Goal: Task Accomplishment & Management: Manage account settings

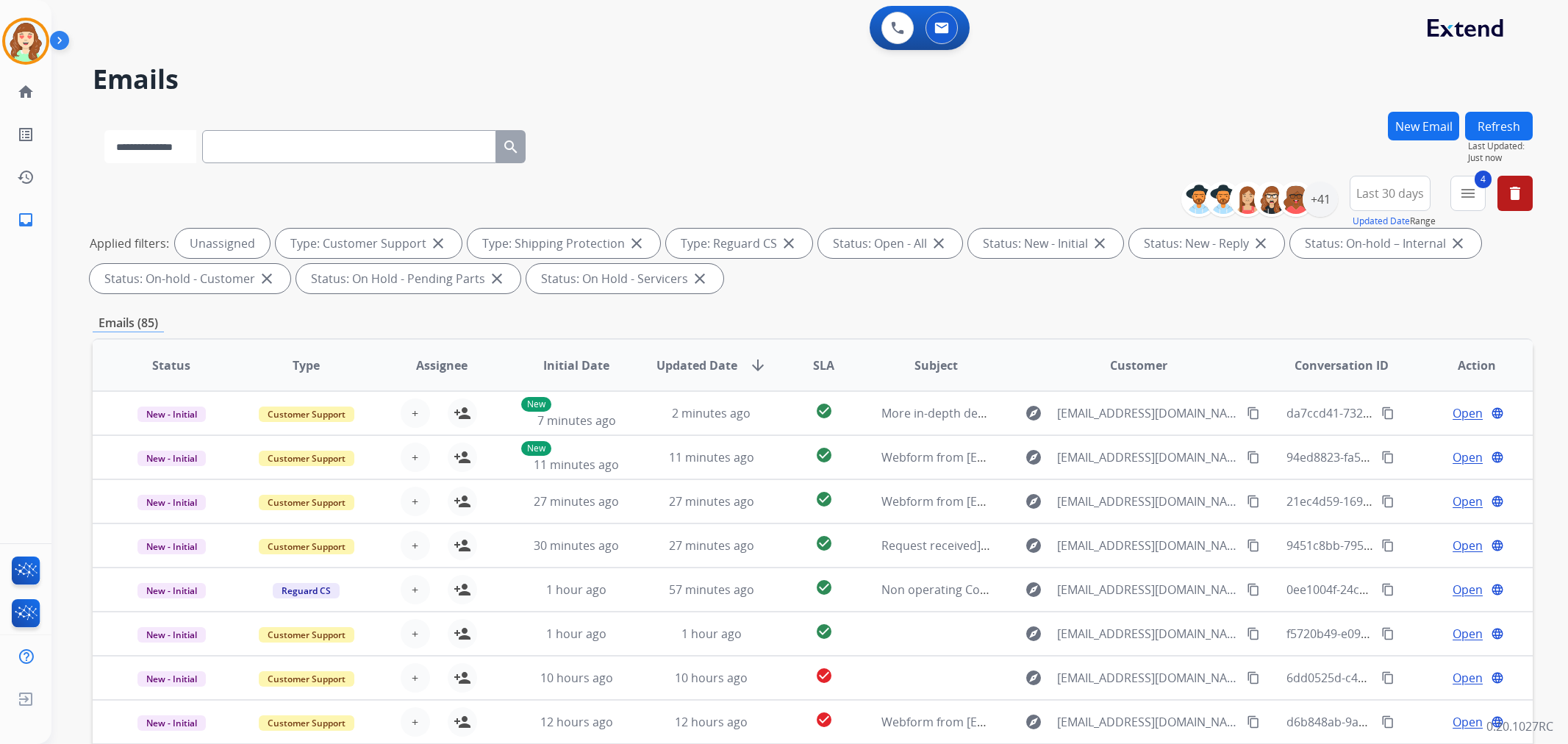
click at [187, 151] on select "**********" at bounding box center [150, 146] width 92 height 33
select select "**********"
click at [105, 130] on select "**********" at bounding box center [150, 146] width 92 height 33
paste input "**********"
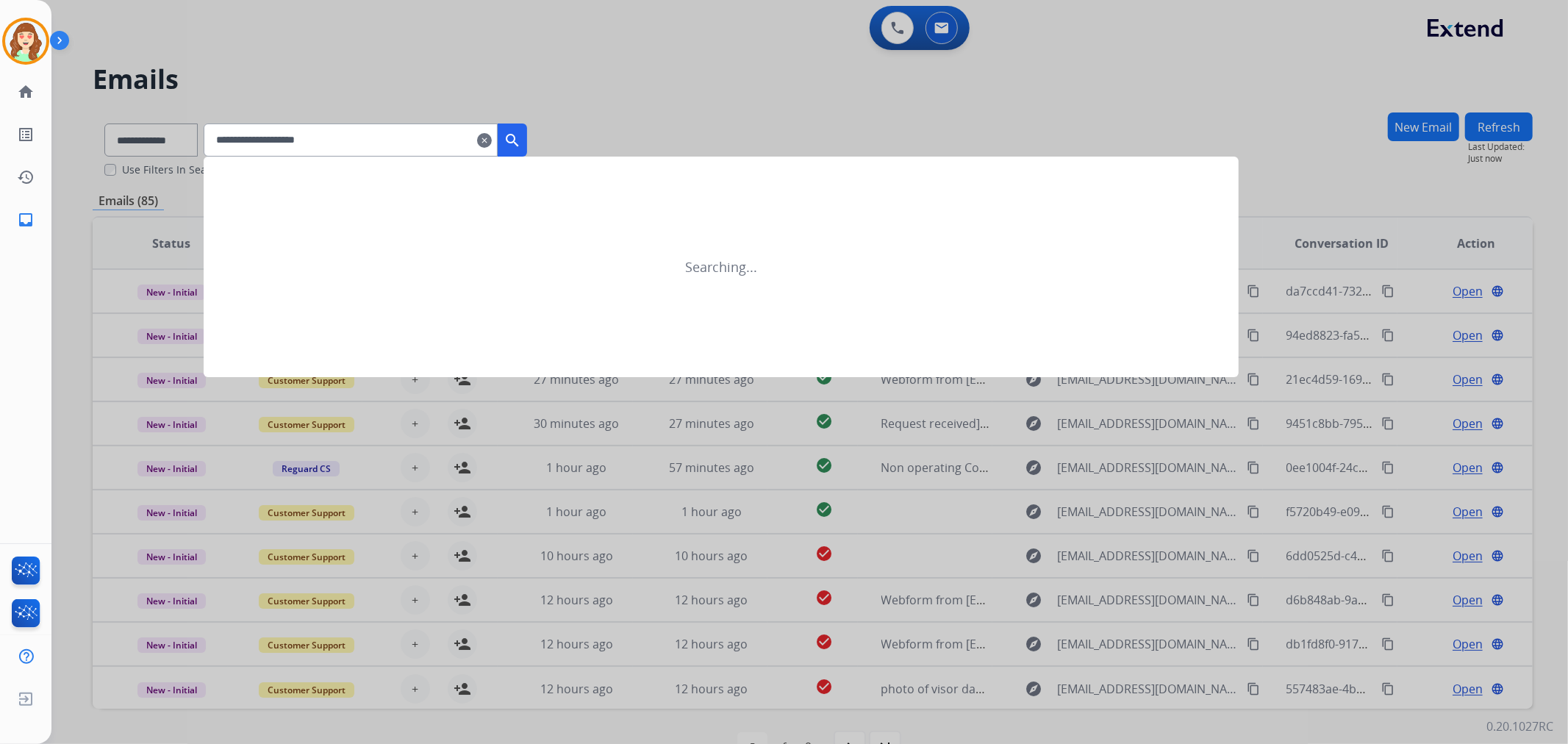
type input "**********"
click at [522, 131] on mat-icon "search" at bounding box center [513, 140] width 18 height 18
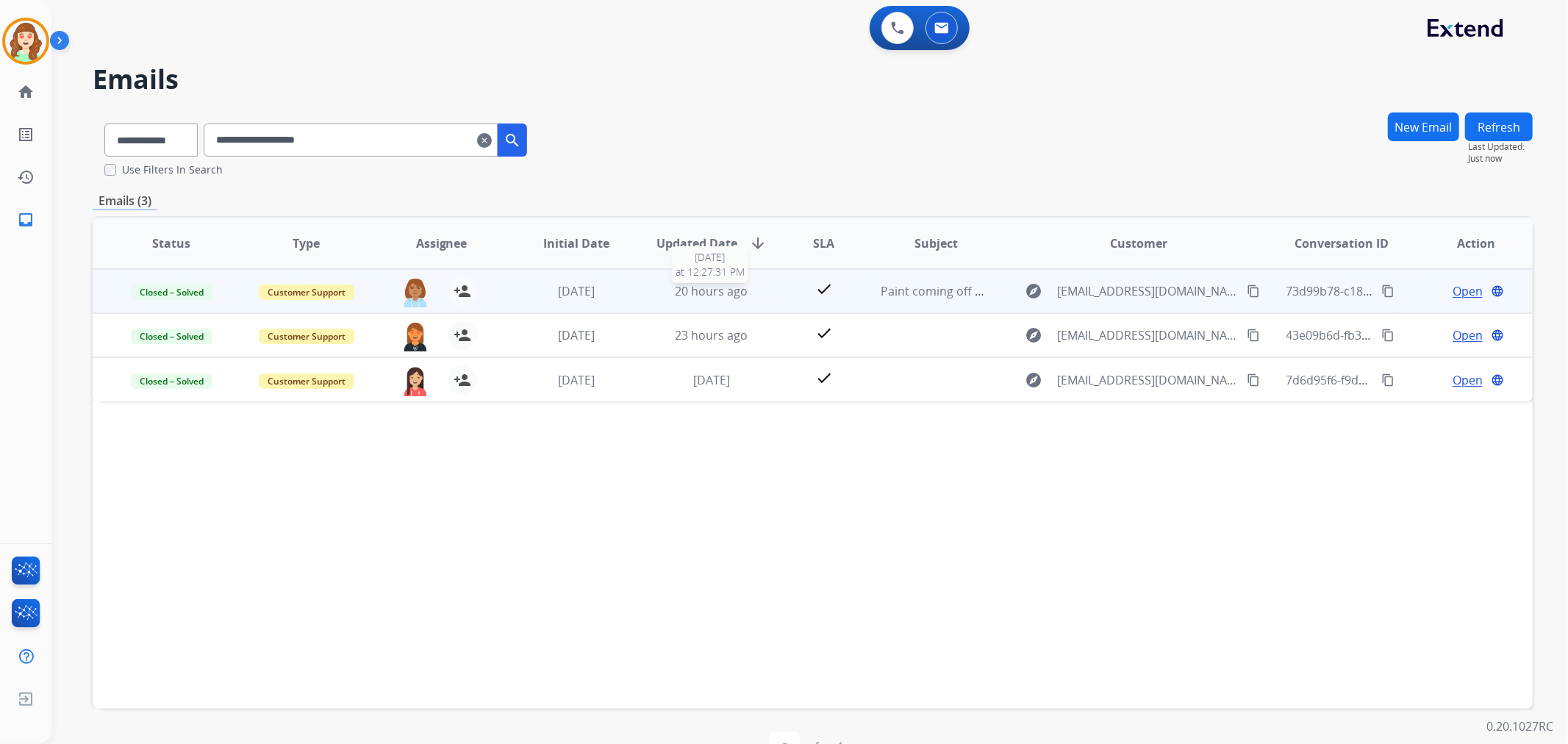
click at [689, 288] on span "20 hours ago" at bounding box center [711, 290] width 73 height 16
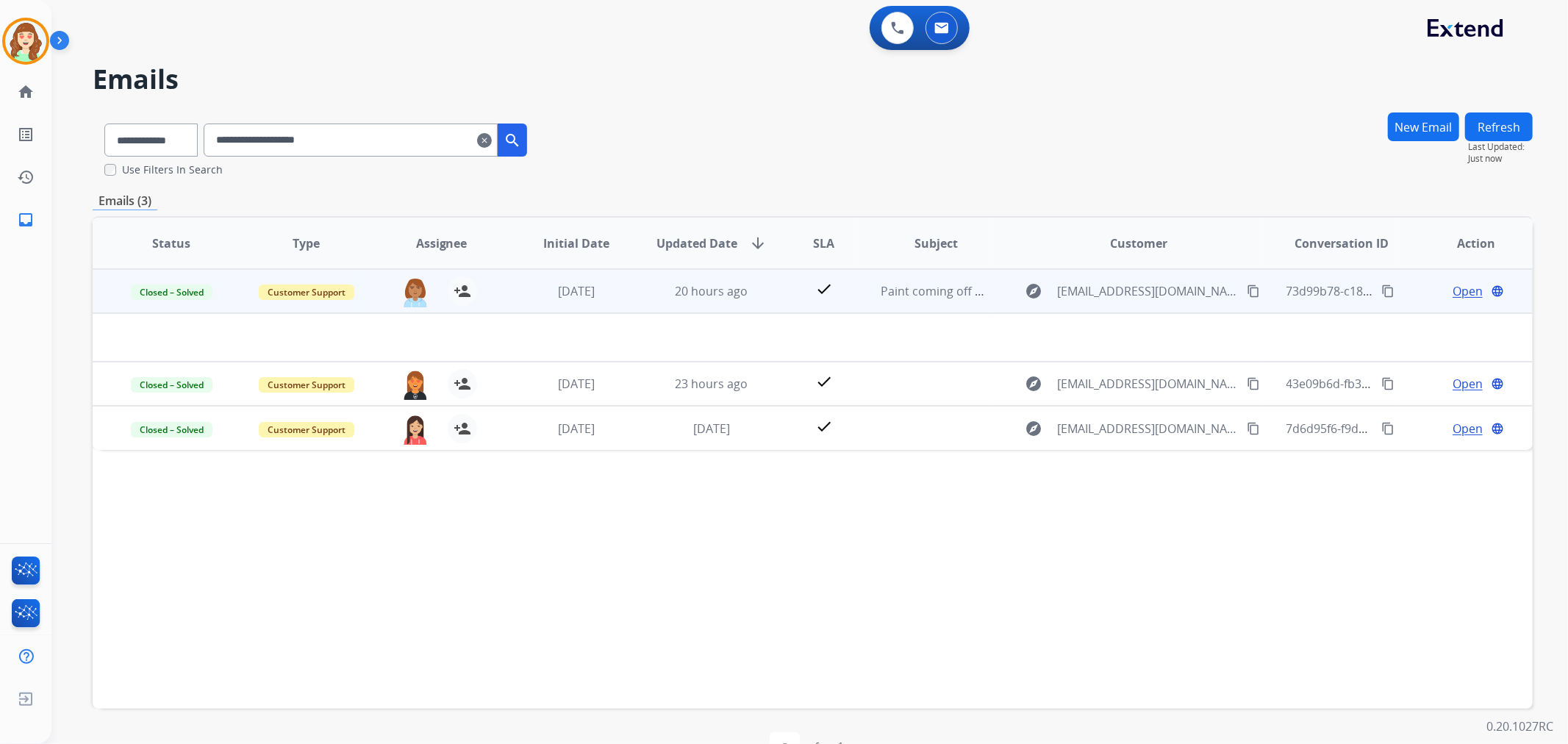
click at [1456, 291] on span "Open" at bounding box center [1467, 291] width 31 height 18
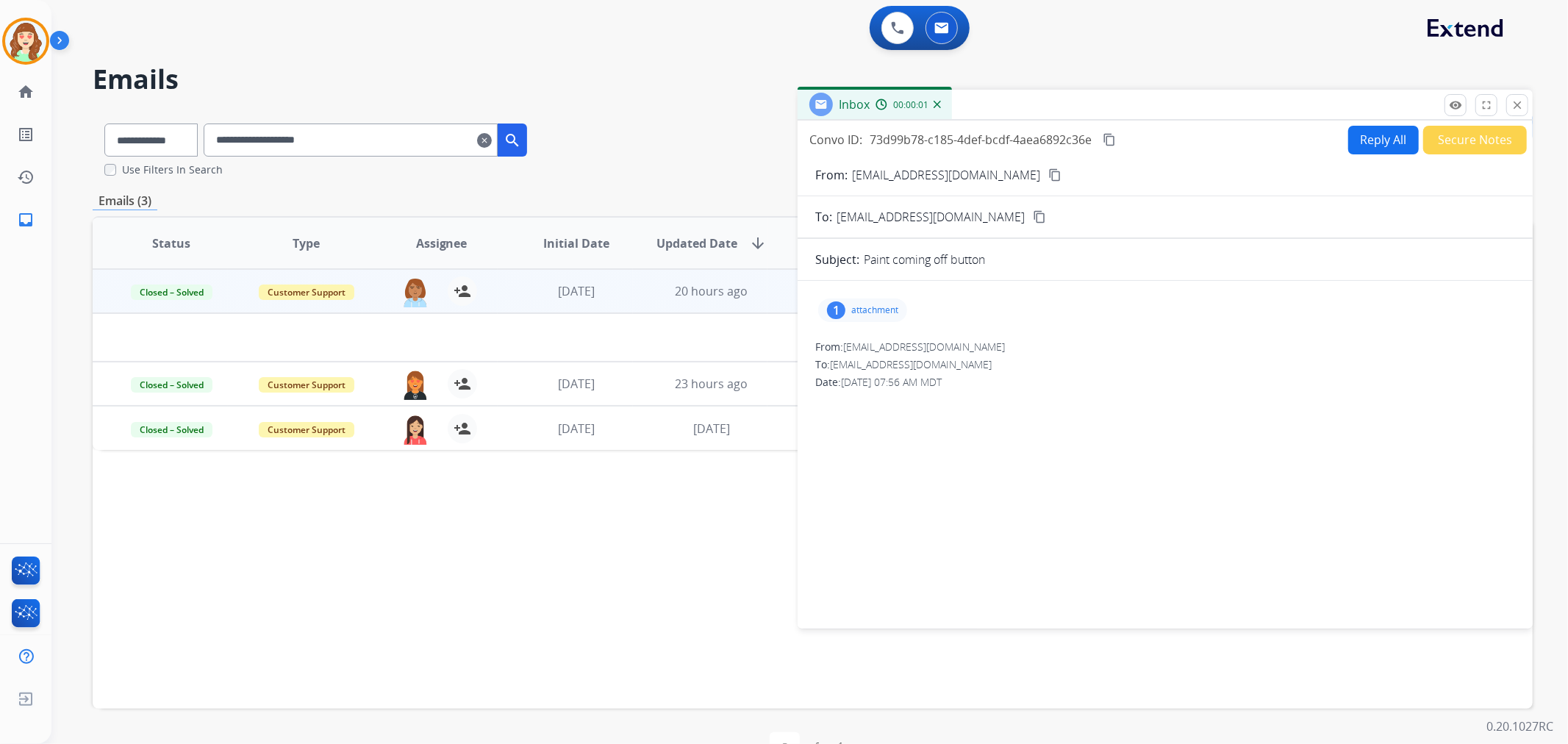
click at [854, 303] on div "1 attachment" at bounding box center [863, 310] width 89 height 24
click at [864, 340] on div at bounding box center [867, 348] width 73 height 51
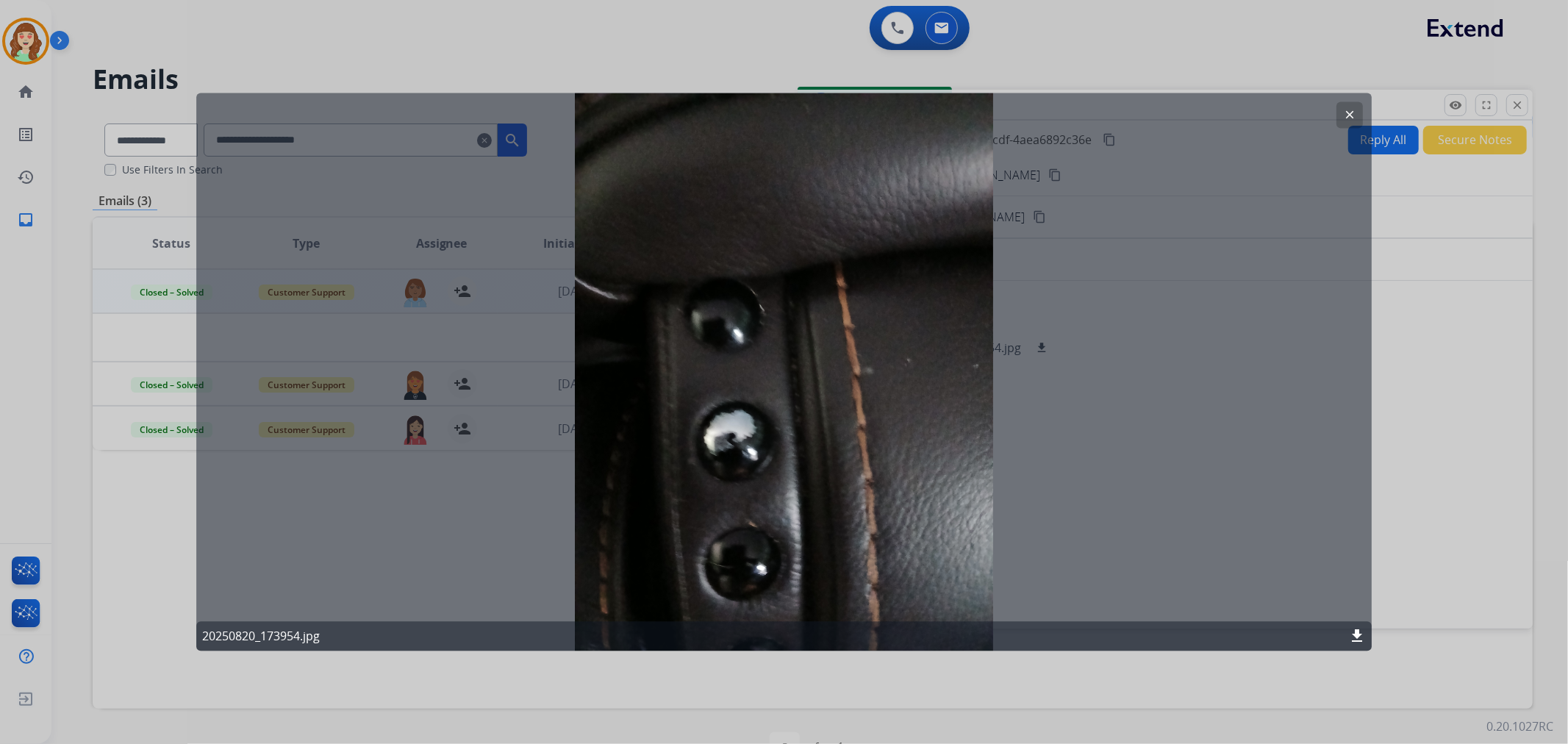
click at [1350, 111] on mat-icon "clear" at bounding box center [1349, 115] width 13 height 13
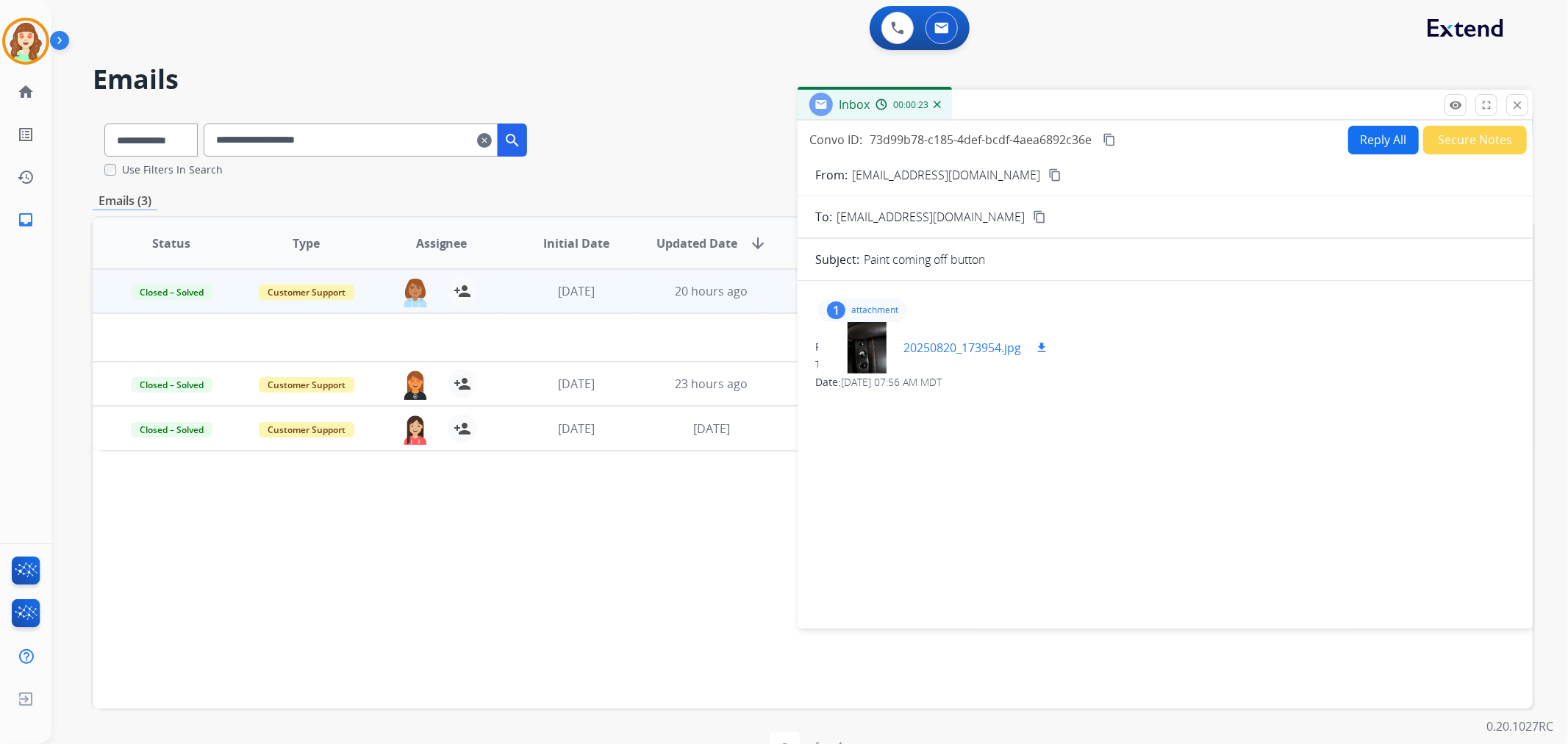
click at [861, 358] on div at bounding box center [867, 348] width 73 height 51
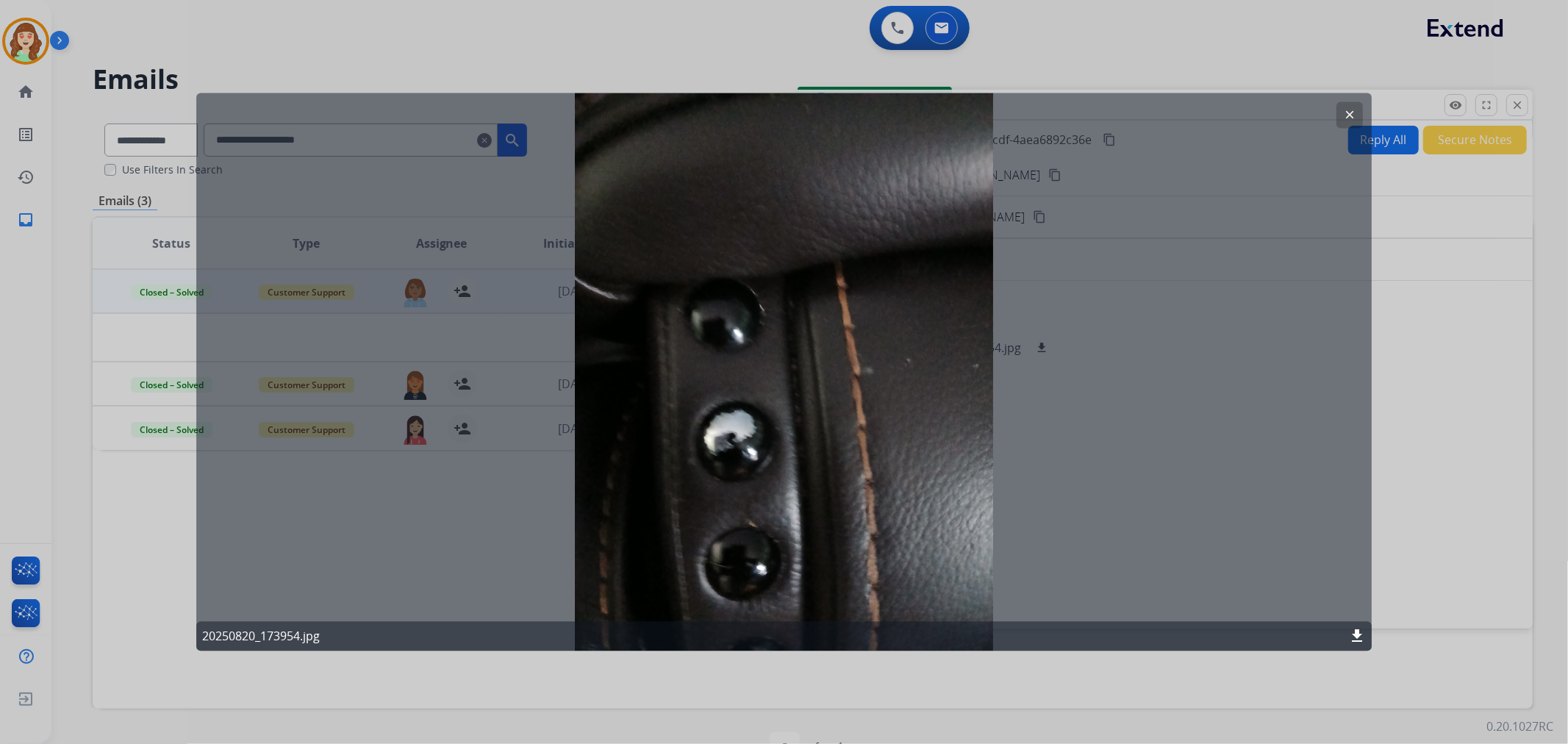
click at [1352, 111] on mat-icon "clear" at bounding box center [1349, 115] width 13 height 13
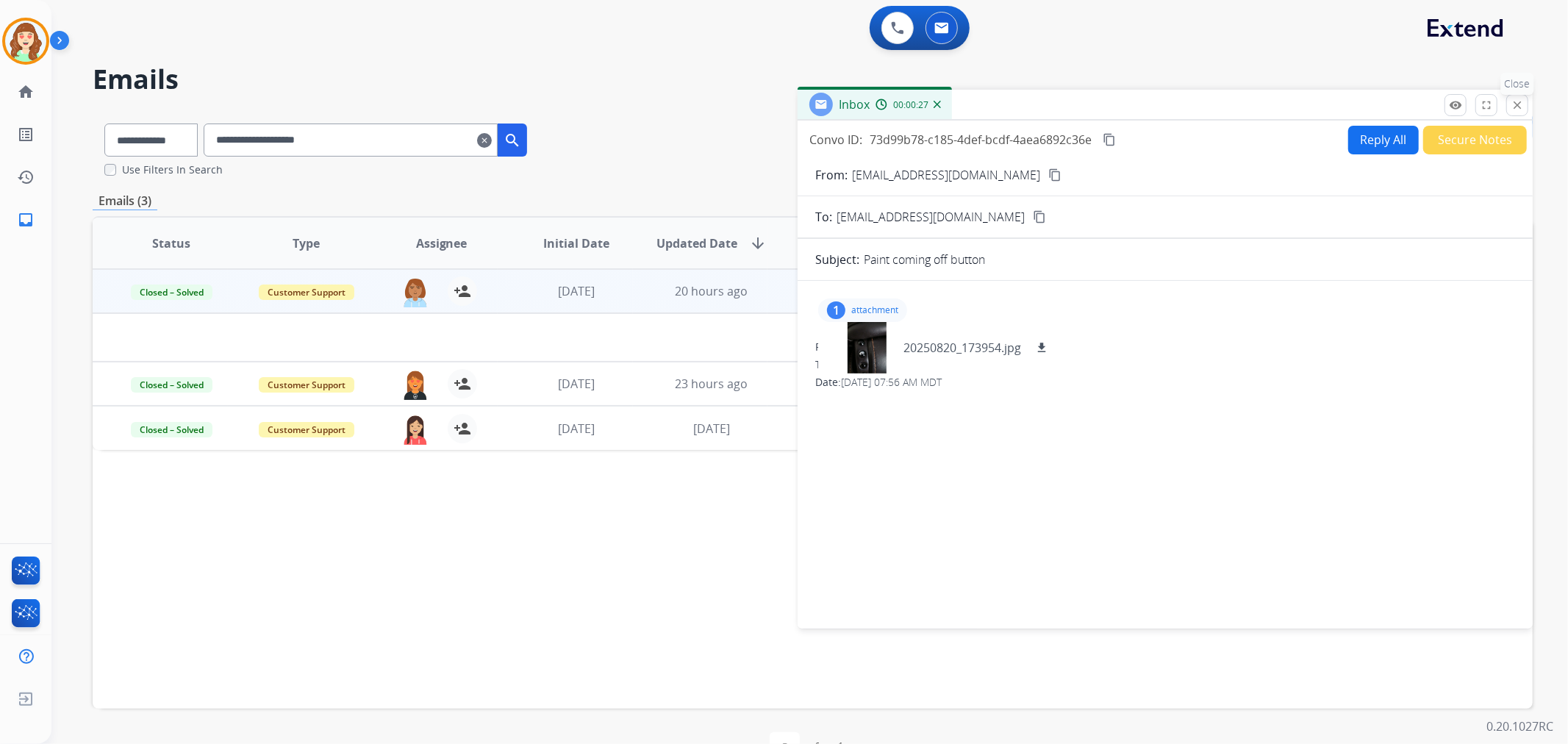
click at [1512, 108] on mat-icon "close" at bounding box center [1517, 105] width 13 height 13
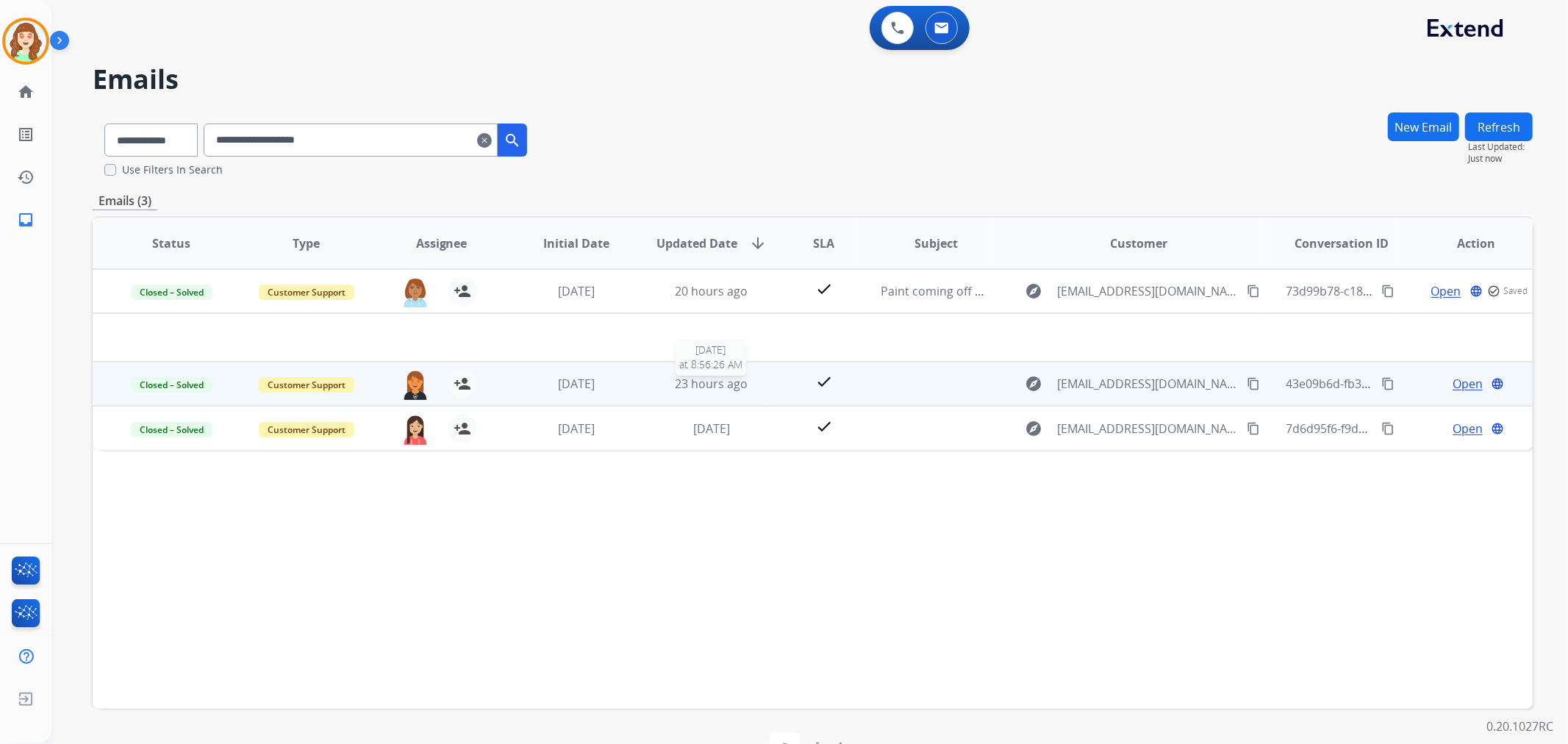
click at [714, 380] on span "23 hours ago" at bounding box center [711, 383] width 73 height 16
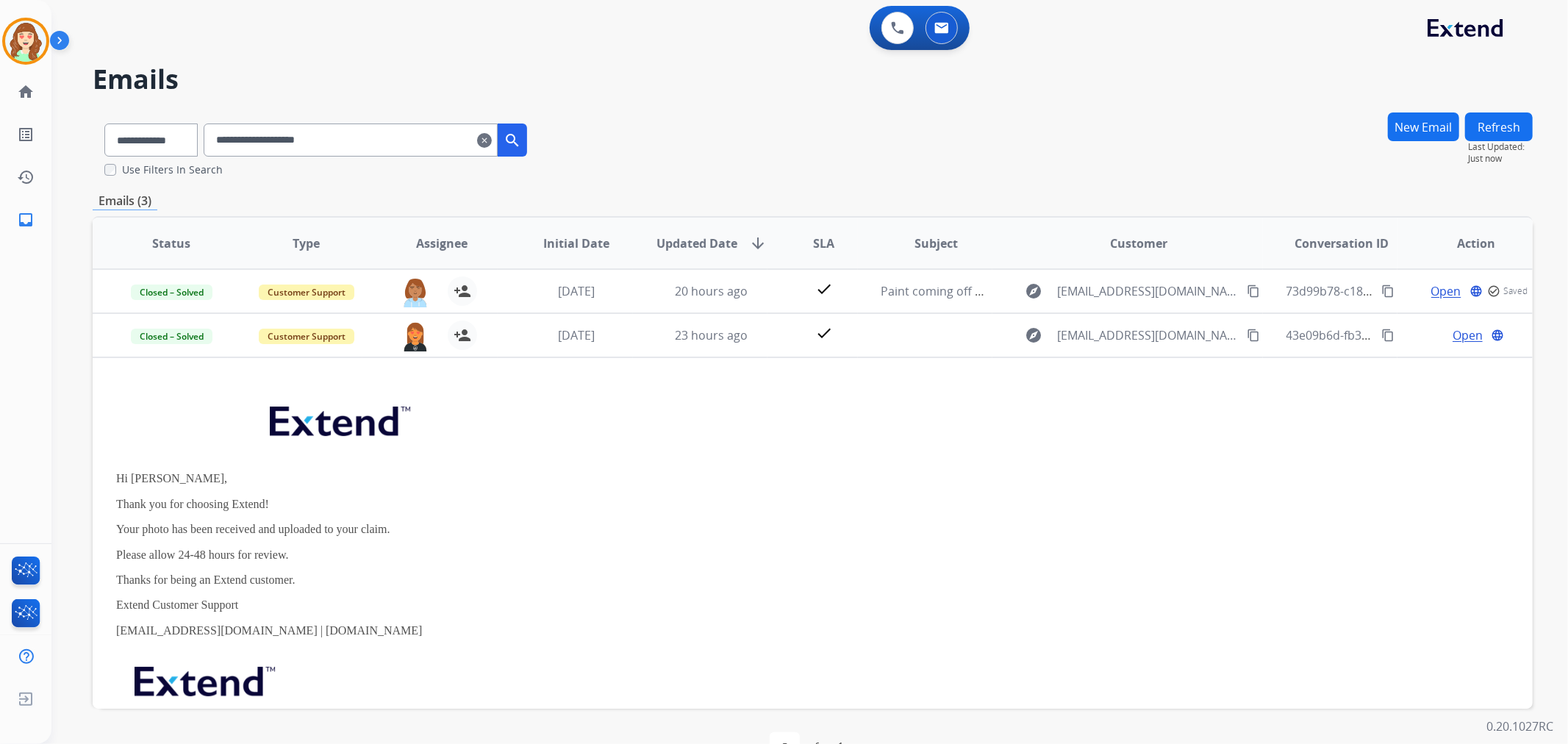
scroll to position [44, 0]
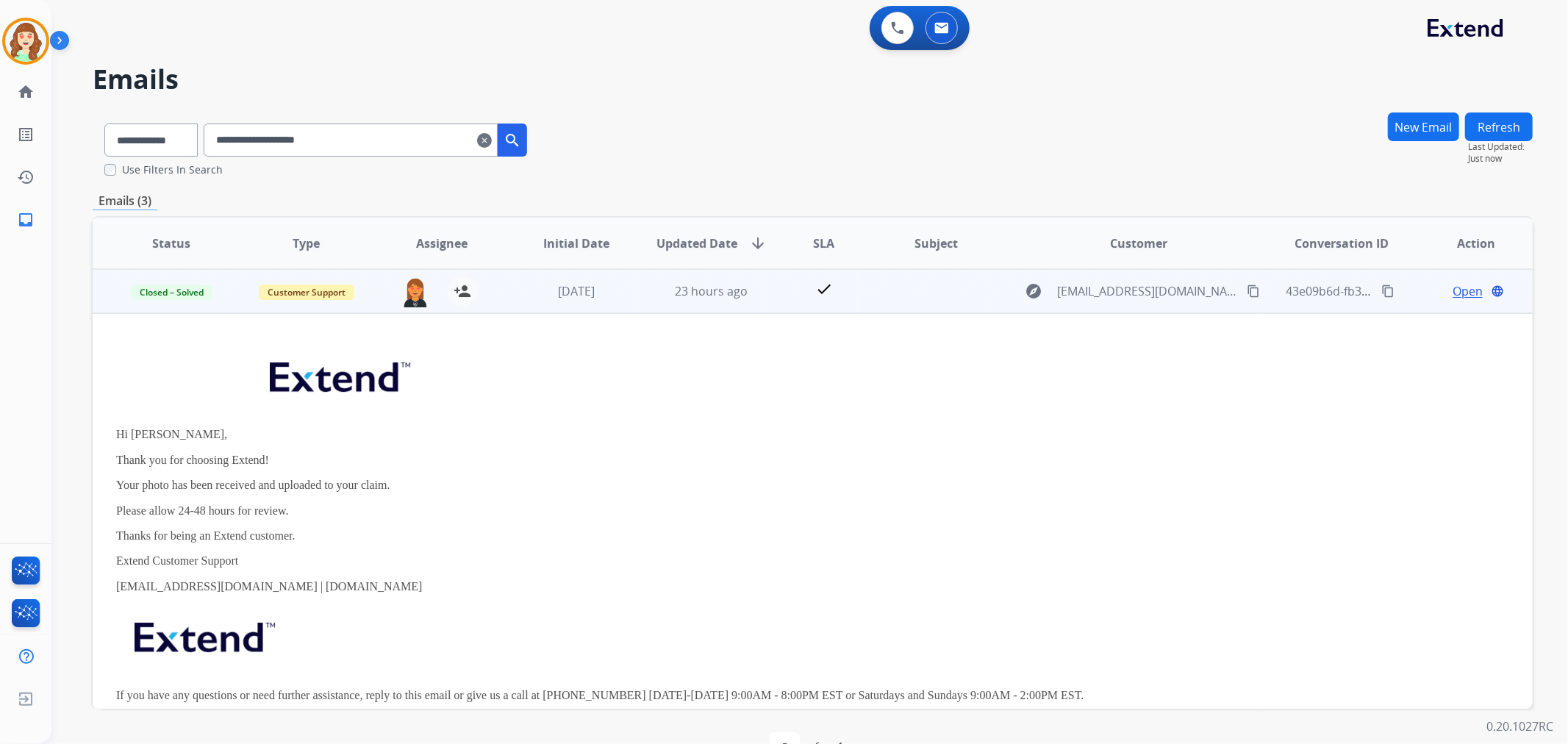
click at [1461, 295] on span "Open" at bounding box center [1467, 291] width 31 height 18
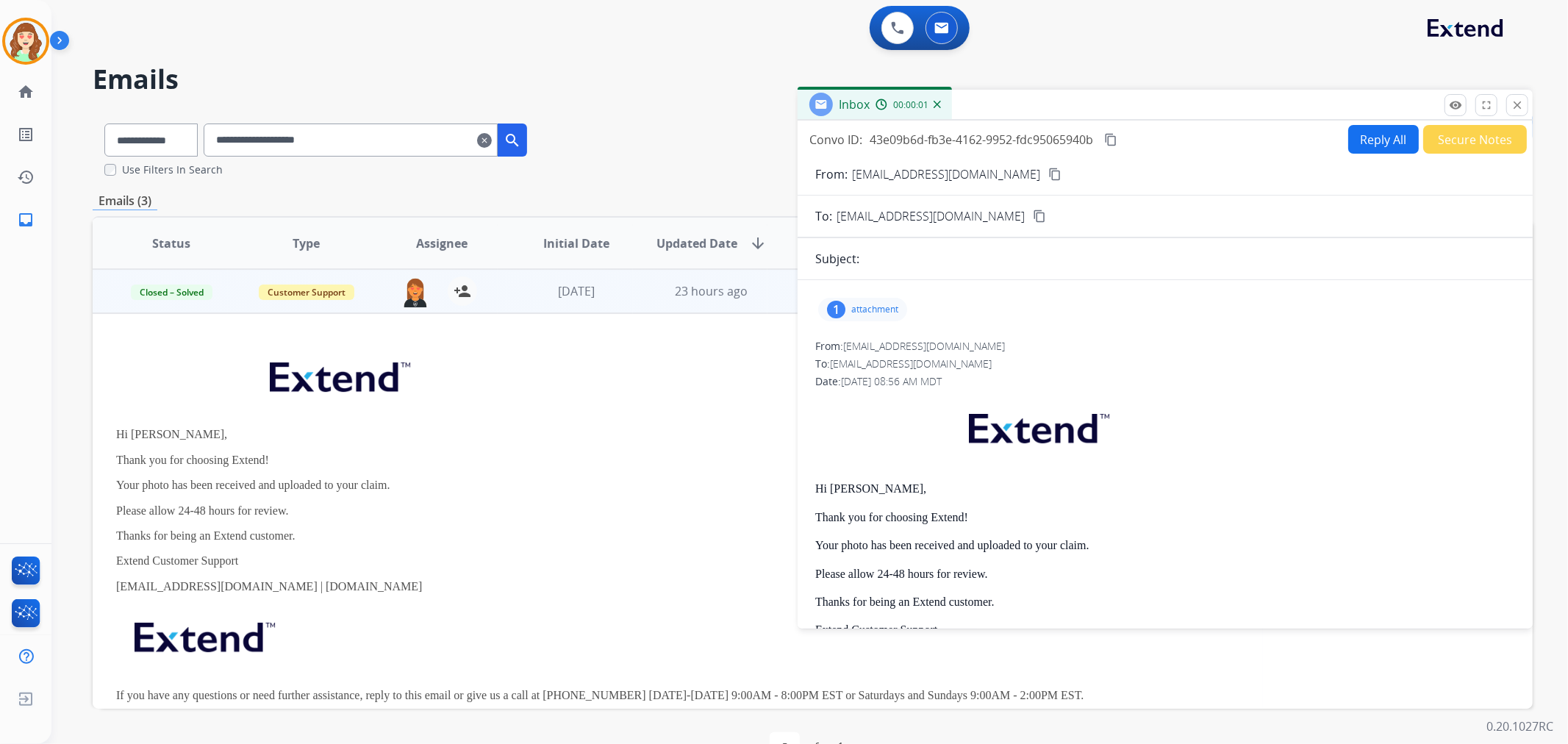
click at [871, 306] on p "attachment" at bounding box center [875, 309] width 47 height 12
click at [872, 335] on div at bounding box center [867, 347] width 73 height 51
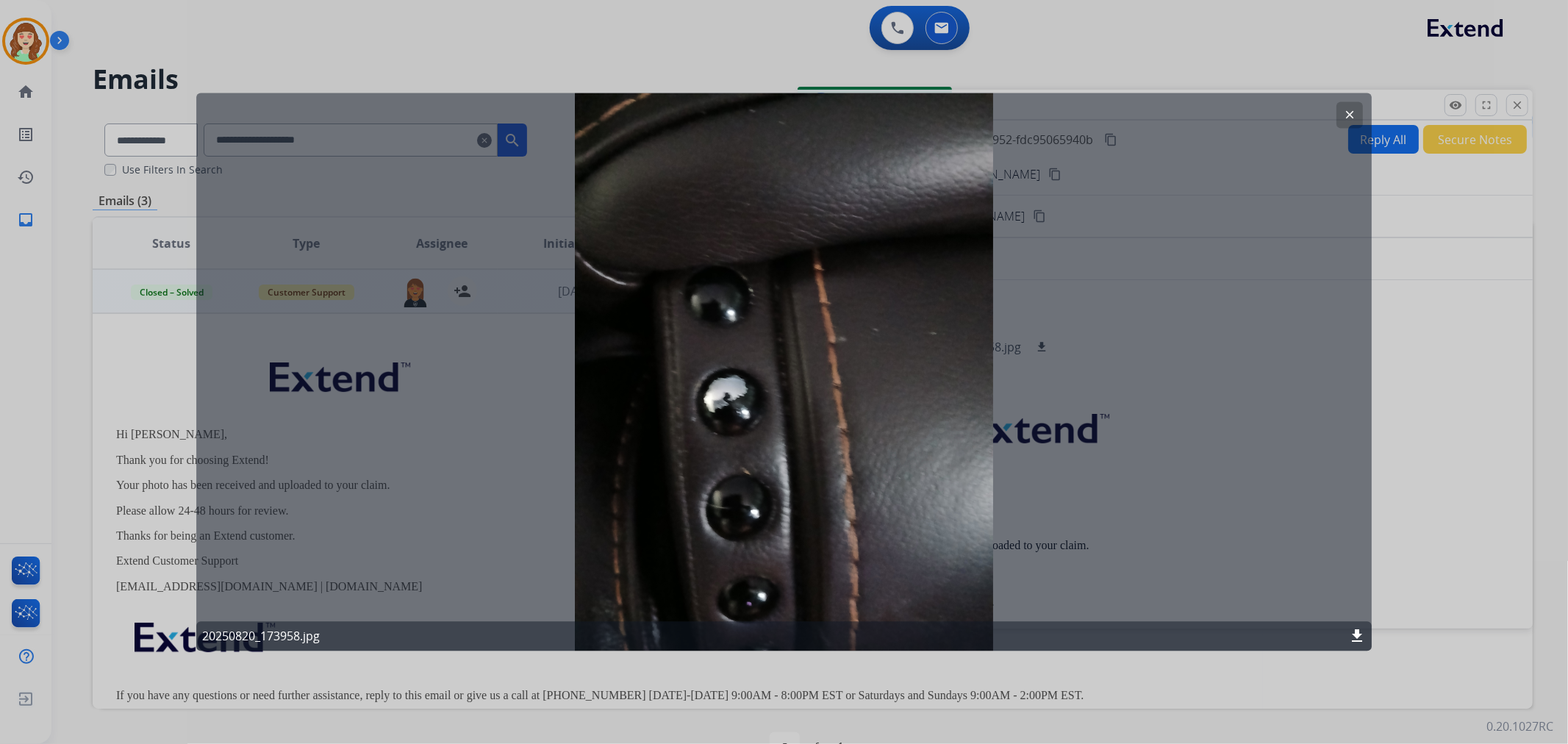
click at [1350, 99] on div "clear 20250820_173958.jpg download" at bounding box center [784, 372] width 1177 height 558
click at [1350, 114] on mat-icon "clear" at bounding box center [1349, 115] width 13 height 13
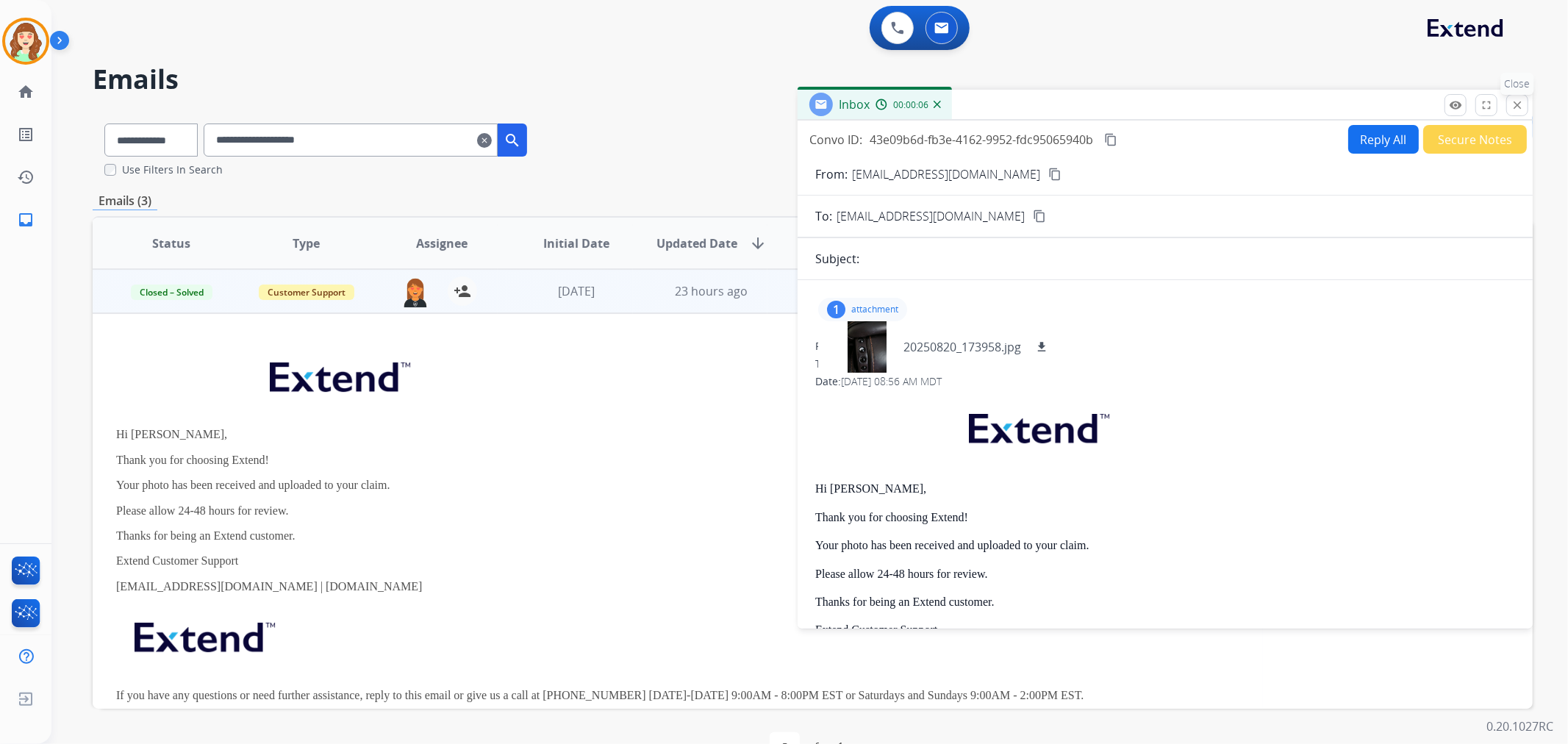
click at [1517, 111] on mat-icon "close" at bounding box center [1517, 105] width 13 height 13
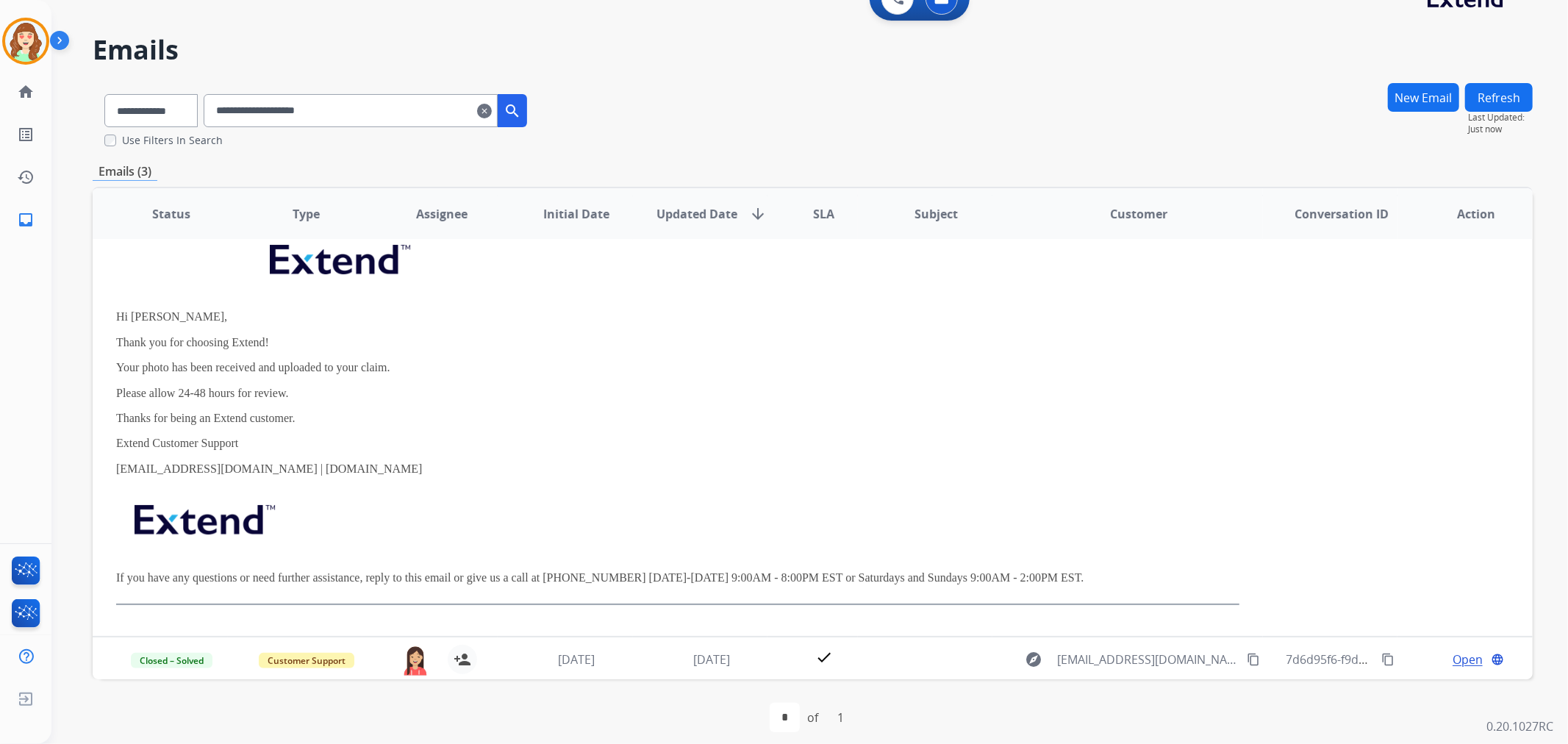
scroll to position [41, 0]
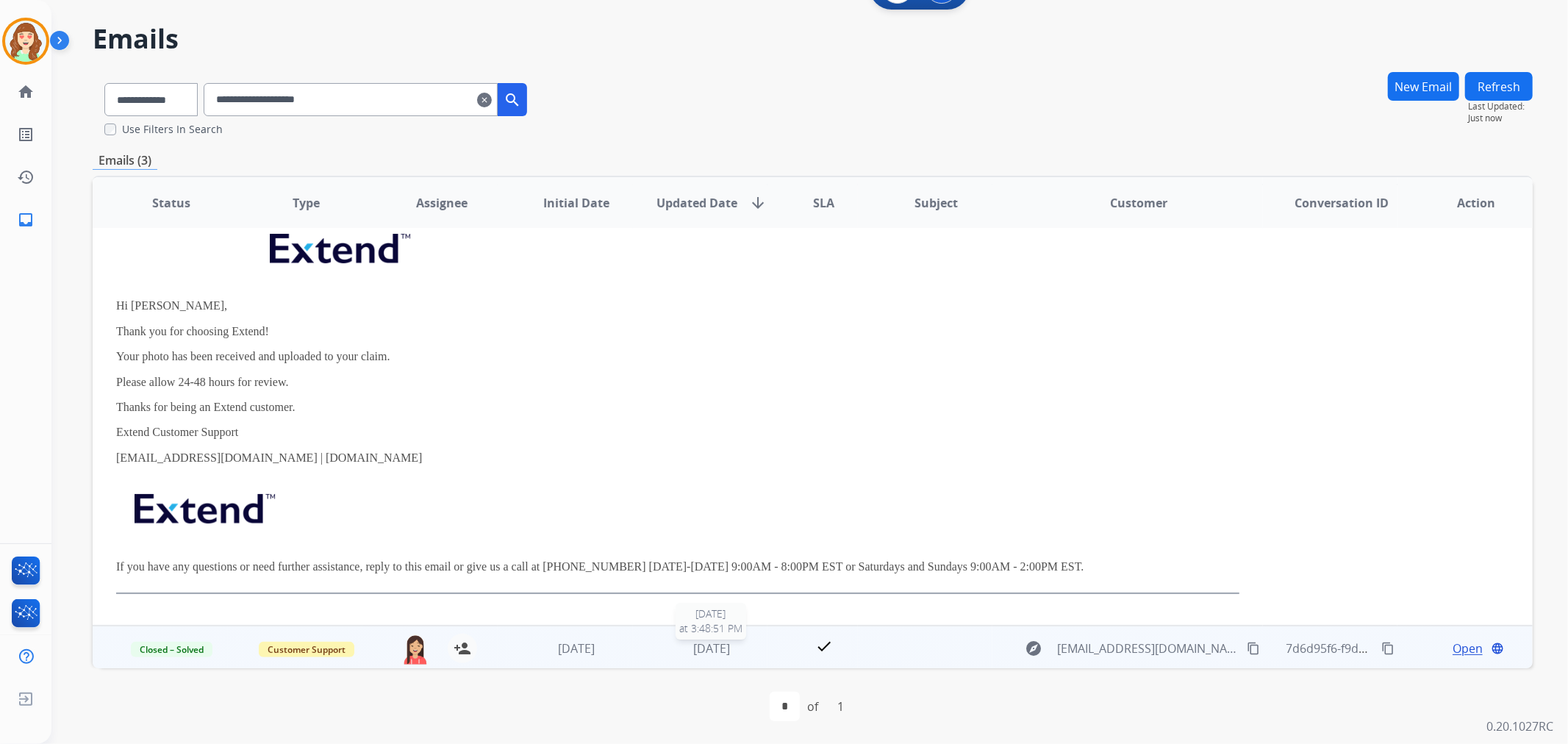
click at [694, 643] on span "[DATE]" at bounding box center [711, 648] width 37 height 16
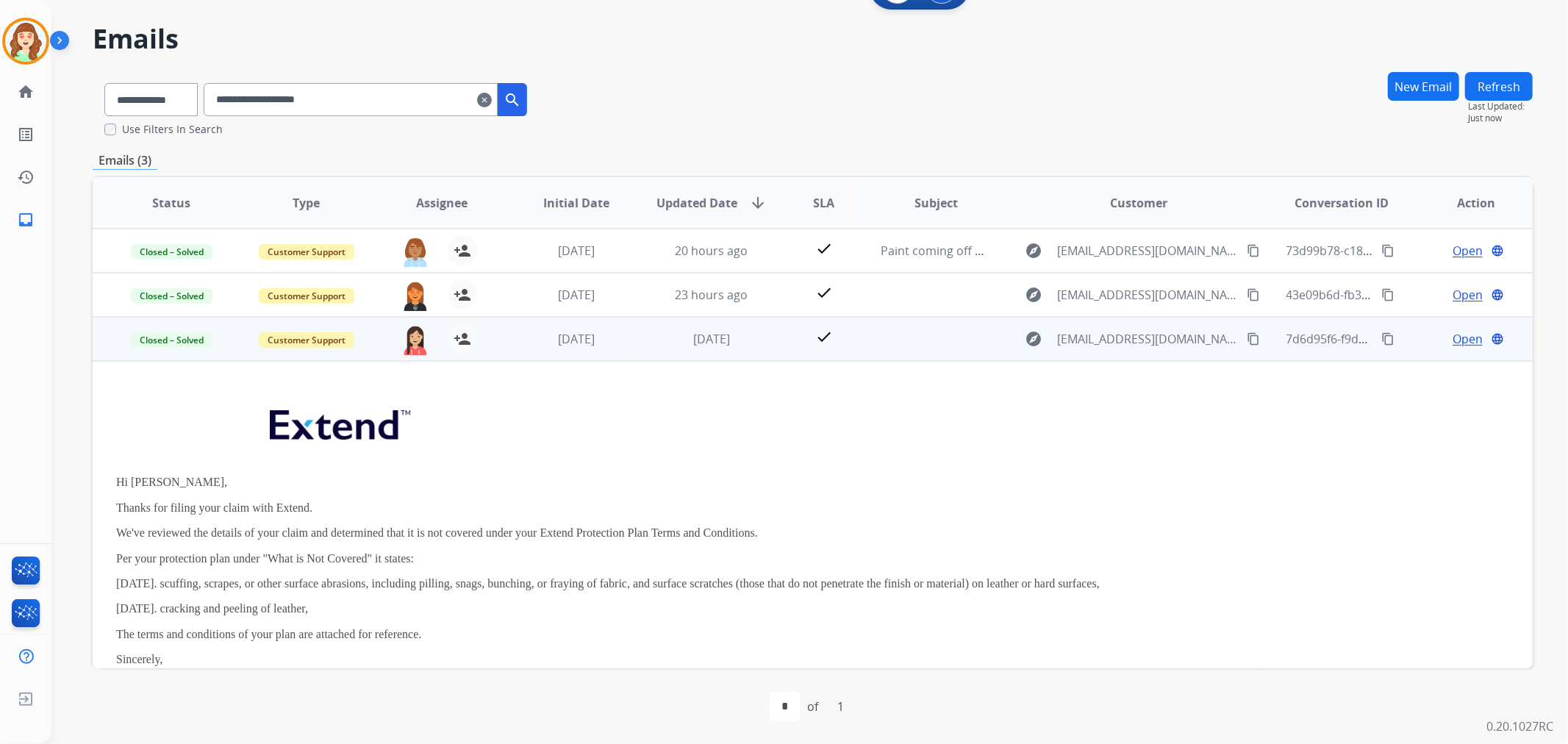
scroll to position [88, 0]
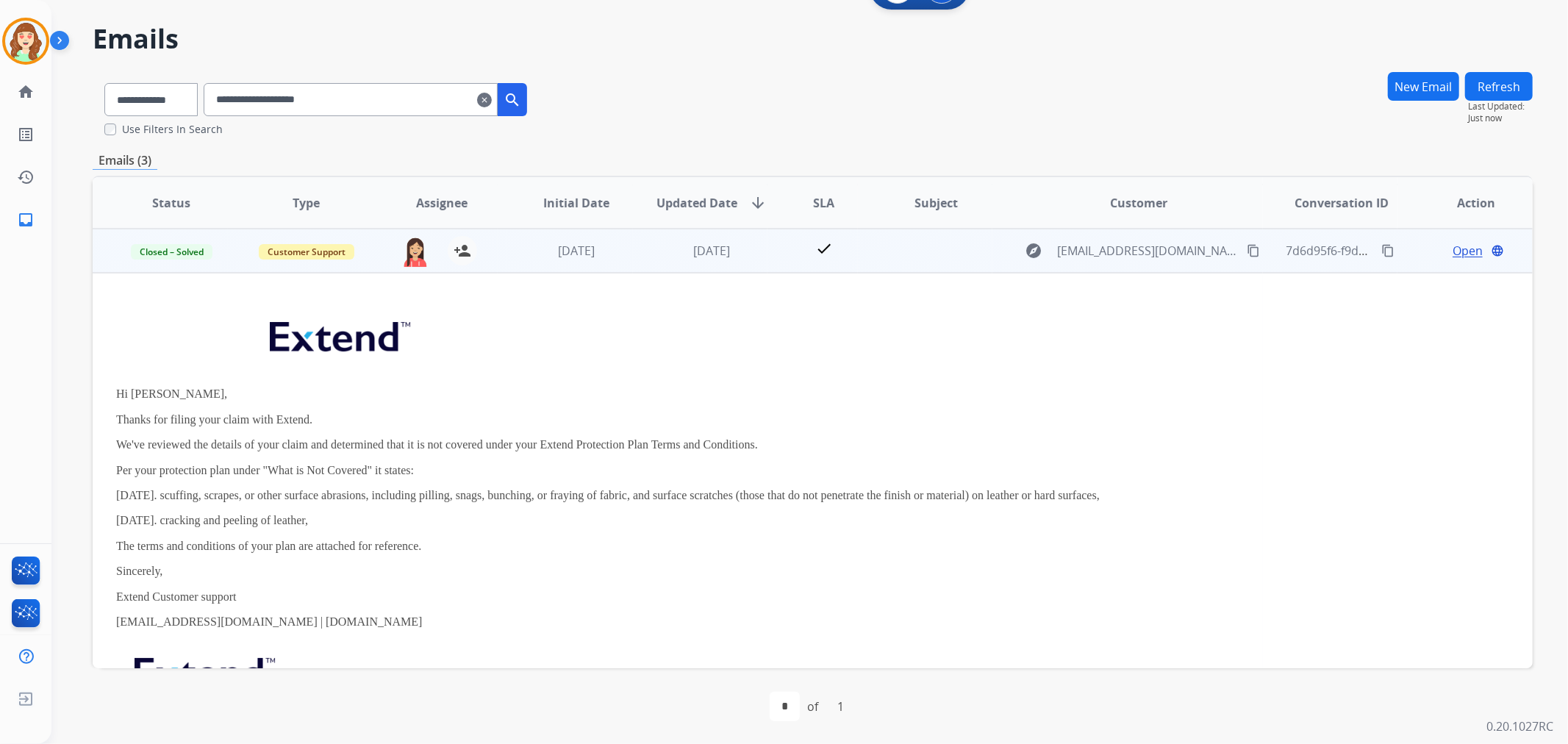
click at [1456, 246] on span "Open" at bounding box center [1467, 251] width 31 height 18
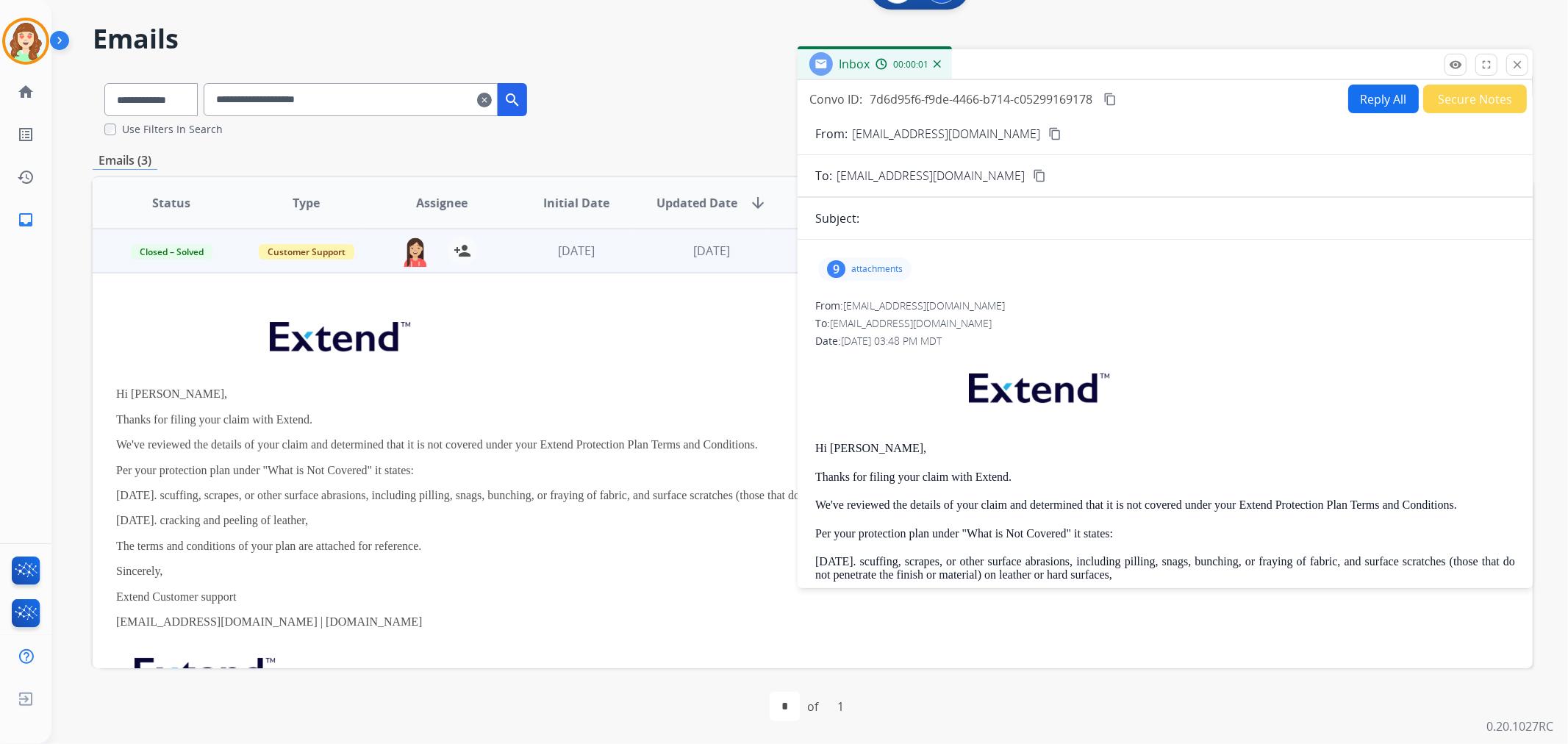
click at [852, 267] on p "attachments" at bounding box center [877, 269] width 51 height 12
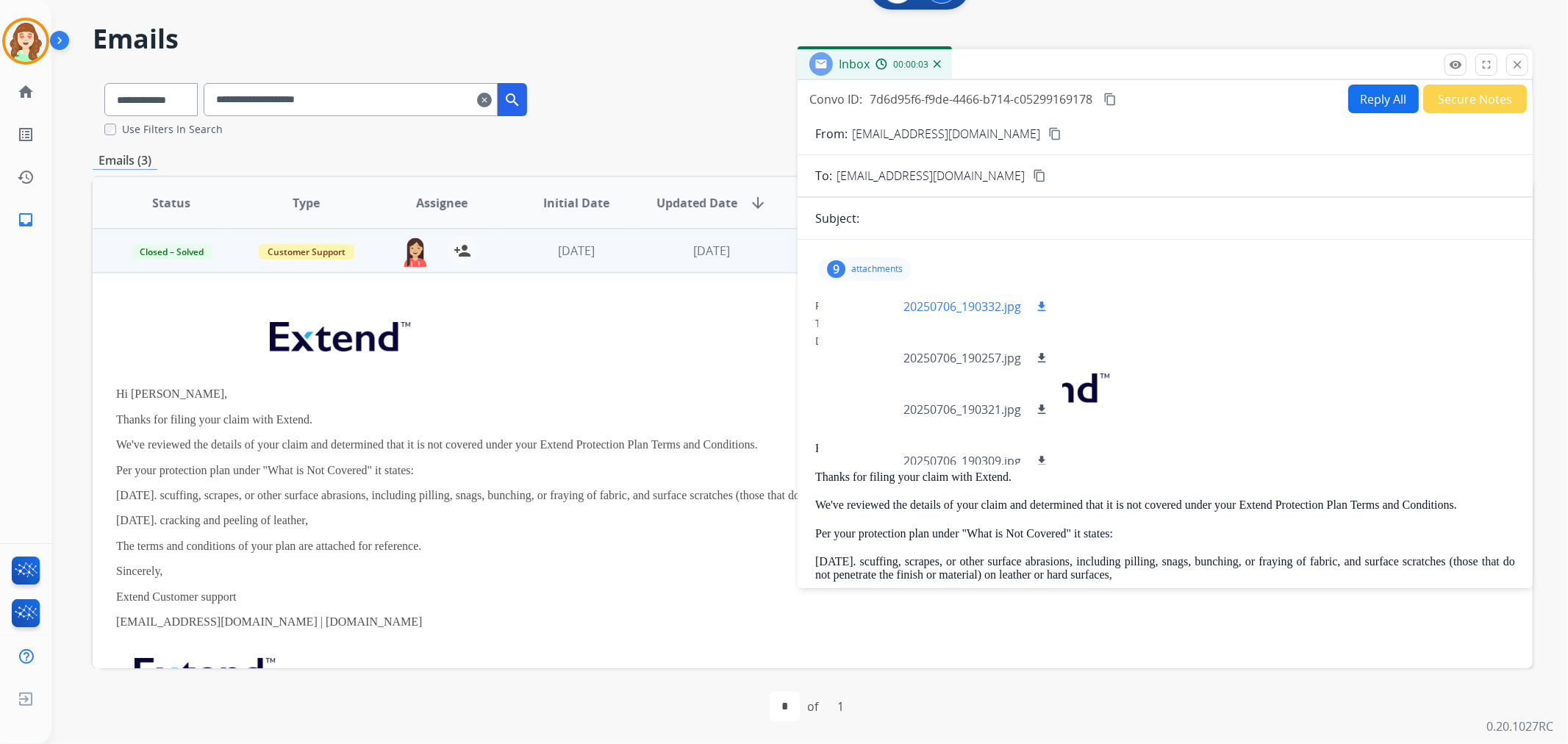
click at [855, 304] on div at bounding box center [867, 306] width 73 height 51
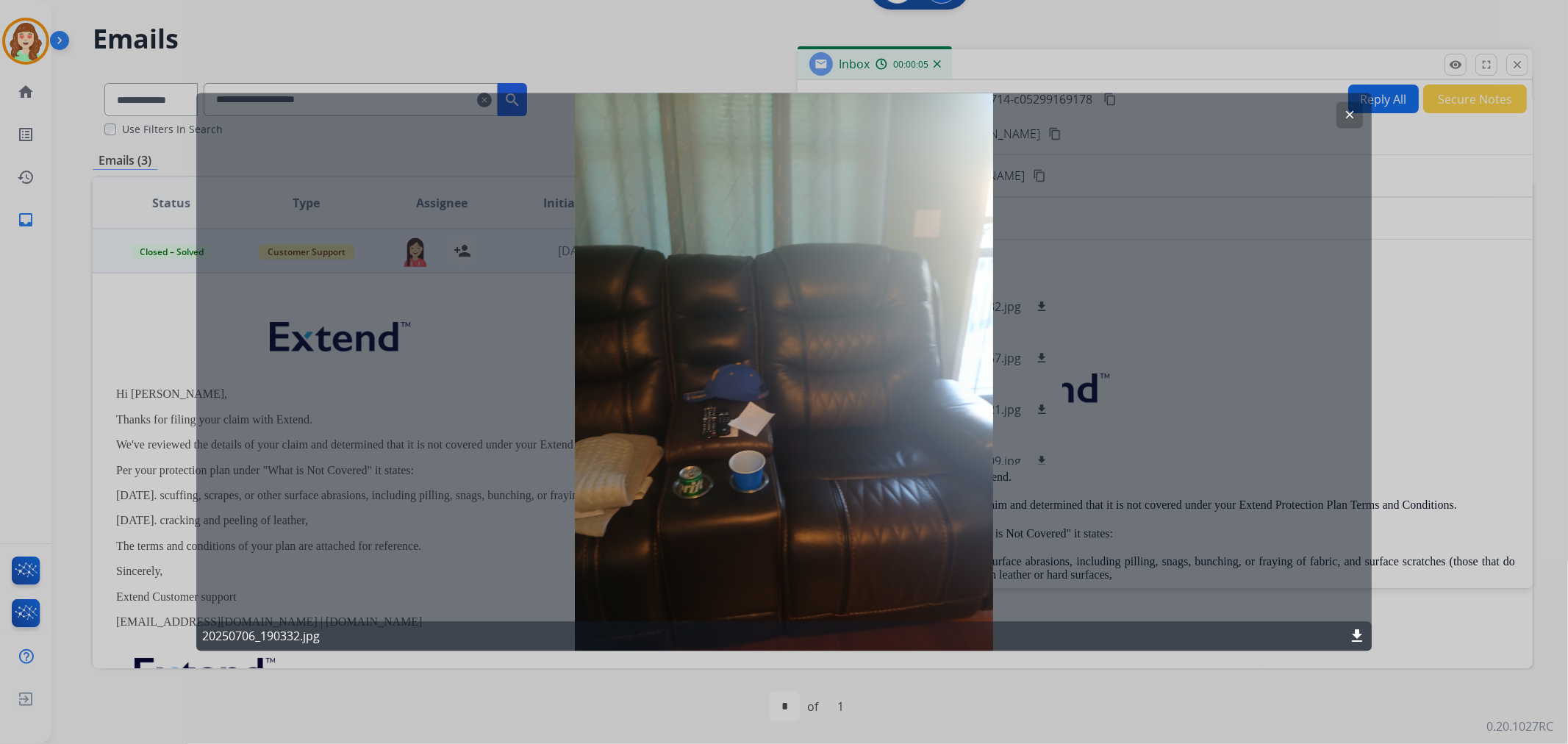
drag, startPoint x: 1361, startPoint y: 115, endPoint x: 1353, endPoint y: 118, distance: 8.5
click at [1361, 115] on button "clear" at bounding box center [1350, 115] width 27 height 27
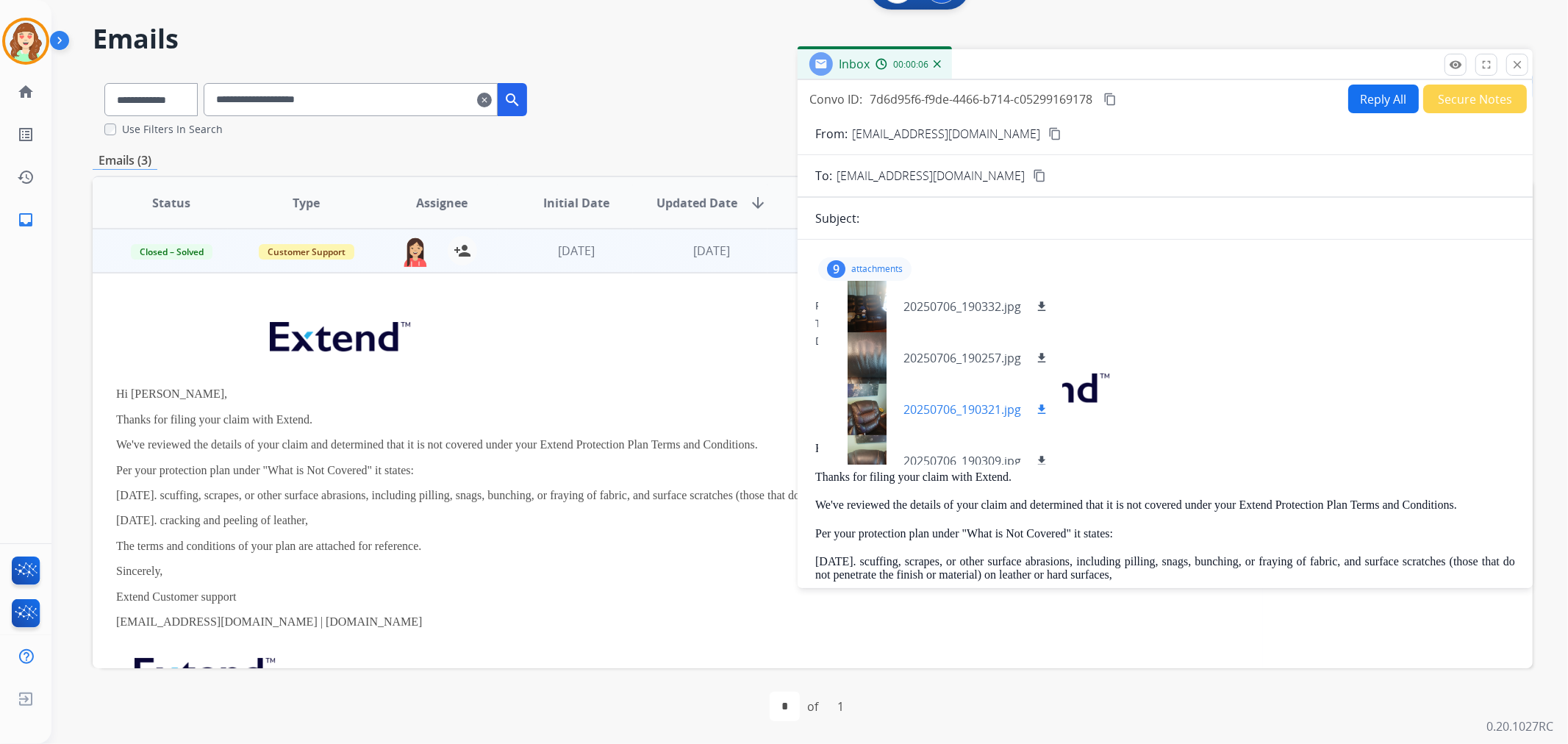
click at [868, 414] on div at bounding box center [867, 409] width 73 height 51
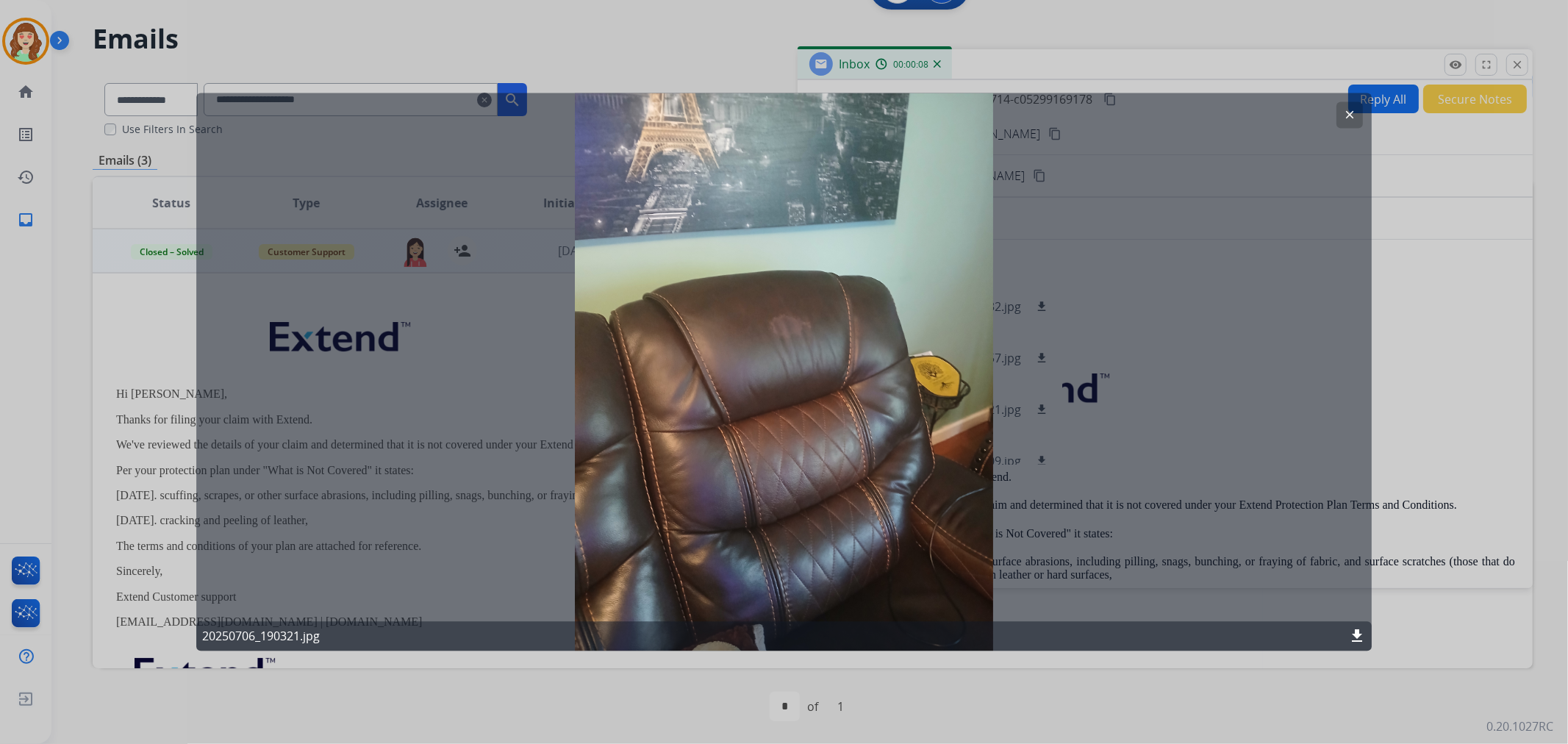
click at [1351, 113] on mat-icon "clear" at bounding box center [1349, 115] width 13 height 13
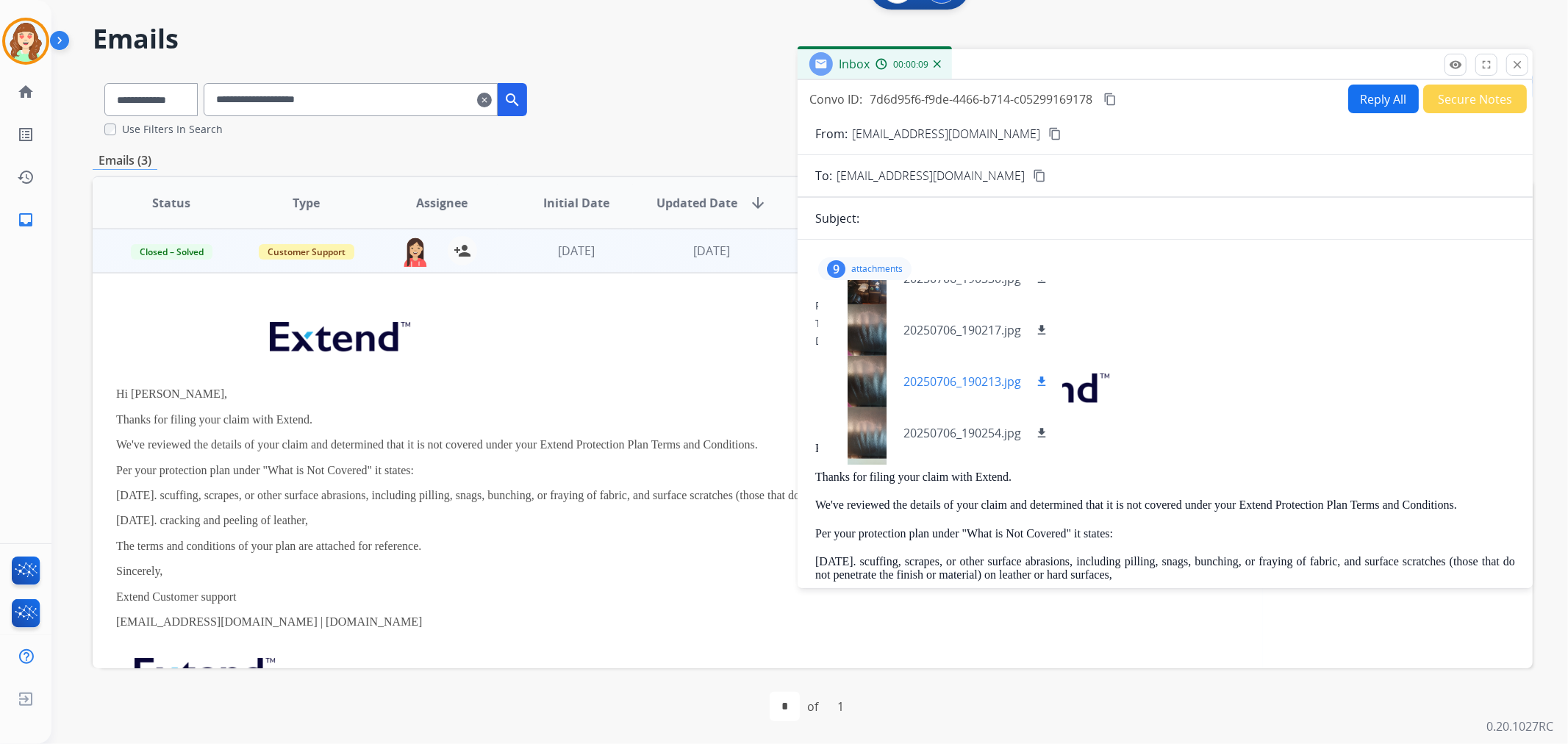
scroll to position [245, 0]
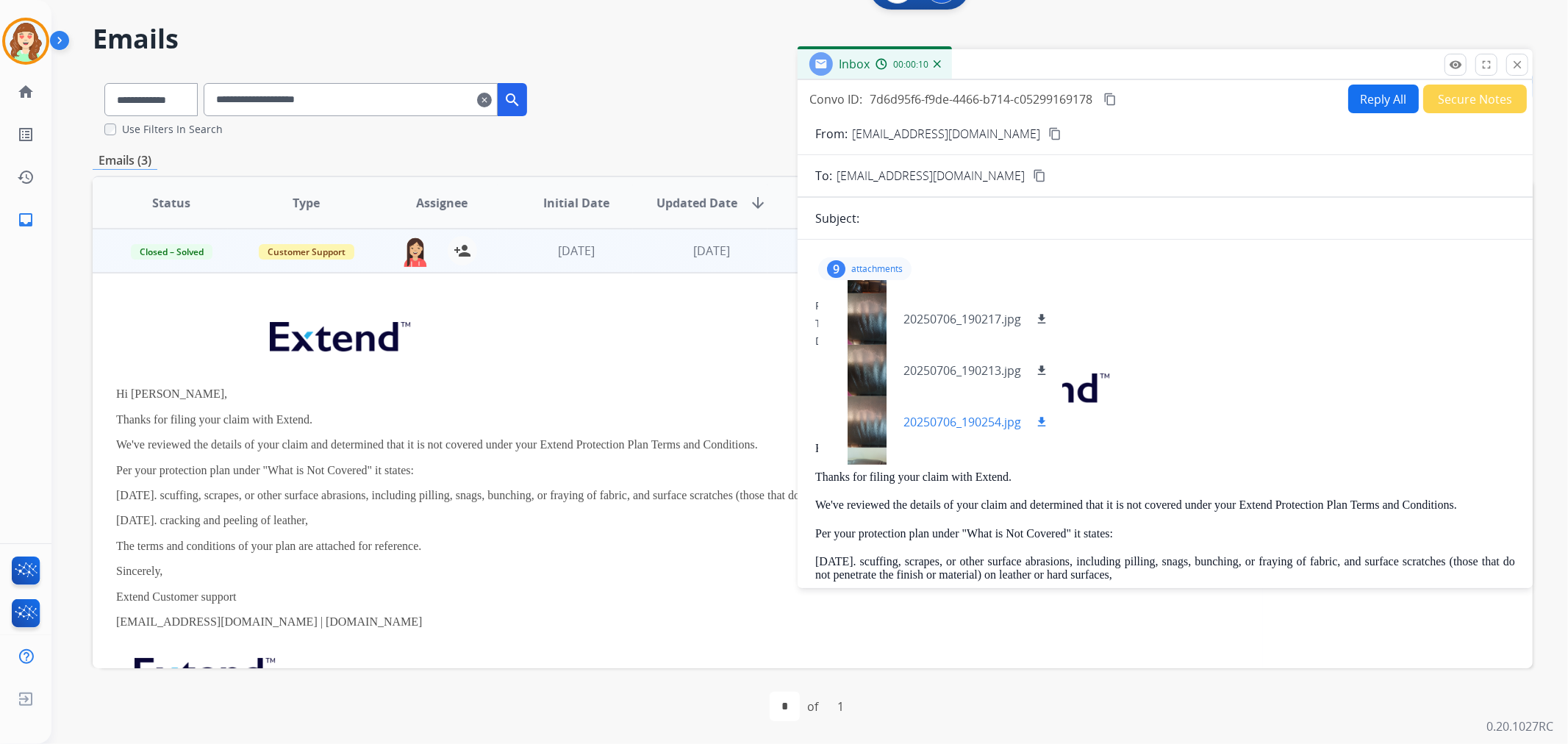
click at [869, 399] on div at bounding box center [867, 422] width 73 height 51
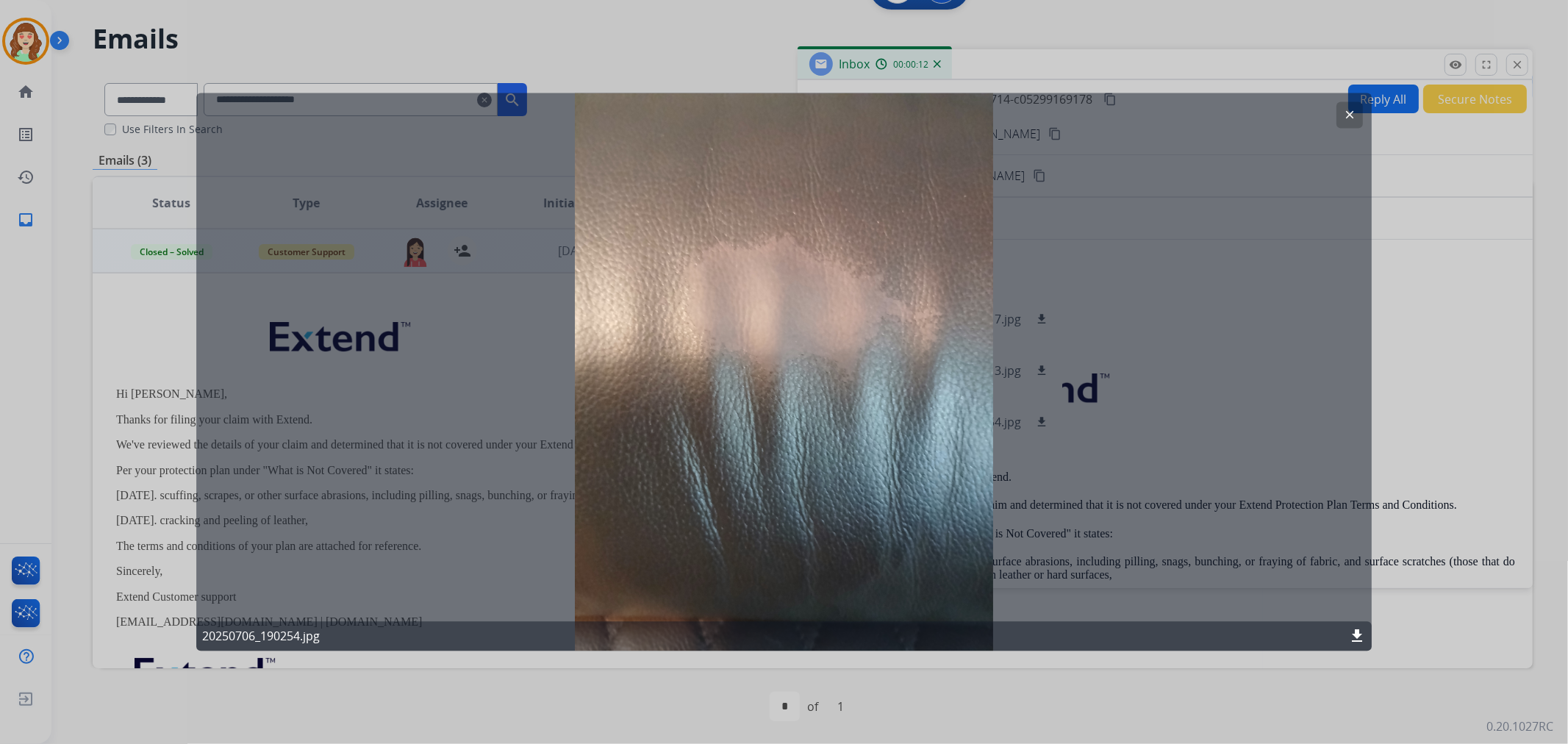
click at [1346, 112] on mat-icon "clear" at bounding box center [1349, 115] width 13 height 13
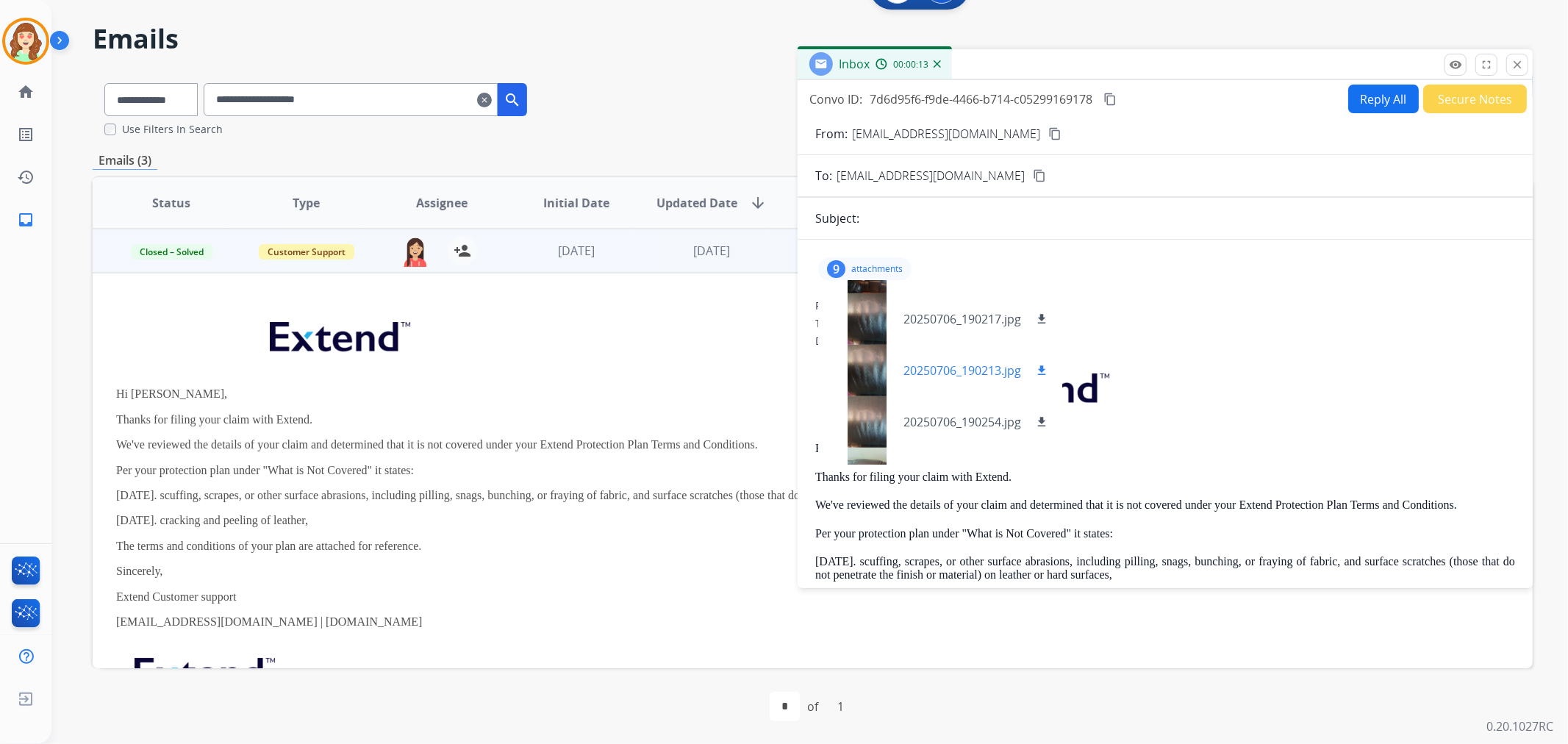
click at [867, 372] on div at bounding box center [867, 371] width 73 height 51
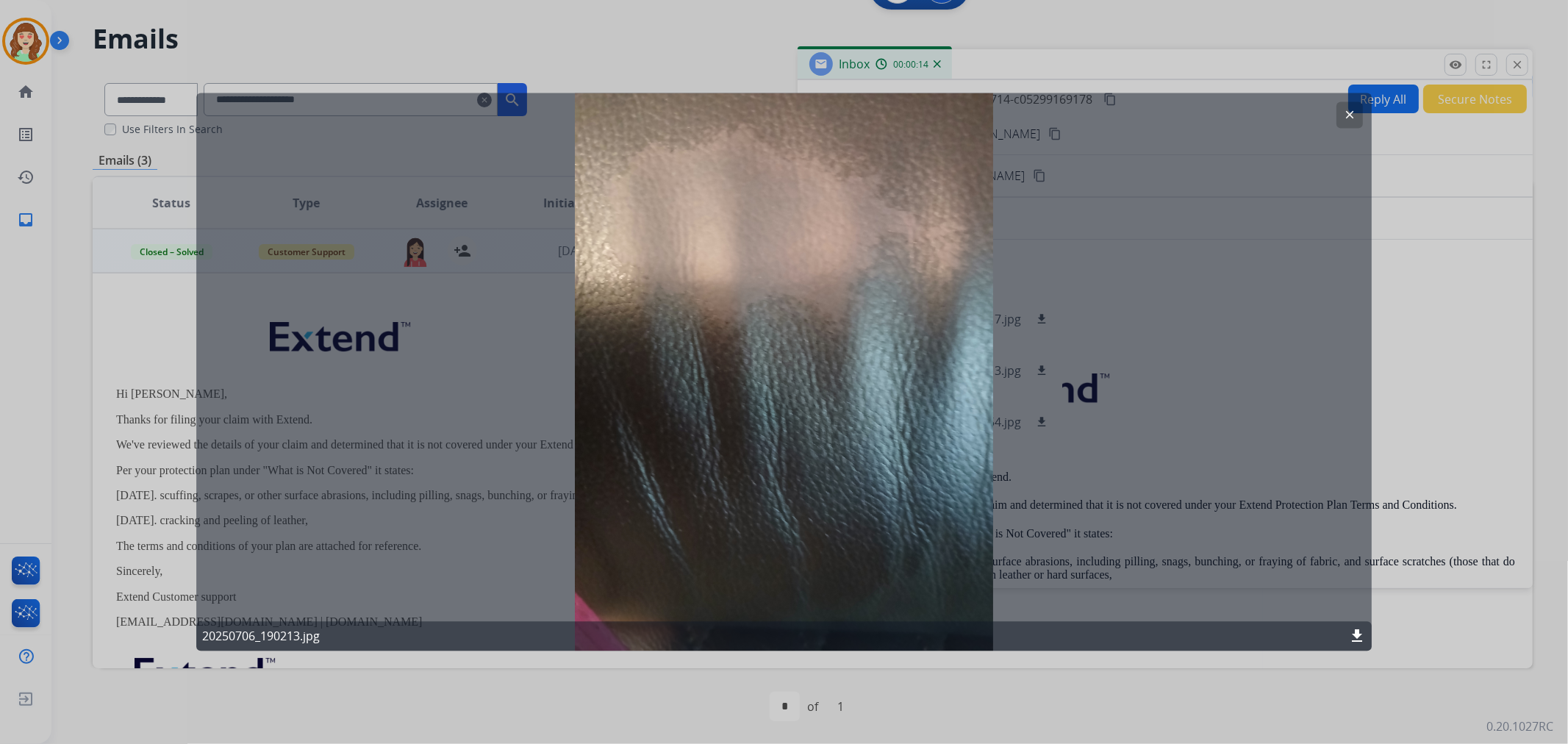
click at [1350, 109] on mat-icon "clear" at bounding box center [1349, 115] width 13 height 13
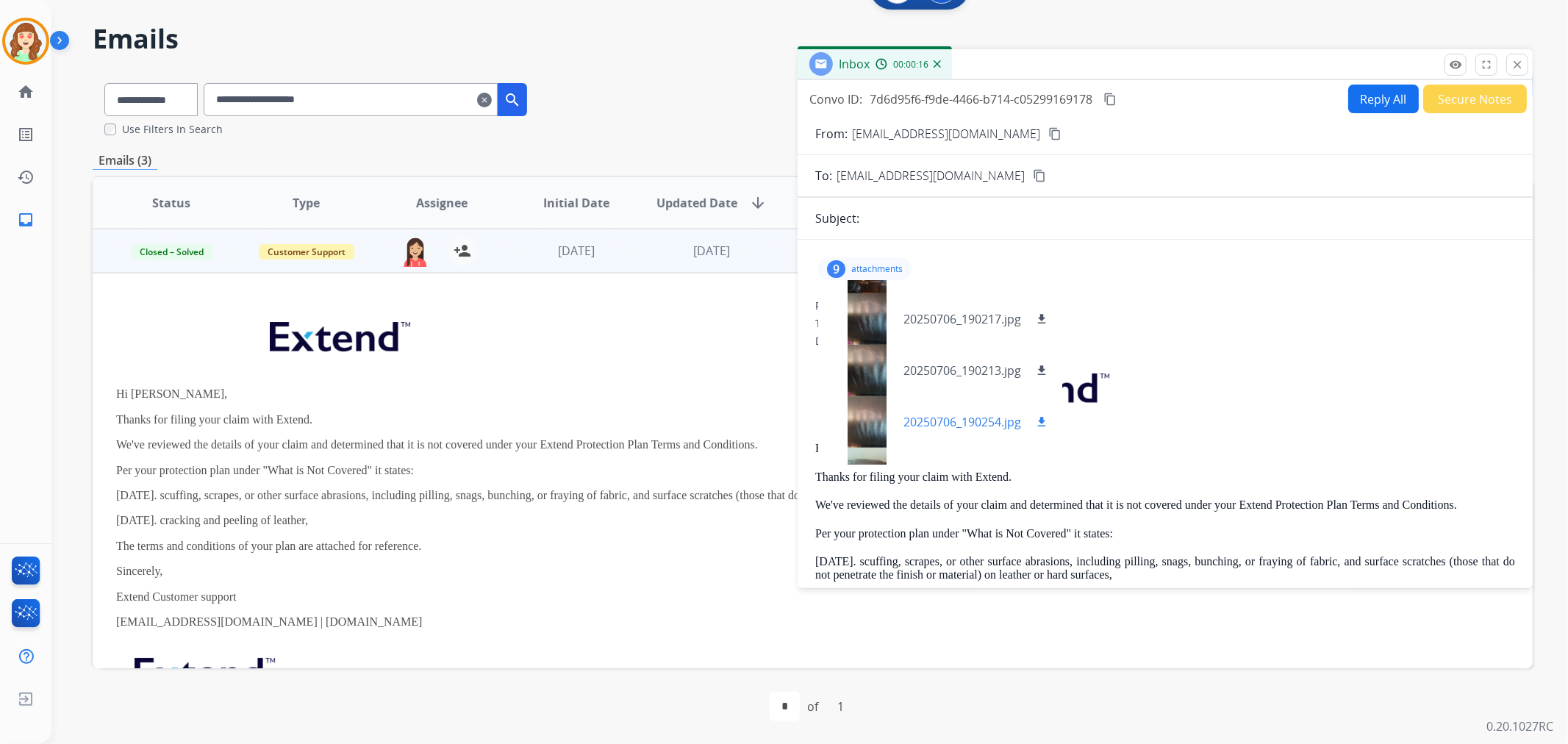
scroll to position [280, 0]
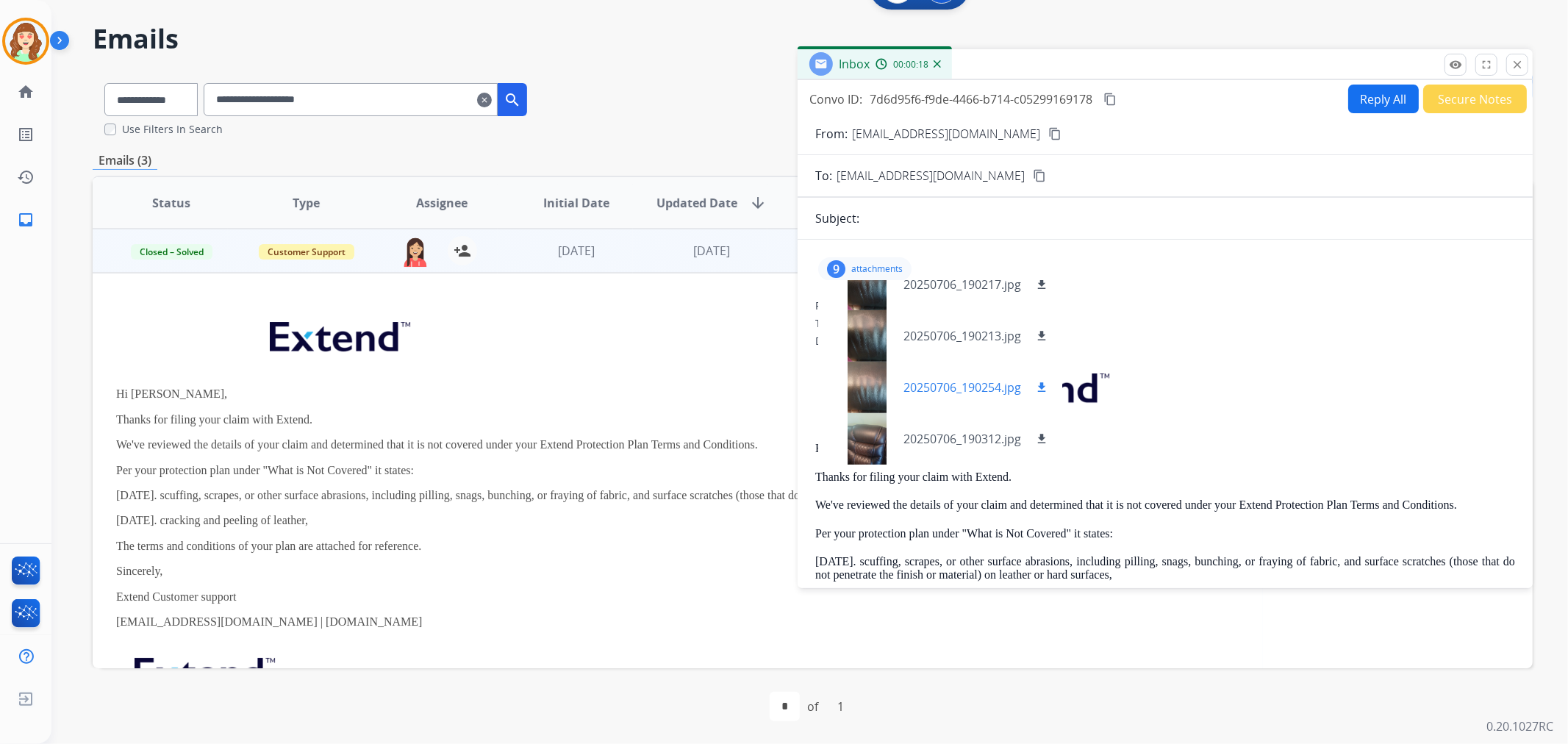
click at [869, 379] on div at bounding box center [867, 387] width 73 height 51
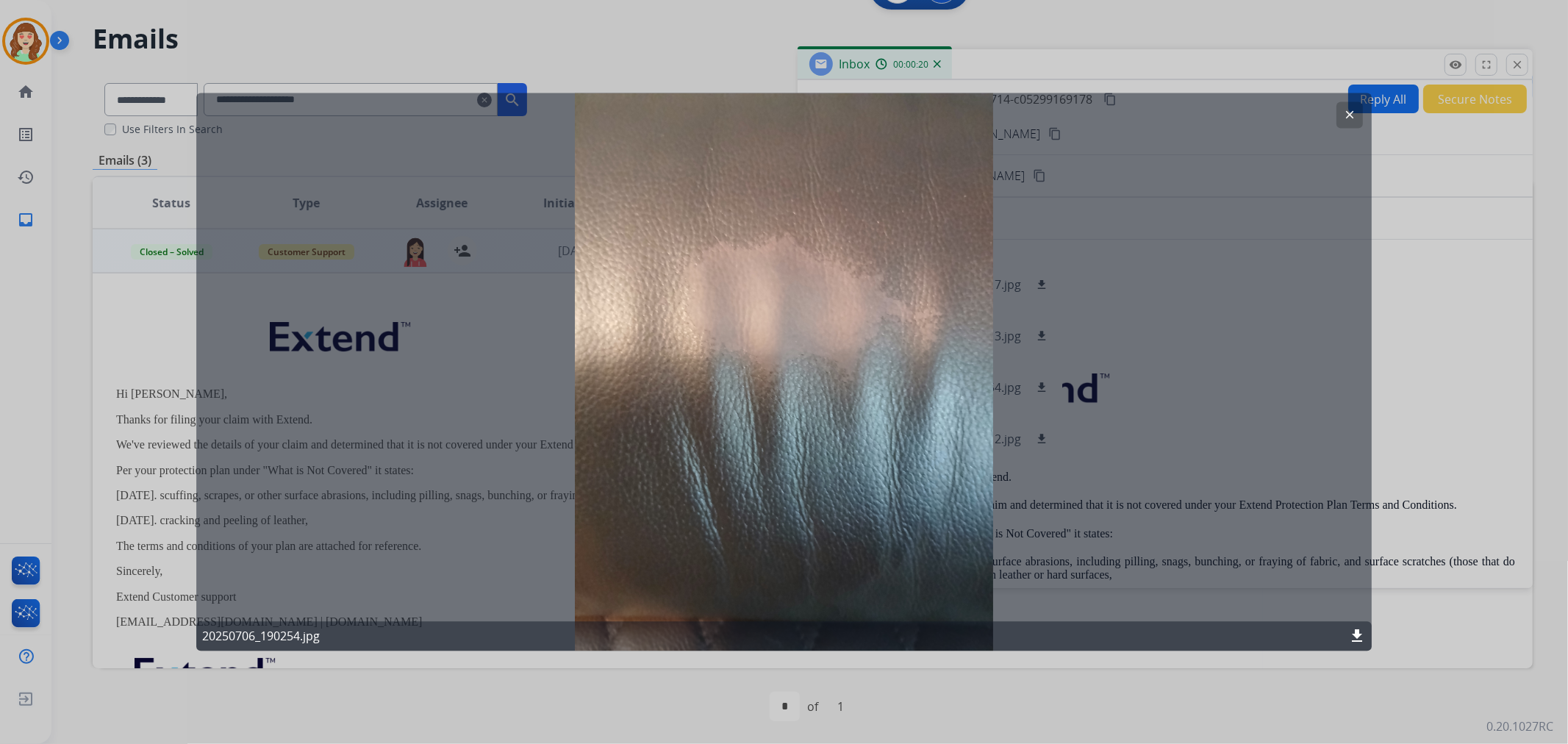
click at [1346, 113] on mat-icon "clear" at bounding box center [1349, 115] width 13 height 13
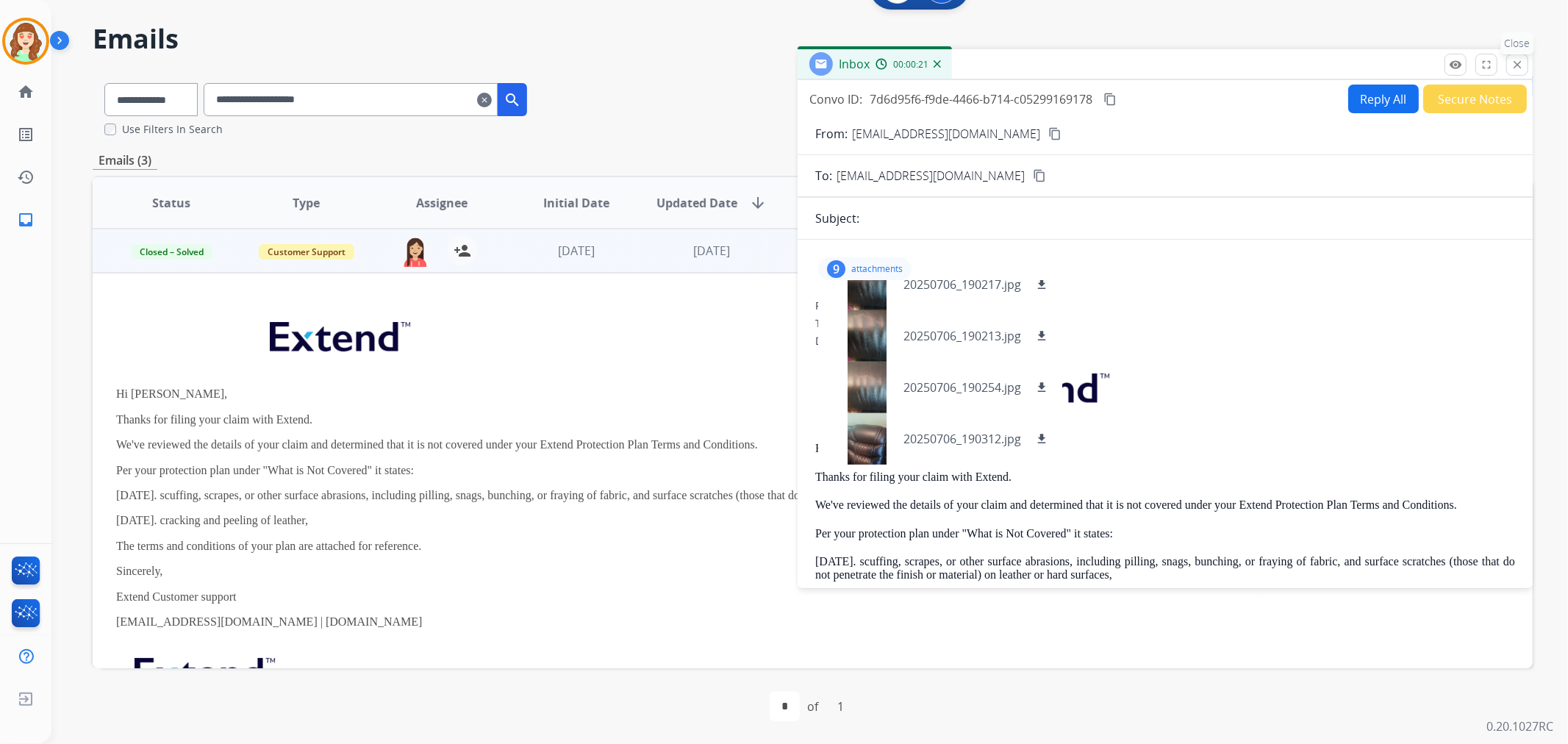
click at [1507, 57] on button "close Close" at bounding box center [1518, 64] width 22 height 22
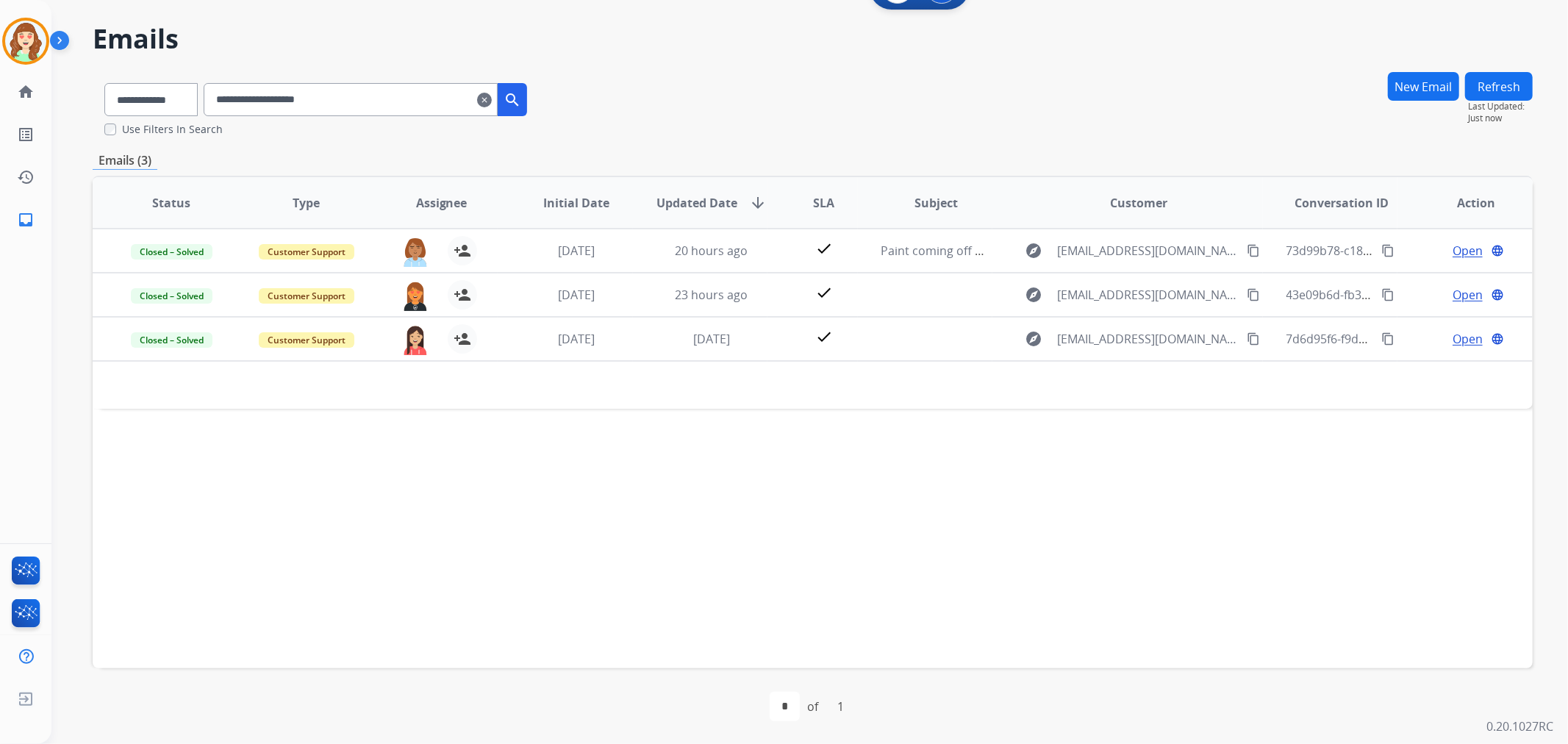
scroll to position [0, 0]
drag, startPoint x: 506, startPoint y: 104, endPoint x: 400, endPoint y: 106, distance: 106.0
click at [492, 105] on mat-icon "clear" at bounding box center [484, 100] width 15 height 18
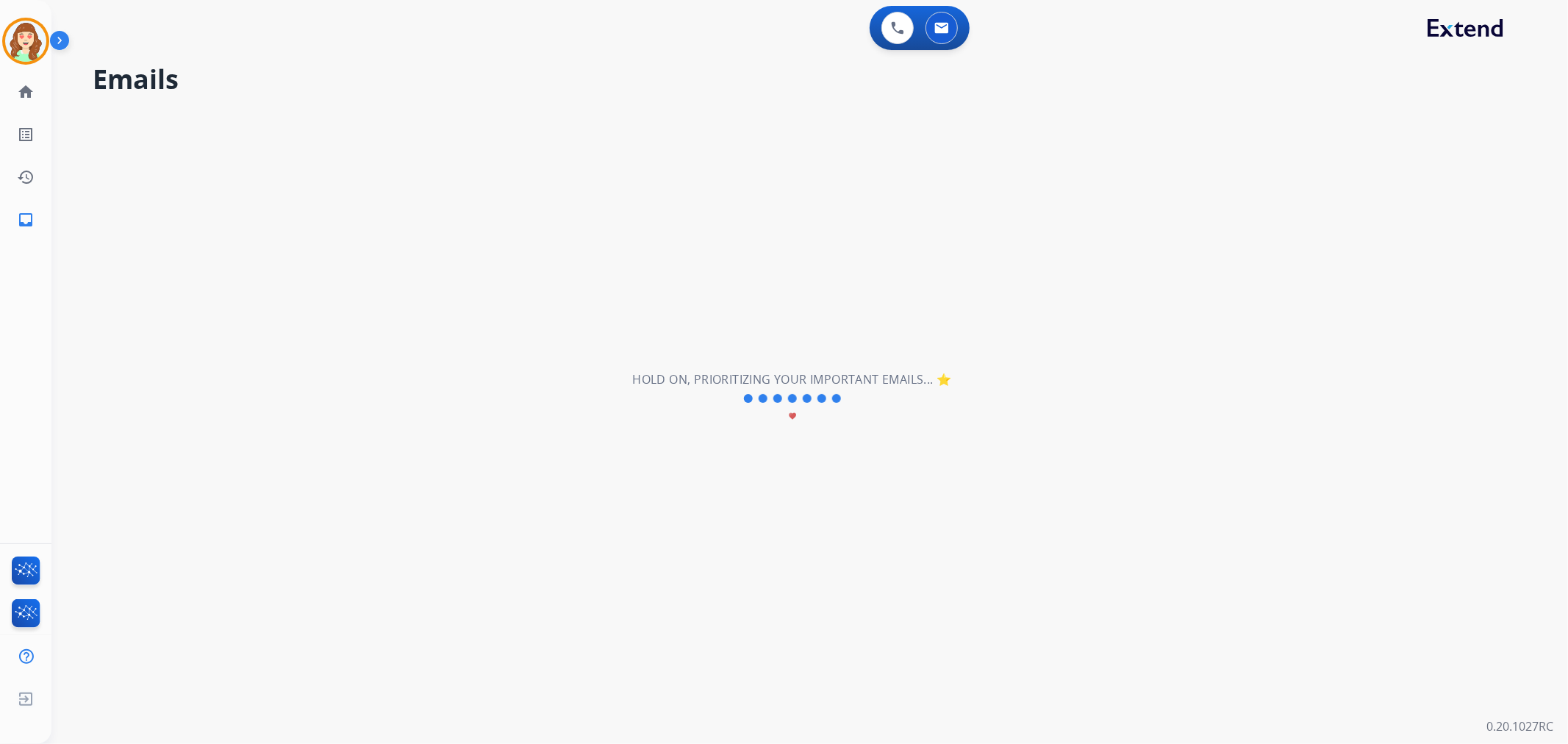
select select "**********"
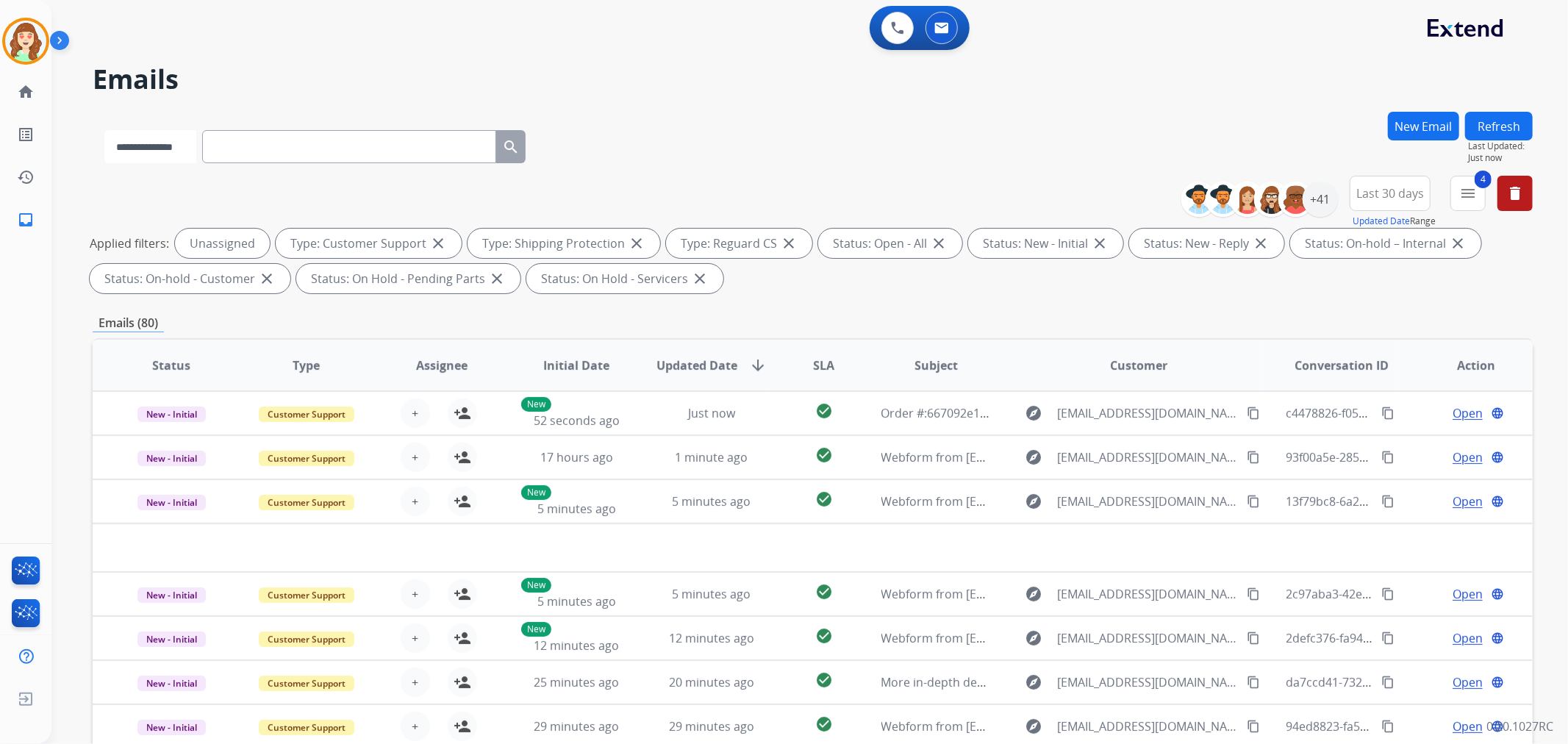
drag, startPoint x: 237, startPoint y: 148, endPoint x: 189, endPoint y: 162, distance: 50.0
click at [190, 159] on select "**********" at bounding box center [150, 146] width 92 height 33
select select "**********"
click at [105, 130] on select "**********" at bounding box center [150, 146] width 92 height 33
paste input "**********"
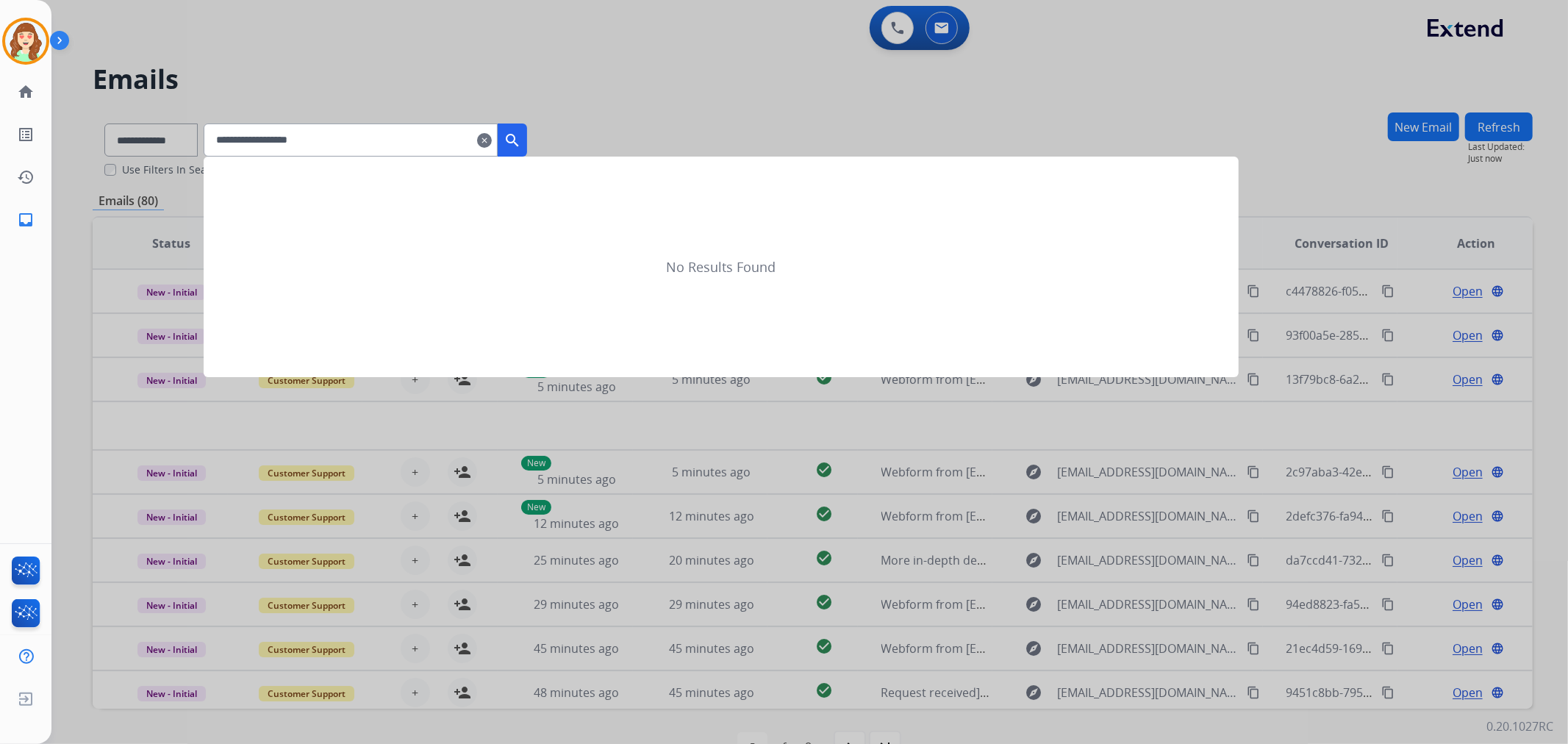
type input "**********"
click at [527, 135] on button "search" at bounding box center [513, 139] width 30 height 33
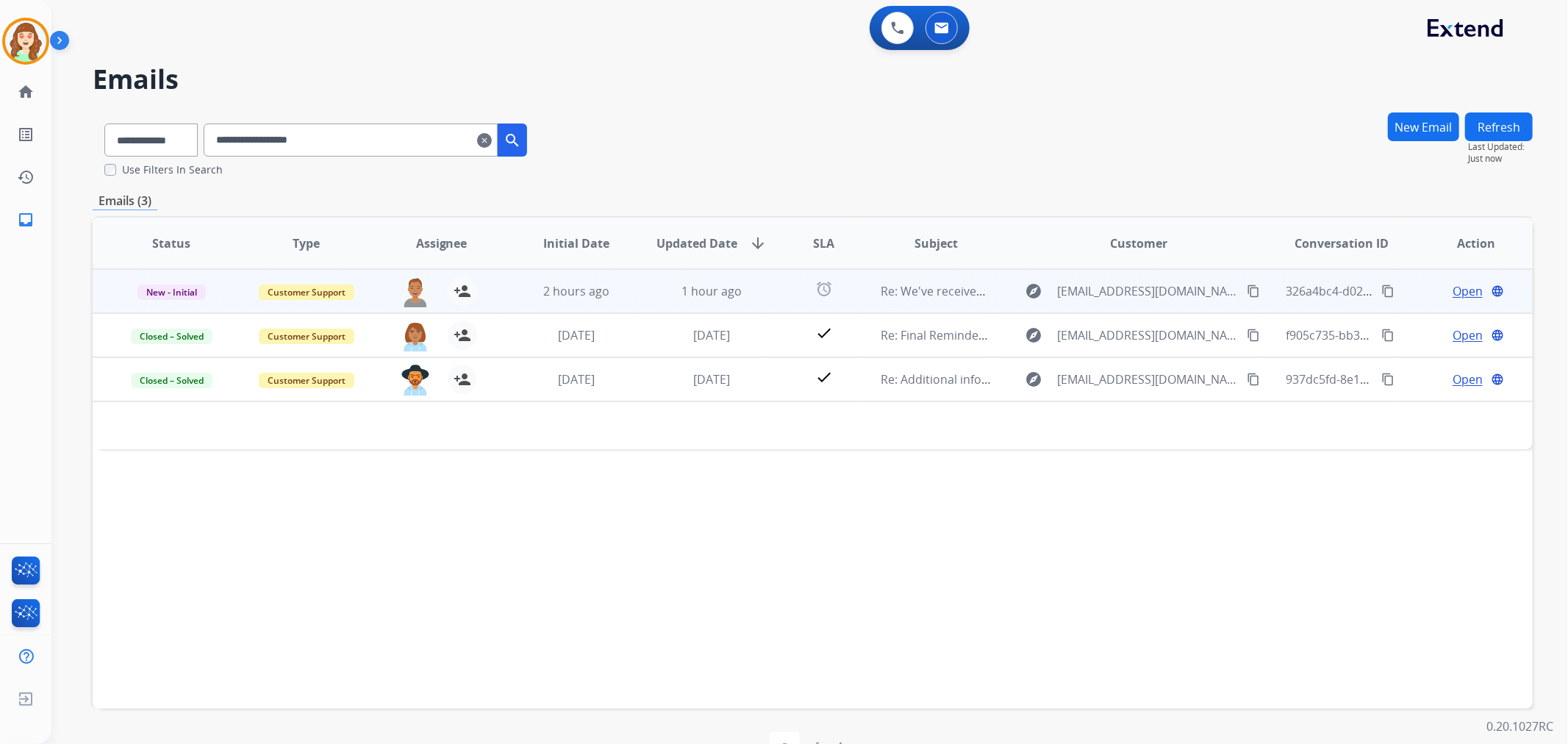
click at [1457, 291] on span "Open" at bounding box center [1467, 291] width 31 height 18
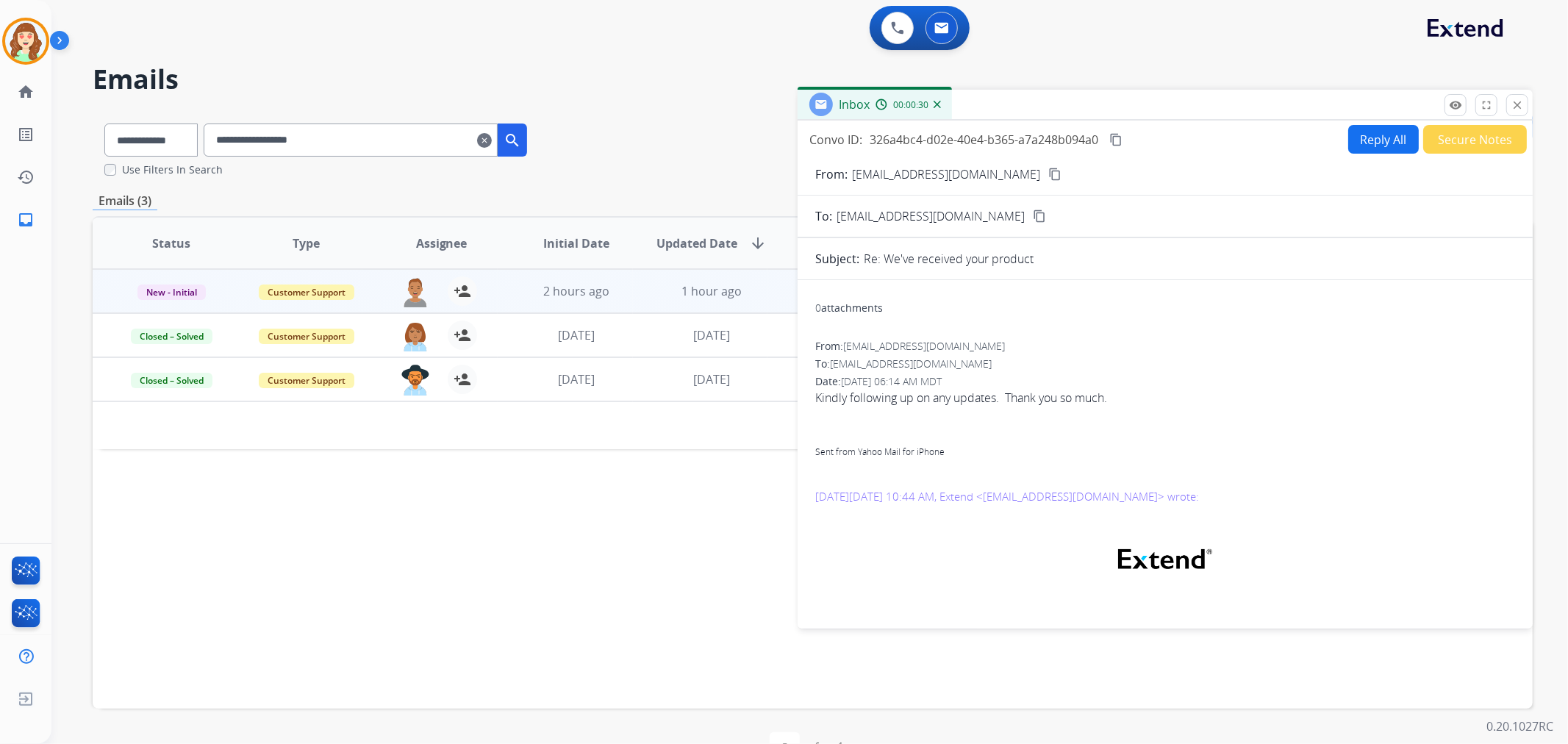
click at [1048, 168] on mat-icon "content_copy" at bounding box center [1054, 174] width 13 height 13
click at [1361, 138] on button "Reply All" at bounding box center [1383, 138] width 70 height 29
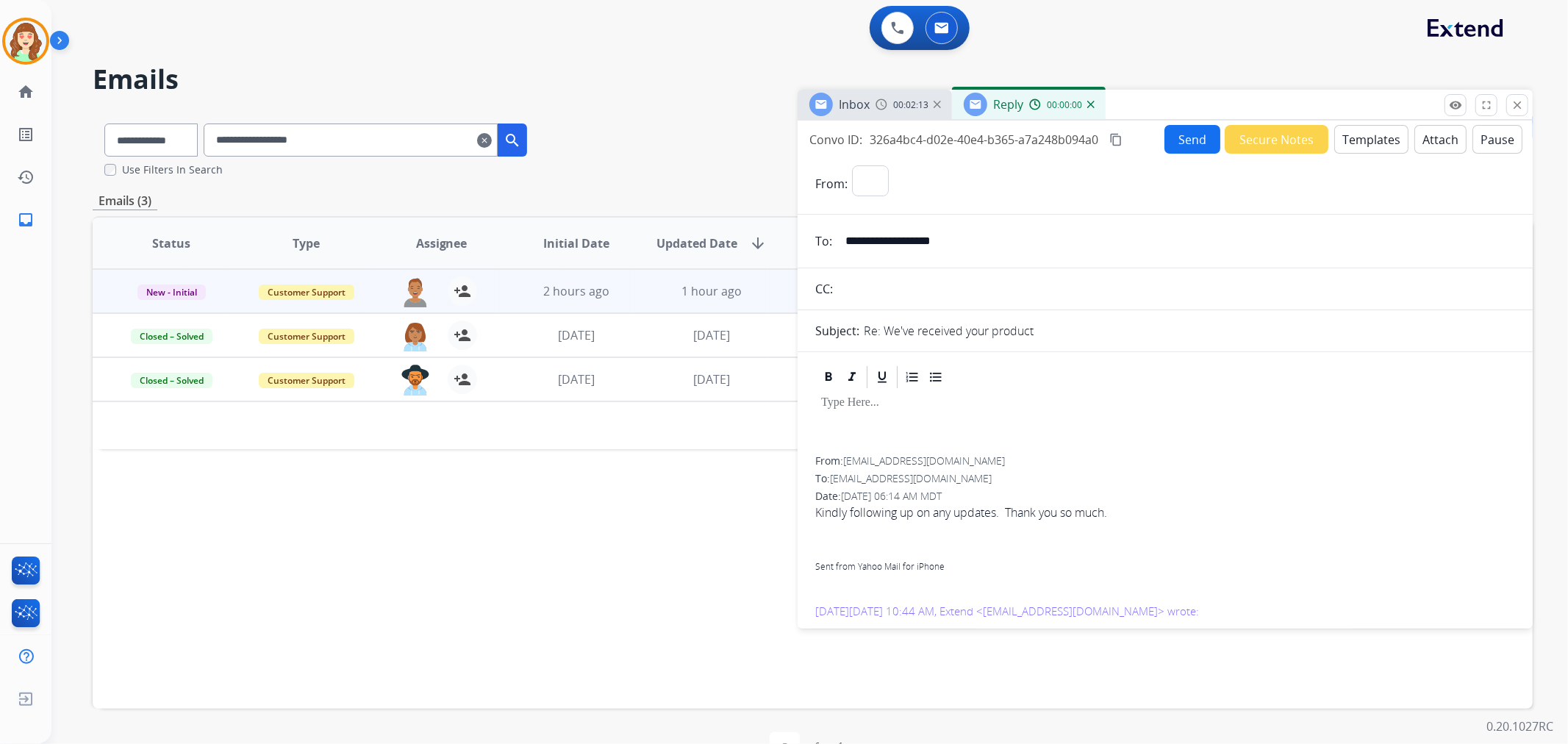
select select "**********"
click at [1361, 138] on button "Templates" at bounding box center [1370, 138] width 74 height 29
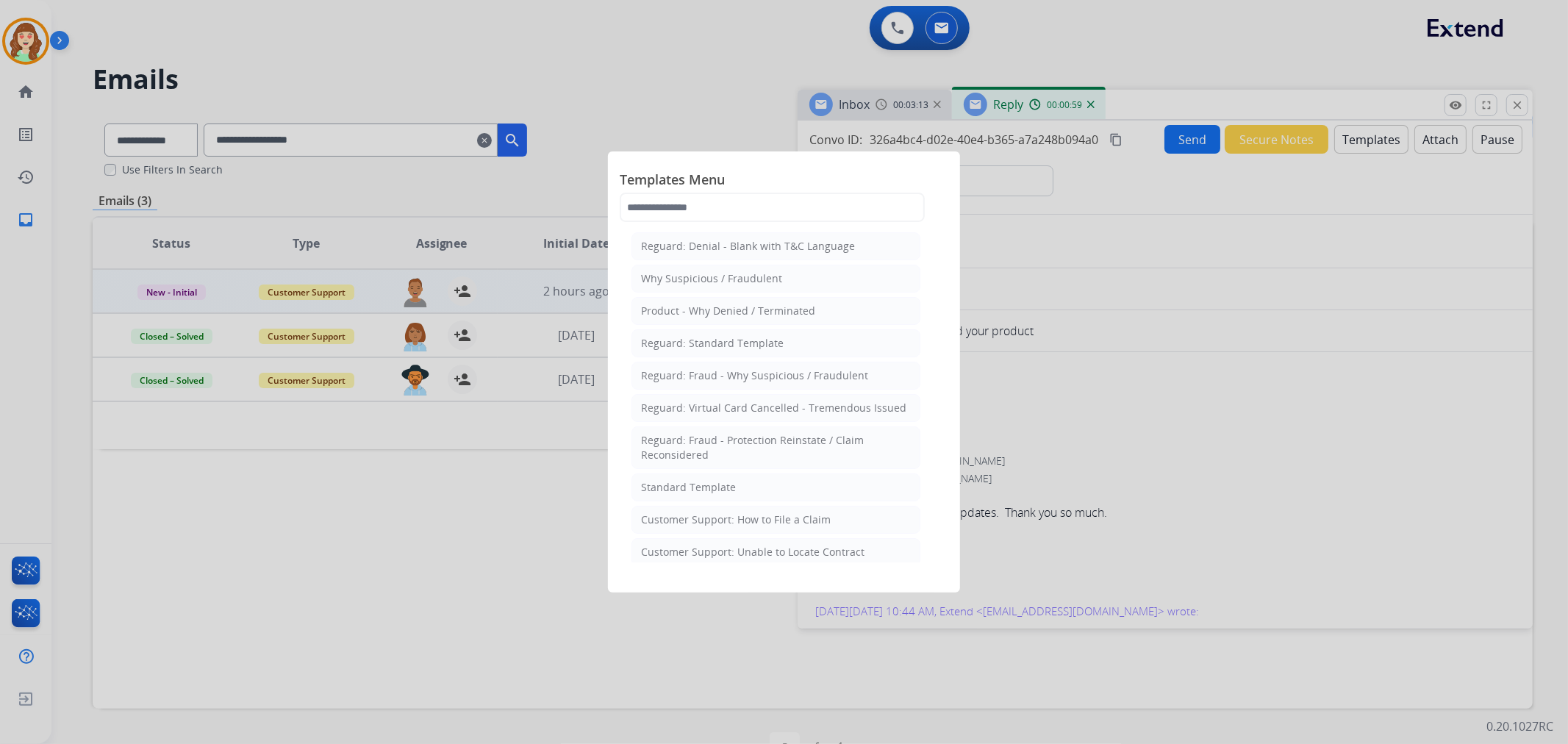
click at [1520, 107] on div at bounding box center [784, 372] width 1568 height 744
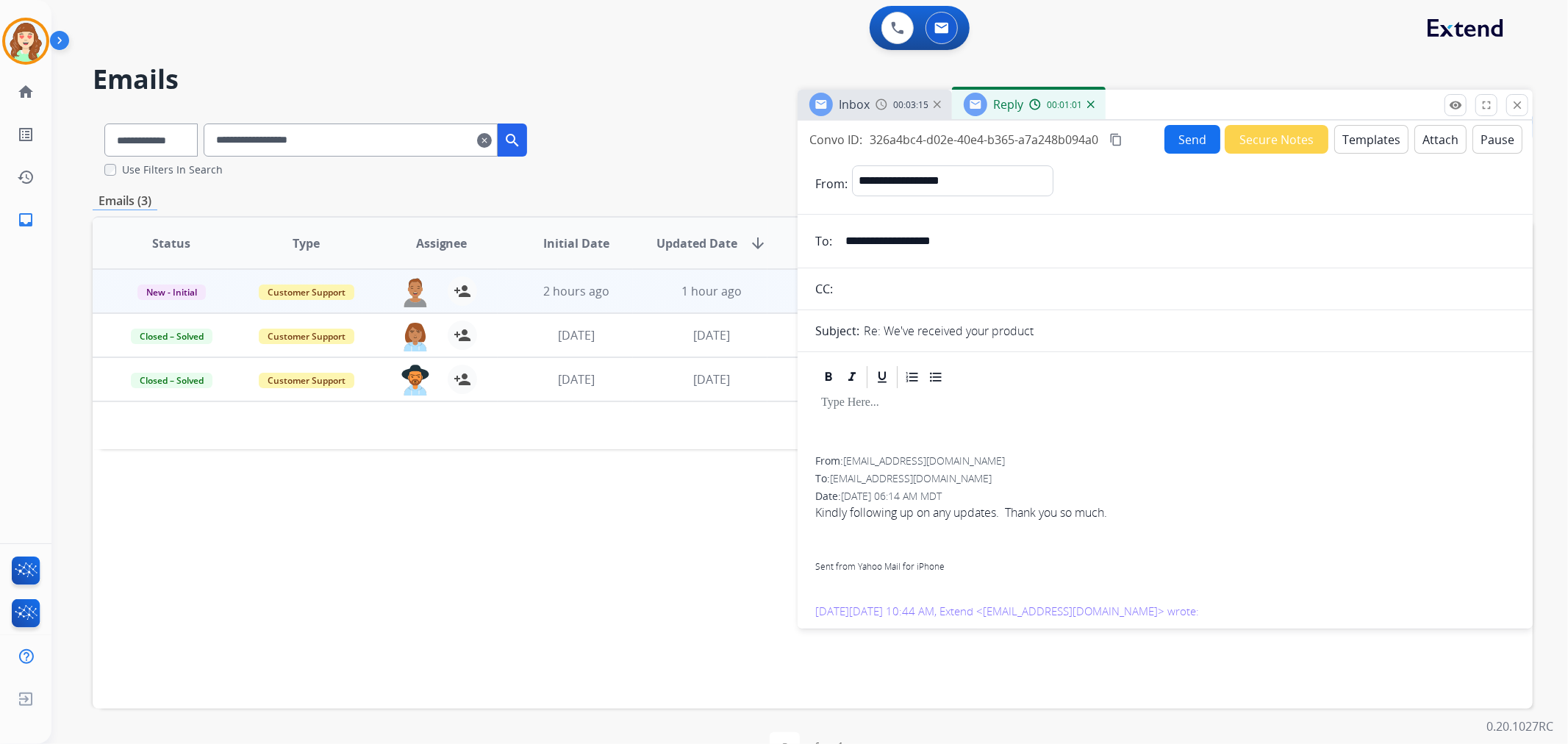
click at [1520, 107] on mat-icon "close" at bounding box center [1517, 105] width 13 height 13
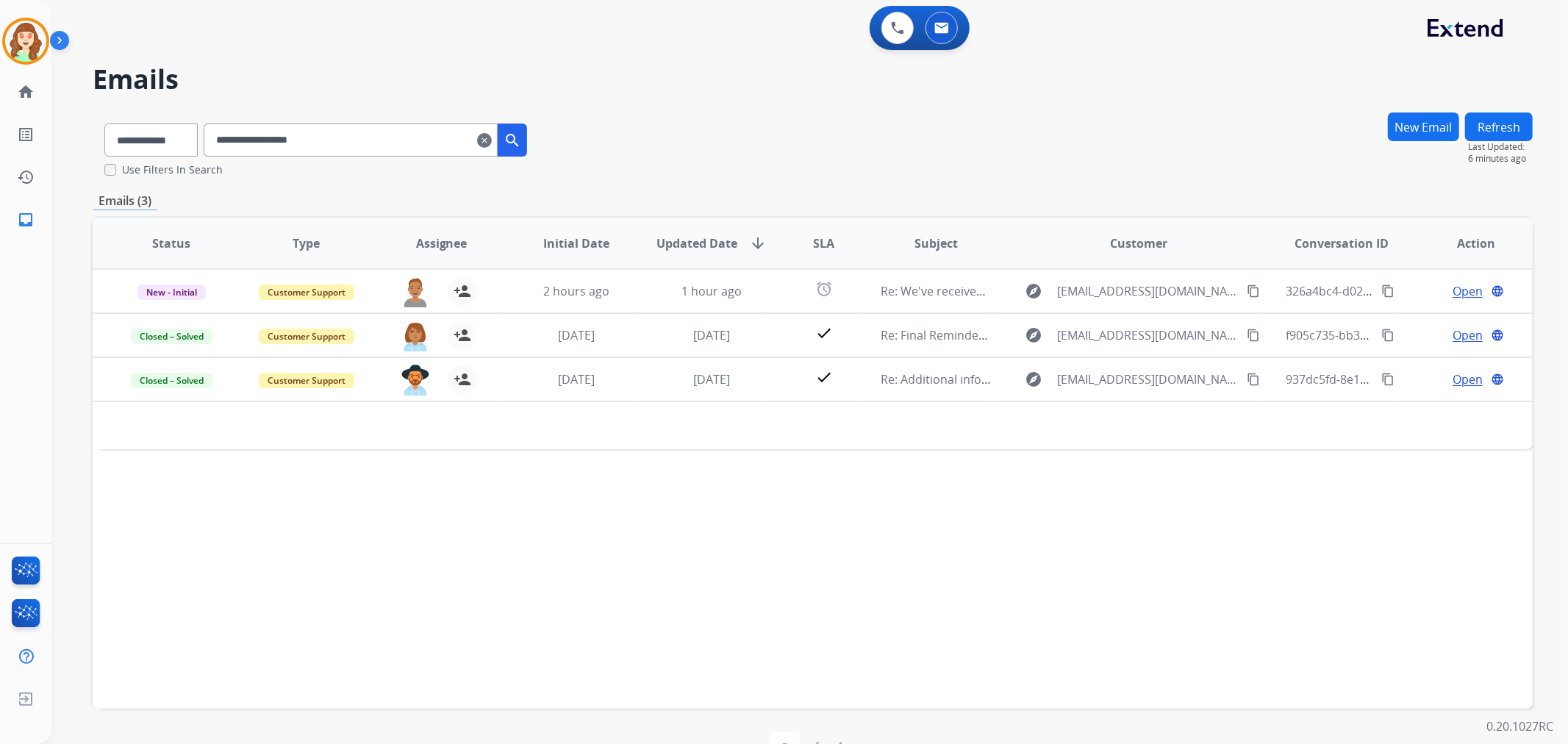
click at [492, 137] on mat-icon "clear" at bounding box center [484, 140] width 15 height 18
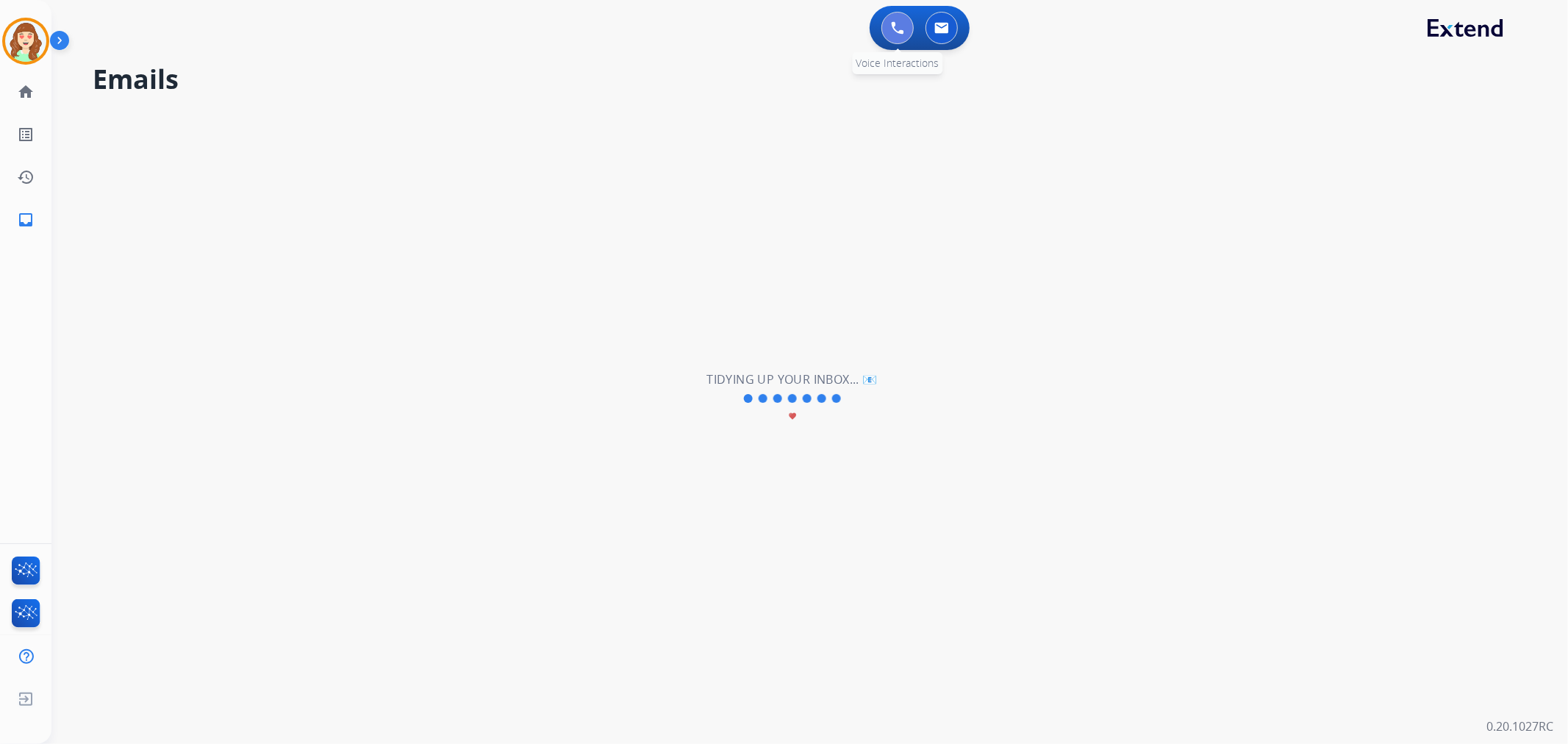
select select "**********"
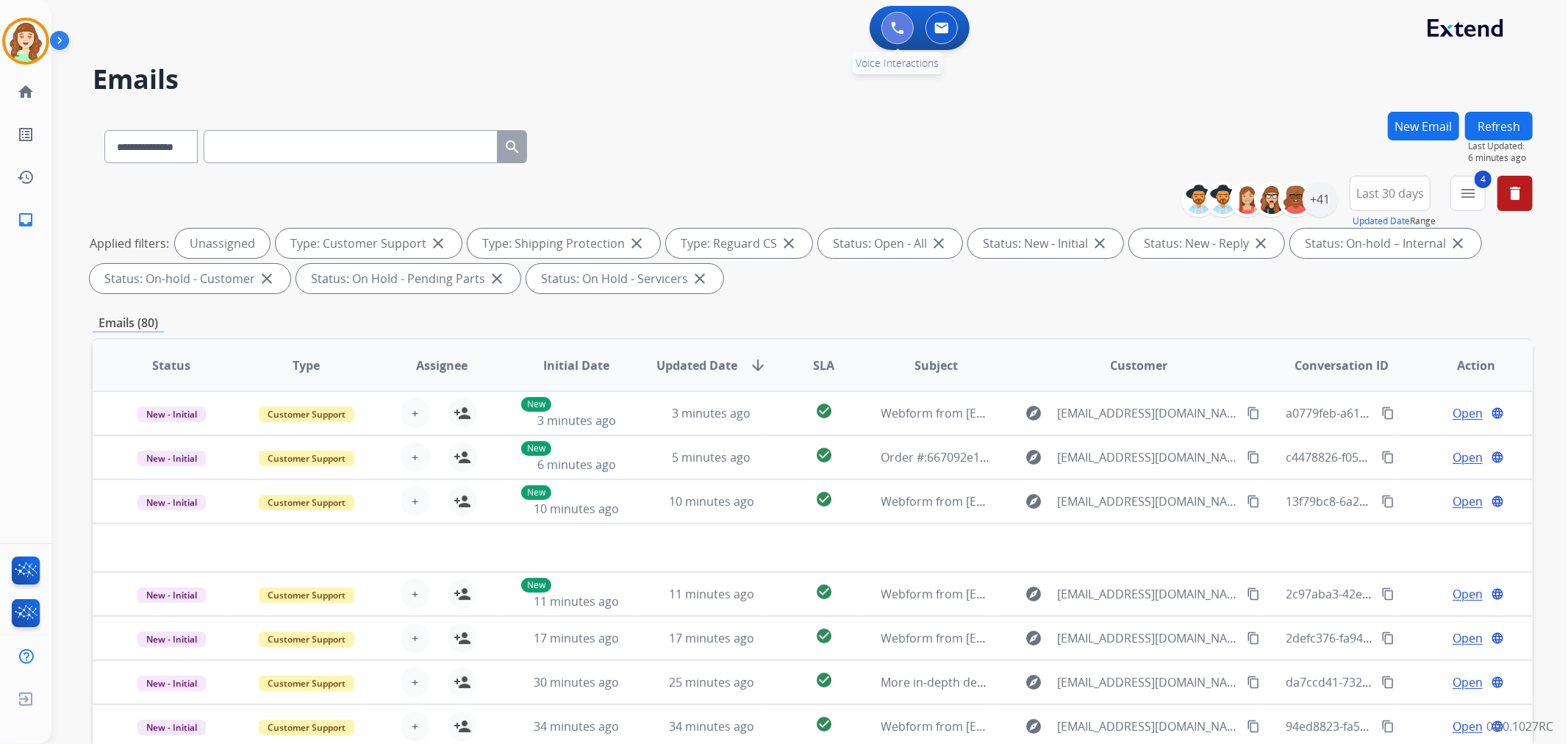
click at [892, 34] on button at bounding box center [897, 28] width 33 height 33
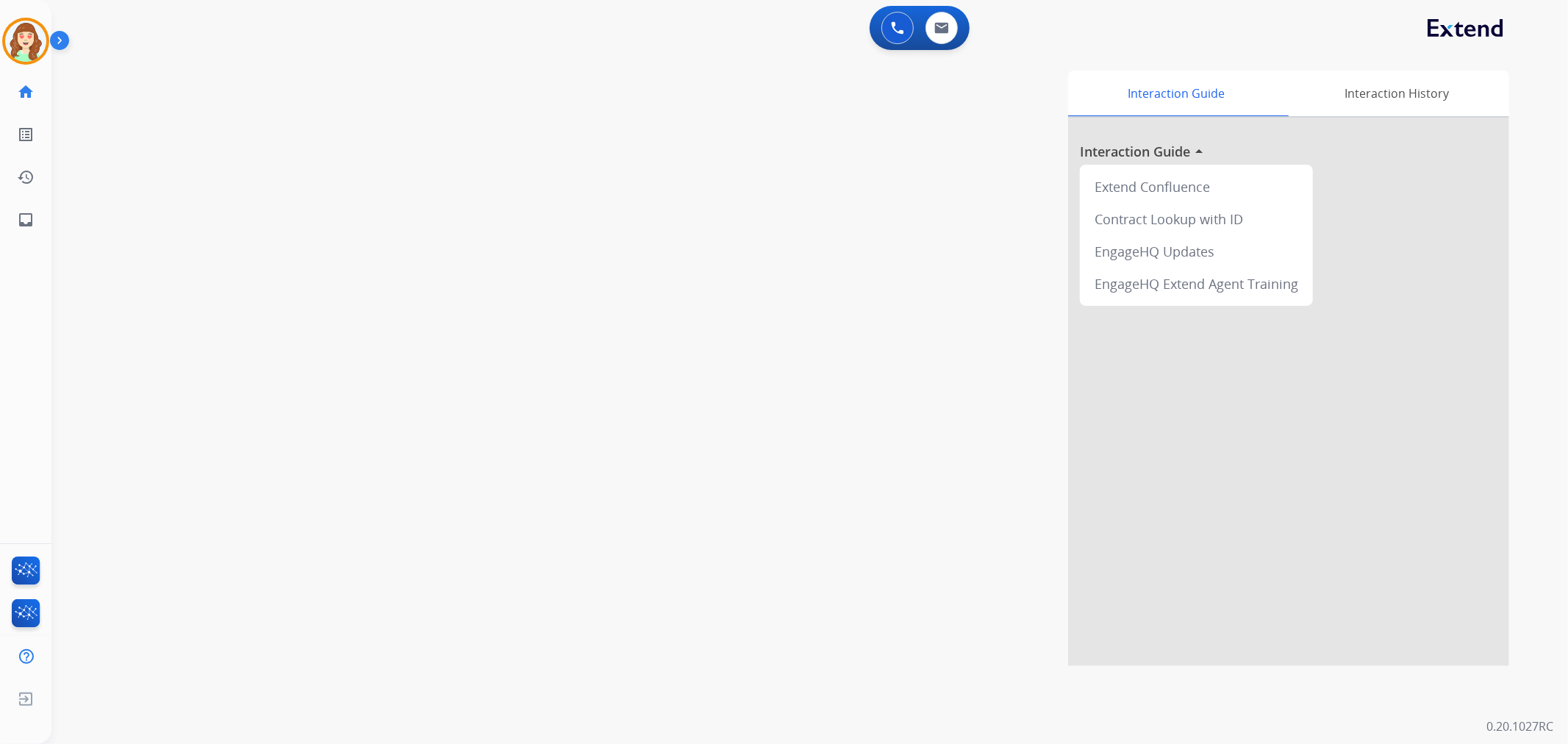
click at [892, 34] on button at bounding box center [897, 28] width 33 height 33
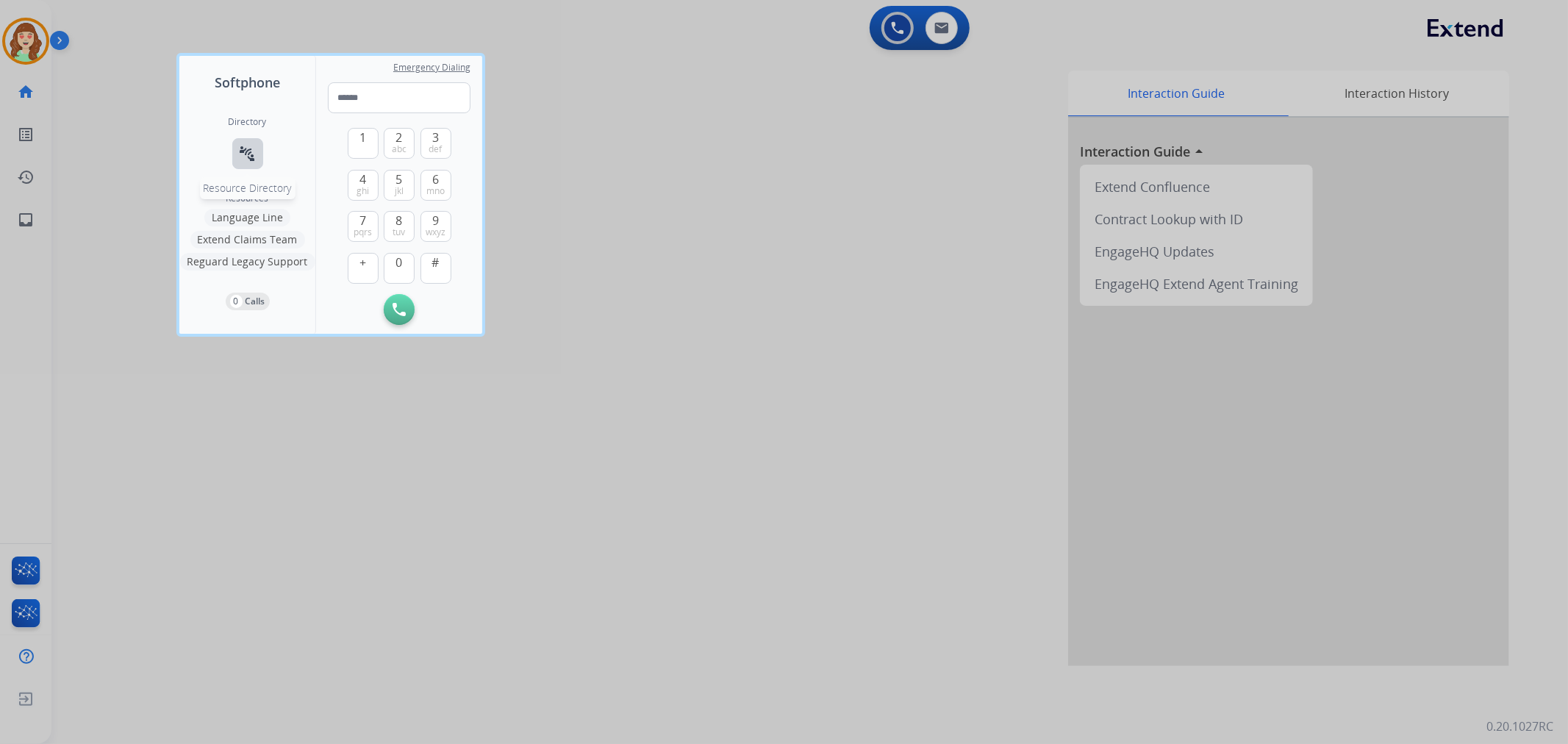
click at [243, 154] on mat-icon "connect_without_contact" at bounding box center [248, 154] width 18 height 18
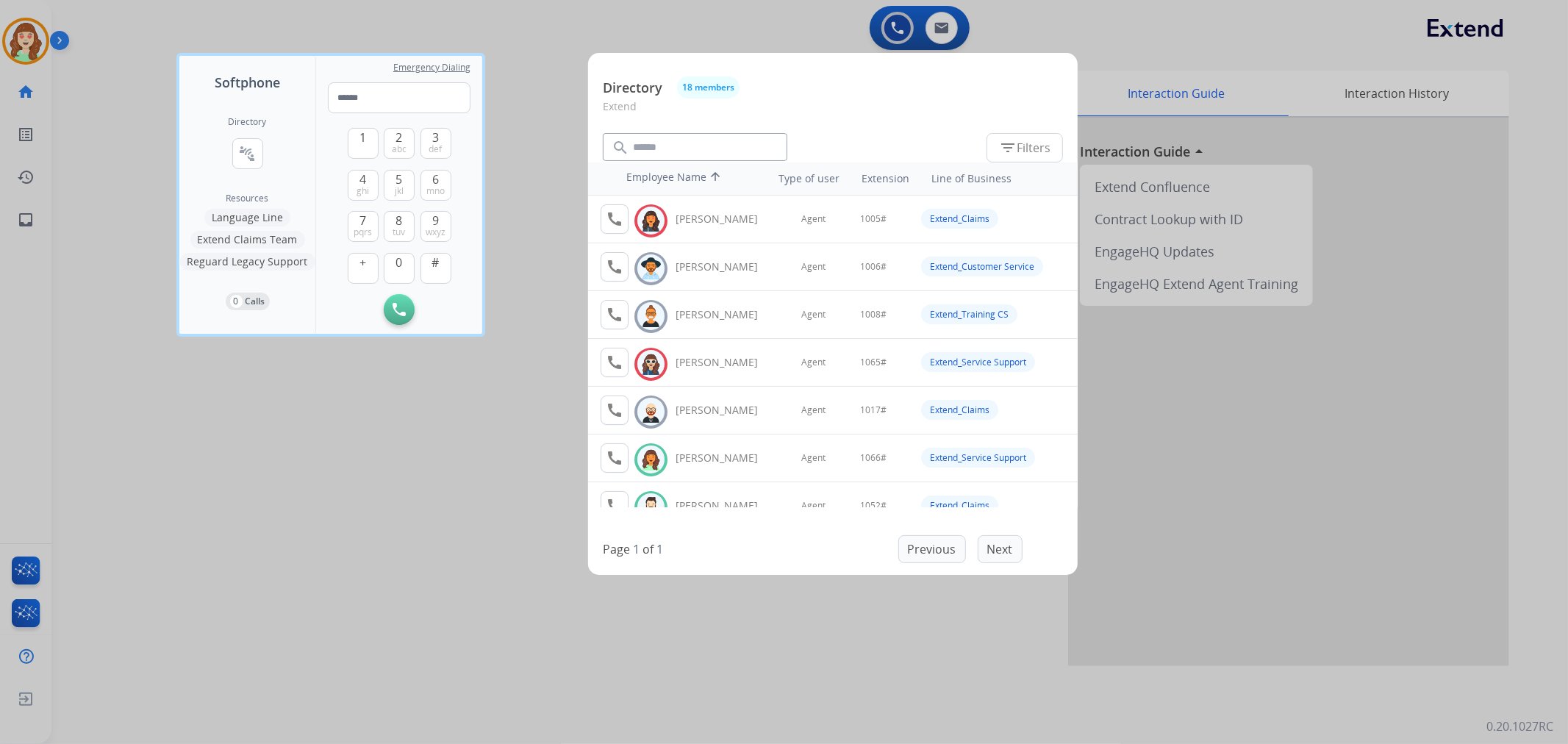
scroll to position [82, 0]
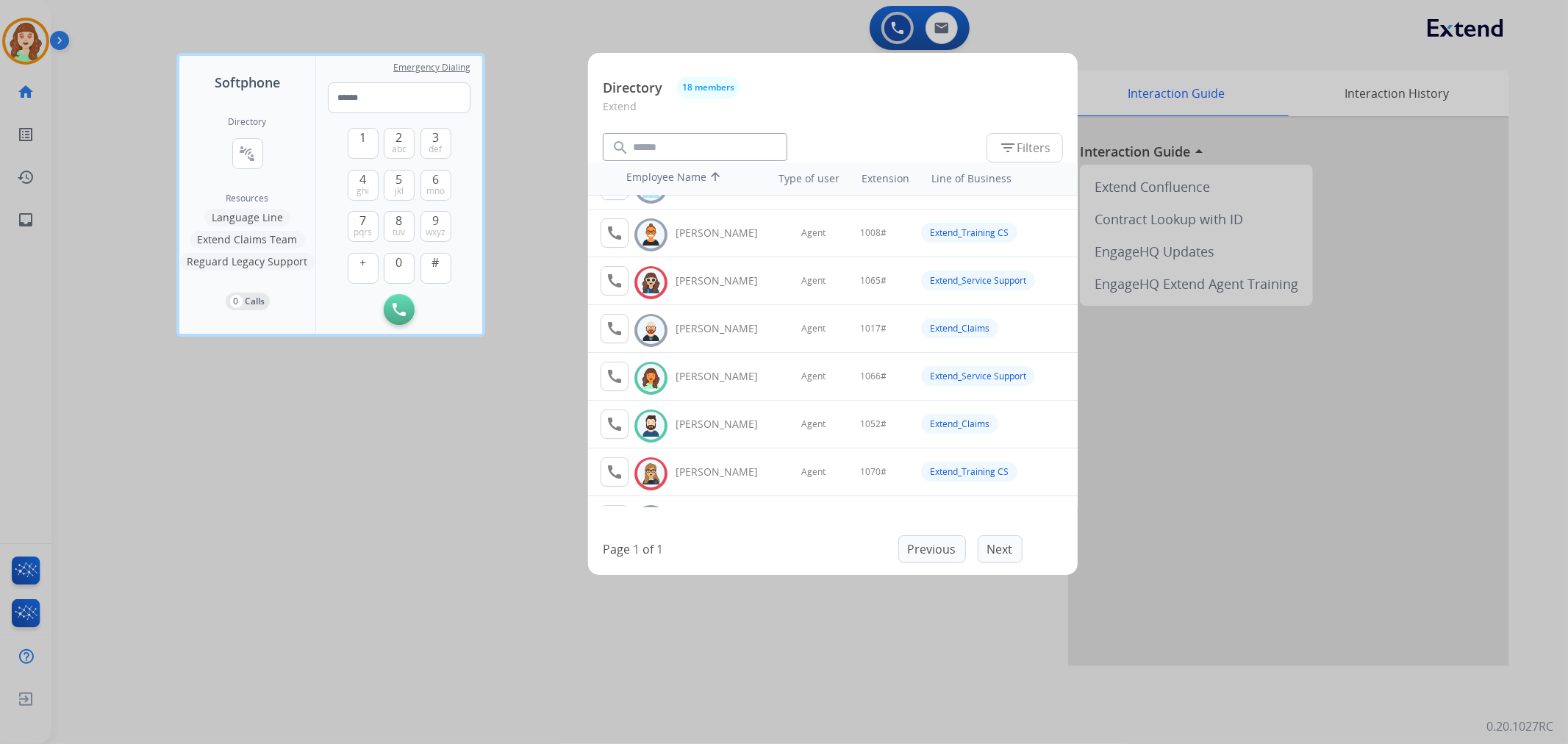
click at [305, 530] on div at bounding box center [784, 372] width 1568 height 744
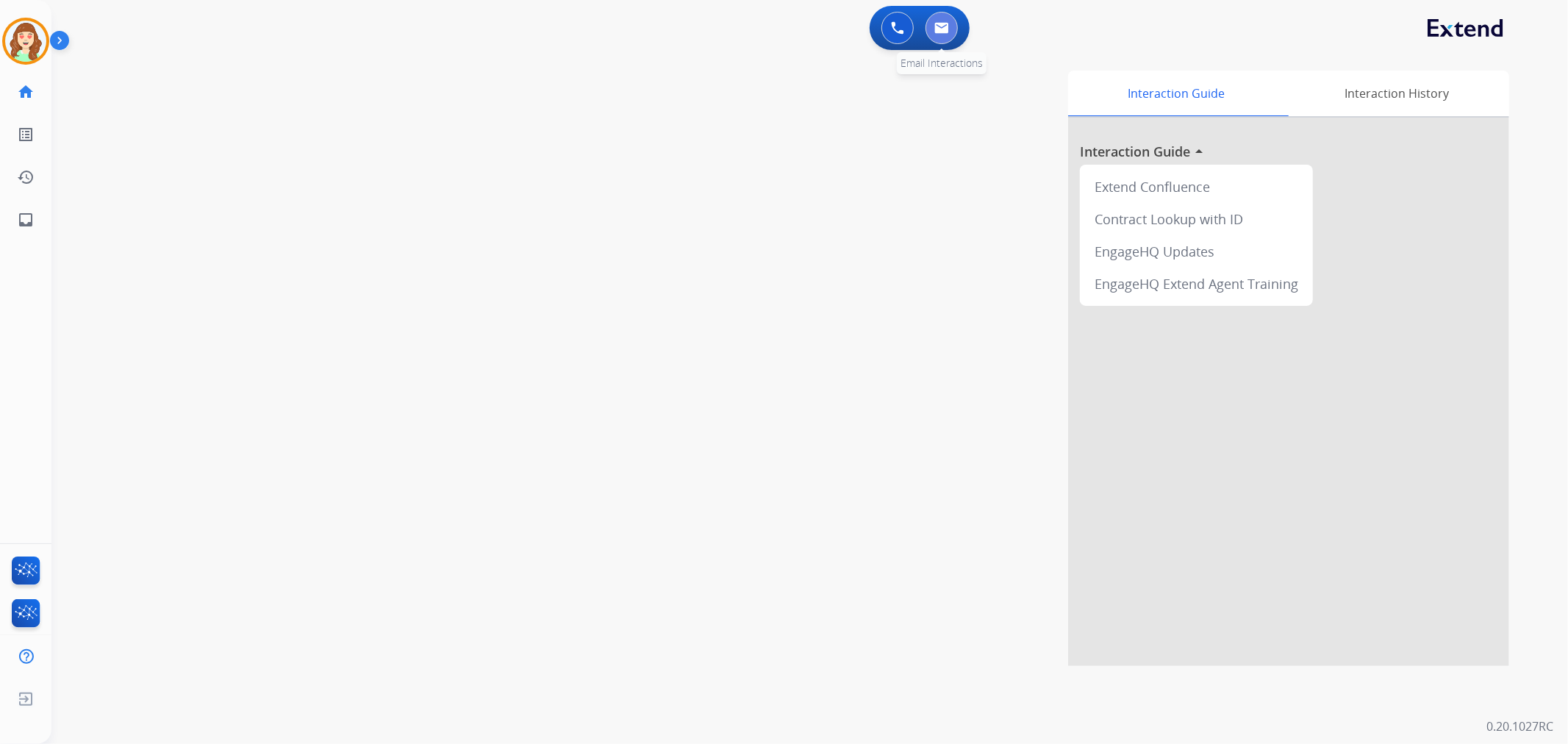
click at [952, 26] on button at bounding box center [942, 28] width 33 height 33
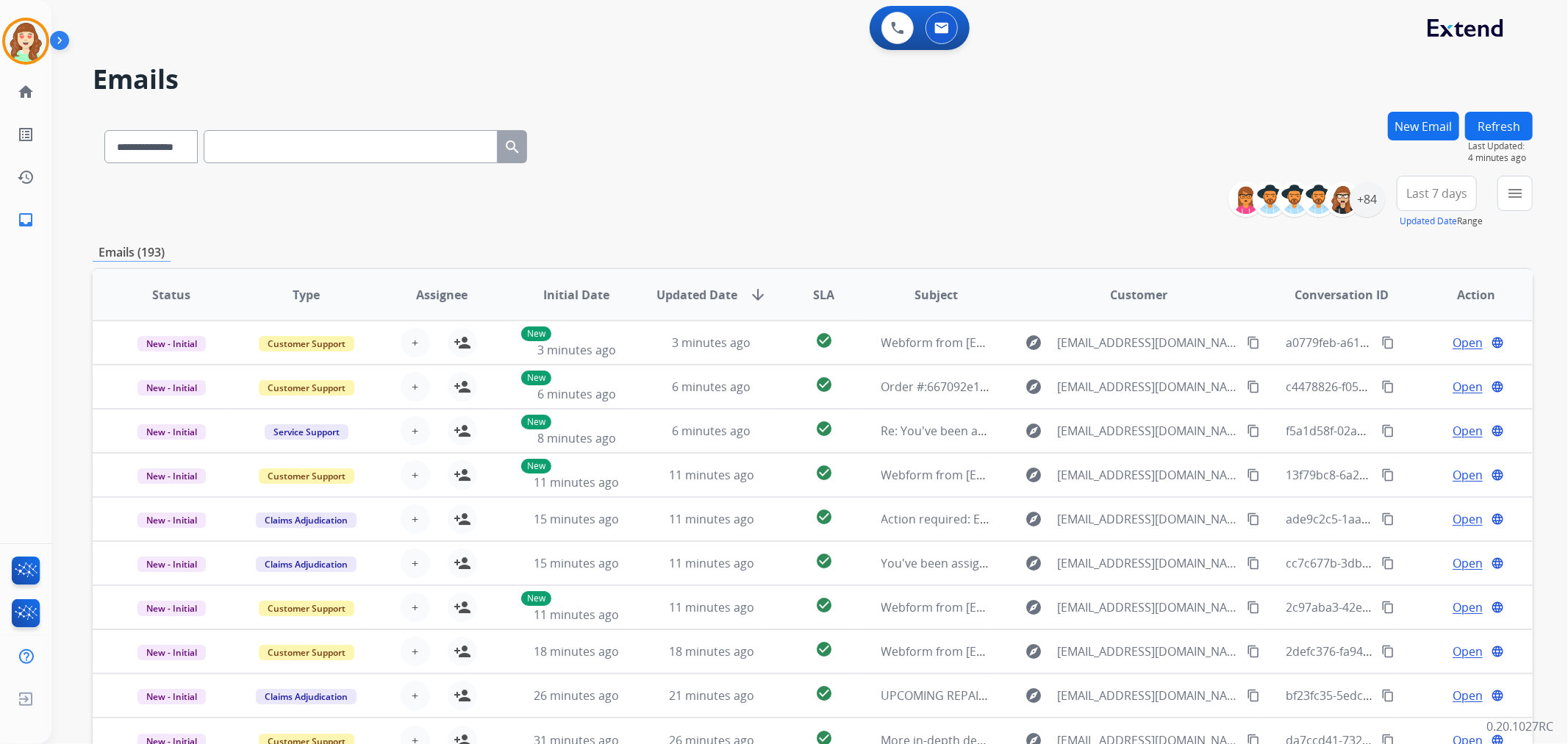
click at [811, 183] on div "**********" at bounding box center [813, 203] width 1441 height 53
click at [1368, 199] on div "+84" at bounding box center [1367, 200] width 36 height 36
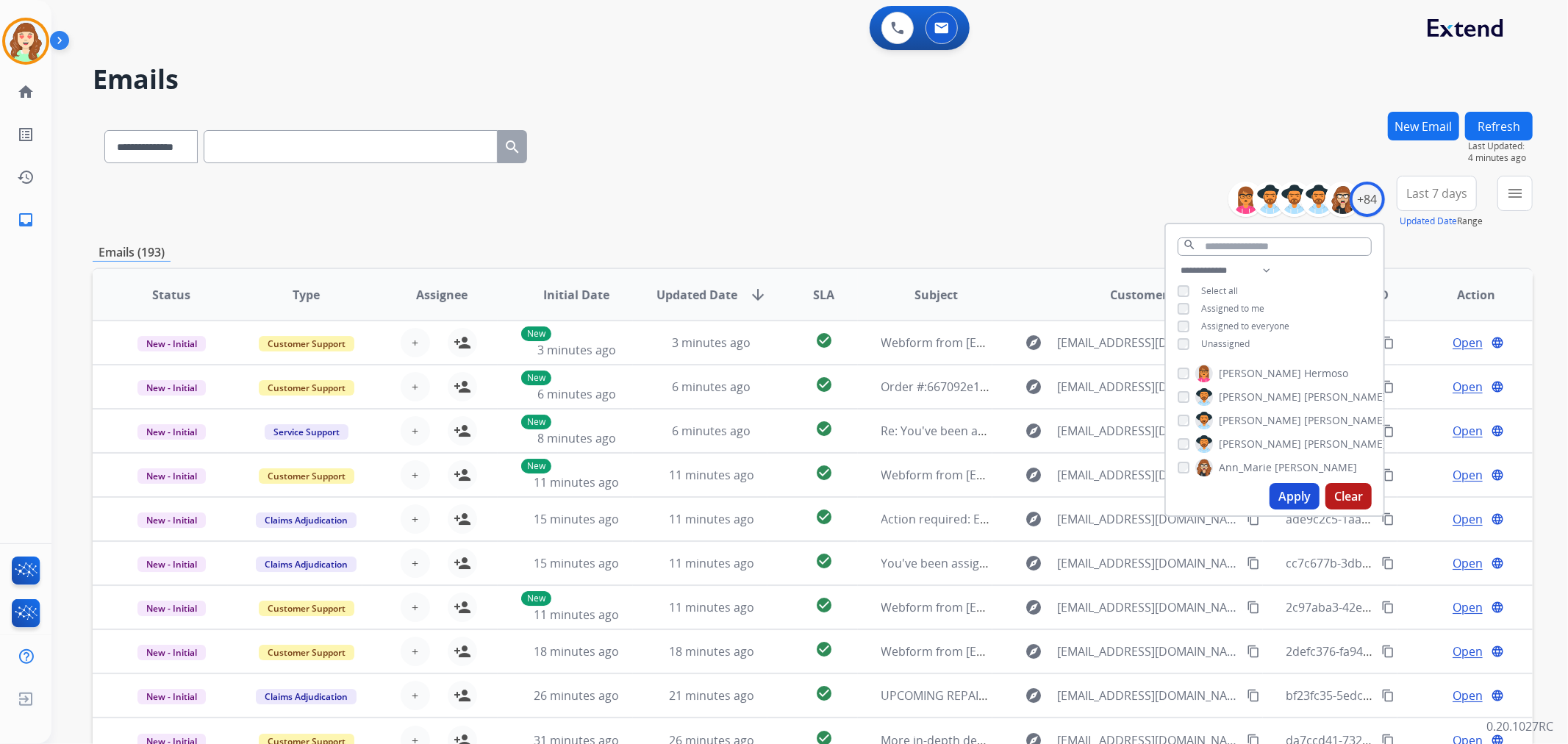
click at [1182, 298] on div "**********" at bounding box center [1275, 308] width 217 height 94
click at [1294, 498] on button "Apply" at bounding box center [1294, 496] width 50 height 27
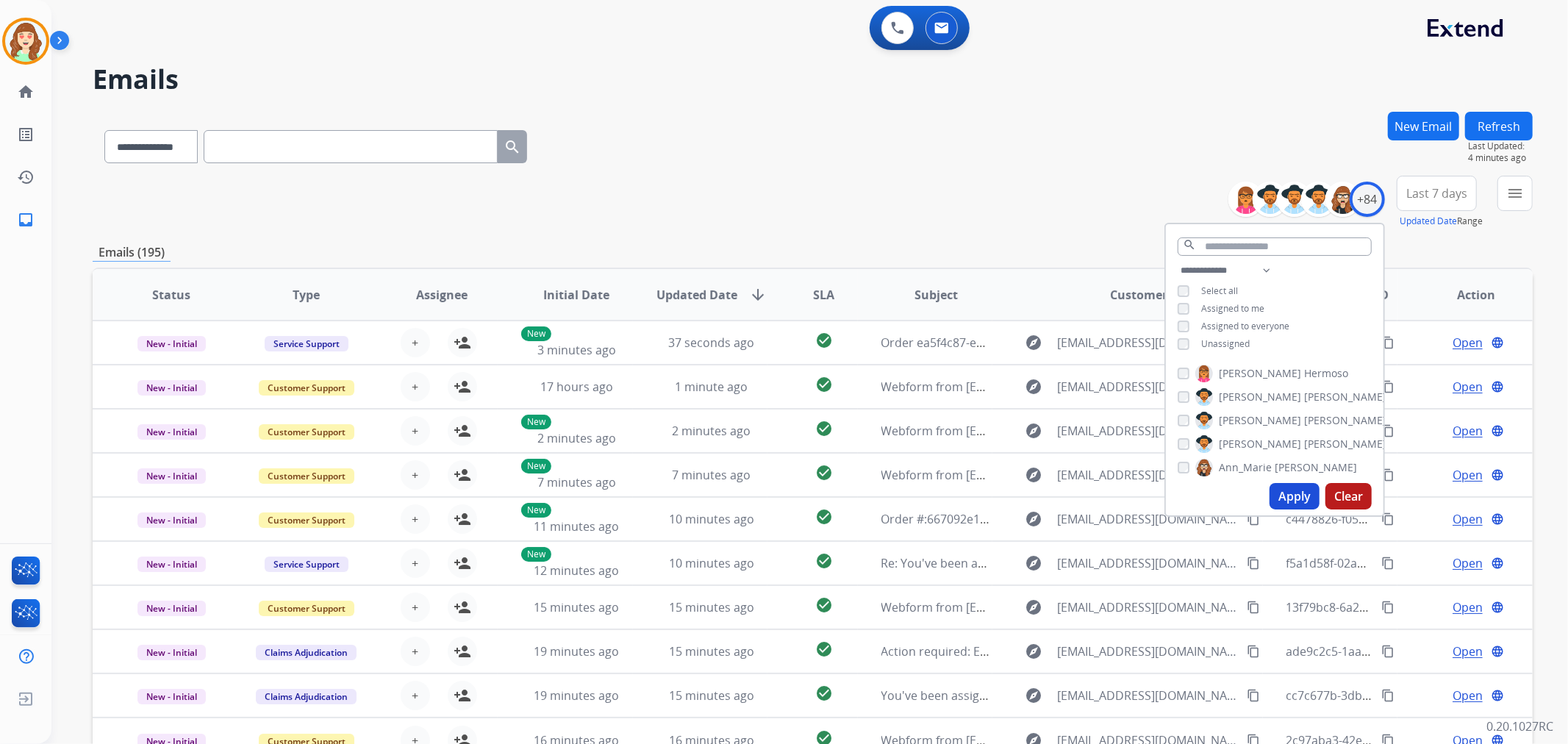
click at [1421, 197] on span "Last 7 days" at bounding box center [1437, 194] width 61 height 6
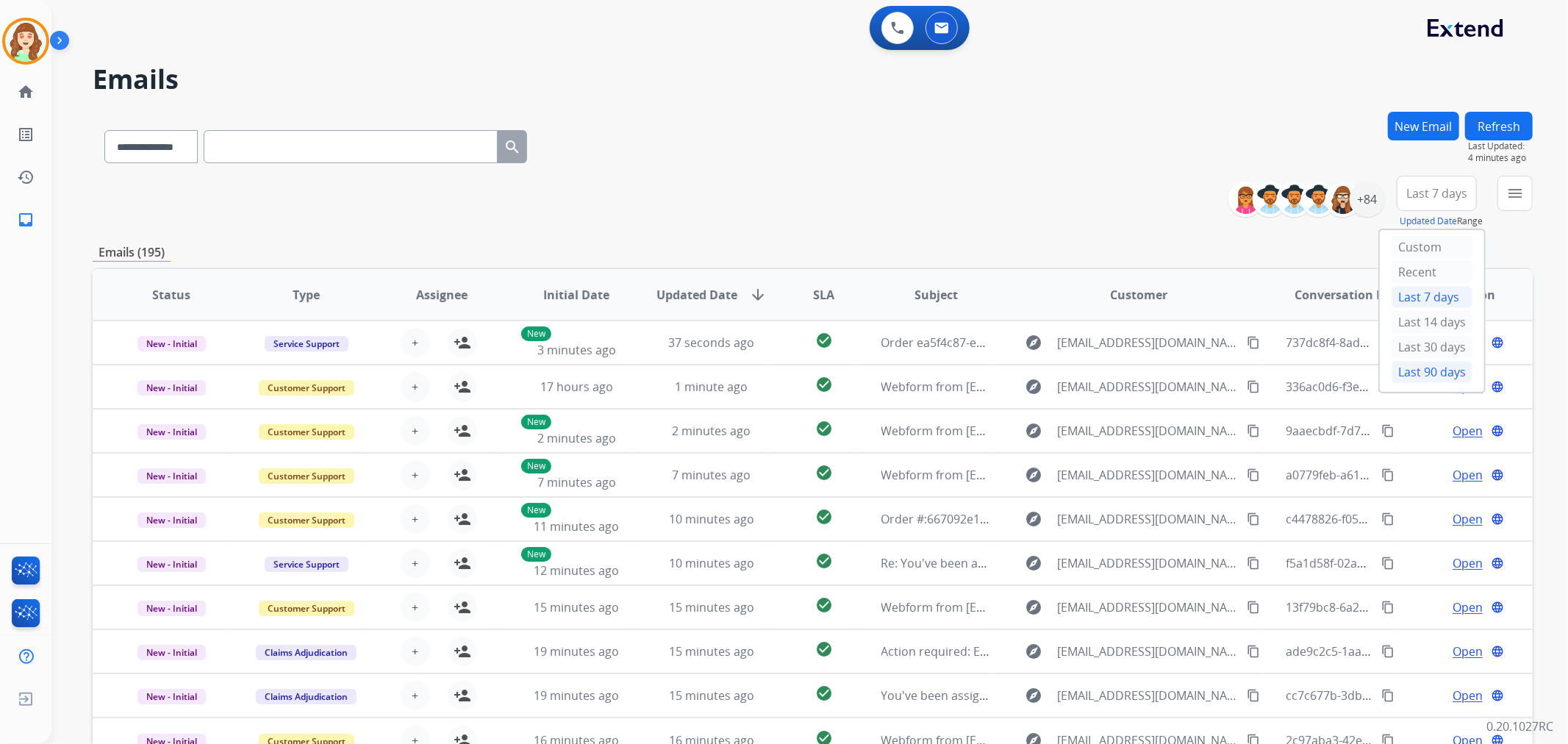
drag, startPoint x: 1417, startPoint y: 379, endPoint x: 1464, endPoint y: 252, distance: 135.4
click at [1417, 377] on div "Last 90 days" at bounding box center [1433, 372] width 81 height 22
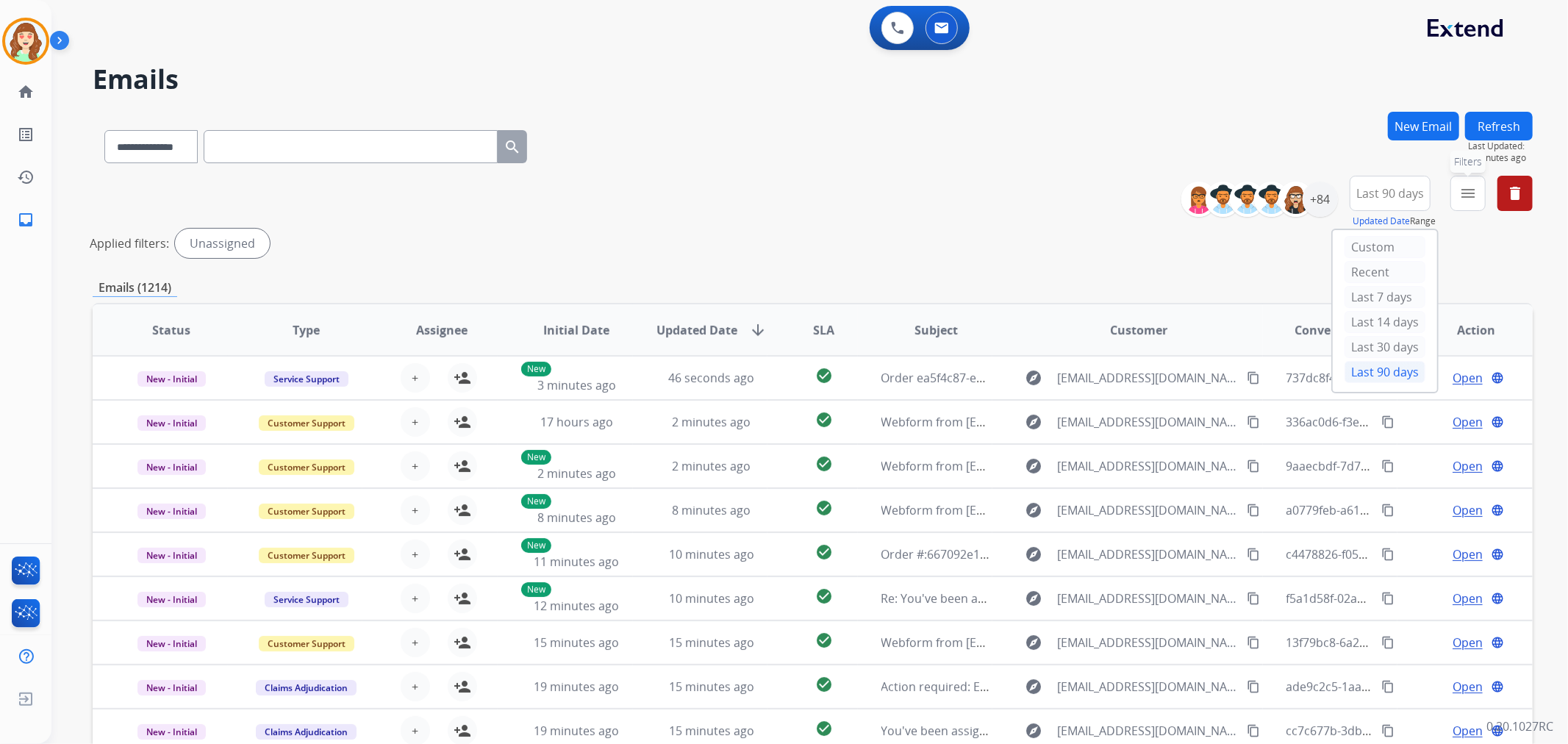
click at [1474, 199] on mat-icon "menu" at bounding box center [1468, 194] width 18 height 18
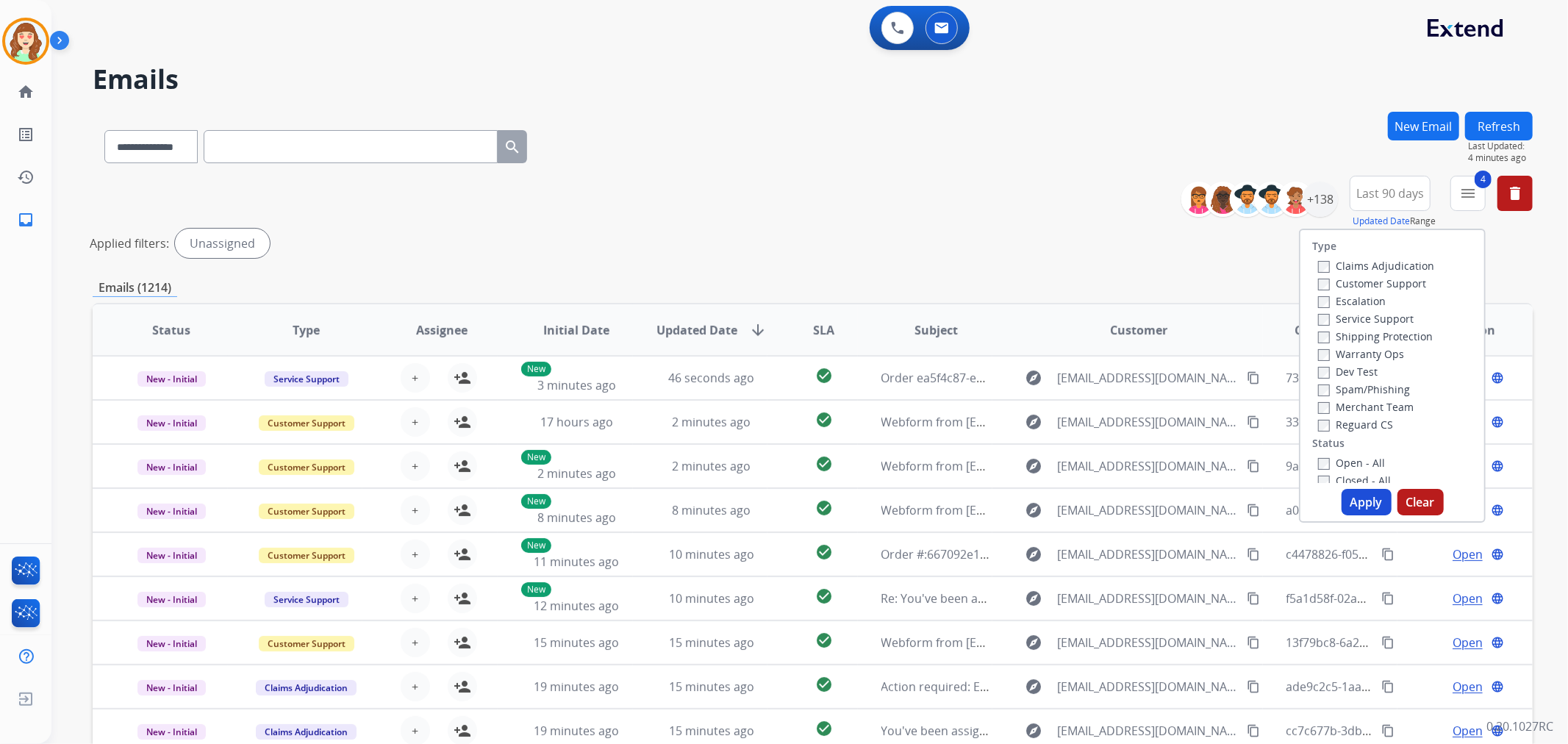
click at [1349, 495] on button "Apply" at bounding box center [1366, 502] width 50 height 27
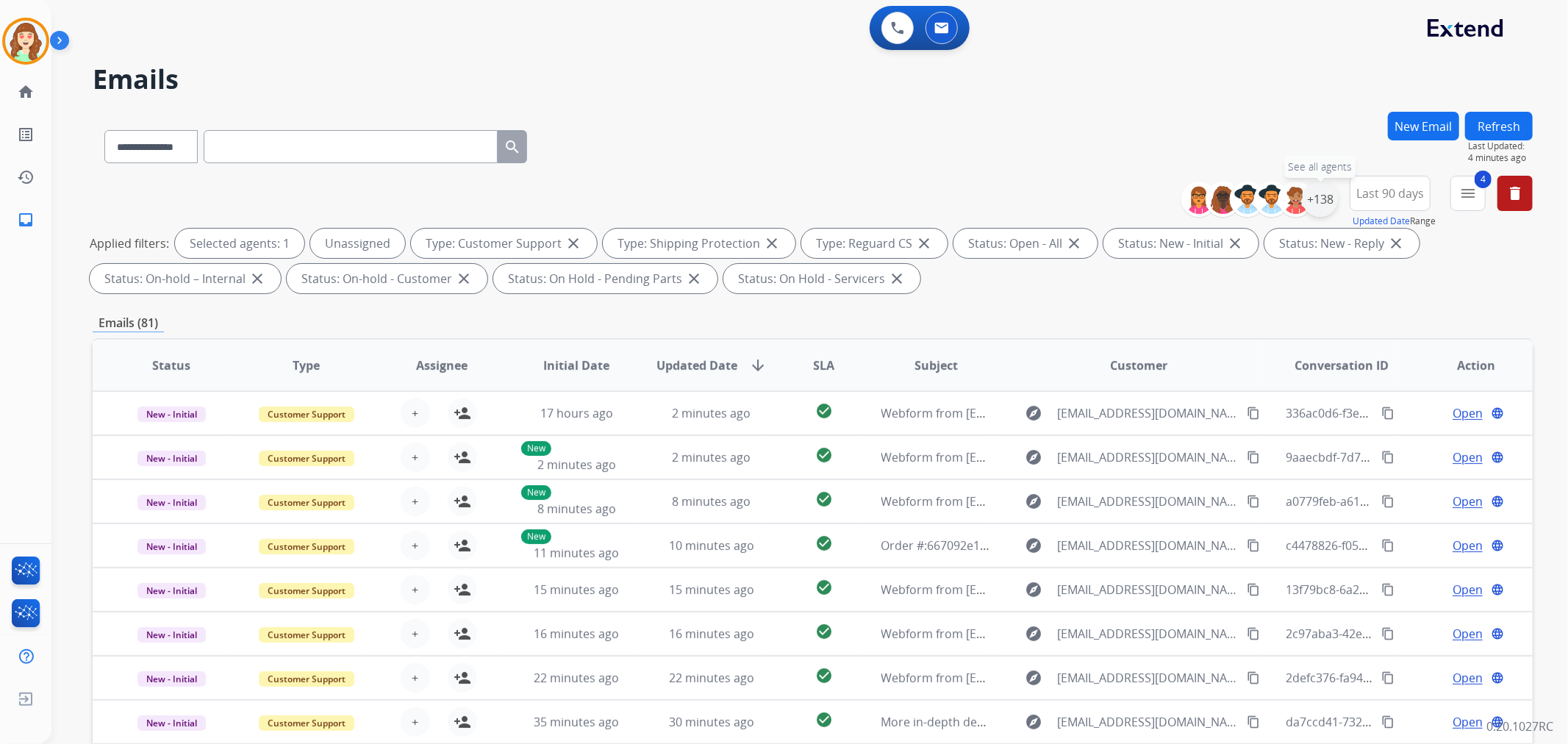
click at [1327, 202] on div "+138" at bounding box center [1320, 200] width 36 height 36
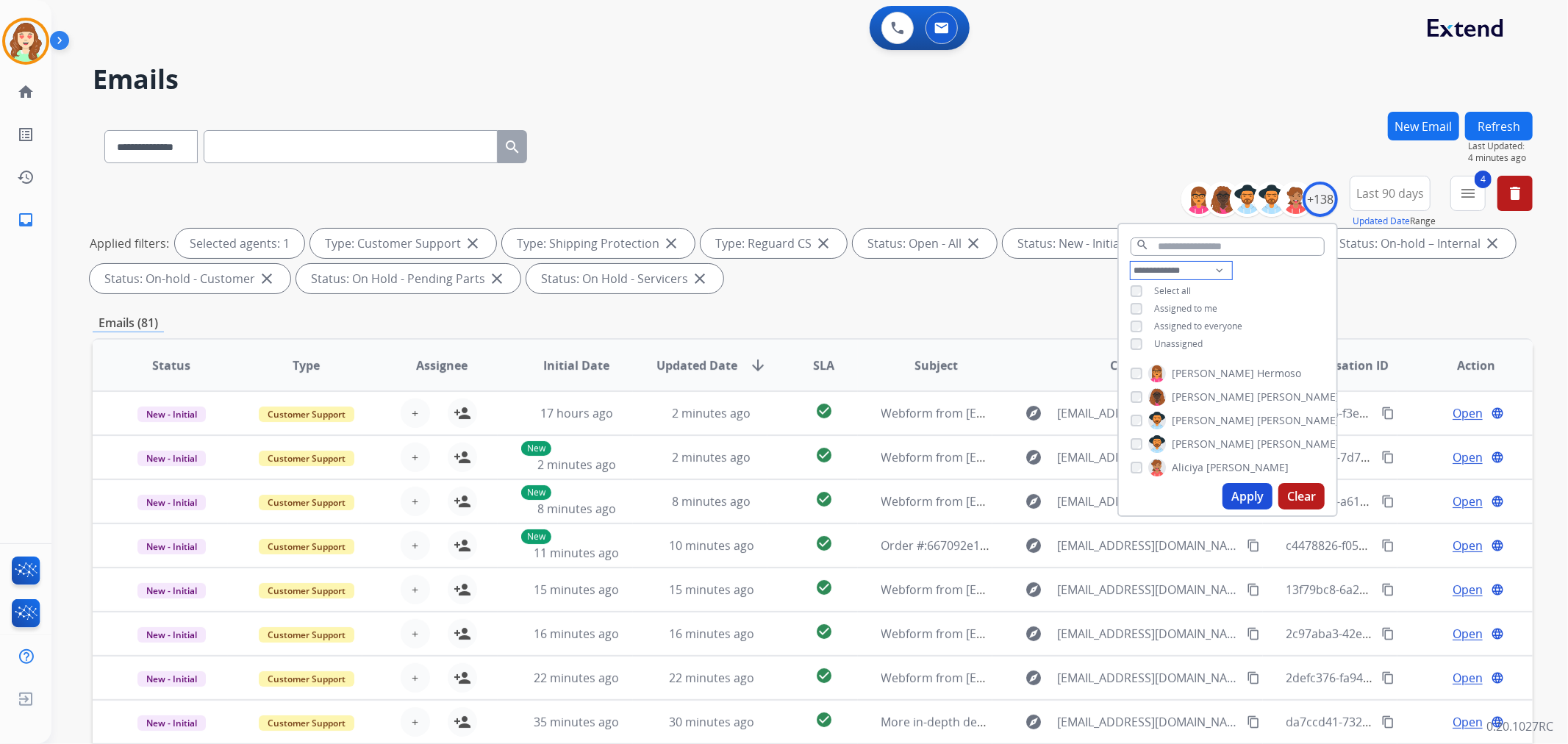
click at [1170, 267] on select "**********" at bounding box center [1181, 271] width 102 height 18
select select "**********"
click at [1130, 262] on select "**********" at bounding box center [1181, 271] width 102 height 18
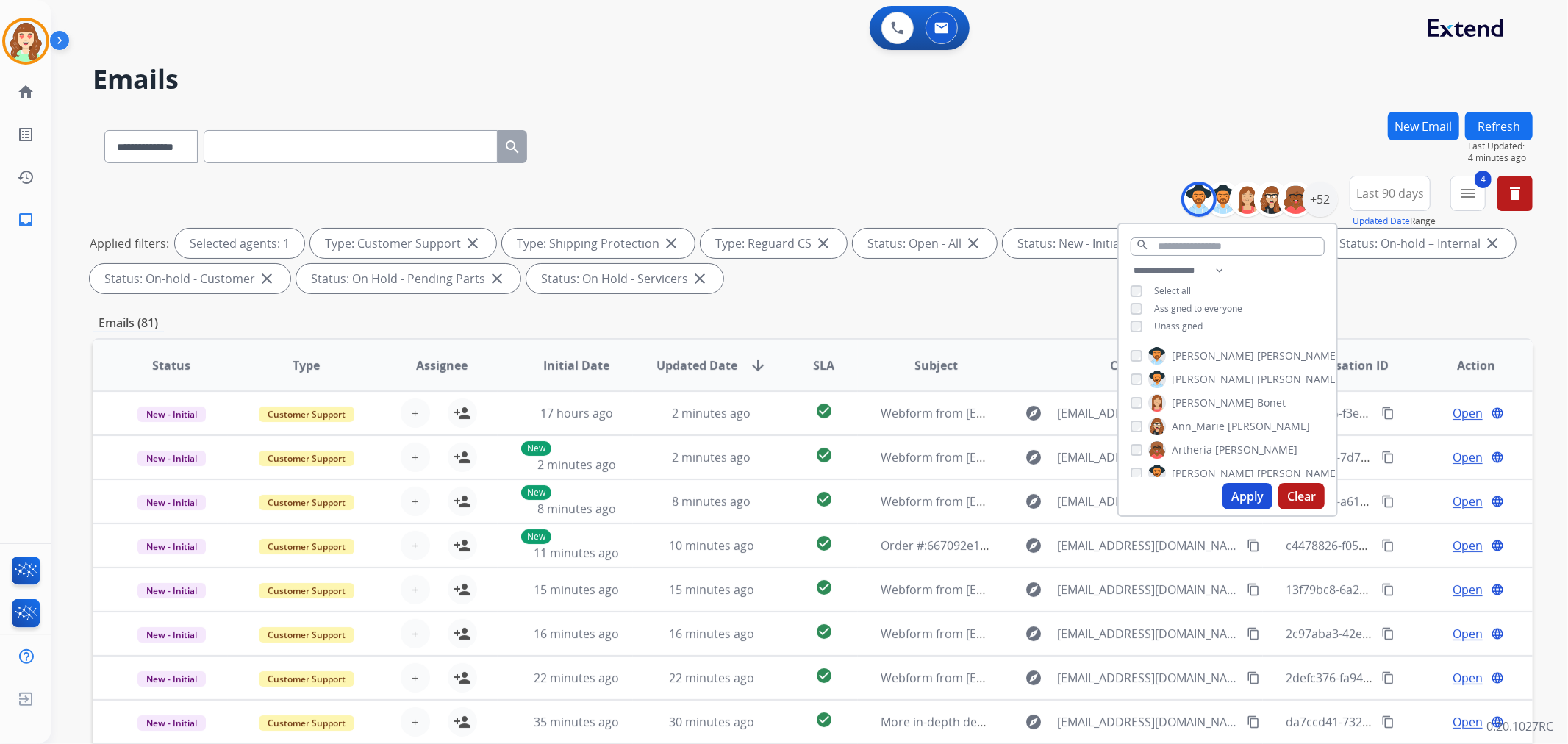
click at [1253, 503] on button "Apply" at bounding box center [1247, 496] width 50 height 27
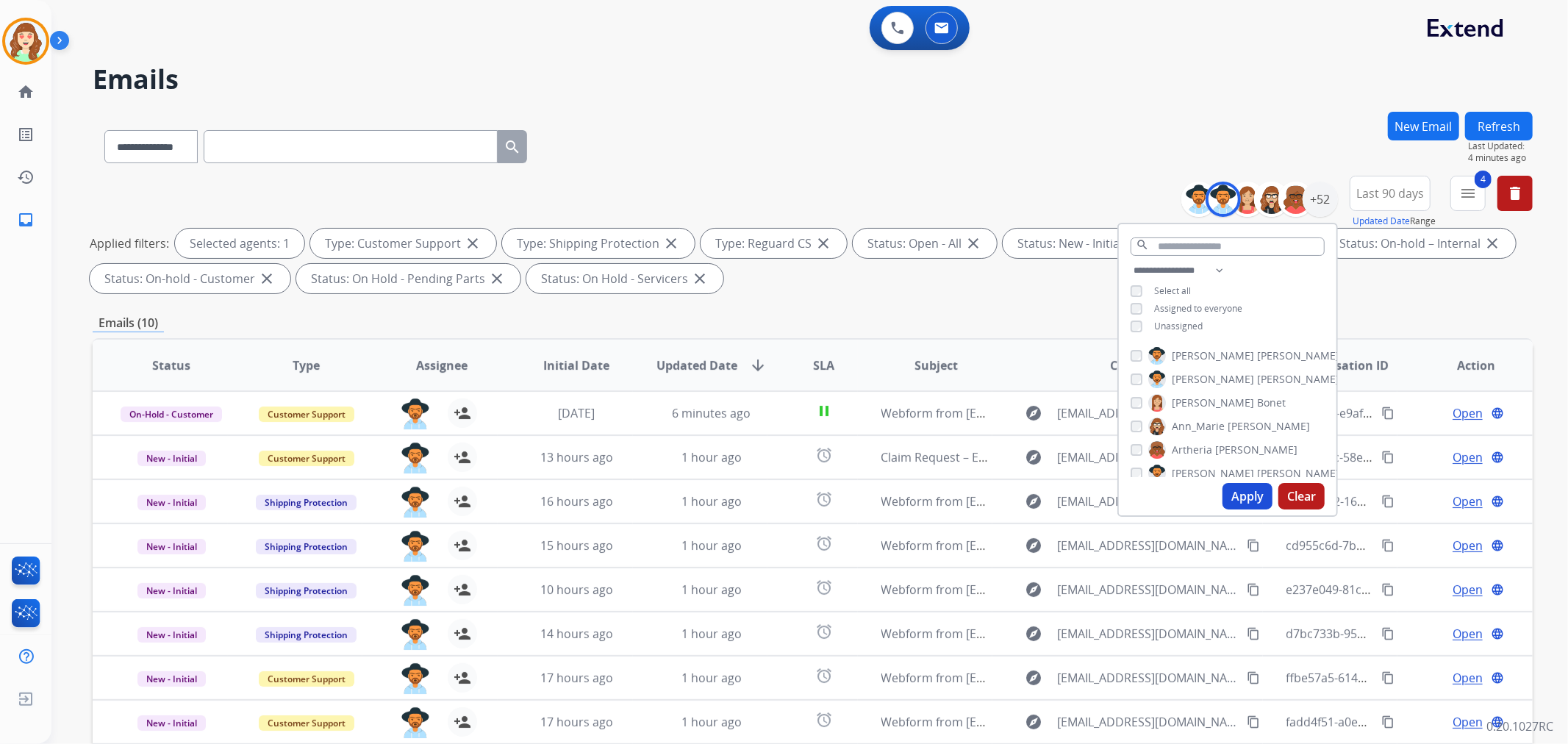
click at [1234, 495] on button "Apply" at bounding box center [1247, 496] width 50 height 27
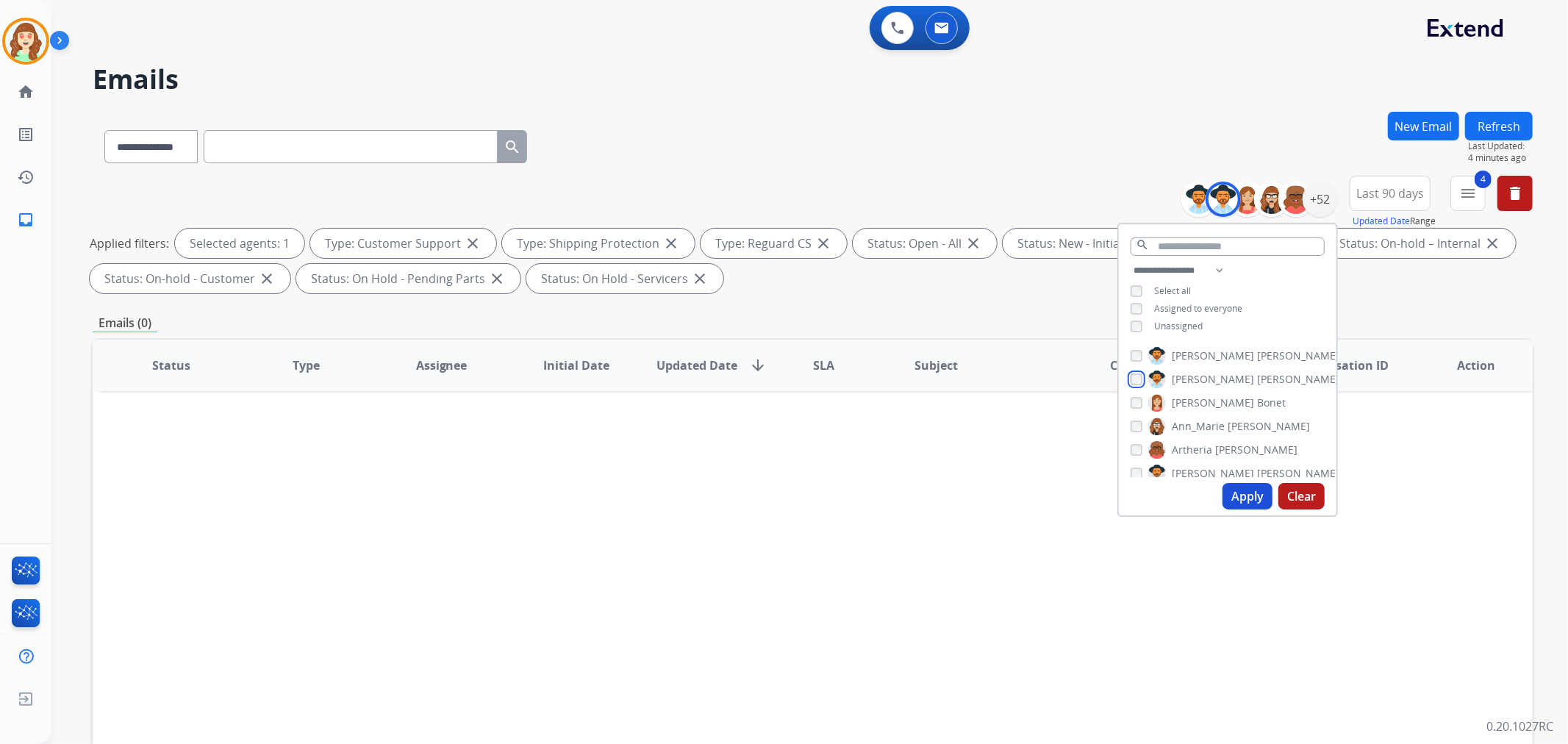
click at [1130, 384] on div "[PERSON_NAME]" at bounding box center [1234, 379] width 208 height 18
click at [1148, 418] on label "Ann_Marie Lopez" at bounding box center [1229, 427] width 162 height 18
click at [1254, 489] on button "Apply" at bounding box center [1247, 496] width 50 height 27
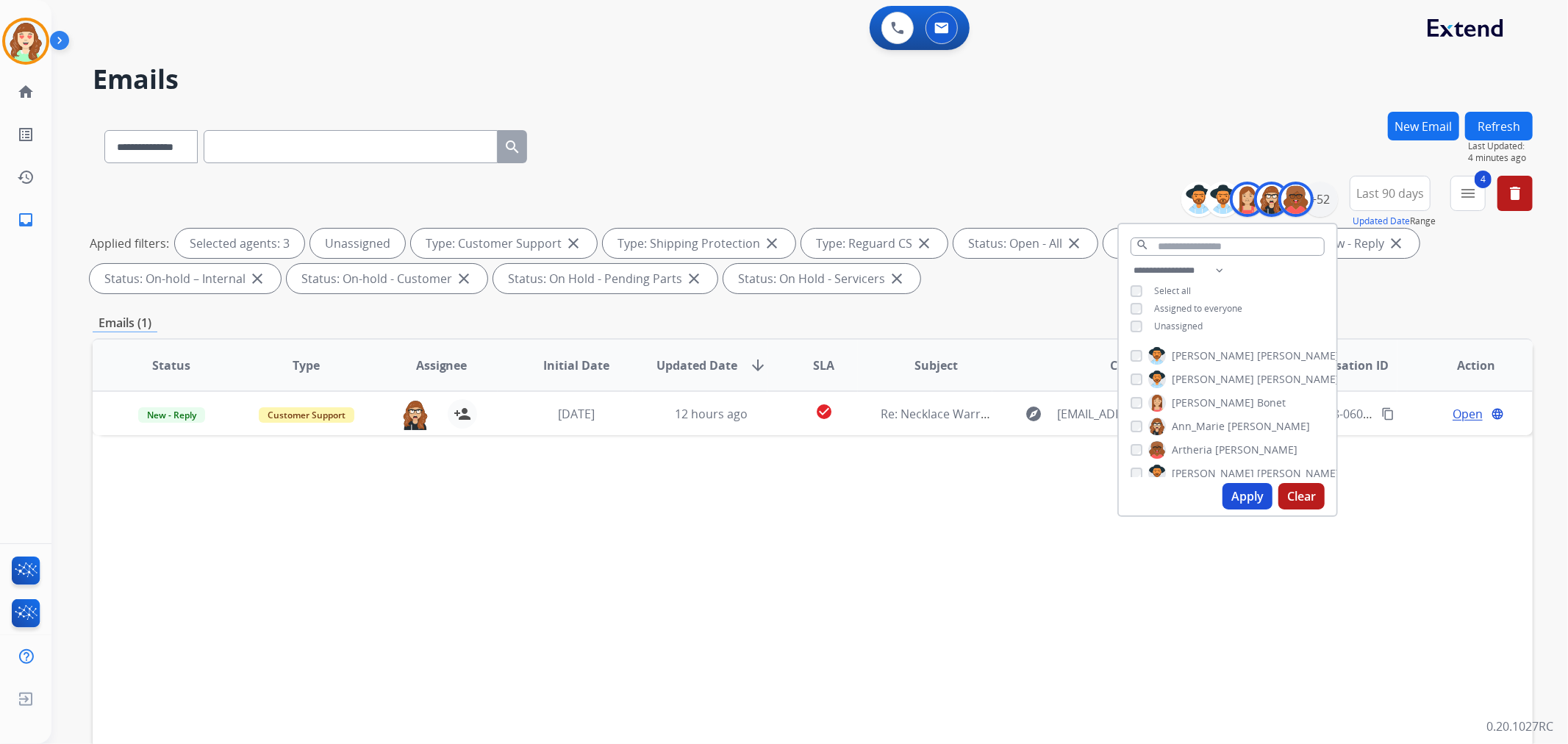
click at [1244, 496] on button "Apply" at bounding box center [1247, 496] width 50 height 27
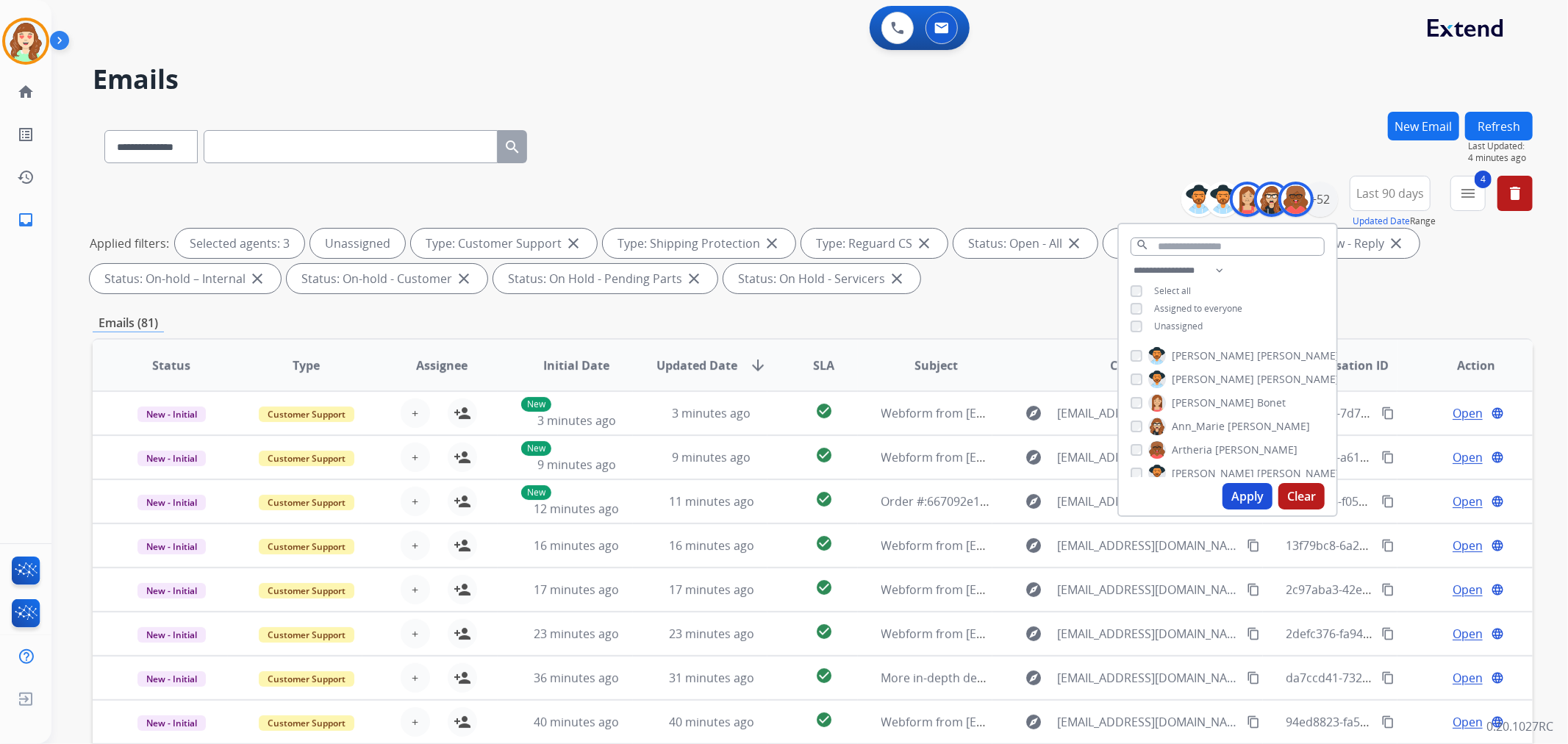
click at [813, 364] on span "SLA" at bounding box center [824, 366] width 22 height 18
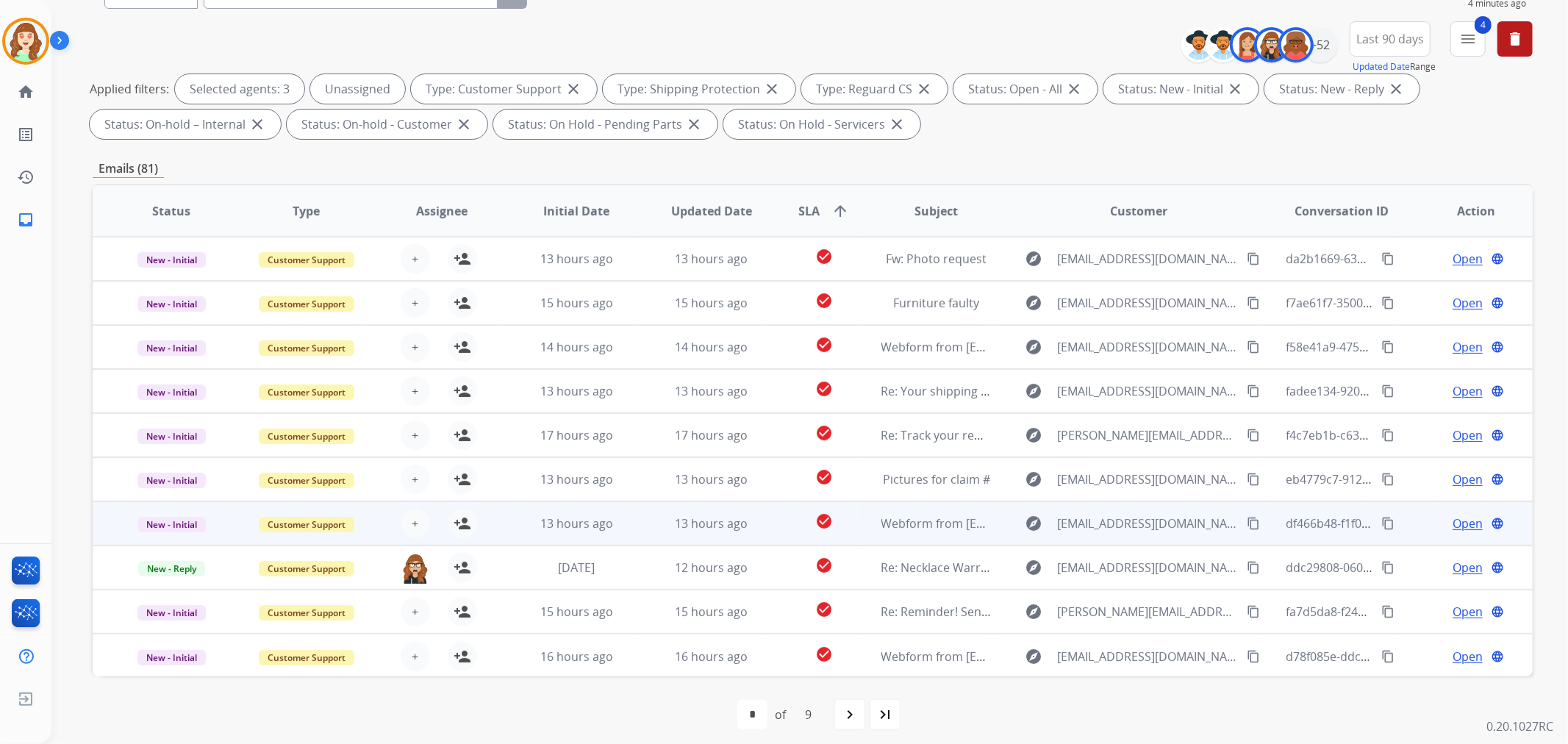
scroll to position [163, 0]
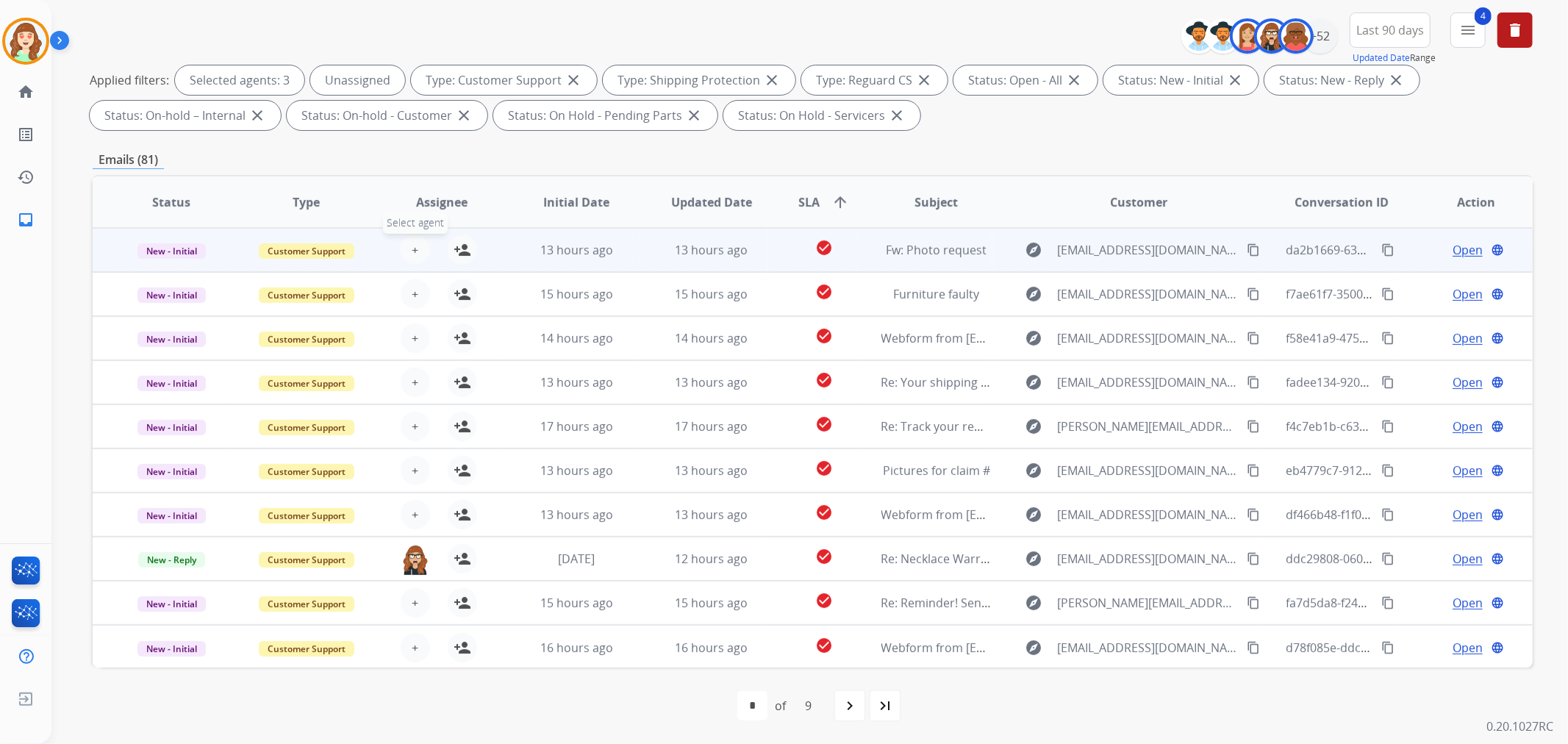
click at [412, 250] on span "+" at bounding box center [415, 250] width 7 height 18
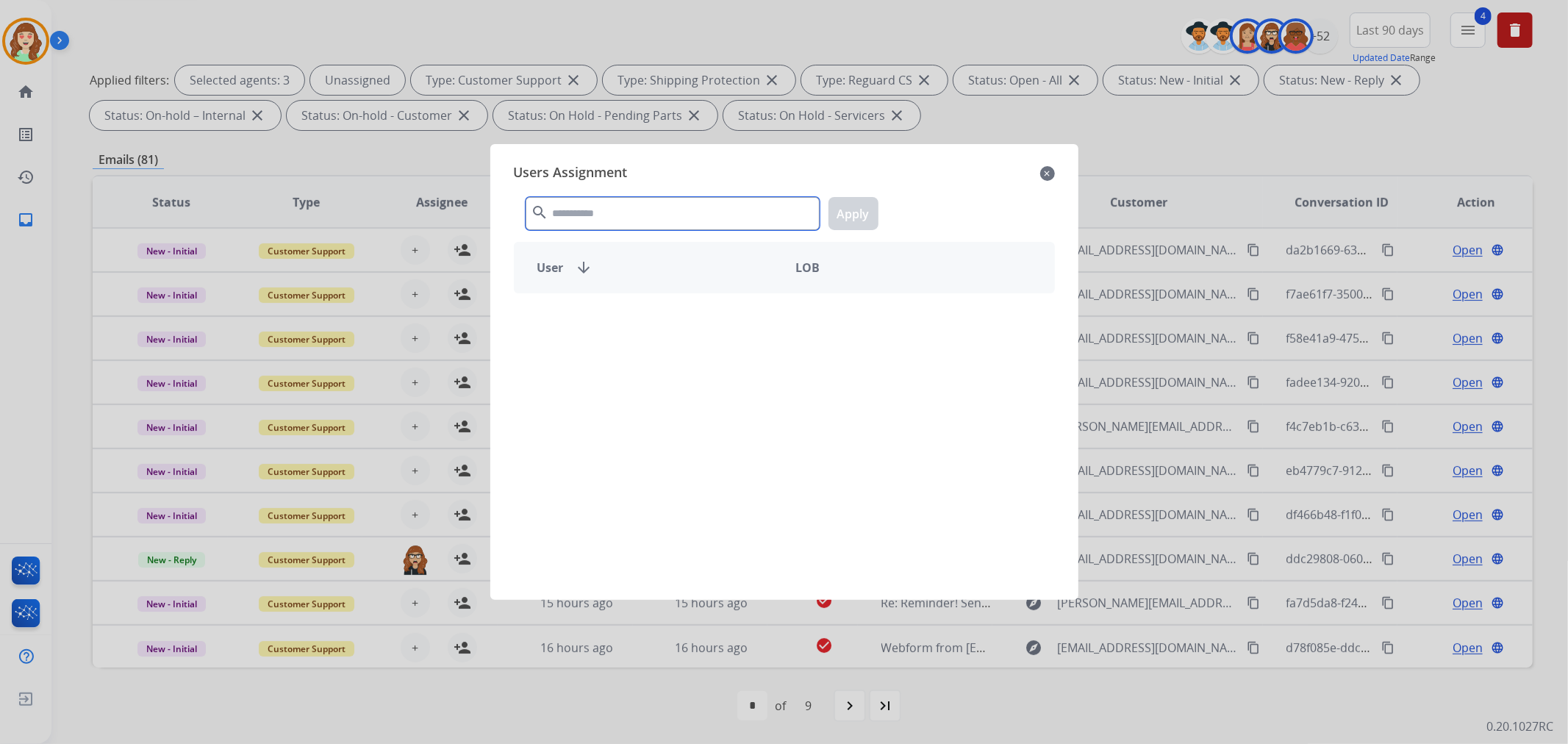
click at [654, 214] on input "text" at bounding box center [673, 212] width 294 height 33
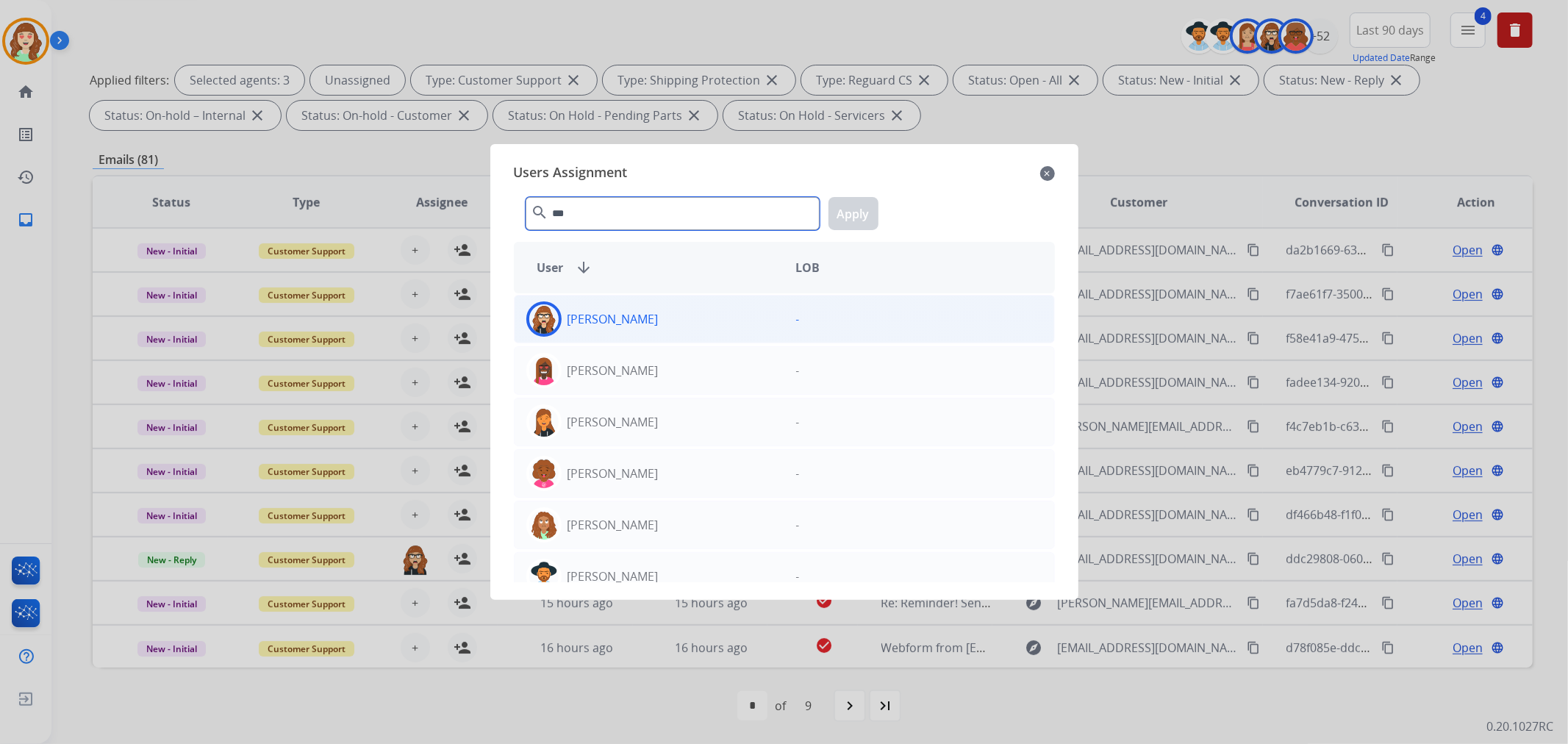
type input "***"
click at [720, 314] on div "[PERSON_NAME]" at bounding box center [649, 319] width 270 height 36
click at [855, 209] on button "Apply" at bounding box center [854, 212] width 50 height 33
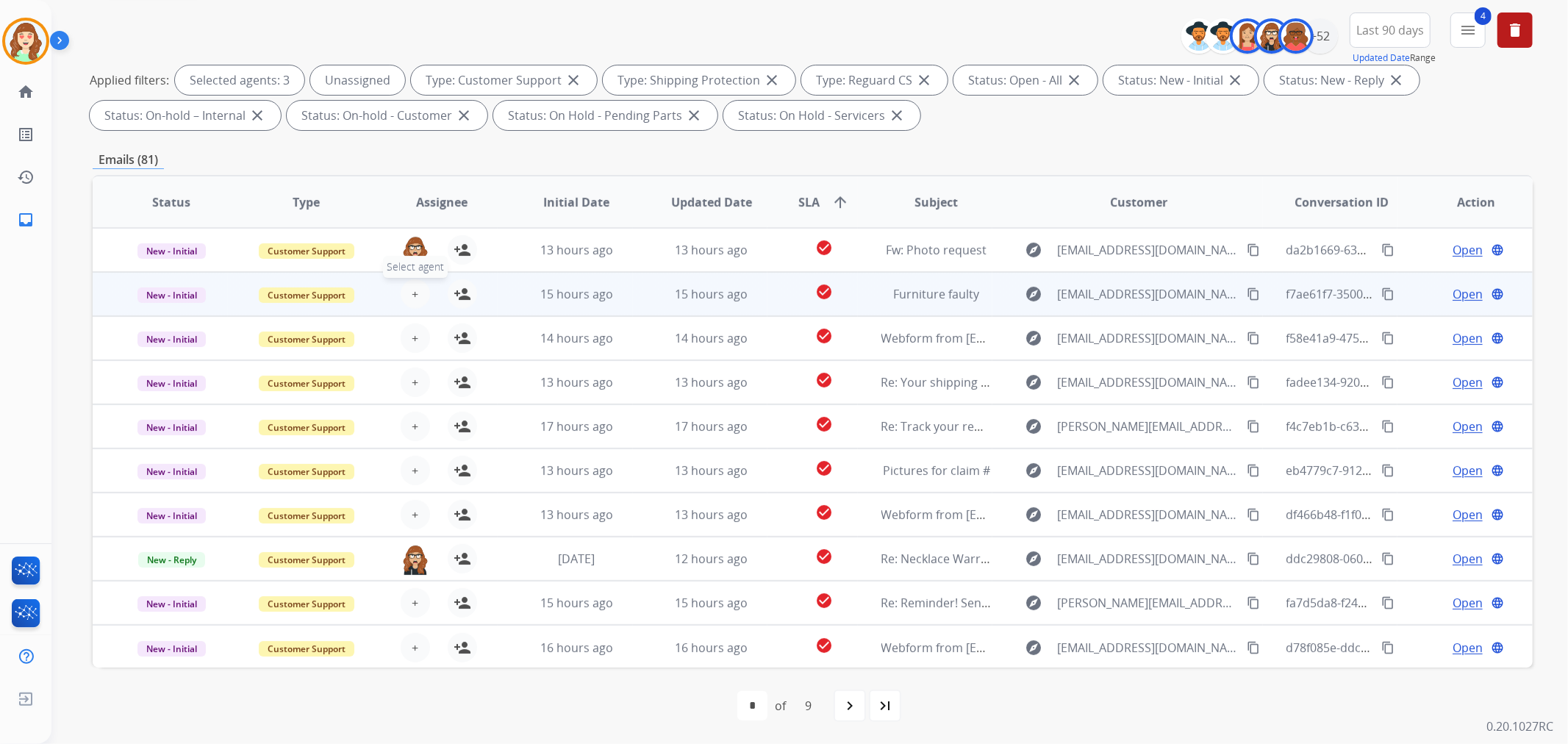
click at [407, 289] on button "+ Select agent" at bounding box center [416, 294] width 30 height 30
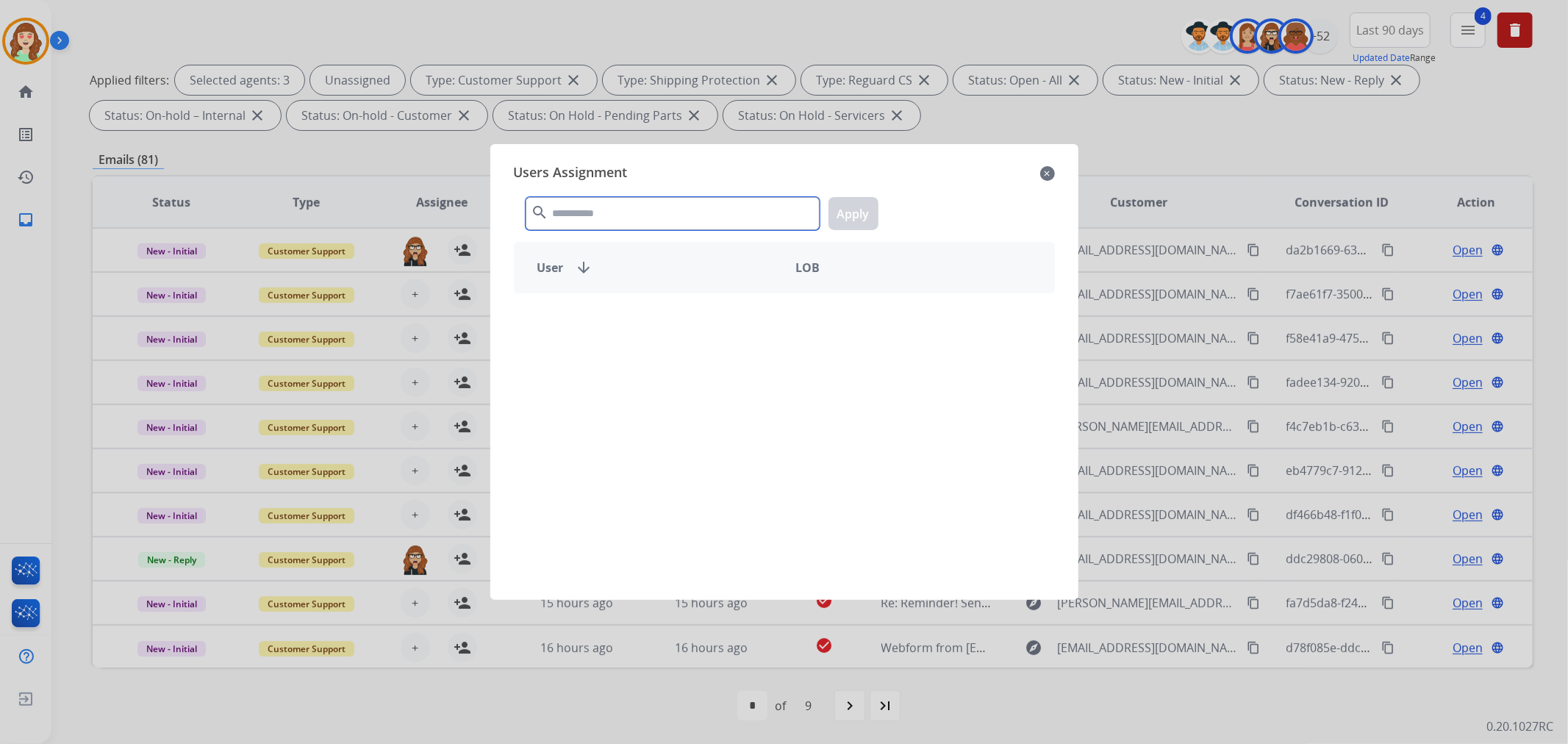
click at [657, 207] on input "text" at bounding box center [673, 212] width 294 height 33
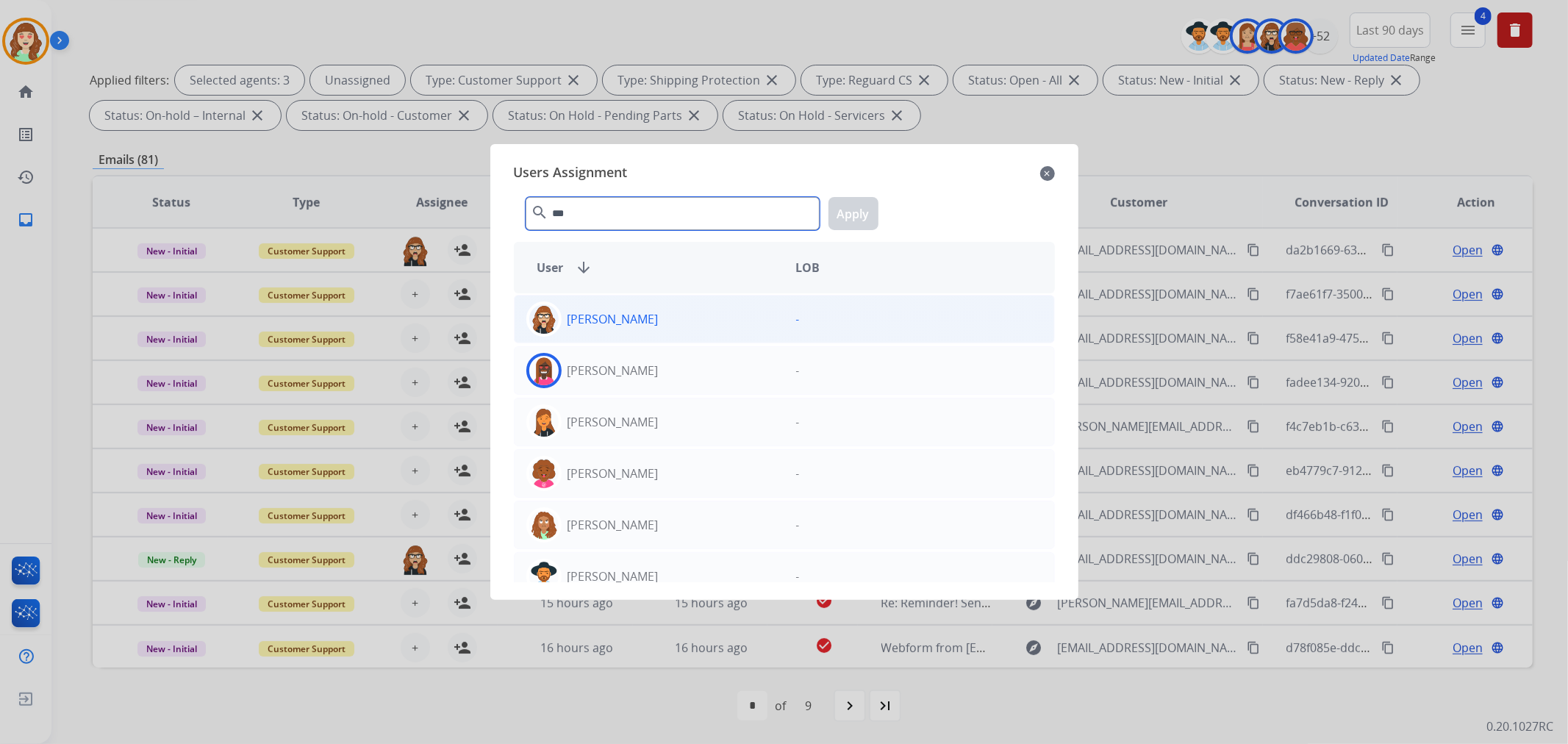
type input "***"
click at [693, 313] on div "[PERSON_NAME]" at bounding box center [649, 319] width 270 height 36
click at [862, 214] on button "Apply" at bounding box center [854, 212] width 50 height 33
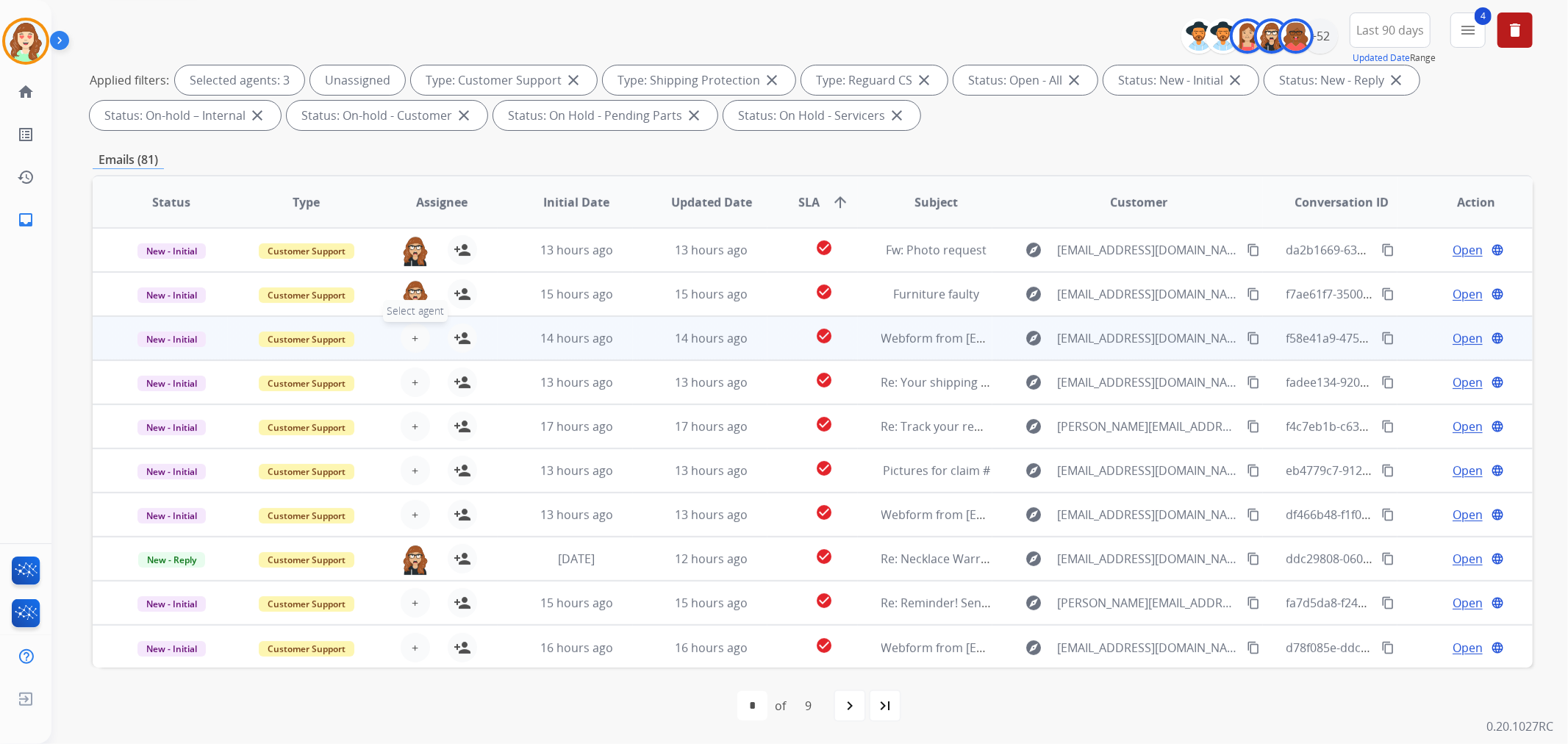
click at [405, 334] on button "+ Select agent" at bounding box center [416, 338] width 30 height 30
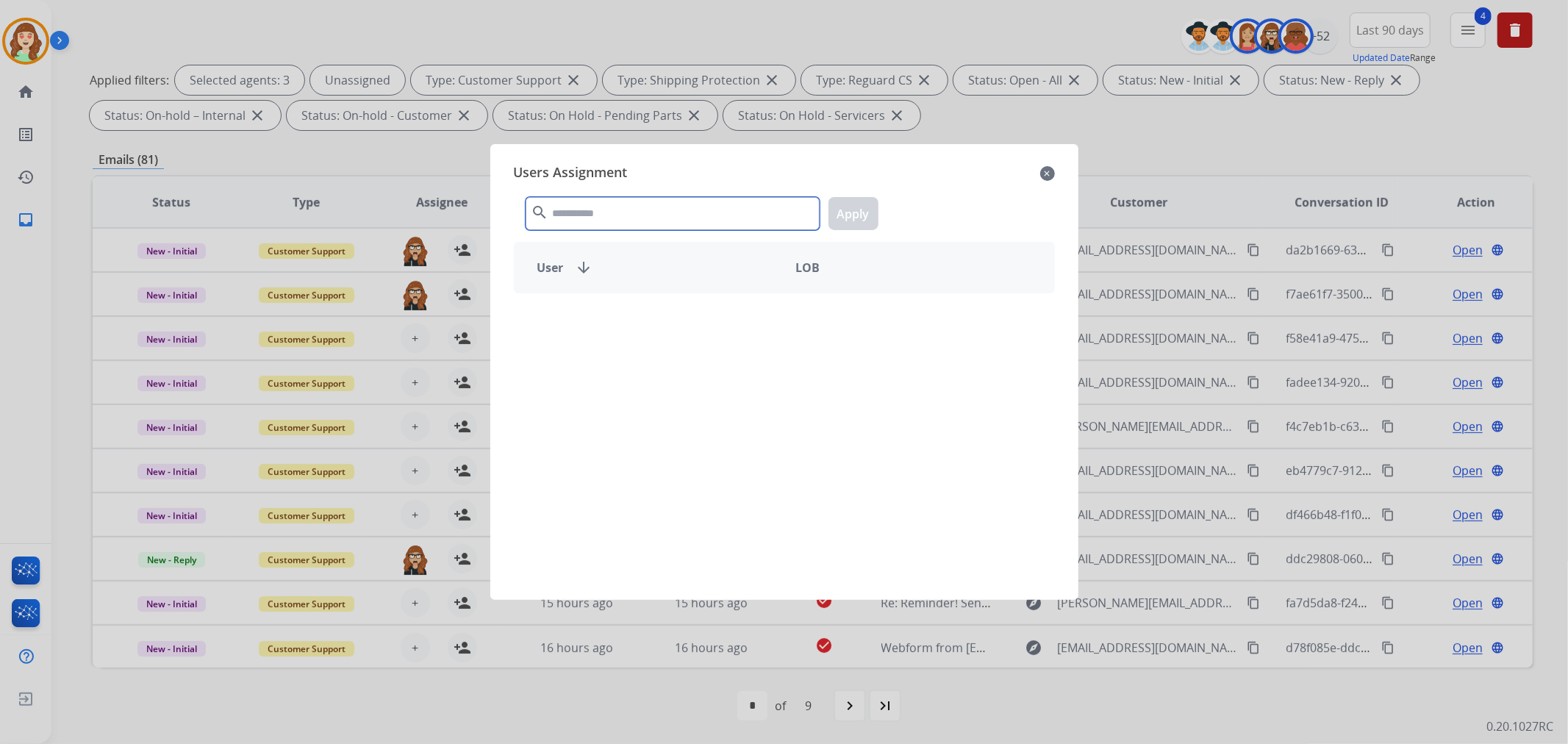
click at [654, 216] on input "text" at bounding box center [673, 212] width 294 height 33
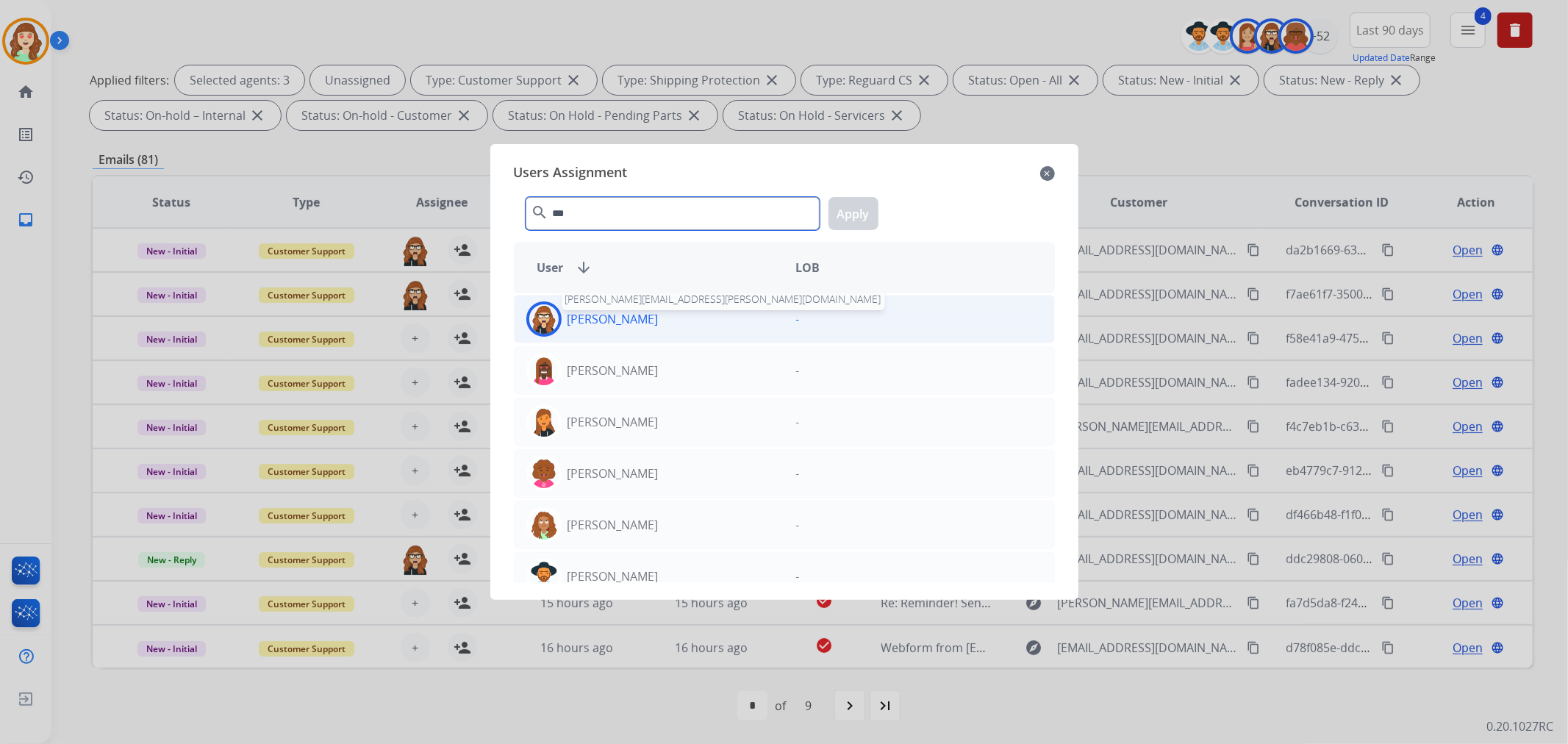
type input "***"
click at [645, 319] on p "[PERSON_NAME]" at bounding box center [613, 319] width 91 height 18
click at [839, 215] on button "Apply" at bounding box center [854, 212] width 50 height 33
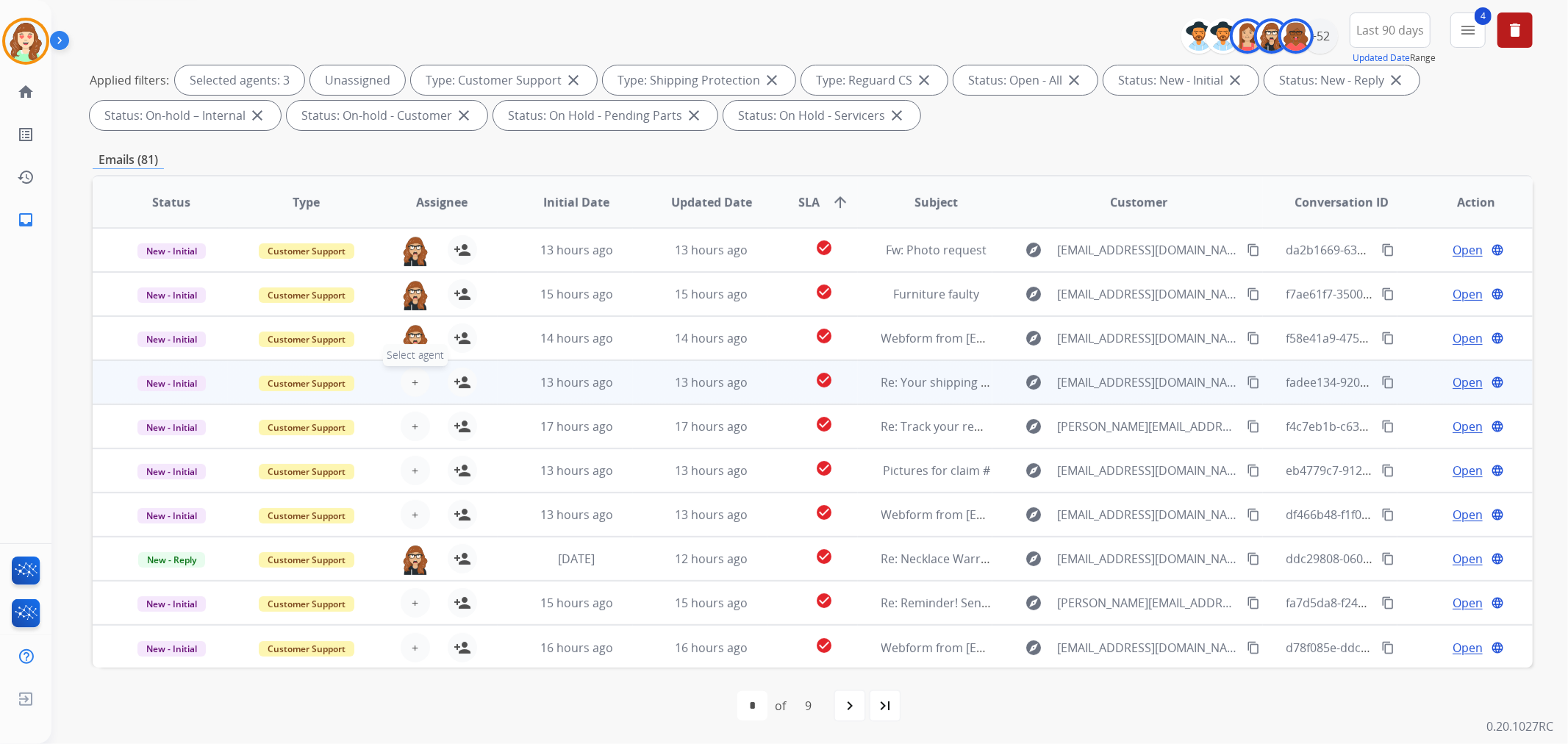
click at [412, 386] on span "+" at bounding box center [415, 382] width 7 height 18
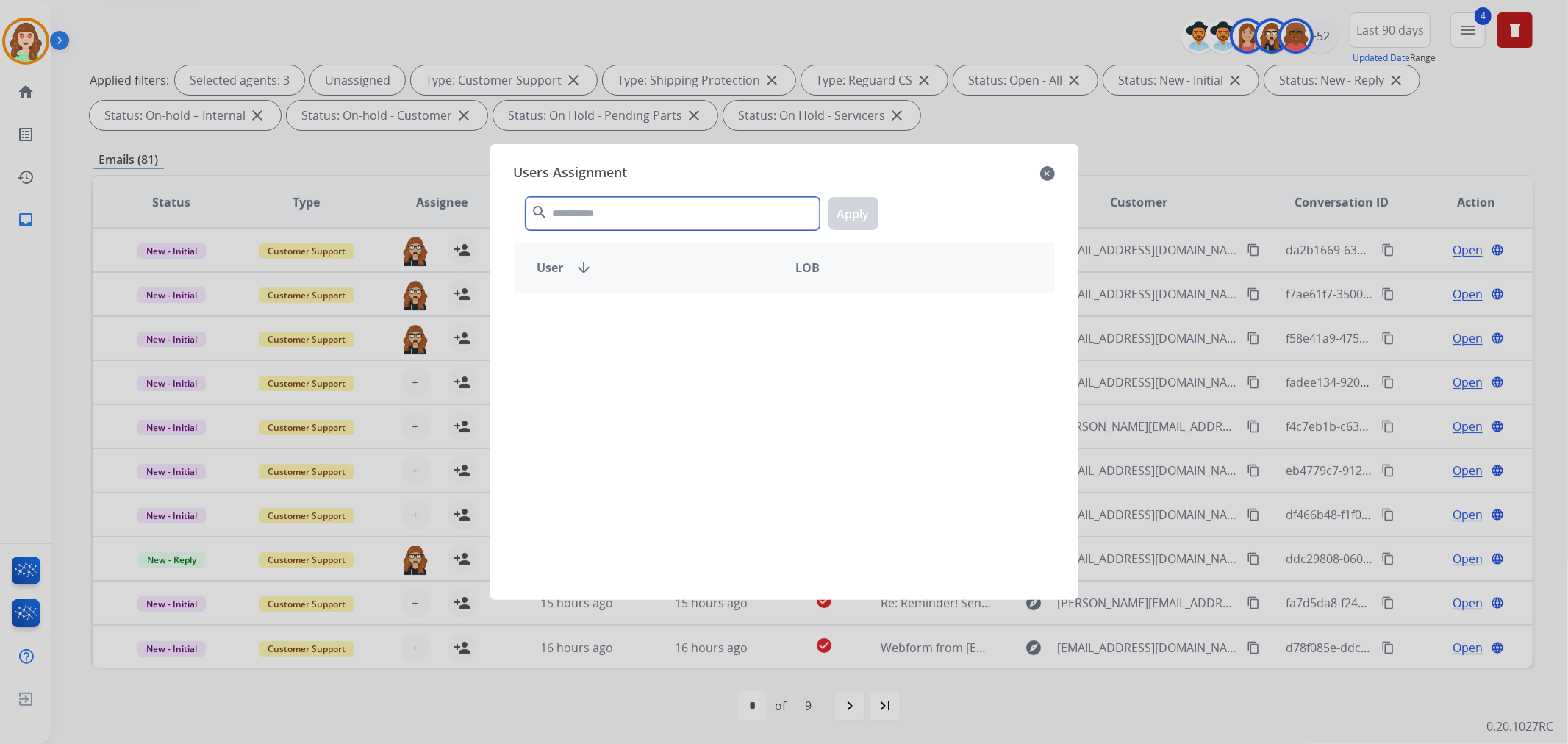
click at [669, 218] on input "text" at bounding box center [673, 212] width 294 height 33
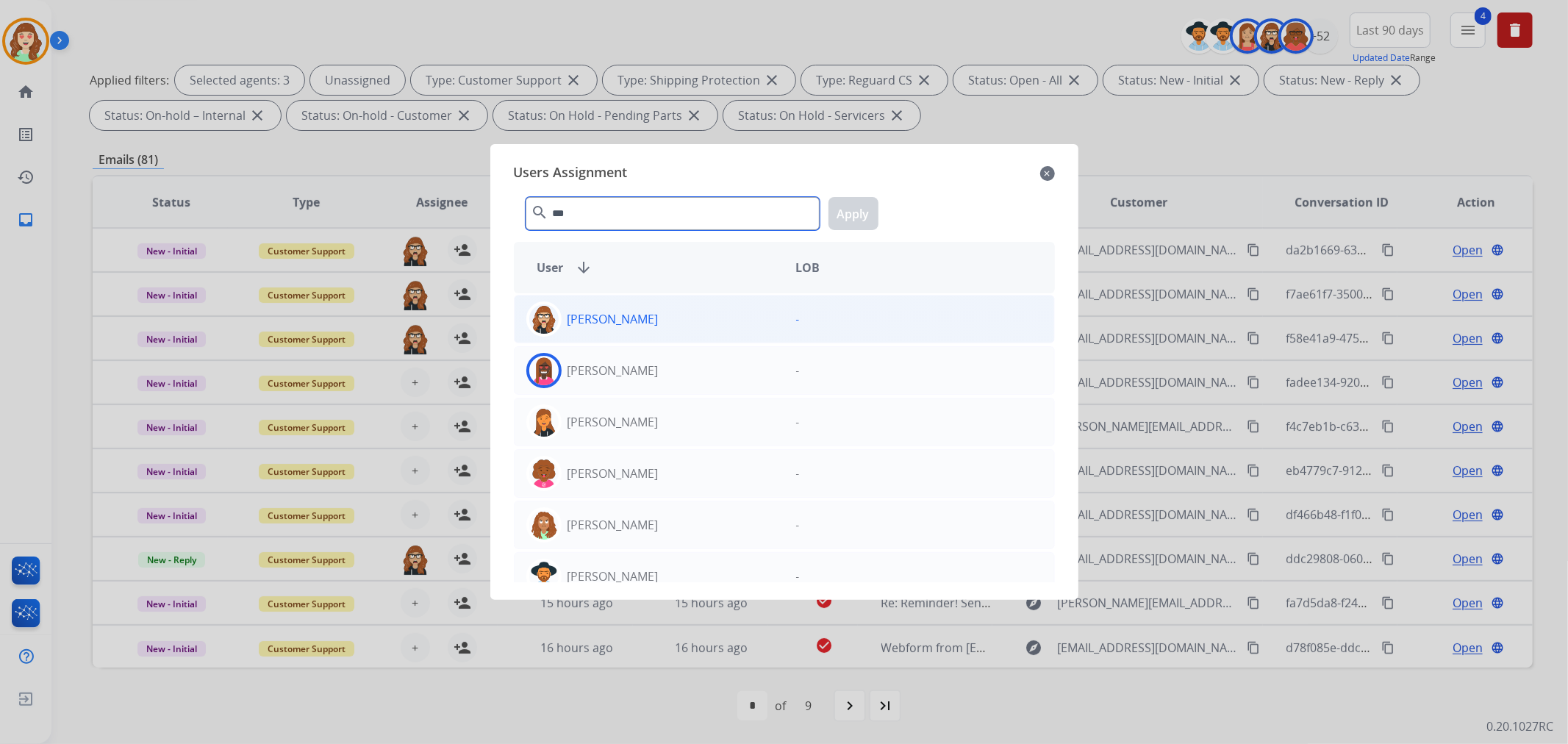
type input "***"
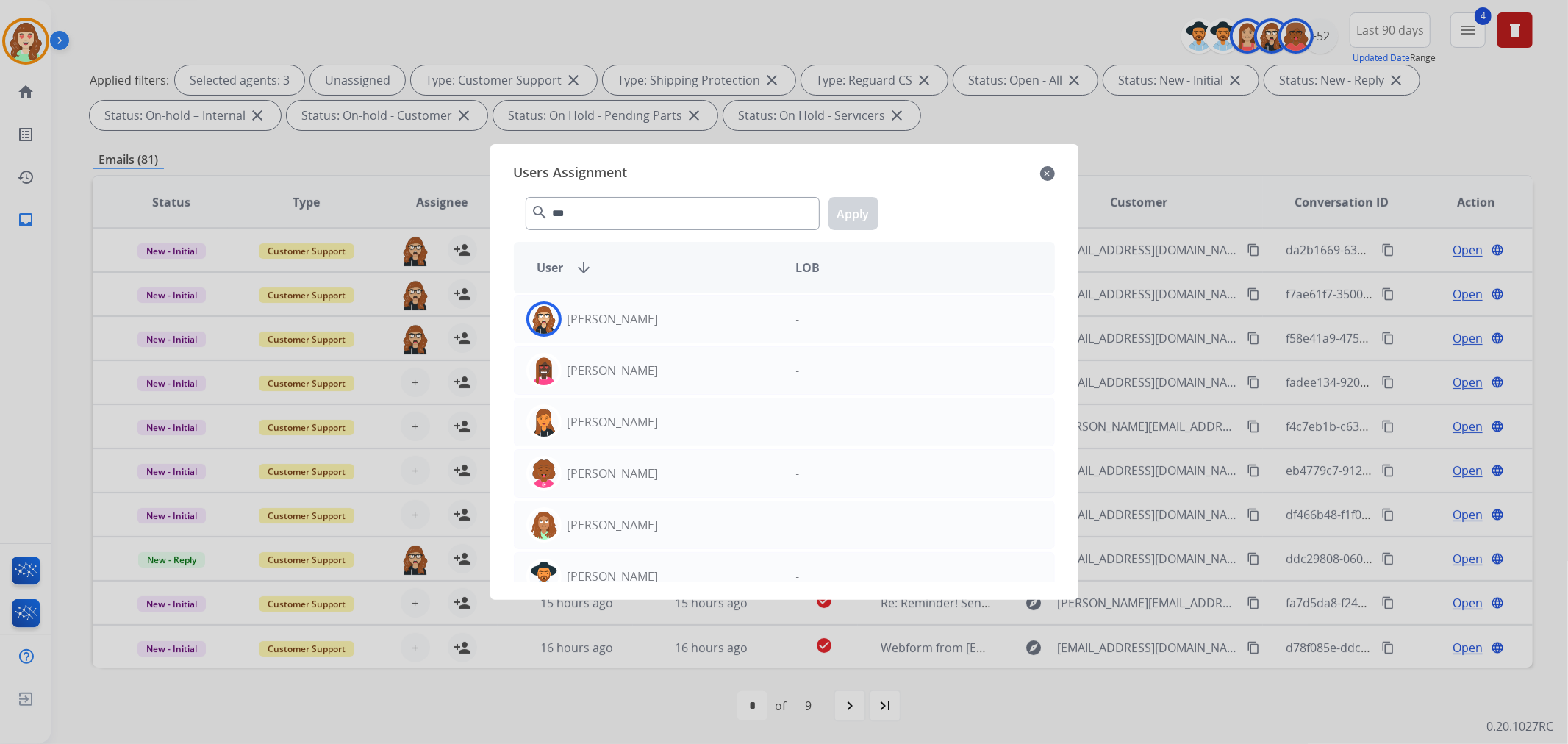
drag, startPoint x: 725, startPoint y: 335, endPoint x: 861, endPoint y: 245, distance: 163.1
click at [725, 335] on div "[PERSON_NAME]" at bounding box center [649, 319] width 270 height 36
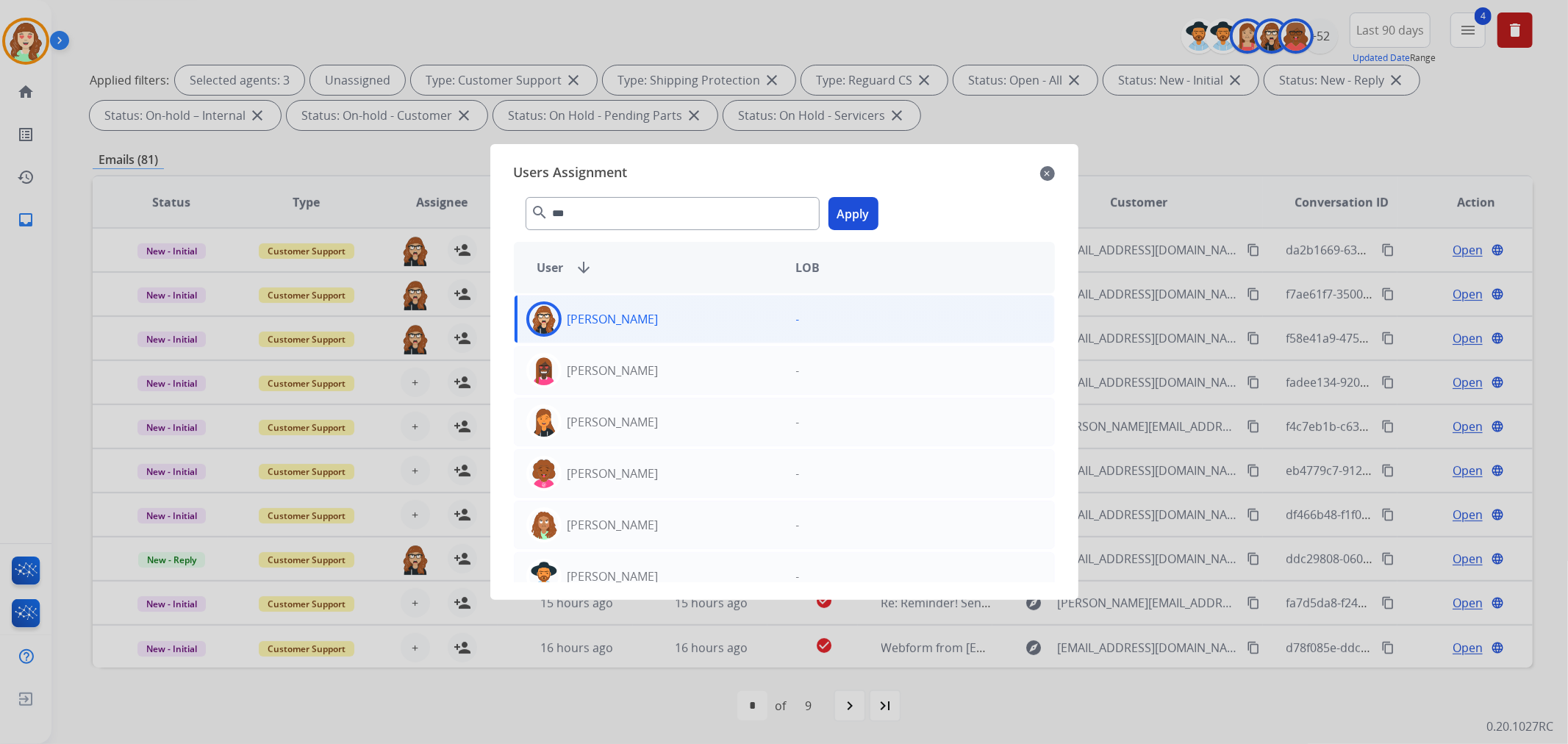
click at [861, 209] on button "Apply" at bounding box center [854, 212] width 50 height 33
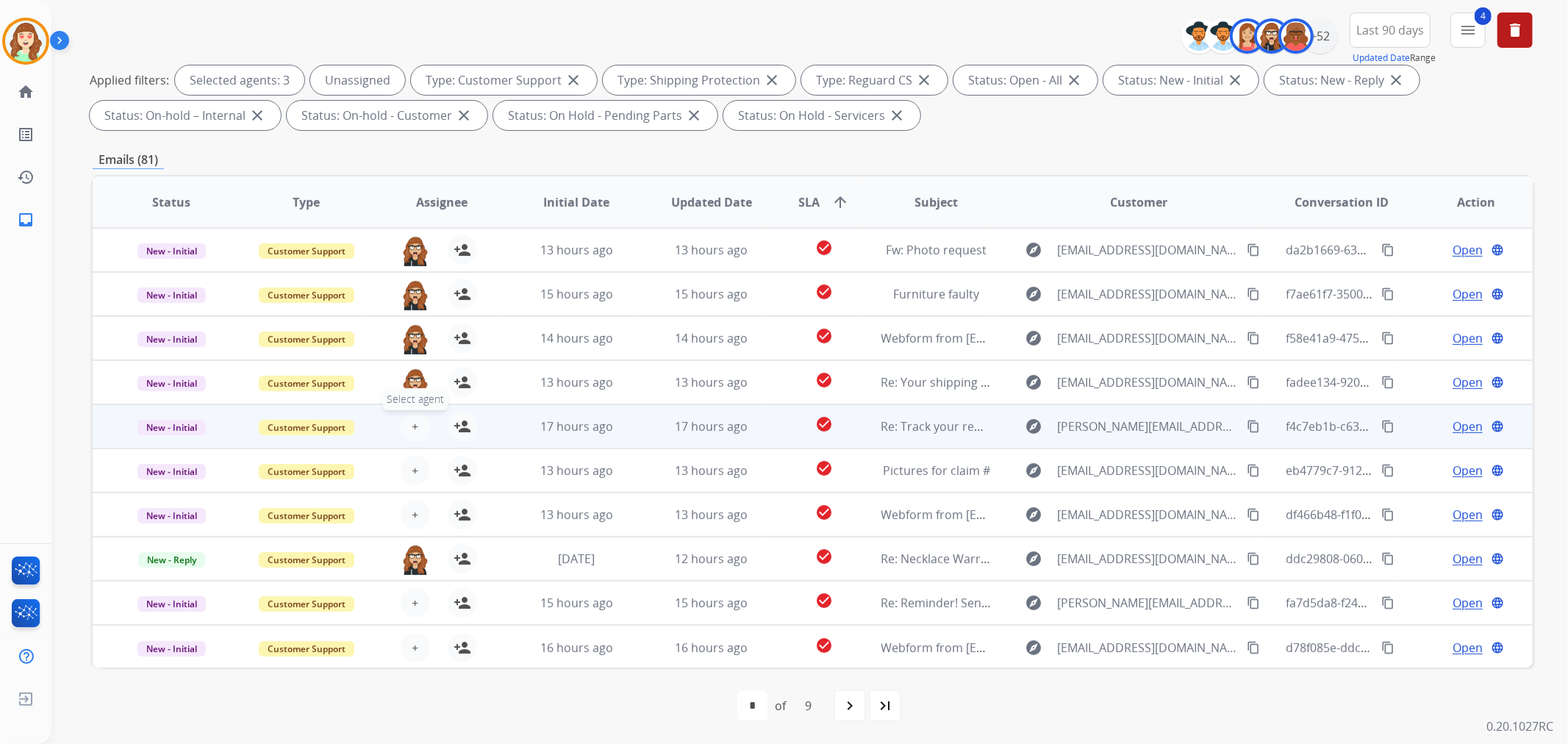
click at [421, 421] on button "+ Select agent" at bounding box center [416, 427] width 30 height 30
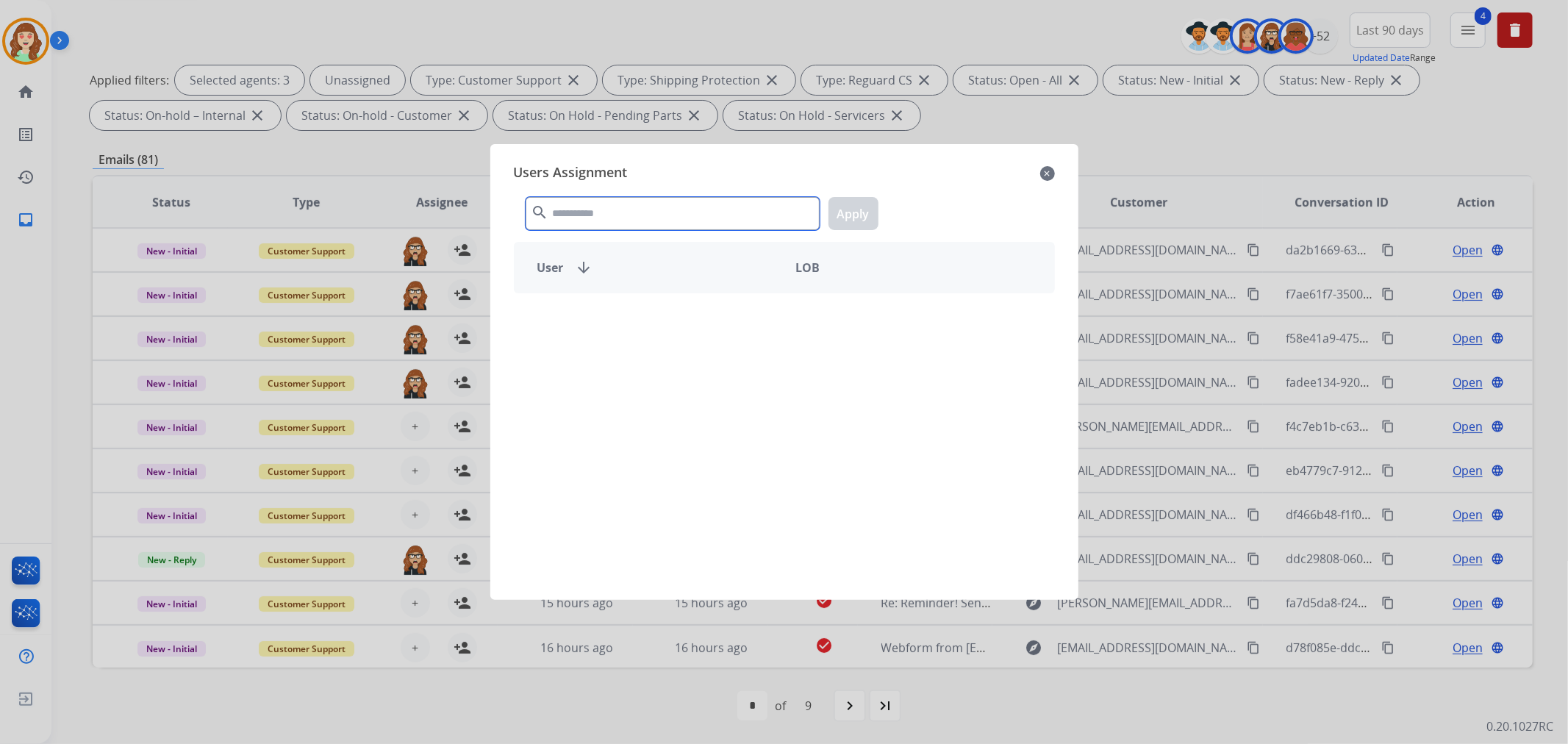
click at [732, 217] on input "text" at bounding box center [673, 212] width 294 height 33
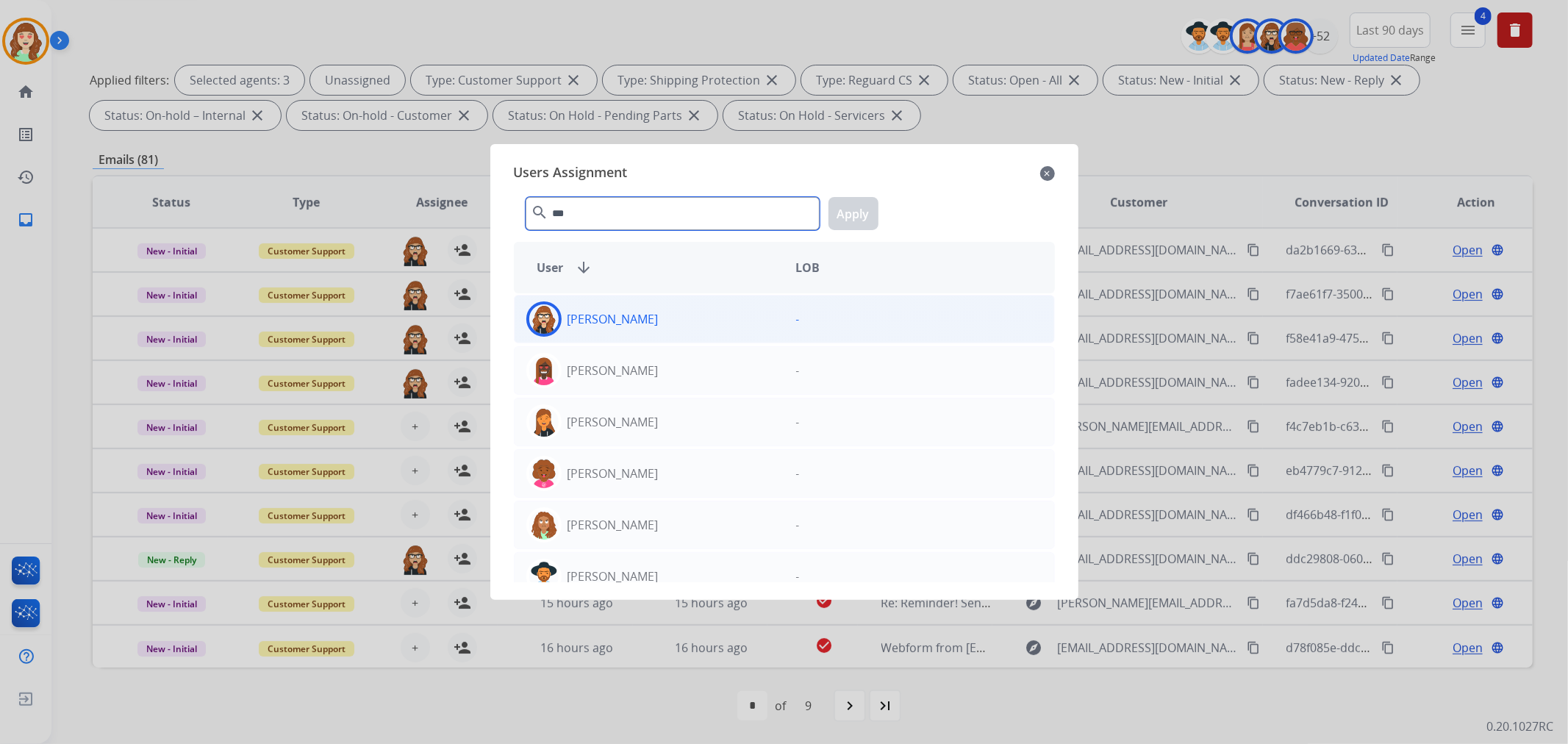
type input "***"
drag, startPoint x: 766, startPoint y: 319, endPoint x: 791, endPoint y: 305, distance: 28.7
click at [777, 314] on div "[PERSON_NAME]" at bounding box center [649, 319] width 270 height 36
click at [851, 216] on button "Apply" at bounding box center [854, 212] width 50 height 33
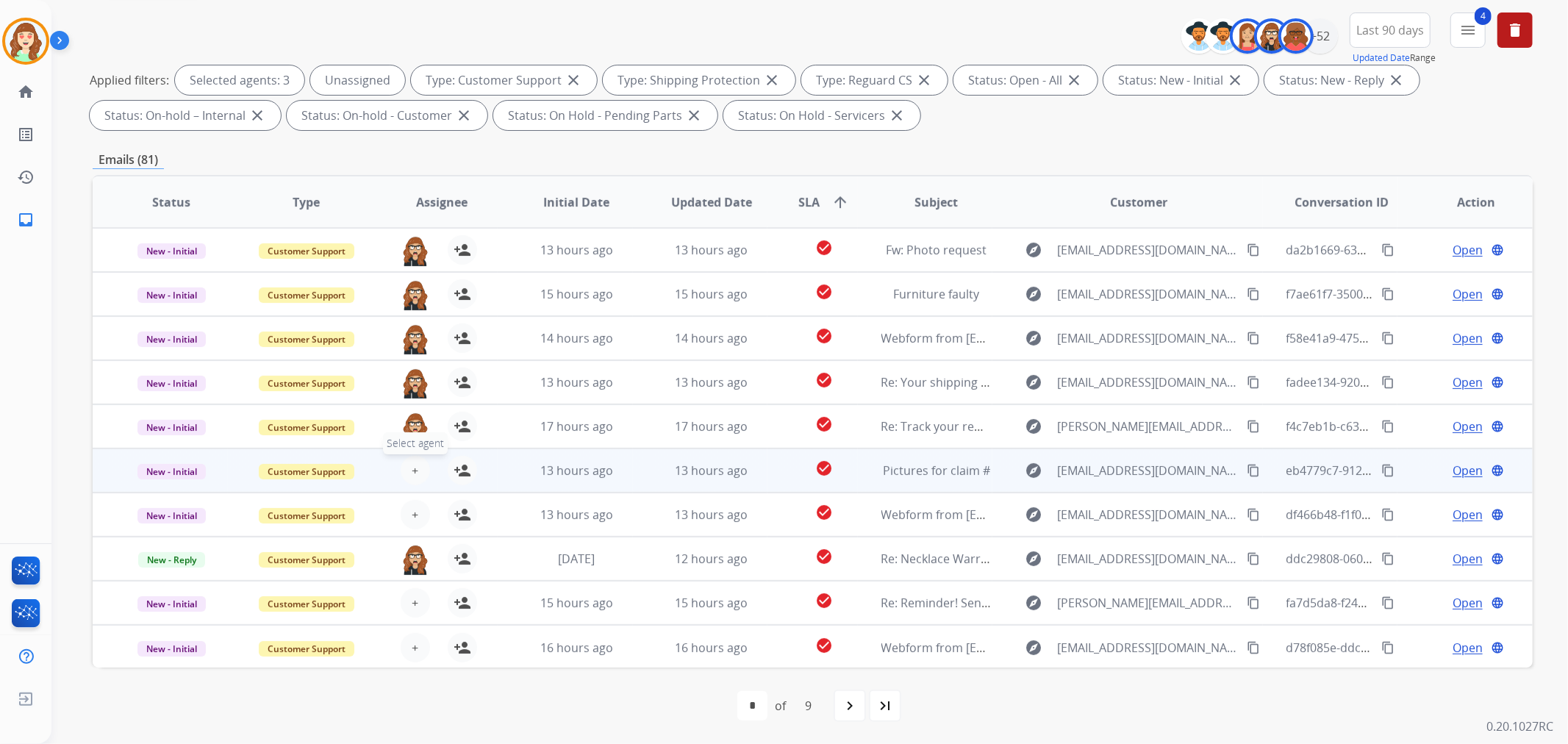
click at [408, 467] on button "+ Select agent" at bounding box center [416, 470] width 30 height 30
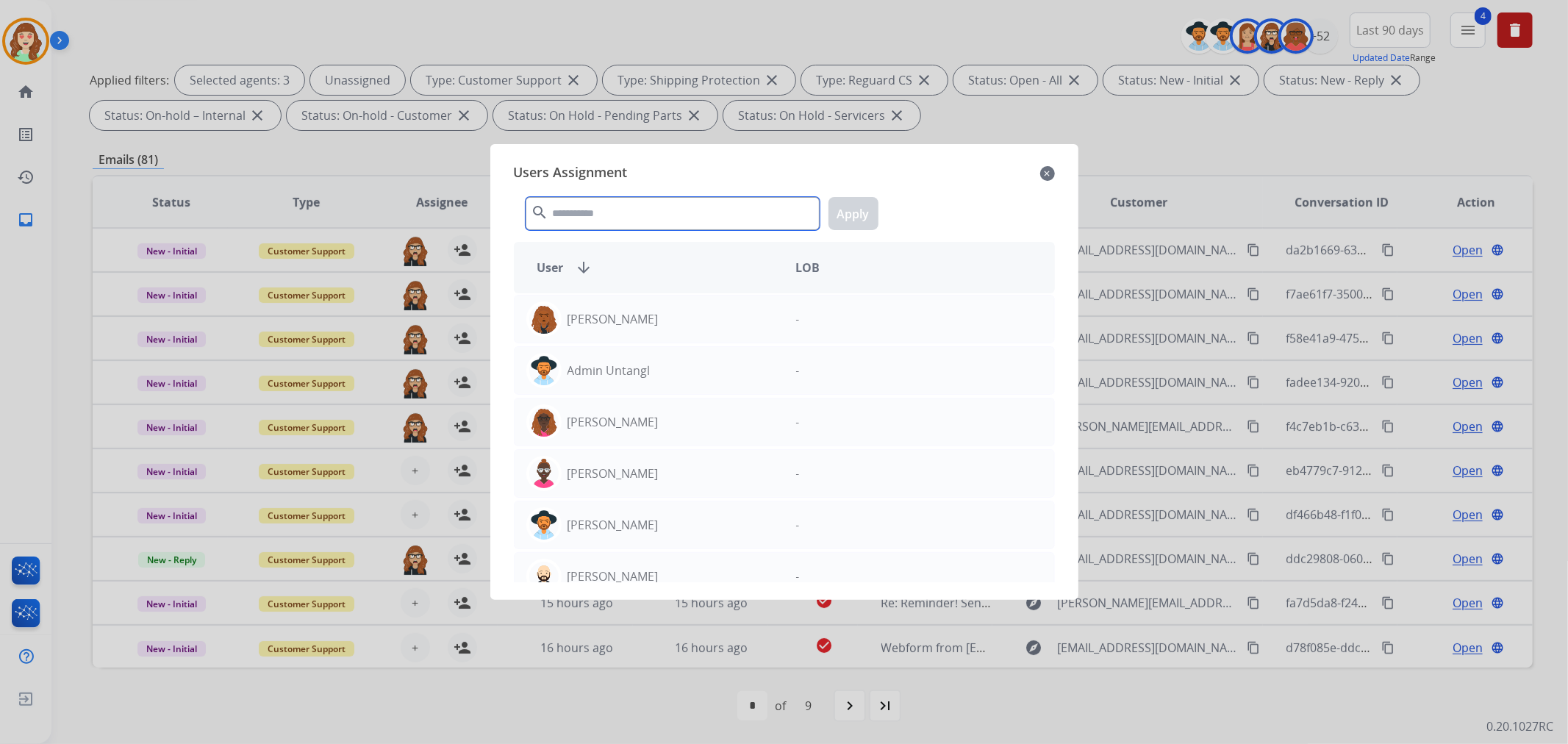
click at [627, 210] on input "text" at bounding box center [673, 212] width 294 height 33
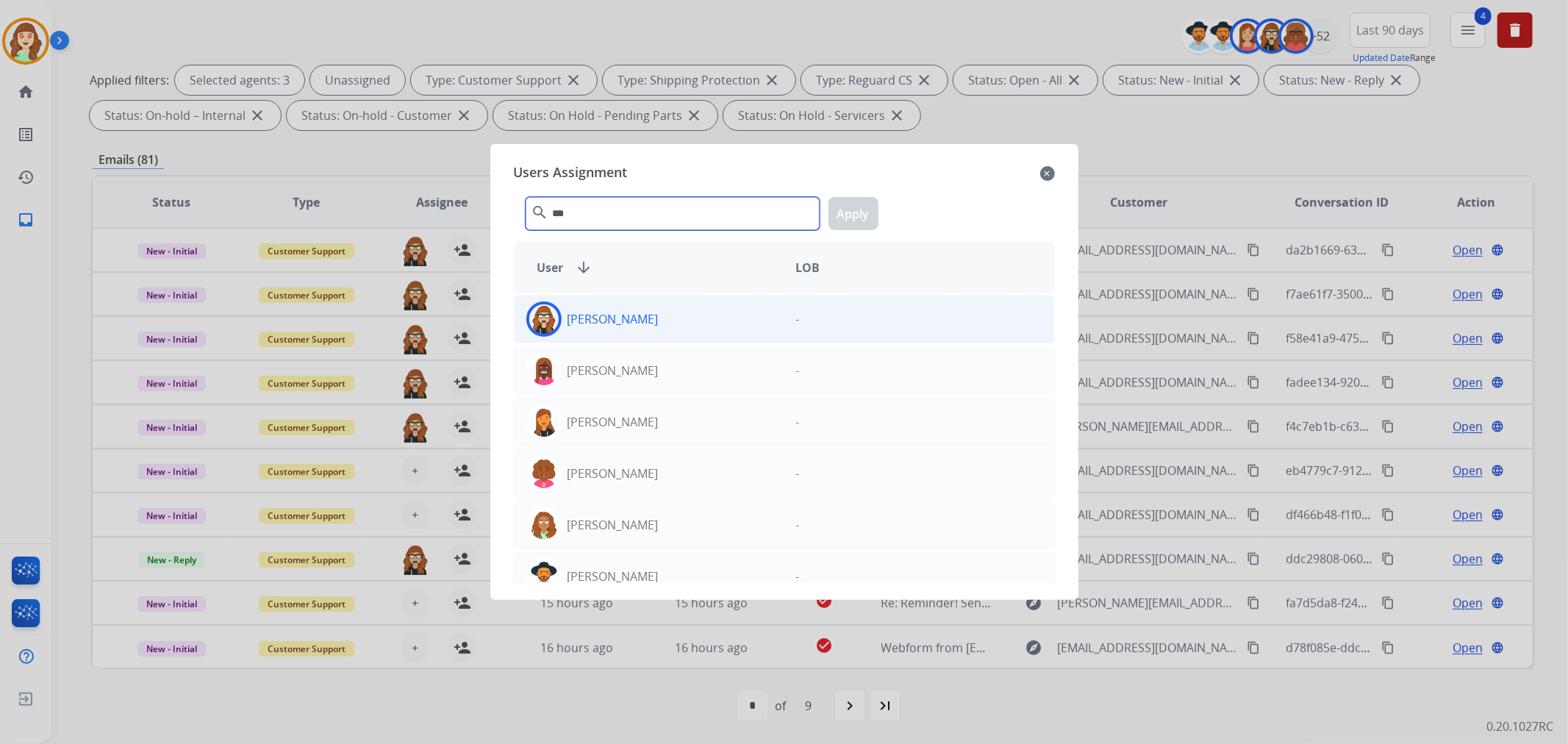
type input "***"
click at [720, 324] on div "[PERSON_NAME]" at bounding box center [649, 319] width 270 height 36
click at [849, 217] on button "Apply" at bounding box center [854, 212] width 50 height 33
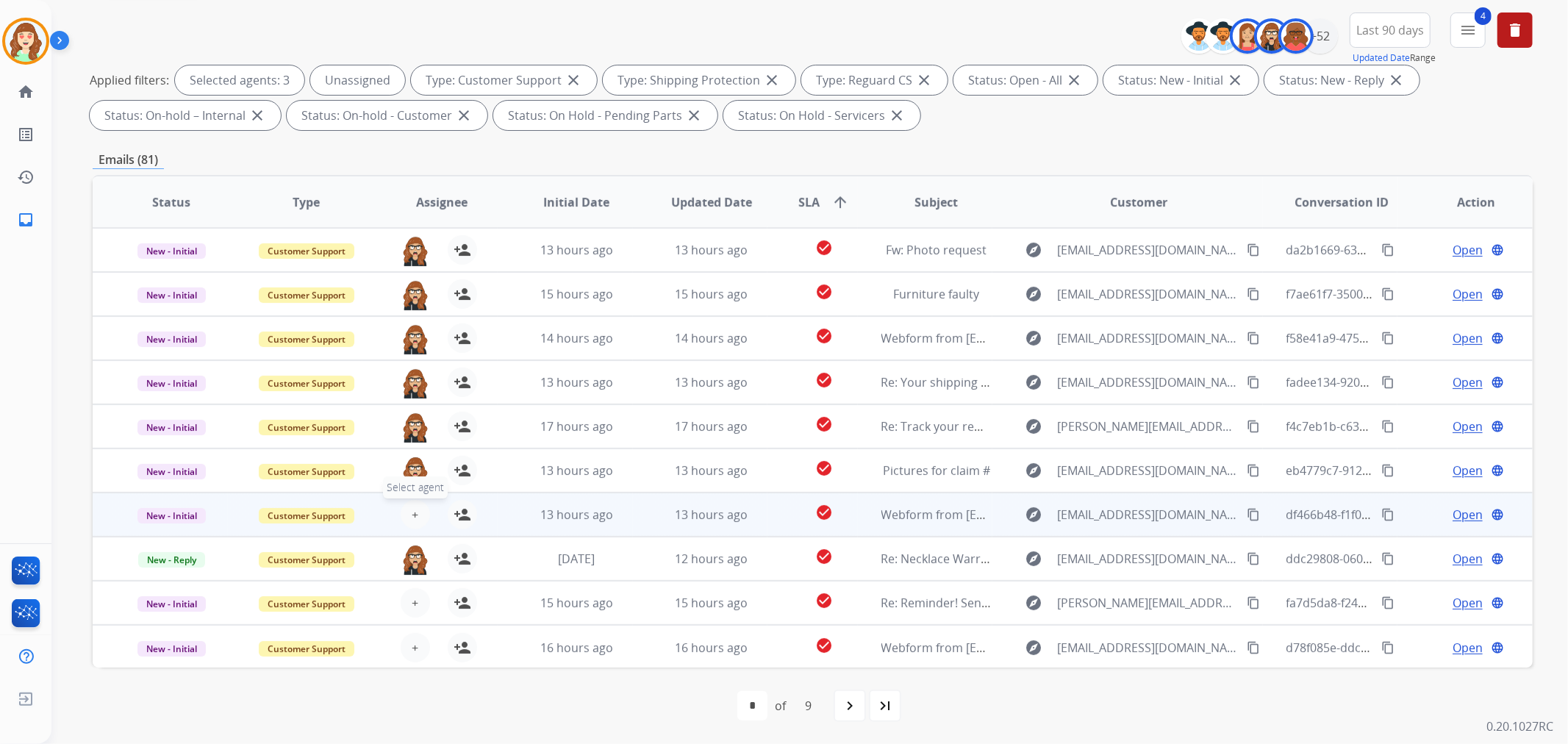
click at [402, 517] on button "+ Select agent" at bounding box center [416, 515] width 30 height 30
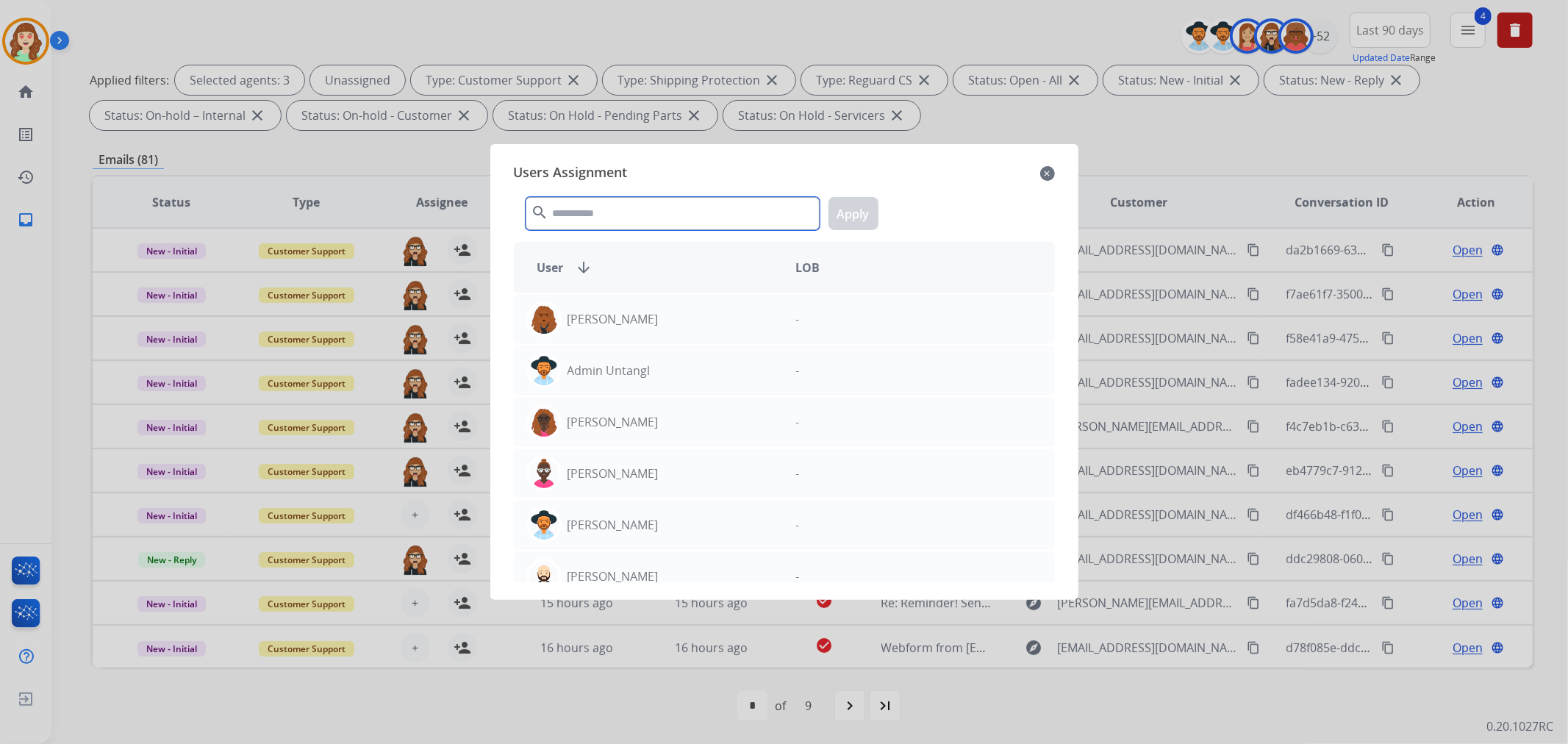
click at [579, 204] on input "text" at bounding box center [673, 212] width 294 height 33
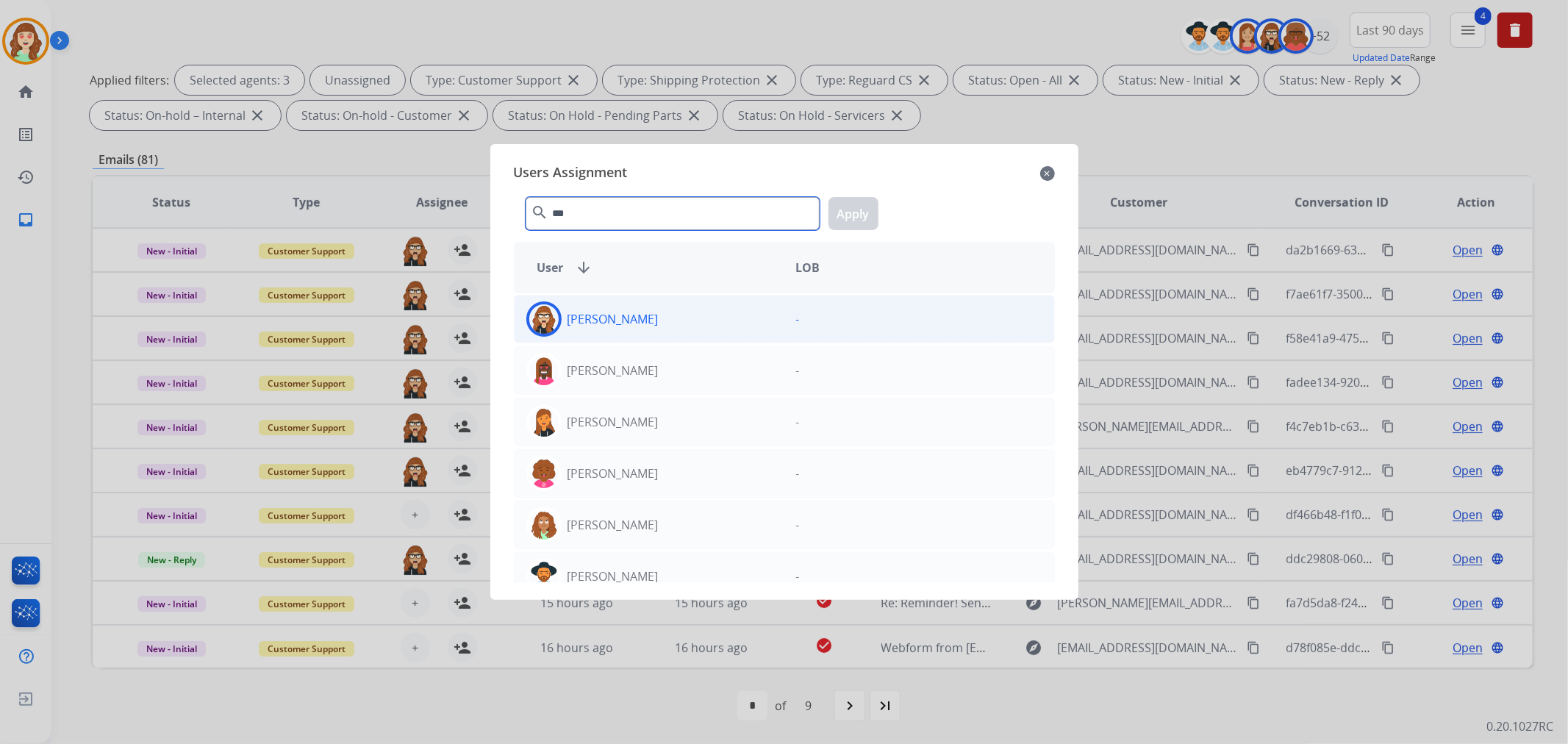
type input "***"
click at [734, 319] on div "[PERSON_NAME]" at bounding box center [649, 319] width 270 height 36
drag, startPoint x: 844, startPoint y: 214, endPoint x: 680, endPoint y: 289, distance: 180.3
click at [843, 214] on button "Apply" at bounding box center [854, 212] width 50 height 33
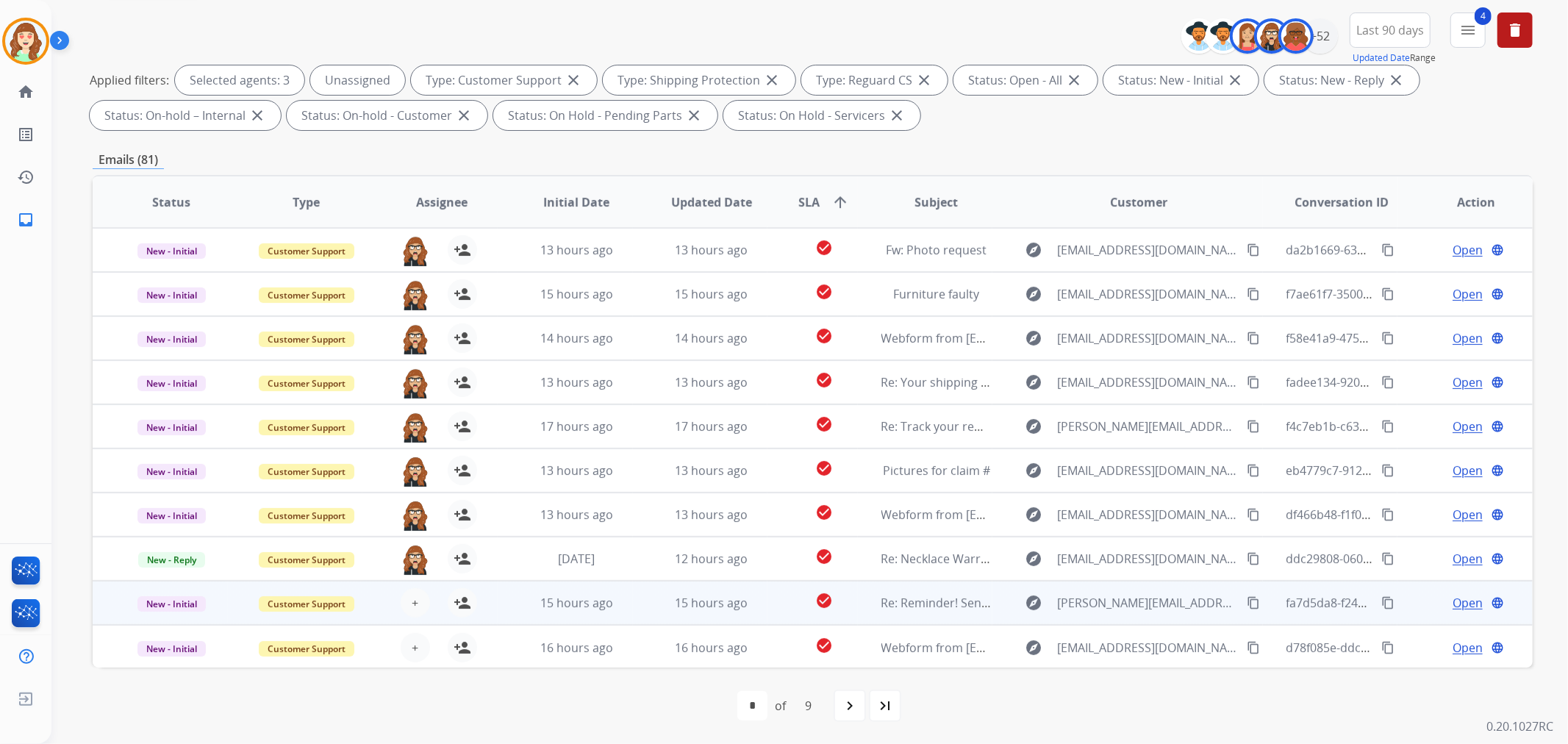
click at [397, 607] on div "+ Select agent person_add Assign to Me" at bounding box center [430, 603] width 94 height 30
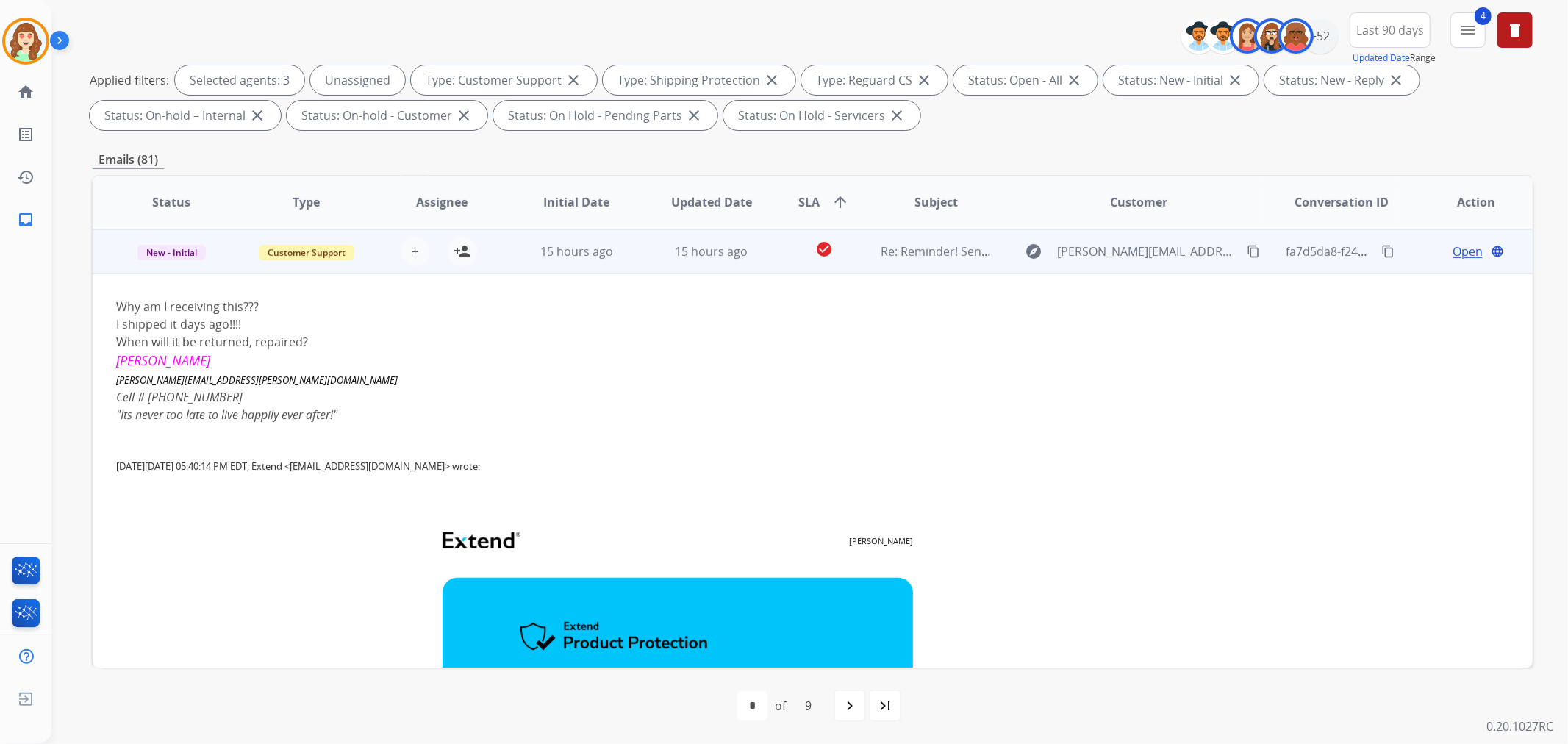
scroll to position [353, 0]
click at [421, 250] on button "+ Select agent" at bounding box center [416, 250] width 30 height 30
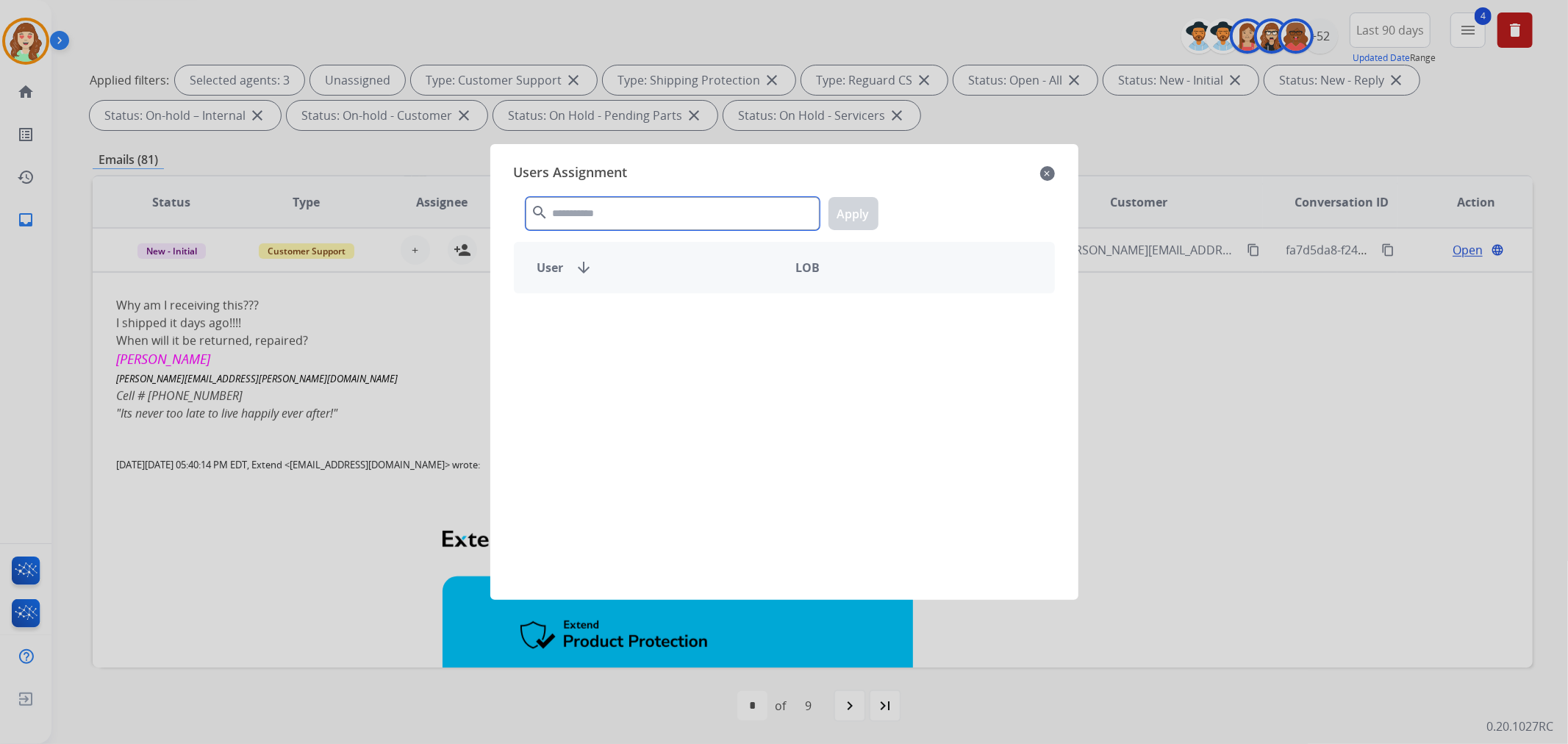
click at [601, 214] on input "text" at bounding box center [673, 212] width 294 height 33
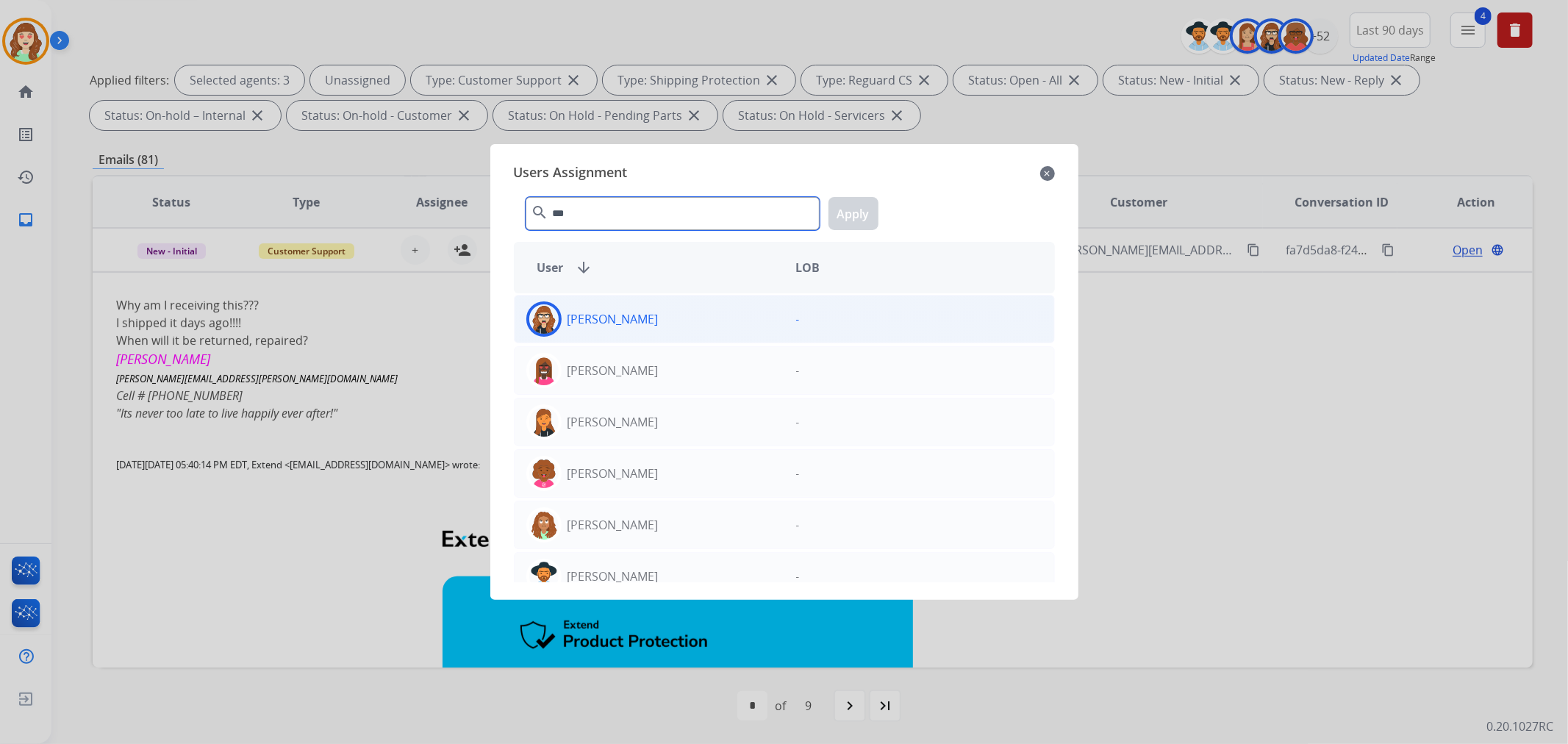
type input "***"
click at [690, 304] on div "[PERSON_NAME]" at bounding box center [649, 319] width 270 height 36
click at [864, 207] on button "Apply" at bounding box center [854, 212] width 50 height 33
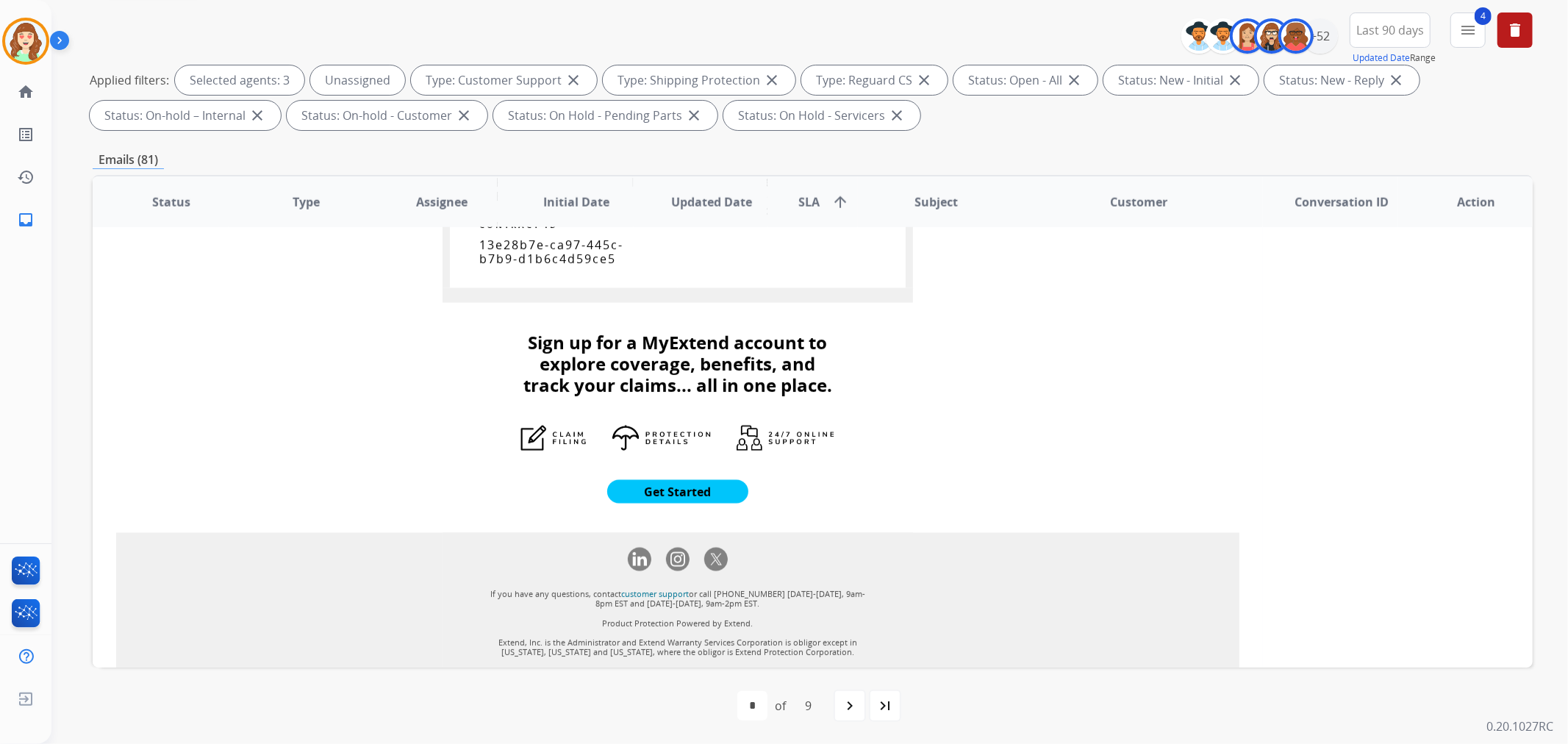
scroll to position [1905, 0]
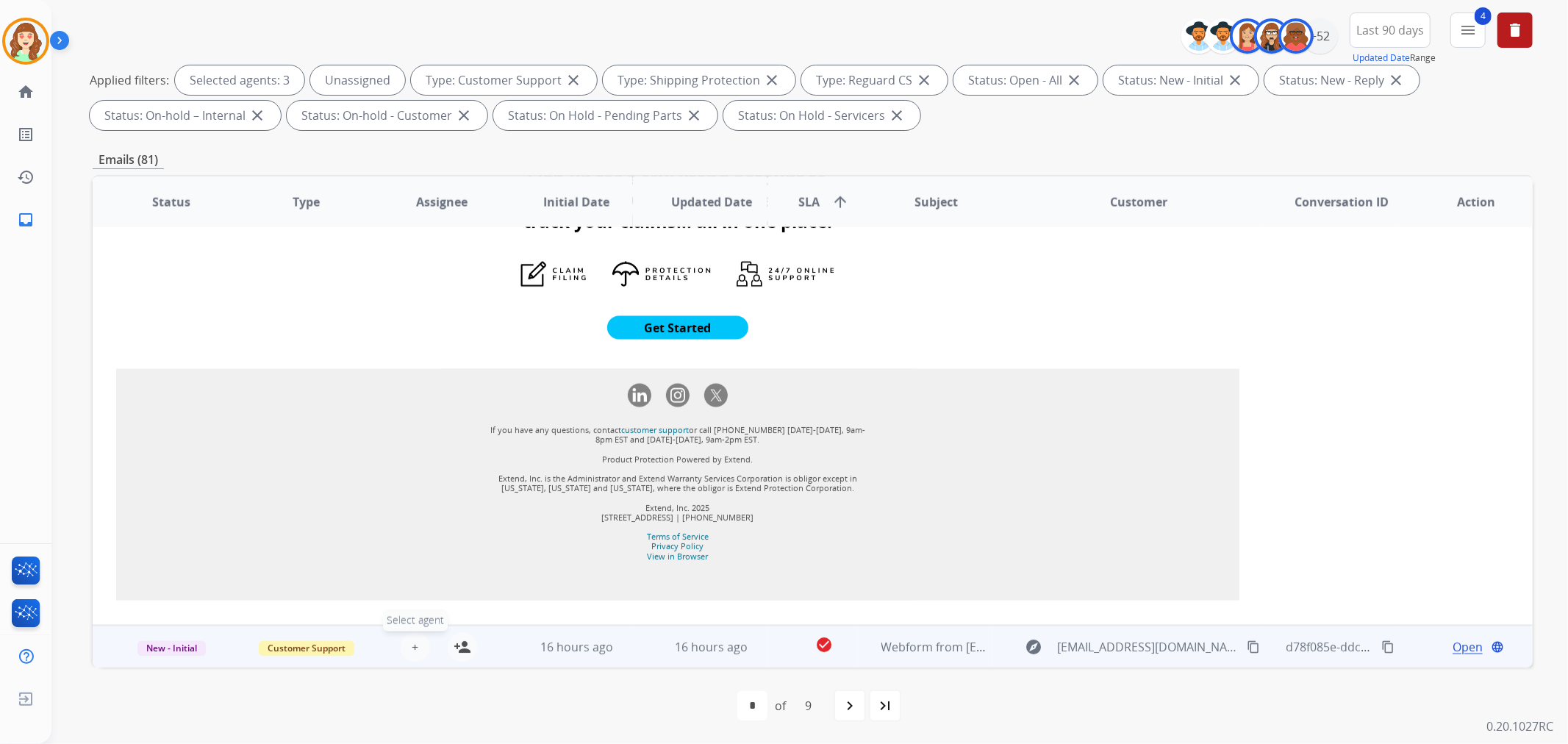
click at [404, 642] on button "+ Select agent" at bounding box center [416, 648] width 30 height 30
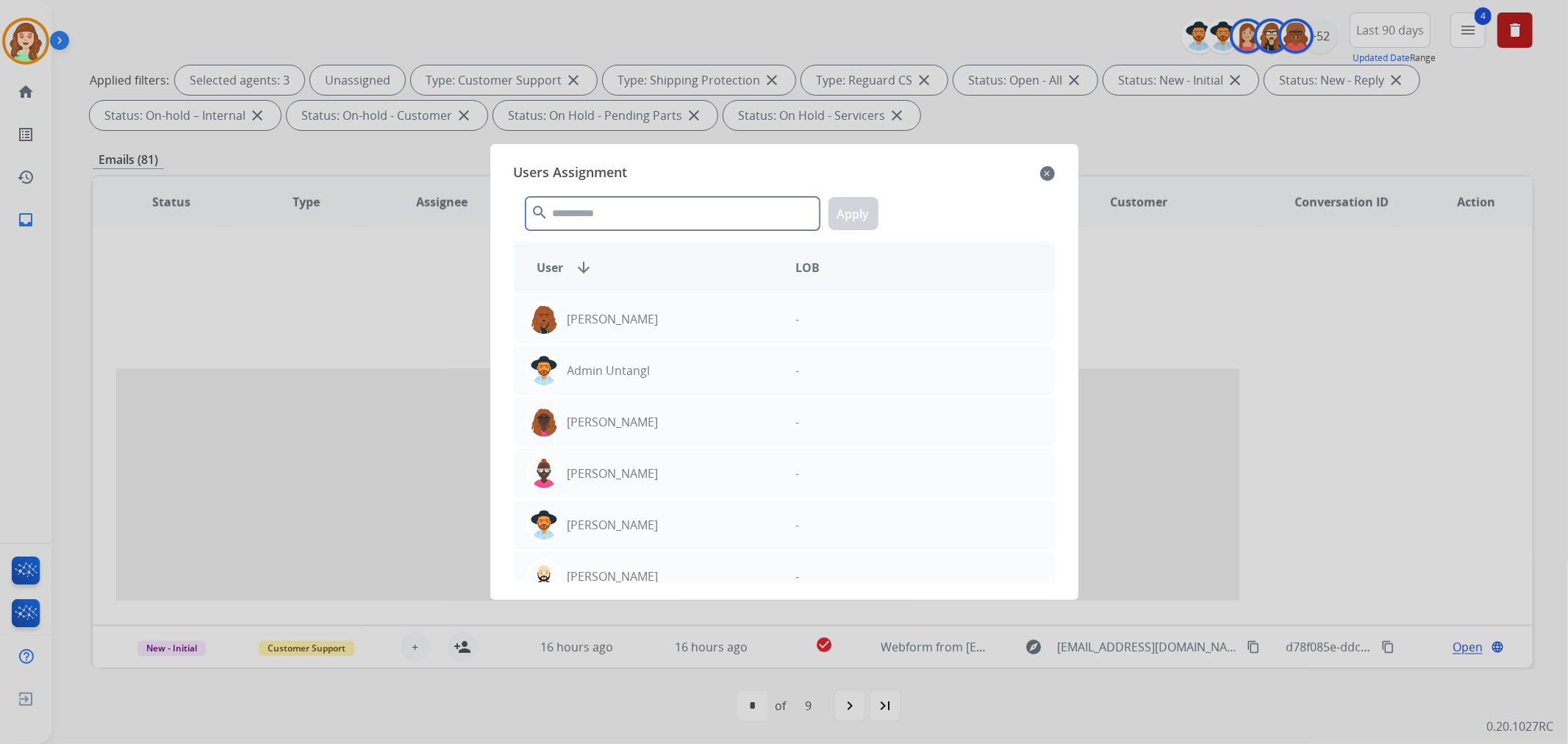
click at [596, 221] on input "text" at bounding box center [673, 212] width 294 height 33
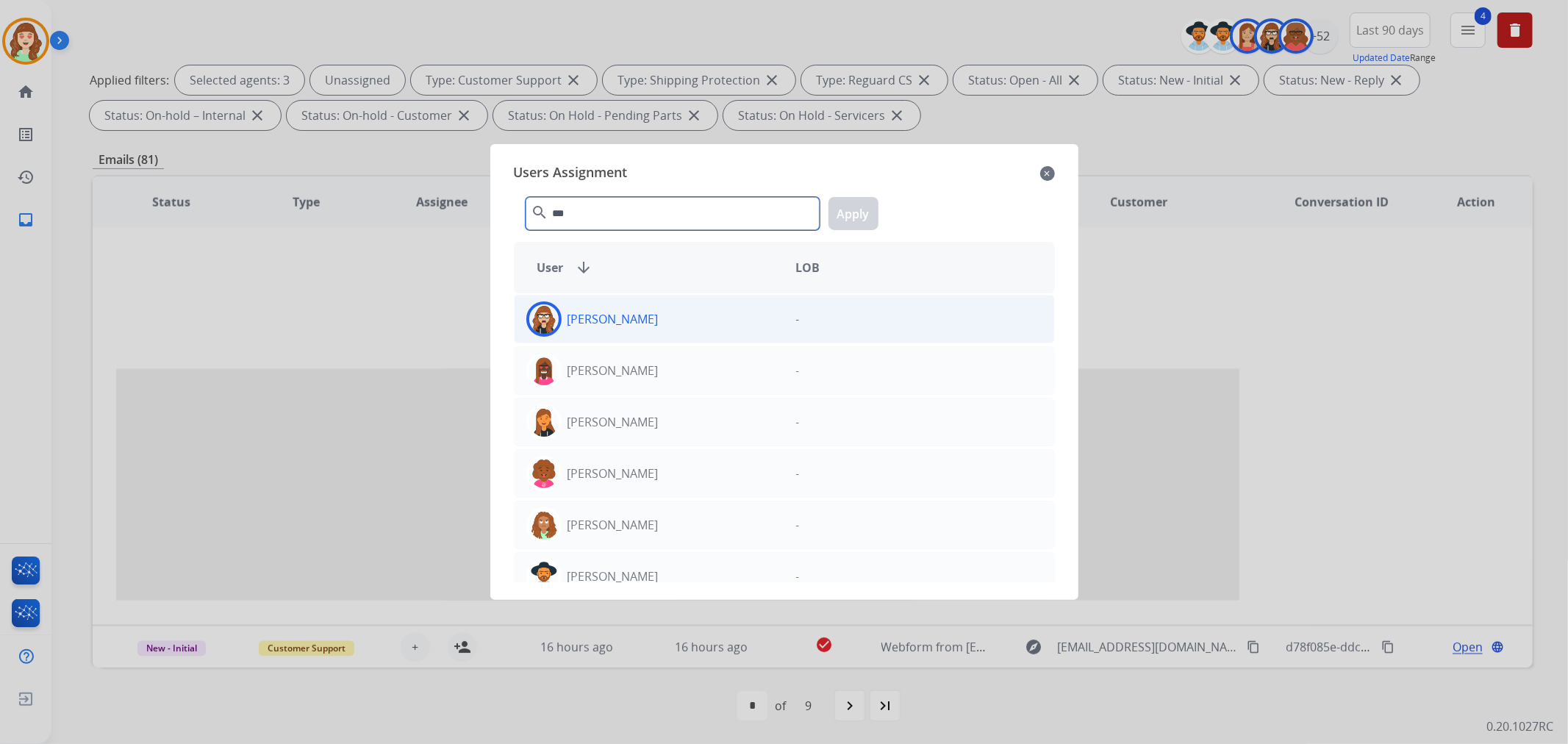
type input "***"
click at [674, 321] on div "[PERSON_NAME]" at bounding box center [649, 319] width 270 height 36
click at [852, 208] on button "Apply" at bounding box center [854, 212] width 50 height 33
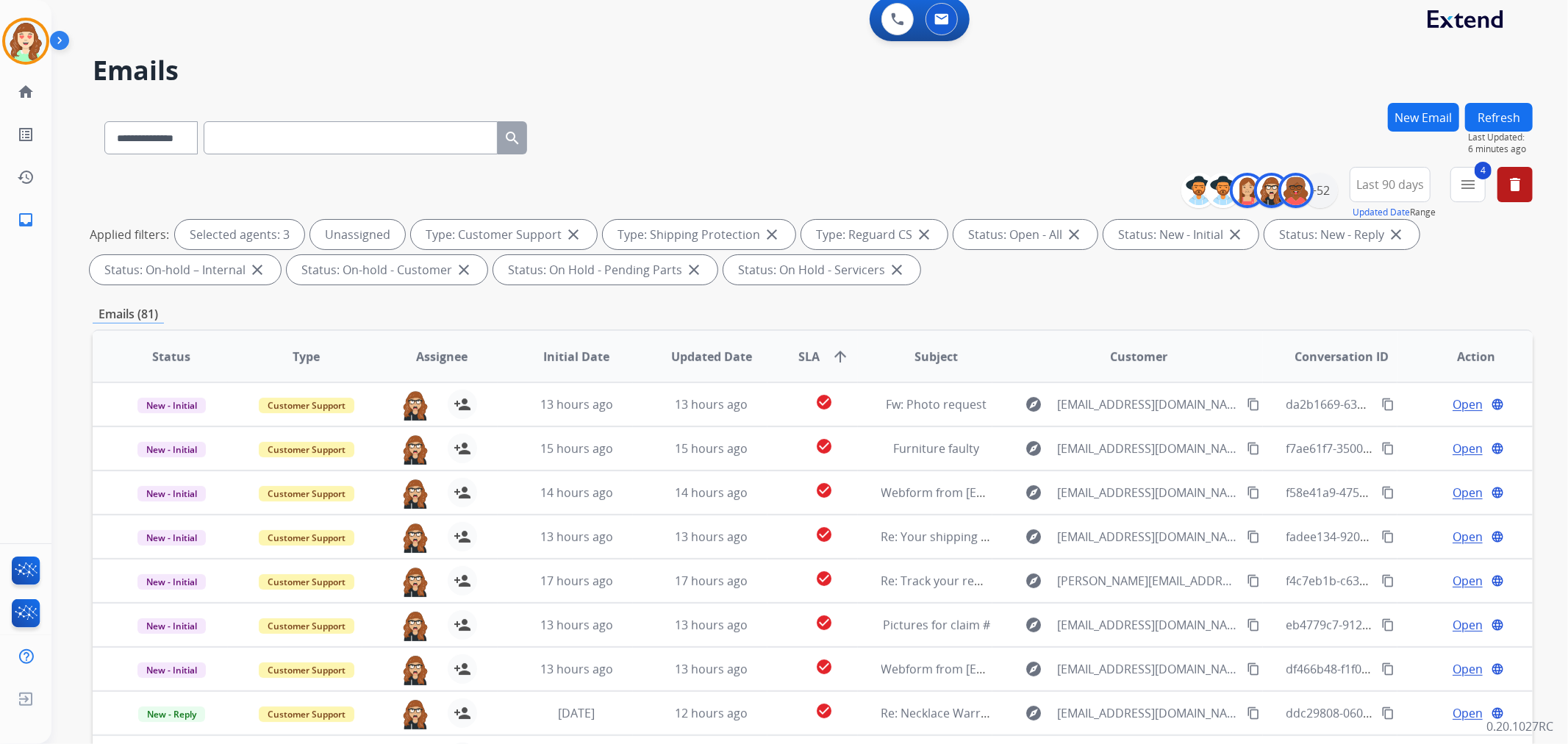
scroll to position [0, 0]
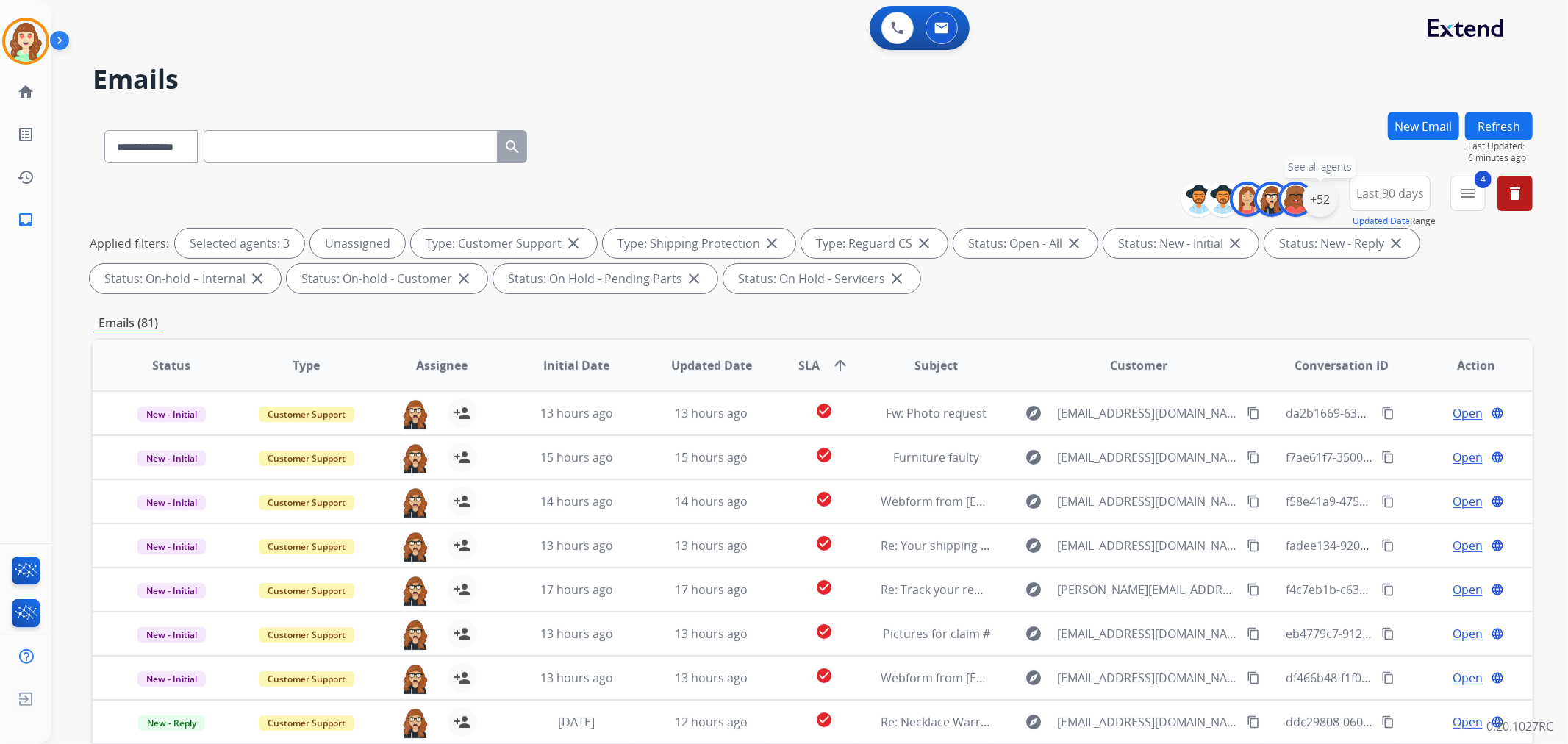
click at [1319, 196] on div "+52" at bounding box center [1320, 200] width 36 height 36
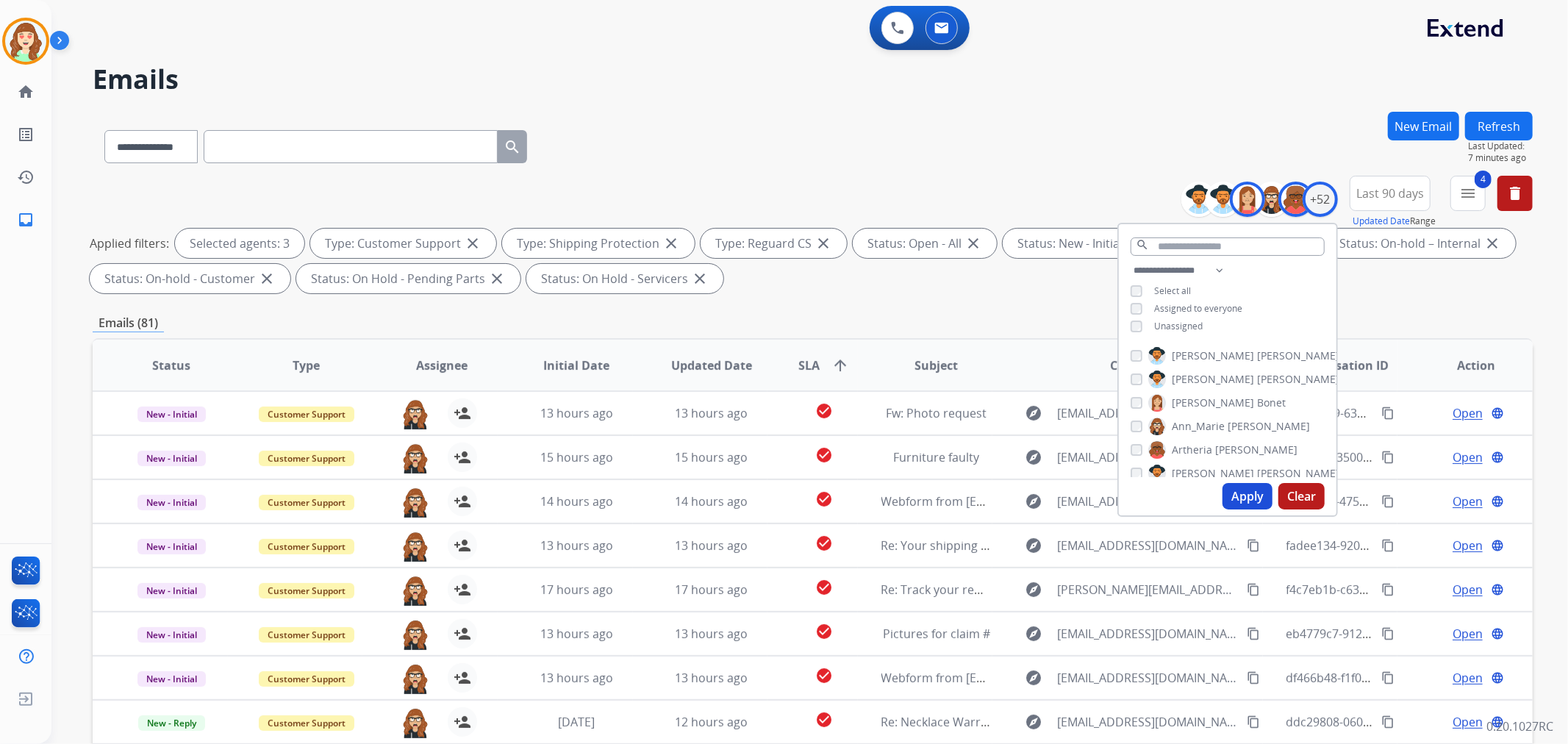
click at [1242, 498] on button "Apply" at bounding box center [1247, 496] width 50 height 27
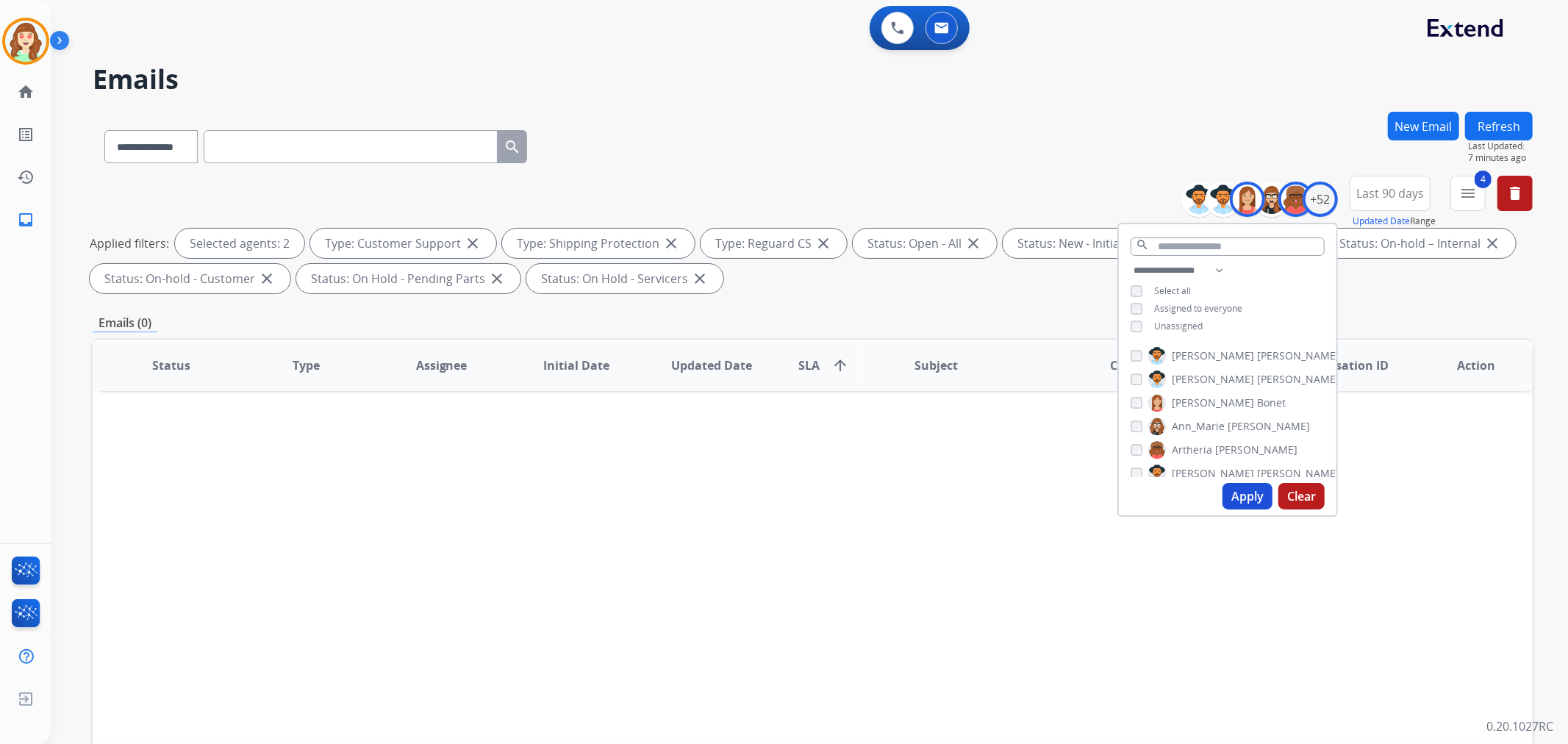
scroll to position [82, 0]
click at [1245, 497] on button "Apply" at bounding box center [1247, 496] width 50 height 27
click at [1134, 444] on div "[PERSON_NAME]" at bounding box center [1190, 439] width 120 height 18
click at [1148, 435] on img at bounding box center [1157, 439] width 18 height 24
click at [1233, 487] on button "Apply" at bounding box center [1247, 496] width 50 height 27
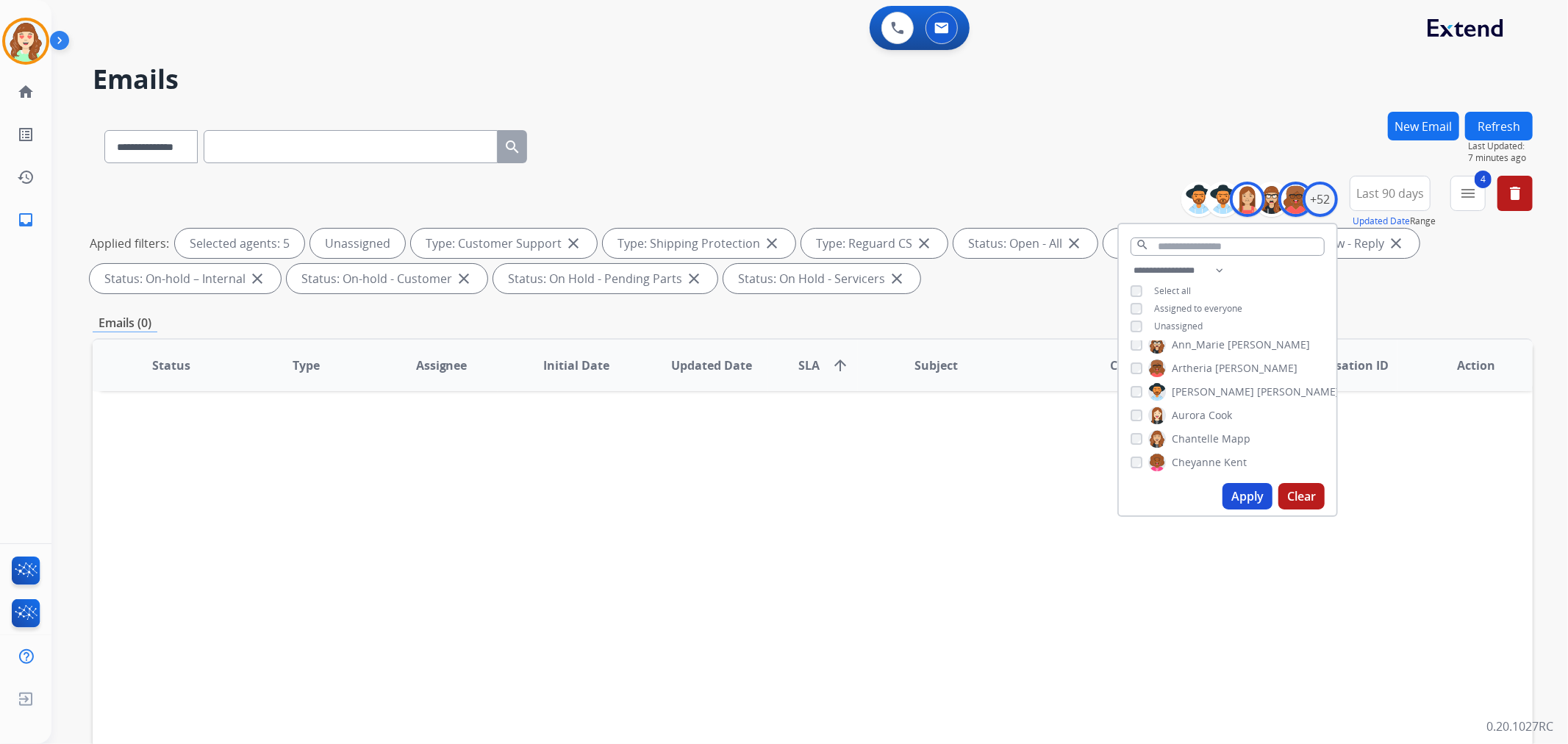
click at [1248, 495] on button "Apply" at bounding box center [1247, 496] width 50 height 27
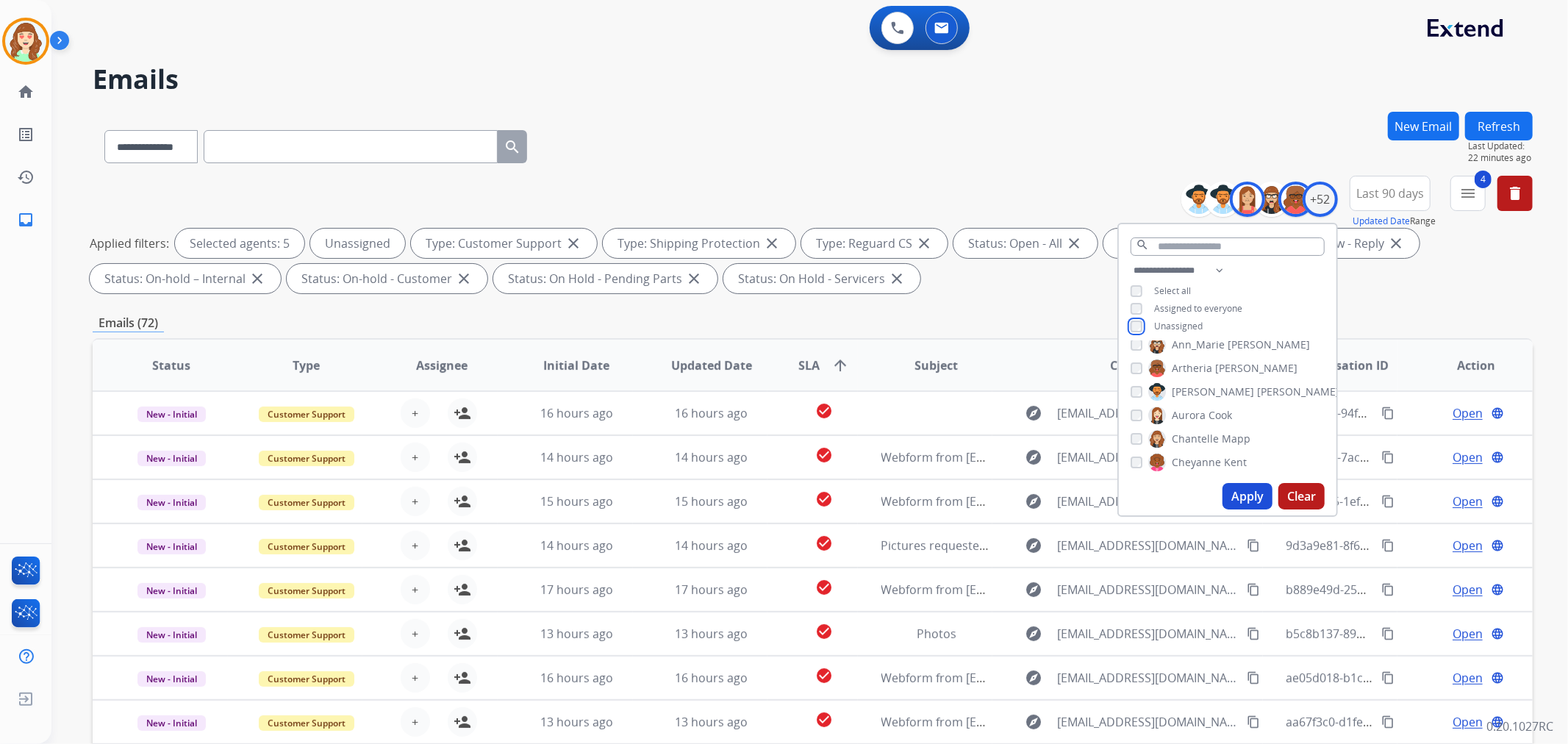
click at [1135, 331] on div "**********" at bounding box center [1227, 299] width 217 height 76
click at [1248, 494] on button "Apply" at bounding box center [1247, 496] width 50 height 27
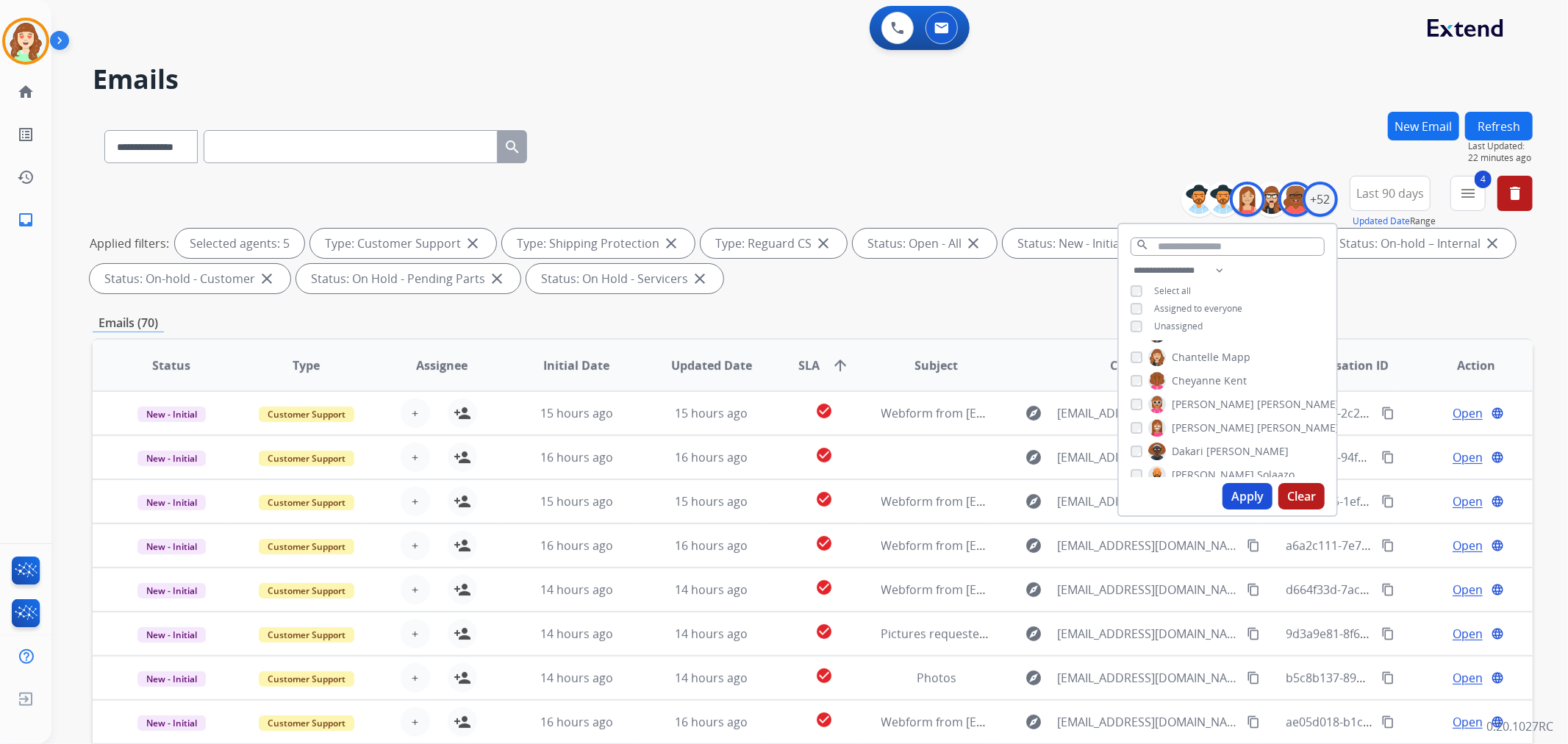
click at [1240, 495] on button "Apply" at bounding box center [1247, 496] width 50 height 27
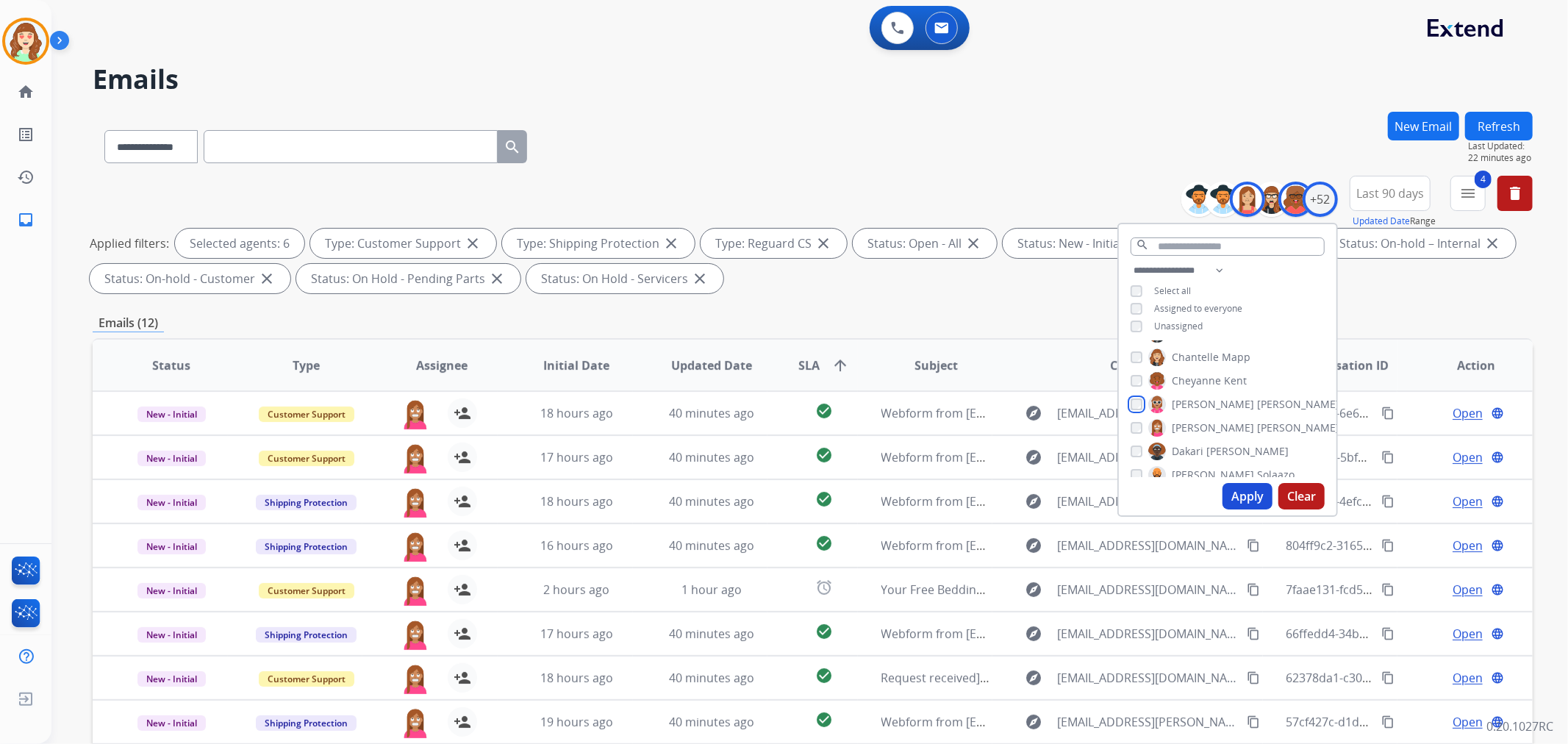
click at [1133, 420] on div "[PERSON_NAME] [PERSON_NAME] [PERSON_NAME] [PERSON_NAME] [PERSON_NAME] [PERSON_N…" at bounding box center [1227, 409] width 217 height 136
click at [1241, 491] on button "Apply" at bounding box center [1247, 496] width 50 height 27
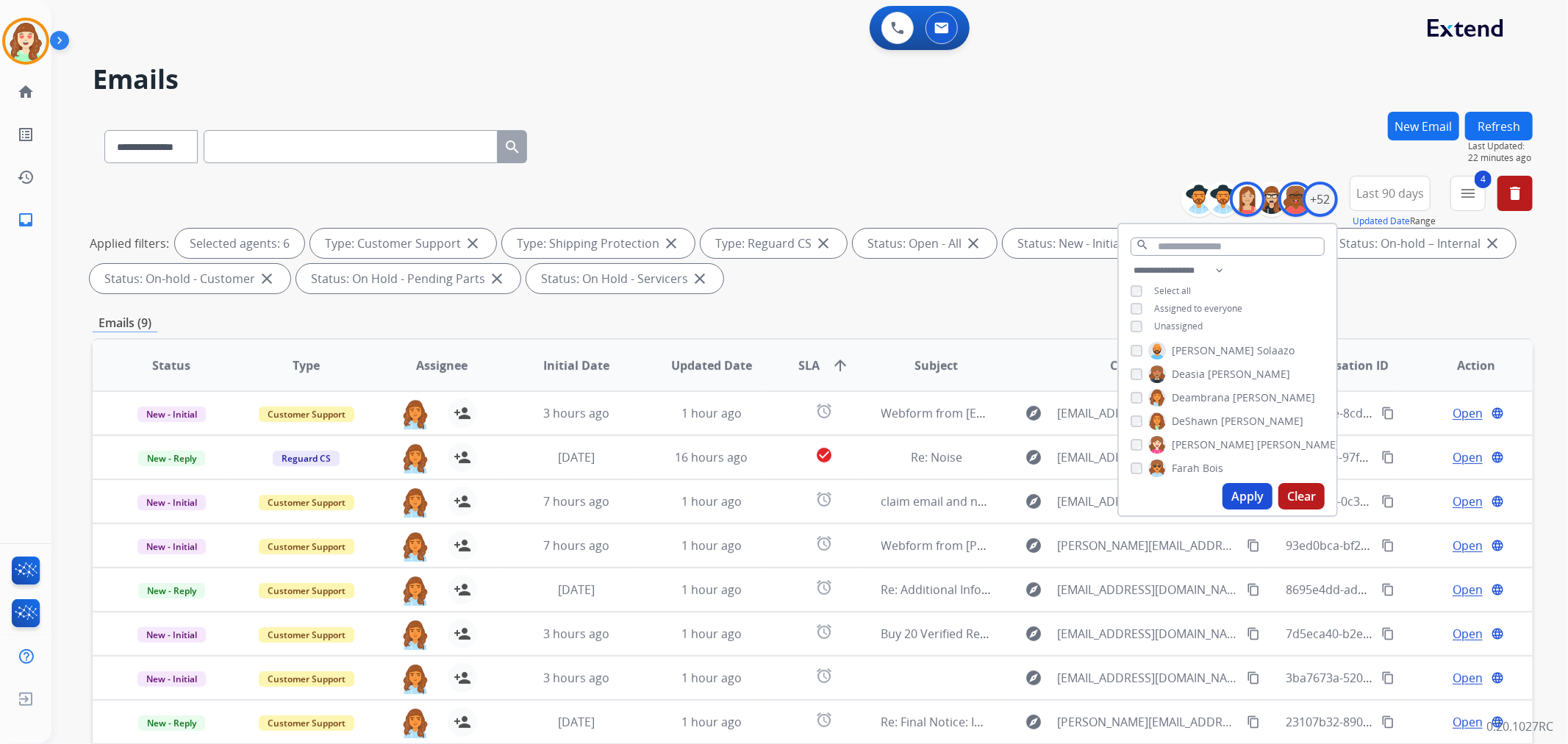
scroll to position [326, 0]
click at [1251, 495] on button "Apply" at bounding box center [1247, 496] width 50 height 27
click at [1136, 427] on div "Farah Bois" at bounding box center [1177, 430] width 93 height 18
click at [1238, 489] on button "Apply" at bounding box center [1247, 496] width 50 height 27
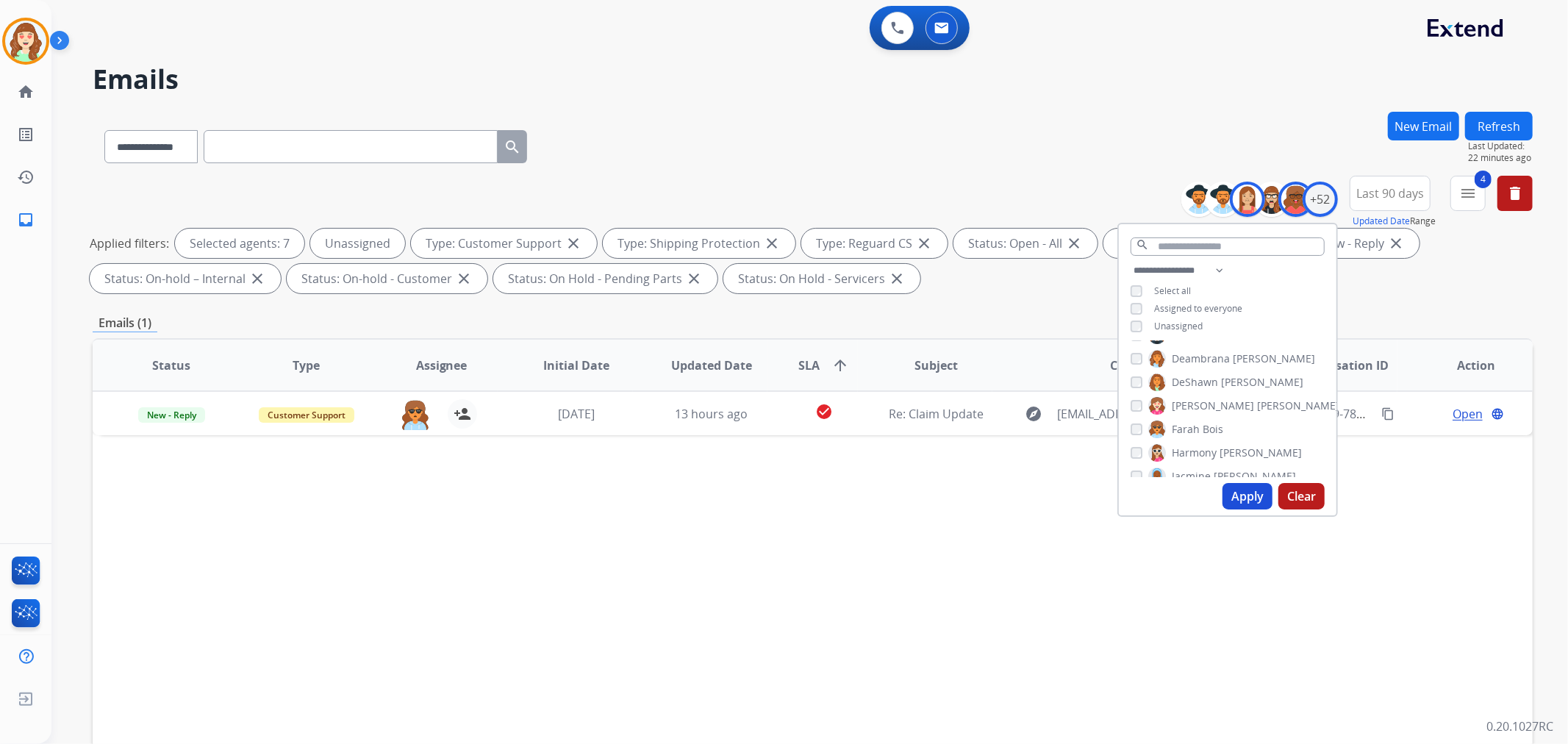
click at [1244, 495] on button "Apply" at bounding box center [1247, 496] width 50 height 27
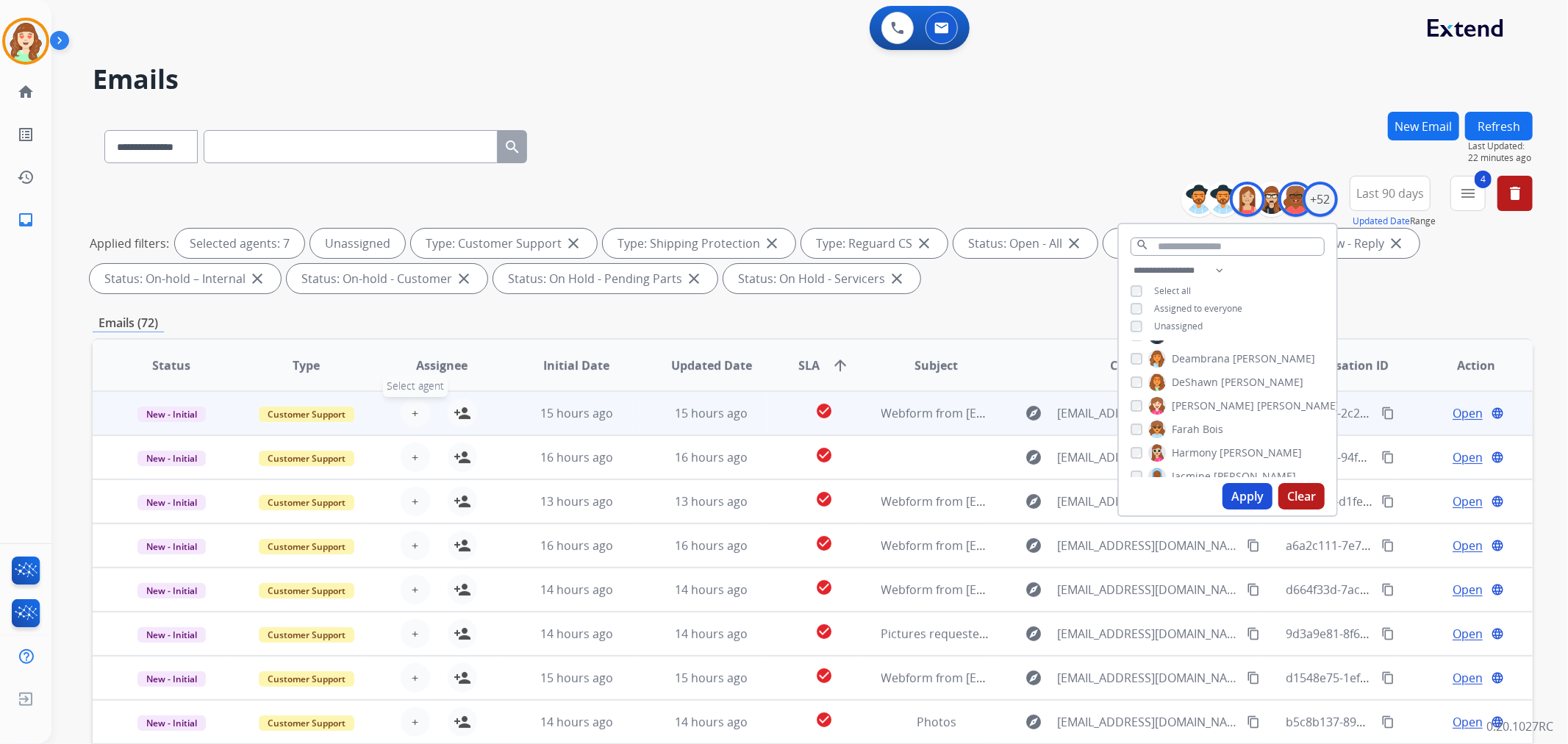
click at [413, 408] on span "+" at bounding box center [415, 413] width 7 height 18
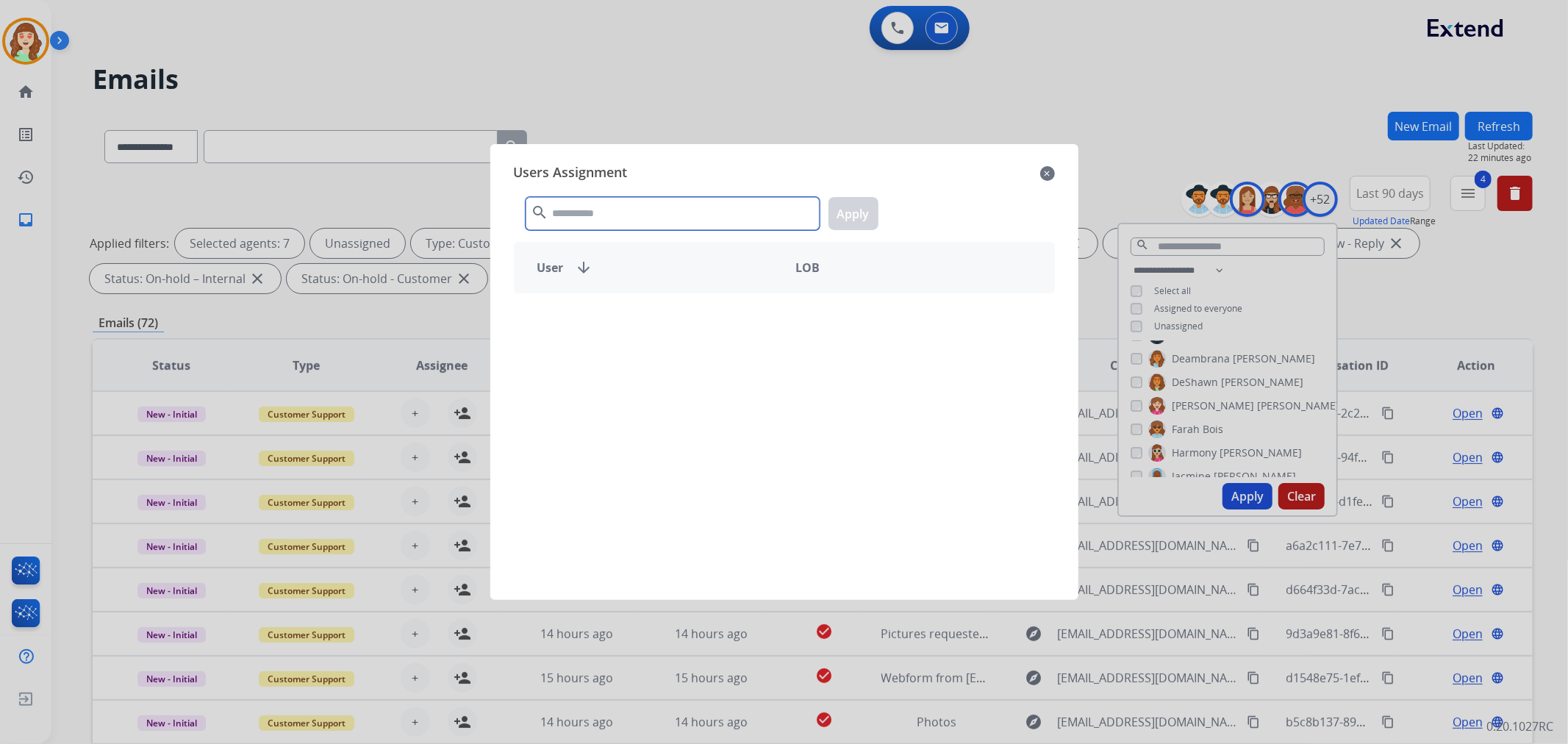
click at [630, 216] on input "text" at bounding box center [673, 212] width 294 height 33
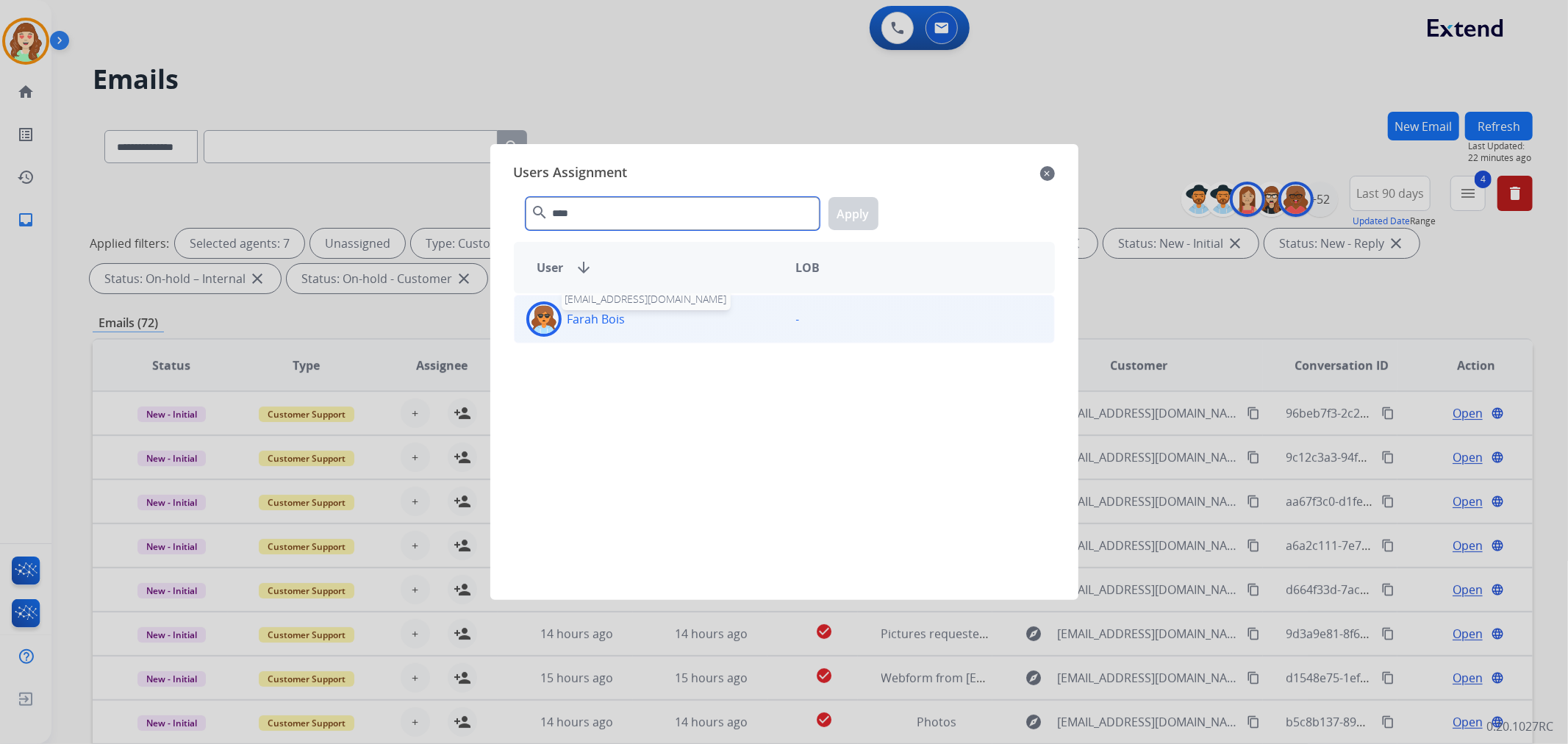
type input "****"
click at [603, 326] on p "Farah Bois" at bounding box center [596, 319] width 58 height 18
click at [877, 218] on div "**** search Apply" at bounding box center [784, 210] width 541 height 50
click at [625, 323] on div "Farah Bois" at bounding box center [649, 319] width 270 height 36
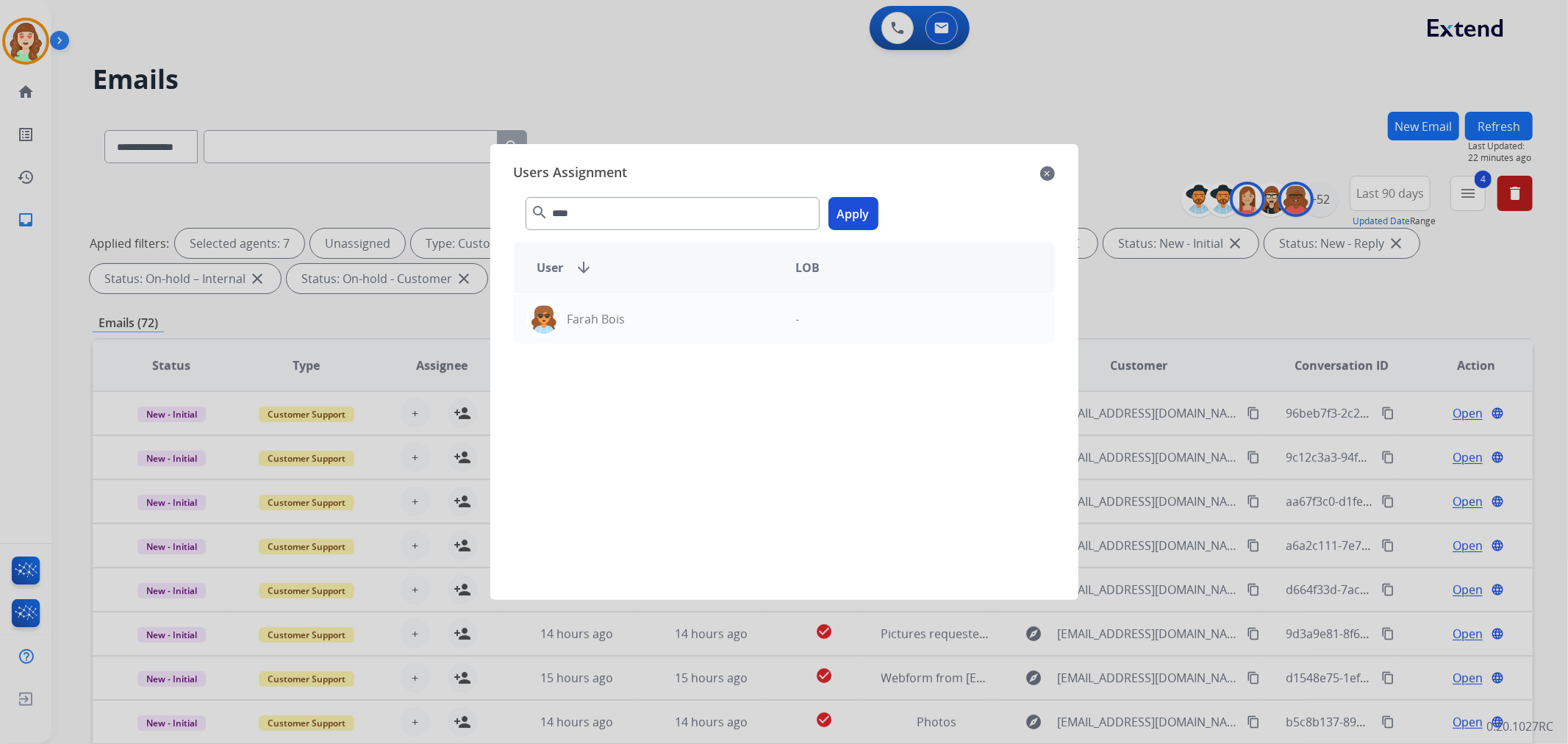
click at [856, 214] on button "Apply" at bounding box center [854, 212] width 50 height 33
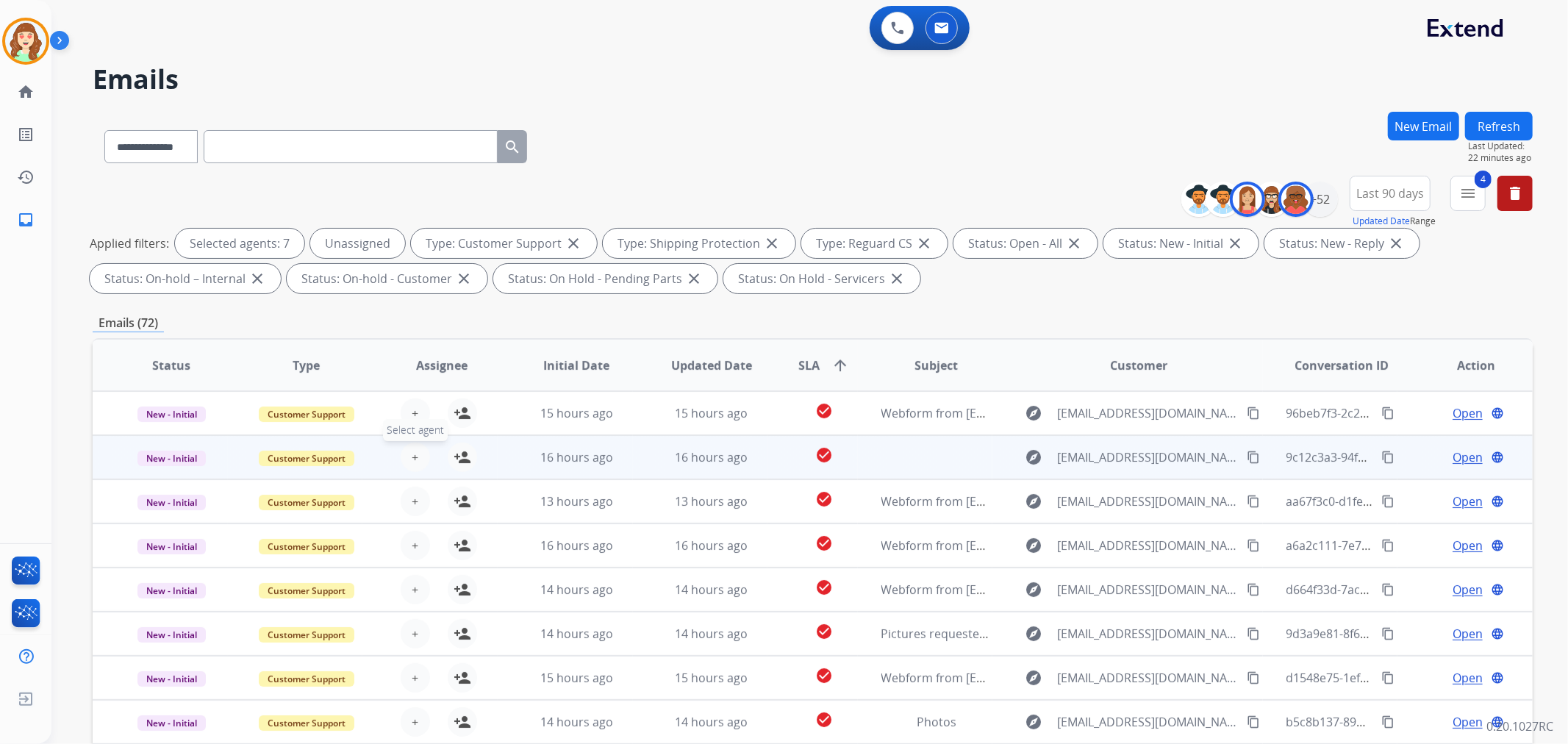
click at [414, 456] on span "+" at bounding box center [415, 457] width 7 height 18
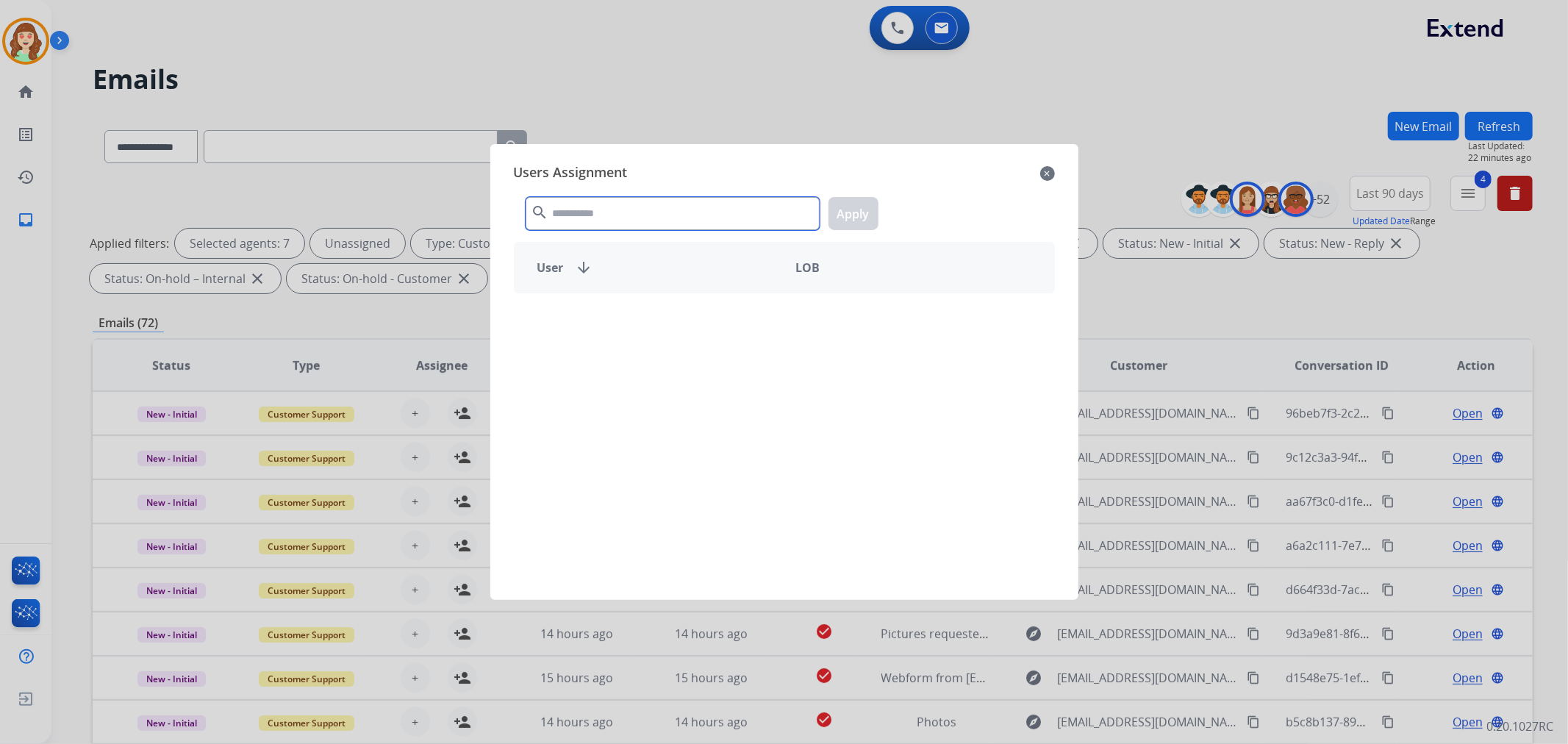
click at [649, 214] on input "text" at bounding box center [673, 212] width 294 height 33
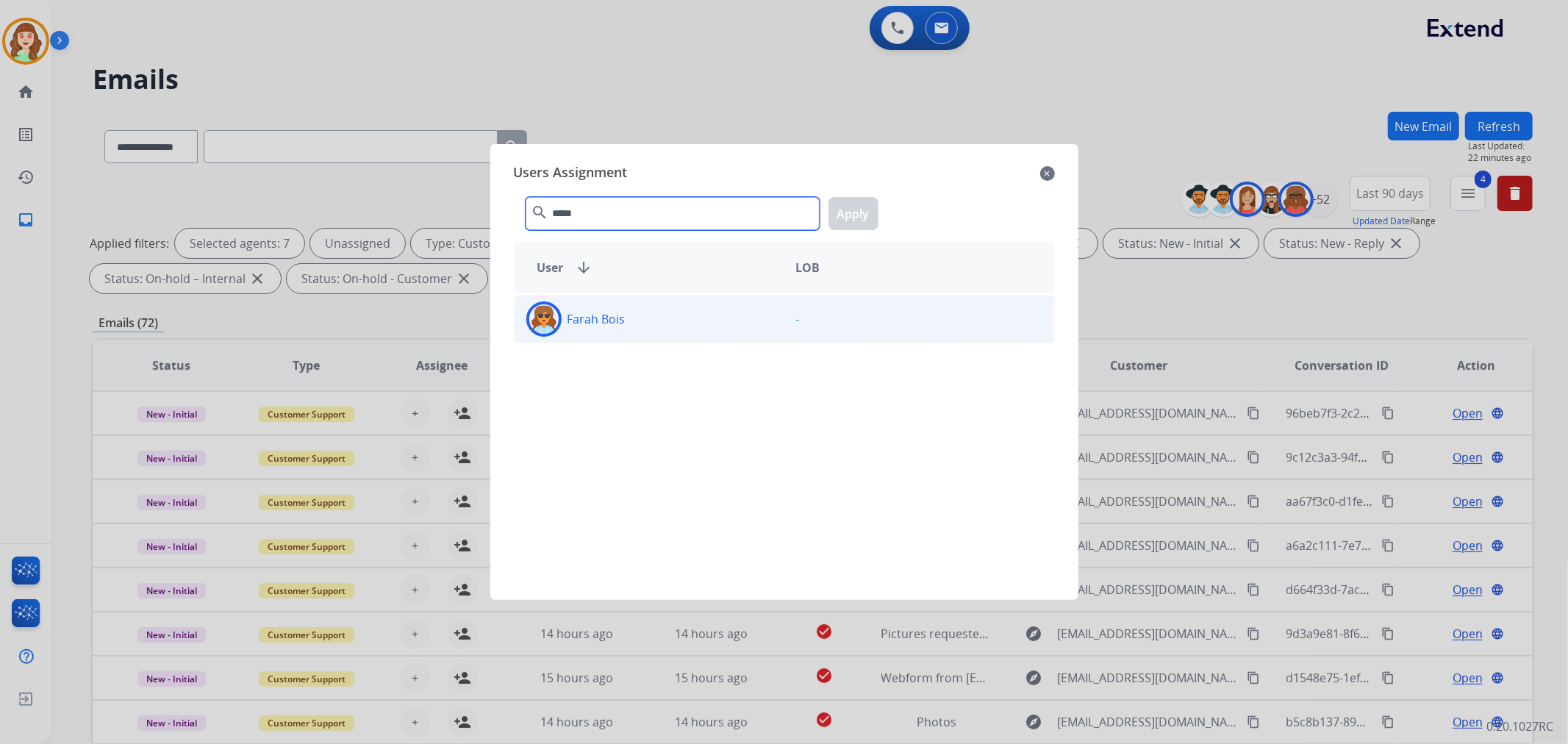
type input "*****"
click at [652, 307] on div "Farah Bois" at bounding box center [649, 319] width 270 height 36
click at [851, 211] on button "Apply" at bounding box center [854, 212] width 50 height 33
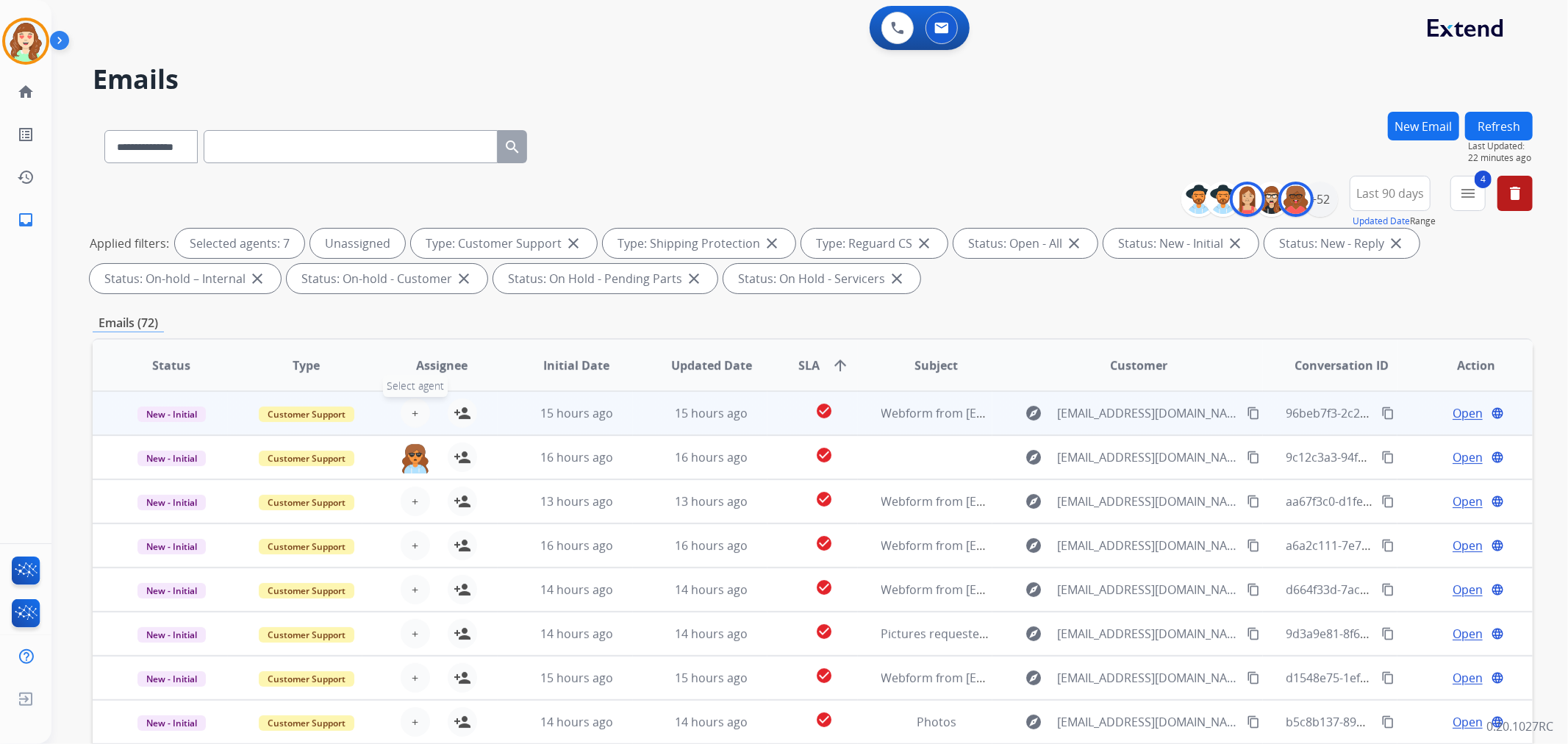
click at [414, 406] on span "+" at bounding box center [415, 413] width 7 height 18
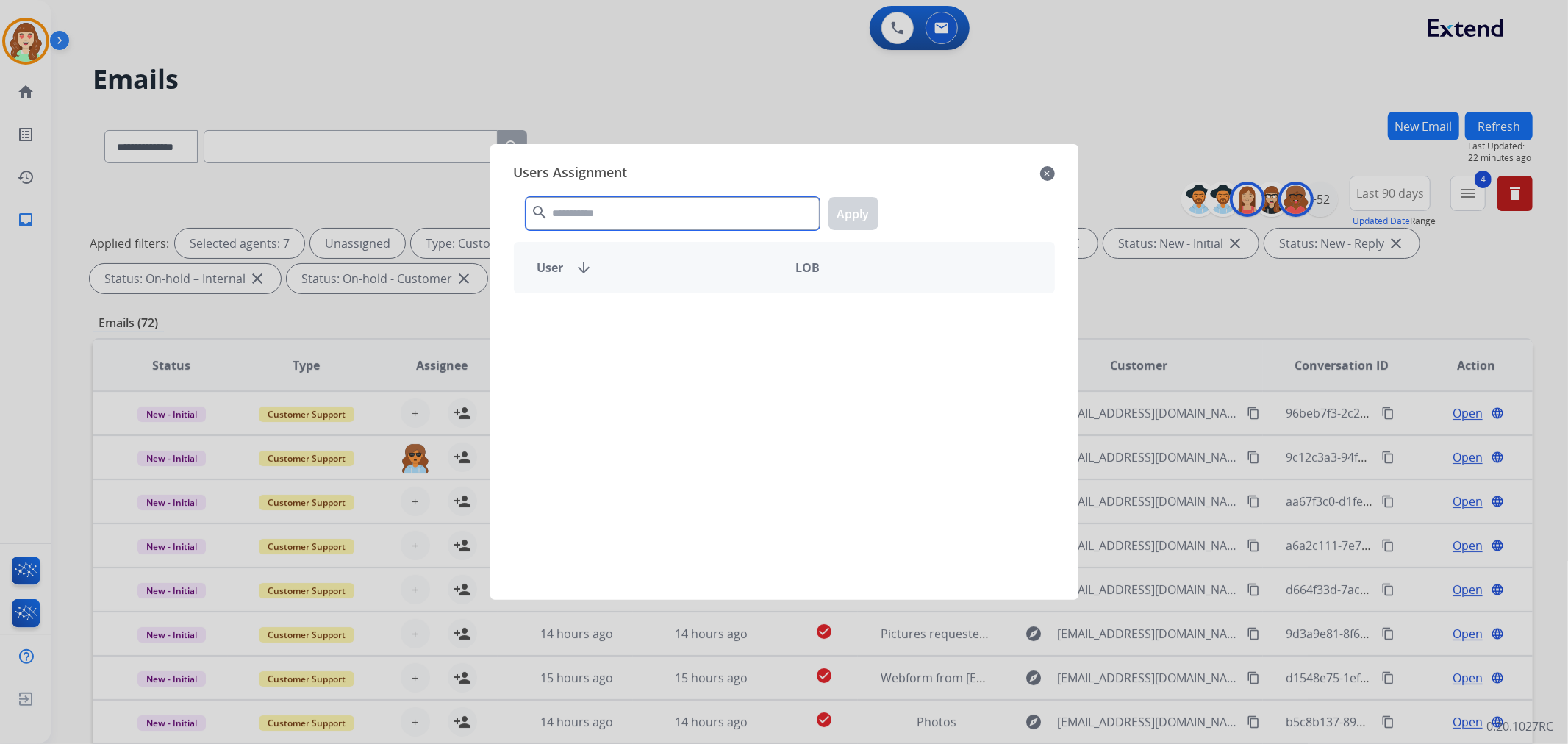
click at [648, 210] on input "text" at bounding box center [673, 212] width 294 height 33
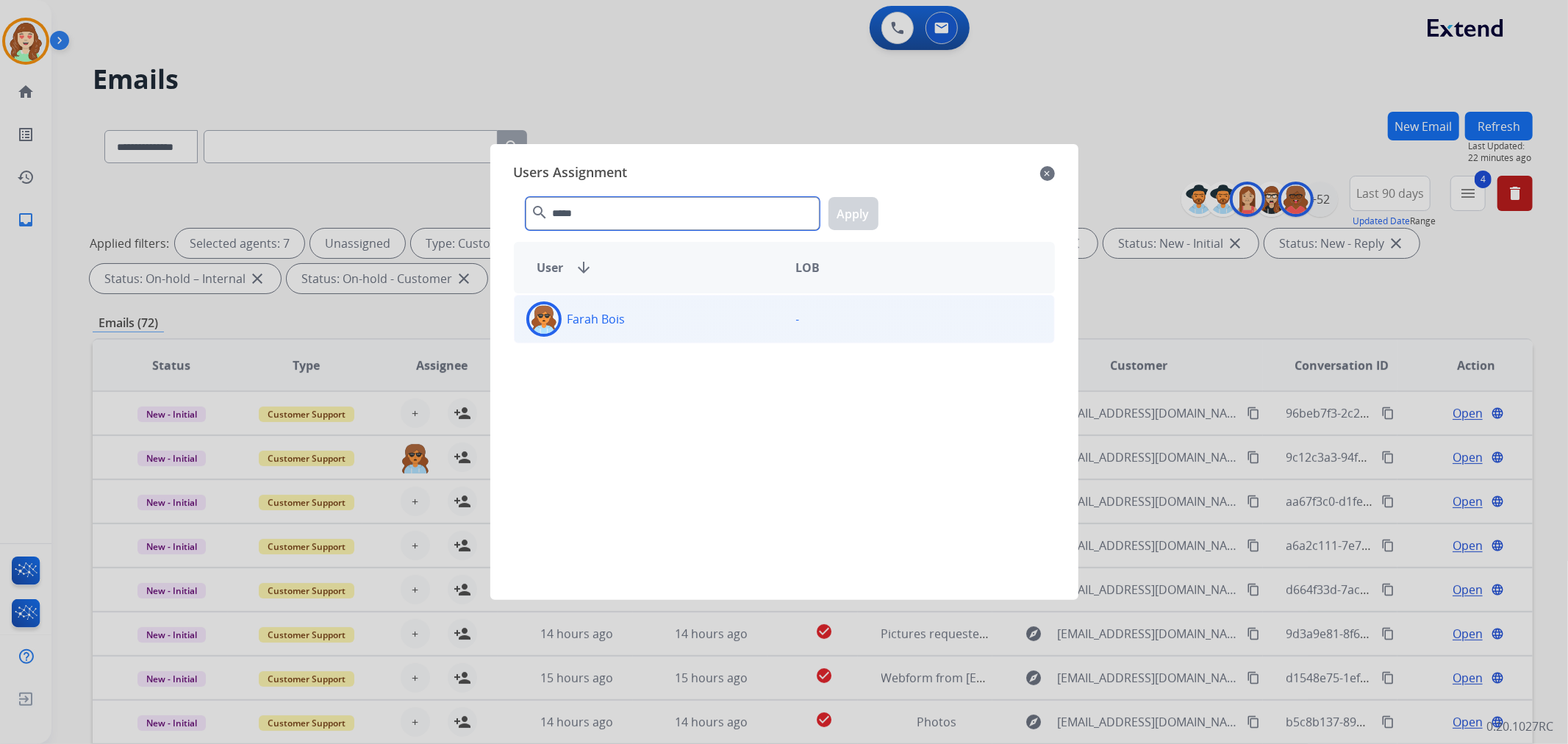
type input "*****"
click at [656, 316] on div "Farah Bois" at bounding box center [649, 319] width 270 height 36
click at [855, 214] on button "Apply" at bounding box center [854, 212] width 50 height 33
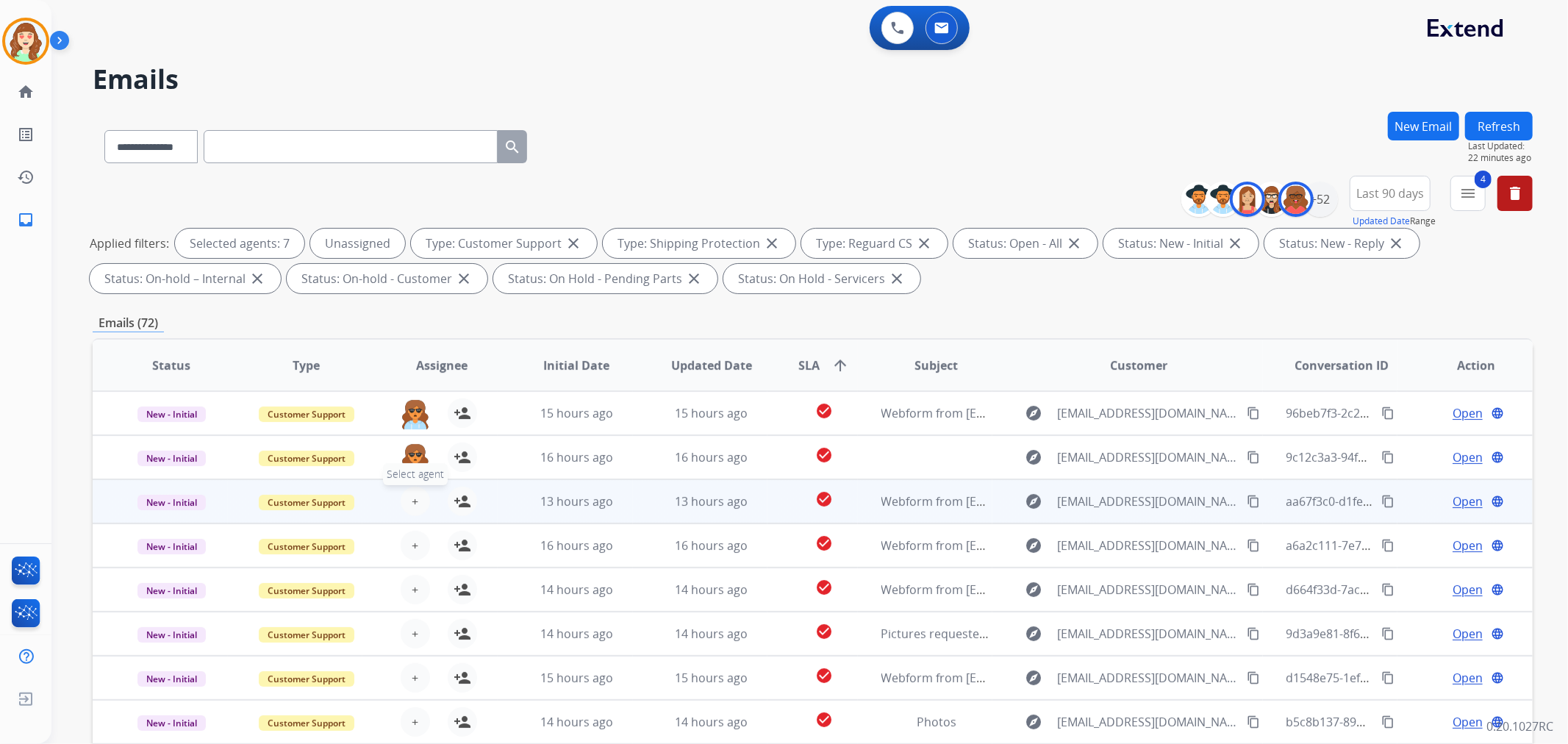
click at [406, 498] on button "+ Select agent" at bounding box center [416, 502] width 30 height 30
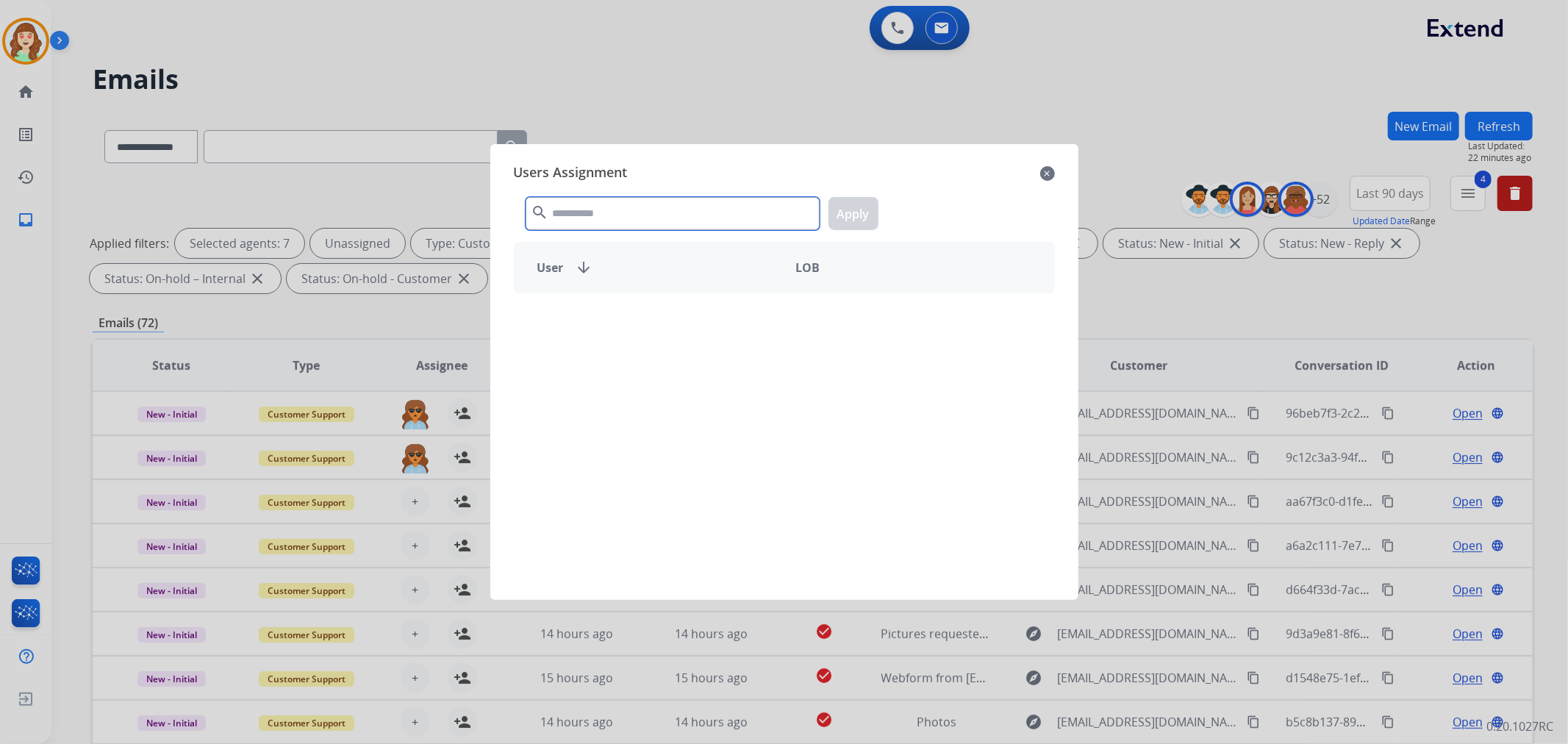
click at [615, 214] on input "text" at bounding box center [673, 212] width 294 height 33
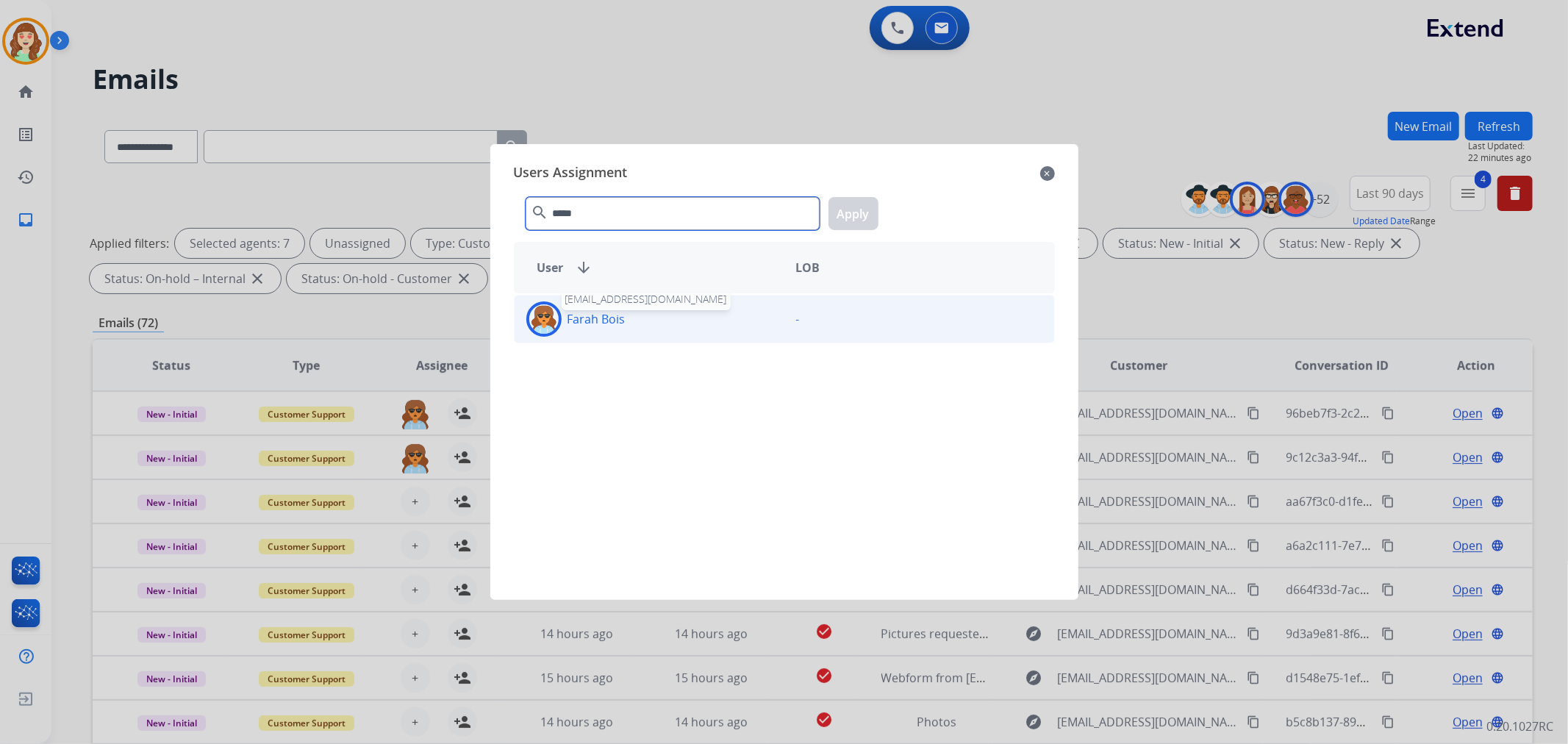
type input "*****"
drag, startPoint x: 621, startPoint y: 317, endPoint x: 659, endPoint y: 303, distance: 40.5
click at [629, 314] on div "Farah Bois farah.bois@eccogroupusa.com" at bounding box center [649, 319] width 270 height 36
click at [849, 214] on button "Apply" at bounding box center [854, 212] width 50 height 33
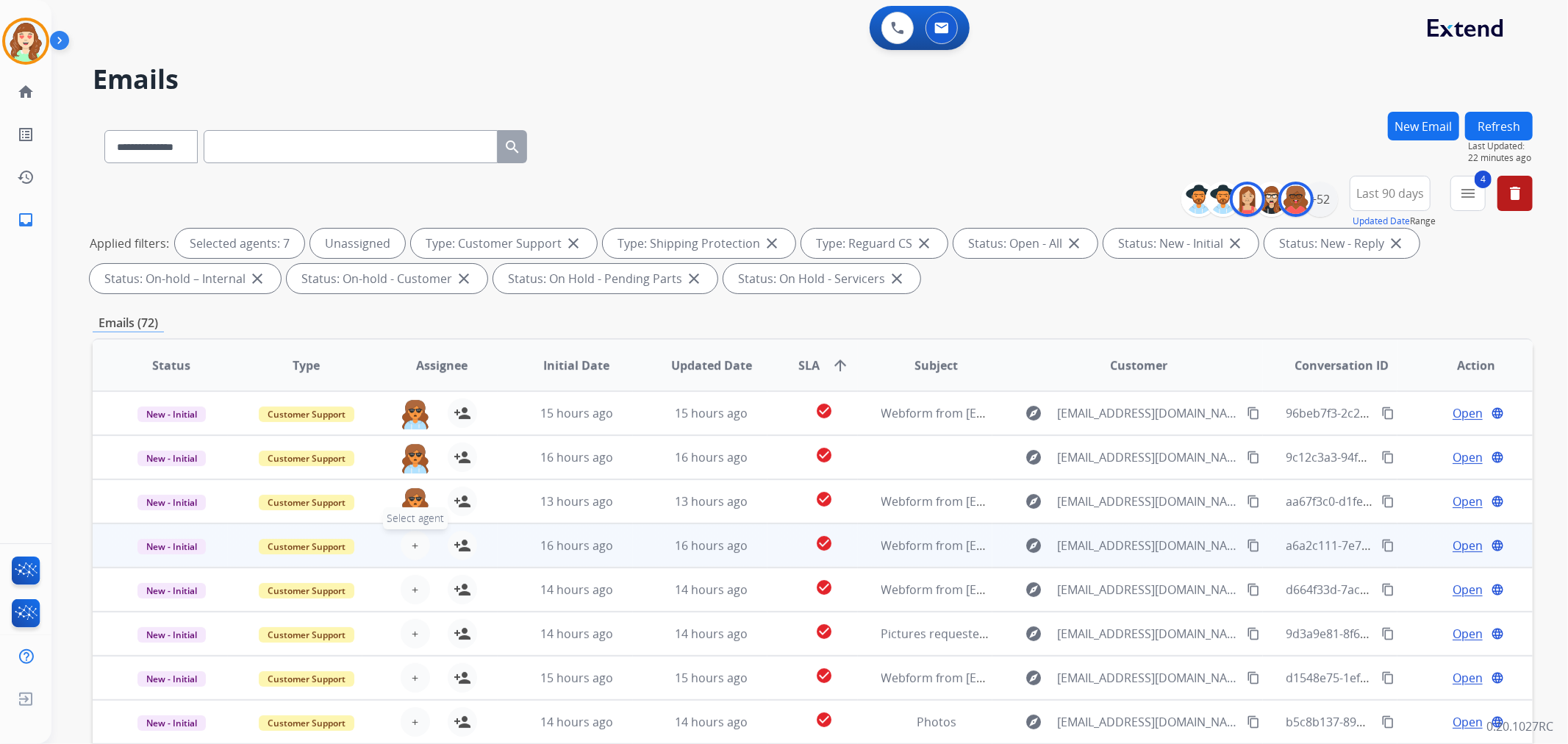
click at [398, 538] on div "+ Select agent person_add Assign to Me" at bounding box center [430, 545] width 94 height 30
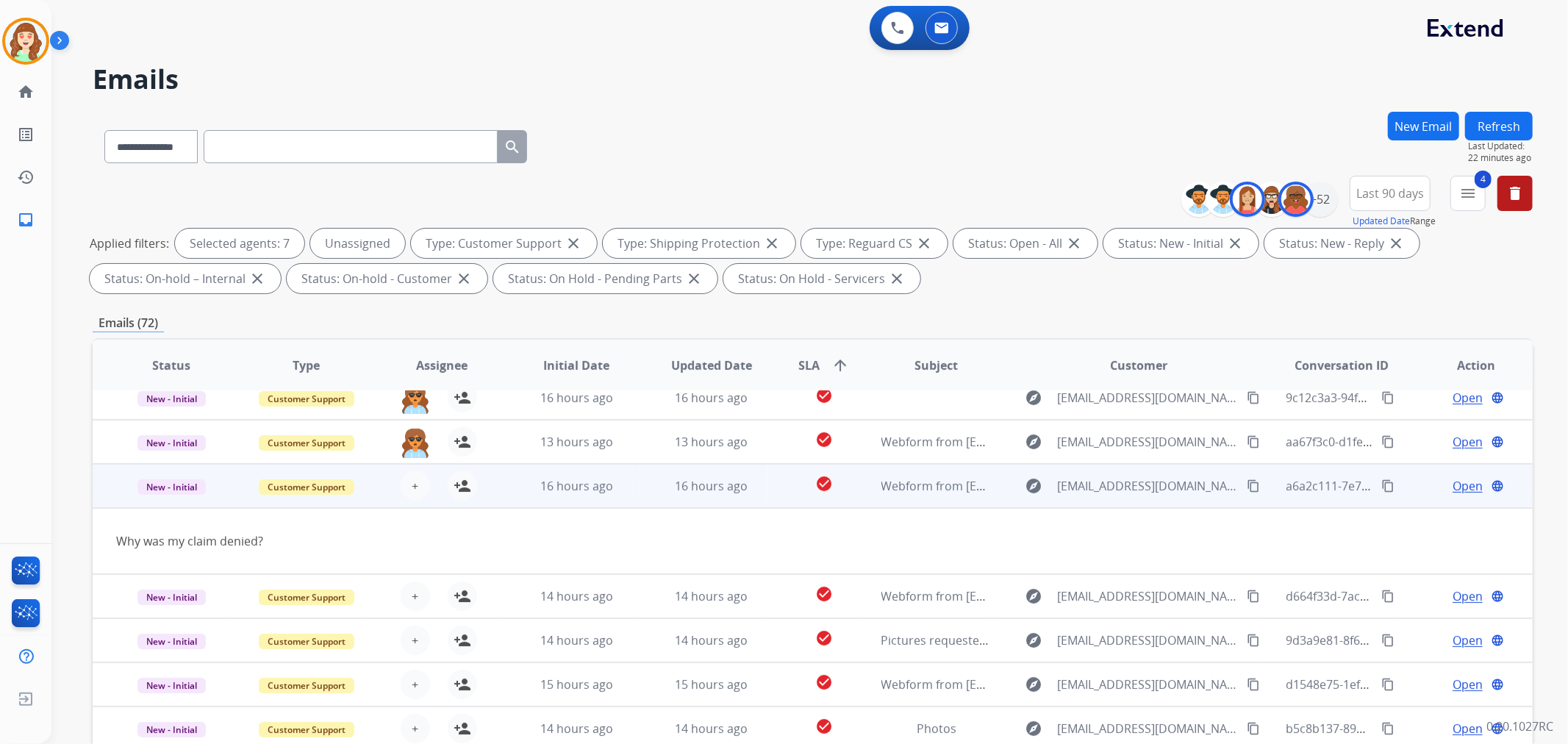
scroll to position [66, 0]
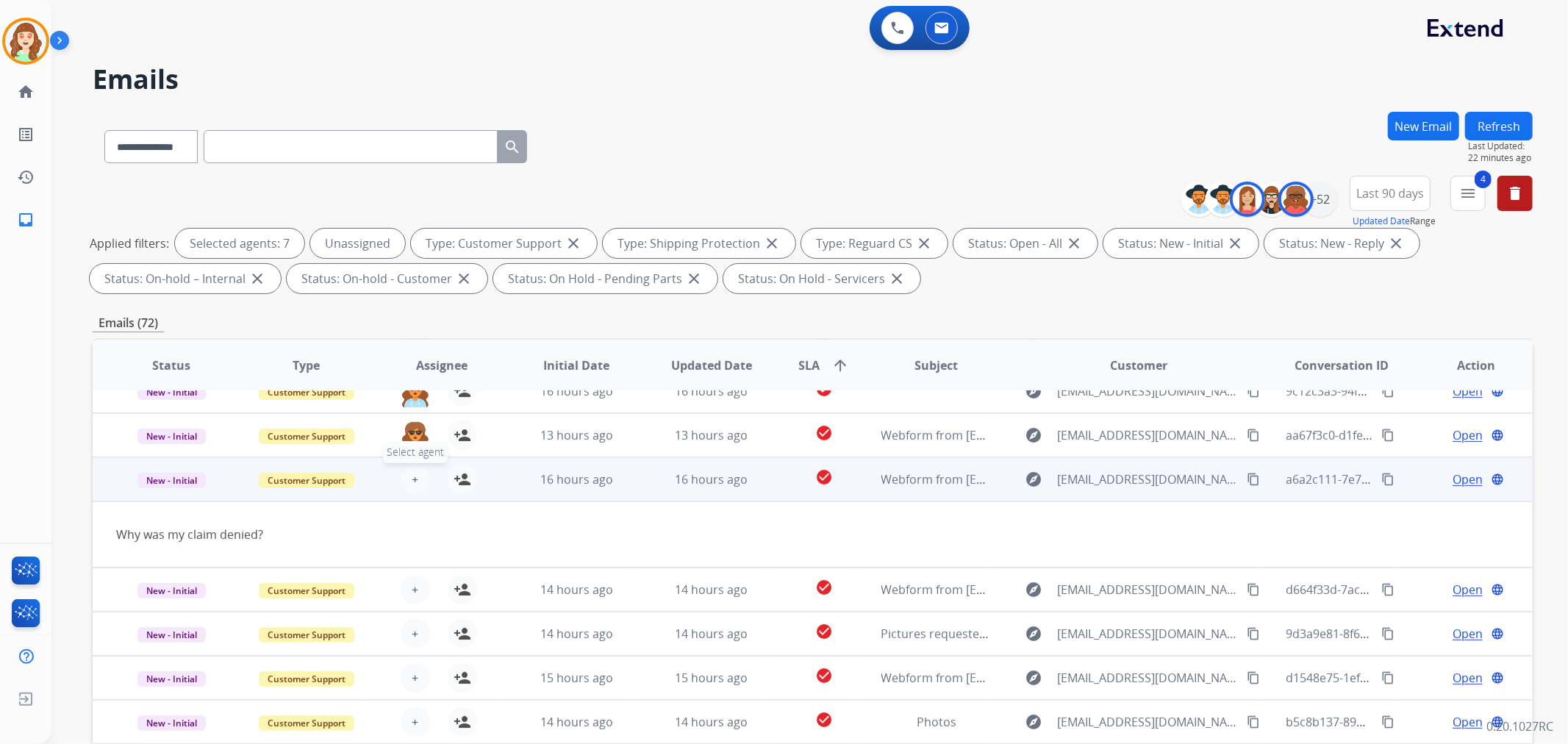
click at [412, 487] on button "+ Select agent" at bounding box center [416, 479] width 30 height 30
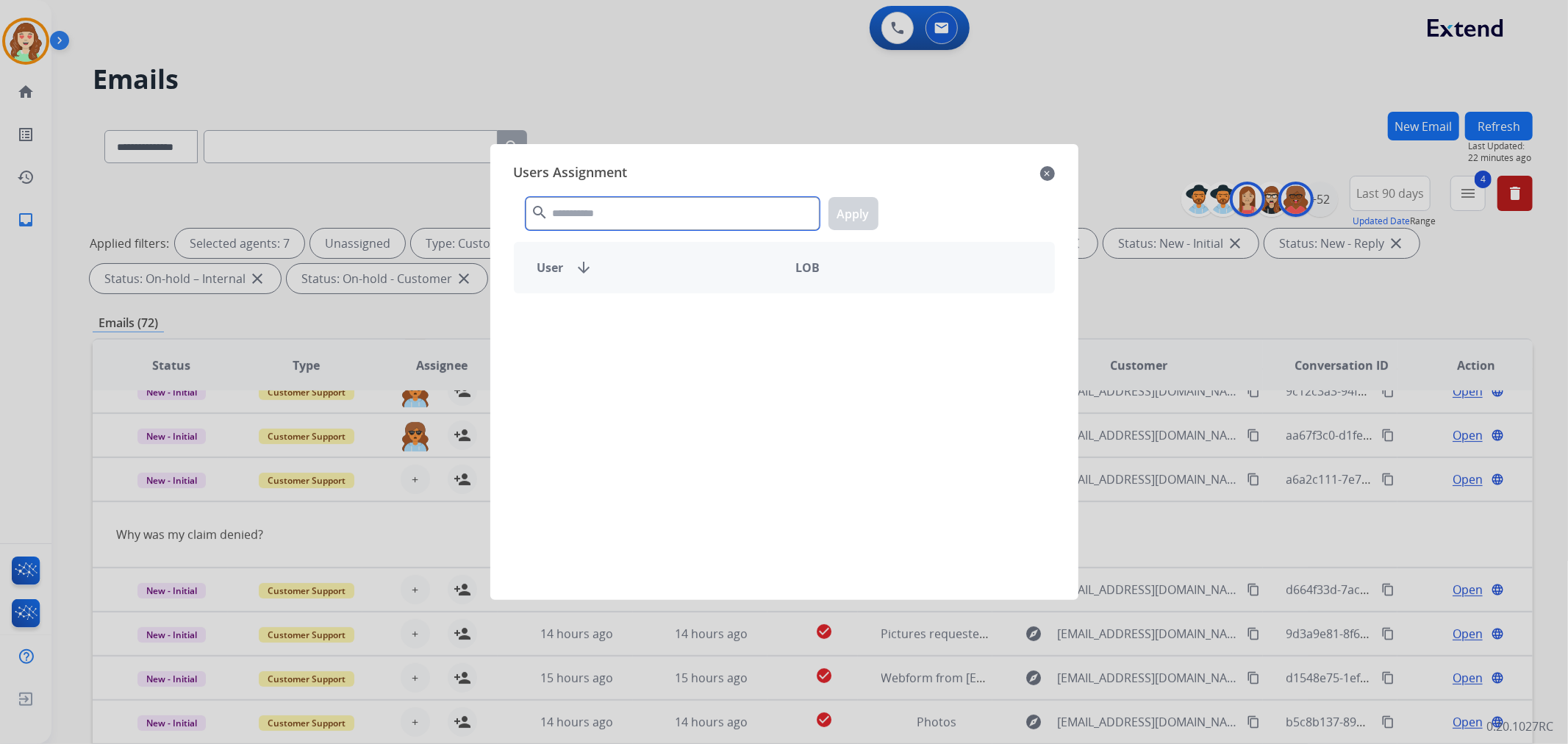
click at [625, 214] on input "text" at bounding box center [673, 212] width 294 height 33
type input "*****"
click at [713, 309] on div "Farah Bois" at bounding box center [649, 319] width 270 height 36
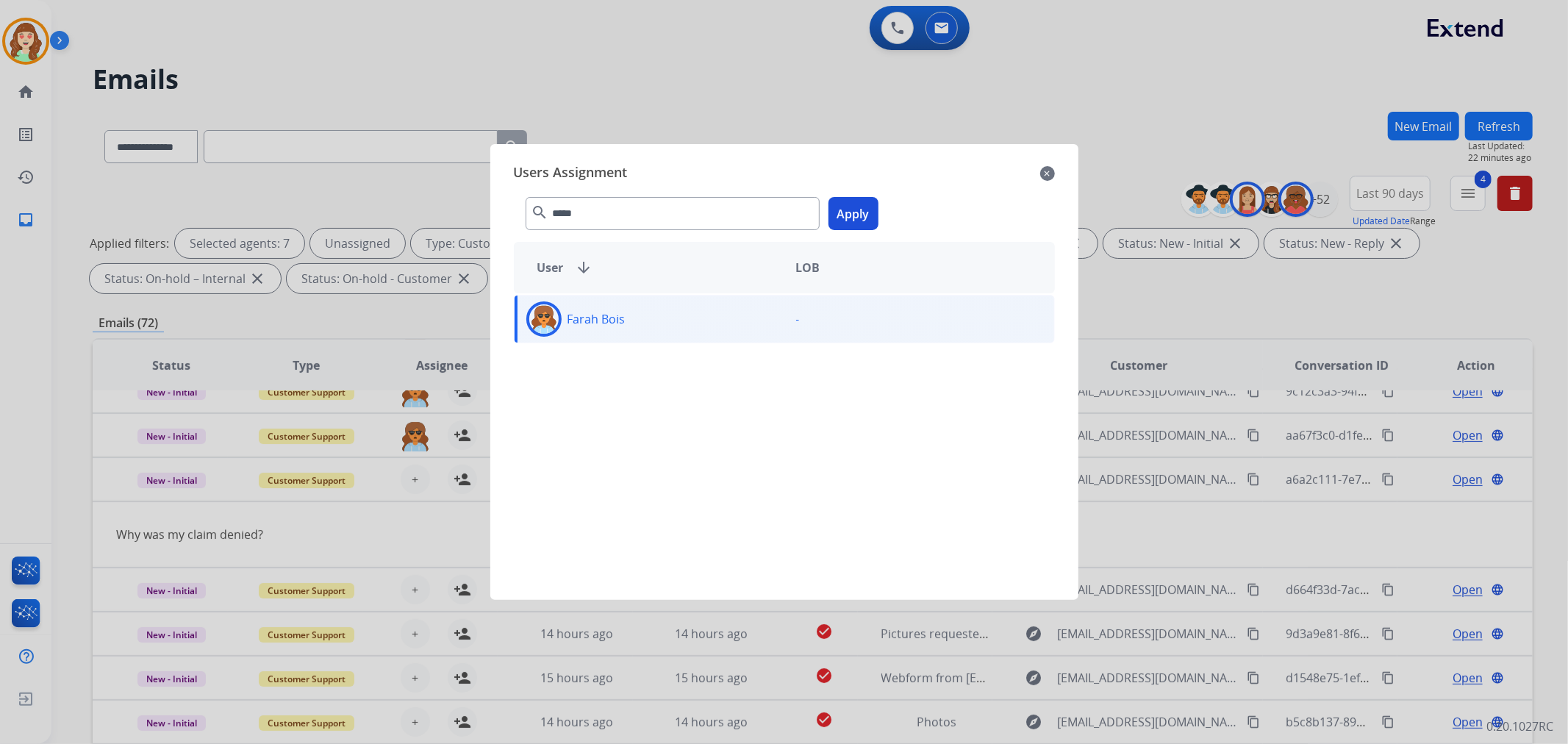
click at [858, 209] on button "Apply" at bounding box center [854, 212] width 50 height 33
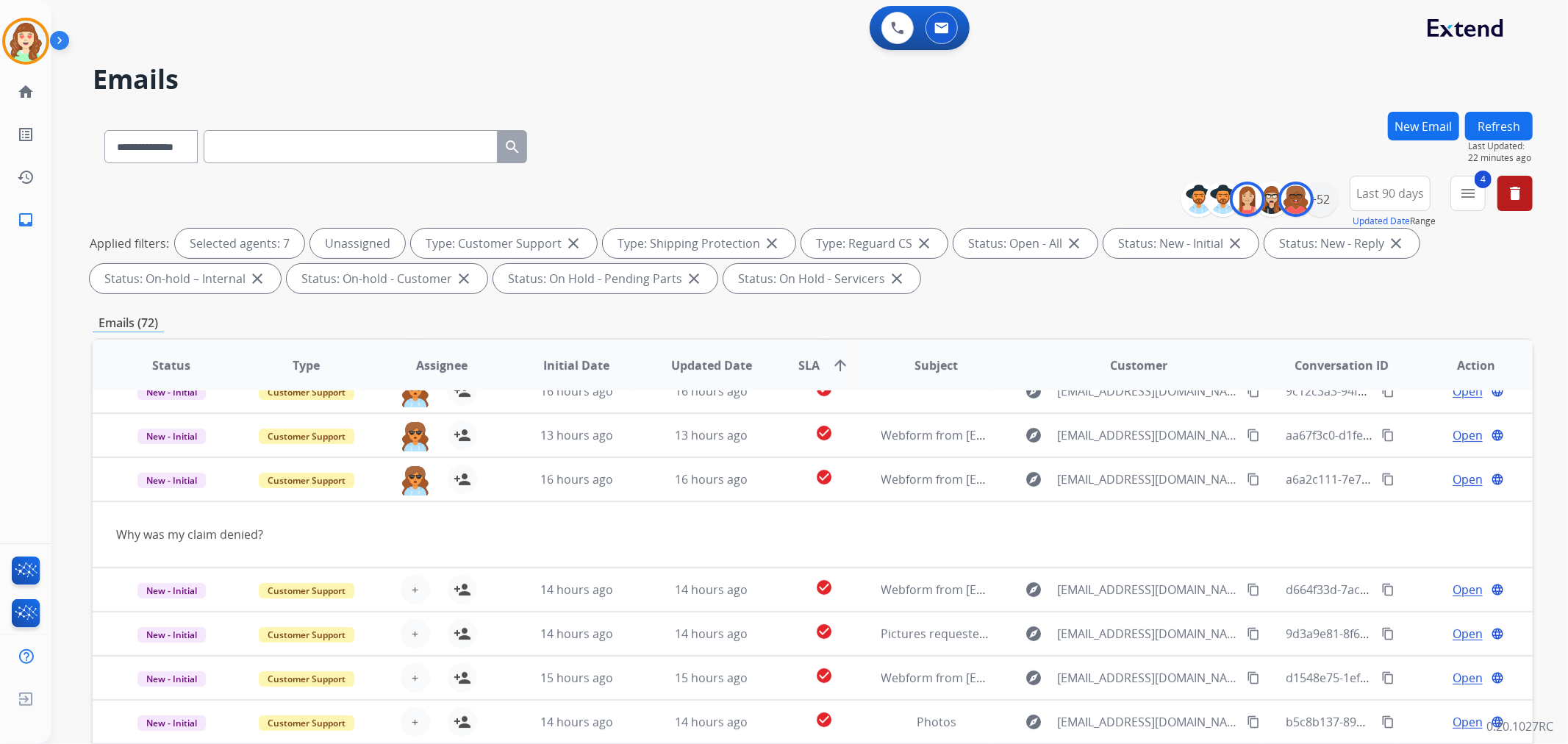
scroll to position [163, 0]
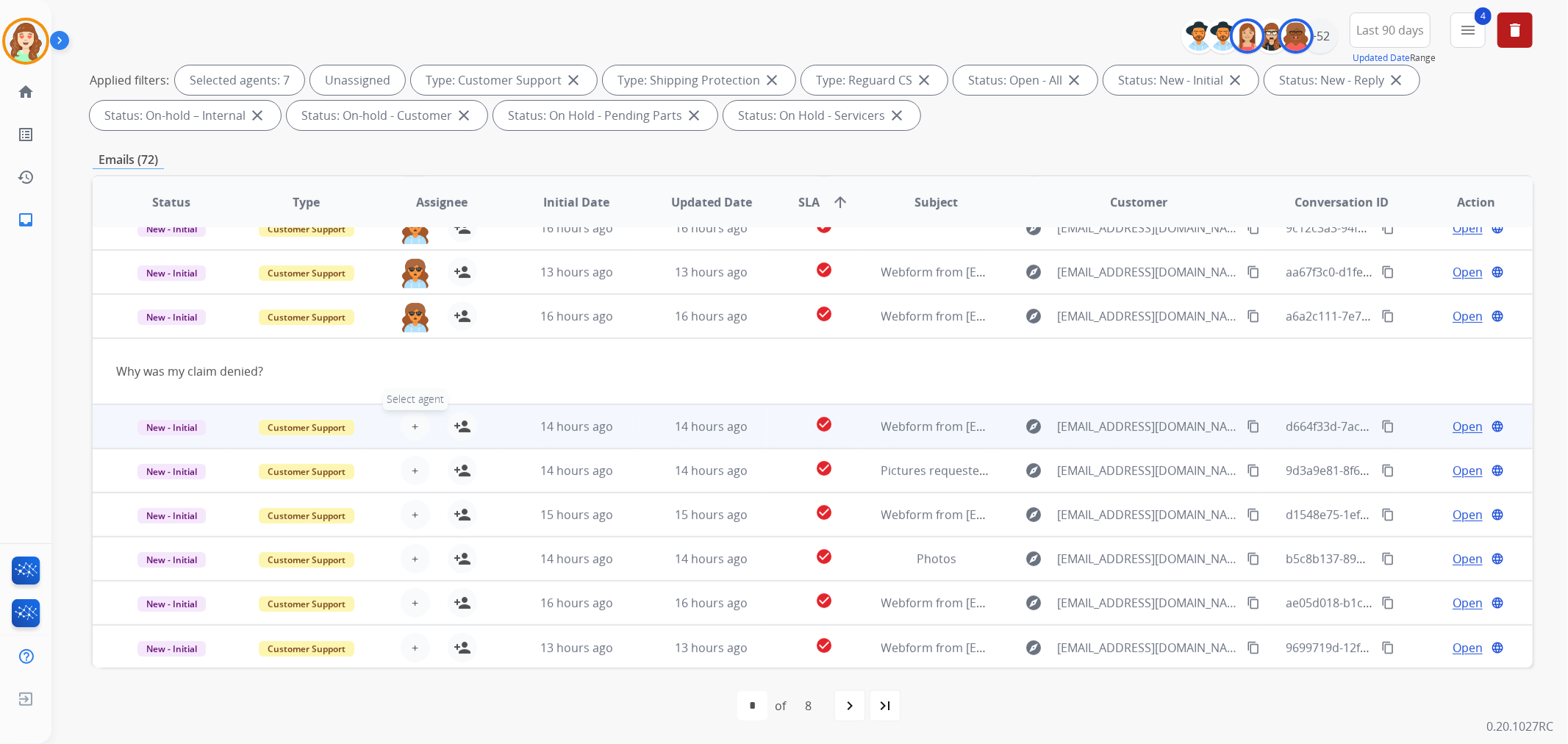
click at [407, 423] on button "+ Select agent" at bounding box center [416, 427] width 30 height 30
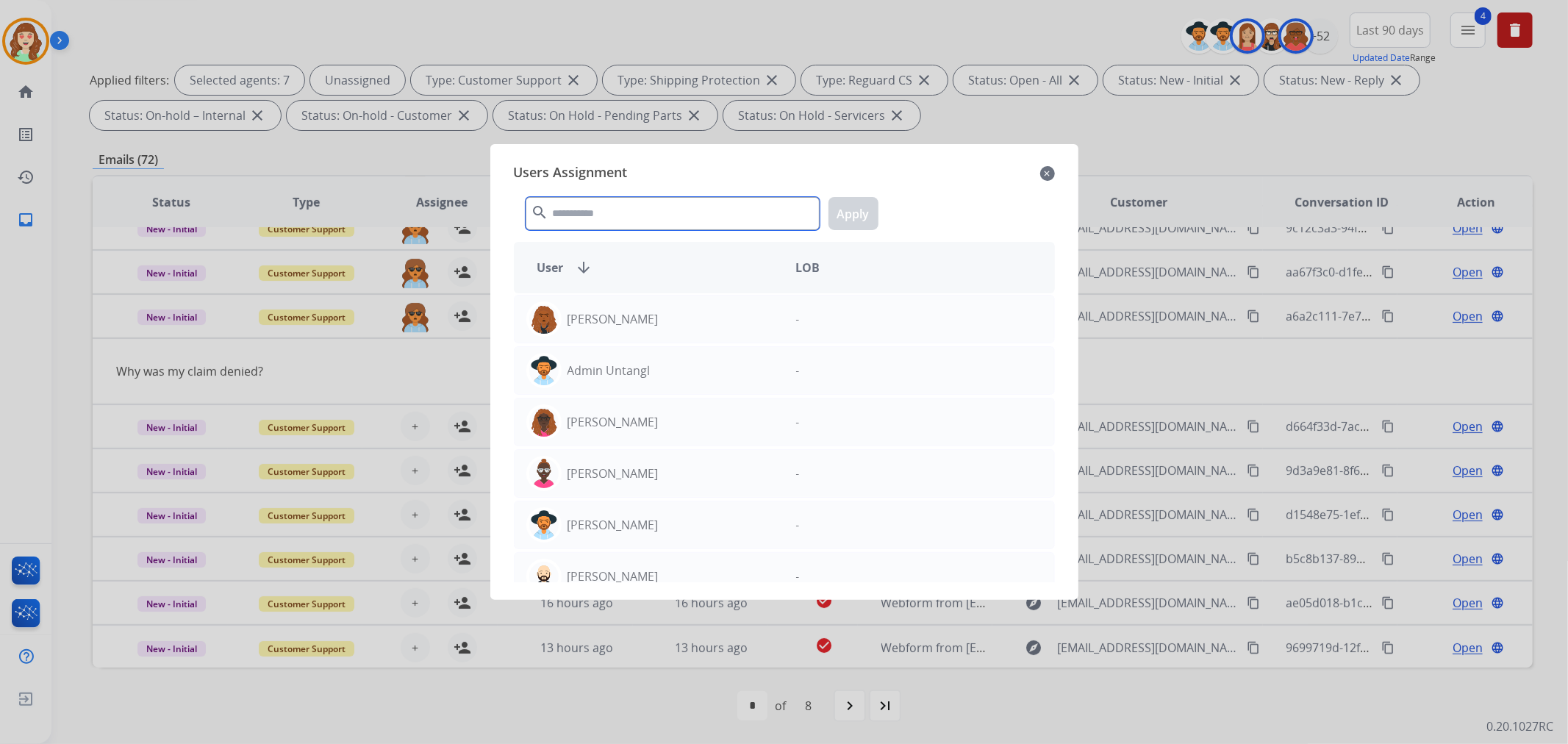
click at [636, 211] on input "text" at bounding box center [673, 212] width 294 height 33
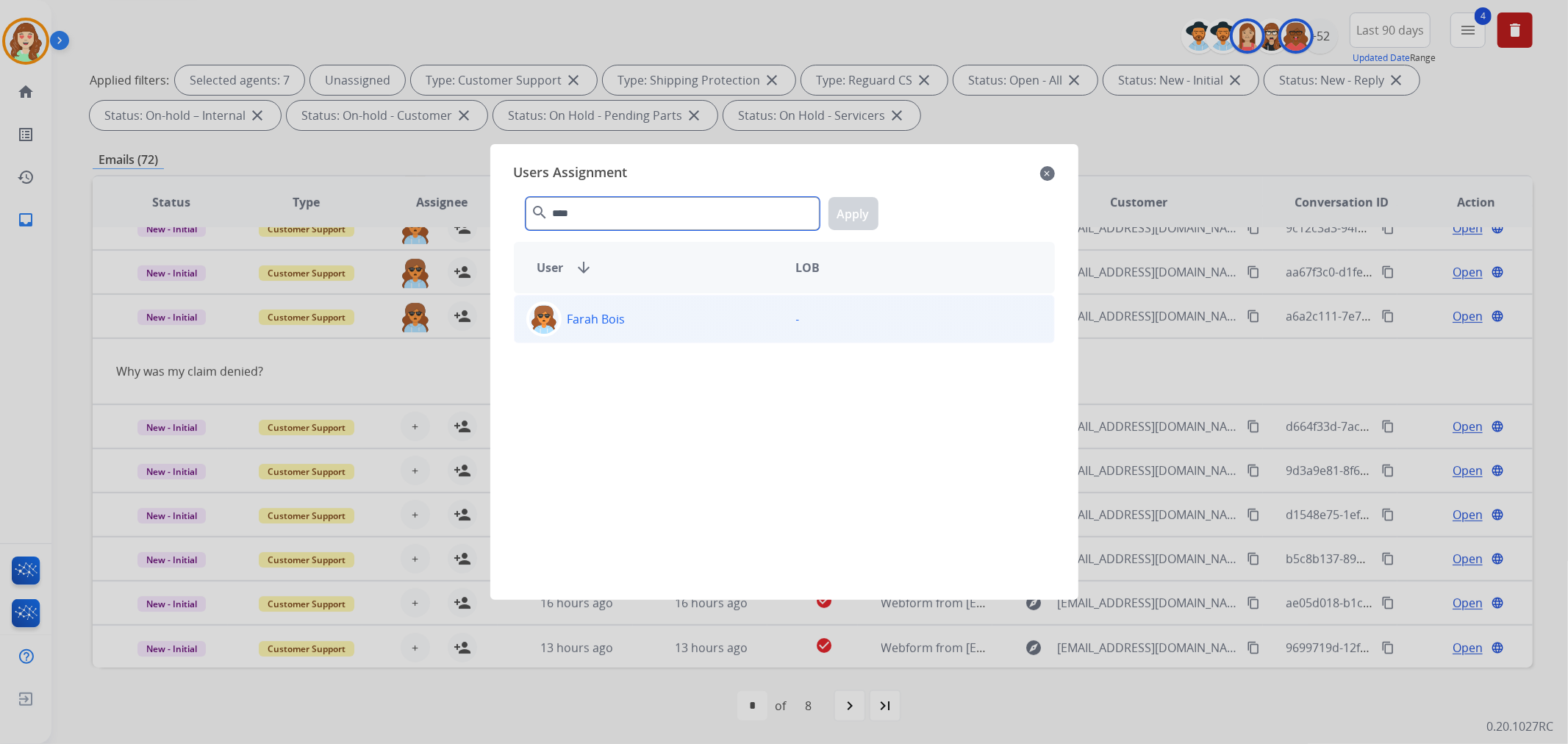
type input "****"
click at [644, 316] on div "Farah Bois" at bounding box center [649, 319] width 270 height 36
click at [843, 213] on button "Apply" at bounding box center [854, 212] width 50 height 33
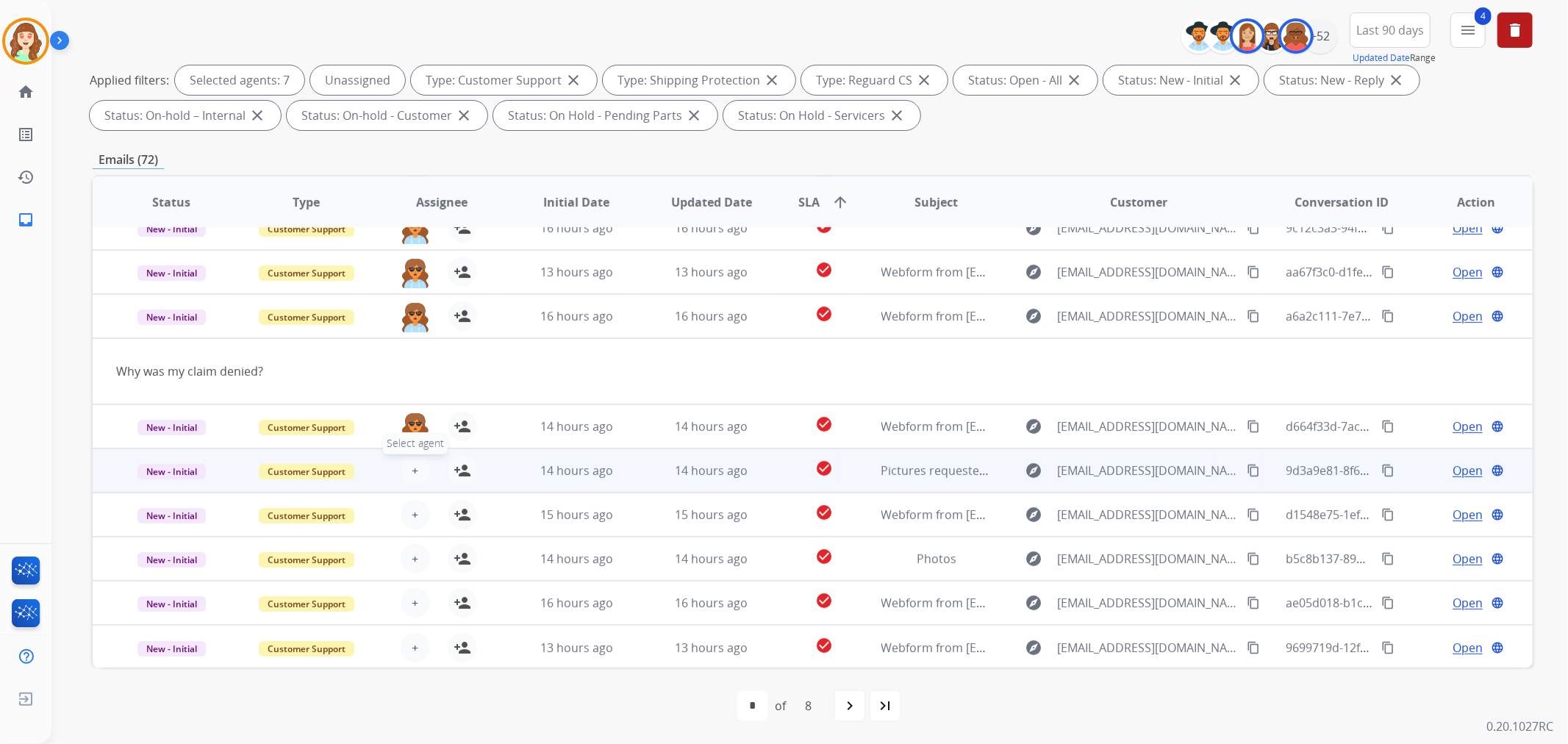
click at [404, 468] on button "+ Select agent" at bounding box center [416, 470] width 30 height 30
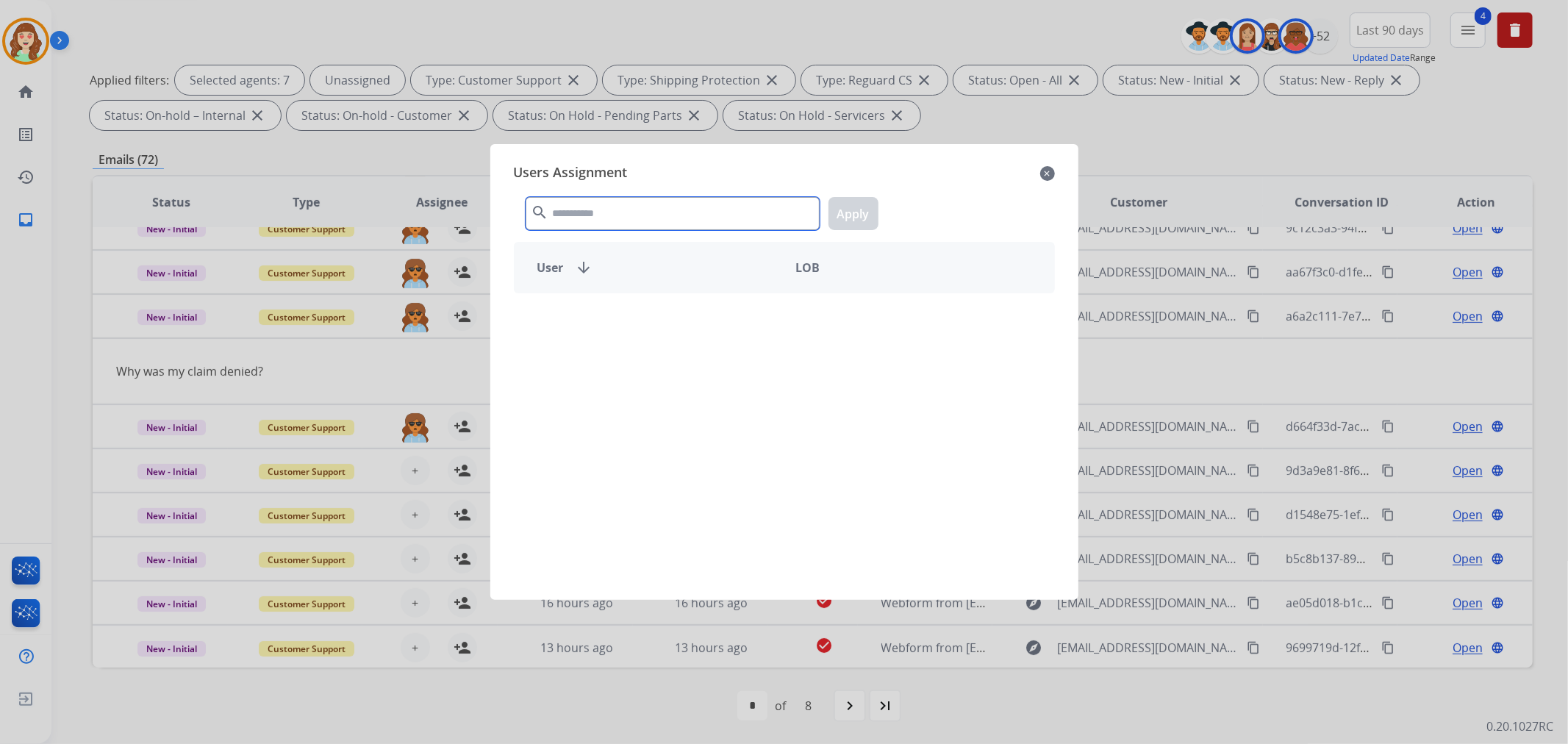
click at [671, 211] on input "text" at bounding box center [673, 212] width 294 height 33
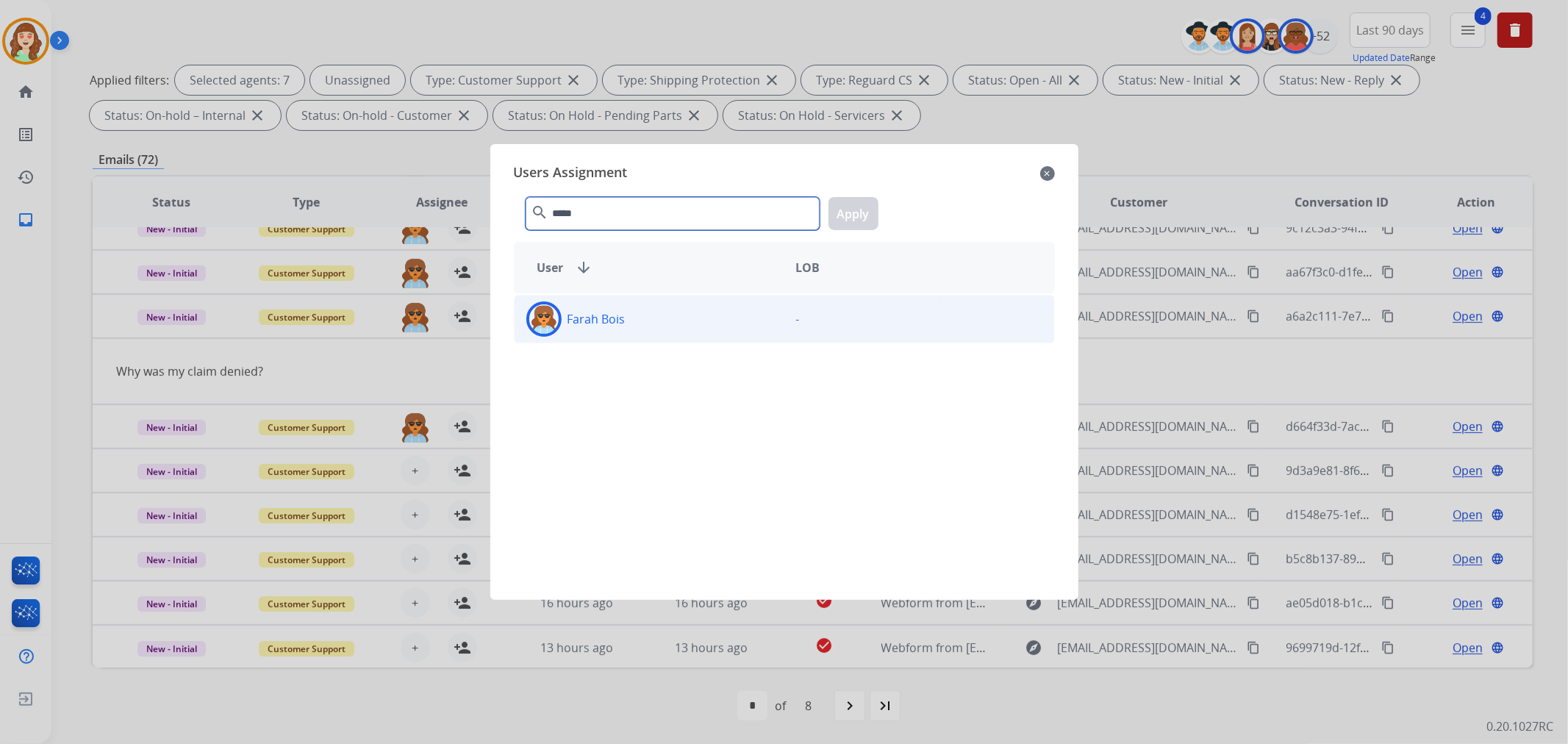
type input "*****"
drag, startPoint x: 657, startPoint y: 319, endPoint x: 798, endPoint y: 246, distance: 158.8
click at [668, 319] on div "Farah Bois" at bounding box center [649, 319] width 270 height 36
click at [849, 214] on button "Apply" at bounding box center [854, 212] width 50 height 33
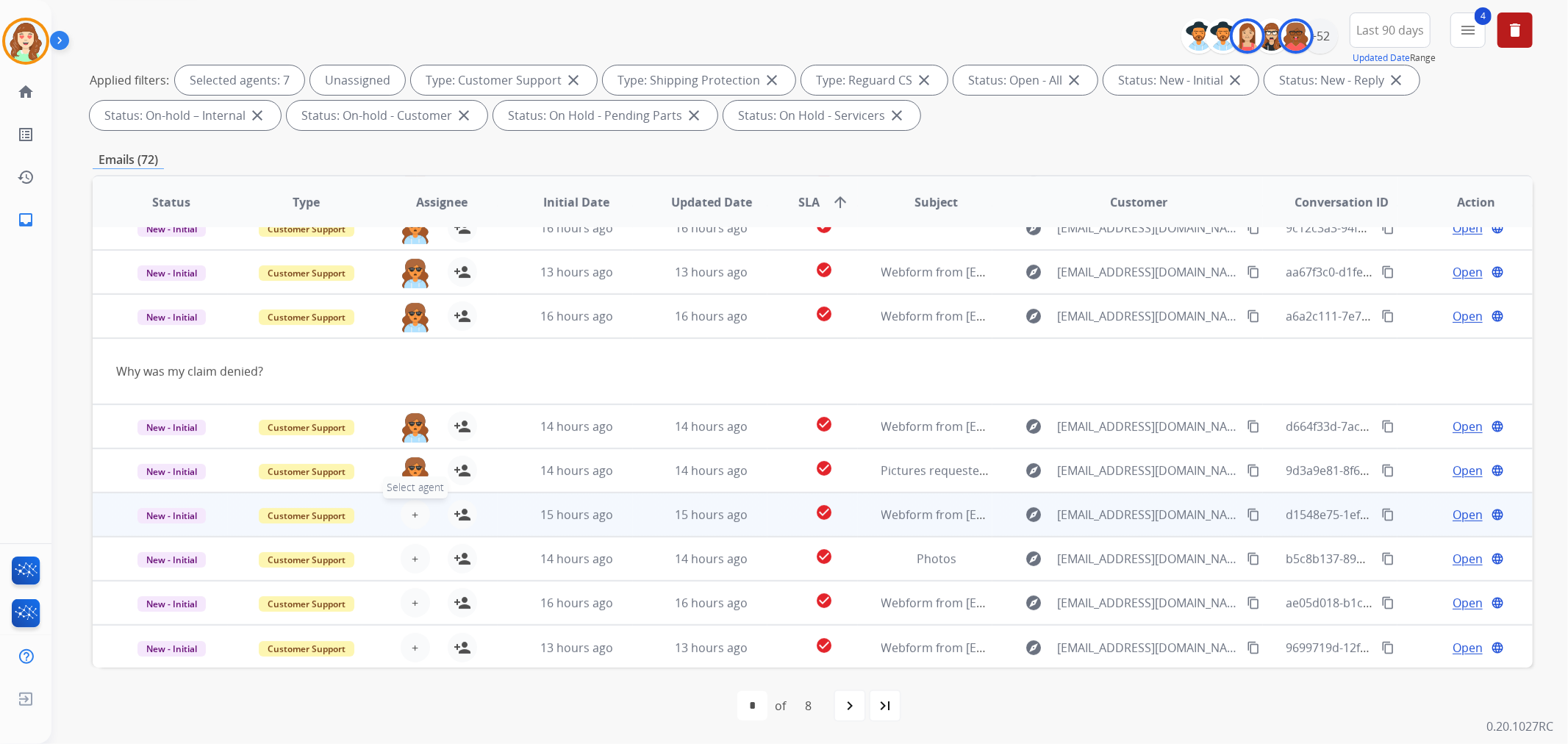
click at [412, 513] on span "+" at bounding box center [415, 515] width 7 height 18
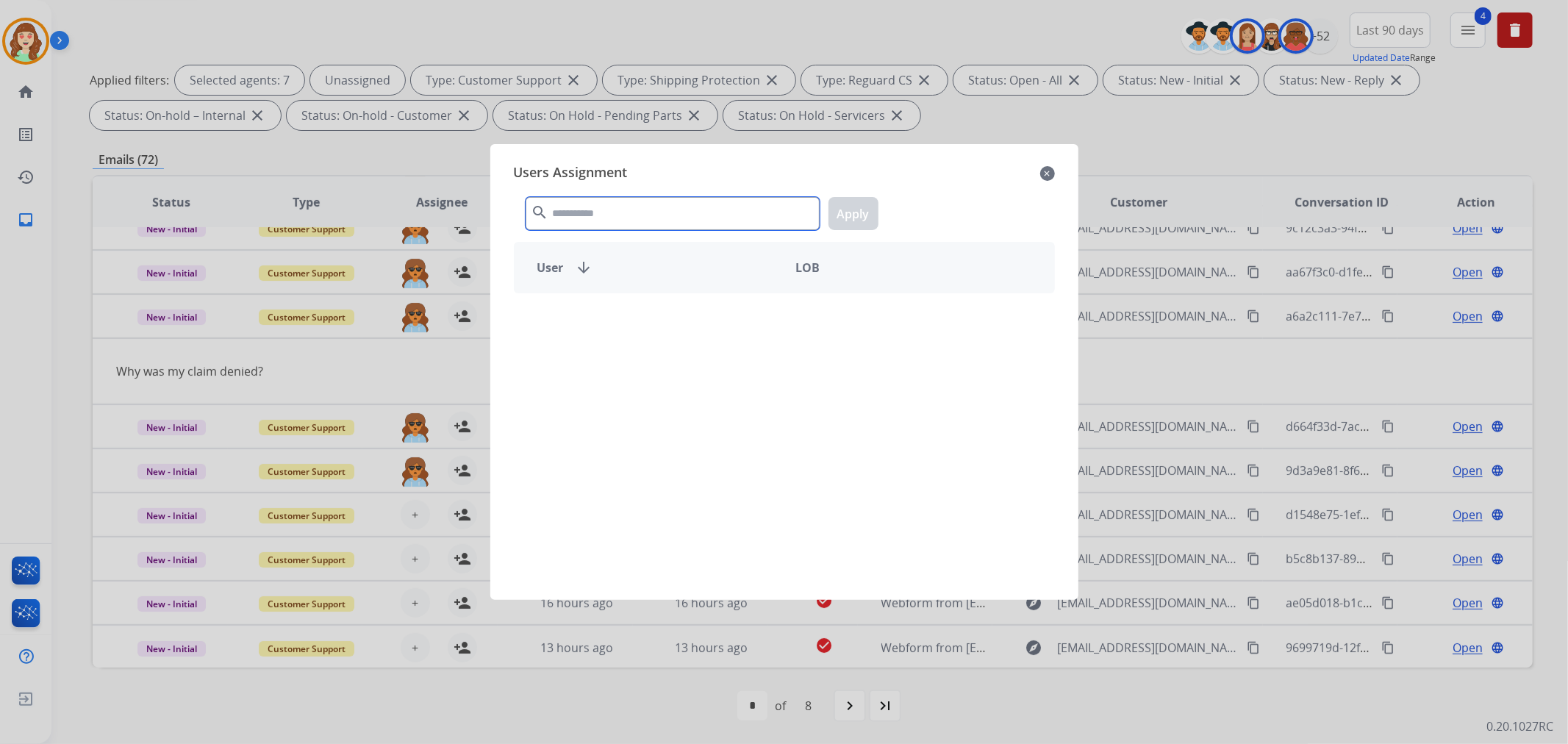
click at [612, 208] on input "text" at bounding box center [673, 212] width 294 height 33
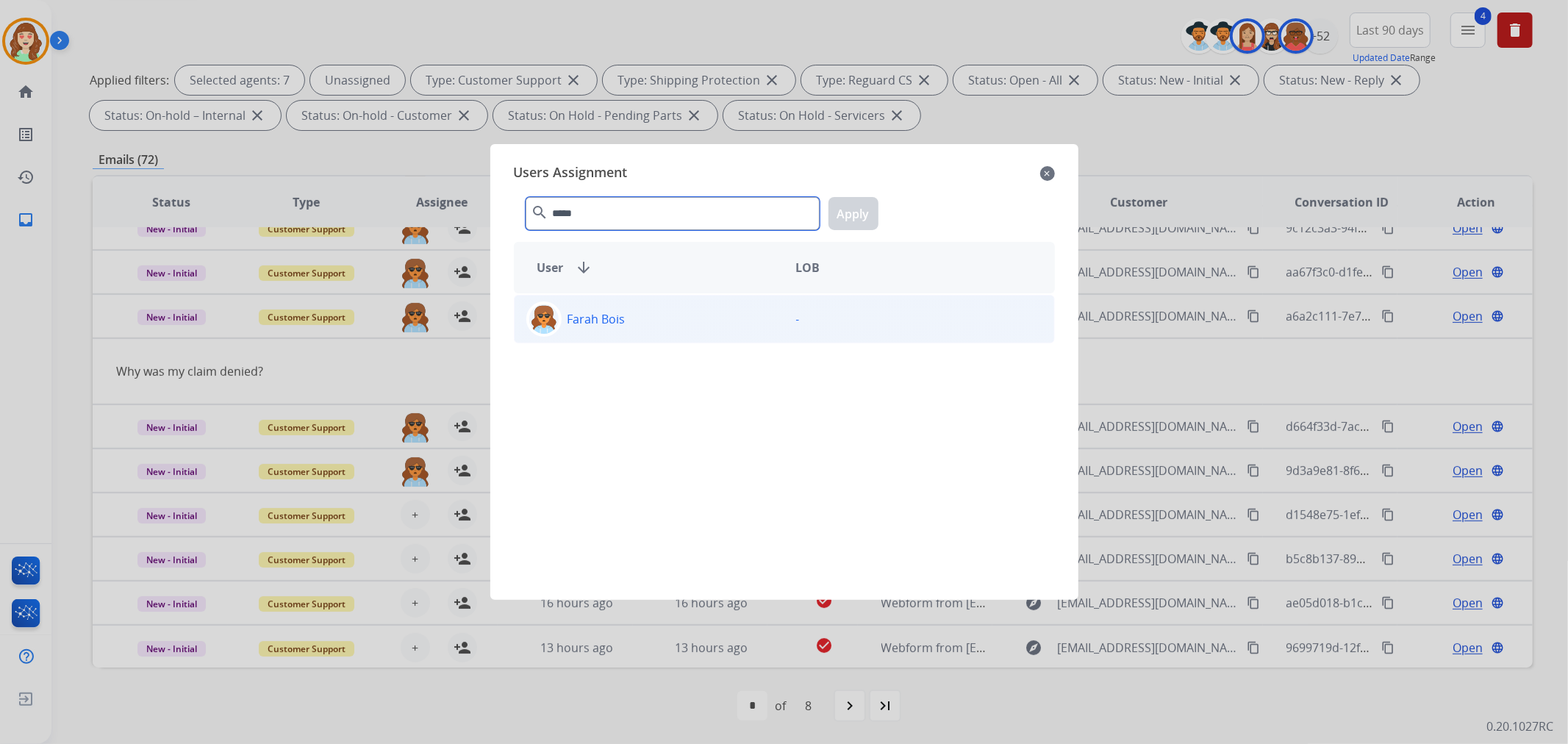
type input "*****"
drag, startPoint x: 725, startPoint y: 343, endPoint x: 832, endPoint y: 243, distance: 146.5
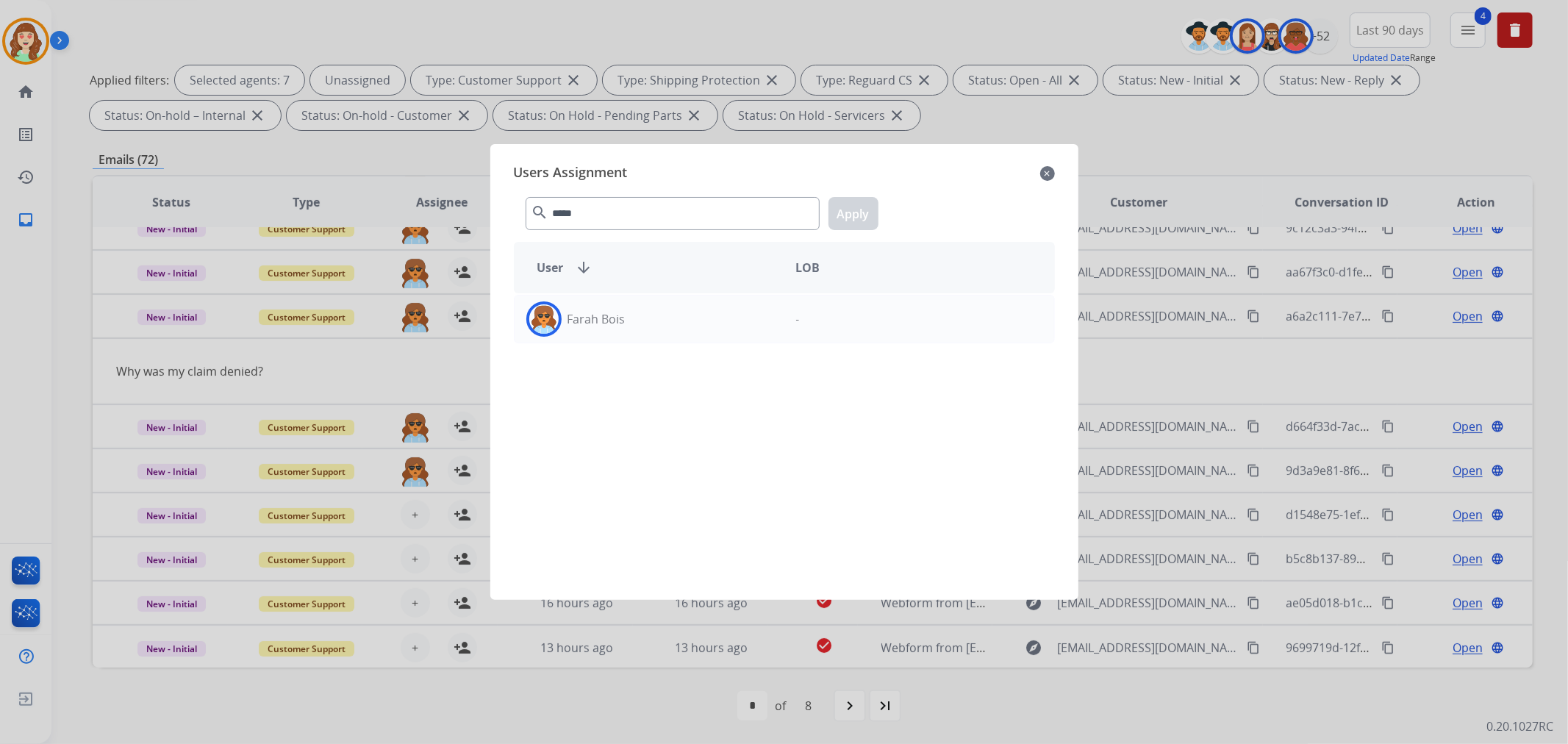
click at [728, 343] on div "Farah Bois -" at bounding box center [784, 318] width 541 height 48
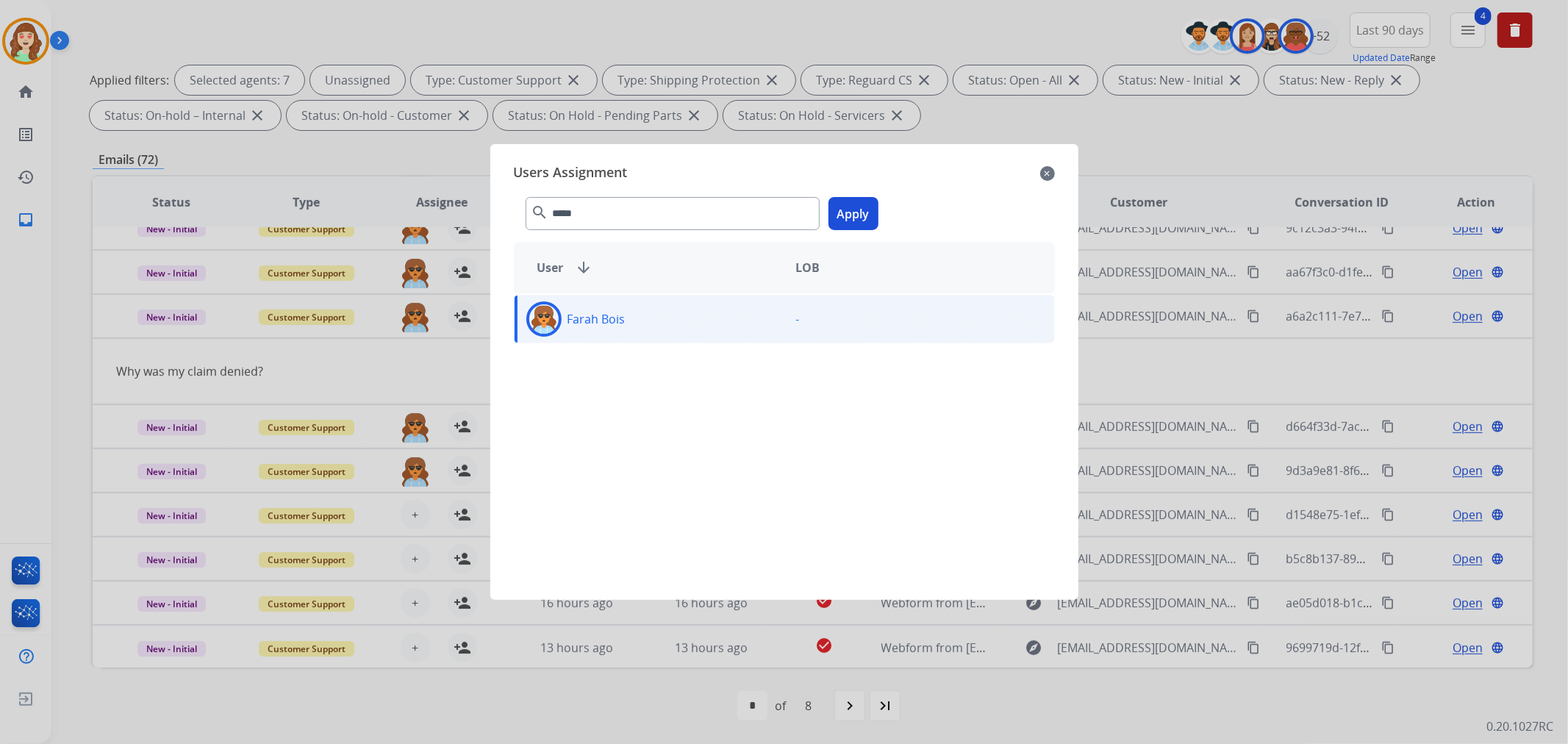
click at [850, 211] on button "Apply" at bounding box center [854, 212] width 50 height 33
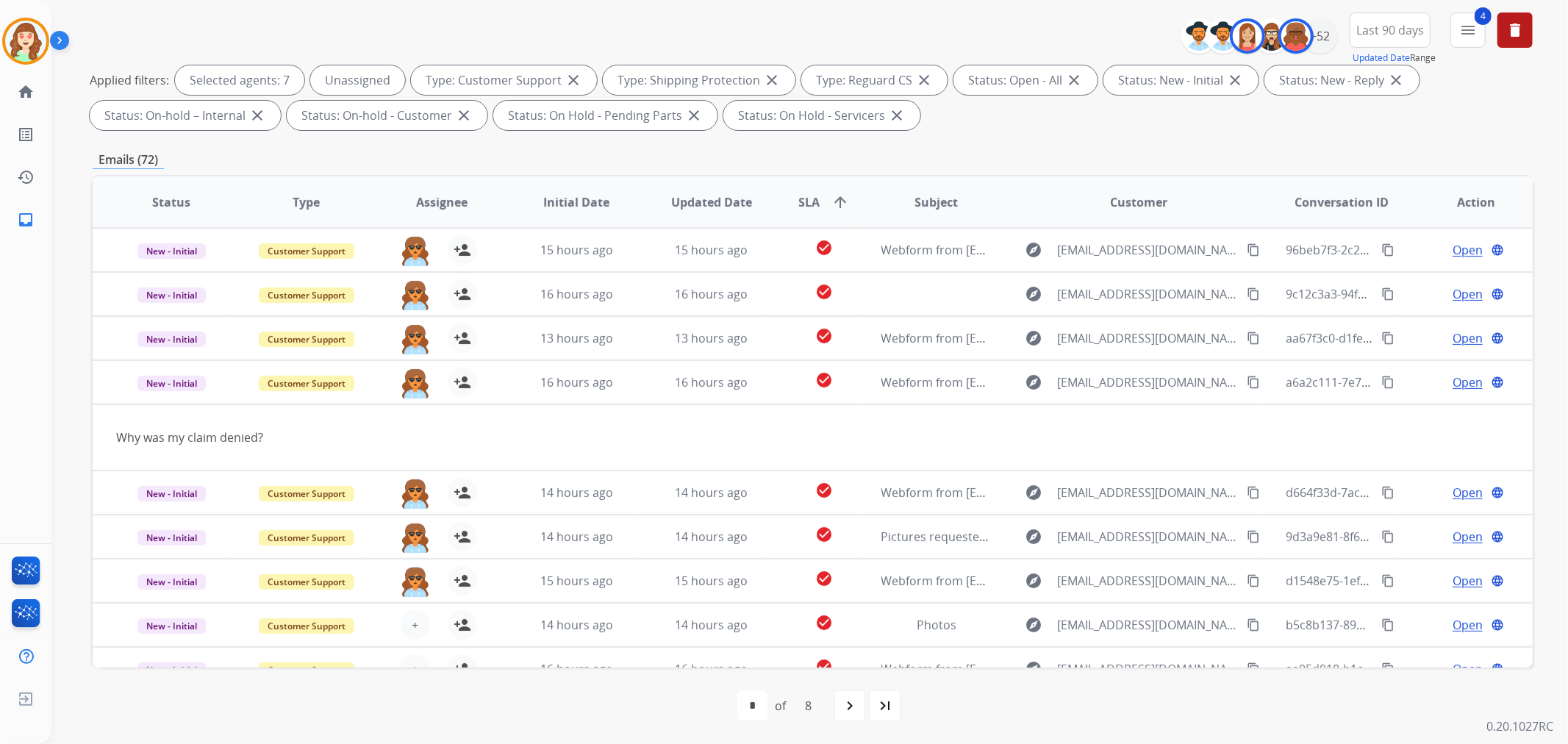
scroll to position [0, 0]
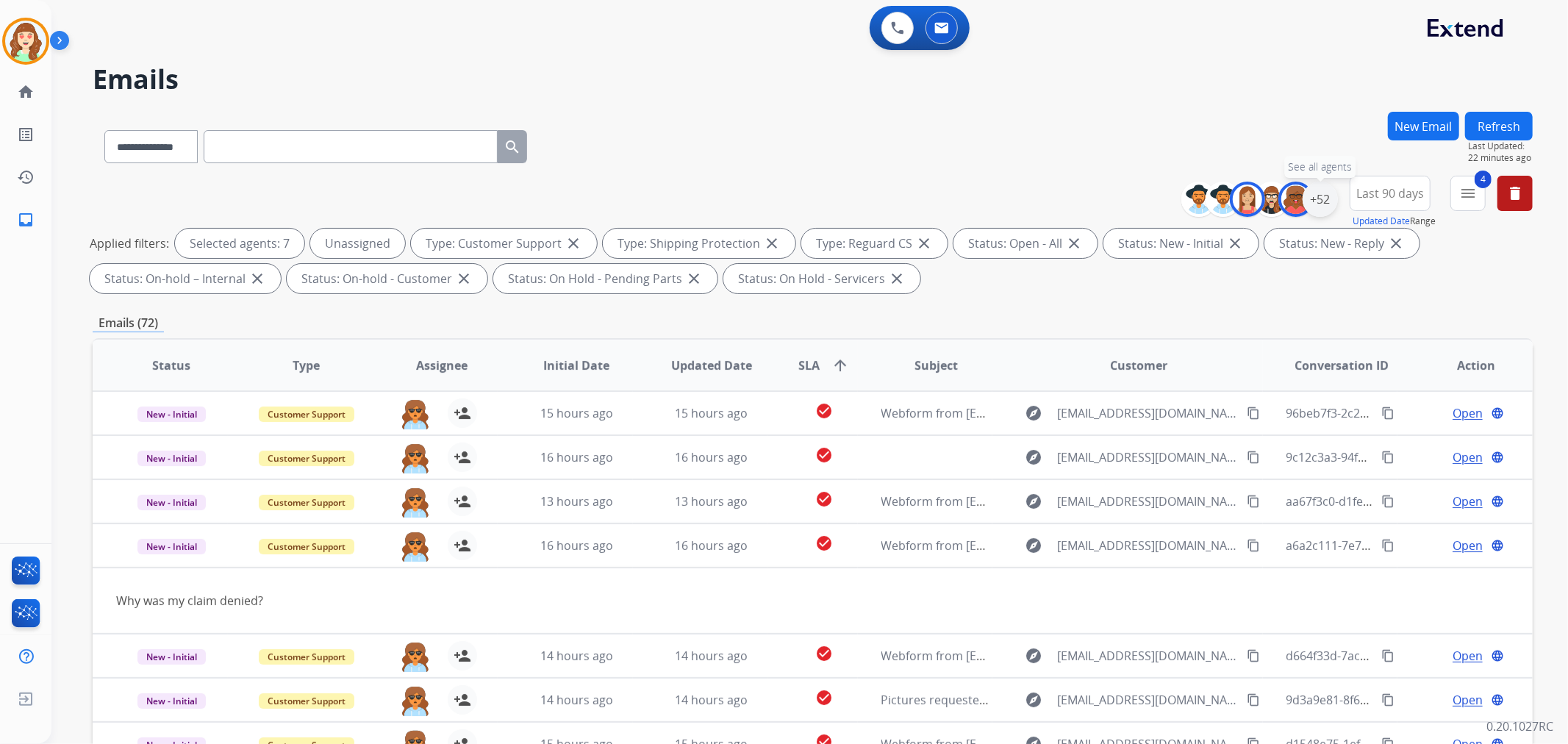
click at [1322, 196] on div "+52" at bounding box center [1320, 200] width 36 height 36
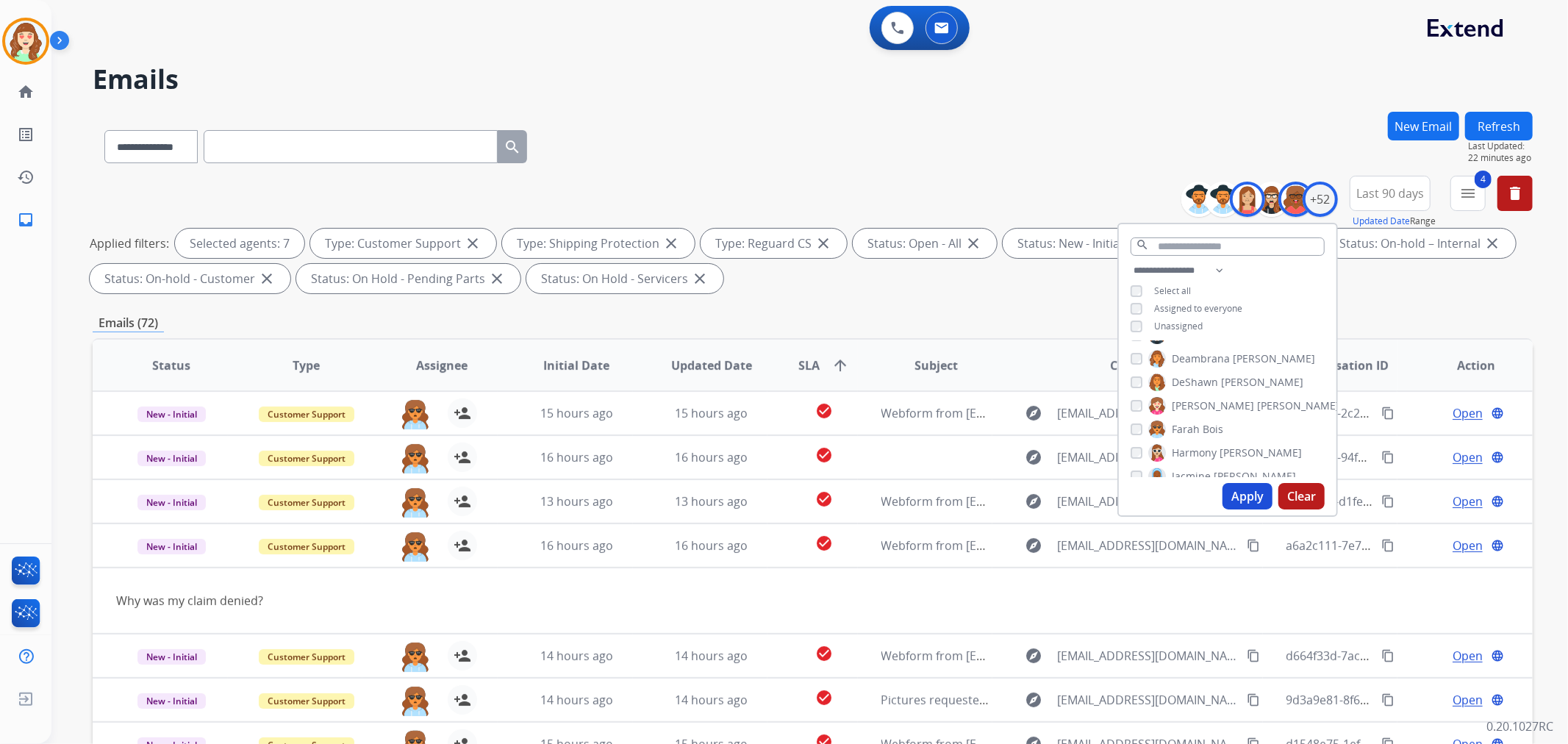
click at [1248, 487] on button "Apply" at bounding box center [1247, 496] width 50 height 27
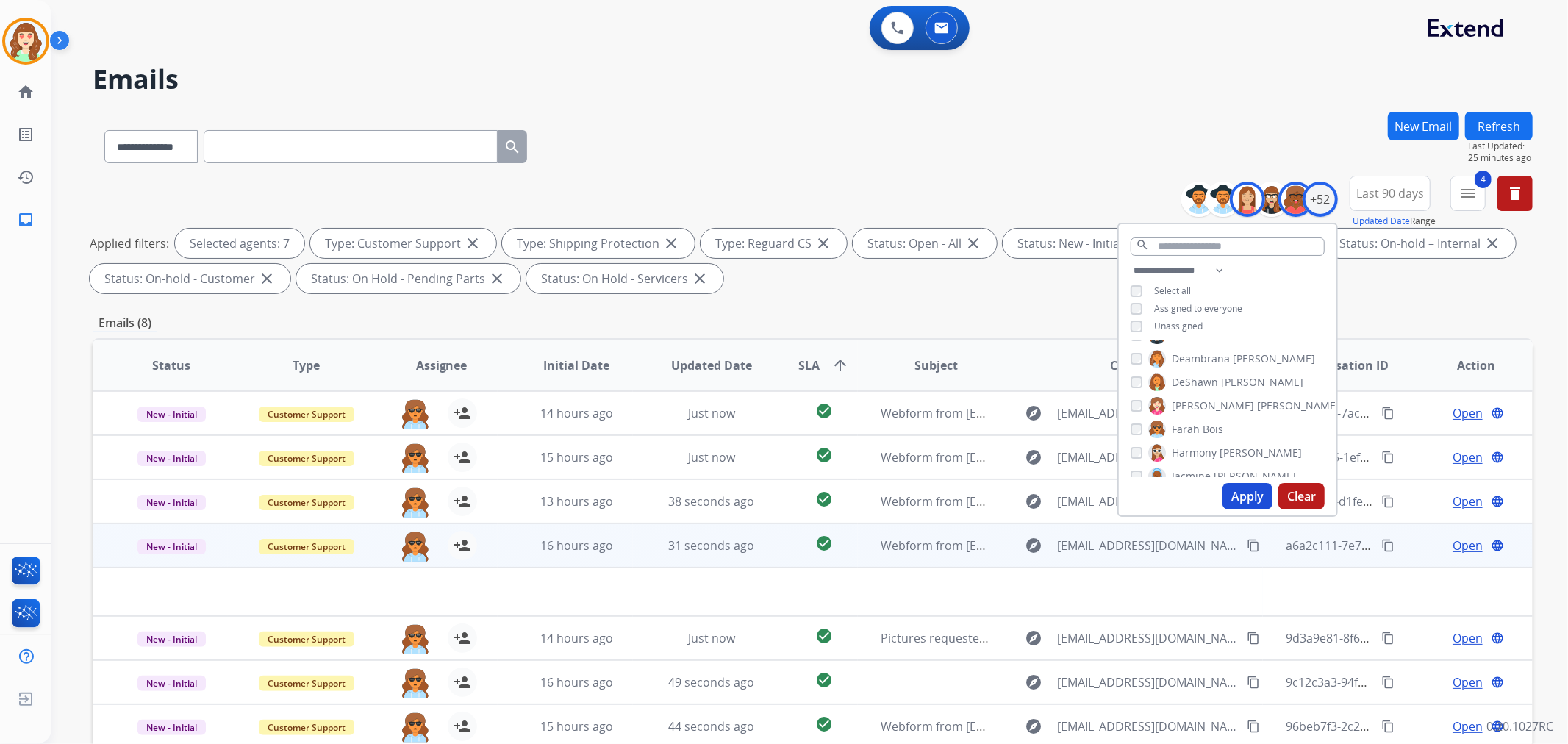
scroll to position [163, 0]
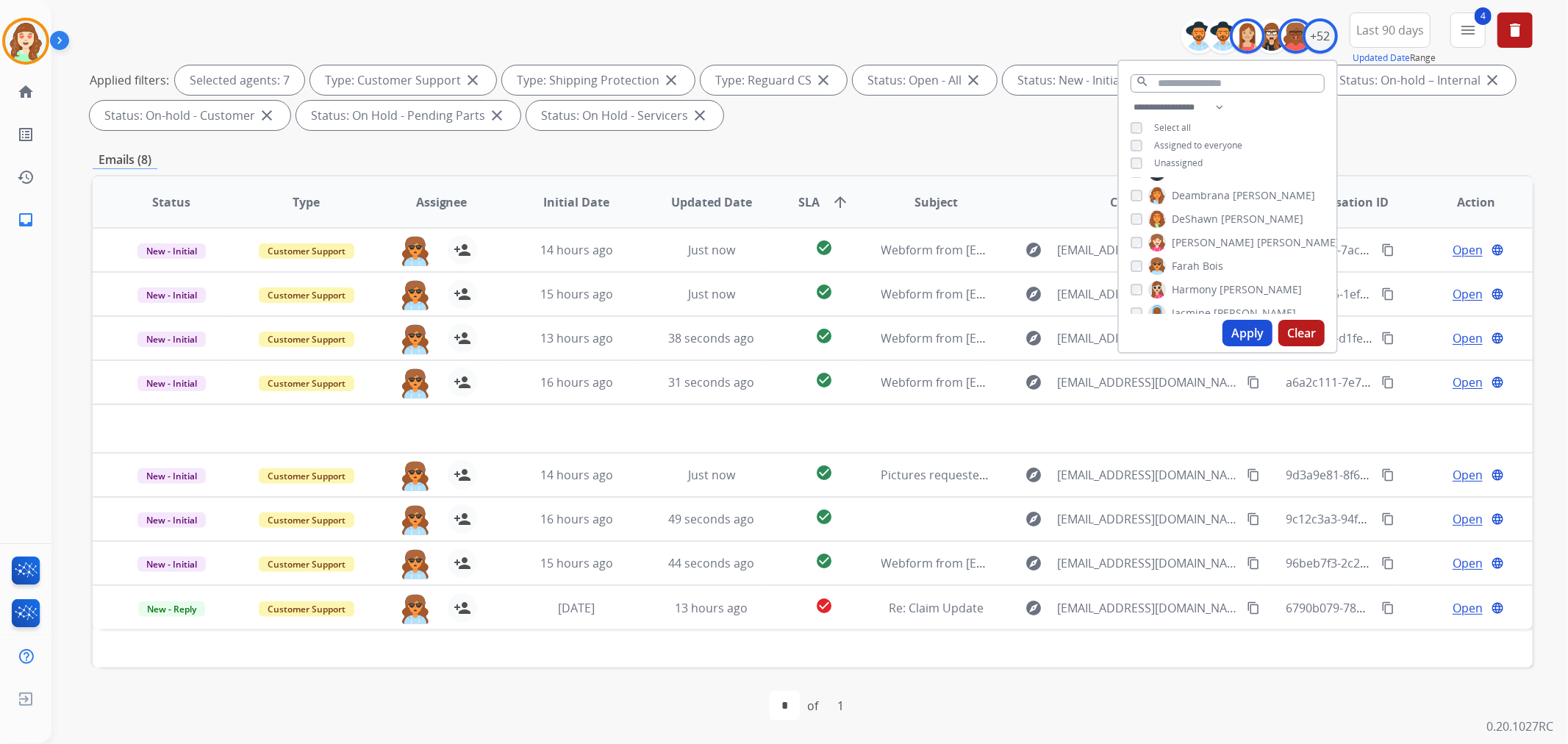
click at [1244, 326] on button "Apply" at bounding box center [1247, 333] width 50 height 27
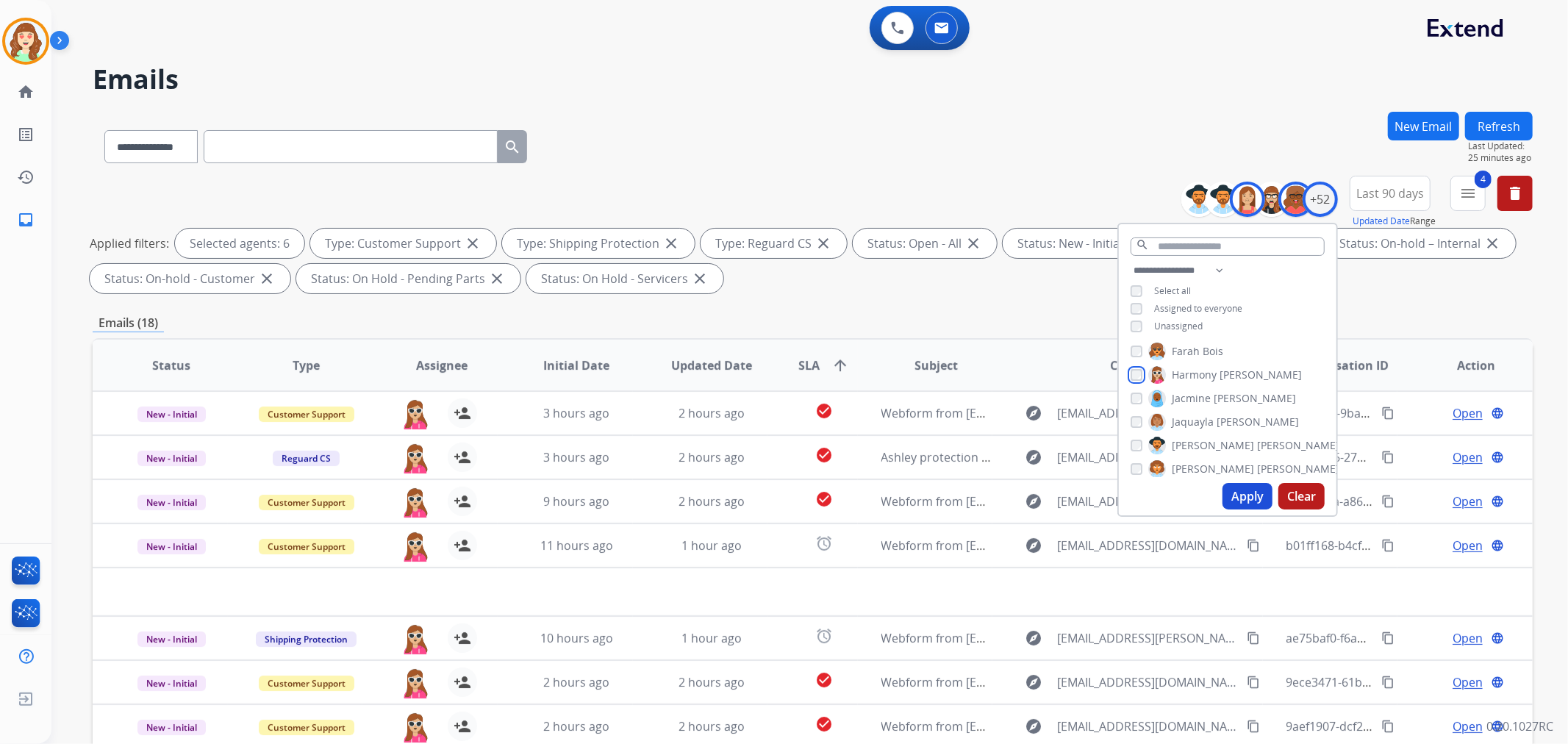
scroll to position [408, 0]
click at [1143, 415] on div "[PERSON_NAME]" at bounding box center [1214, 418] width 168 height 18
click at [1246, 491] on button "Apply" at bounding box center [1247, 496] width 50 height 27
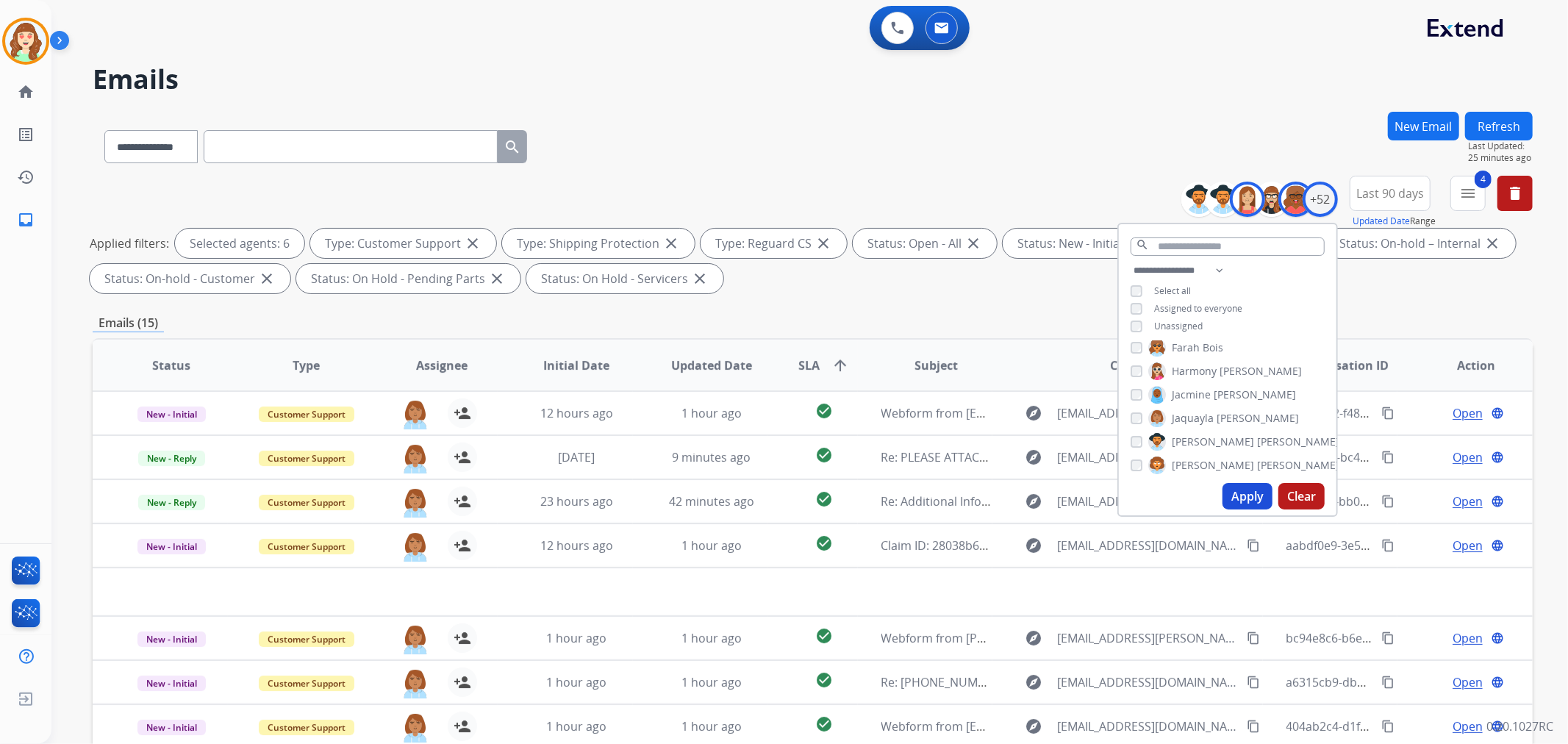
click at [1140, 464] on div "[PERSON_NAME]" at bounding box center [1234, 465] width 208 height 18
click at [1148, 453] on label "[PERSON_NAME]" at bounding box center [1222, 455] width 149 height 18
click at [1254, 490] on button "Apply" at bounding box center [1247, 496] width 50 height 27
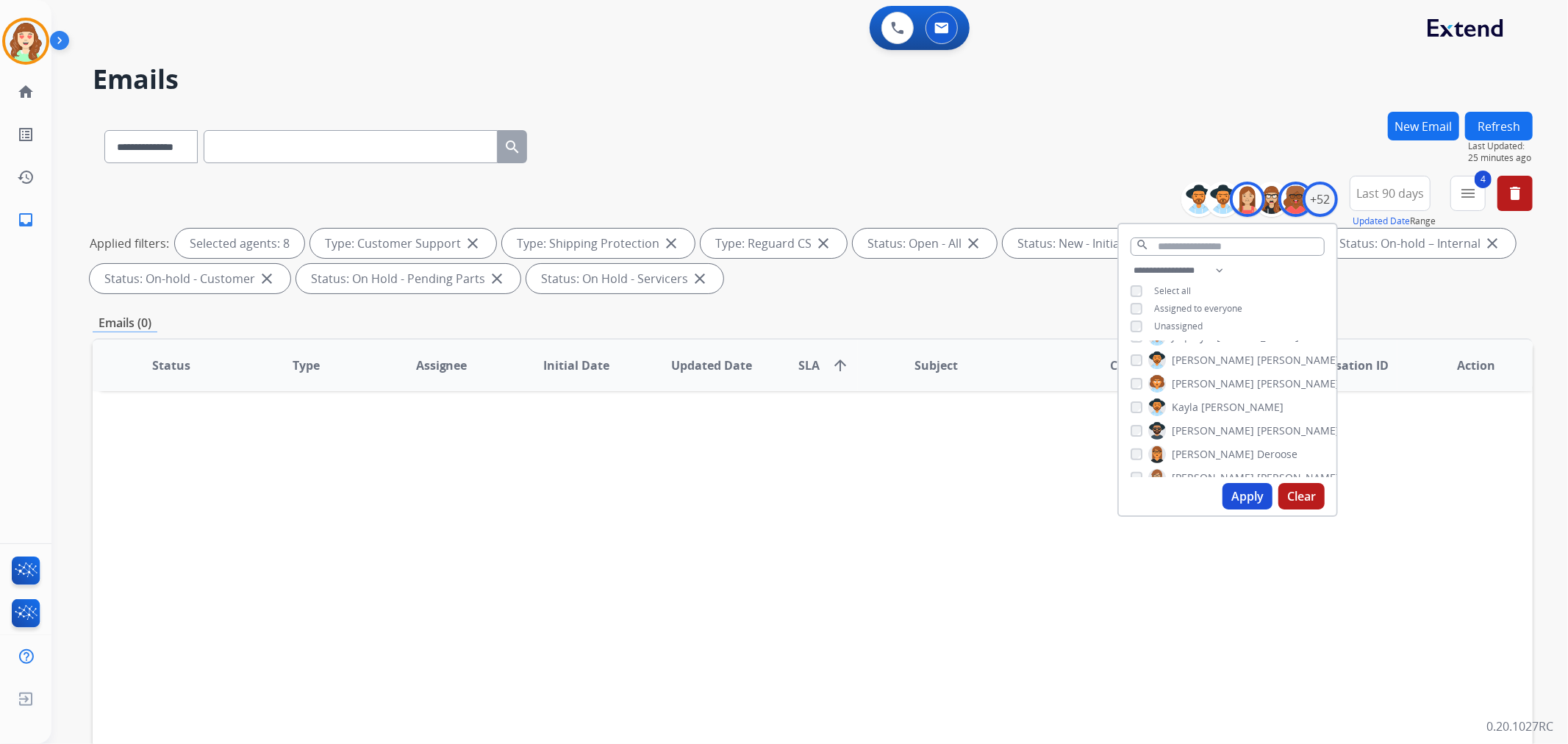
scroll to position [571, 0]
click at [1254, 494] on button "Apply" at bounding box center [1247, 496] width 50 height 27
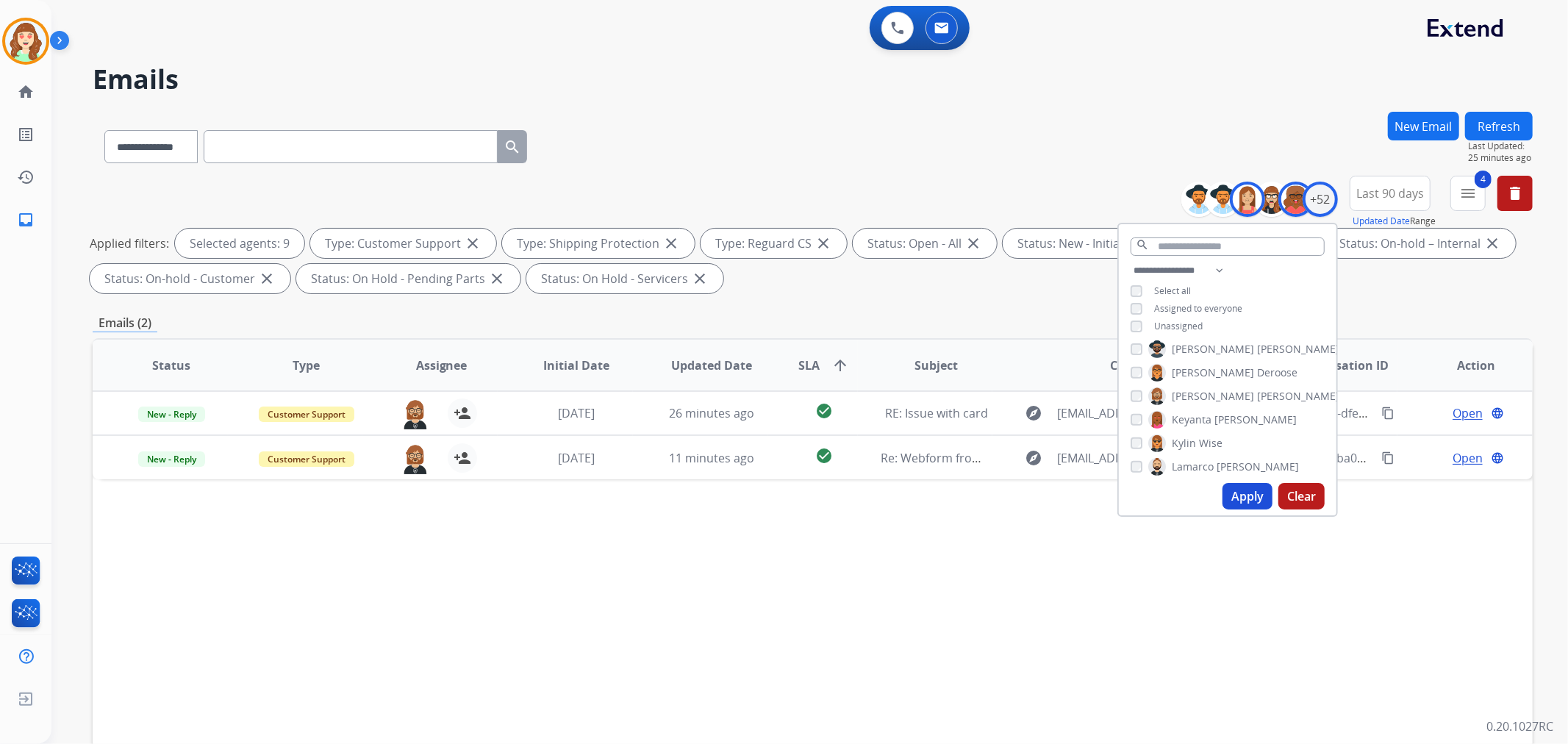
click at [1237, 487] on button "Apply" at bounding box center [1247, 496] width 50 height 27
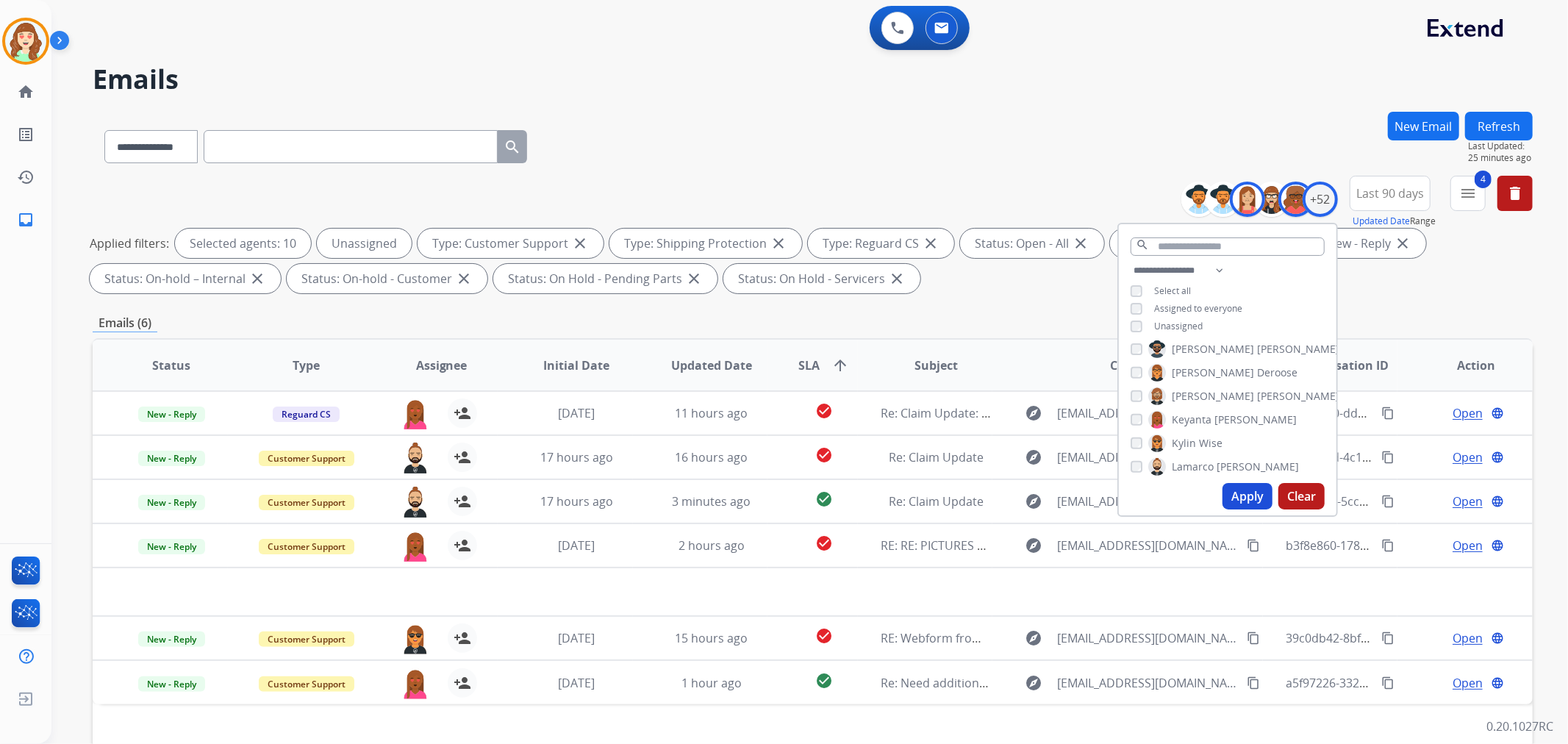
click at [1244, 500] on button "Apply" at bounding box center [1247, 496] width 50 height 27
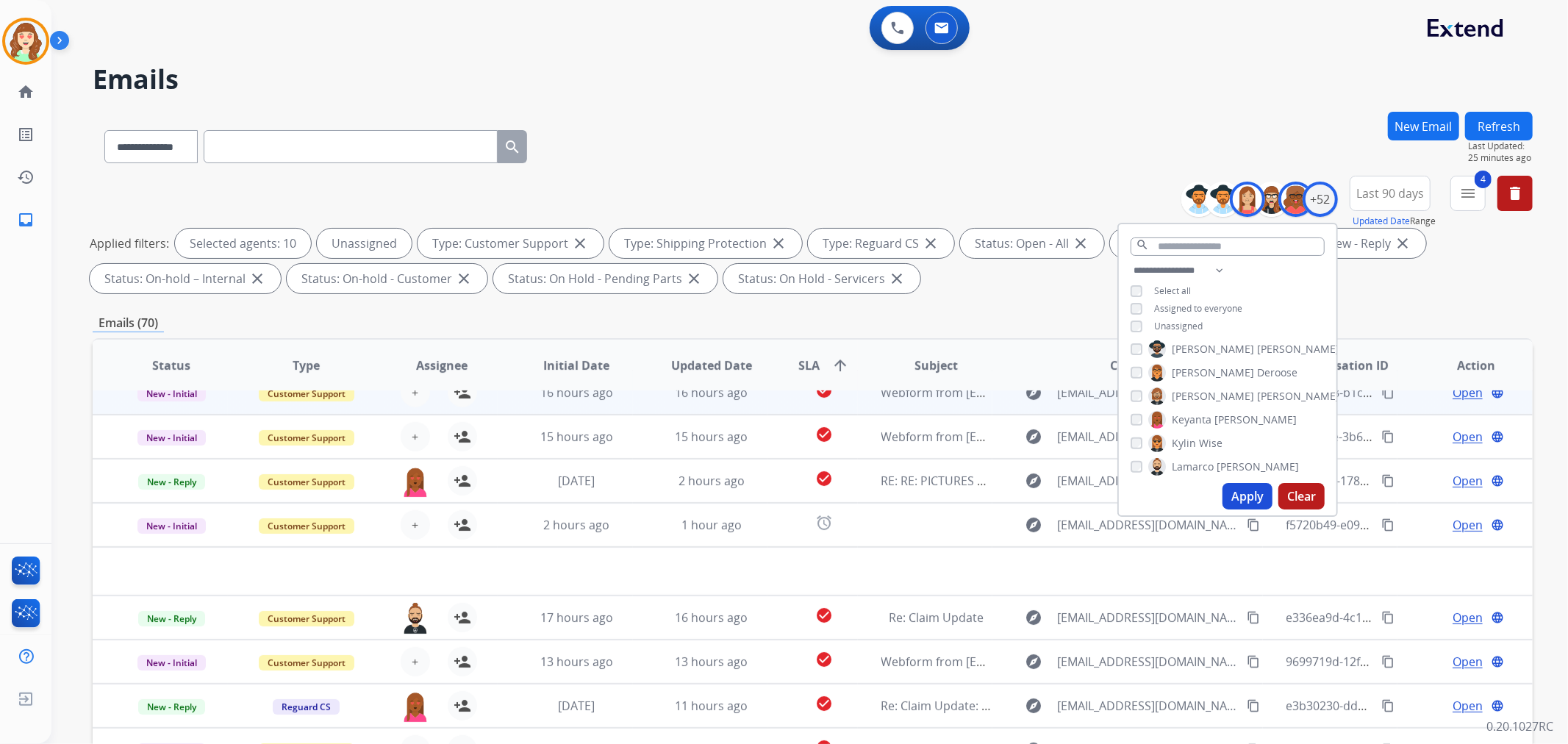
scroll to position [0, 0]
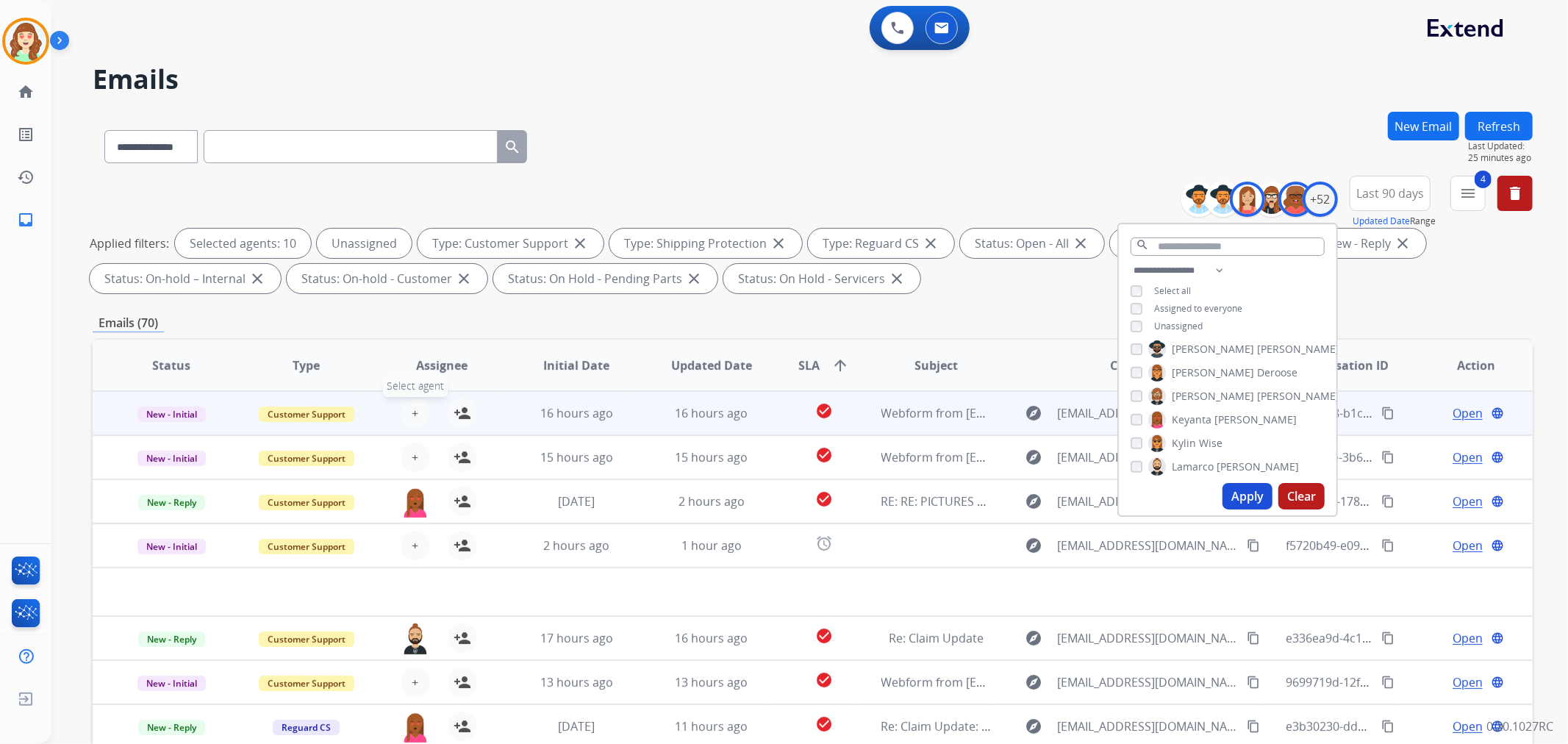
click at [412, 413] on span "+" at bounding box center [415, 413] width 7 height 18
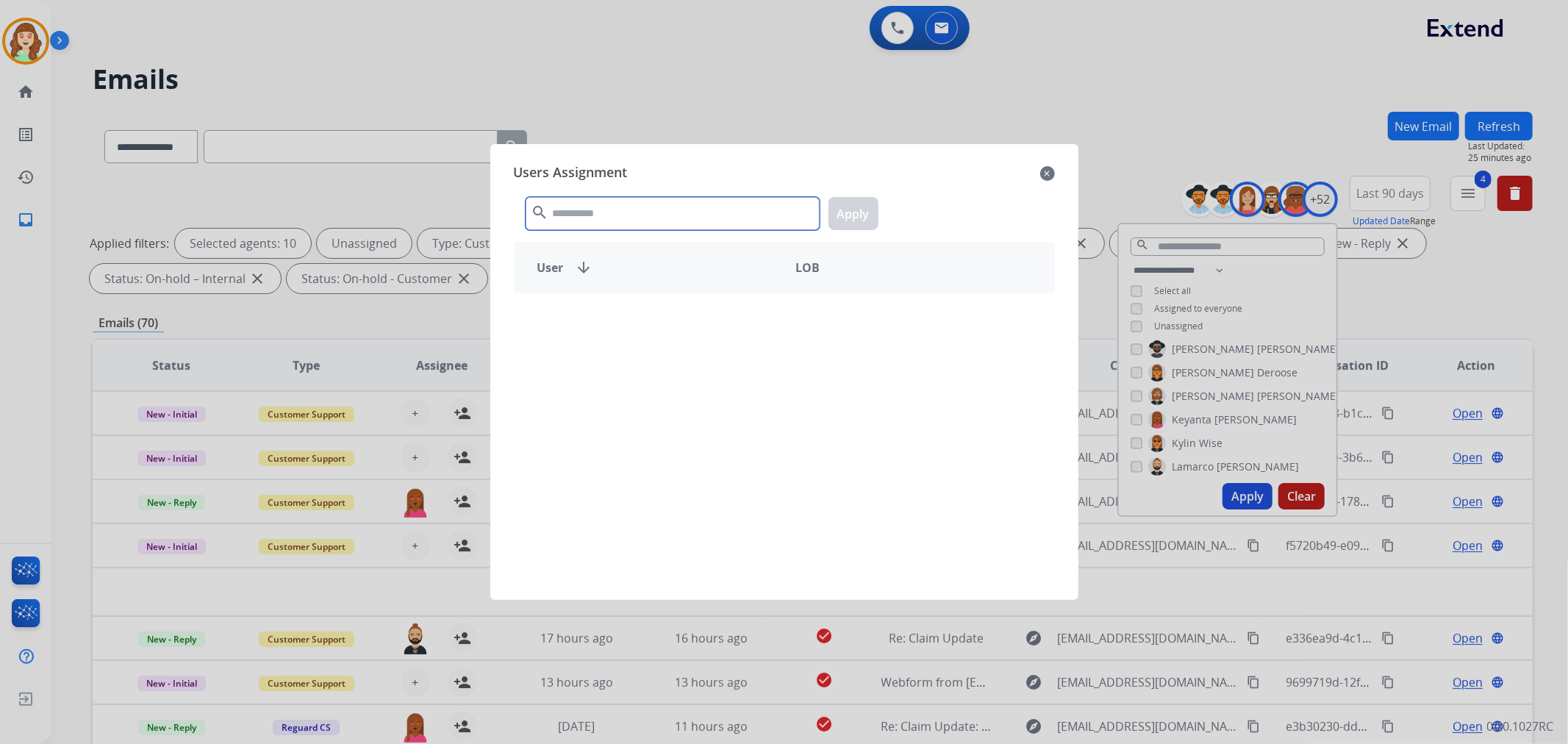
click at [674, 222] on input "text" at bounding box center [673, 212] width 294 height 33
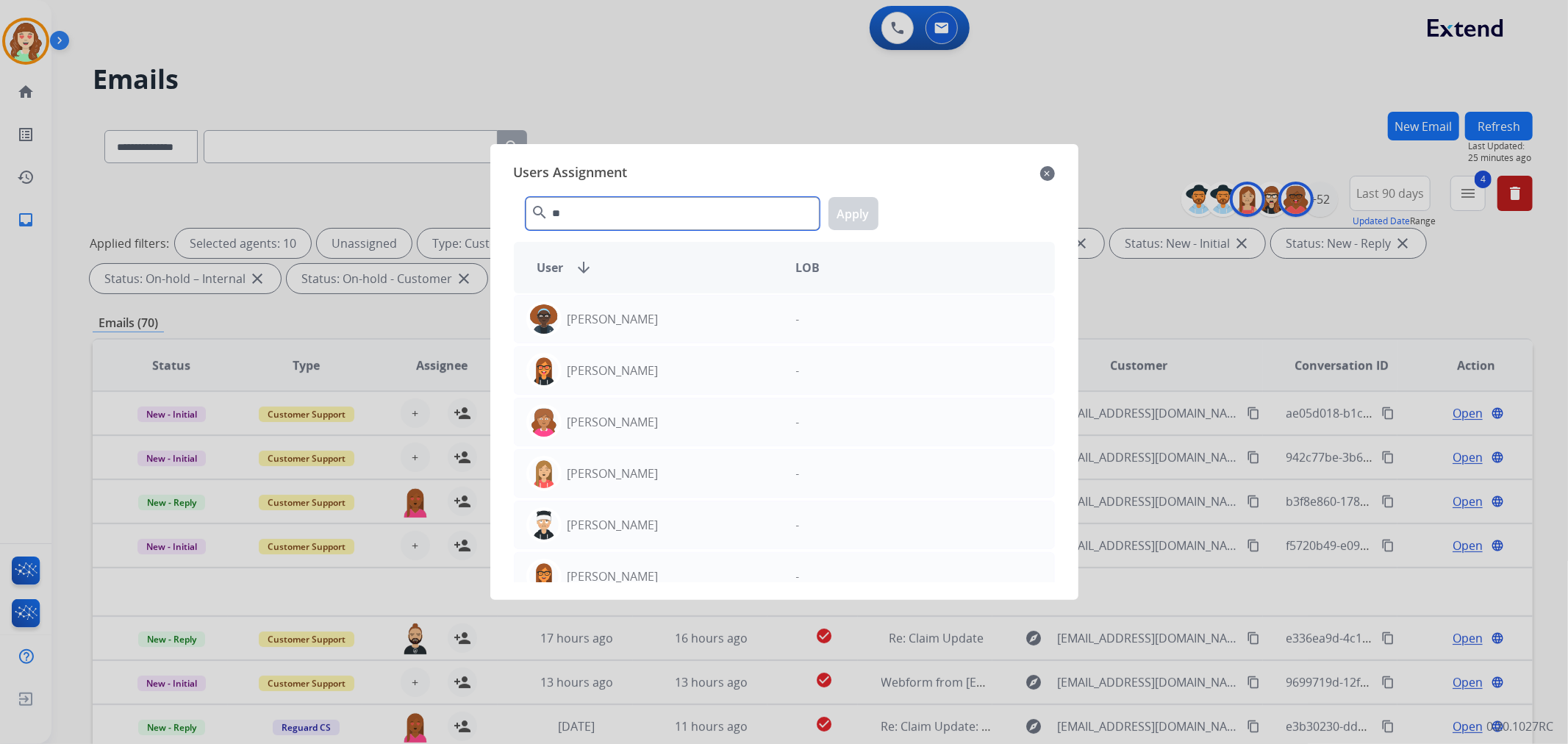
type input "*"
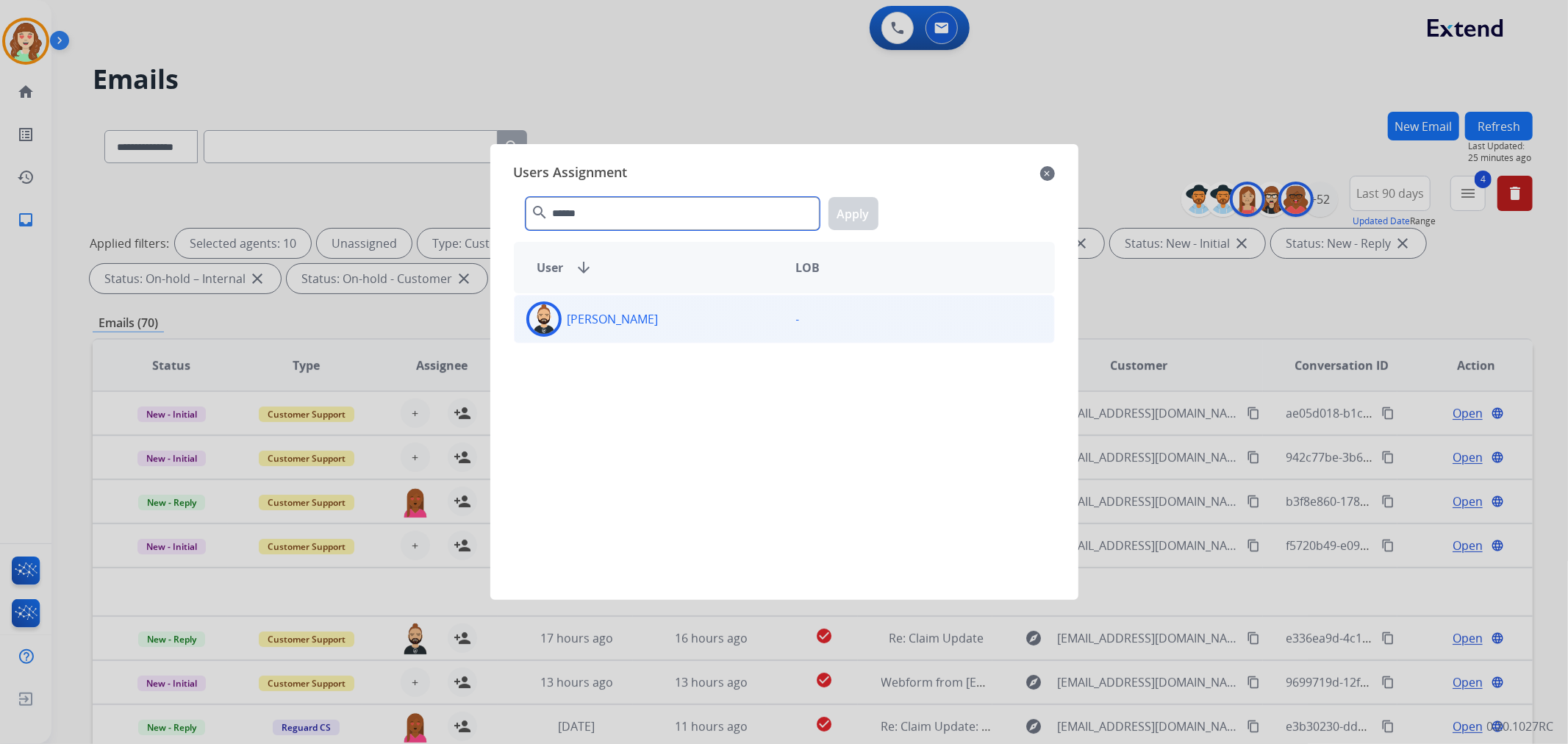
type input "******"
drag, startPoint x: 671, startPoint y: 328, endPoint x: 700, endPoint y: 309, distance: 34.7
click at [671, 327] on div "[PERSON_NAME]" at bounding box center [649, 319] width 270 height 36
click at [848, 222] on button "Apply" at bounding box center [854, 212] width 50 height 33
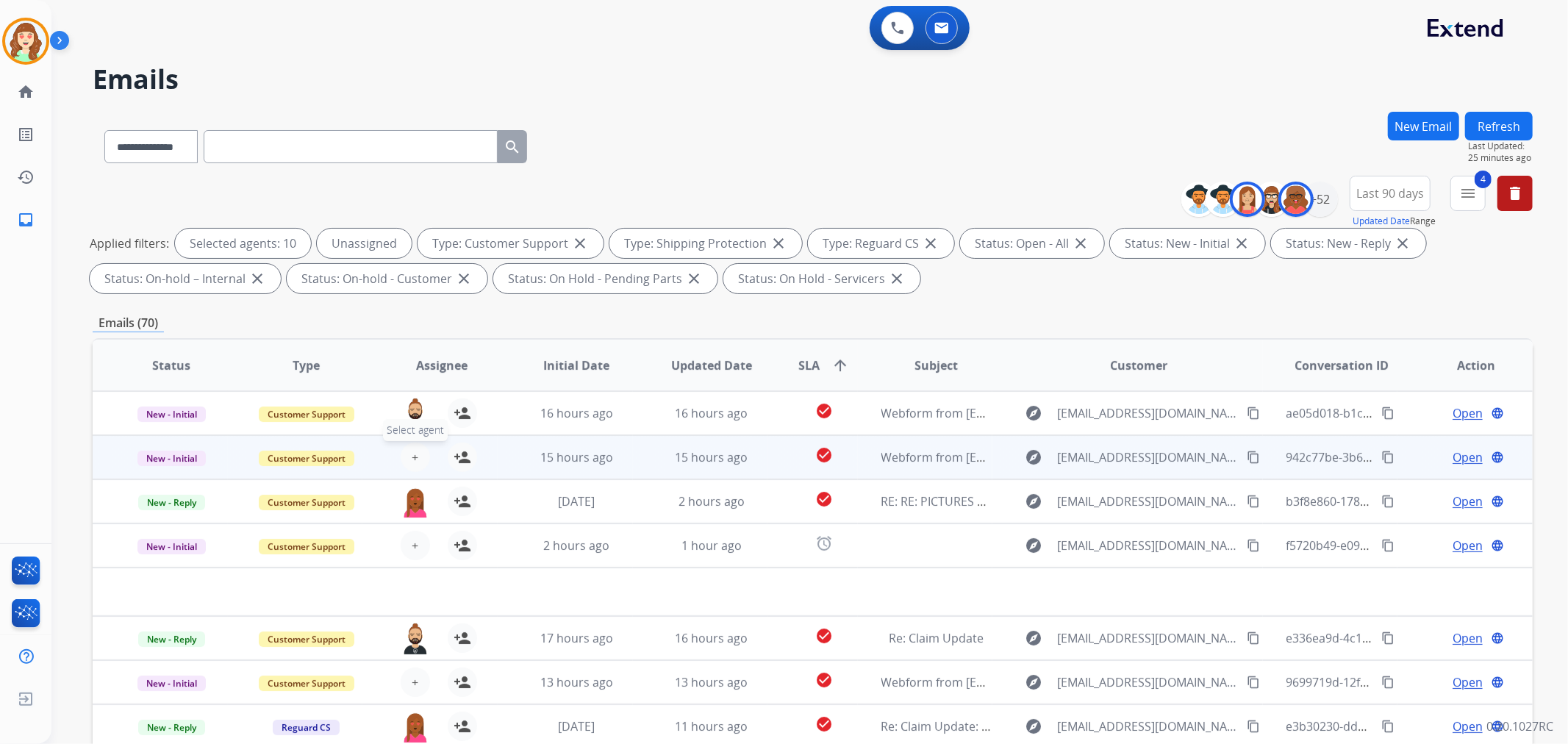
click at [407, 455] on button "+ Select agent" at bounding box center [416, 457] width 30 height 30
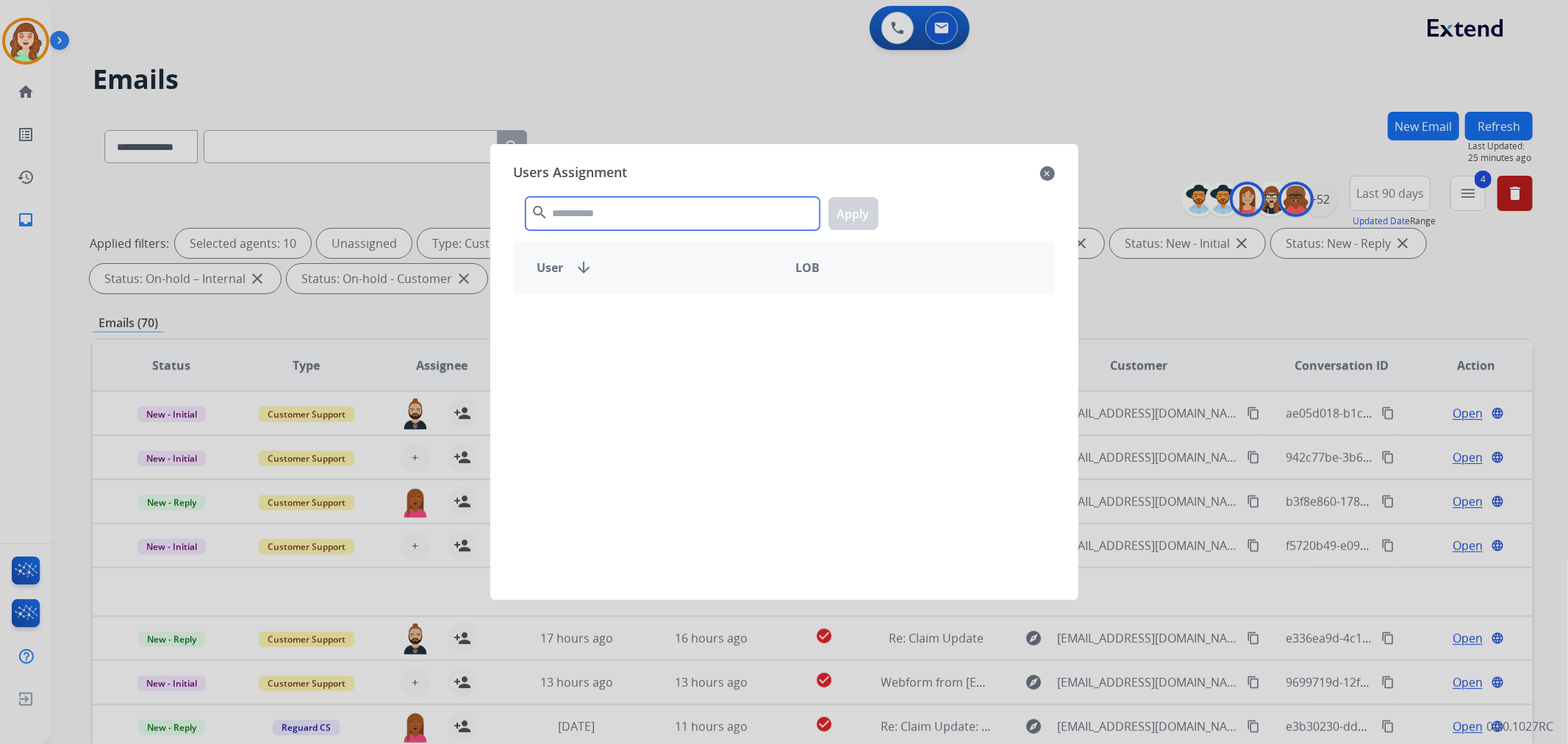
click at [611, 222] on input "text" at bounding box center [673, 212] width 294 height 33
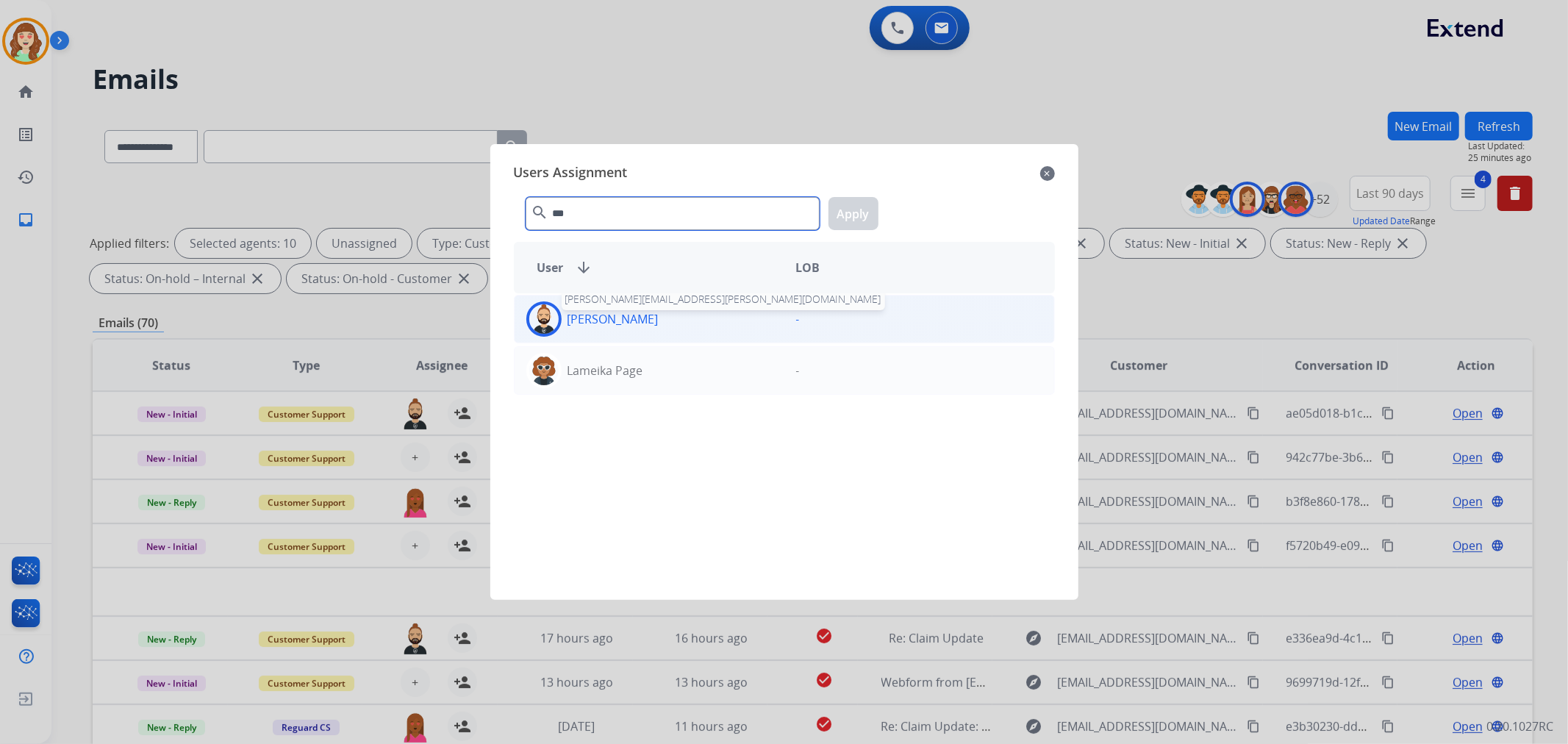
type input "***"
click at [587, 316] on p "[PERSON_NAME]" at bounding box center [613, 319] width 91 height 18
click at [855, 208] on button "Apply" at bounding box center [854, 212] width 50 height 33
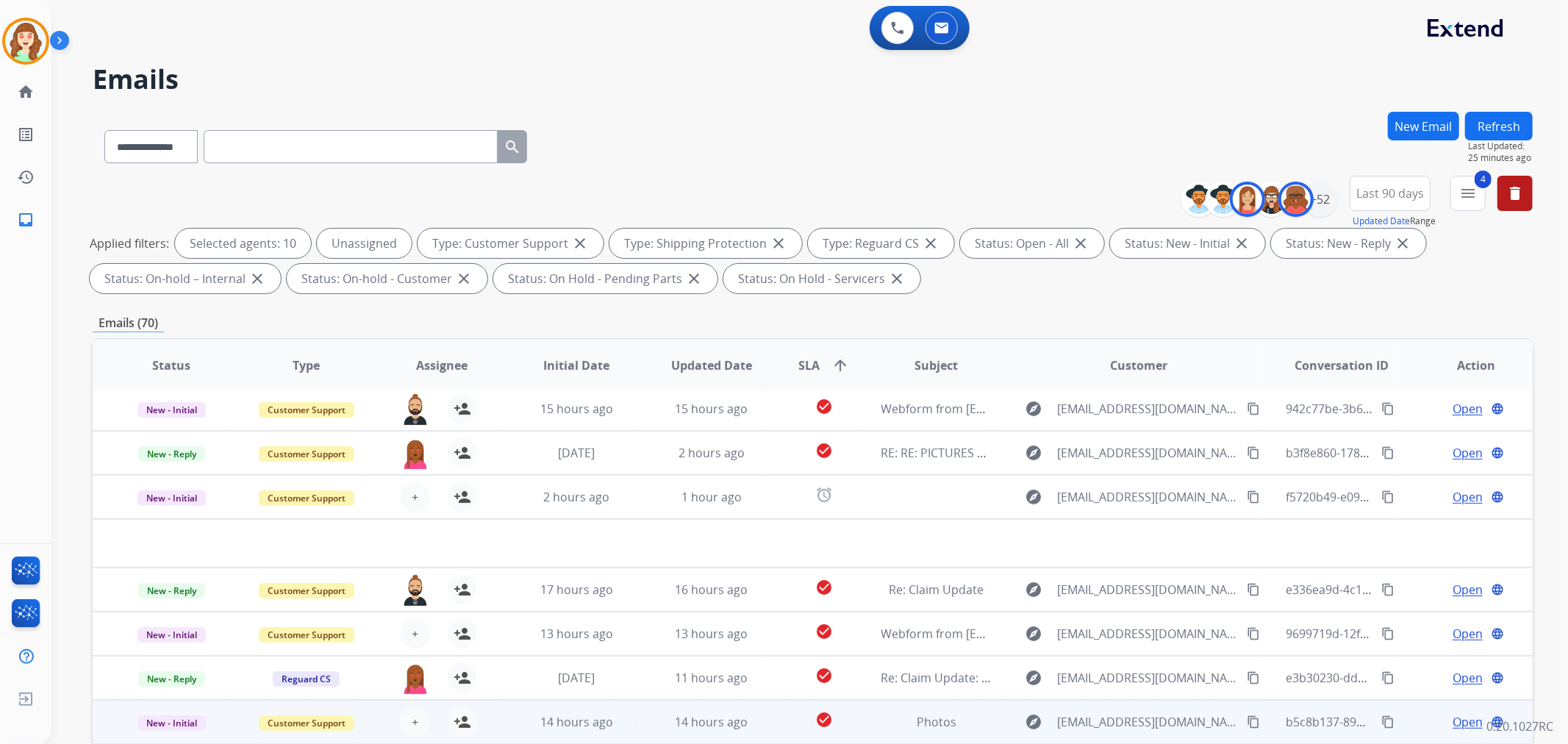
scroll to position [163, 0]
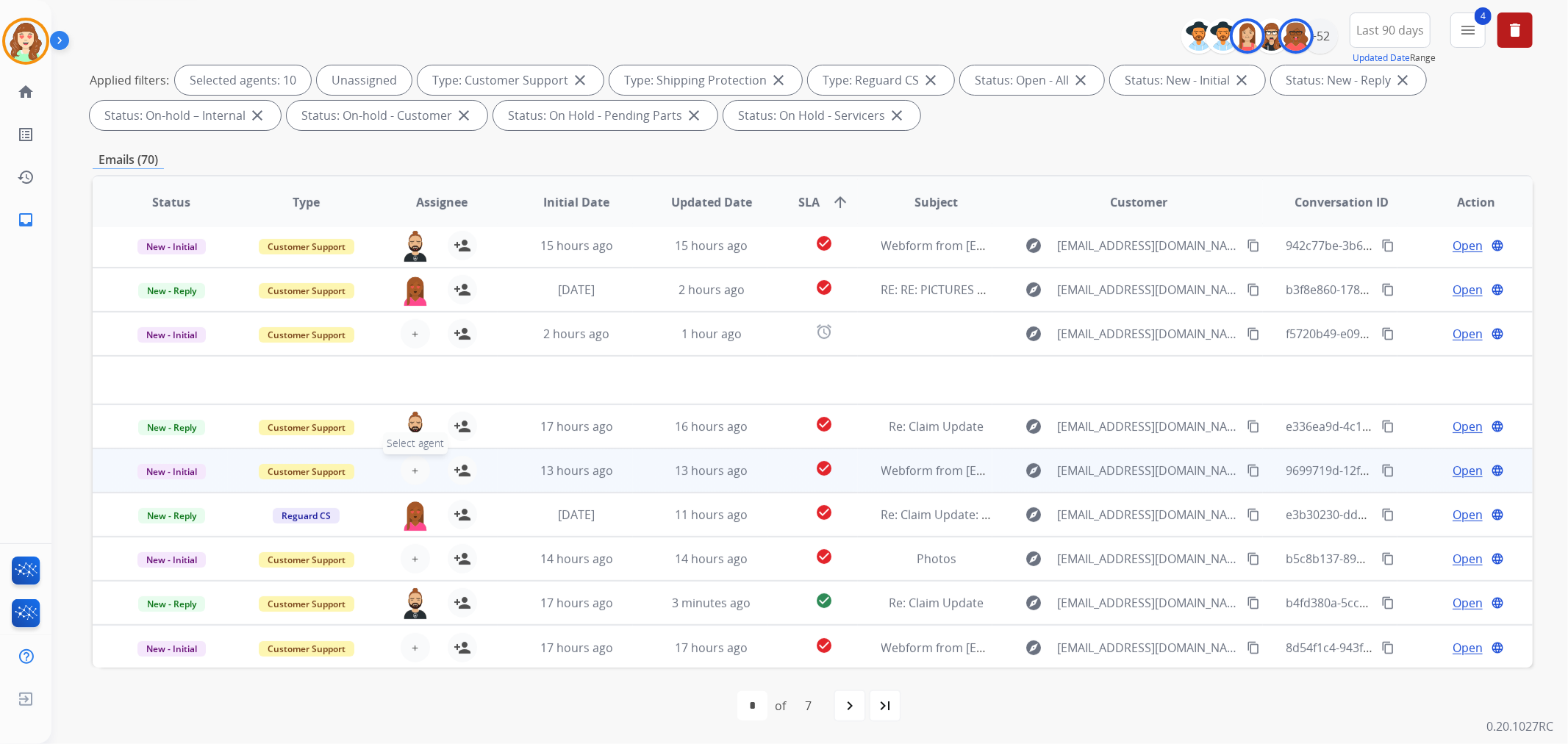
click at [412, 465] on span "+" at bounding box center [415, 470] width 7 height 18
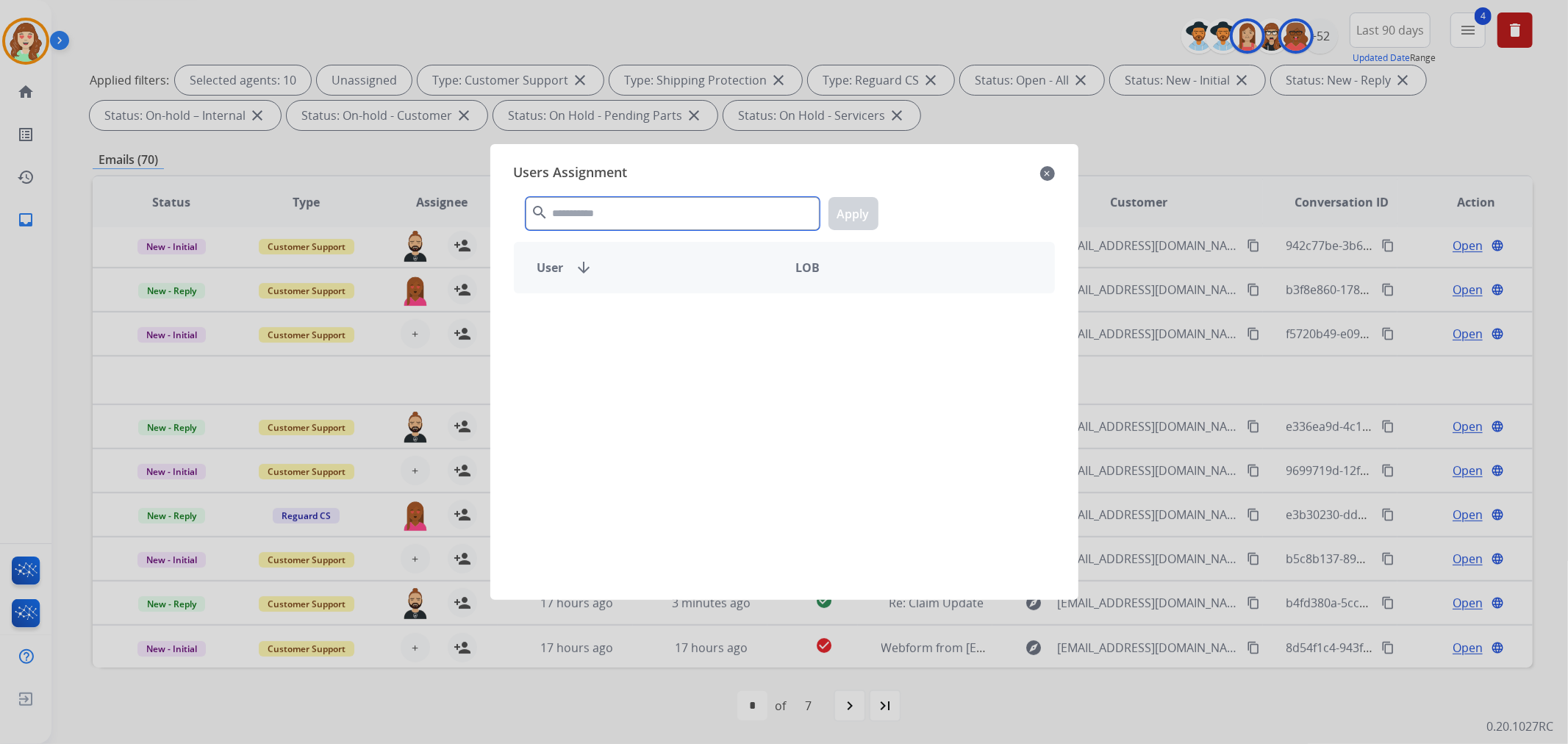
click at [653, 213] on input "text" at bounding box center [673, 212] width 294 height 33
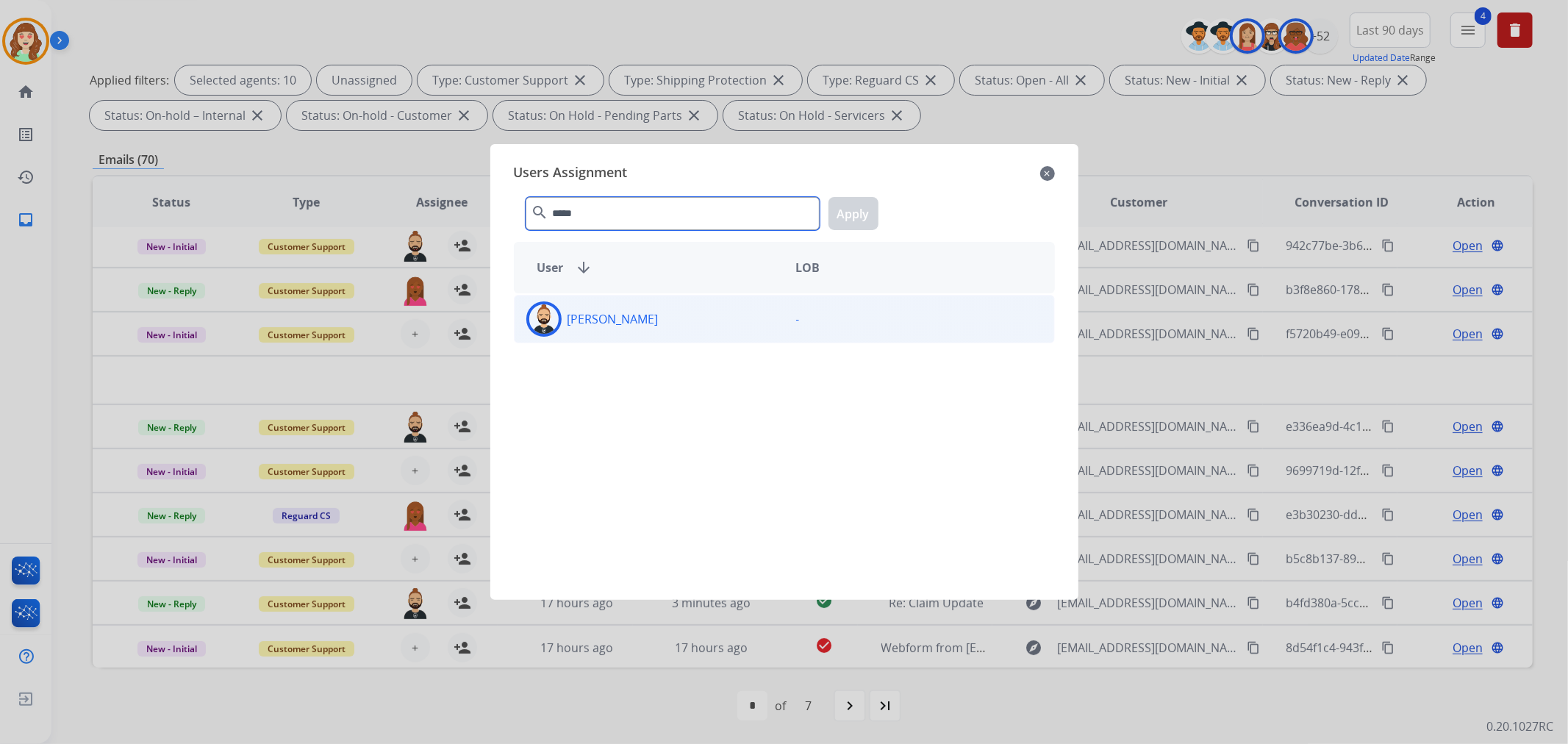
type input "*****"
drag, startPoint x: 685, startPoint y: 325, endPoint x: 814, endPoint y: 224, distance: 163.8
click at [697, 314] on div "[PERSON_NAME]" at bounding box center [649, 319] width 270 height 36
click at [874, 203] on button "Apply" at bounding box center [854, 212] width 50 height 33
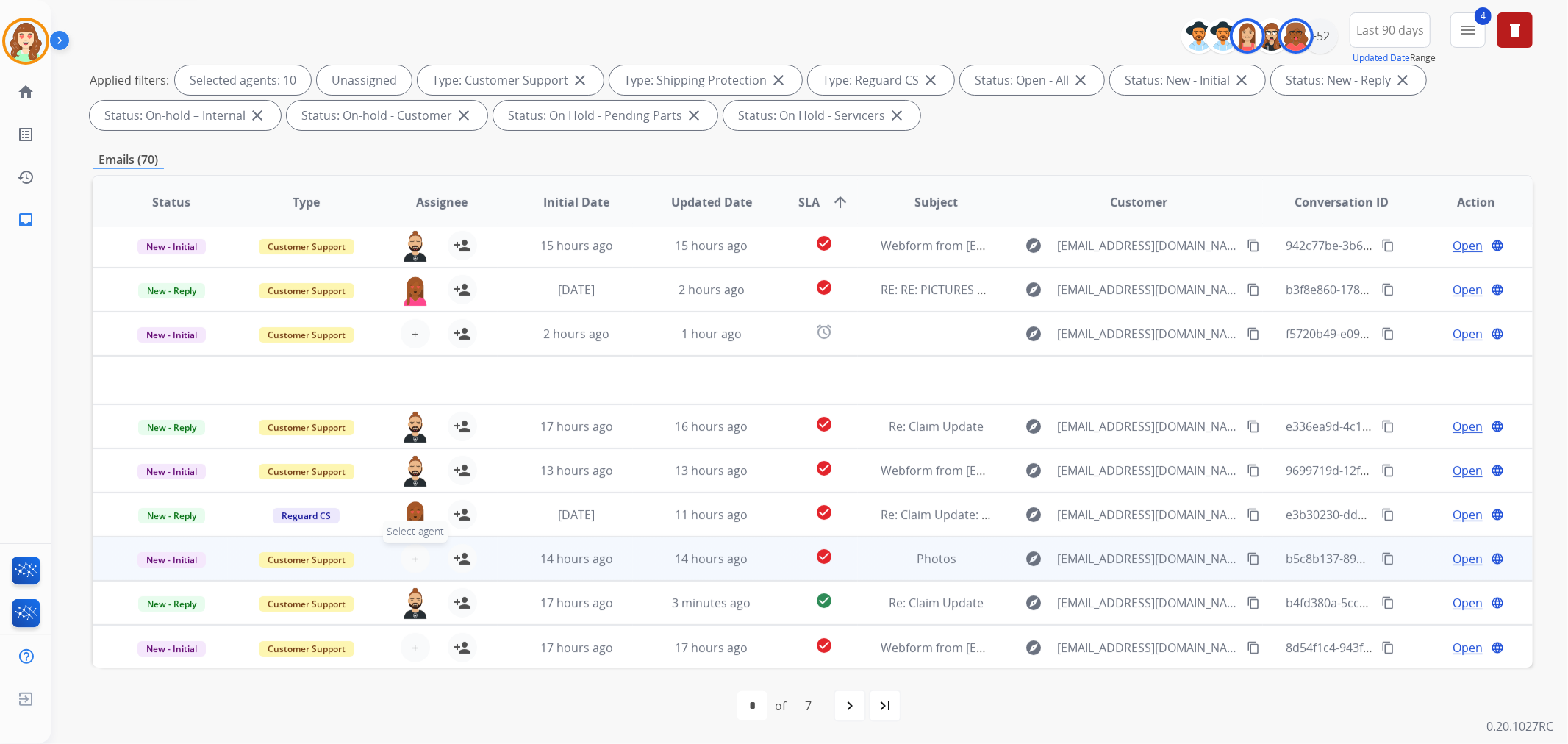
click at [407, 561] on button "+ Select agent" at bounding box center [416, 559] width 30 height 30
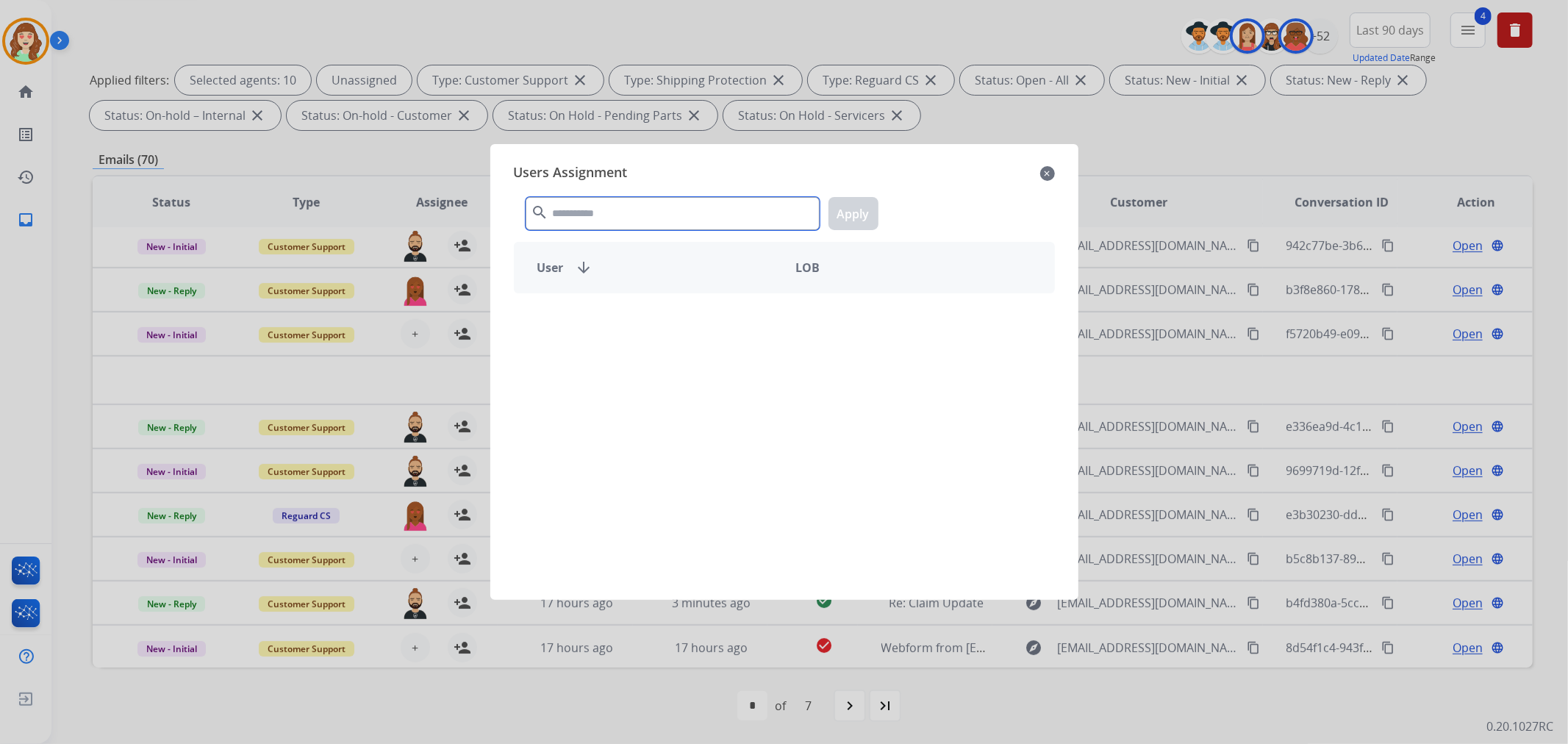
click at [657, 211] on input "text" at bounding box center [673, 212] width 294 height 33
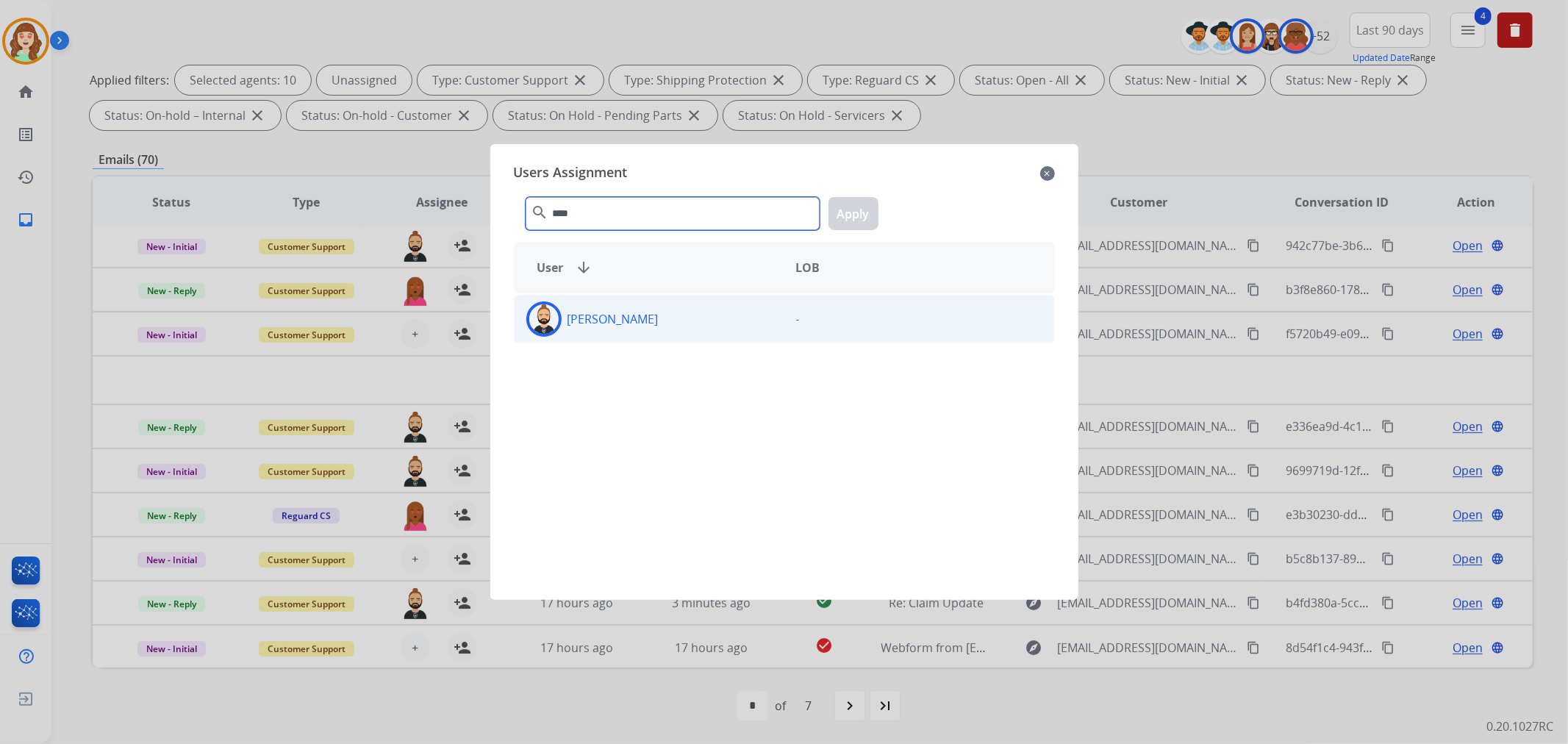
type input "****"
drag, startPoint x: 635, startPoint y: 328, endPoint x: 728, endPoint y: 297, distance: 98.0
click at [640, 328] on div "[PERSON_NAME]" at bounding box center [649, 319] width 270 height 36
click at [855, 214] on button "Apply" at bounding box center [854, 212] width 50 height 33
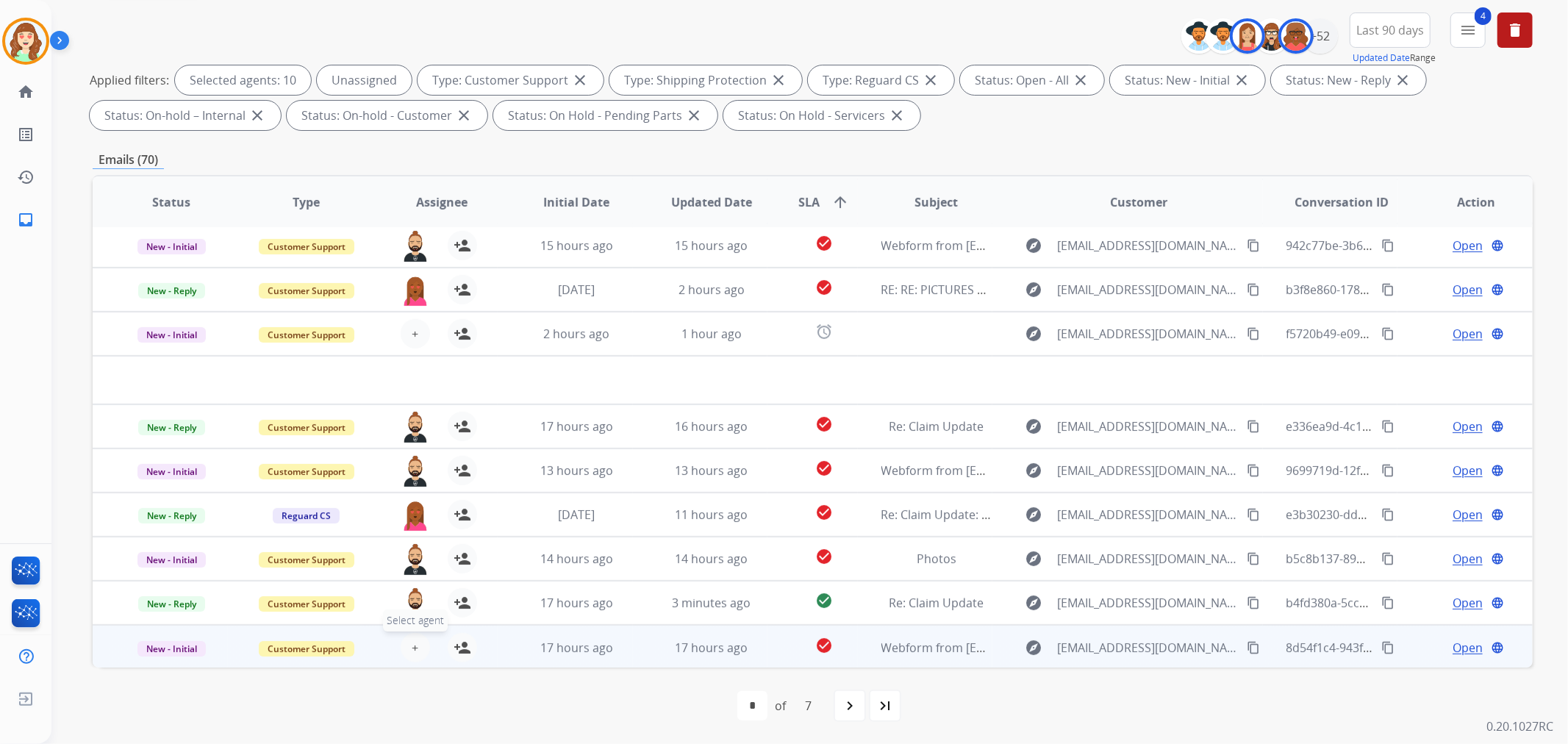
click at [413, 645] on span "+" at bounding box center [415, 648] width 7 height 18
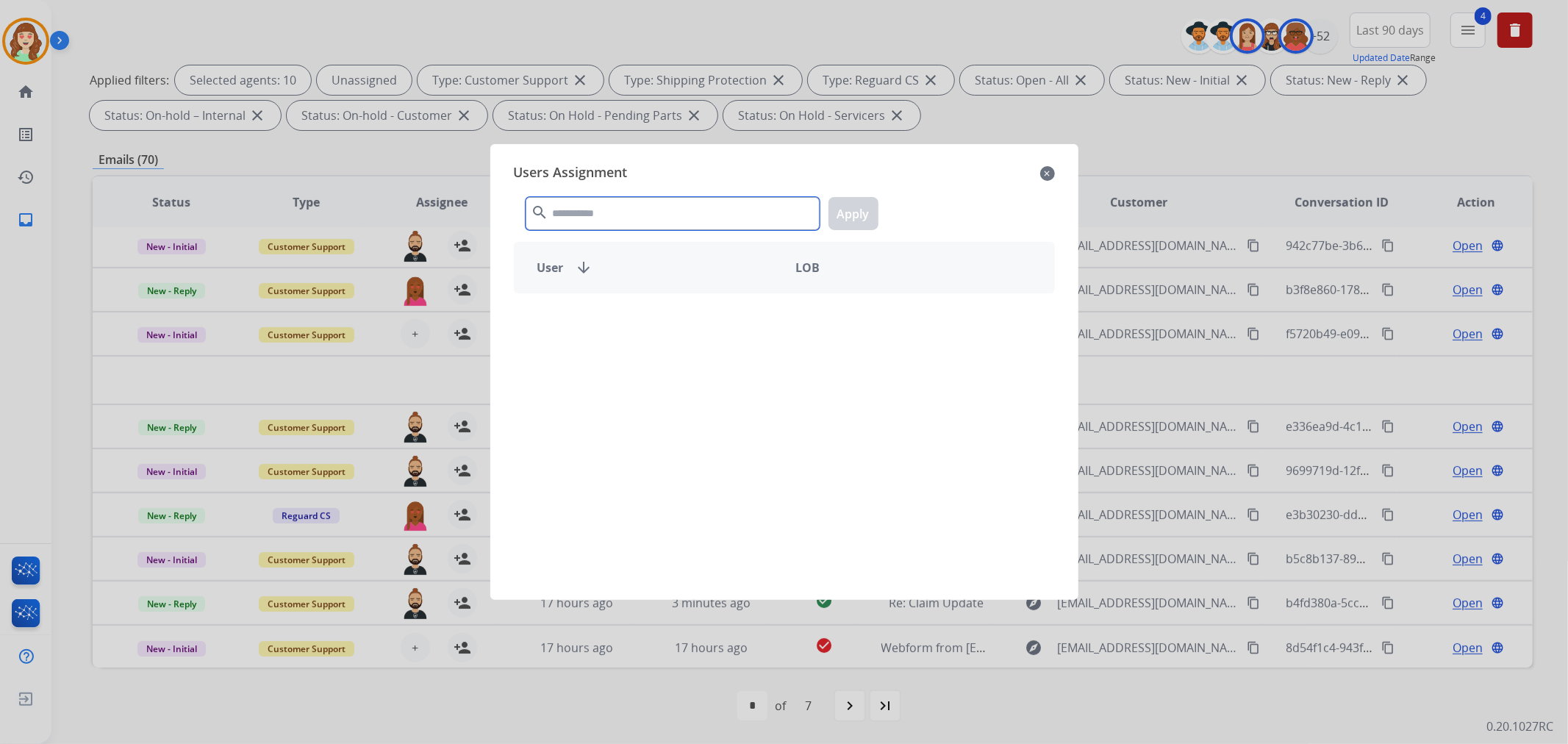
click at [585, 213] on input "text" at bounding box center [673, 212] width 294 height 33
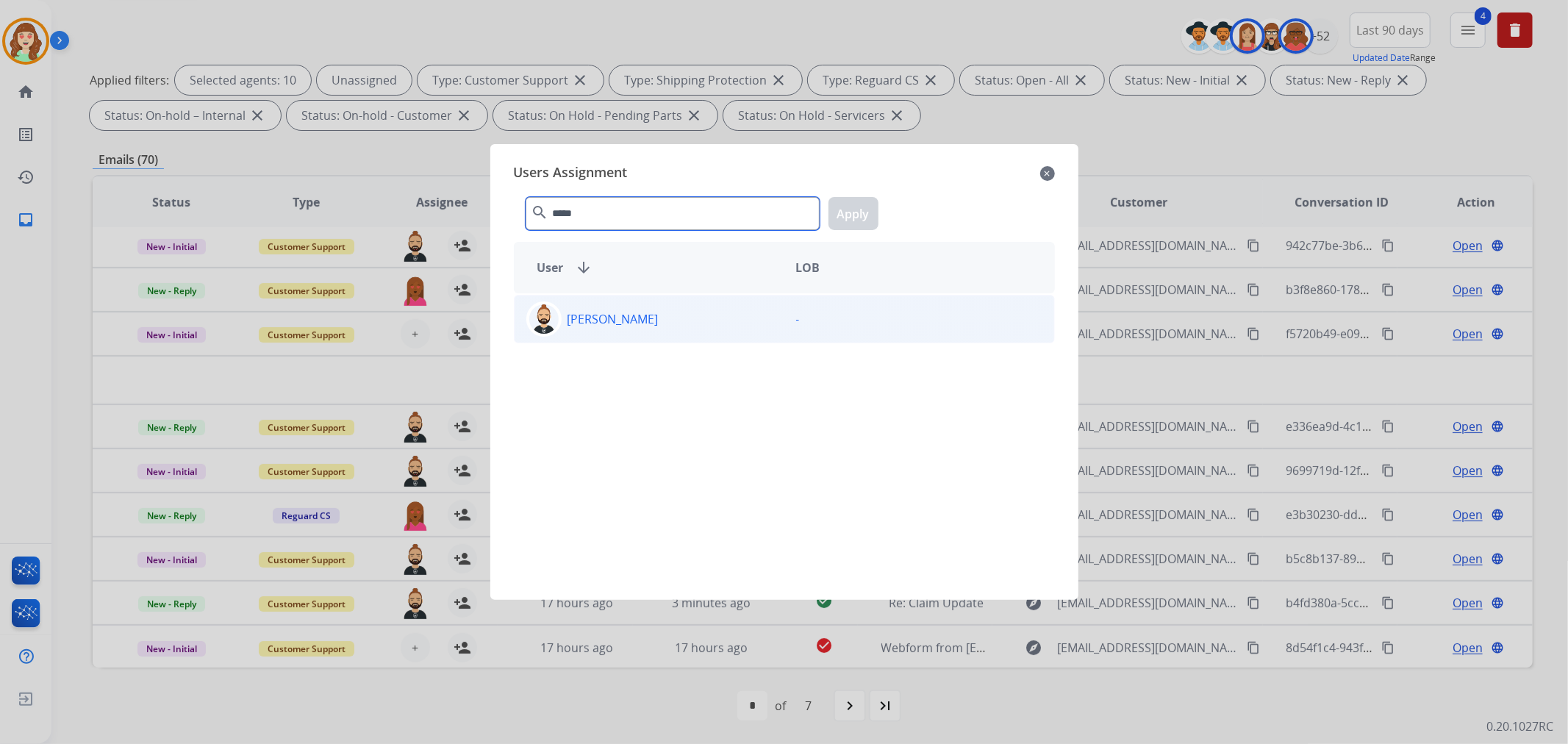
type input "*****"
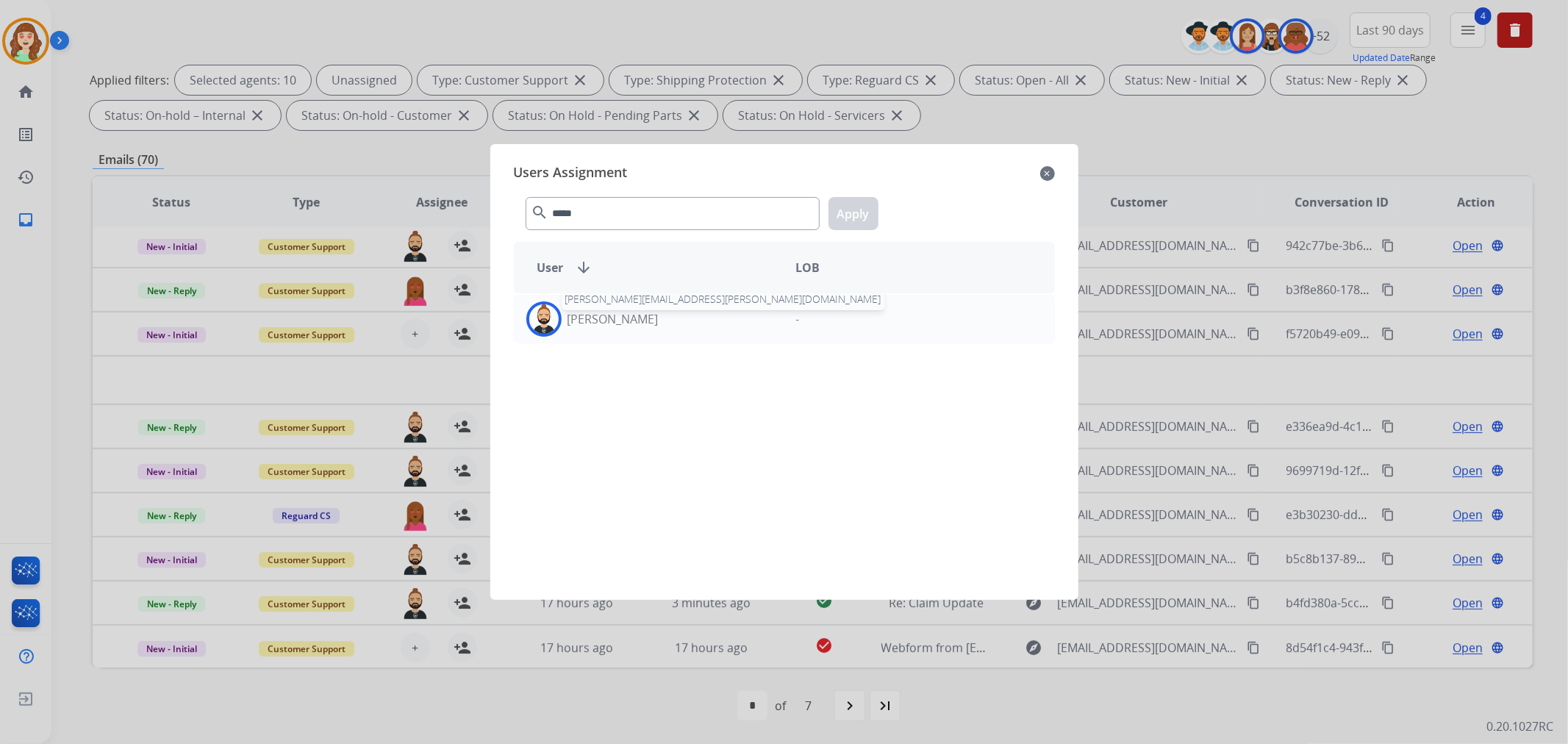
drag, startPoint x: 650, startPoint y: 326, endPoint x: 760, endPoint y: 289, distance: 116.1
click at [656, 326] on p "[PERSON_NAME]" at bounding box center [613, 319] width 91 height 18
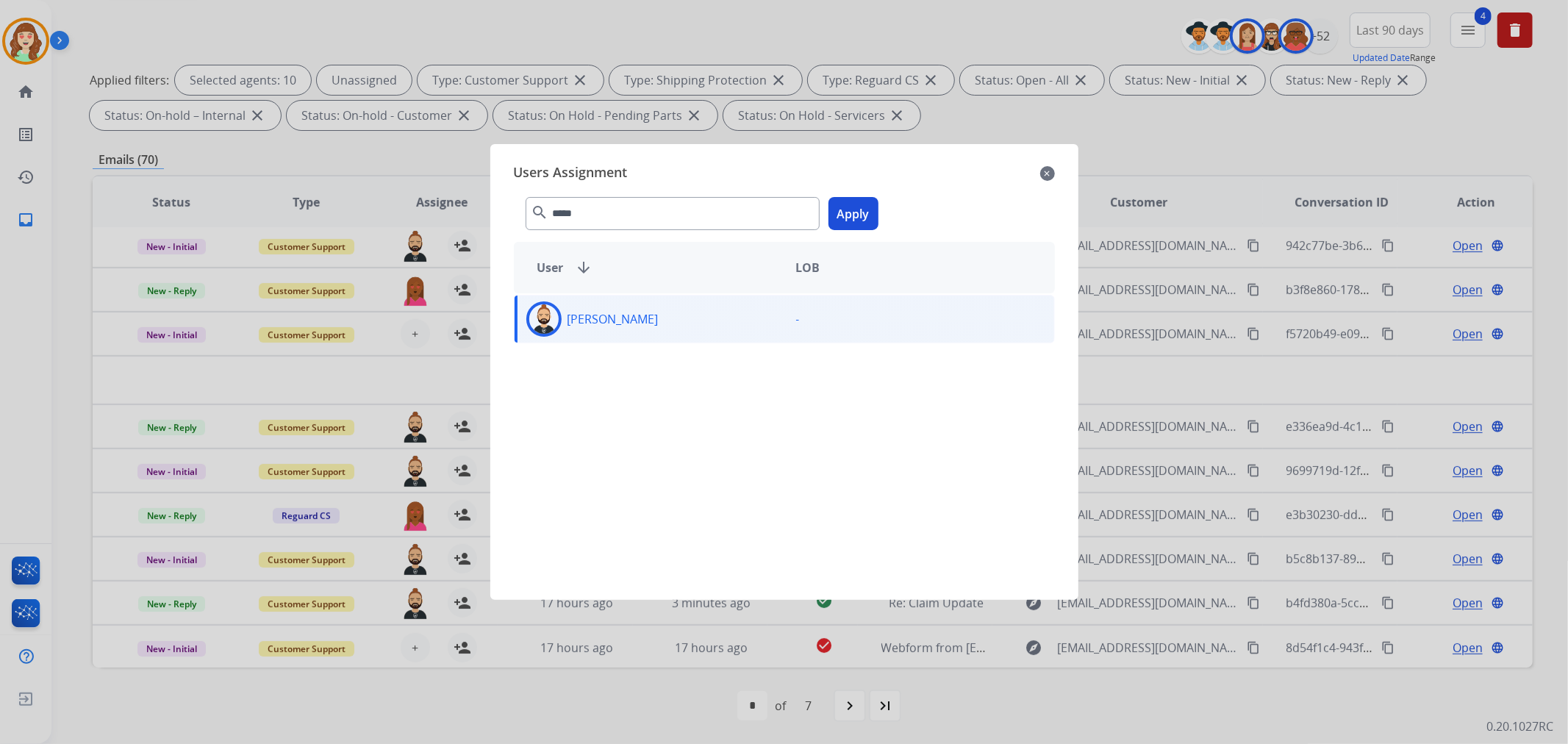
click at [858, 203] on button "Apply" at bounding box center [854, 212] width 50 height 33
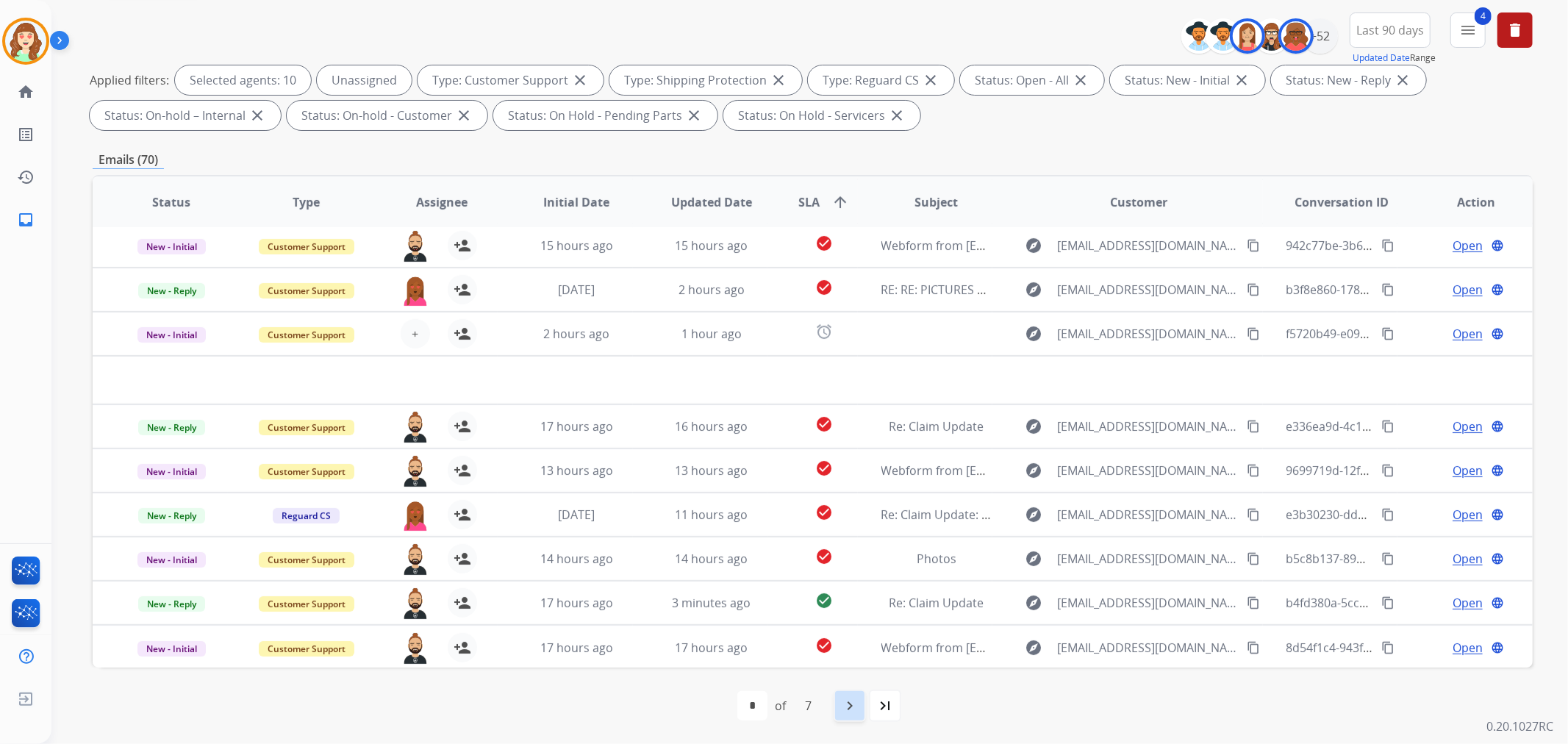
click at [858, 701] on mat-icon "navigate_next" at bounding box center [850, 705] width 18 height 18
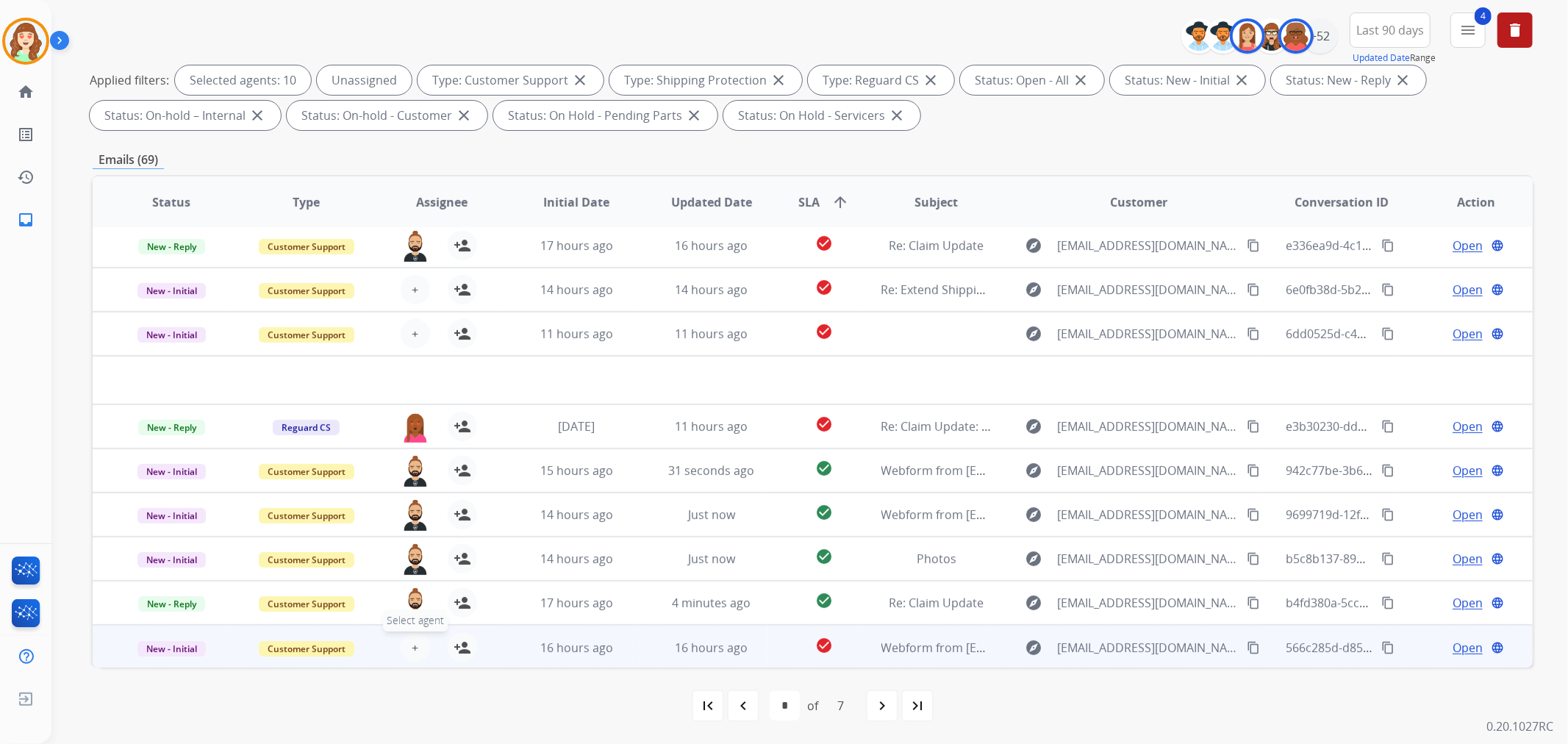
click at [413, 647] on span "+" at bounding box center [415, 648] width 7 height 18
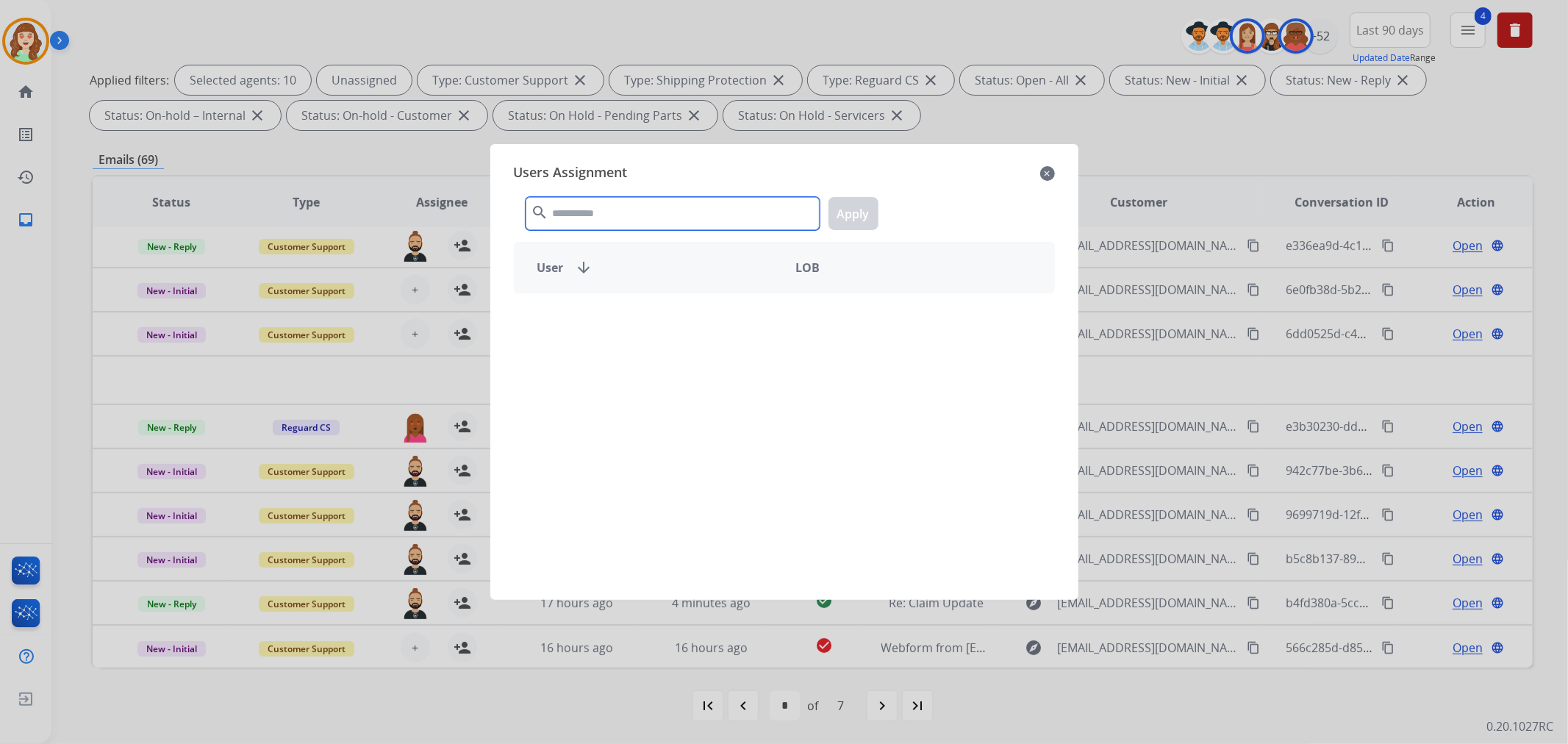
click at [621, 210] on input "text" at bounding box center [673, 212] width 294 height 33
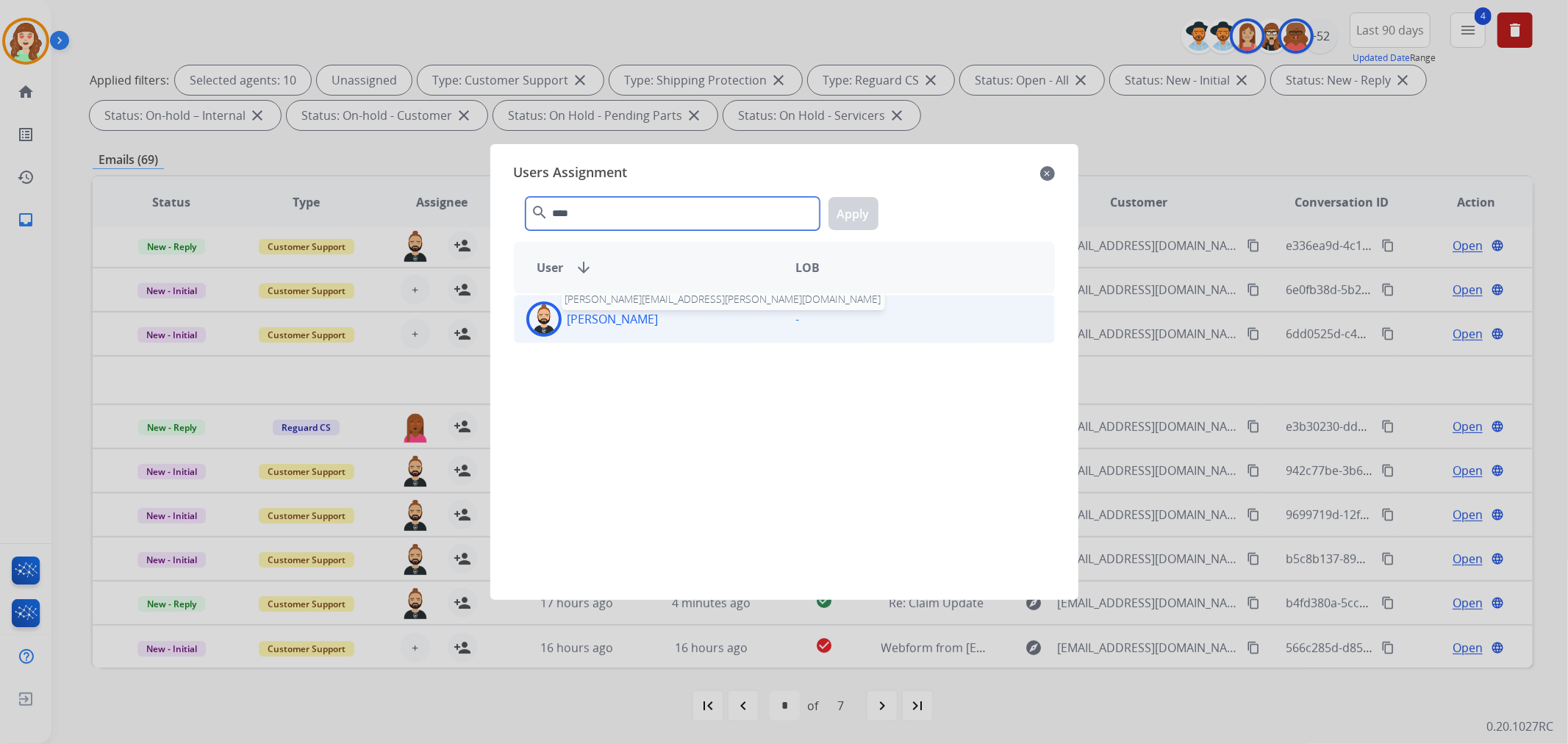
type input "****"
click at [642, 324] on p "[PERSON_NAME]" at bounding box center [613, 319] width 91 height 18
click at [848, 218] on button "Apply" at bounding box center [854, 212] width 50 height 33
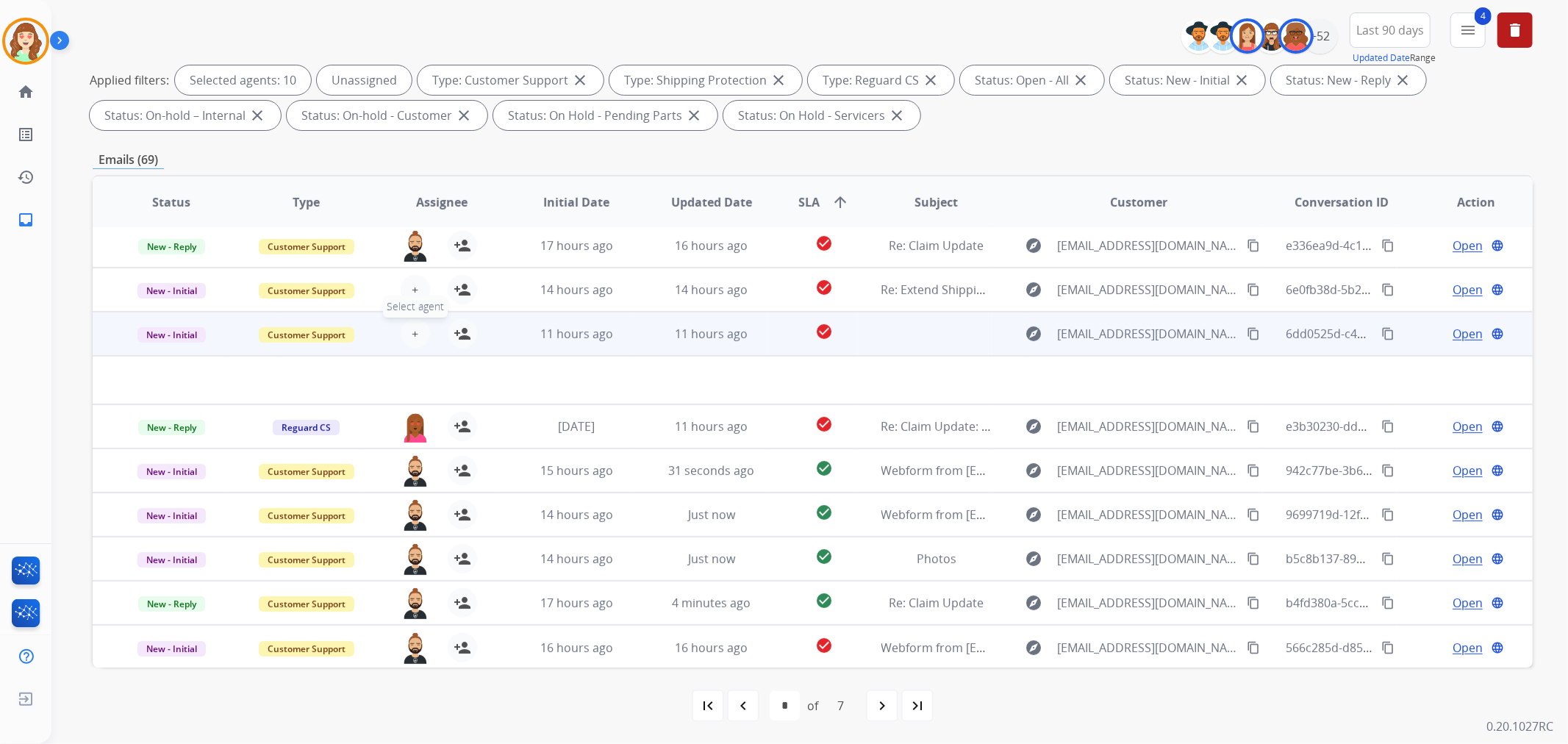
click at [412, 332] on span "+" at bounding box center [415, 334] width 7 height 18
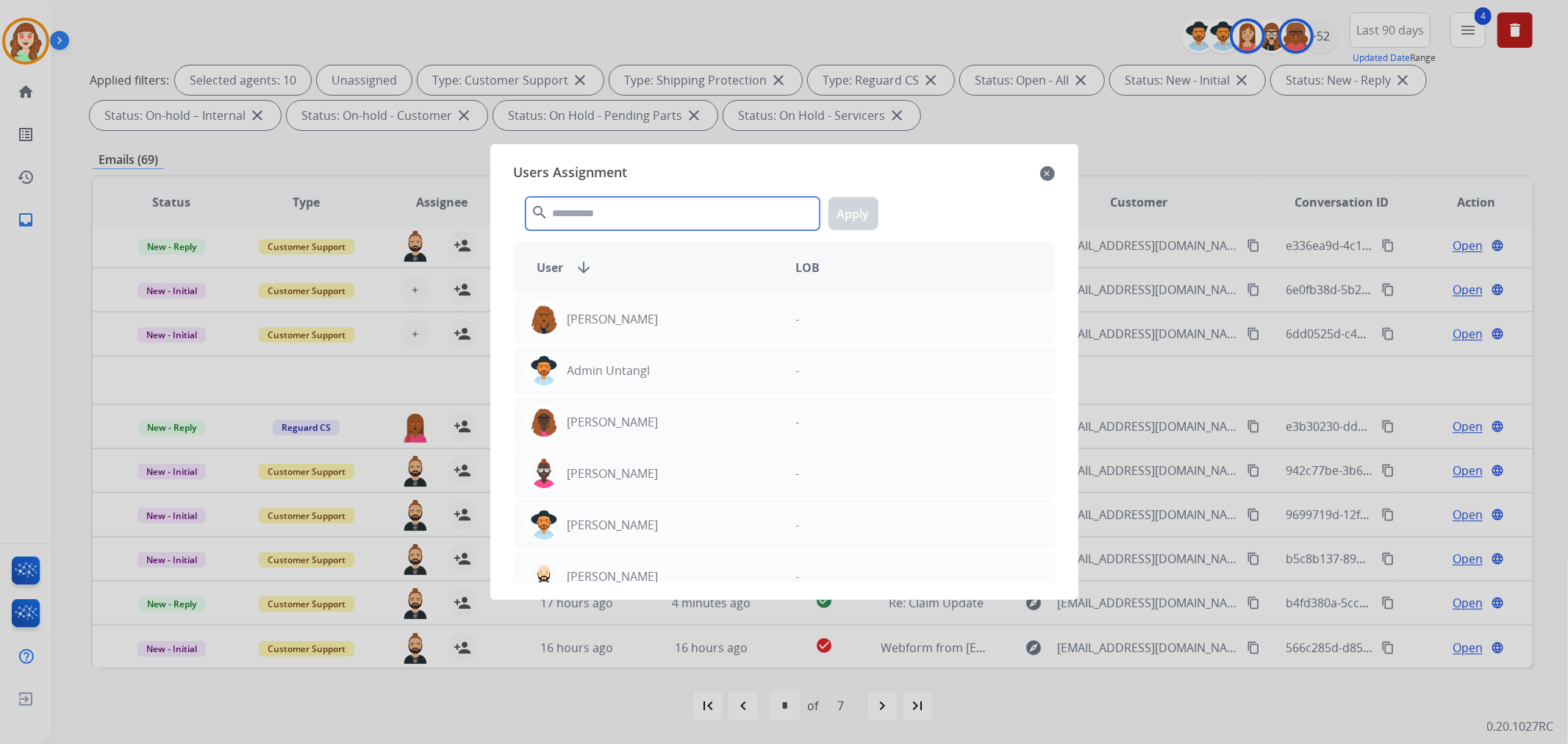
click at [694, 208] on input "text" at bounding box center [673, 212] width 294 height 33
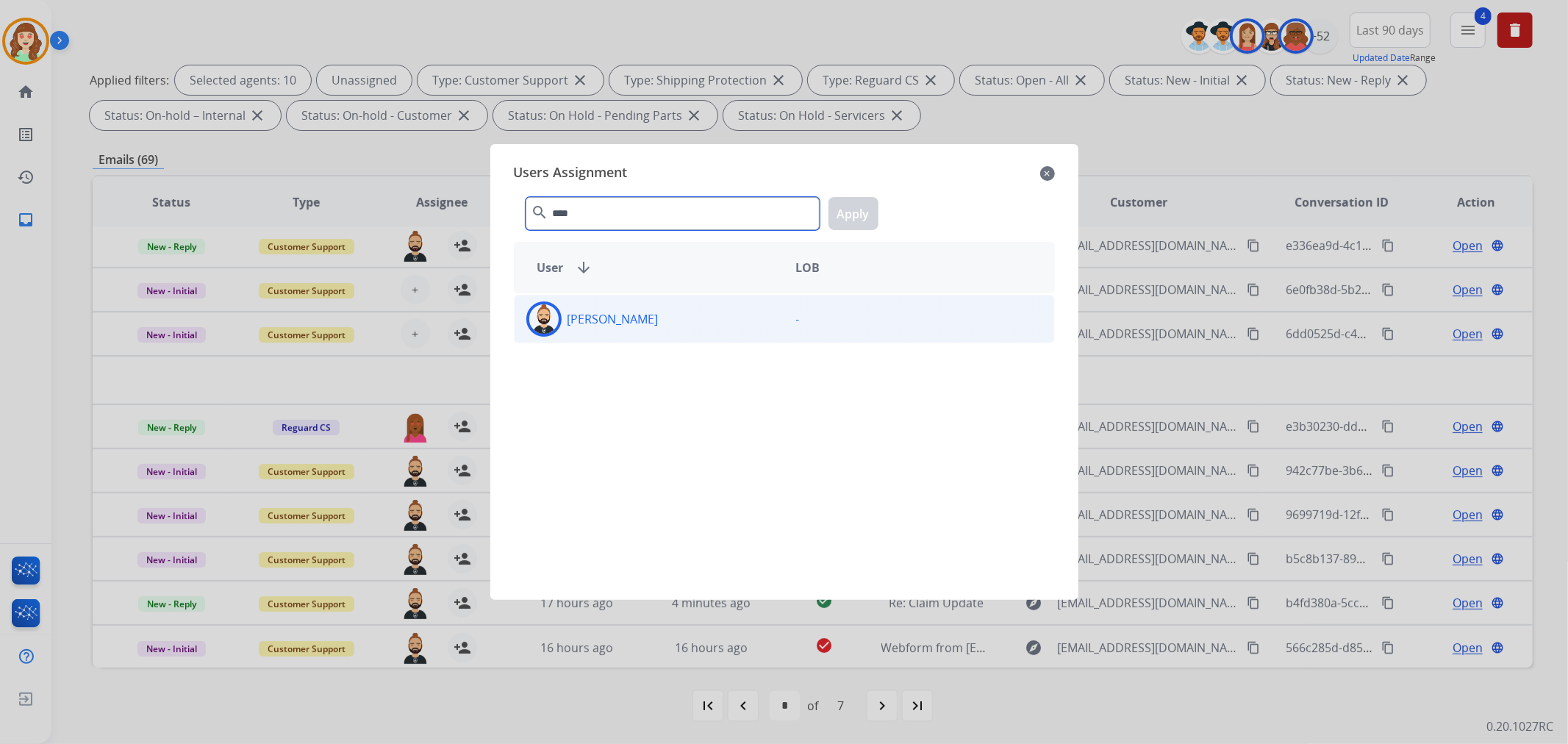
type input "****"
click at [667, 313] on div "[PERSON_NAME]" at bounding box center [649, 319] width 270 height 36
click at [855, 214] on button "Apply" at bounding box center [854, 212] width 50 height 33
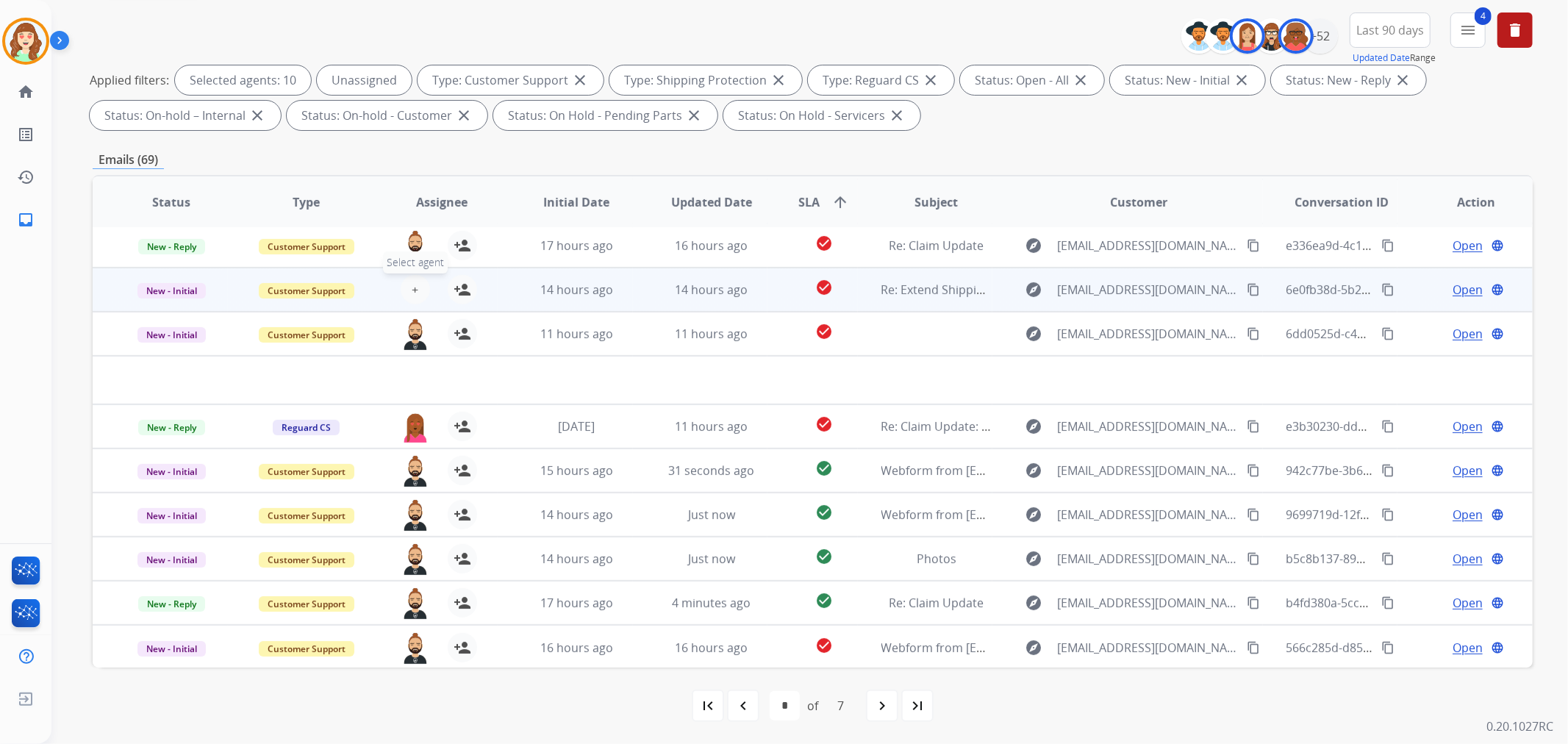
click at [415, 286] on span "+" at bounding box center [415, 289] width 7 height 18
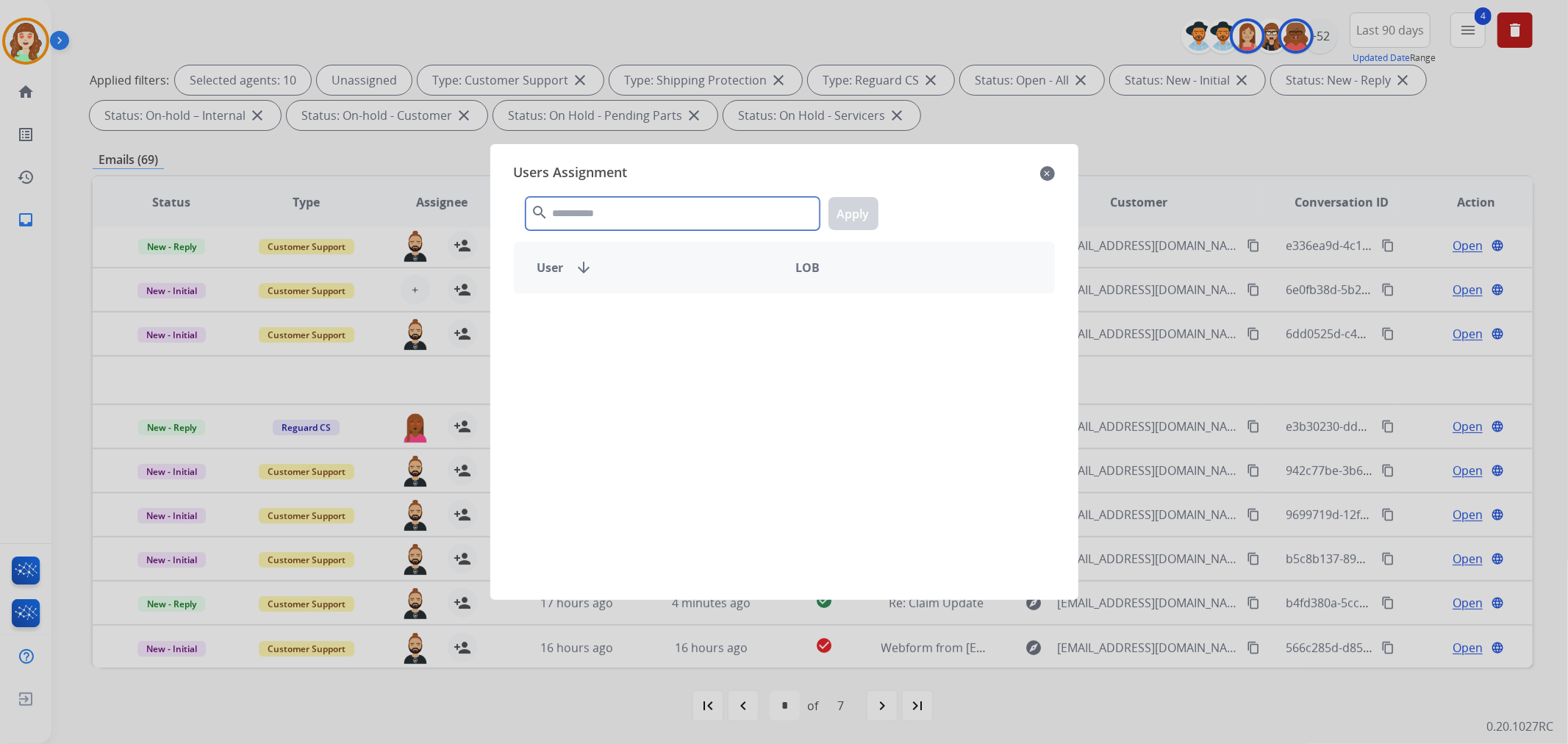
click at [611, 210] on input "text" at bounding box center [673, 212] width 294 height 33
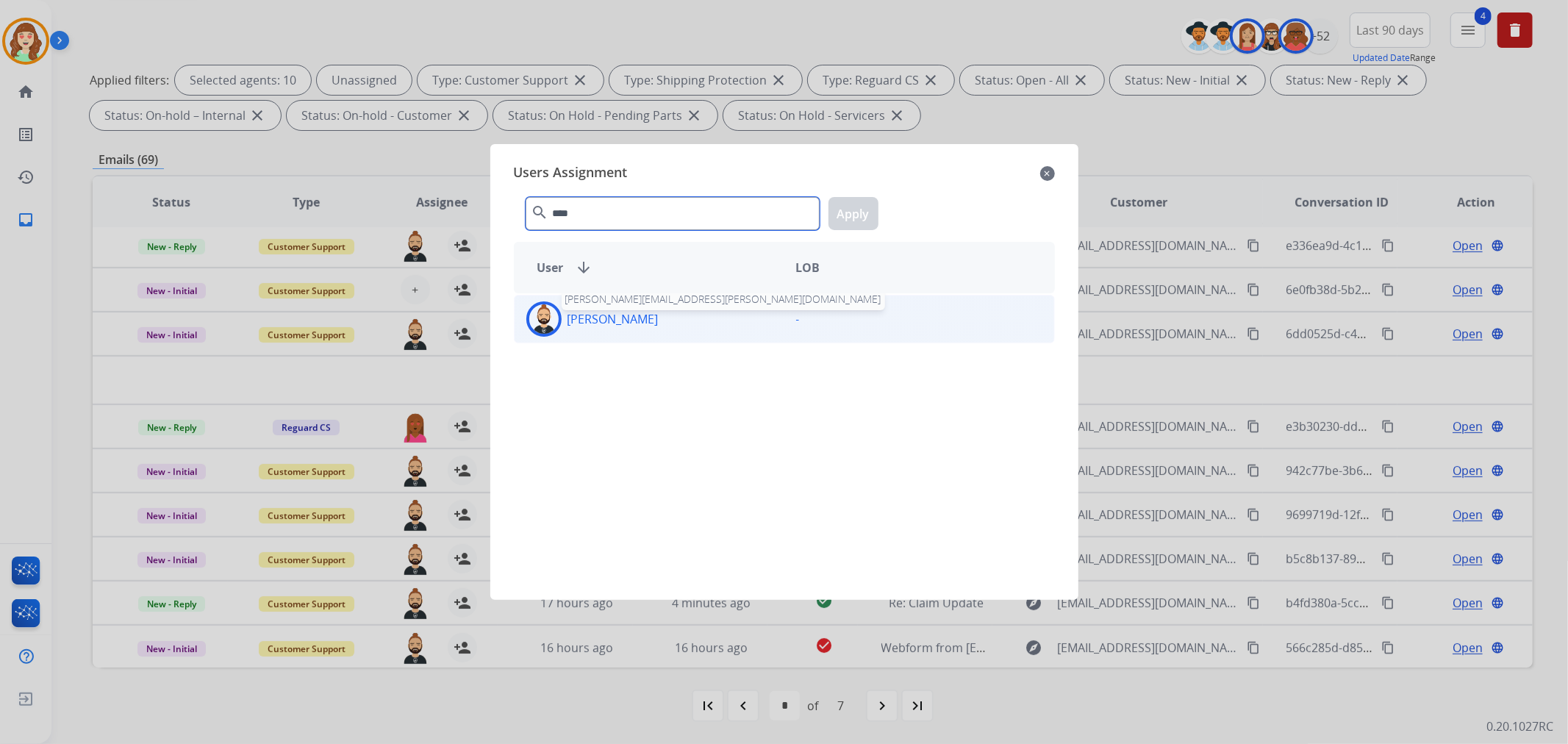
type input "****"
click at [590, 314] on p "[PERSON_NAME]" at bounding box center [613, 319] width 91 height 18
click at [859, 210] on button "Apply" at bounding box center [854, 212] width 50 height 33
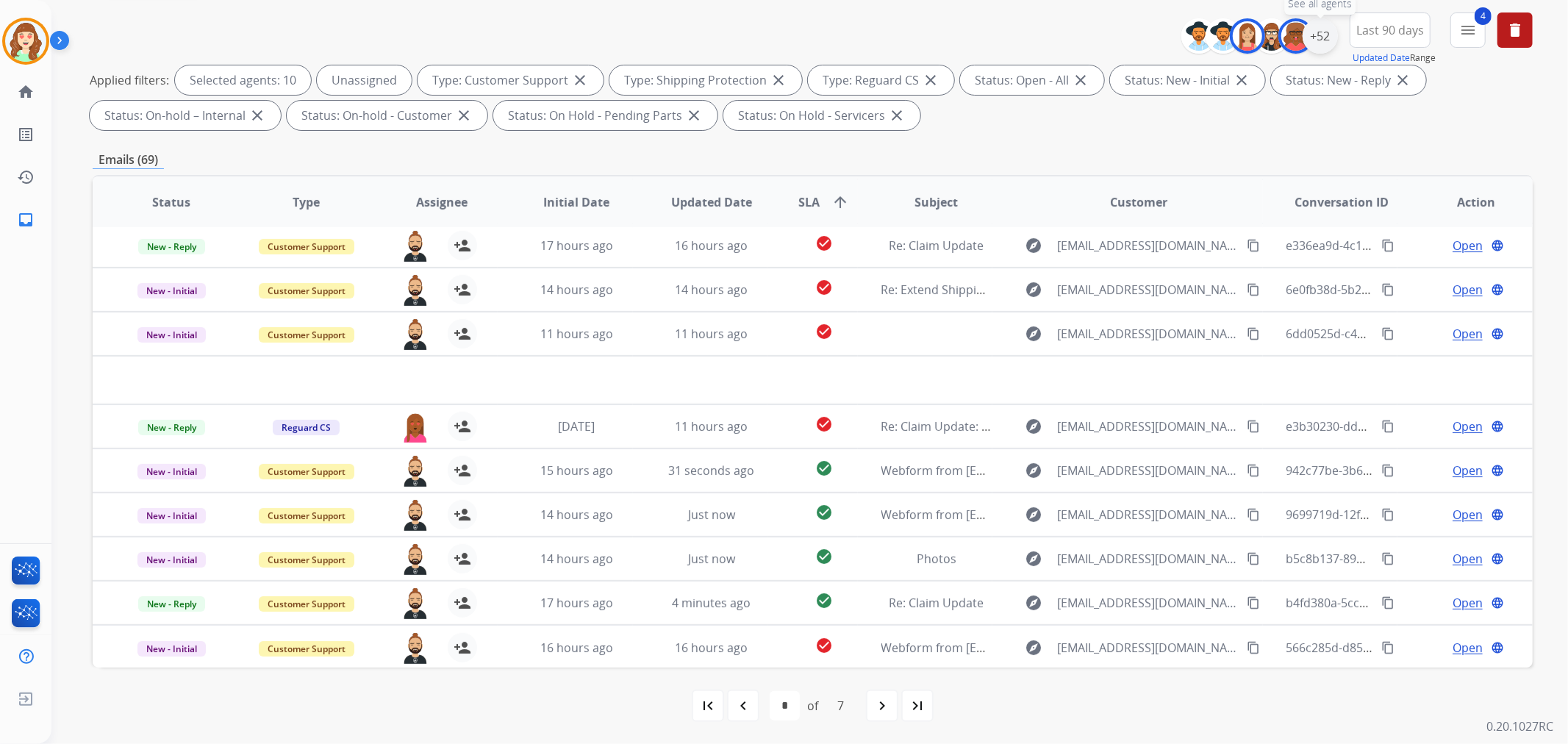
click at [1313, 32] on div "+52" at bounding box center [1320, 37] width 36 height 36
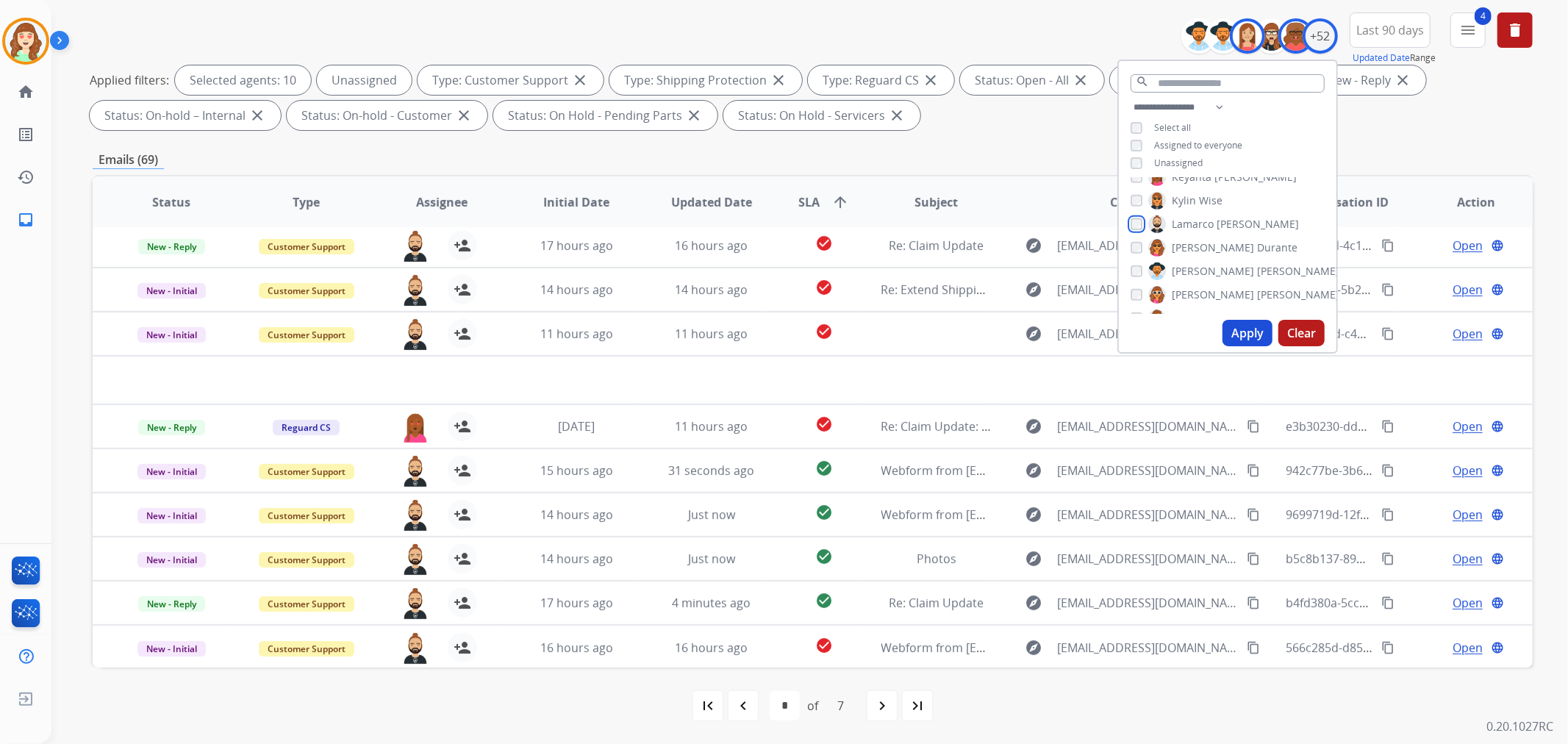
scroll to position [653, 0]
click at [1247, 328] on button "Apply" at bounding box center [1247, 333] width 50 height 27
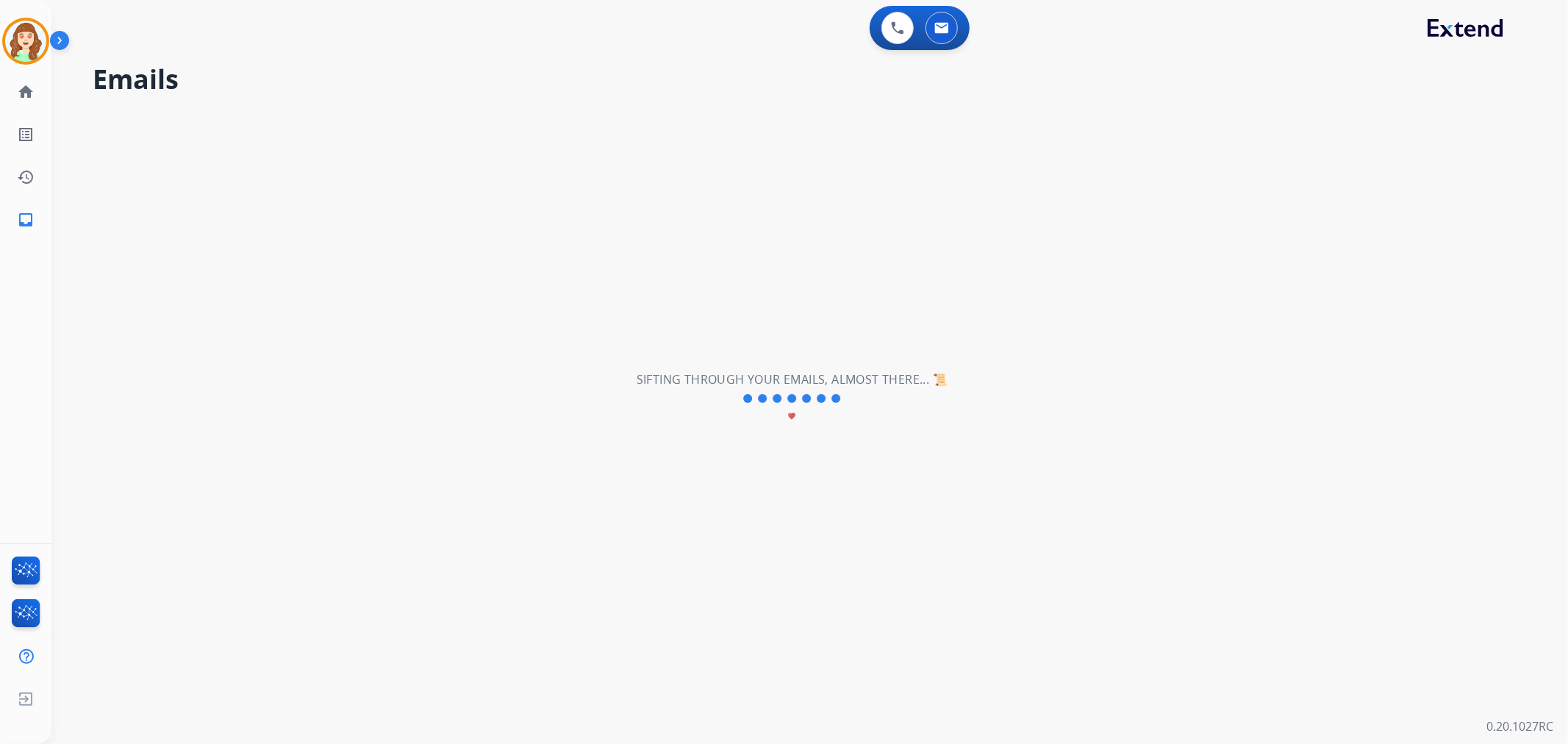
scroll to position [0, 0]
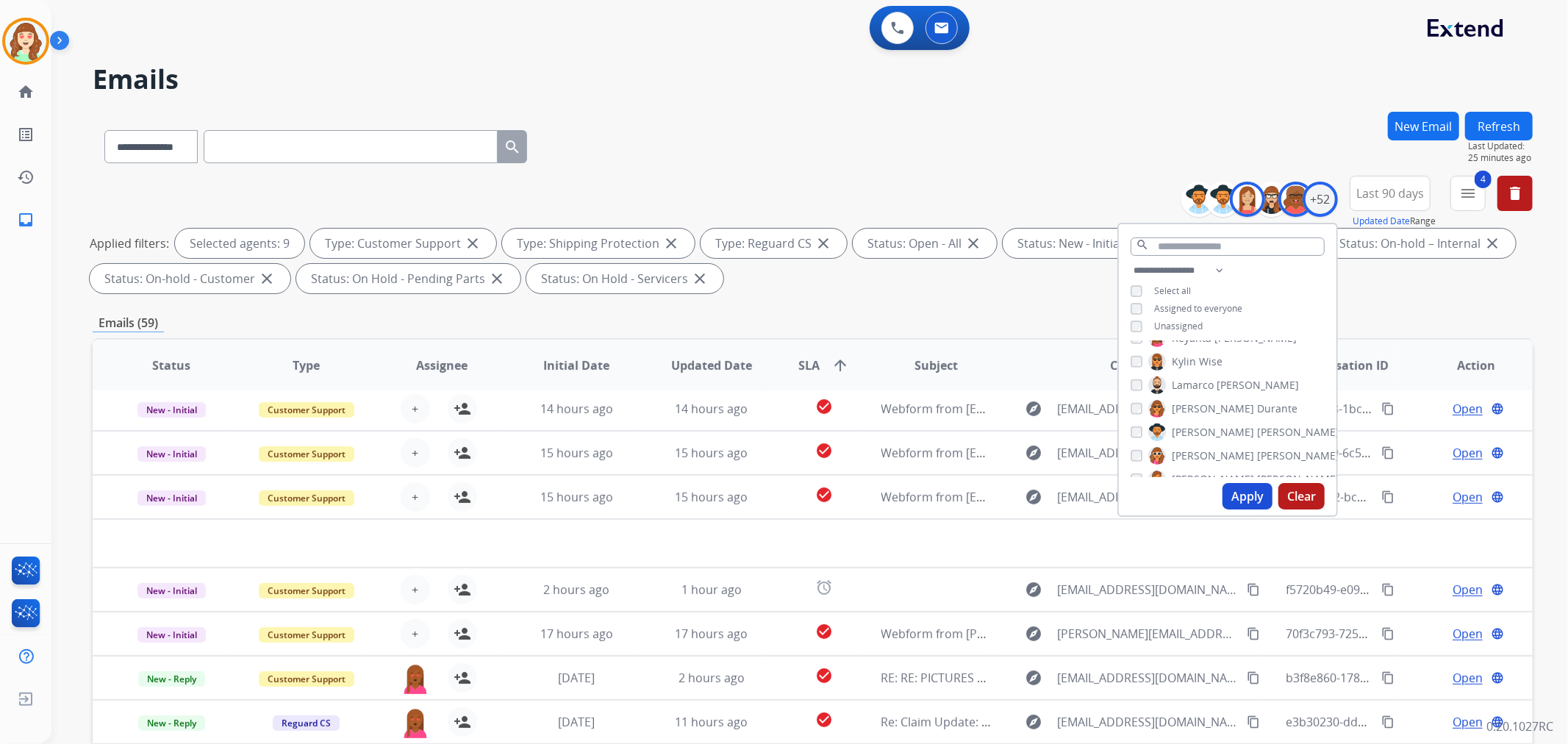
click at [1243, 497] on button "Apply" at bounding box center [1247, 496] width 50 height 27
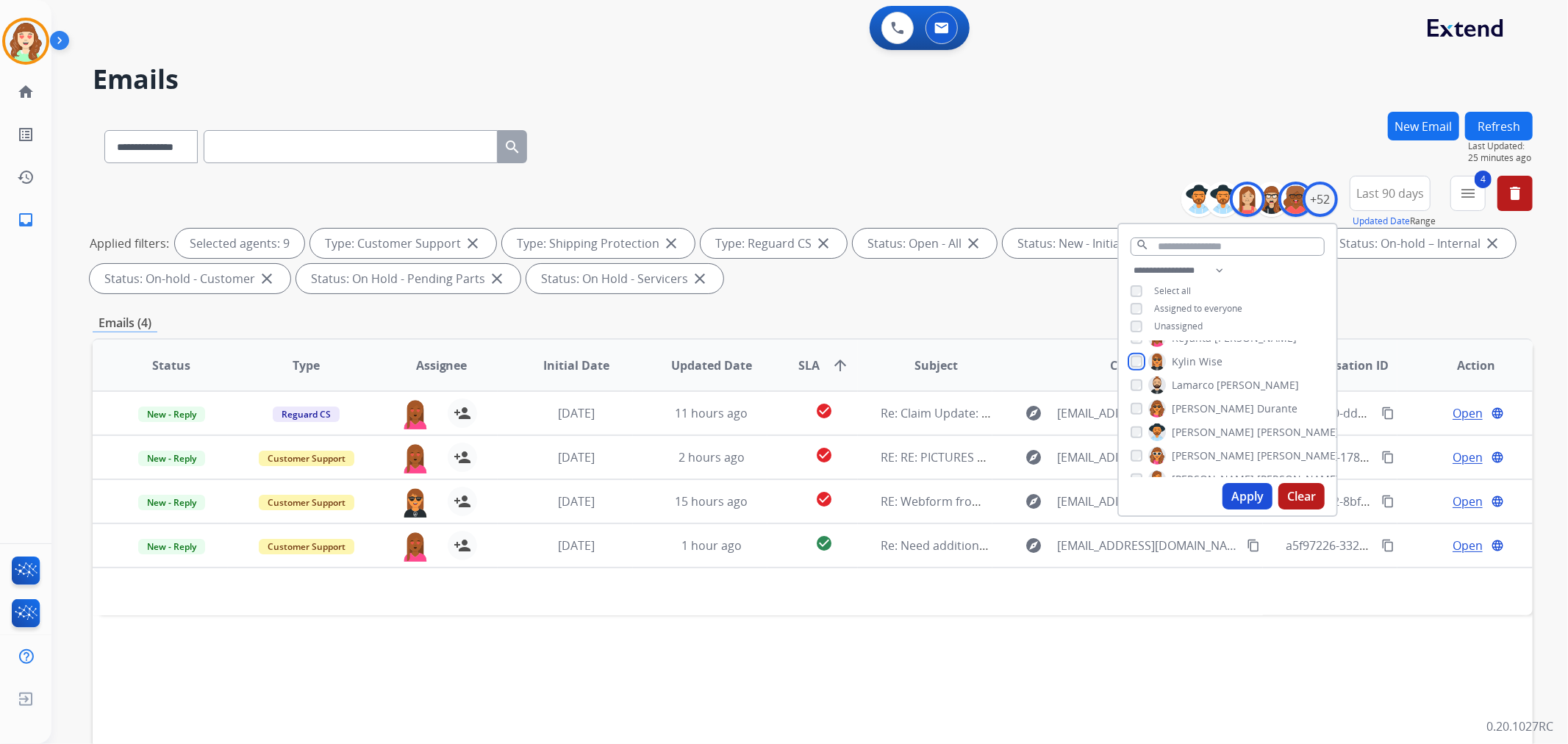
scroll to position [571, 0]
click at [1245, 497] on button "Apply" at bounding box center [1247, 496] width 50 height 27
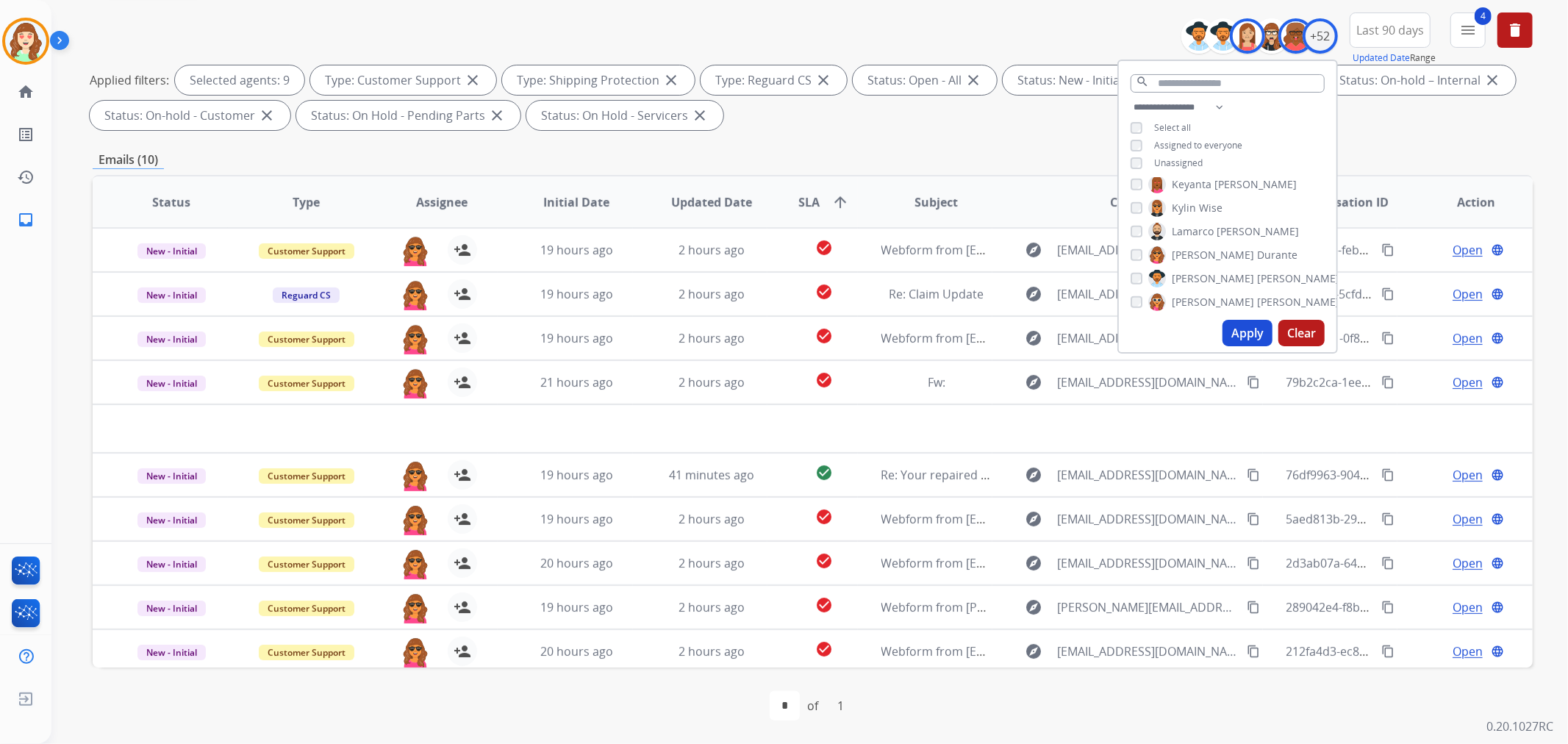
scroll to position [653, 0]
click at [1246, 332] on button "Apply" at bounding box center [1247, 333] width 50 height 27
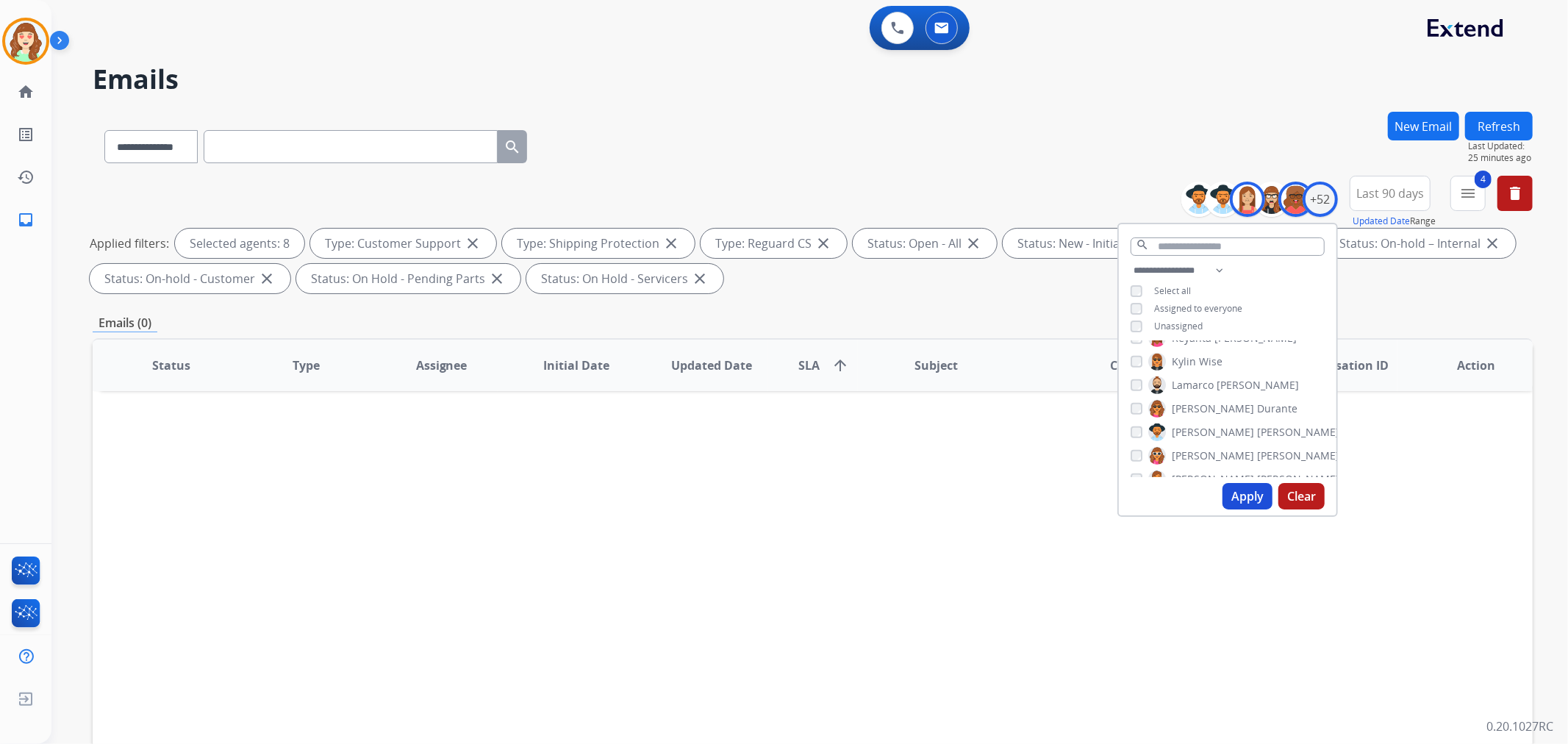
scroll to position [735, 0]
drag, startPoint x: 1252, startPoint y: 504, endPoint x: 1222, endPoint y: 493, distance: 32.0
click at [1250, 501] on button "Apply" at bounding box center [1247, 496] width 50 height 27
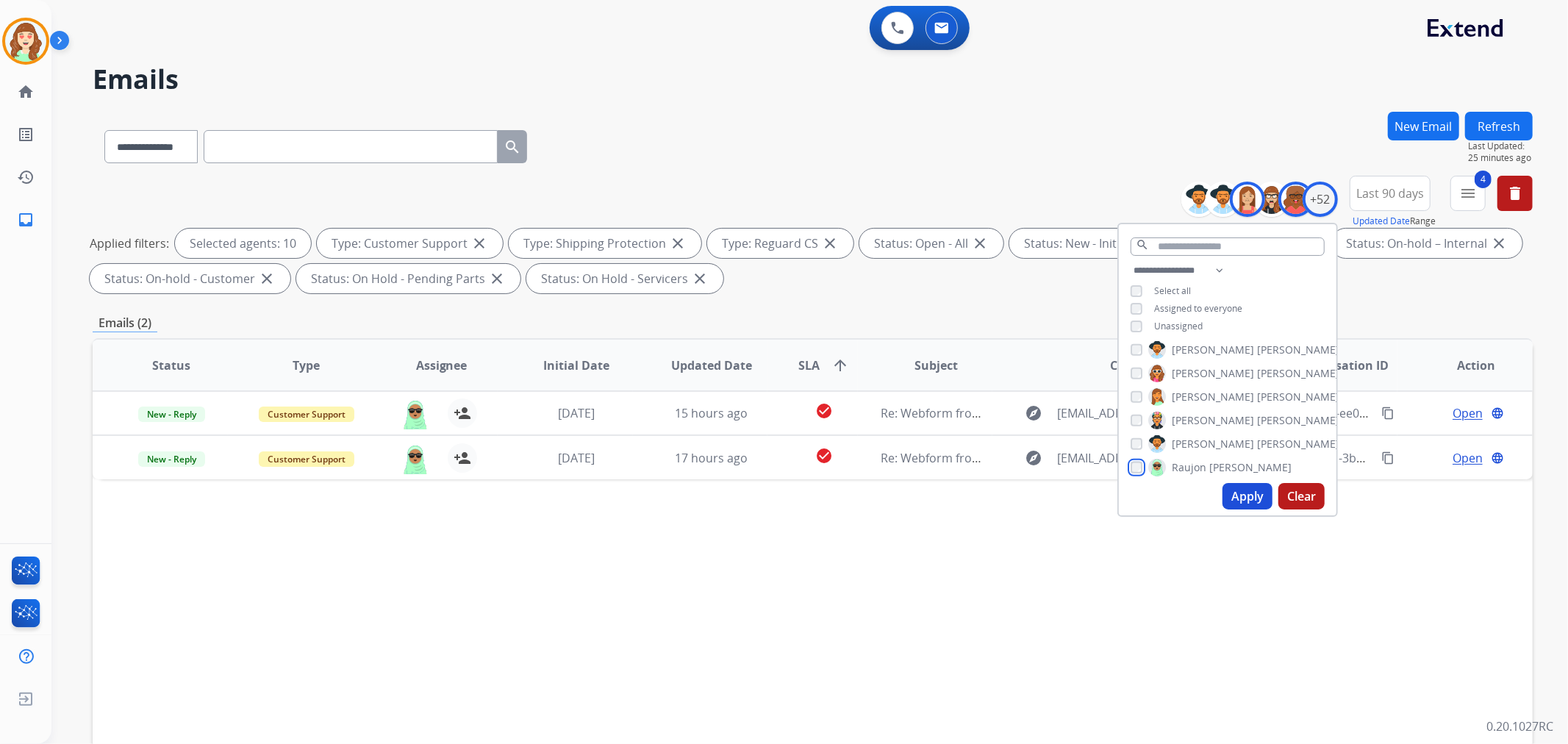
scroll to position [817, 0]
click at [1123, 433] on div "[PERSON_NAME] [PERSON_NAME] [PERSON_NAME] [PERSON_NAME] [PERSON_NAME] [PERSON_N…" at bounding box center [1227, 409] width 217 height 136
click at [1242, 502] on button "Apply" at bounding box center [1247, 496] width 50 height 27
click at [1133, 407] on div "[PERSON_NAME] [PERSON_NAME] [PERSON_NAME] [PERSON_NAME] [PERSON_NAME] [PERSON_N…" at bounding box center [1227, 409] width 217 height 136
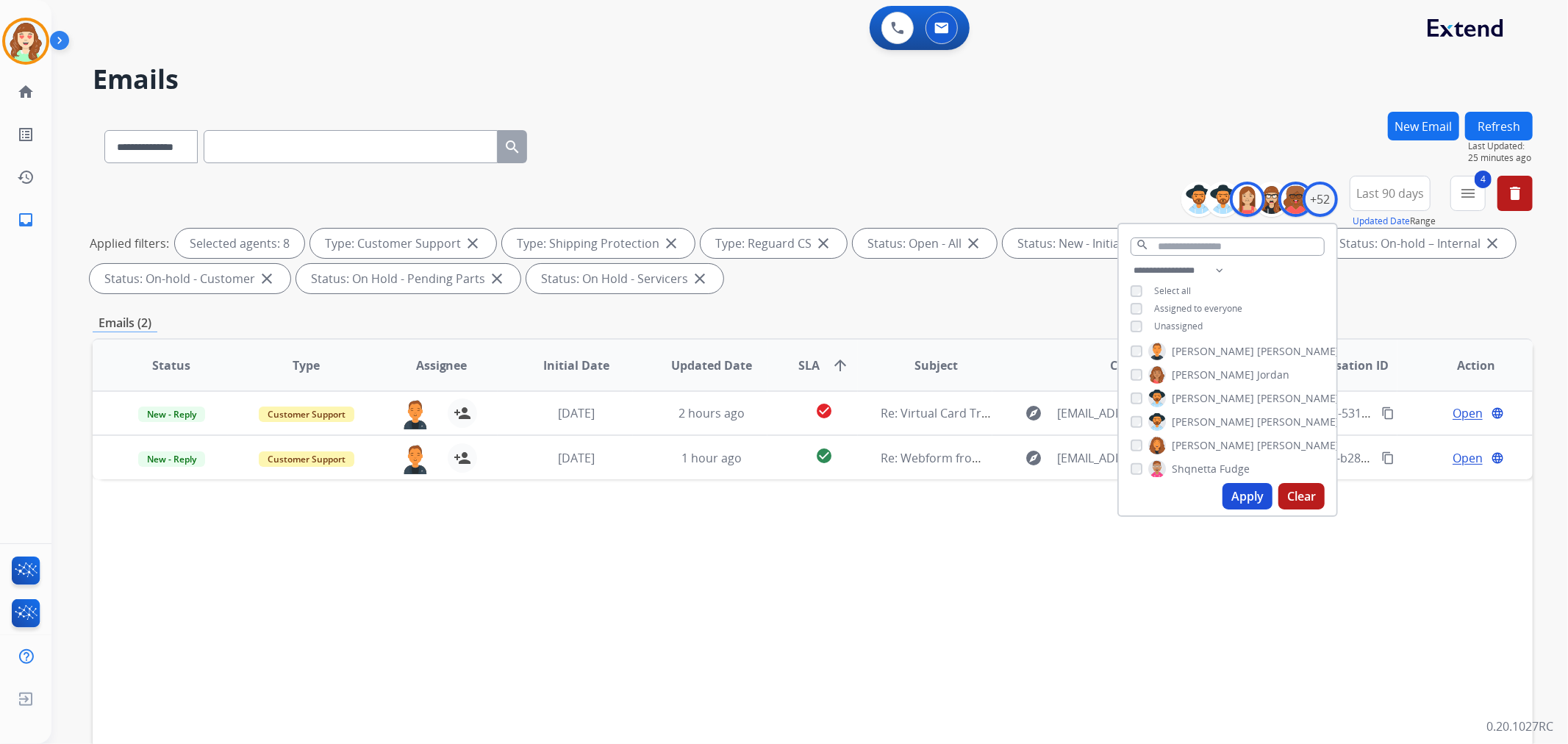
click at [1238, 496] on button "Apply" at bounding box center [1247, 496] width 50 height 27
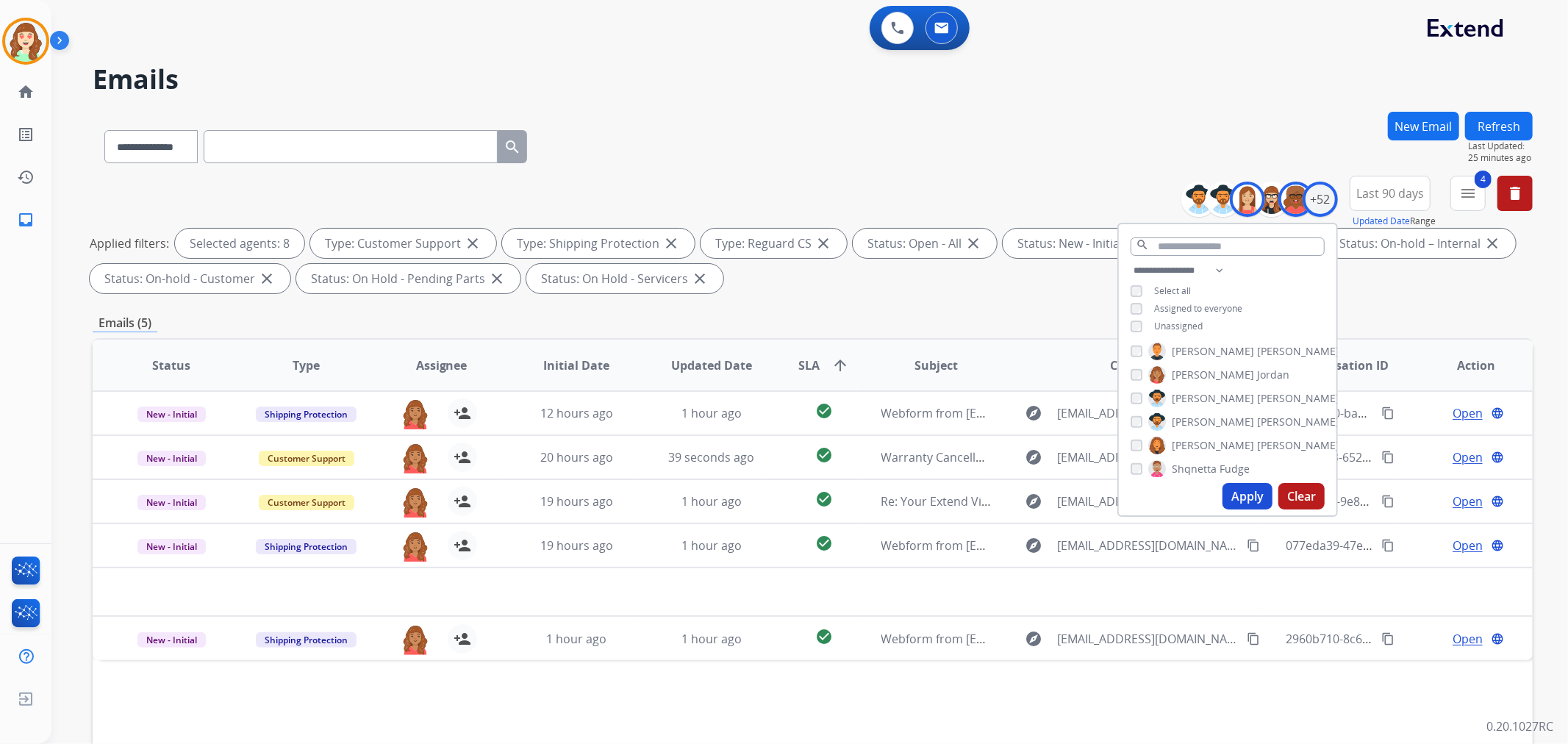
click at [1241, 488] on button "Apply" at bounding box center [1247, 496] width 50 height 27
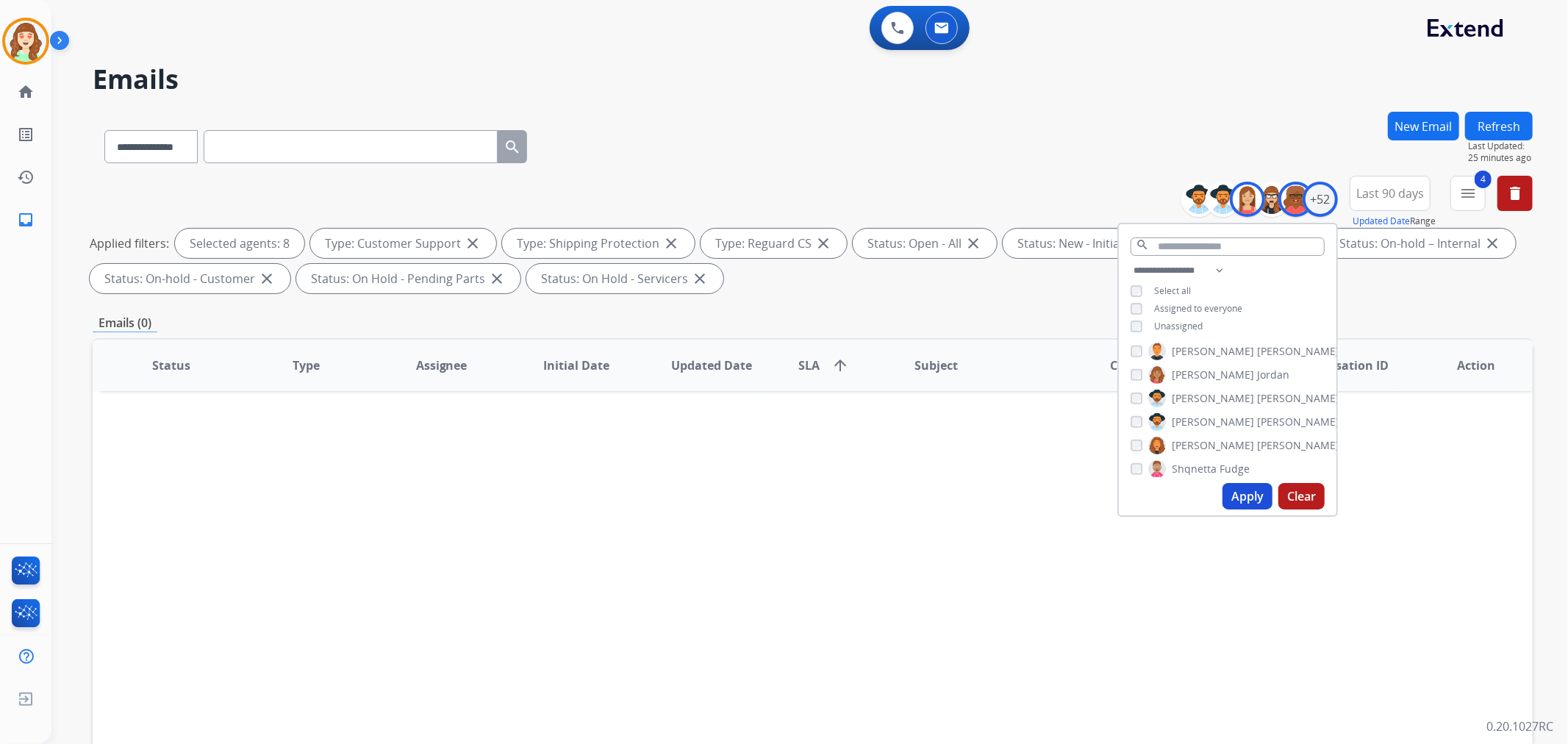
drag, startPoint x: 1243, startPoint y: 488, endPoint x: 1679, endPoint y: 593, distance: 448.5
click at [1567, 593] on html "**********" at bounding box center [784, 372] width 1568 height 744
click at [1239, 498] on button "Apply" at bounding box center [1247, 496] width 50 height 27
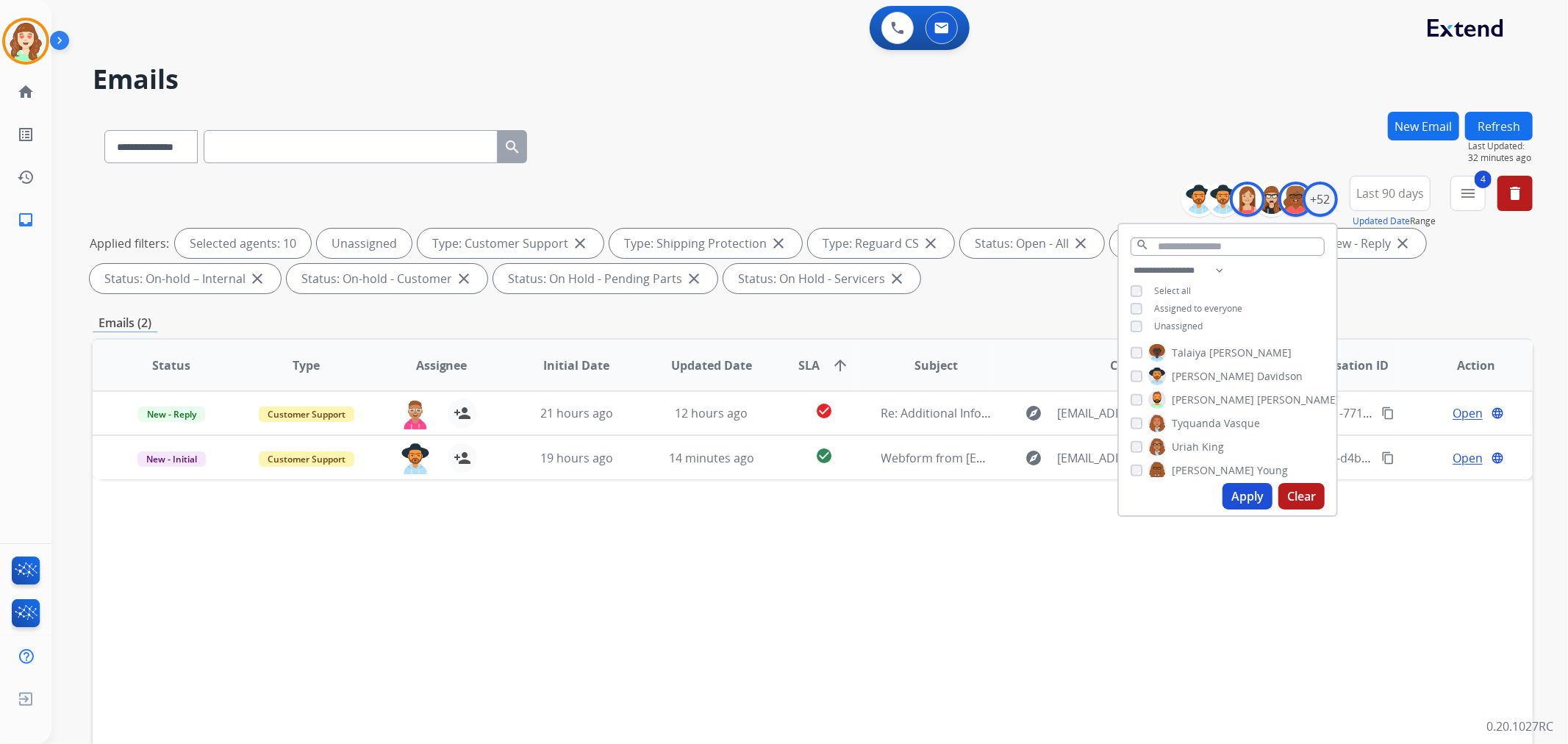
click at [1239, 503] on button "Apply" at bounding box center [1247, 496] width 50 height 27
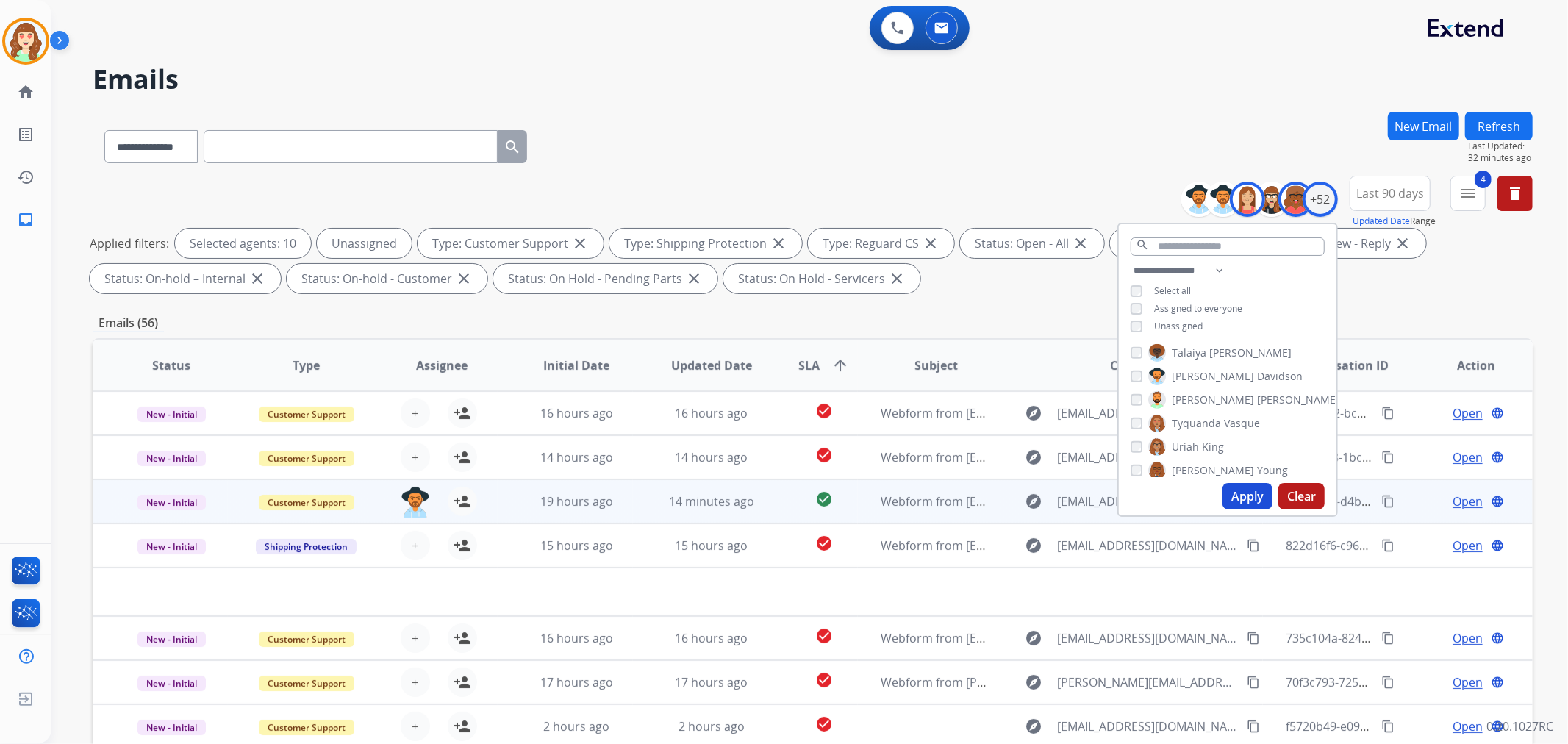
scroll to position [163, 0]
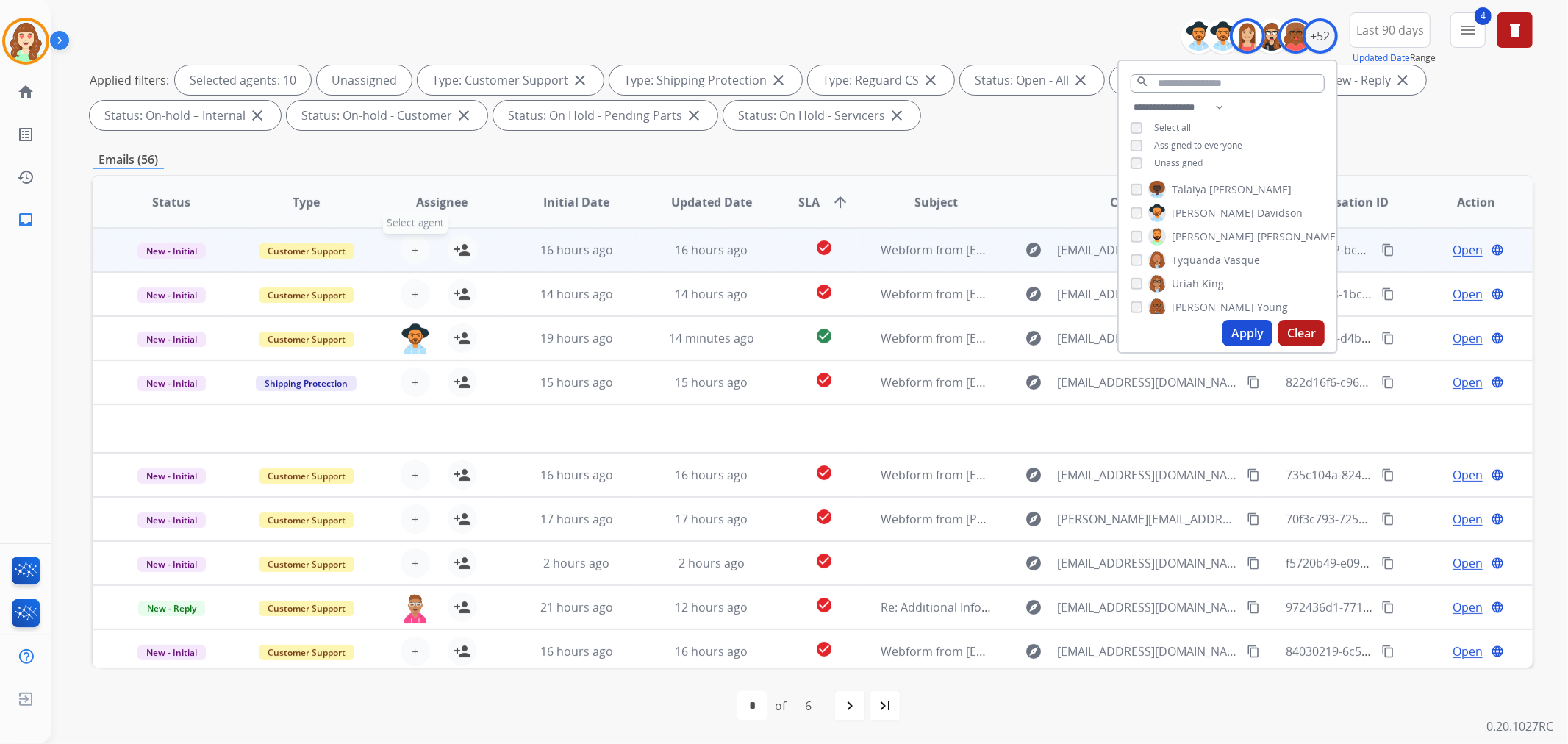
click at [418, 240] on button "+ Select agent" at bounding box center [416, 250] width 30 height 30
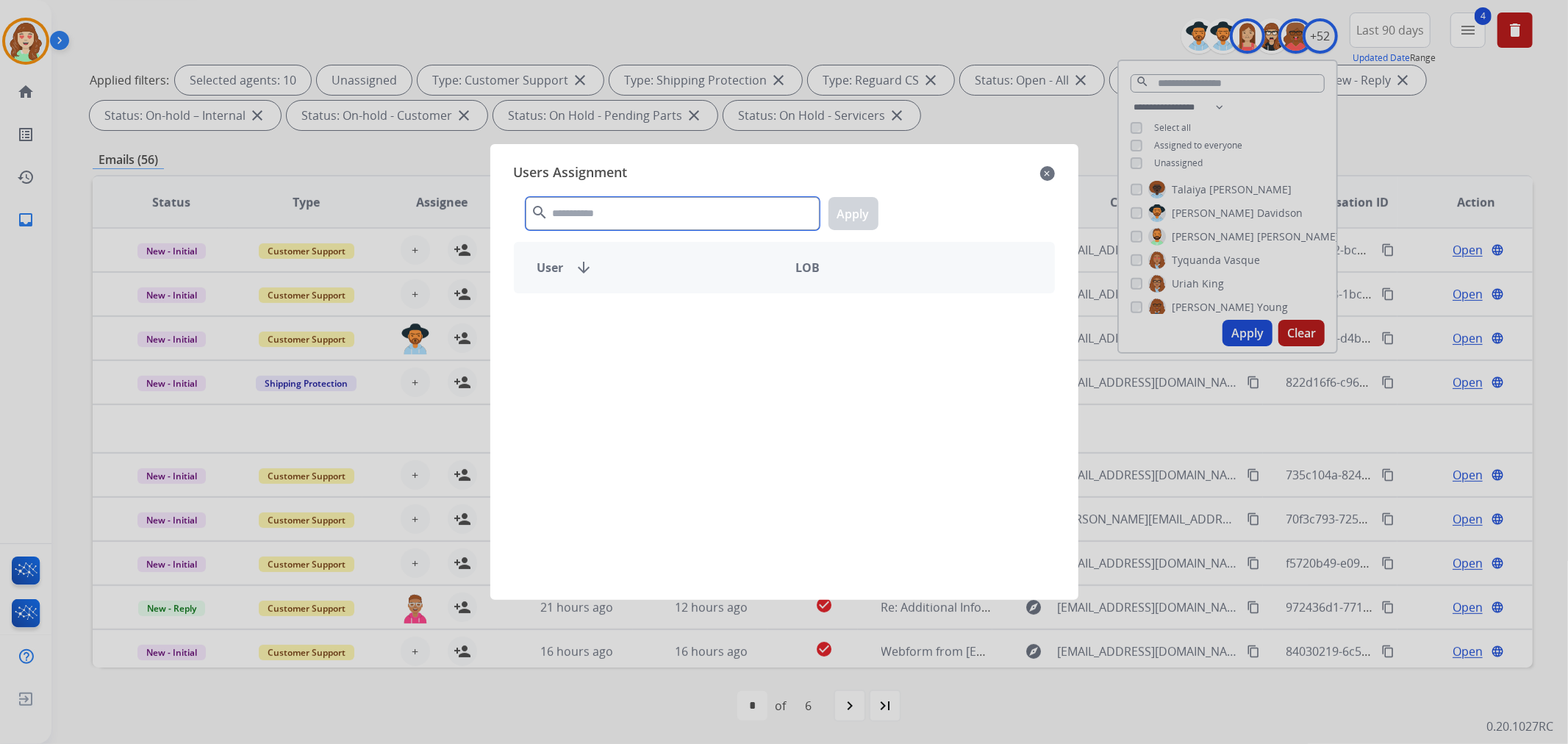
click at [614, 211] on input "text" at bounding box center [673, 212] width 294 height 33
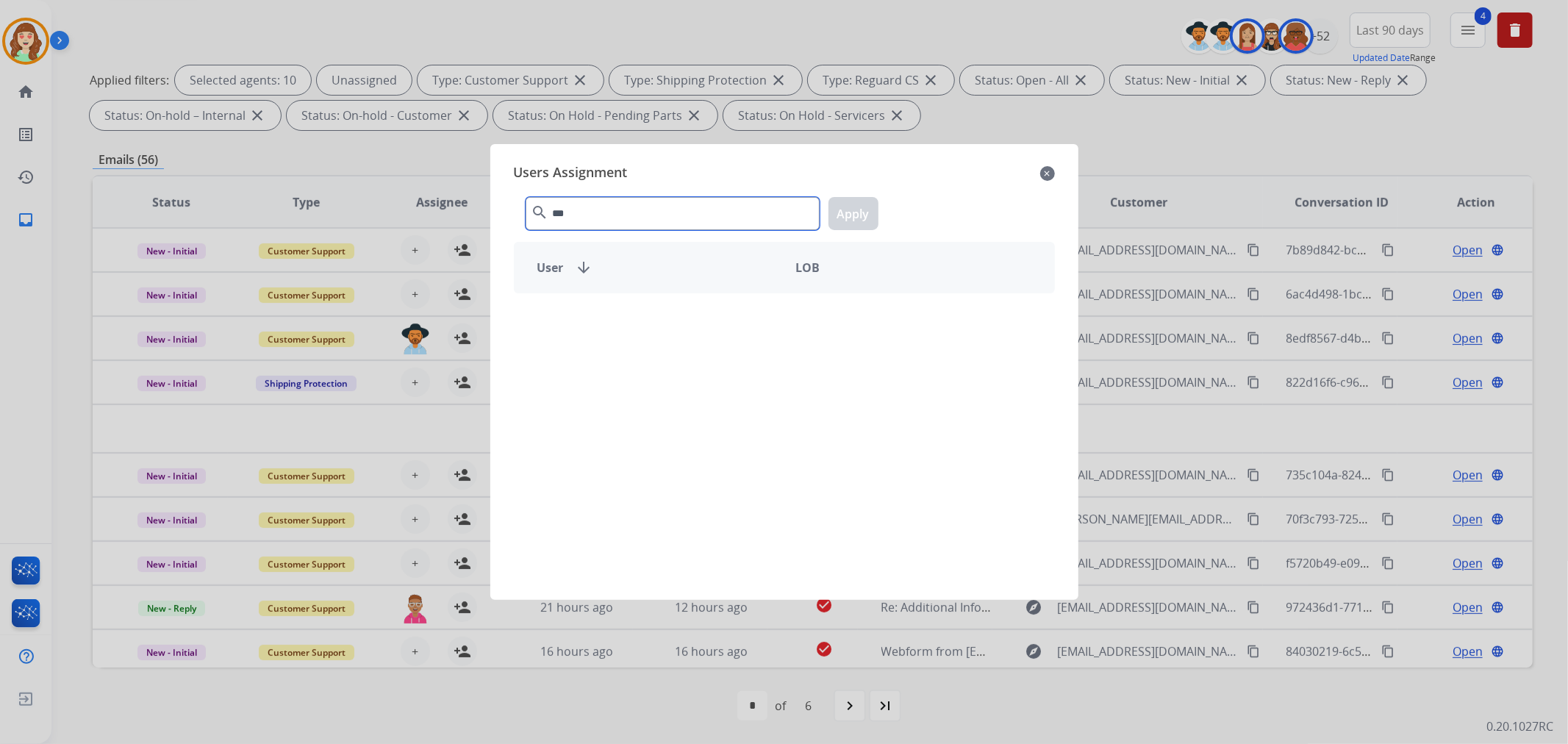
type input "*"
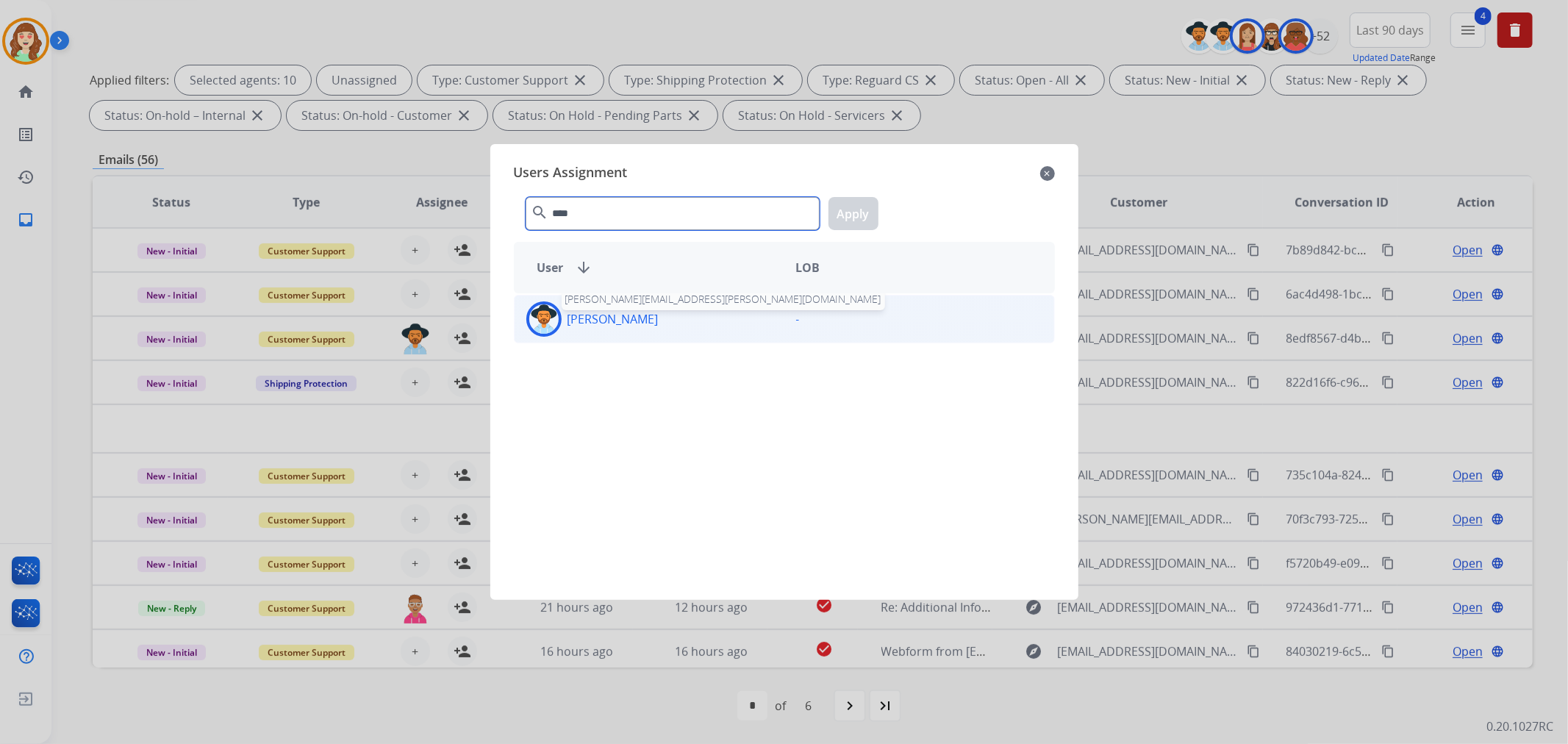
type input "****"
click at [613, 316] on p "[PERSON_NAME]" at bounding box center [613, 319] width 91 height 18
click at [843, 214] on button "Apply" at bounding box center [854, 212] width 50 height 33
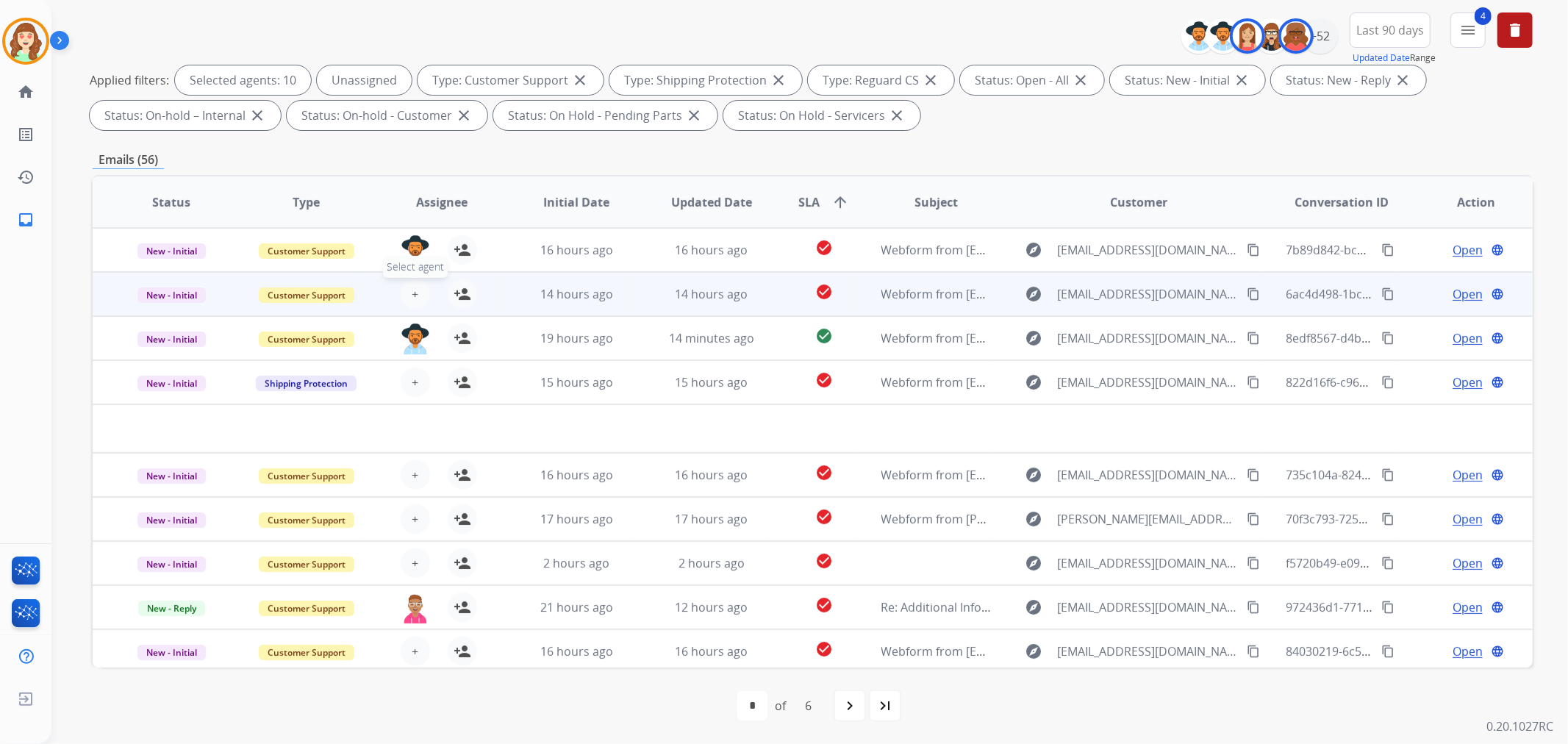
click at [414, 298] on span "+" at bounding box center [415, 294] width 7 height 18
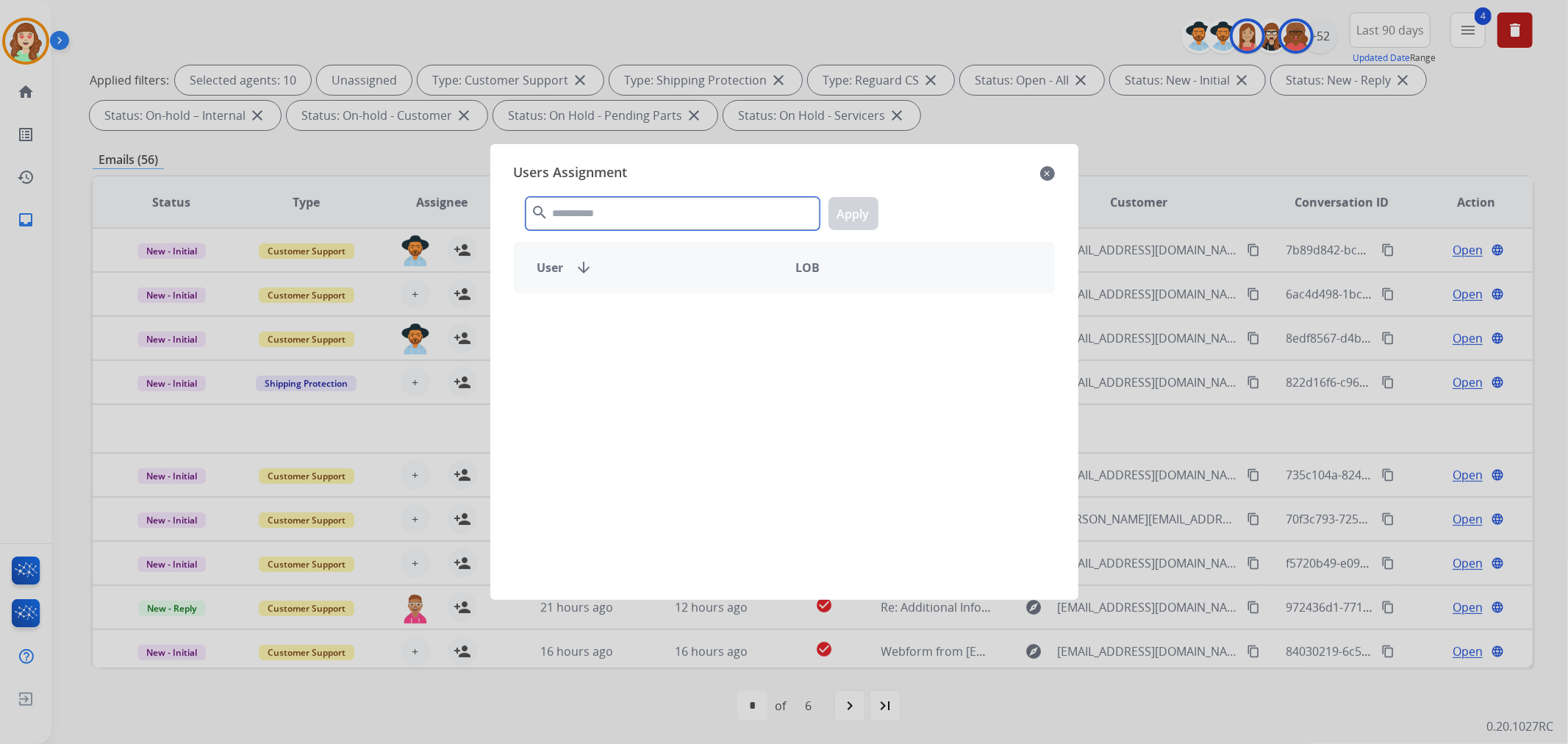
click at [690, 205] on input "text" at bounding box center [673, 212] width 294 height 33
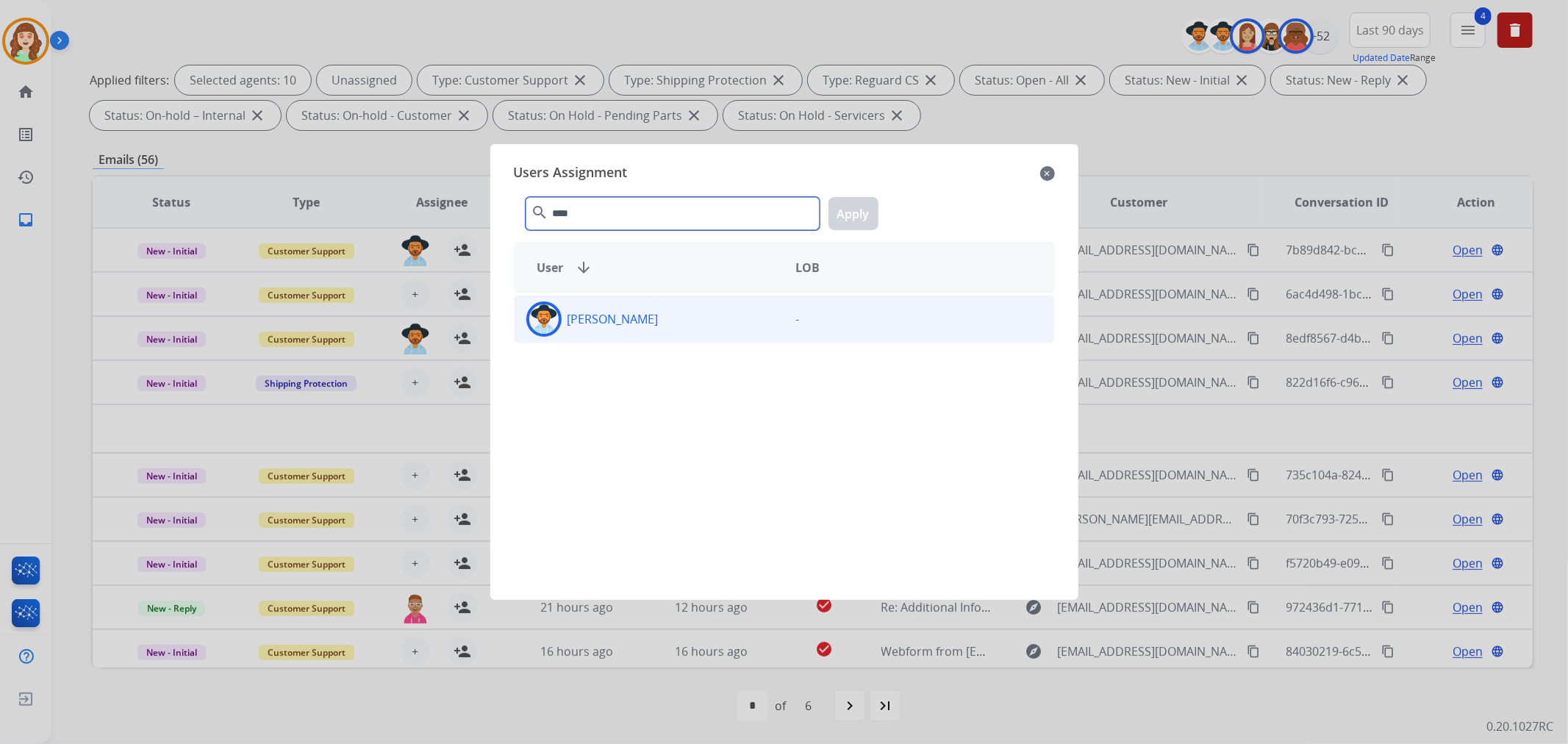
type input "****"
drag, startPoint x: 714, startPoint y: 317, endPoint x: 833, endPoint y: 241, distance: 141.2
click at [728, 311] on div "[PERSON_NAME]" at bounding box center [649, 319] width 270 height 36
click at [858, 208] on button "Apply" at bounding box center [854, 212] width 50 height 33
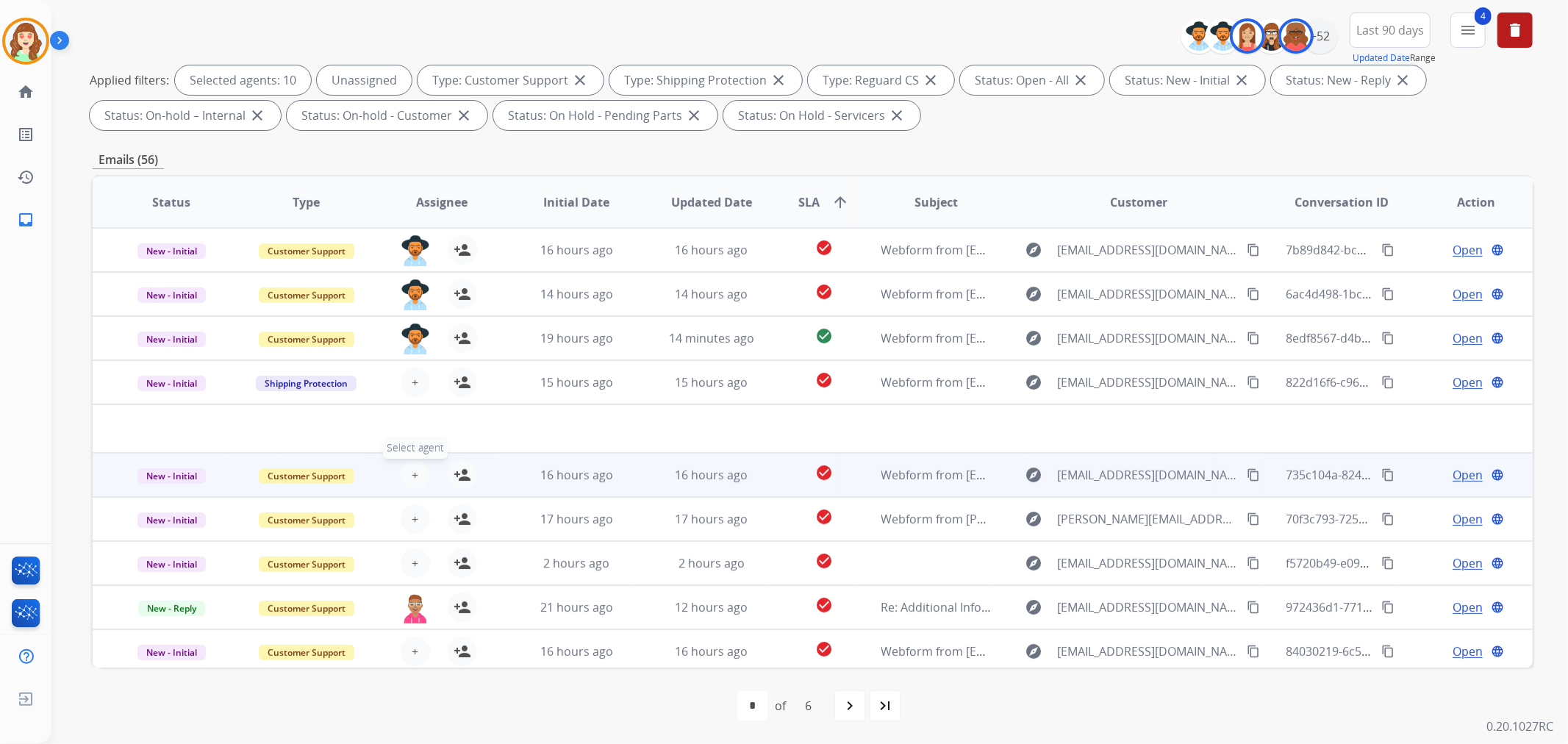
click at [422, 475] on button "+ Select agent" at bounding box center [416, 475] width 30 height 30
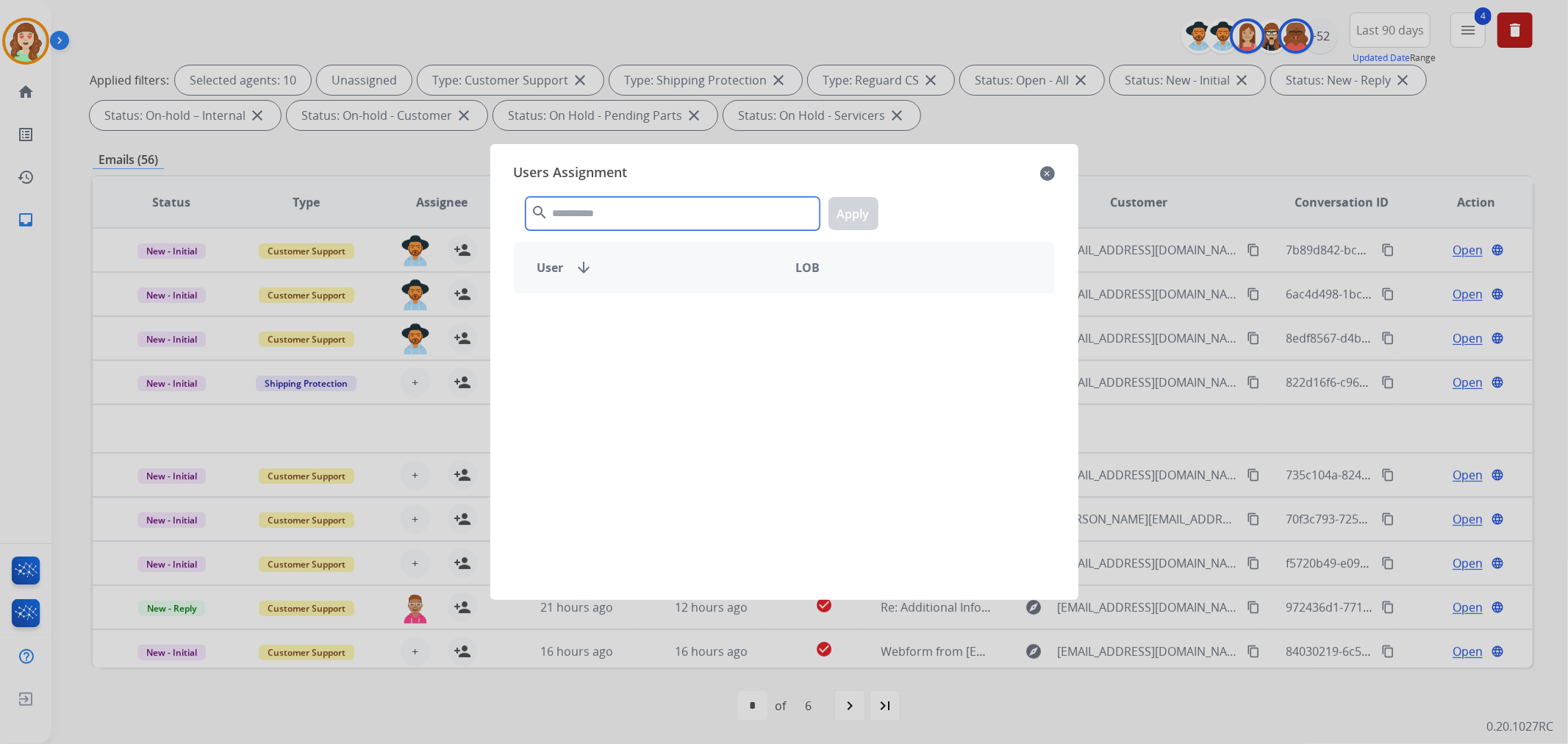
click at [670, 210] on input "text" at bounding box center [673, 212] width 294 height 33
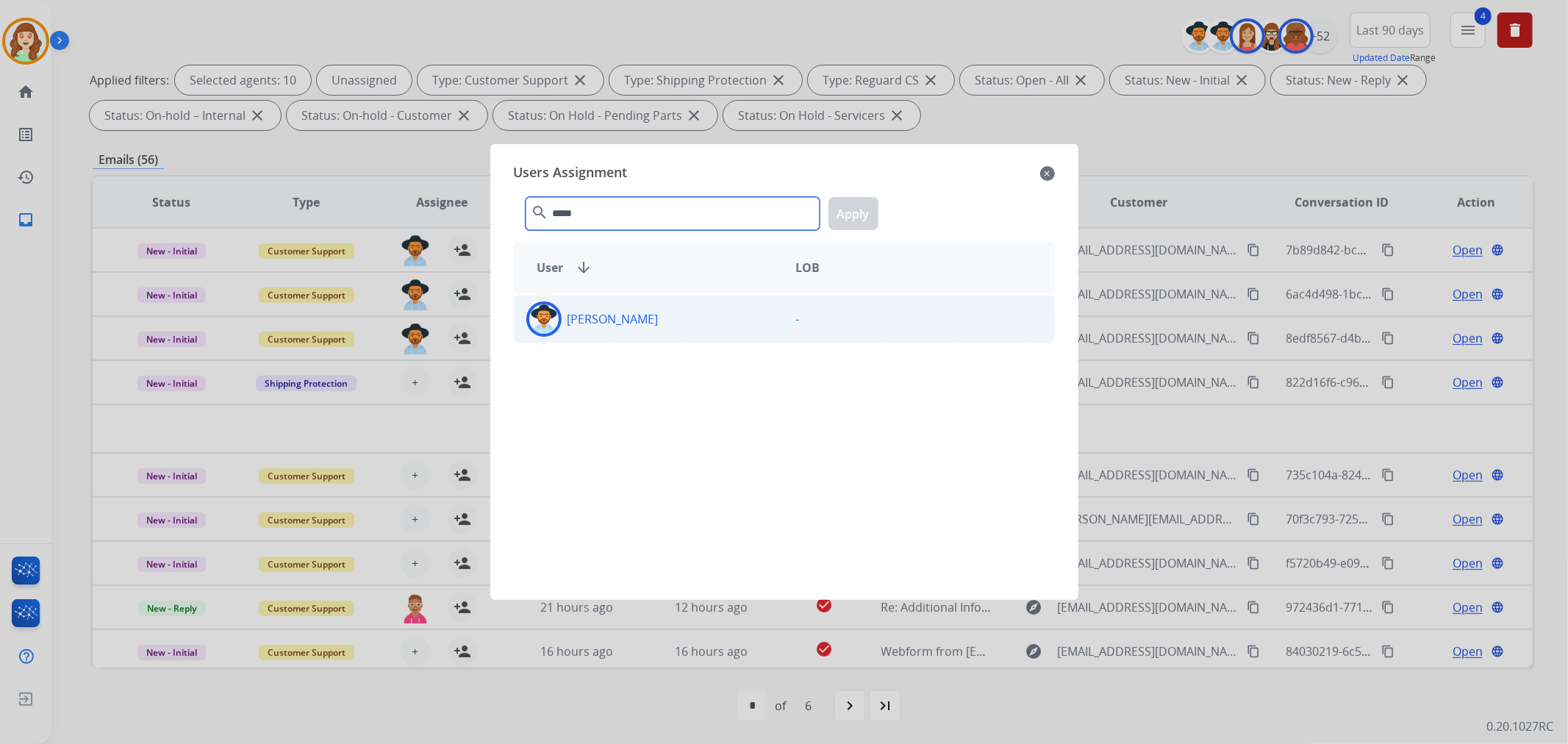
type input "*****"
click at [722, 335] on div "[PERSON_NAME]" at bounding box center [649, 319] width 270 height 36
click at [868, 216] on button "Apply" at bounding box center [854, 212] width 50 height 33
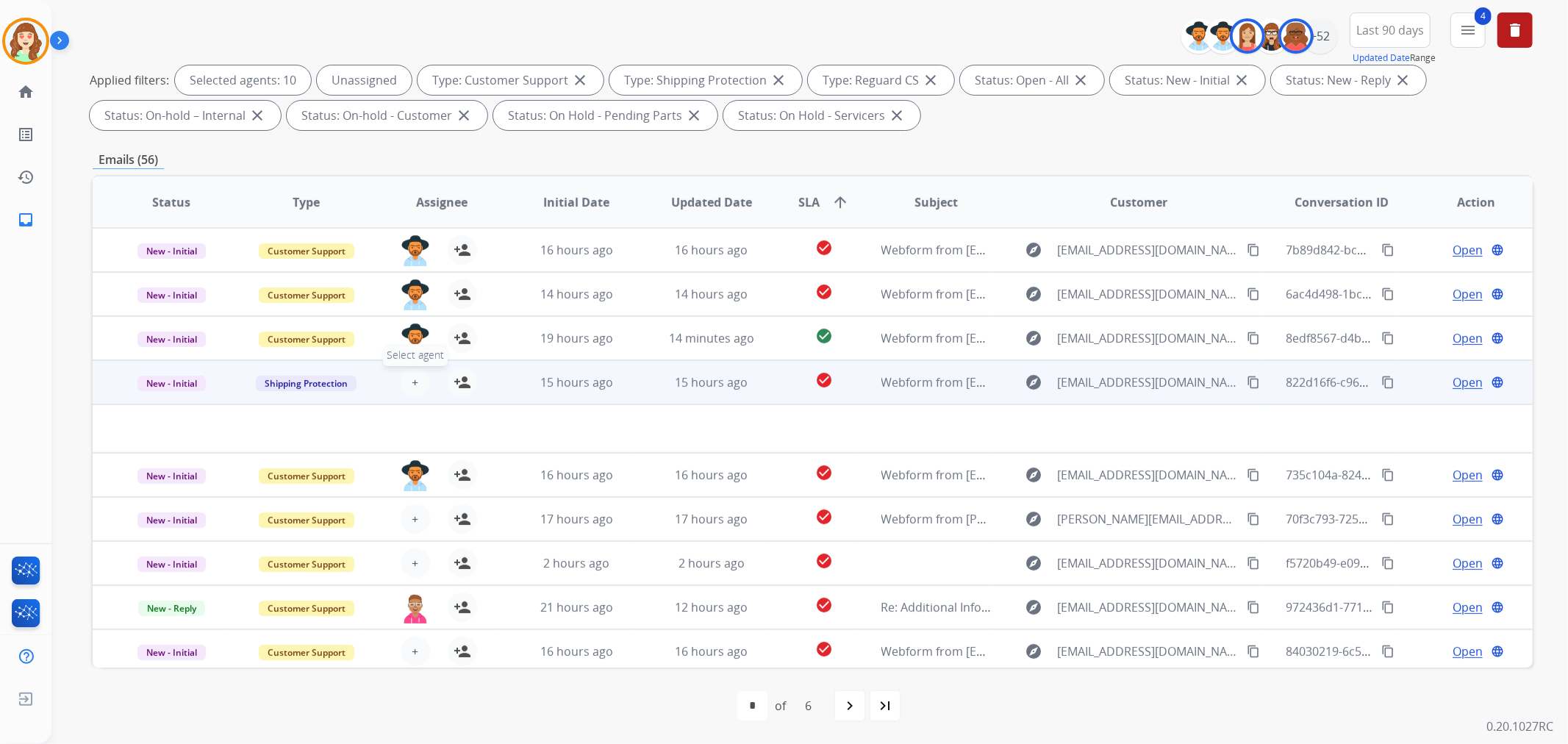
click at [414, 383] on span "+" at bounding box center [415, 382] width 7 height 18
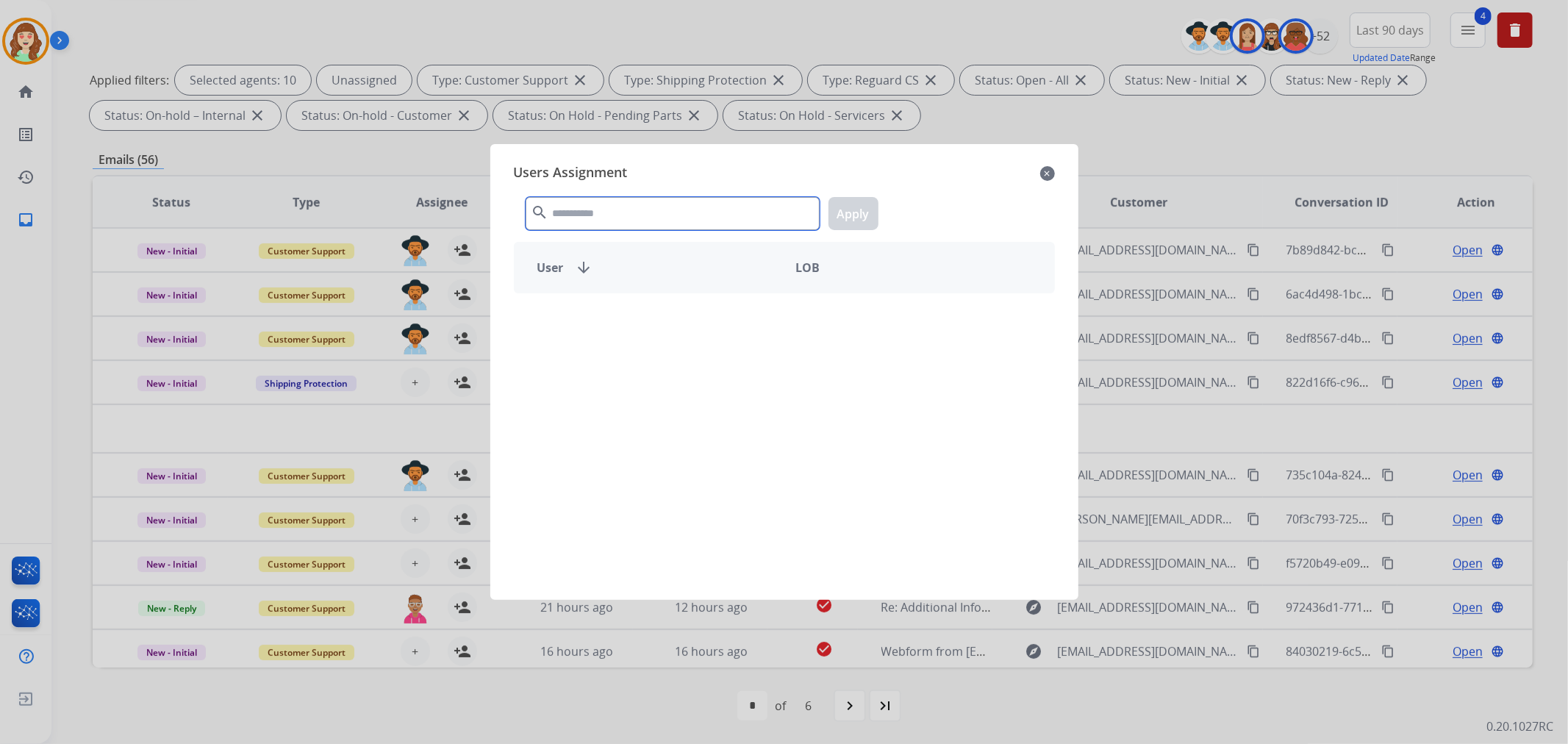
click at [645, 220] on input "text" at bounding box center [673, 212] width 294 height 33
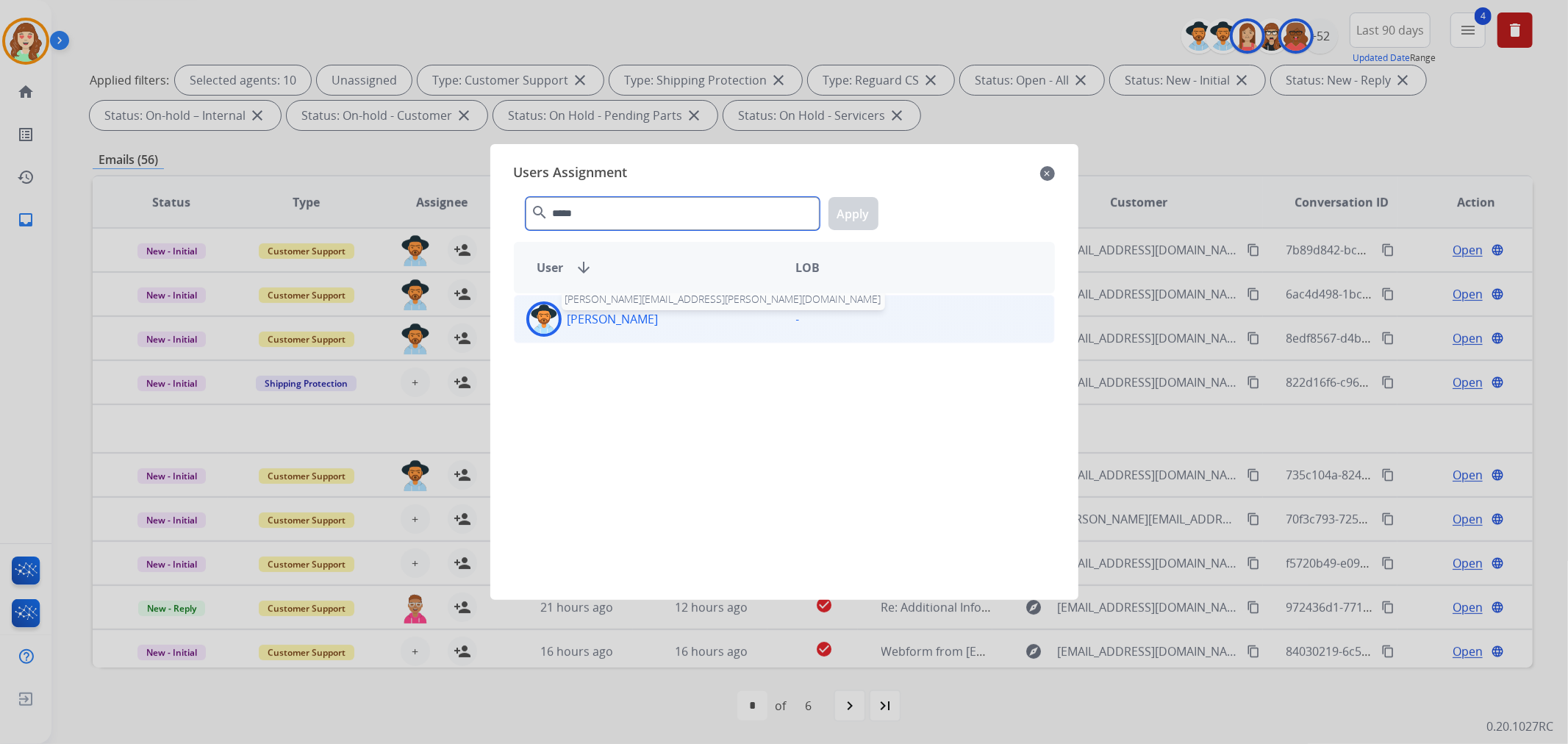
type input "*****"
click at [648, 311] on p "[PERSON_NAME]" at bounding box center [613, 319] width 91 height 18
click at [854, 218] on button "Apply" at bounding box center [854, 212] width 50 height 33
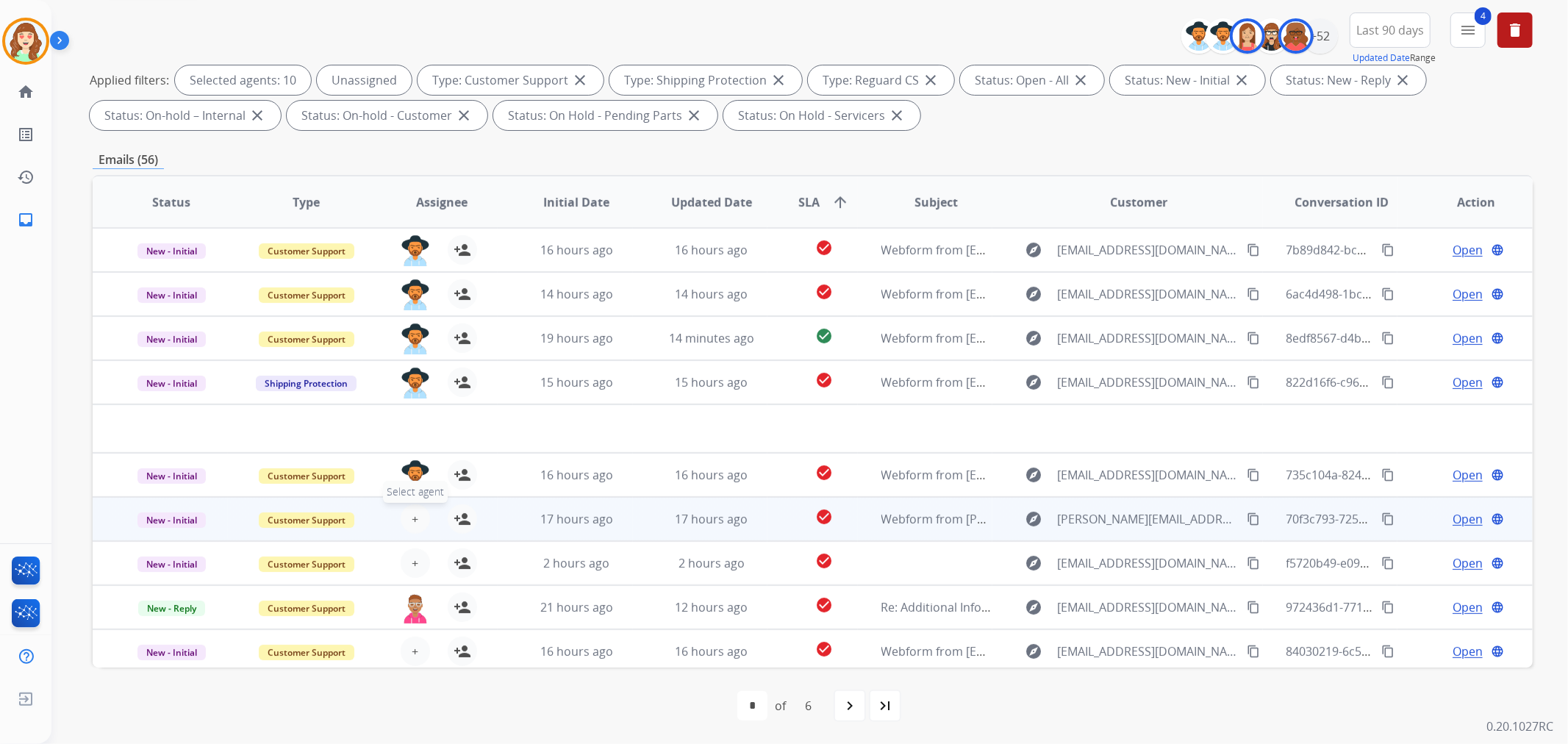
click at [407, 522] on button "+ Select agent" at bounding box center [416, 519] width 30 height 30
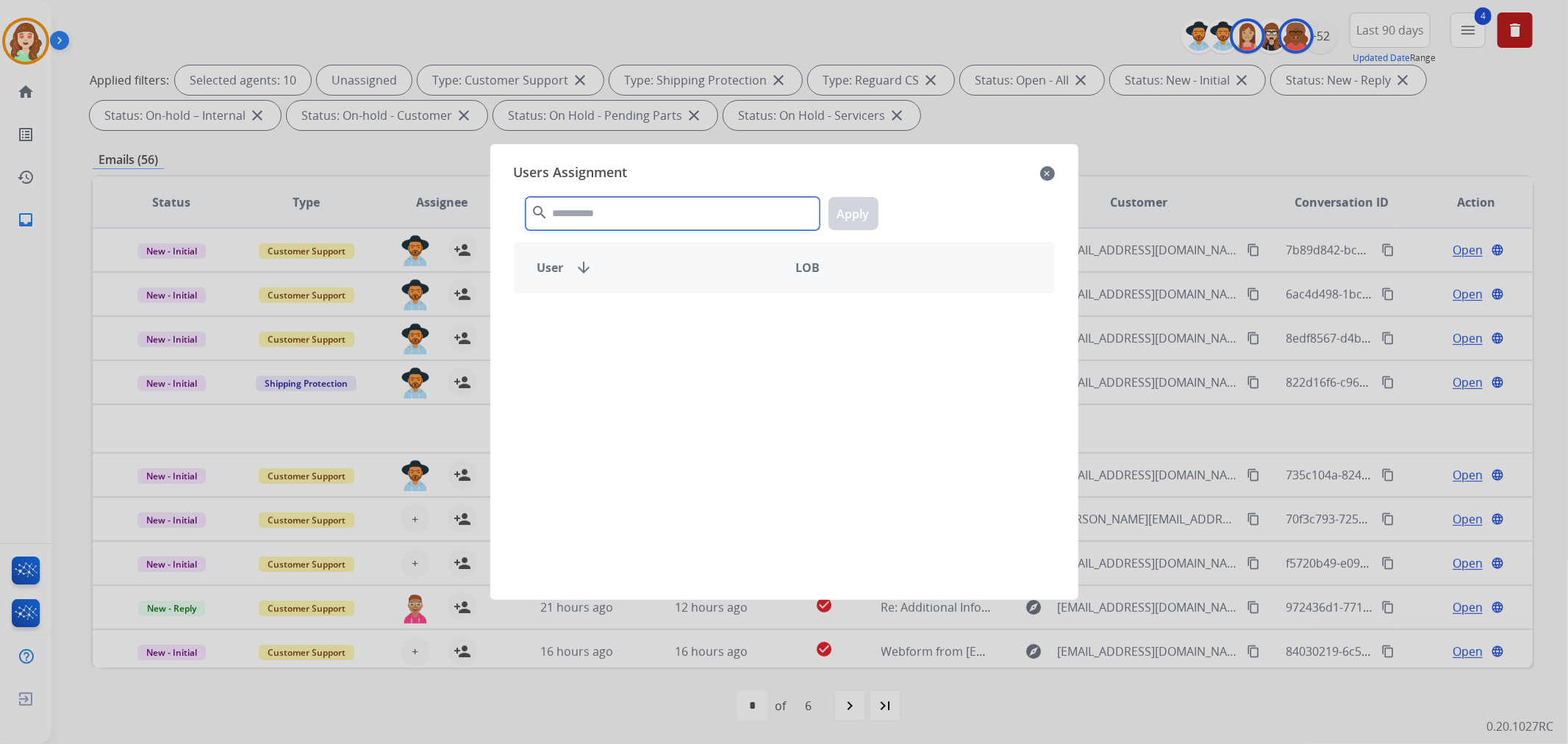
drag, startPoint x: 617, startPoint y: 204, endPoint x: 639, endPoint y: 203, distance: 22.0
click at [639, 203] on input "text" at bounding box center [673, 212] width 294 height 33
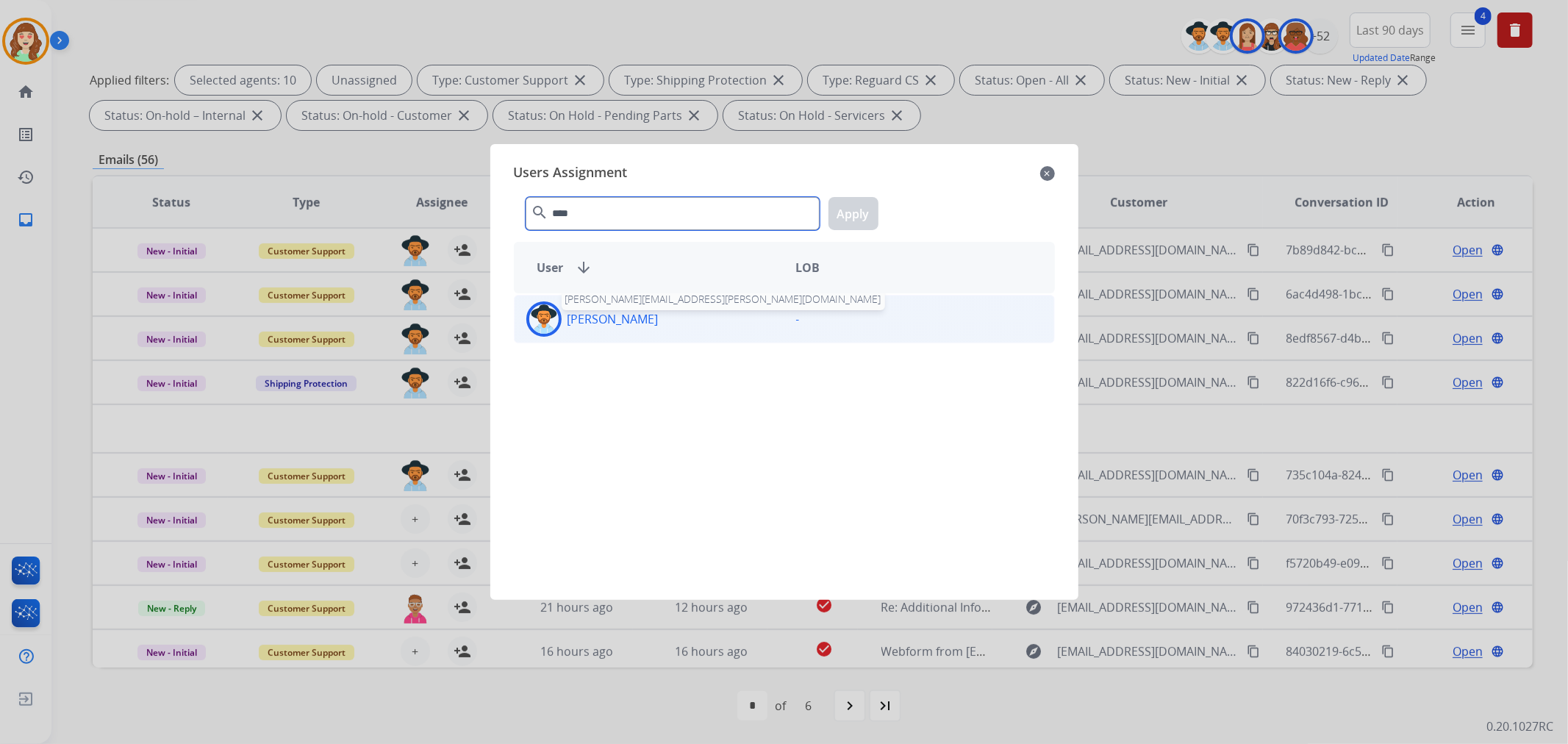
type input "****"
drag, startPoint x: 662, startPoint y: 318, endPoint x: 684, endPoint y: 312, distance: 22.8
click at [665, 317] on div "Tammy Davidson tammy.davidson@eccogroupusa.com" at bounding box center [649, 319] width 270 height 36
drag, startPoint x: 844, startPoint y: 211, endPoint x: 854, endPoint y: 203, distance: 12.8
click at [848, 209] on button "Apply" at bounding box center [854, 212] width 50 height 33
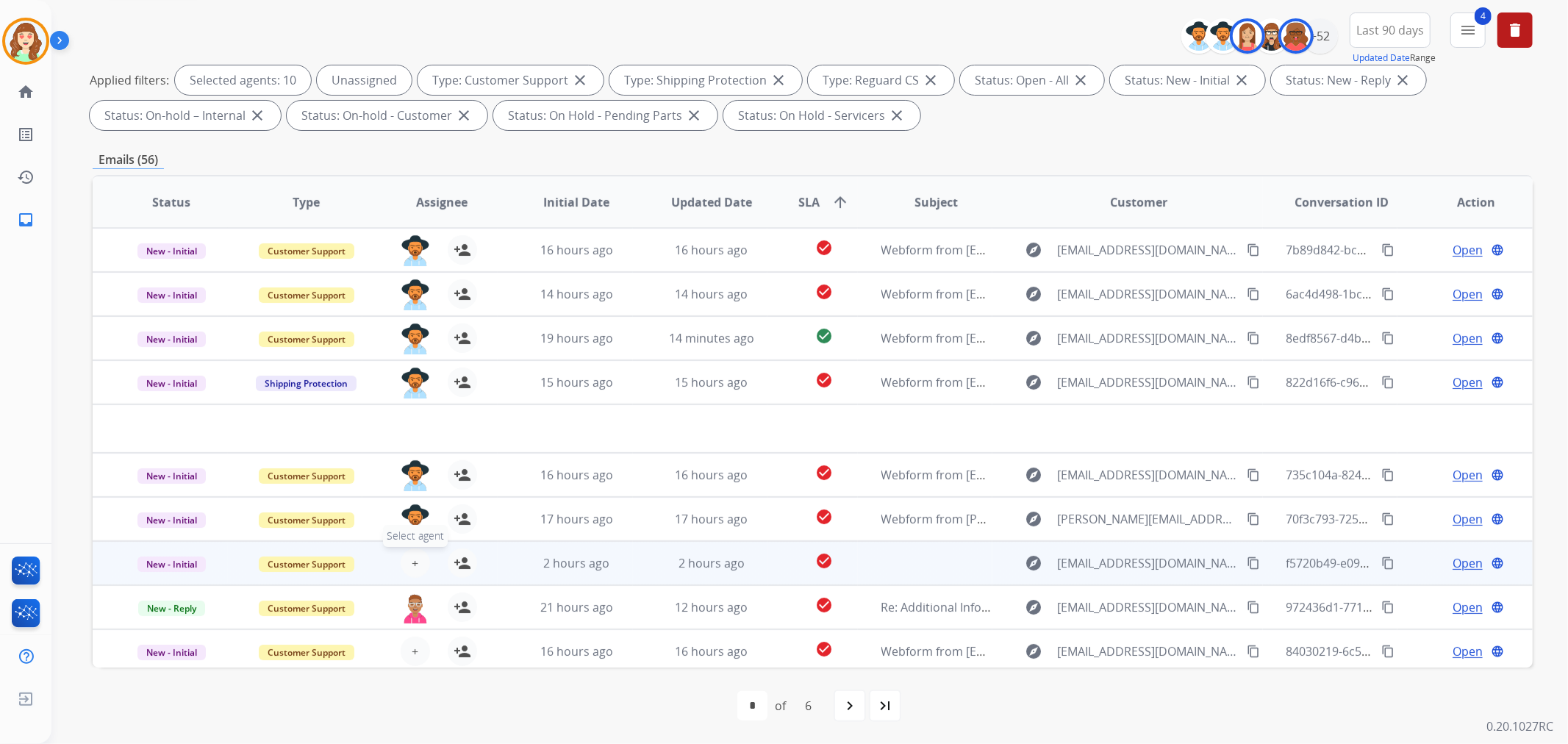
click at [415, 558] on button "+ Select agent" at bounding box center [416, 563] width 30 height 30
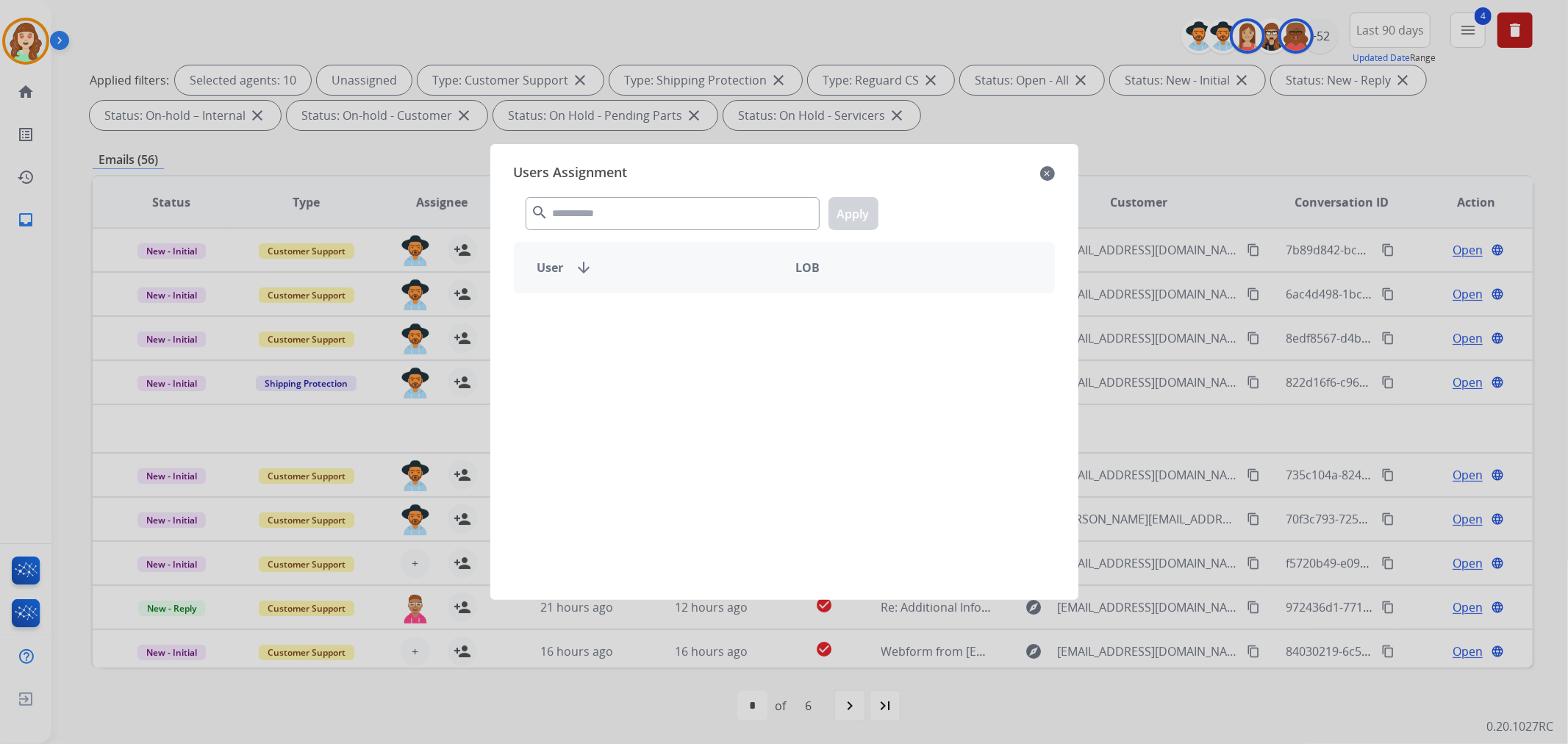
click at [665, 231] on div "search Apply" at bounding box center [784, 210] width 541 height 50
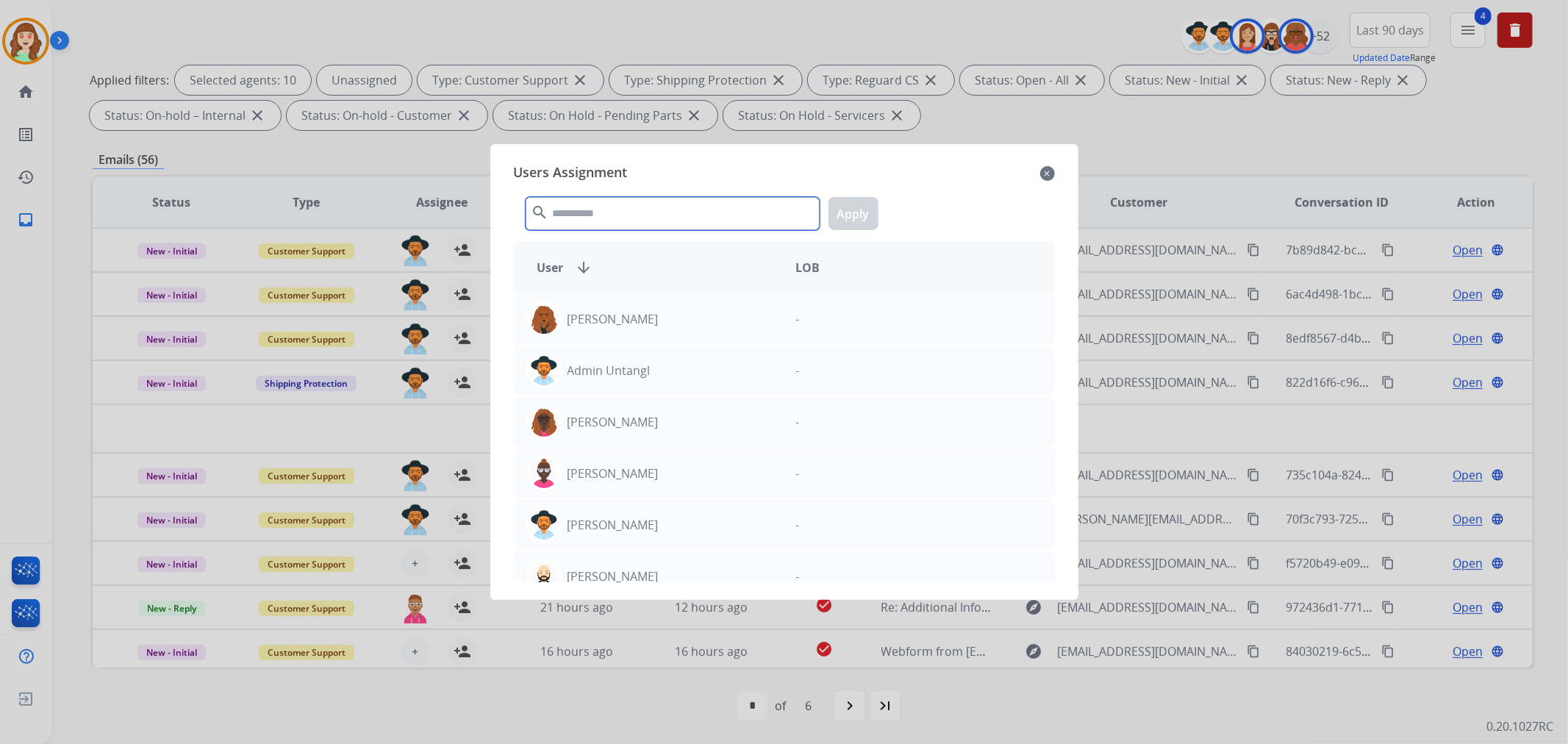
click at [669, 219] on input "text" at bounding box center [673, 212] width 294 height 33
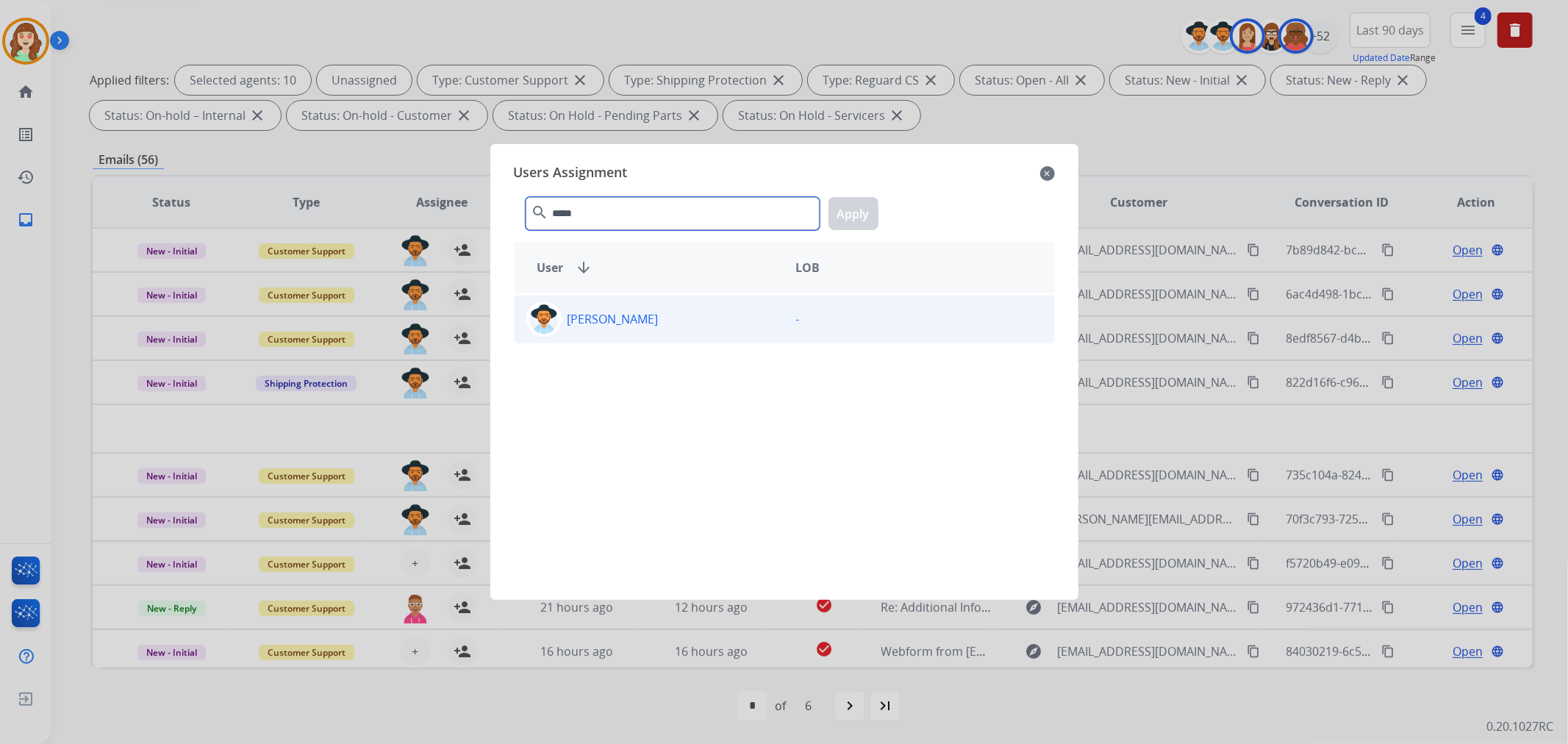
type input "*****"
click at [680, 333] on div "[PERSON_NAME]" at bounding box center [649, 319] width 270 height 36
click at [856, 216] on button "Apply" at bounding box center [854, 212] width 50 height 33
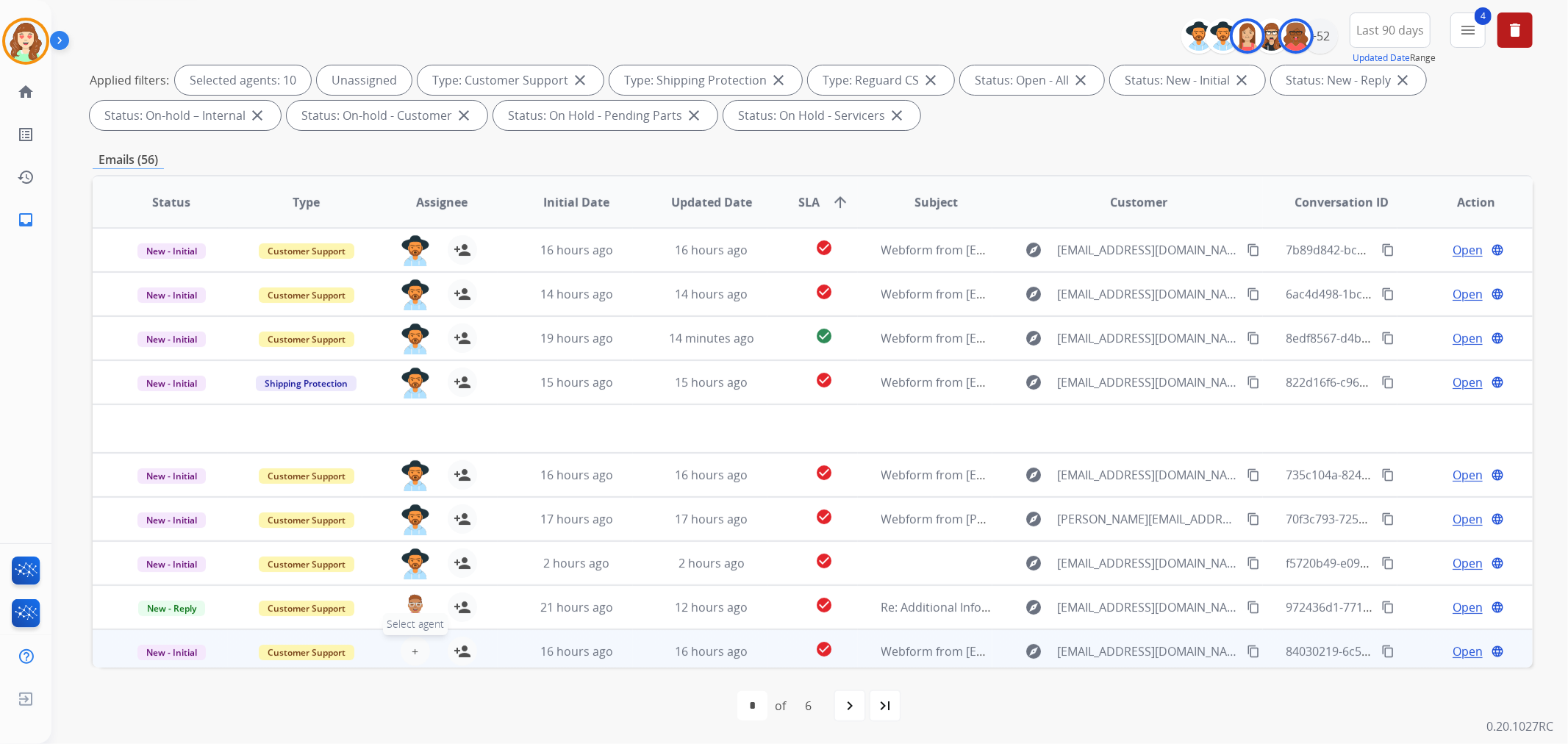
click at [404, 649] on button "+ Select agent" at bounding box center [416, 651] width 30 height 30
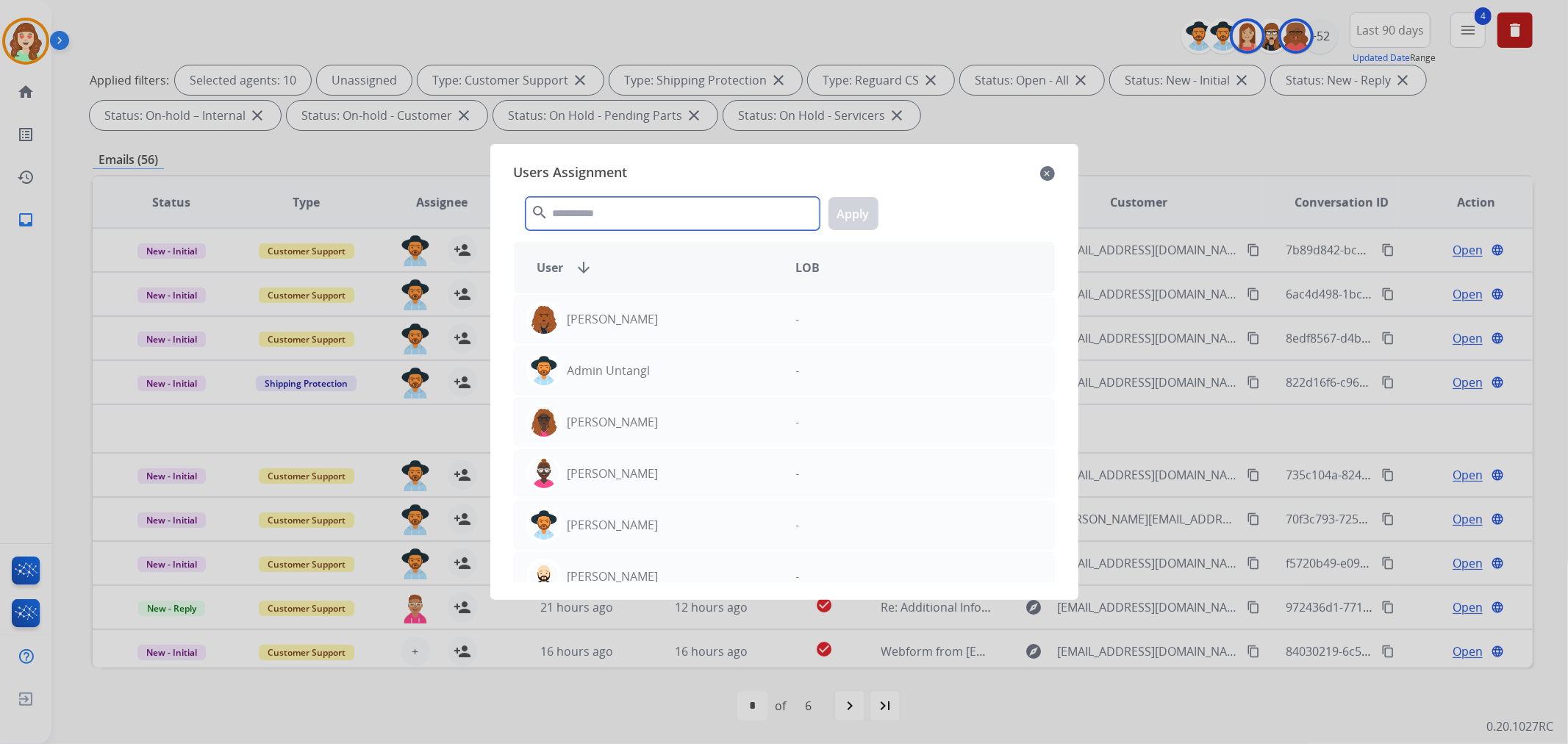
click at [667, 208] on input "text" at bounding box center [673, 212] width 294 height 33
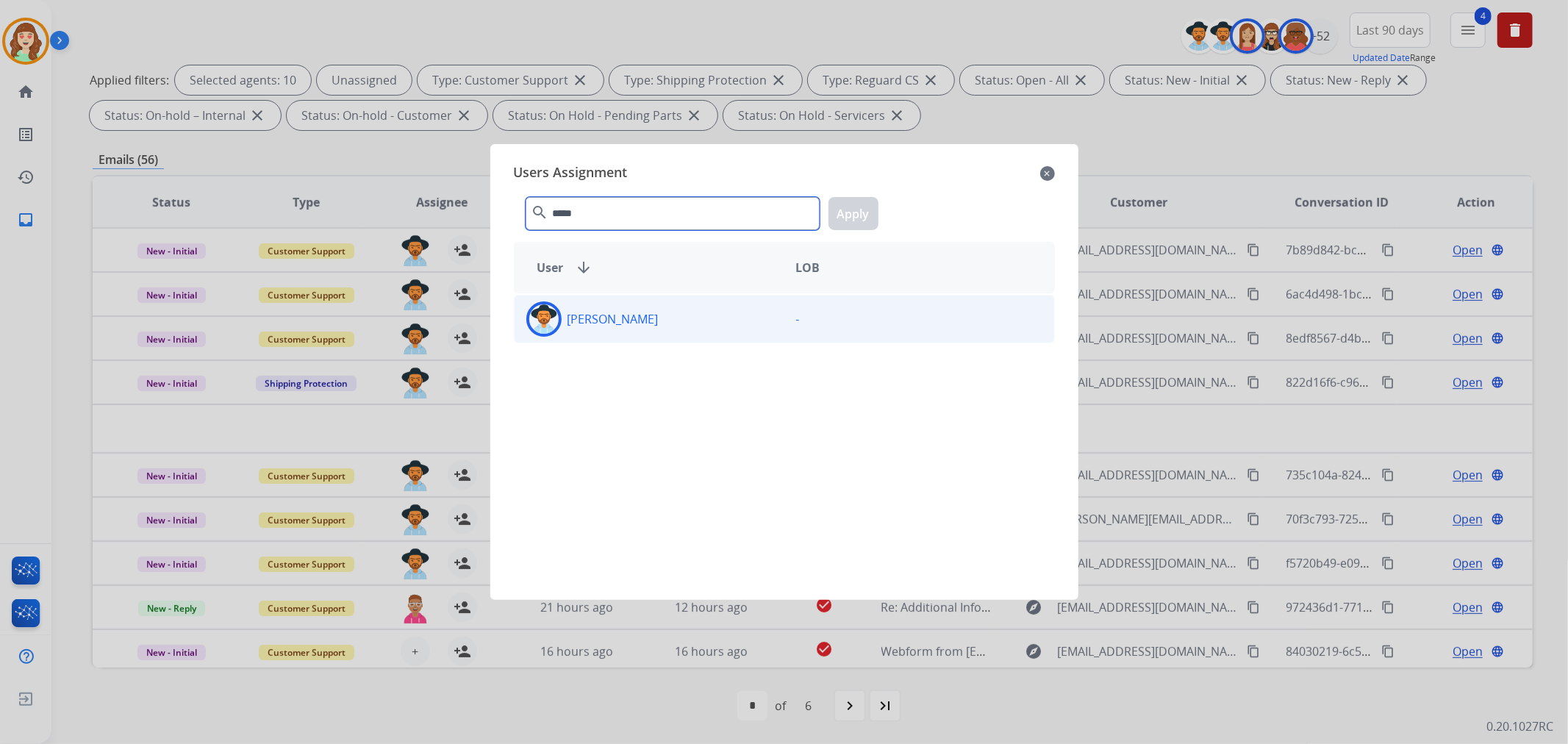
type input "*****"
drag, startPoint x: 706, startPoint y: 317, endPoint x: 869, endPoint y: 218, distance: 190.7
click at [706, 318] on div "[PERSON_NAME]" at bounding box center [649, 319] width 270 height 36
click at [857, 213] on button "Apply" at bounding box center [854, 212] width 50 height 33
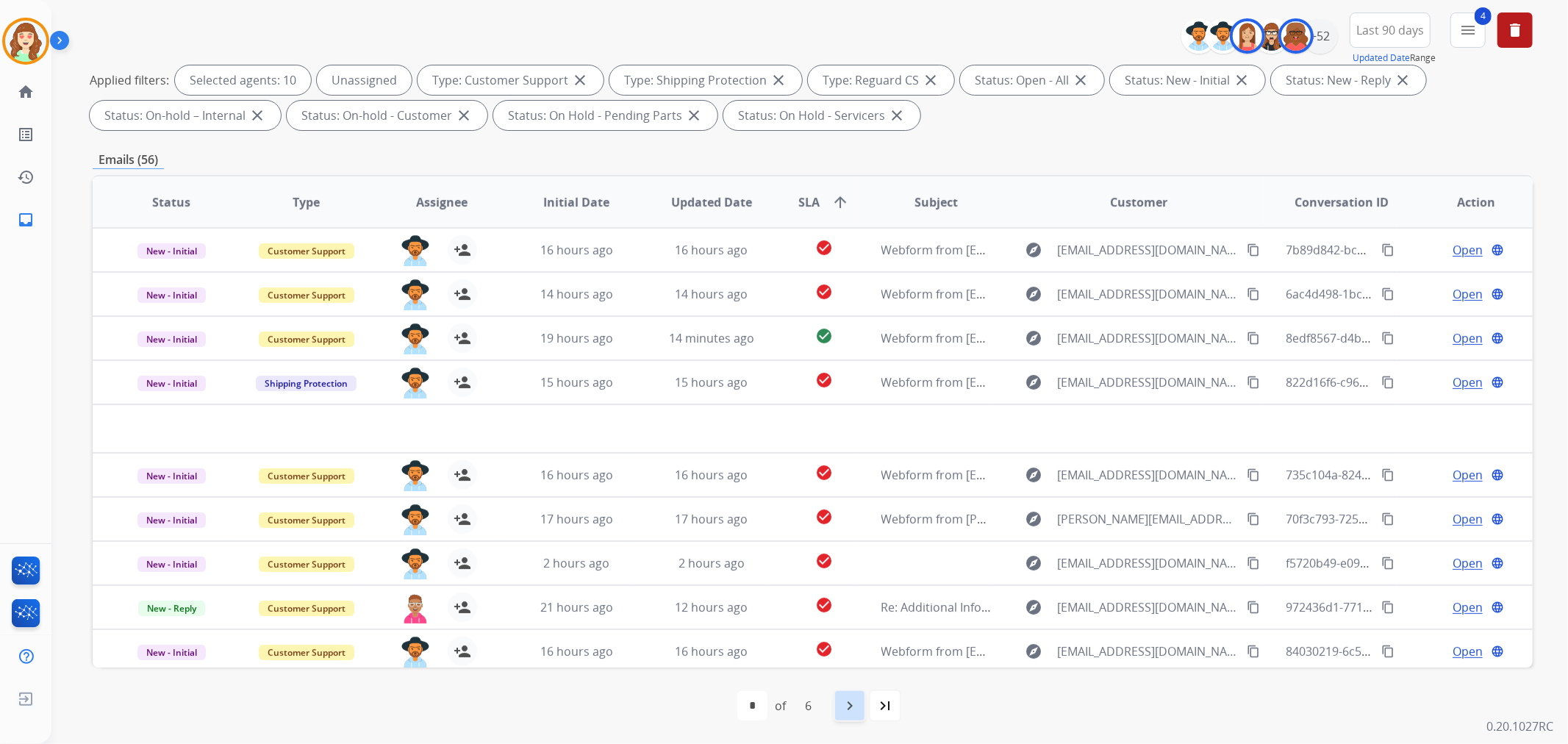
click at [849, 703] on mat-icon "navigate_next" at bounding box center [850, 705] width 18 height 18
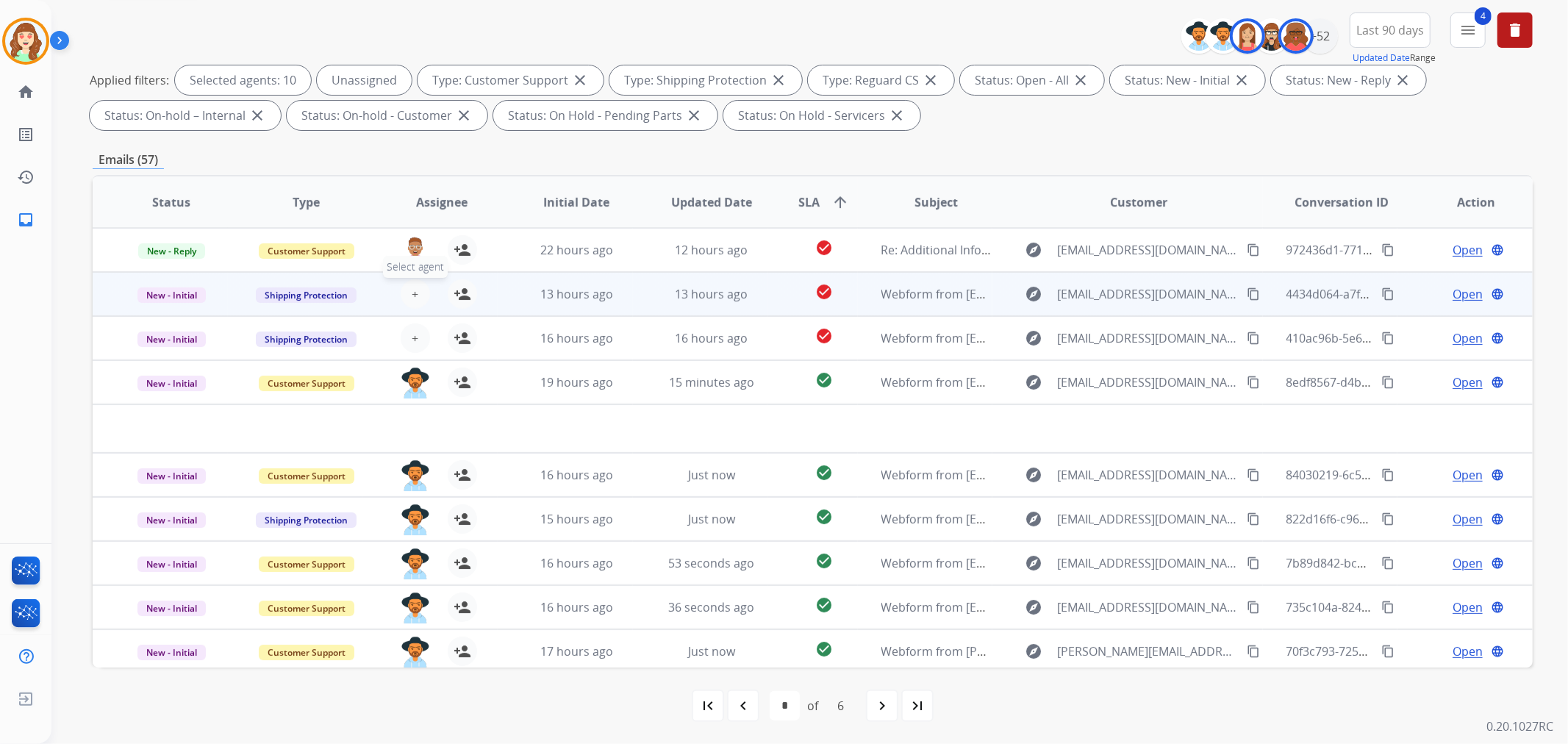
click at [415, 291] on span "+" at bounding box center [415, 294] width 7 height 18
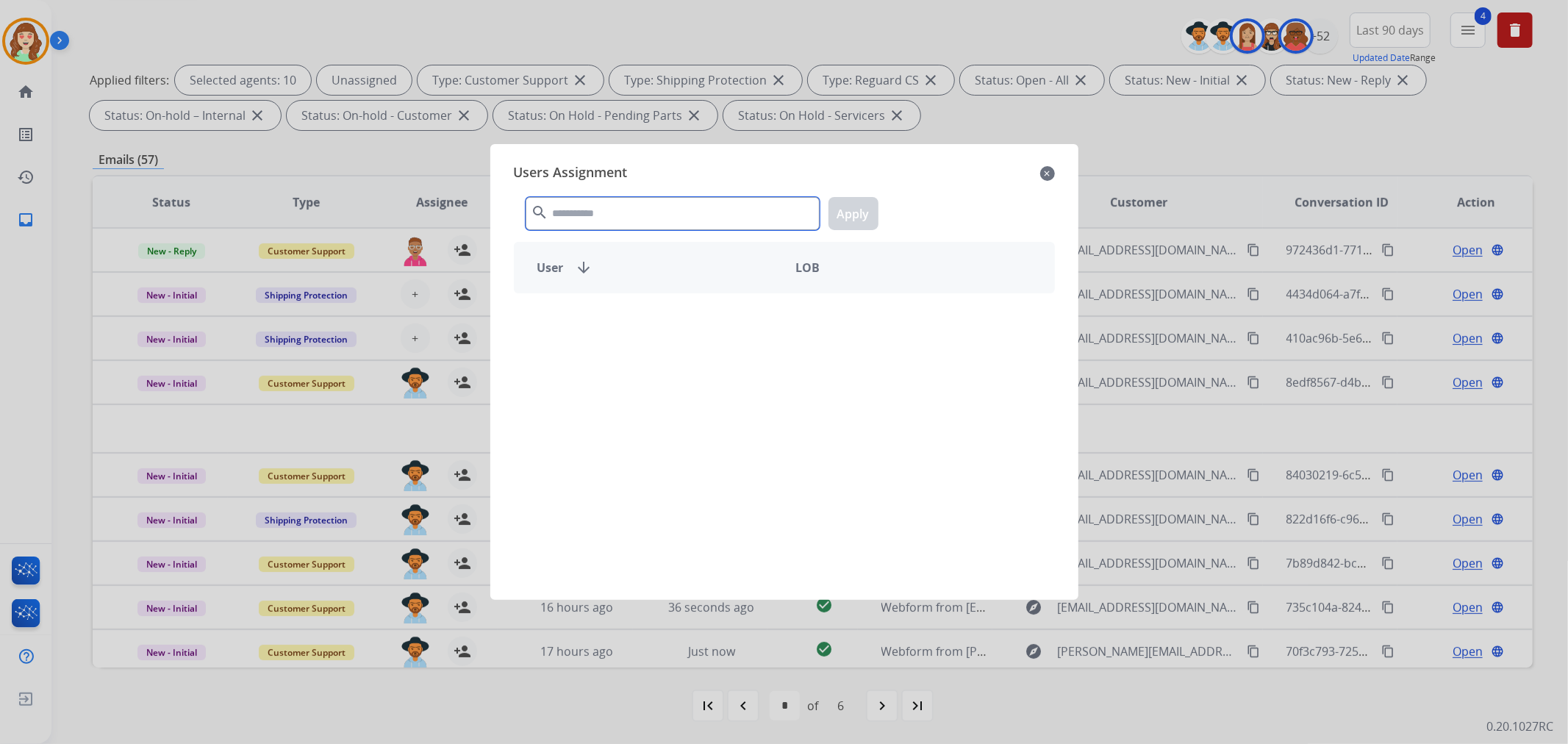
click at [650, 209] on input "text" at bounding box center [673, 212] width 294 height 33
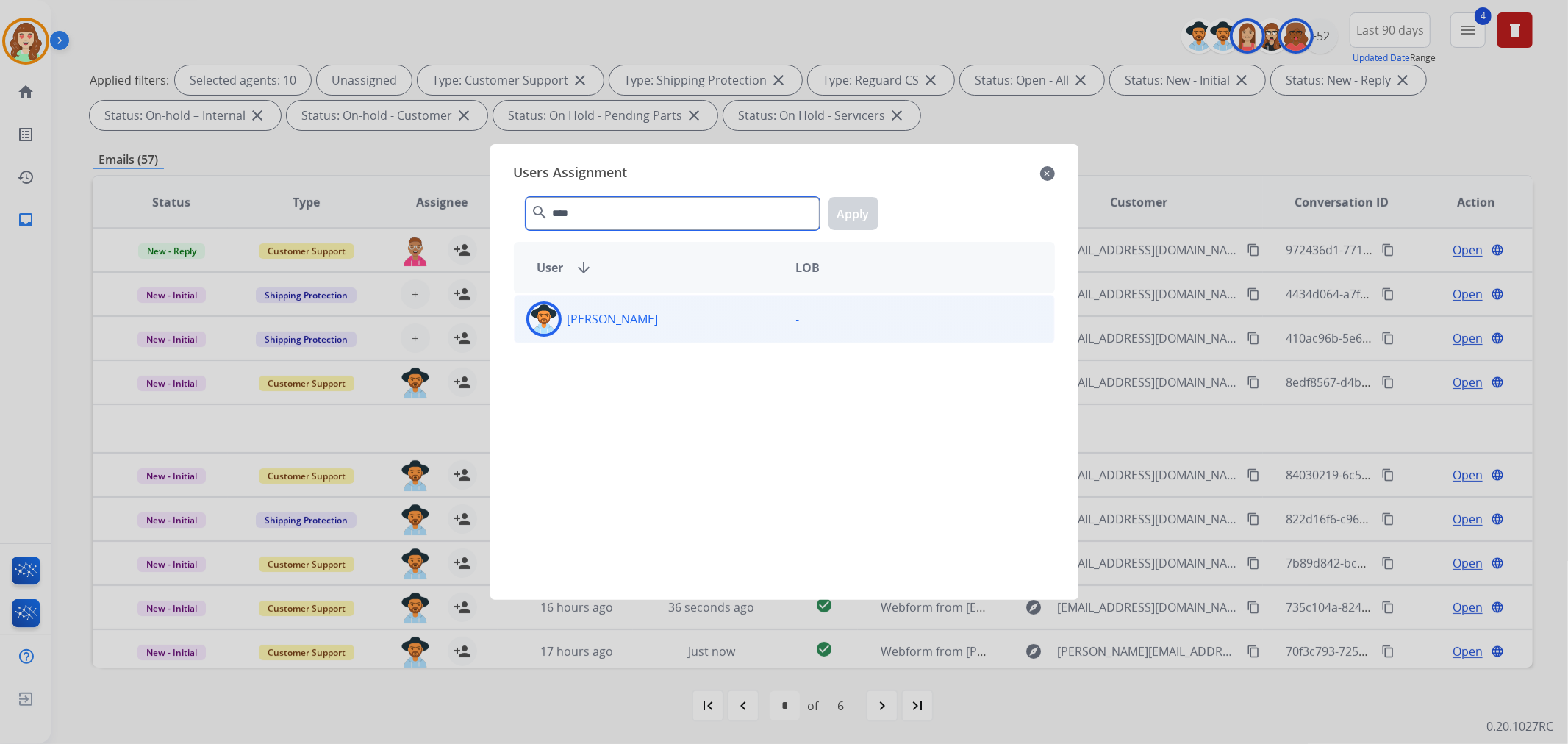
type input "****"
click at [600, 327] on p "[PERSON_NAME]" at bounding box center [613, 319] width 91 height 18
click at [864, 206] on button "Apply" at bounding box center [854, 212] width 50 height 33
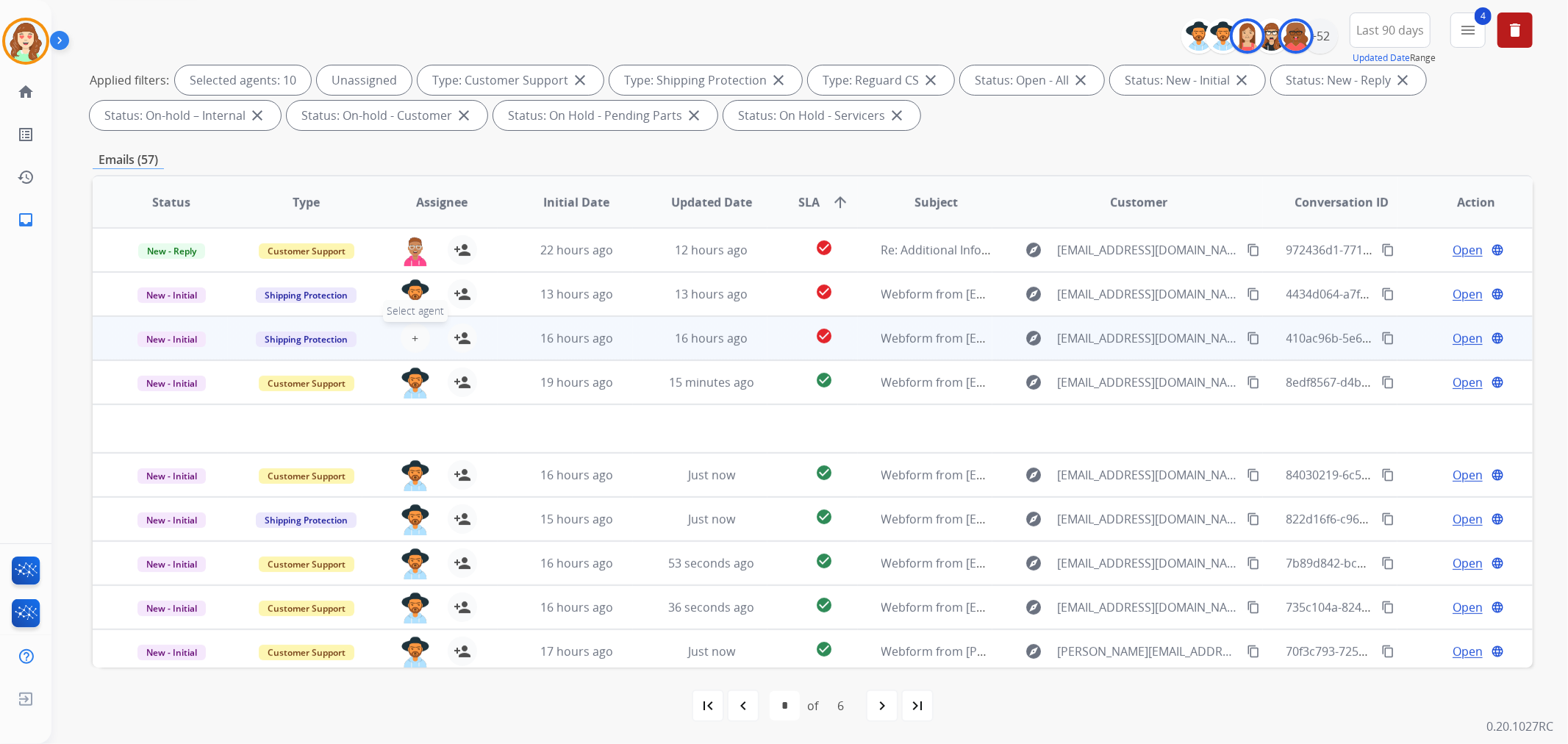
click at [406, 333] on button "+ Select agent" at bounding box center [416, 338] width 30 height 30
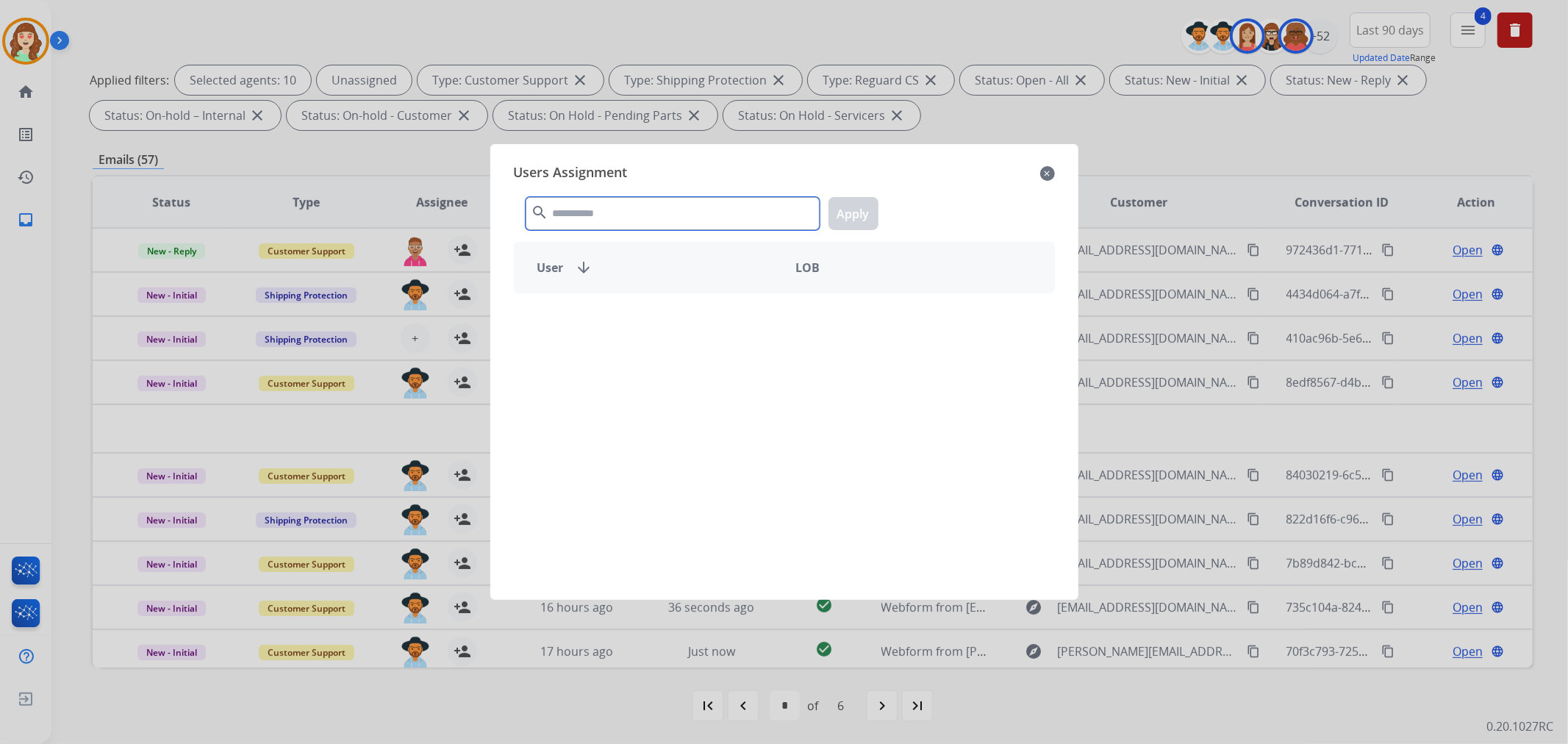
click at [629, 215] on input "text" at bounding box center [673, 212] width 294 height 33
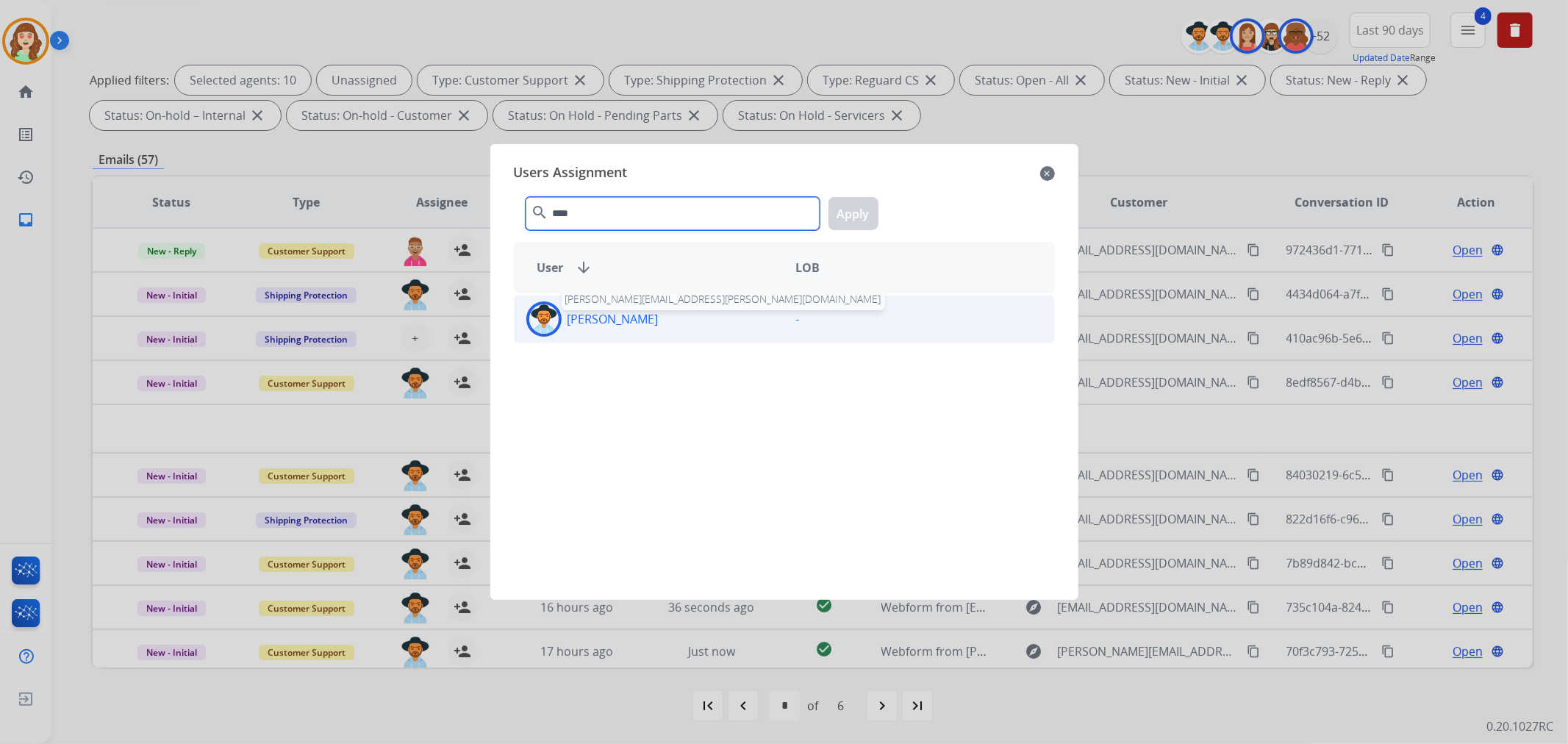
type input "****"
click at [659, 318] on p "[PERSON_NAME]" at bounding box center [613, 319] width 91 height 18
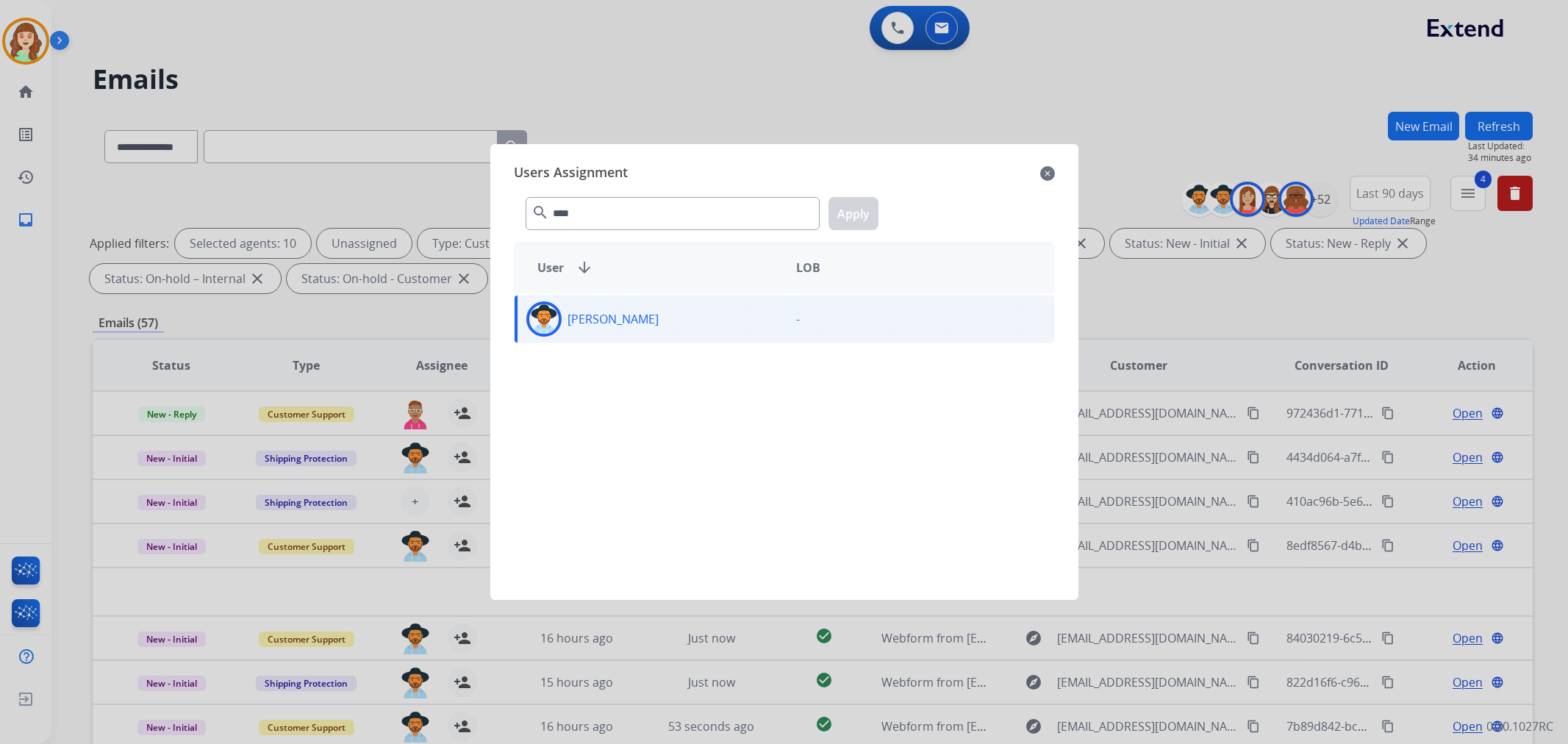
select select "**********"
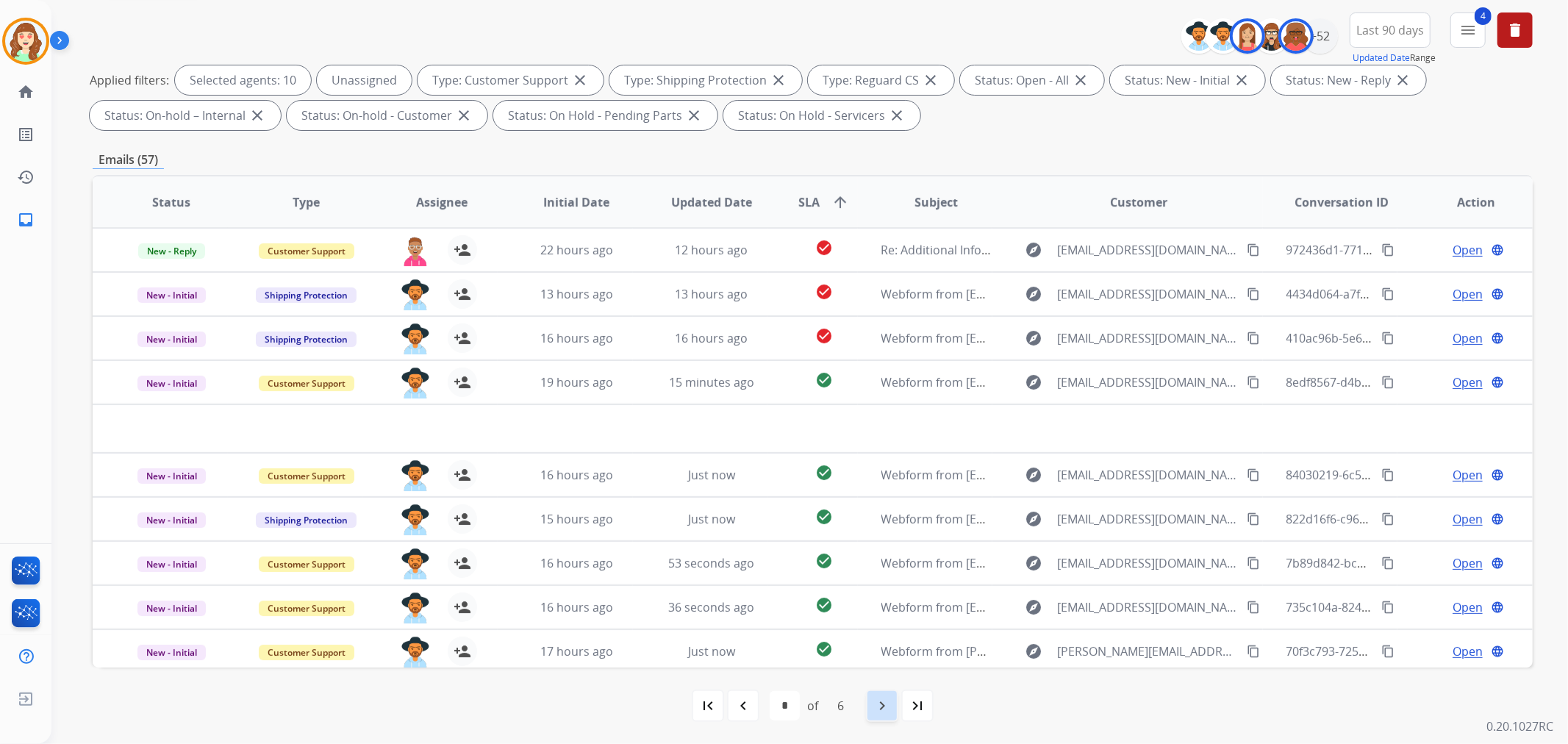
click at [888, 708] on mat-icon "navigate_next" at bounding box center [882, 705] width 18 height 18
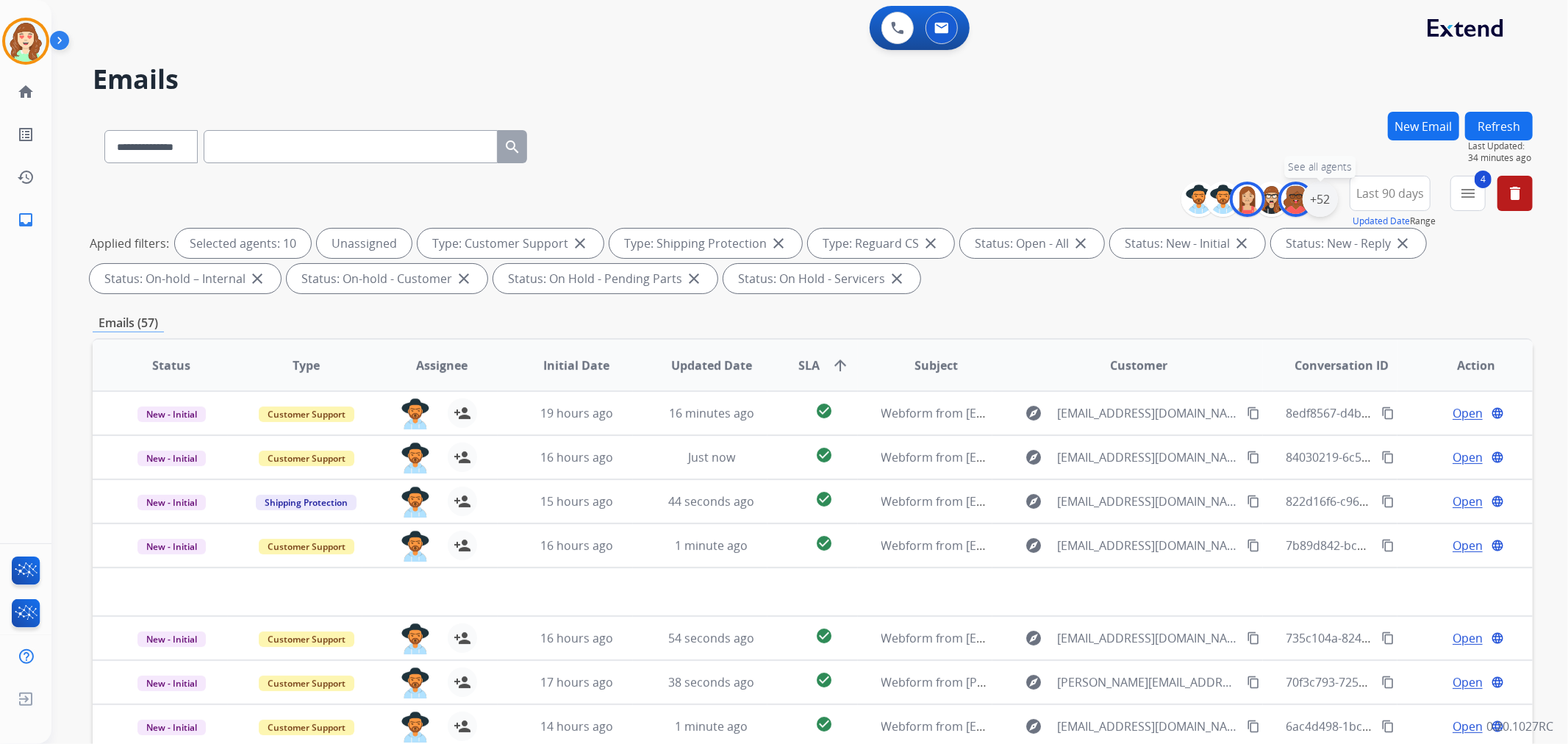
click at [1320, 203] on div "+52" at bounding box center [1320, 200] width 36 height 36
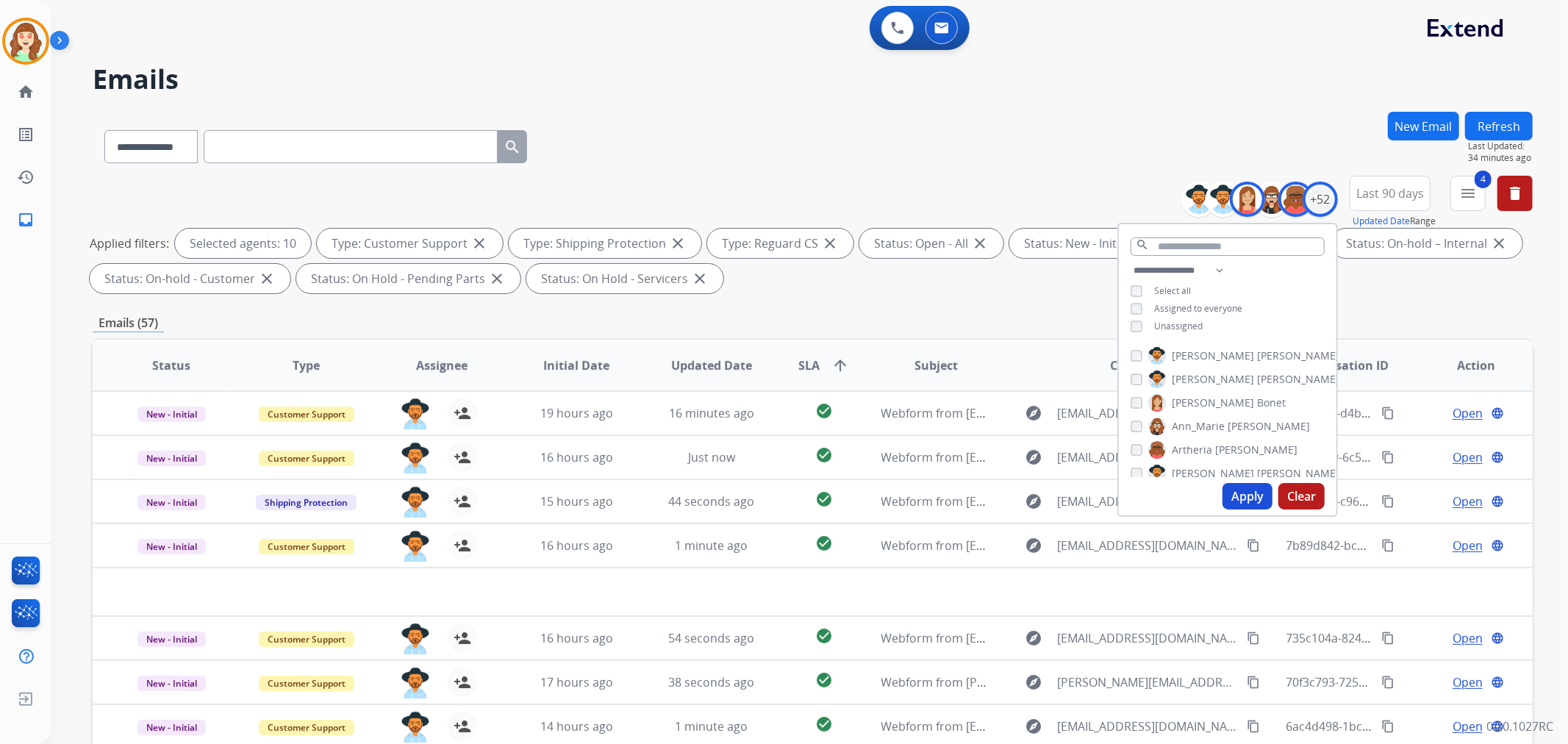
click at [1232, 487] on button "Apply" at bounding box center [1247, 496] width 50 height 27
select select "*"
click at [1239, 490] on button "Apply" at bounding box center [1247, 496] width 50 height 27
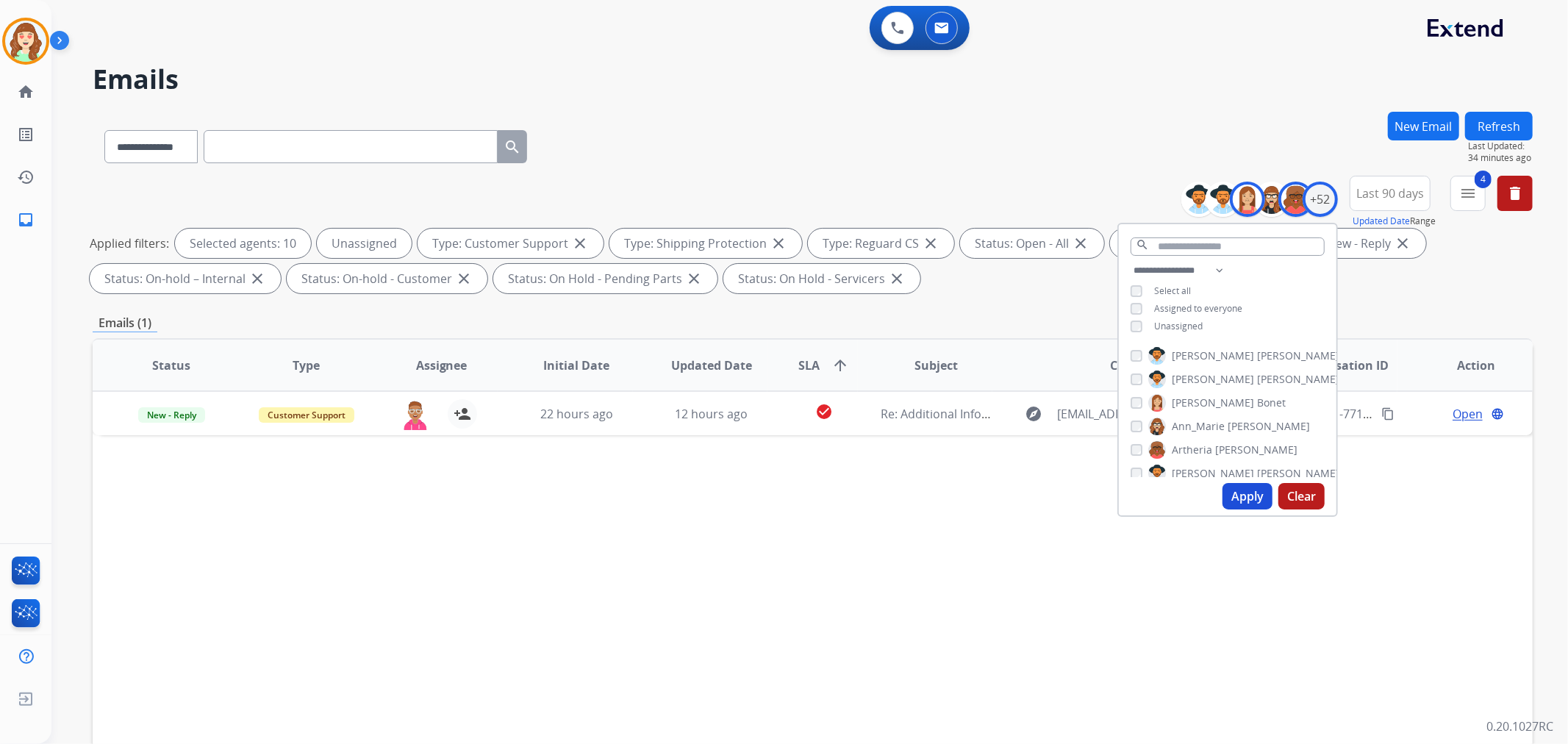
click at [1241, 498] on button "Apply" at bounding box center [1247, 496] width 50 height 27
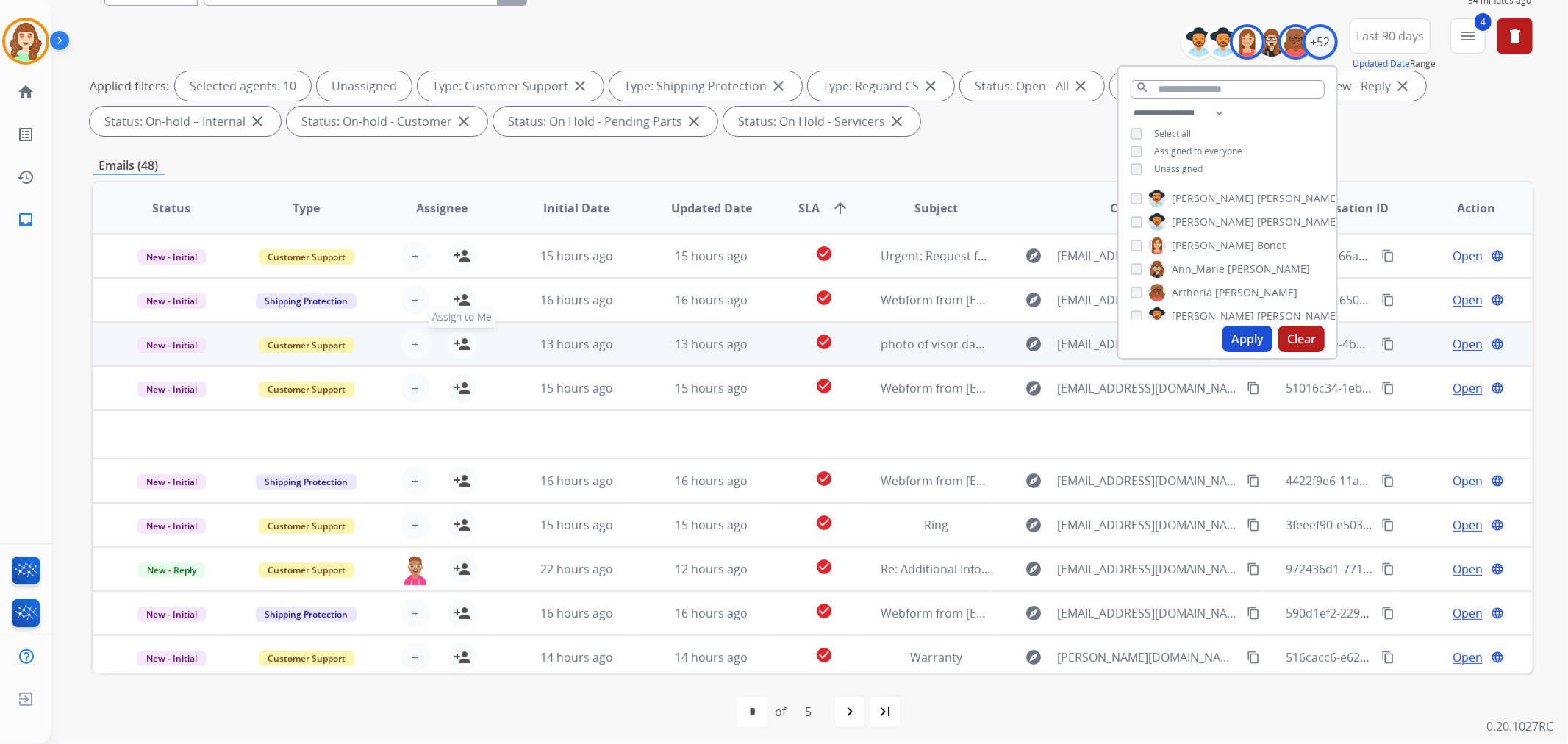
scroll to position [163, 0]
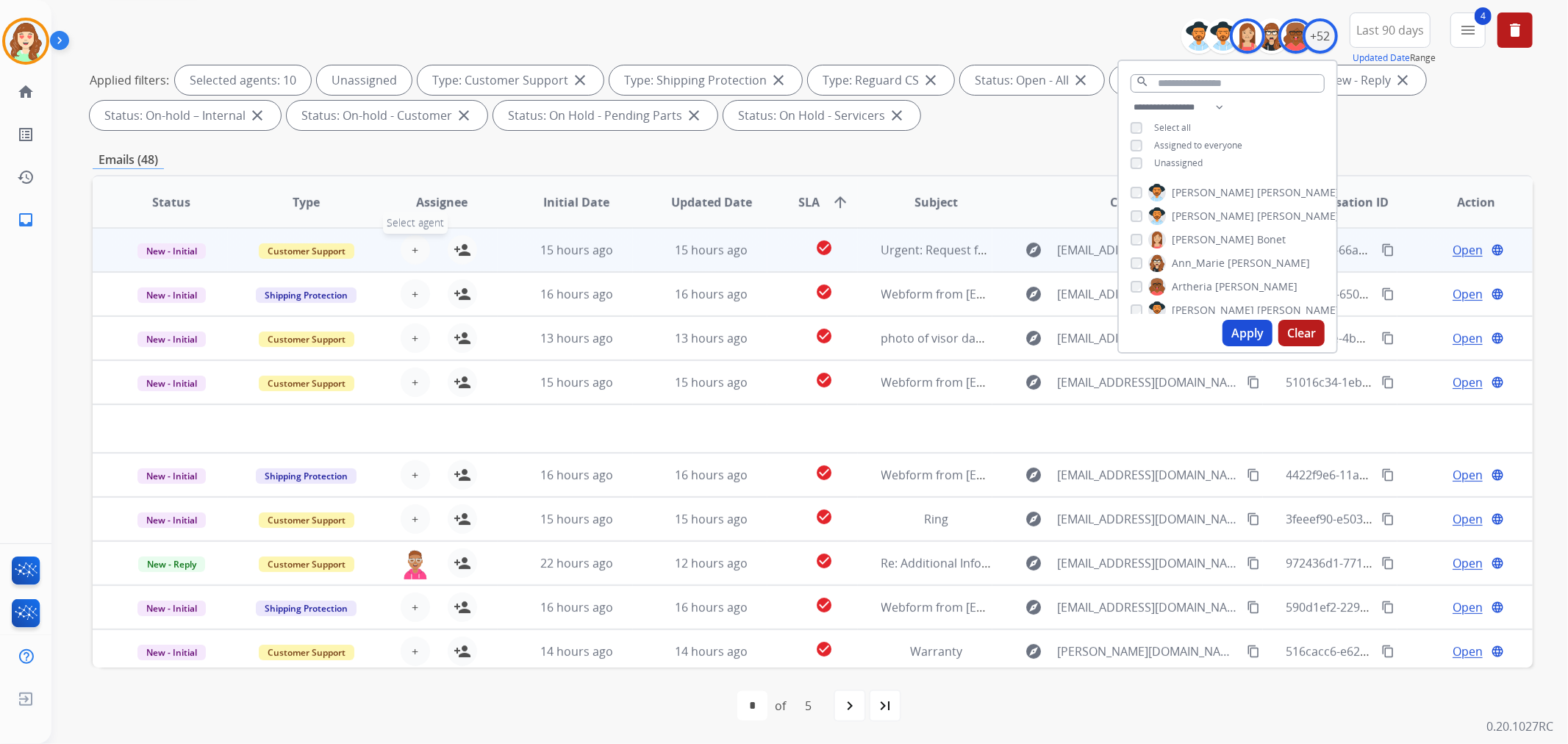
click at [412, 241] on span "+" at bounding box center [415, 250] width 7 height 18
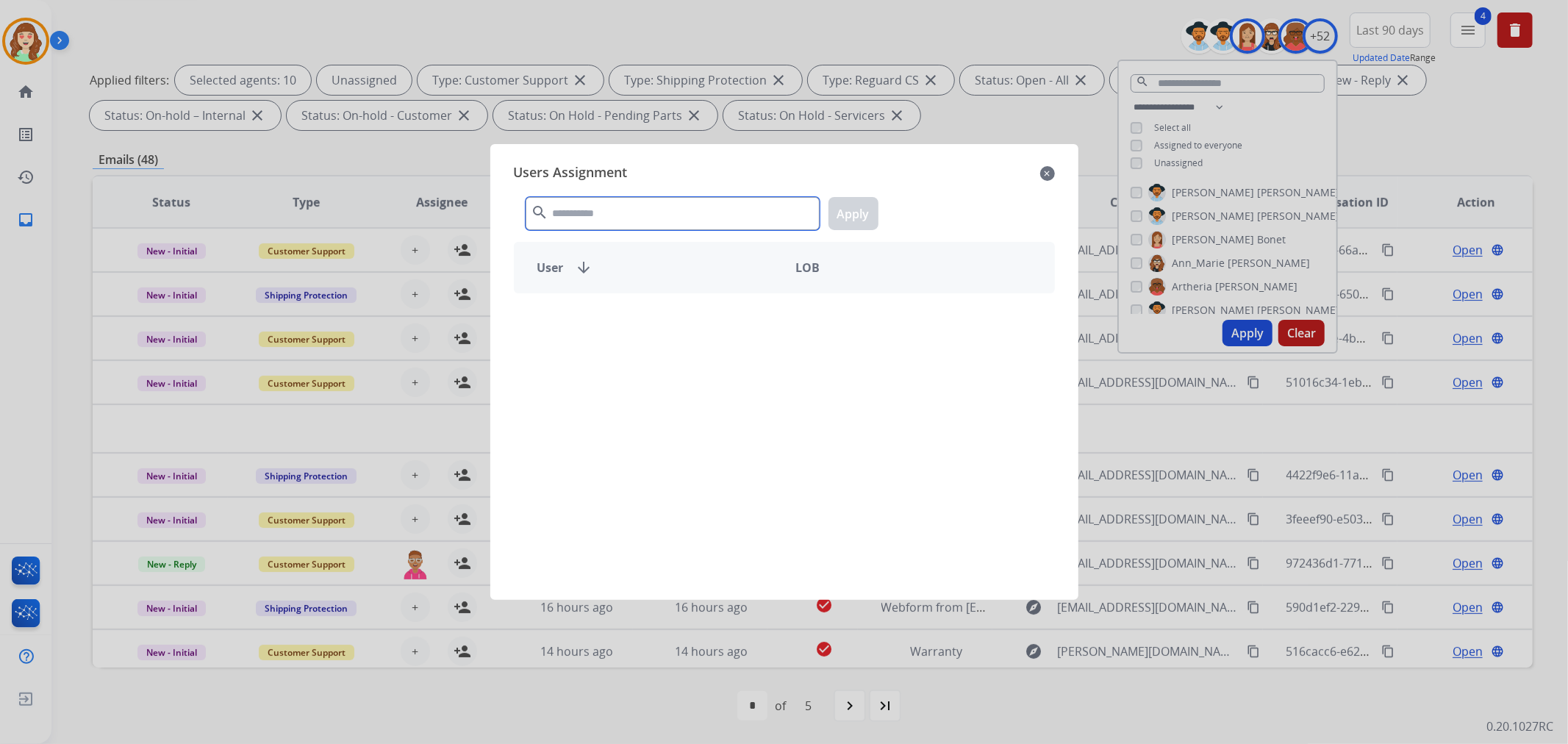
click at [594, 200] on input "text" at bounding box center [673, 212] width 294 height 33
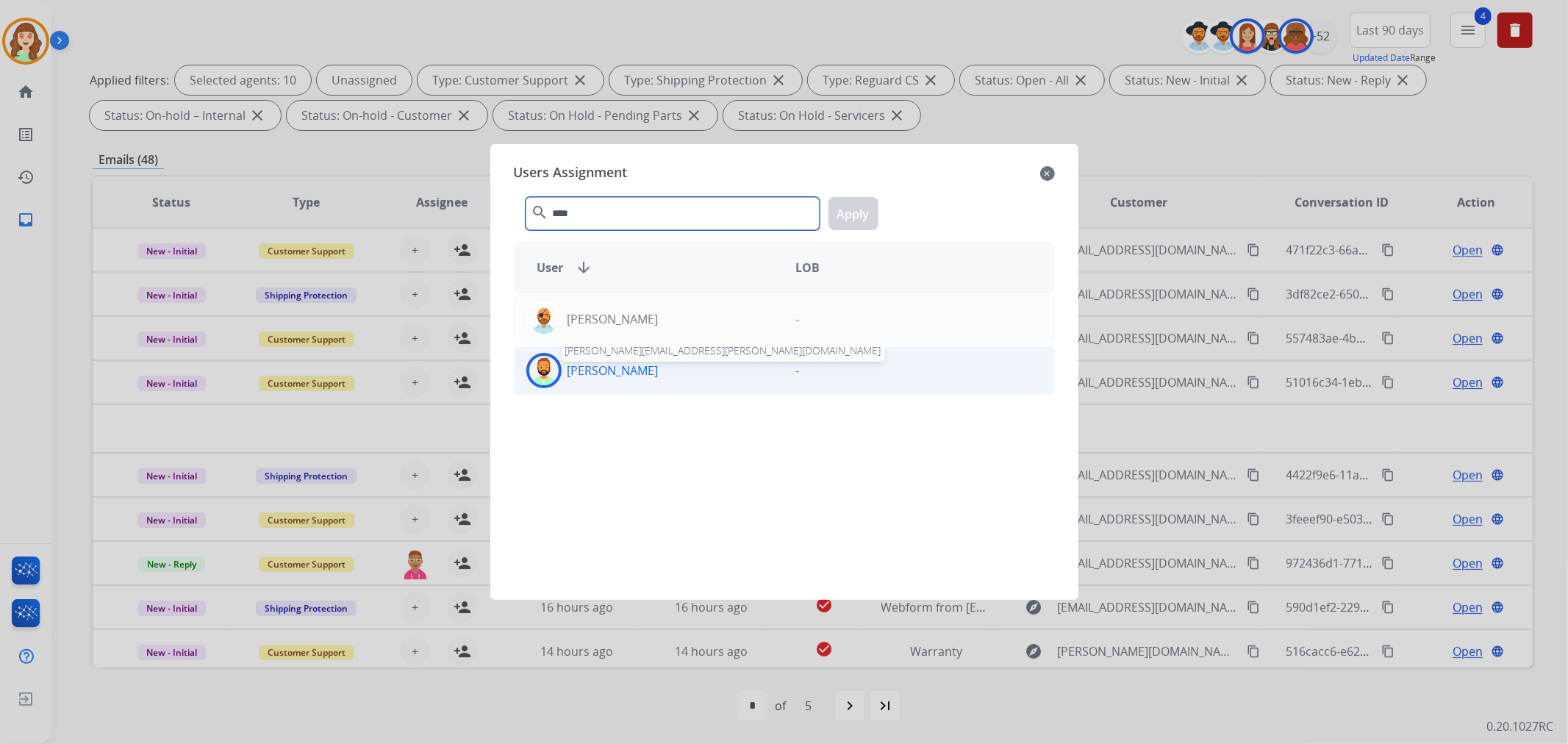
type input "****"
click at [633, 363] on p "[PERSON_NAME]" at bounding box center [613, 371] width 91 height 18
click at [850, 219] on button "Apply" at bounding box center [854, 212] width 50 height 33
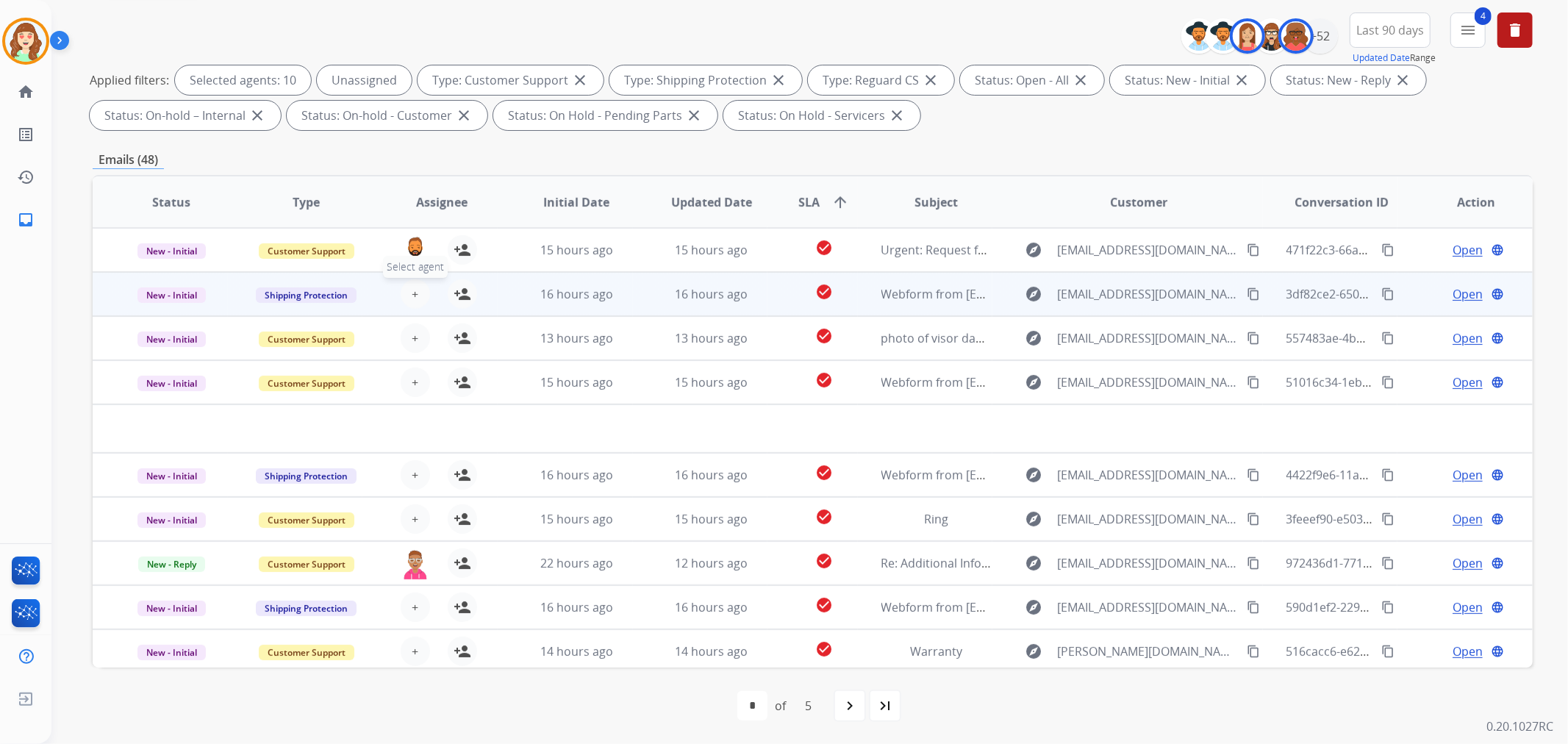
click at [415, 289] on span "+" at bounding box center [415, 294] width 7 height 18
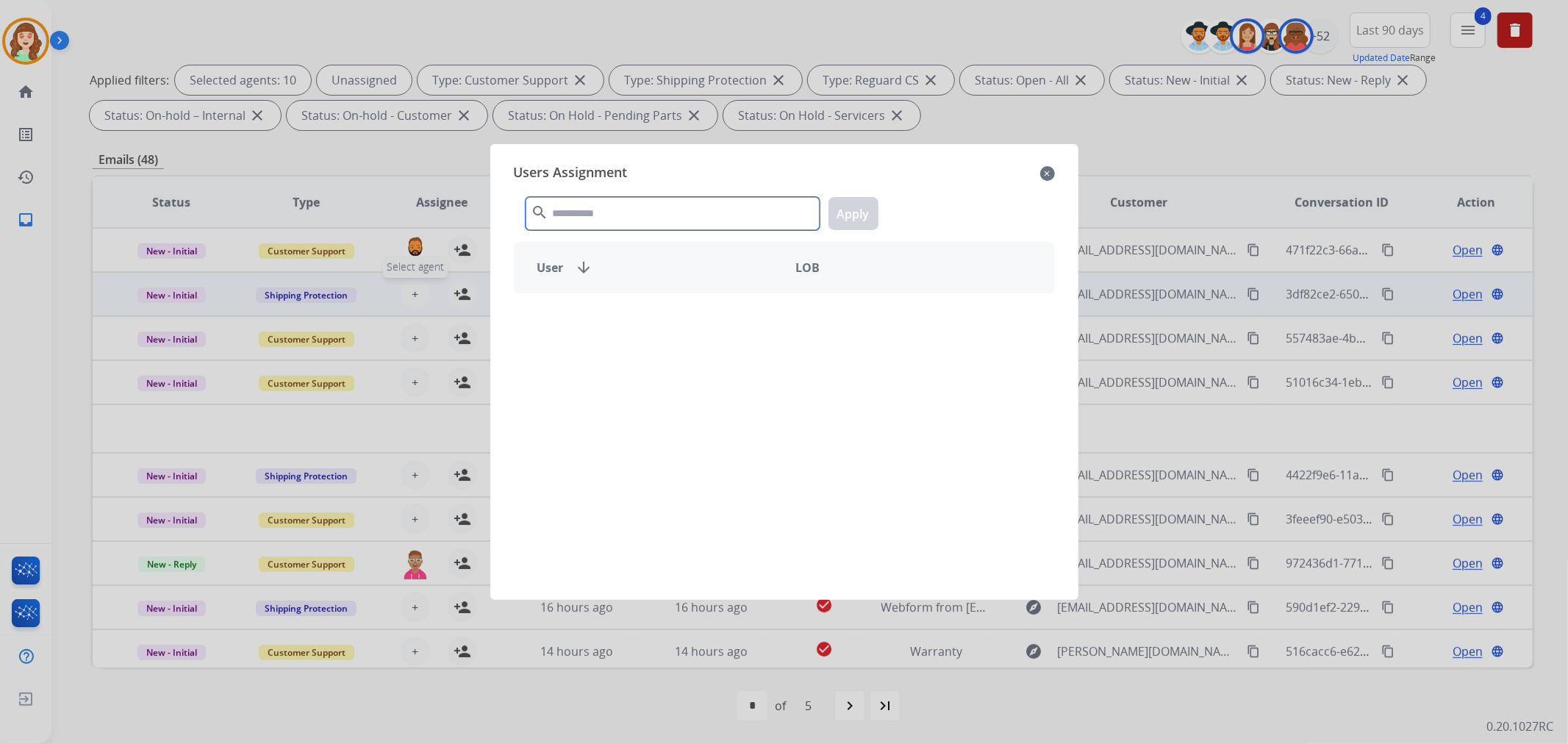
click at [656, 218] on input "text" at bounding box center [673, 212] width 294 height 33
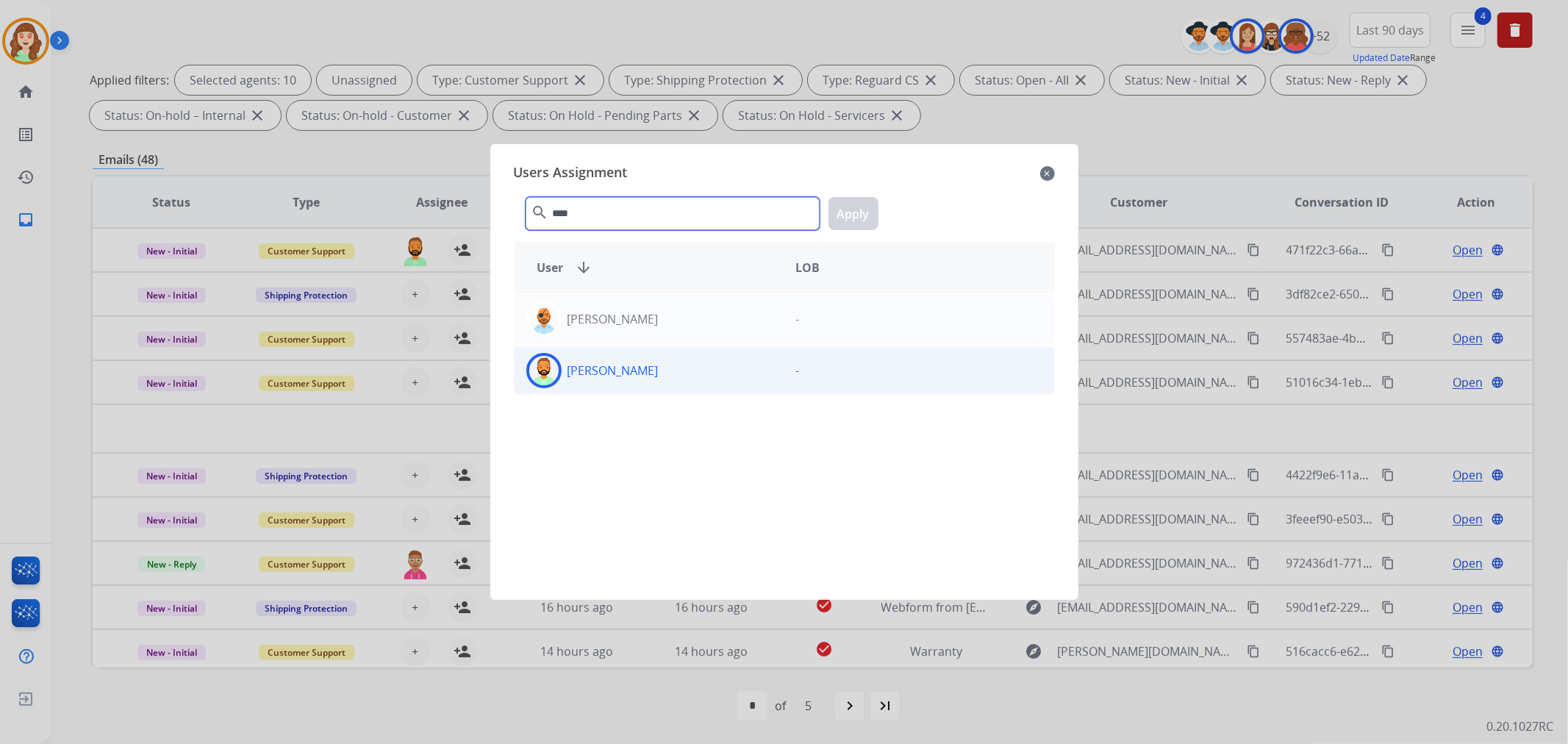
type input "****"
click at [689, 367] on div "[PERSON_NAME]" at bounding box center [649, 371] width 270 height 36
drag, startPoint x: 867, startPoint y: 215, endPoint x: 547, endPoint y: 278, distance: 326.1
click at [864, 215] on button "Apply" at bounding box center [854, 212] width 50 height 33
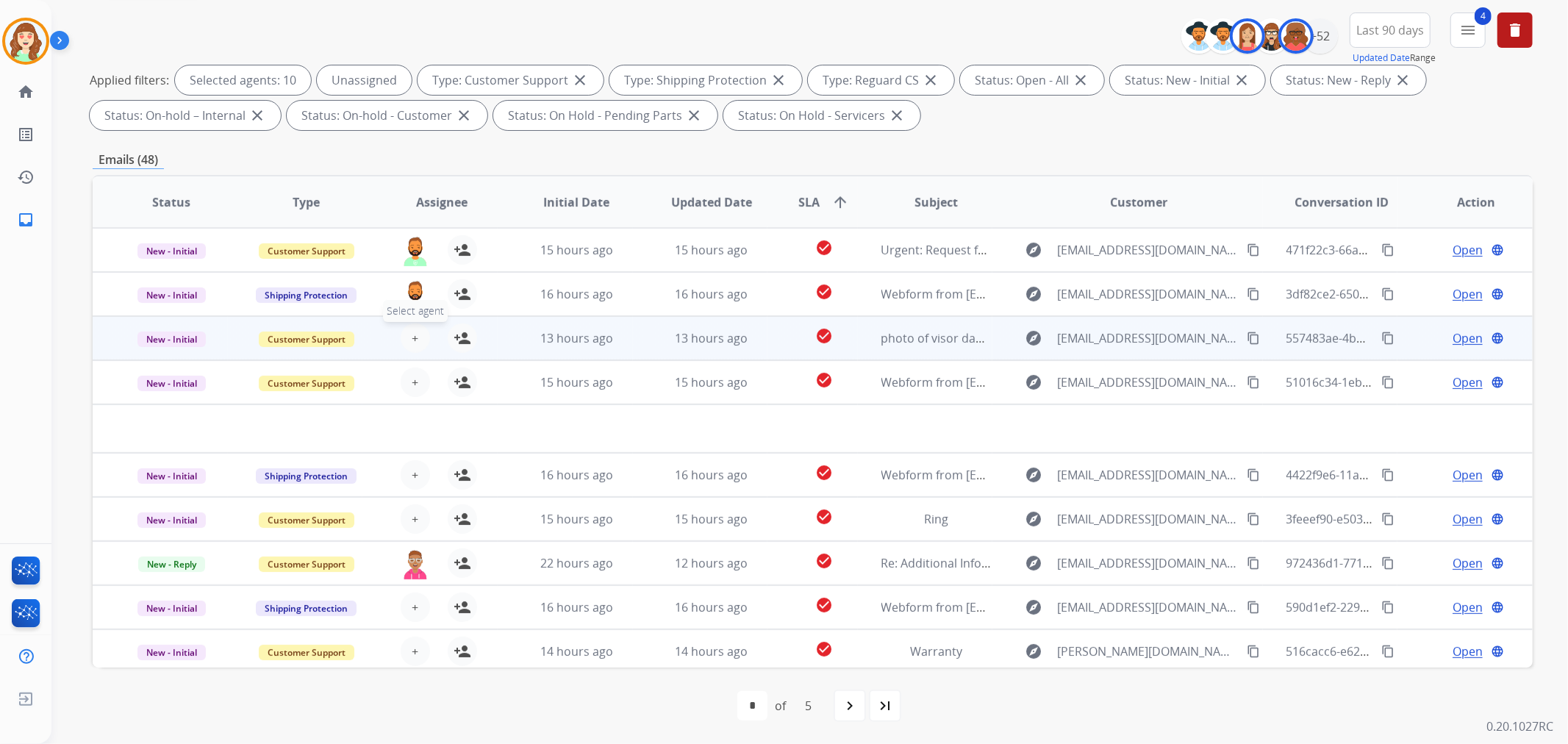
click at [412, 338] on span "+" at bounding box center [415, 338] width 7 height 18
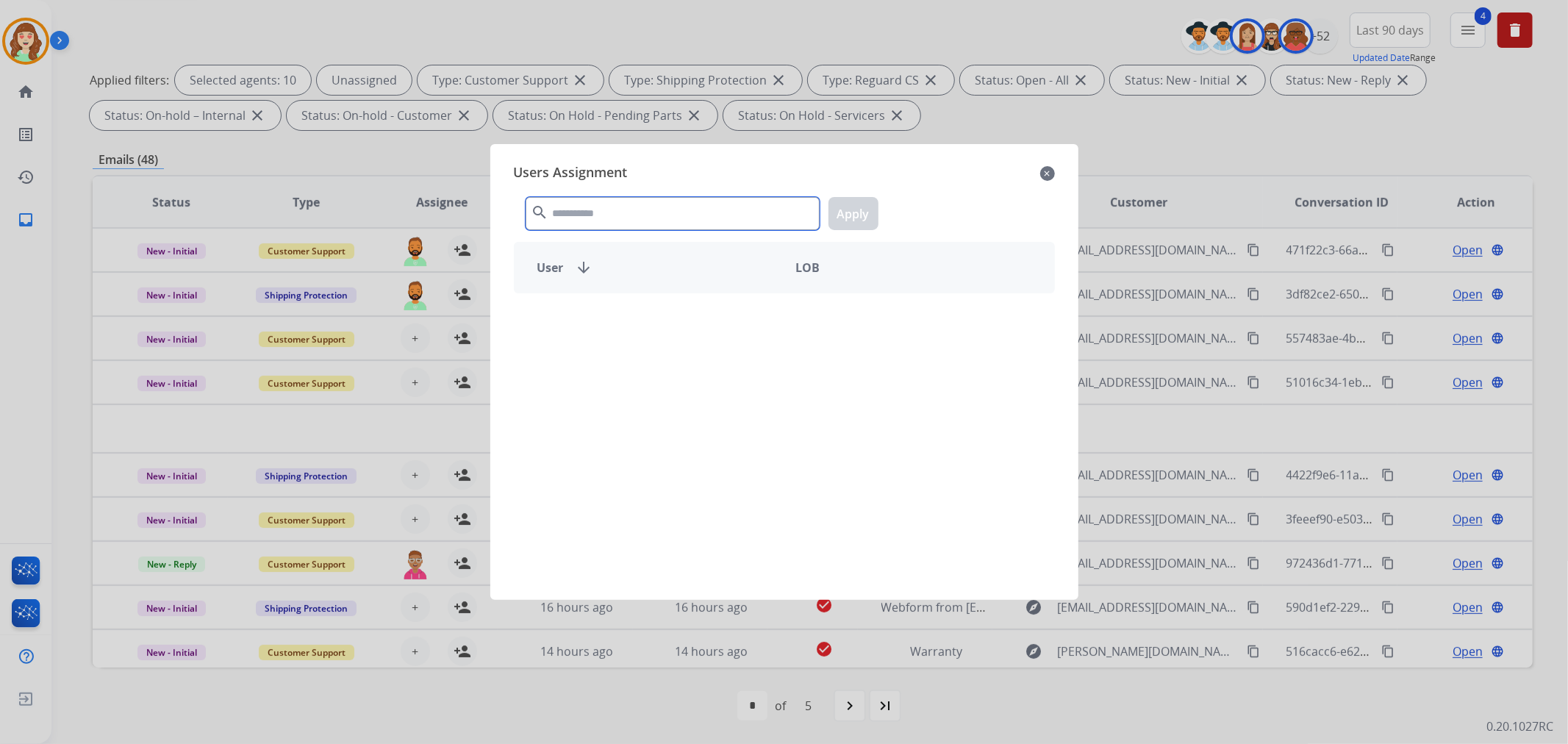
click at [696, 203] on input "text" at bounding box center [673, 212] width 294 height 33
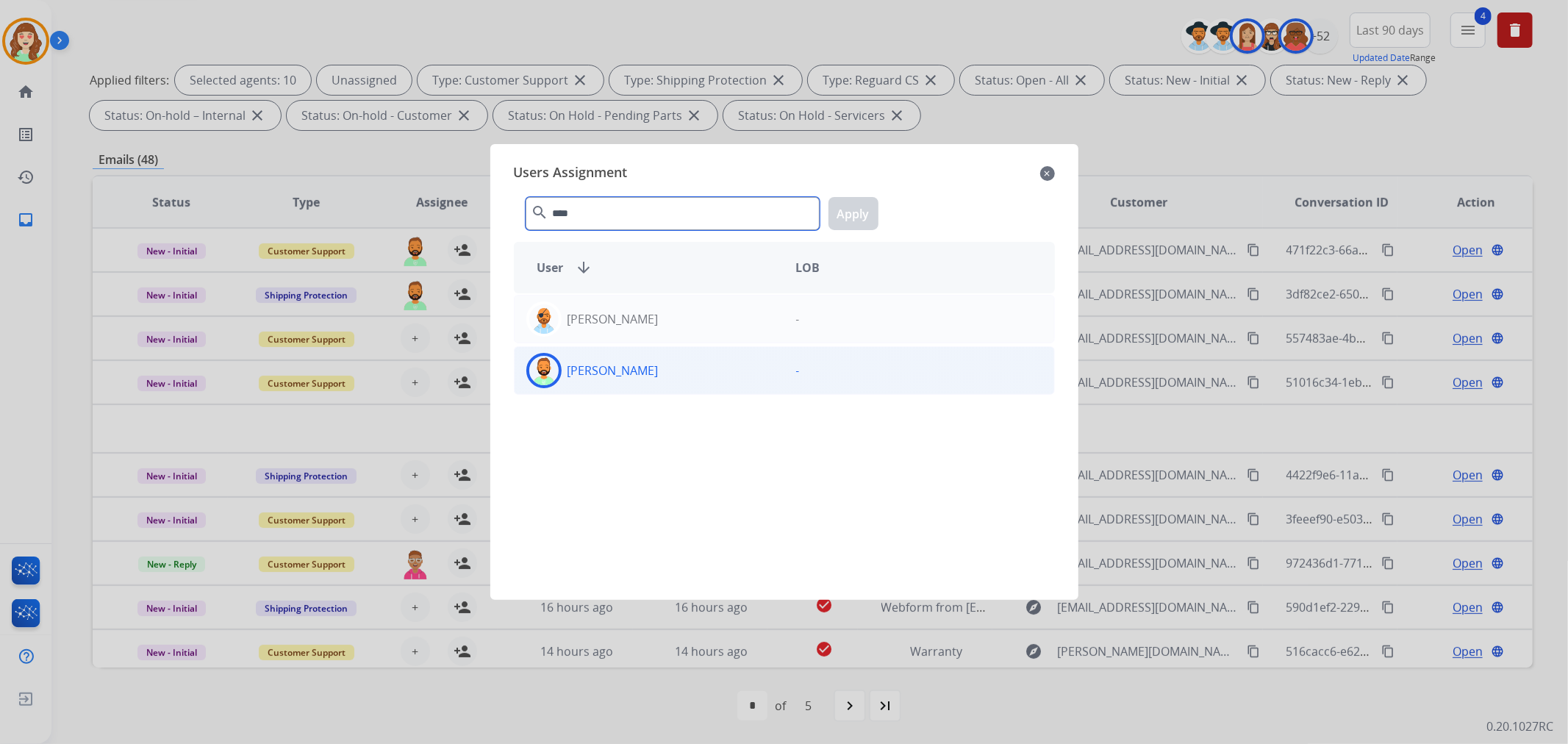
type input "****"
click at [665, 369] on div "[PERSON_NAME]" at bounding box center [649, 371] width 270 height 36
click at [857, 213] on button "Apply" at bounding box center [854, 212] width 50 height 33
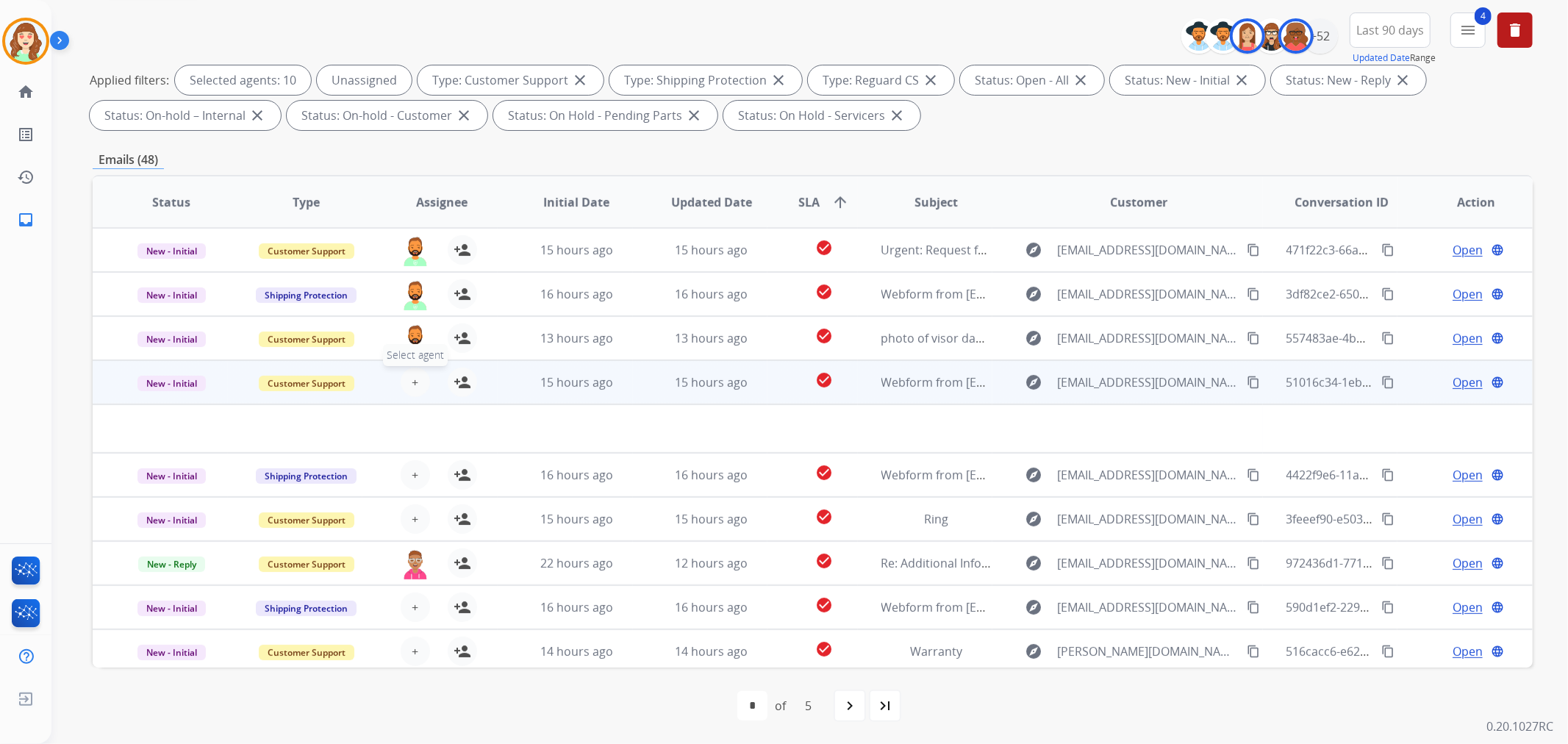
click at [412, 383] on span "+" at bounding box center [415, 382] width 7 height 18
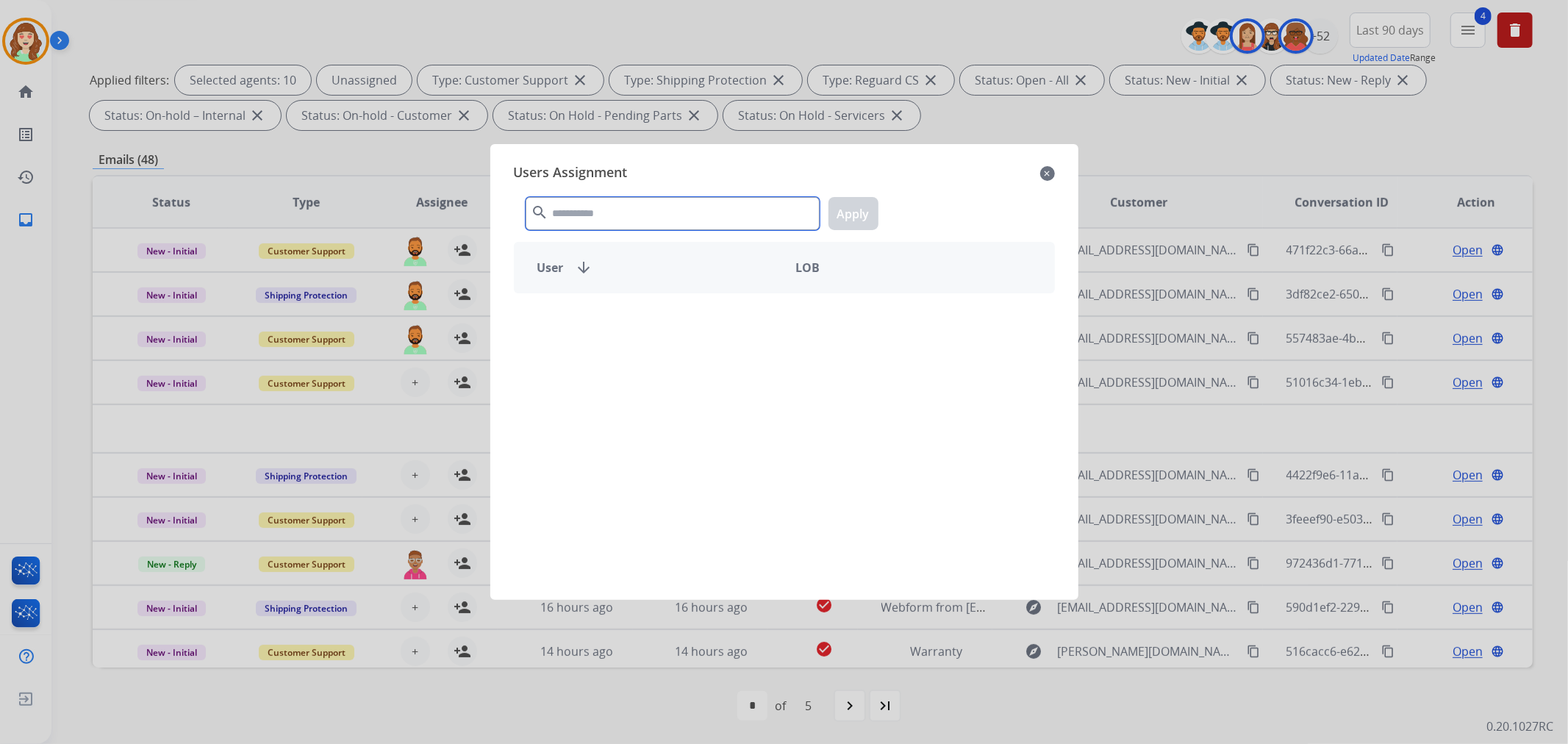
click at [664, 210] on input "text" at bounding box center [673, 212] width 294 height 33
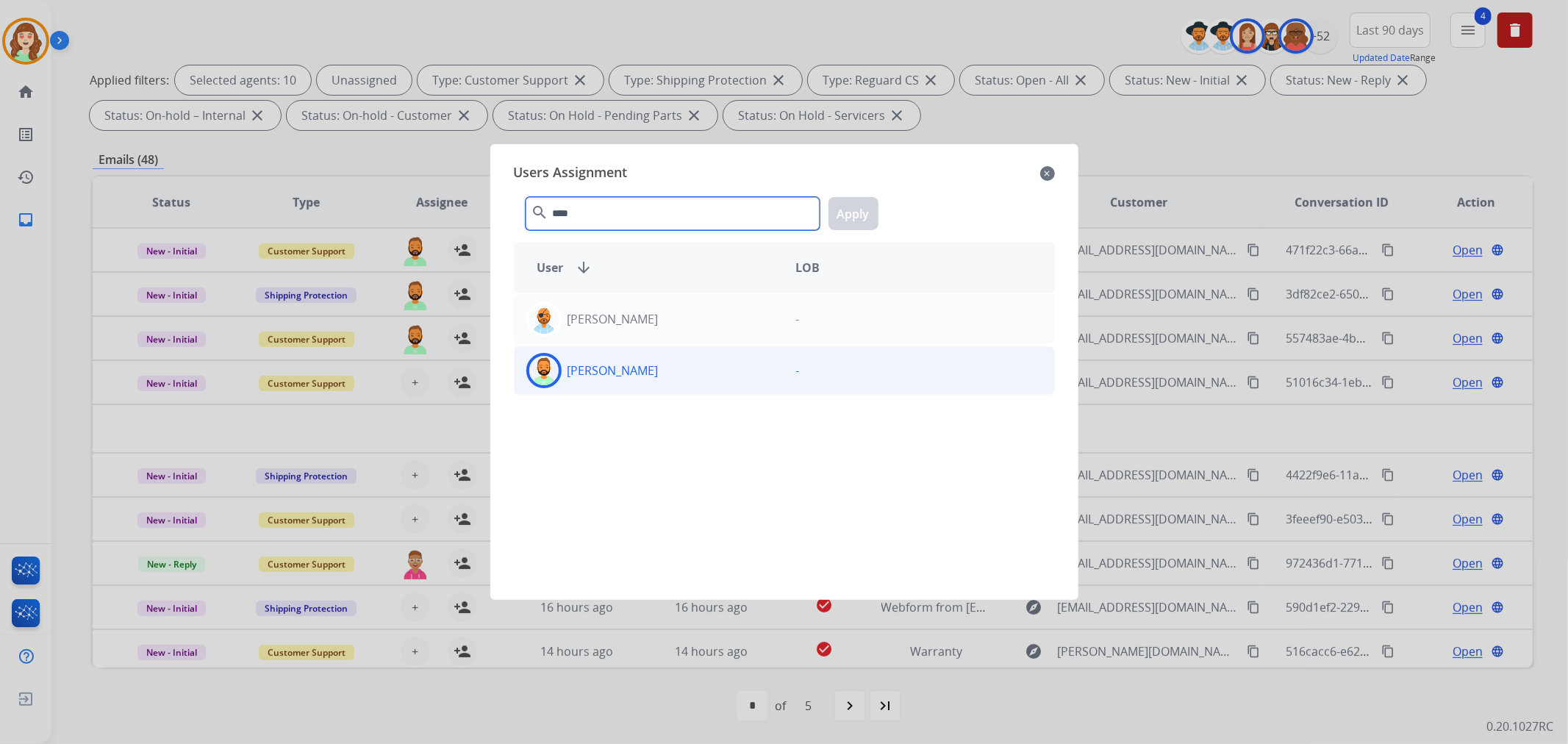
type input "****"
click at [642, 355] on div "[PERSON_NAME]" at bounding box center [649, 371] width 270 height 36
click at [643, 378] on div "[PERSON_NAME]" at bounding box center [649, 371] width 270 height 36
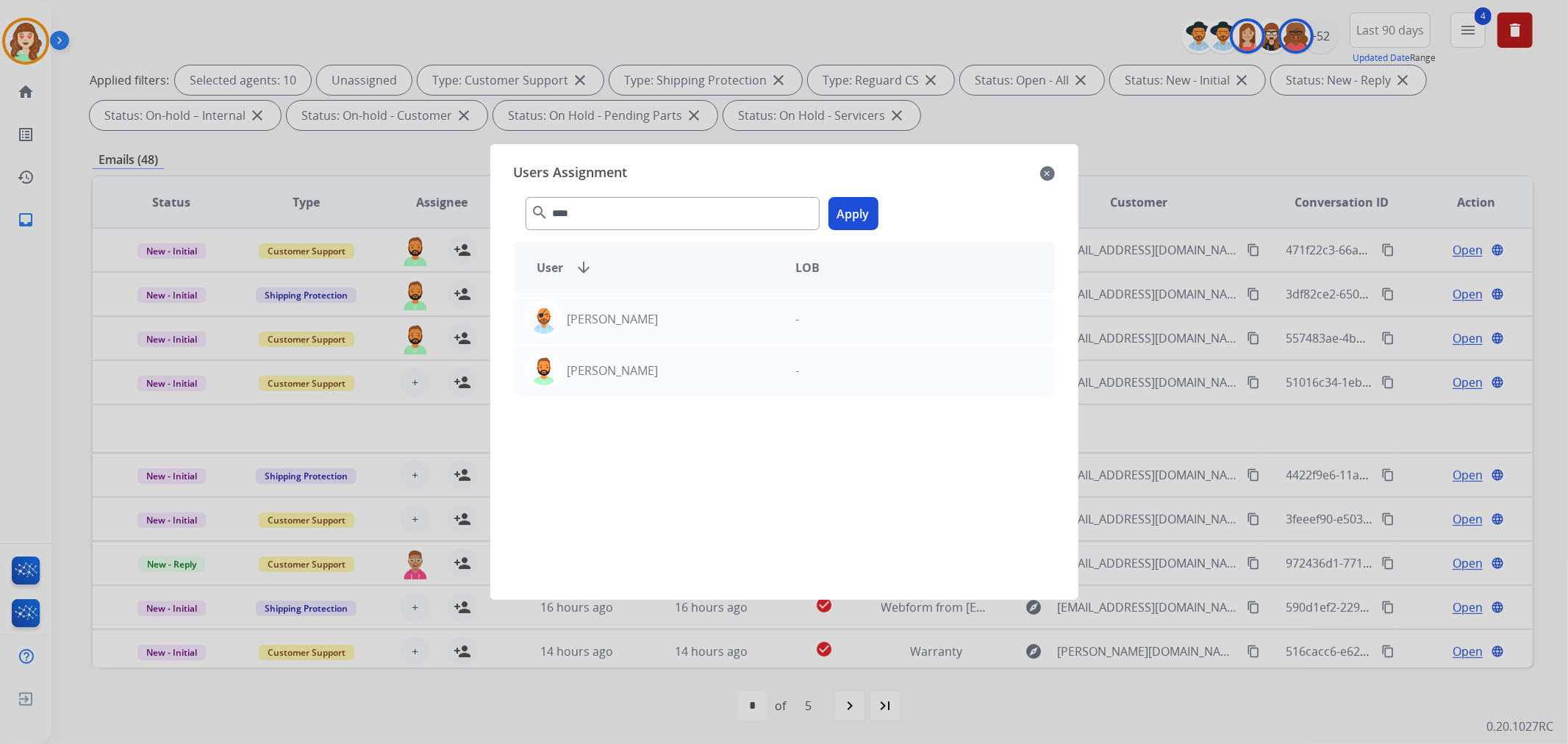
drag, startPoint x: 850, startPoint y: 210, endPoint x: 608, endPoint y: 266, distance: 248.4
click at [850, 209] on button "Apply" at bounding box center [854, 212] width 50 height 33
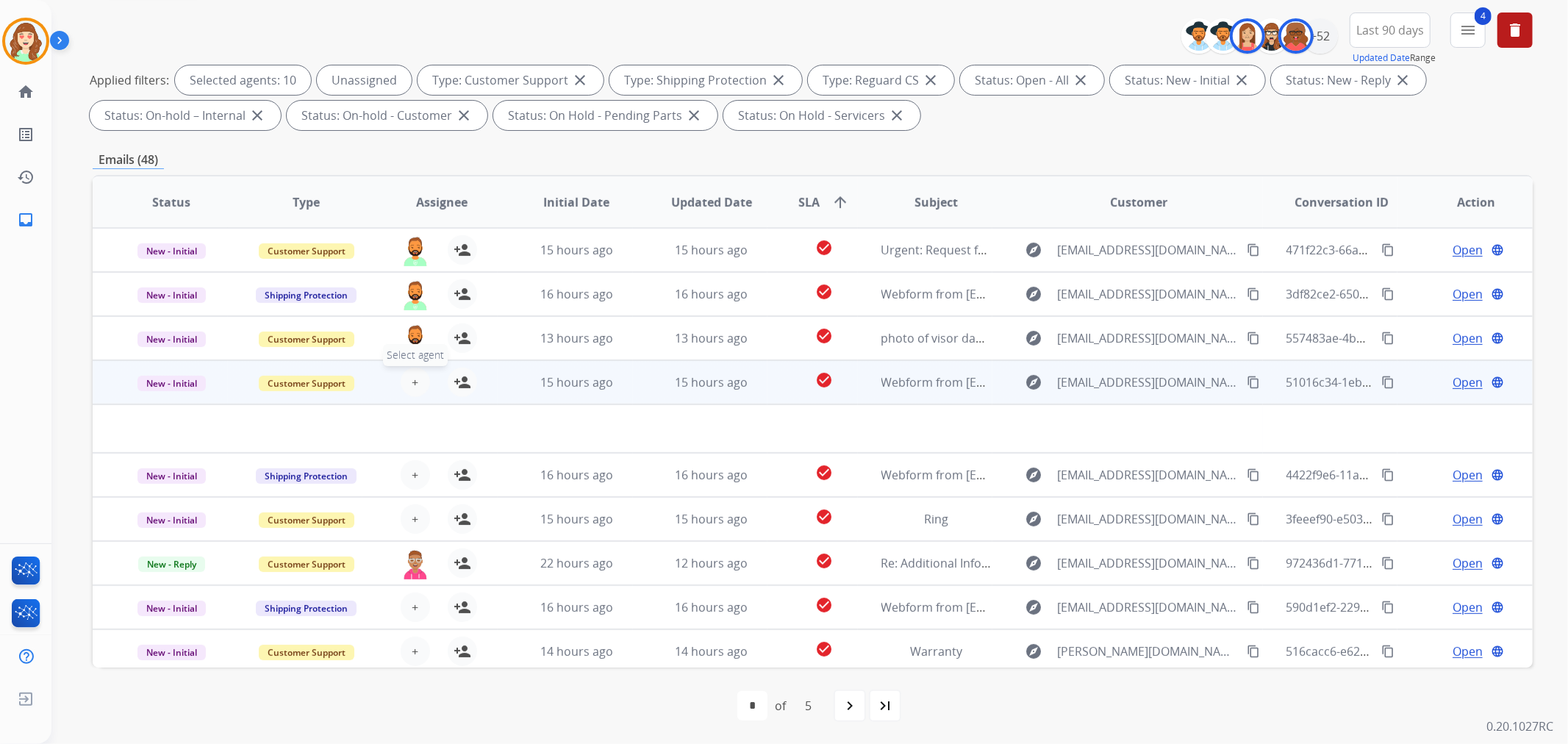
click at [404, 379] on button "+ Select agent" at bounding box center [416, 382] width 30 height 30
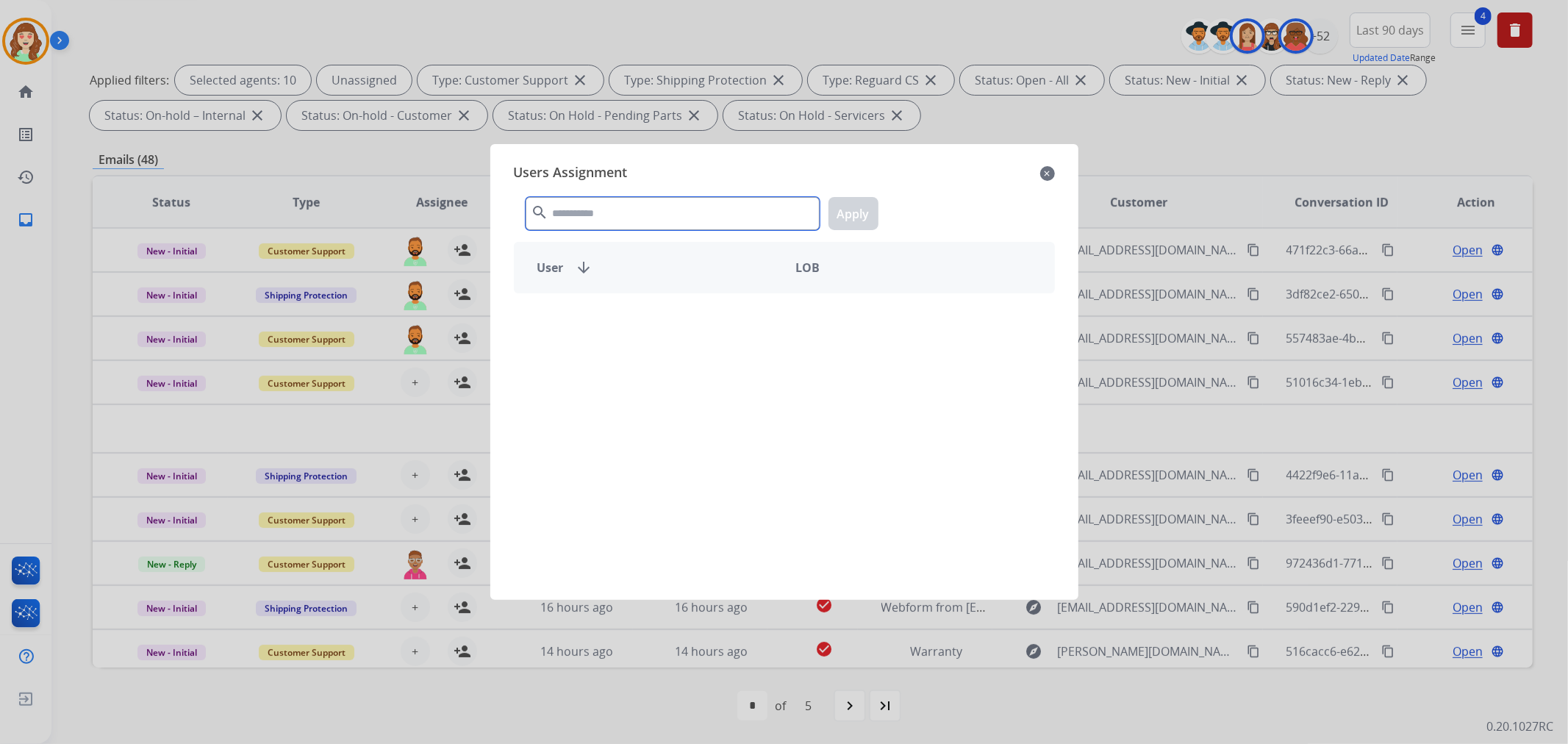
click at [687, 209] on input "text" at bounding box center [673, 212] width 294 height 33
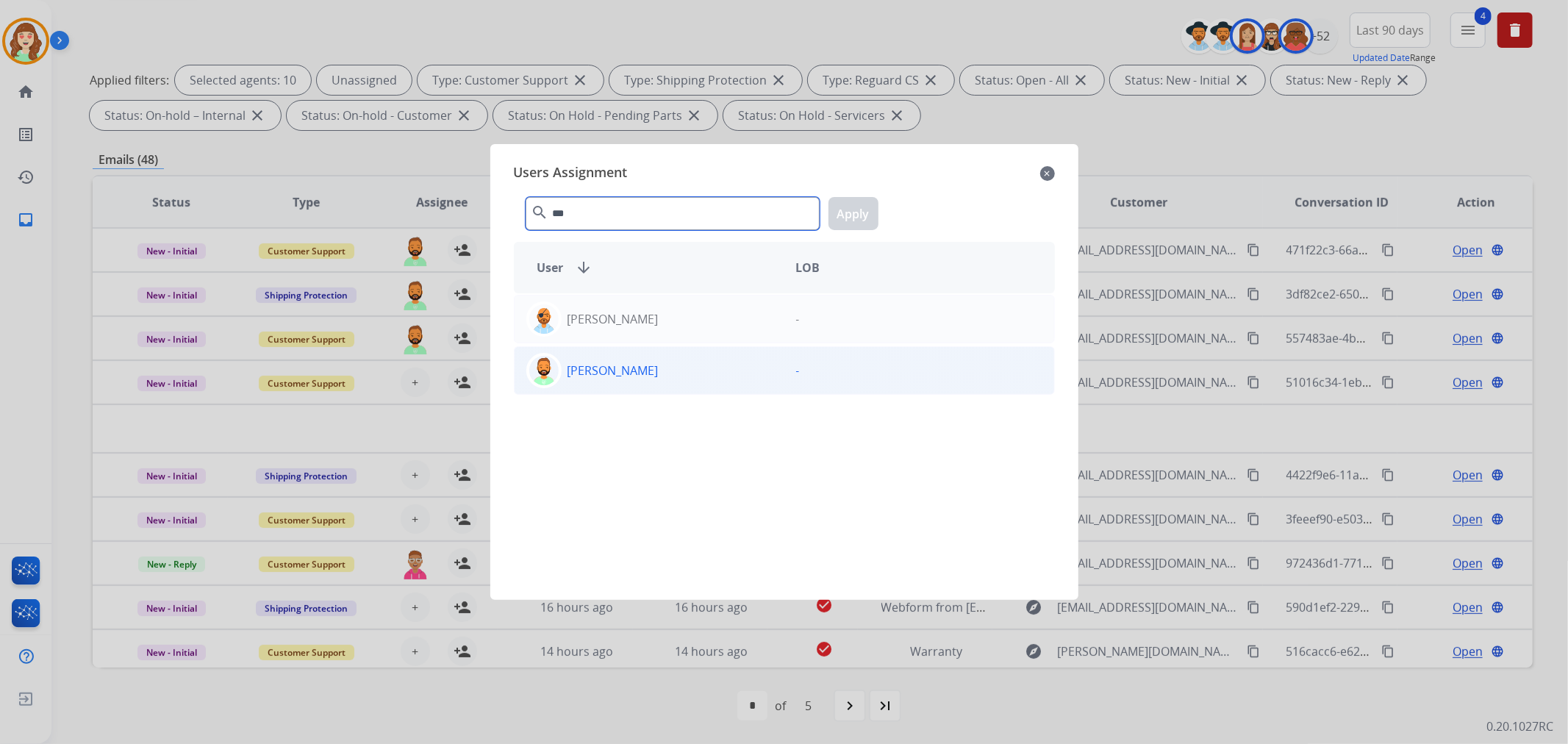
type input "***"
click at [670, 372] on div "[PERSON_NAME]" at bounding box center [649, 371] width 270 height 36
click at [858, 217] on button "Apply" at bounding box center [854, 212] width 50 height 33
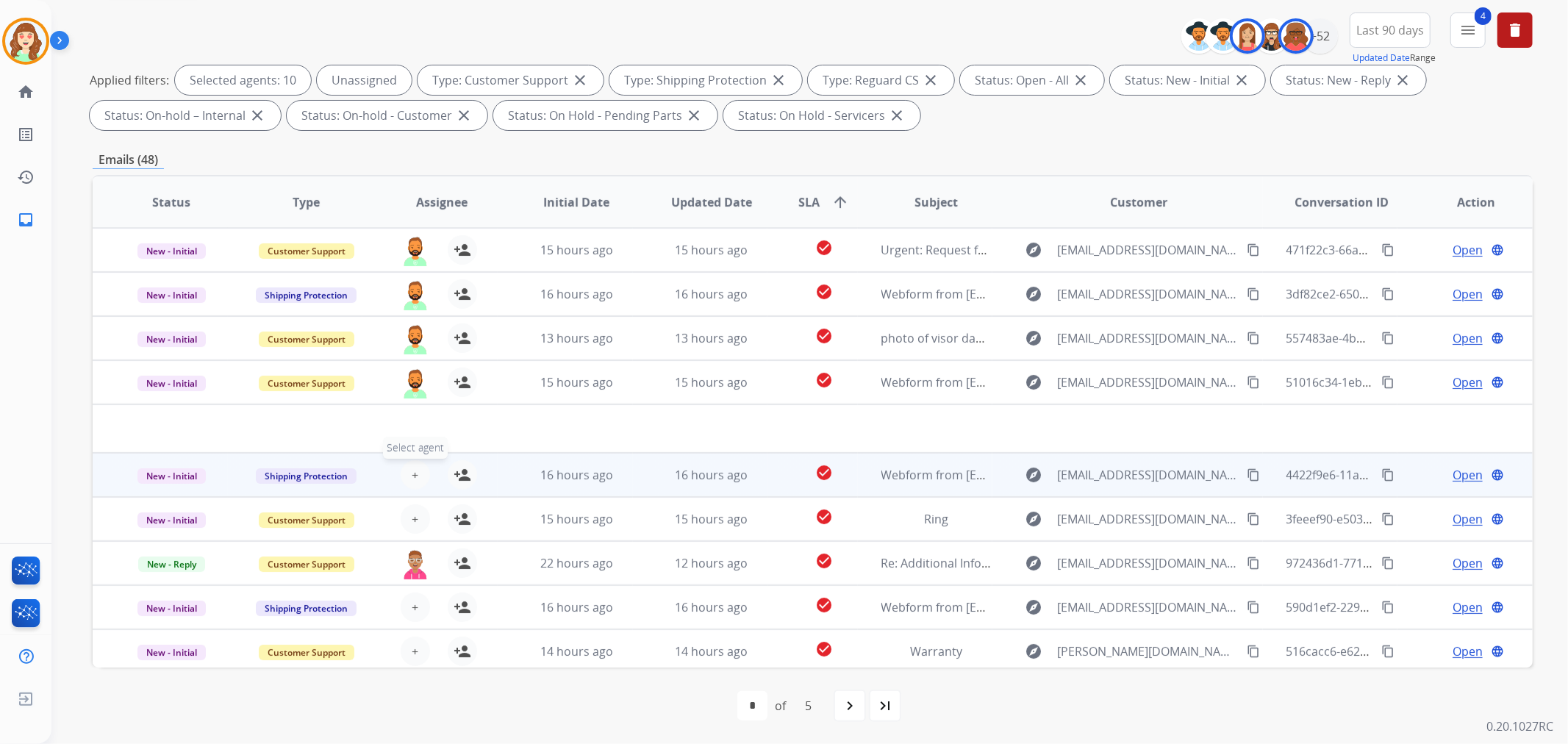
click at [412, 471] on span "+" at bounding box center [415, 475] width 7 height 18
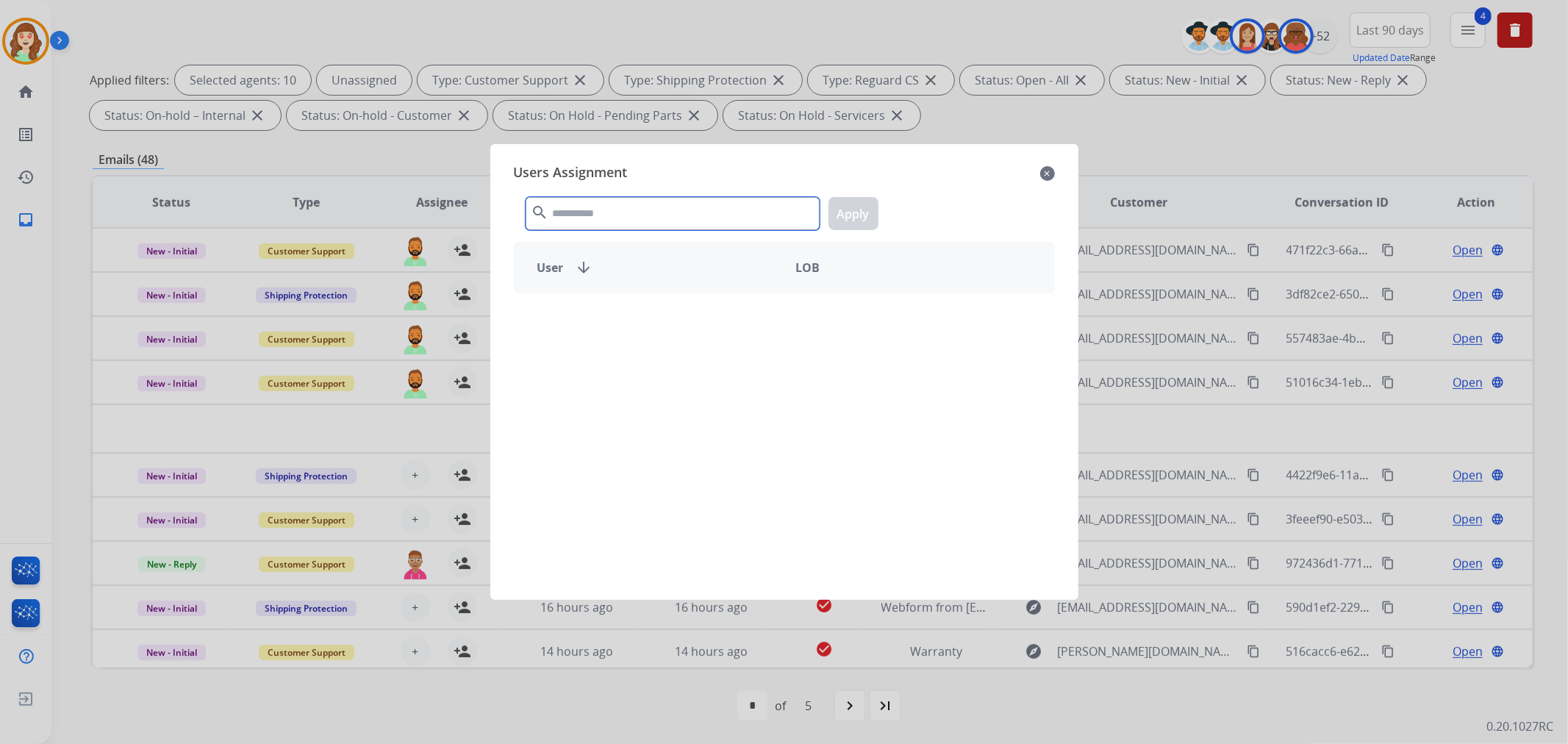
click at [680, 220] on input "text" at bounding box center [673, 212] width 294 height 33
type input "*"
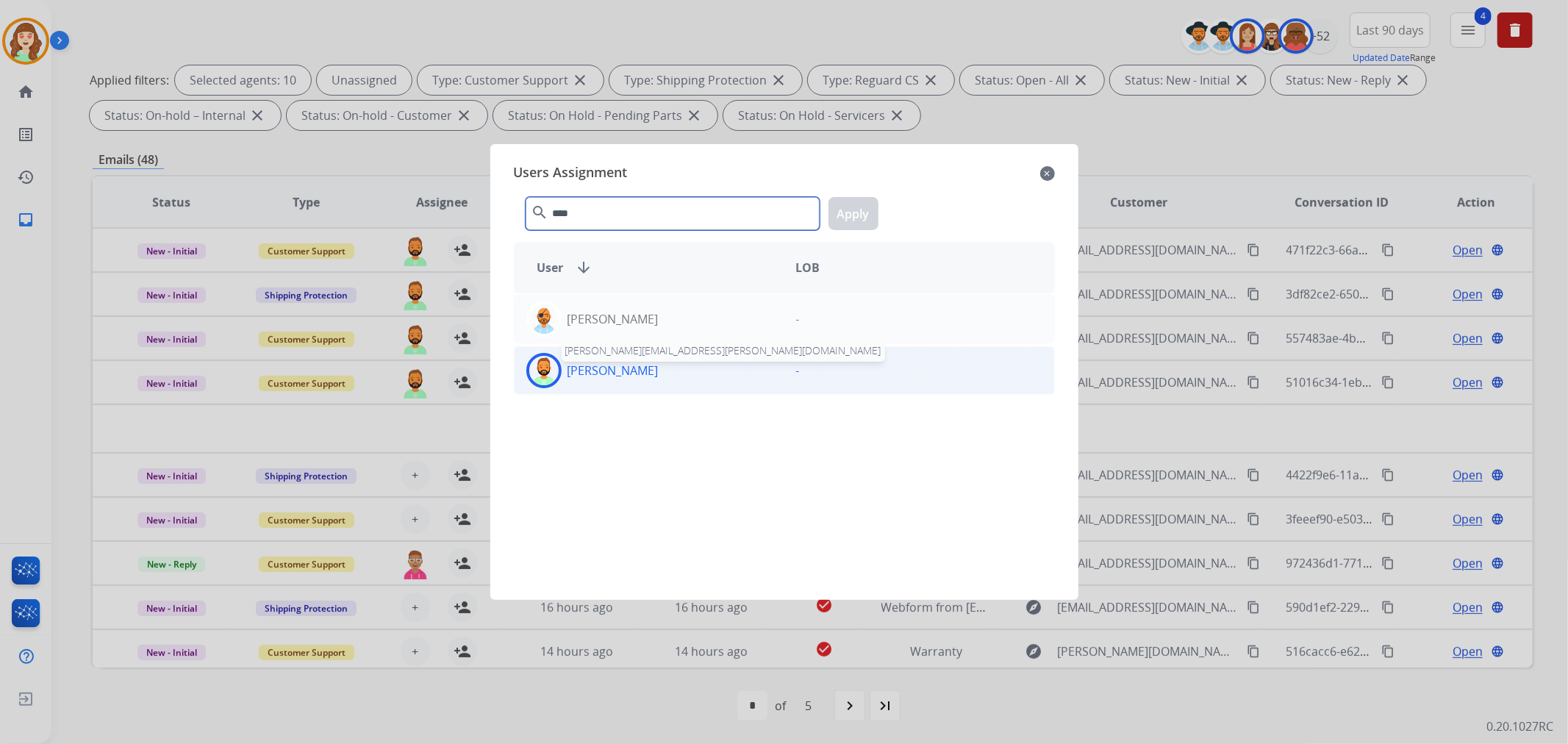
type input "****"
click at [622, 362] on p "[PERSON_NAME]" at bounding box center [613, 371] width 91 height 18
click at [858, 201] on button "Apply" at bounding box center [854, 212] width 50 height 33
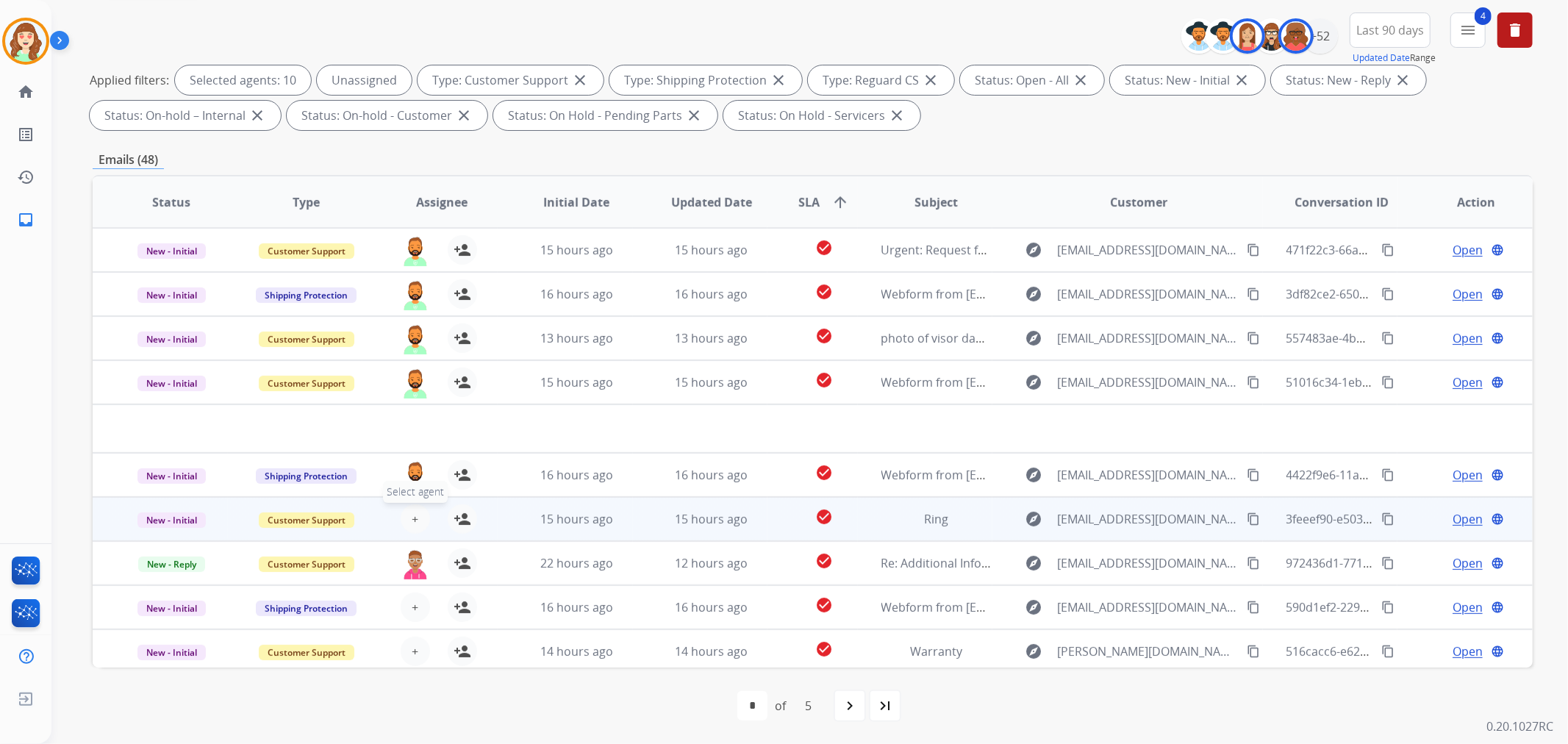
click at [412, 515] on span "+" at bounding box center [415, 519] width 7 height 18
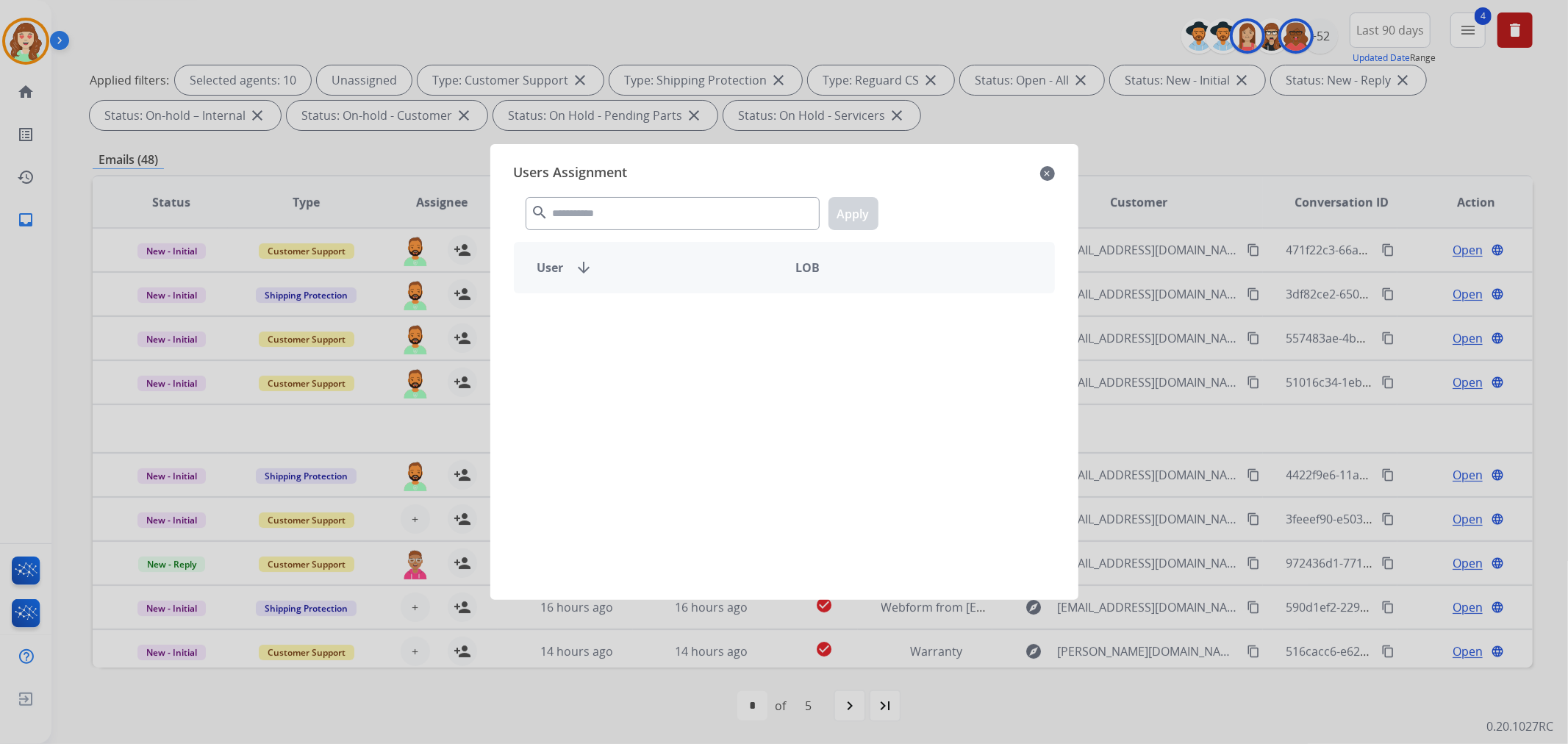
click at [674, 233] on div "search Apply" at bounding box center [784, 210] width 541 height 50
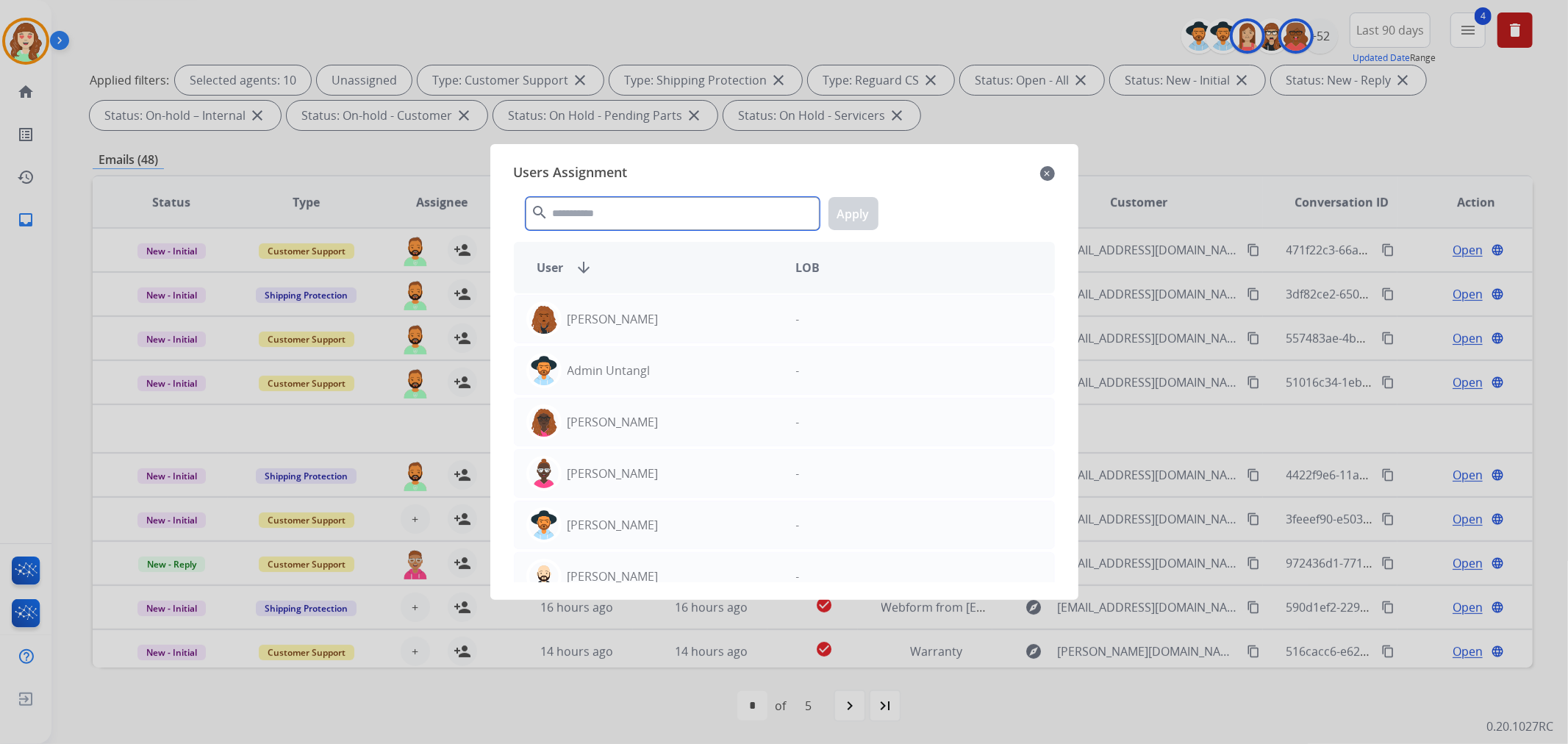
click at [675, 214] on input "text" at bounding box center [673, 212] width 294 height 33
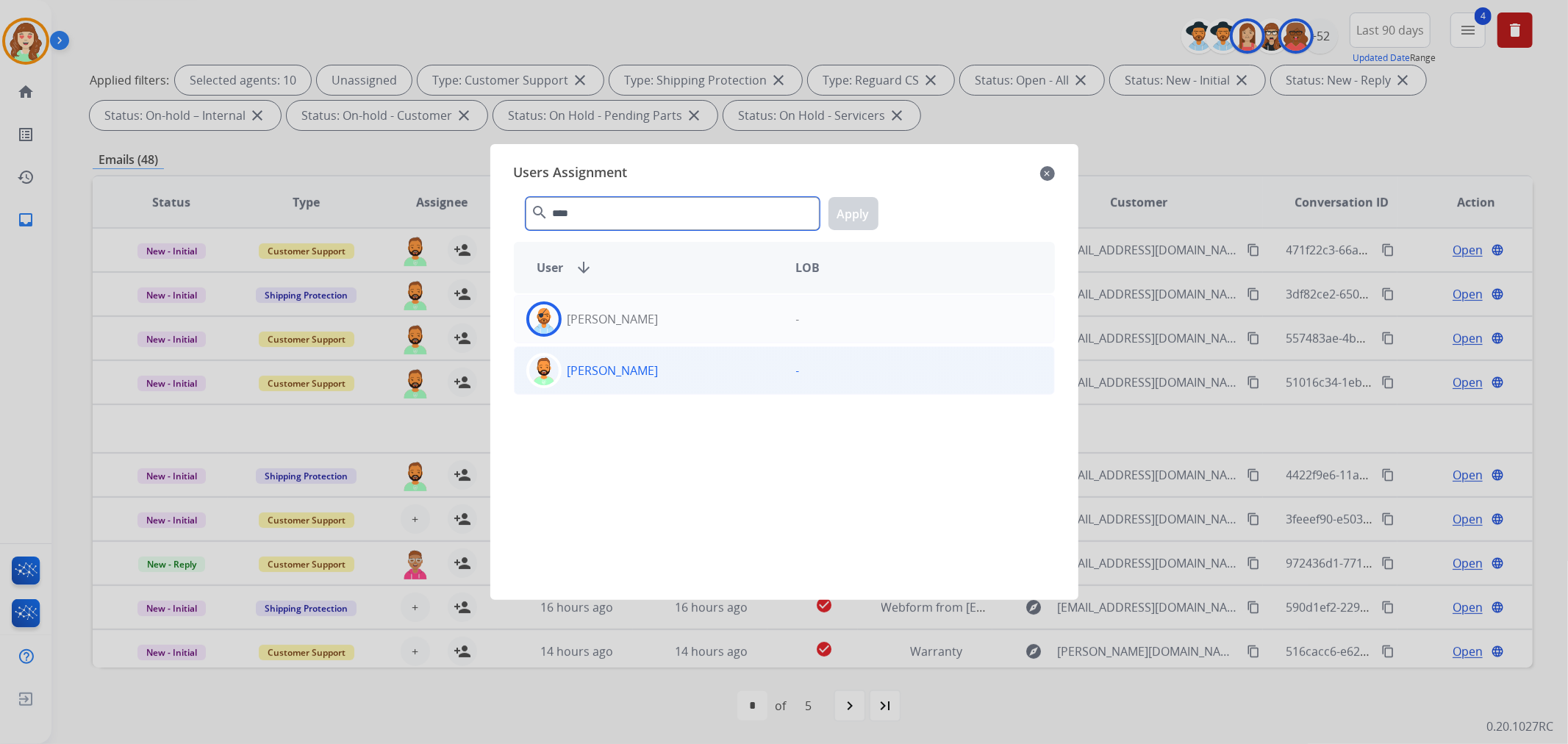
type input "****"
drag, startPoint x: 677, startPoint y: 380, endPoint x: 747, endPoint y: 338, distance: 81.6
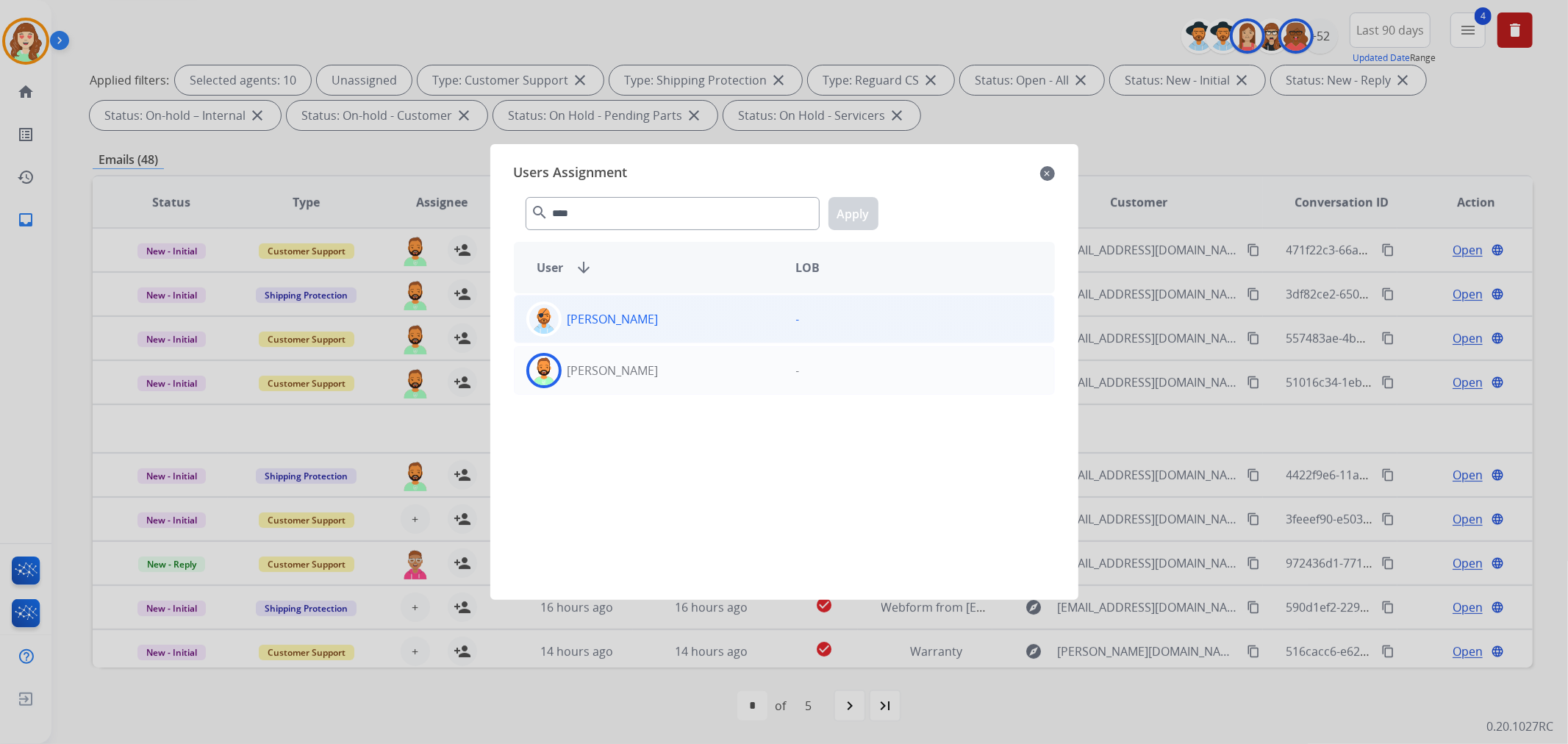
click at [679, 380] on div "[PERSON_NAME]" at bounding box center [649, 371] width 270 height 36
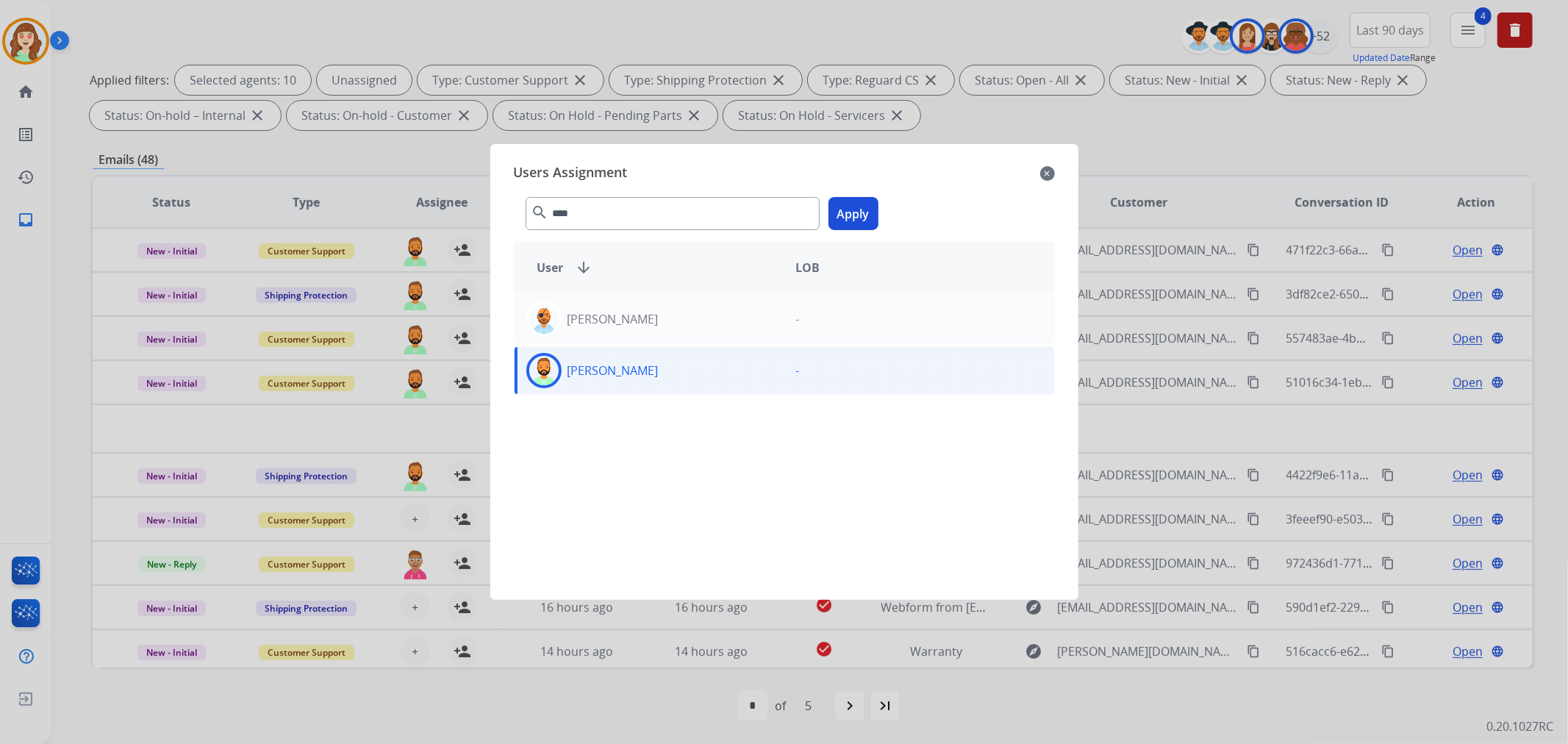
drag, startPoint x: 859, startPoint y: 225, endPoint x: 789, endPoint y: 252, distance: 75.0
click at [859, 225] on button "Apply" at bounding box center [854, 212] width 50 height 33
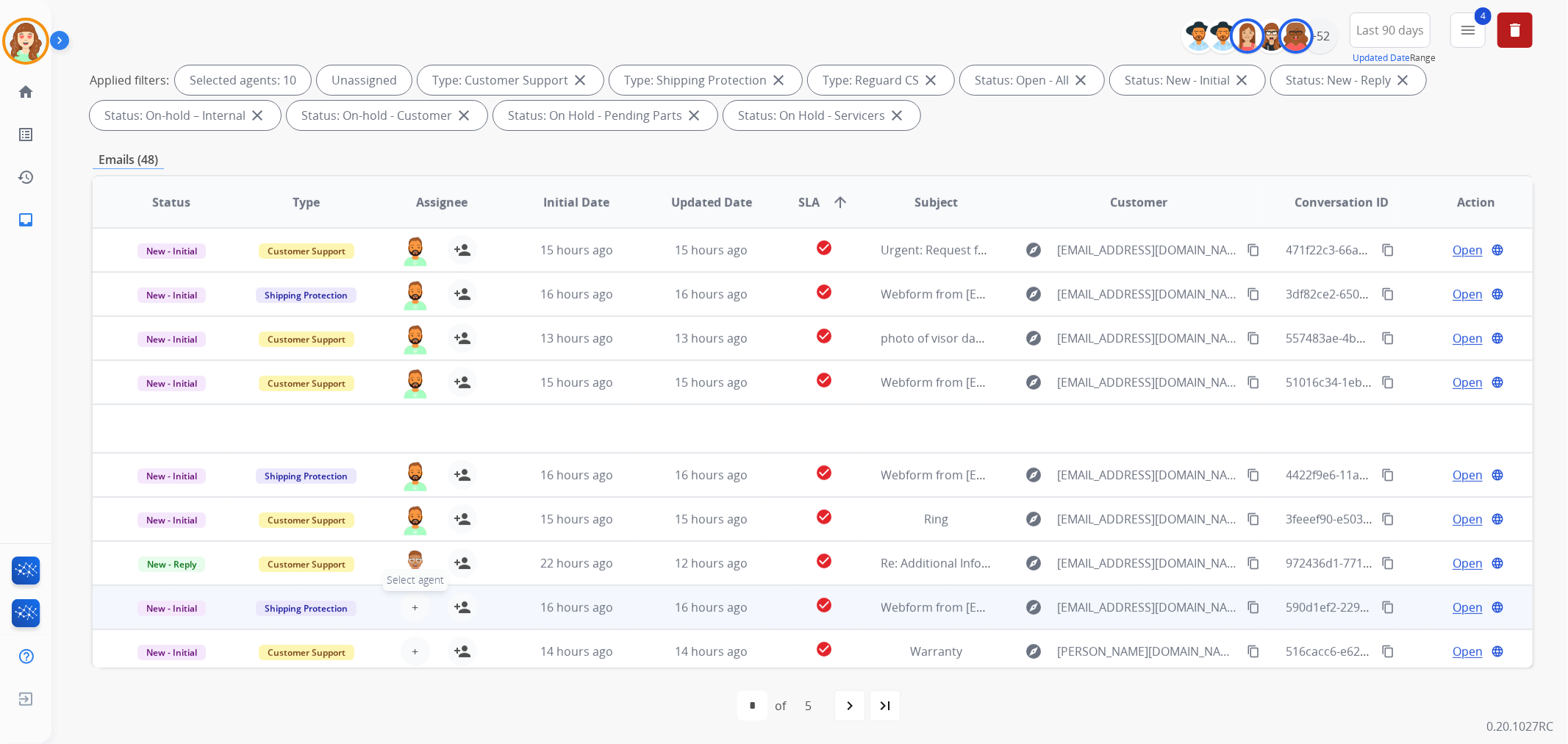
click at [413, 607] on span "+" at bounding box center [415, 608] width 7 height 18
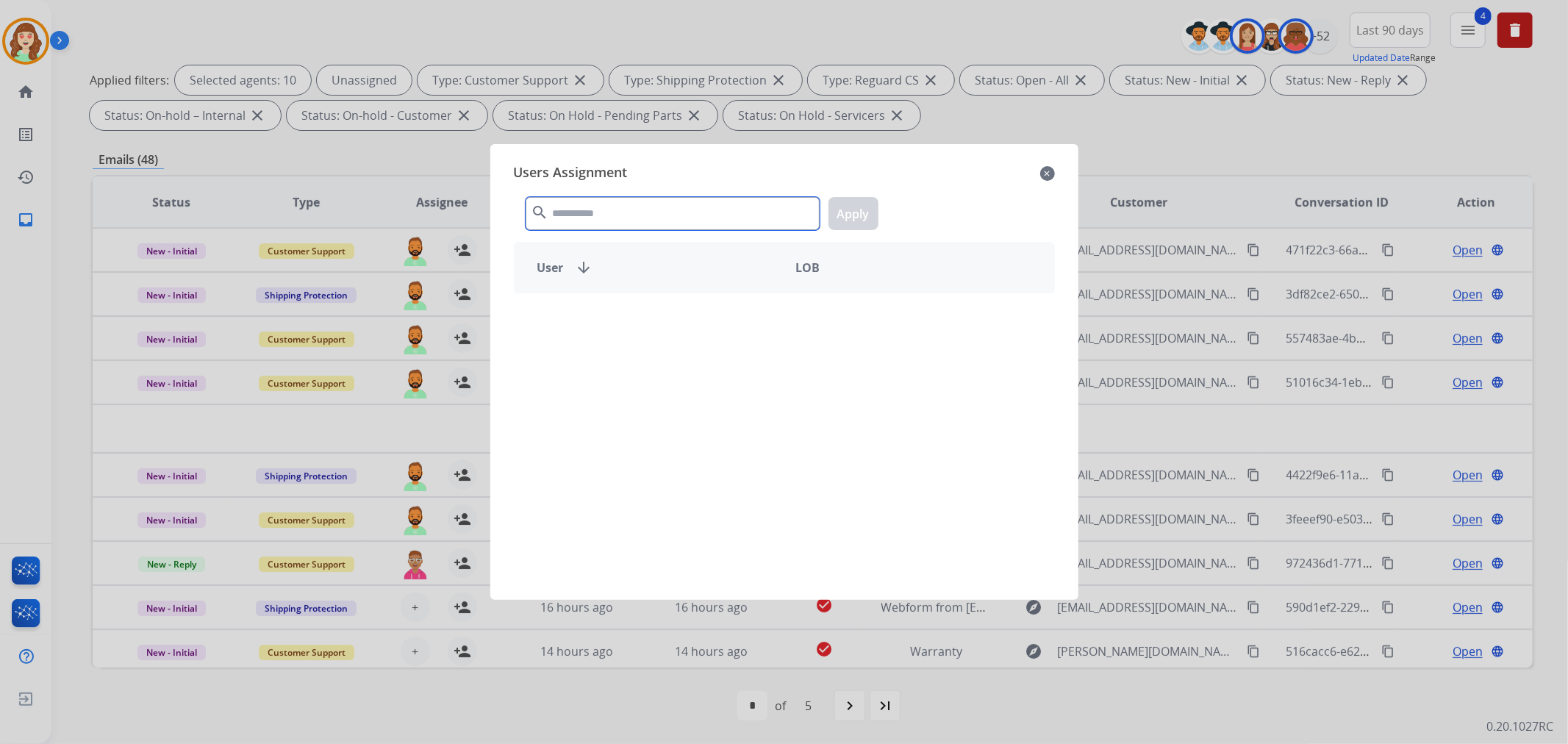
click at [699, 214] on input "text" at bounding box center [673, 212] width 294 height 33
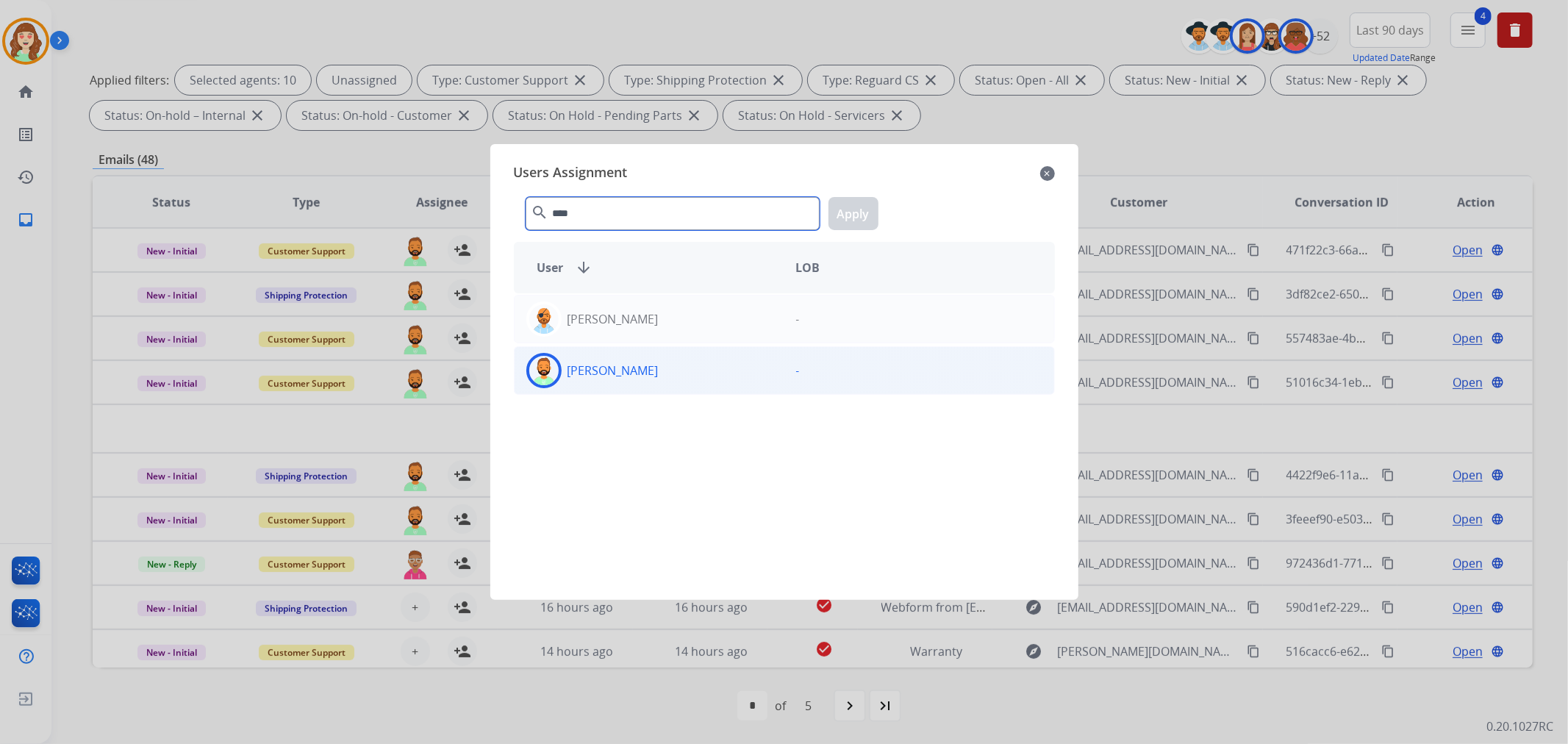
type input "****"
click at [638, 382] on div "[PERSON_NAME]" at bounding box center [649, 371] width 270 height 36
click at [855, 215] on button "Apply" at bounding box center [854, 212] width 50 height 33
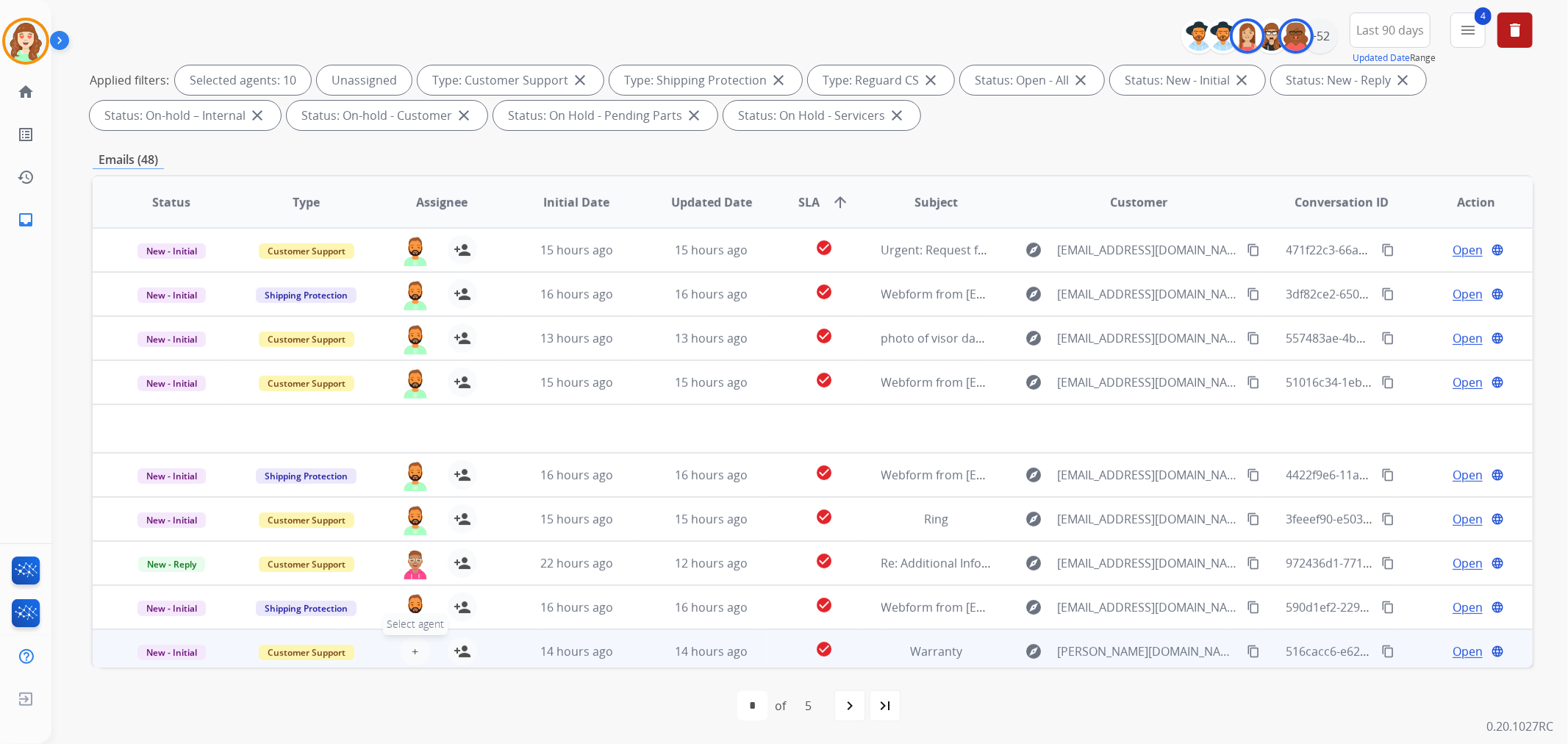
click at [401, 648] on button "+ Select agent" at bounding box center [416, 651] width 30 height 30
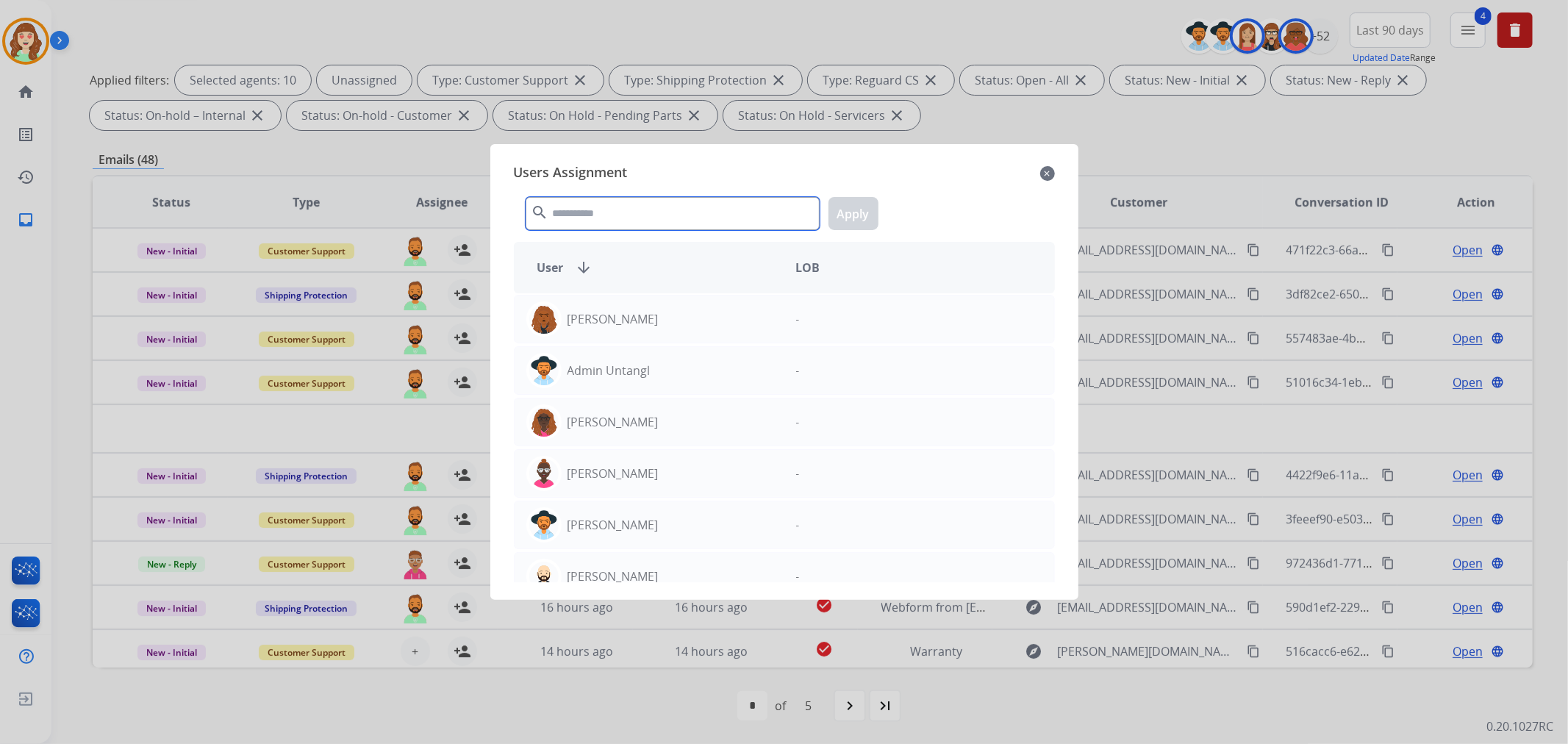
click at [623, 213] on input "text" at bounding box center [673, 212] width 294 height 33
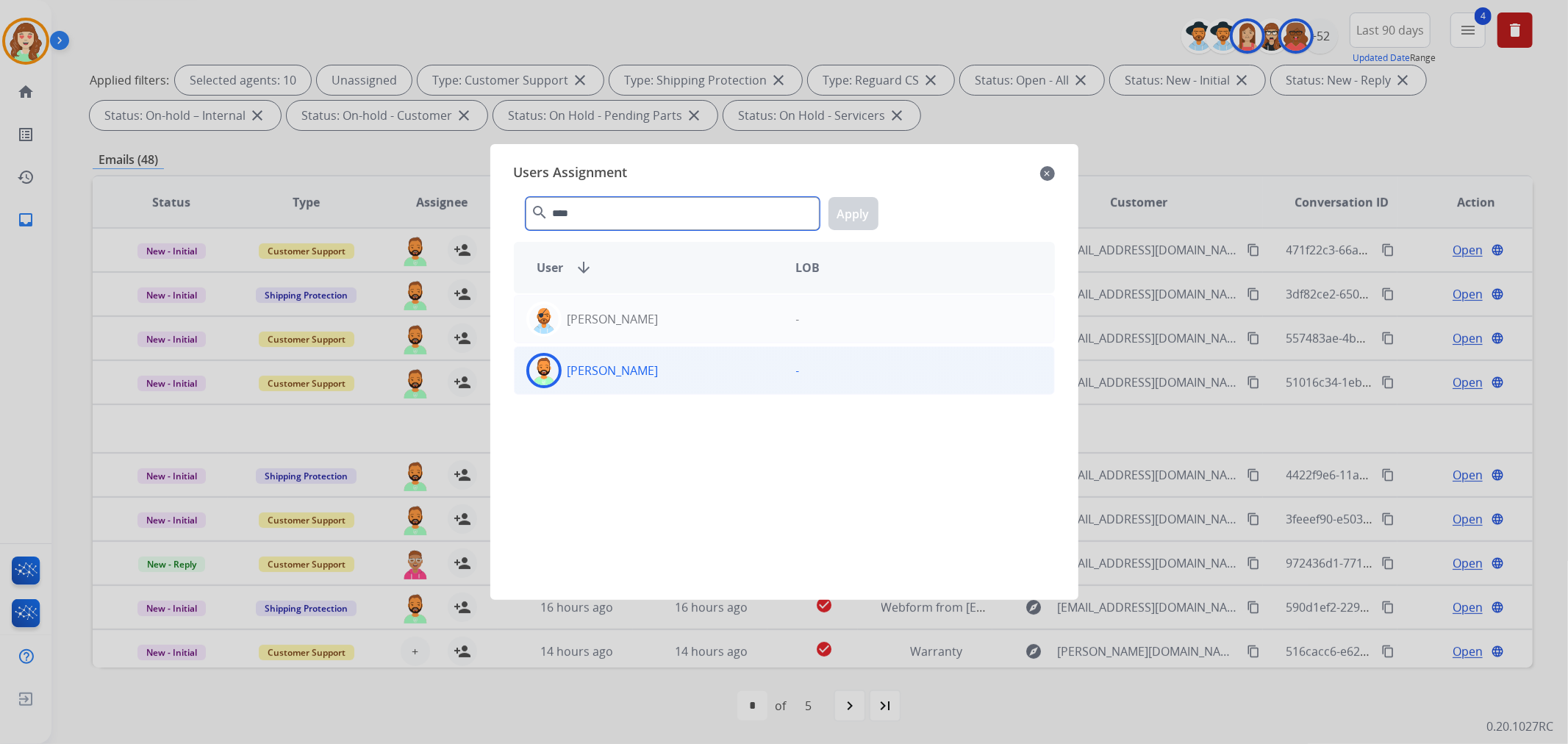
type input "****"
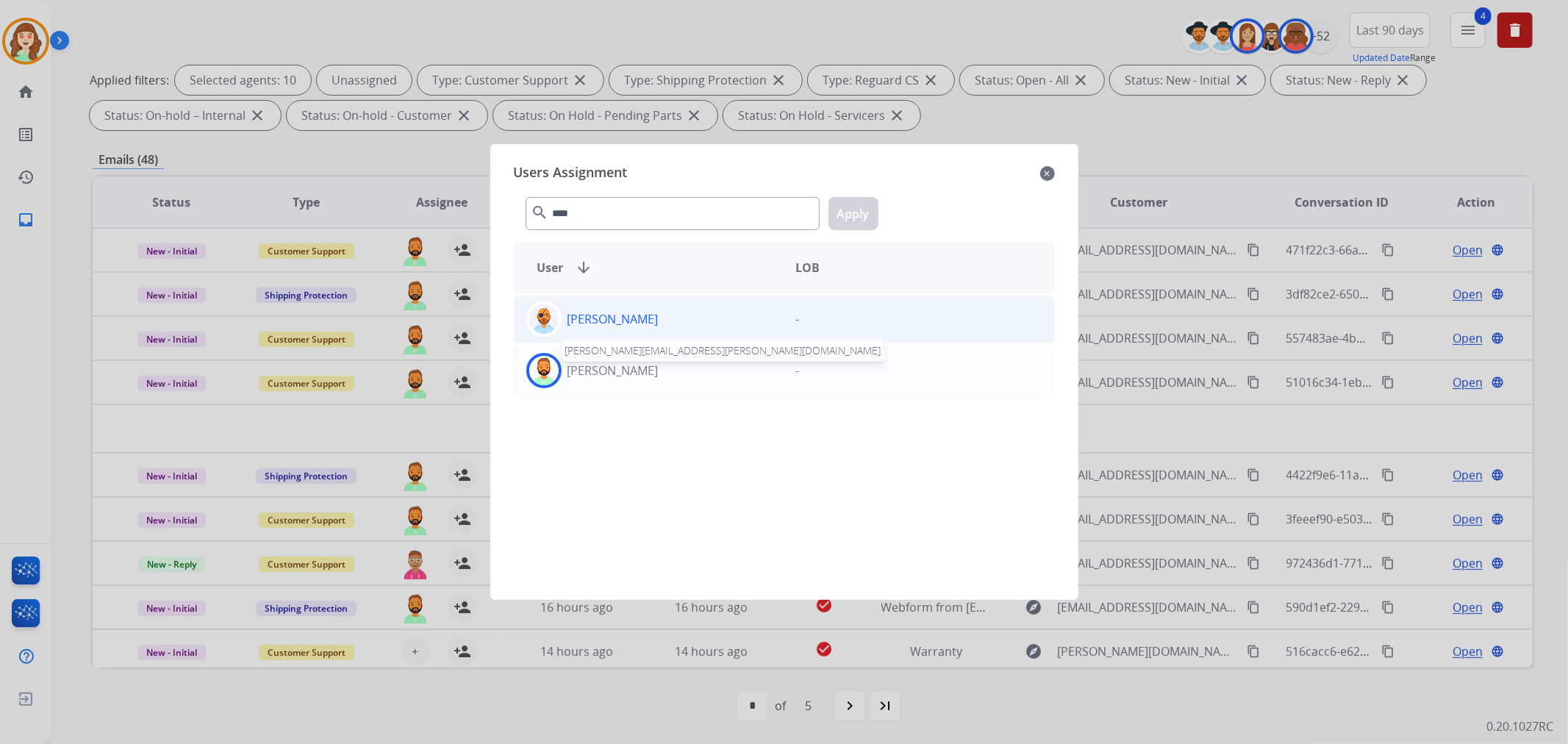
drag, startPoint x: 596, startPoint y: 375, endPoint x: 867, endPoint y: 302, distance: 280.7
click at [599, 373] on p "[PERSON_NAME]" at bounding box center [613, 371] width 91 height 18
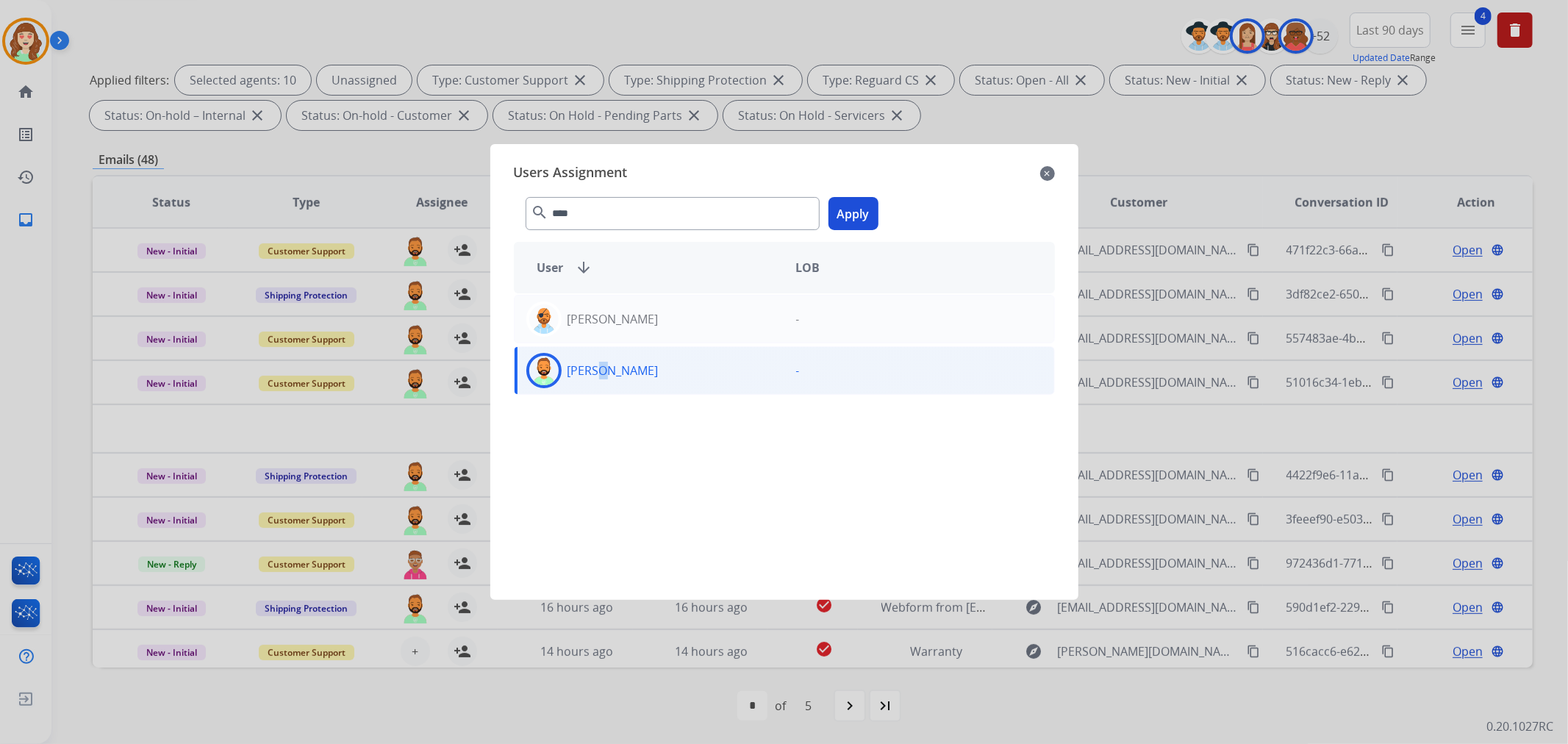
click at [854, 216] on button "Apply" at bounding box center [854, 212] width 50 height 33
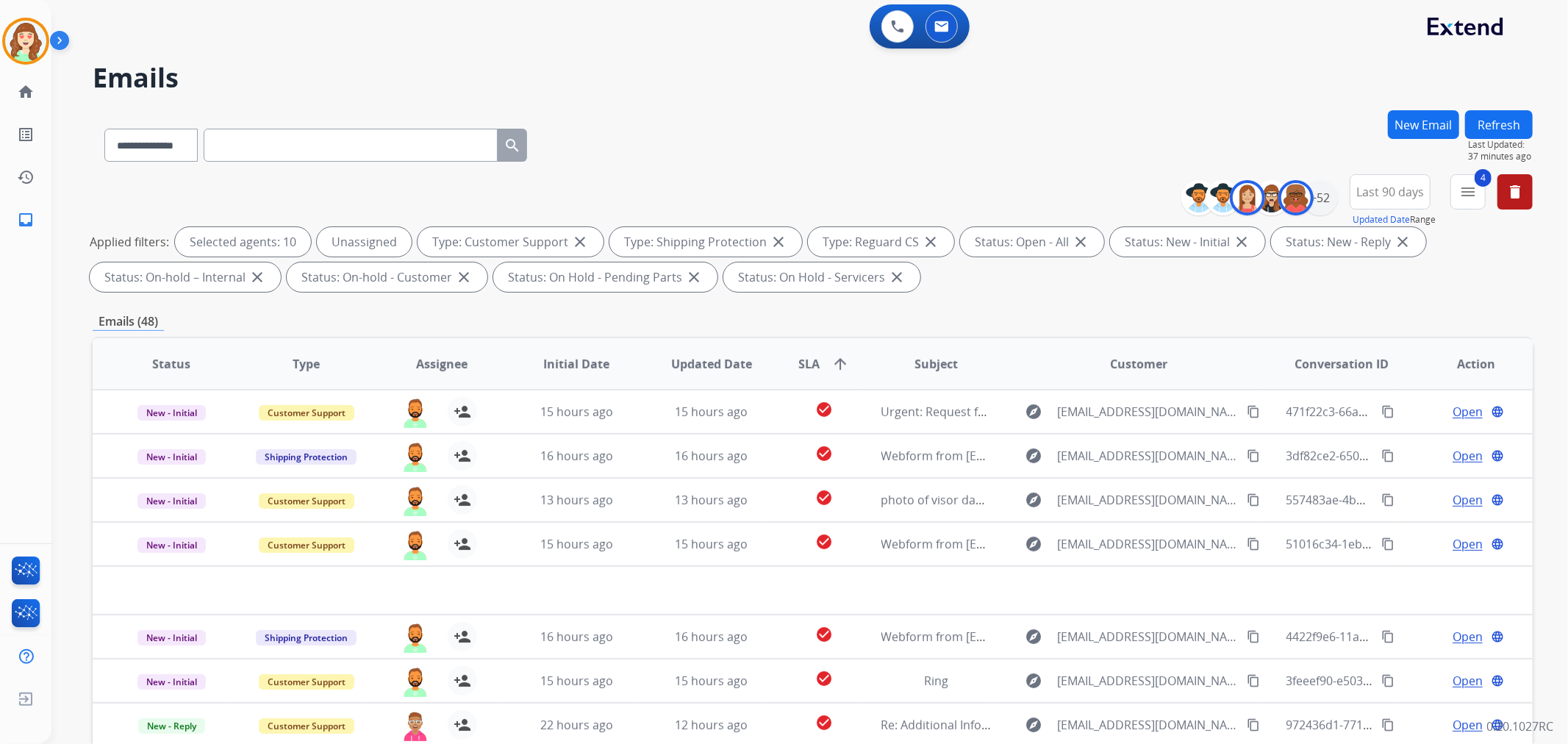
scroll to position [0, 0]
click at [1314, 200] on div "+52" at bounding box center [1320, 200] width 36 height 36
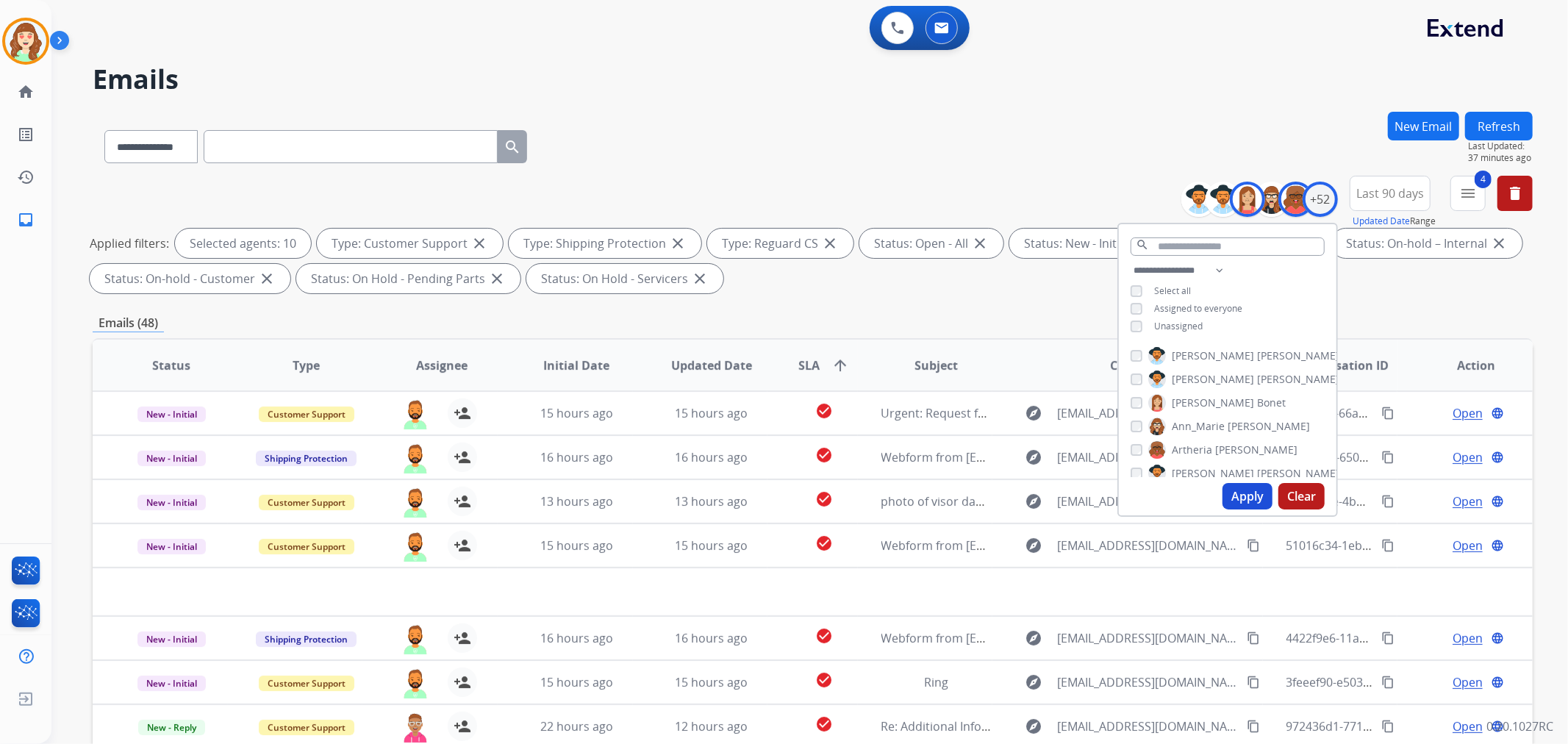
click at [1234, 501] on button "Apply" at bounding box center [1247, 496] width 50 height 27
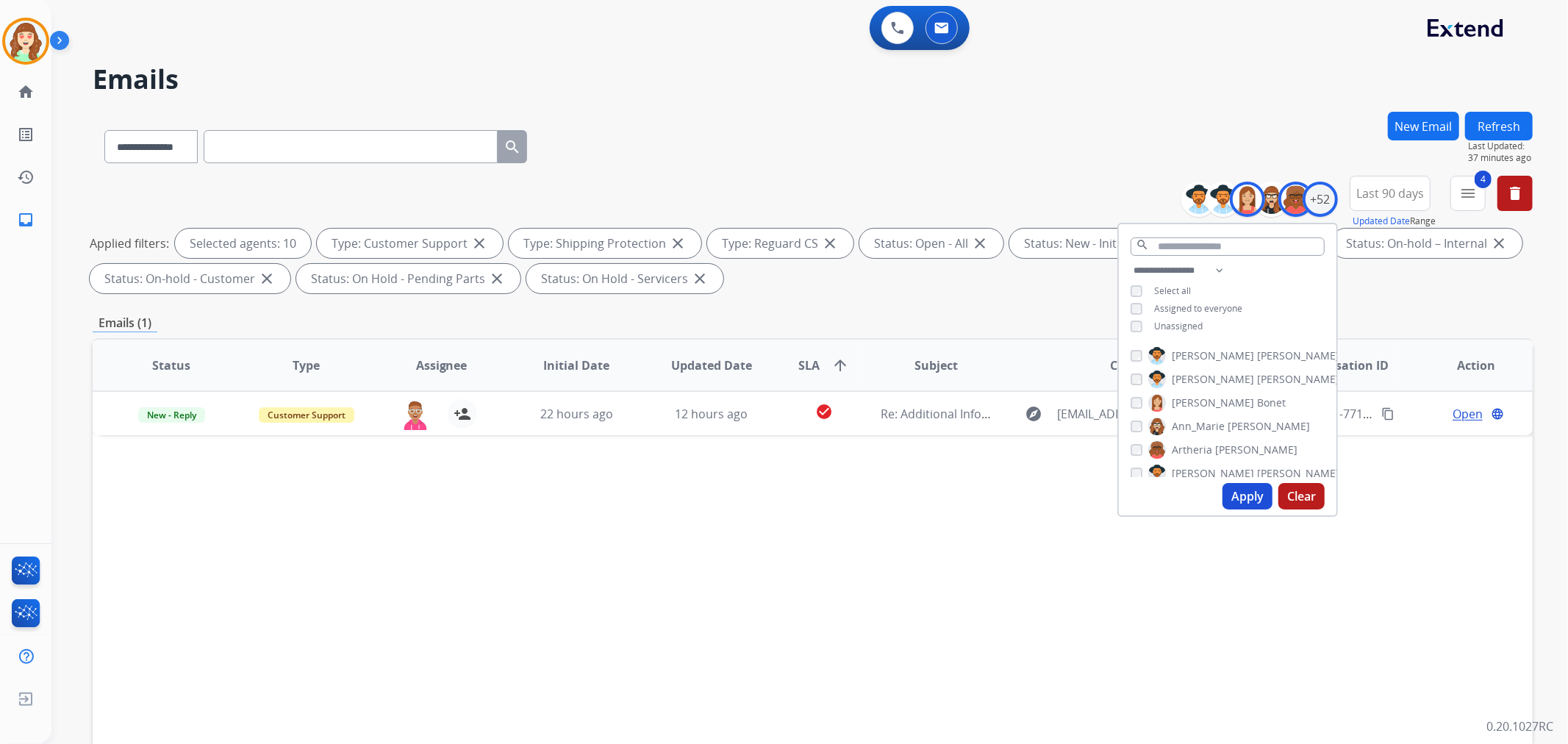
click at [1124, 325] on div "**********" at bounding box center [1227, 299] width 217 height 76
click at [1247, 497] on button "Apply" at bounding box center [1247, 496] width 50 height 27
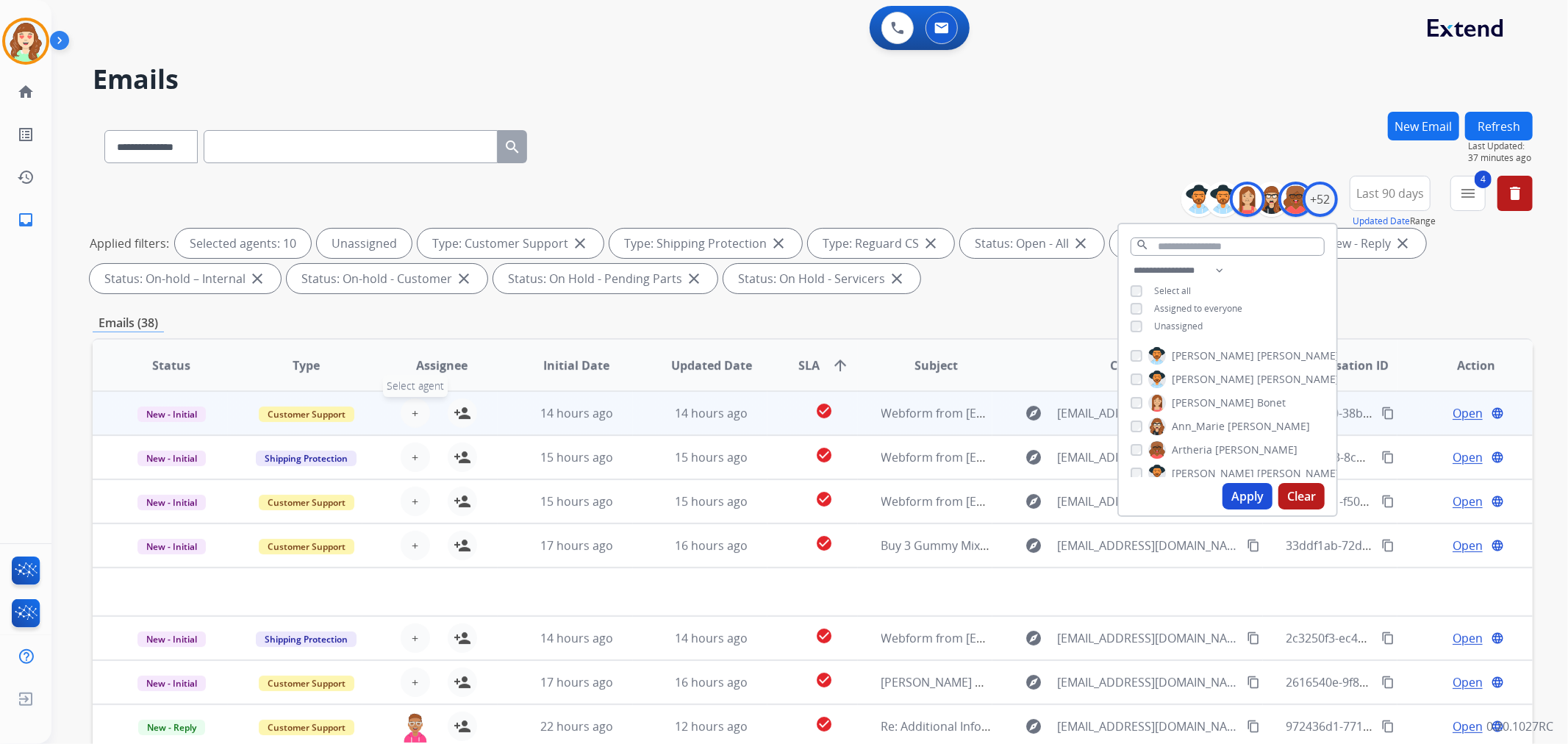
click at [408, 406] on button "+ Select agent" at bounding box center [416, 413] width 30 height 30
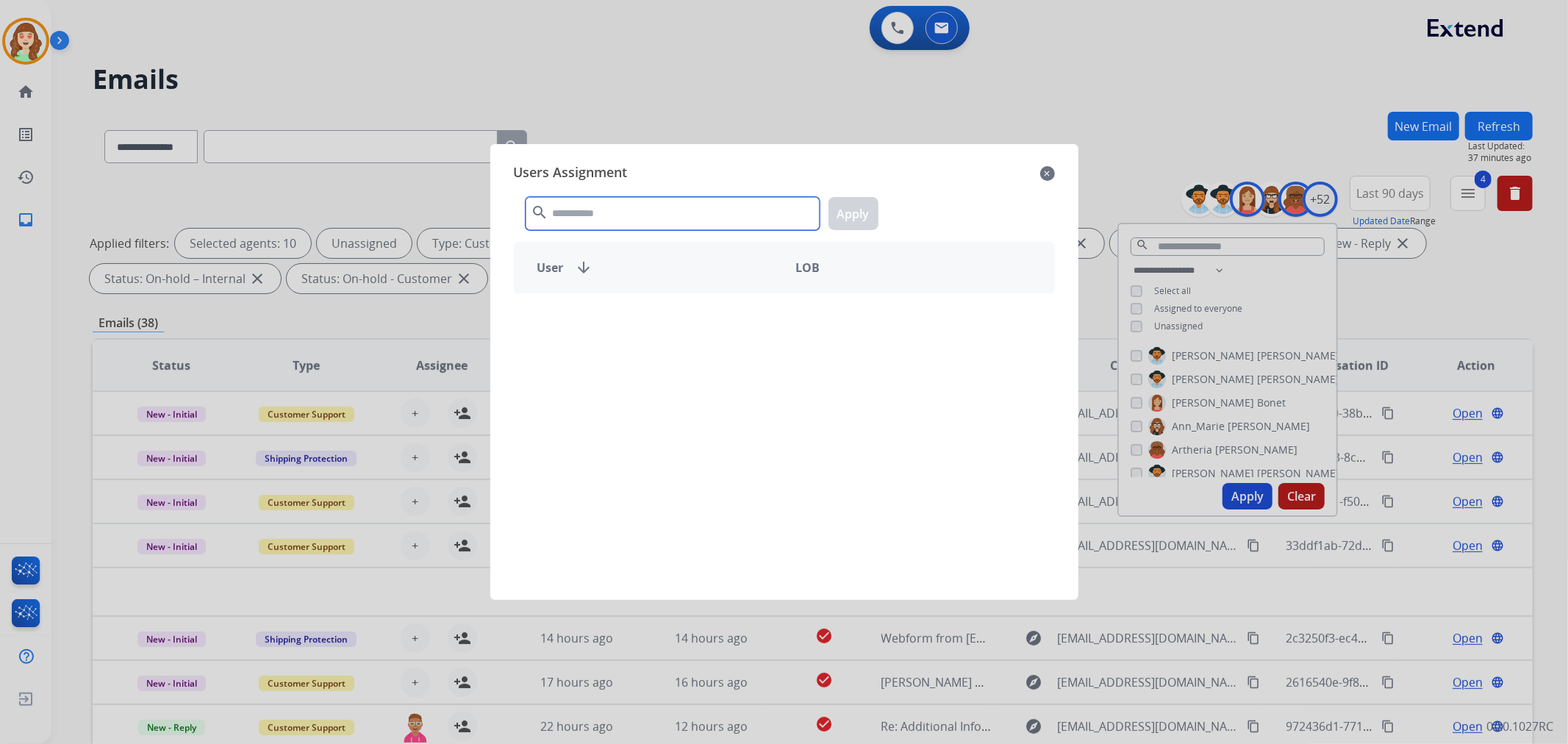
click at [681, 209] on input "text" at bounding box center [673, 212] width 294 height 33
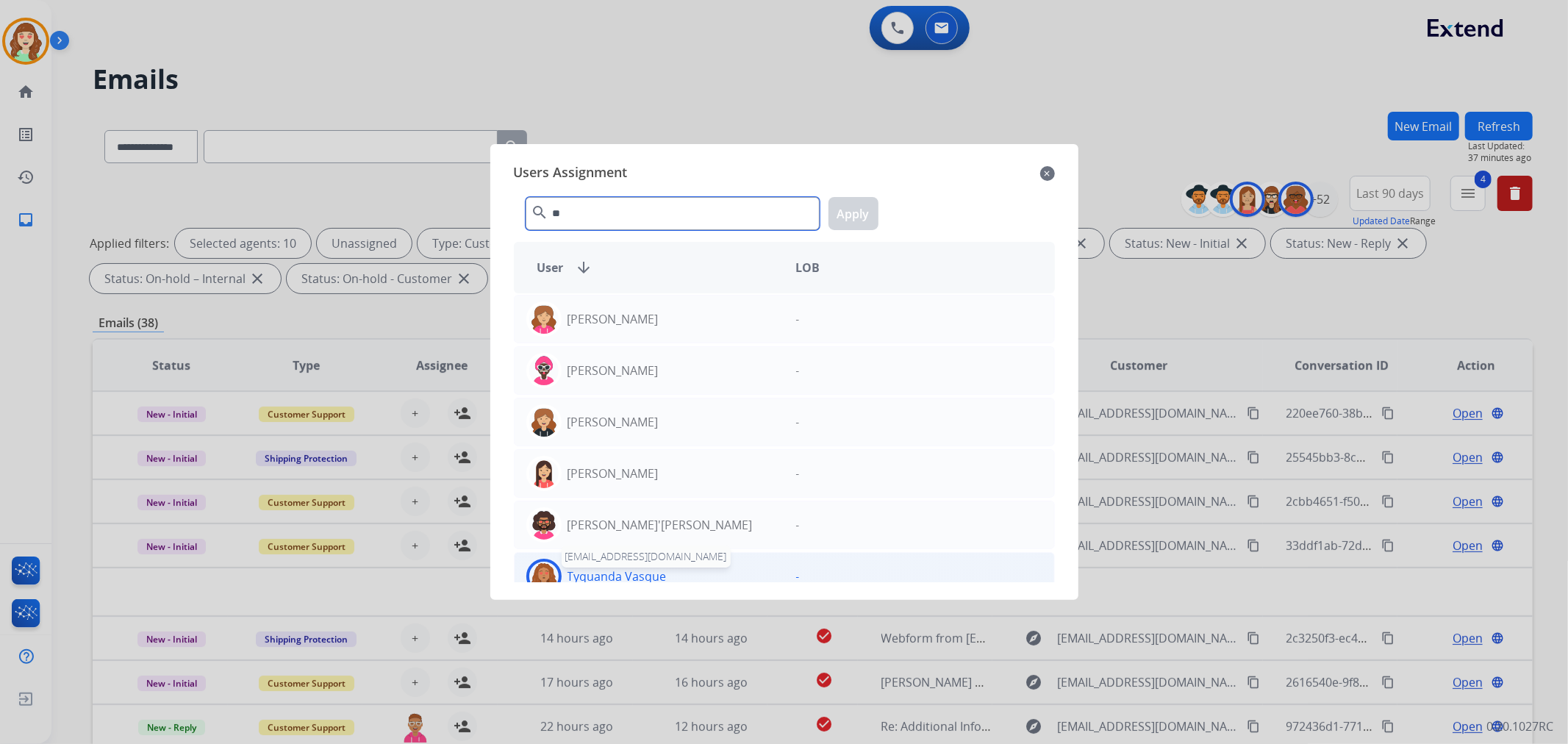
type input "**"
click at [663, 574] on p "Tyquanda Vasque" at bounding box center [617, 576] width 99 height 18
click at [858, 209] on button "Apply" at bounding box center [854, 212] width 50 height 33
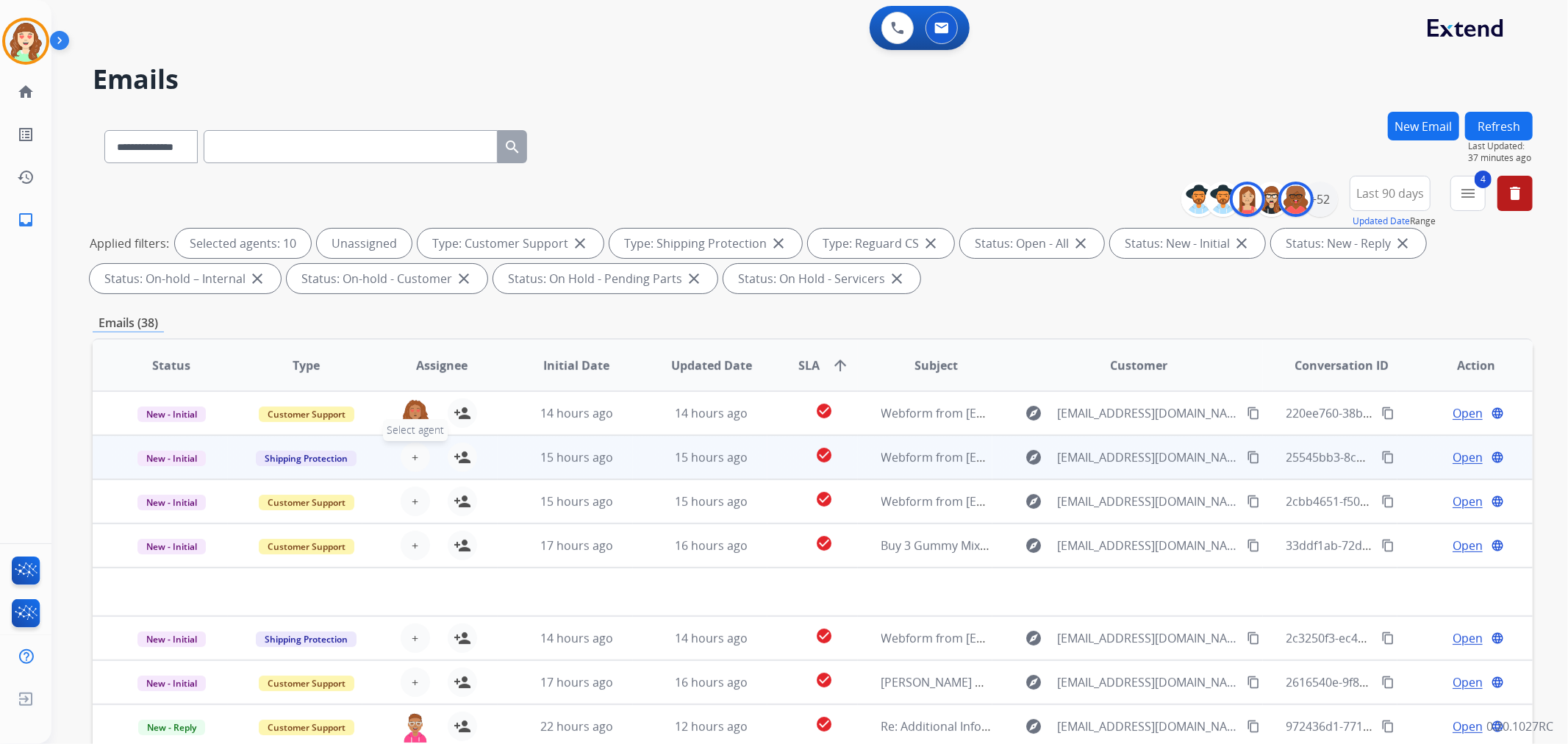
click at [412, 449] on span "+" at bounding box center [415, 457] width 7 height 18
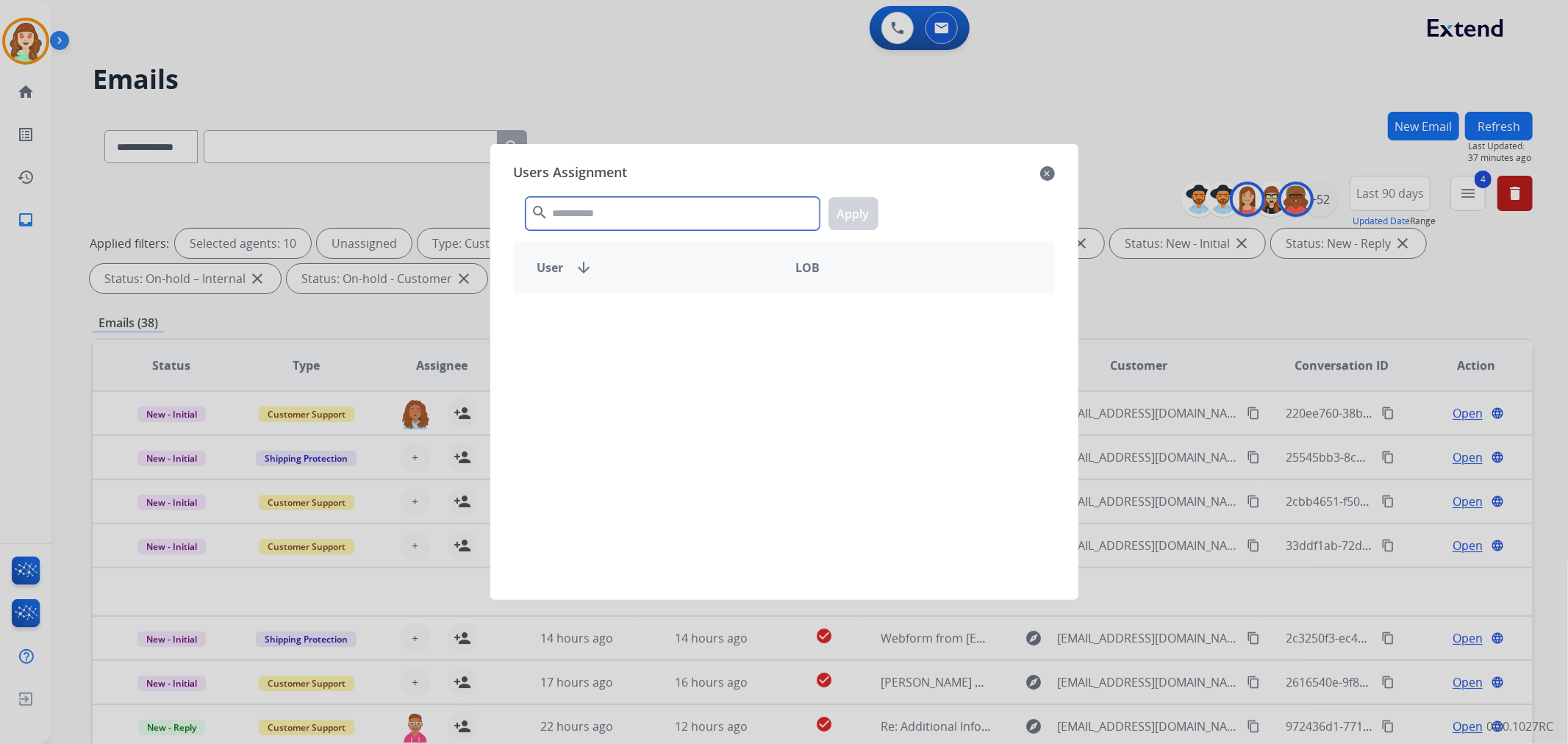
click at [686, 216] on input "text" at bounding box center [673, 212] width 294 height 33
type input "***"
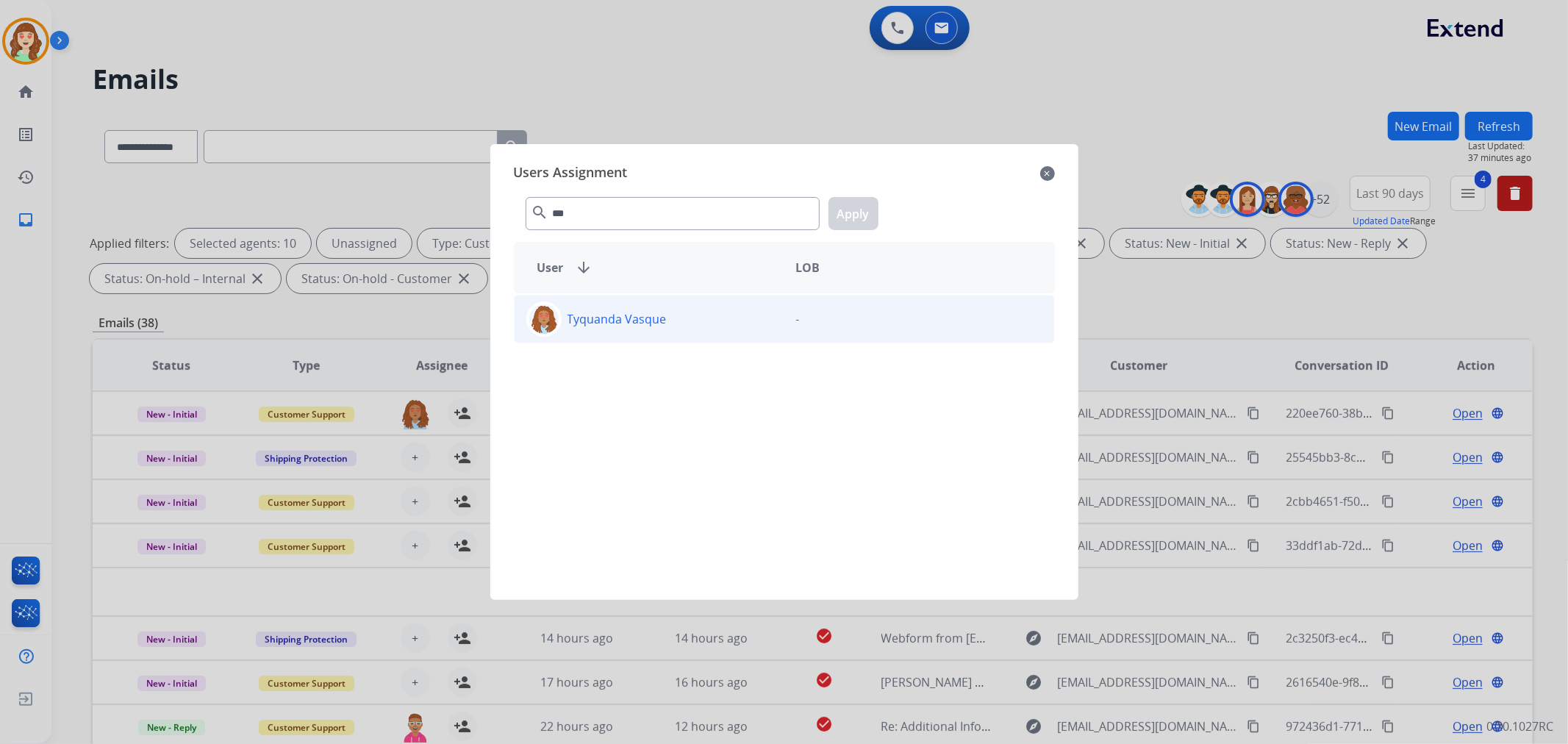
drag, startPoint x: 719, startPoint y: 343, endPoint x: 725, endPoint y: 333, distance: 11.7
click at [720, 343] on div "Tyquanda Vasque -" at bounding box center [784, 438] width 541 height 289
click at [723, 333] on div "Tyquanda Vasque" at bounding box center [649, 319] width 270 height 36
drag, startPoint x: 858, startPoint y: 214, endPoint x: 552, endPoint y: 329, distance: 326.9
click at [857, 214] on button "Apply" at bounding box center [854, 212] width 50 height 33
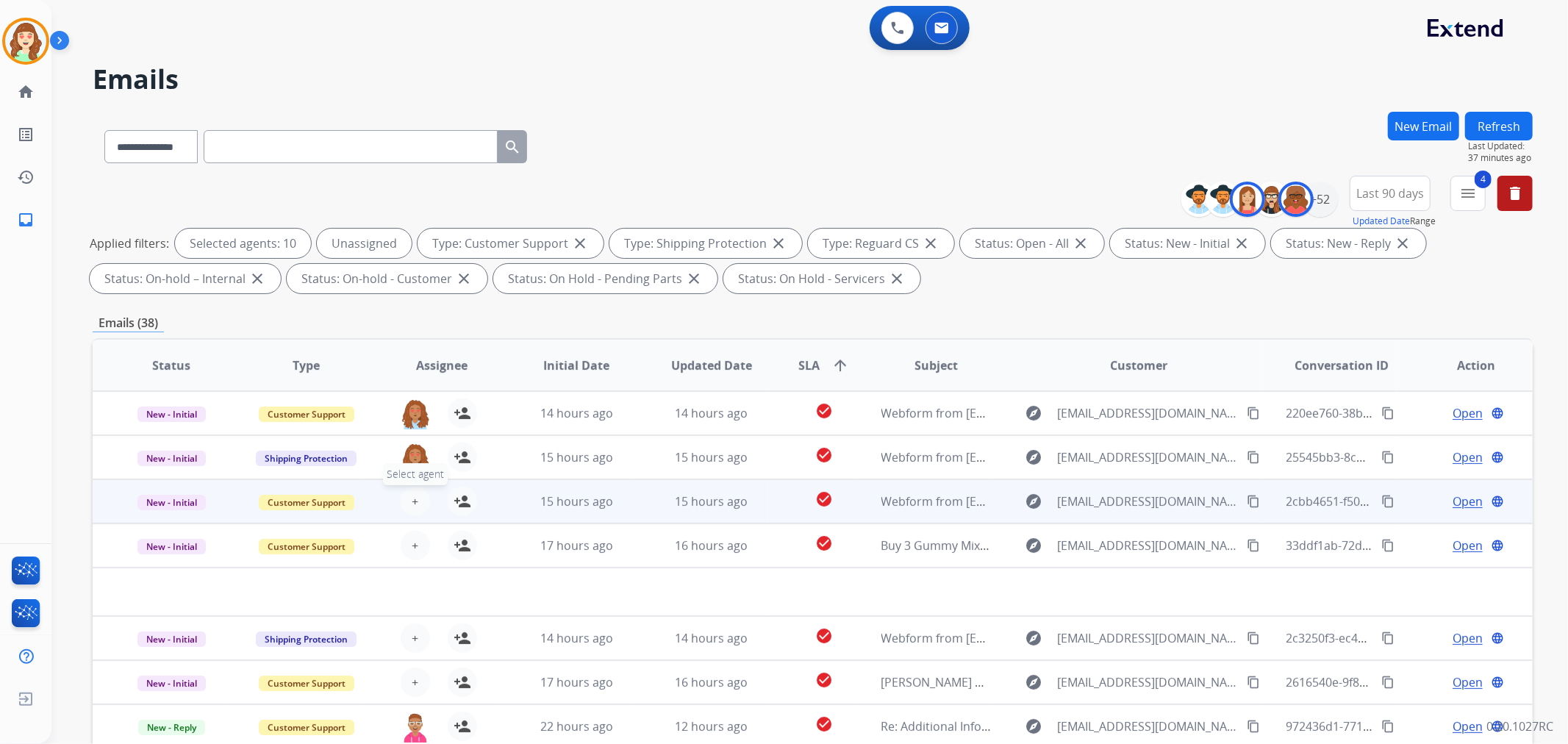
click at [414, 493] on span "+" at bounding box center [415, 502] width 7 height 18
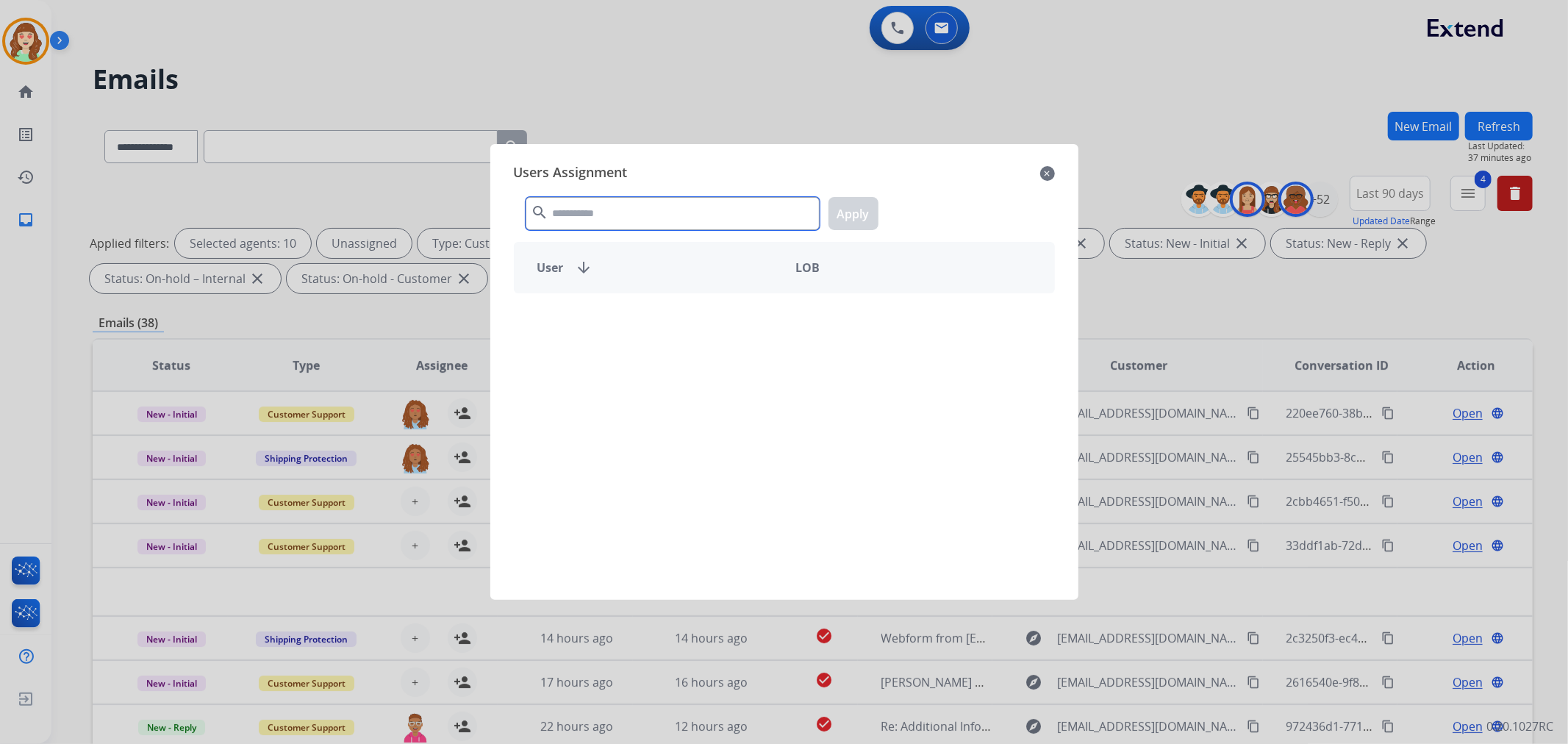
click at [643, 214] on input "text" at bounding box center [673, 212] width 294 height 33
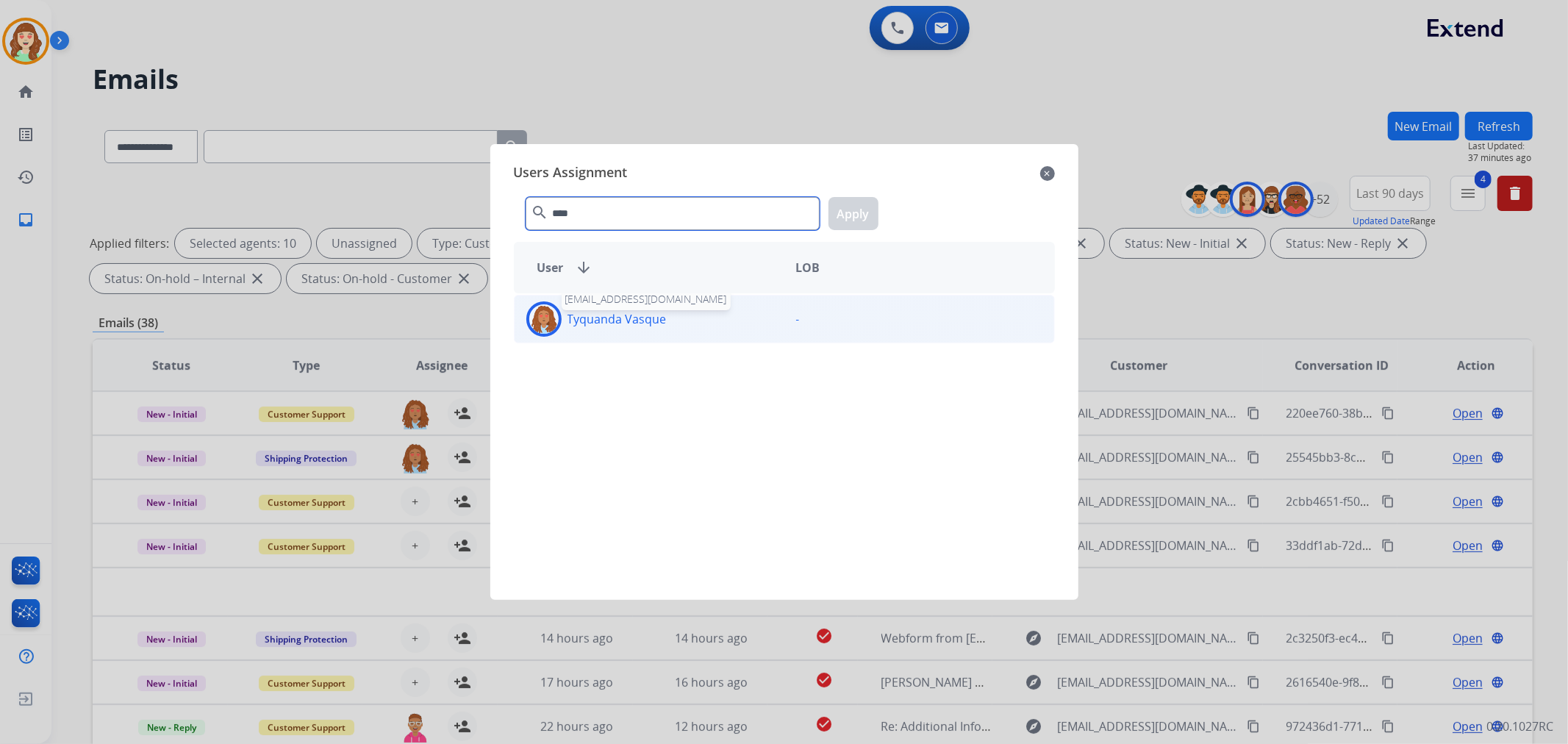
type input "****"
drag, startPoint x: 664, startPoint y: 313, endPoint x: 741, endPoint y: 297, distance: 78.6
click at [665, 313] on p "Tyquanda Vasque" at bounding box center [617, 319] width 99 height 18
drag, startPoint x: 861, startPoint y: 211, endPoint x: 490, endPoint y: 418, distance: 424.8
click at [853, 213] on button "Apply" at bounding box center [854, 212] width 50 height 33
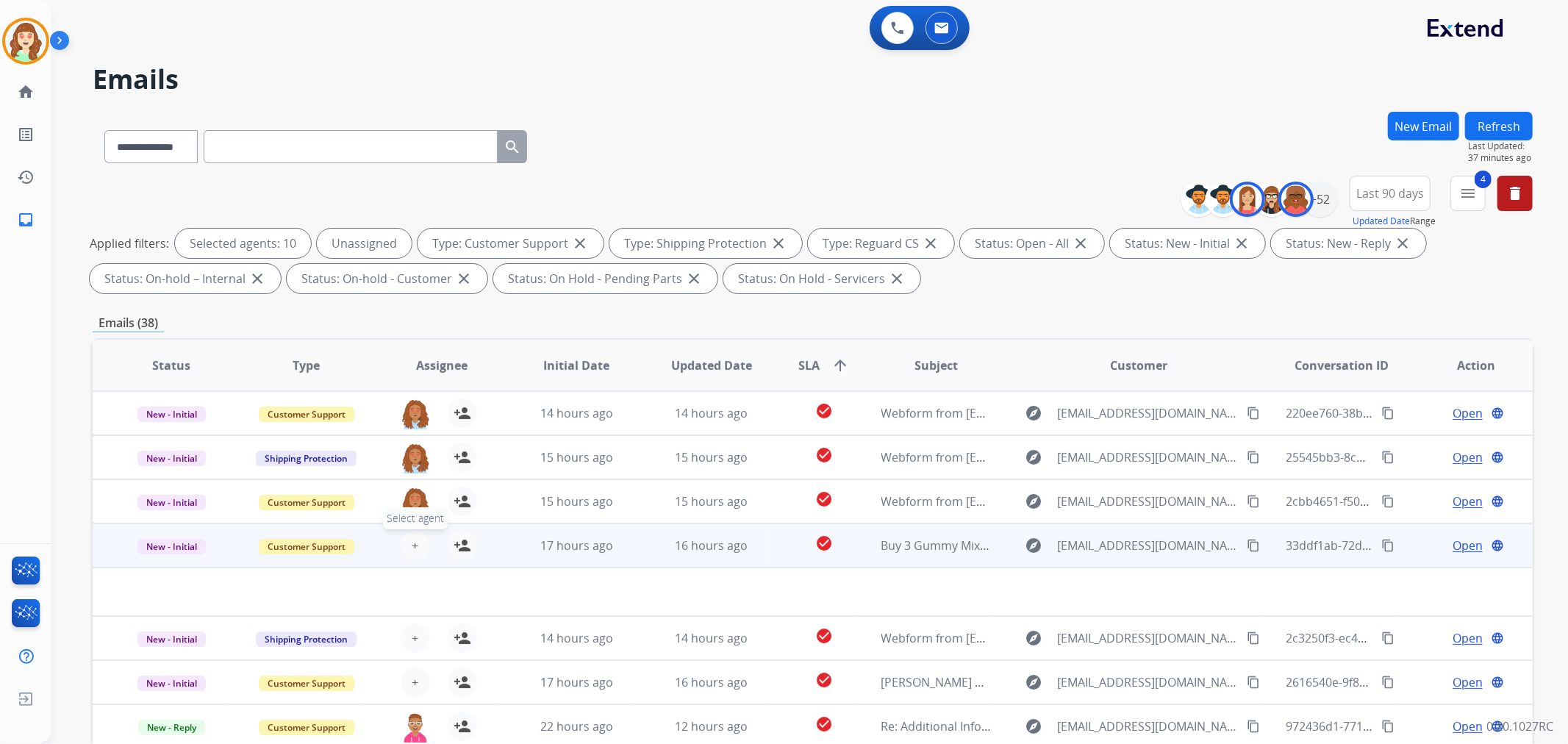
click at [412, 545] on span "+" at bounding box center [415, 545] width 7 height 18
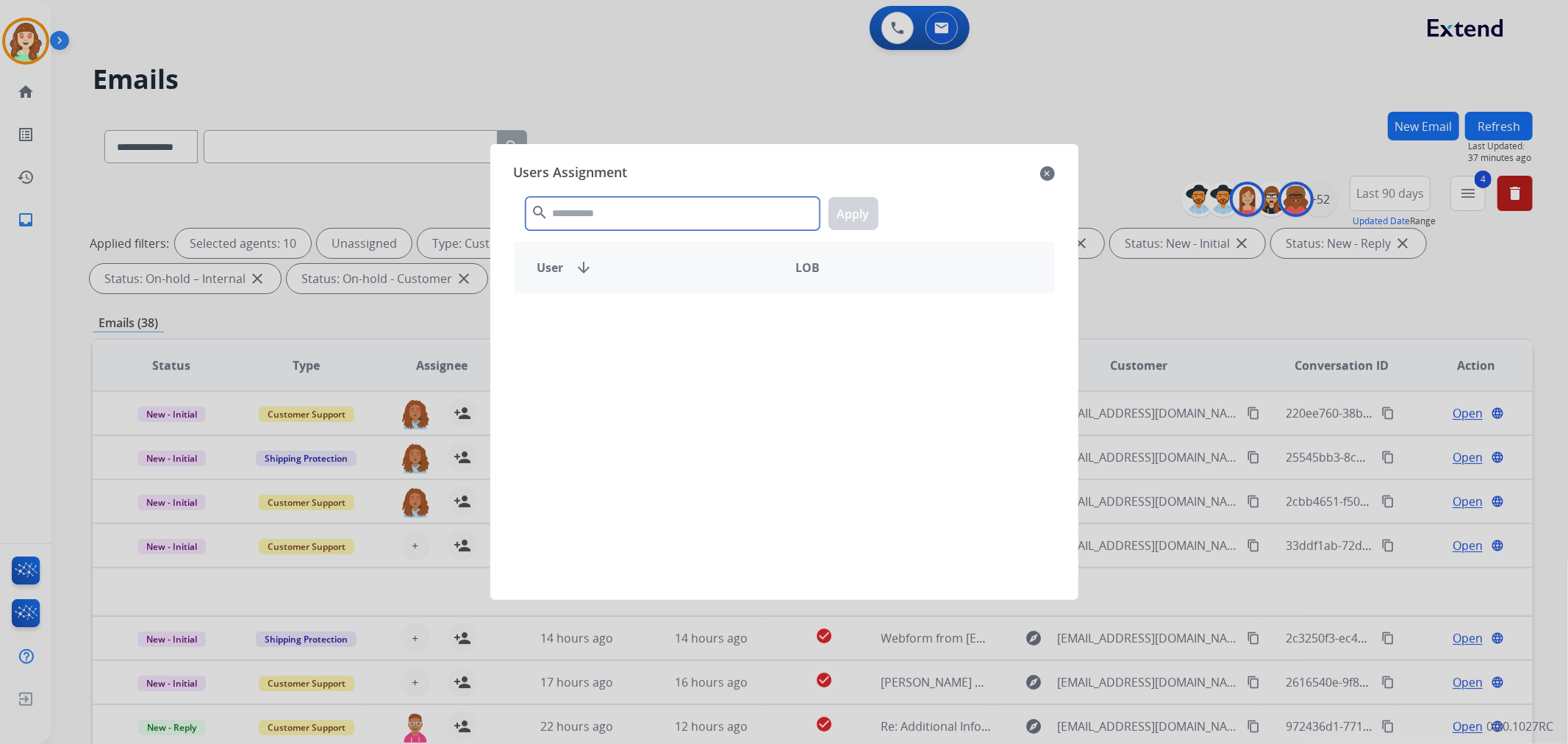
click at [658, 216] on input "text" at bounding box center [673, 212] width 294 height 33
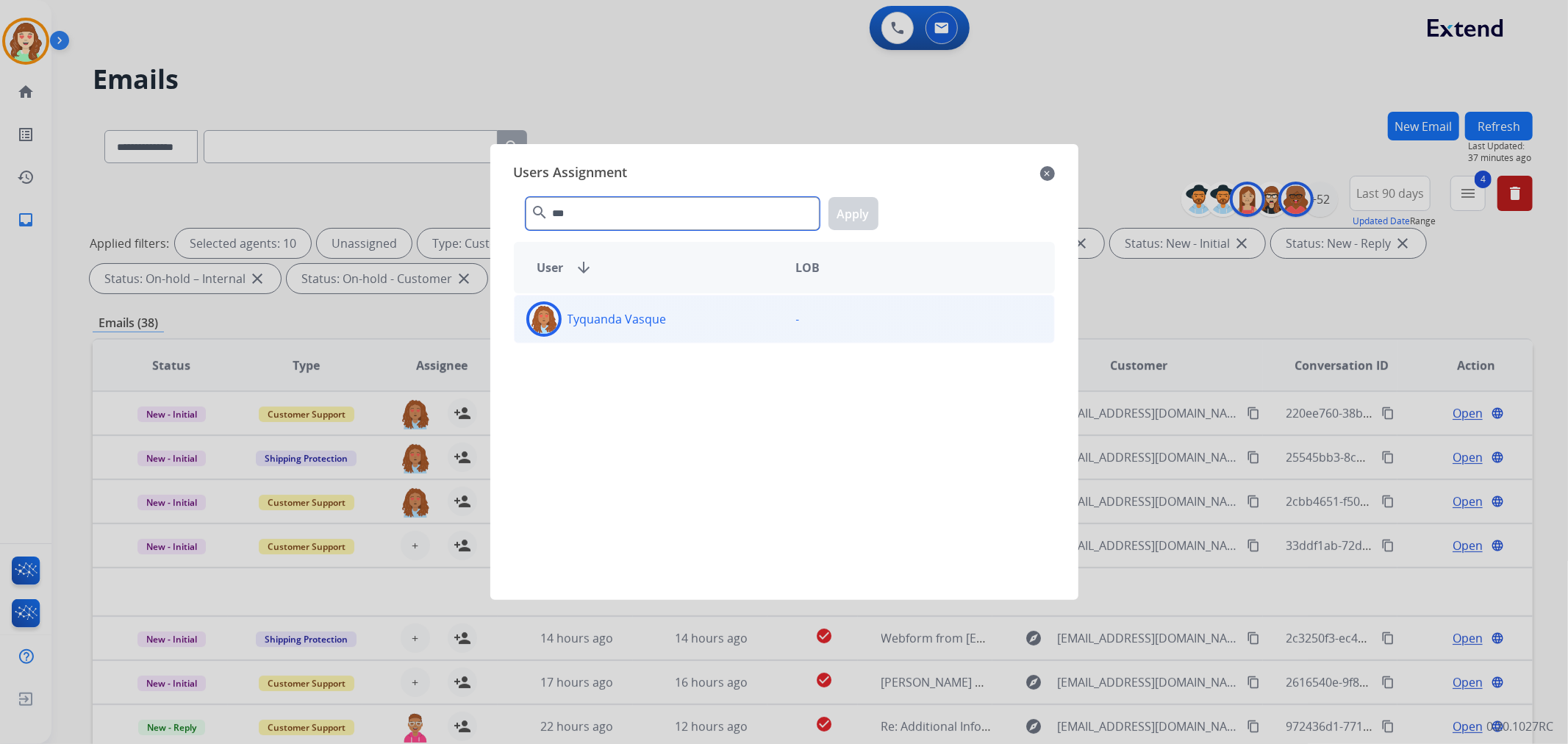
type input "***"
click at [753, 332] on div "Tyquanda Vasque" at bounding box center [649, 319] width 270 height 36
drag, startPoint x: 853, startPoint y: 211, endPoint x: 455, endPoint y: 430, distance: 454.3
click at [853, 211] on button "Apply" at bounding box center [854, 212] width 50 height 33
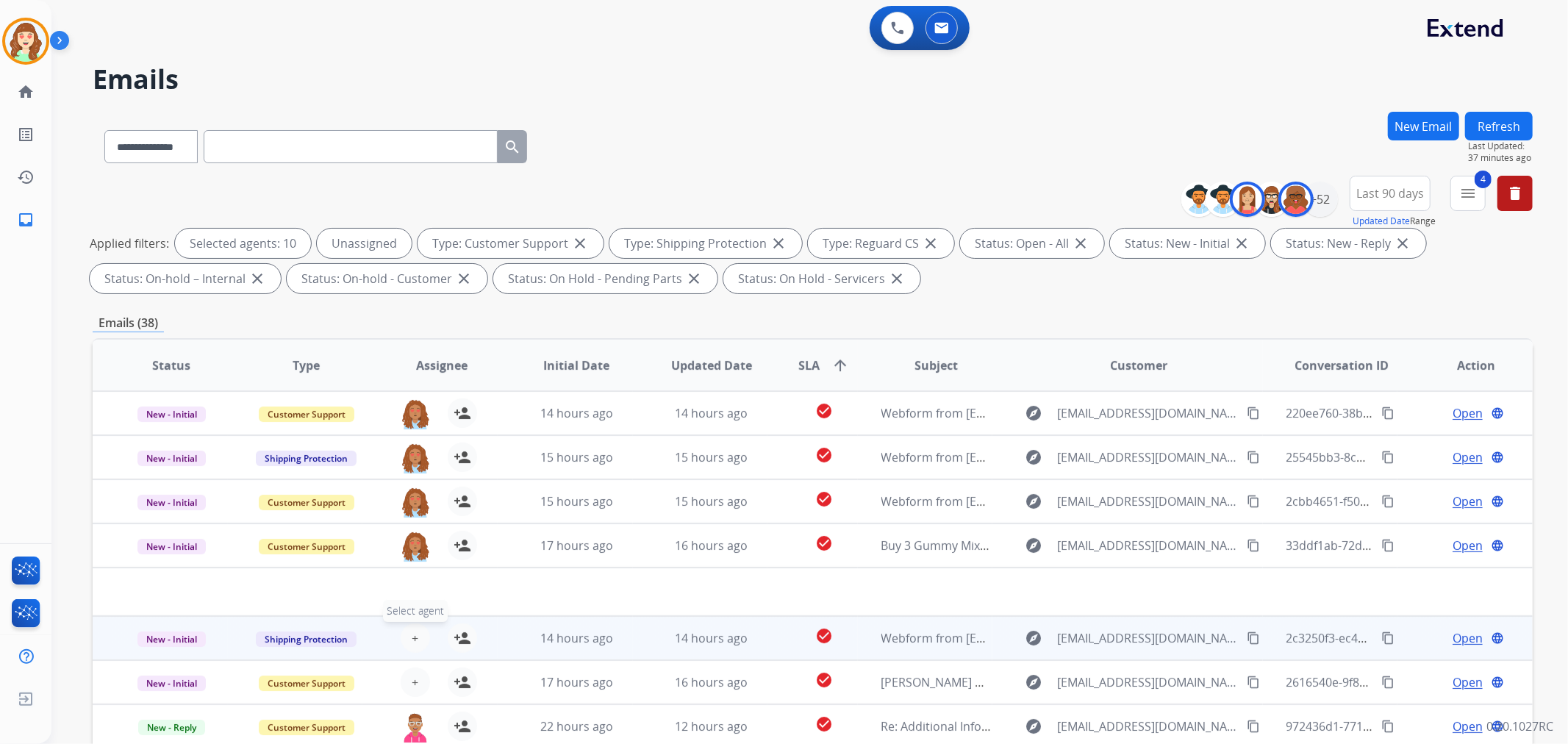
click at [407, 630] on button "+ Select agent" at bounding box center [416, 638] width 30 height 30
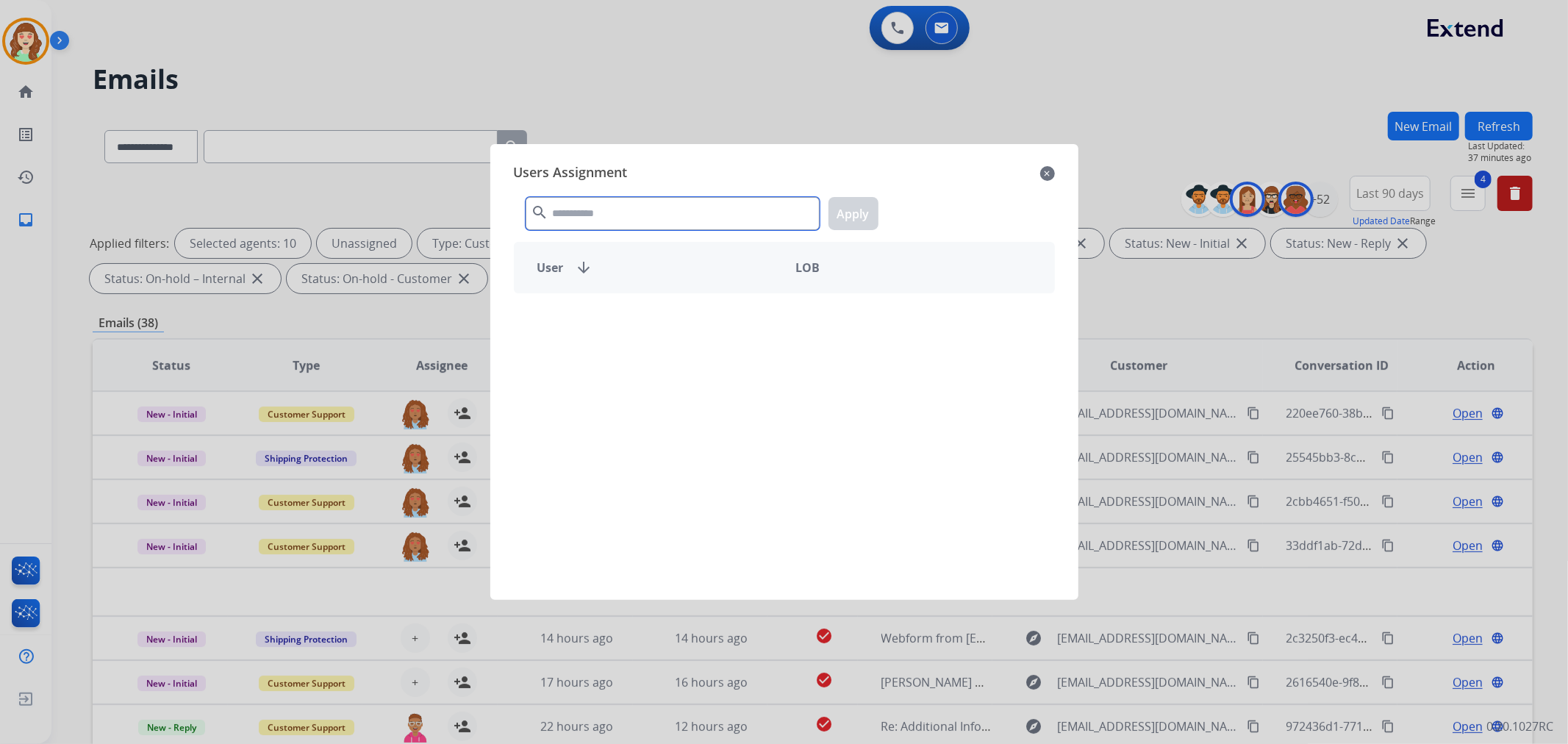
click at [605, 205] on input "text" at bounding box center [673, 212] width 294 height 33
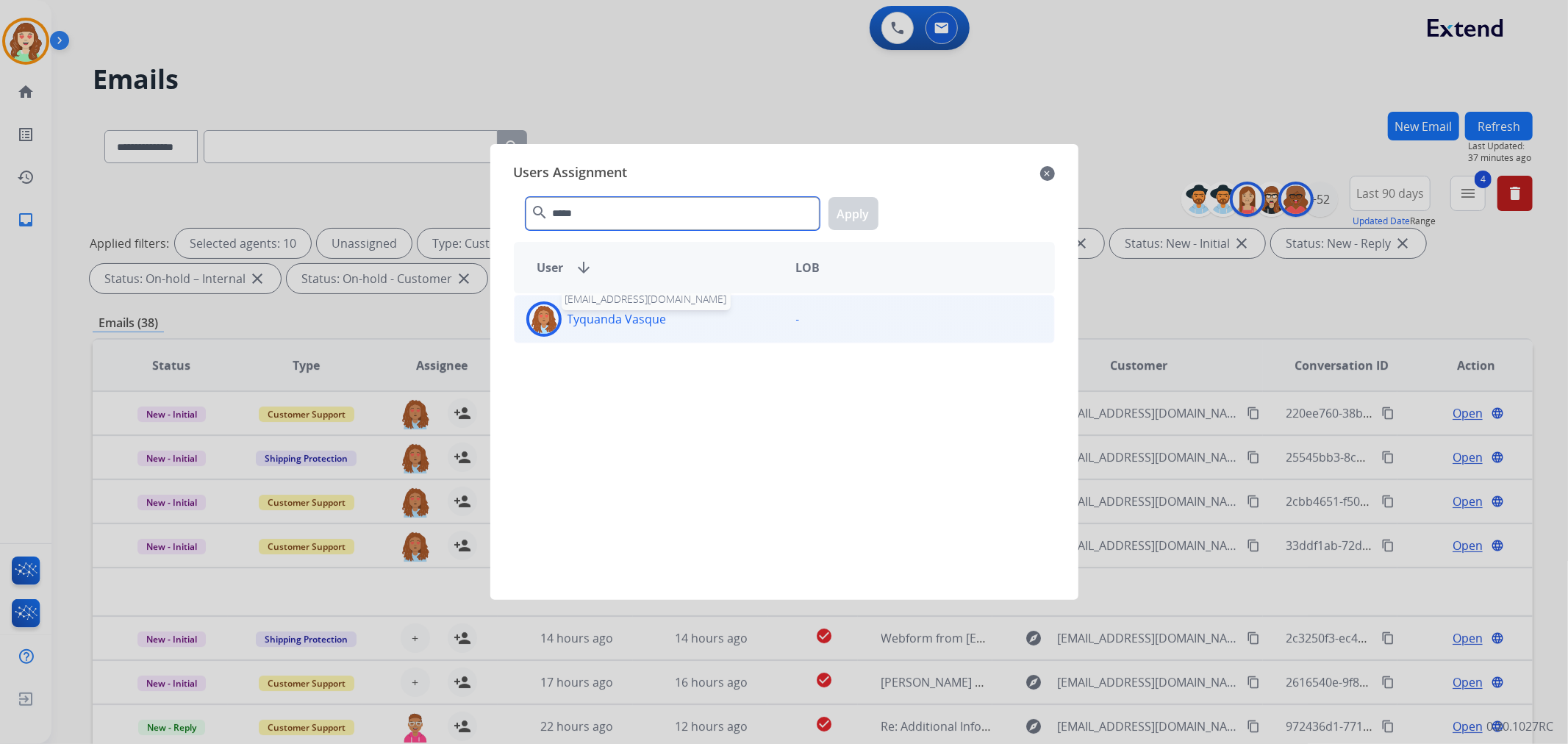
type input "*****"
drag, startPoint x: 624, startPoint y: 311, endPoint x: 855, endPoint y: 250, distance: 238.9
click at [626, 311] on p "Tyquanda Vasque" at bounding box center [617, 319] width 99 height 18
drag, startPoint x: 862, startPoint y: 213, endPoint x: 671, endPoint y: 209, distance: 191.0
click at [861, 213] on button "Apply" at bounding box center [854, 212] width 50 height 33
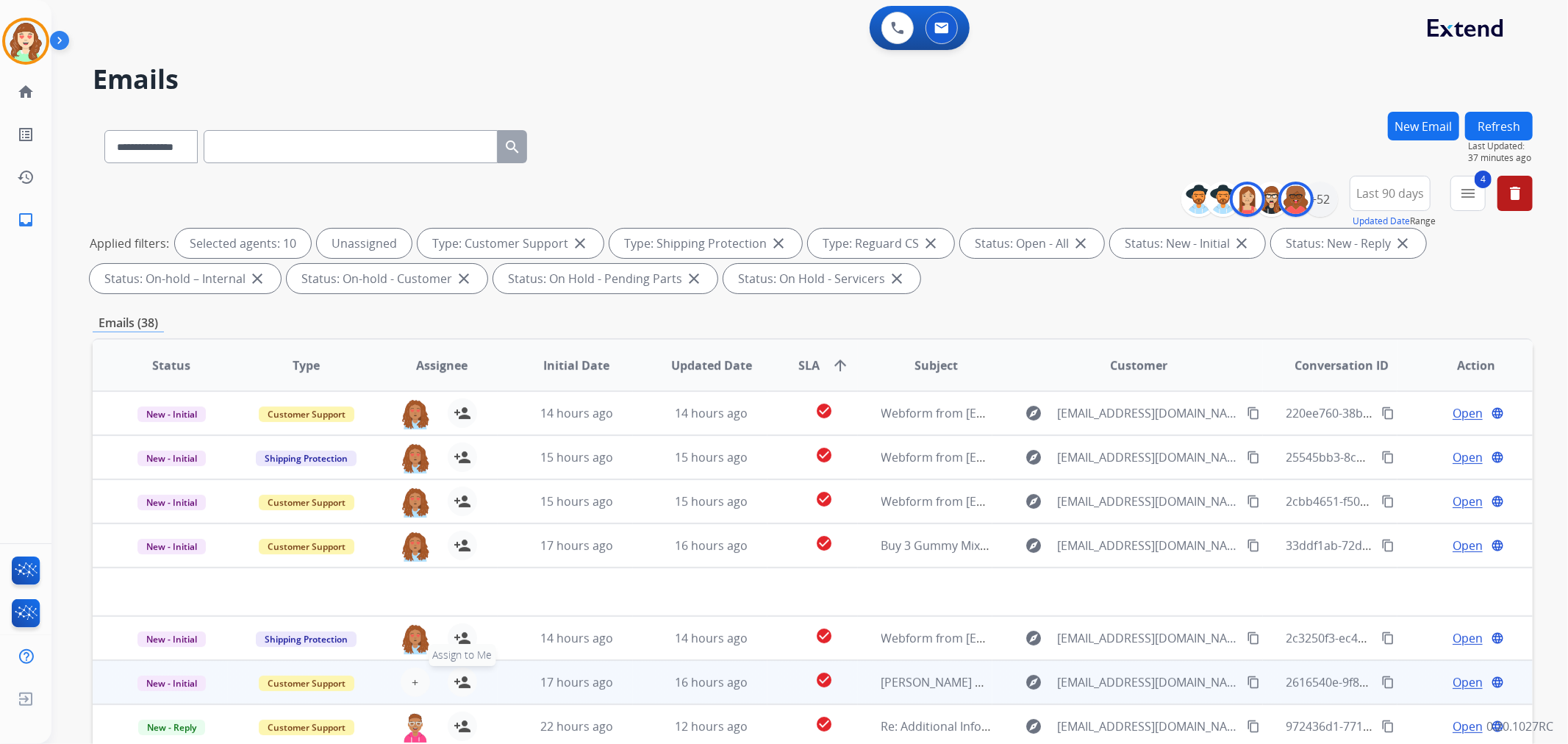
scroll to position [48, 0]
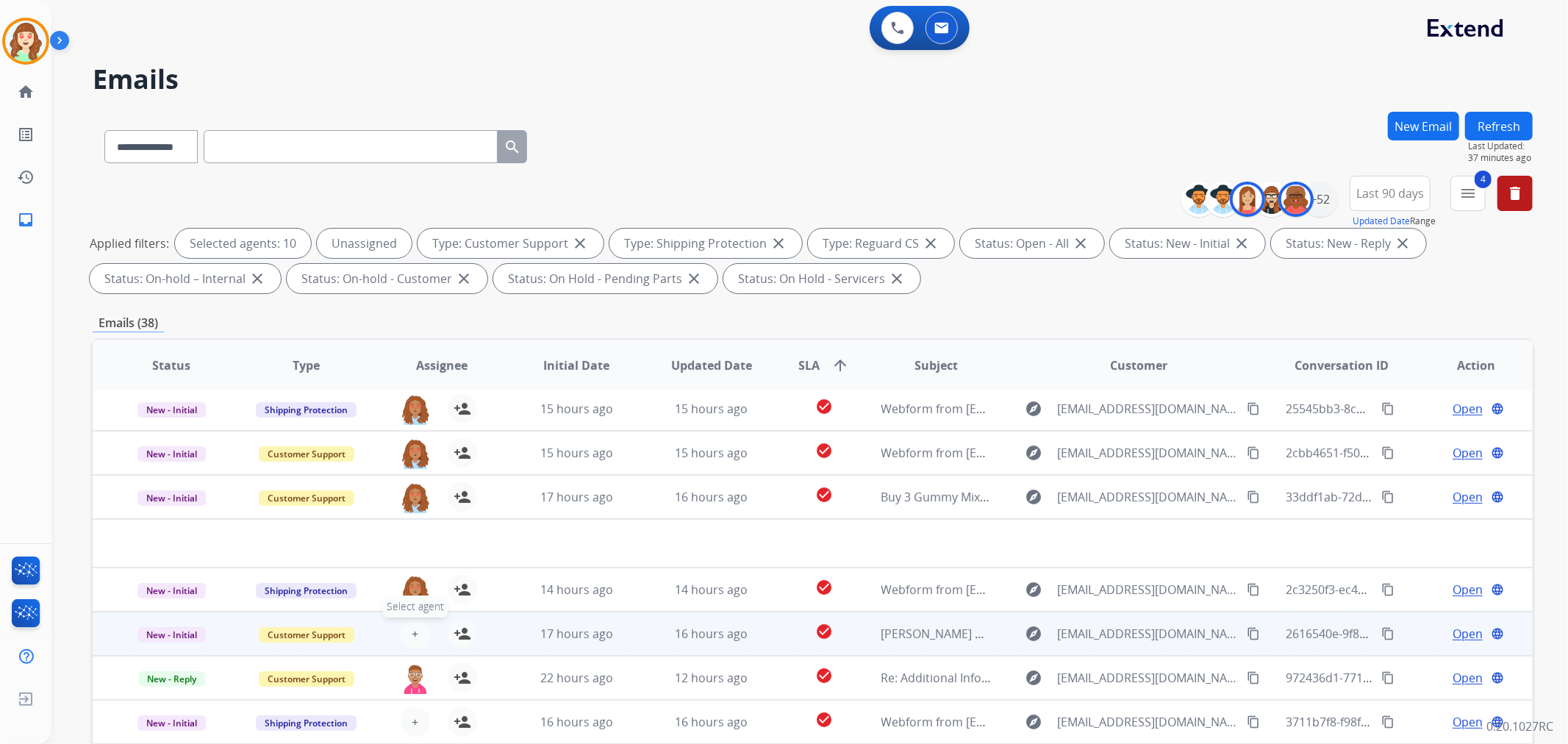
click at [416, 630] on button "+ Select agent" at bounding box center [416, 634] width 30 height 30
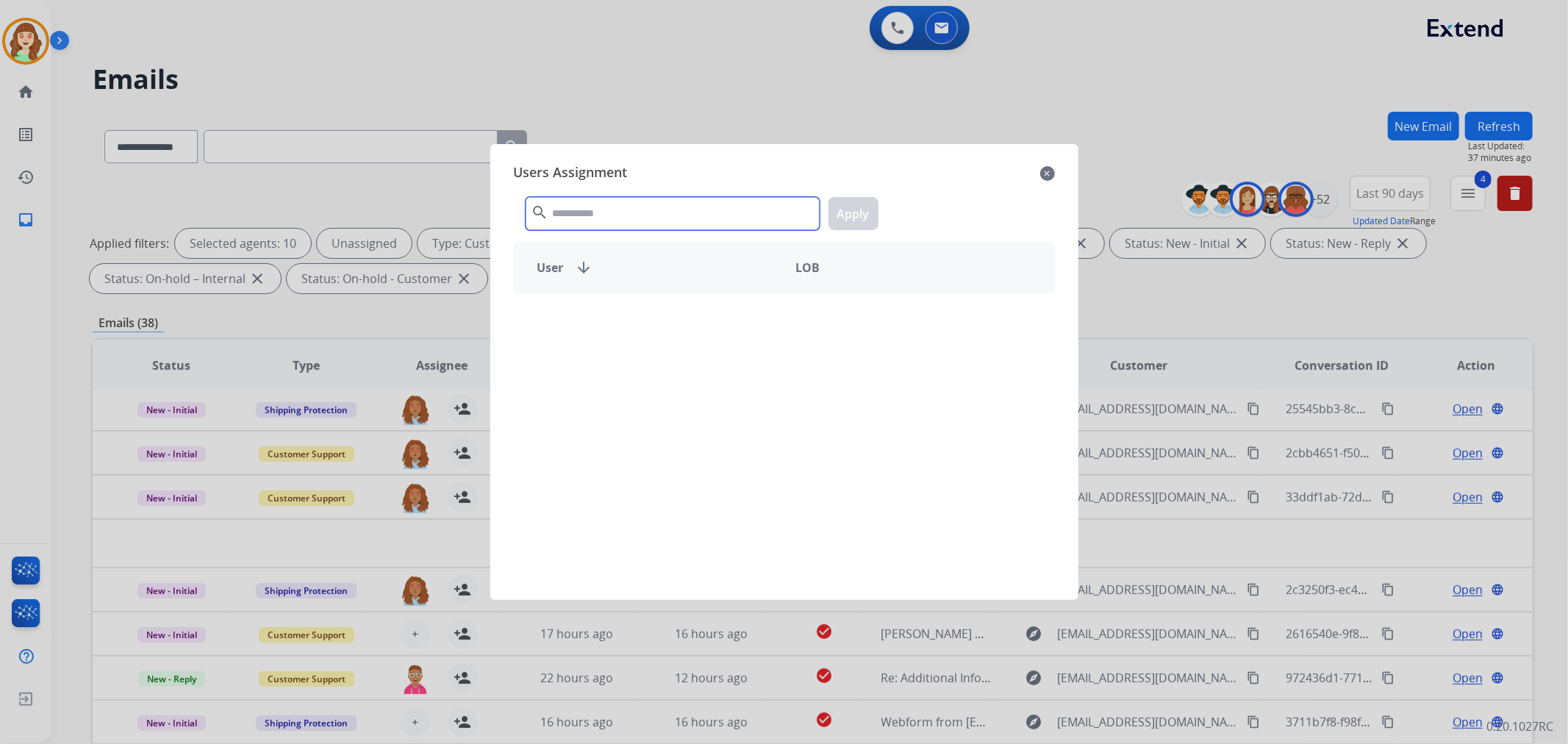
click at [707, 211] on input "text" at bounding box center [673, 212] width 294 height 33
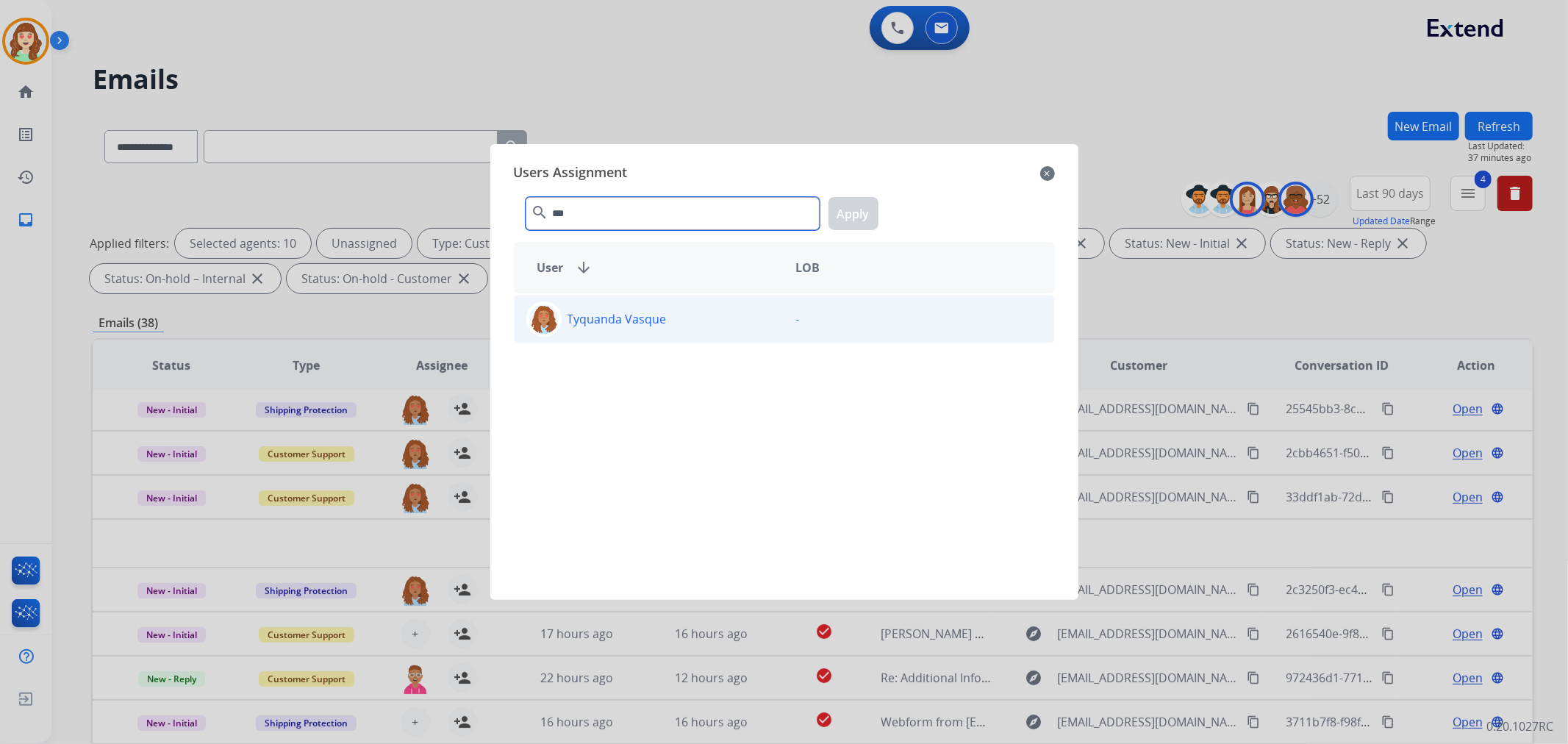
type input "***"
click at [645, 334] on div "Tyquanda Vasque" at bounding box center [649, 319] width 270 height 36
click at [844, 216] on button "Apply" at bounding box center [854, 212] width 50 height 33
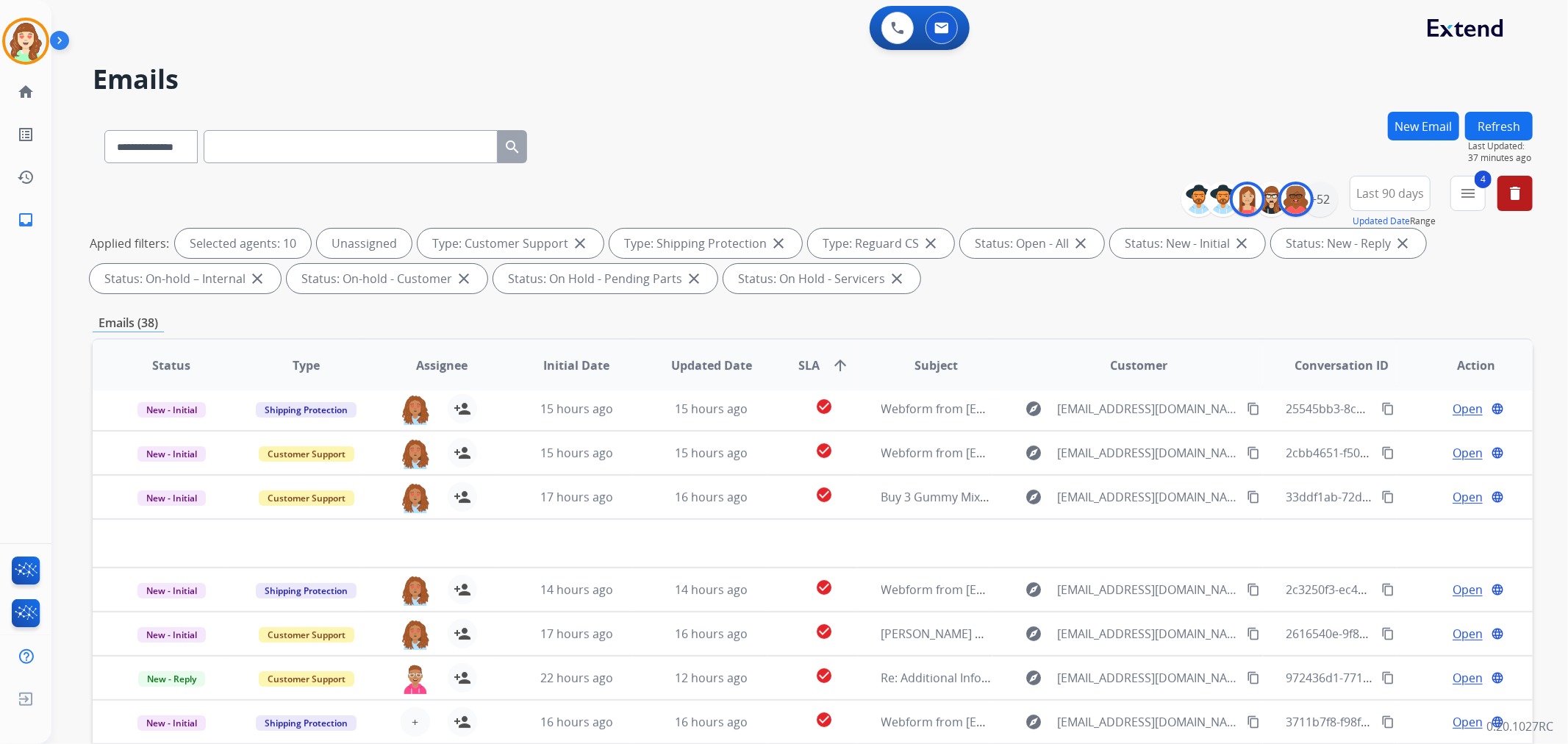
scroll to position [163, 0]
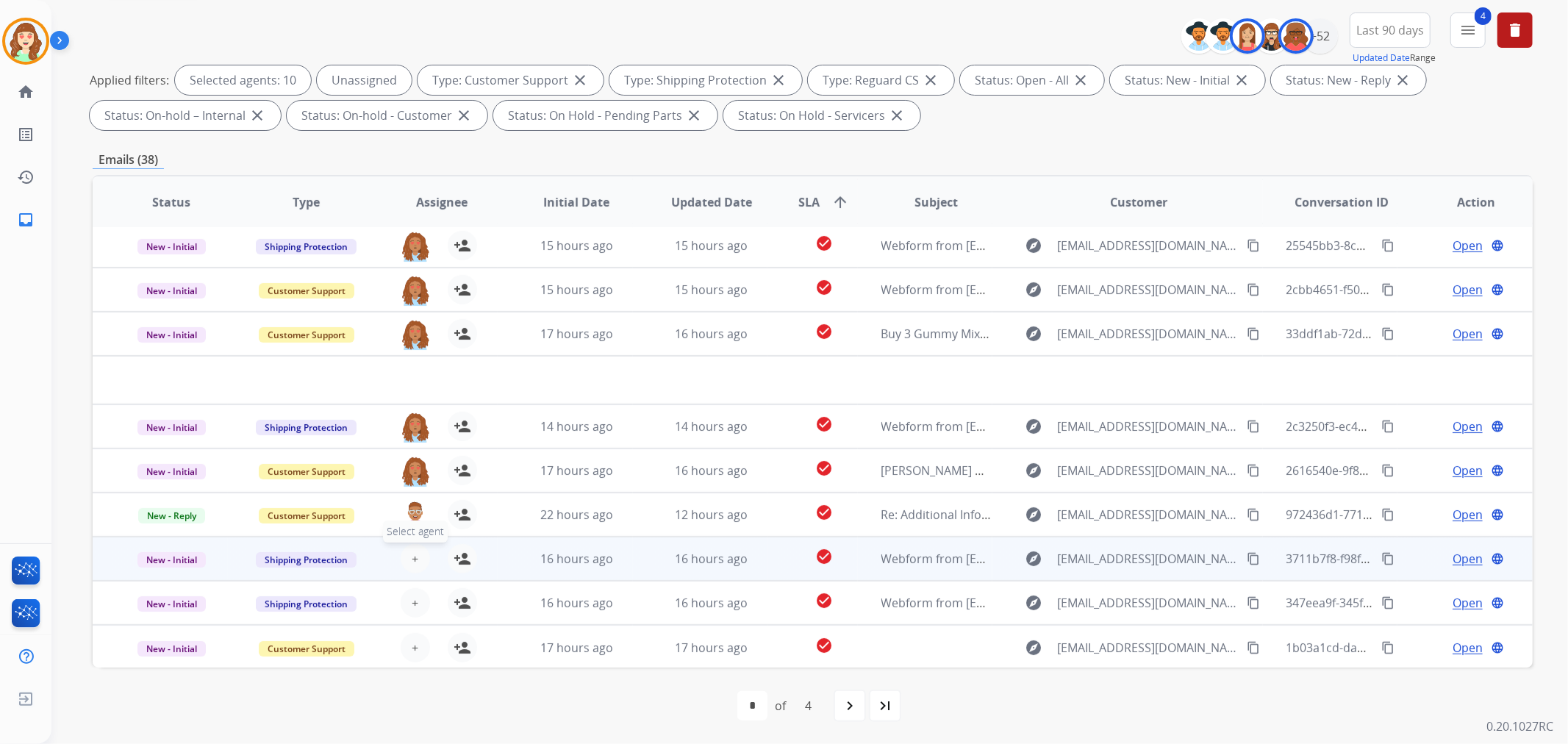
click at [415, 547] on button "+ Select agent" at bounding box center [416, 559] width 30 height 30
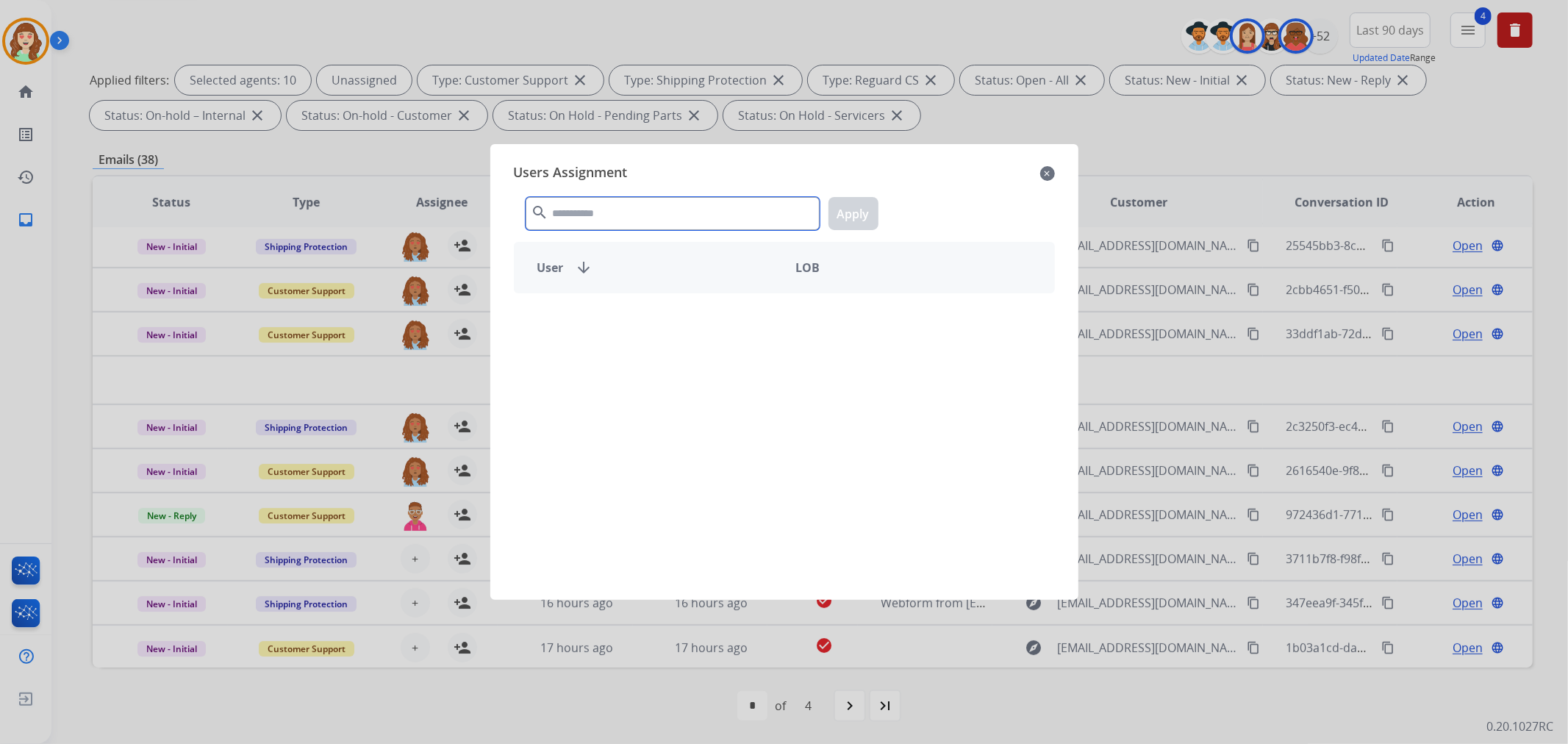
click at [735, 209] on input "text" at bounding box center [673, 212] width 294 height 33
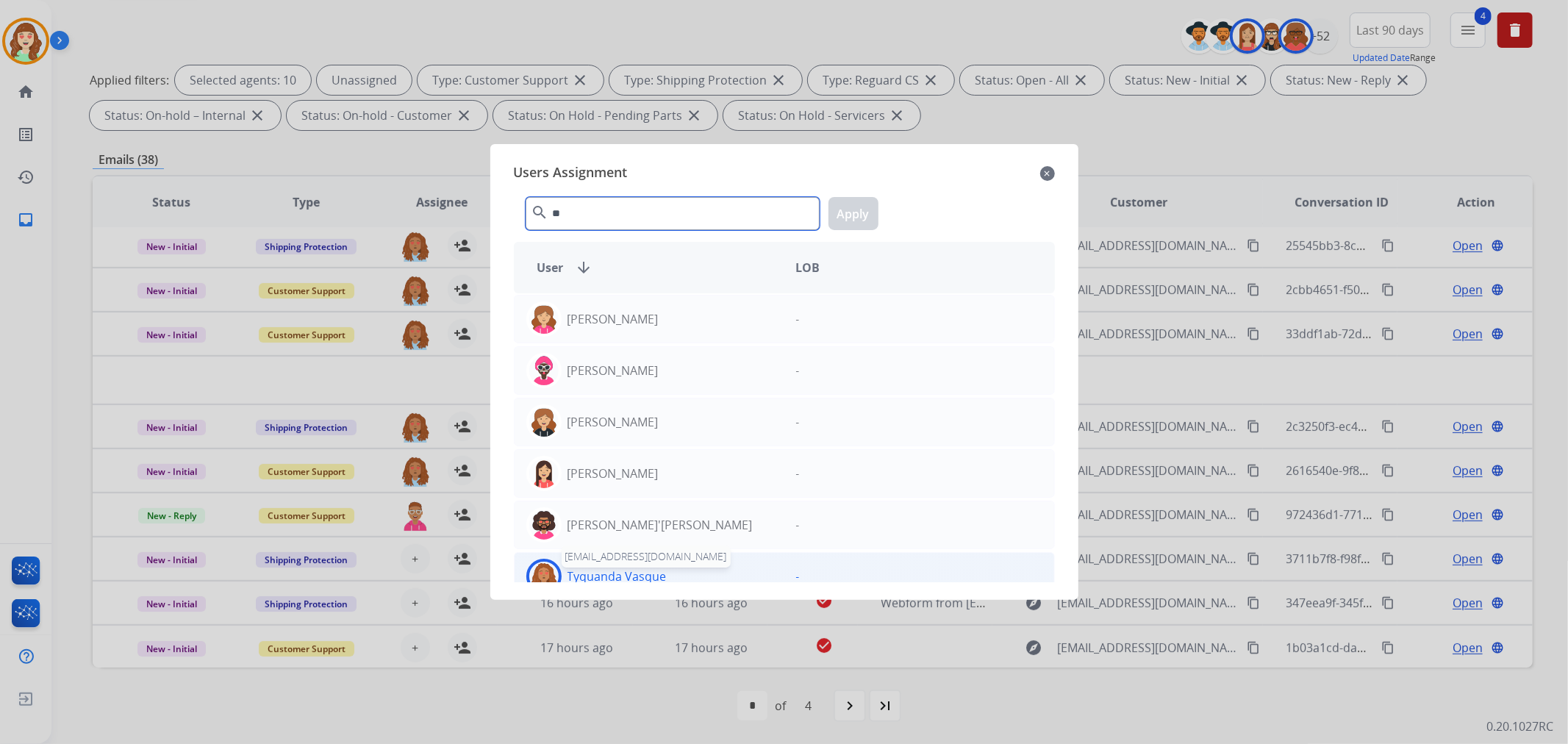
type input "**"
click at [655, 579] on p "Tyquanda Vasque" at bounding box center [617, 576] width 99 height 18
drag, startPoint x: 850, startPoint y: 213, endPoint x: 547, endPoint y: 369, distance: 340.8
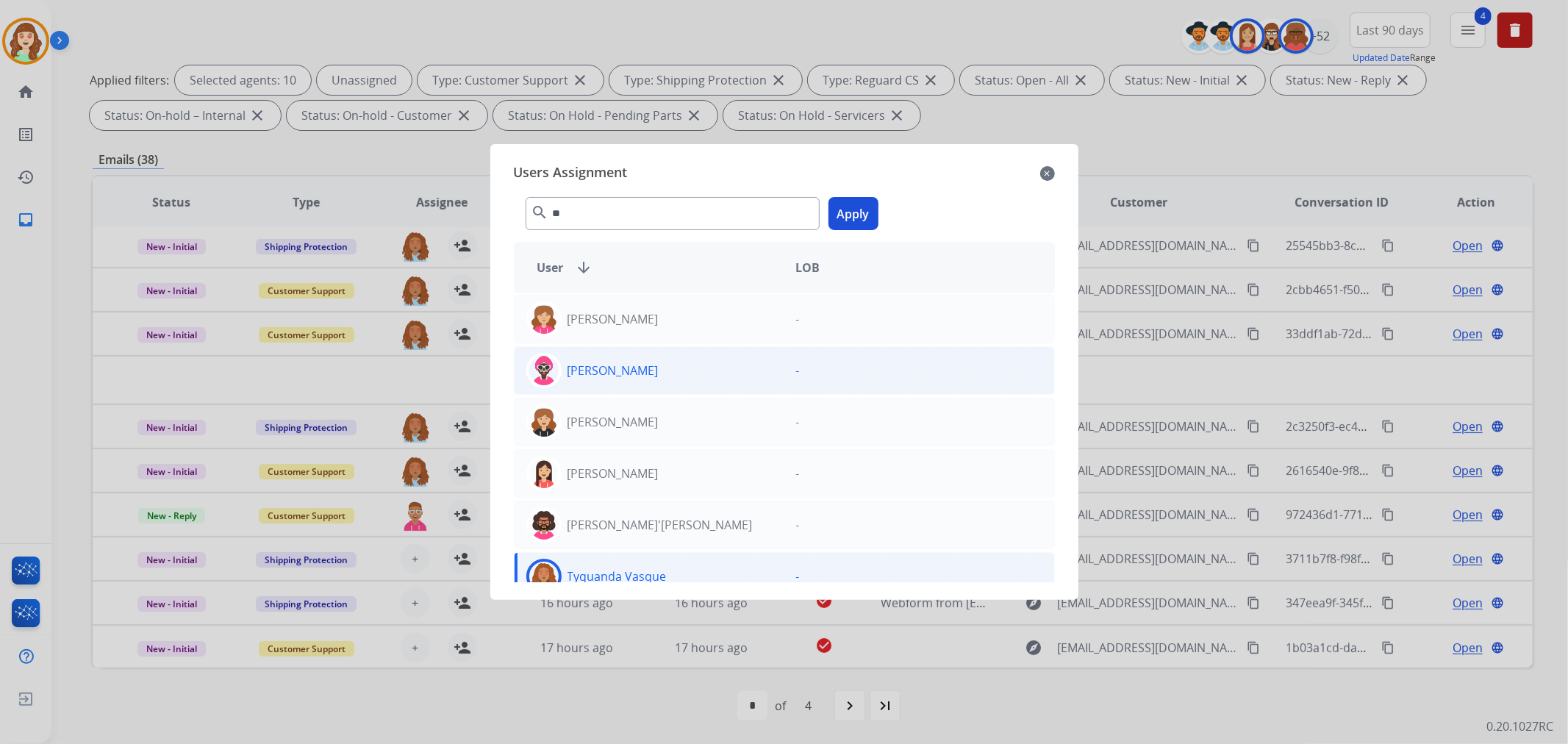
click at [849, 213] on button "Apply" at bounding box center [854, 212] width 50 height 33
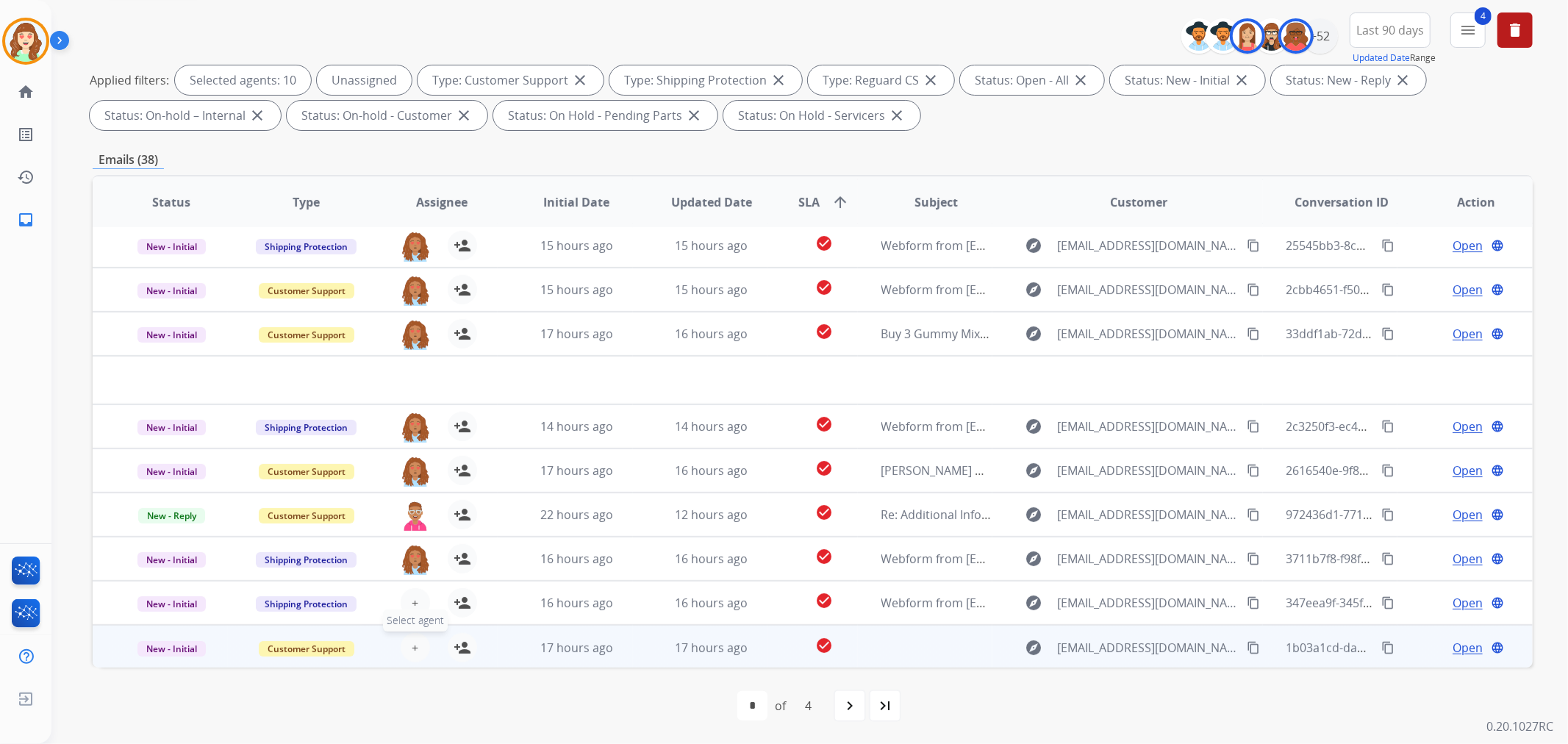
click at [414, 607] on table "Status Type Assignee Initial Date Updated Date SLA arrow_upward Subject Custome…" at bounding box center [813, 398] width 1441 height 541
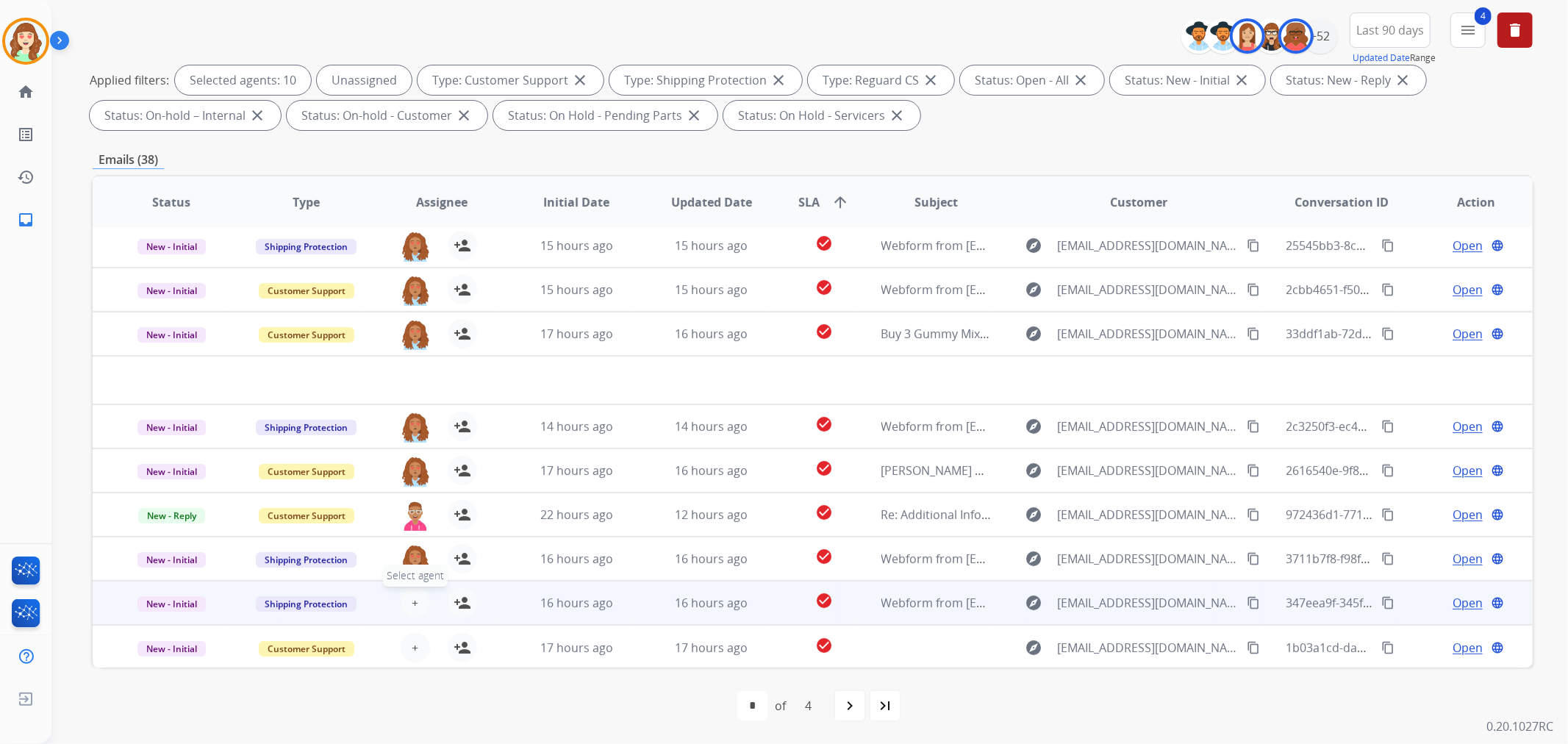
click at [412, 603] on span "+" at bounding box center [415, 603] width 7 height 18
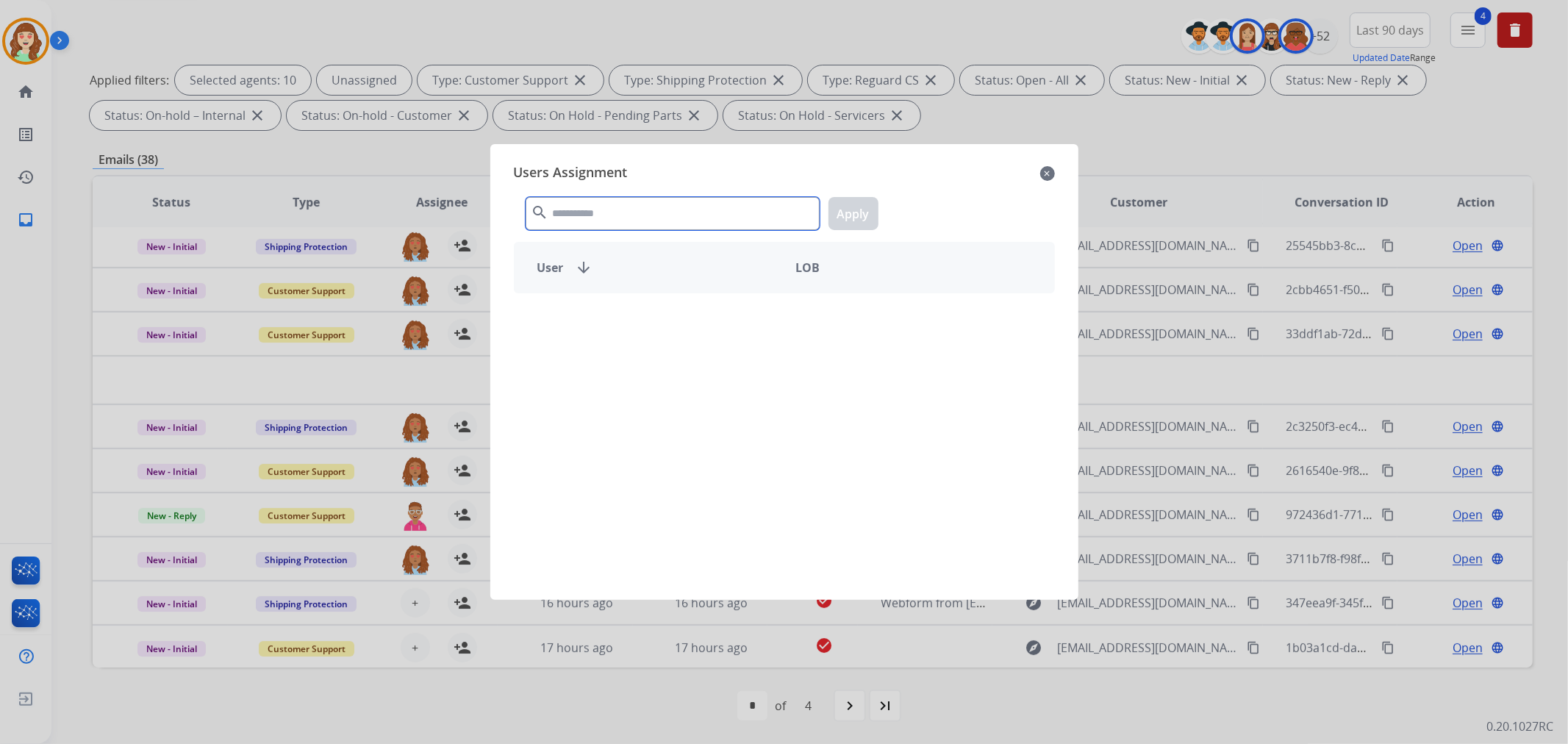
click at [662, 207] on input "text" at bounding box center [673, 212] width 294 height 33
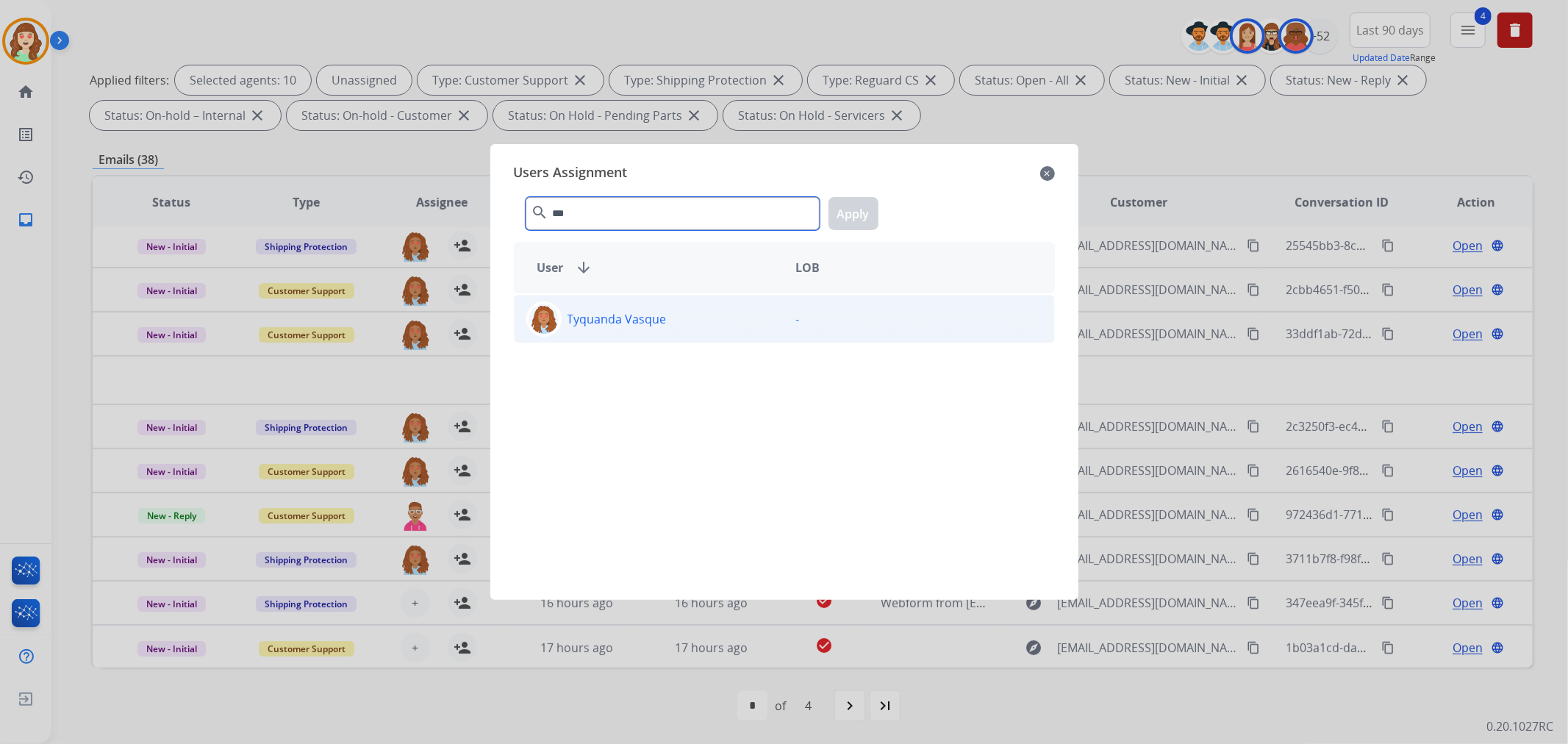
type input "***"
click at [645, 327] on p "Tyquanda Vasque" at bounding box center [617, 319] width 99 height 18
click at [853, 216] on button "Apply" at bounding box center [854, 212] width 50 height 33
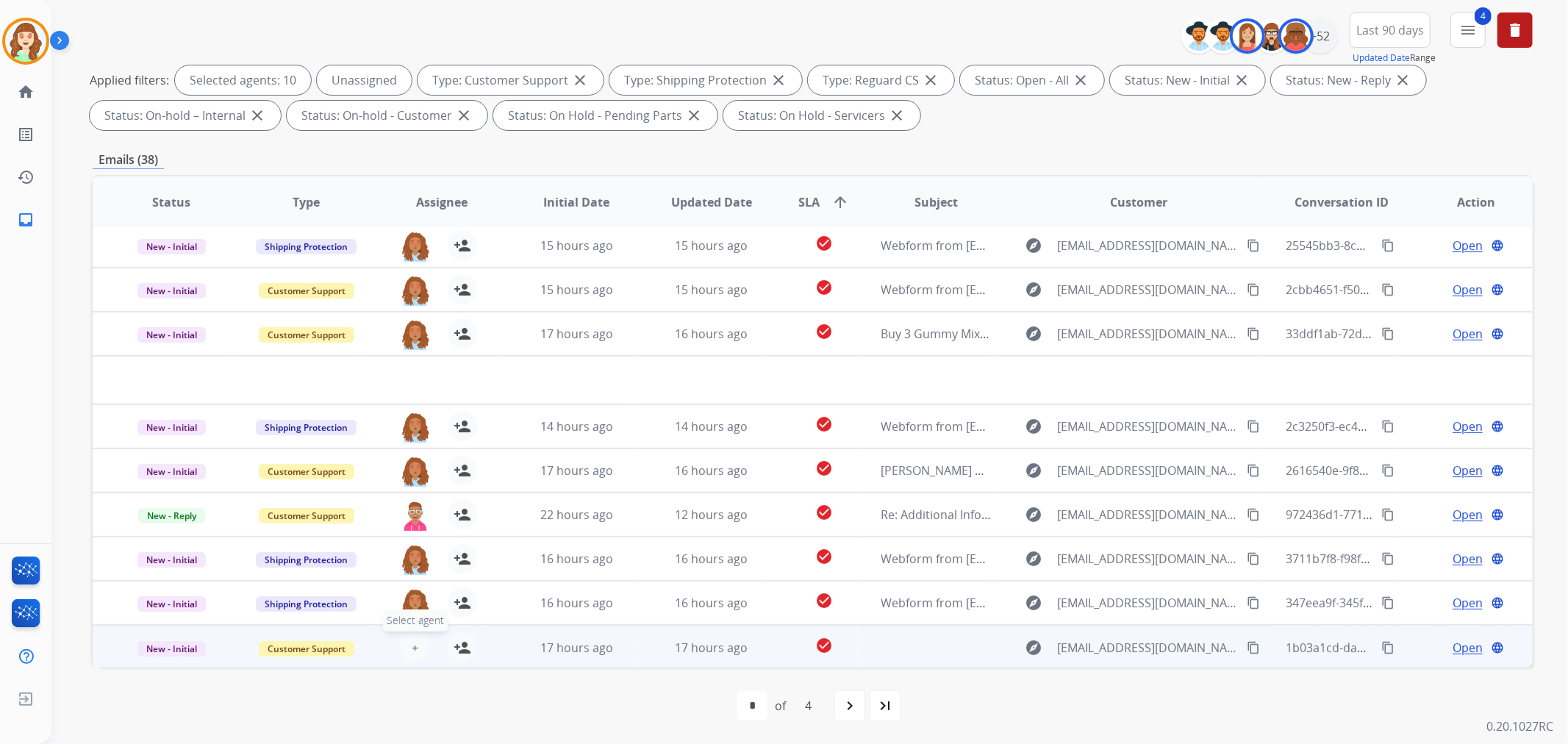
click at [416, 642] on button "+ Select agent" at bounding box center [416, 648] width 30 height 30
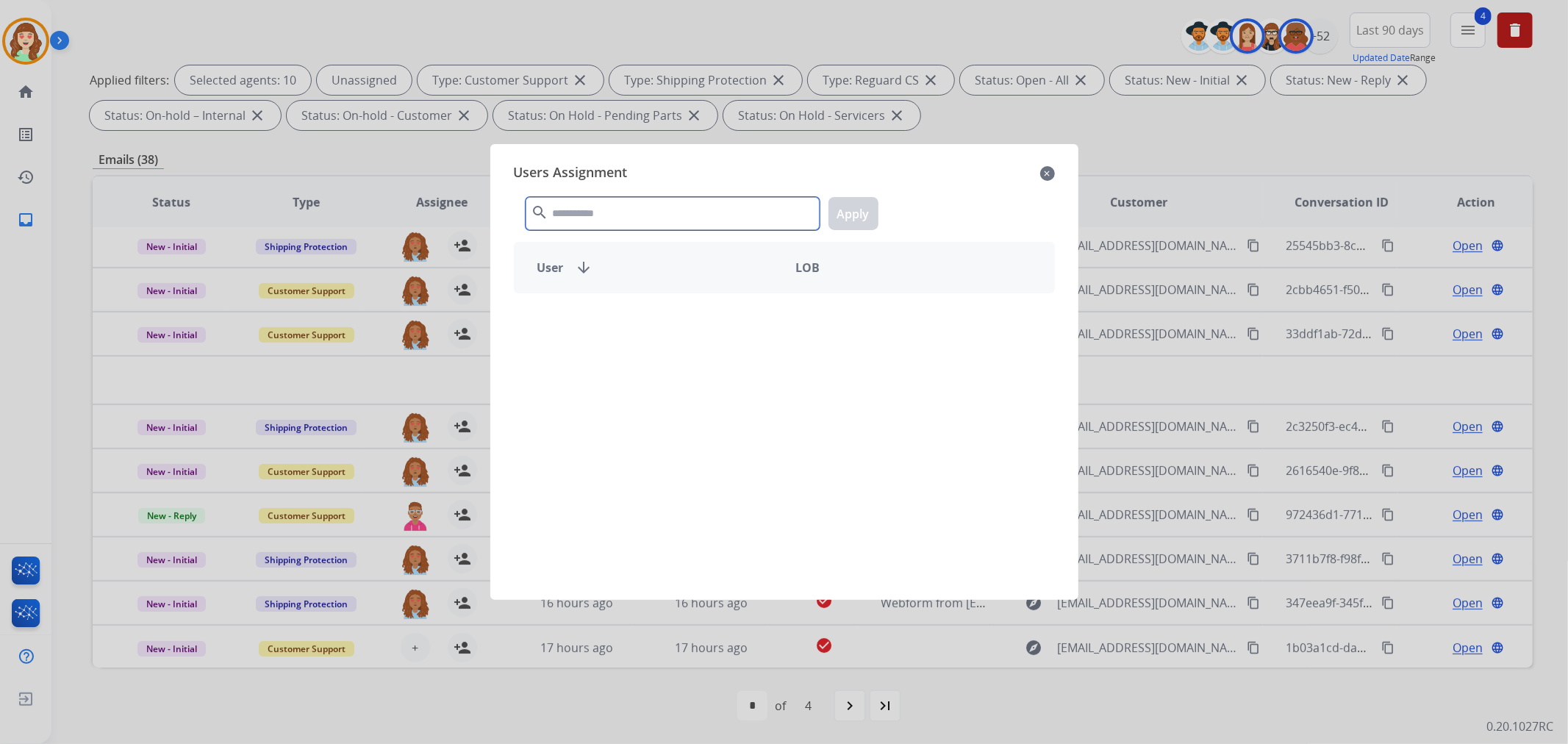
click at [638, 214] on input "text" at bounding box center [673, 212] width 294 height 33
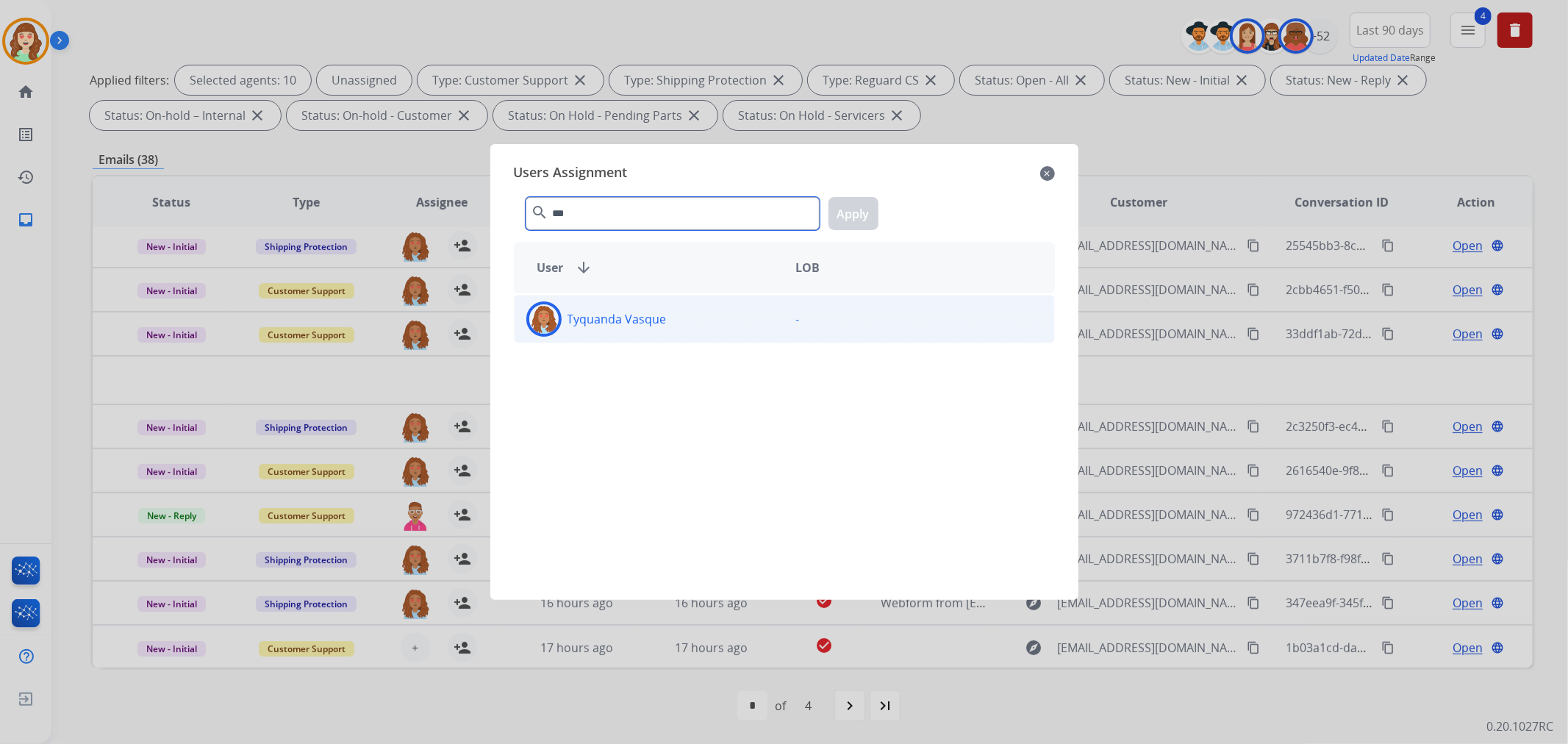
type input "***"
click at [670, 324] on div "Tyquanda Vasque" at bounding box center [649, 319] width 270 height 36
click at [854, 216] on button "Apply" at bounding box center [854, 212] width 50 height 33
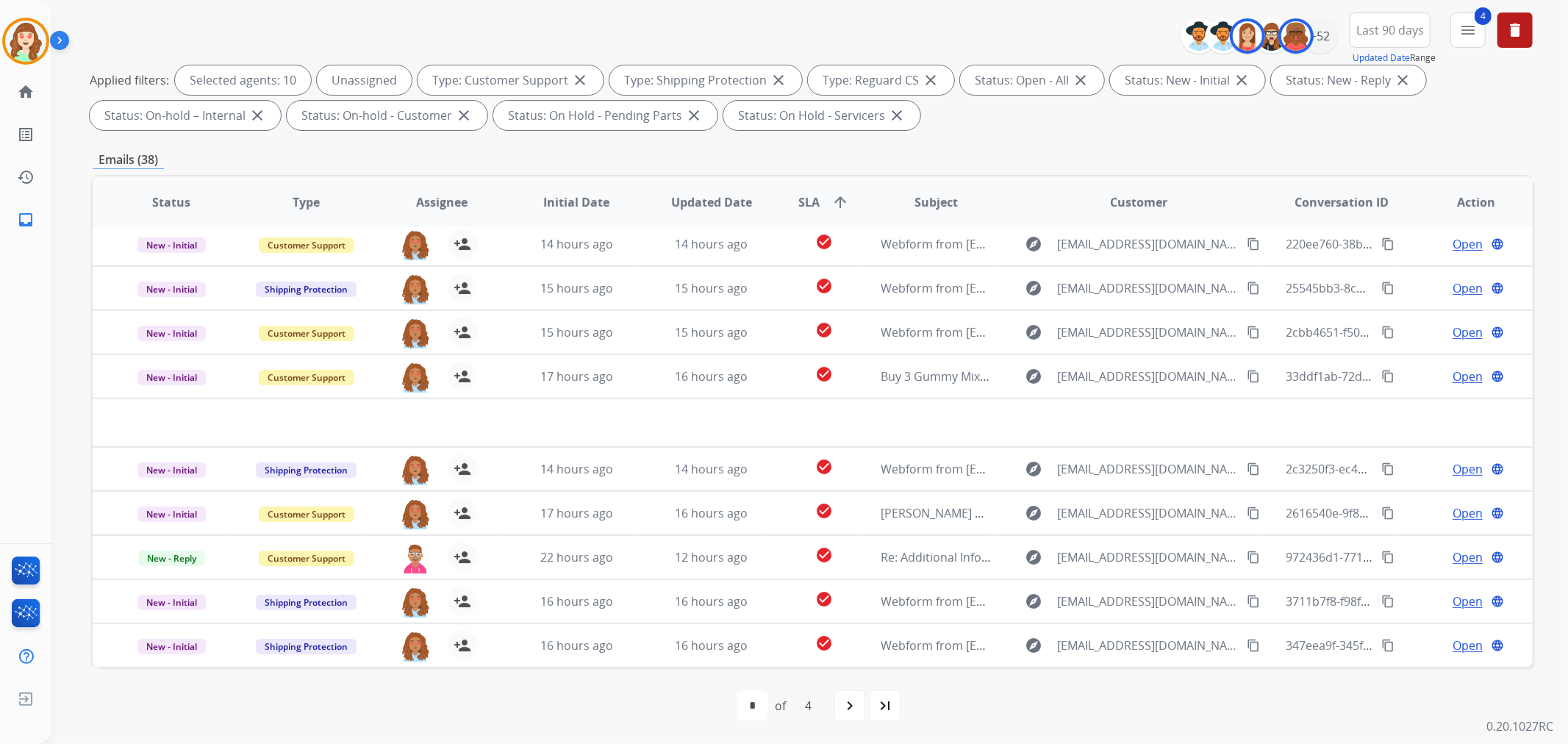
scroll to position [0, 0]
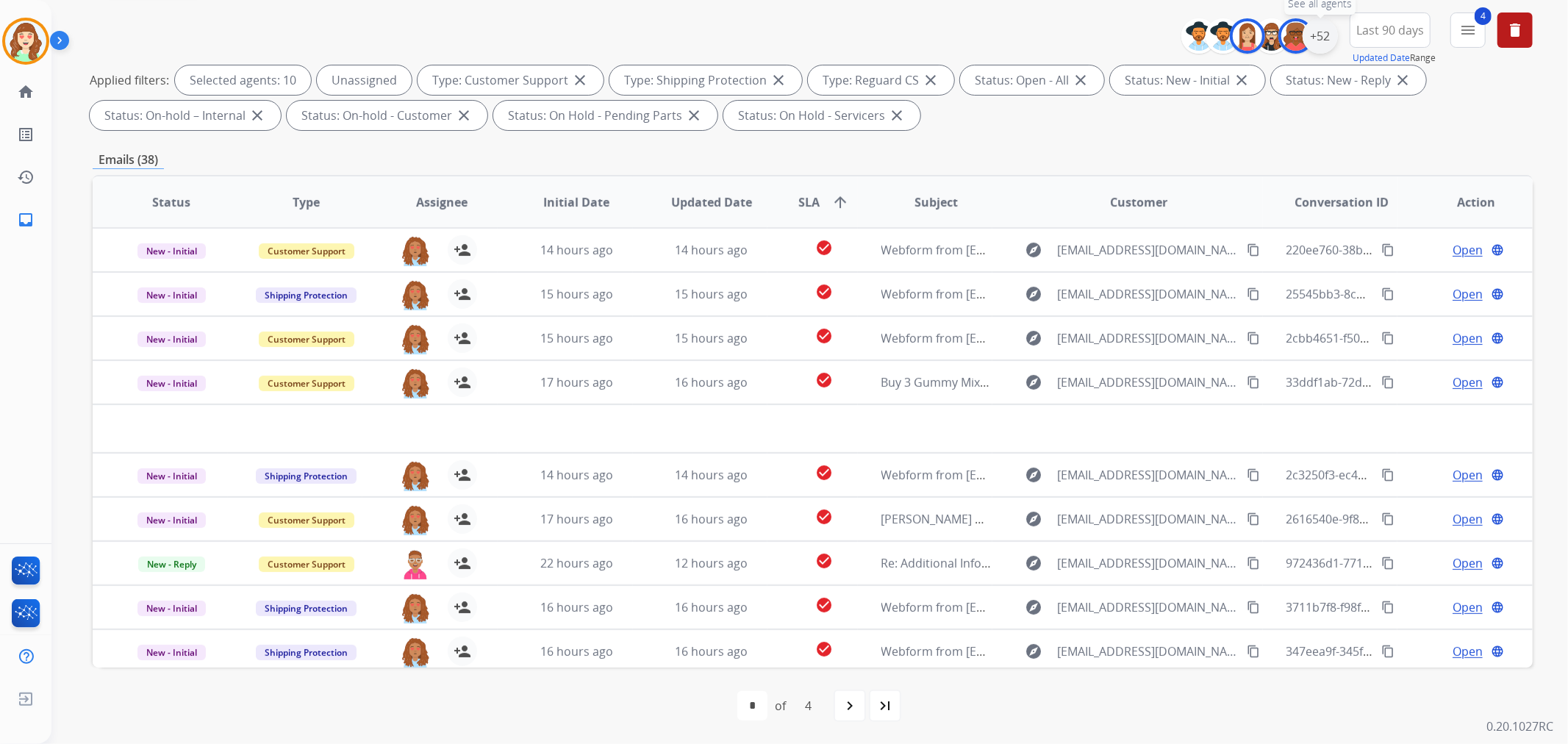
click at [1323, 33] on div "+52" at bounding box center [1320, 37] width 36 height 36
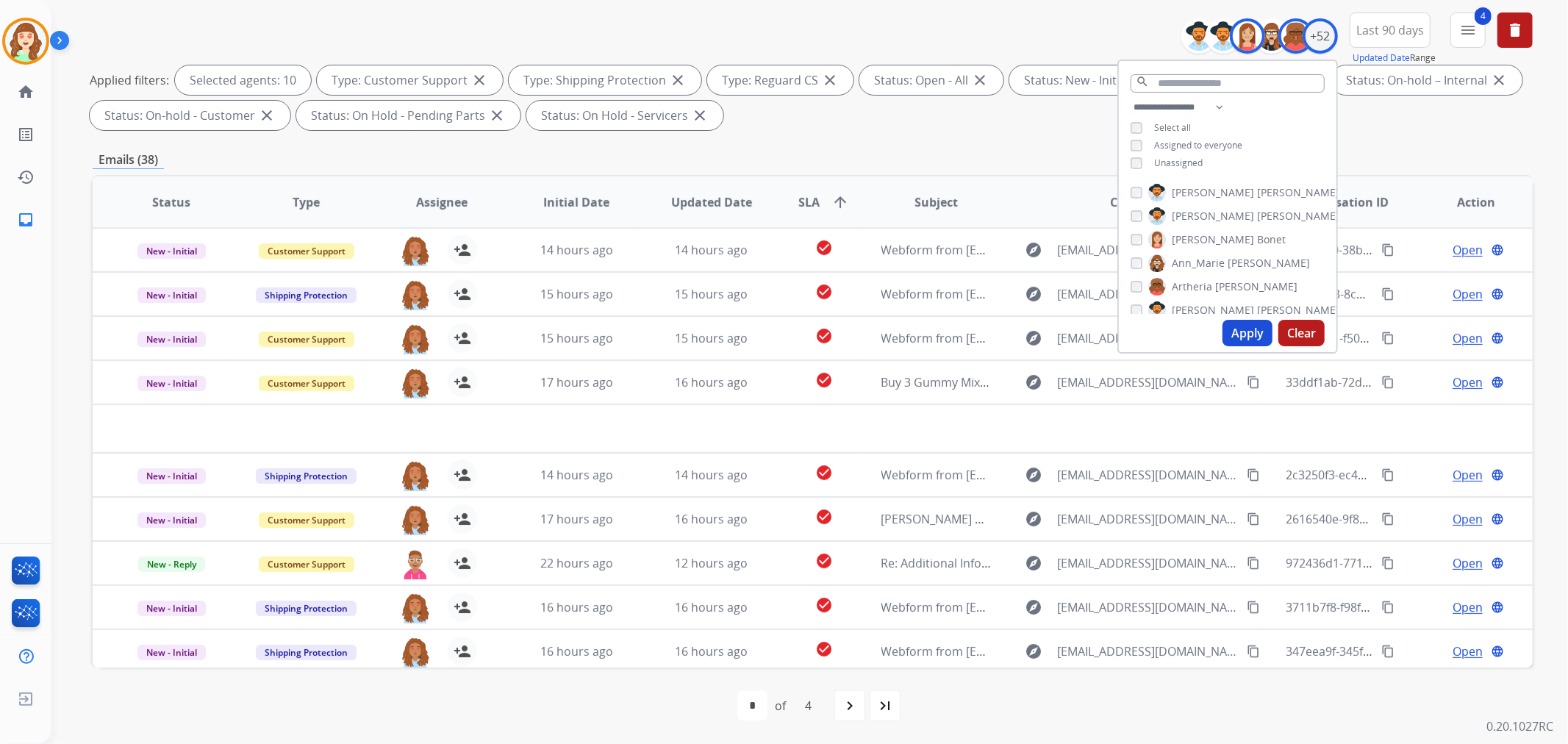
click at [1230, 331] on button "Apply" at bounding box center [1247, 333] width 50 height 27
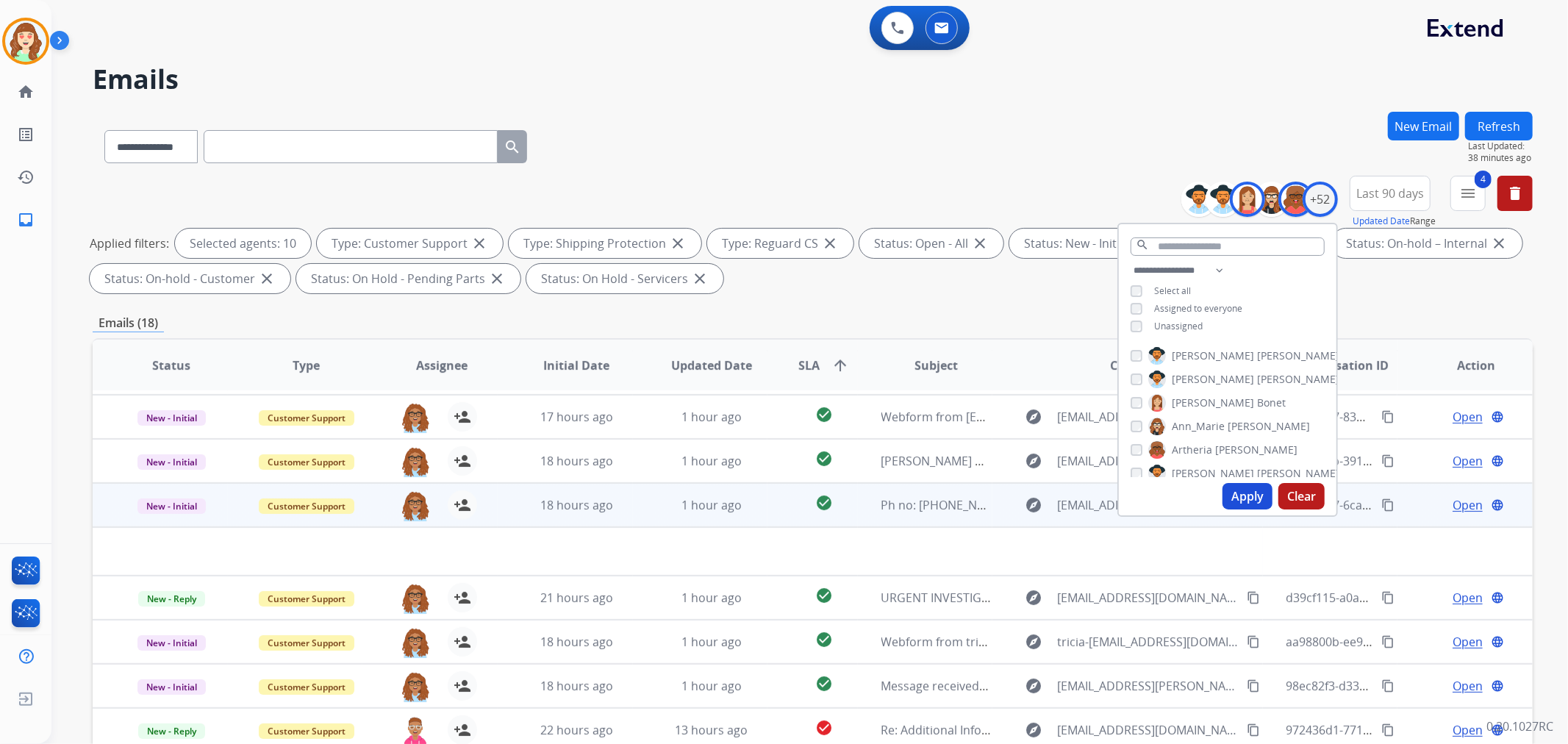
scroll to position [48, 0]
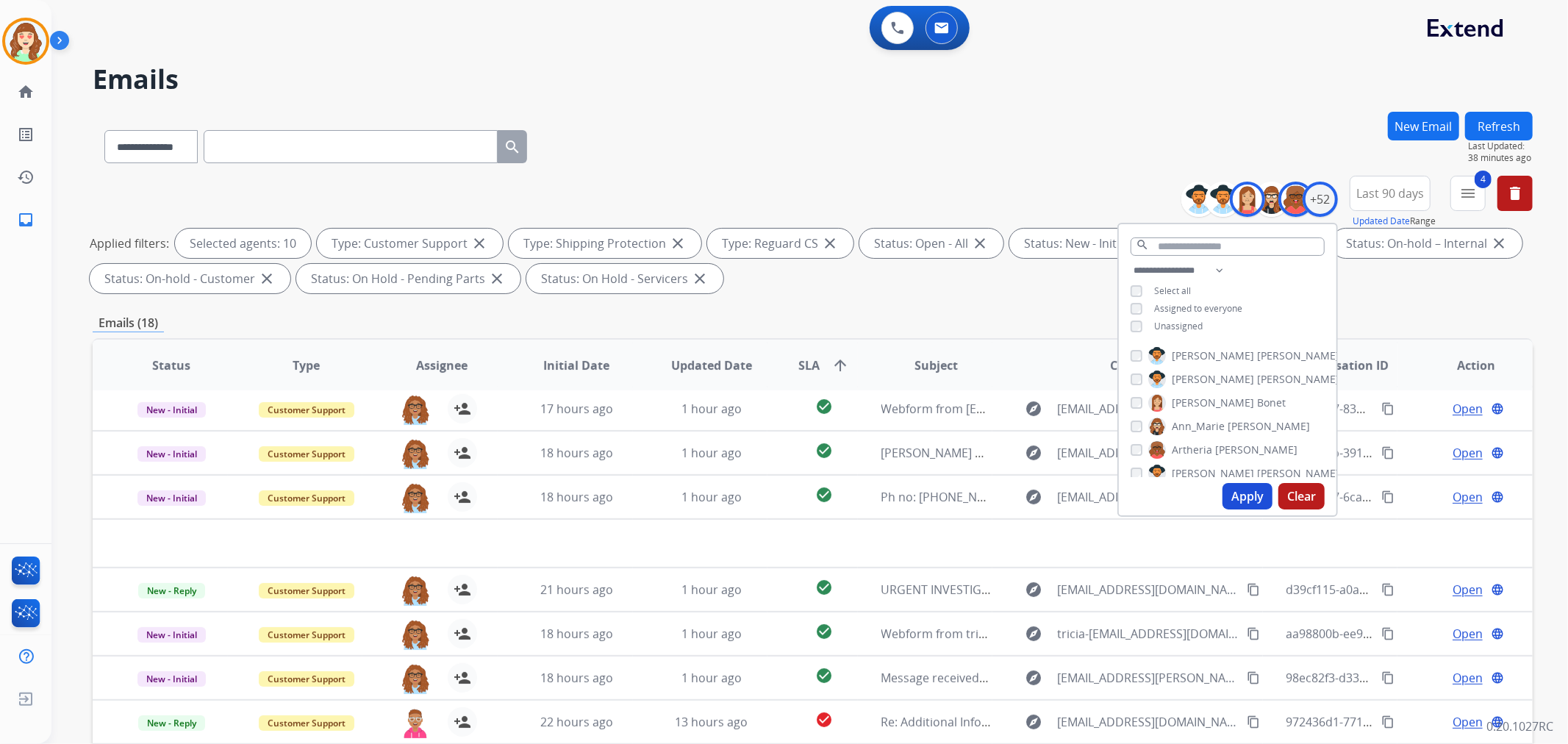
click at [1241, 498] on button "Apply" at bounding box center [1247, 496] width 50 height 27
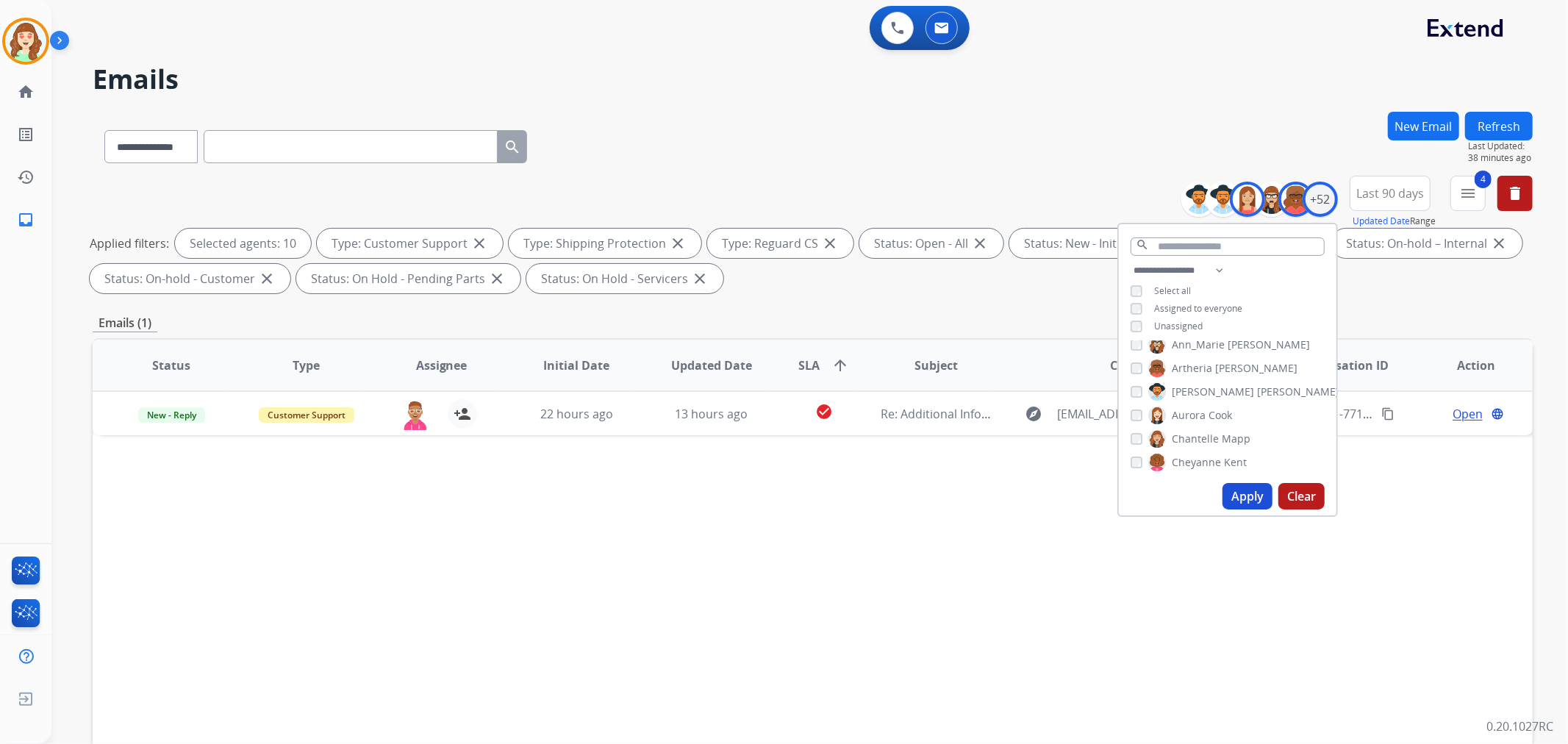
scroll to position [0, 0]
click at [1142, 320] on div "Unassigned" at bounding box center [1166, 326] width 72 height 12
click at [1245, 497] on button "Apply" at bounding box center [1247, 496] width 50 height 27
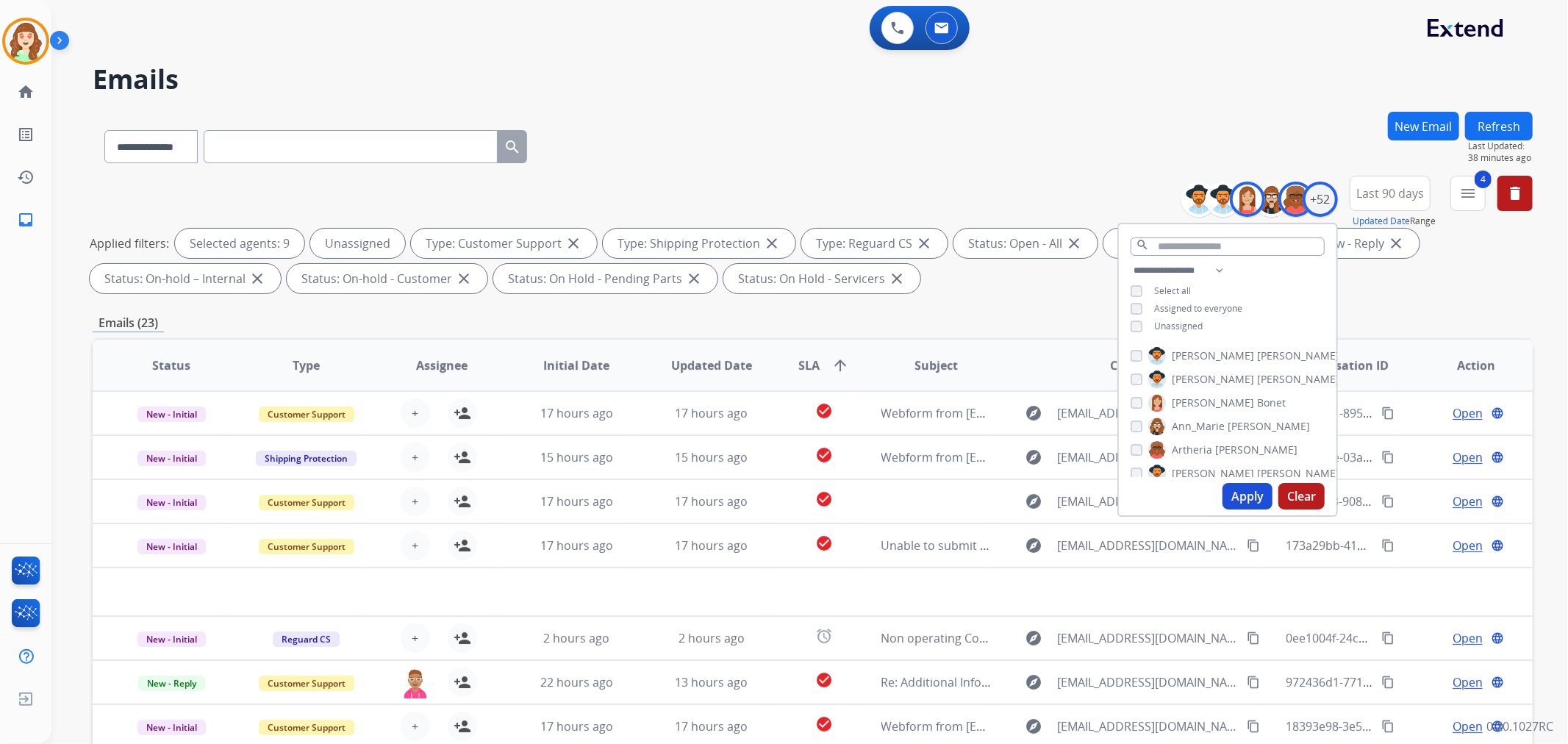
click at [1008, 121] on div "**********" at bounding box center [813, 143] width 1441 height 64
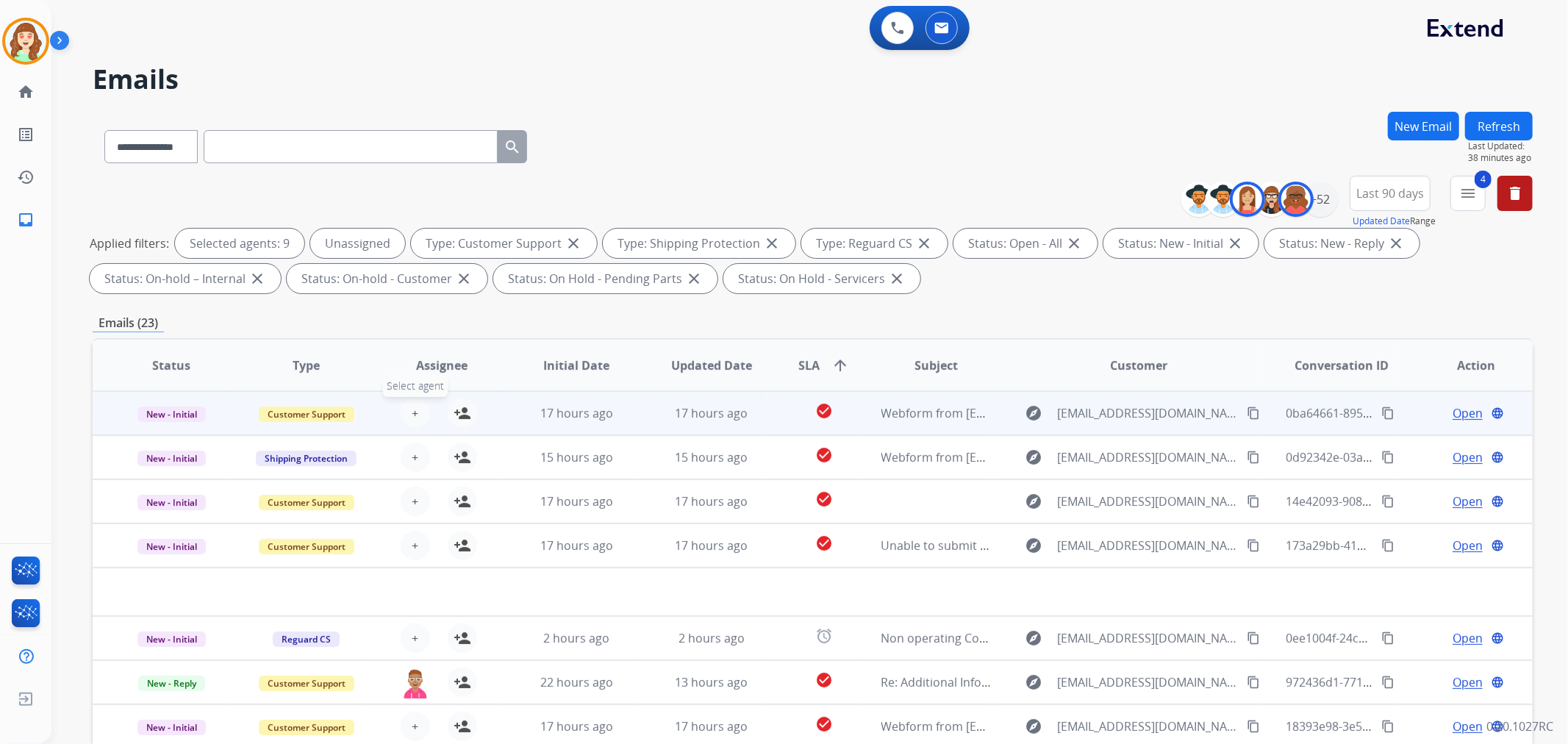
click at [412, 402] on button "+ Select agent" at bounding box center [416, 413] width 30 height 30
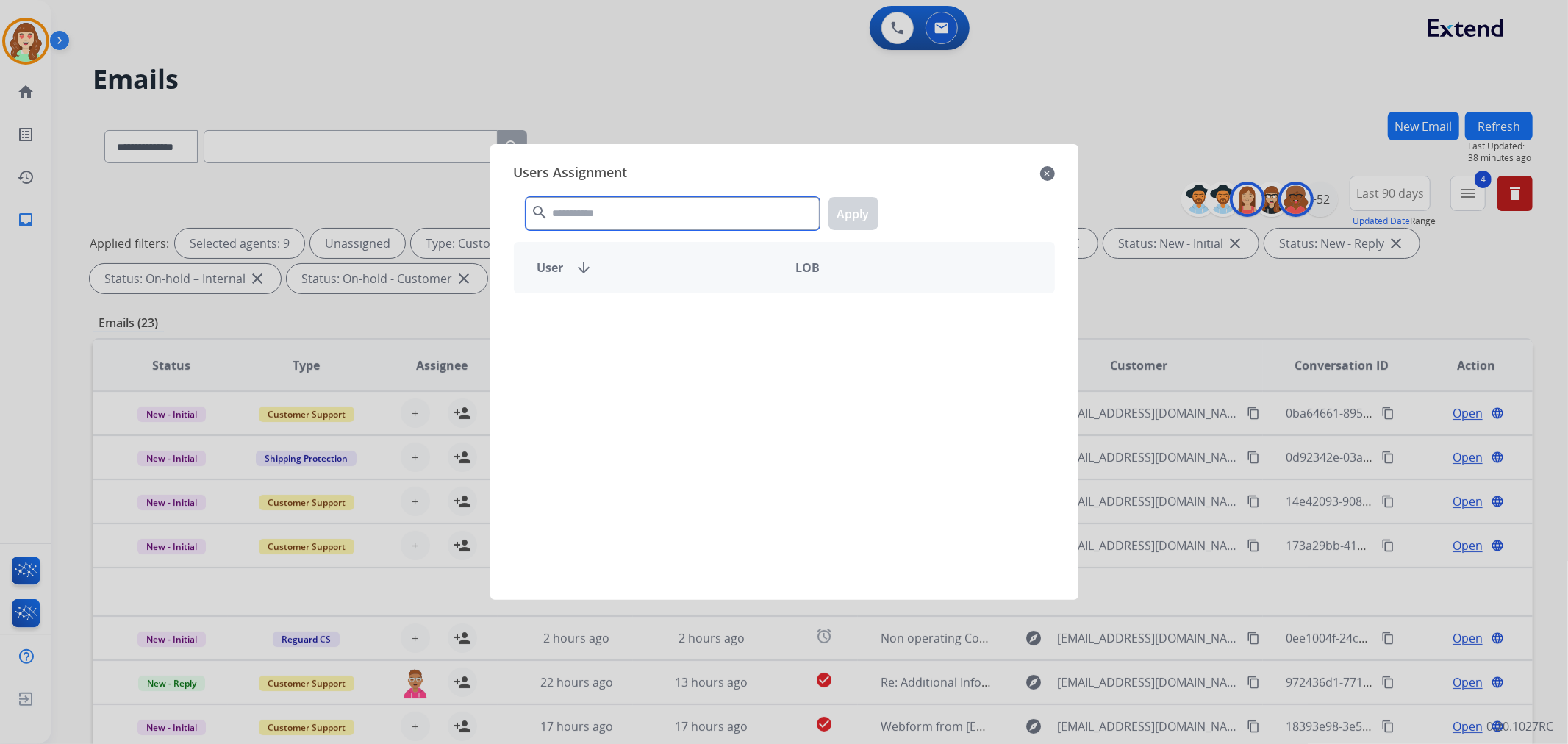
click at [696, 209] on input "text" at bounding box center [673, 212] width 294 height 33
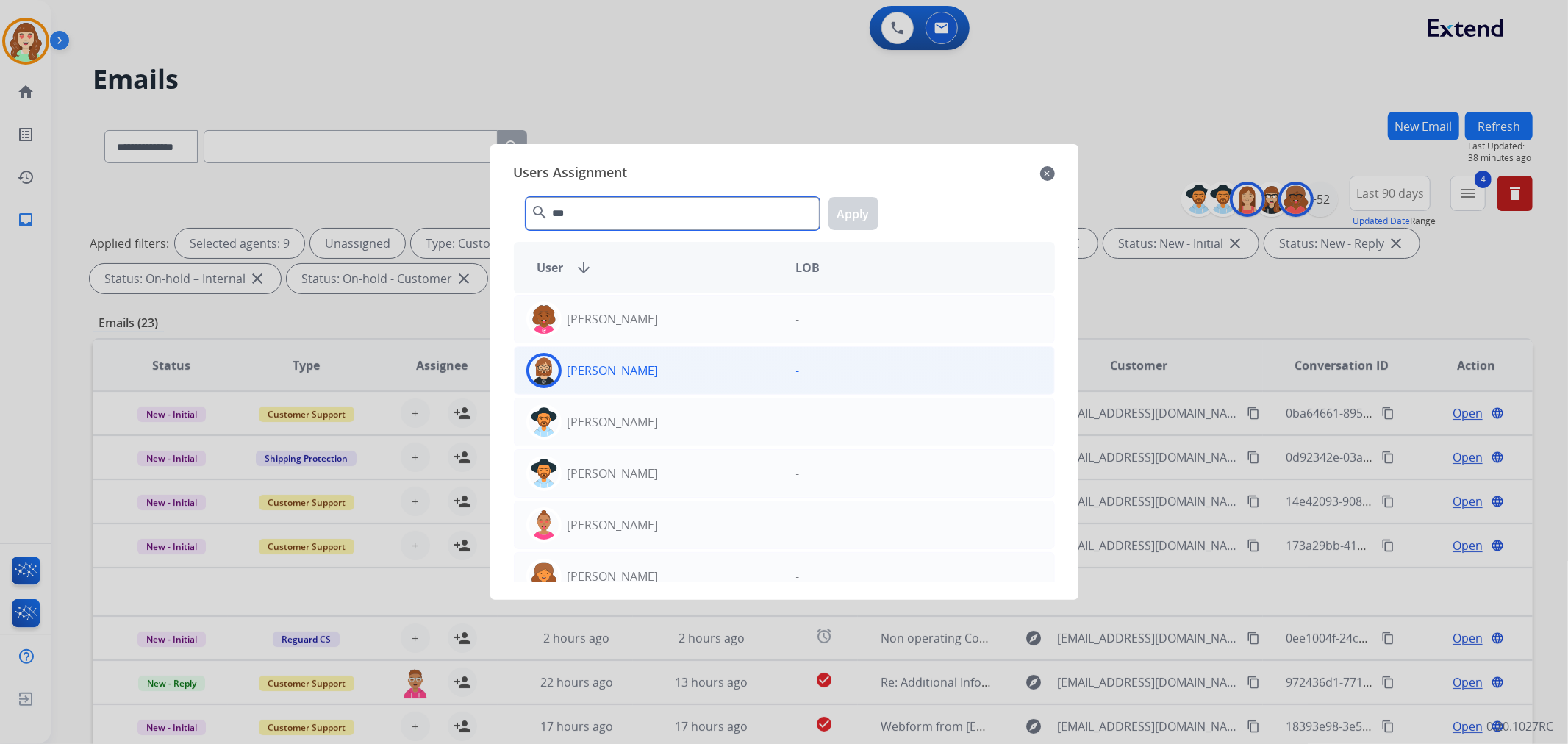
type input "***"
click at [701, 377] on div "[PERSON_NAME]" at bounding box center [649, 371] width 270 height 36
click at [863, 211] on button "Apply" at bounding box center [854, 212] width 50 height 33
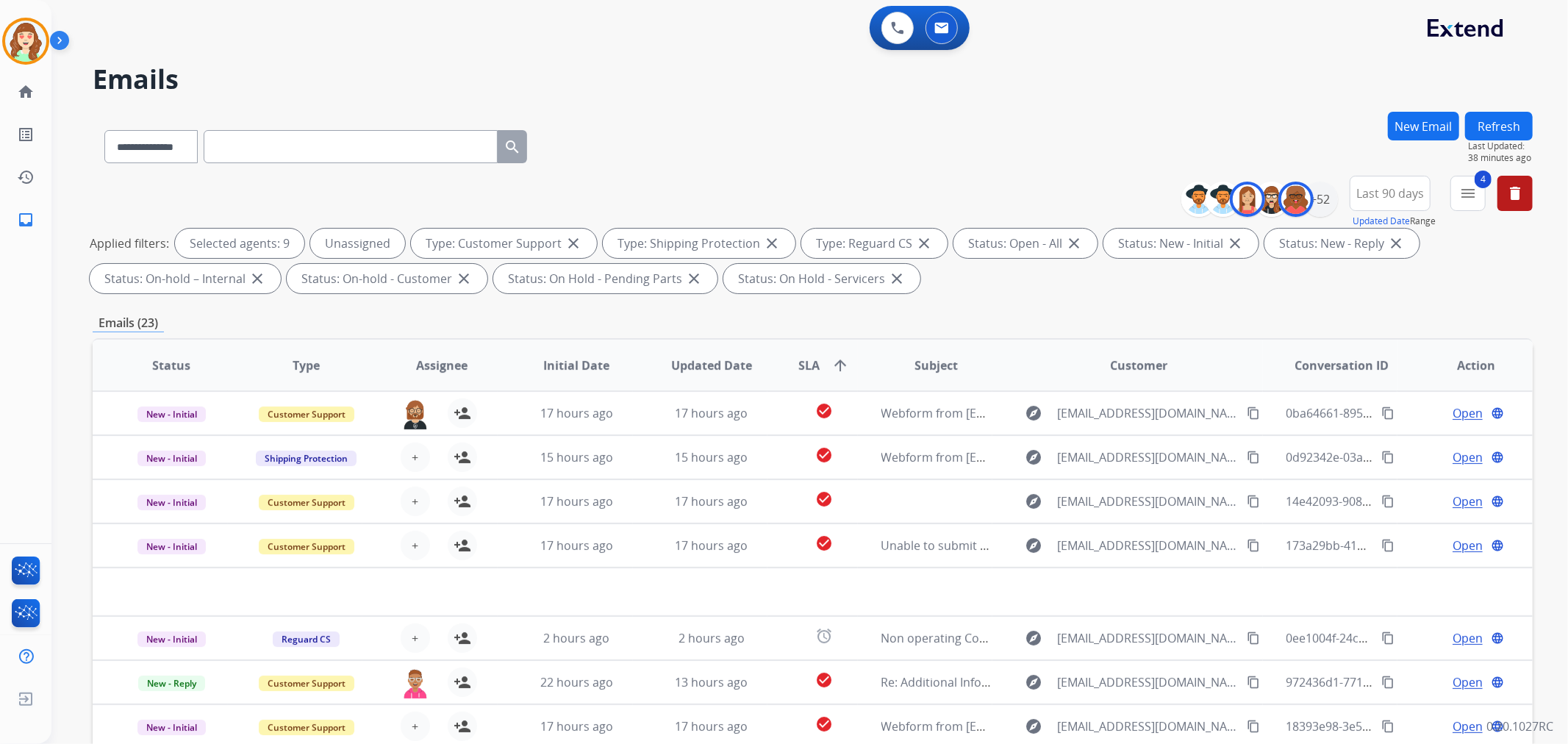
click at [412, 458] on span "+" at bounding box center [415, 457] width 7 height 18
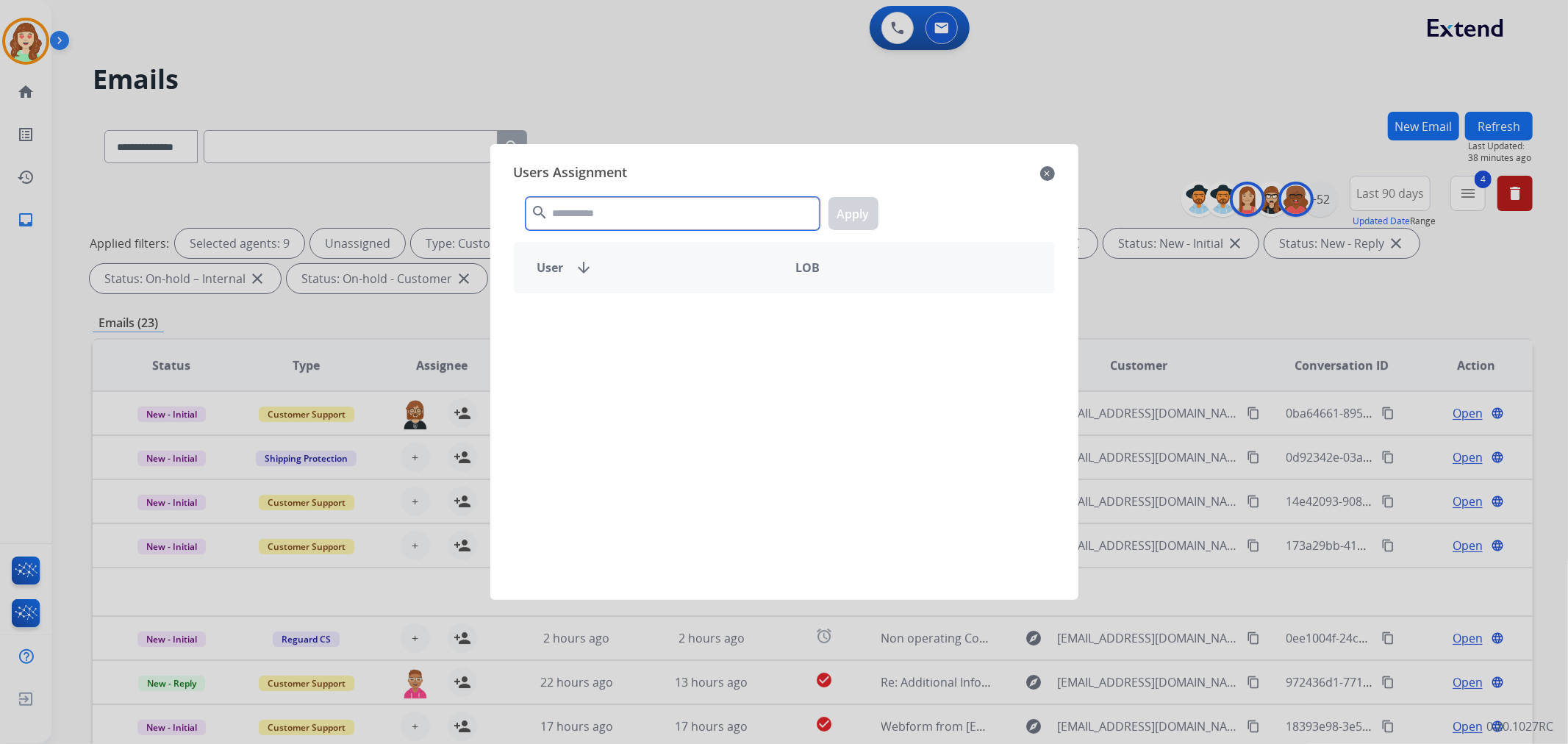
click at [602, 205] on input "text" at bounding box center [673, 212] width 294 height 33
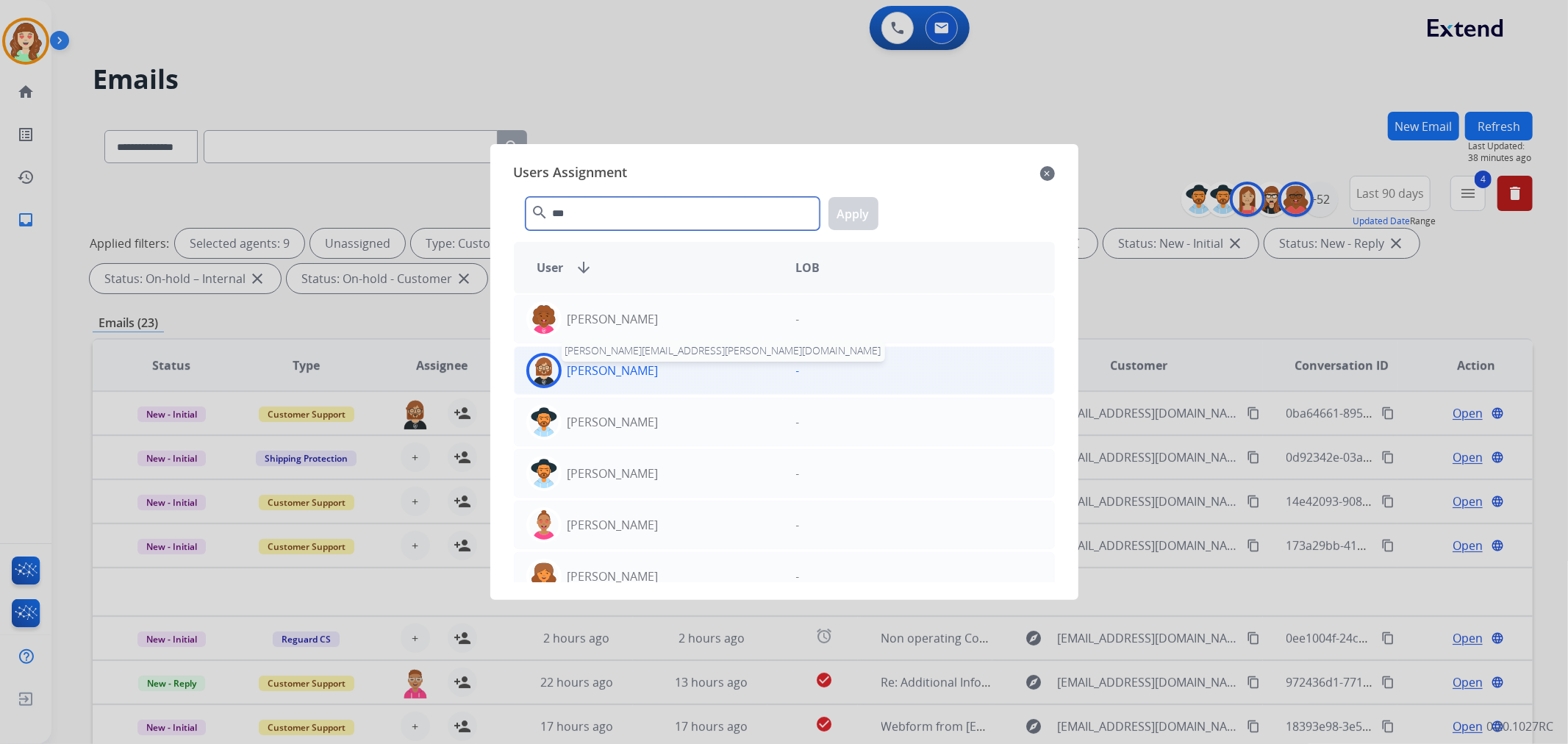
type input "***"
click at [606, 376] on p "[PERSON_NAME]" at bounding box center [613, 371] width 91 height 18
click at [848, 215] on button "Apply" at bounding box center [854, 212] width 50 height 33
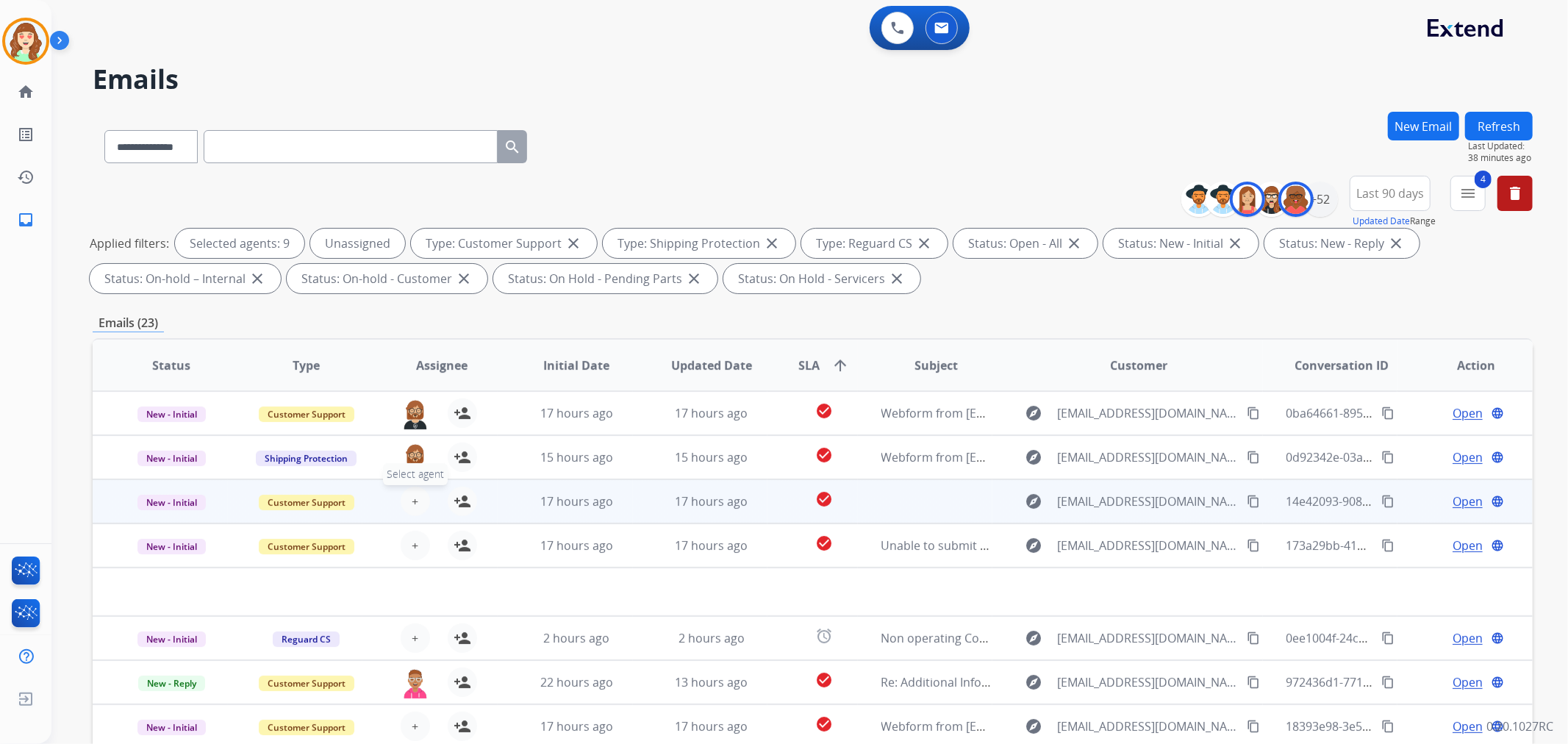
click at [407, 501] on button "+ Select agent" at bounding box center [416, 502] width 30 height 30
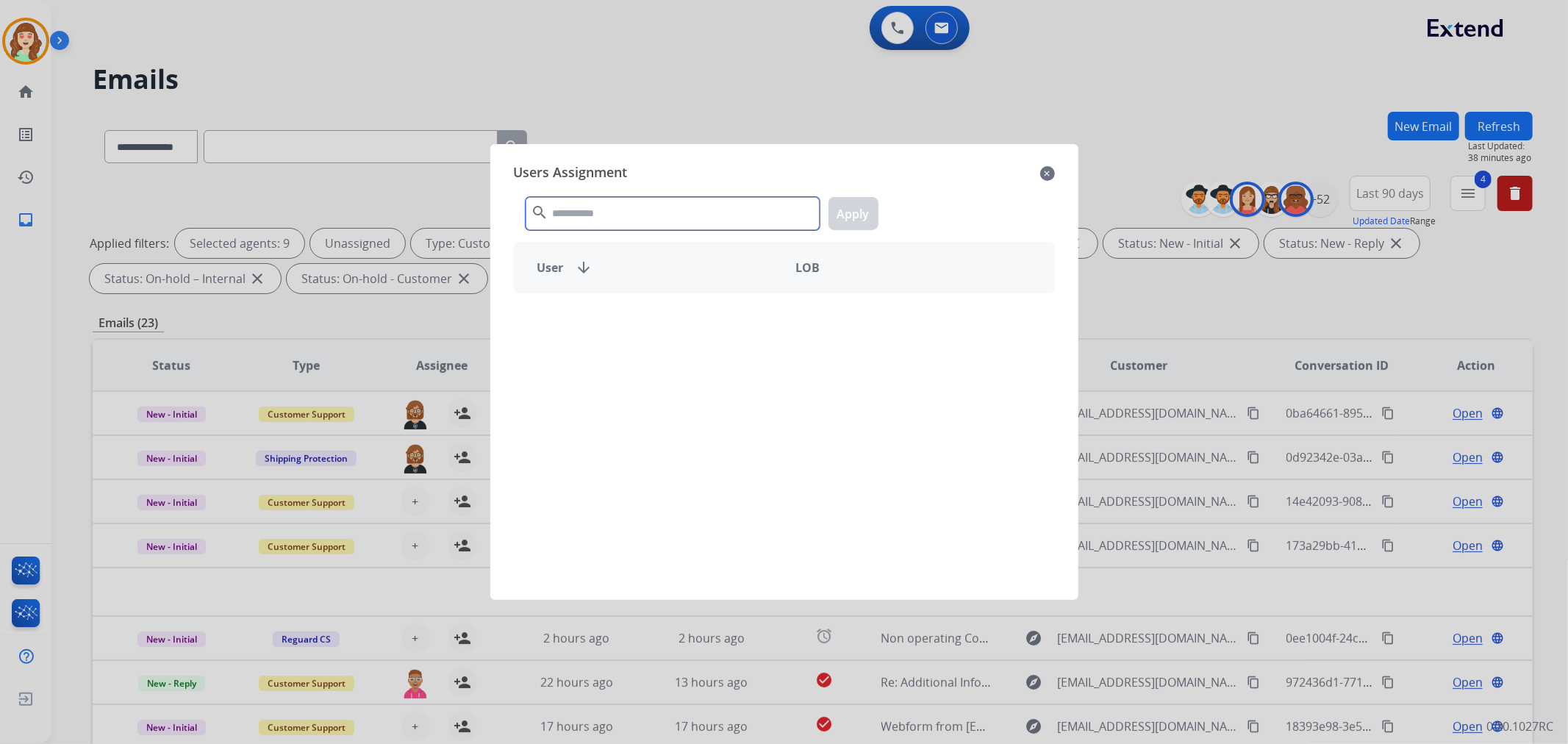
click at [576, 211] on input "text" at bounding box center [673, 212] width 294 height 33
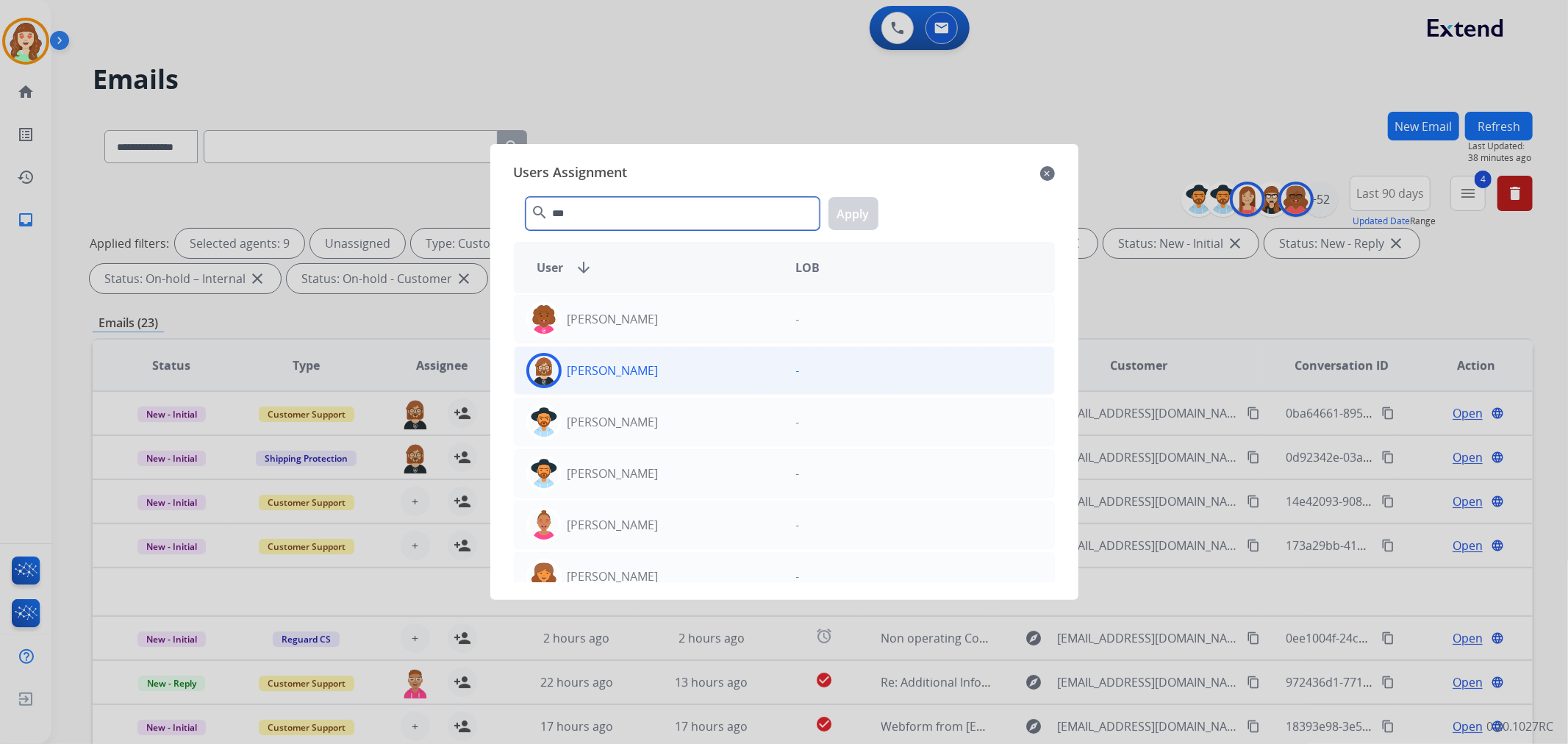
type input "***"
click at [613, 378] on p "[PERSON_NAME]" at bounding box center [613, 371] width 91 height 18
click at [847, 211] on button "Apply" at bounding box center [854, 212] width 50 height 33
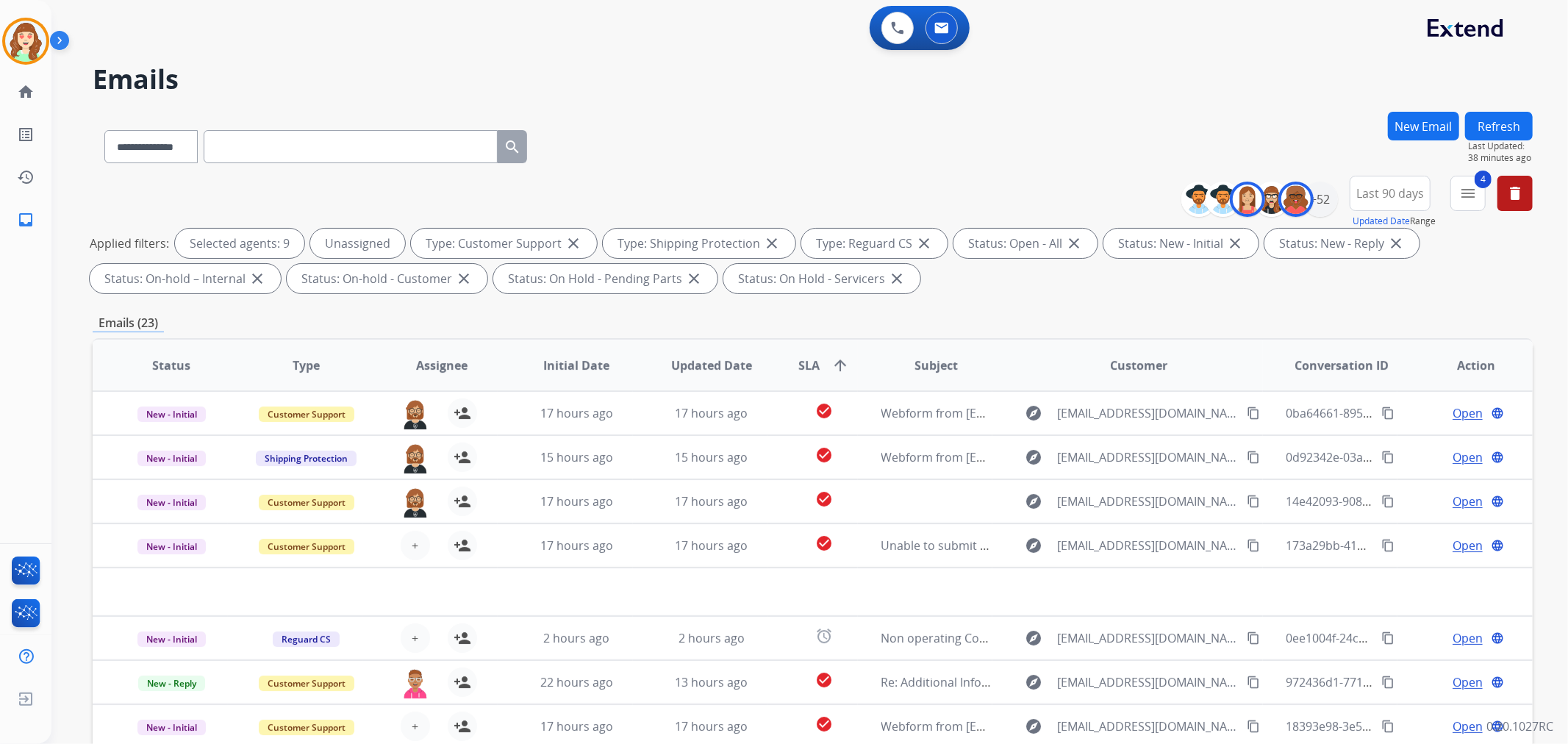
click at [412, 538] on span "+" at bounding box center [415, 545] width 7 height 18
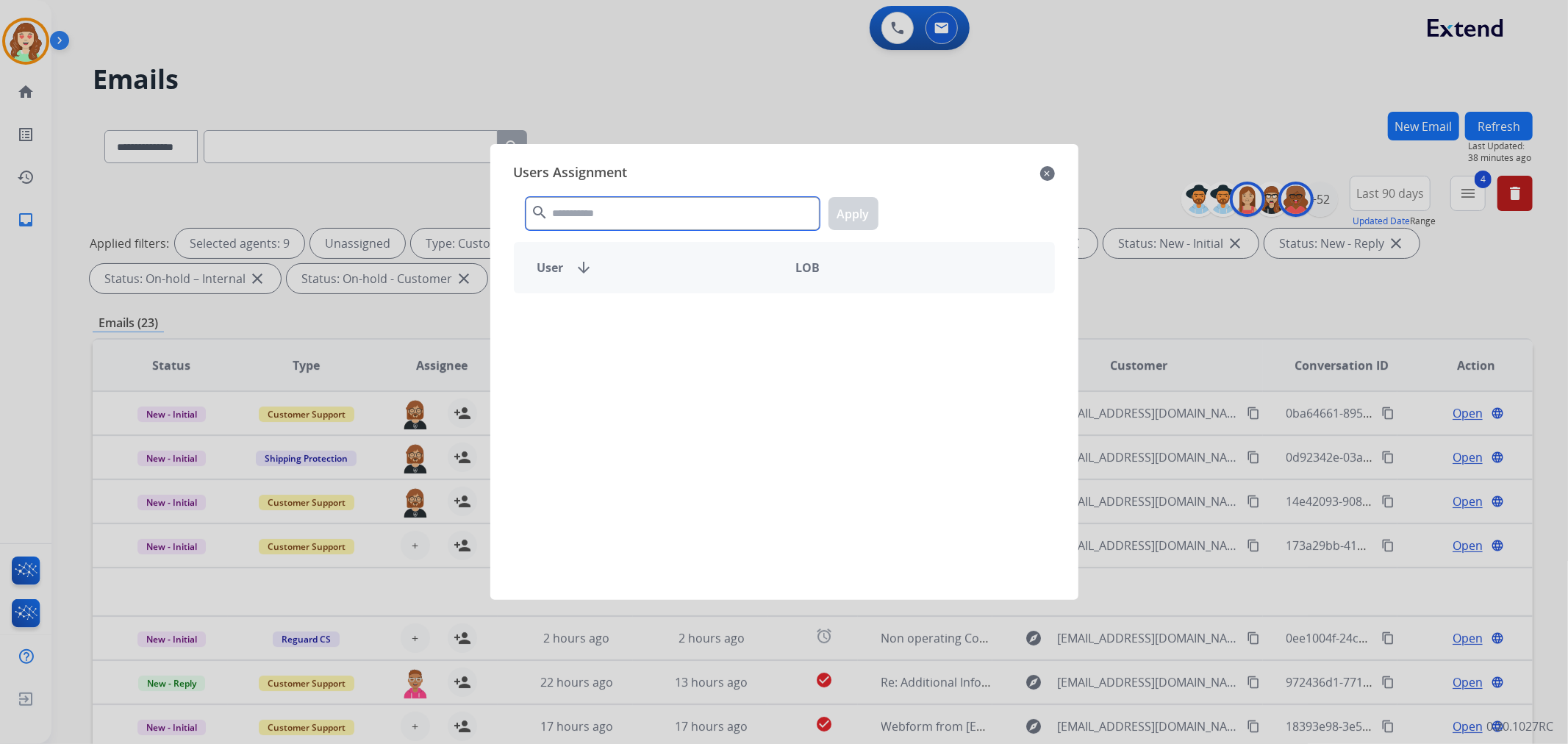
click at [596, 208] on input "text" at bounding box center [673, 212] width 294 height 33
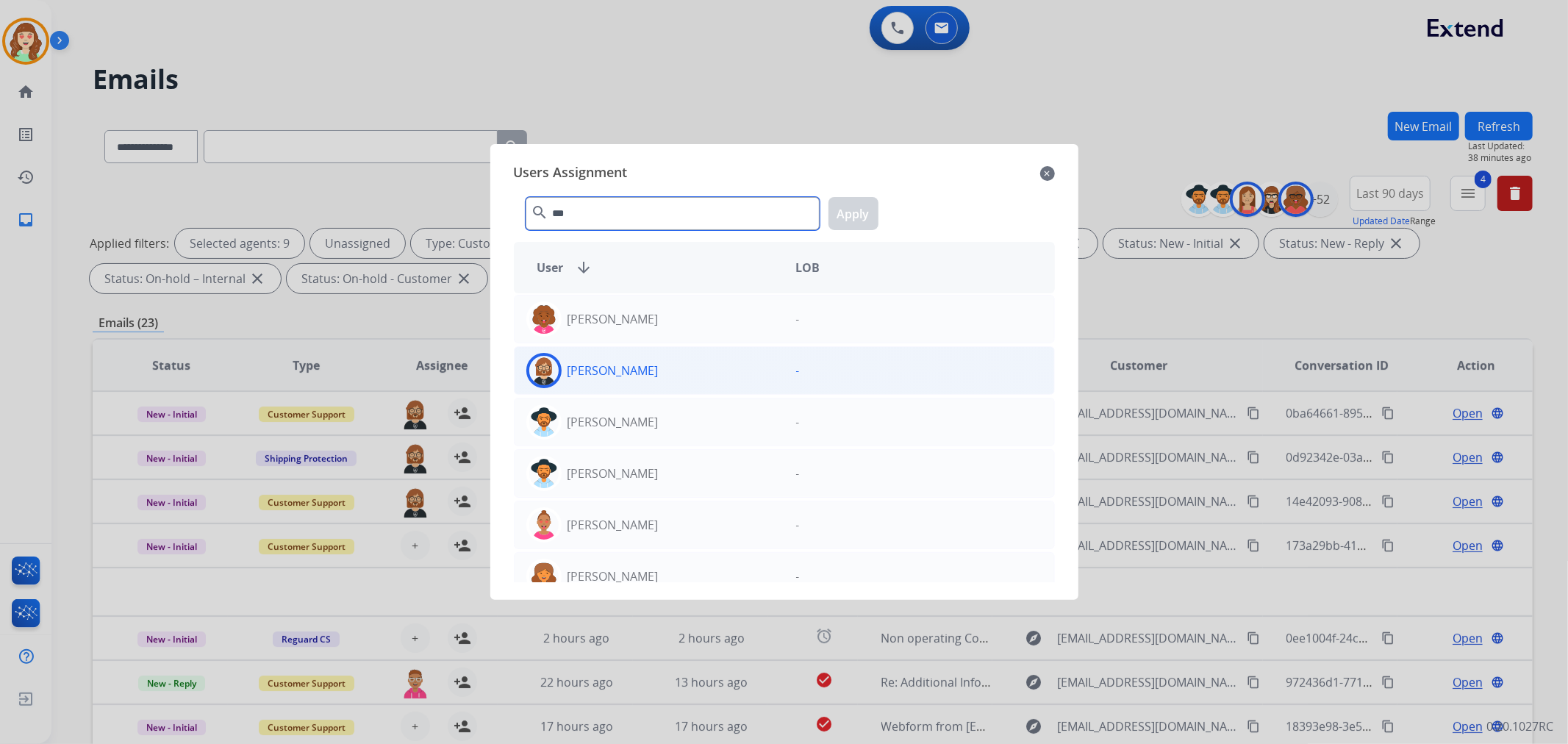
type input "***"
click at [639, 367] on div "[PERSON_NAME]" at bounding box center [649, 371] width 270 height 36
click at [864, 214] on button "Apply" at bounding box center [854, 212] width 50 height 33
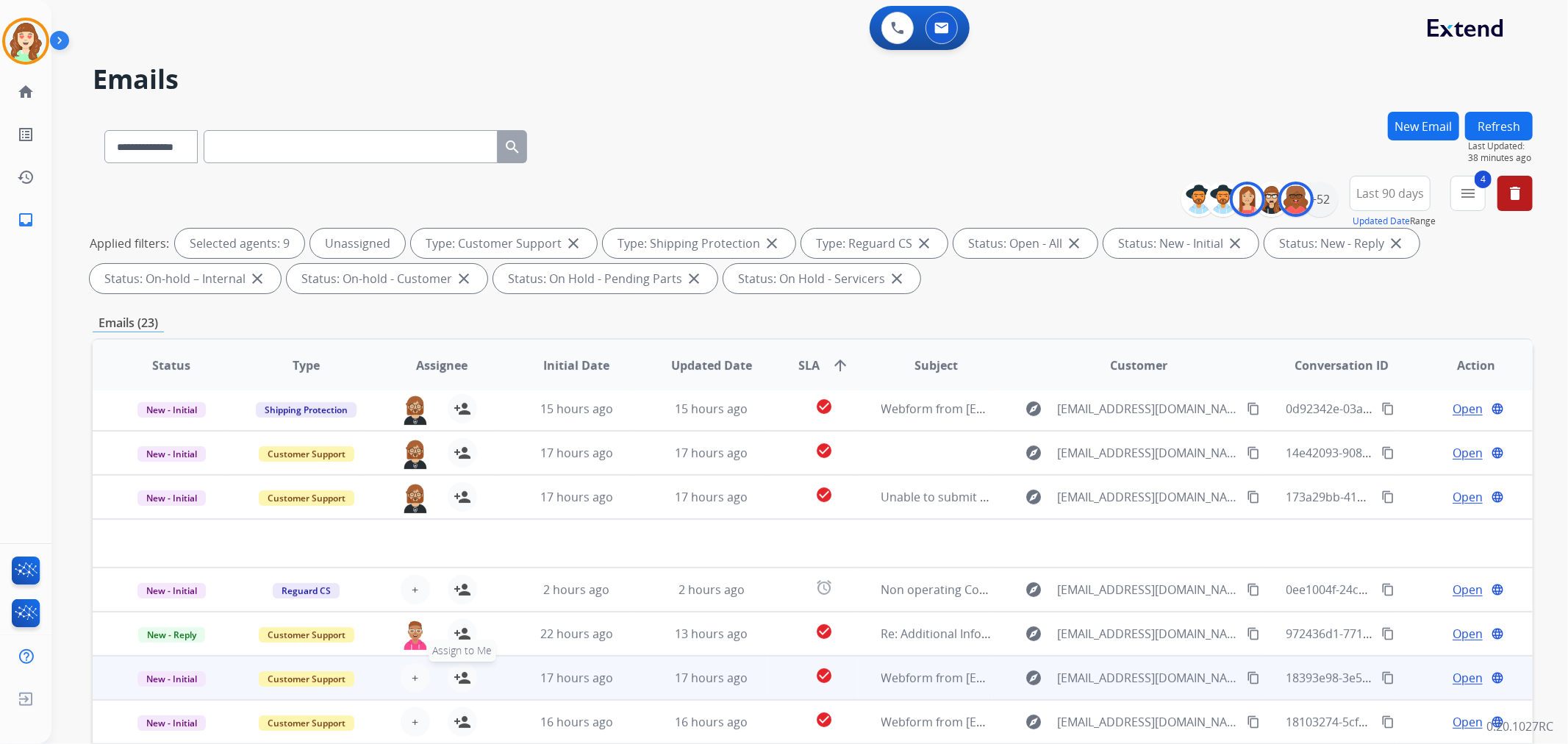
scroll to position [163, 0]
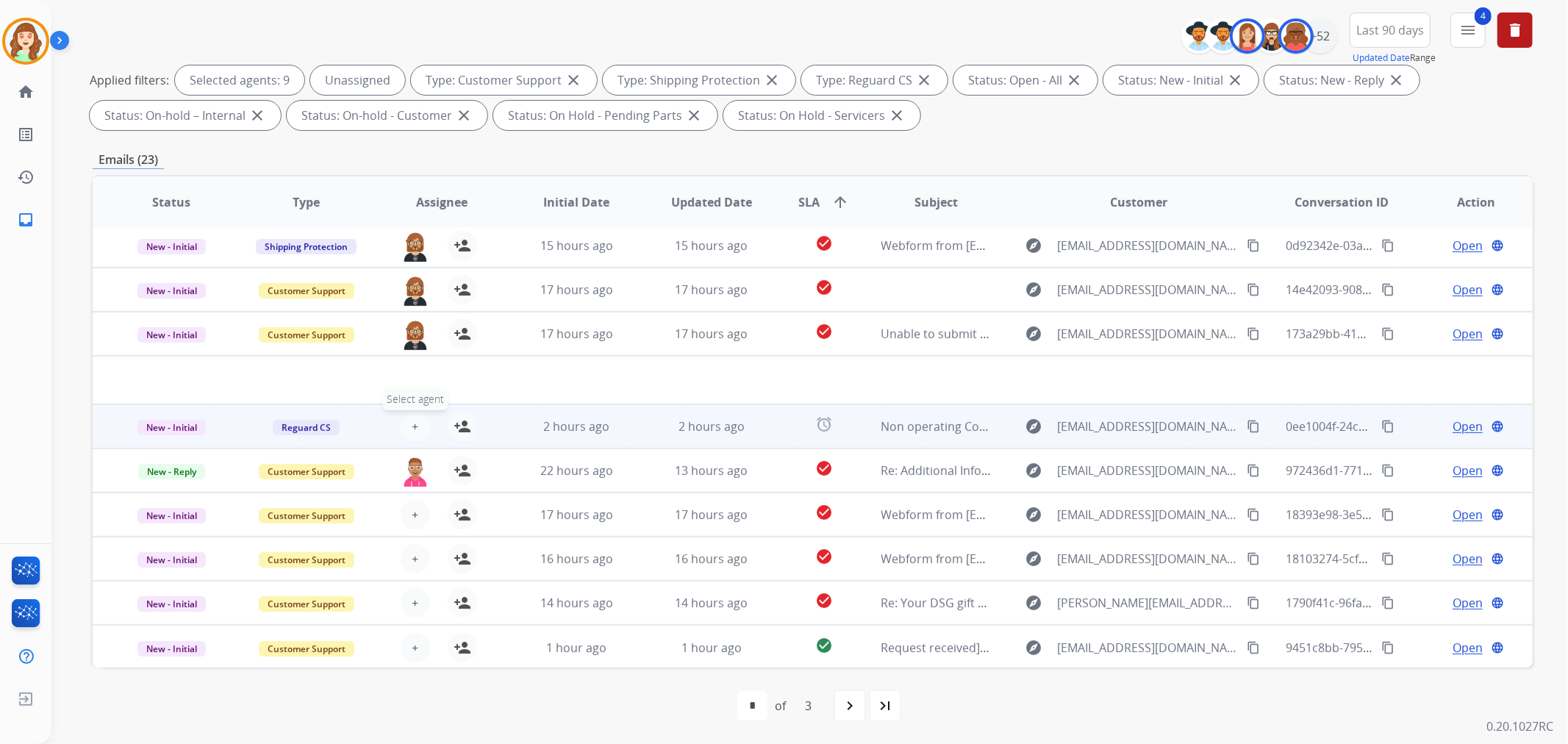
click at [412, 418] on span "+" at bounding box center [415, 427] width 7 height 18
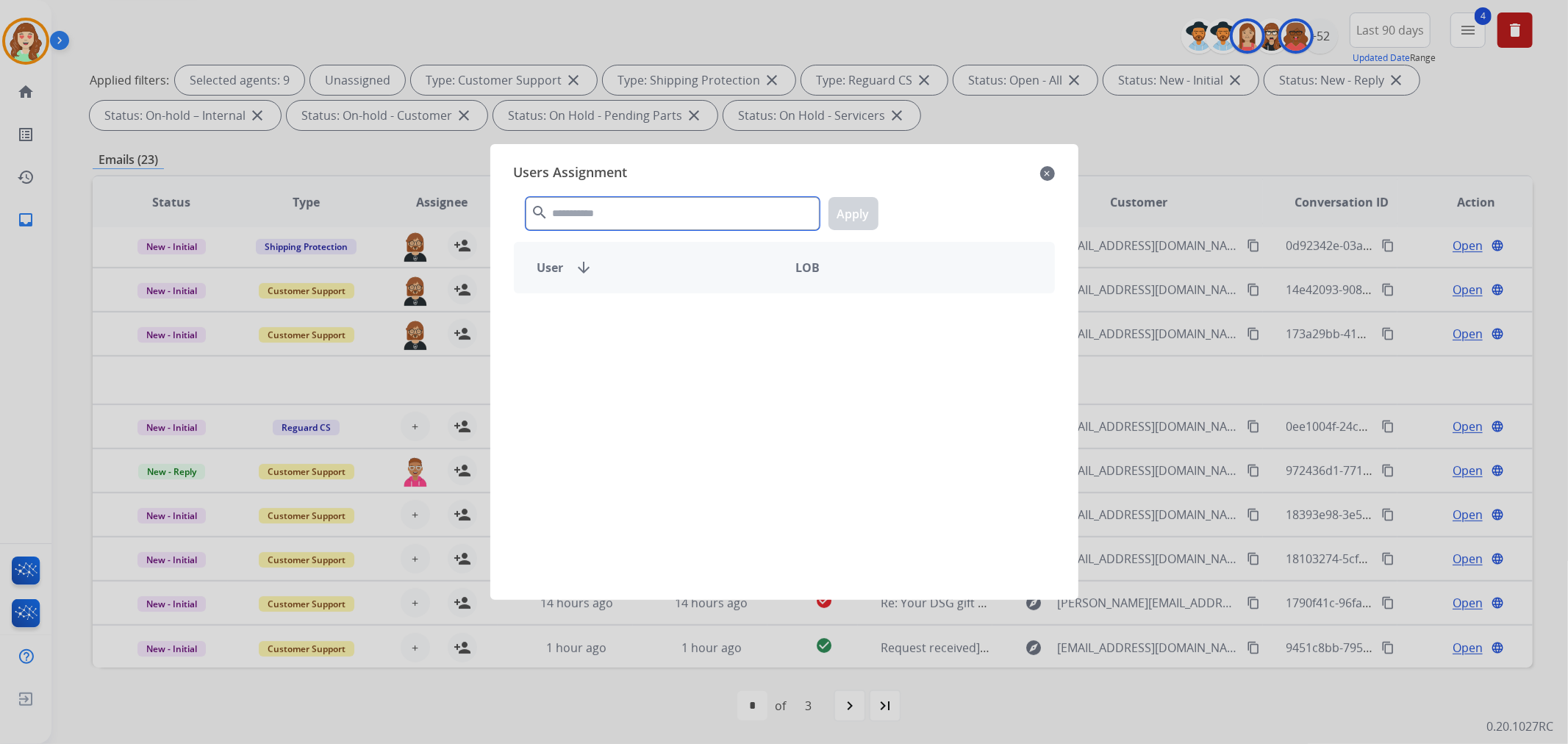
click at [702, 208] on input "text" at bounding box center [673, 212] width 294 height 33
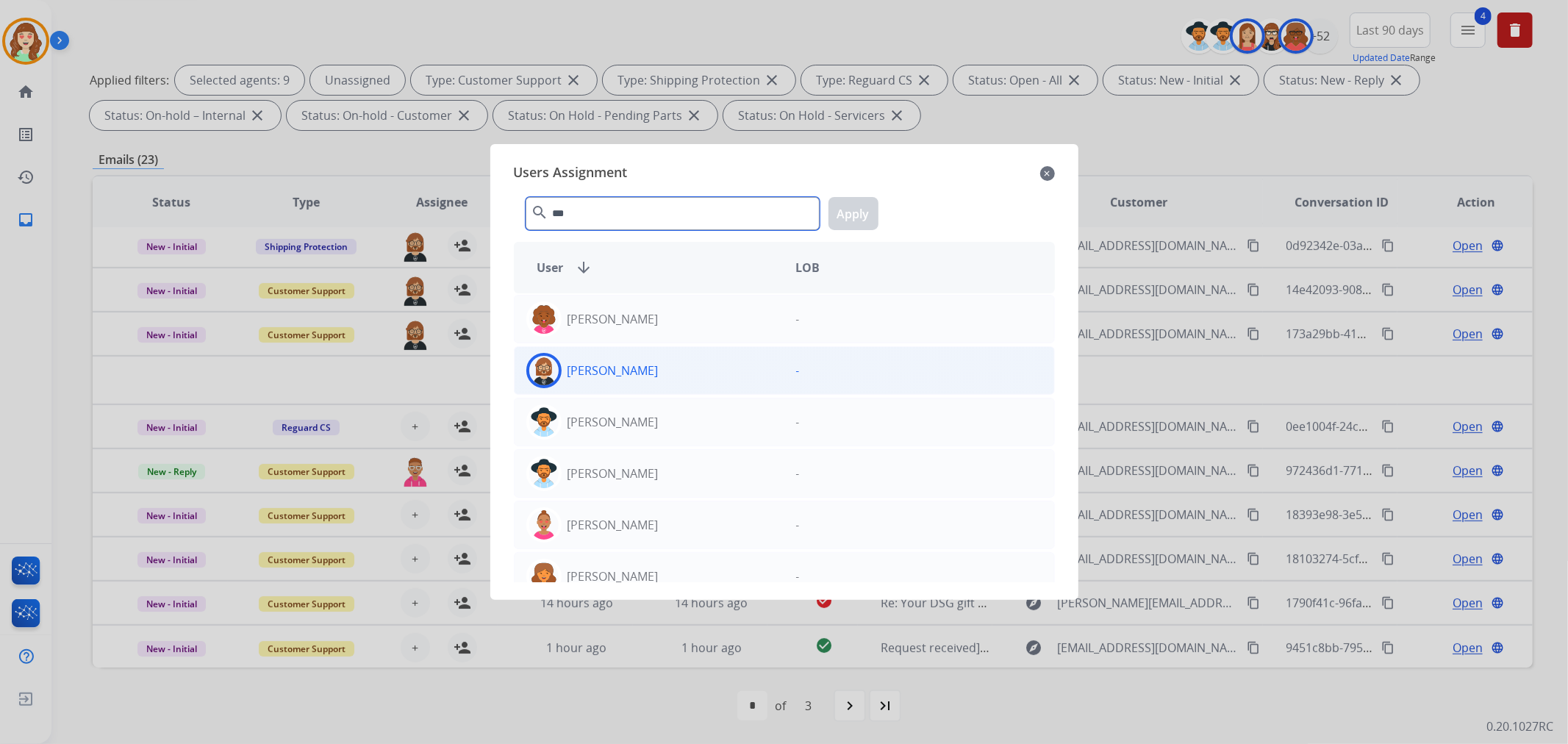
type input "***"
click at [677, 377] on div "[PERSON_NAME]" at bounding box center [649, 371] width 270 height 36
click at [849, 208] on button "Apply" at bounding box center [854, 212] width 50 height 33
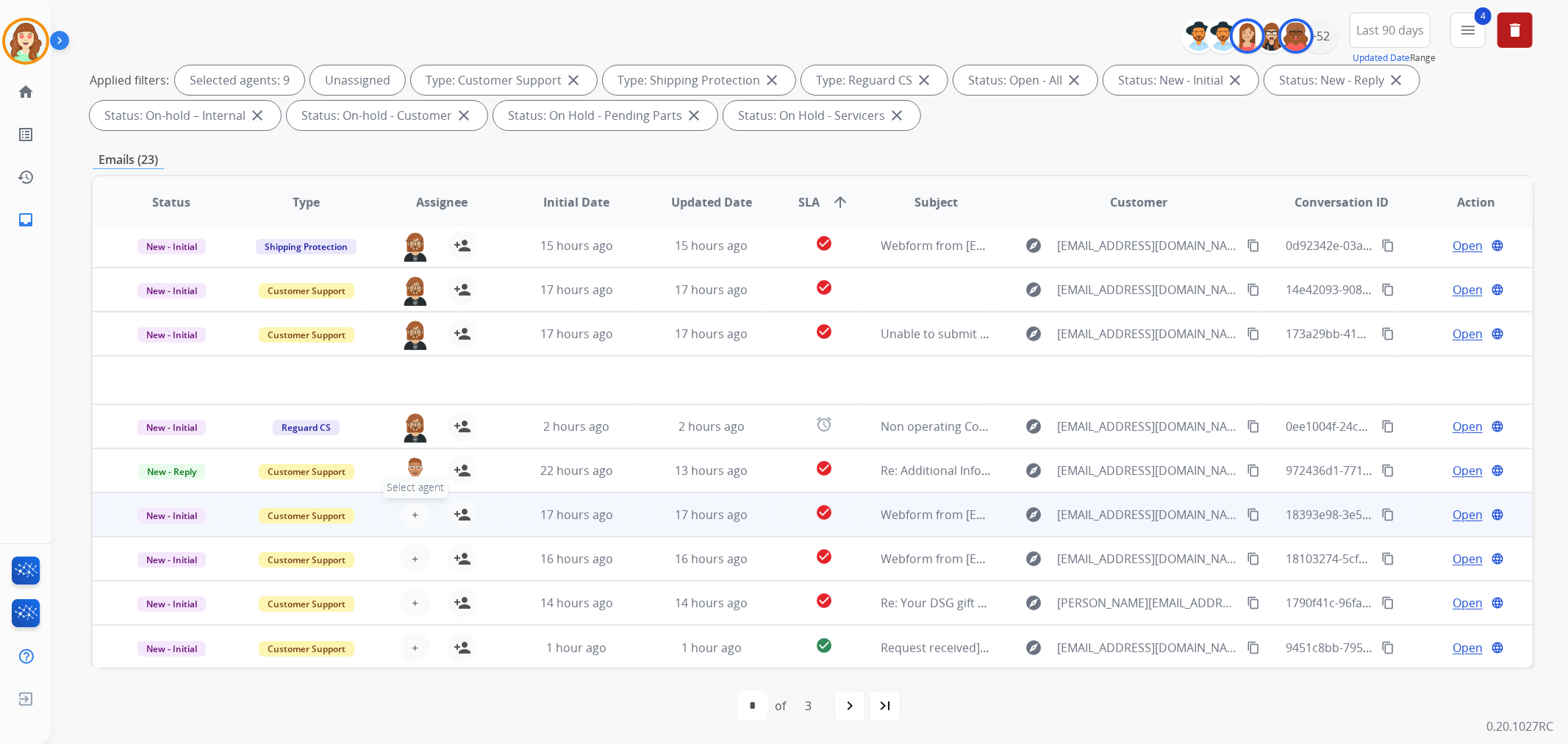
click at [408, 501] on button "+ Select agent" at bounding box center [416, 515] width 30 height 30
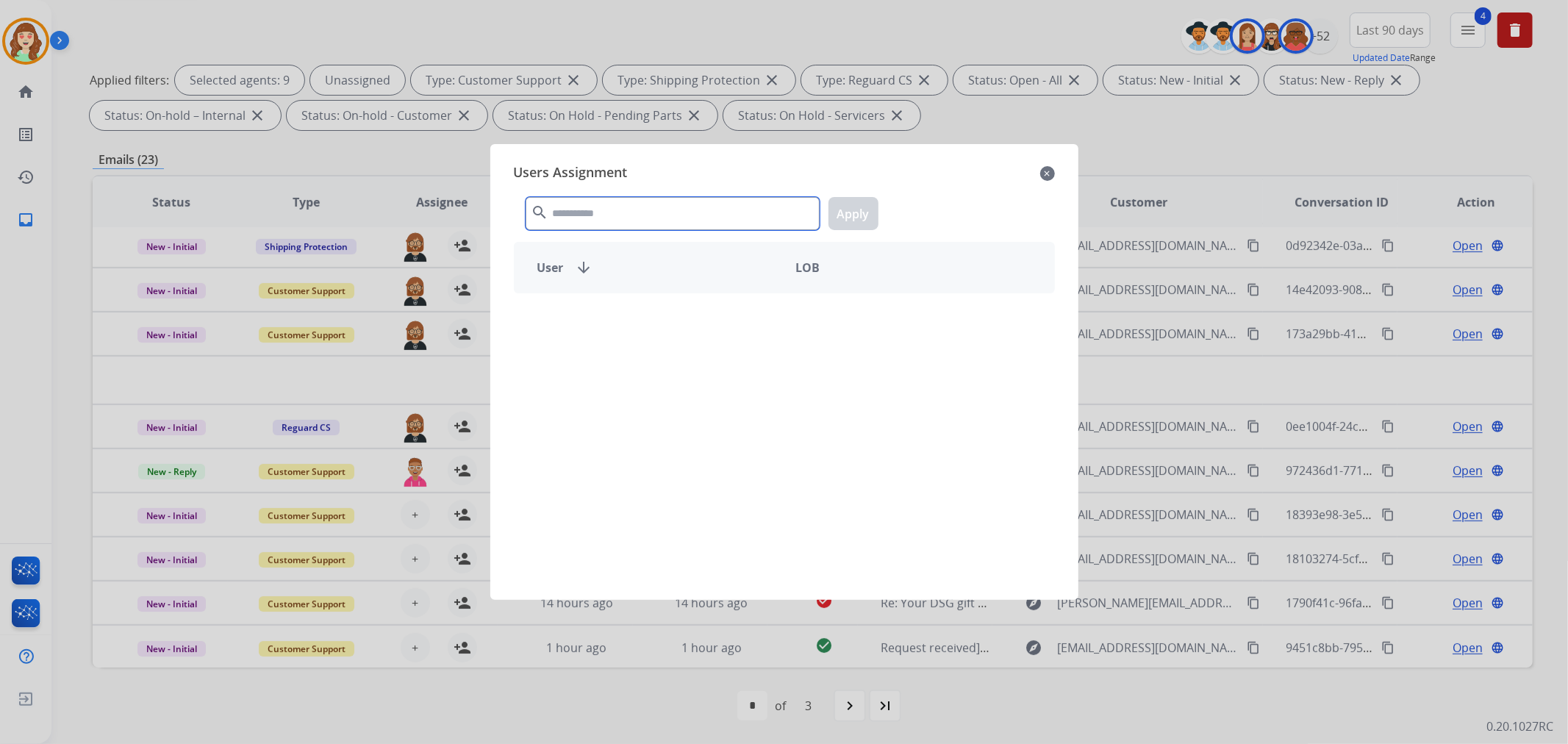
click at [594, 197] on input "text" at bounding box center [673, 212] width 294 height 33
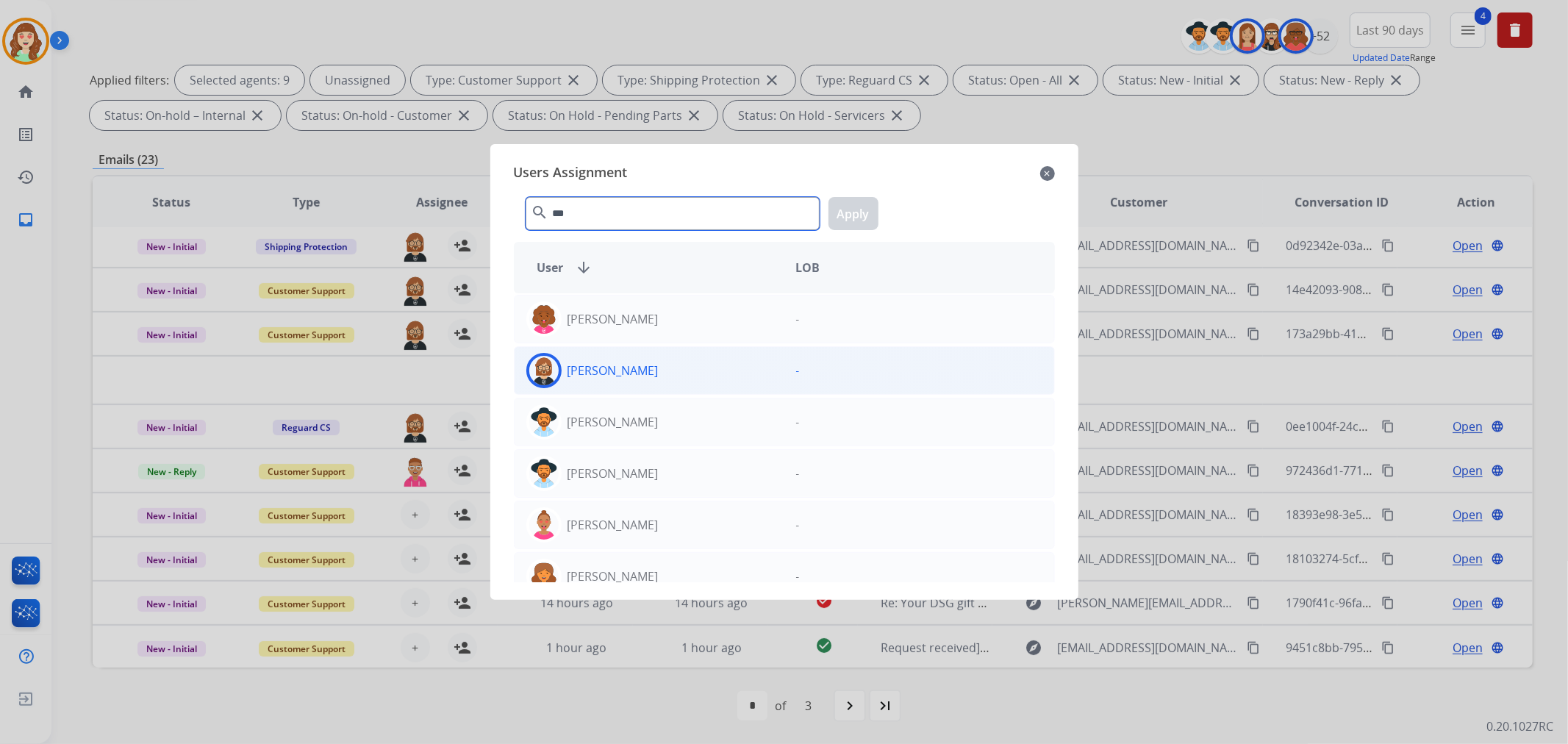
type input "***"
click at [656, 372] on div "[PERSON_NAME]" at bounding box center [649, 371] width 270 height 36
click at [861, 216] on button "Apply" at bounding box center [854, 212] width 50 height 33
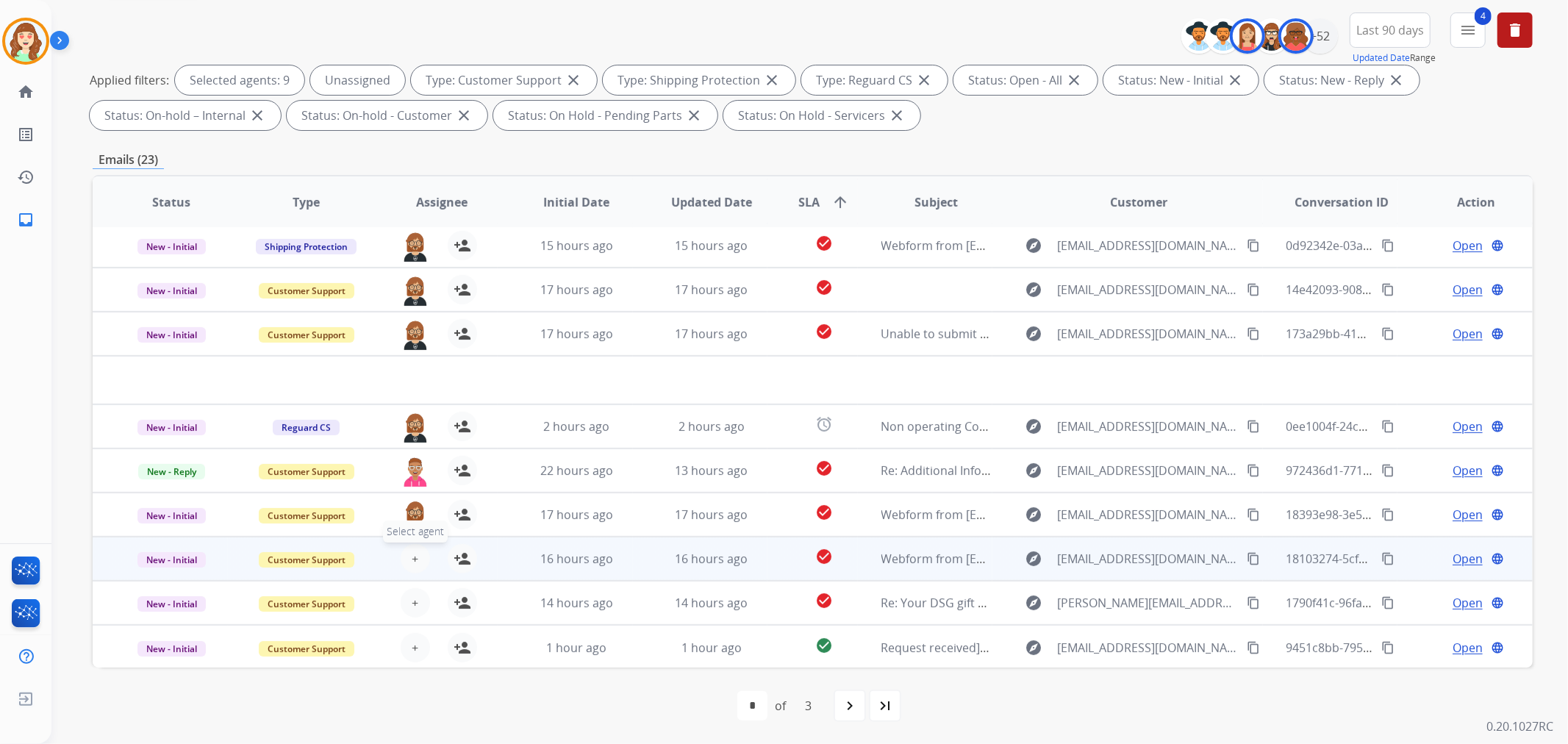
click at [412, 554] on span "+" at bounding box center [415, 559] width 7 height 18
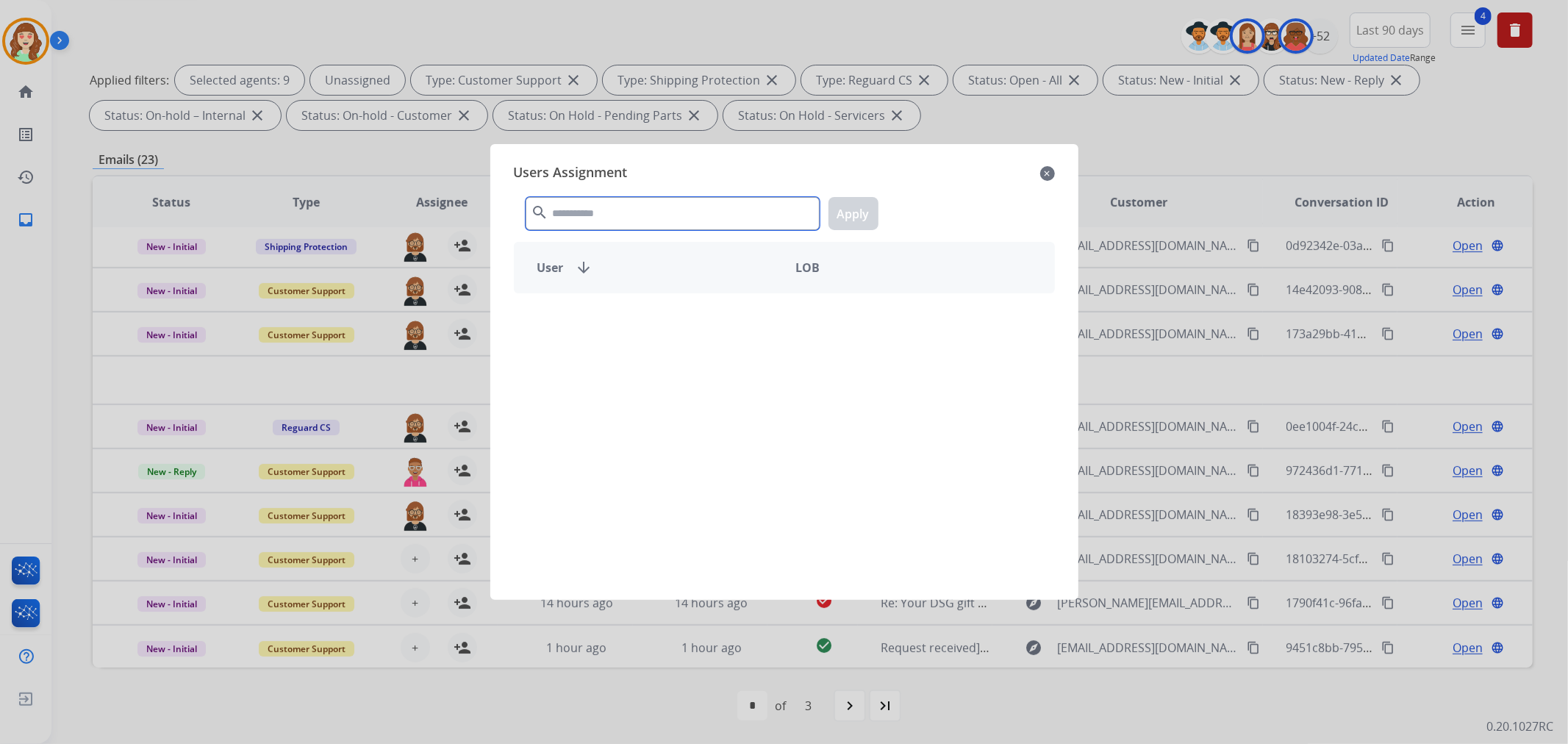
click at [708, 216] on input "text" at bounding box center [673, 212] width 294 height 33
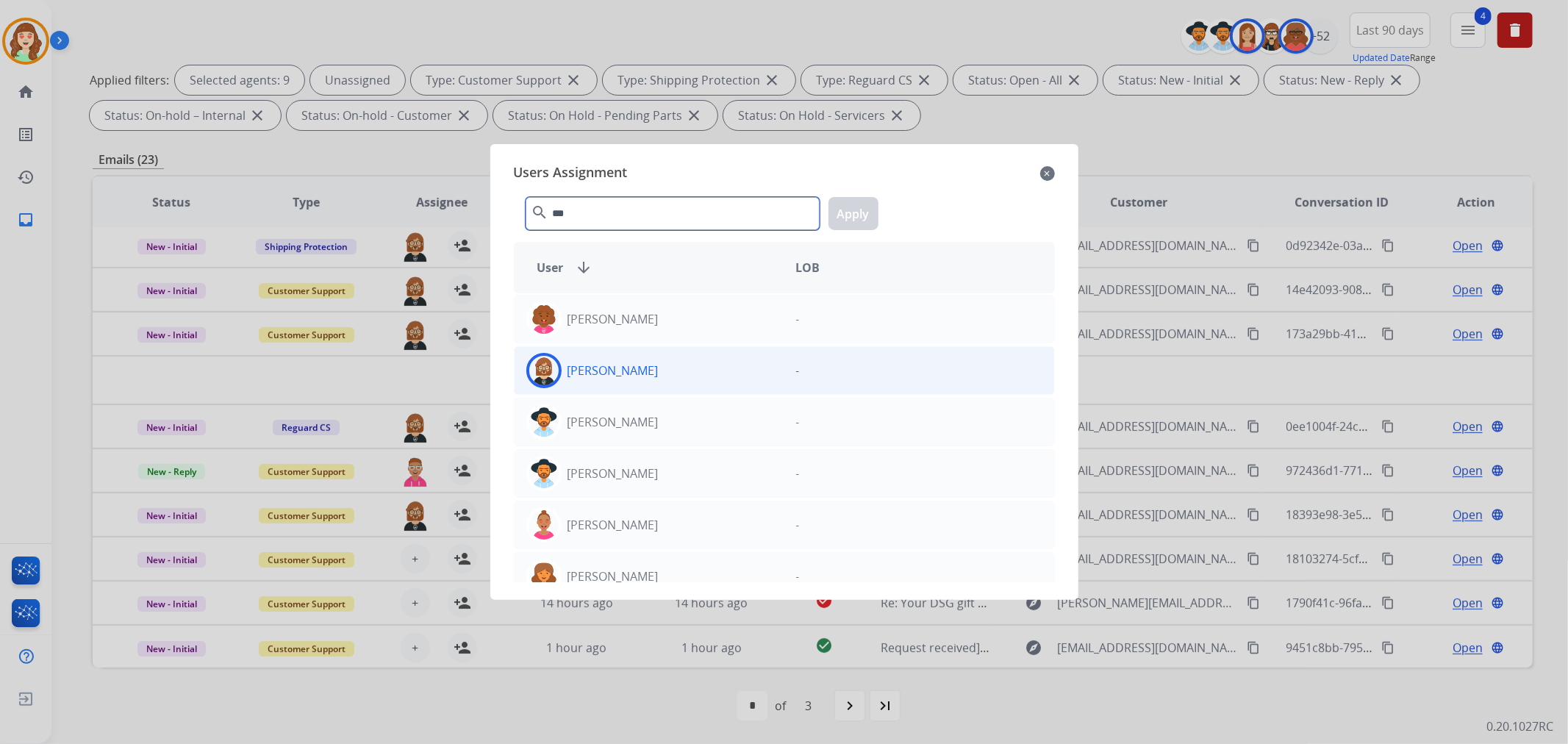
type input "***"
drag, startPoint x: 716, startPoint y: 376, endPoint x: 917, endPoint y: 223, distance: 252.6
click at [716, 373] on div "[PERSON_NAME]" at bounding box center [649, 371] width 270 height 36
click at [855, 205] on button "Apply" at bounding box center [854, 212] width 50 height 33
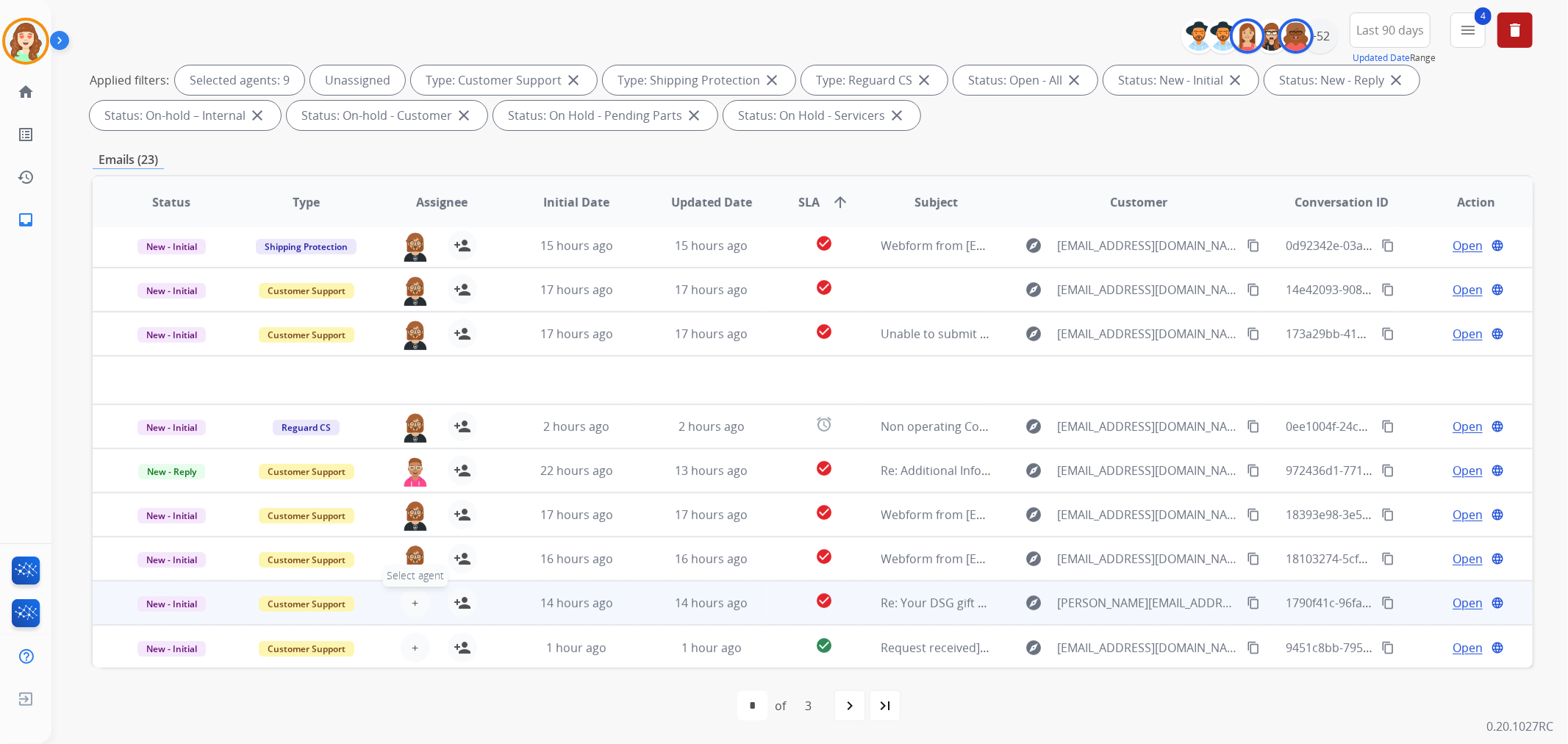
click at [408, 603] on button "+ Select agent" at bounding box center [416, 603] width 30 height 30
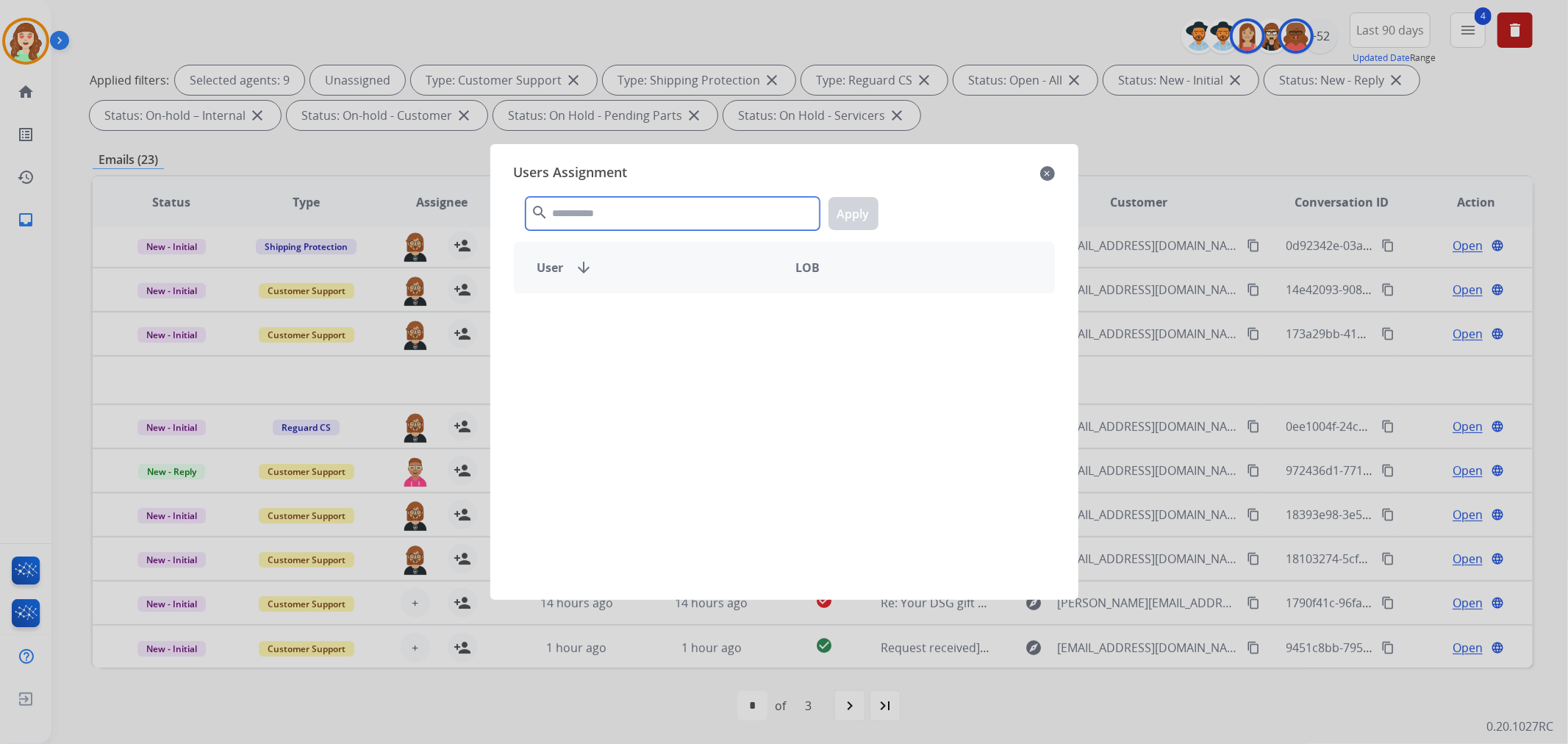
click at [562, 205] on input "text" at bounding box center [673, 212] width 294 height 33
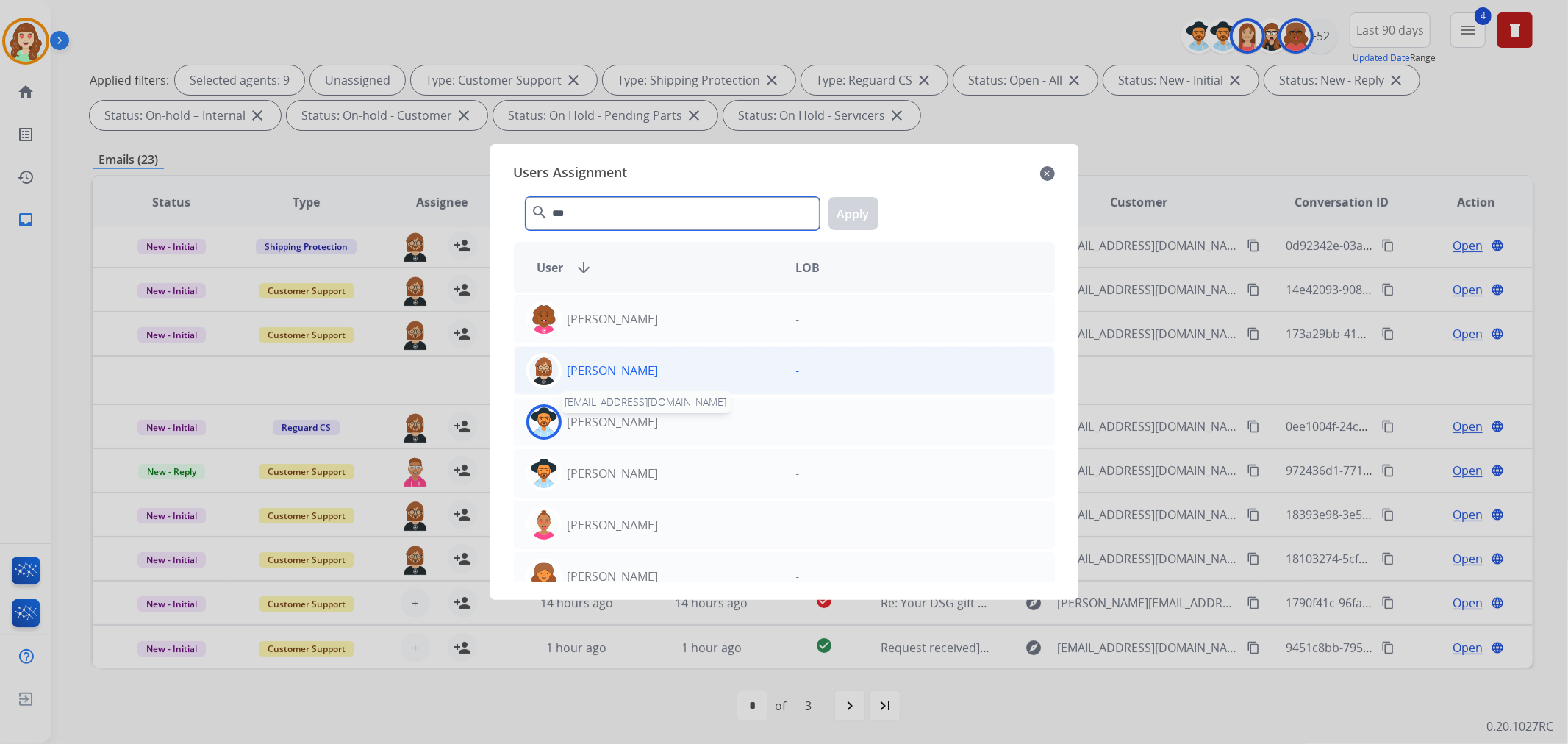
type input "***"
click at [657, 362] on div "[PERSON_NAME]" at bounding box center [649, 371] width 270 height 36
click at [865, 206] on button "Apply" at bounding box center [854, 212] width 50 height 33
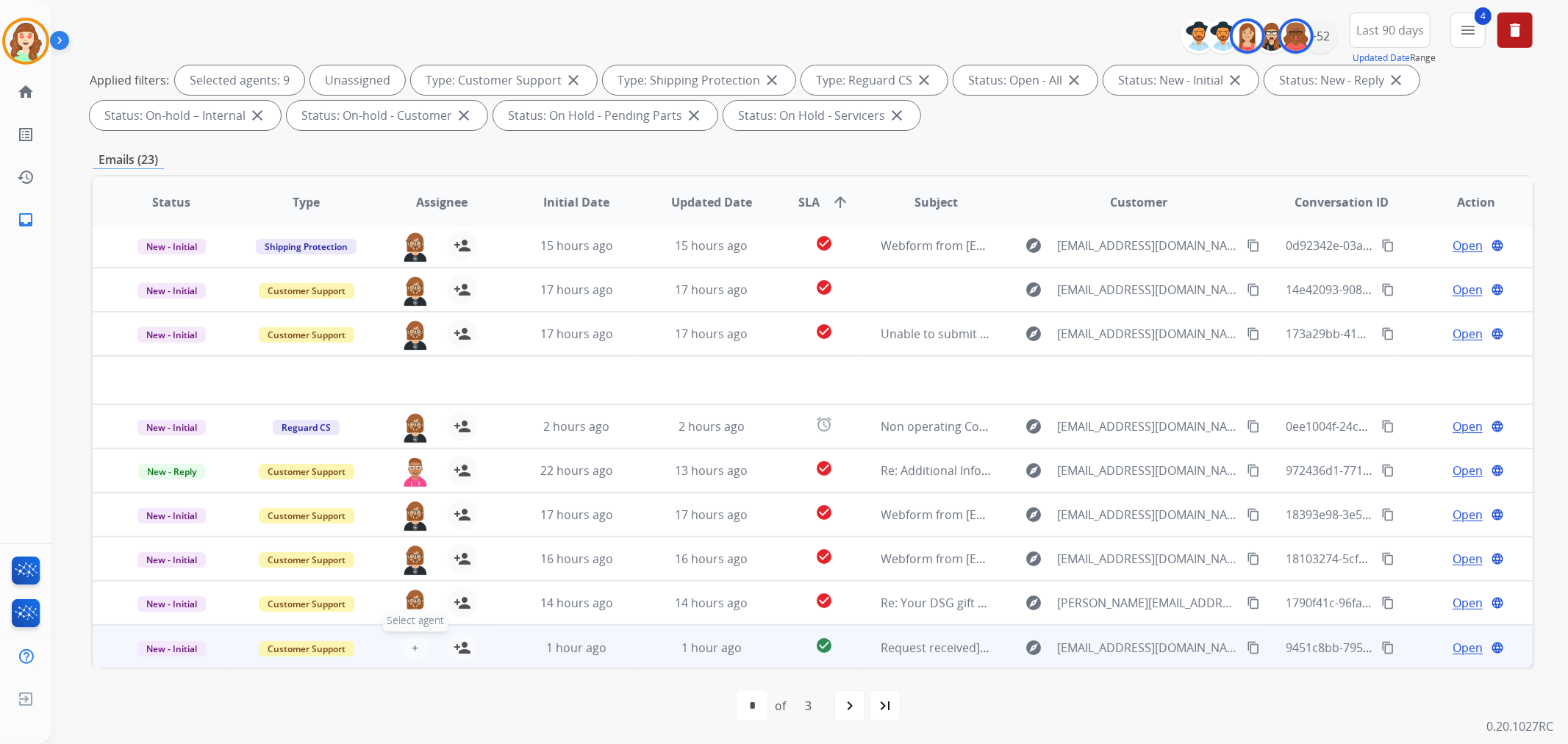
click at [413, 643] on span "+" at bounding box center [415, 648] width 7 height 18
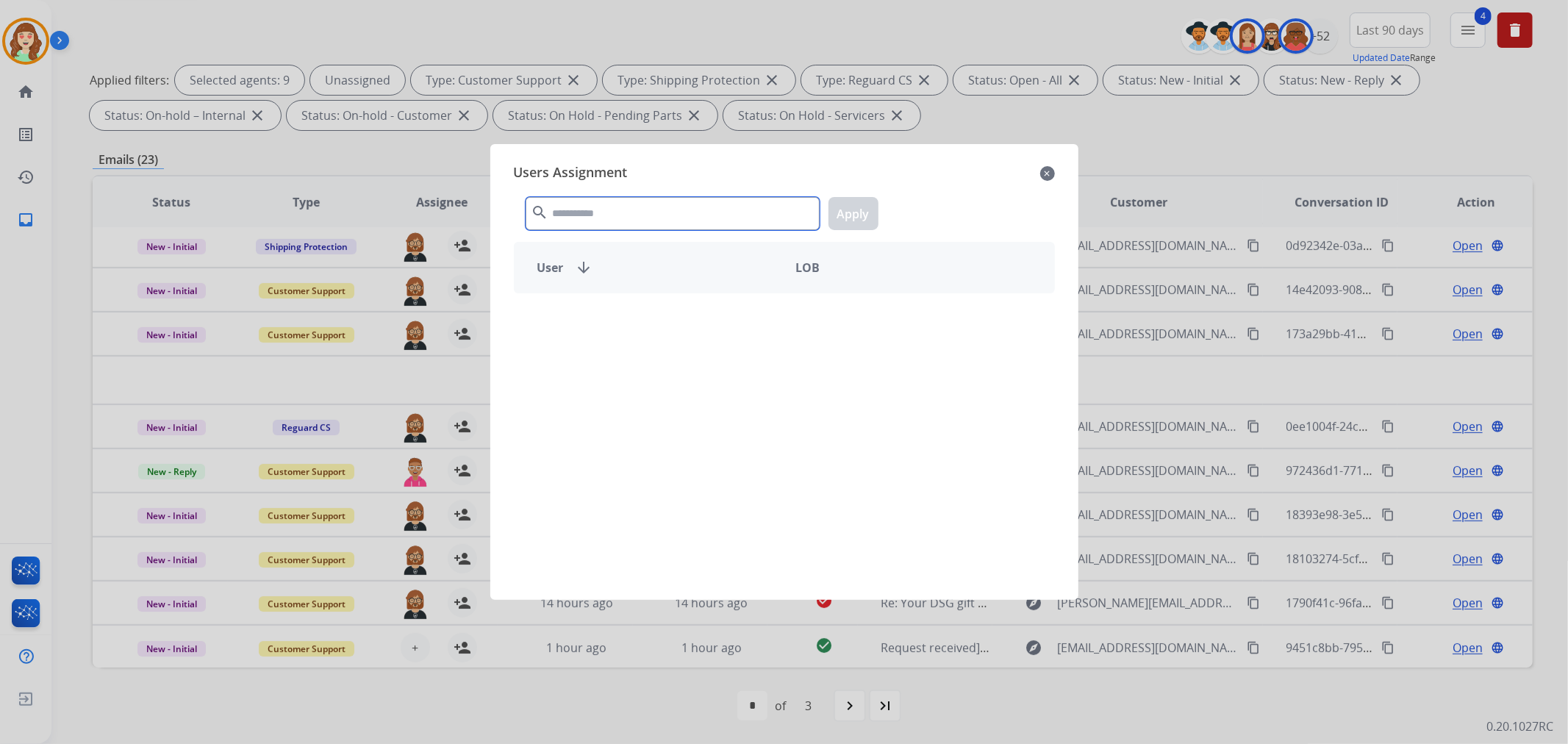
click at [650, 213] on input "text" at bounding box center [673, 212] width 294 height 33
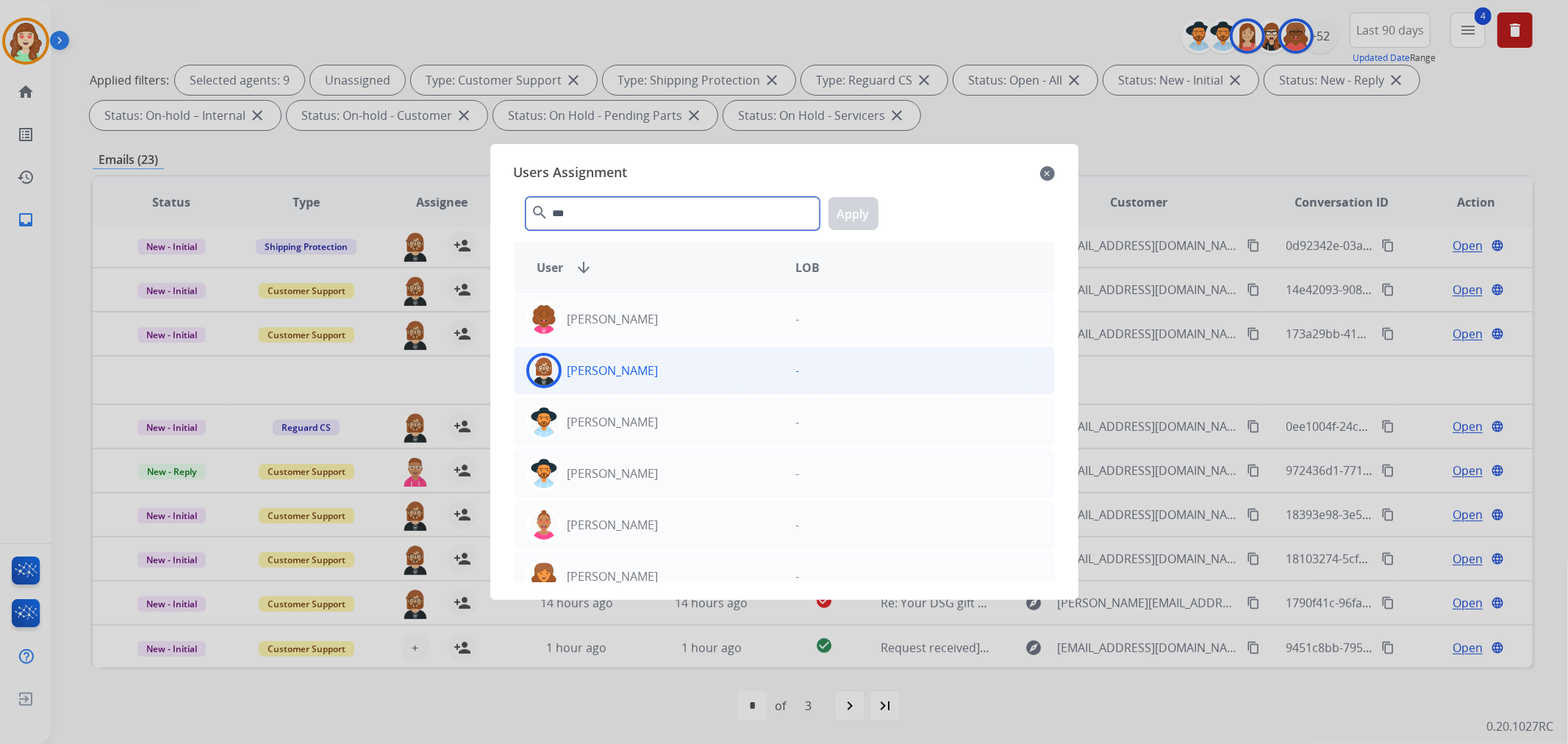
type input "***"
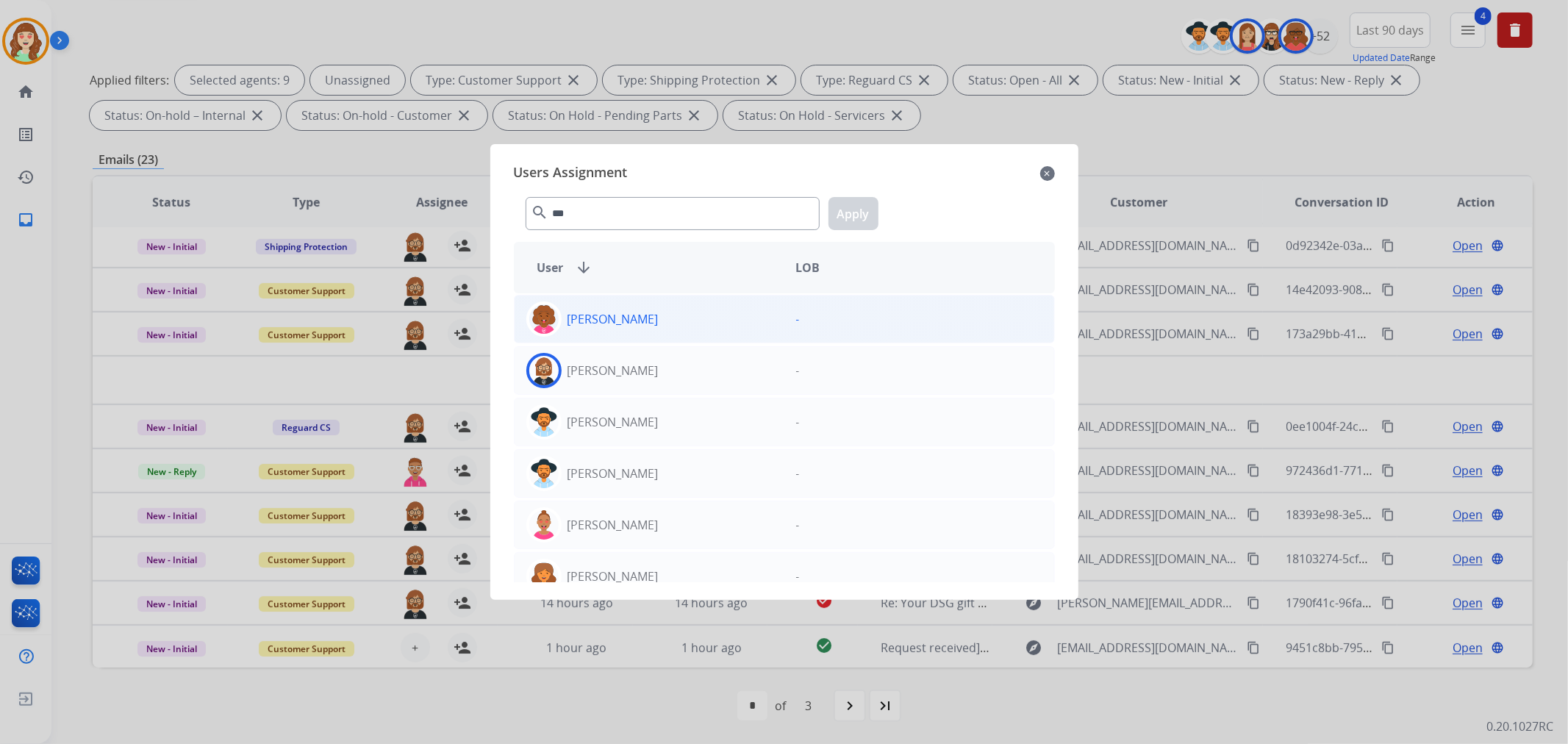
drag, startPoint x: 690, startPoint y: 371, endPoint x: 808, endPoint y: 322, distance: 127.8
click at [708, 361] on div "[PERSON_NAME]" at bounding box center [649, 371] width 270 height 36
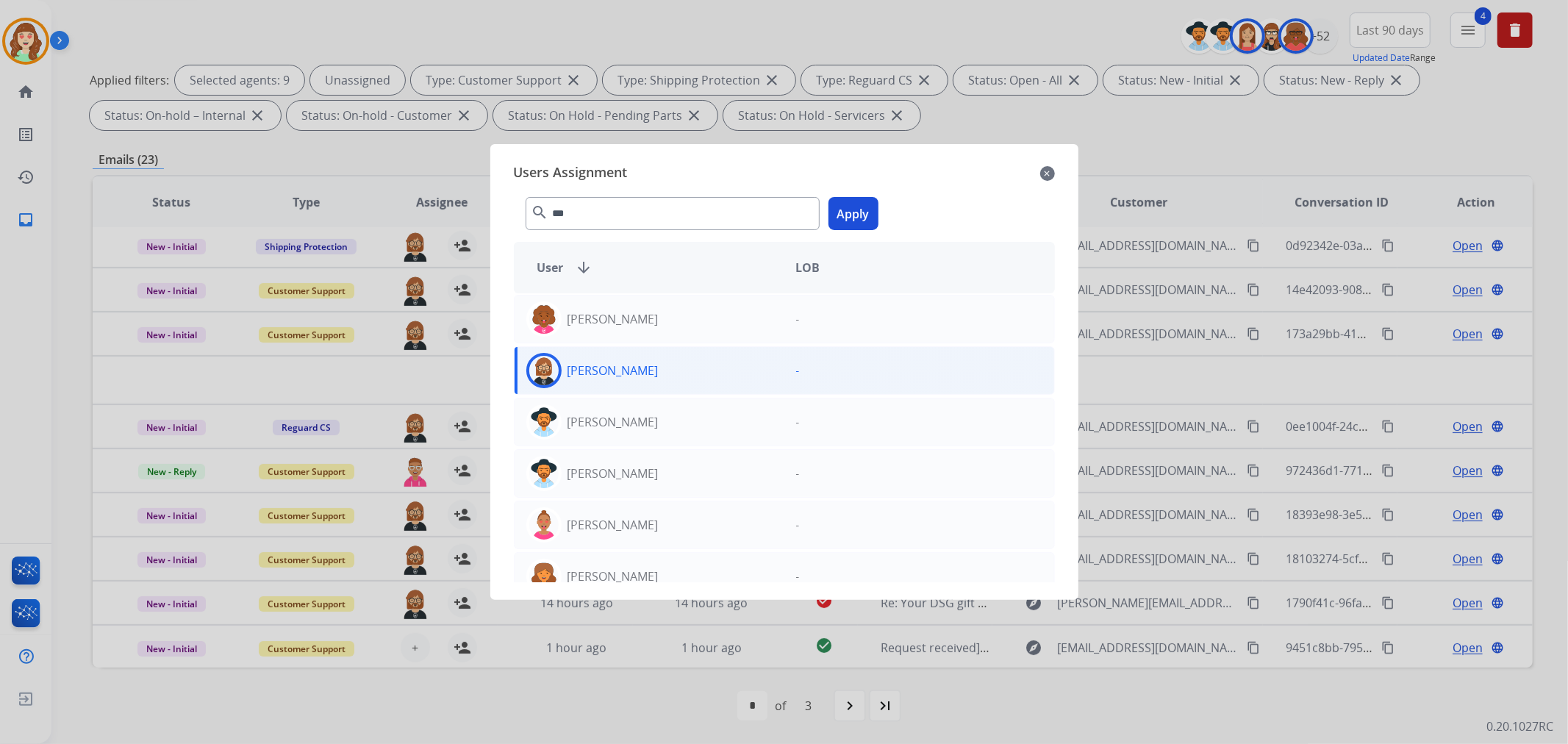
click at [855, 214] on button "Apply" at bounding box center [854, 212] width 50 height 33
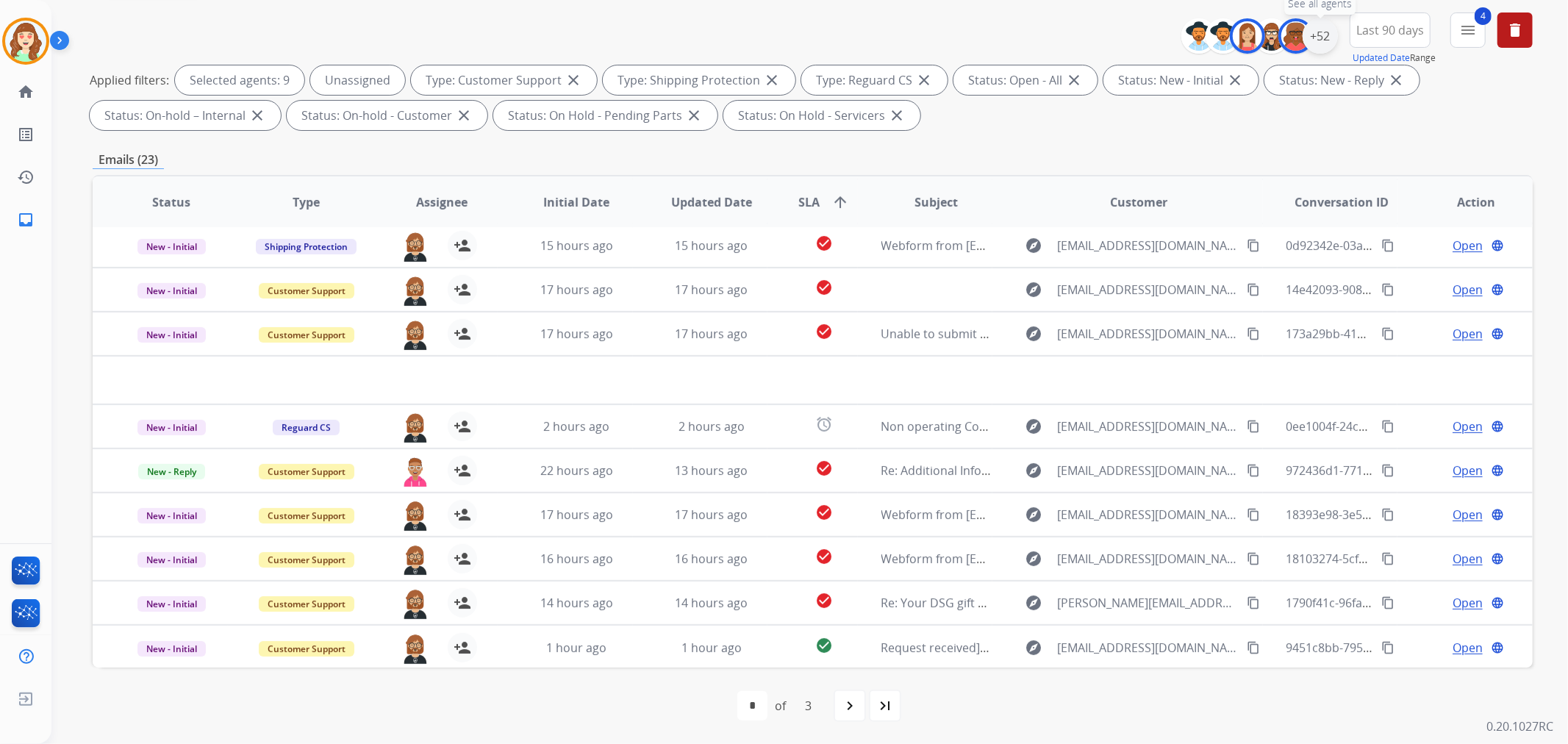
click at [1309, 41] on div "+52" at bounding box center [1320, 37] width 36 height 36
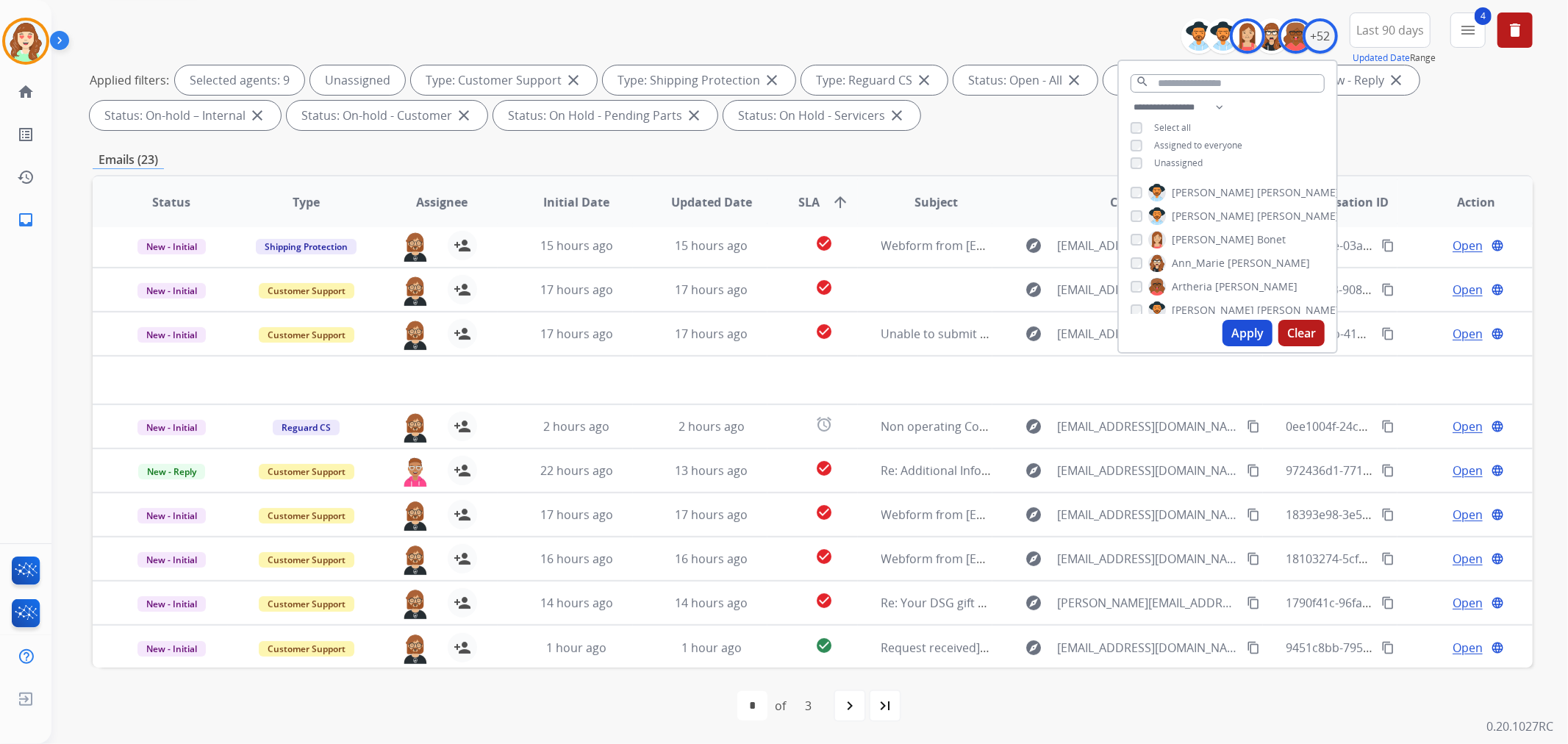
click at [1305, 324] on button "Clear" at bounding box center [1301, 333] width 46 height 27
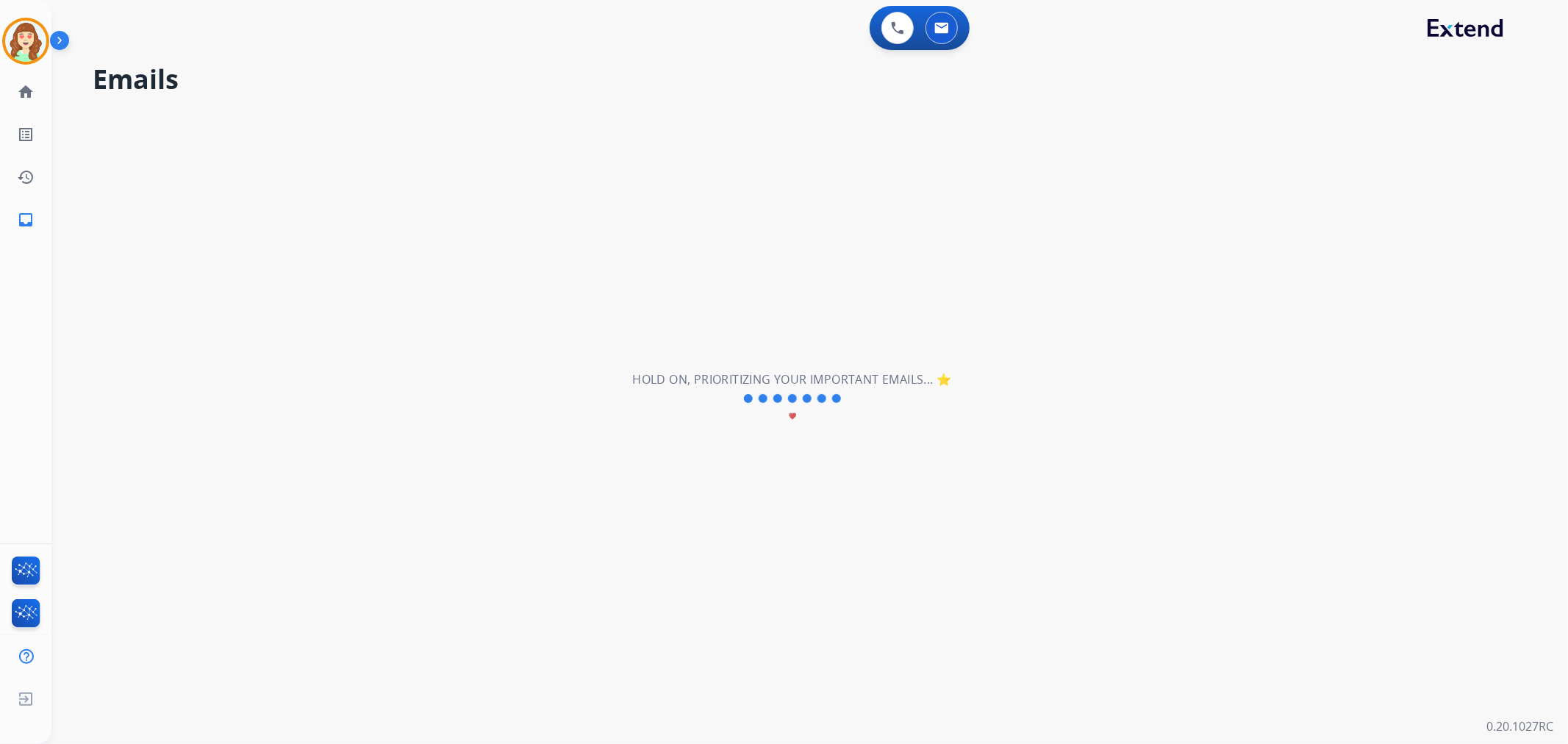
scroll to position [0, 0]
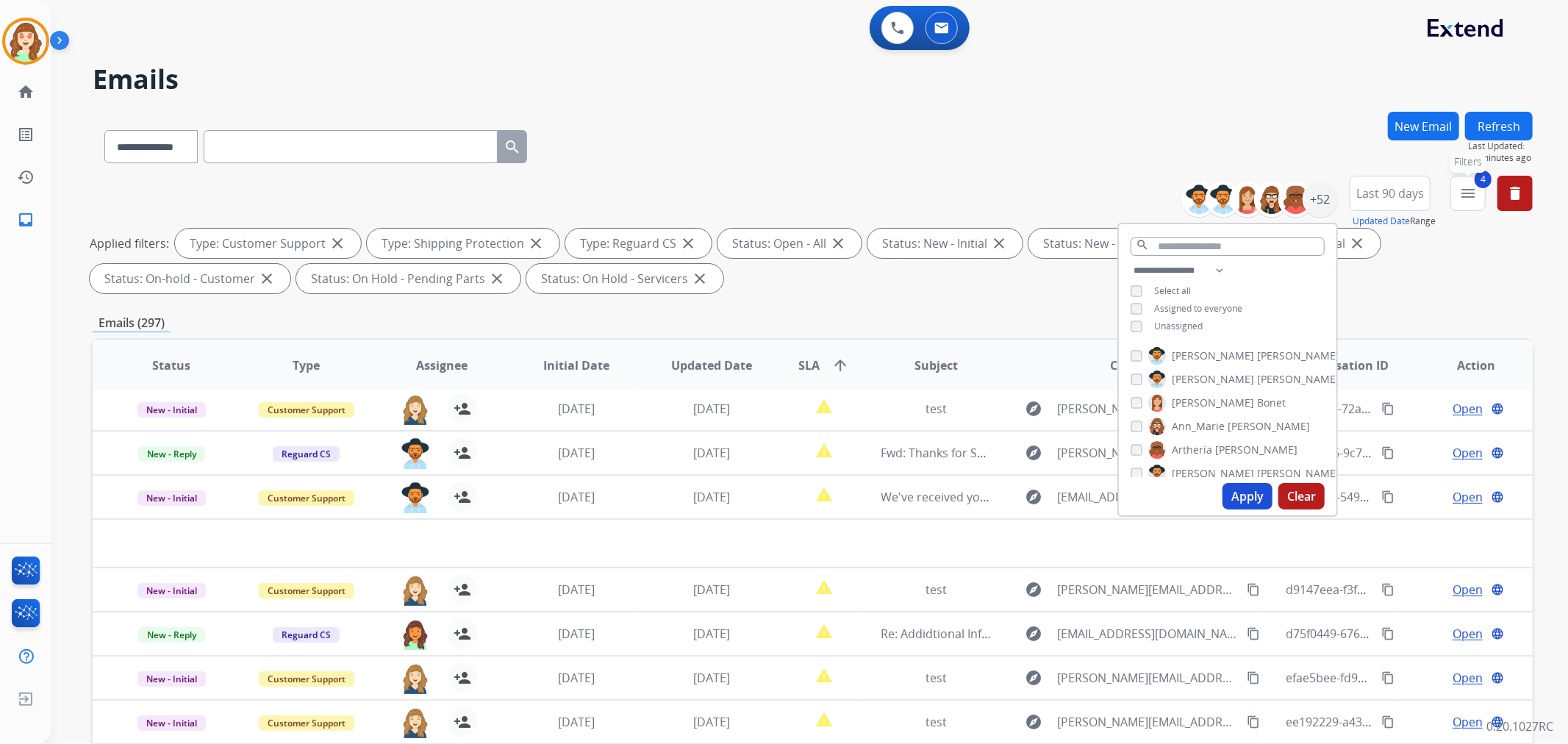
click at [1469, 193] on mat-icon "menu" at bounding box center [1468, 194] width 18 height 18
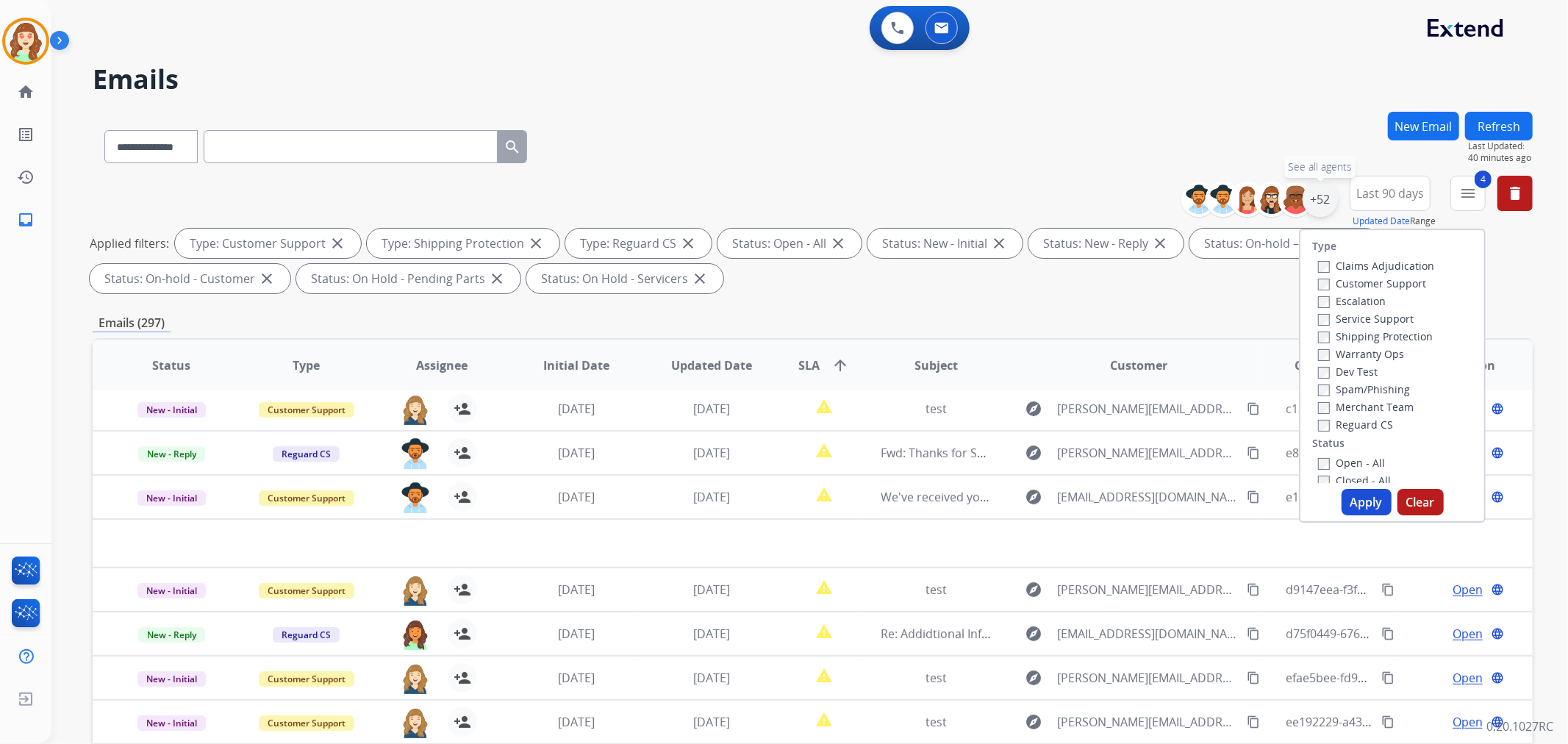
click at [1322, 199] on div "+52" at bounding box center [1320, 200] width 36 height 36
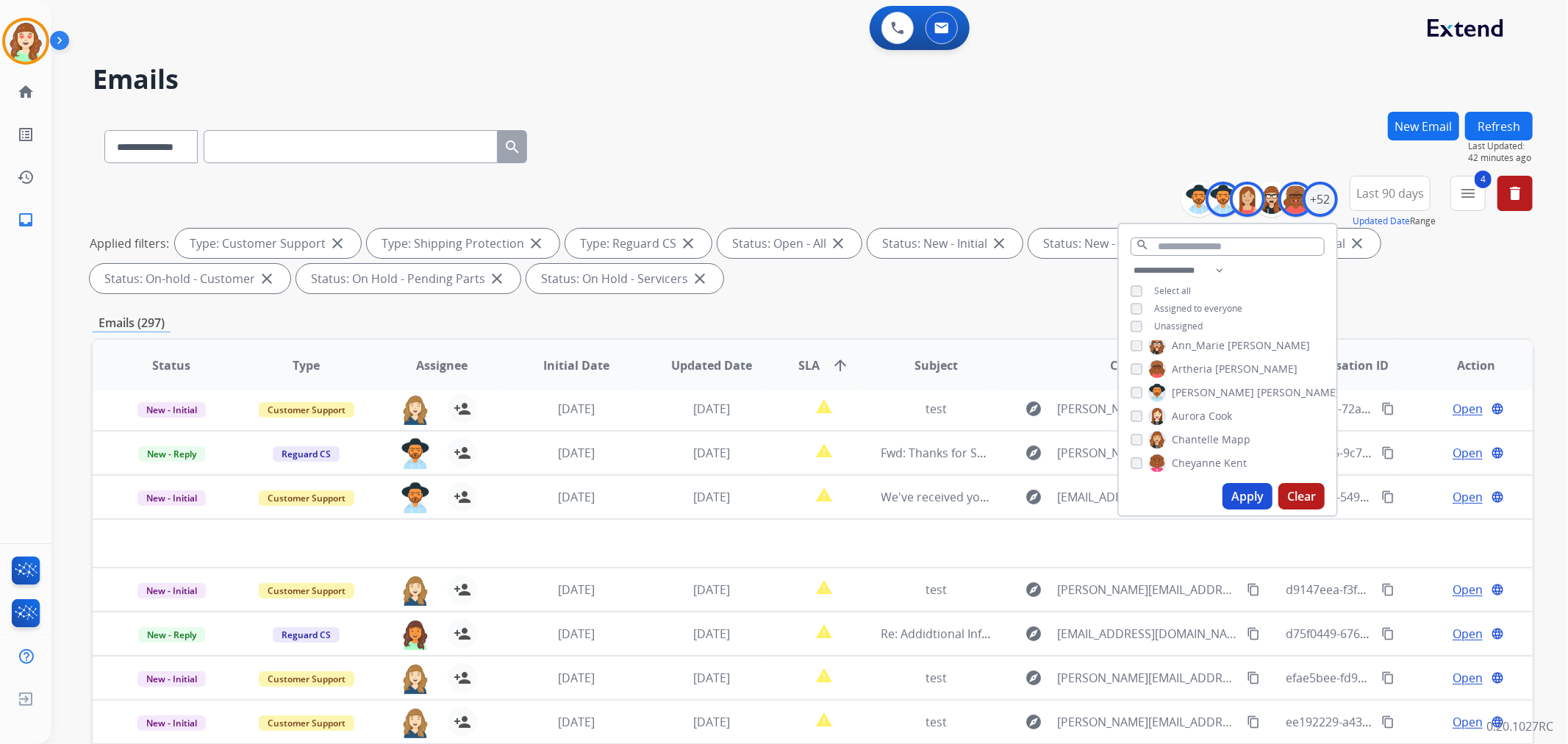
scroll to position [82, 0]
click at [1135, 406] on div "[PERSON_NAME]" at bounding box center [1181, 415] width 102 height 18
drag, startPoint x: 1136, startPoint y: 406, endPoint x: 1136, endPoint y: 428, distance: 22.0
click at [1136, 430] on div "[PERSON_NAME]" at bounding box center [1190, 439] width 120 height 18
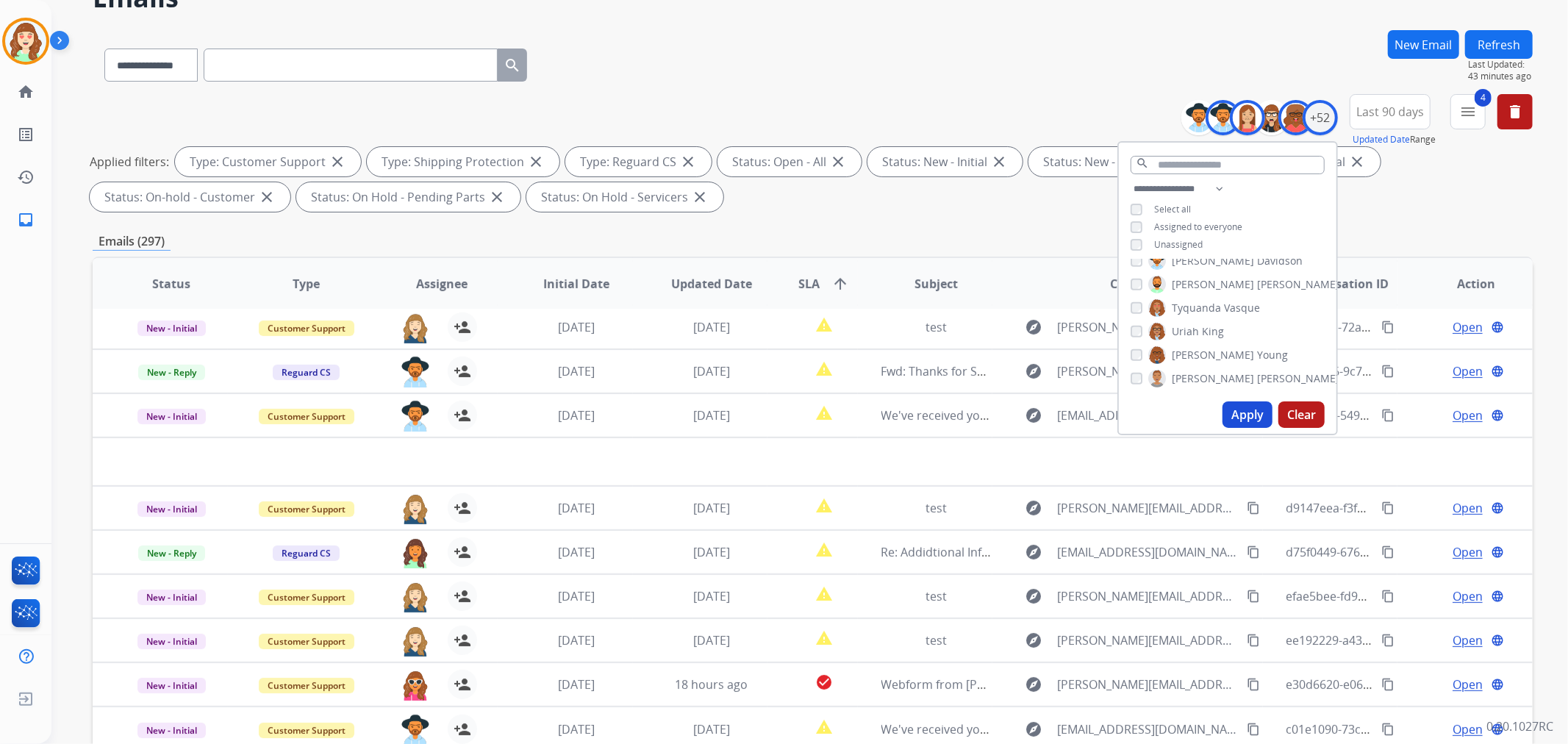
click at [1248, 408] on button "Apply" at bounding box center [1247, 414] width 50 height 27
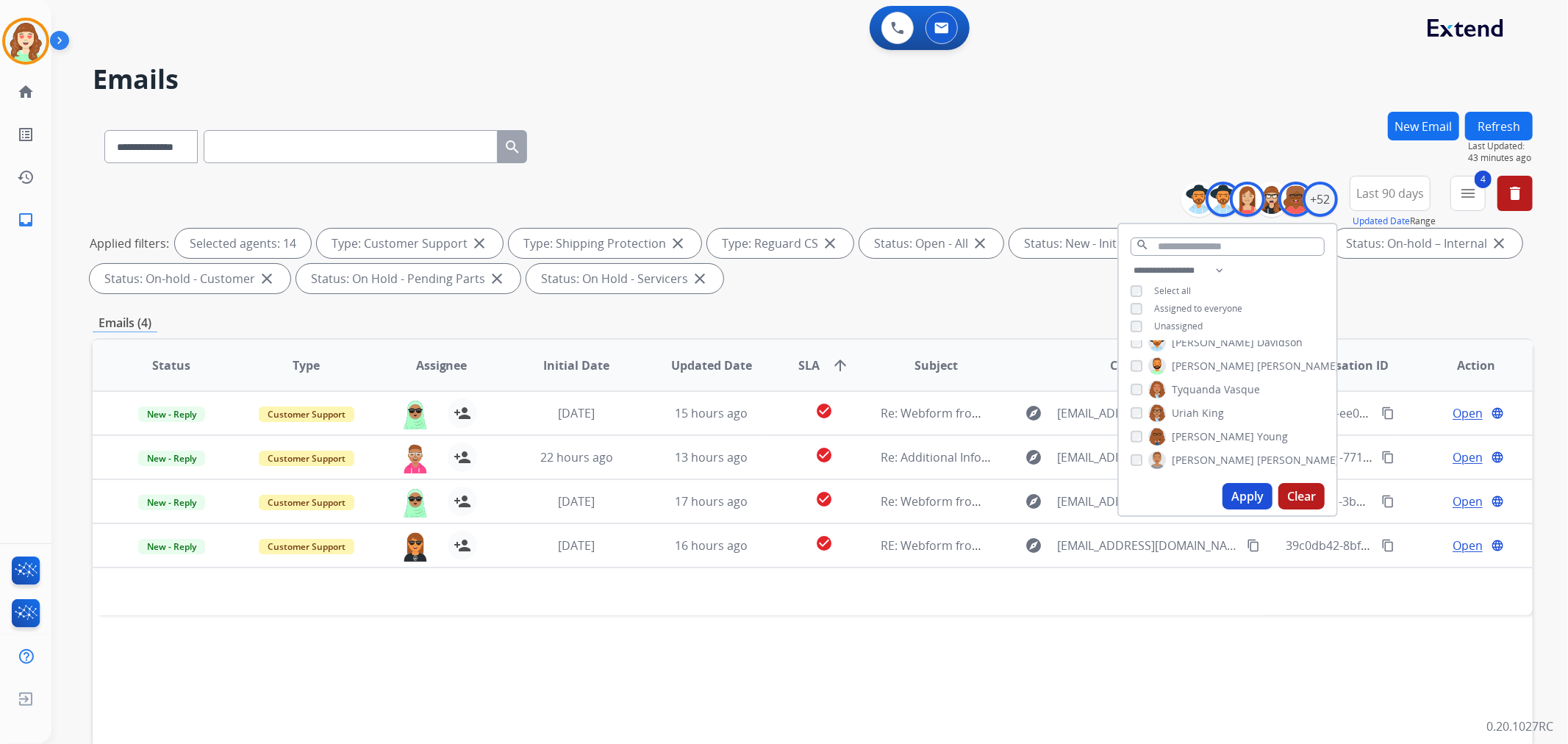
scroll to position [0, 0]
click at [832, 359] on mat-icon "arrow_upward" at bounding box center [841, 366] width 18 height 18
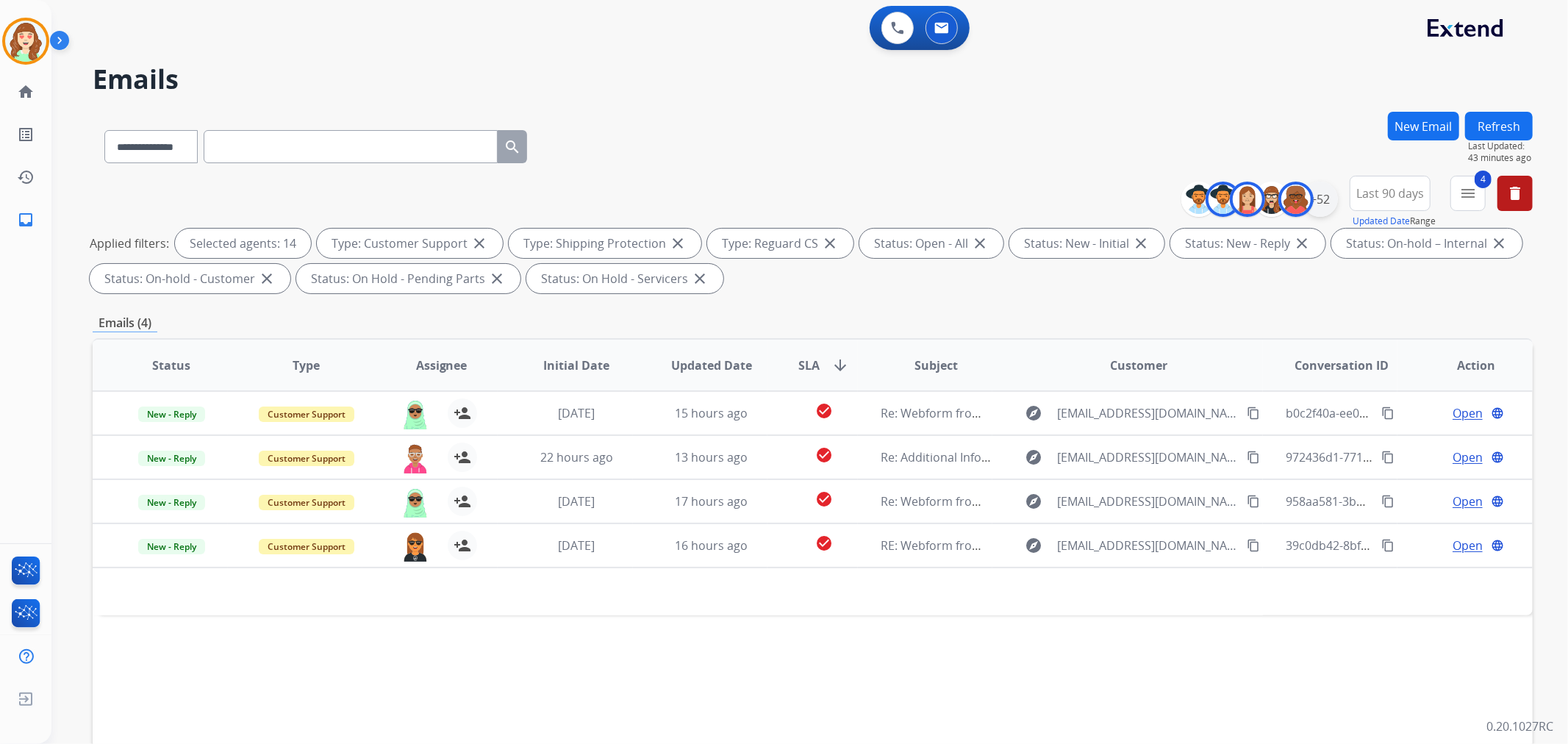
click at [1321, 203] on div "+52" at bounding box center [1320, 200] width 36 height 36
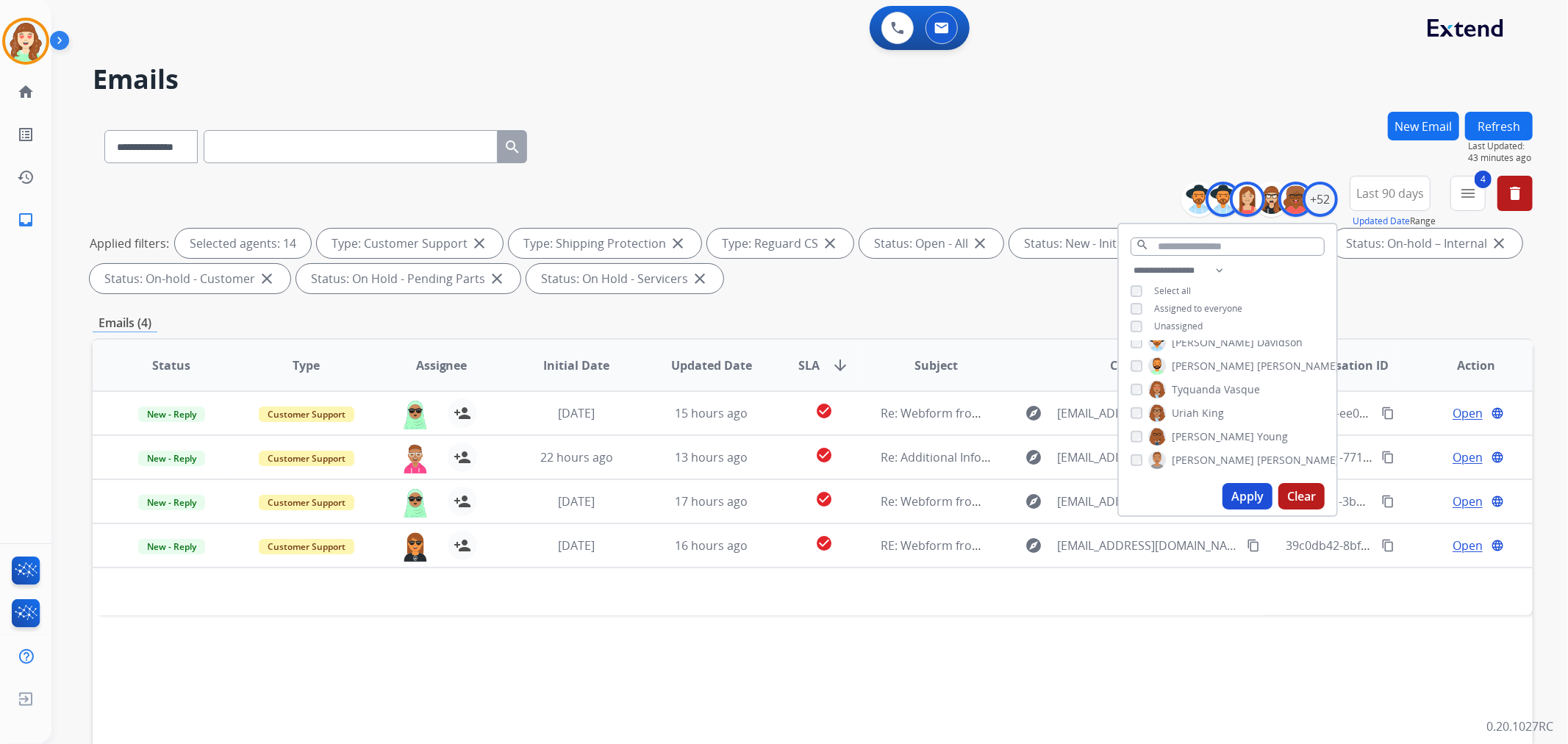
click at [1254, 490] on button "Apply" at bounding box center [1247, 496] width 50 height 27
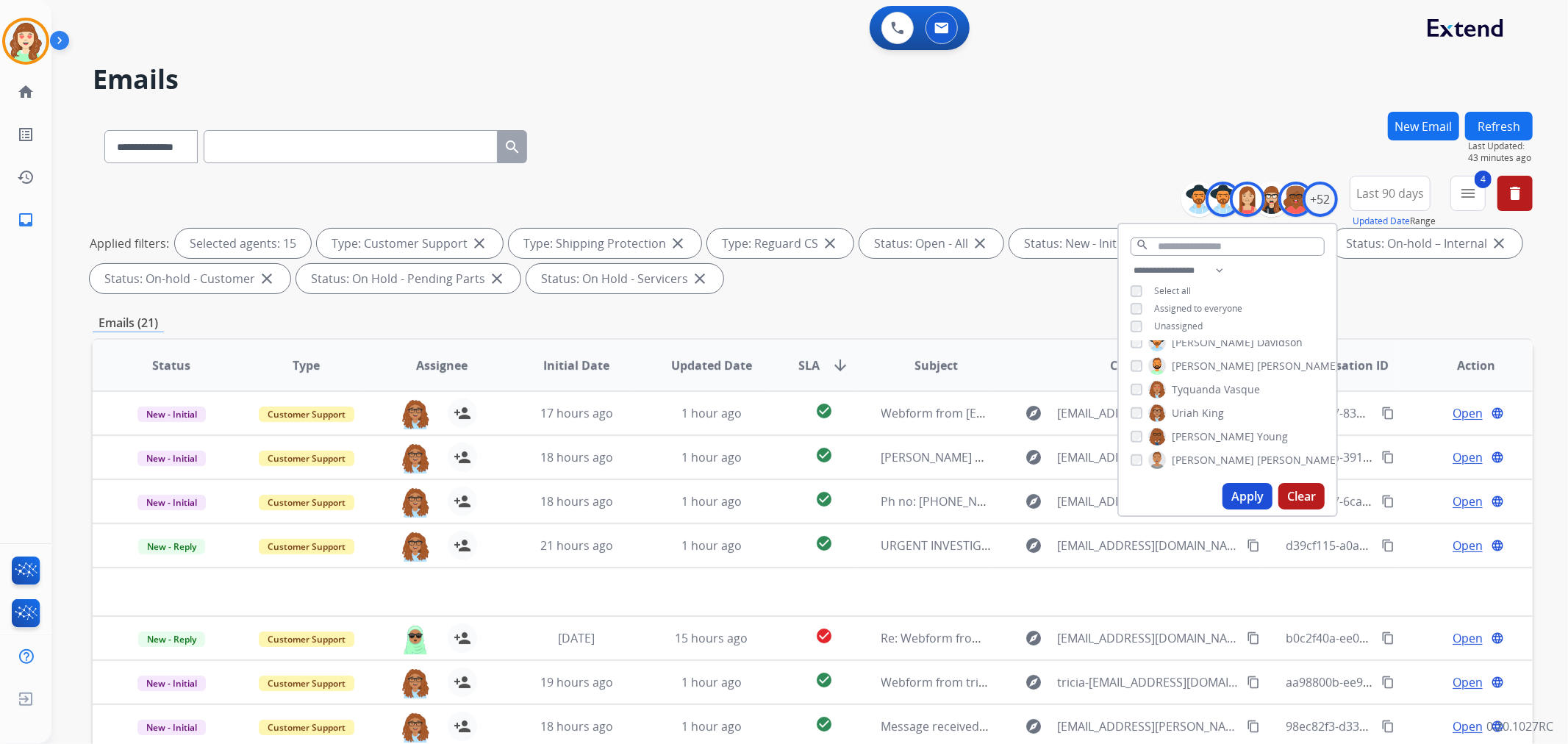
scroll to position [850, 0]
click at [1304, 504] on button "Clear" at bounding box center [1301, 496] width 46 height 27
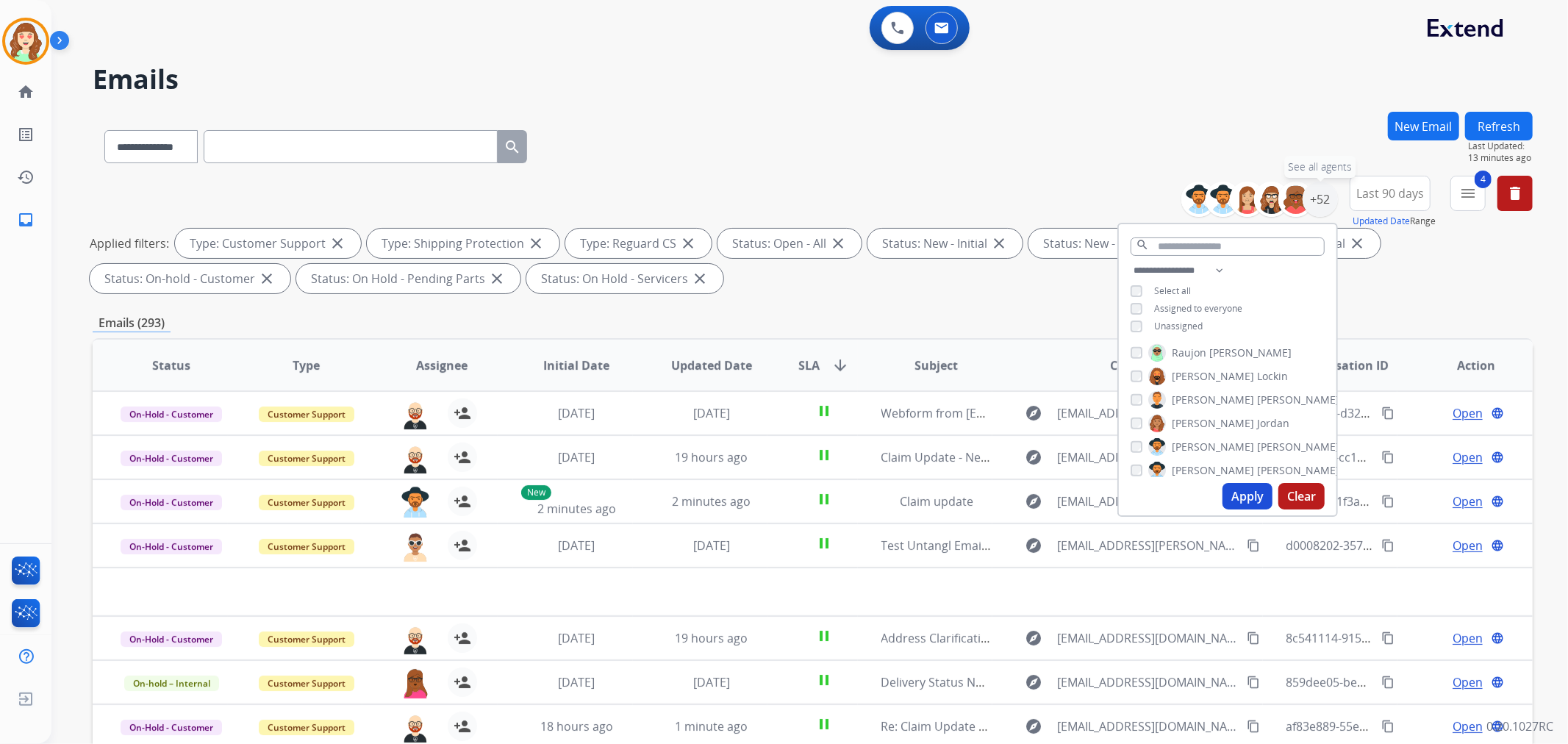
drag, startPoint x: 1324, startPoint y: 200, endPoint x: 1361, endPoint y: 189, distance: 38.6
click at [1324, 200] on div "+52" at bounding box center [1320, 200] width 36 height 36
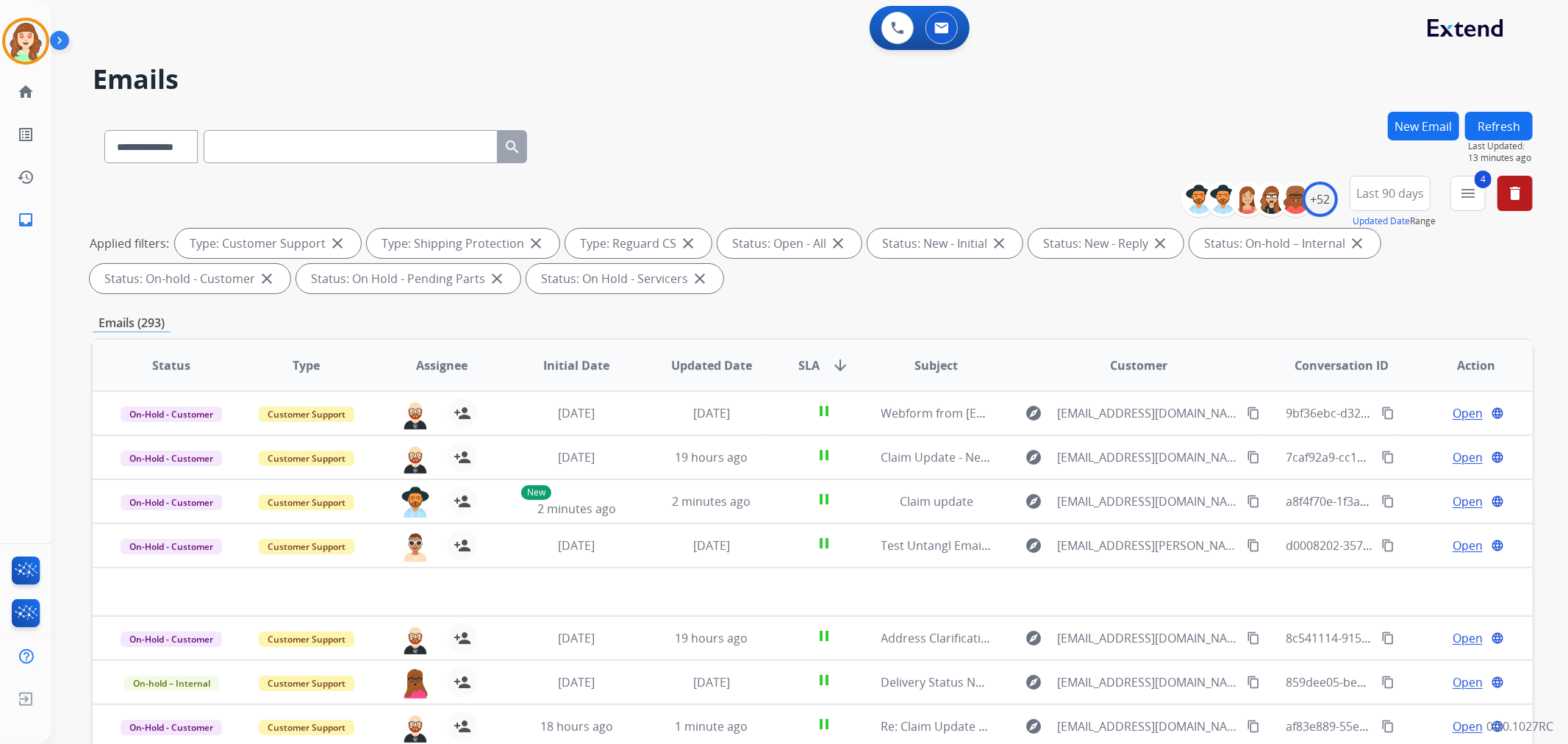
click at [1394, 191] on span "Last 90 days" at bounding box center [1390, 194] width 67 height 6
click at [1467, 192] on mat-icon "menu" at bounding box center [1468, 194] width 18 height 18
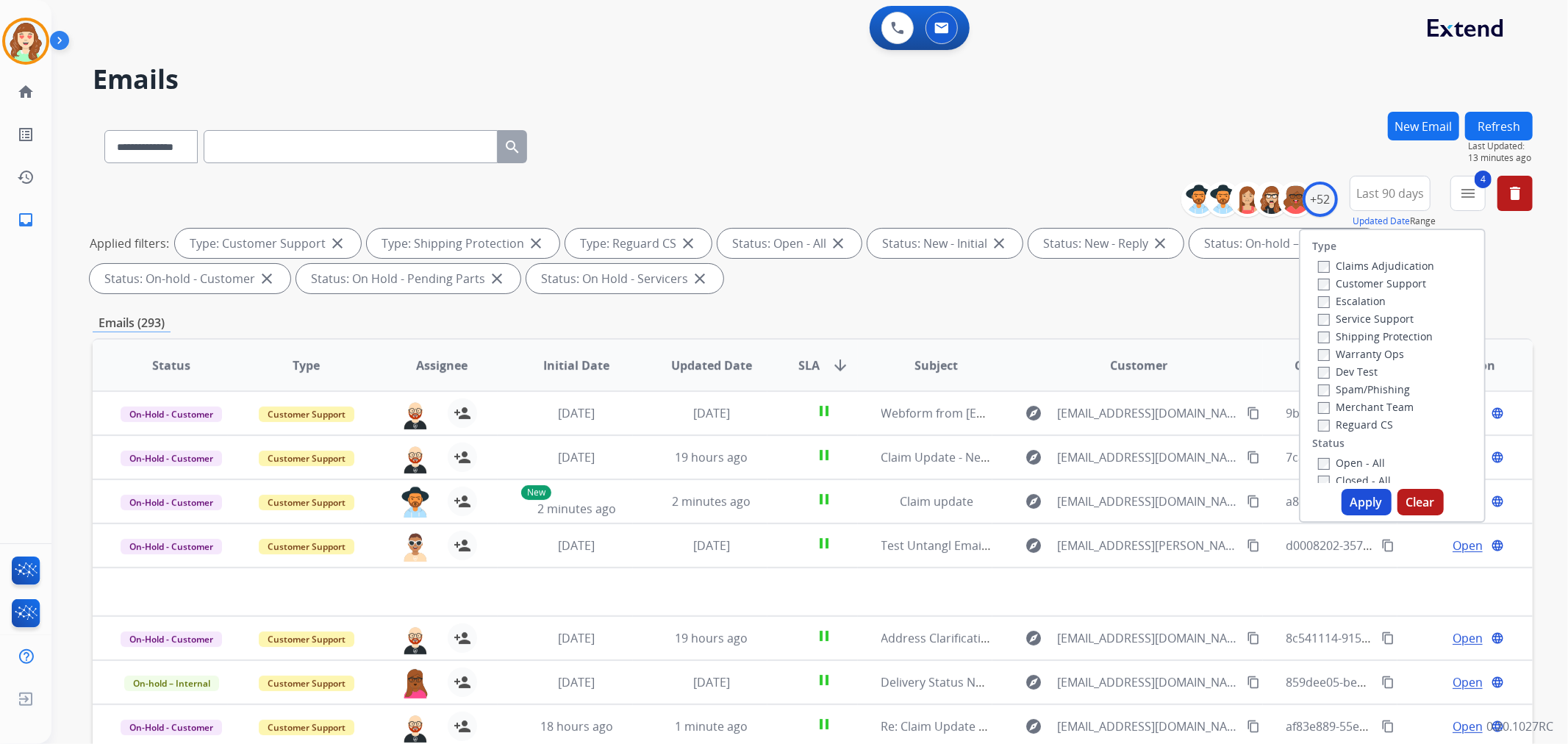
click at [1364, 509] on button "Apply" at bounding box center [1366, 502] width 50 height 27
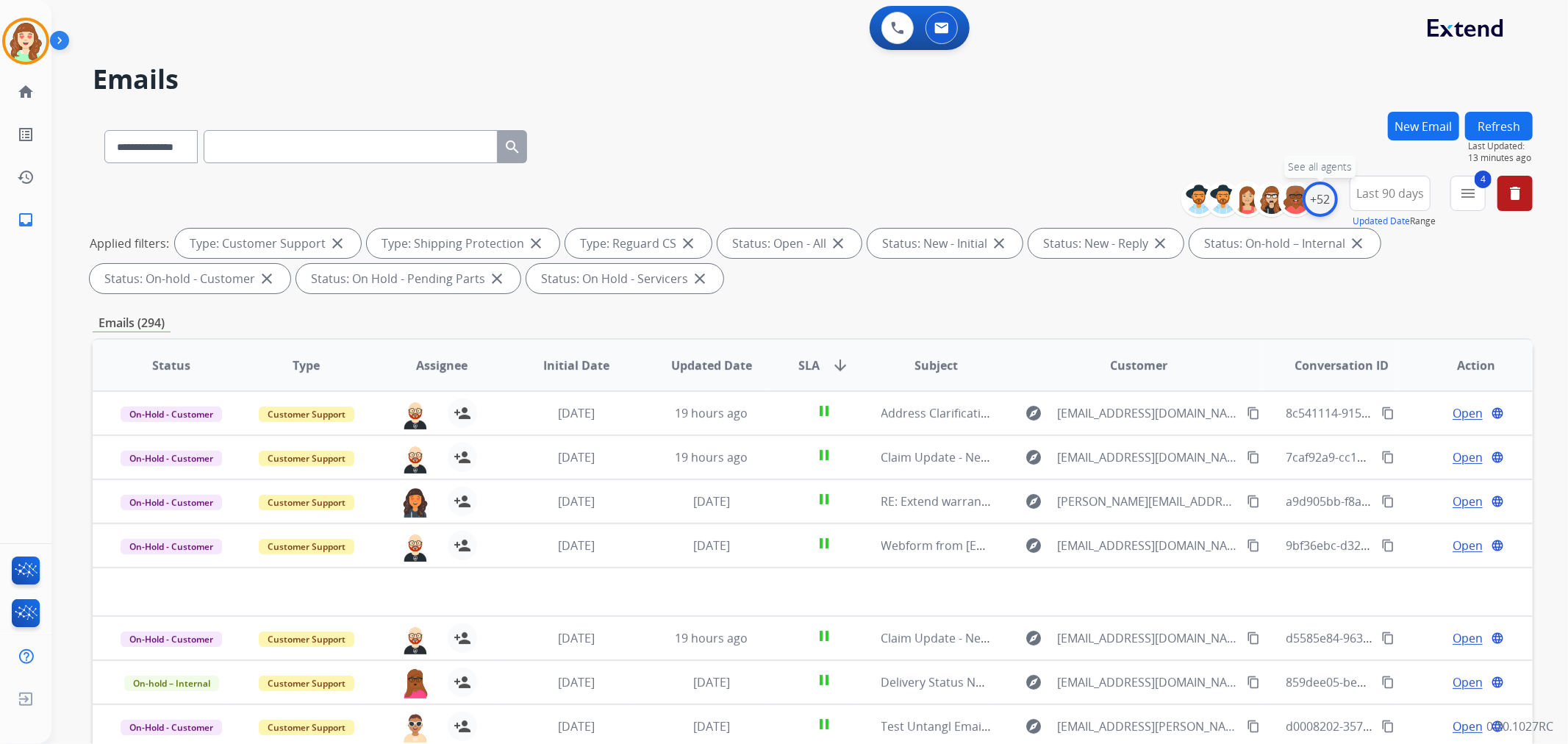
click at [1331, 203] on div "+52" at bounding box center [1320, 200] width 36 height 36
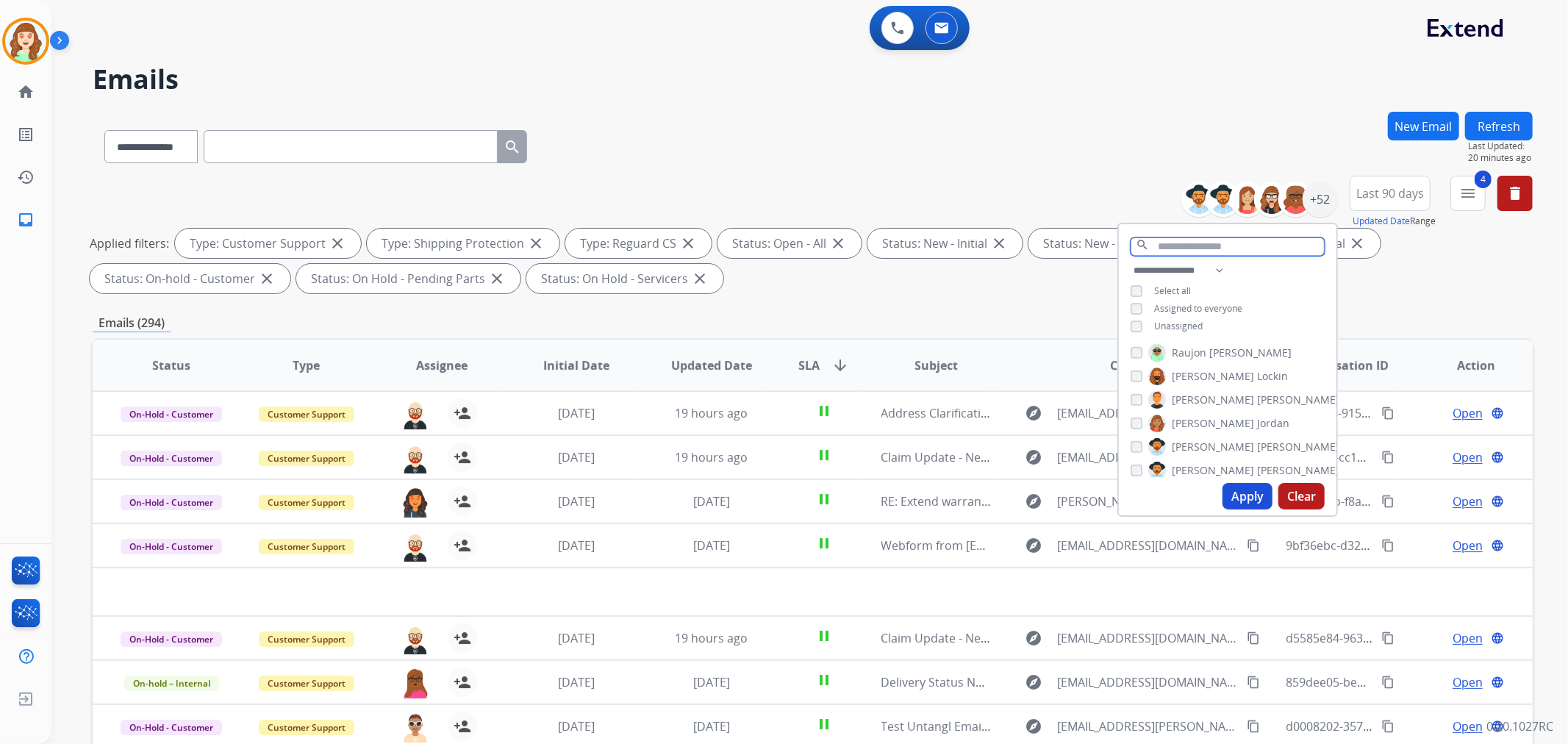
click at [1165, 247] on input "text" at bounding box center [1227, 246] width 194 height 19
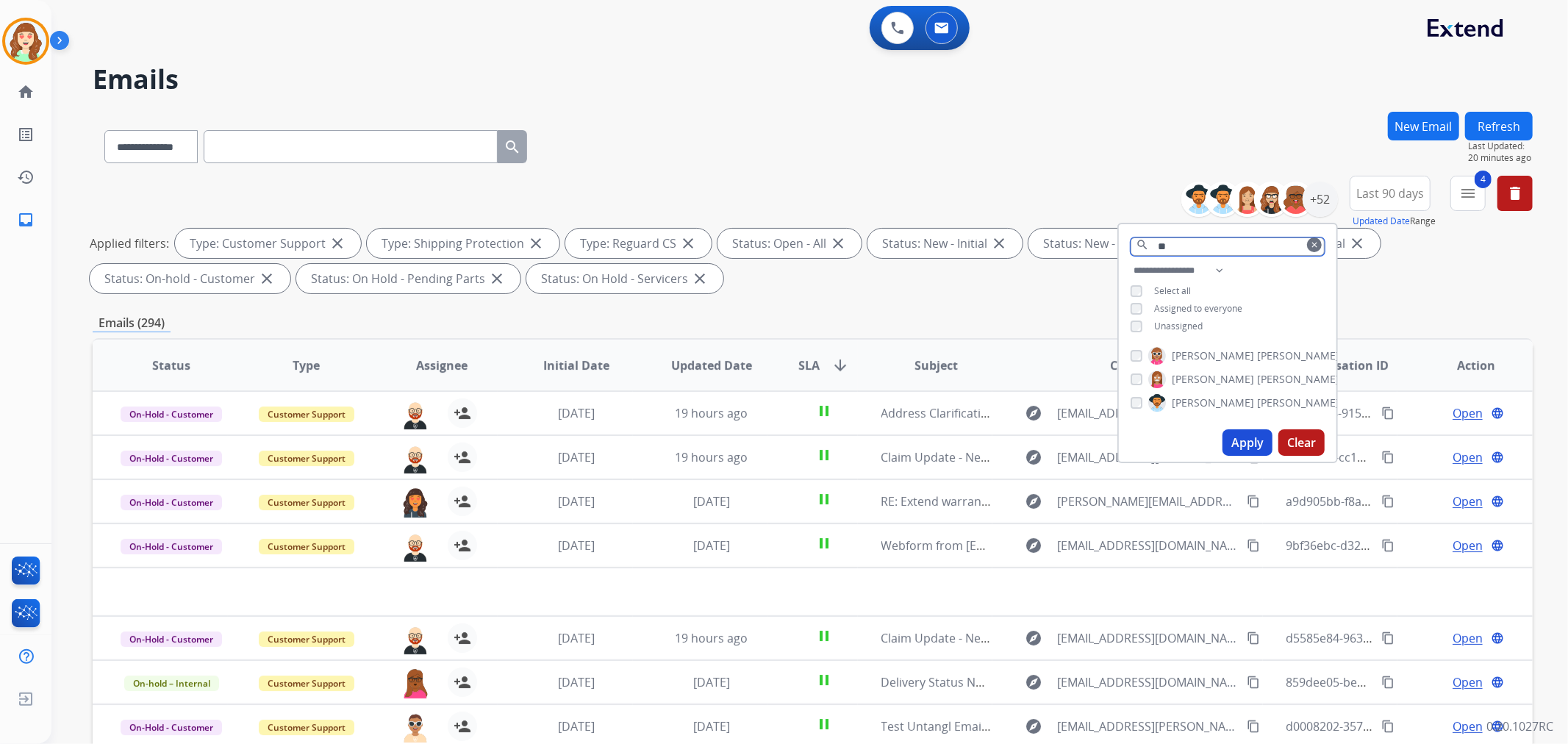
scroll to position [0, 0]
type input "****"
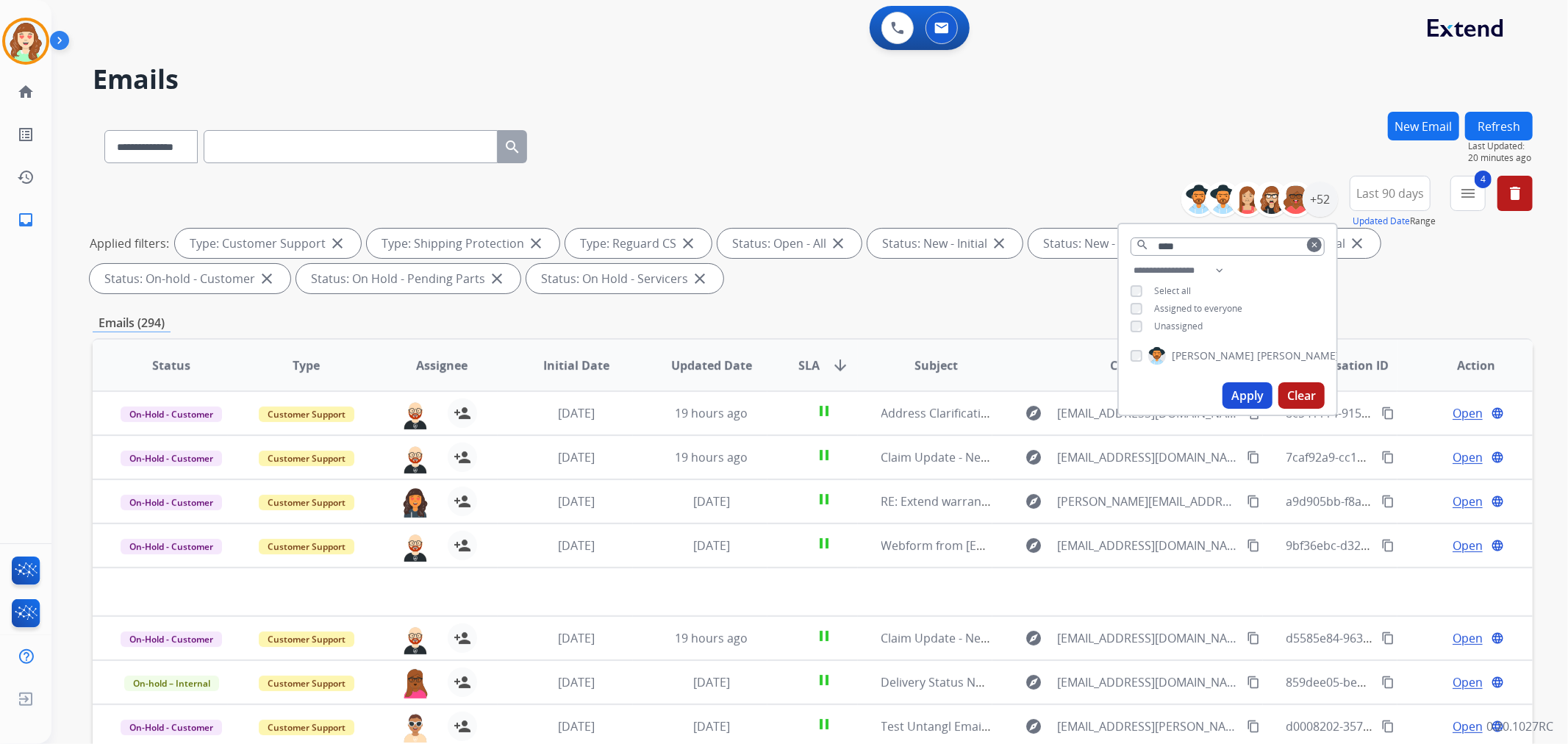
click at [1234, 383] on button "Apply" at bounding box center [1247, 395] width 50 height 27
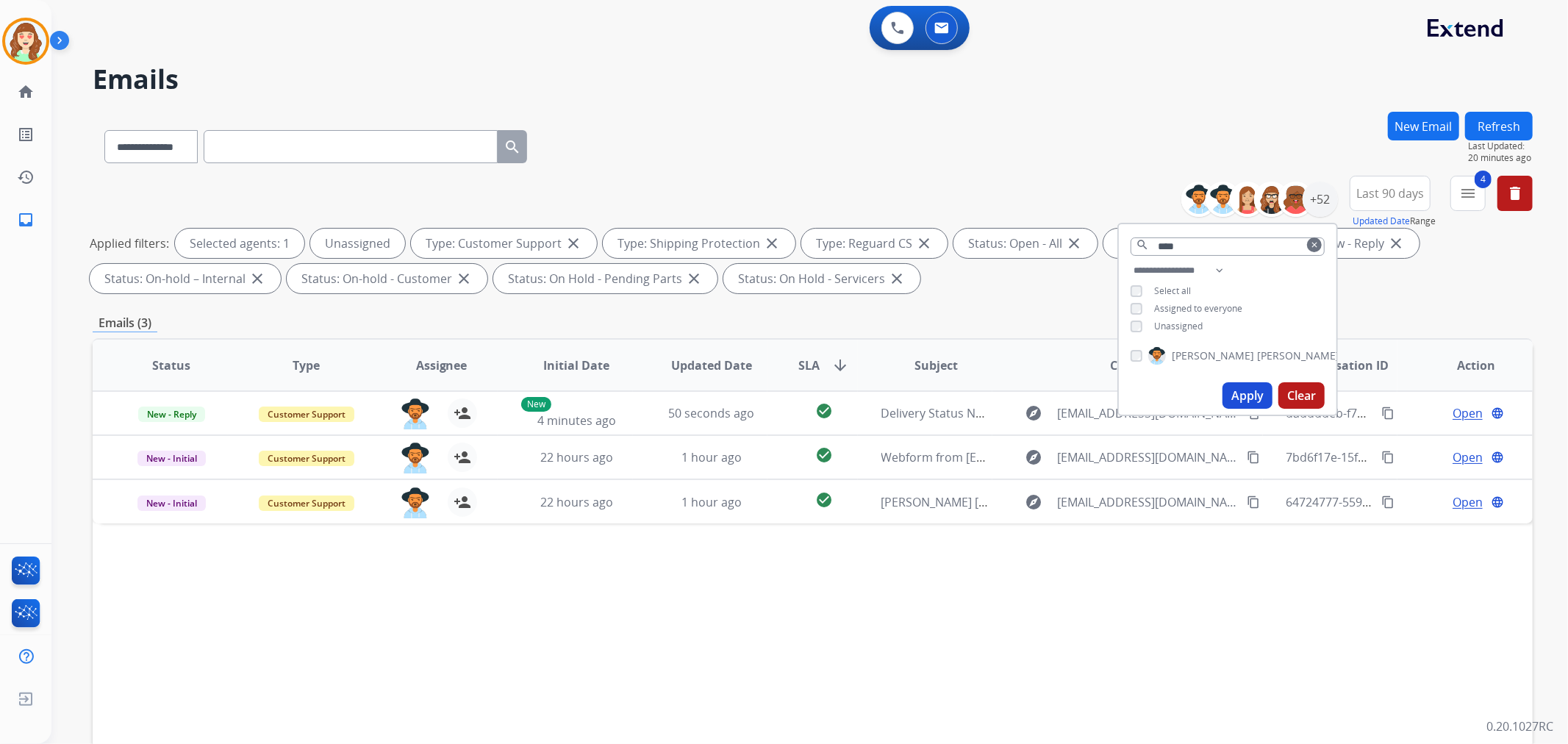
click at [1243, 389] on button "Apply" at bounding box center [1247, 395] width 50 height 27
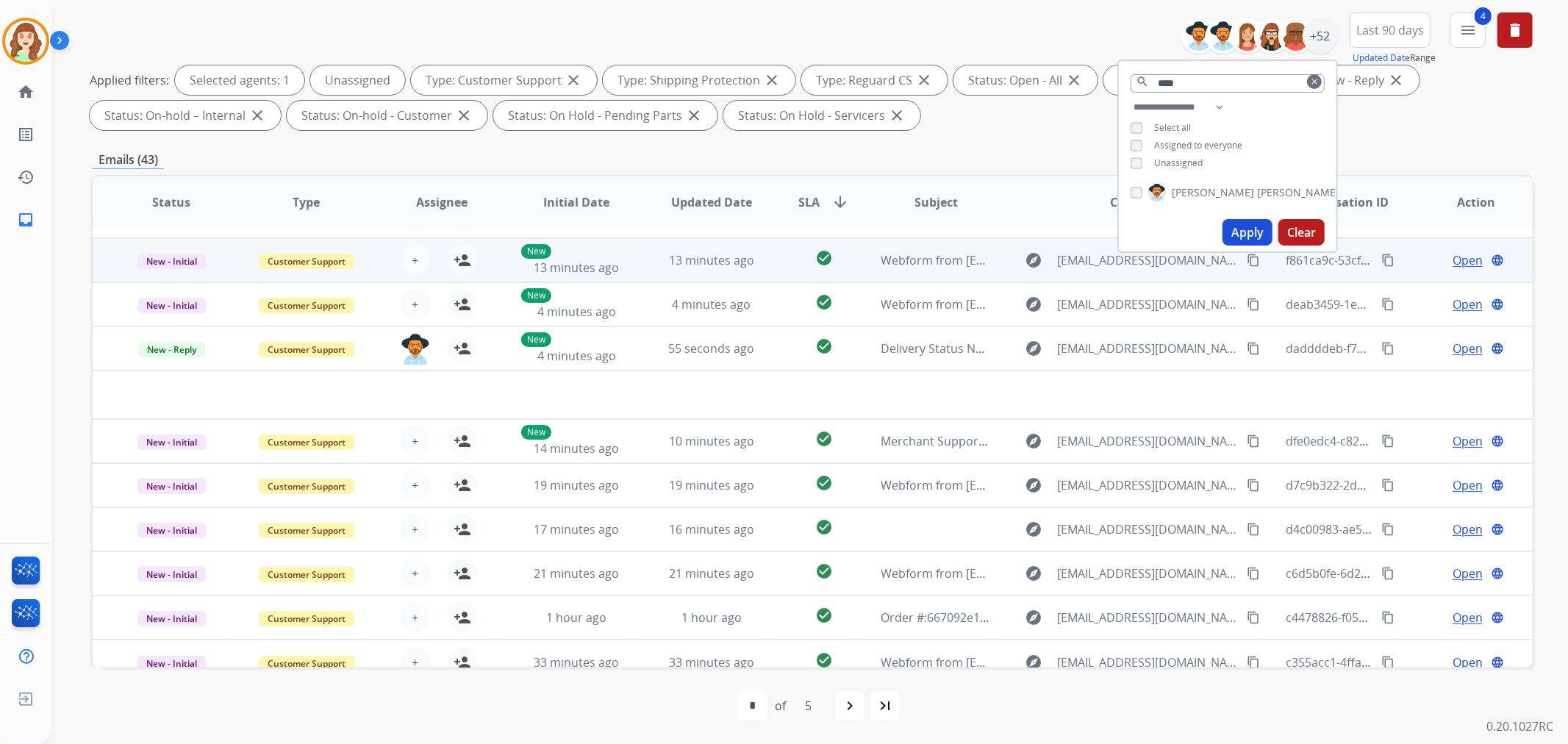
scroll to position [48, 0]
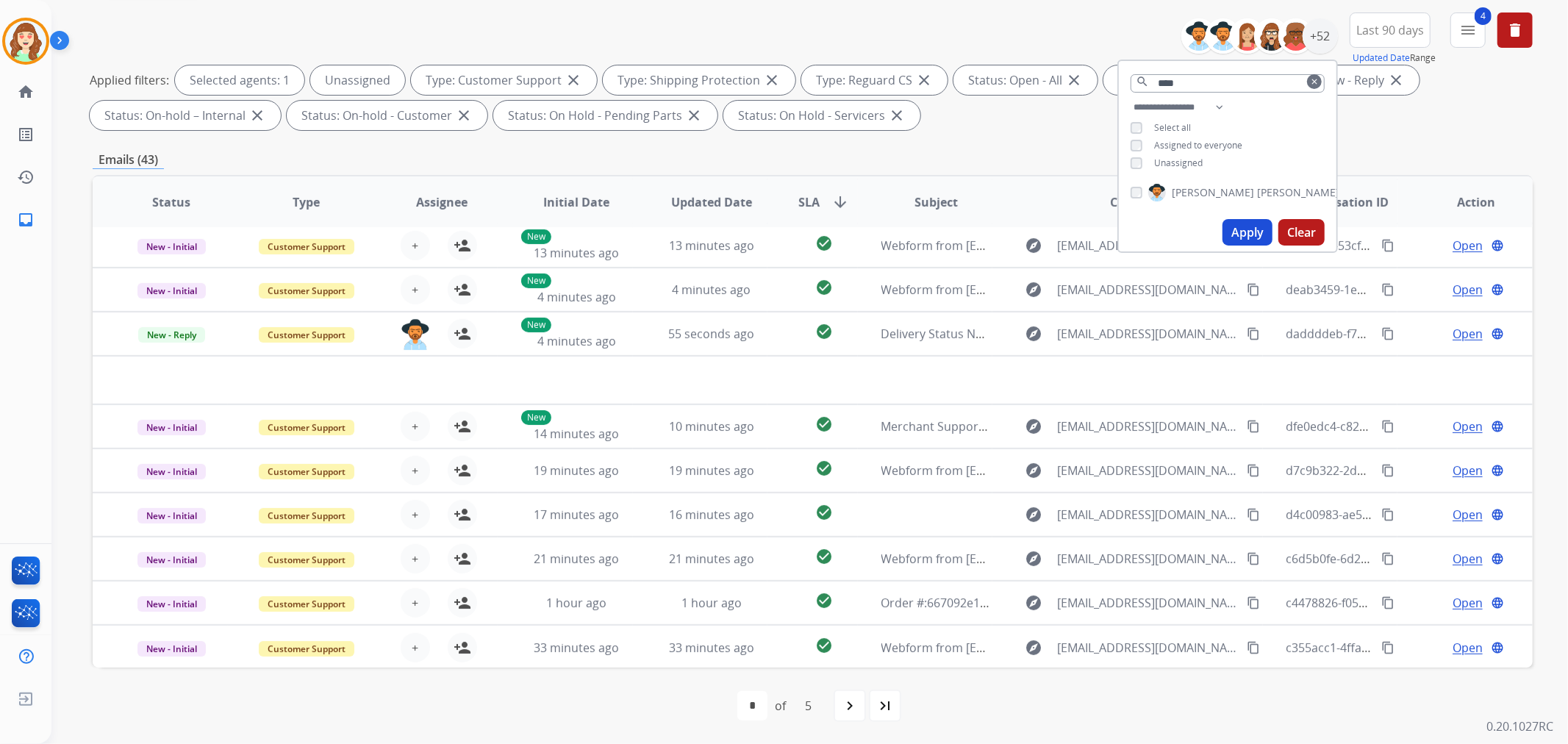
click at [825, 196] on span "SLA arrow_downward" at bounding box center [823, 203] width 50 height 18
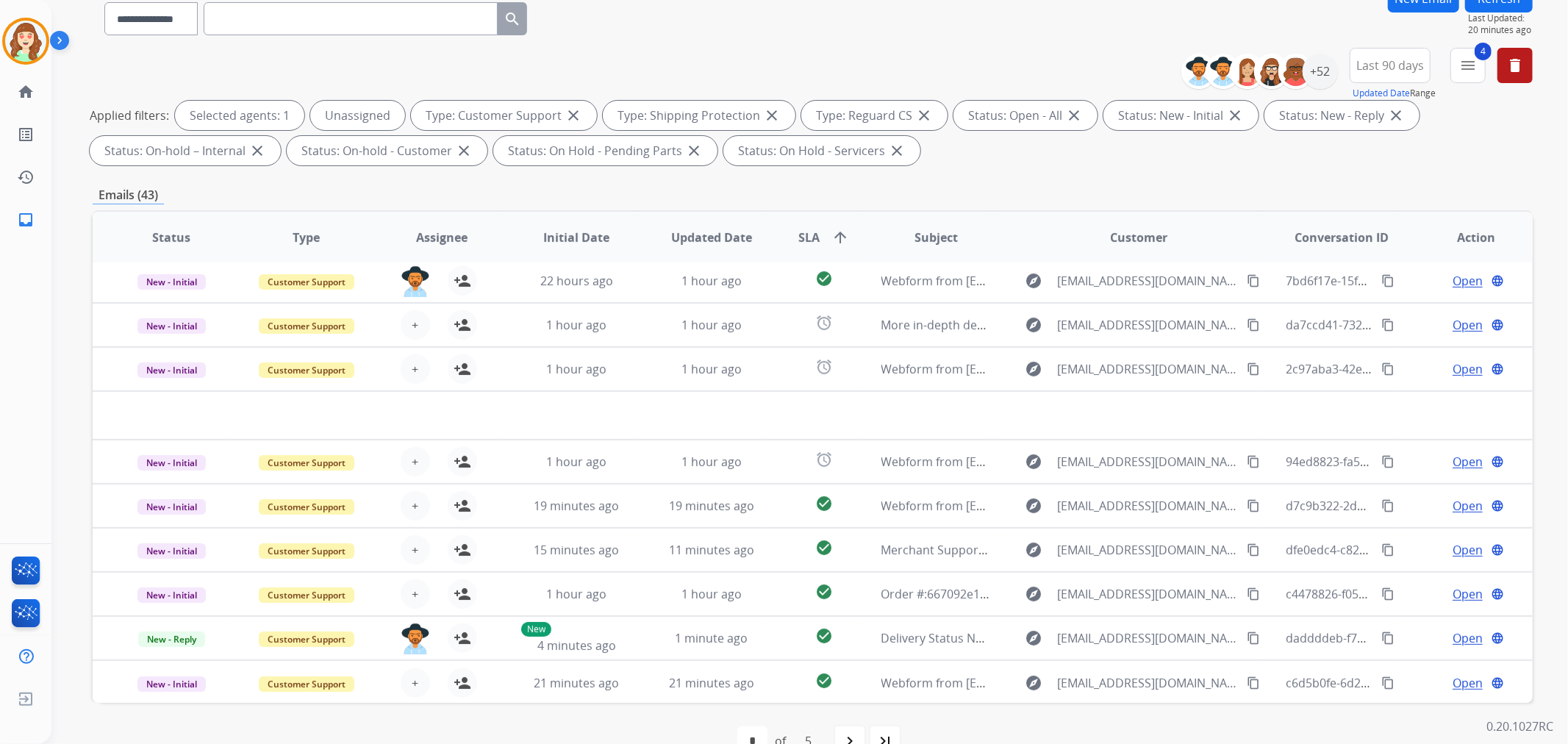
scroll to position [163, 0]
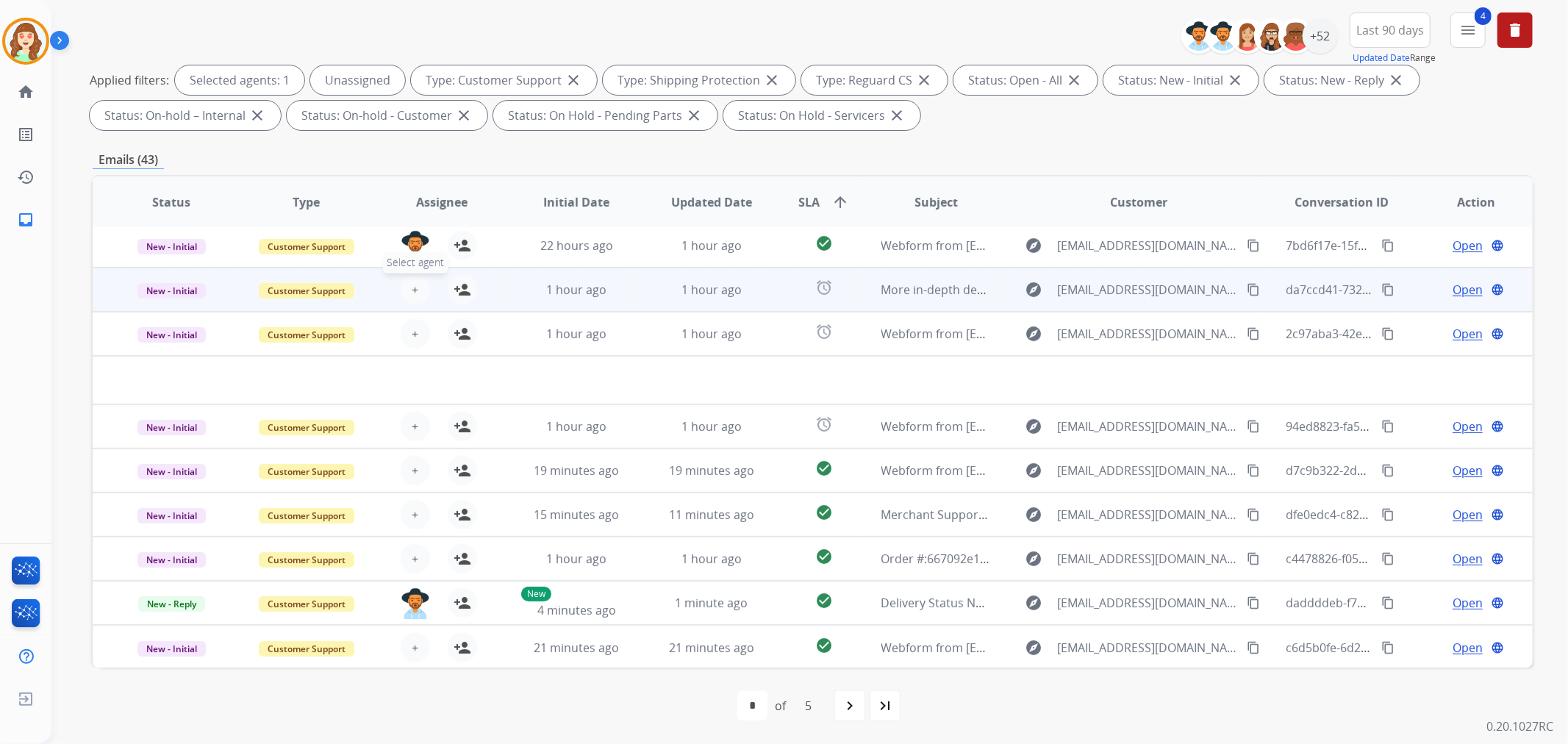
click at [401, 286] on button "+ Select agent" at bounding box center [416, 289] width 30 height 30
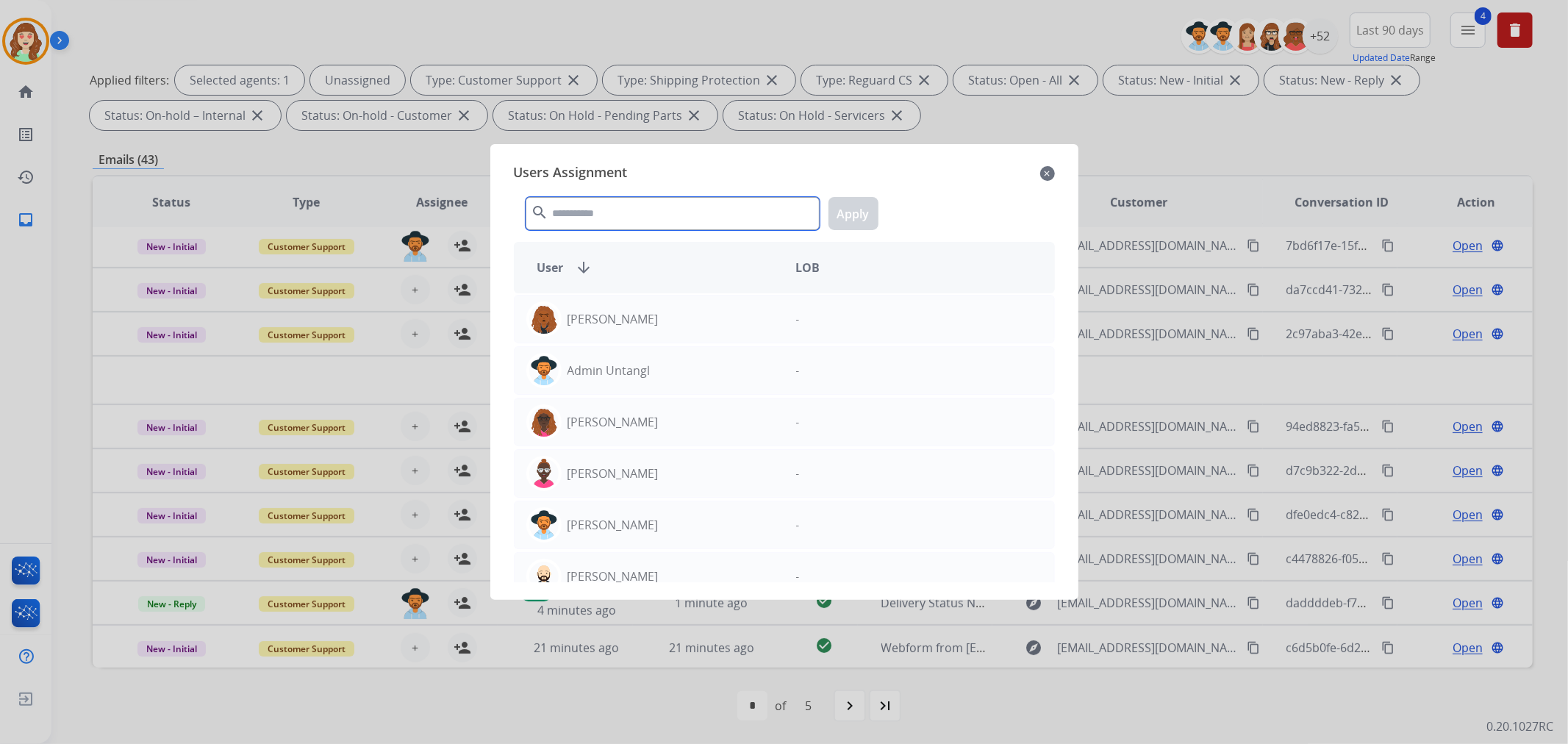
click at [680, 214] on input "text" at bounding box center [673, 212] width 294 height 33
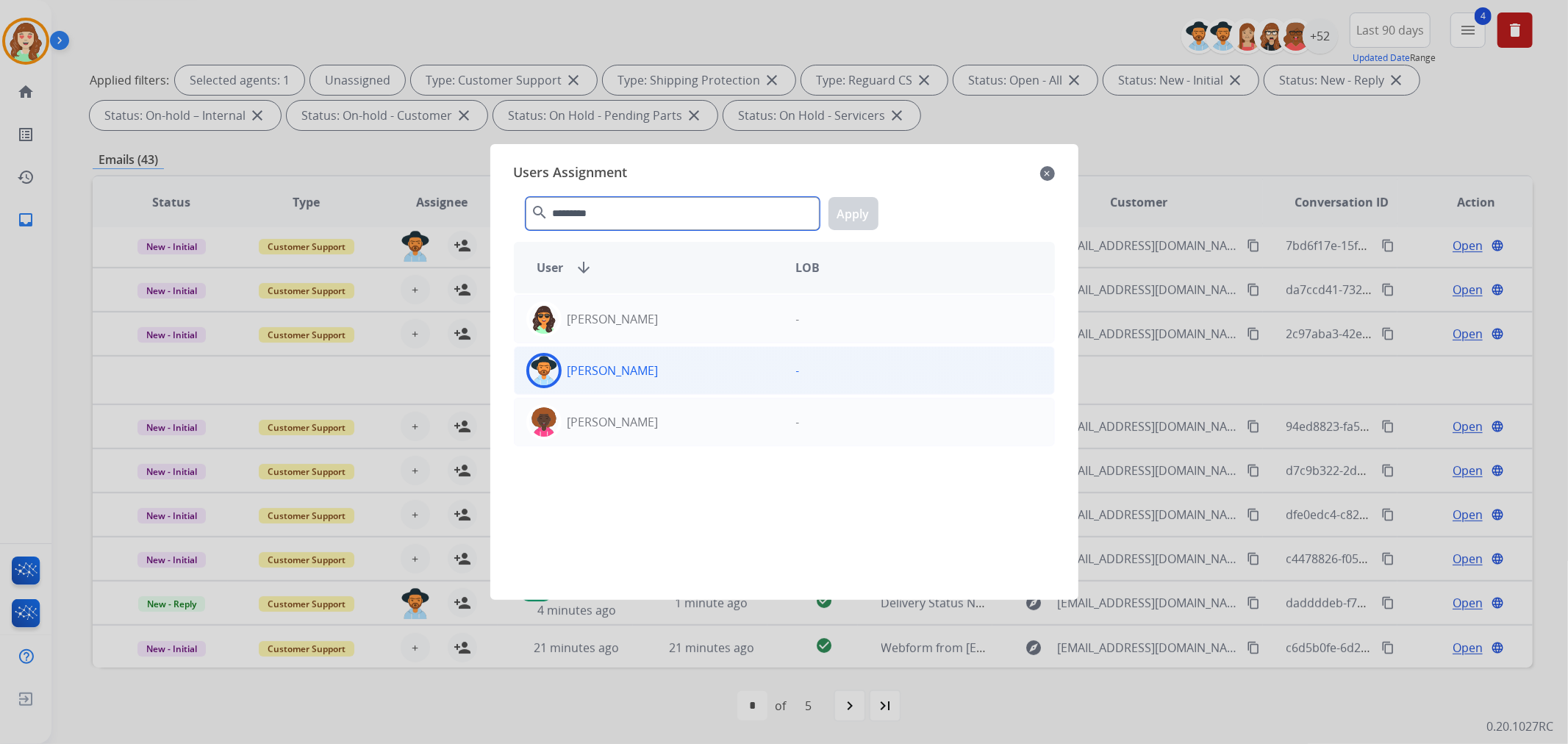
type input "*********"
click at [700, 364] on div "[PERSON_NAME]" at bounding box center [649, 371] width 270 height 36
click at [856, 215] on button "Apply" at bounding box center [854, 212] width 50 height 33
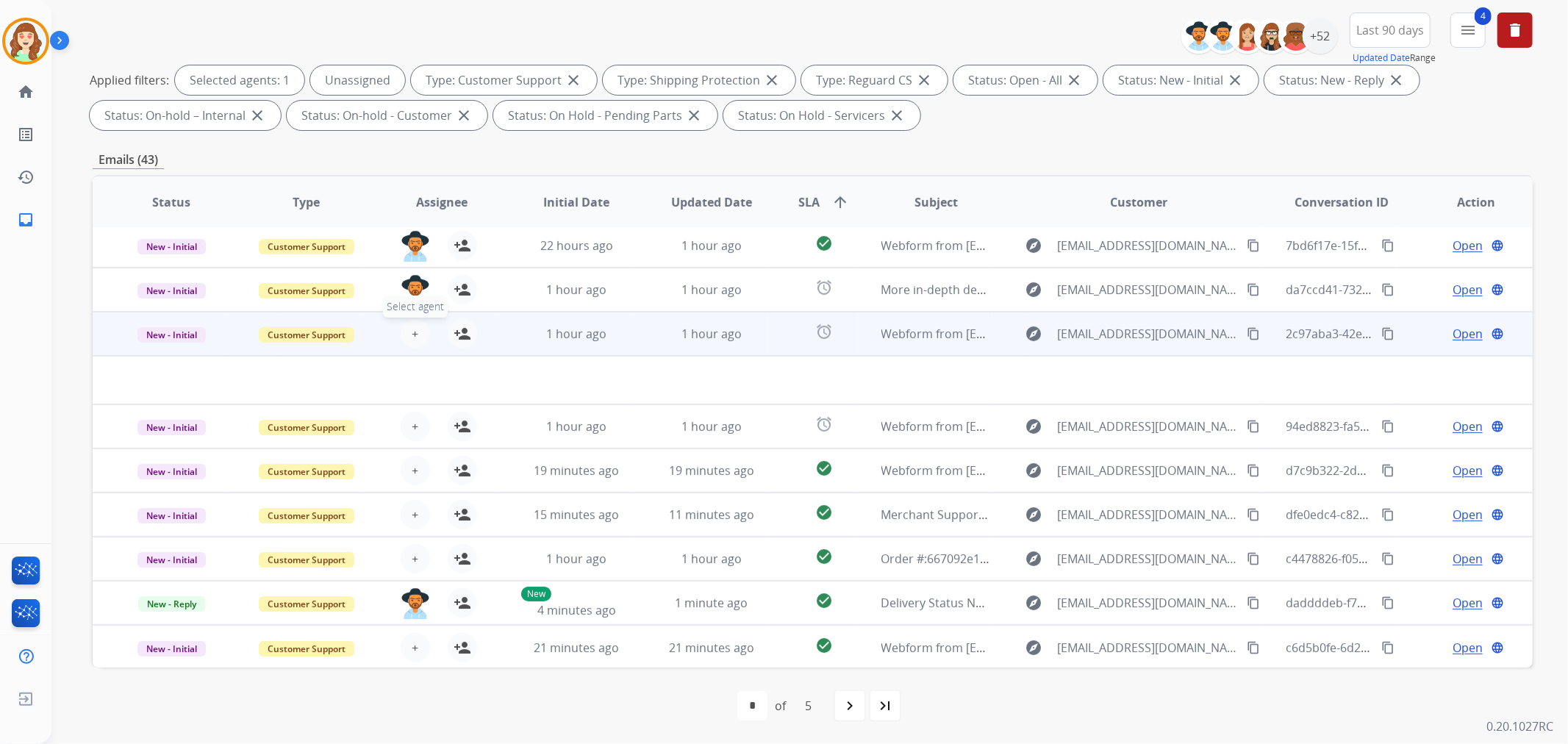
click at [412, 329] on span "+" at bounding box center [415, 334] width 7 height 18
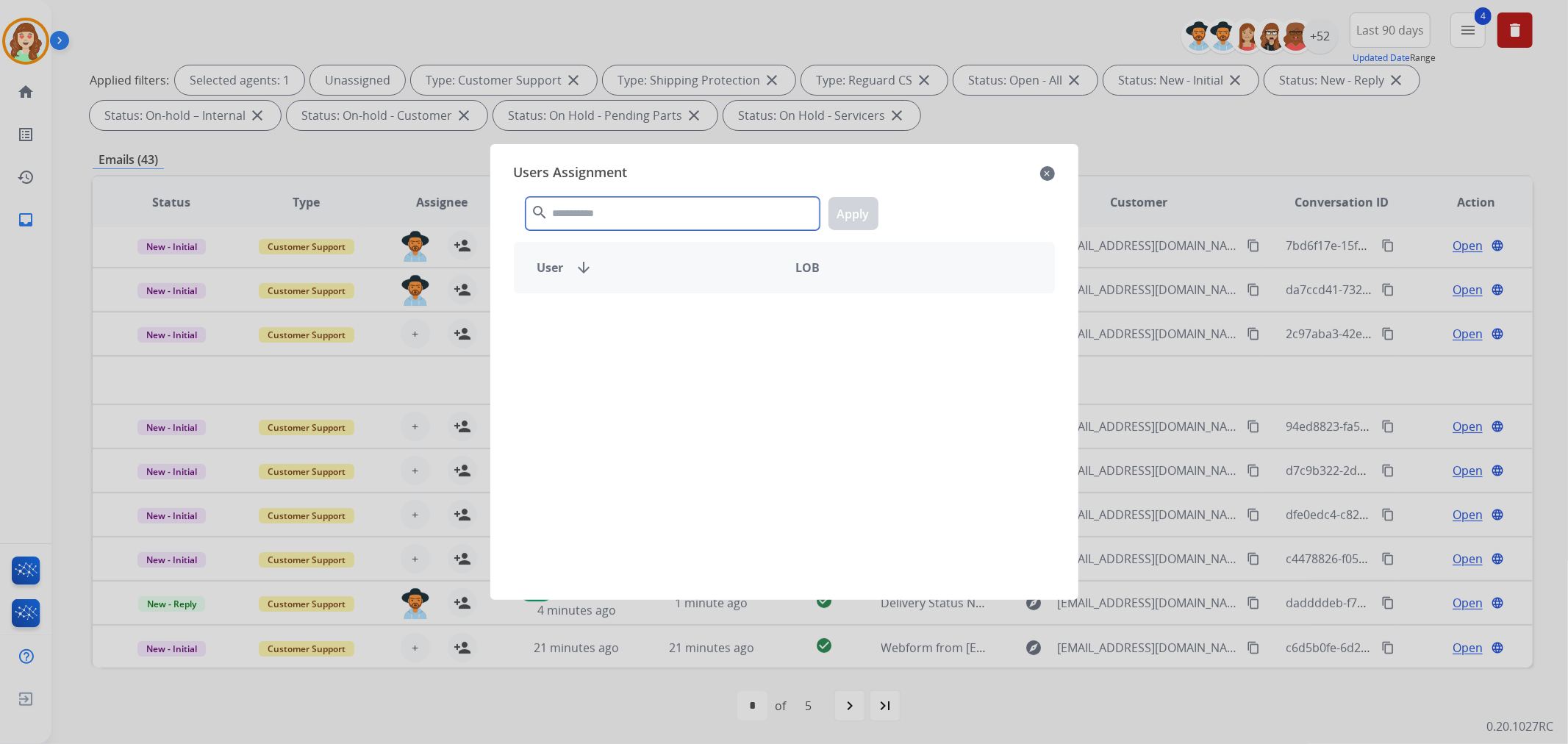
click at [659, 222] on input "text" at bounding box center [673, 212] width 294 height 33
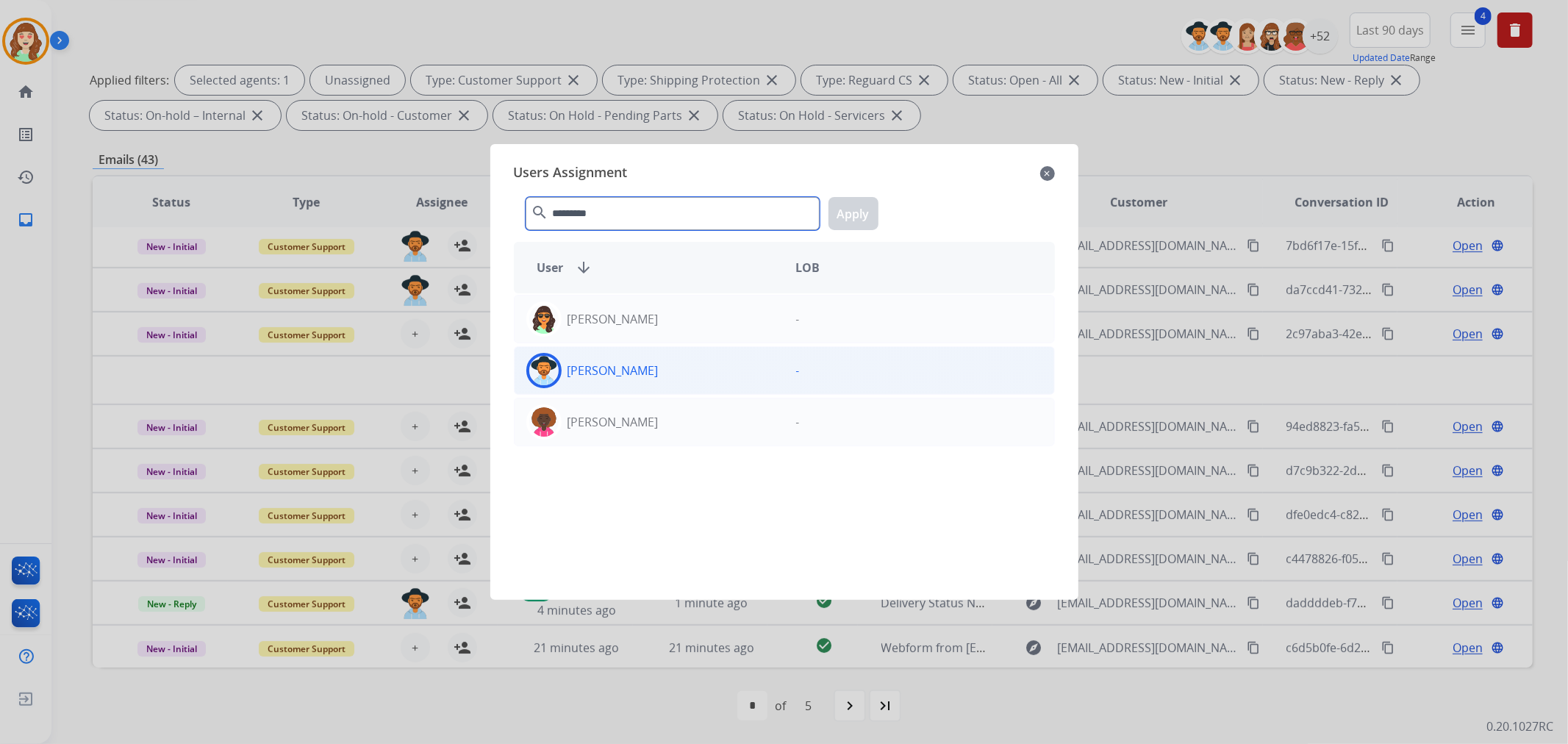
type input "*********"
click at [627, 361] on div "[PERSON_NAME]" at bounding box center [649, 371] width 270 height 36
click at [868, 204] on button "Apply" at bounding box center [854, 212] width 50 height 33
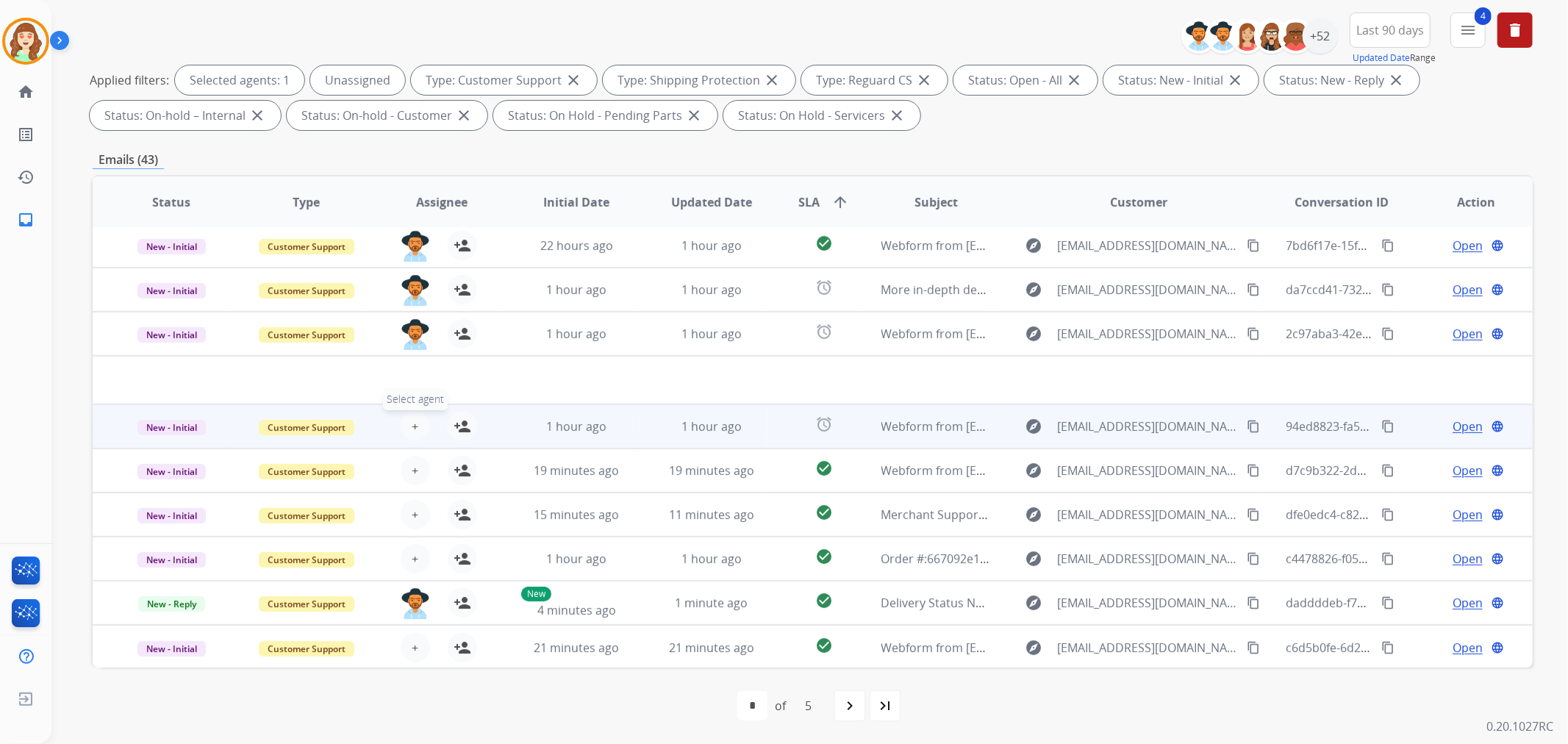
click at [412, 419] on span "+" at bounding box center [415, 427] width 7 height 18
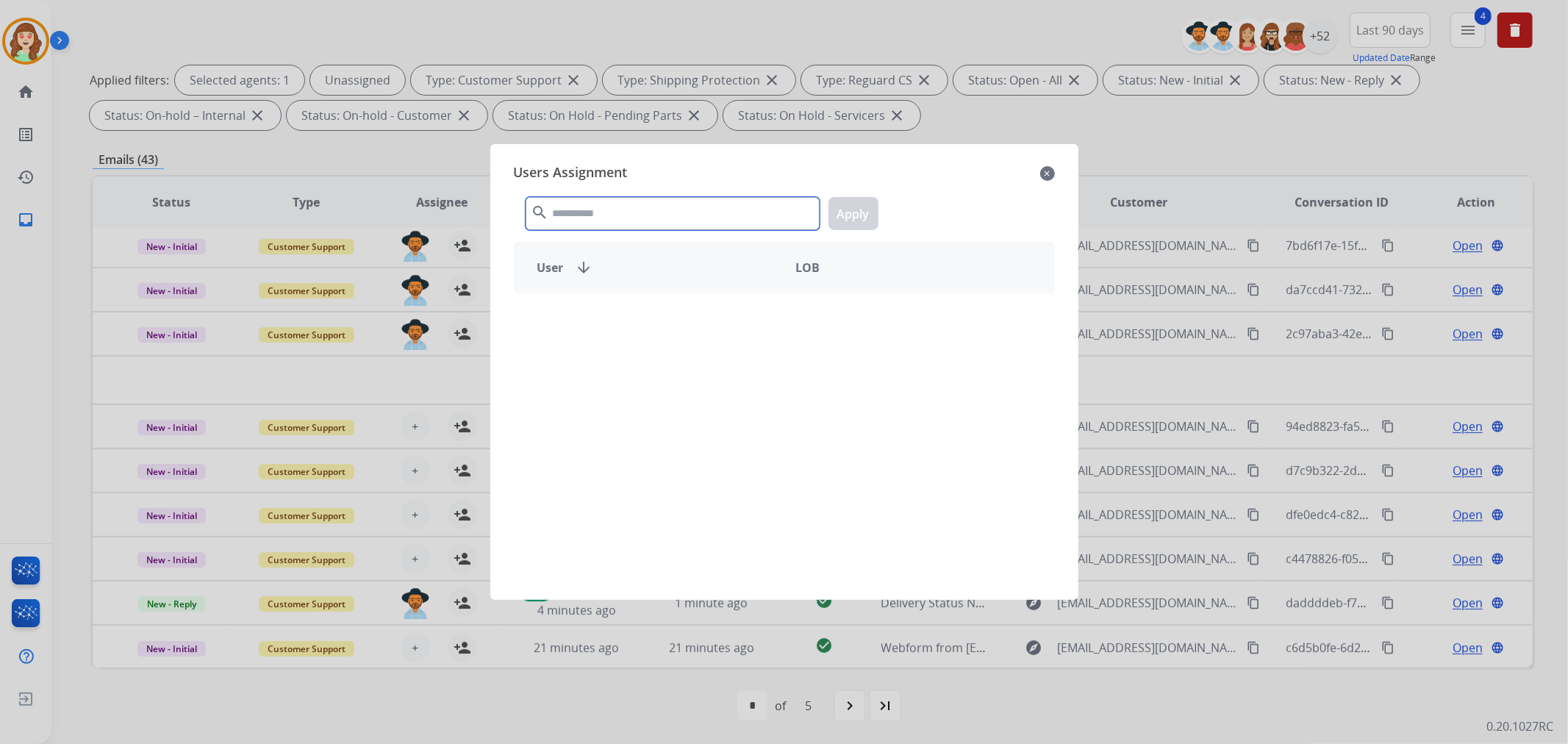
click at [707, 220] on input "text" at bounding box center [673, 212] width 294 height 33
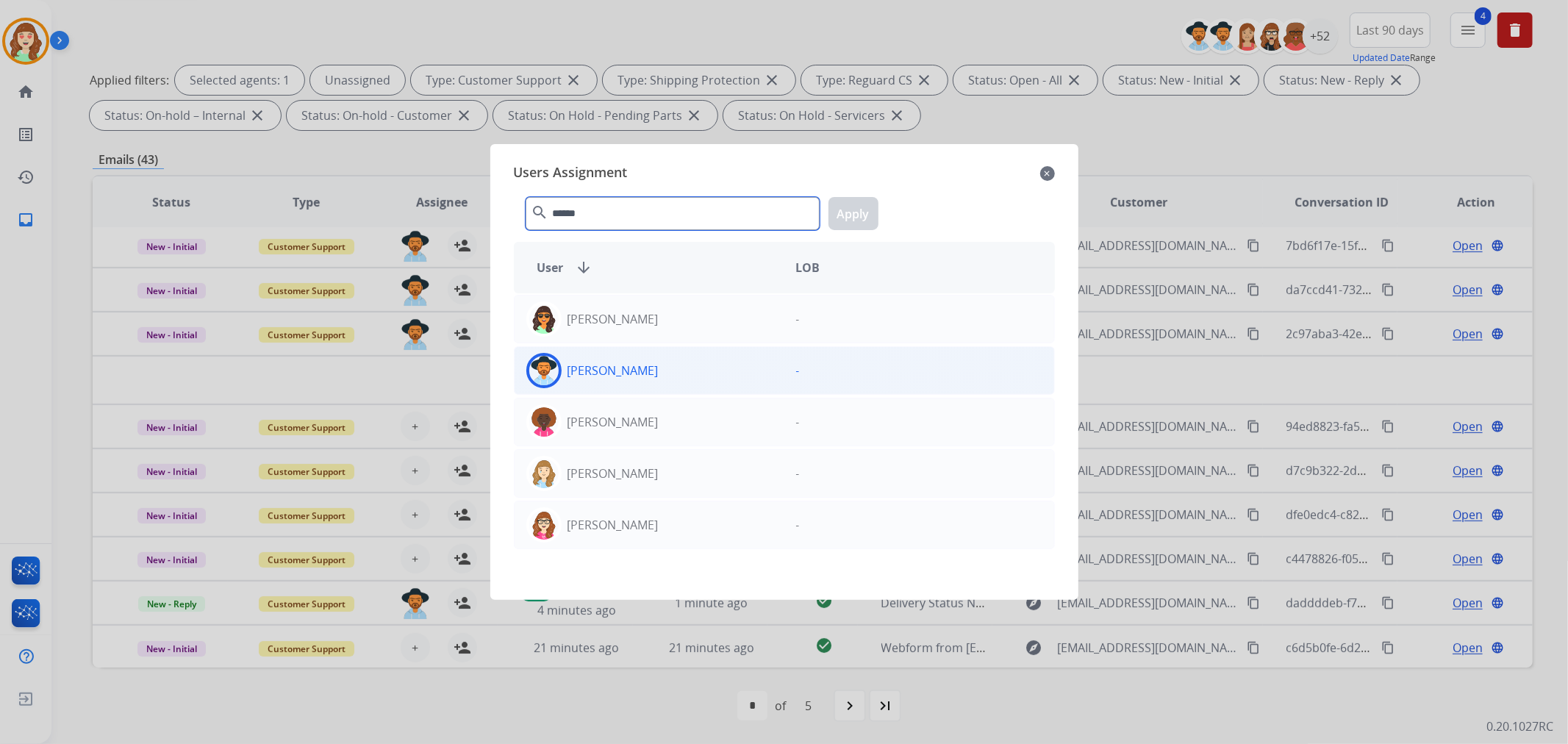
type input "******"
click at [737, 380] on div "[PERSON_NAME]" at bounding box center [649, 371] width 270 height 36
click at [855, 228] on button "Apply" at bounding box center [854, 212] width 50 height 33
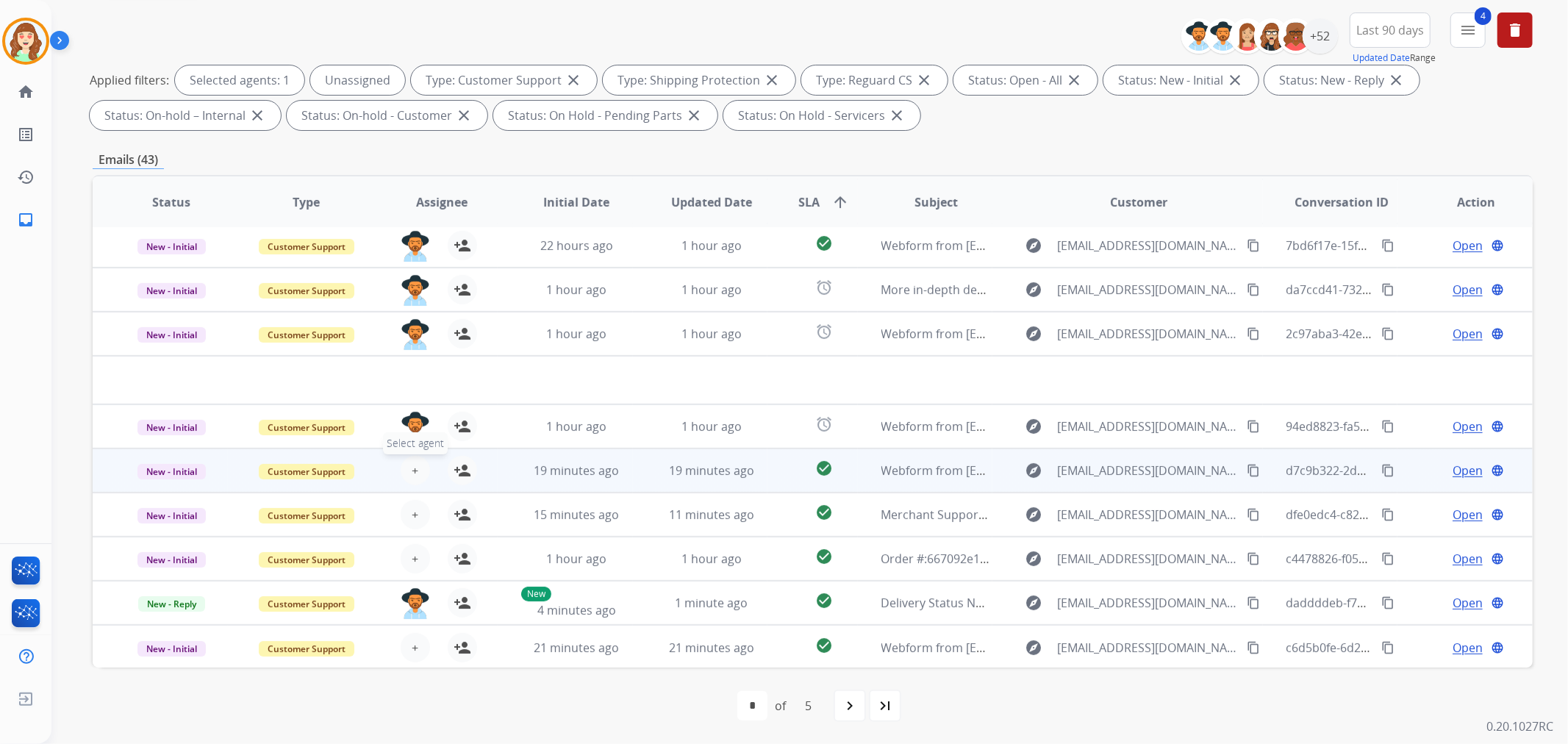
click at [412, 466] on span "+" at bounding box center [415, 470] width 7 height 18
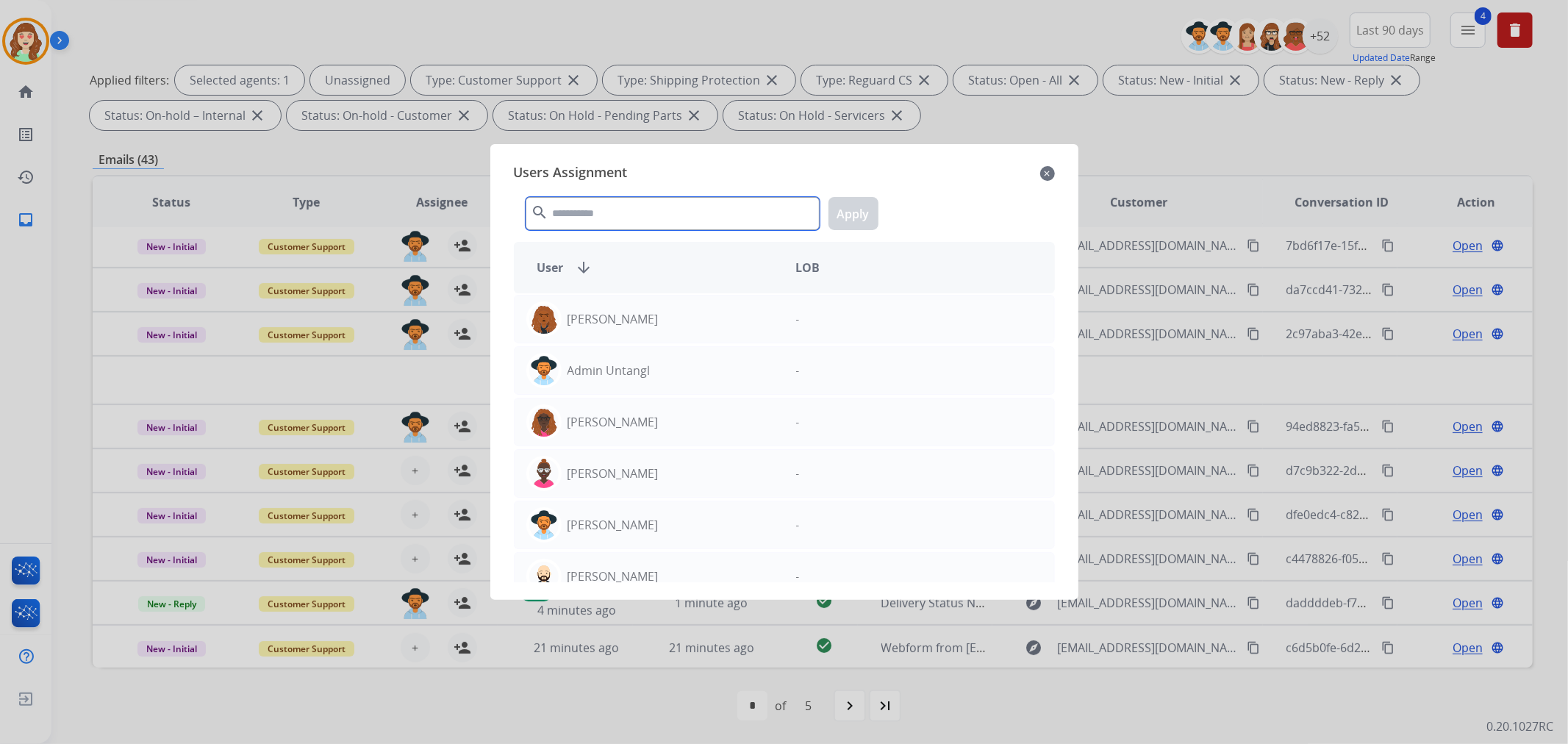
click at [642, 211] on input "text" at bounding box center [673, 212] width 294 height 33
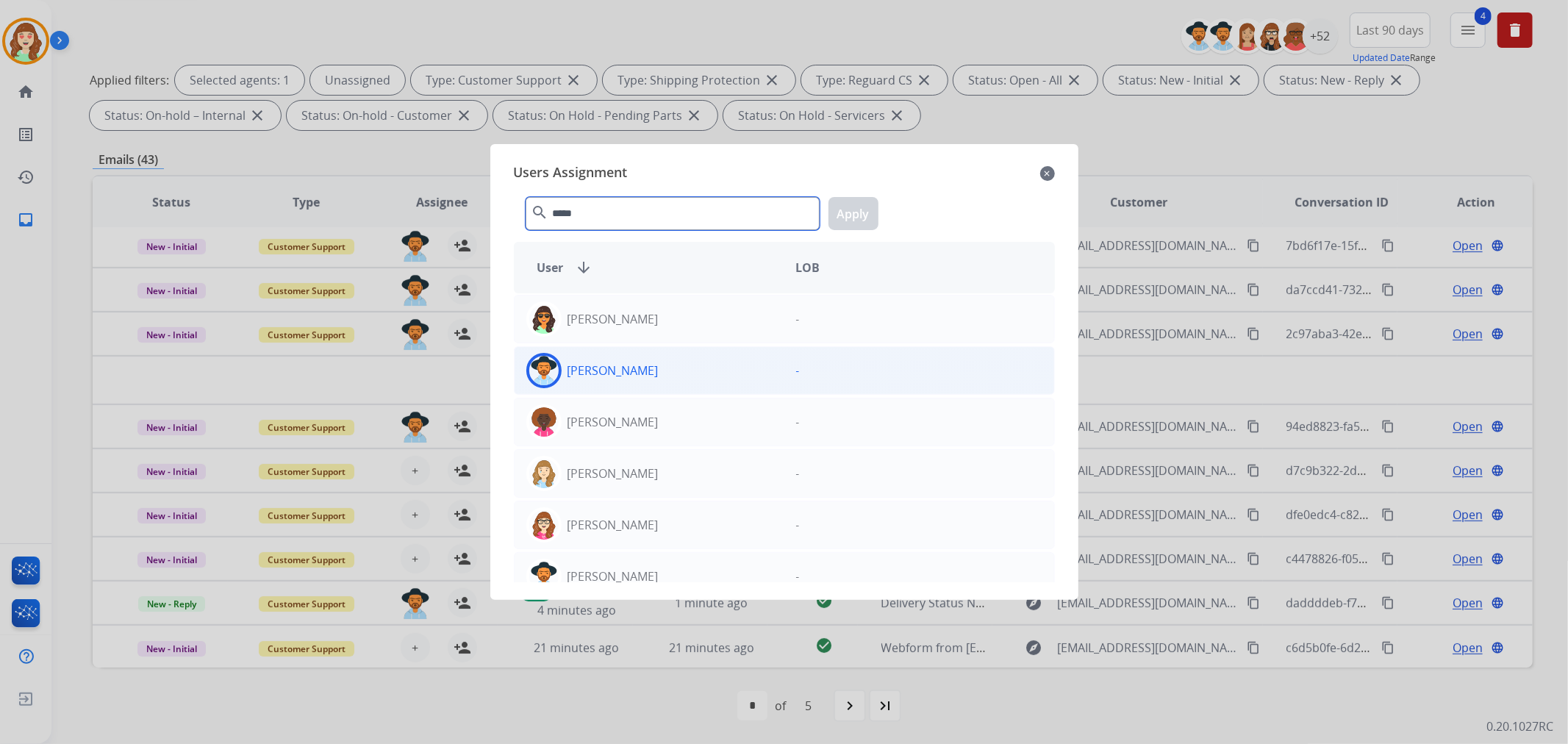
type input "*****"
click at [685, 377] on div "[PERSON_NAME]" at bounding box center [649, 371] width 270 height 36
click at [861, 201] on button "Apply" at bounding box center [854, 212] width 50 height 33
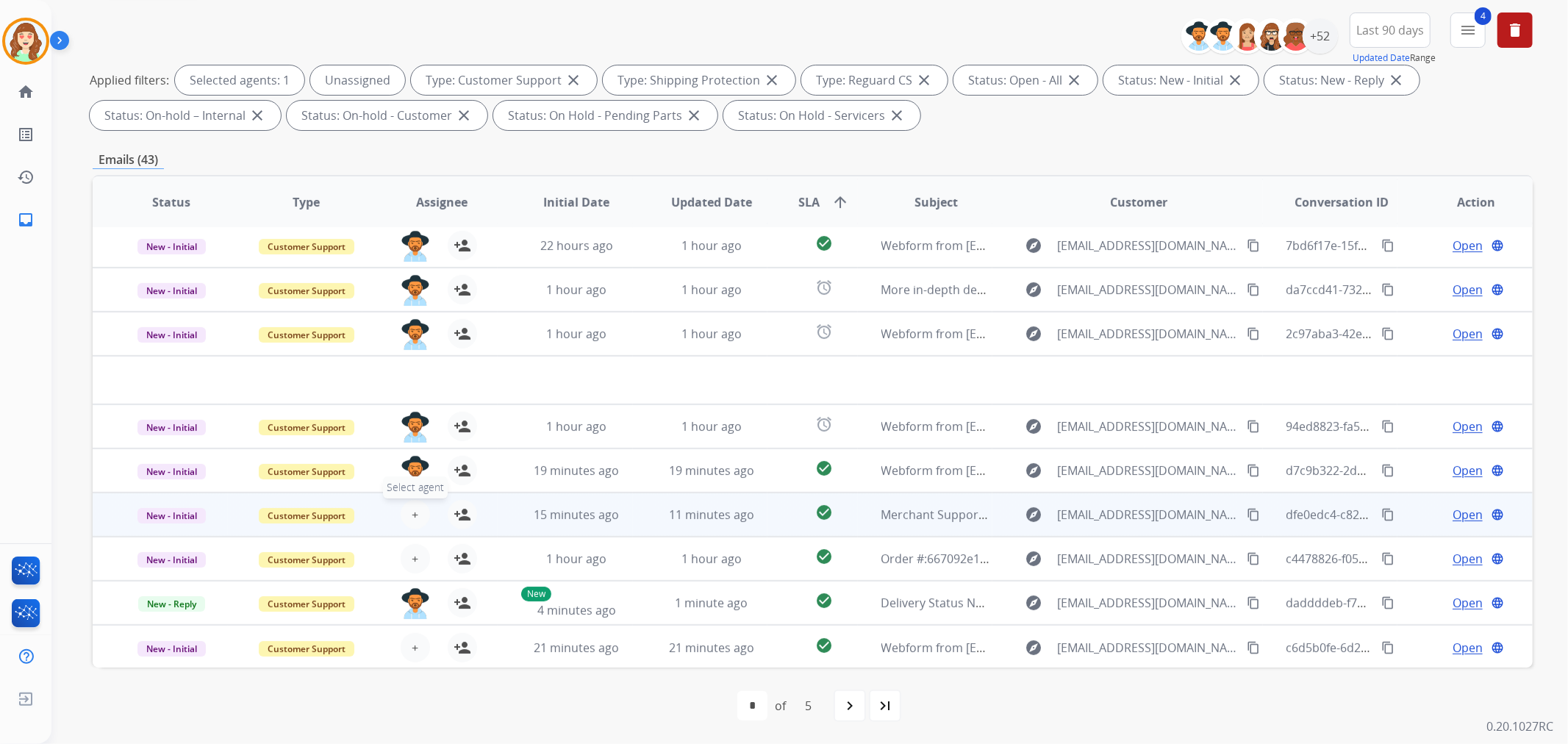
click at [412, 513] on span "+" at bounding box center [415, 515] width 7 height 18
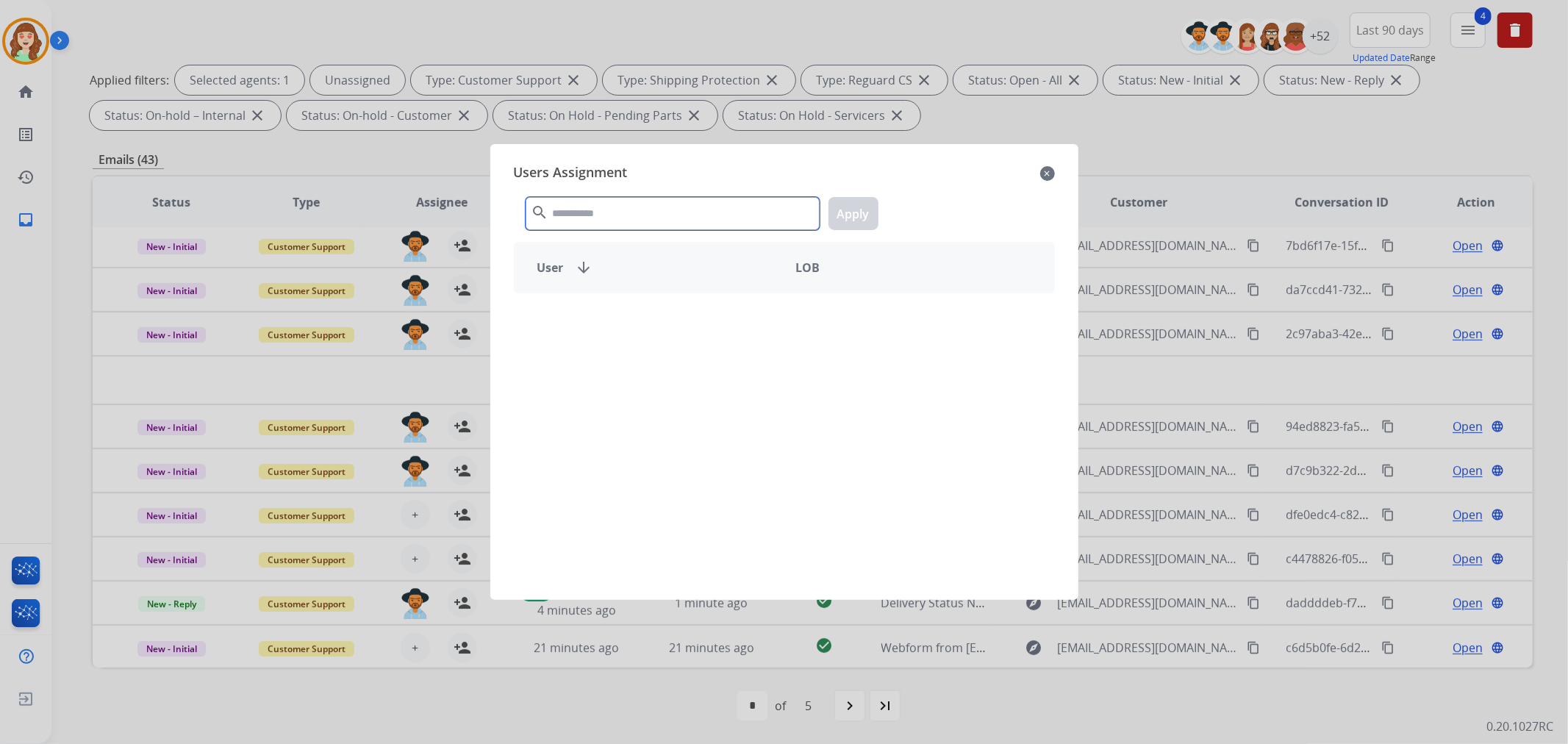
click at [645, 205] on input "text" at bounding box center [673, 212] width 294 height 33
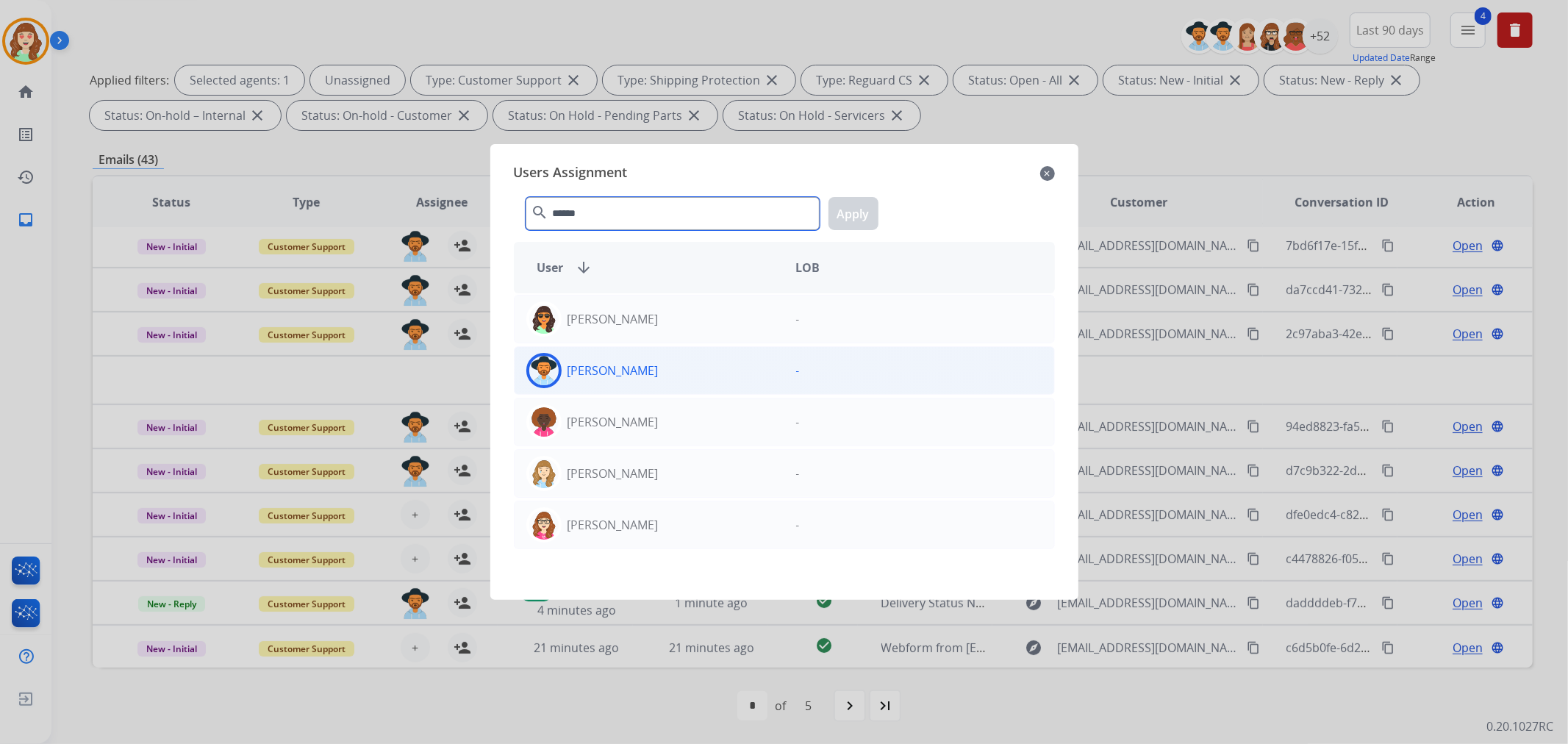
type input "******"
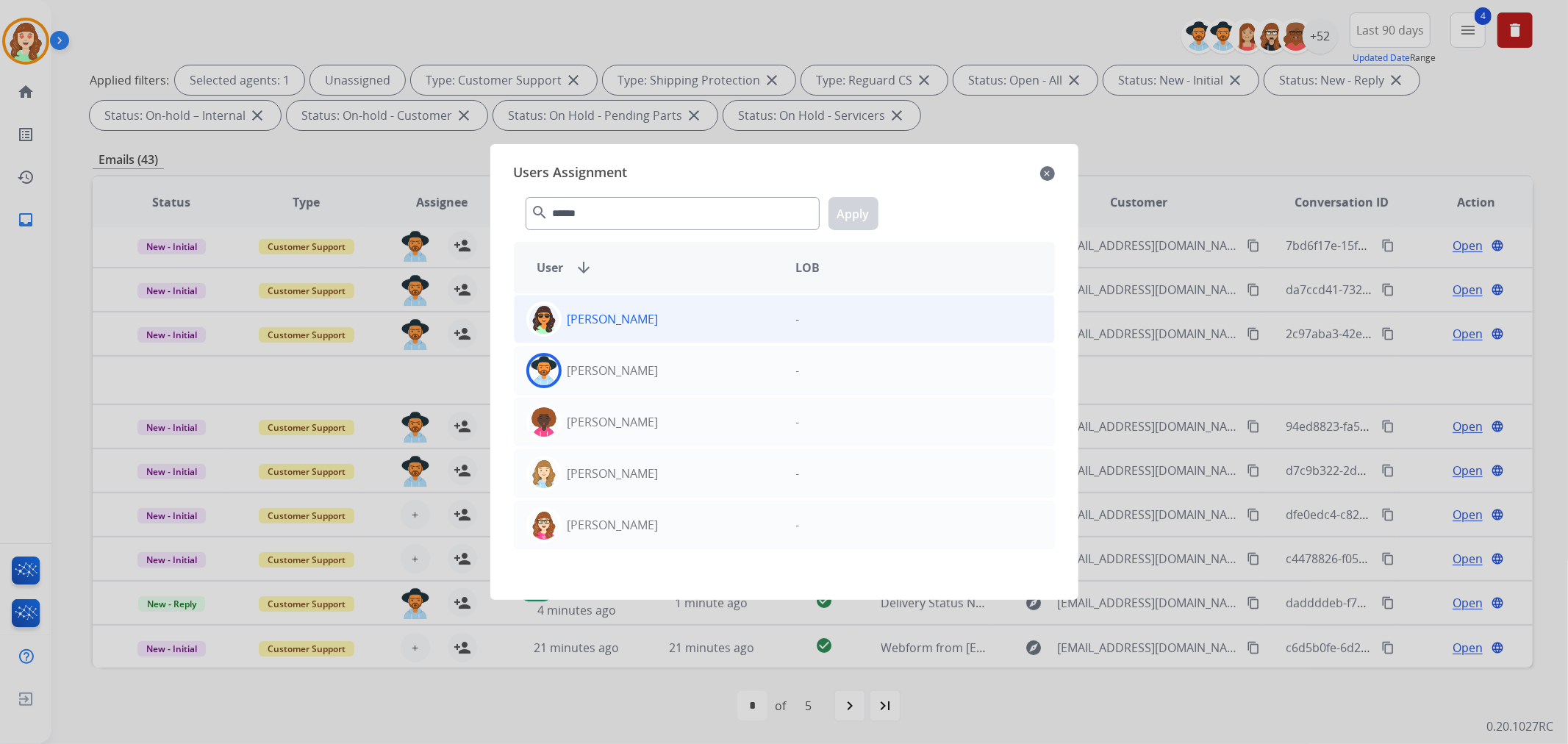
drag, startPoint x: 671, startPoint y: 375, endPoint x: 730, endPoint y: 294, distance: 100.2
click at [671, 374] on div "[PERSON_NAME]" at bounding box center [649, 371] width 270 height 36
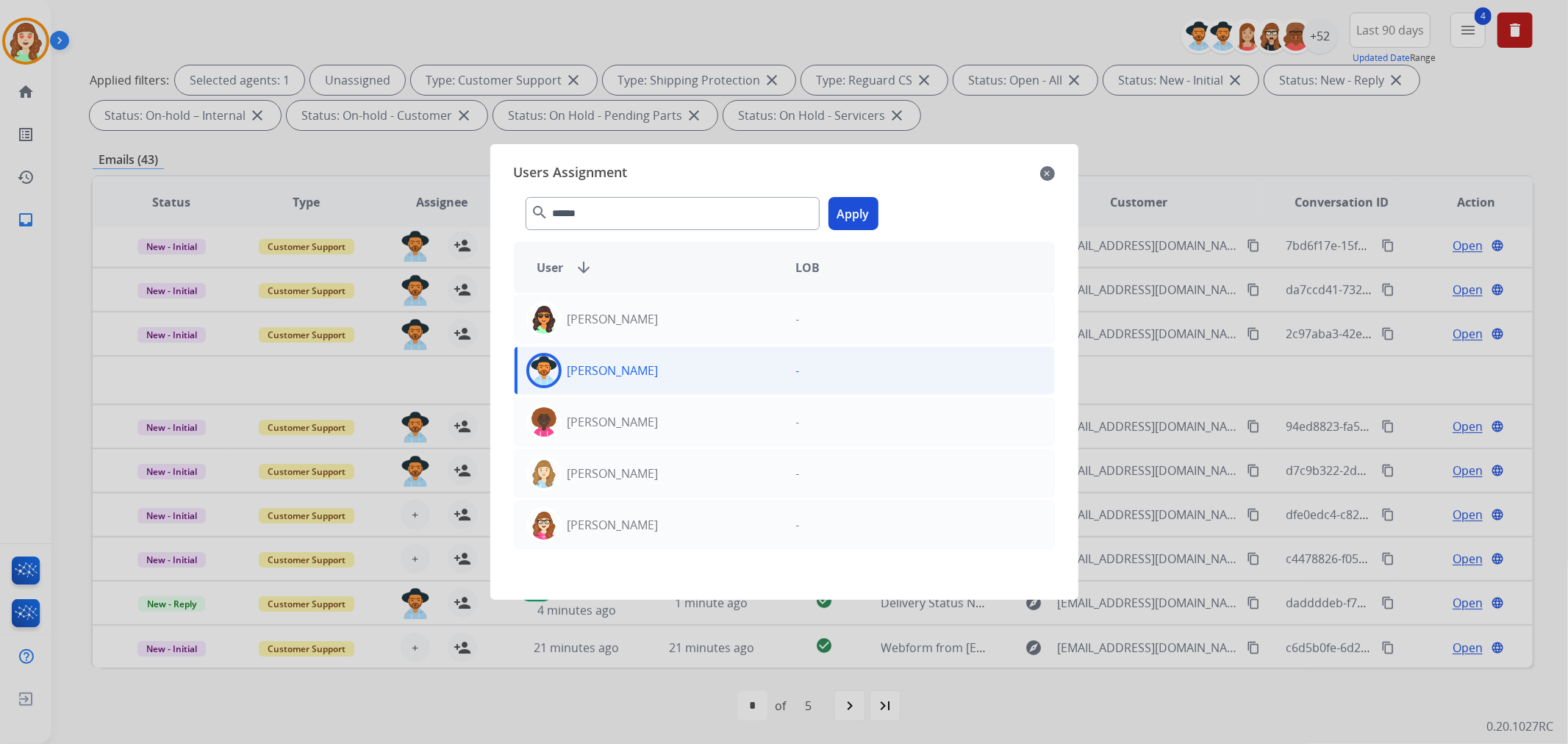
drag, startPoint x: 850, startPoint y: 225, endPoint x: 859, endPoint y: 216, distance: 12.7
click at [859, 216] on button "Apply" at bounding box center [854, 212] width 50 height 33
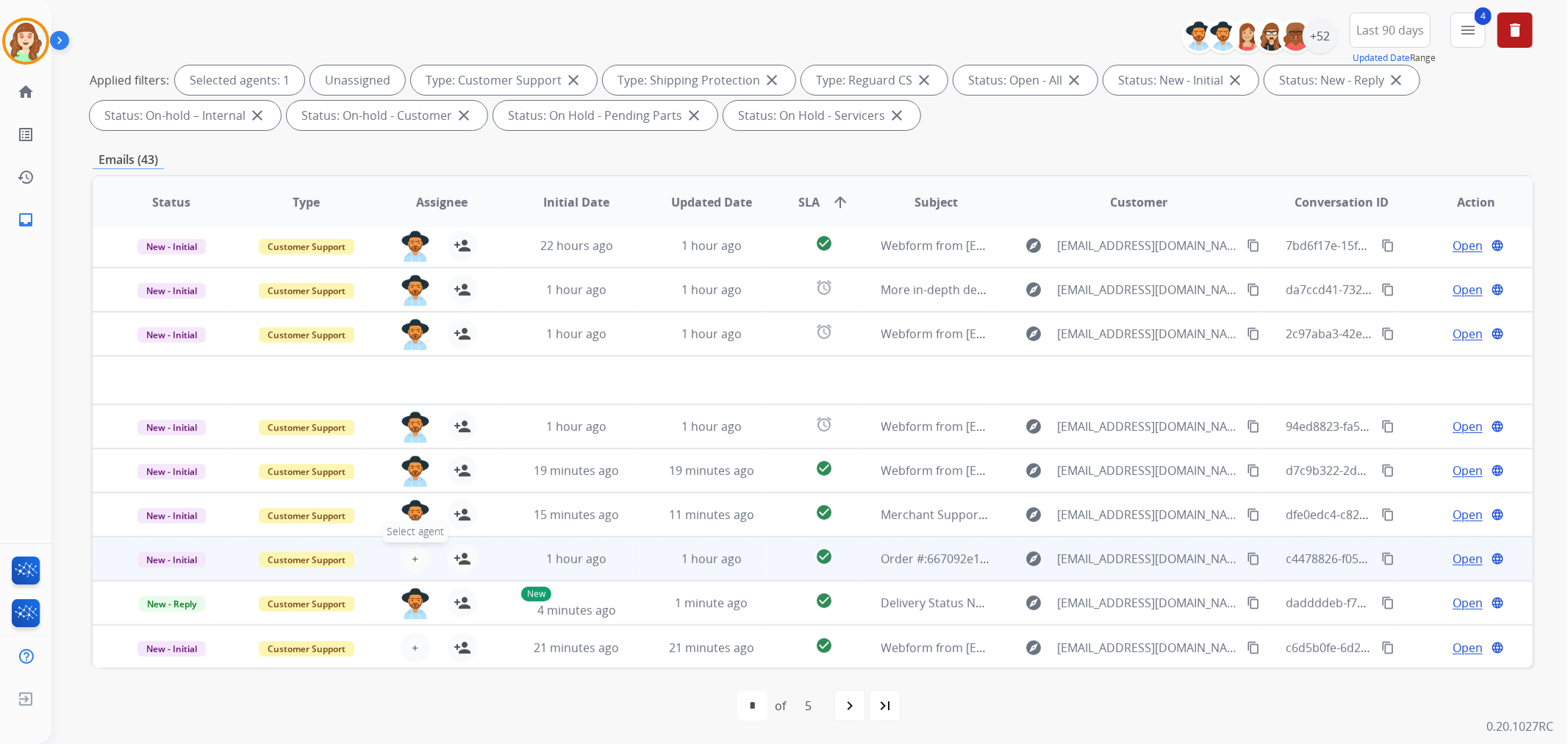
click at [414, 553] on span "+" at bounding box center [415, 559] width 7 height 18
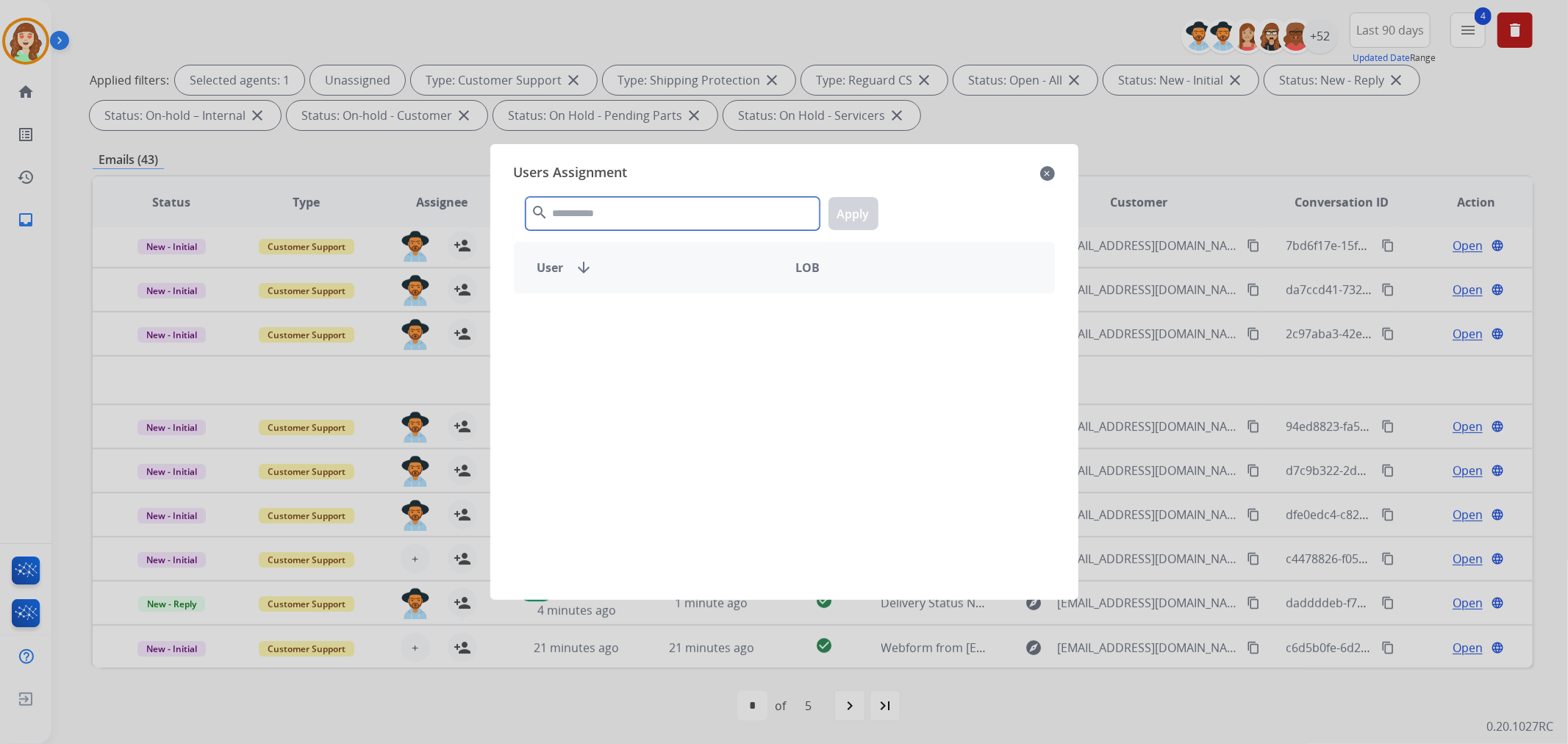
click at [619, 203] on input "text" at bounding box center [673, 212] width 294 height 33
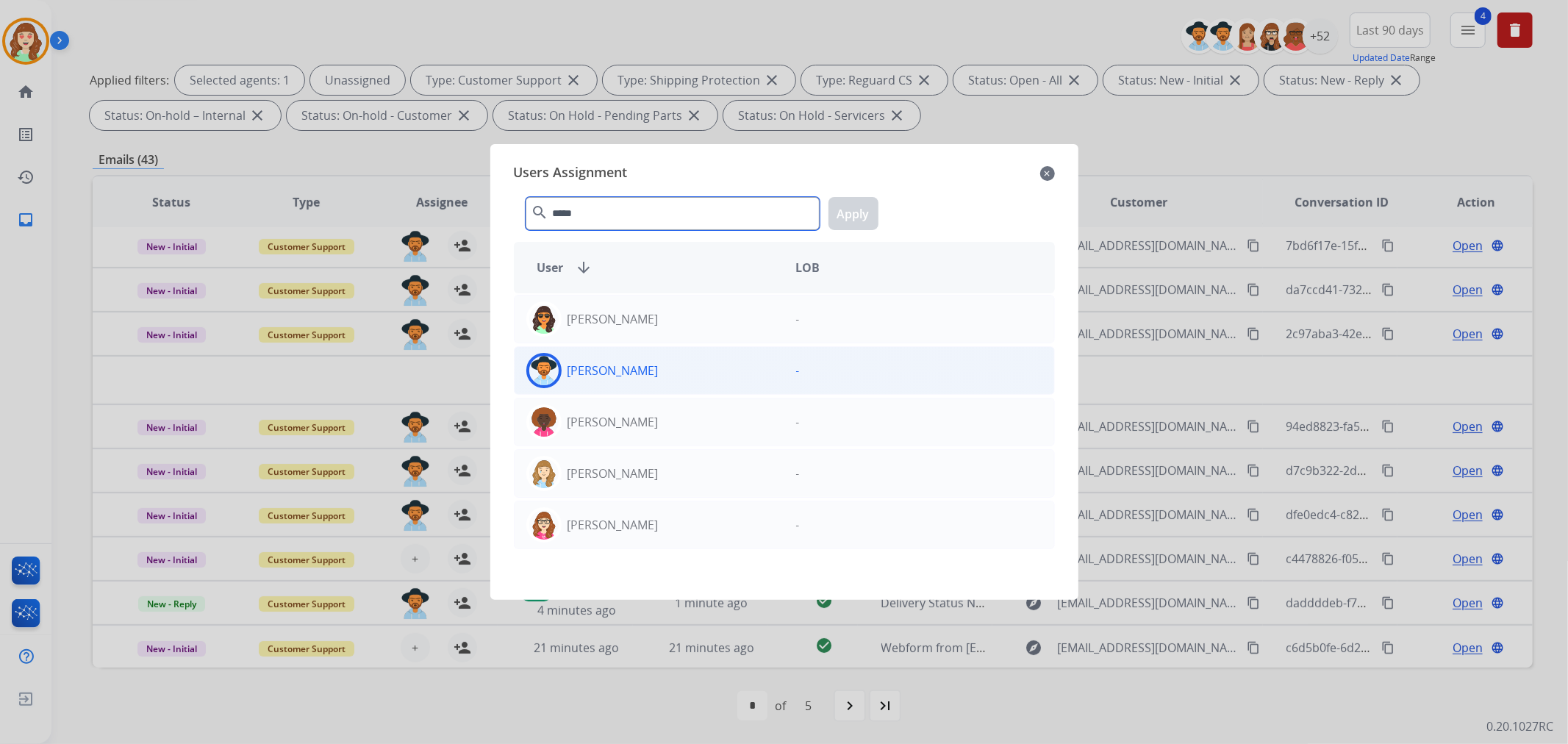
type input "*****"
click at [718, 392] on div "[PERSON_NAME] -" at bounding box center [784, 370] width 541 height 48
click at [866, 222] on button "Apply" at bounding box center [854, 212] width 50 height 33
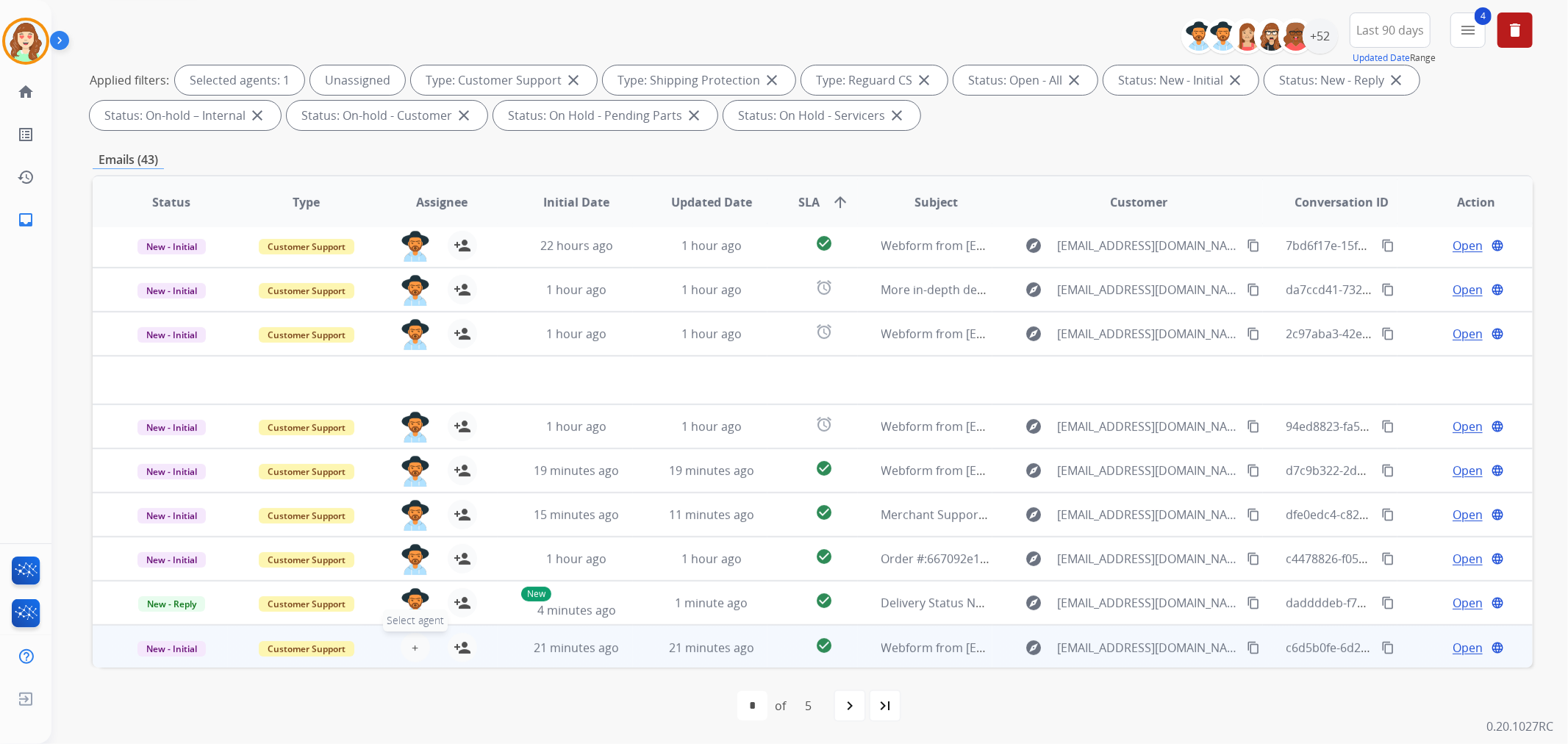
click at [412, 649] on span "+" at bounding box center [415, 648] width 7 height 18
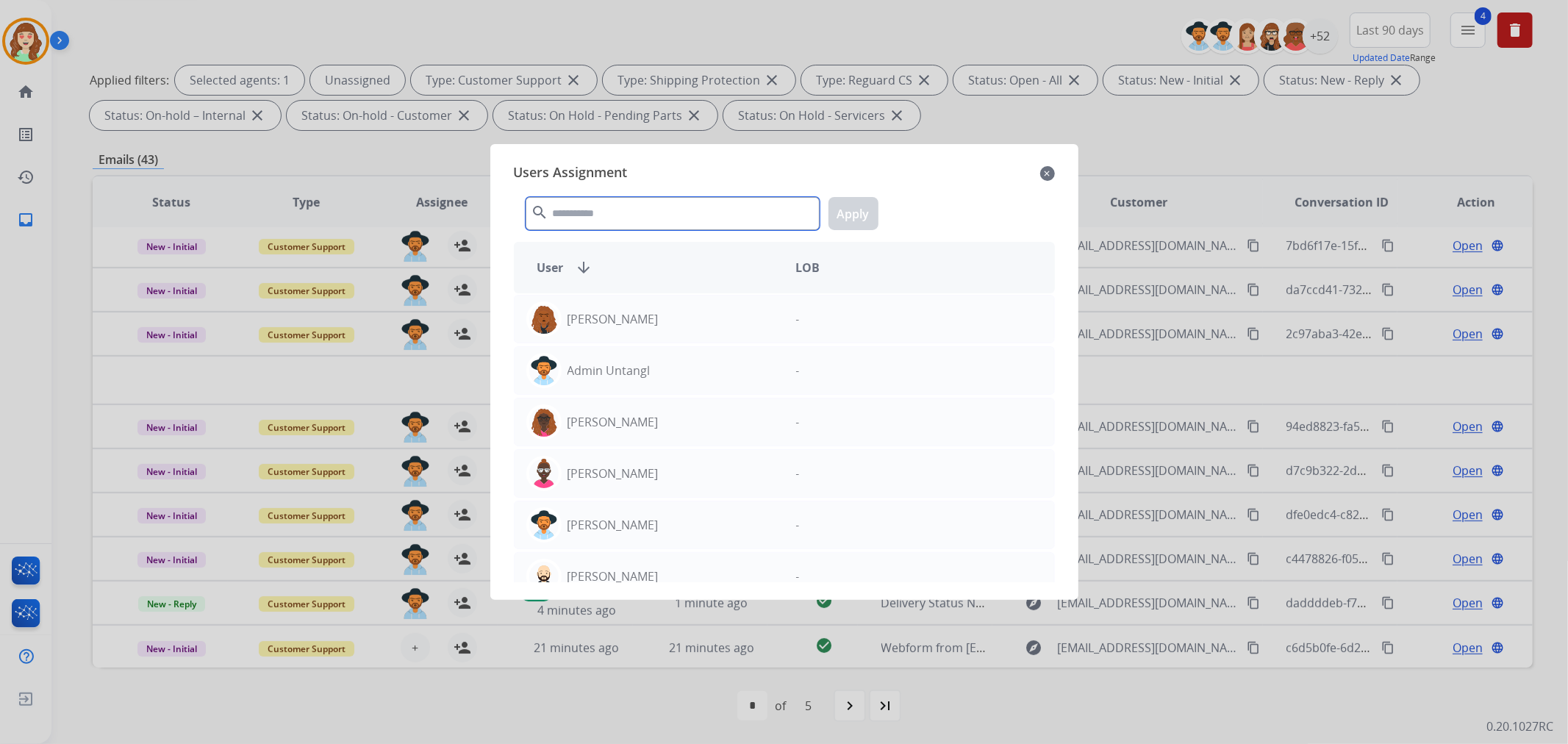
click at [598, 209] on input "text" at bounding box center [673, 212] width 294 height 33
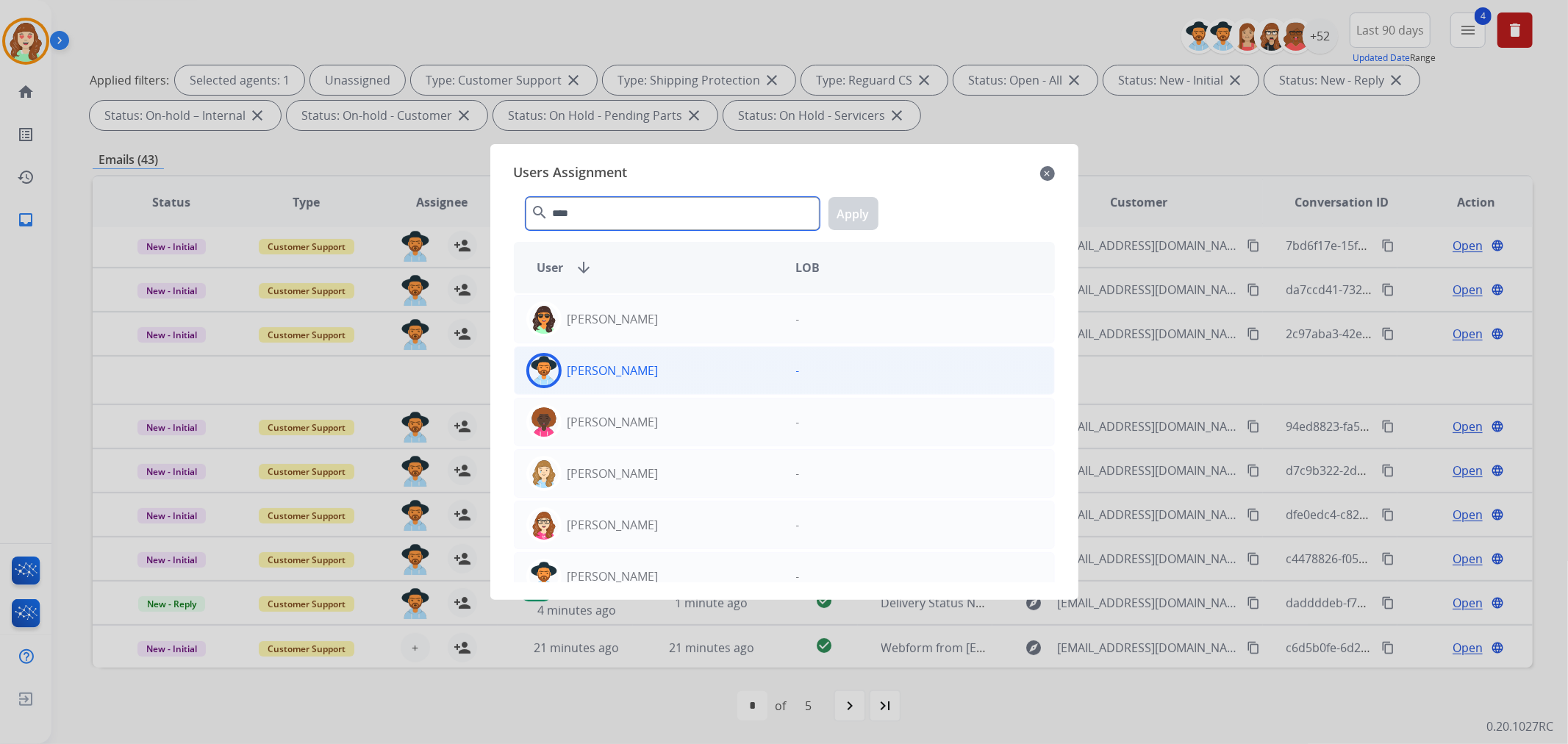
type input "****"
drag, startPoint x: 620, startPoint y: 386, endPoint x: 633, endPoint y: 372, distance: 19.1
click at [621, 379] on div "[PERSON_NAME]" at bounding box center [649, 371] width 270 height 36
click at [852, 224] on button "Apply" at bounding box center [854, 212] width 50 height 33
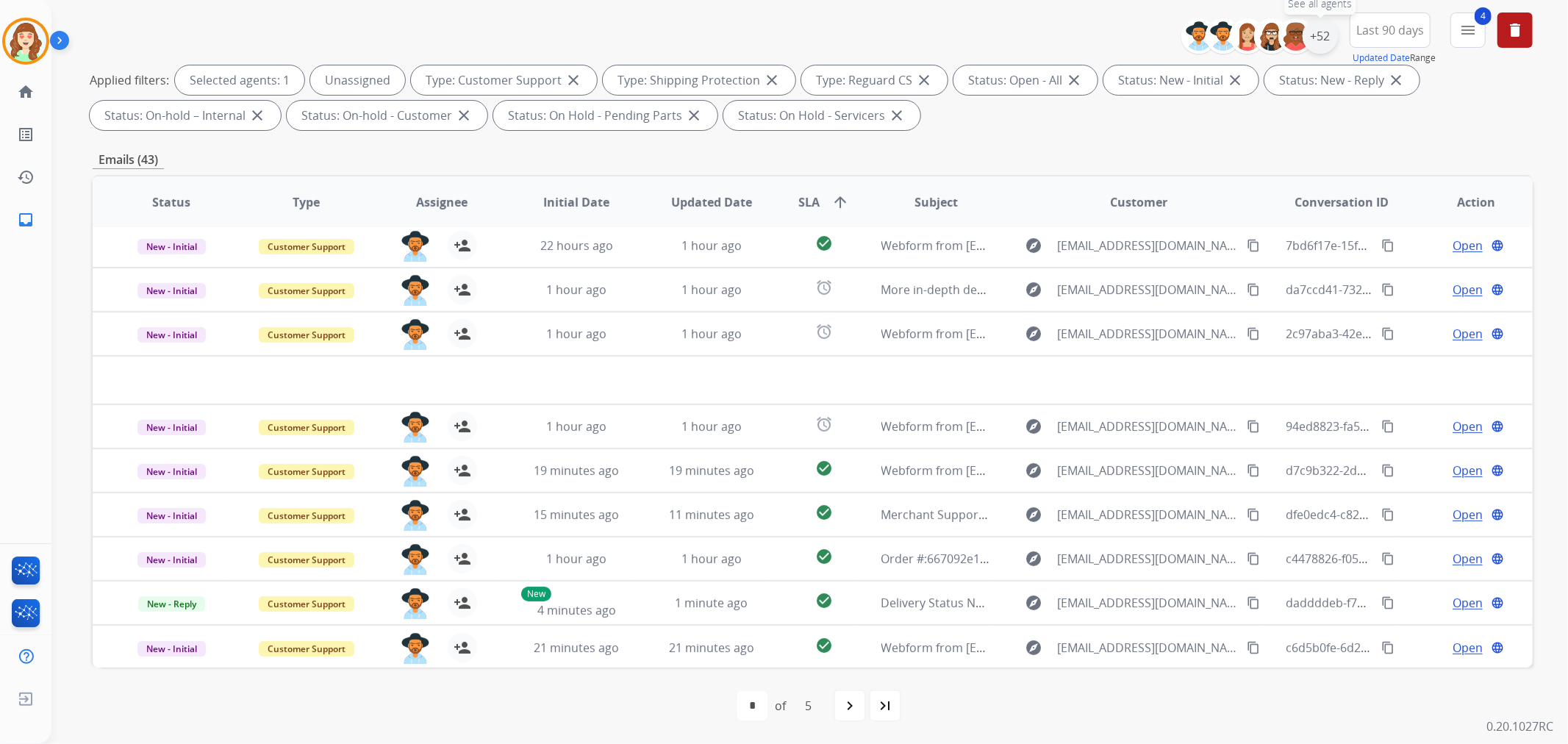
click at [1326, 36] on div "+52" at bounding box center [1320, 37] width 36 height 36
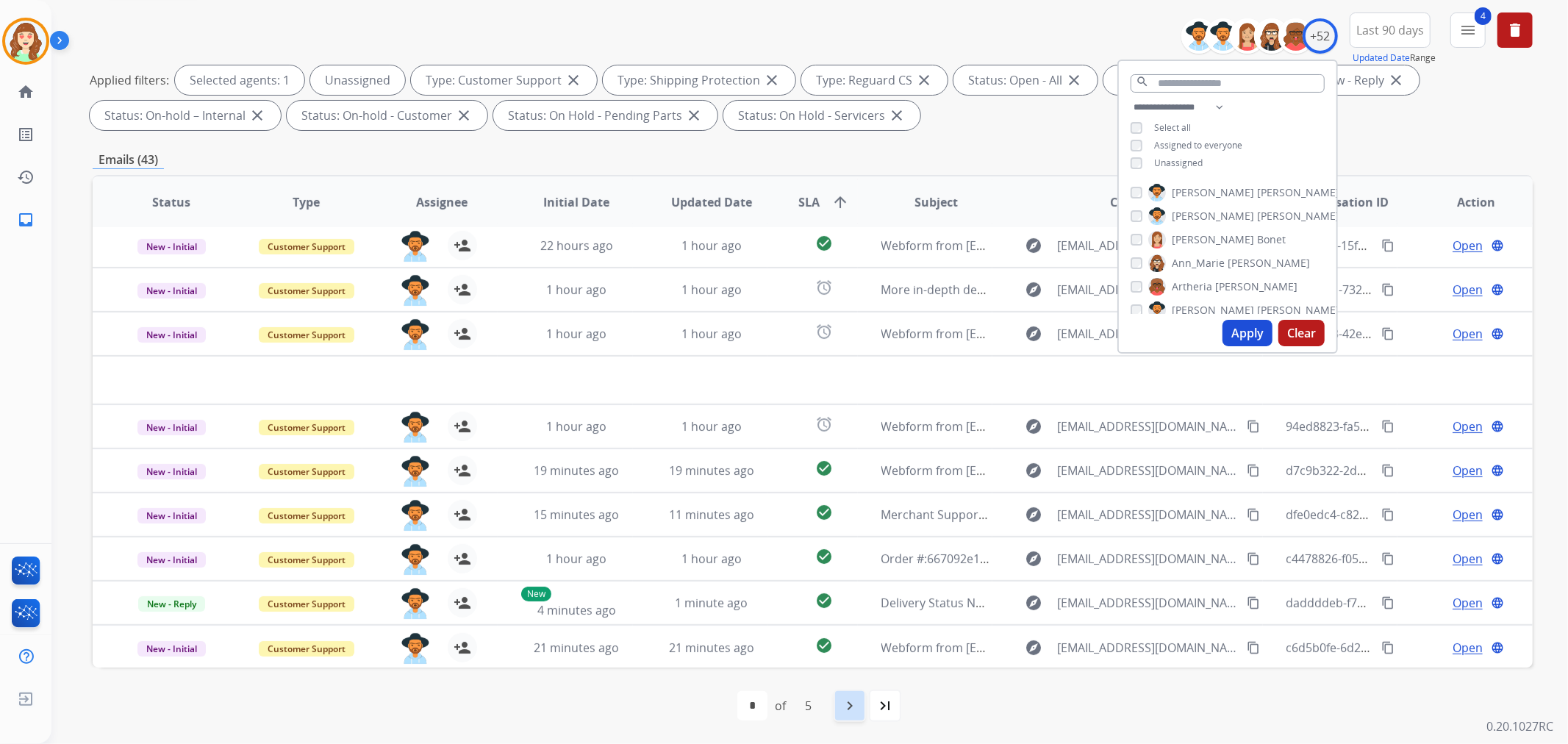
click at [843, 708] on mat-icon "navigate_next" at bounding box center [850, 705] width 18 height 18
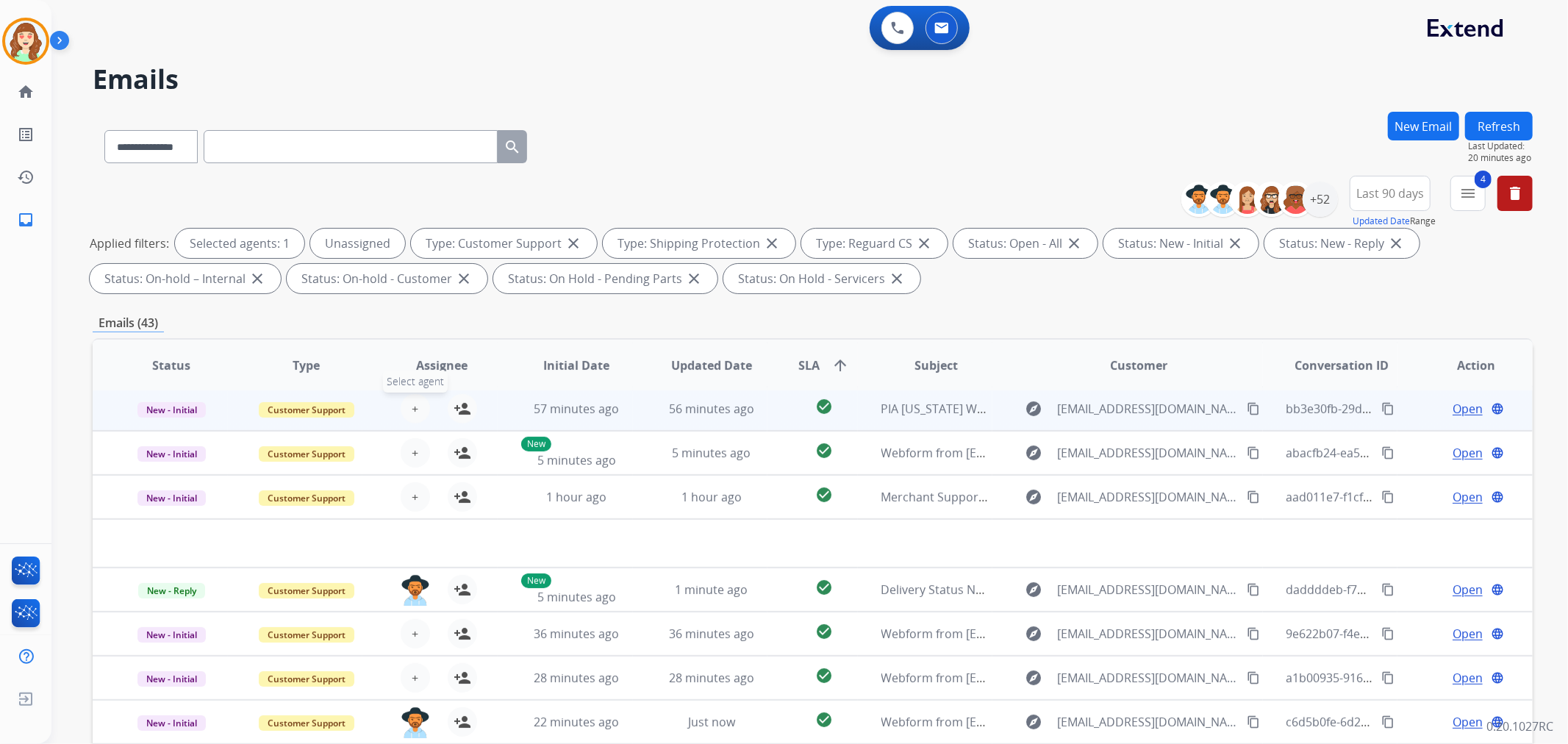
click at [405, 401] on button "+ Select agent" at bounding box center [416, 409] width 30 height 30
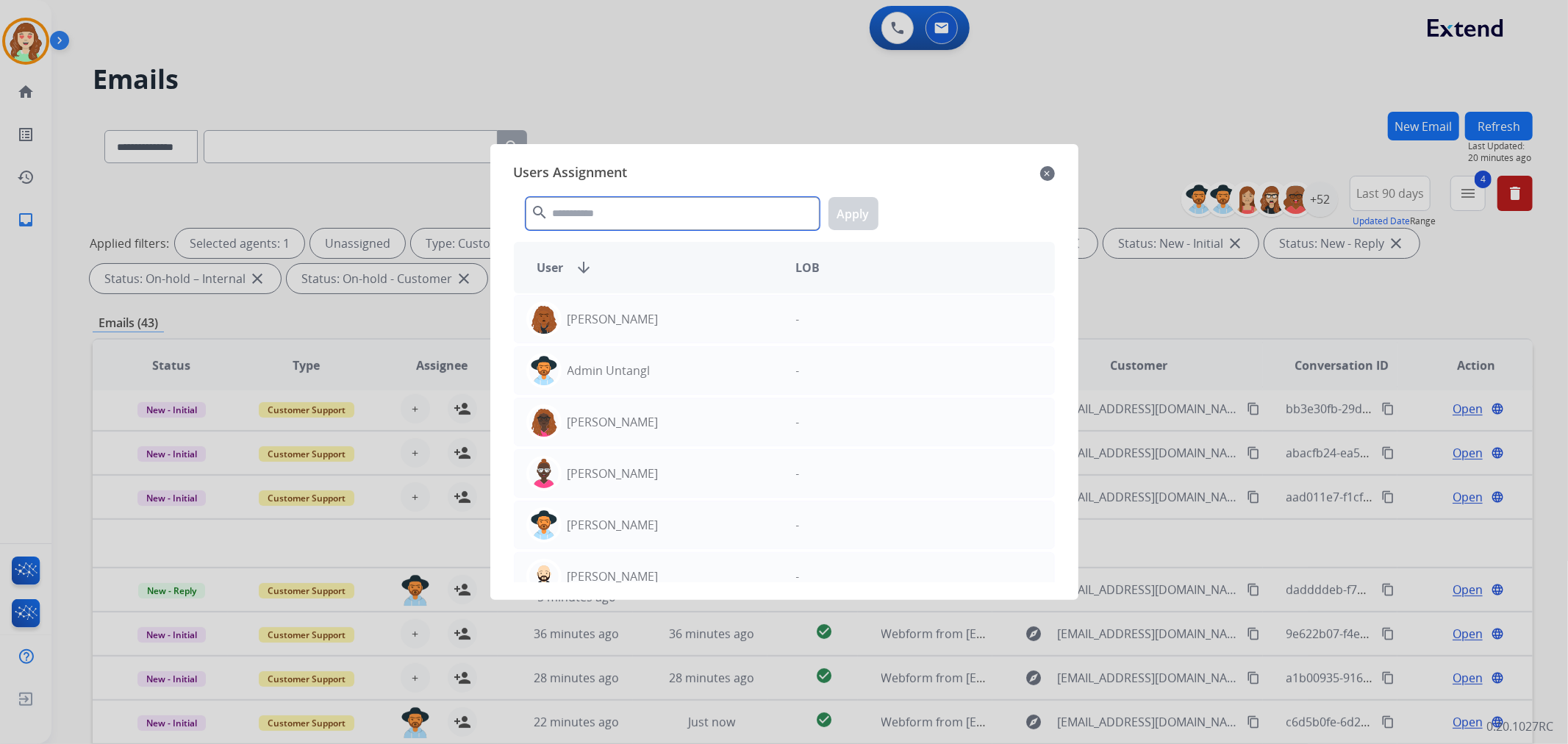
click at [750, 219] on input "text" at bounding box center [673, 212] width 294 height 33
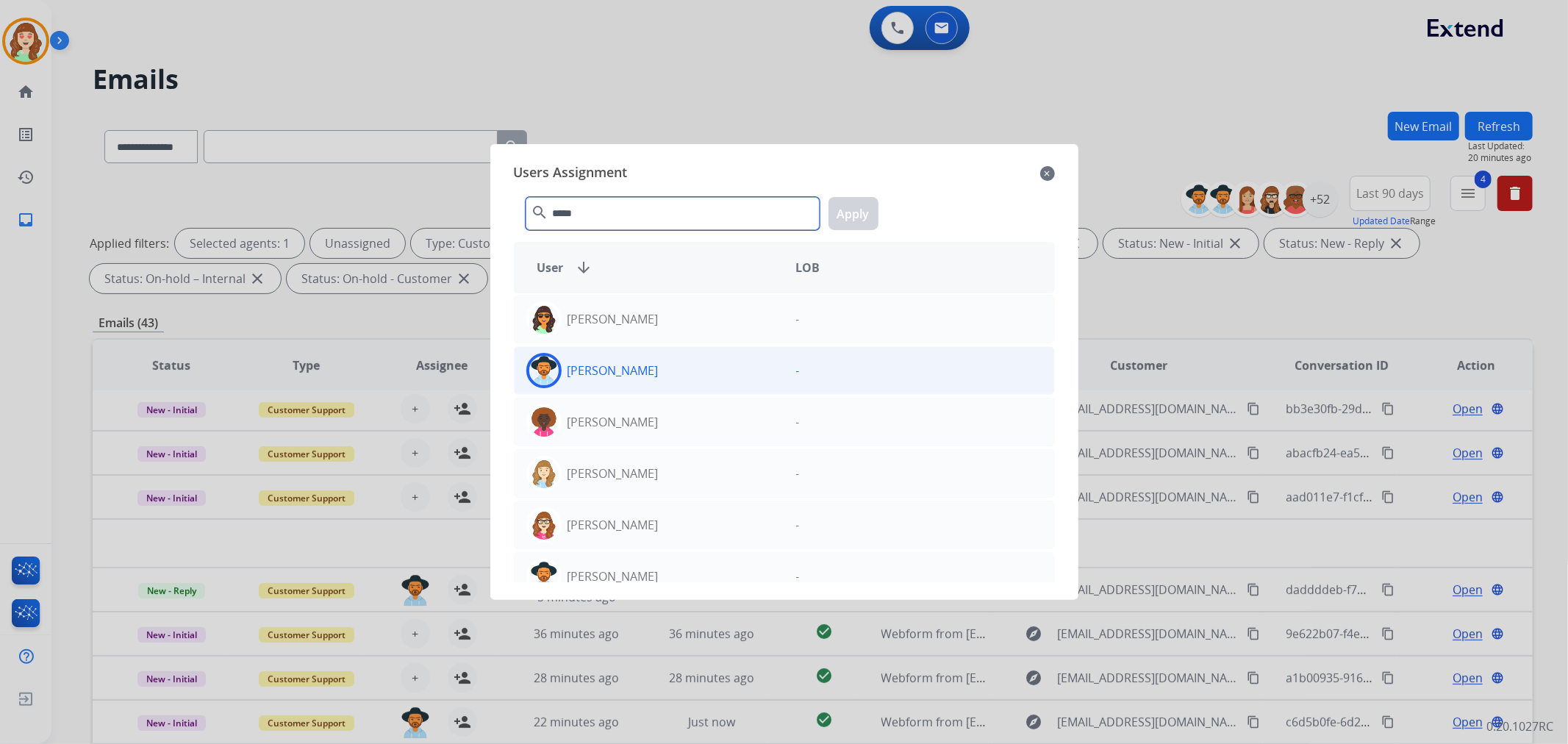
type input "*****"
click at [705, 373] on div "[PERSON_NAME]" at bounding box center [649, 371] width 270 height 36
click at [848, 215] on button "Apply" at bounding box center [854, 212] width 50 height 33
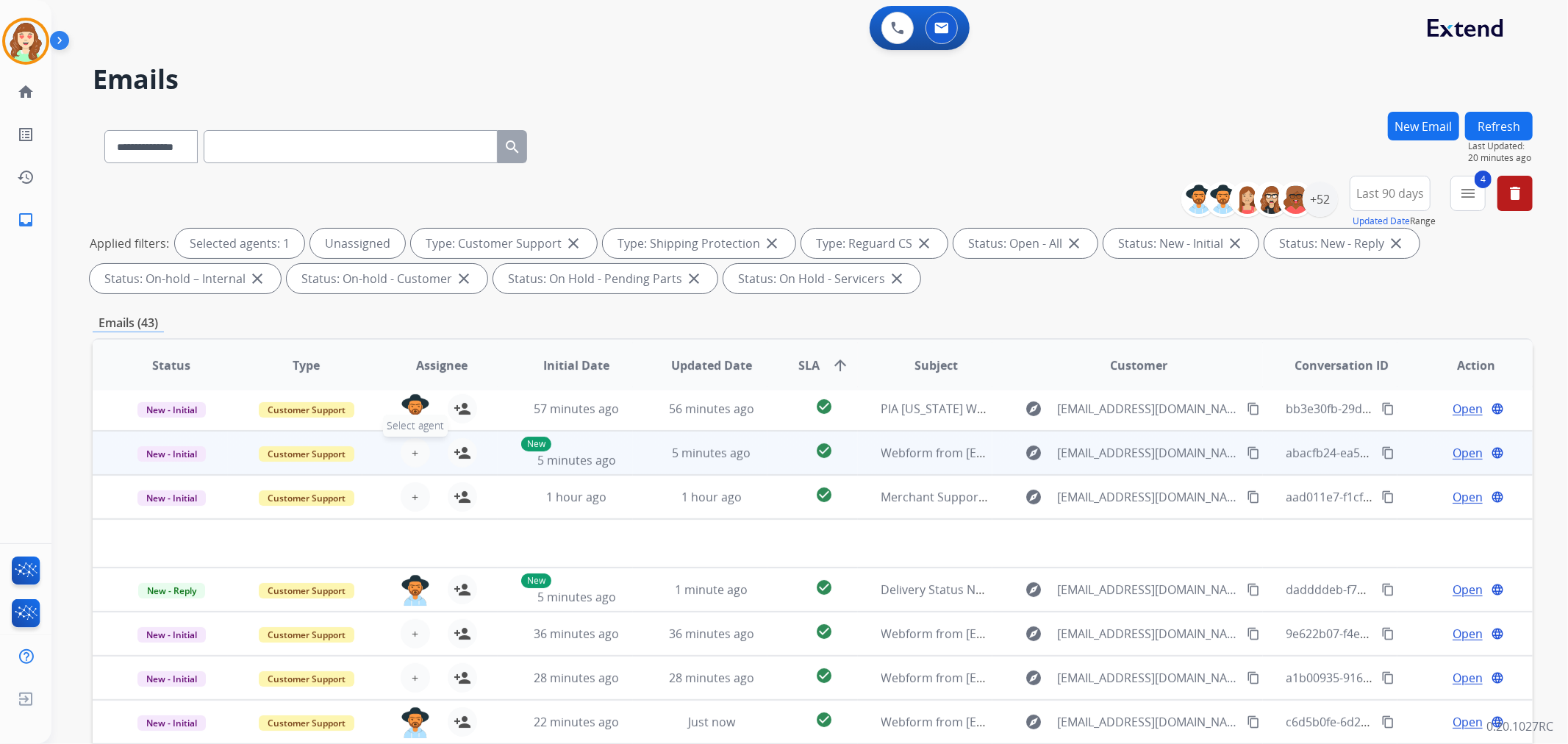
click at [405, 451] on button "+ Select agent" at bounding box center [416, 453] width 30 height 30
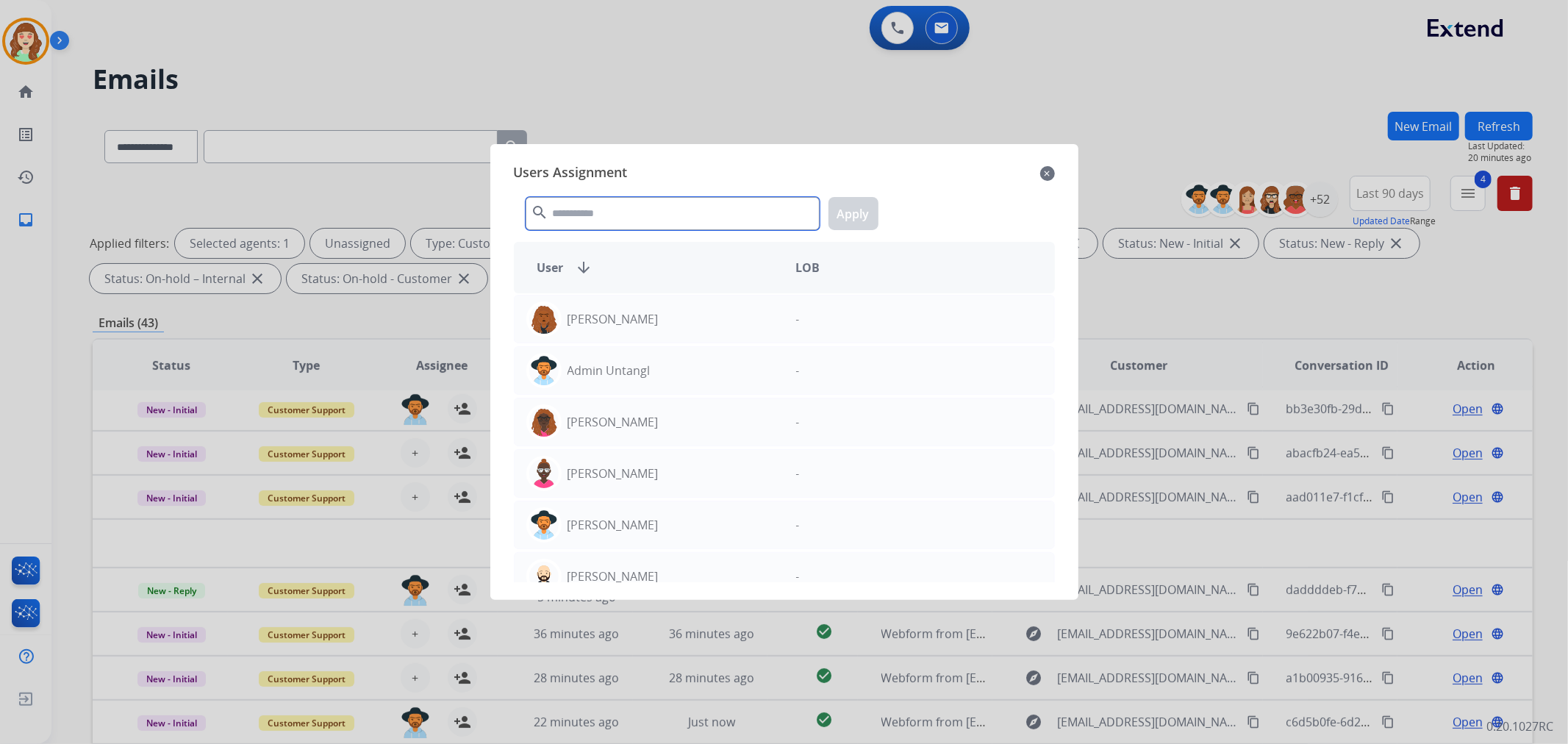
click at [587, 209] on input "text" at bounding box center [673, 212] width 294 height 33
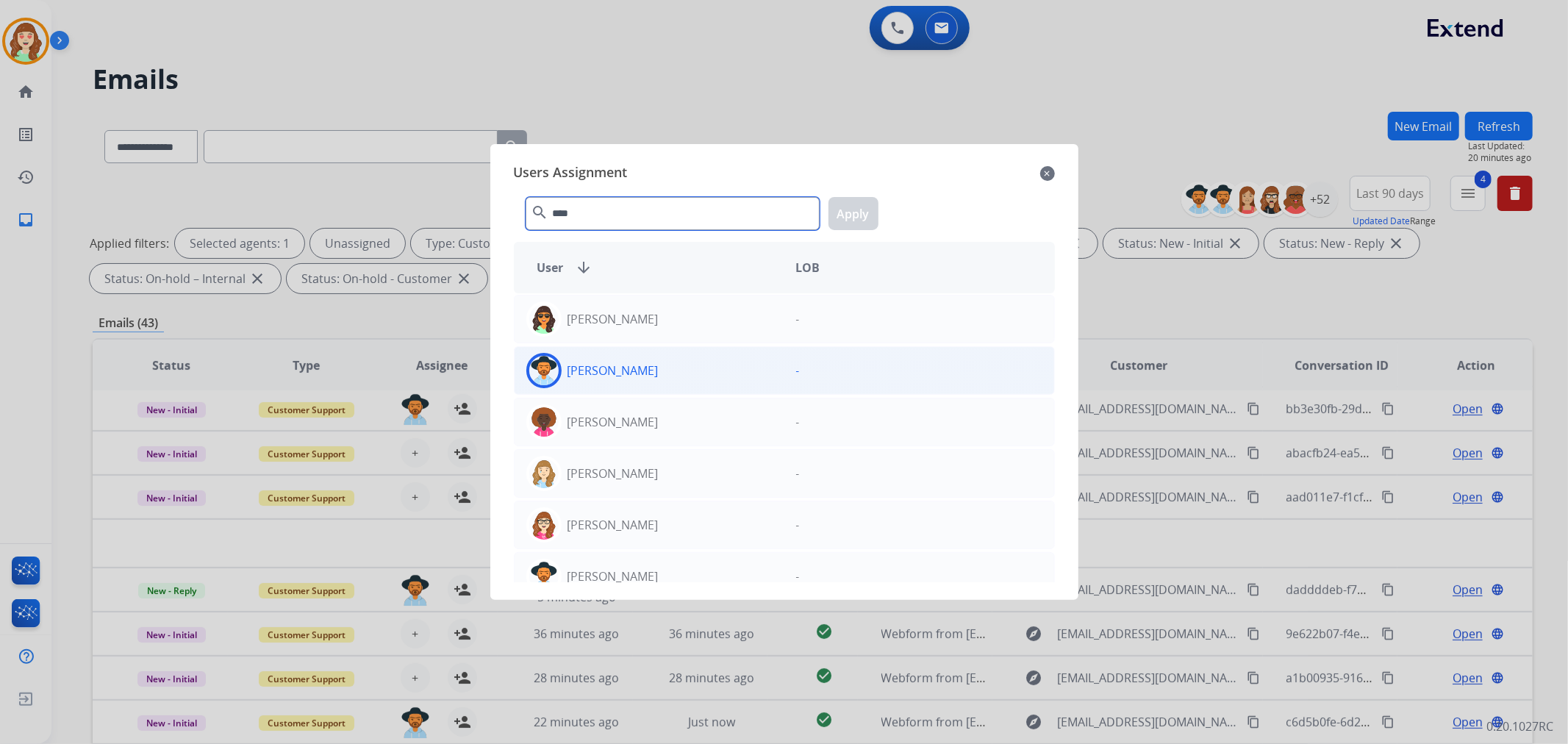
type input "****"
drag, startPoint x: 696, startPoint y: 369, endPoint x: 832, endPoint y: 246, distance: 183.4
click at [697, 370] on div "[PERSON_NAME]" at bounding box center [649, 371] width 270 height 36
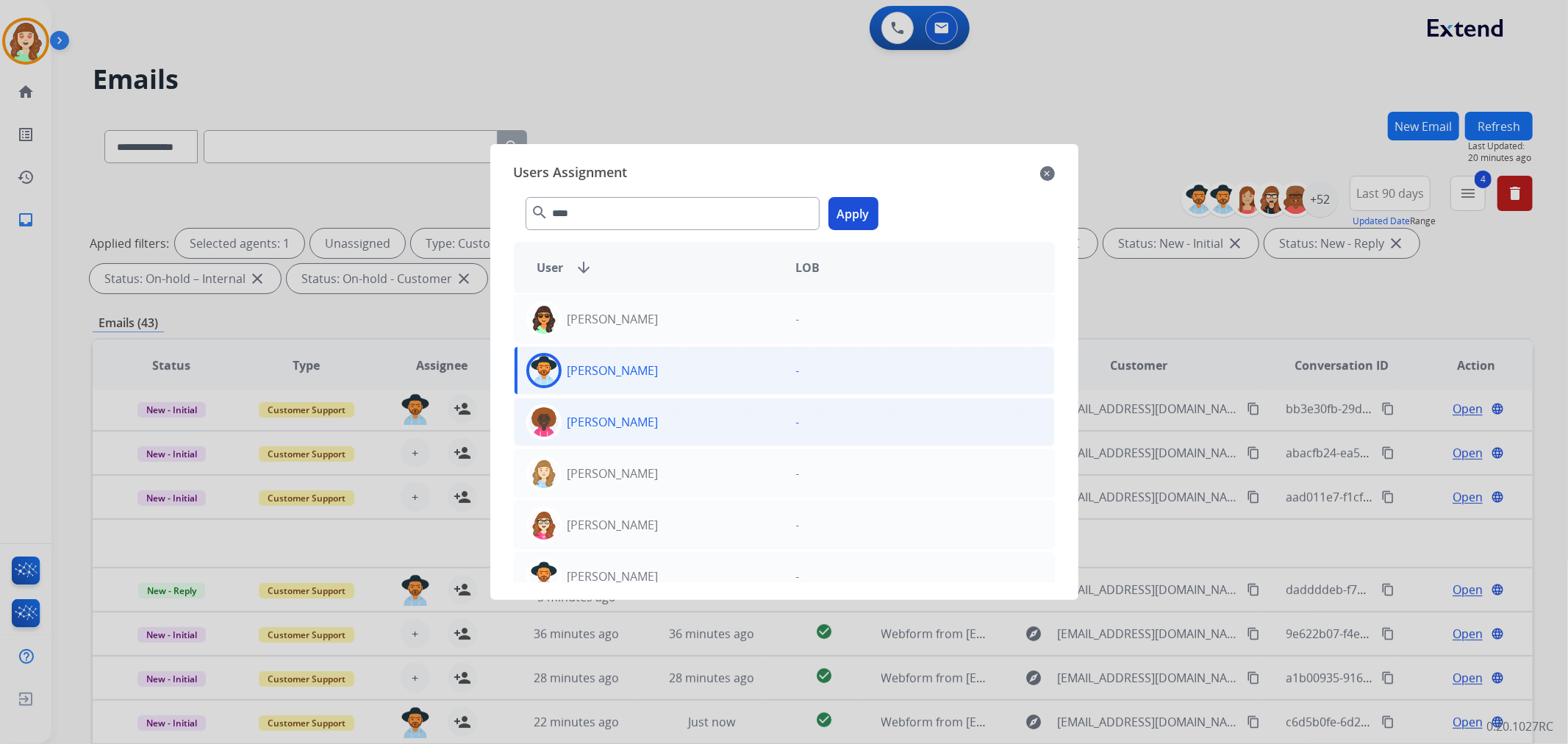
drag, startPoint x: 858, startPoint y: 216, endPoint x: 582, endPoint y: 425, distance: 346.2
click at [849, 216] on button "Apply" at bounding box center [854, 212] width 50 height 33
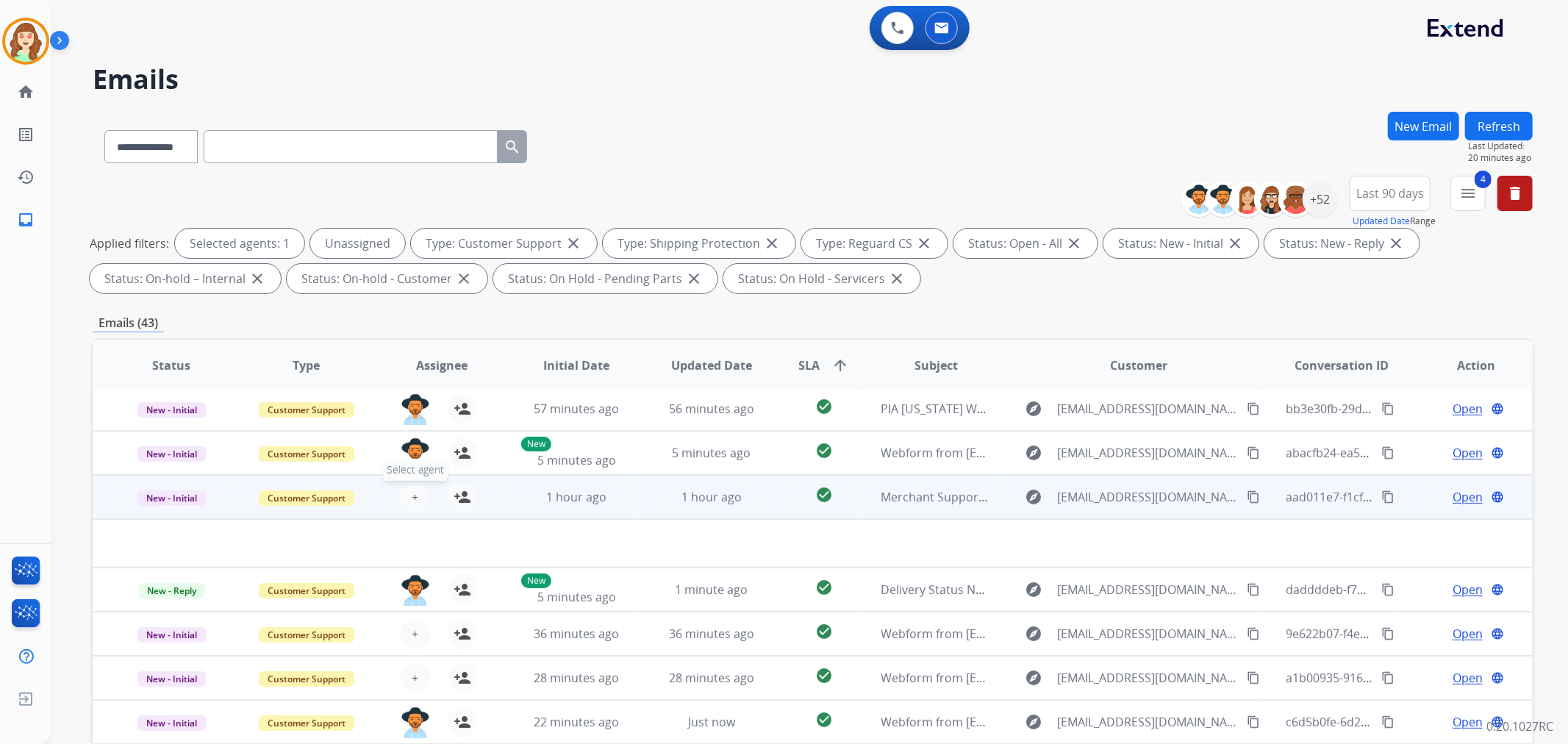
click at [412, 498] on span "+" at bounding box center [415, 497] width 7 height 18
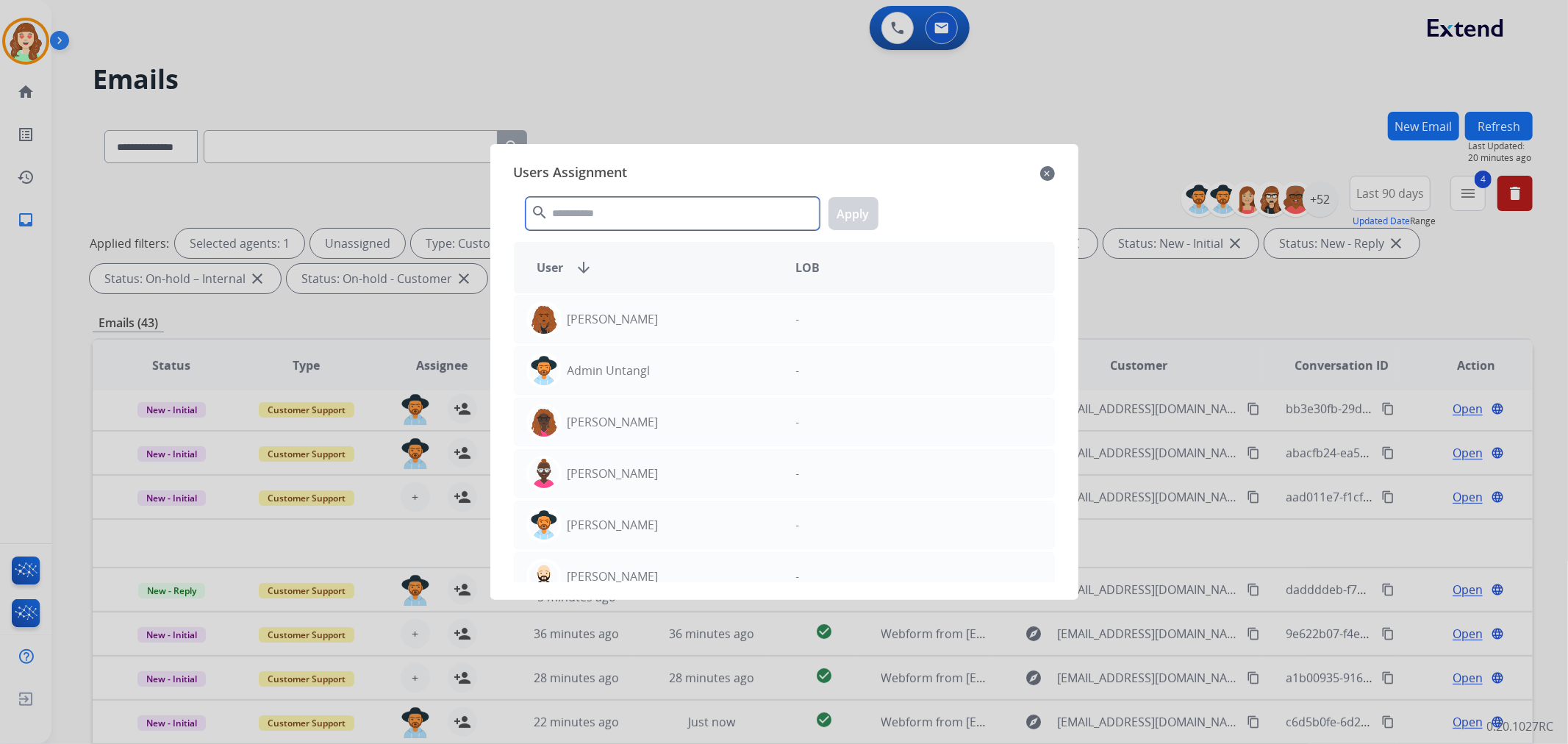
click at [591, 214] on input "text" at bounding box center [673, 212] width 294 height 33
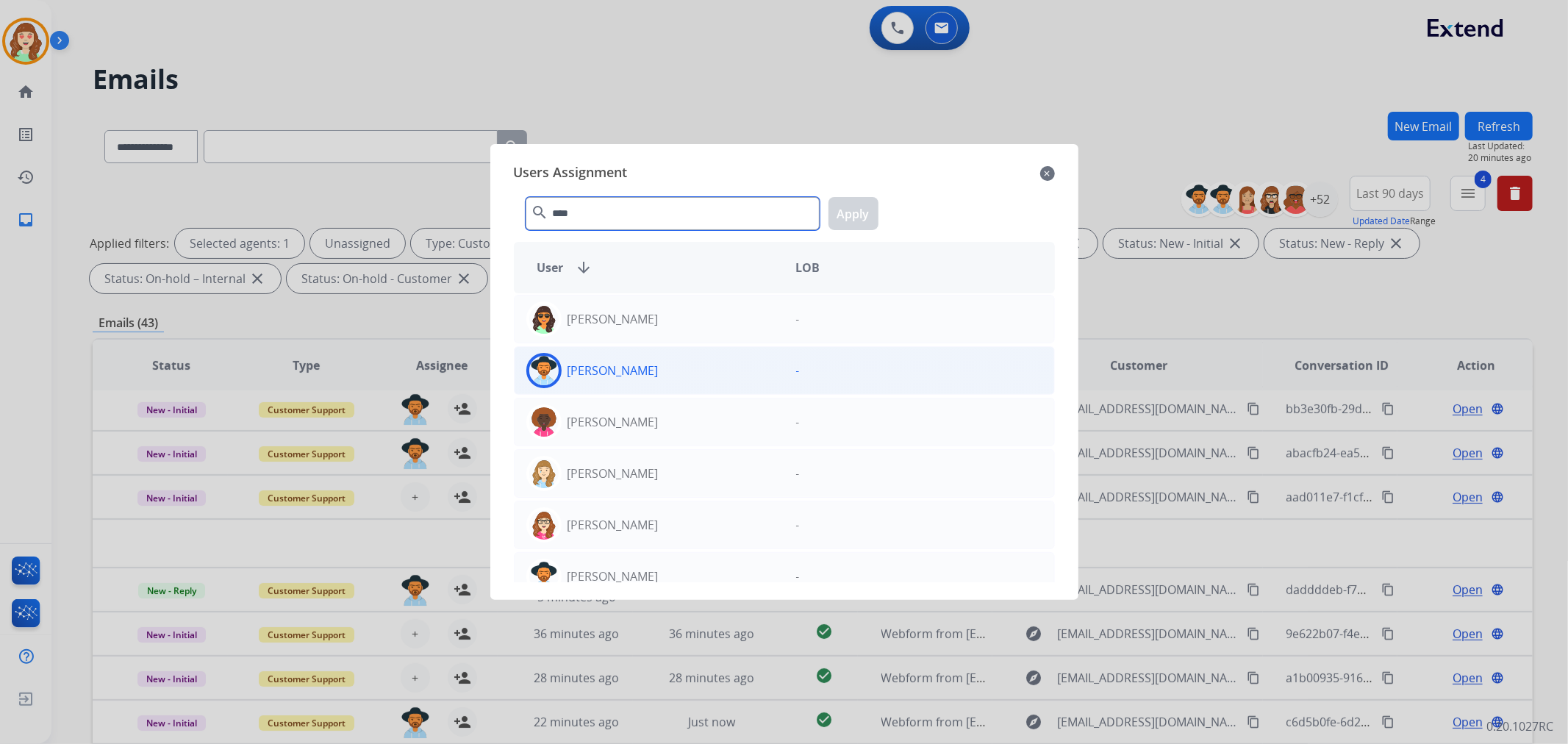
type input "****"
click at [641, 364] on p "[PERSON_NAME]" at bounding box center [613, 371] width 91 height 18
click at [857, 214] on button "Apply" at bounding box center [854, 212] width 50 height 33
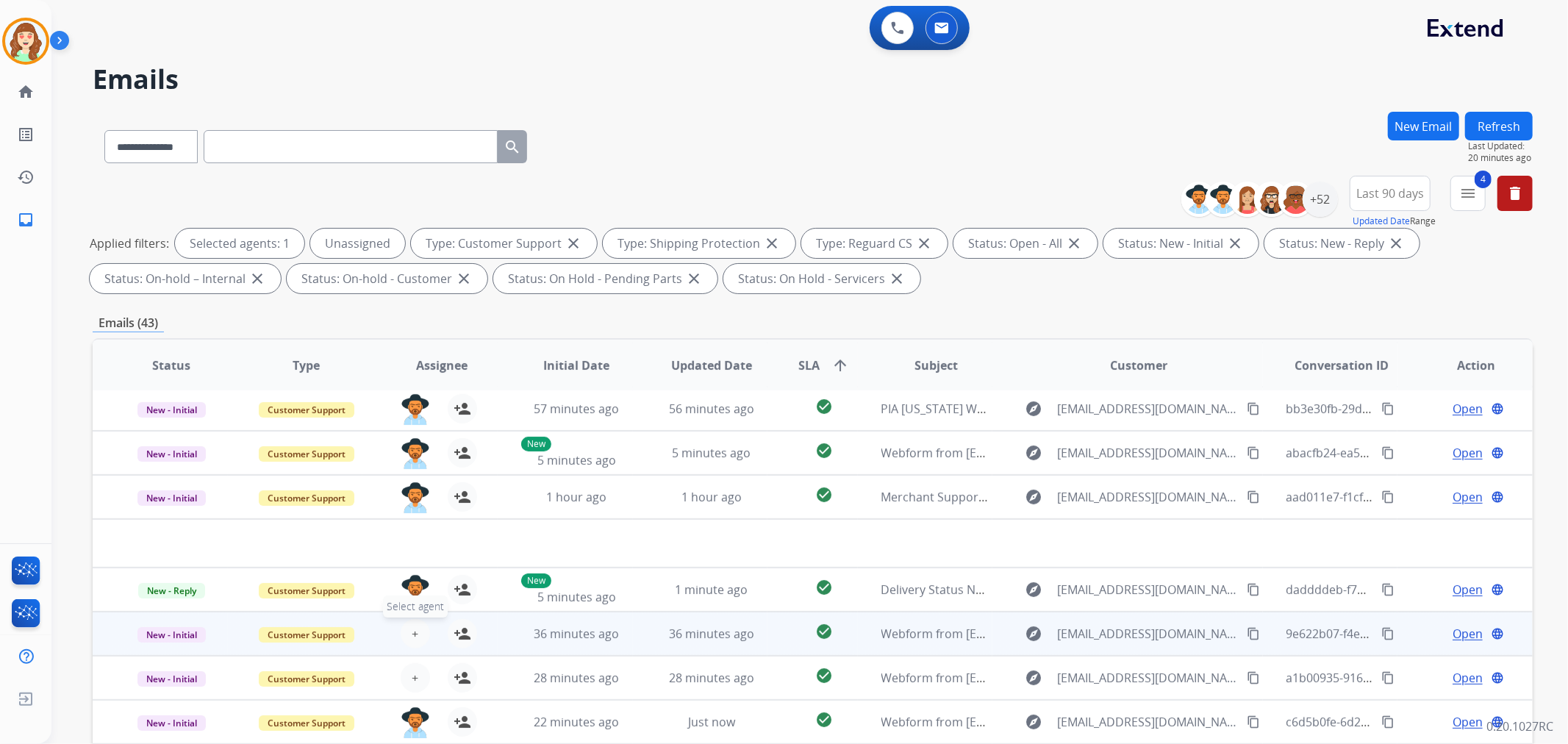
click at [412, 630] on span "+" at bounding box center [415, 633] width 7 height 18
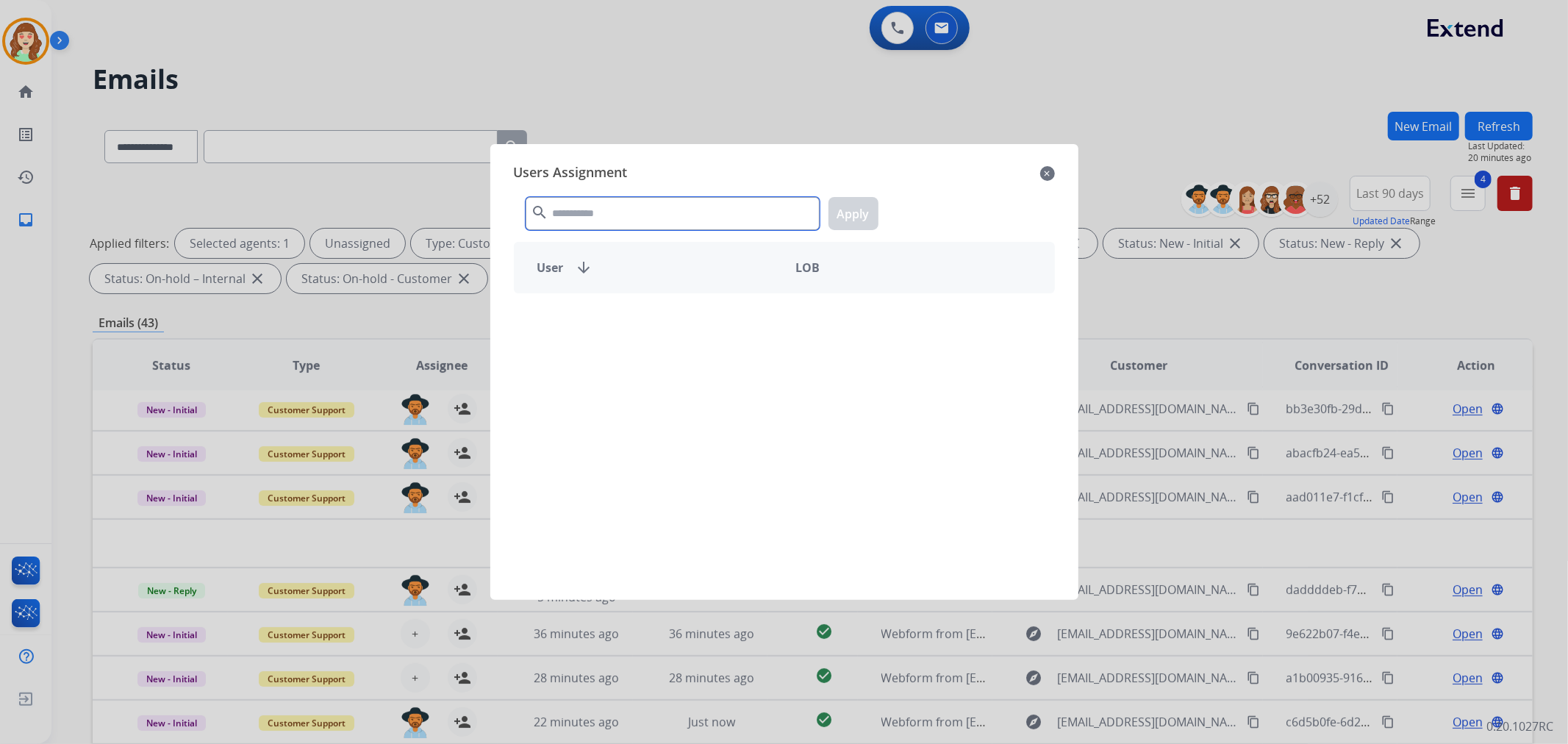
click at [627, 208] on input "text" at bounding box center [673, 212] width 294 height 33
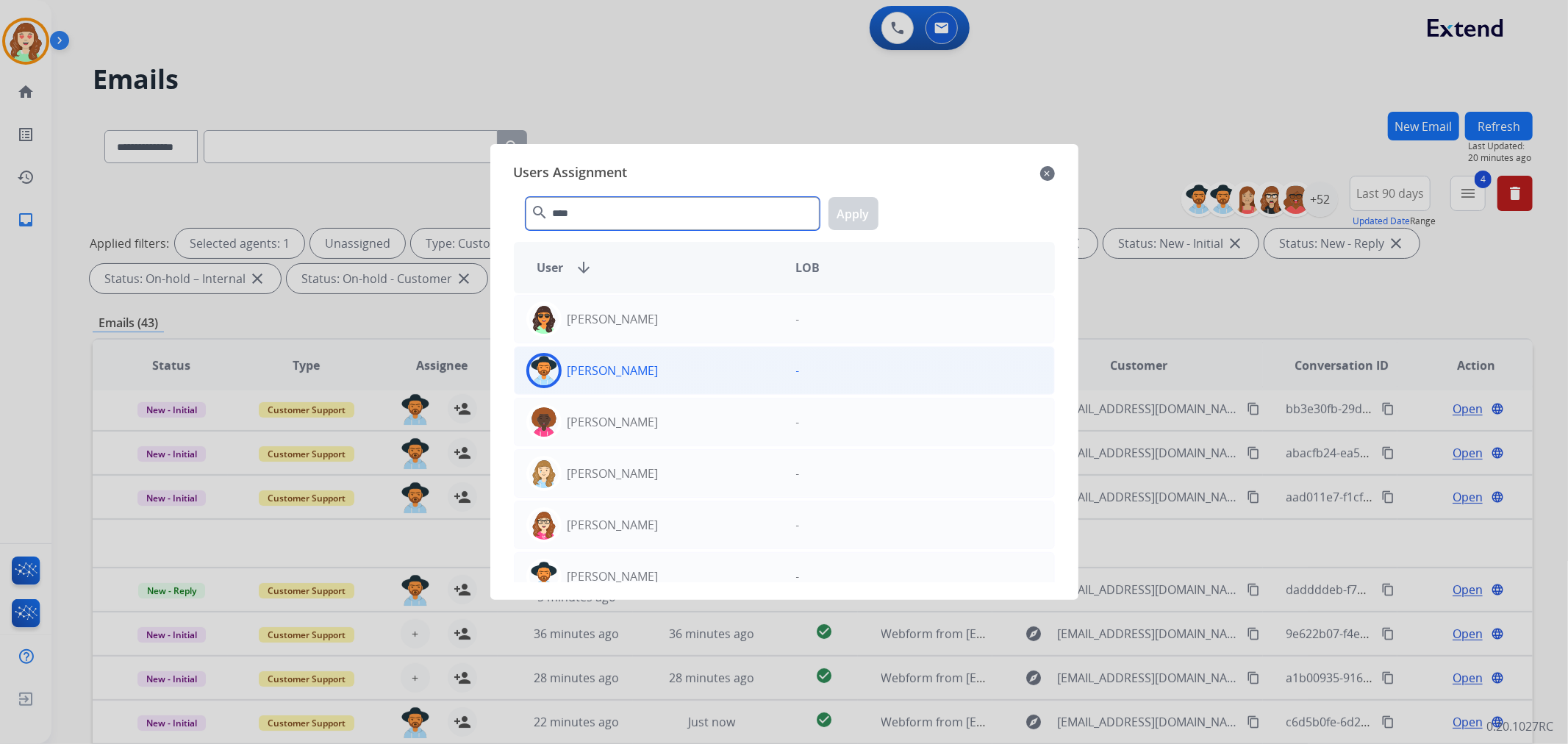
type input "****"
click at [673, 380] on div "[PERSON_NAME]" at bounding box center [649, 371] width 270 height 36
click at [846, 208] on button "Apply" at bounding box center [854, 212] width 50 height 33
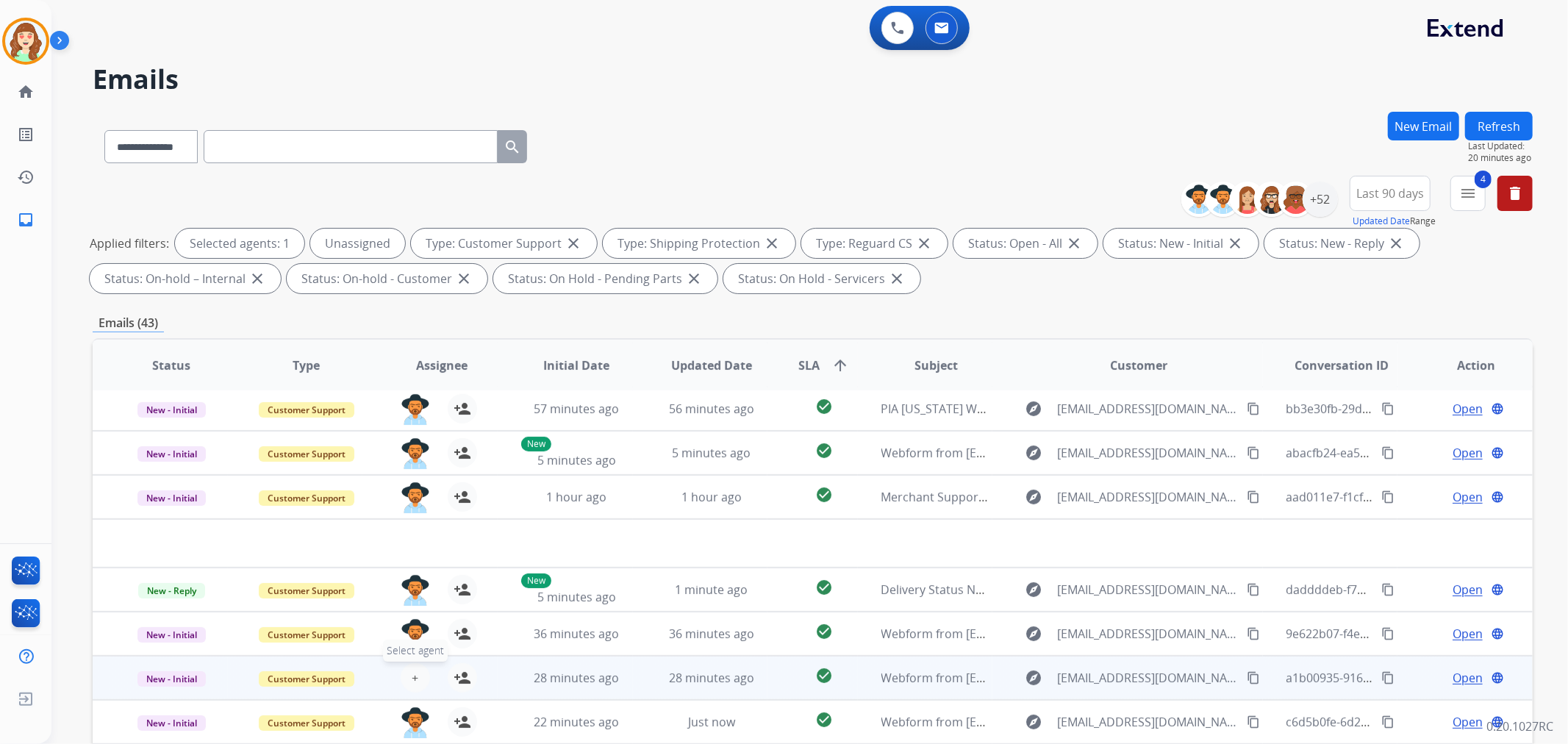
click at [418, 677] on button "+ Select agent" at bounding box center [416, 678] width 30 height 30
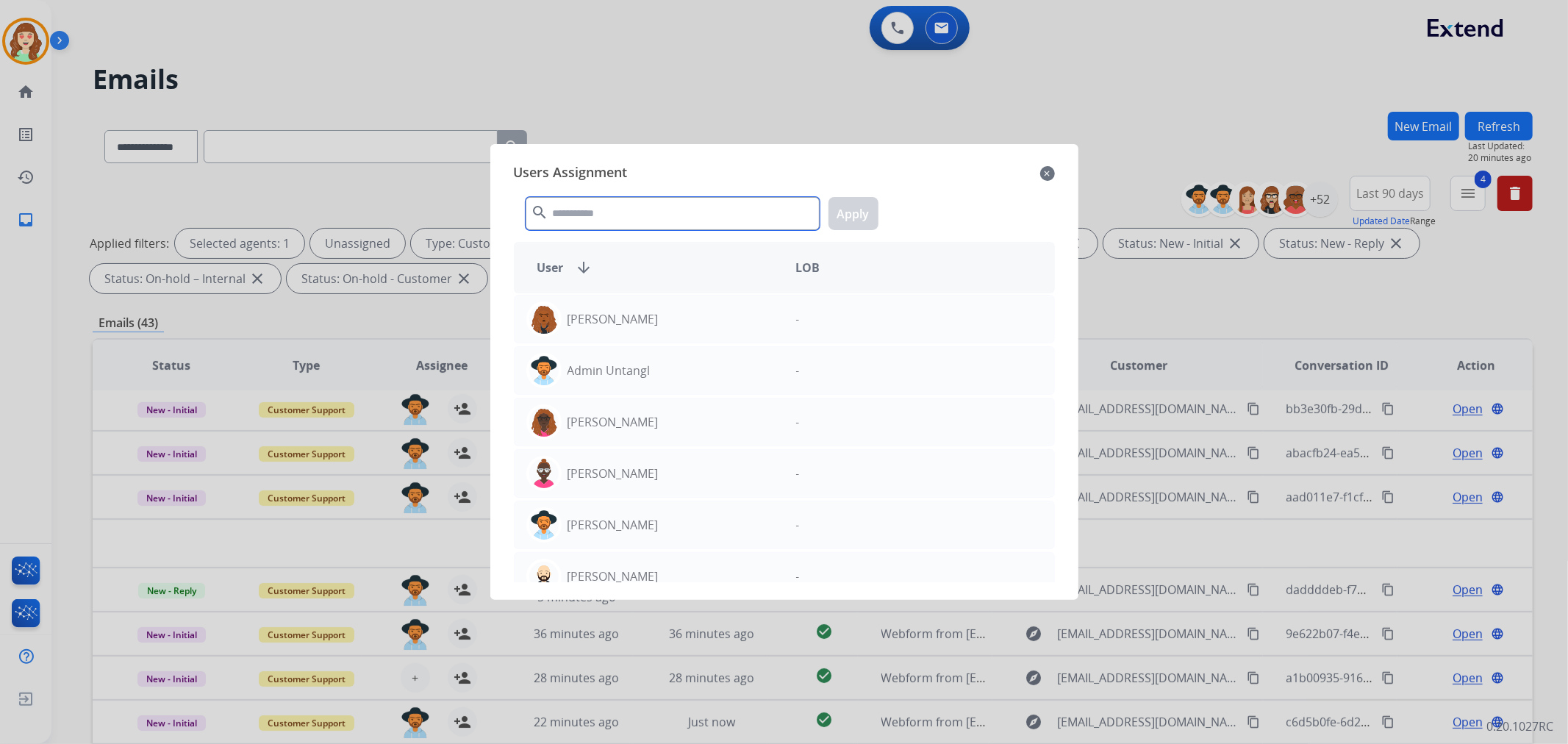
click at [573, 205] on input "text" at bounding box center [673, 212] width 294 height 33
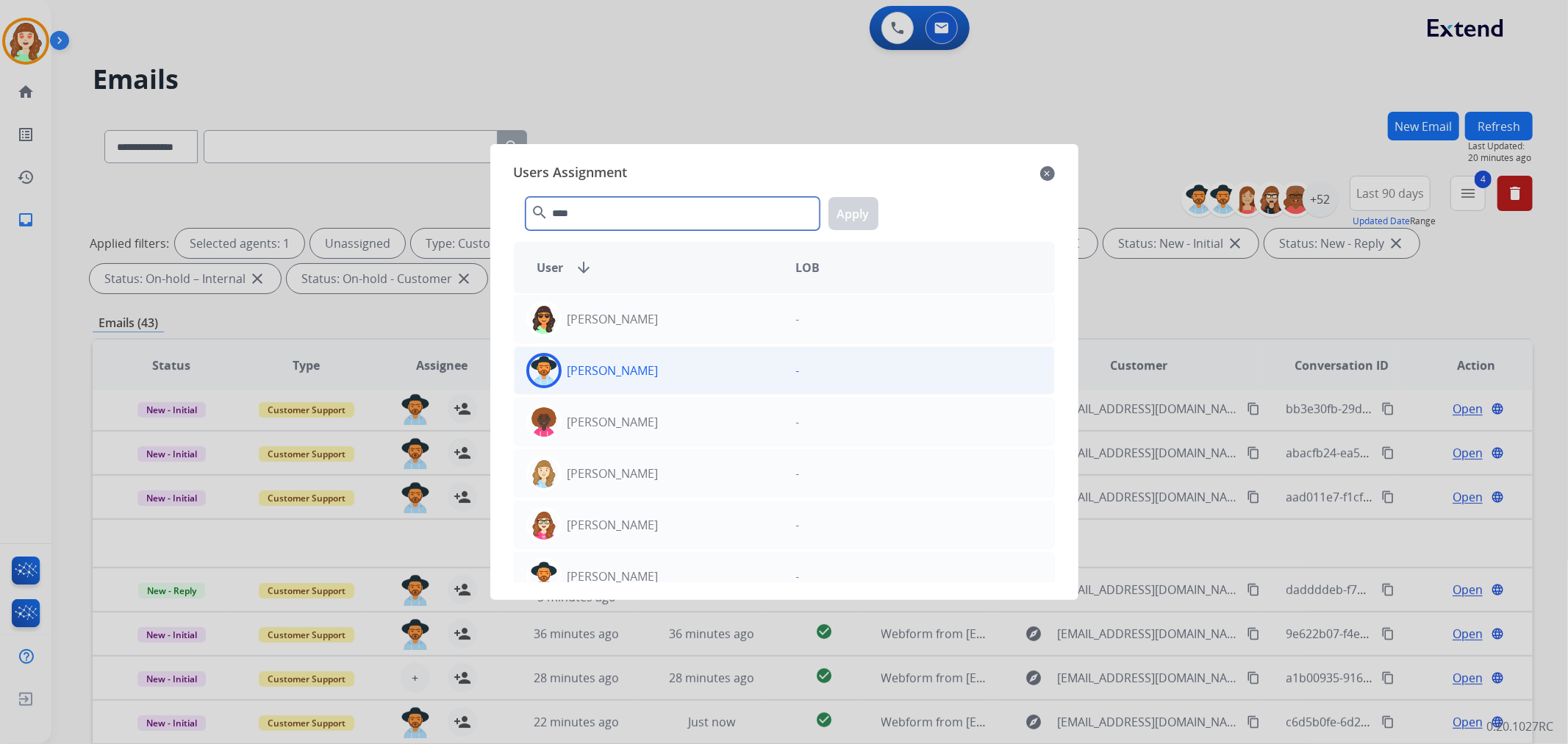
type input "****"
click at [705, 370] on div "[PERSON_NAME]" at bounding box center [649, 371] width 270 height 36
click at [872, 200] on button "Apply" at bounding box center [854, 212] width 50 height 33
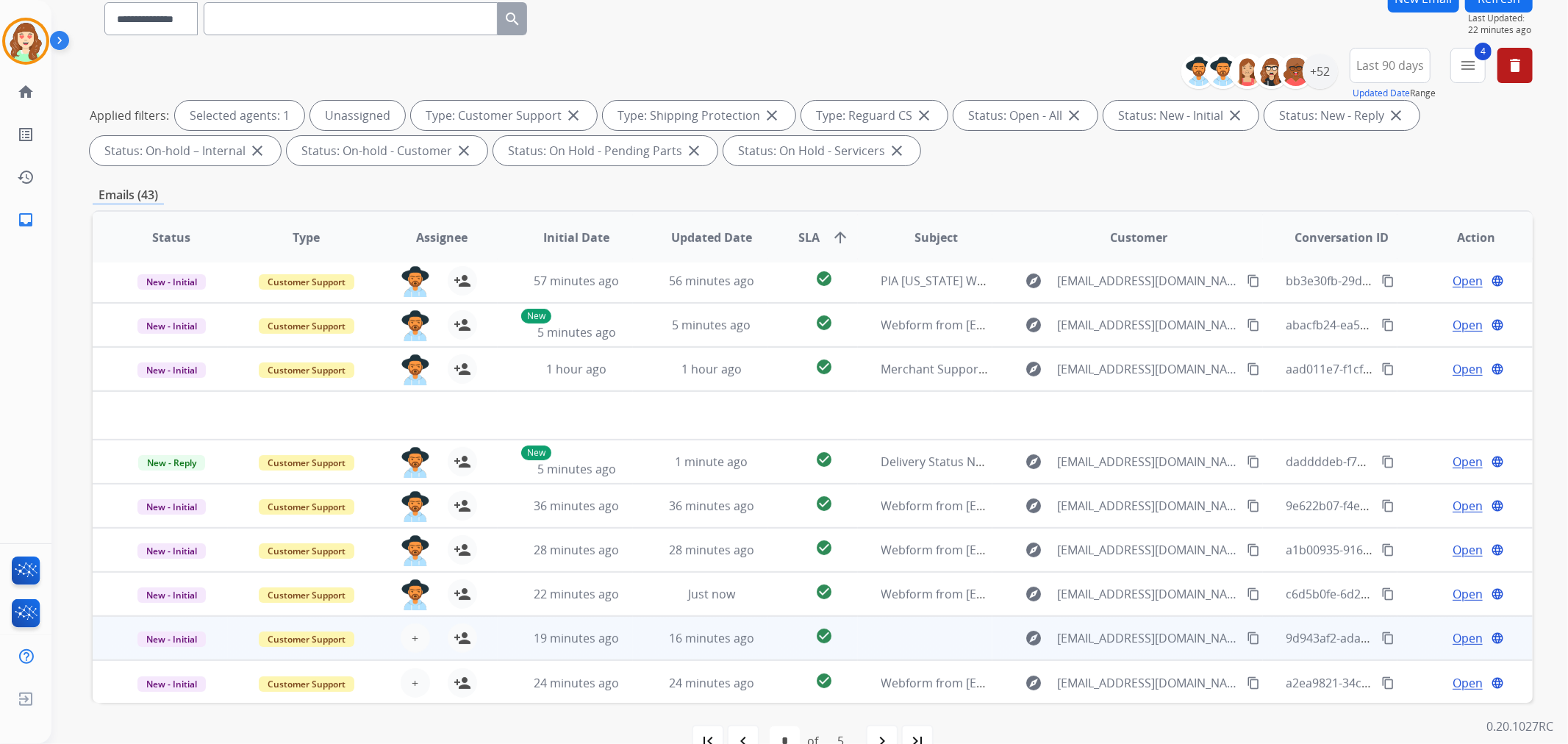
scroll to position [163, 0]
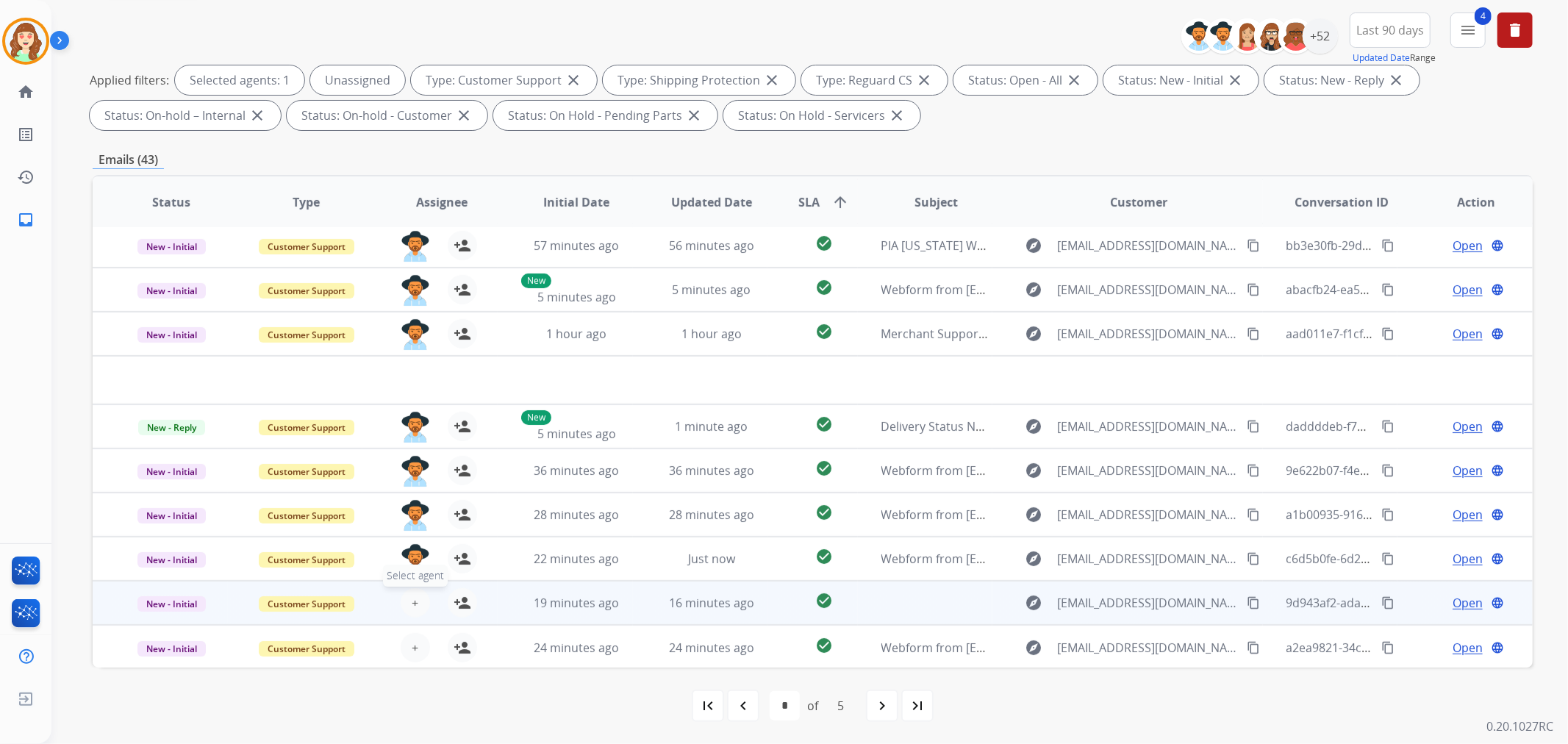
click at [412, 599] on span "+" at bounding box center [415, 603] width 7 height 18
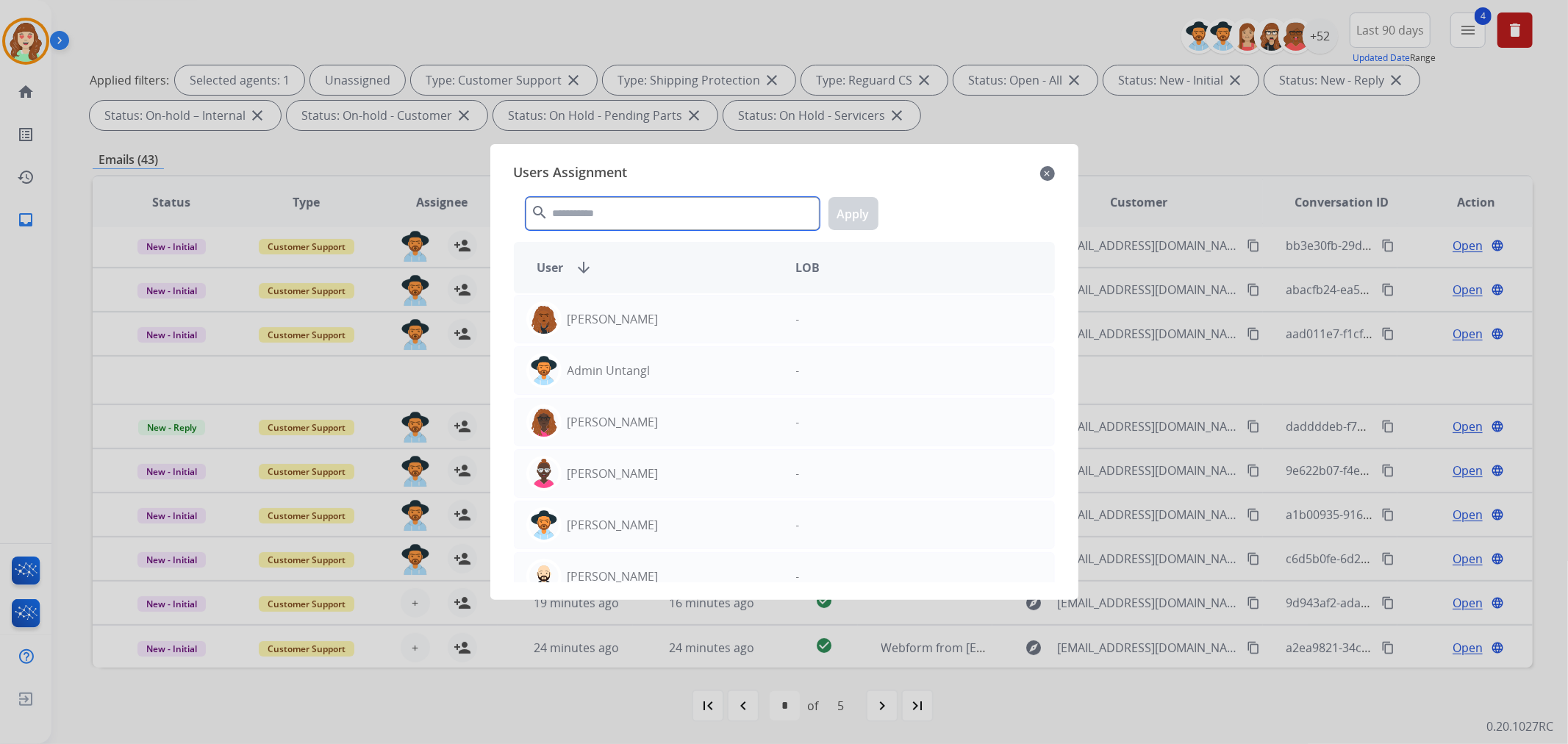
click at [611, 220] on input "text" at bounding box center [673, 212] width 294 height 33
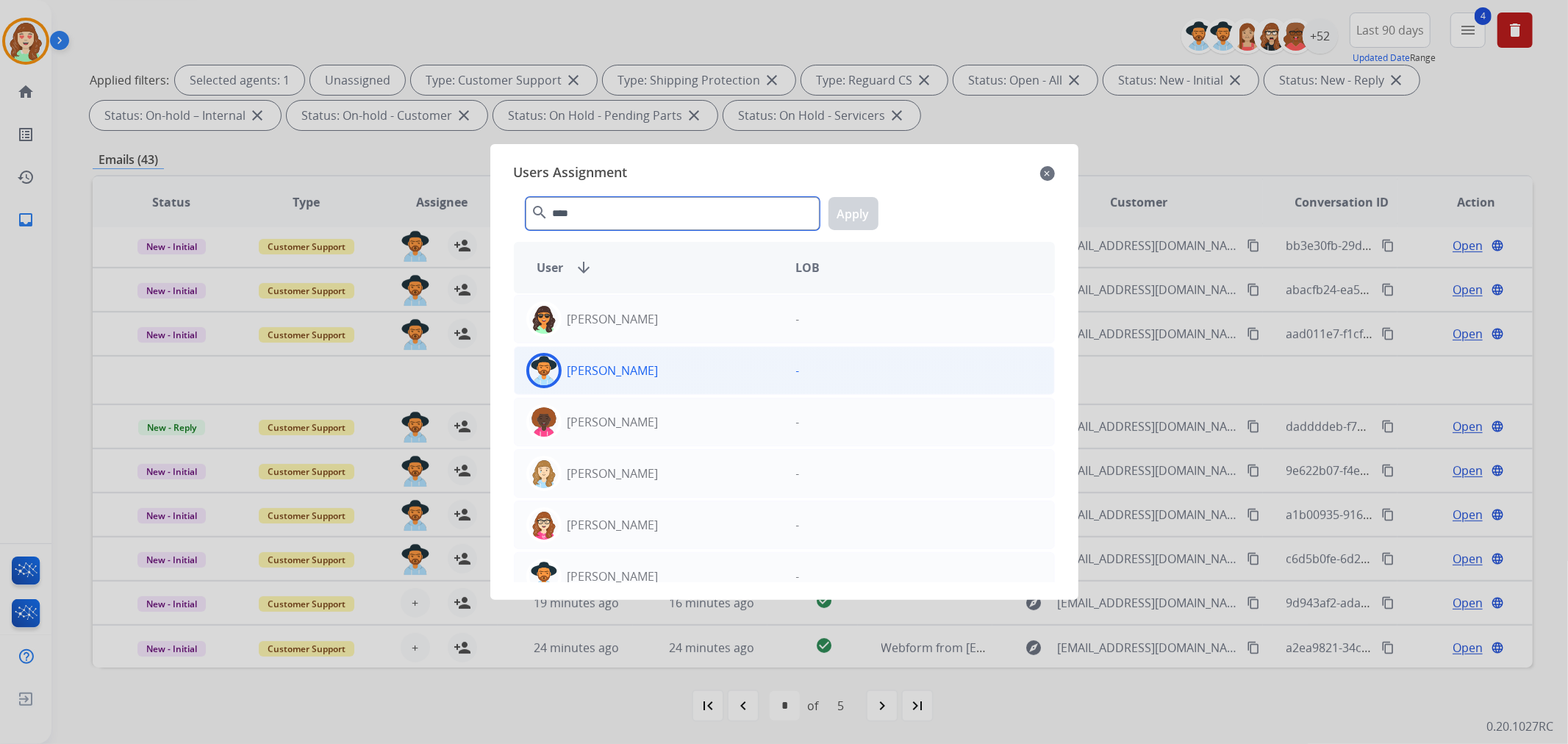
type input "****"
click at [682, 371] on div "[PERSON_NAME]" at bounding box center [649, 371] width 270 height 36
drag, startPoint x: 866, startPoint y: 211, endPoint x: 857, endPoint y: 214, distance: 9.5
click at [863, 211] on button "Apply" at bounding box center [854, 212] width 50 height 33
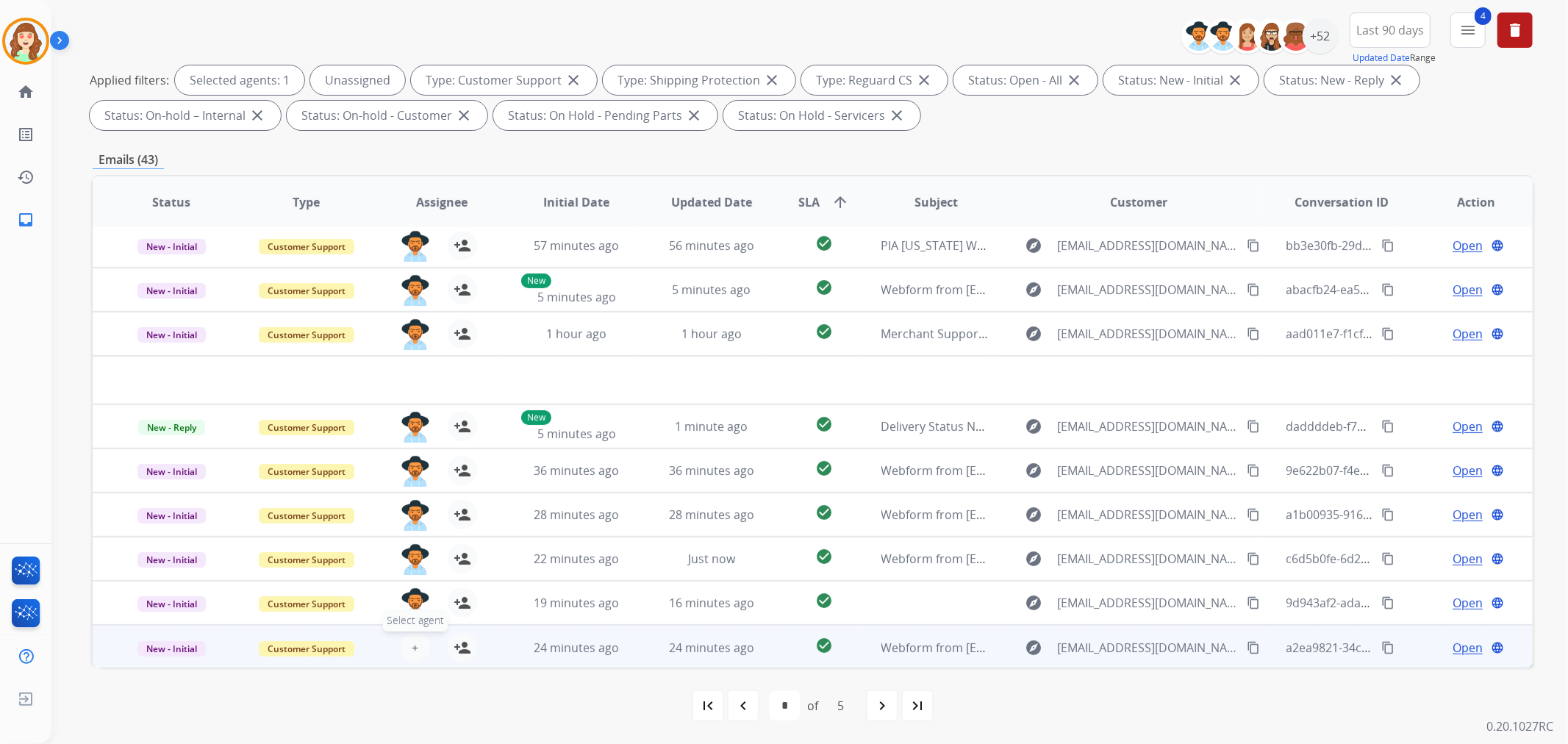
click at [415, 642] on button "+ Select agent" at bounding box center [416, 648] width 30 height 30
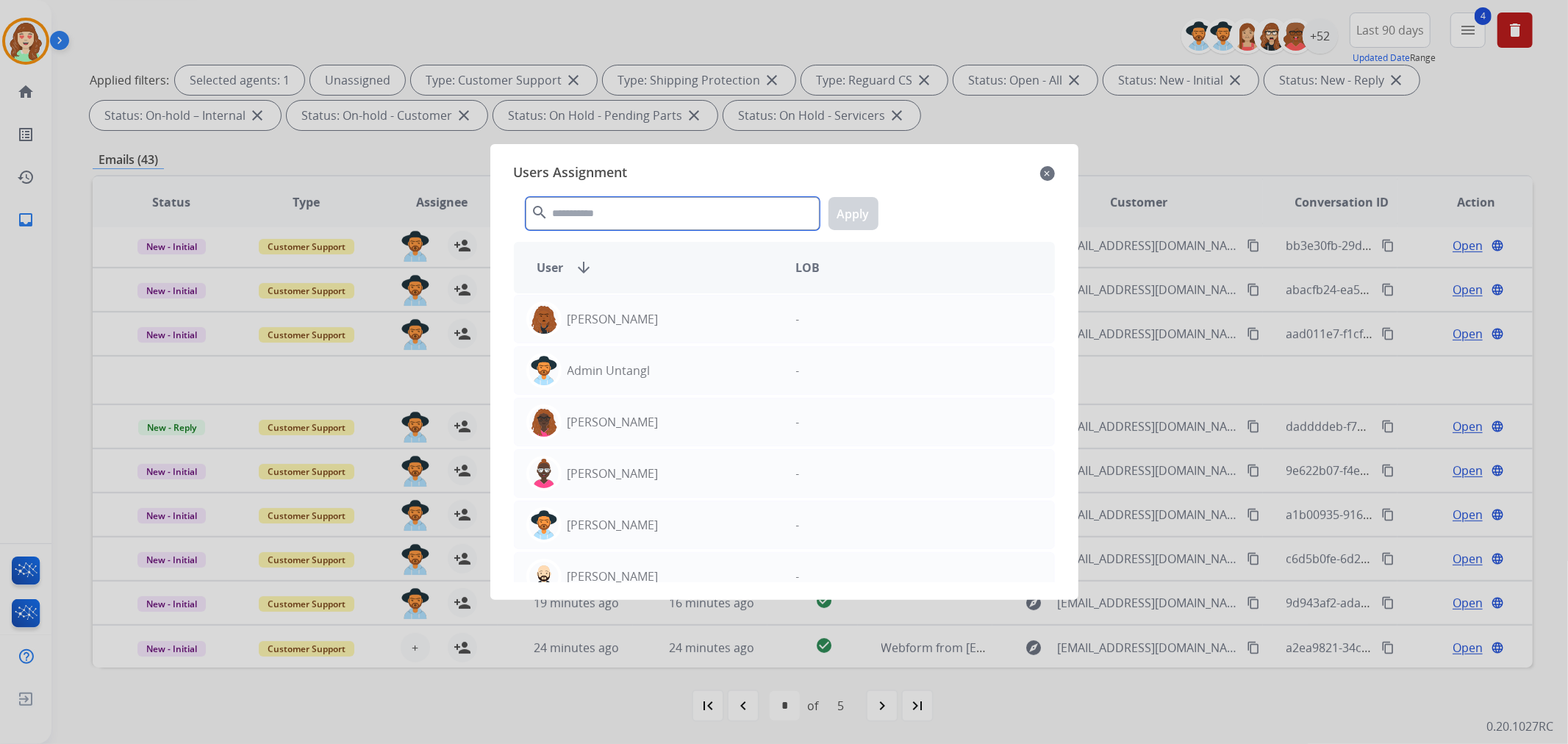
click at [645, 200] on input "text" at bounding box center [673, 212] width 294 height 33
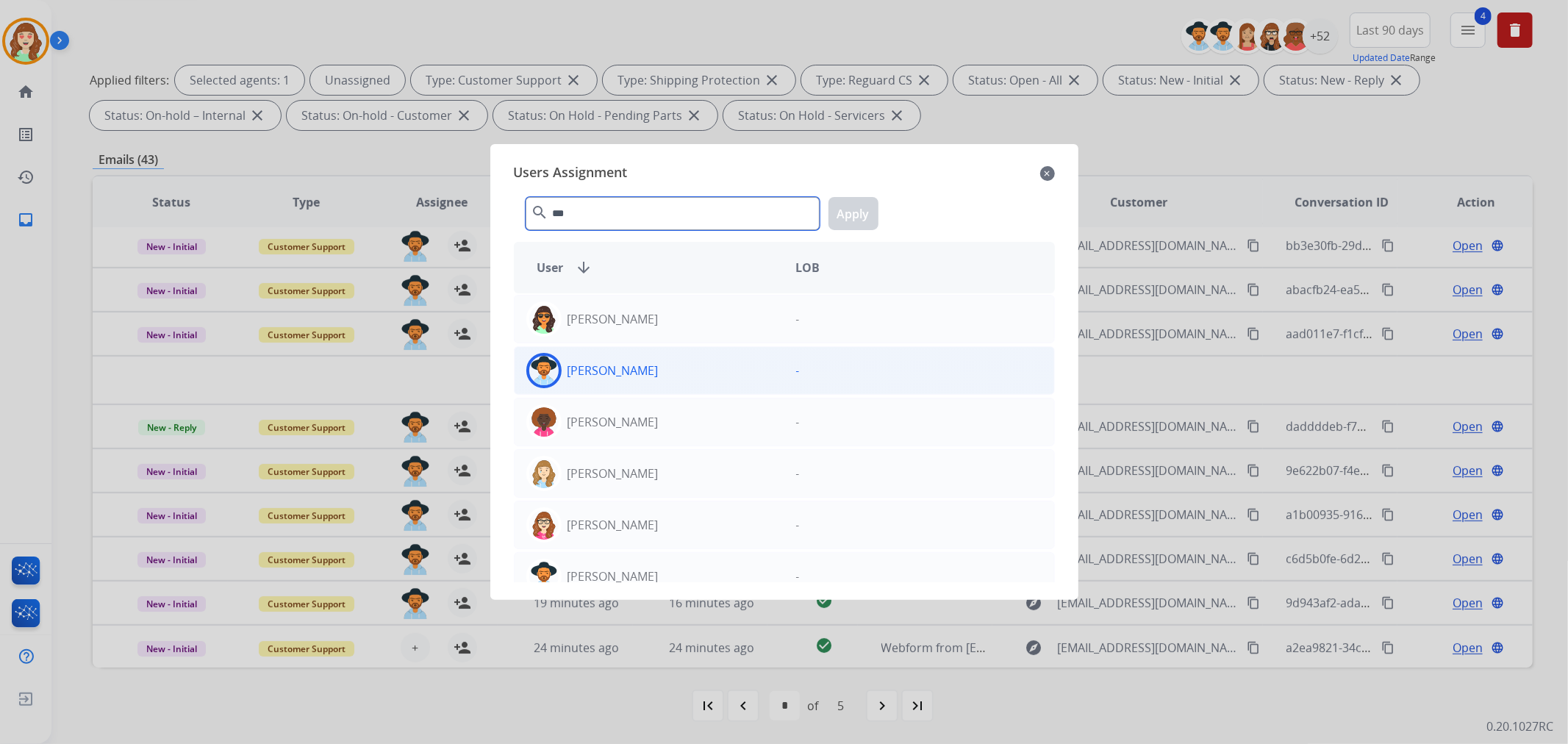
type input "***"
drag, startPoint x: 679, startPoint y: 383, endPoint x: 788, endPoint y: 263, distance: 162.1
click at [684, 380] on div "[PERSON_NAME]" at bounding box center [649, 371] width 270 height 36
click at [862, 207] on button "Apply" at bounding box center [854, 212] width 50 height 33
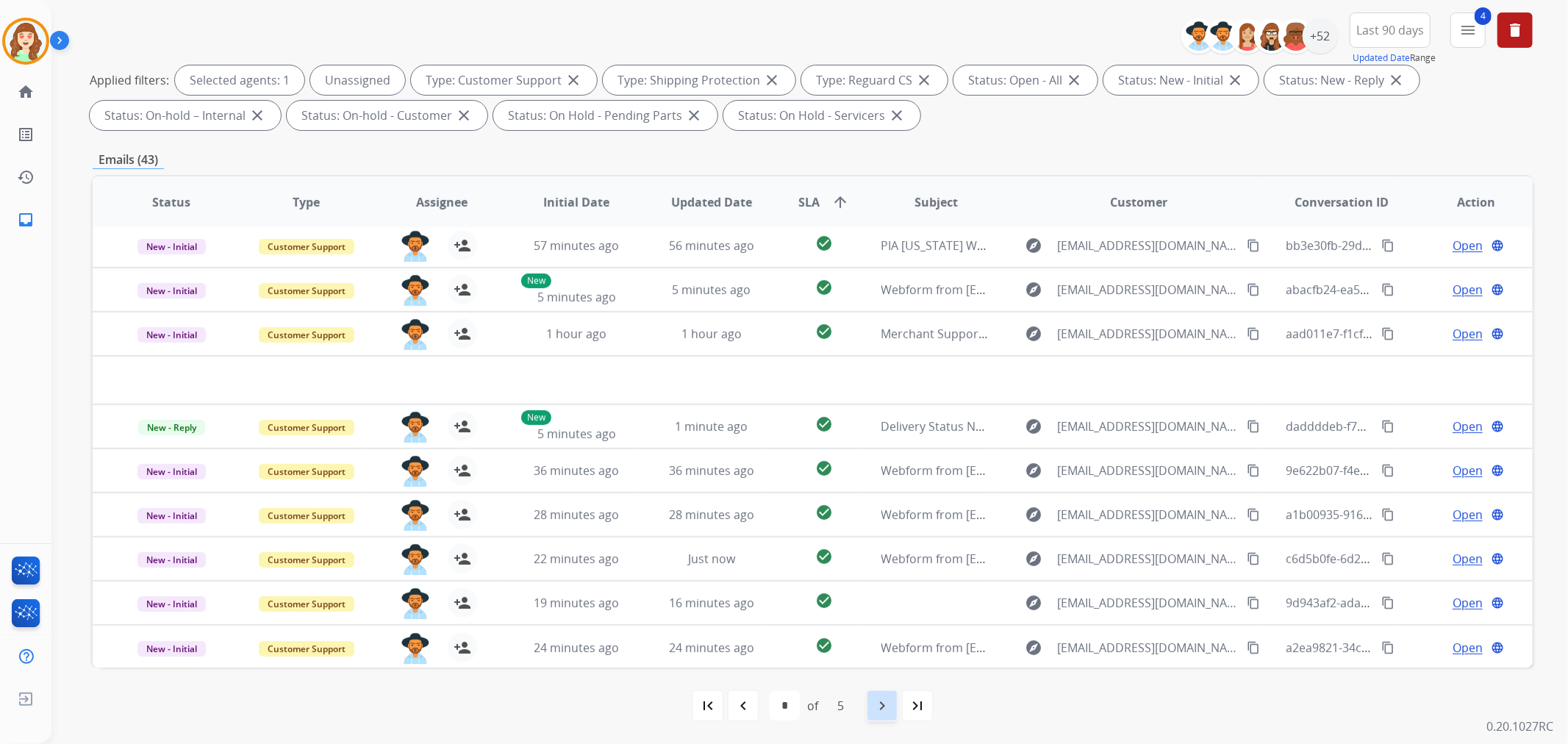
click at [883, 710] on mat-icon "navigate_next" at bounding box center [882, 705] width 18 height 18
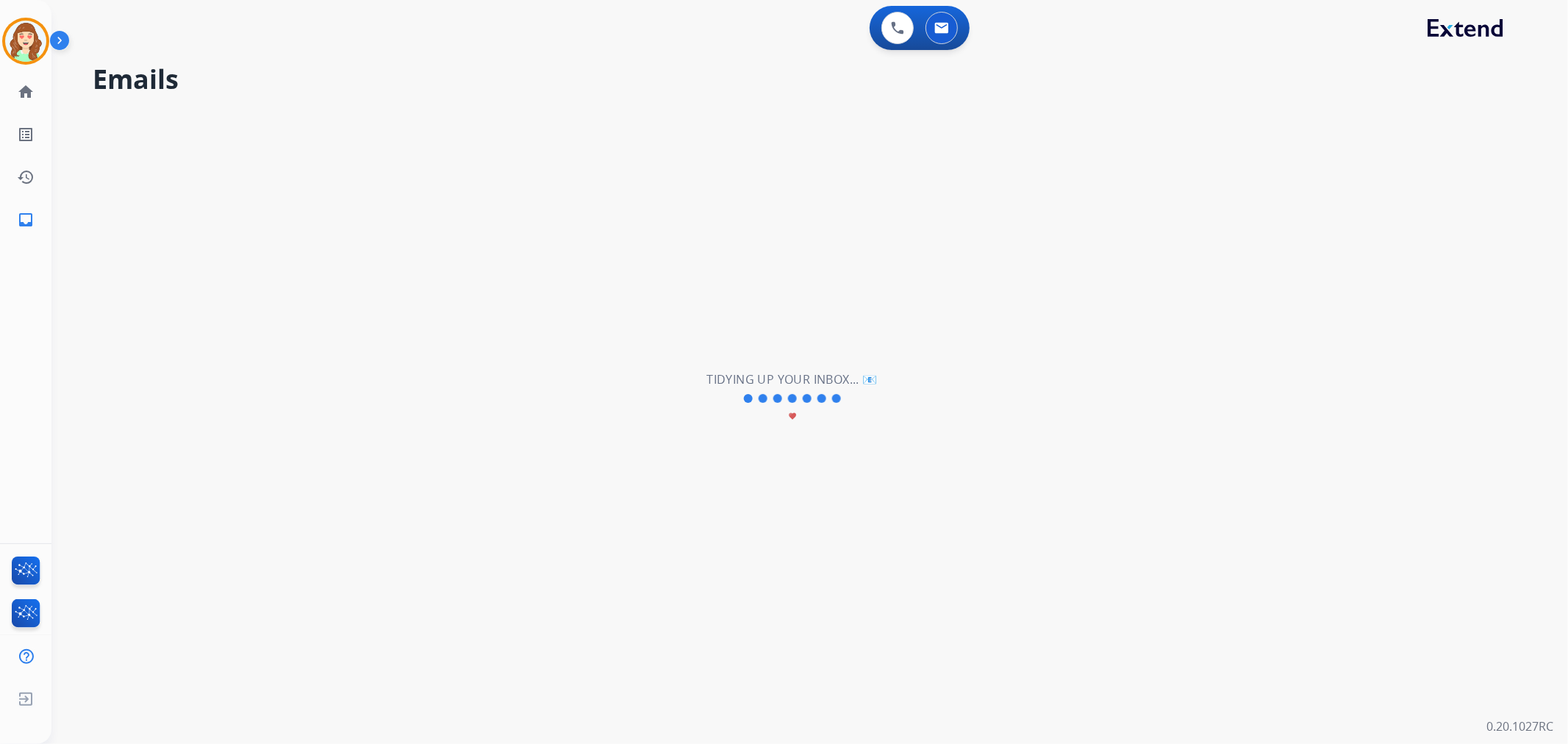
scroll to position [0, 0]
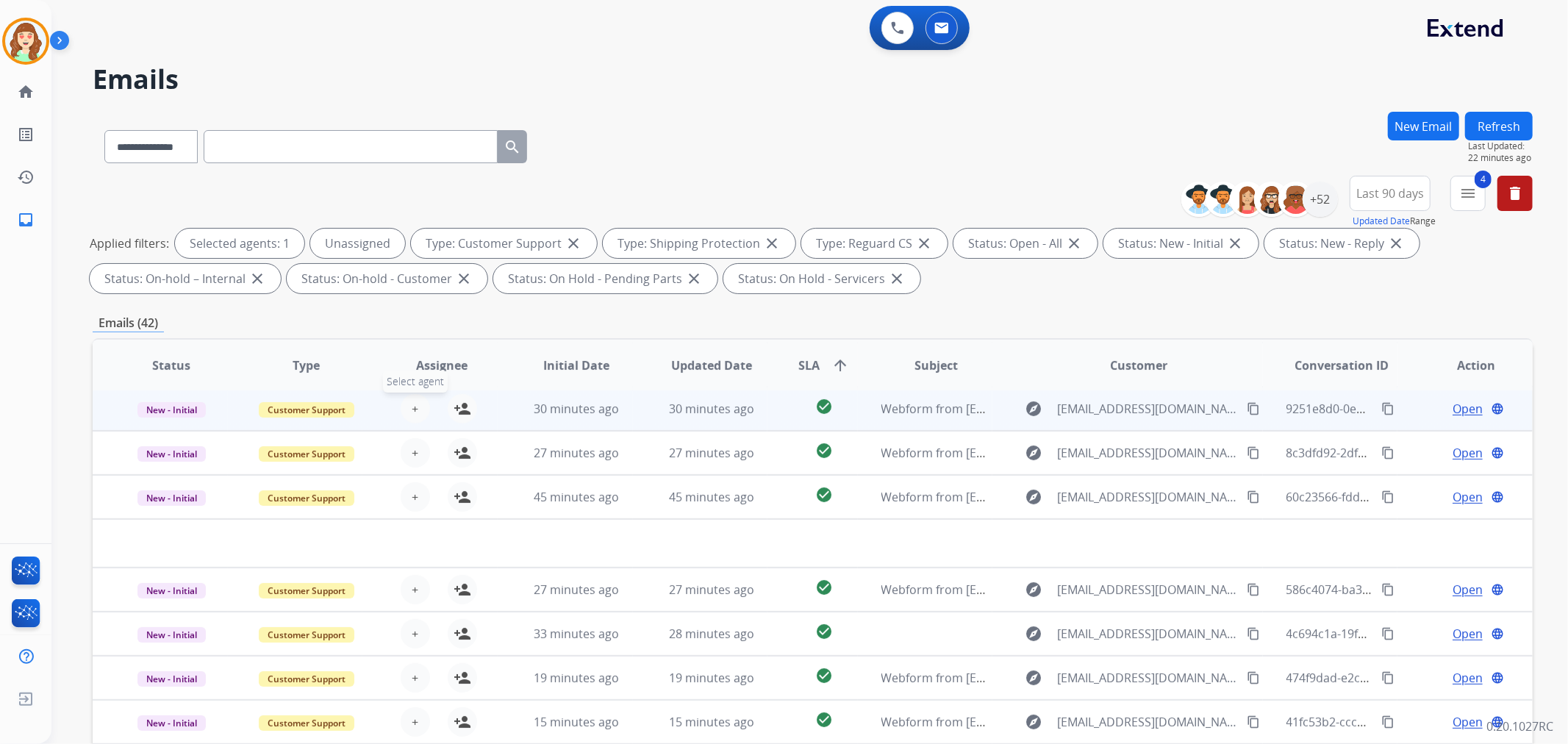
click at [414, 400] on span "+" at bounding box center [415, 409] width 7 height 18
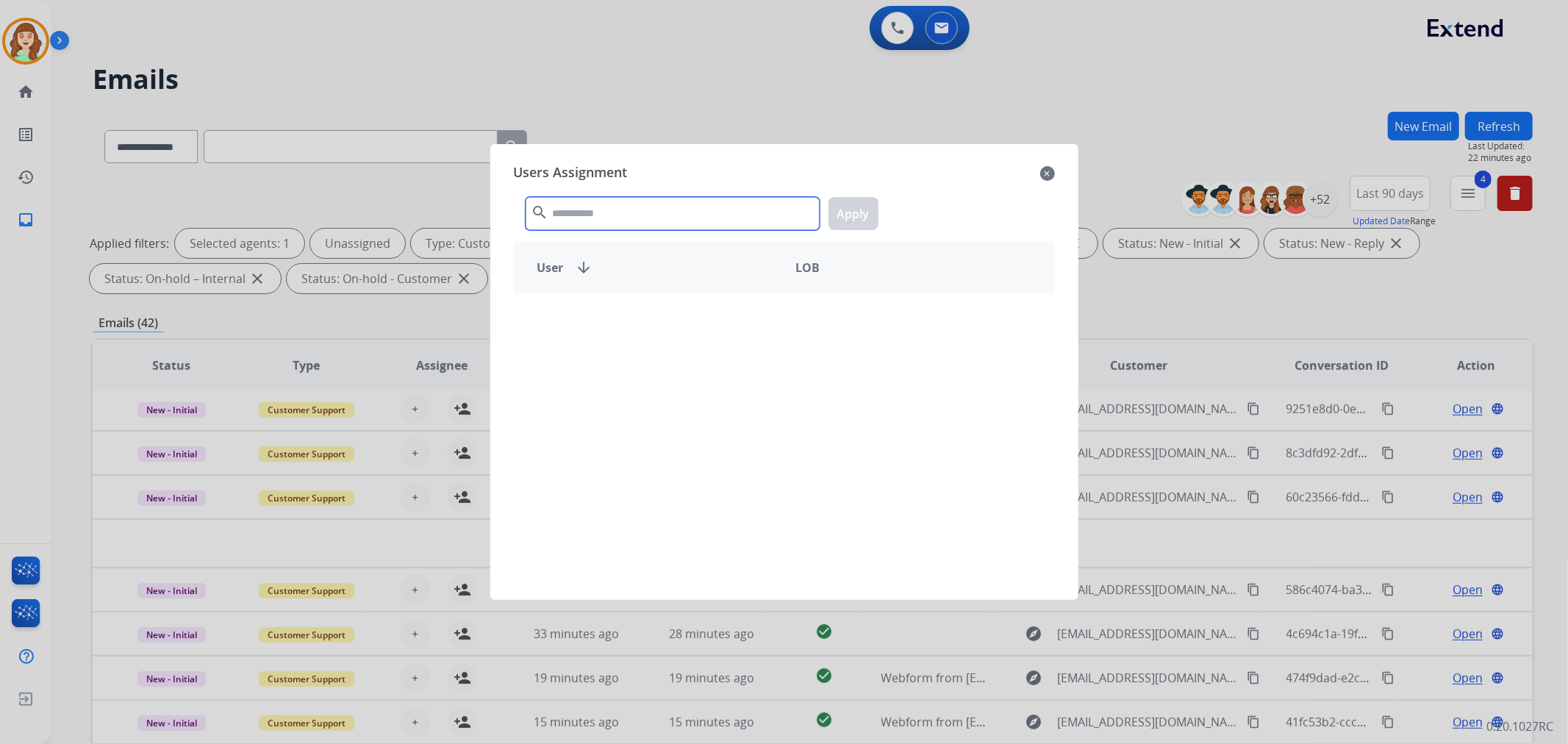
click at [708, 221] on input "text" at bounding box center [673, 212] width 294 height 33
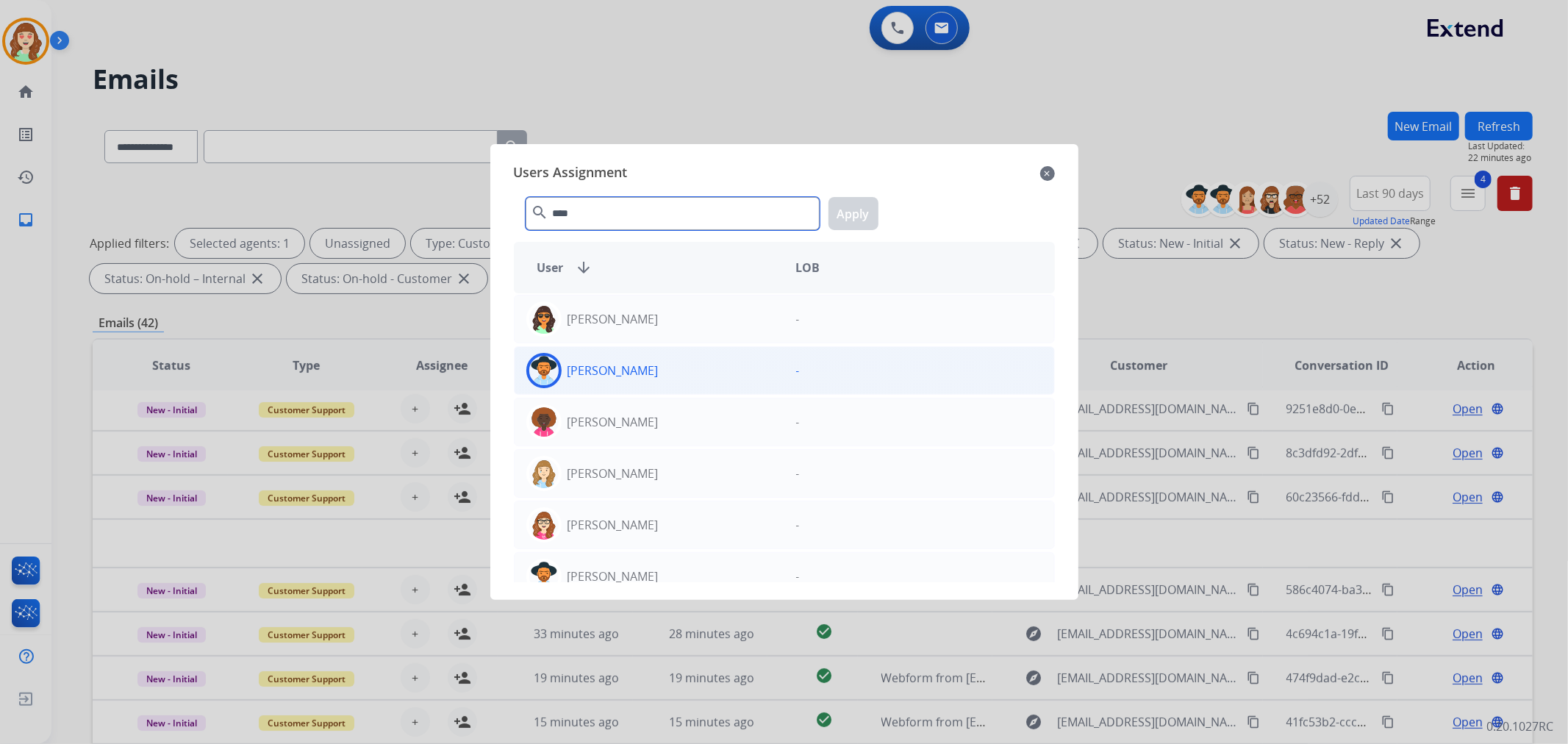
type input "****"
click at [736, 370] on div "[PERSON_NAME]" at bounding box center [649, 371] width 270 height 36
drag, startPoint x: 843, startPoint y: 211, endPoint x: 921, endPoint y: 200, distance: 78.8
click at [846, 210] on button "Apply" at bounding box center [854, 212] width 50 height 33
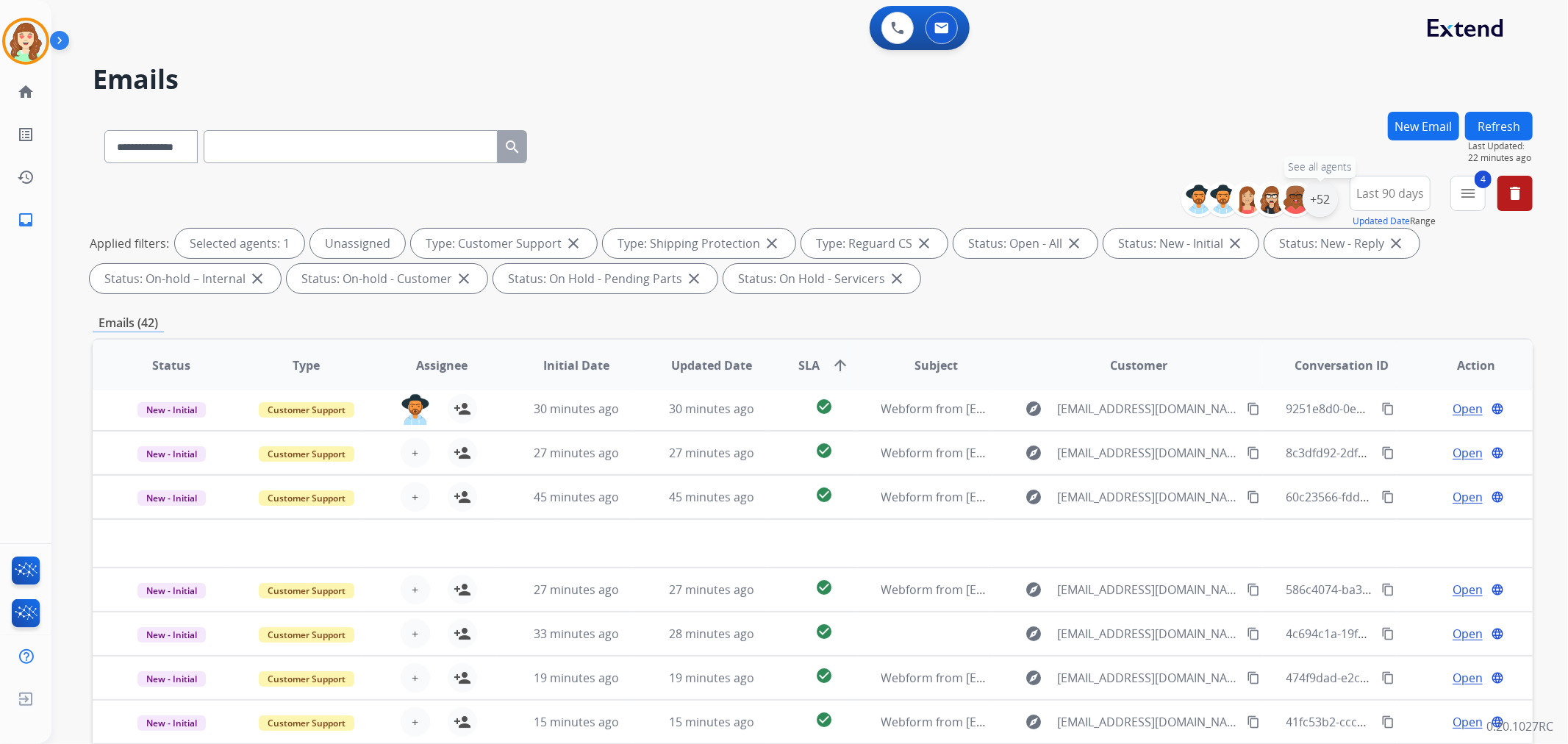
click at [1319, 200] on div "+52" at bounding box center [1320, 200] width 36 height 36
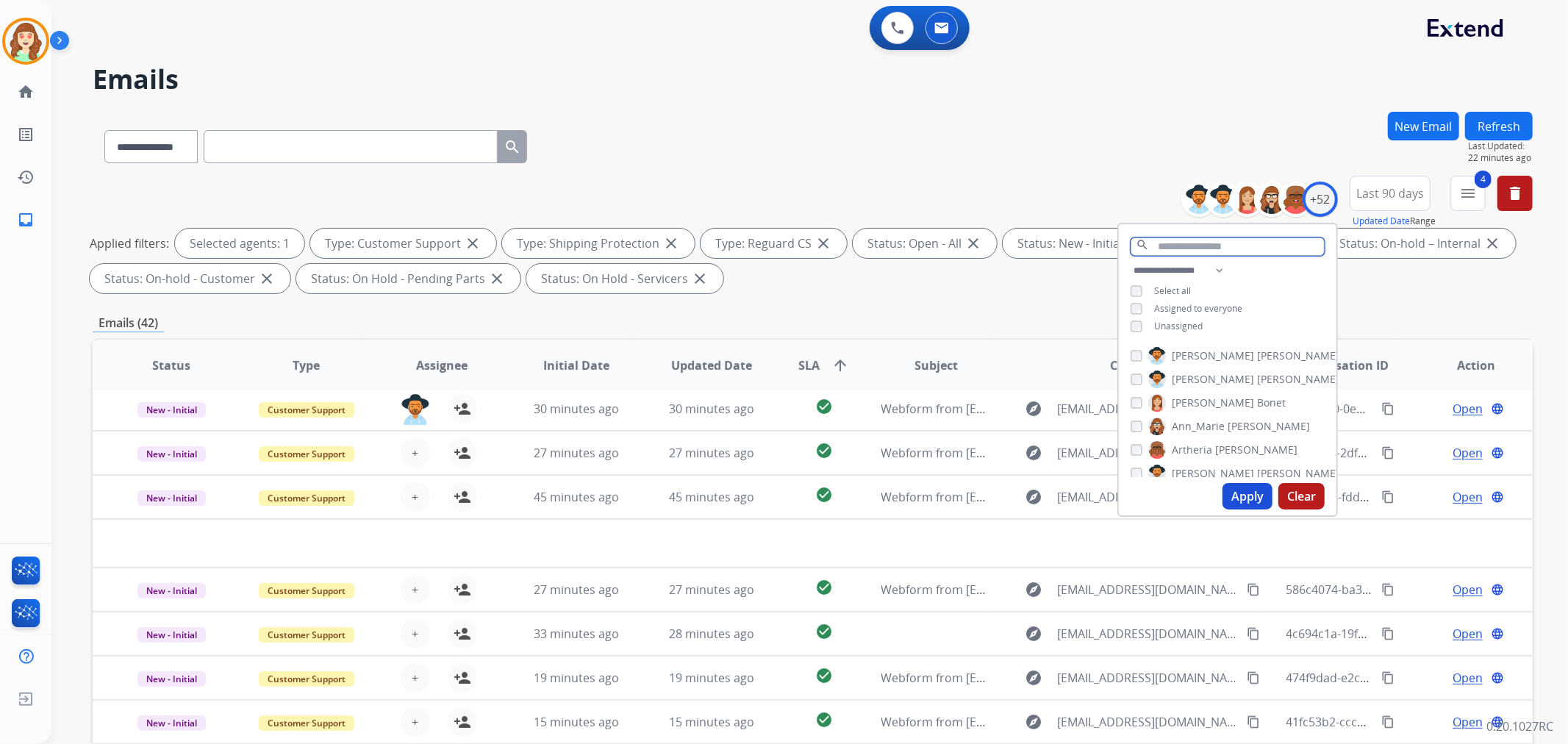
drag, startPoint x: 1179, startPoint y: 245, endPoint x: 1200, endPoint y: 221, distance: 31.9
click at [1200, 226] on div "search" at bounding box center [1227, 243] width 217 height 38
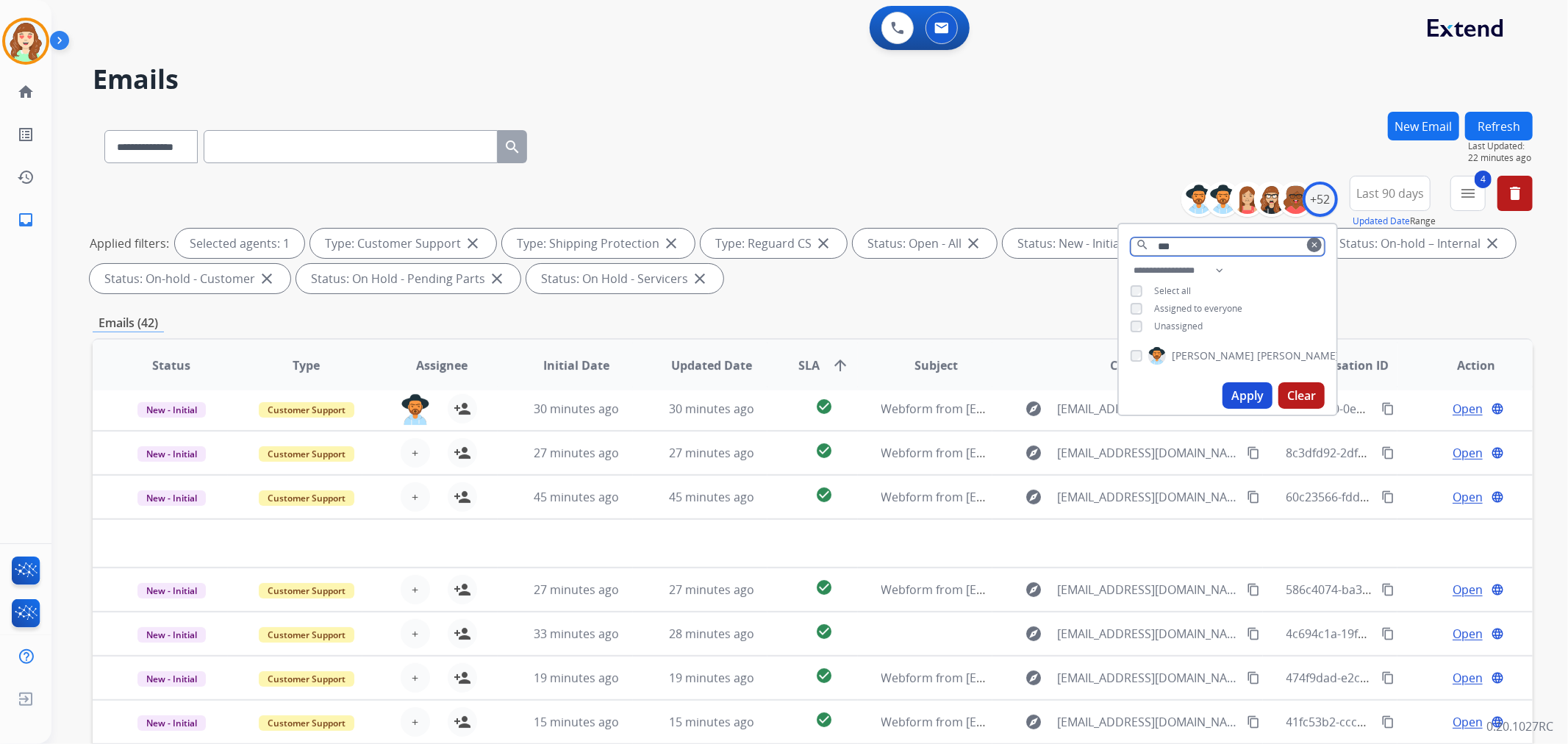
type input "***"
click at [1244, 394] on button "Apply" at bounding box center [1247, 395] width 50 height 27
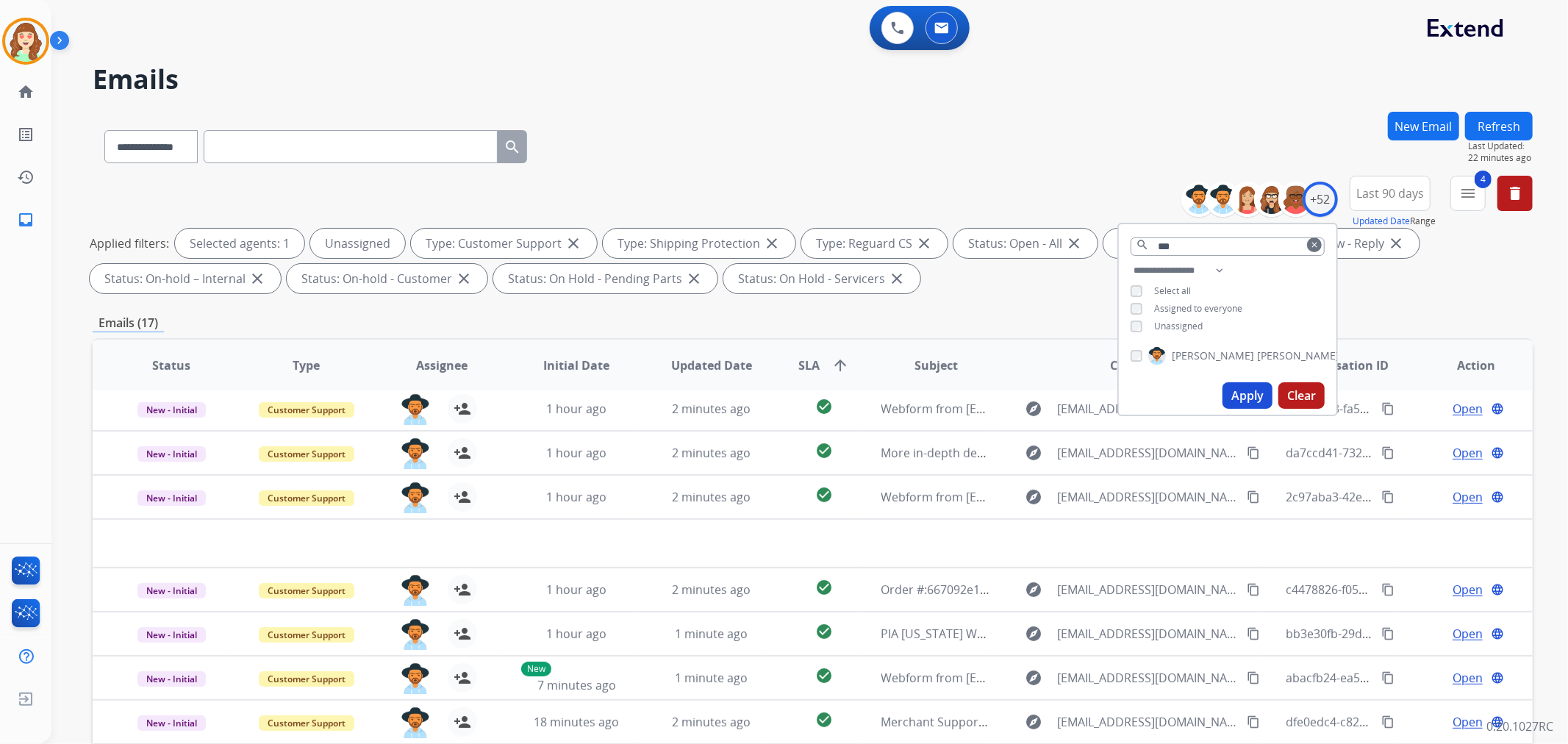
drag, startPoint x: 1253, startPoint y: 391, endPoint x: 1127, endPoint y: 344, distance: 134.5
click at [1253, 390] on button "Apply" at bounding box center [1247, 395] width 50 height 27
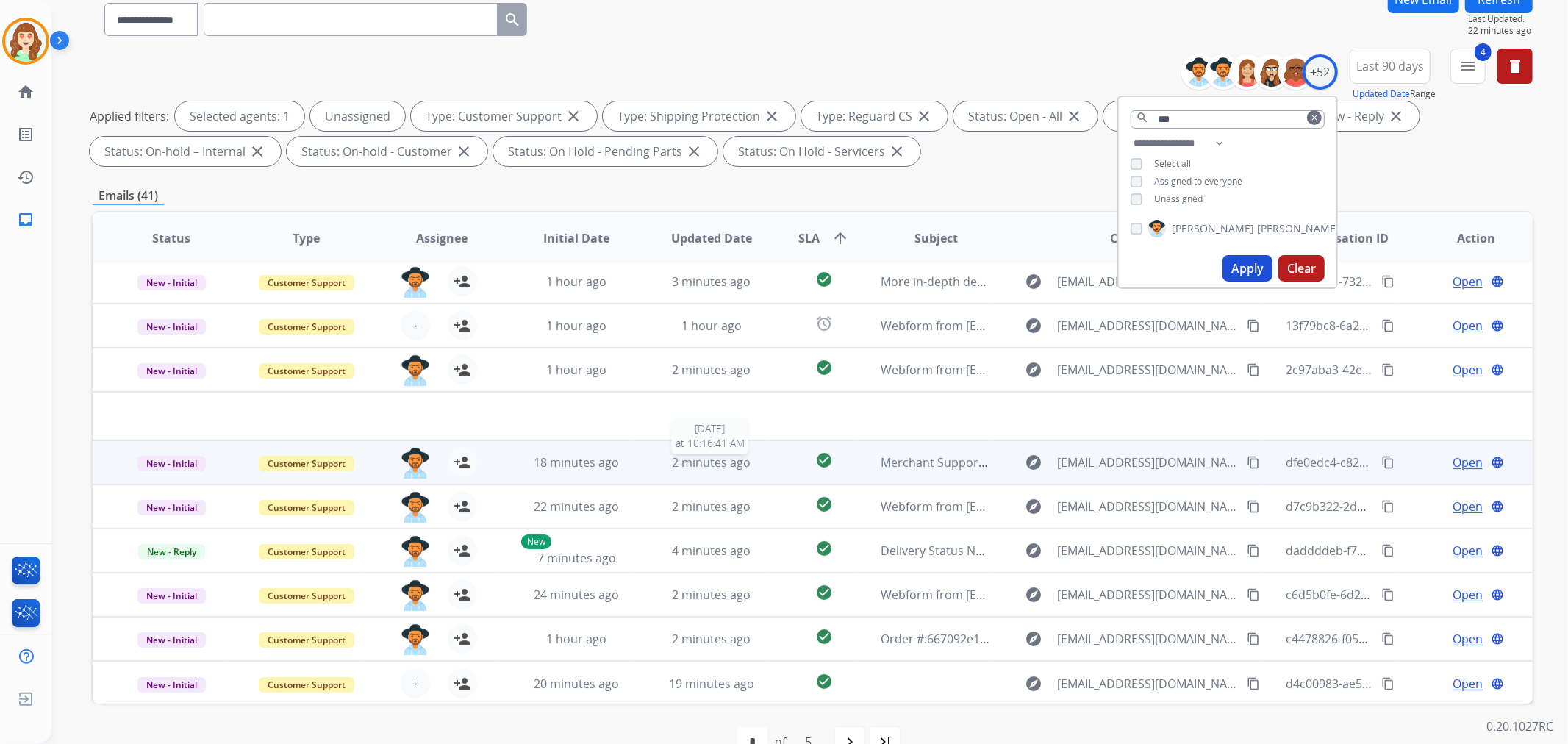
scroll to position [163, 0]
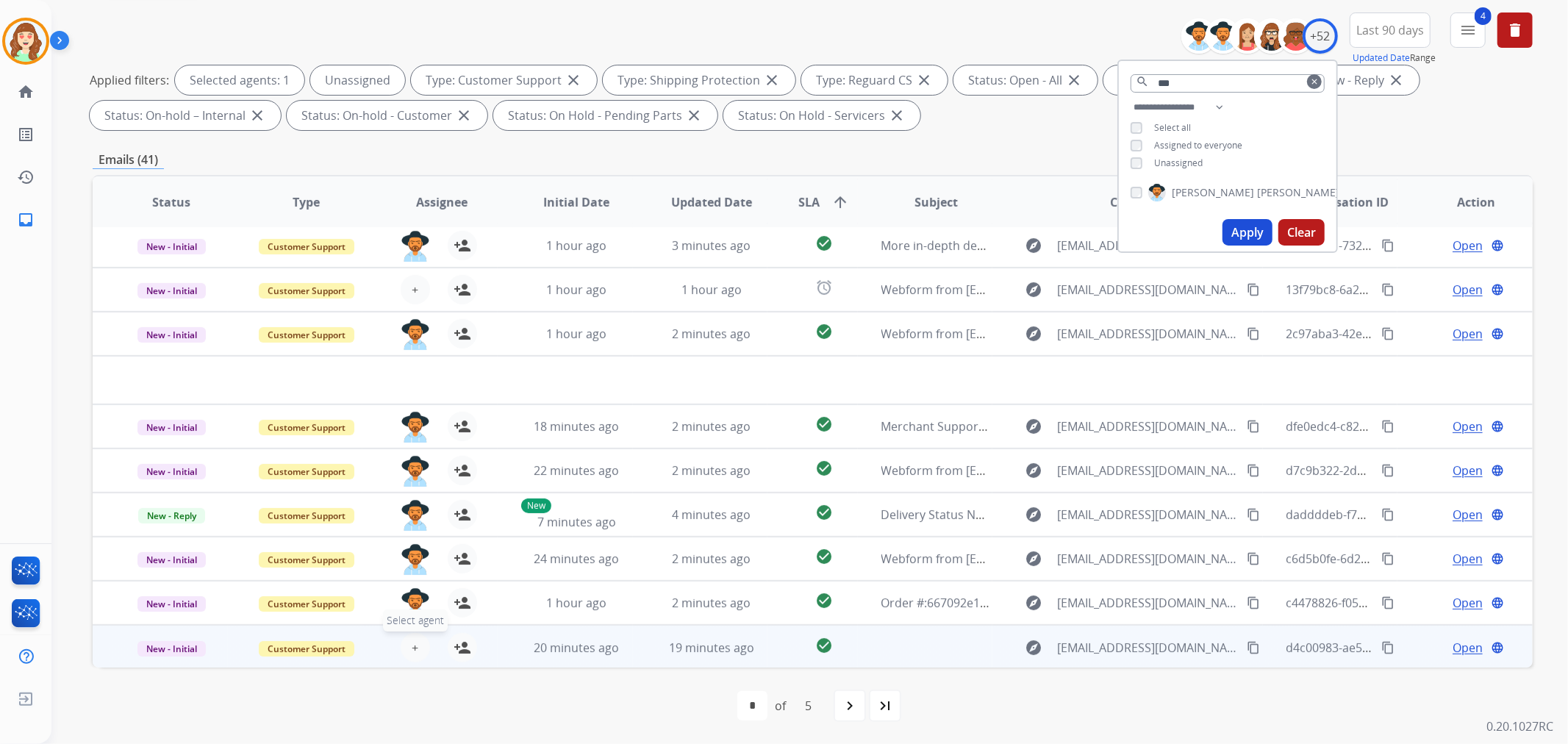
click at [424, 642] on button "+ Select agent" at bounding box center [416, 648] width 30 height 30
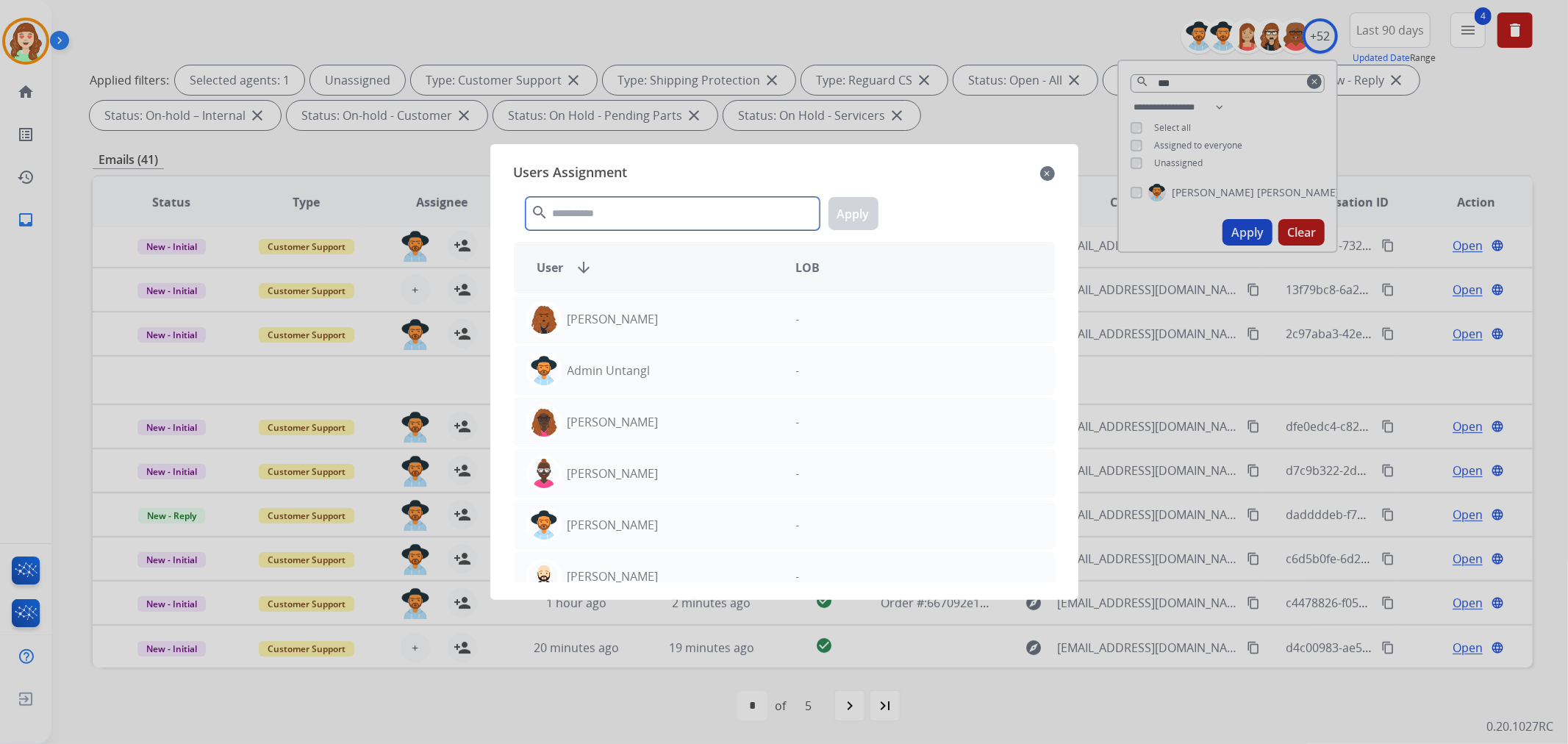
click at [619, 215] on input "text" at bounding box center [673, 212] width 294 height 33
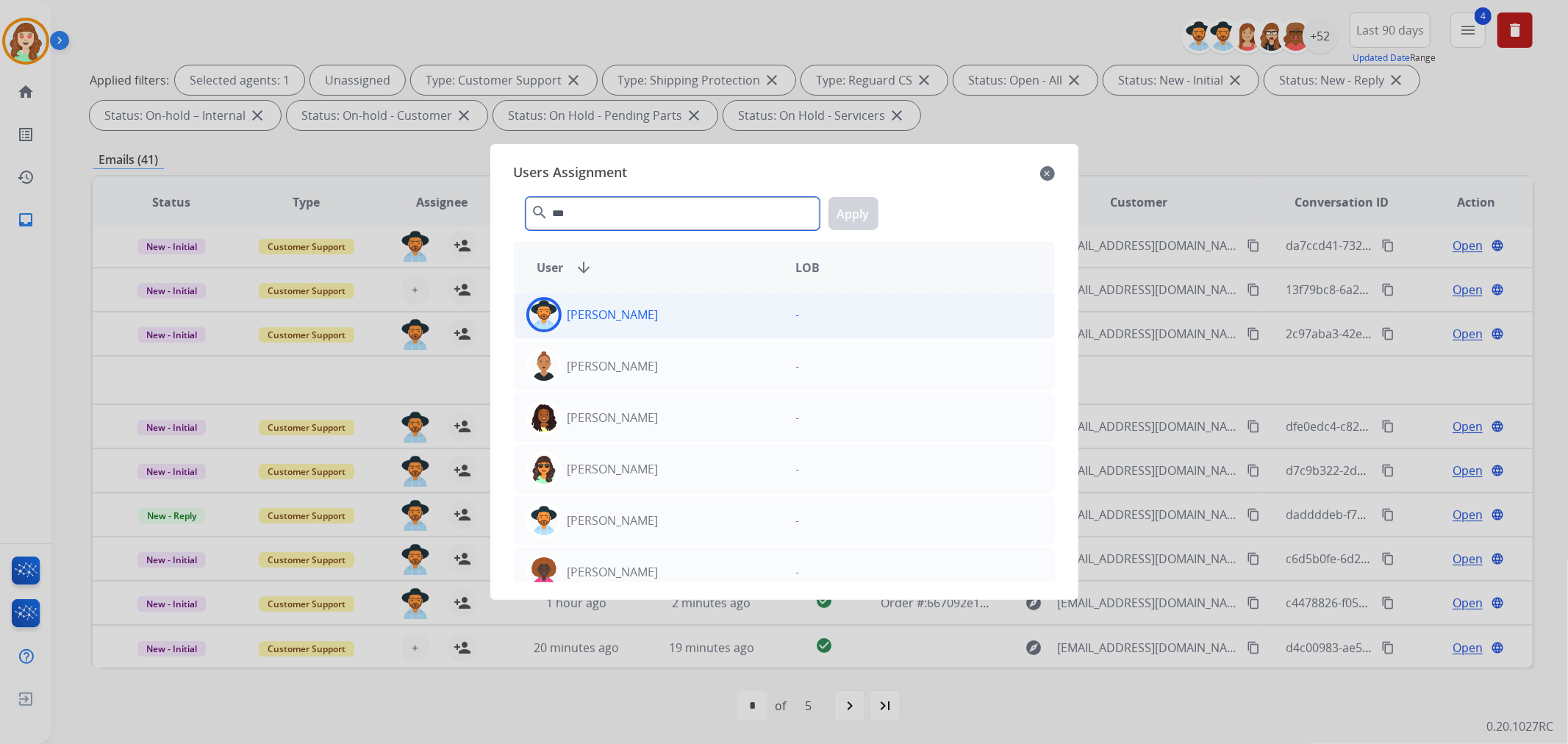
scroll to position [245, 0]
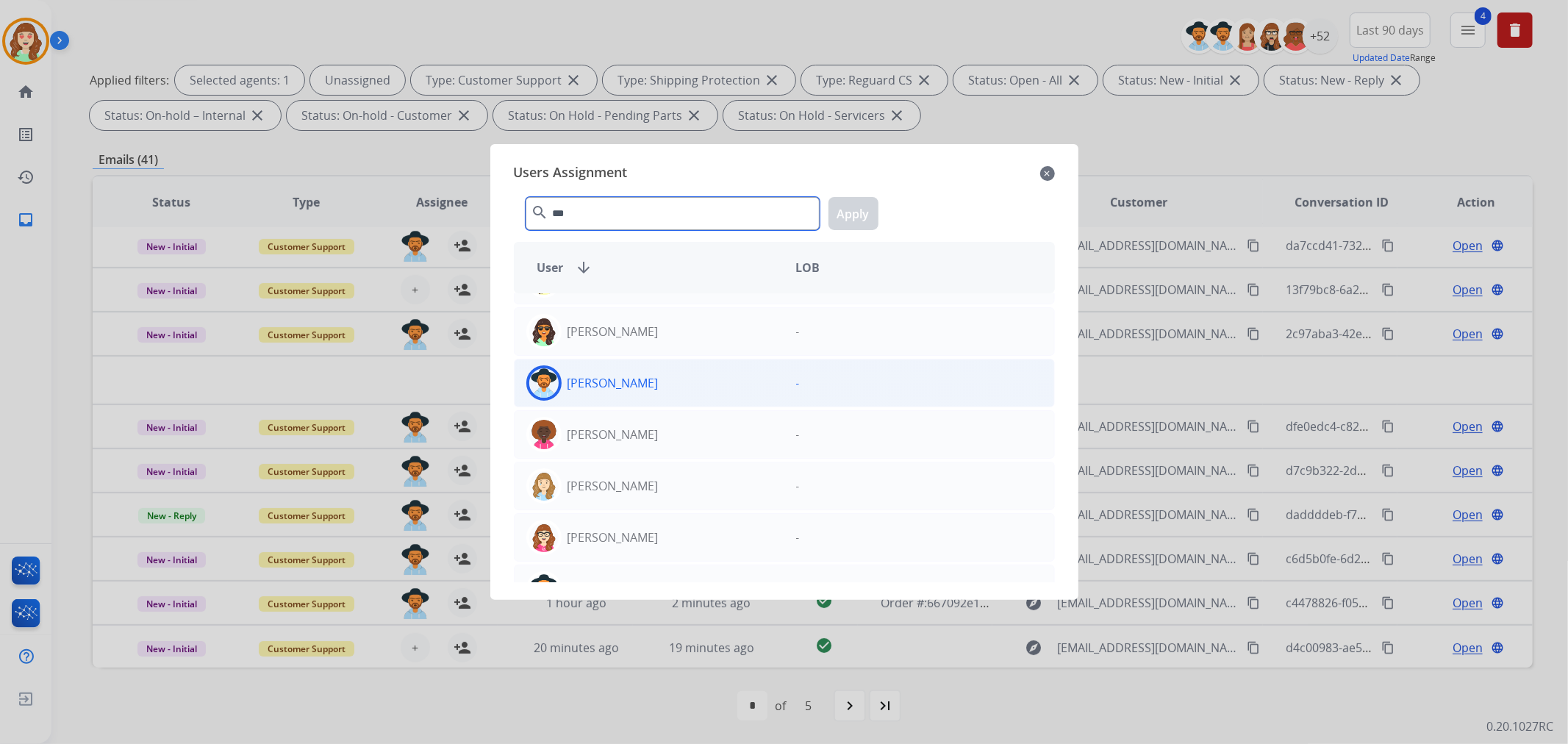
type input "***"
click at [679, 384] on div "[PERSON_NAME]" at bounding box center [649, 383] width 270 height 36
click at [848, 203] on button "Apply" at bounding box center [854, 212] width 50 height 33
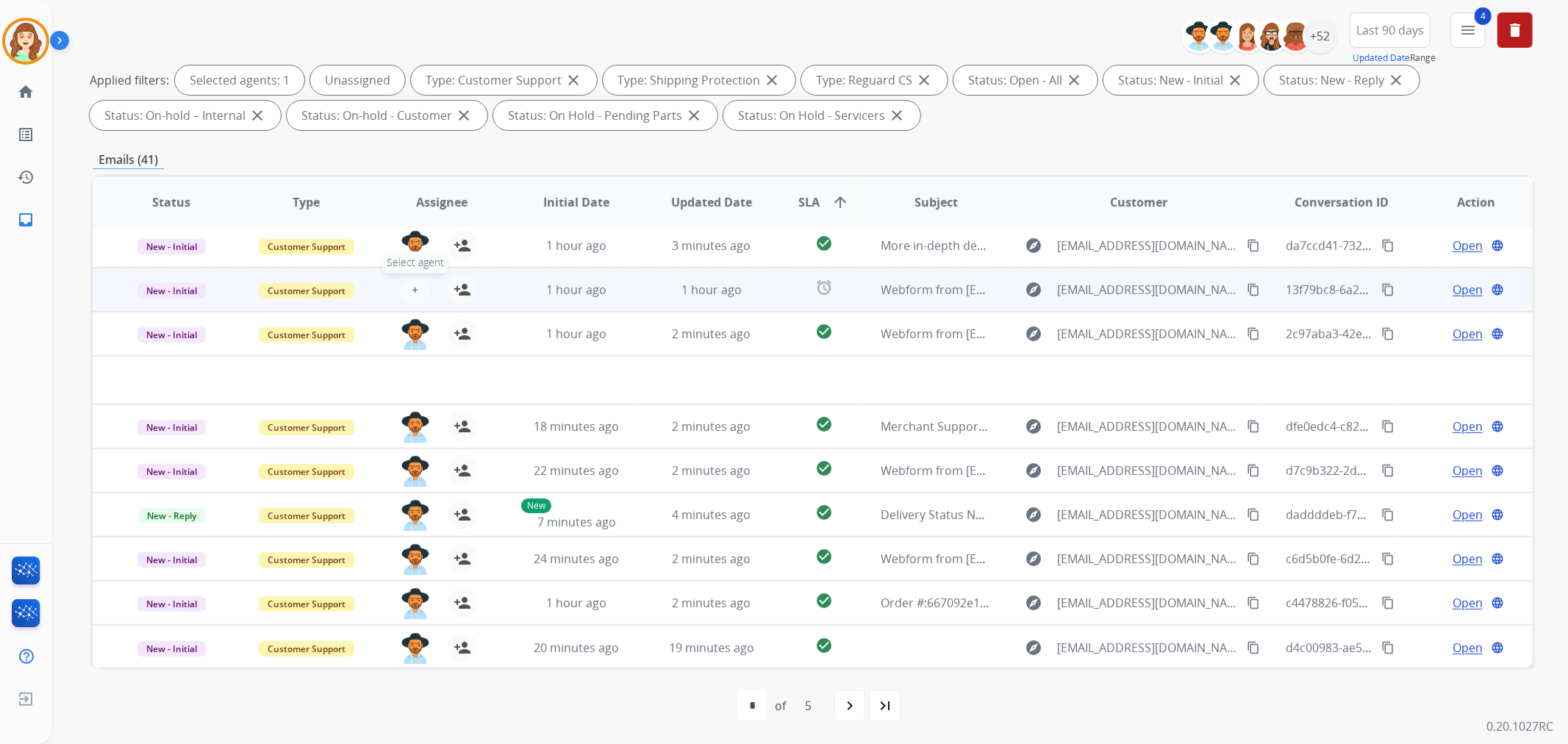
click at [419, 281] on button "+ Select agent" at bounding box center [416, 289] width 30 height 30
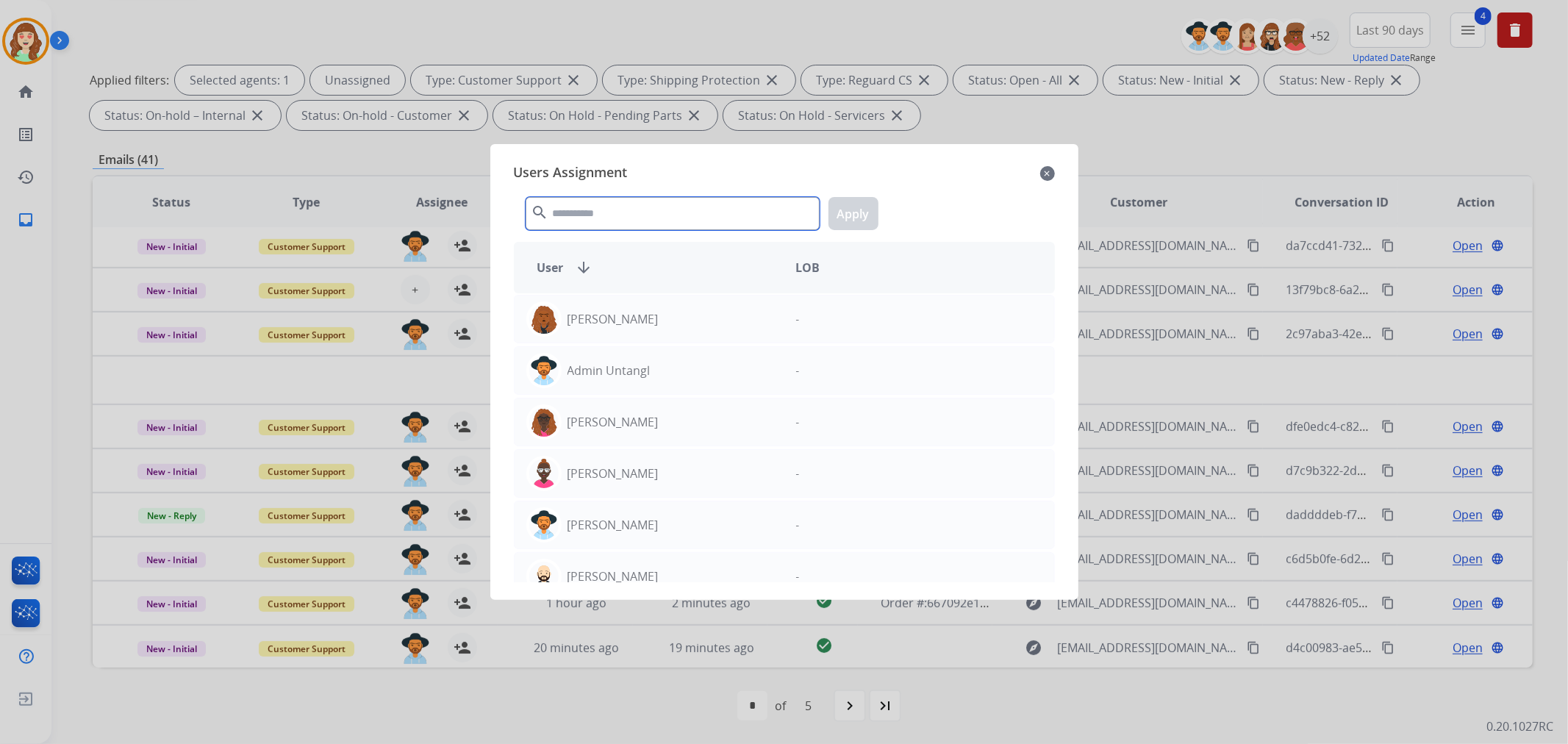
click at [668, 208] on input "text" at bounding box center [673, 212] width 294 height 33
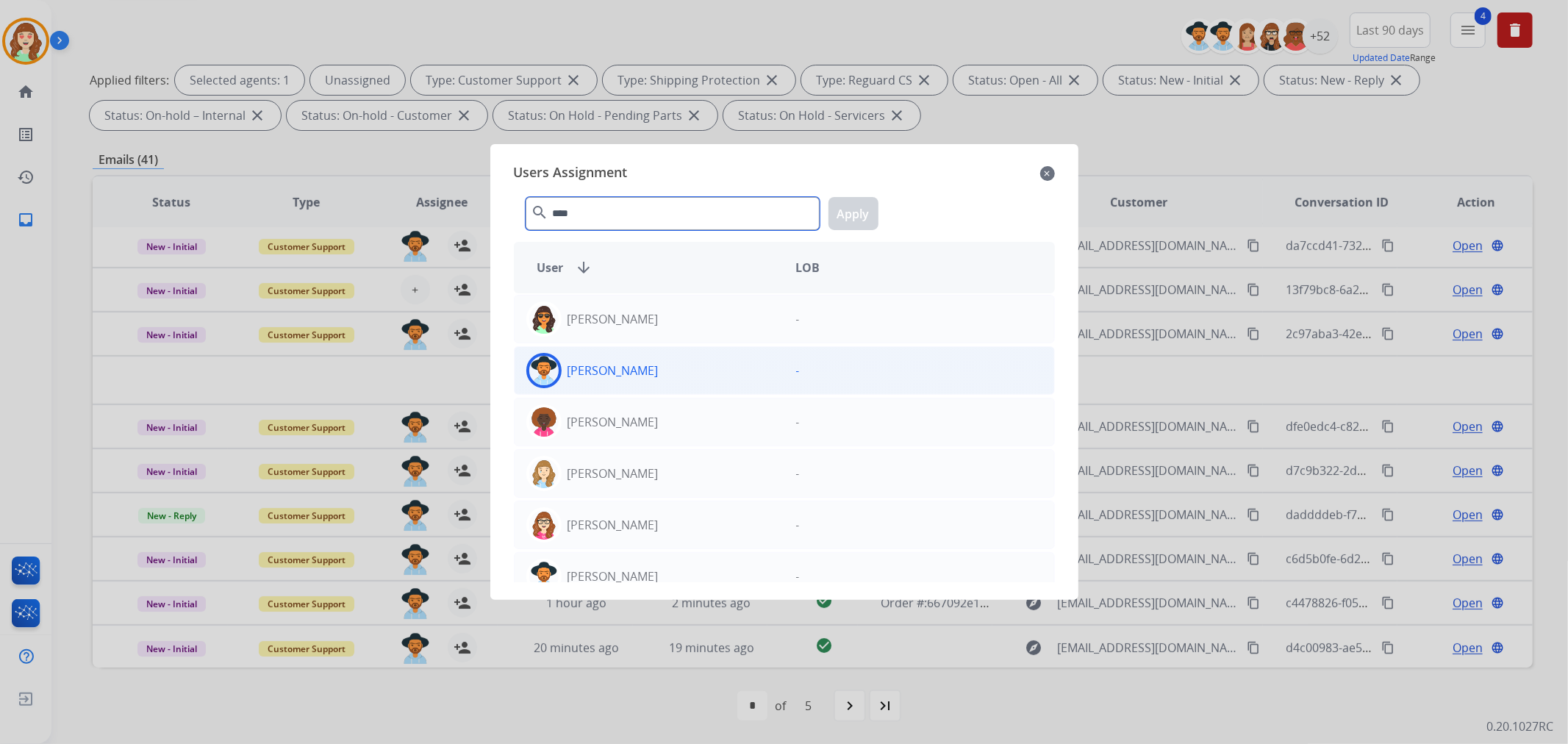
type input "****"
click at [615, 383] on div "[PERSON_NAME]" at bounding box center [649, 371] width 270 height 36
click at [848, 208] on button "Apply" at bounding box center [854, 212] width 50 height 33
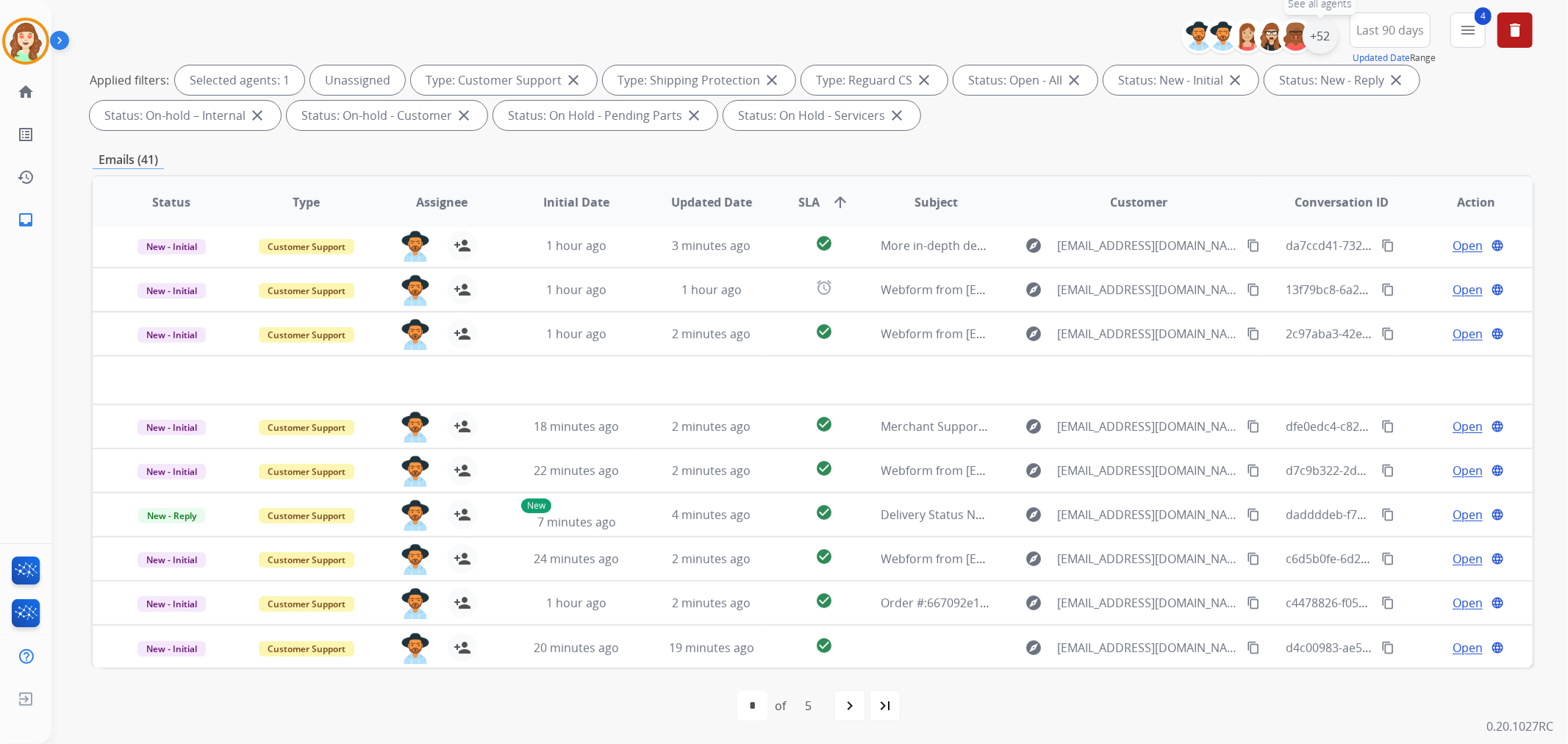
click at [1317, 38] on div "+52" at bounding box center [1320, 37] width 36 height 36
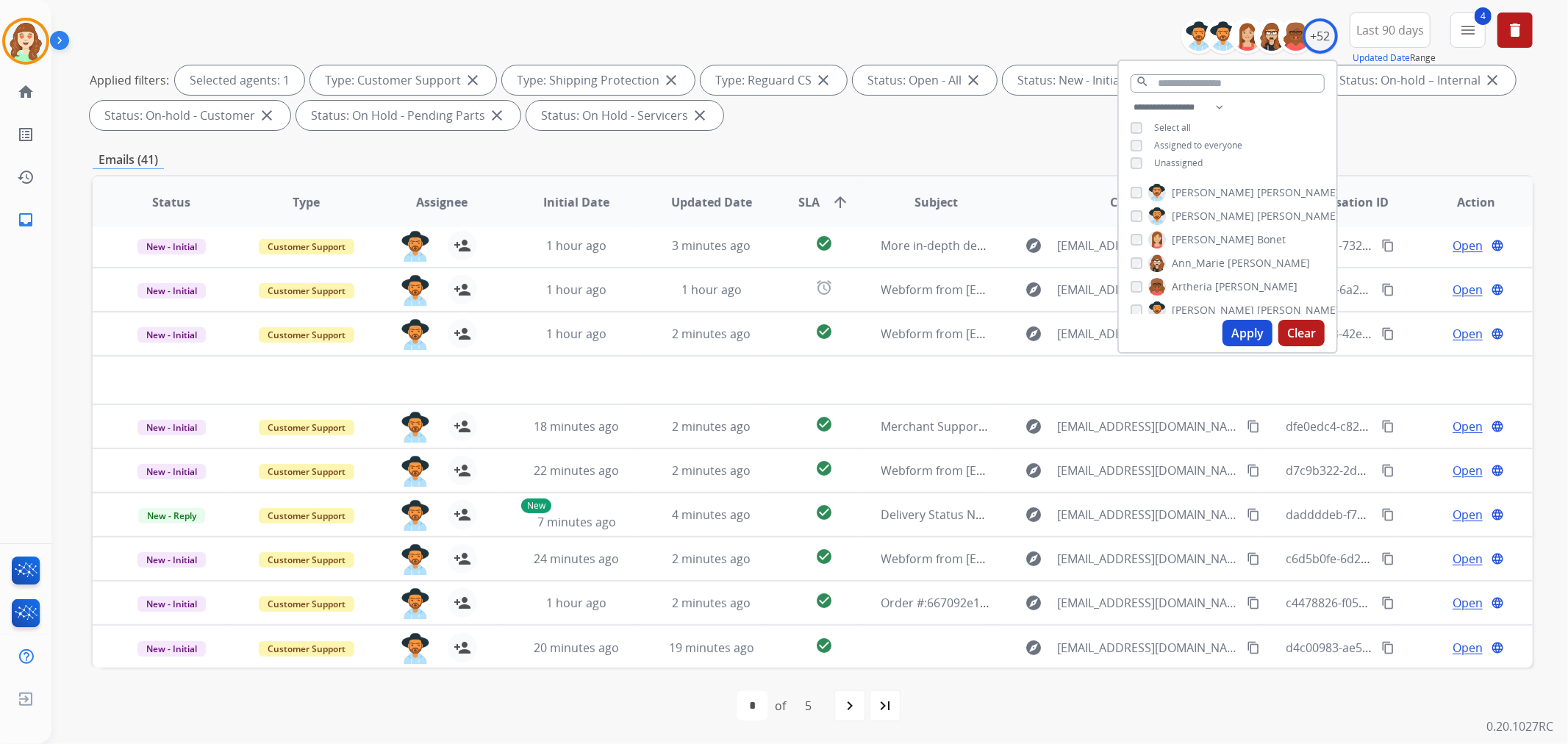
click at [1245, 334] on button "Apply" at bounding box center [1247, 333] width 50 height 27
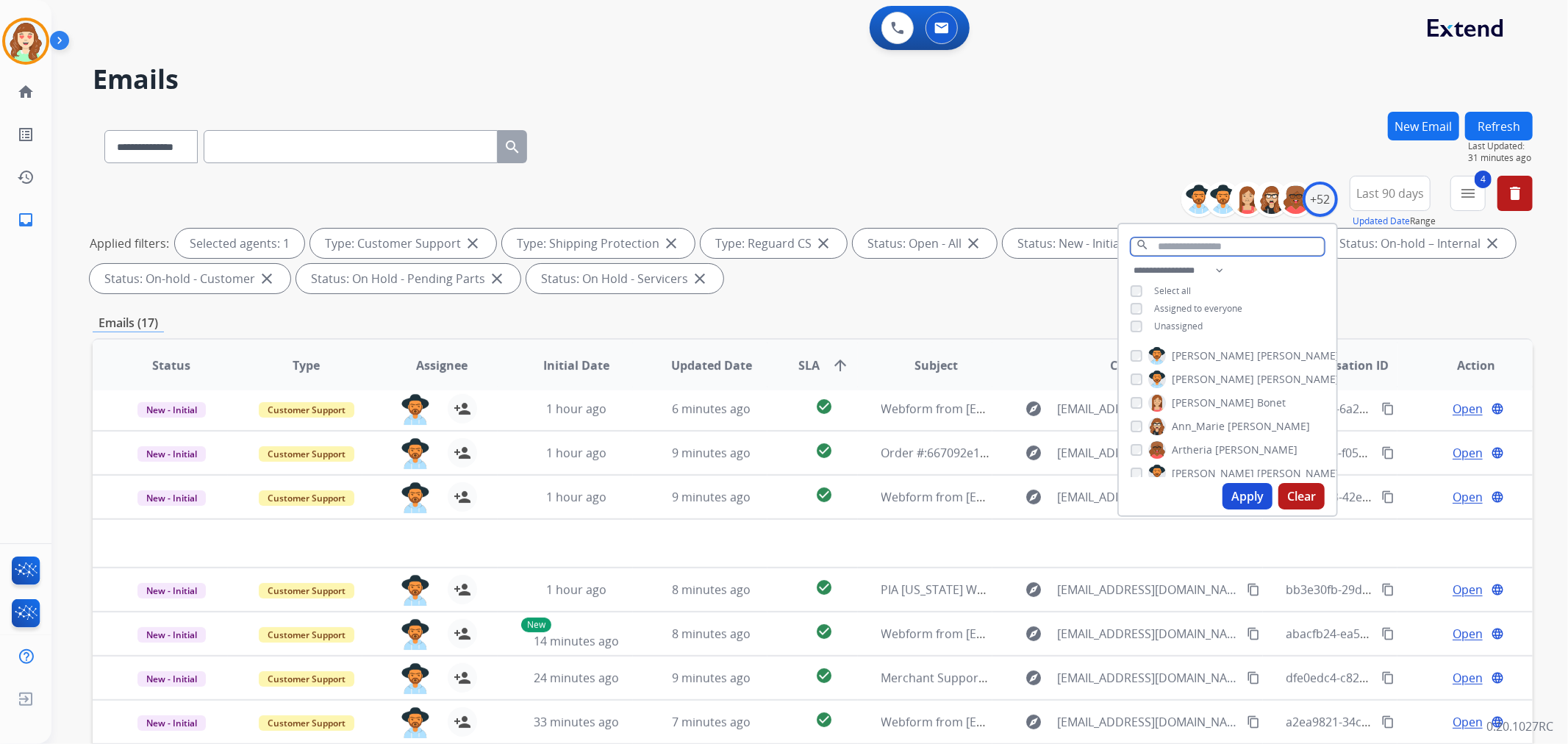
click at [1171, 246] on input "text" at bounding box center [1227, 246] width 194 height 19
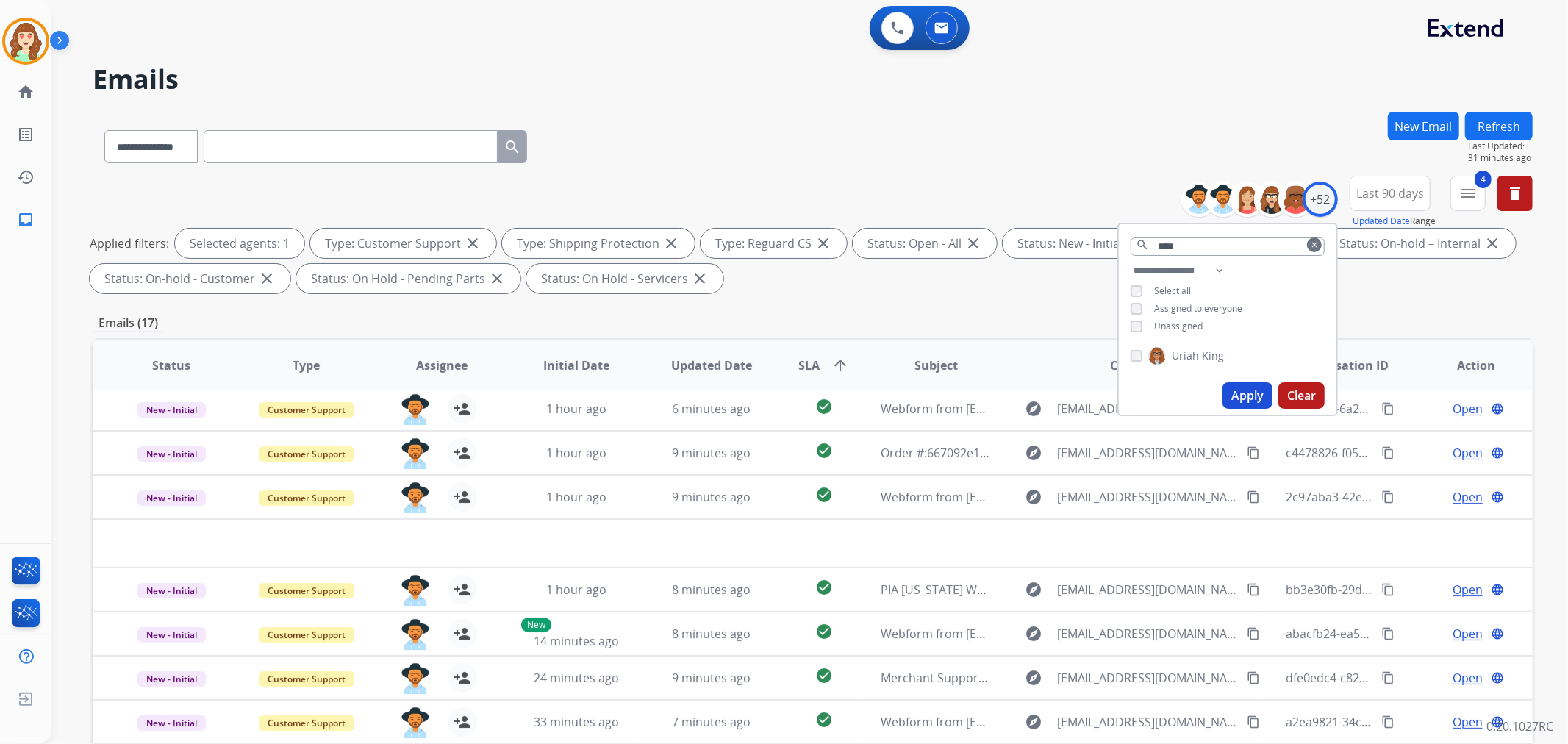
click at [1254, 387] on button "Apply" at bounding box center [1247, 395] width 50 height 27
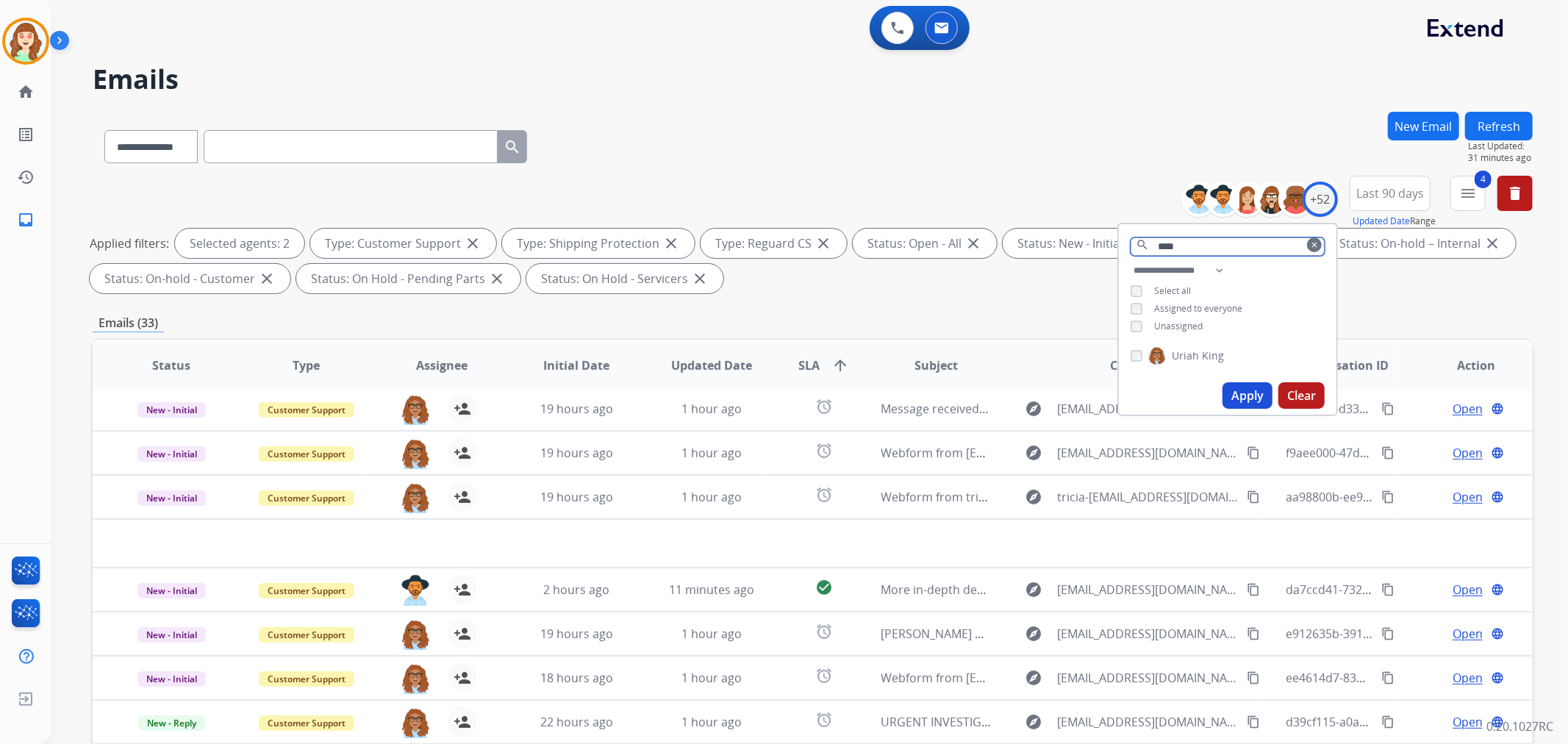
drag, startPoint x: 1214, startPoint y: 243, endPoint x: 1104, endPoint y: 246, distance: 110.0
click at [1104, 246] on div "**********" at bounding box center [813, 237] width 1441 height 124
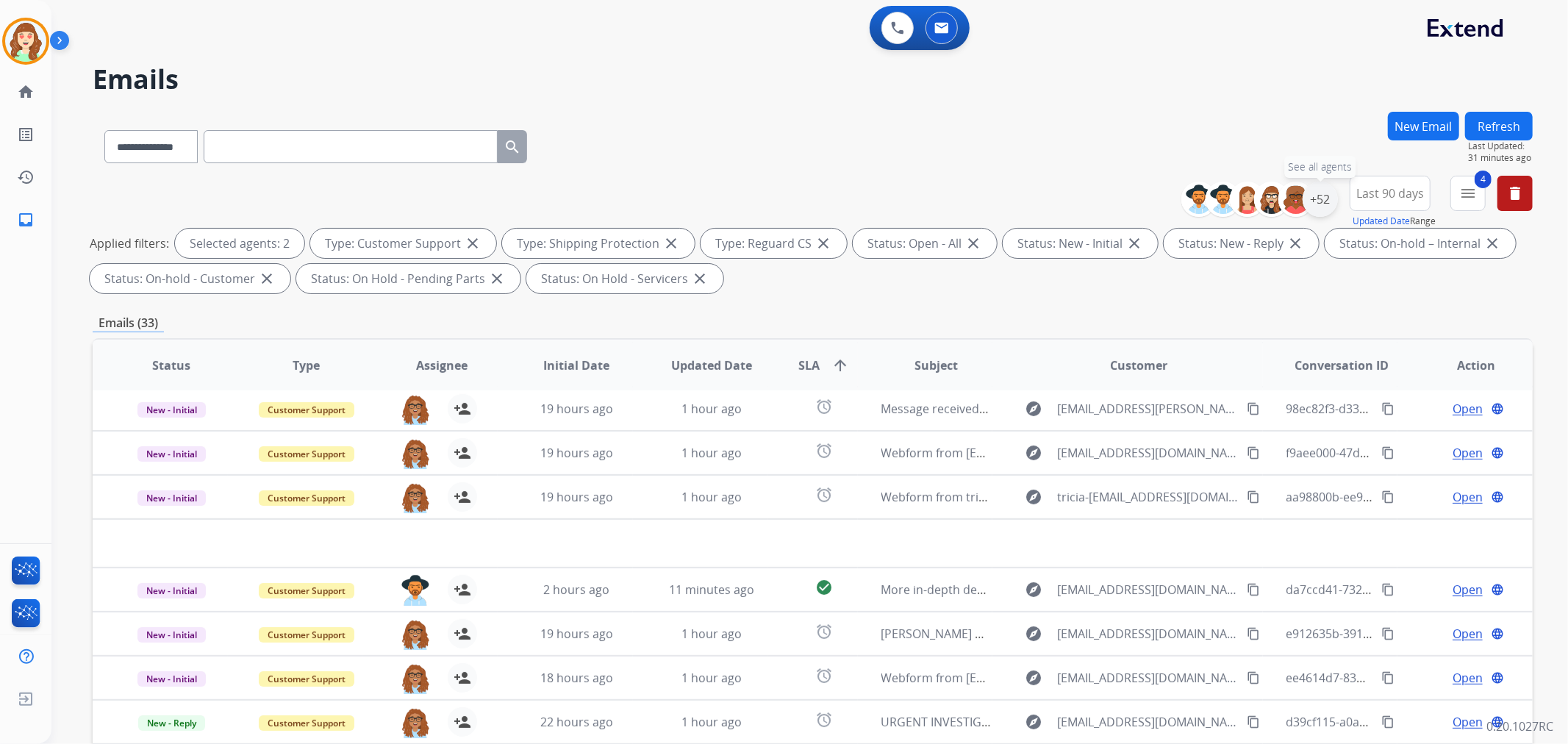
click at [1311, 205] on div "+52" at bounding box center [1320, 200] width 36 height 36
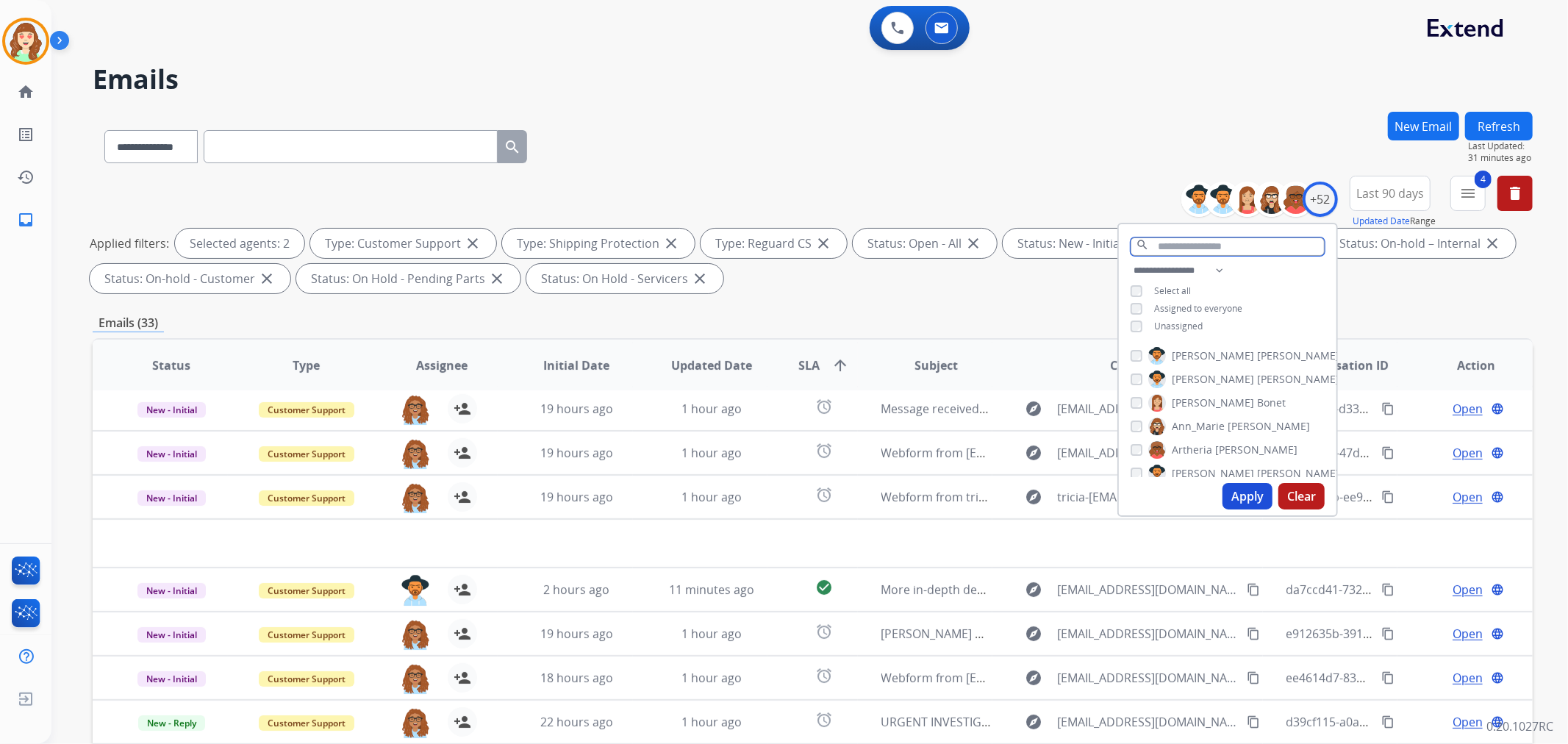
click at [1200, 244] on input "text" at bounding box center [1227, 246] width 194 height 19
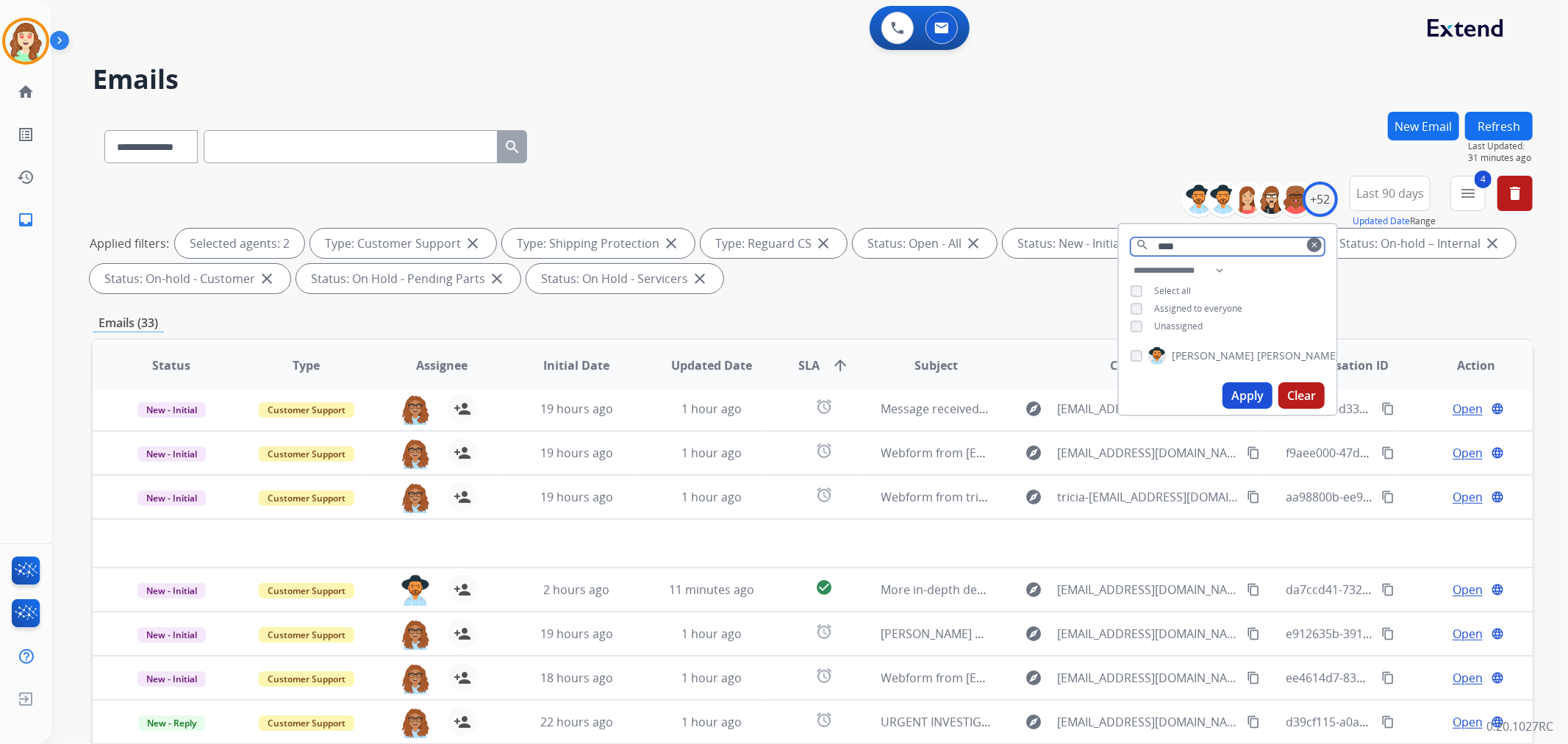
type input "****"
click at [1245, 392] on button "Apply" at bounding box center [1247, 395] width 50 height 27
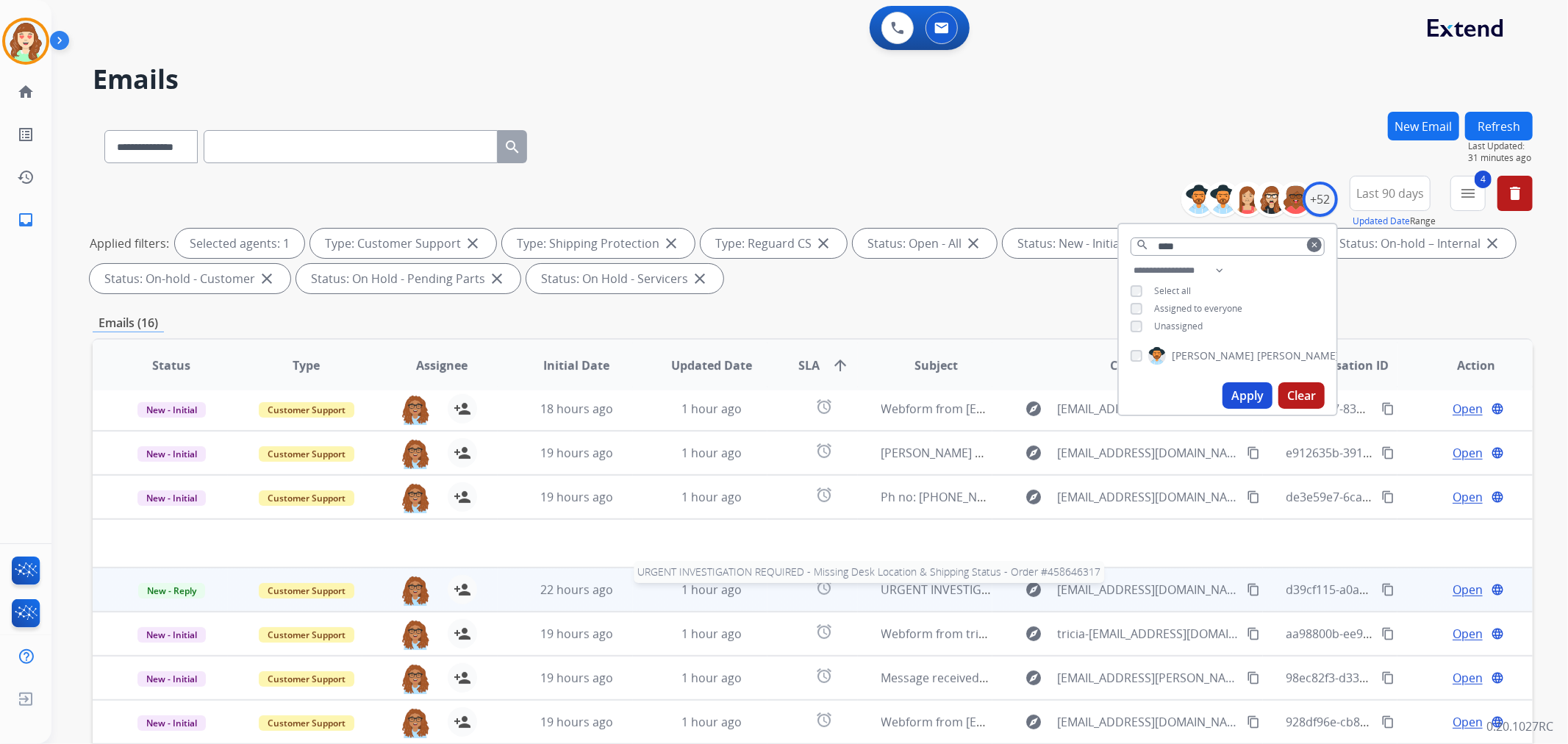
scroll to position [163, 0]
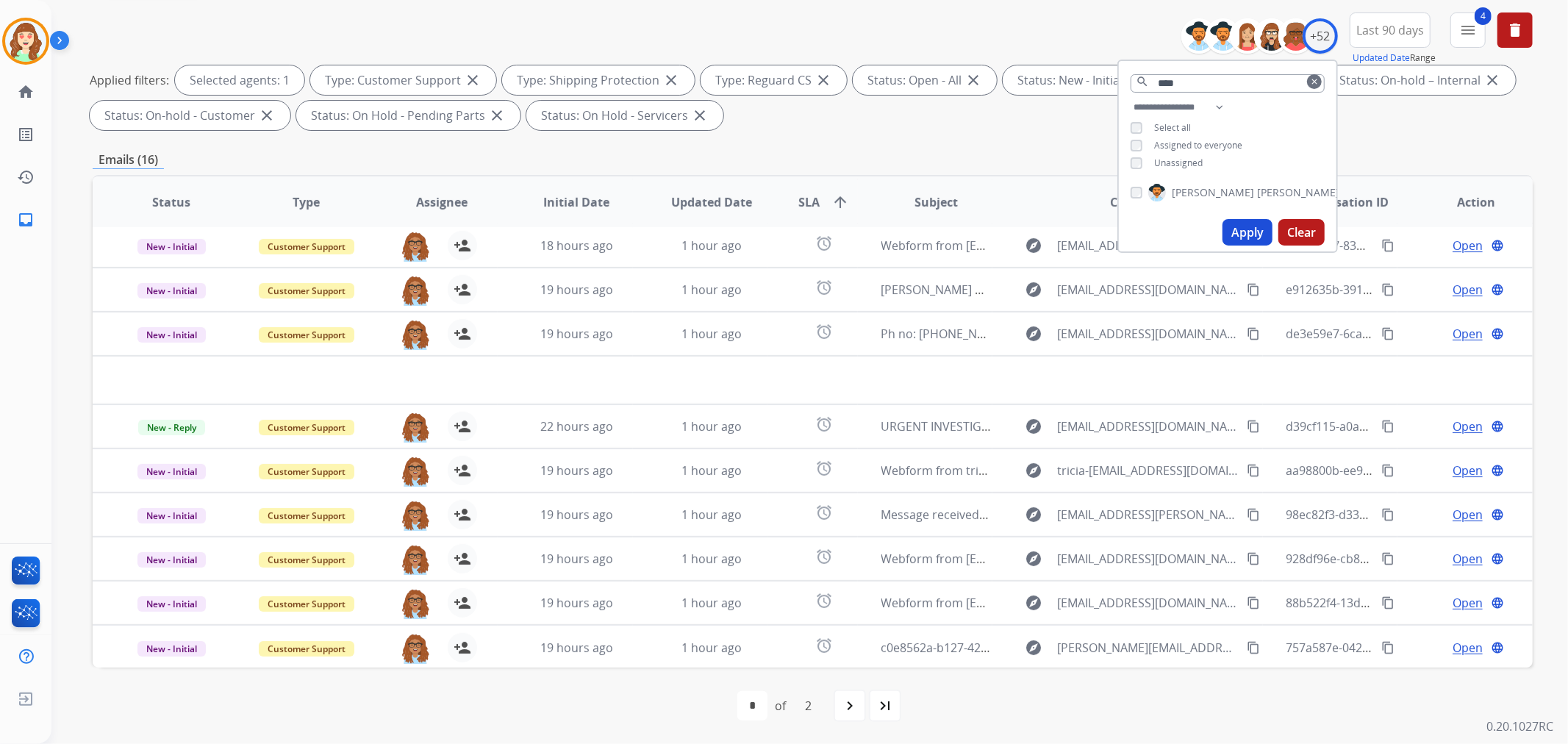
click at [836, 203] on mat-icon "arrow_upward" at bounding box center [841, 203] width 18 height 18
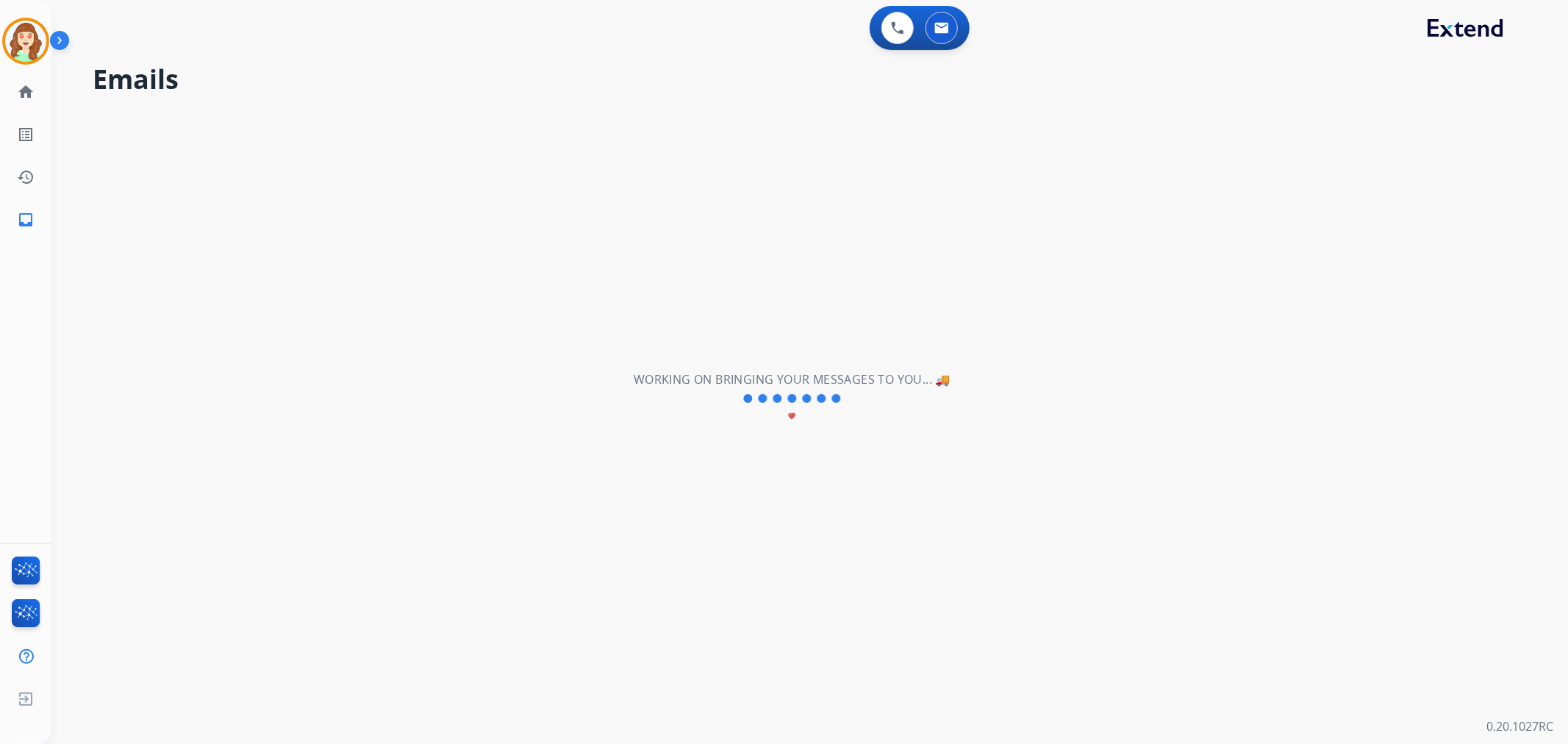
scroll to position [0, 0]
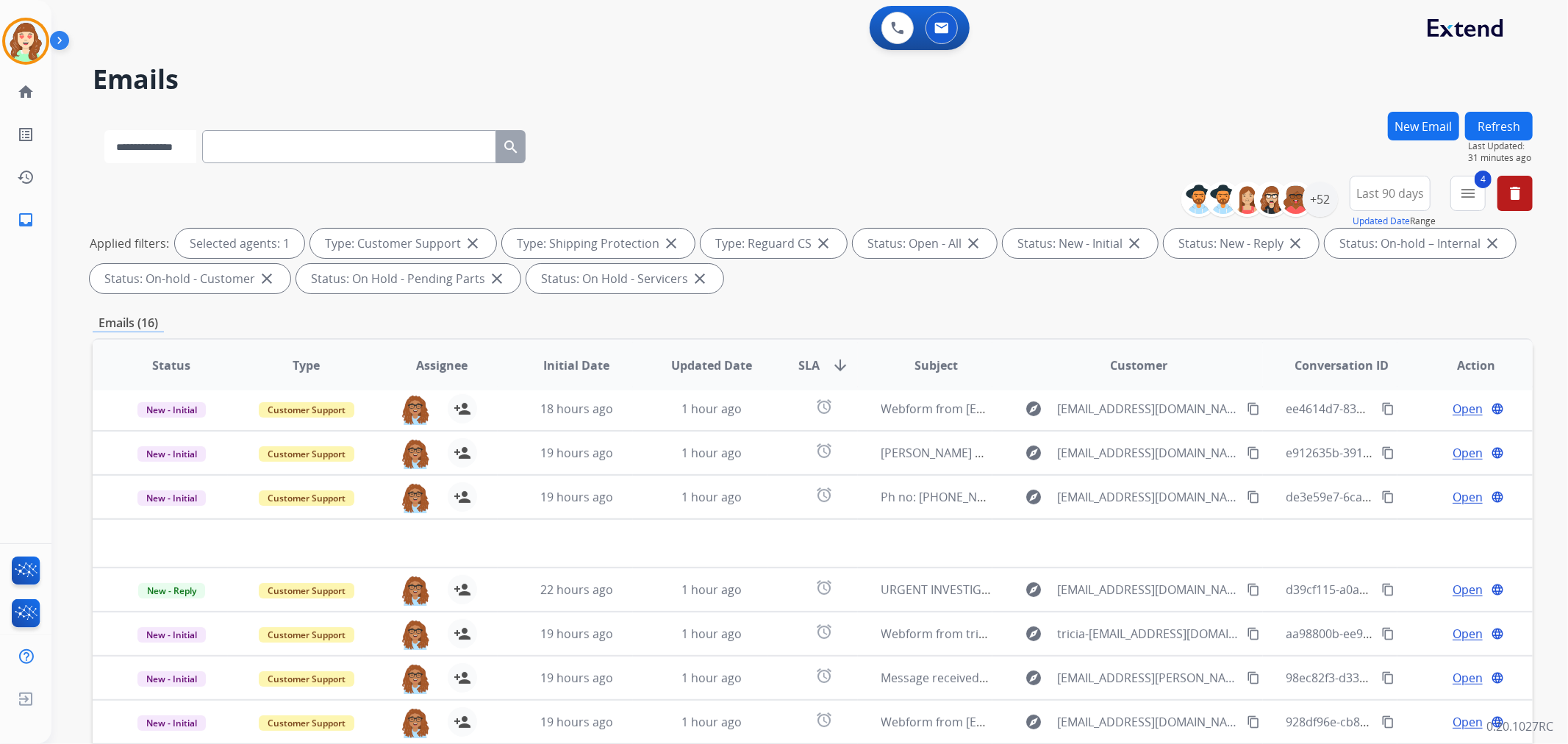
click at [177, 145] on select "**********" at bounding box center [150, 146] width 92 height 33
drag, startPoint x: 139, startPoint y: 149, endPoint x: 142, endPoint y: 158, distance: 9.5
click at [139, 151] on select "**********" at bounding box center [150, 146] width 92 height 33
select select "**********"
click at [105, 130] on select "**********" at bounding box center [150, 146] width 92 height 33
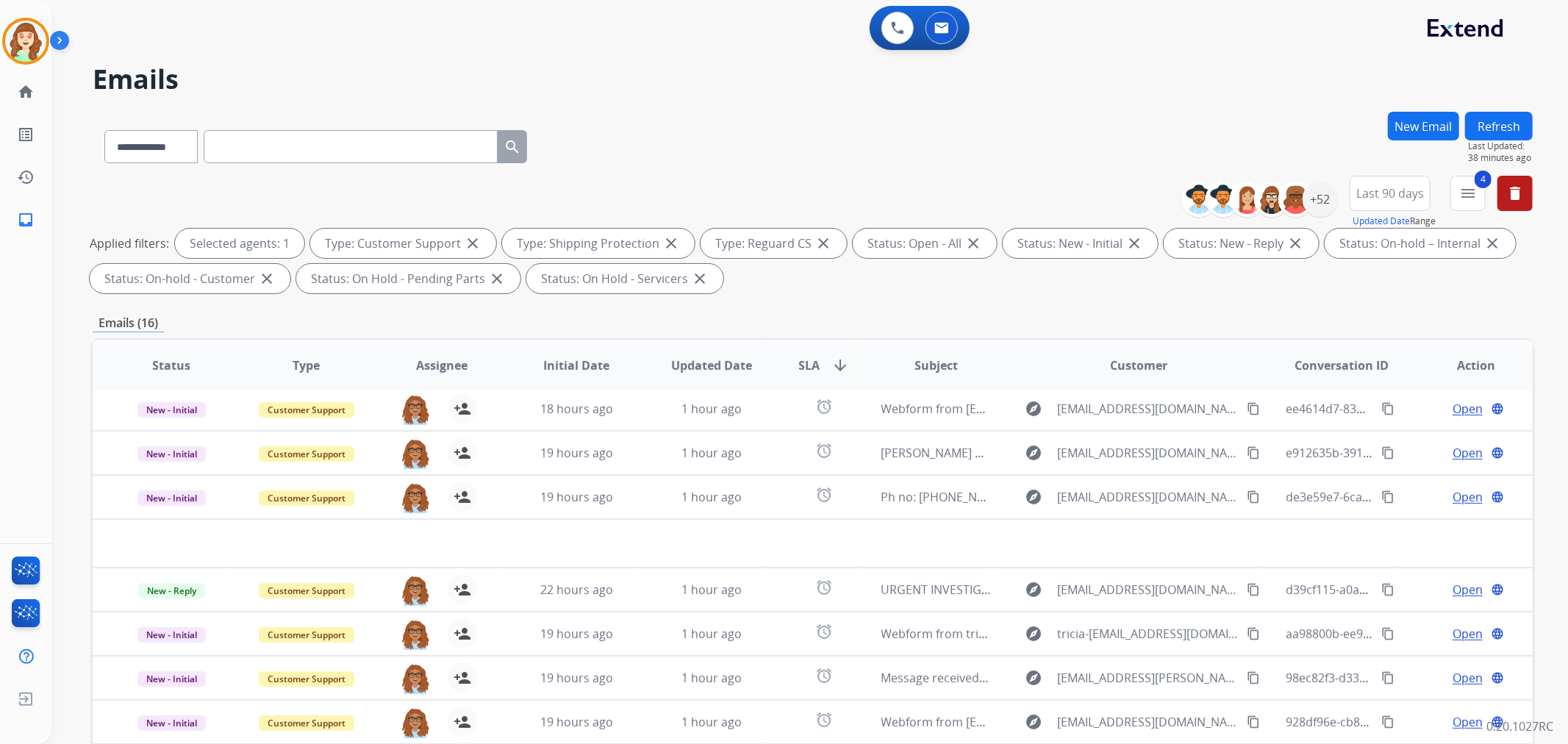
paste input "**********"
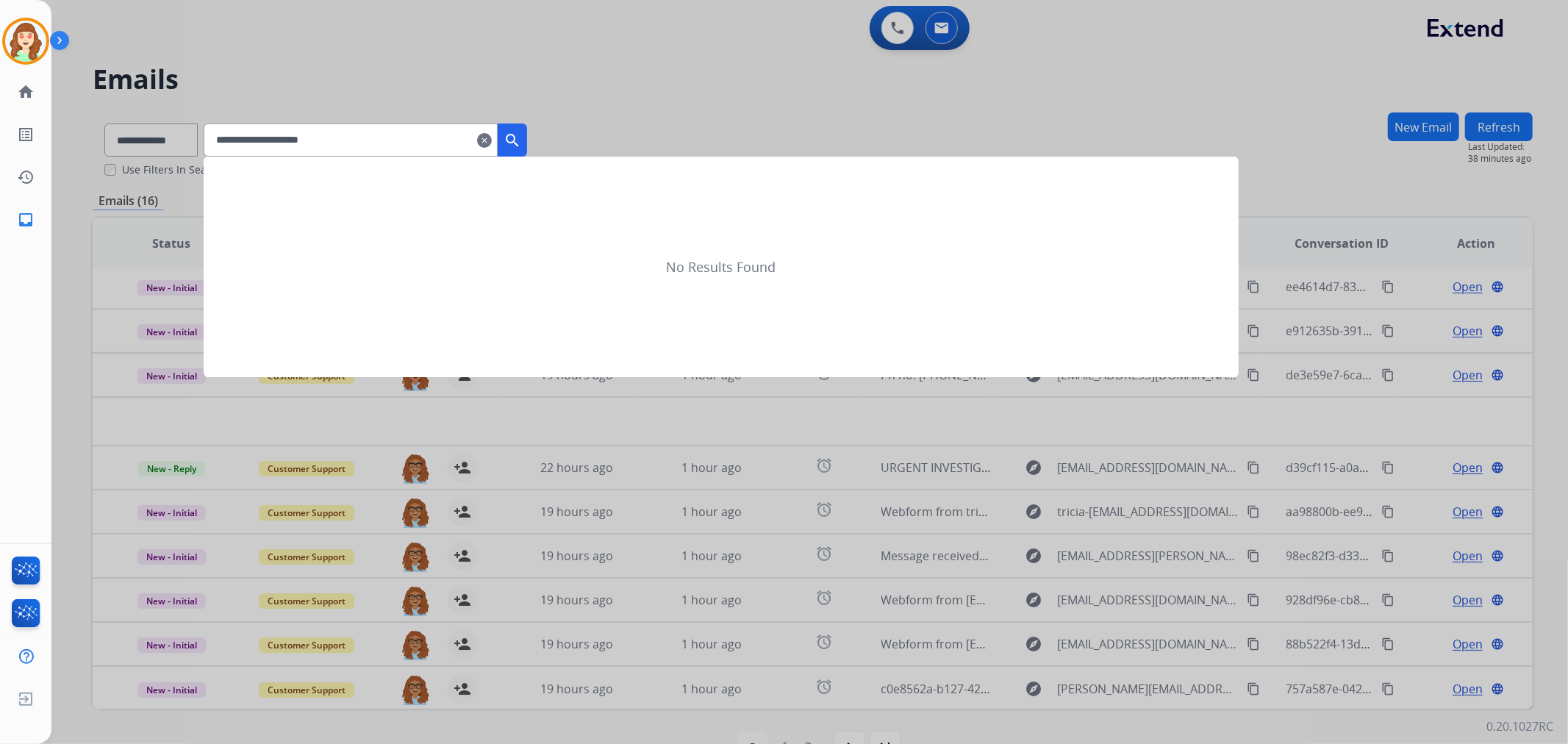
type input "**********"
click at [522, 142] on mat-icon "search" at bounding box center [513, 140] width 18 height 18
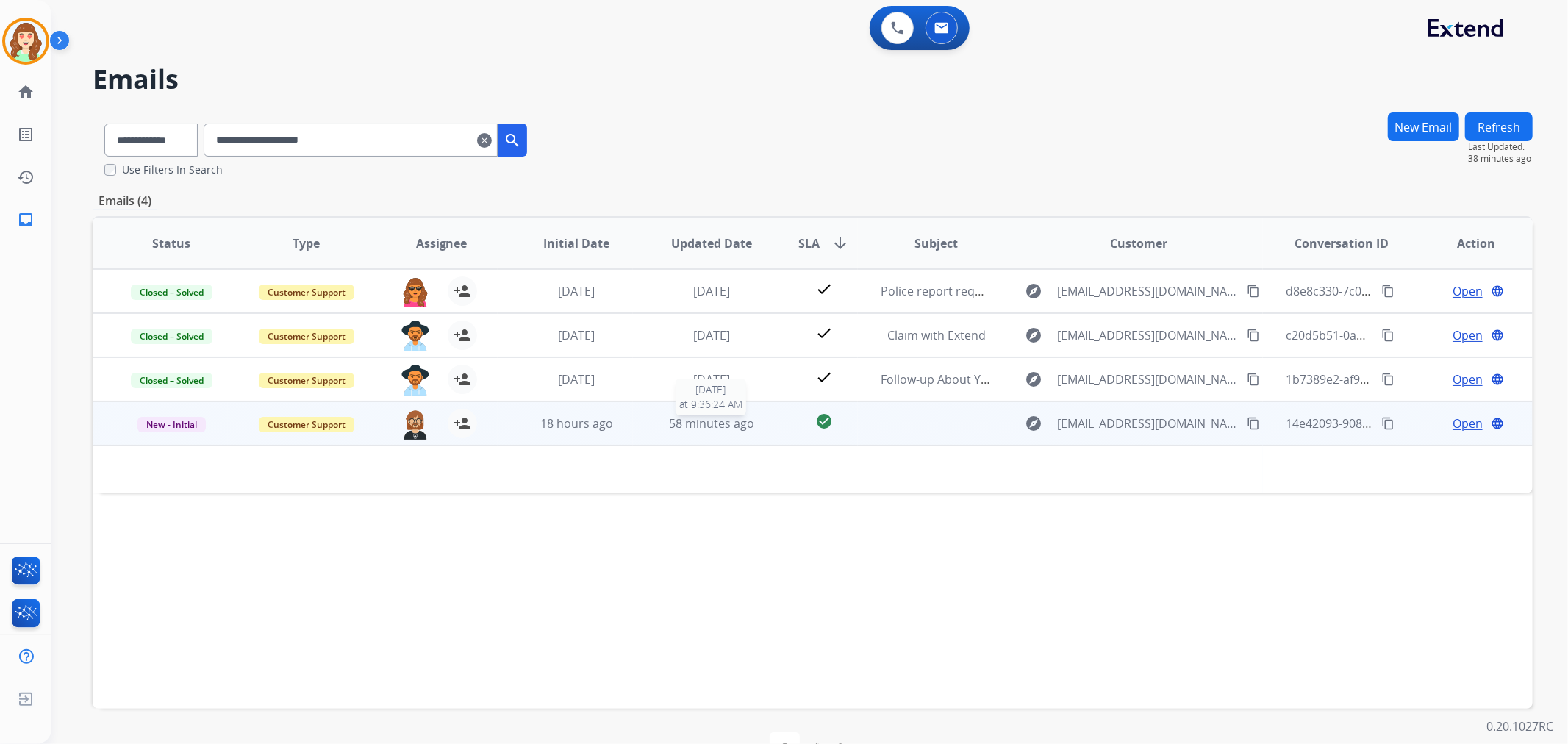
click at [699, 427] on span "58 minutes ago" at bounding box center [711, 423] width 85 height 16
click at [721, 424] on span "58 minutes ago" at bounding box center [711, 424] width 85 height 16
click at [1452, 421] on span "Open" at bounding box center [1467, 424] width 31 height 18
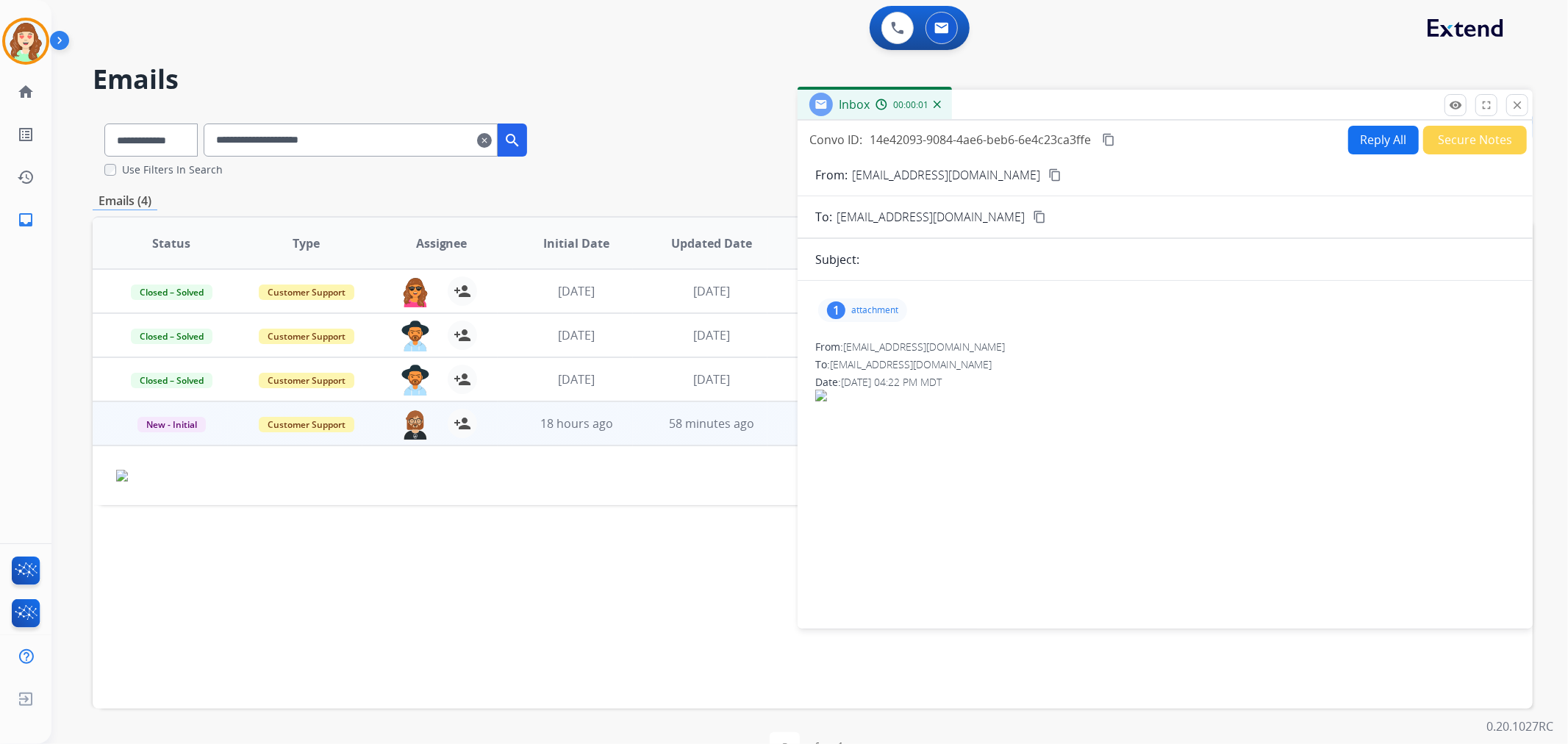
click at [865, 306] on p "attachment" at bounding box center [875, 310] width 47 height 12
click at [865, 343] on div at bounding box center [867, 348] width 73 height 51
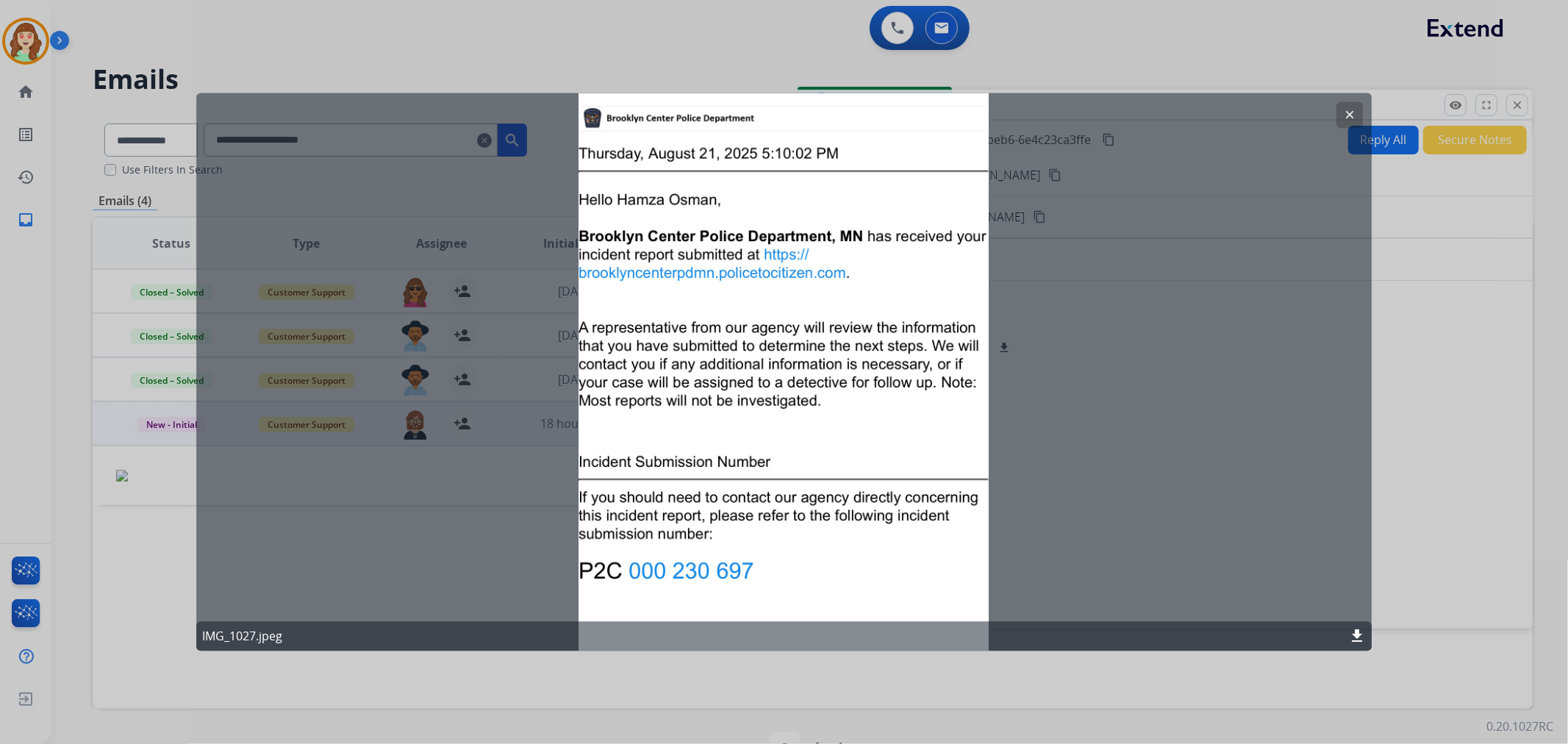
click at [1348, 116] on mat-icon "clear" at bounding box center [1349, 115] width 13 height 13
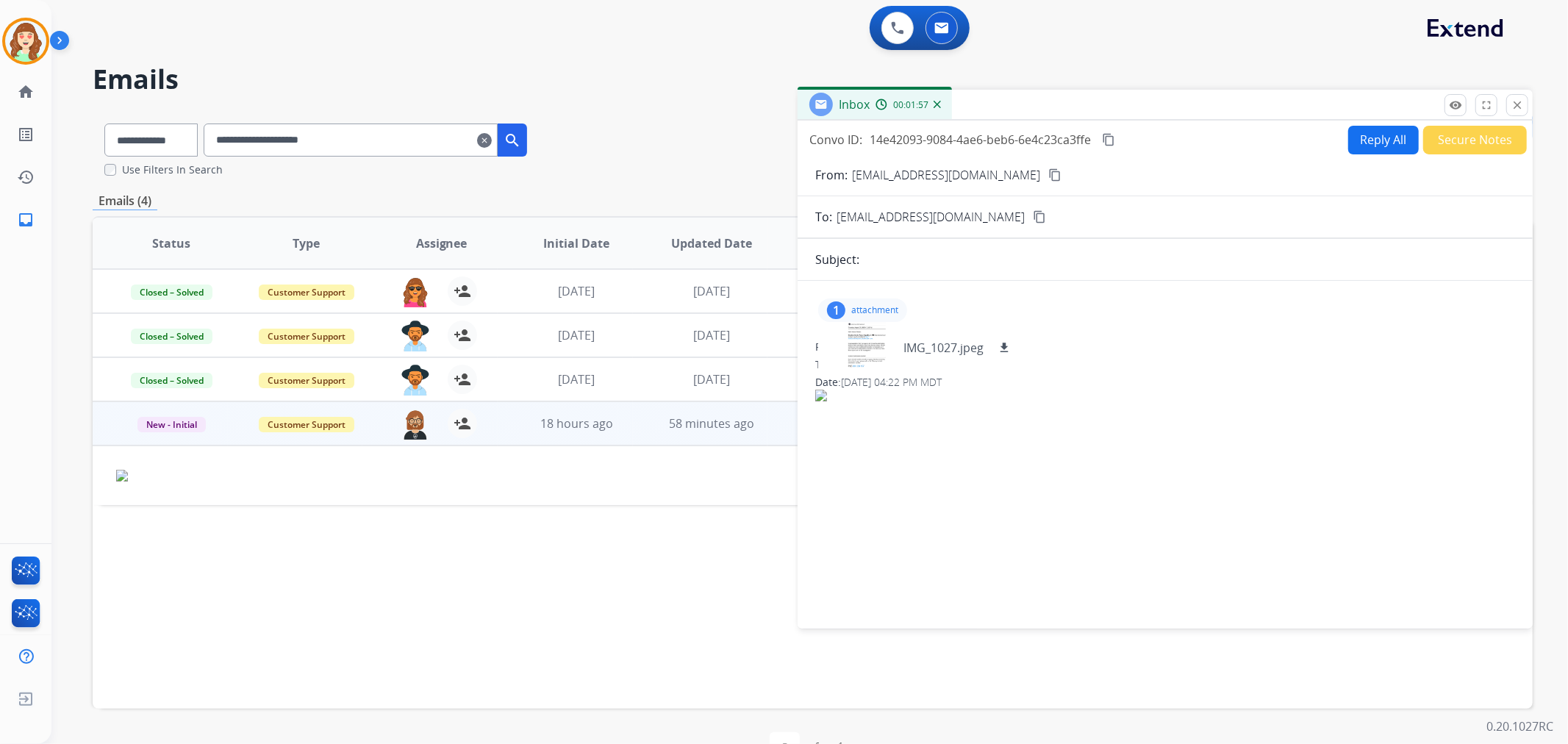
drag, startPoint x: 1516, startPoint y: 106, endPoint x: 898, endPoint y: 186, distance: 623.2
click at [1516, 107] on mat-icon "close" at bounding box center [1517, 105] width 13 height 13
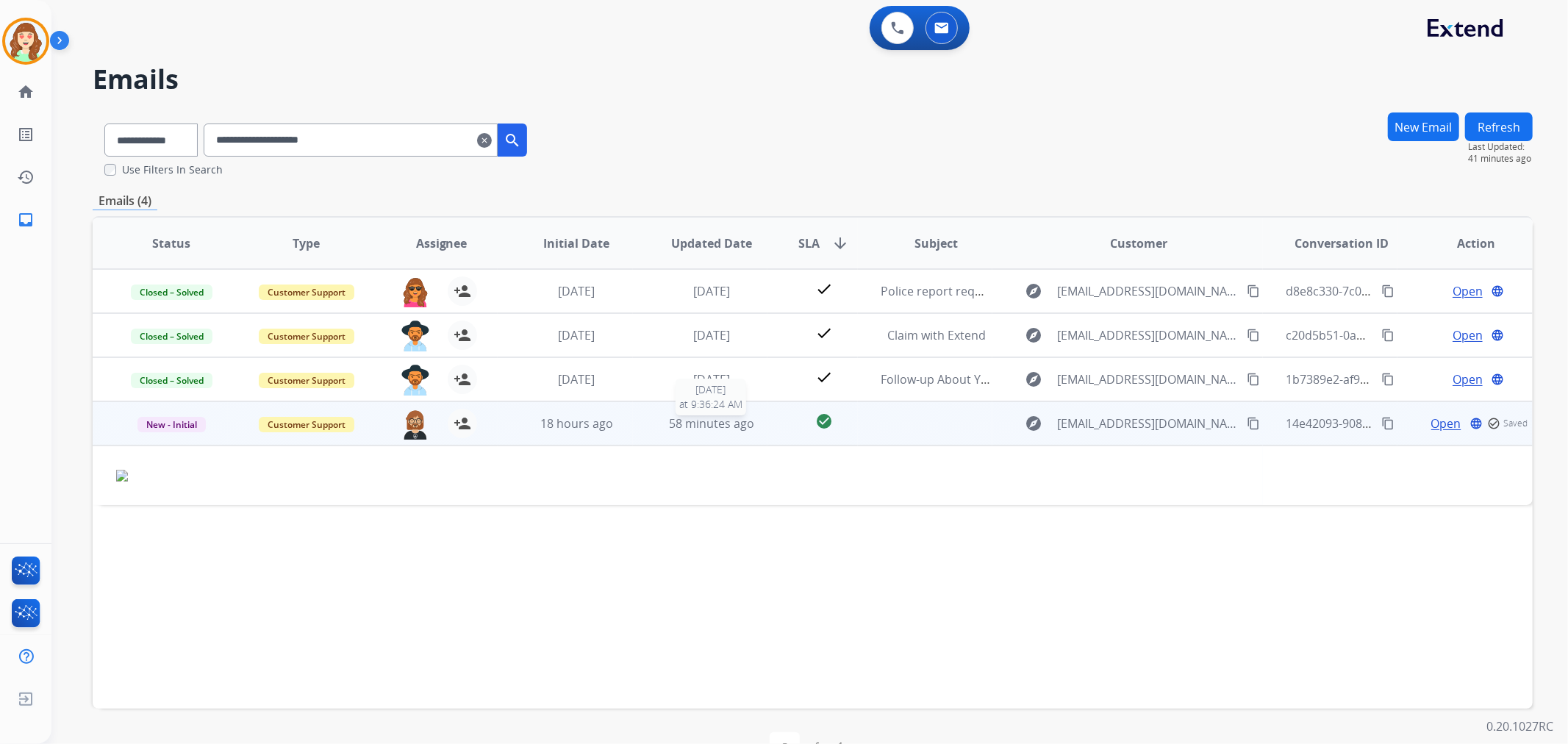
click at [694, 425] on span "58 minutes ago" at bounding box center [711, 423] width 85 height 16
click at [713, 435] on td "58 minutes ago" at bounding box center [701, 423] width 135 height 44
click at [1452, 419] on span "Open" at bounding box center [1467, 424] width 31 height 18
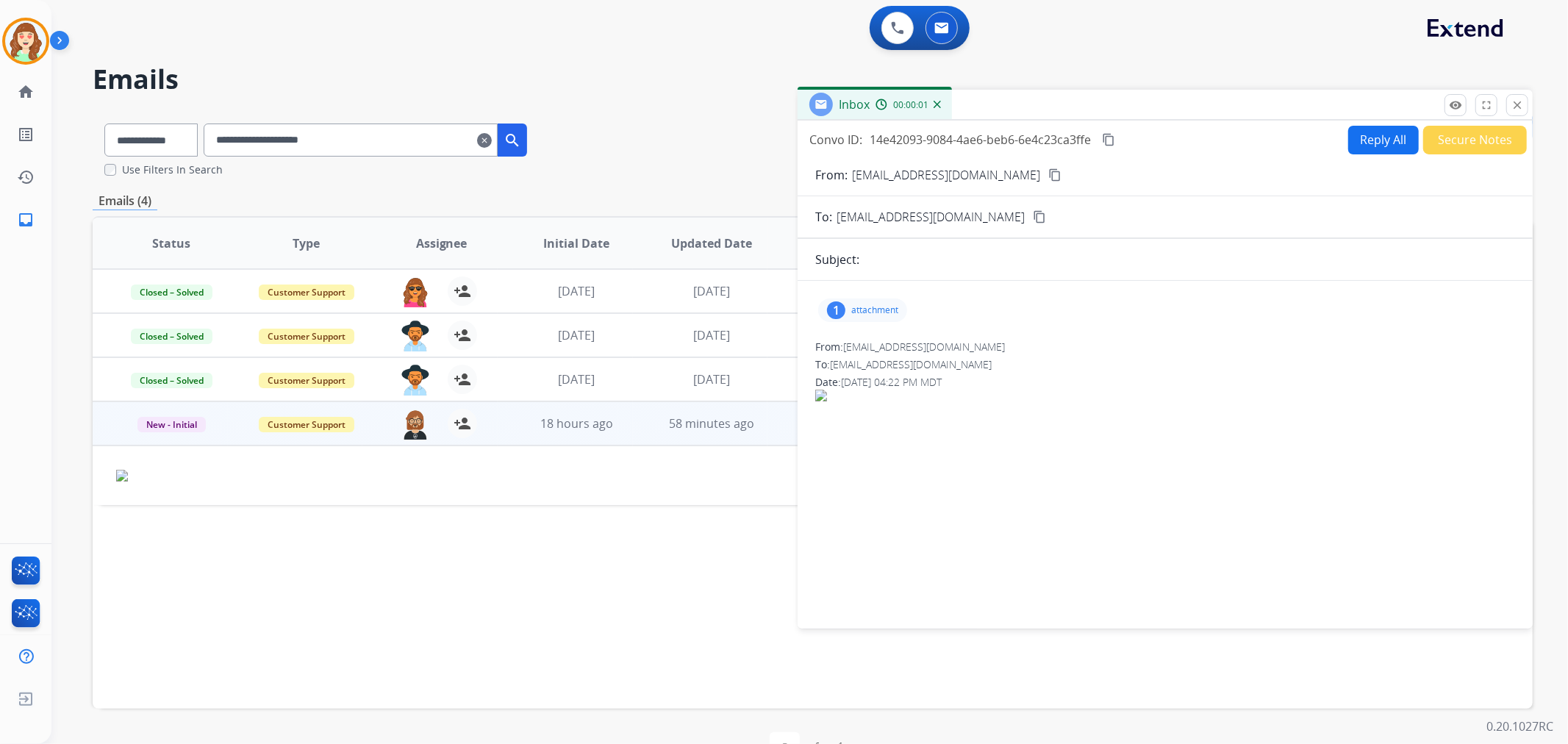
click at [847, 313] on div "1 attachment" at bounding box center [863, 310] width 89 height 24
click at [880, 350] on div at bounding box center [867, 348] width 73 height 51
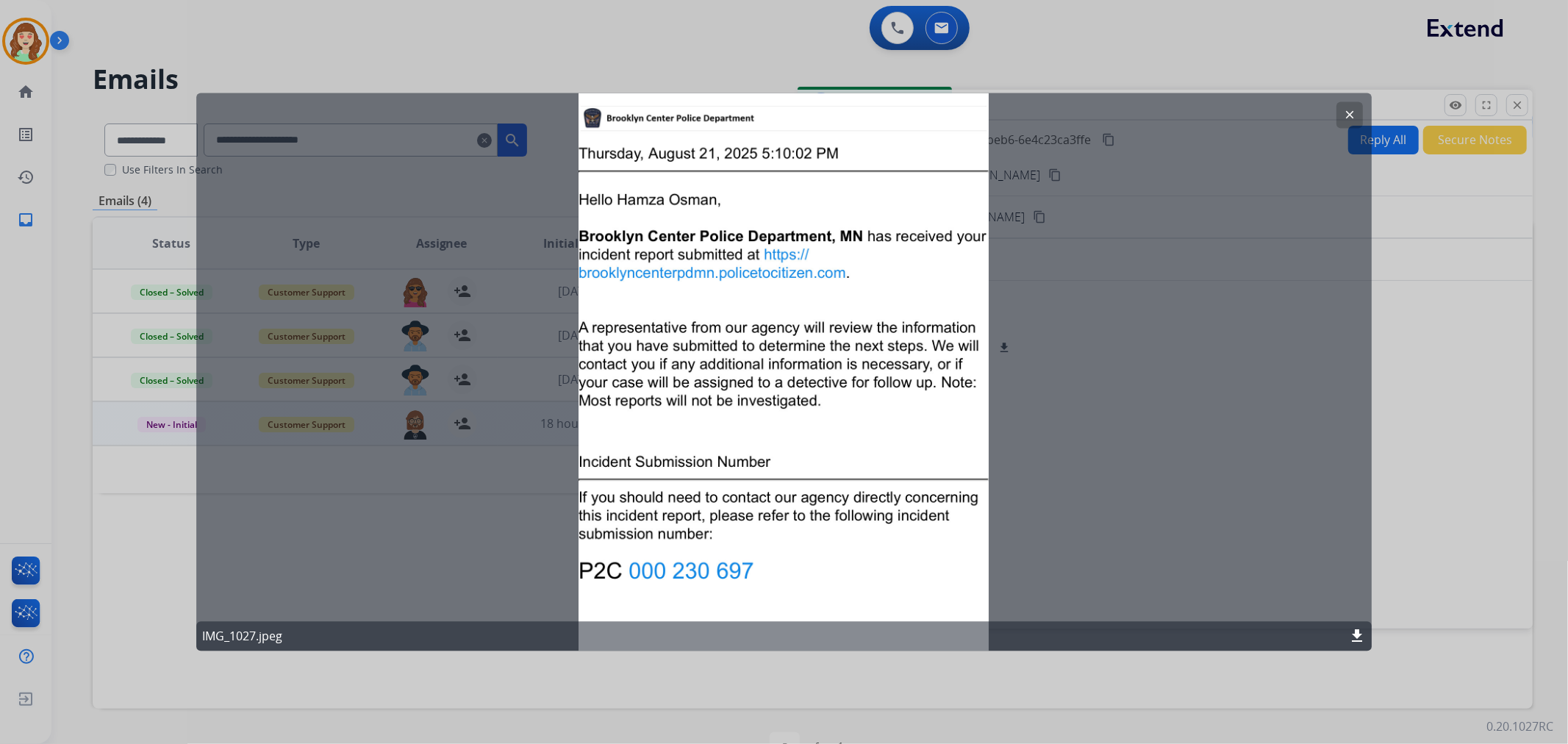
click at [1350, 112] on mat-icon "clear" at bounding box center [1349, 115] width 13 height 13
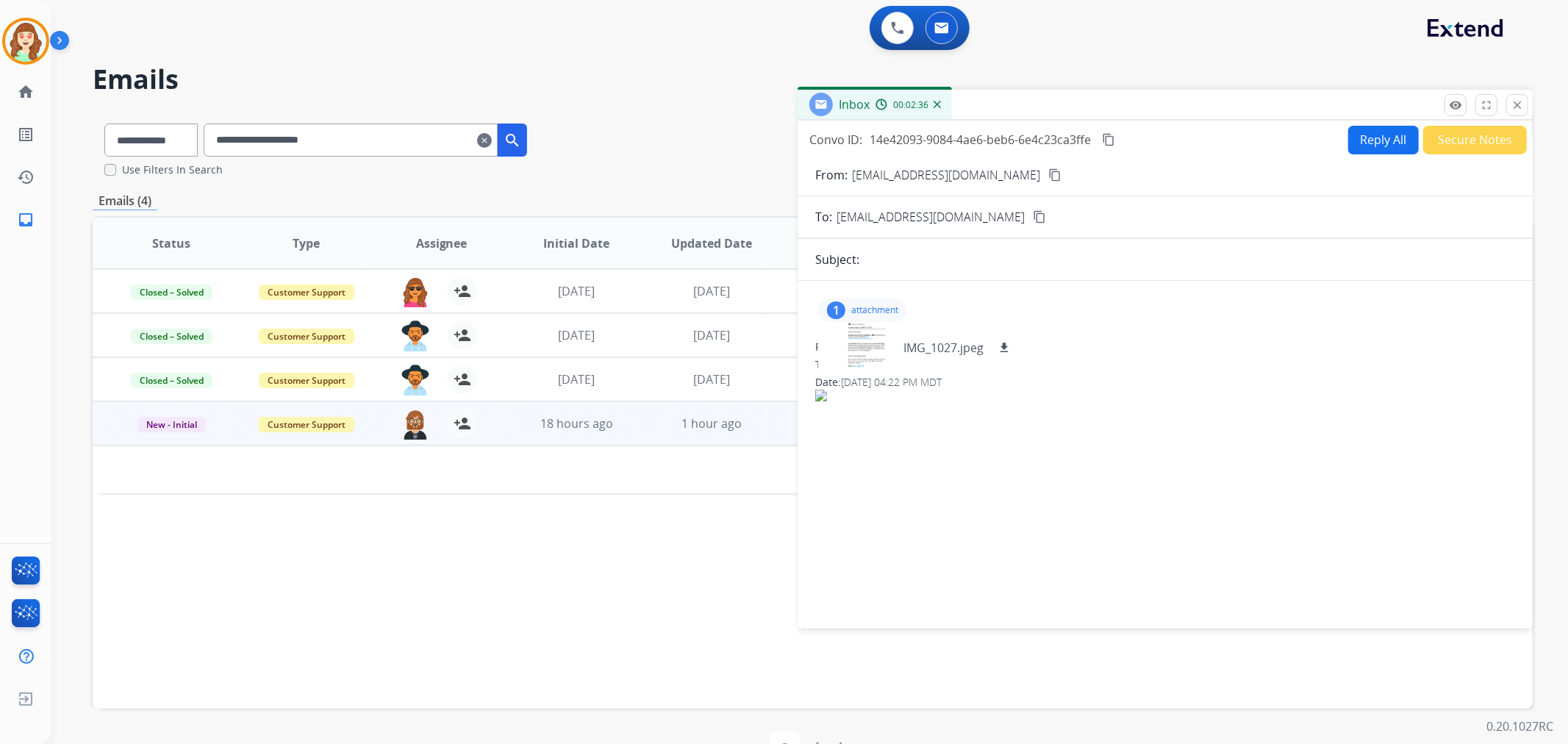
click at [1518, 107] on mat-icon "close" at bounding box center [1517, 105] width 13 height 13
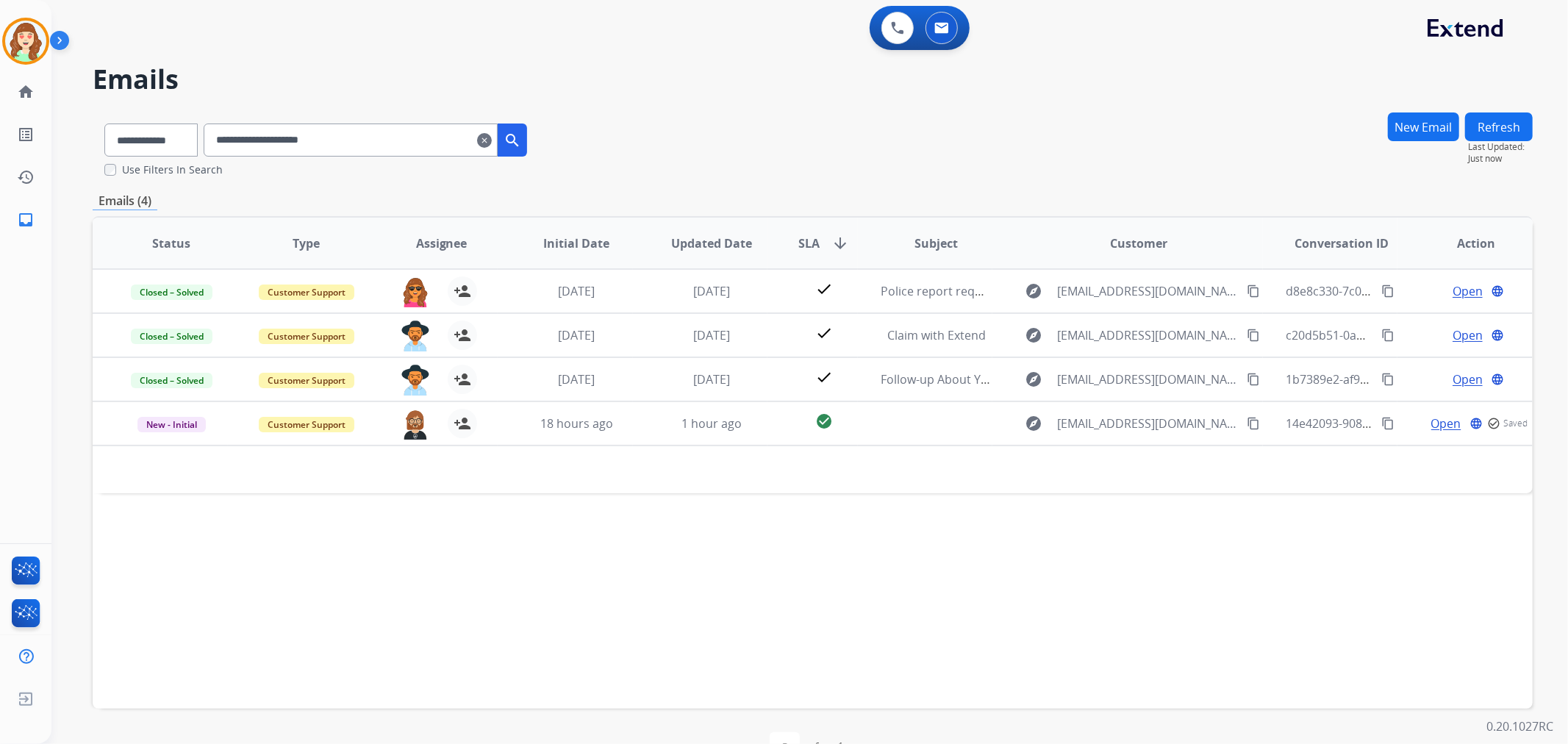
click at [492, 137] on mat-icon "clear" at bounding box center [484, 140] width 15 height 18
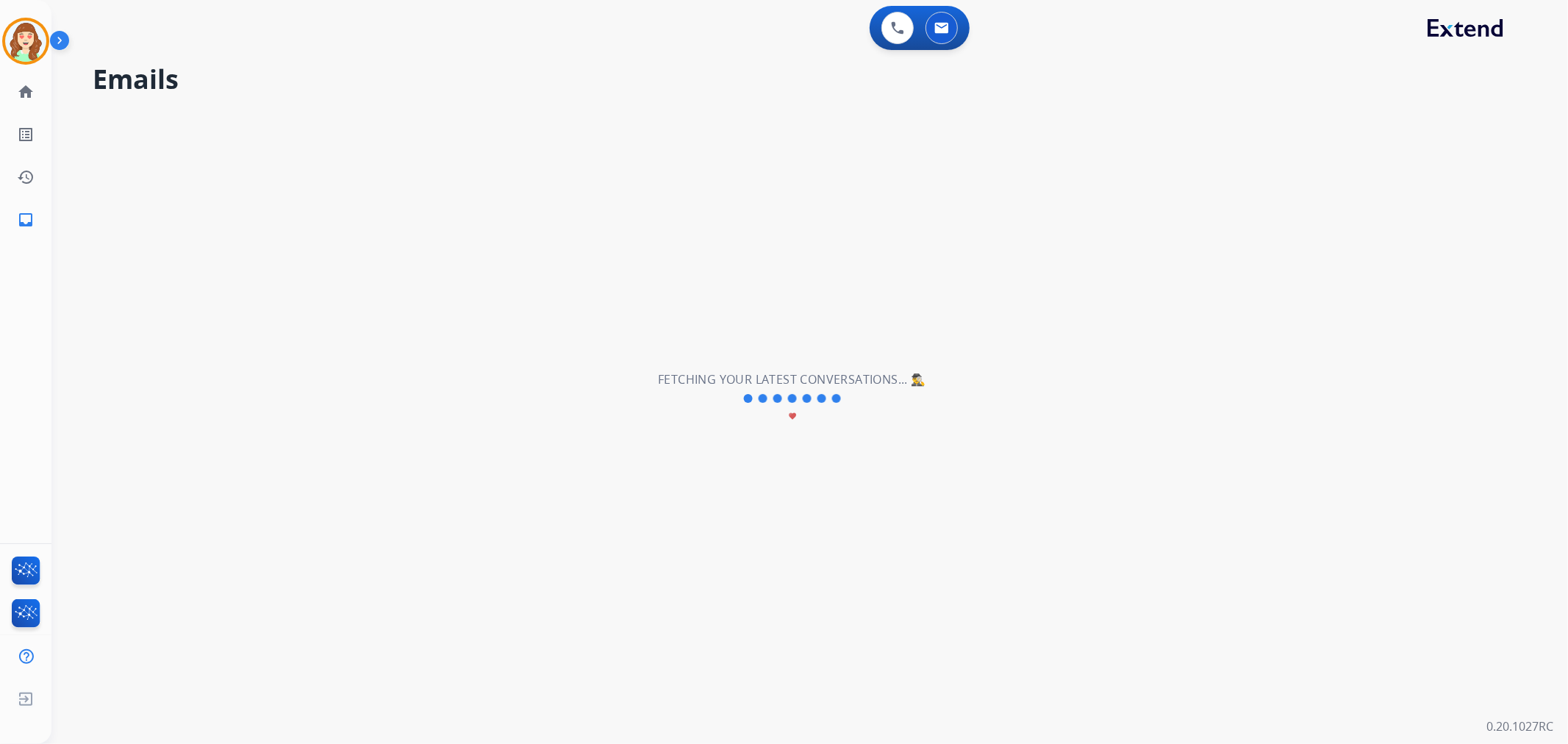
select select "**********"
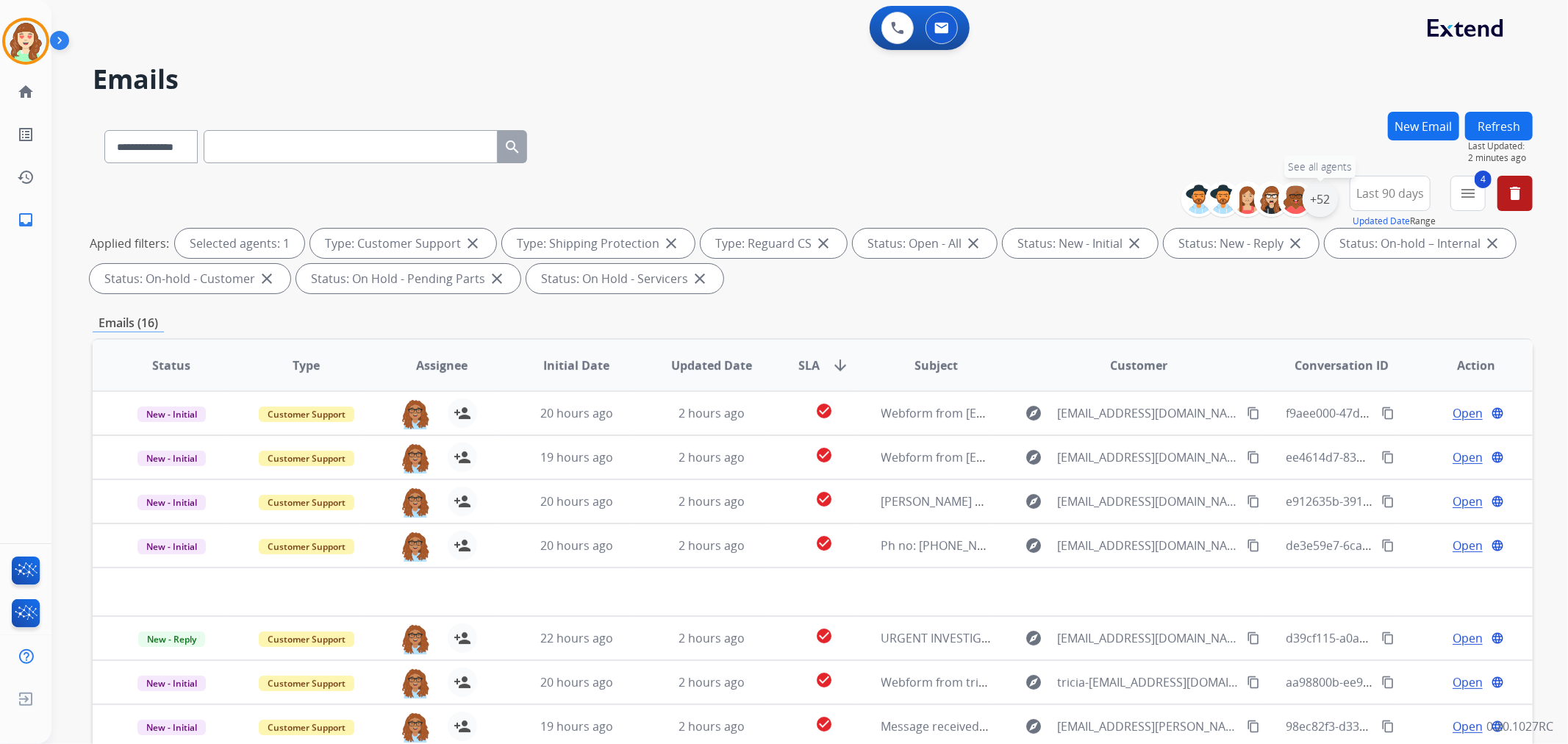
click at [1316, 203] on div "+52" at bounding box center [1320, 200] width 36 height 36
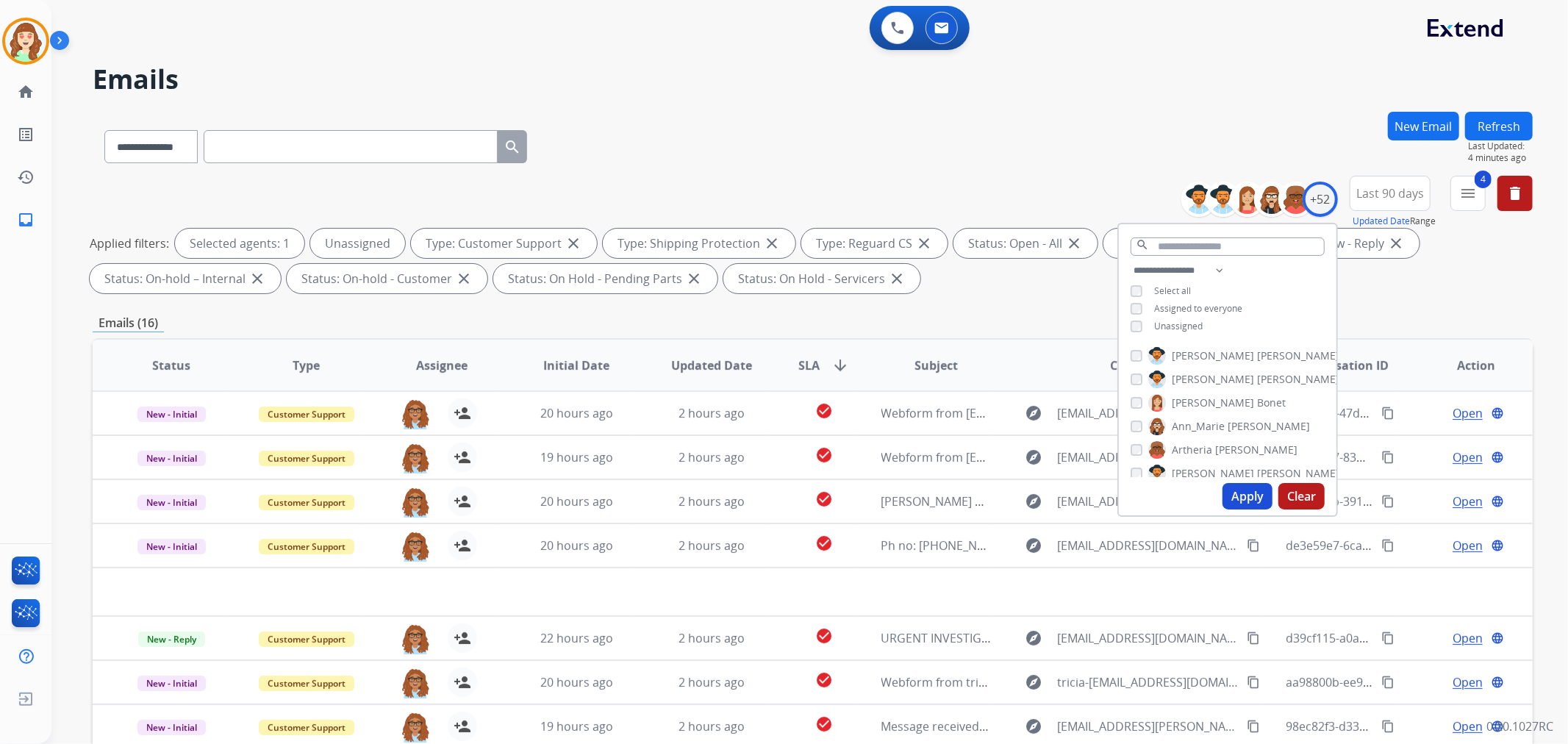
click at [1259, 497] on button "Apply" at bounding box center [1247, 496] width 50 height 27
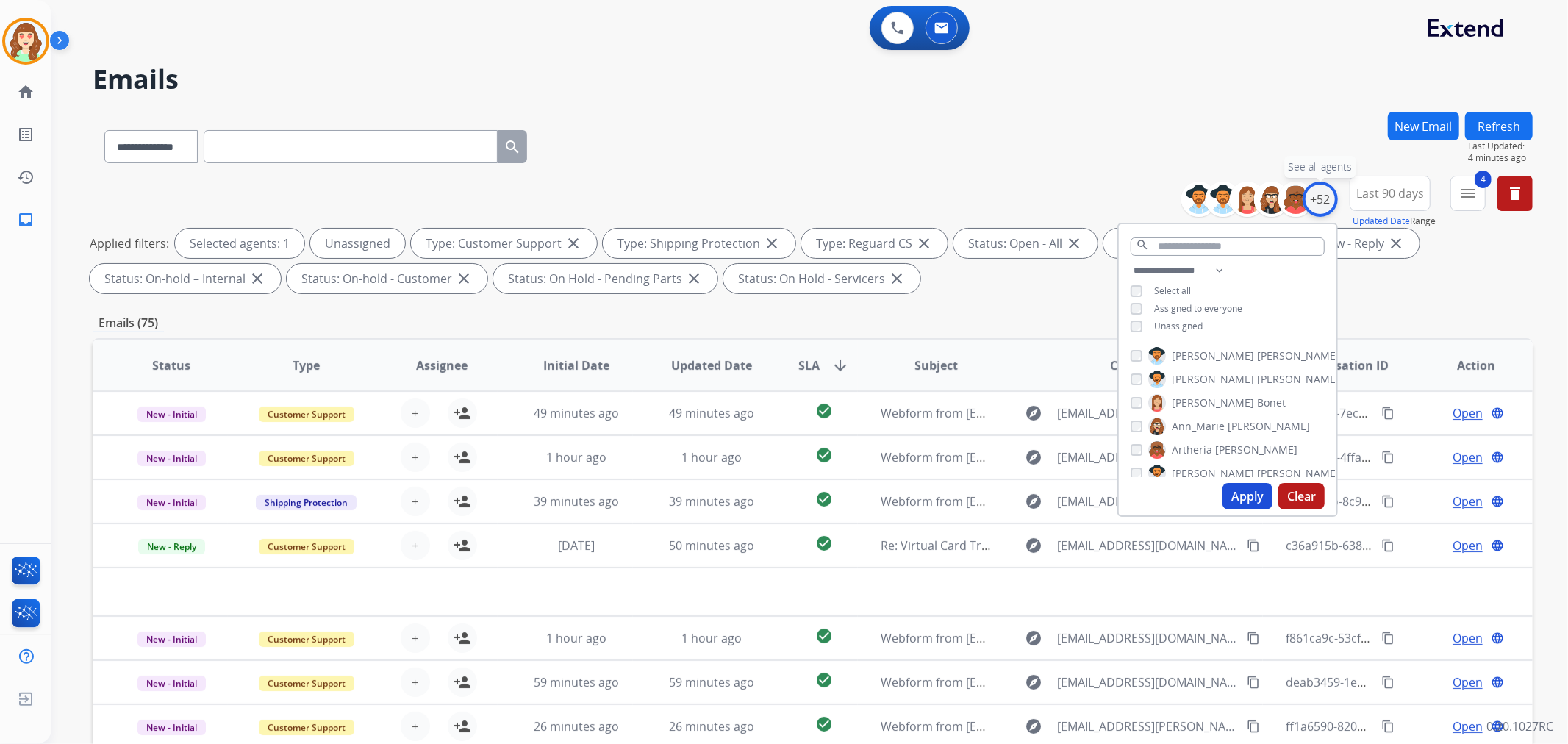
click at [1320, 197] on div "+52" at bounding box center [1320, 200] width 36 height 36
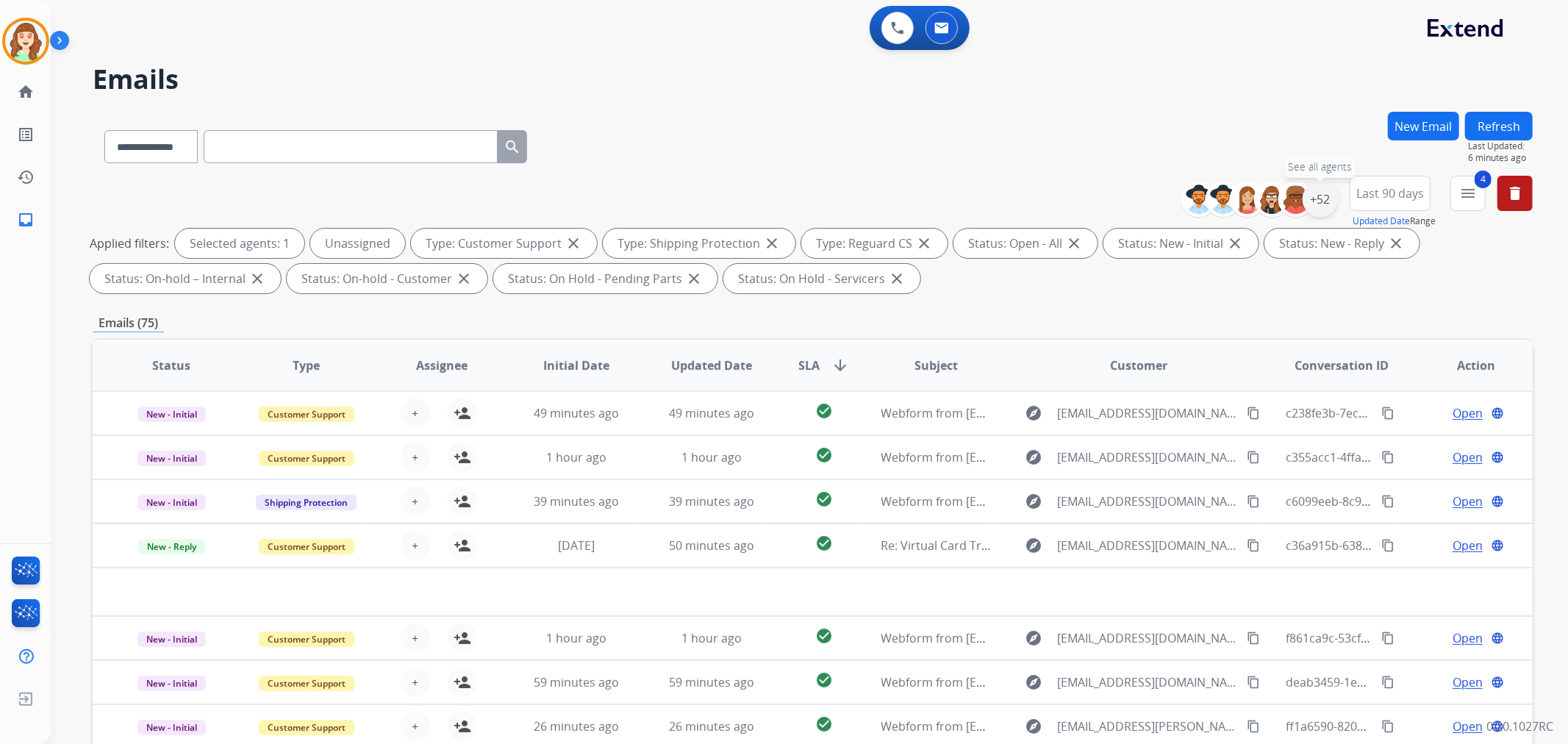
click at [1319, 200] on div "+52" at bounding box center [1320, 200] width 36 height 36
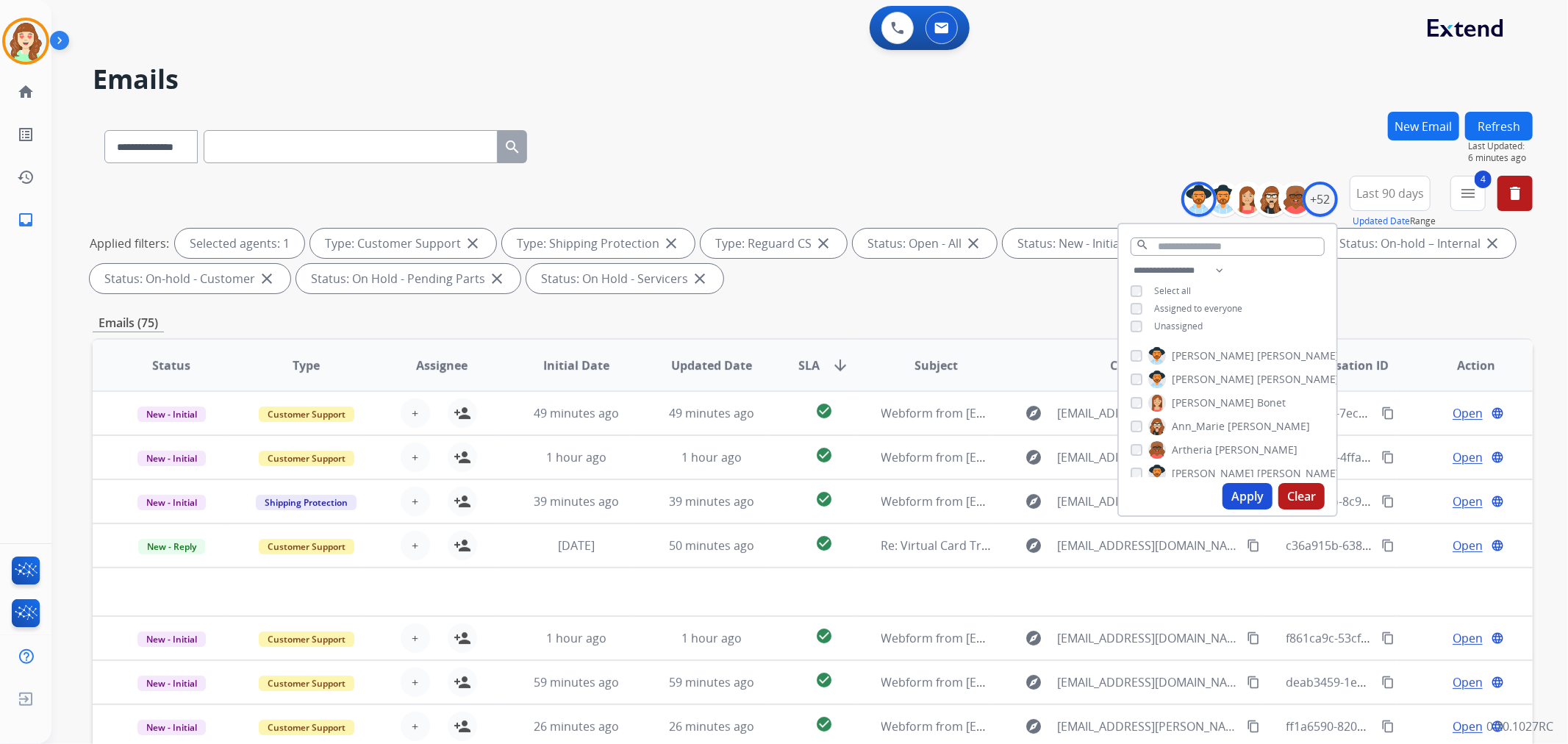
click at [1251, 496] on button "Apply" at bounding box center [1247, 496] width 50 height 27
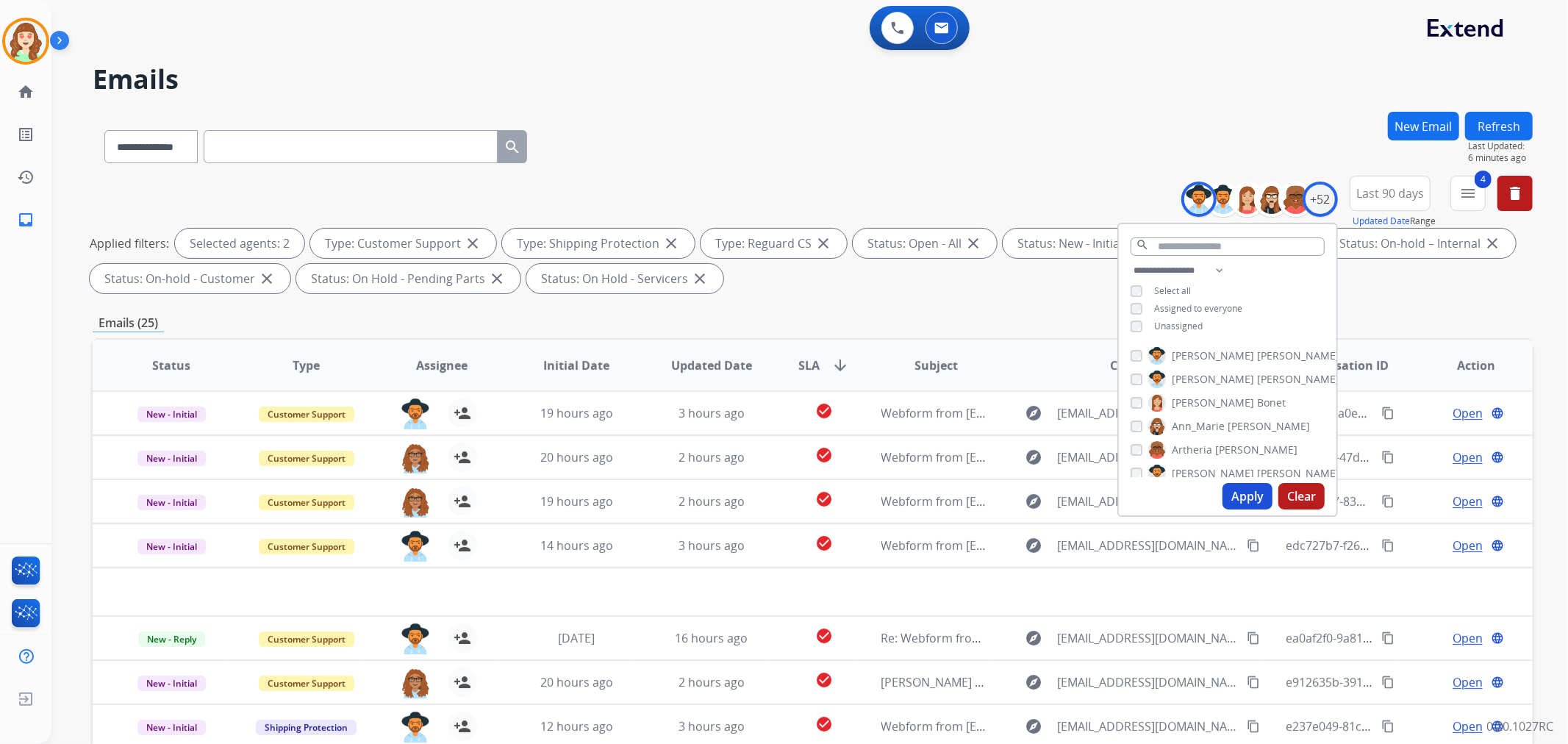
click at [1297, 488] on button "Clear" at bounding box center [1301, 496] width 46 height 27
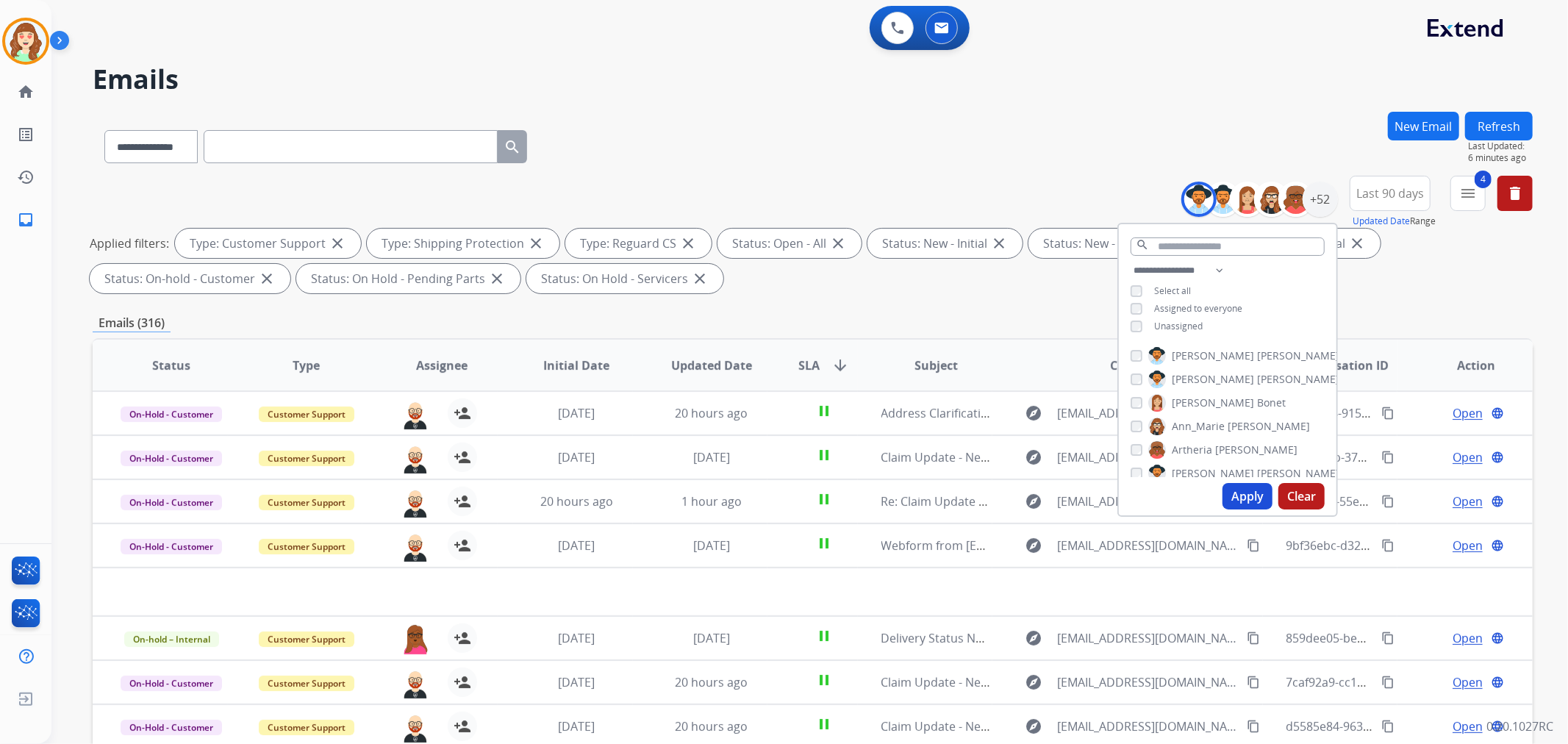
click at [1243, 490] on button "Apply" at bounding box center [1247, 496] width 50 height 27
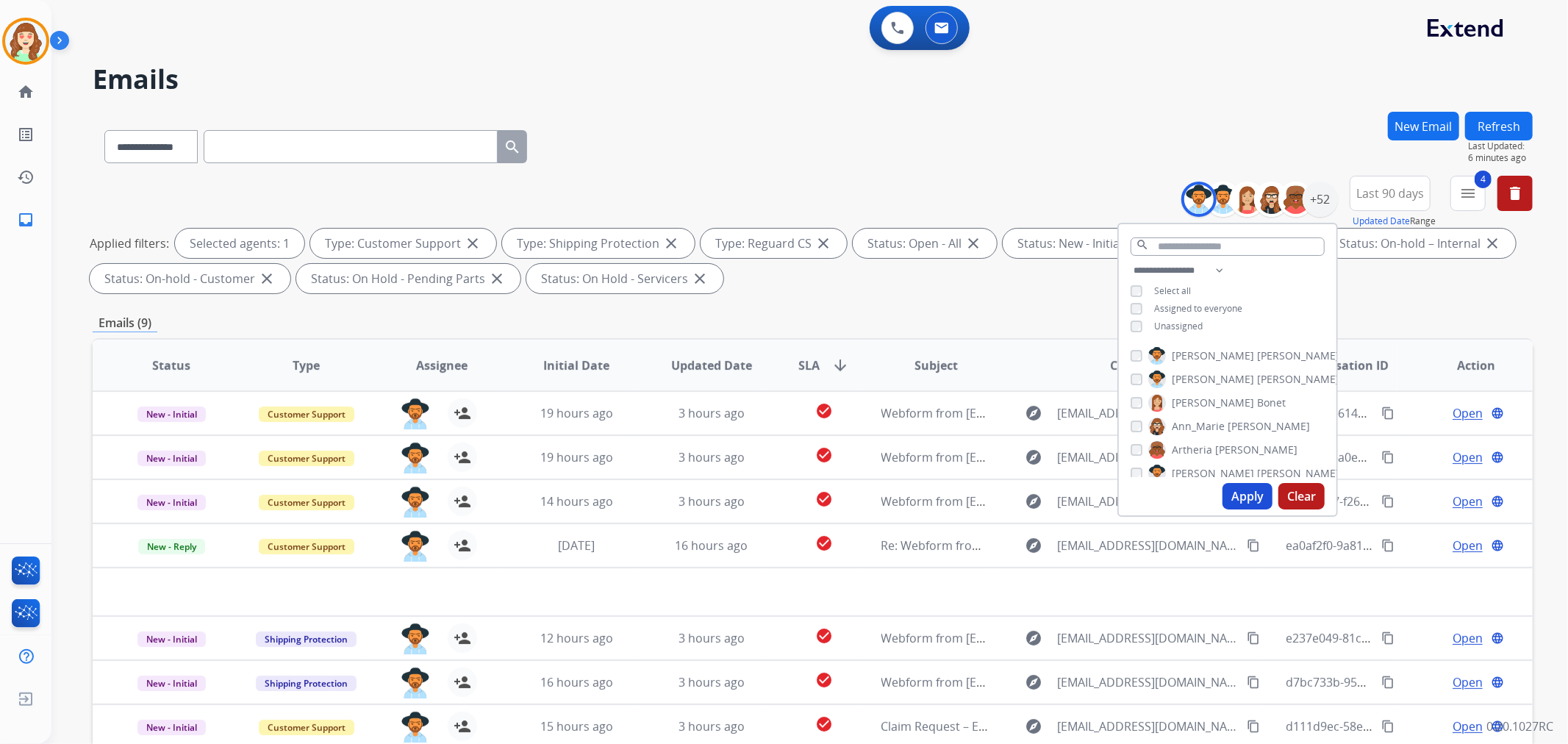
drag, startPoint x: 1136, startPoint y: 346, endPoint x: 1136, endPoint y: 361, distance: 15.0
click at [1136, 347] on div "[PERSON_NAME]" at bounding box center [1234, 356] width 208 height 18
click at [1248, 500] on button "Apply" at bounding box center [1247, 496] width 50 height 27
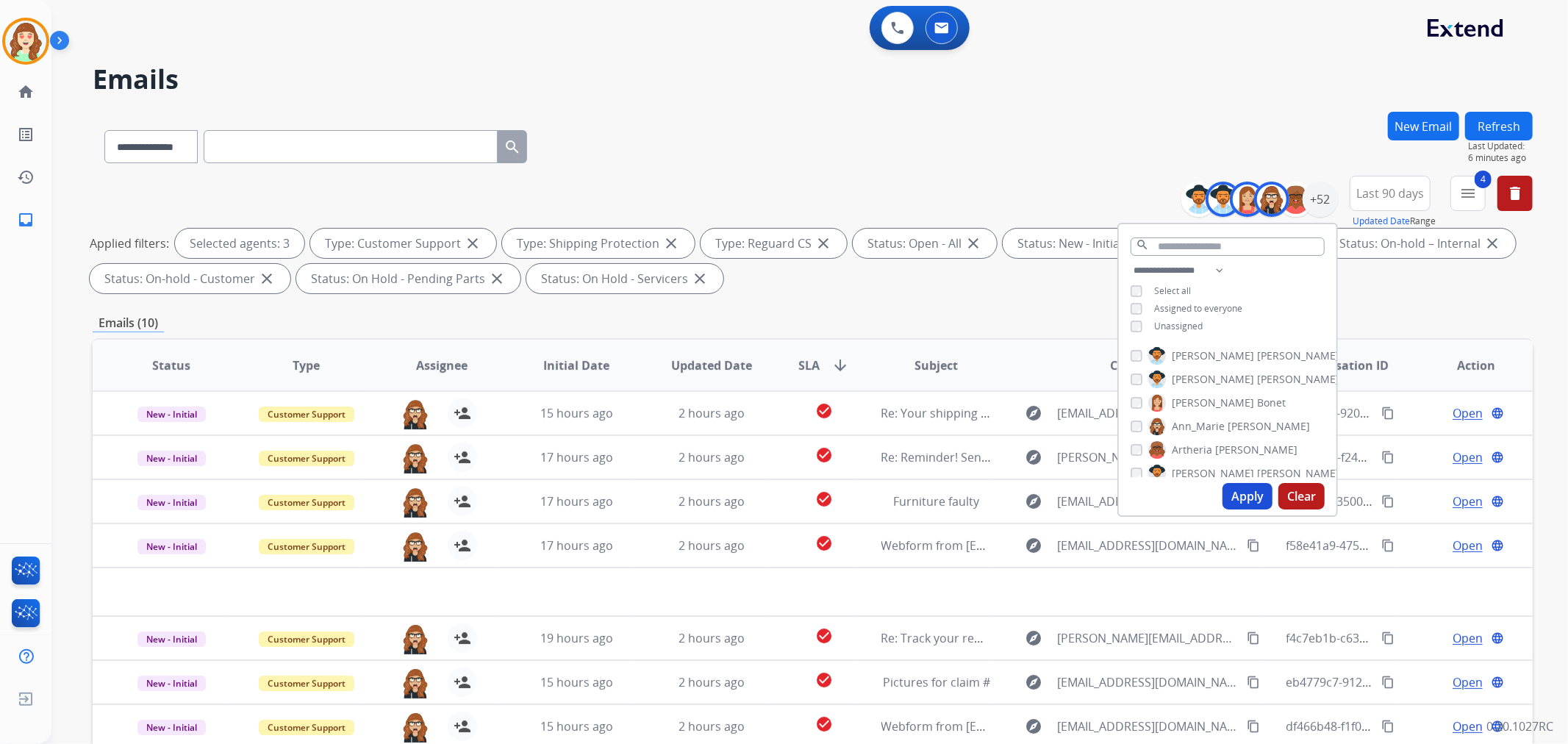
click at [1134, 371] on div "[PERSON_NAME]" at bounding box center [1234, 379] width 208 height 18
click at [1265, 496] on button "Apply" at bounding box center [1247, 496] width 50 height 27
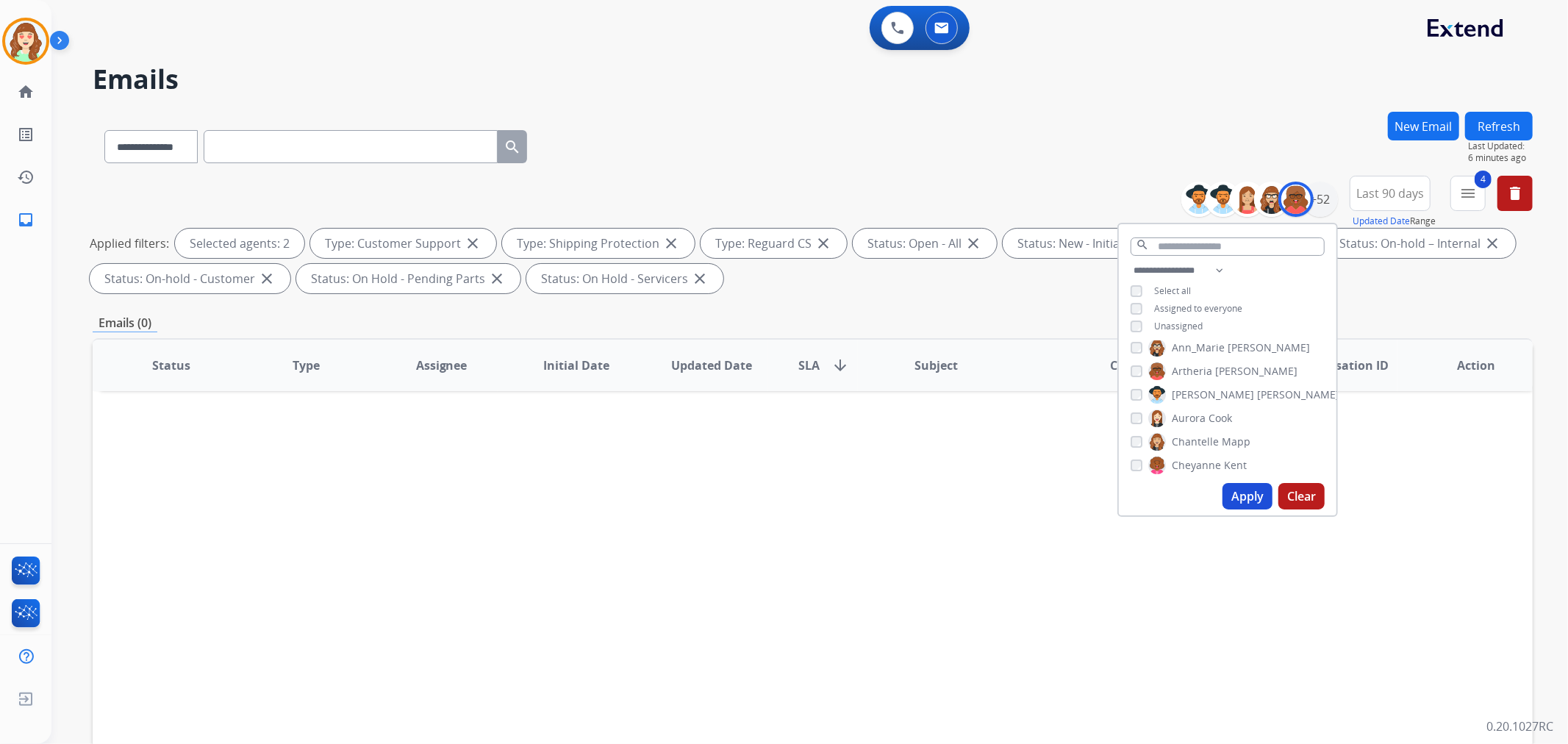
scroll to position [82, 0]
click at [1234, 493] on button "Apply" at bounding box center [1247, 496] width 50 height 27
click at [1245, 495] on button "Apply" at bounding box center [1247, 496] width 50 height 27
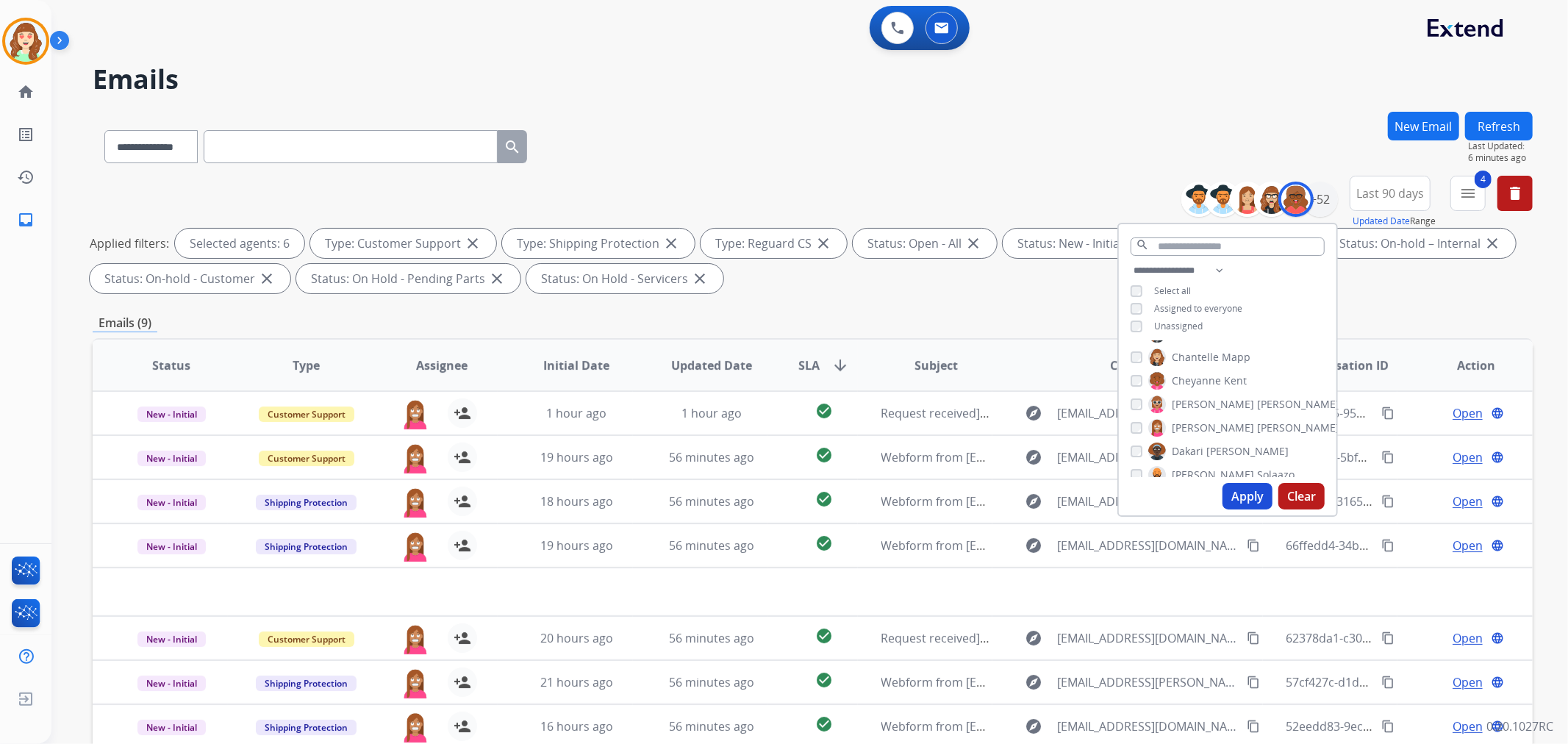
click at [1240, 501] on button "Apply" at bounding box center [1247, 496] width 50 height 27
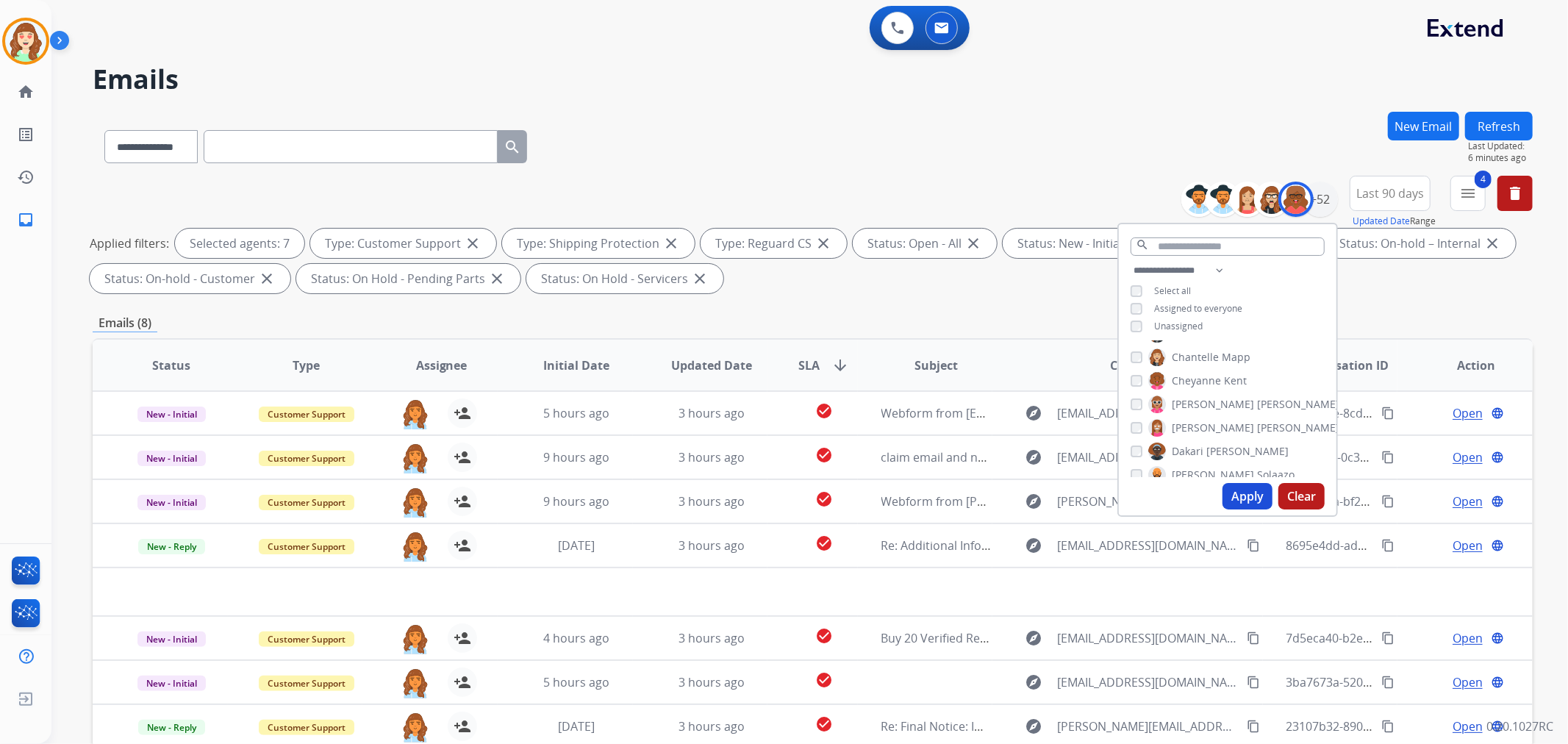
scroll to position [245, 0]
click at [1233, 487] on button "Apply" at bounding box center [1247, 496] width 50 height 27
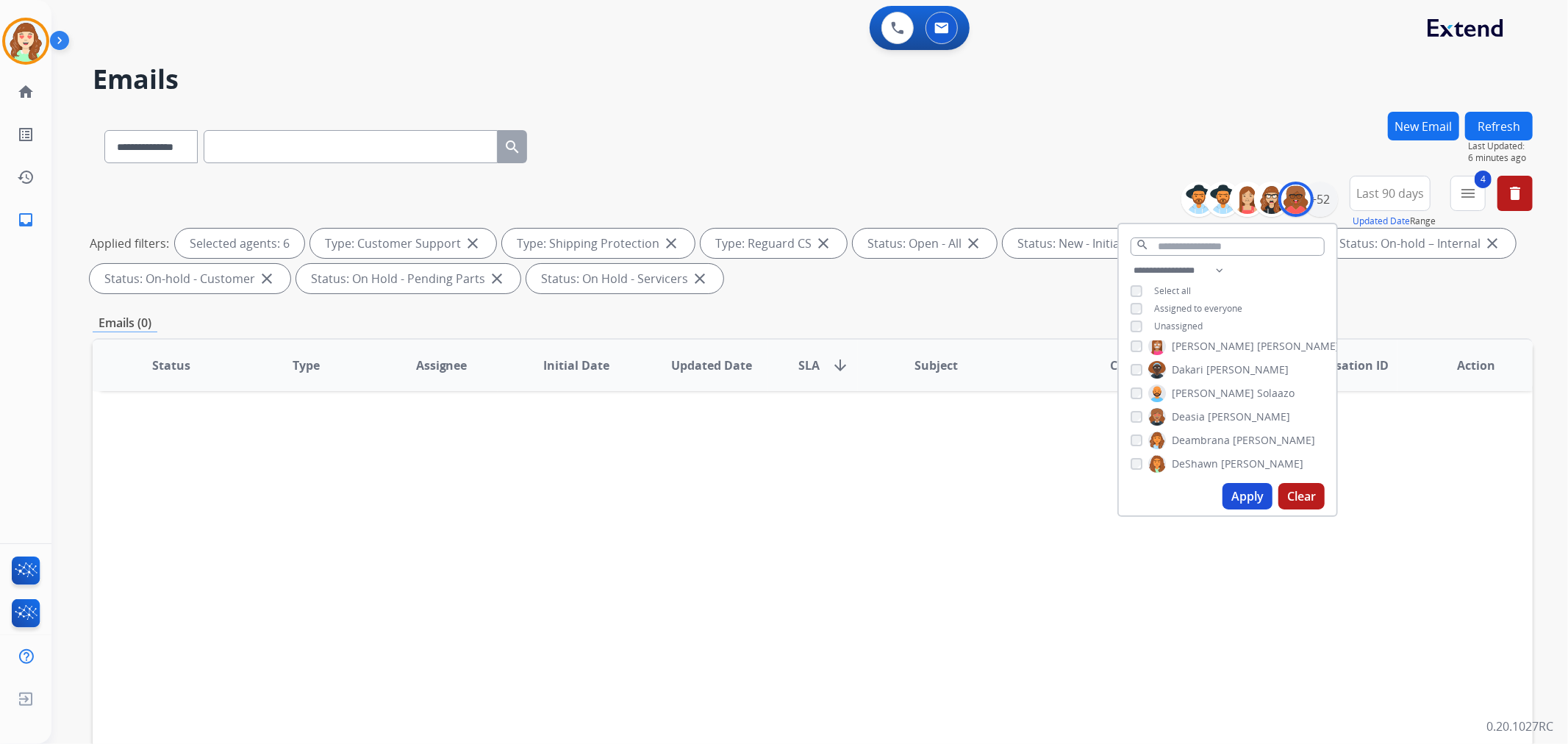
scroll to position [326, 0]
click at [1244, 494] on button "Apply" at bounding box center [1247, 496] width 50 height 27
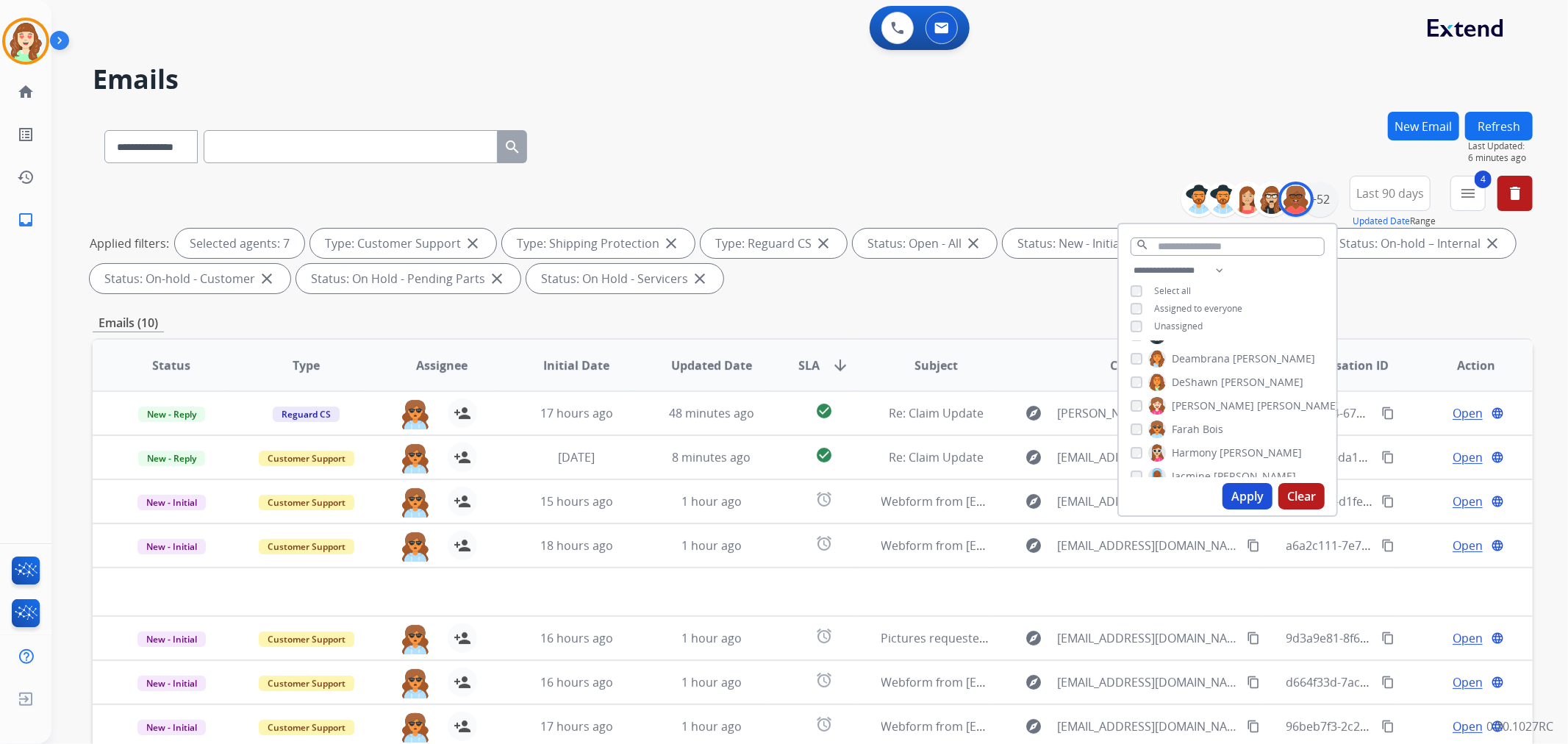
click at [1237, 495] on button "Apply" at bounding box center [1247, 496] width 50 height 27
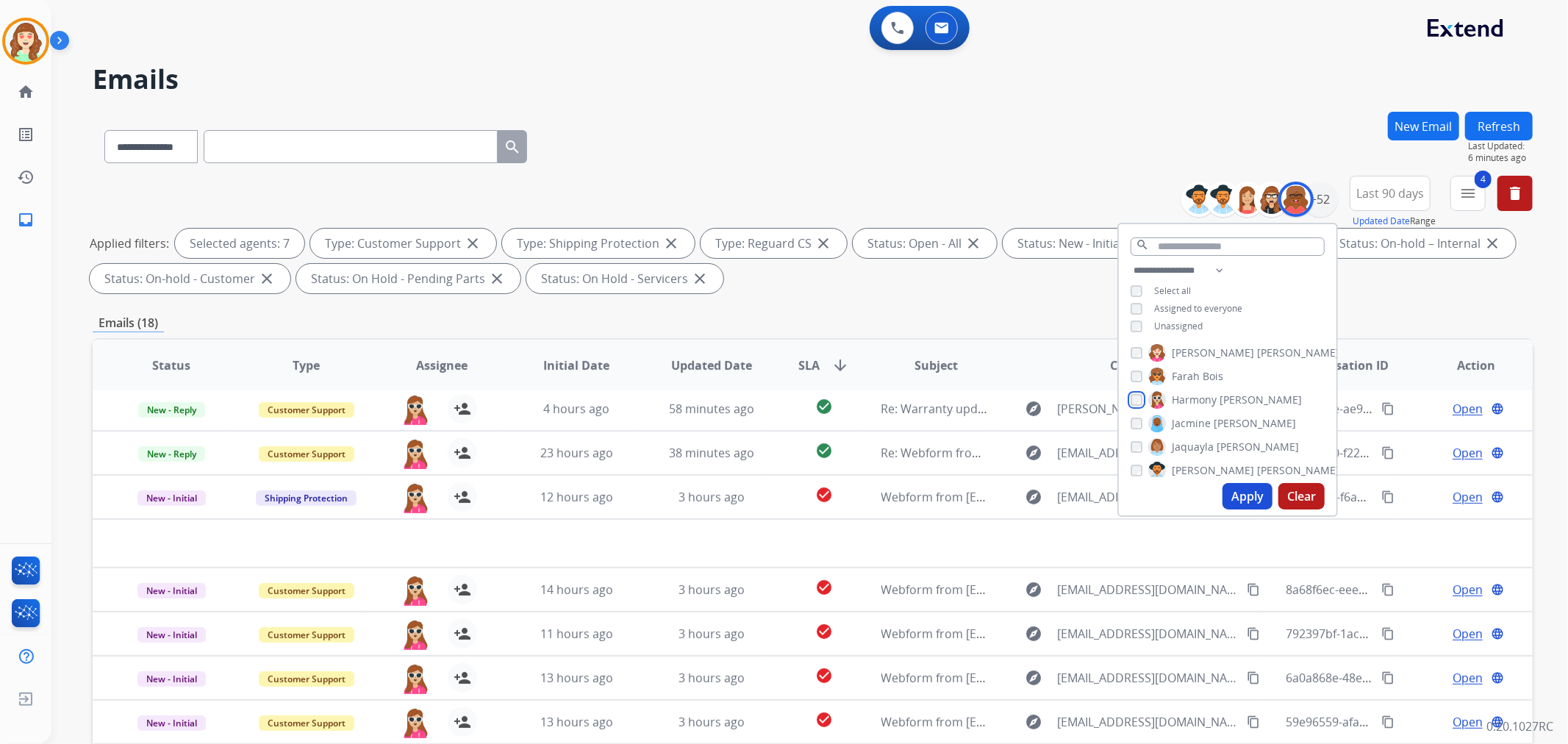
scroll to position [408, 0]
drag, startPoint x: 1140, startPoint y: 416, endPoint x: 1140, endPoint y: 429, distance: 13.0
click at [1140, 415] on div "[PERSON_NAME]" at bounding box center [1214, 418] width 168 height 18
click at [1231, 494] on button "Apply" at bounding box center [1247, 496] width 50 height 27
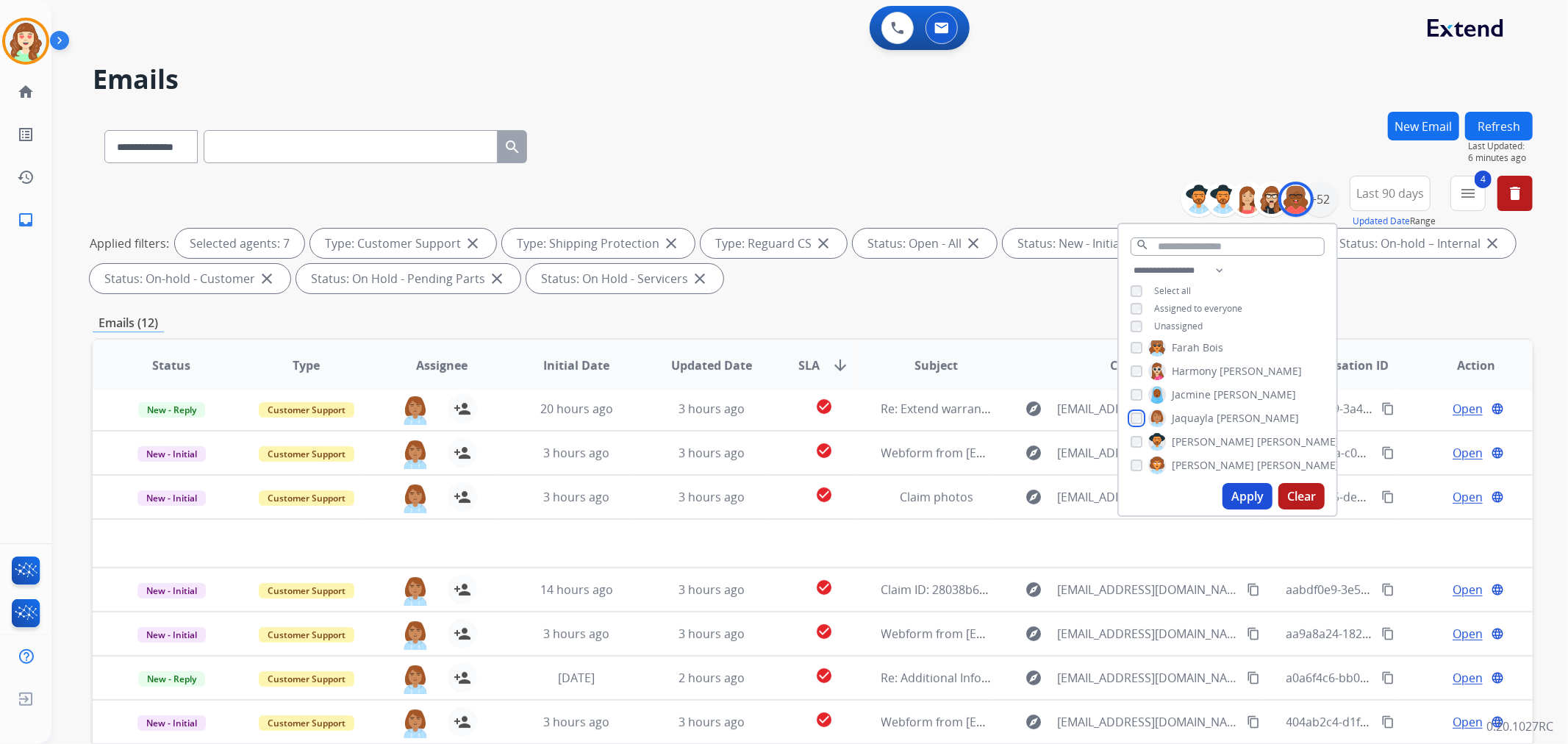
scroll to position [490, 0]
click at [1252, 495] on button "Apply" at bounding box center [1247, 496] width 50 height 27
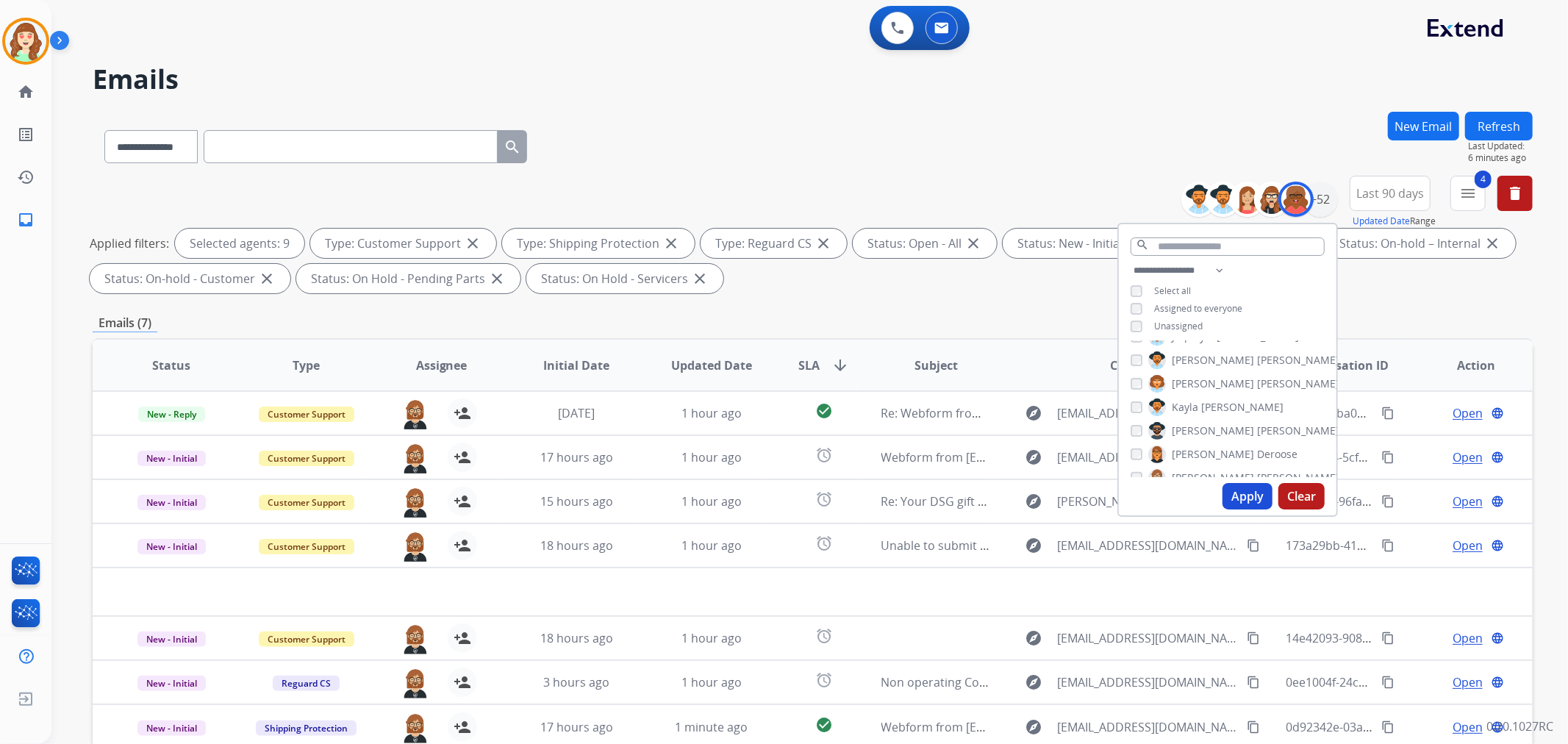
scroll to position [163, 0]
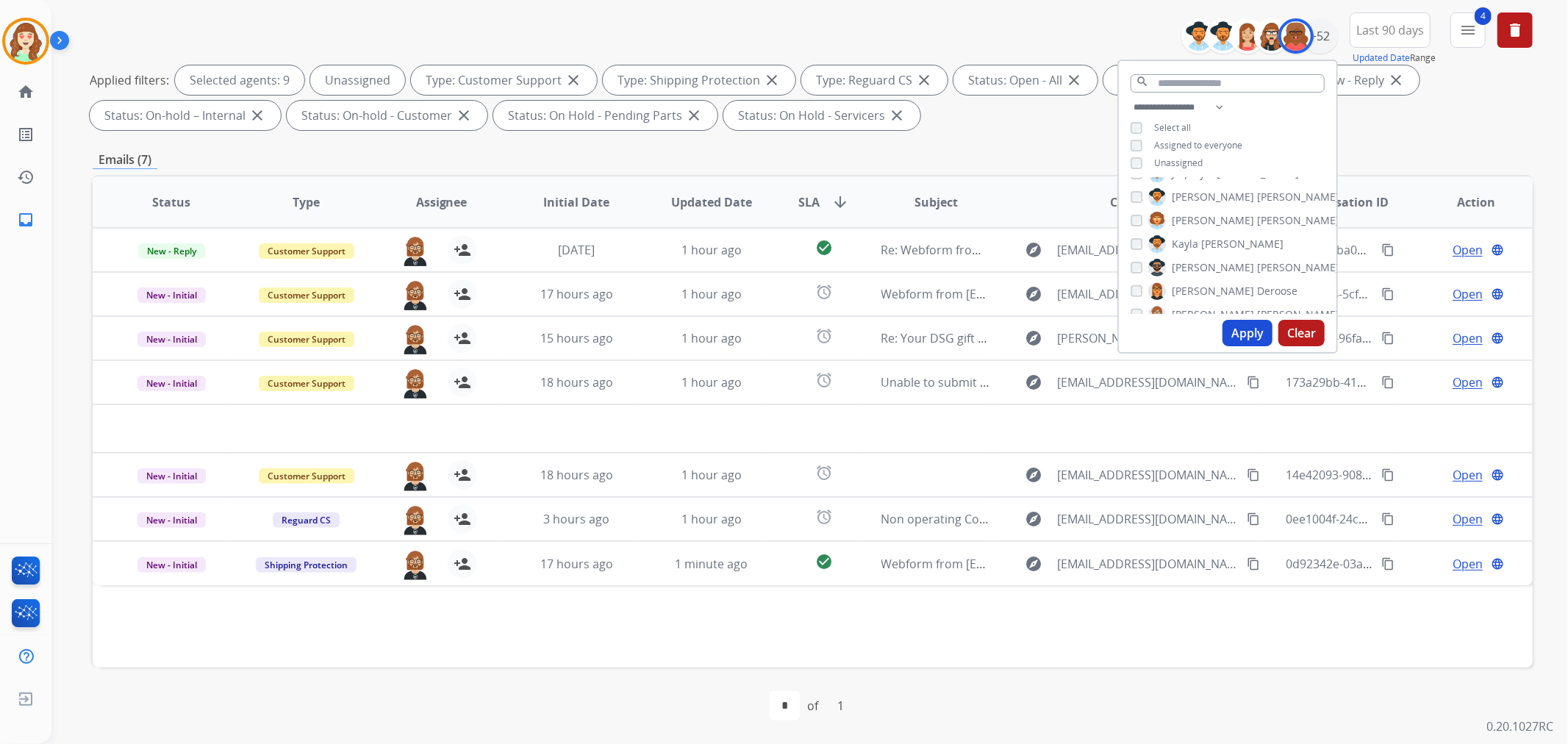
click at [1253, 335] on button "Apply" at bounding box center [1247, 333] width 50 height 27
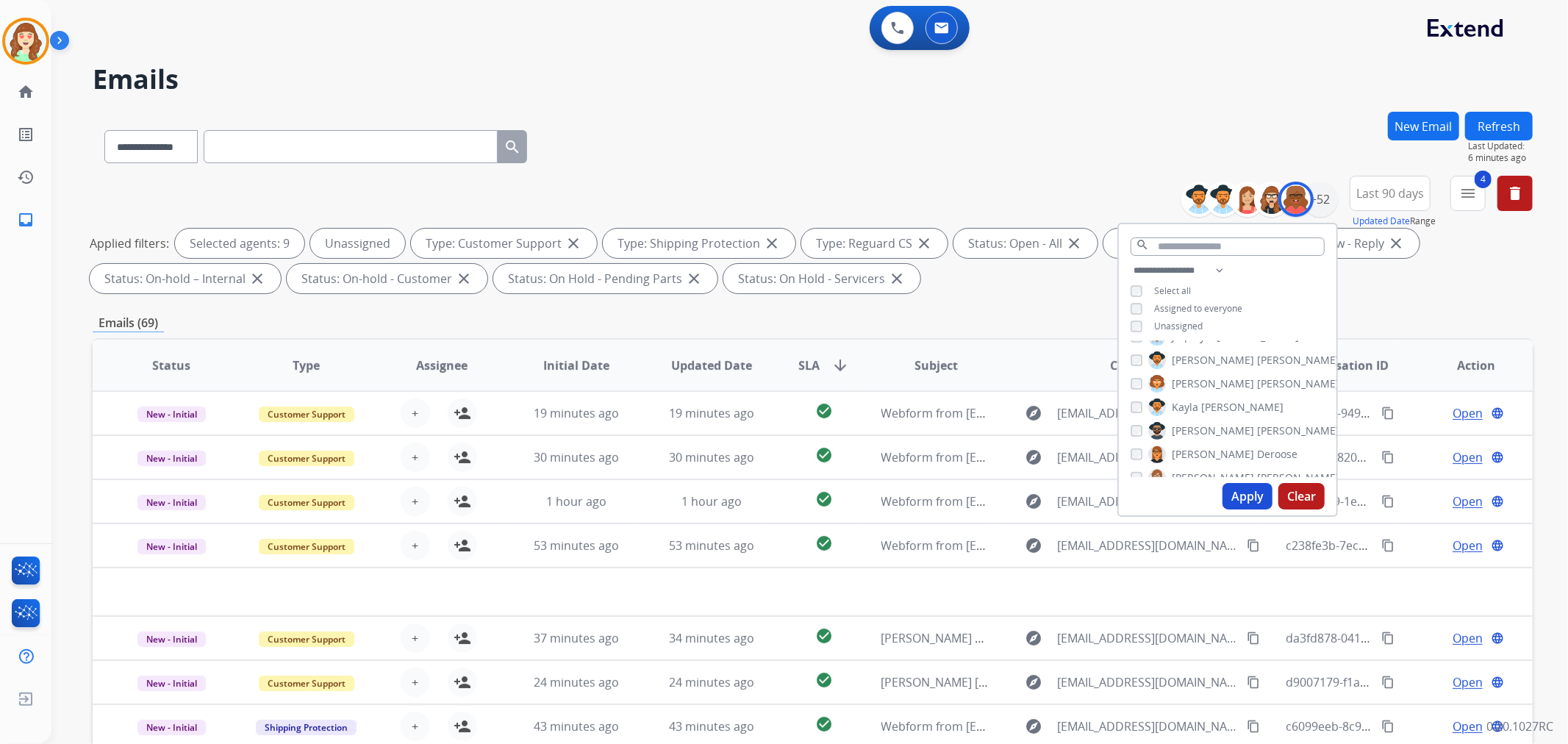
click at [820, 363] on span "SLA arrow_downward" at bounding box center [823, 366] width 50 height 18
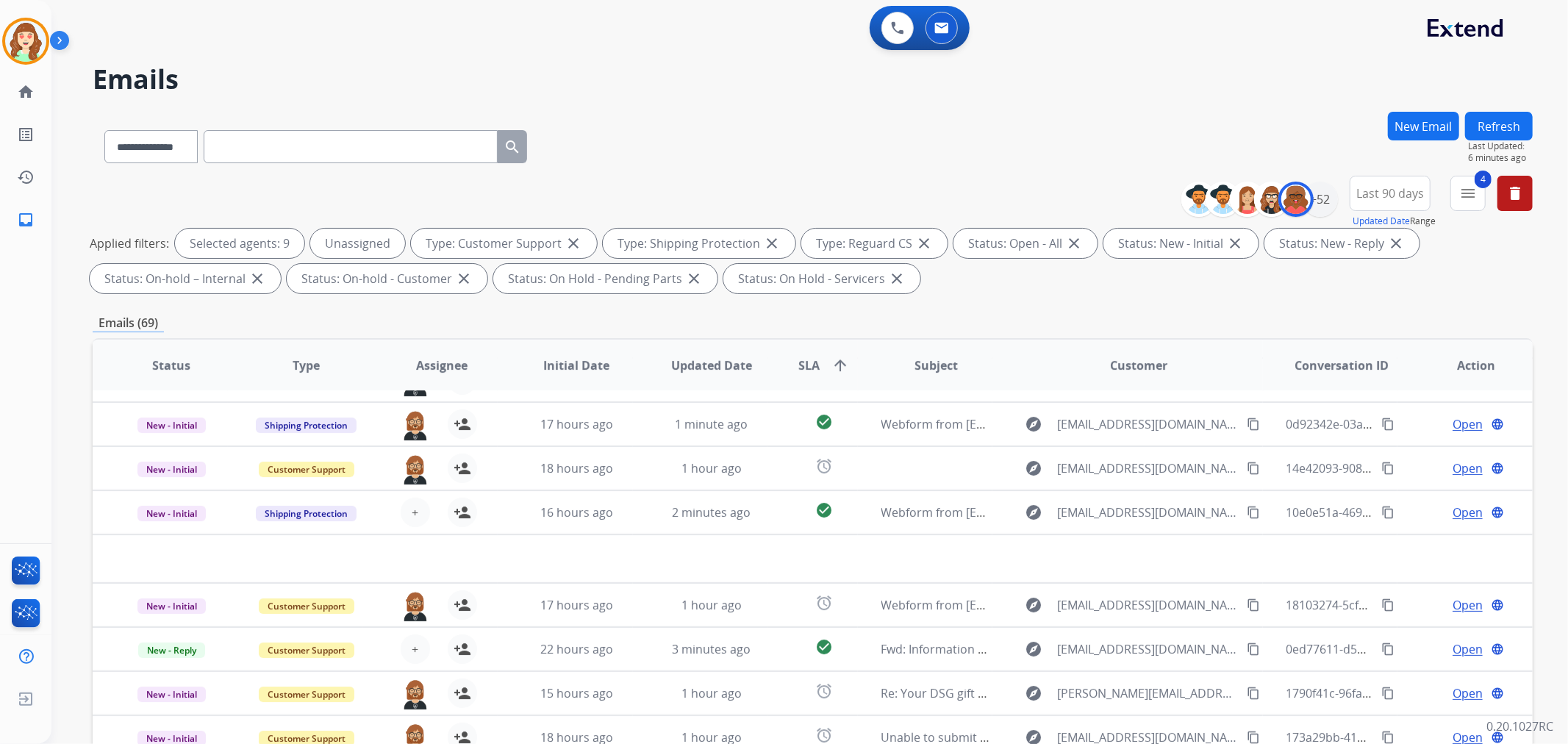
scroll to position [48, 0]
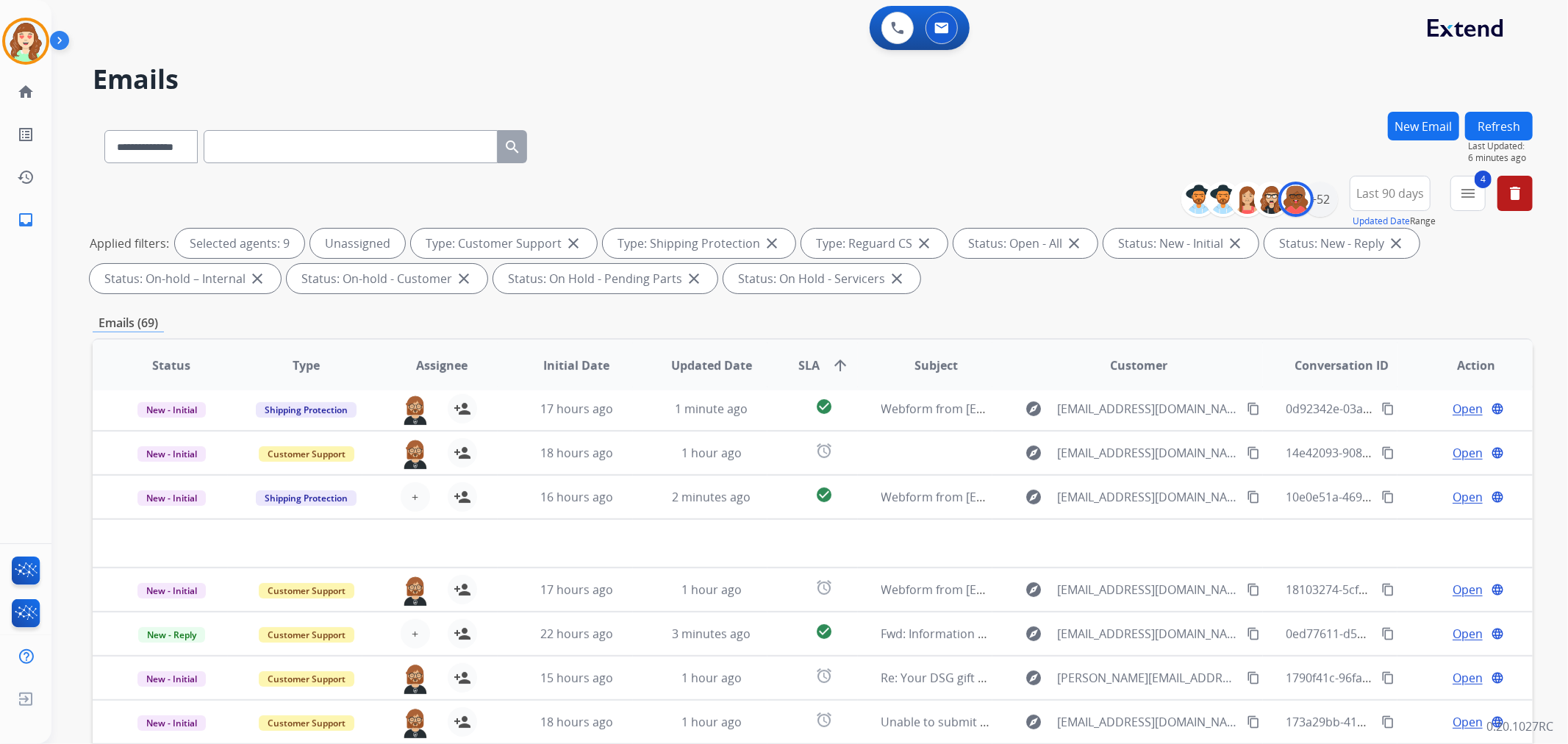
click at [832, 367] on mat-icon "arrow_upward" at bounding box center [841, 366] width 18 height 18
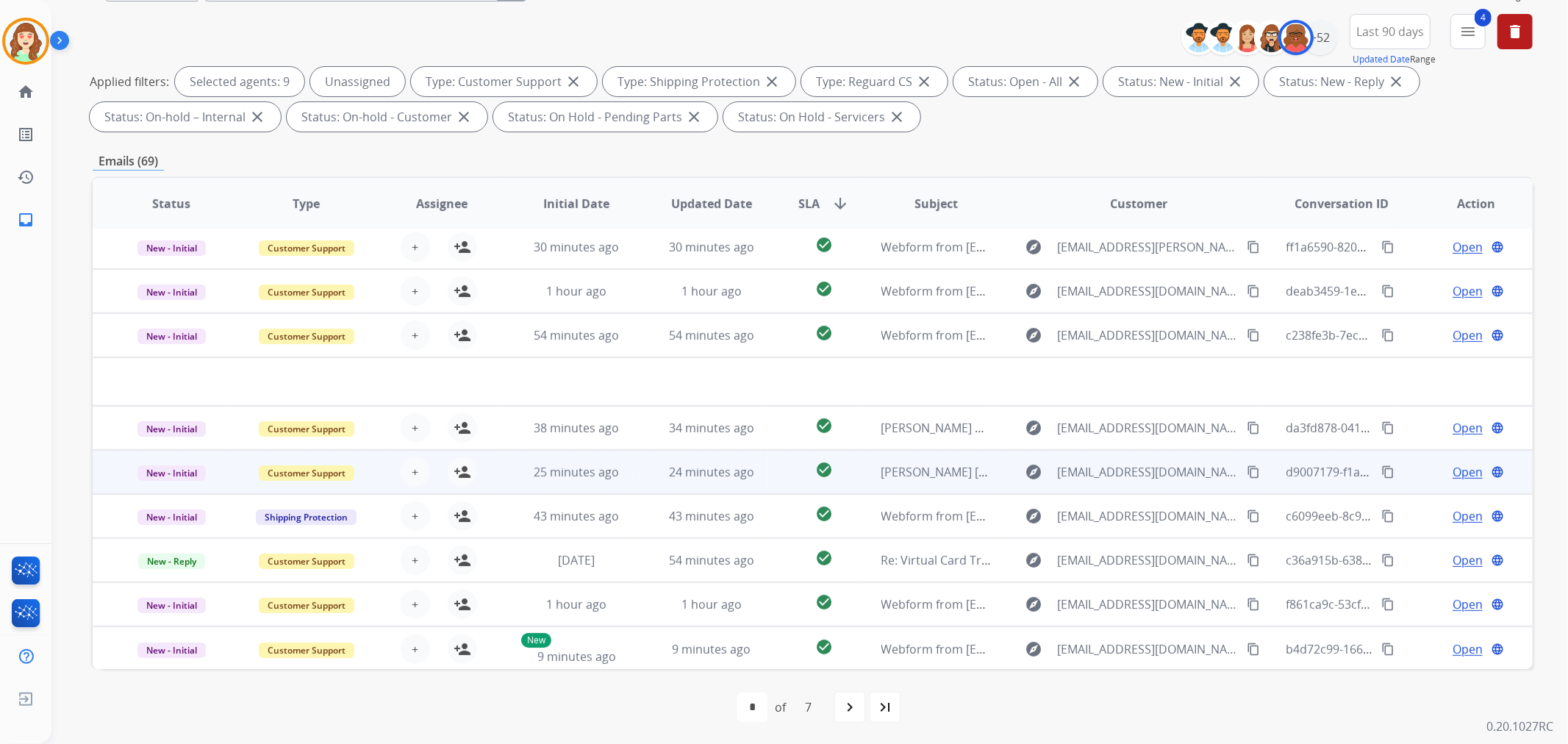
scroll to position [163, 0]
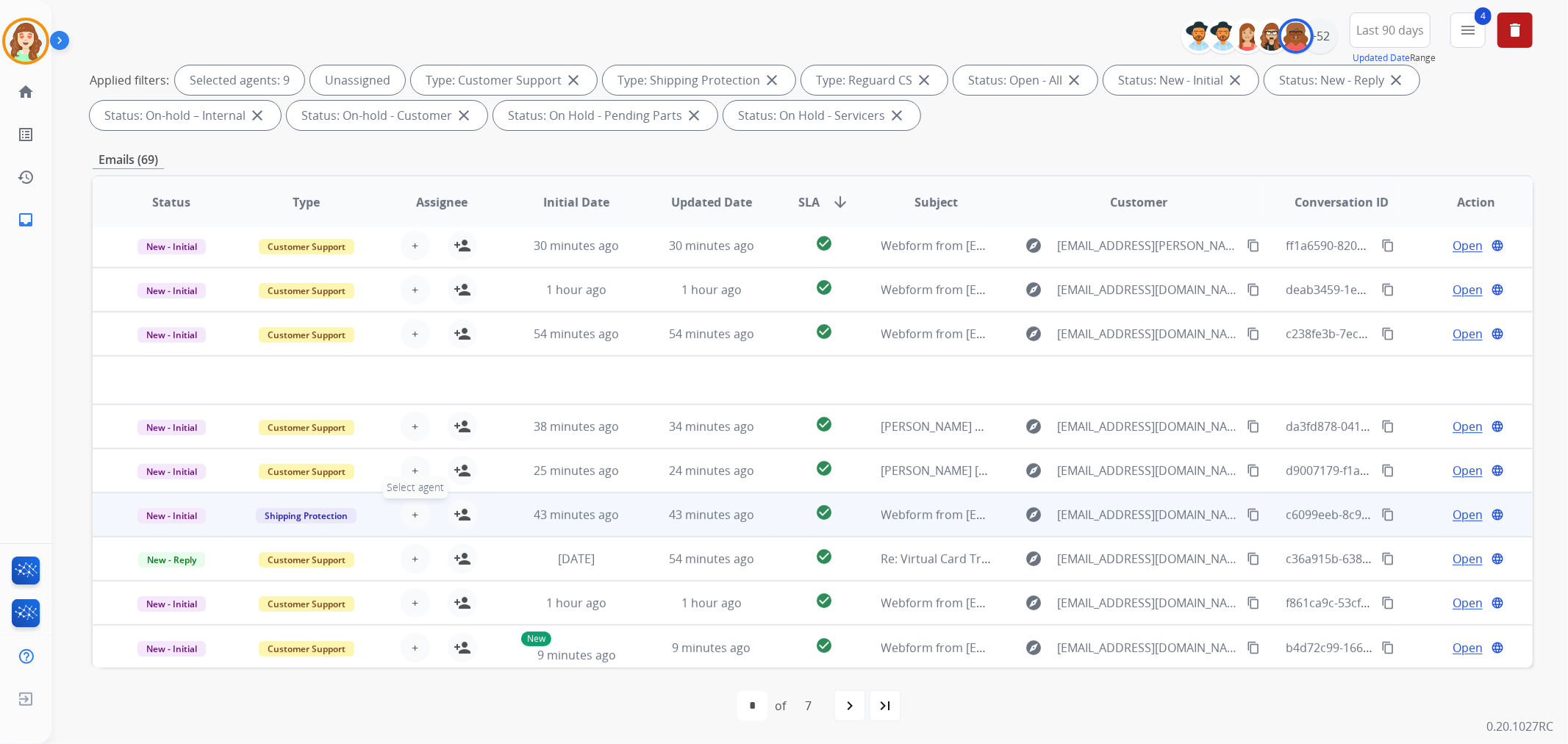
click at [404, 511] on button "+ Select agent" at bounding box center [416, 515] width 30 height 30
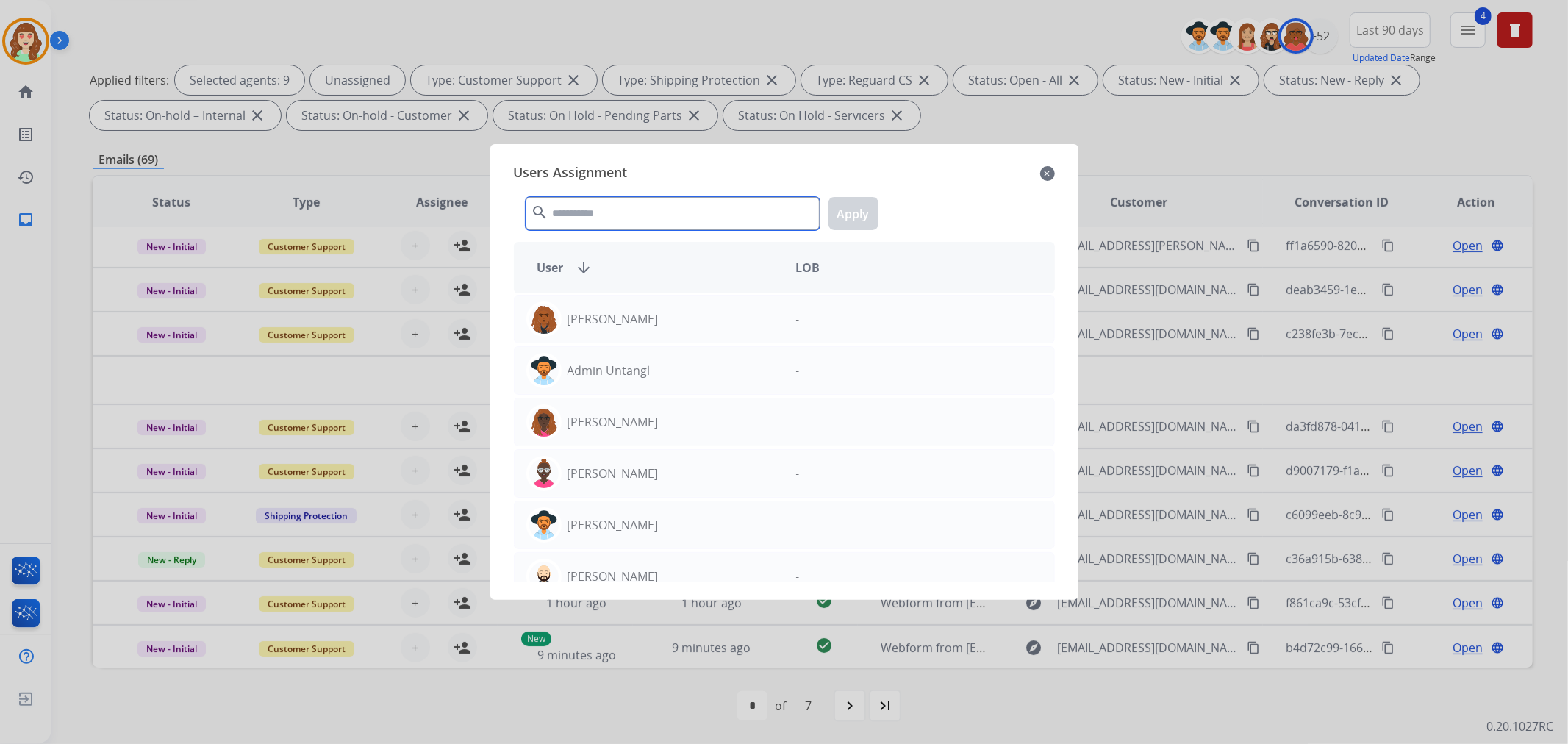
click at [622, 216] on input "text" at bounding box center [673, 212] width 294 height 33
click at [632, 214] on input "*" at bounding box center [673, 212] width 294 height 33
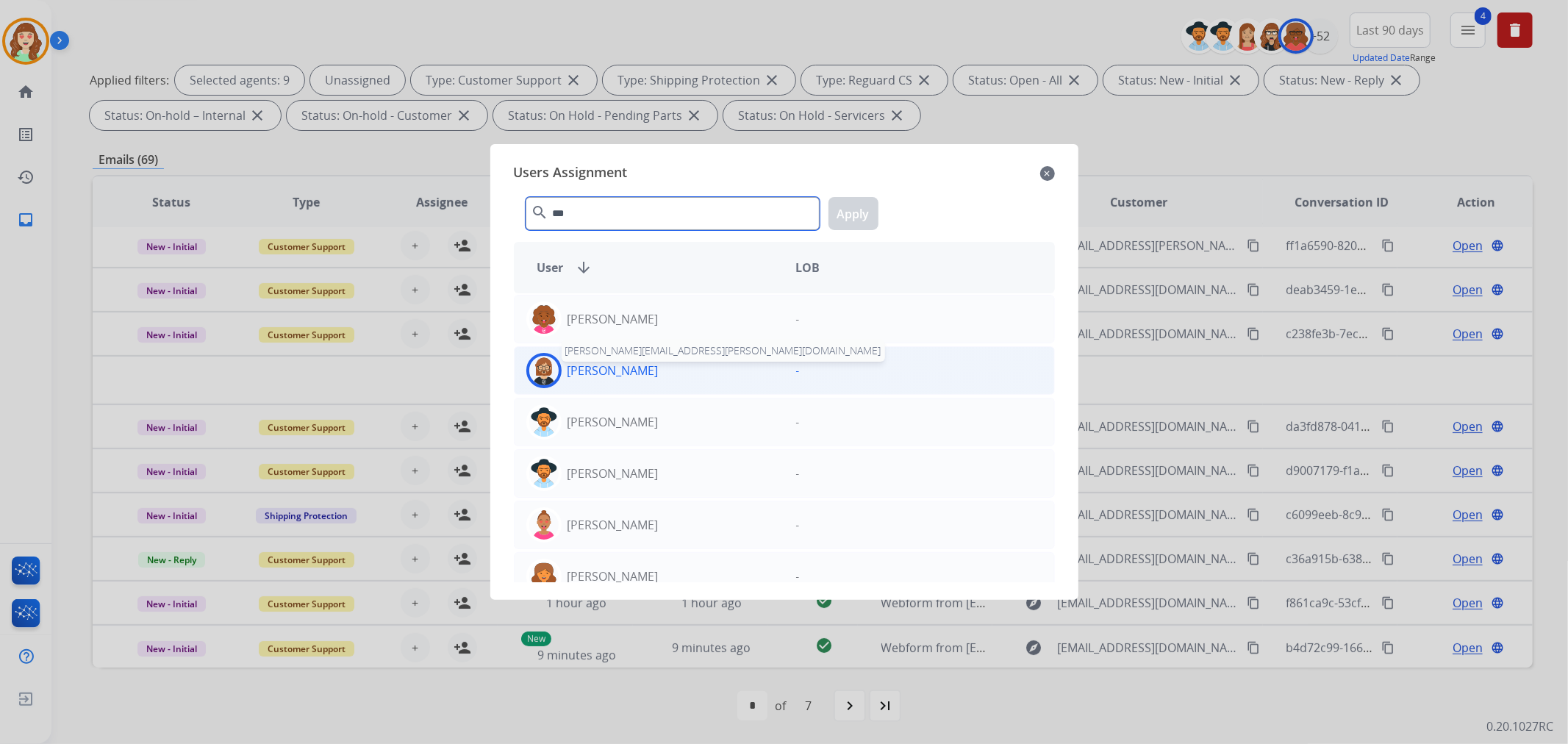
type input "***"
click at [608, 377] on p "[PERSON_NAME]" at bounding box center [613, 371] width 91 height 18
click at [854, 194] on div "*** search Apply" at bounding box center [784, 210] width 541 height 50
click at [858, 207] on button "Apply" at bounding box center [854, 212] width 50 height 33
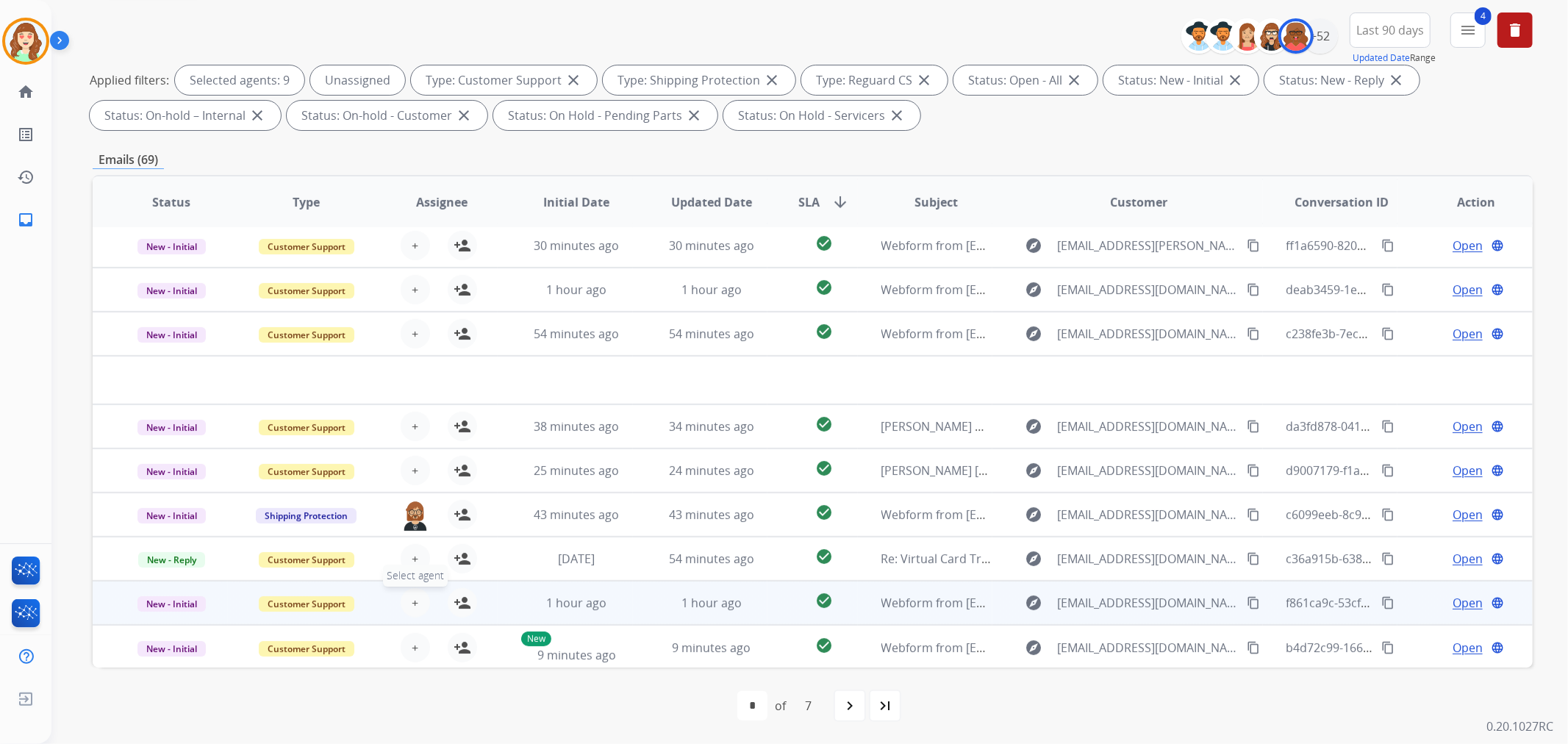
click at [412, 605] on span "+" at bounding box center [415, 603] width 7 height 18
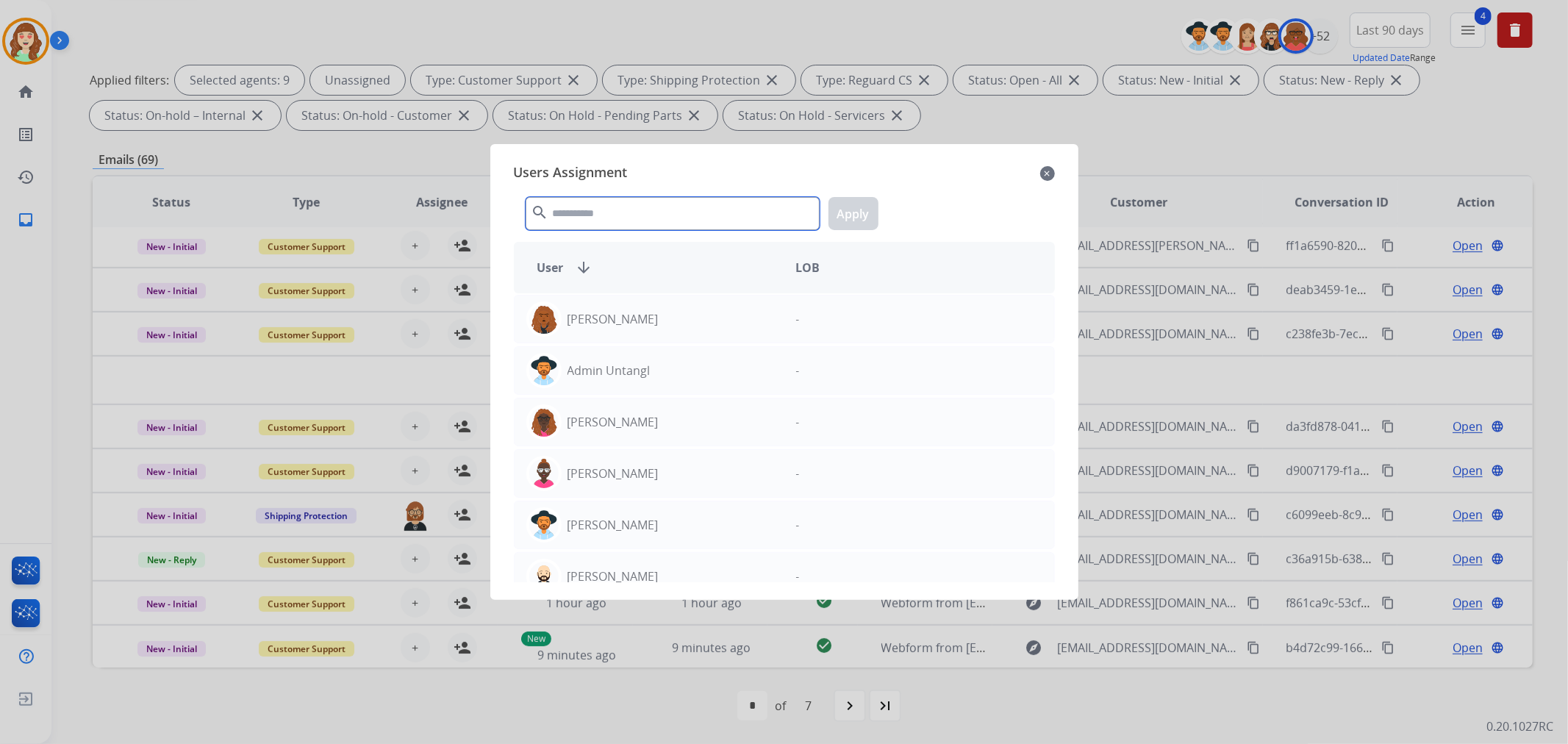
click at [659, 211] on input "text" at bounding box center [673, 212] width 294 height 33
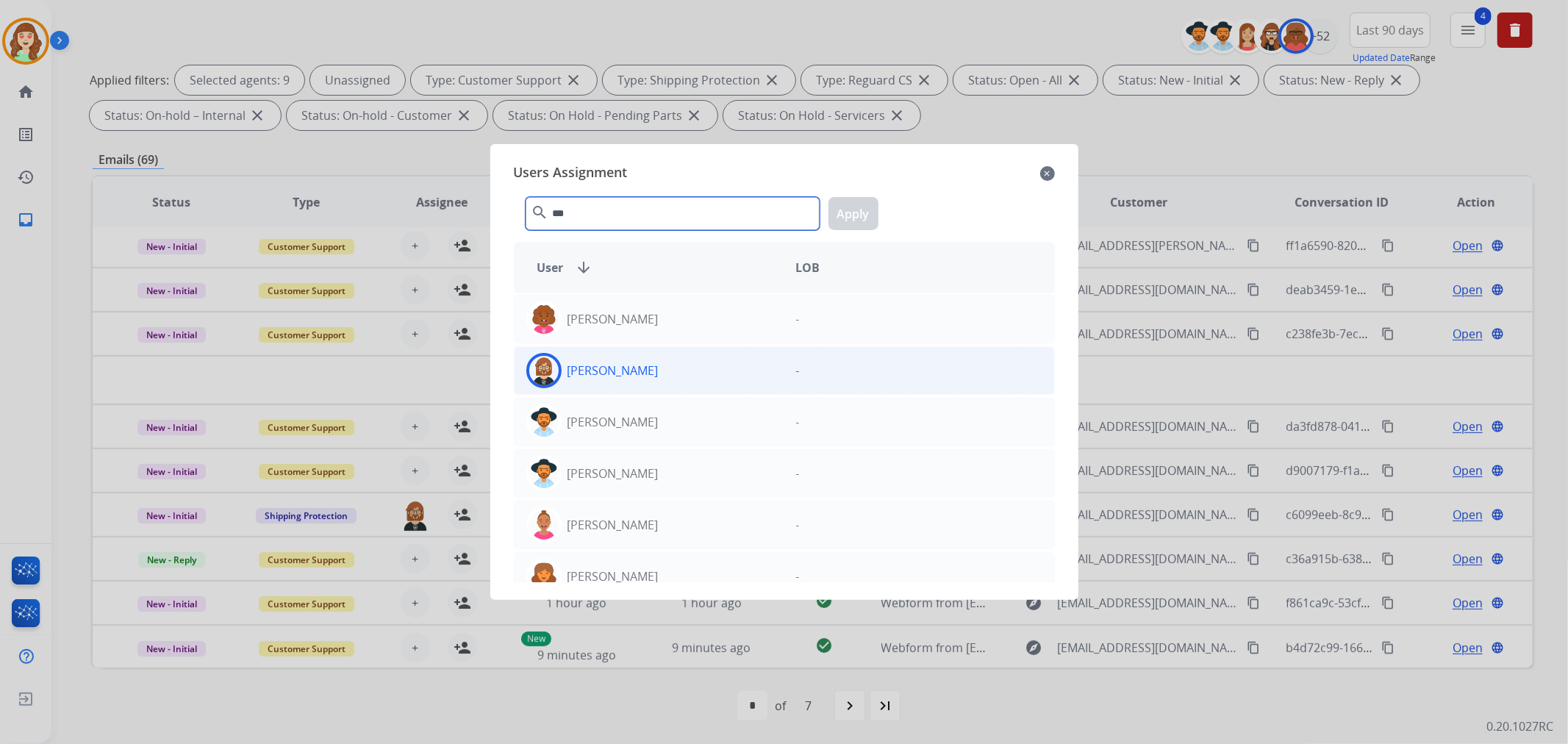
type input "***"
click at [692, 365] on div "[PERSON_NAME]" at bounding box center [649, 371] width 270 height 36
click at [842, 214] on button "Apply" at bounding box center [854, 212] width 50 height 33
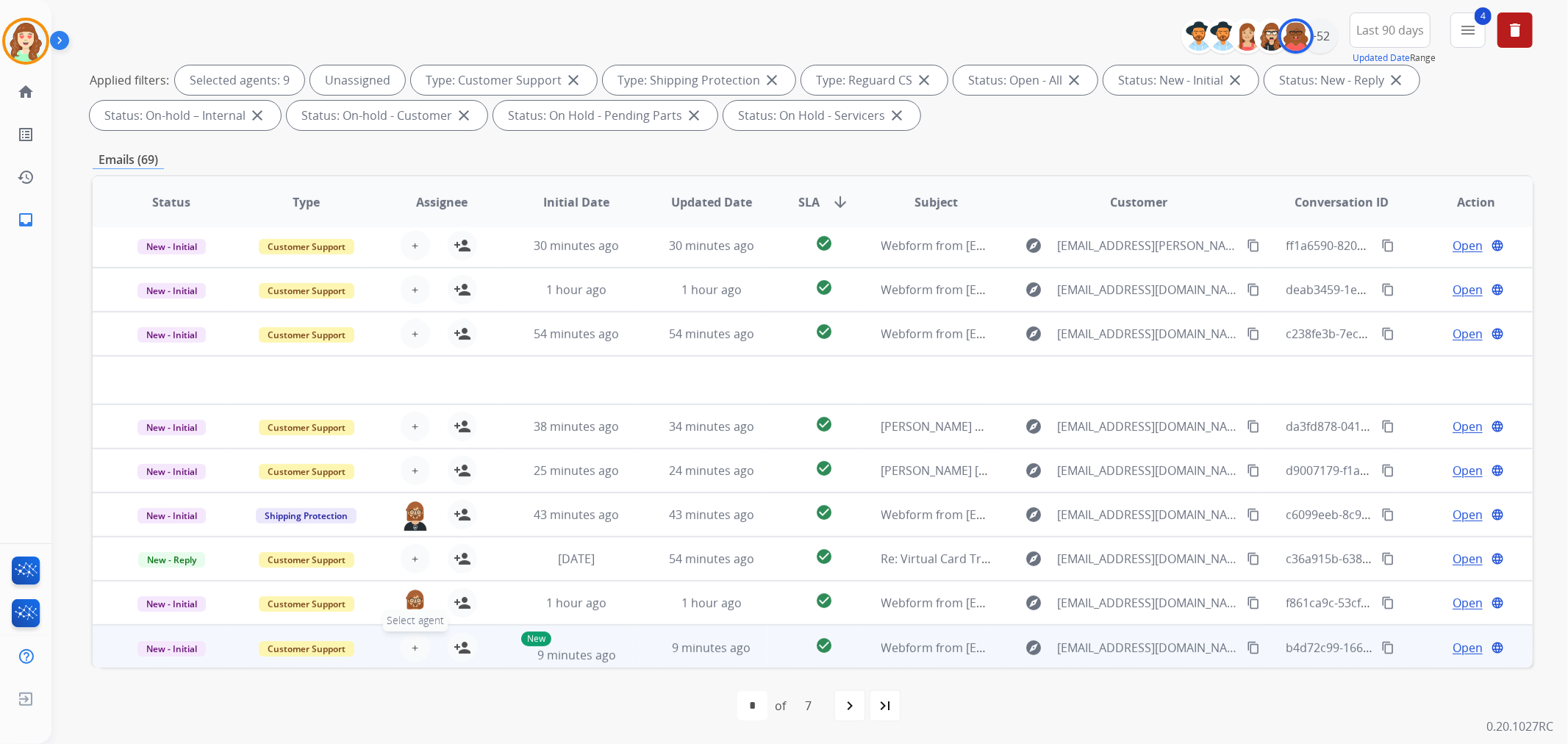
click at [404, 648] on button "+ Select agent" at bounding box center [416, 648] width 30 height 30
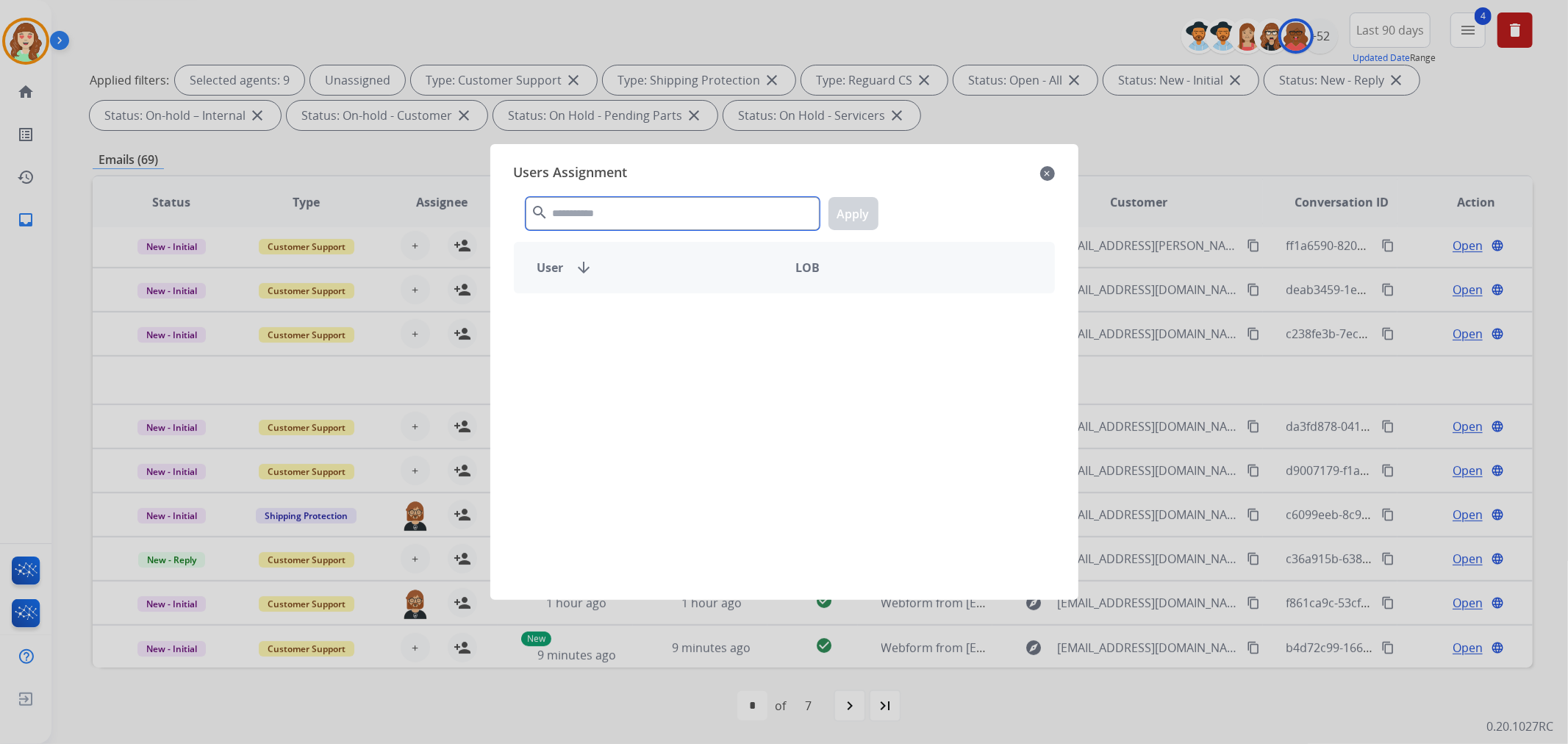
click at [648, 222] on input "text" at bounding box center [673, 212] width 294 height 33
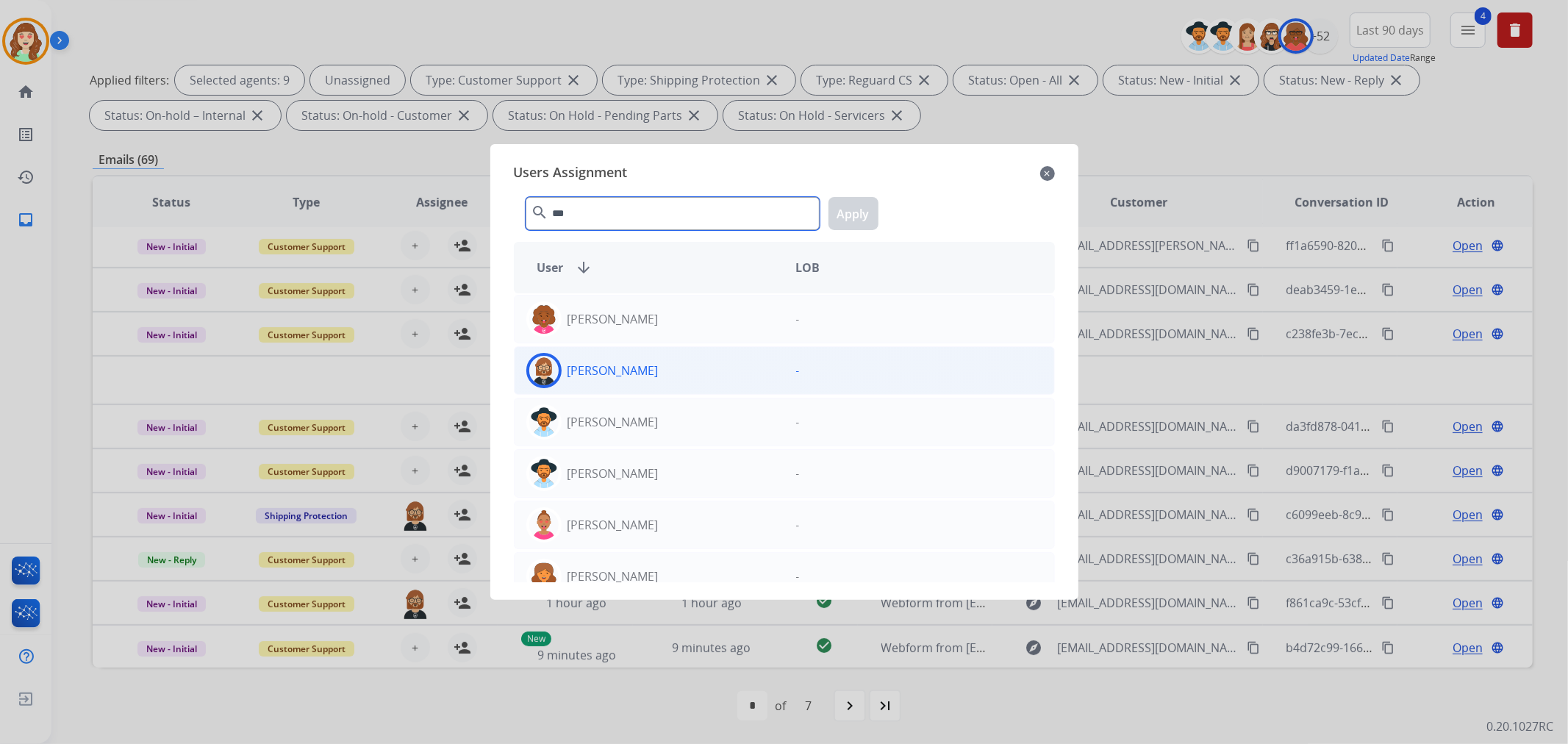
type input "***"
click at [656, 363] on div "[PERSON_NAME]" at bounding box center [649, 371] width 270 height 36
click at [855, 219] on button "Apply" at bounding box center [854, 212] width 50 height 33
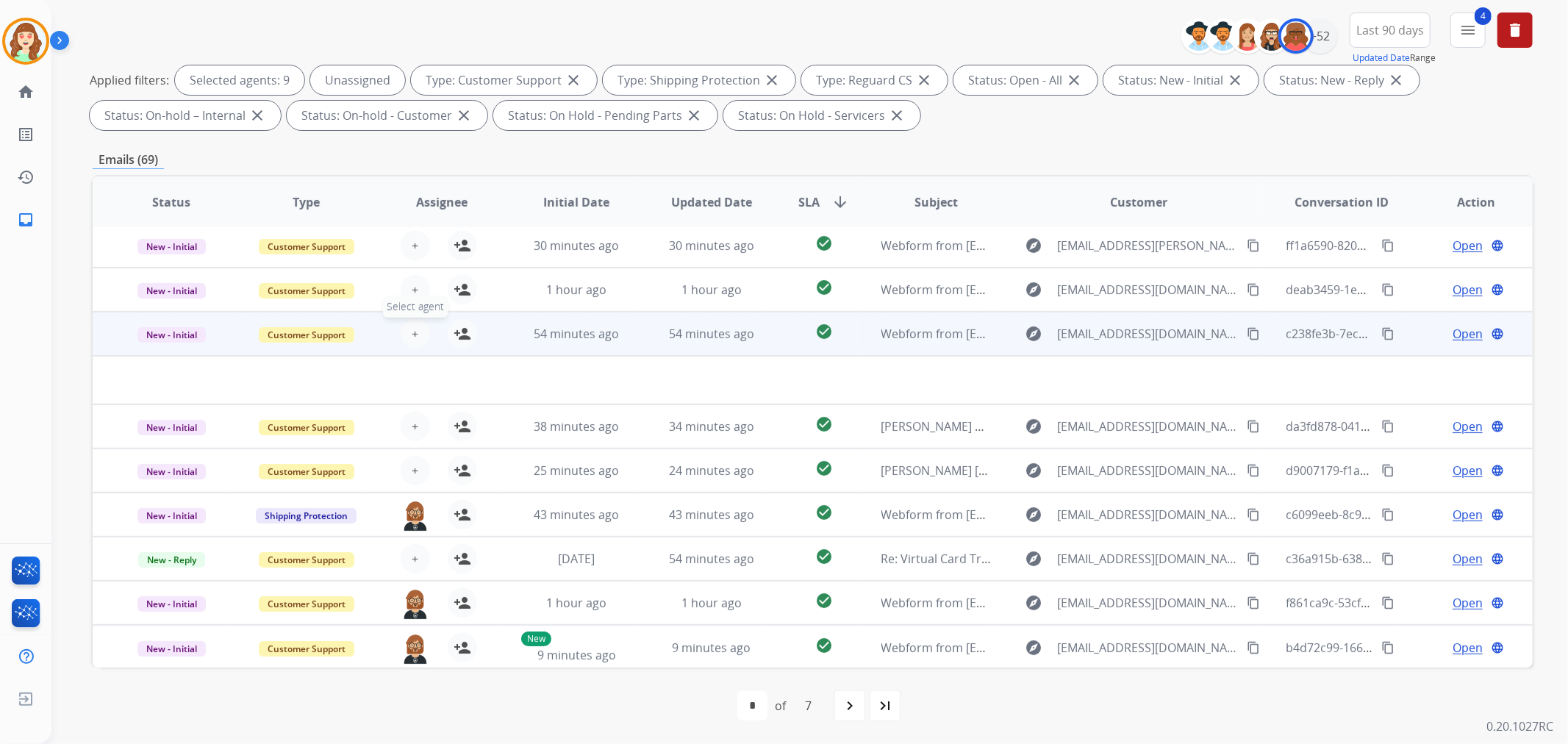
click at [412, 327] on span "+" at bounding box center [415, 334] width 7 height 18
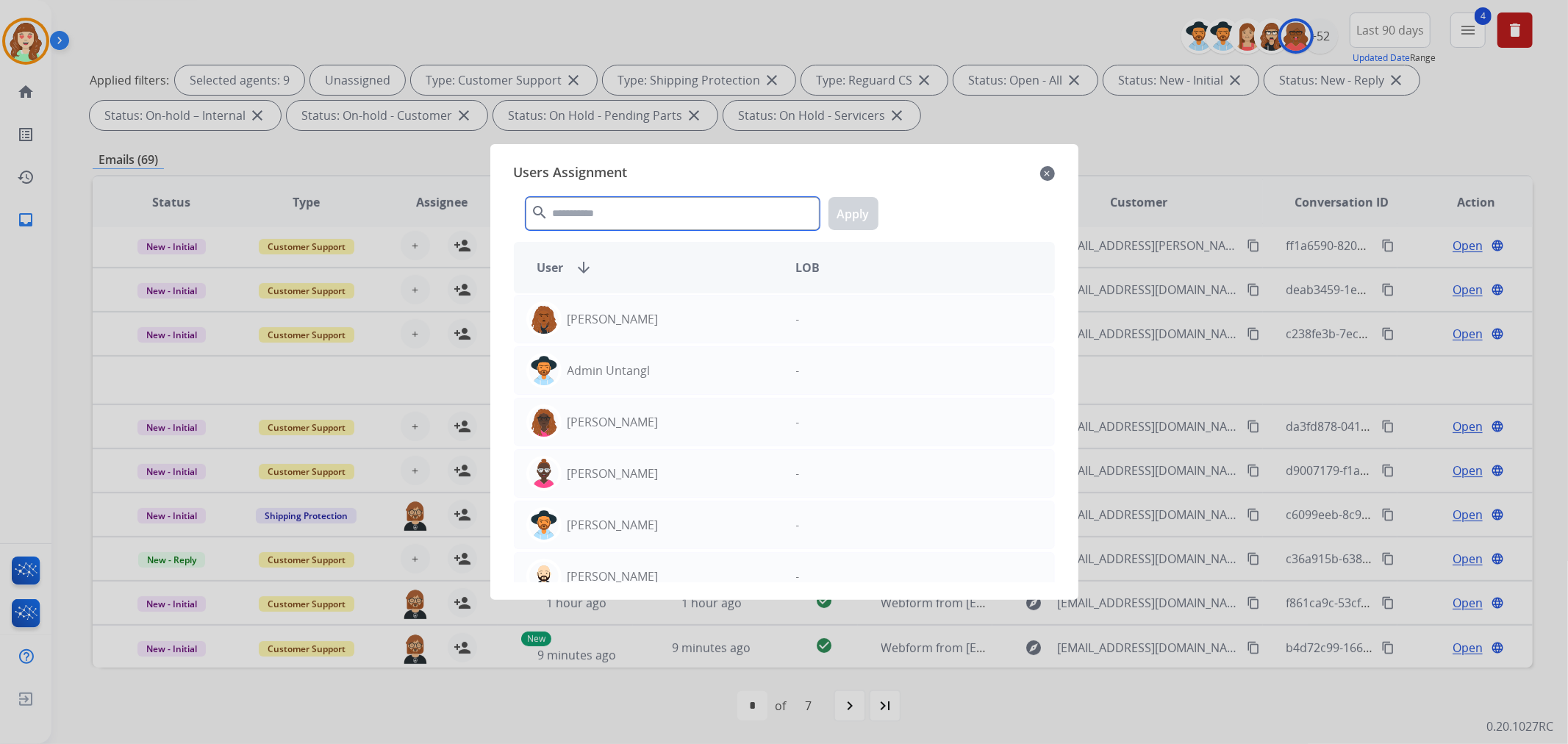
drag, startPoint x: 630, startPoint y: 209, endPoint x: 630, endPoint y: 197, distance: 12.0
click at [629, 206] on input "text" at bounding box center [673, 212] width 294 height 33
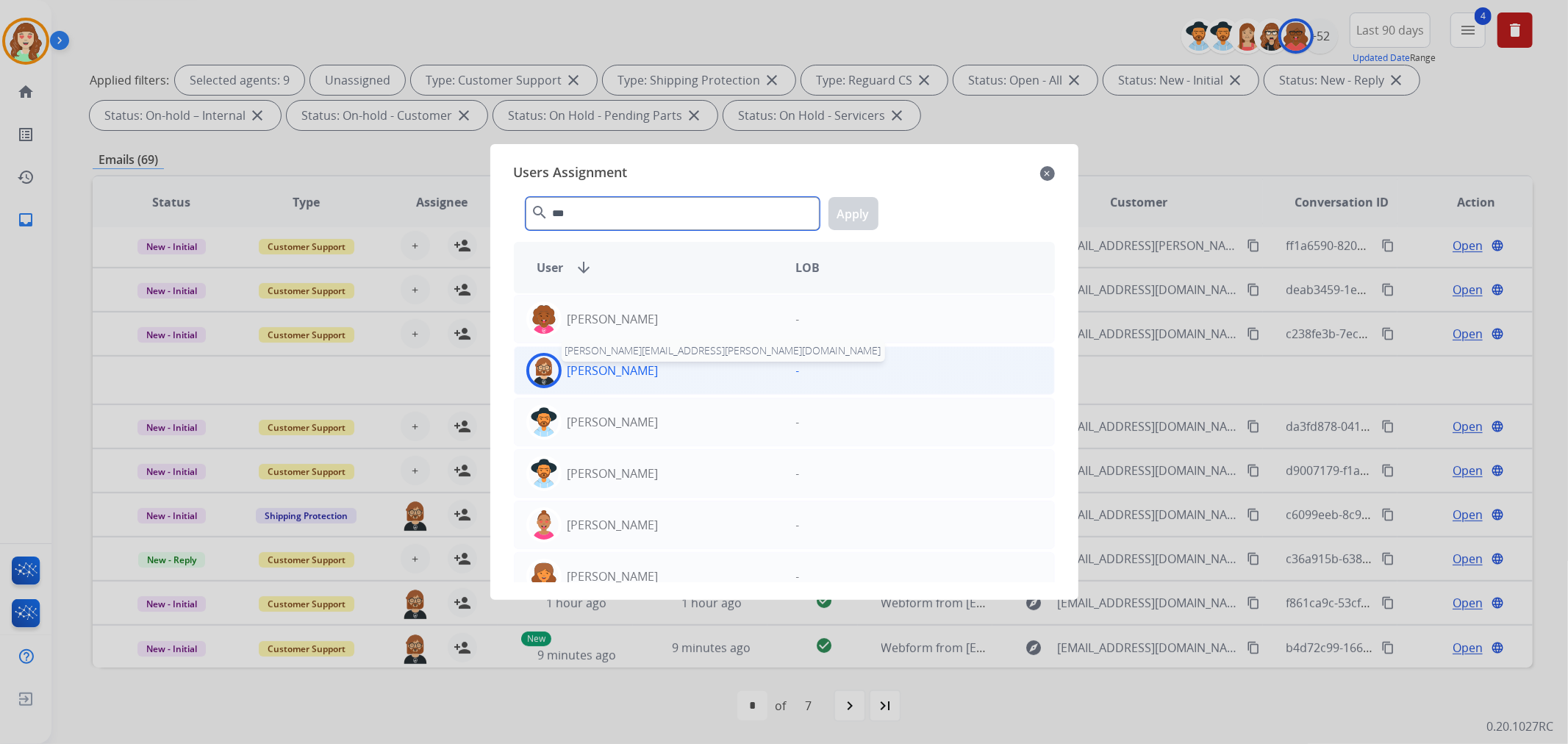
type input "***"
drag, startPoint x: 612, startPoint y: 369, endPoint x: 813, endPoint y: 266, distance: 225.9
click at [621, 367] on p "[PERSON_NAME]" at bounding box center [613, 371] width 91 height 18
click at [853, 207] on button "Apply" at bounding box center [854, 212] width 50 height 33
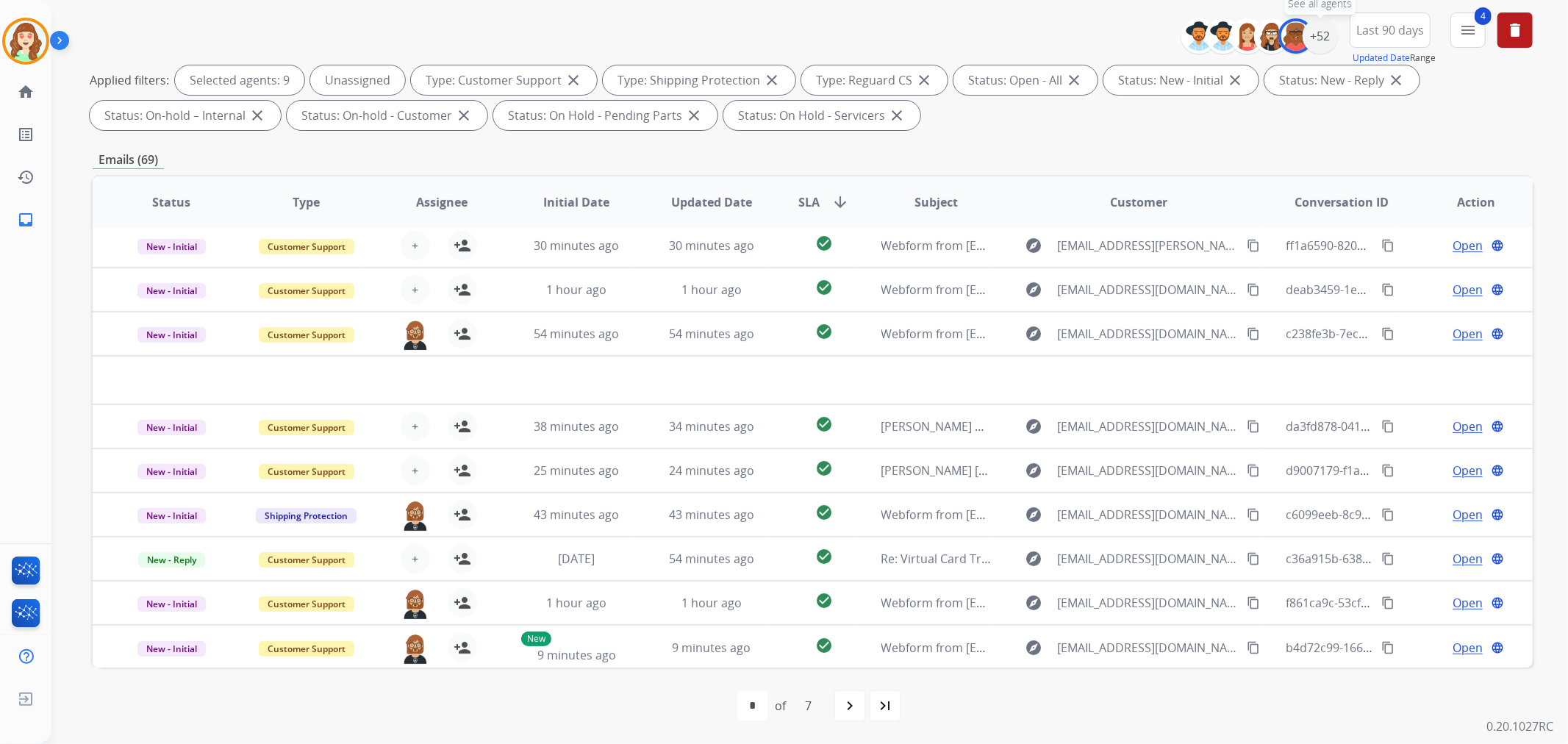
click at [1318, 33] on div "+52" at bounding box center [1320, 37] width 36 height 36
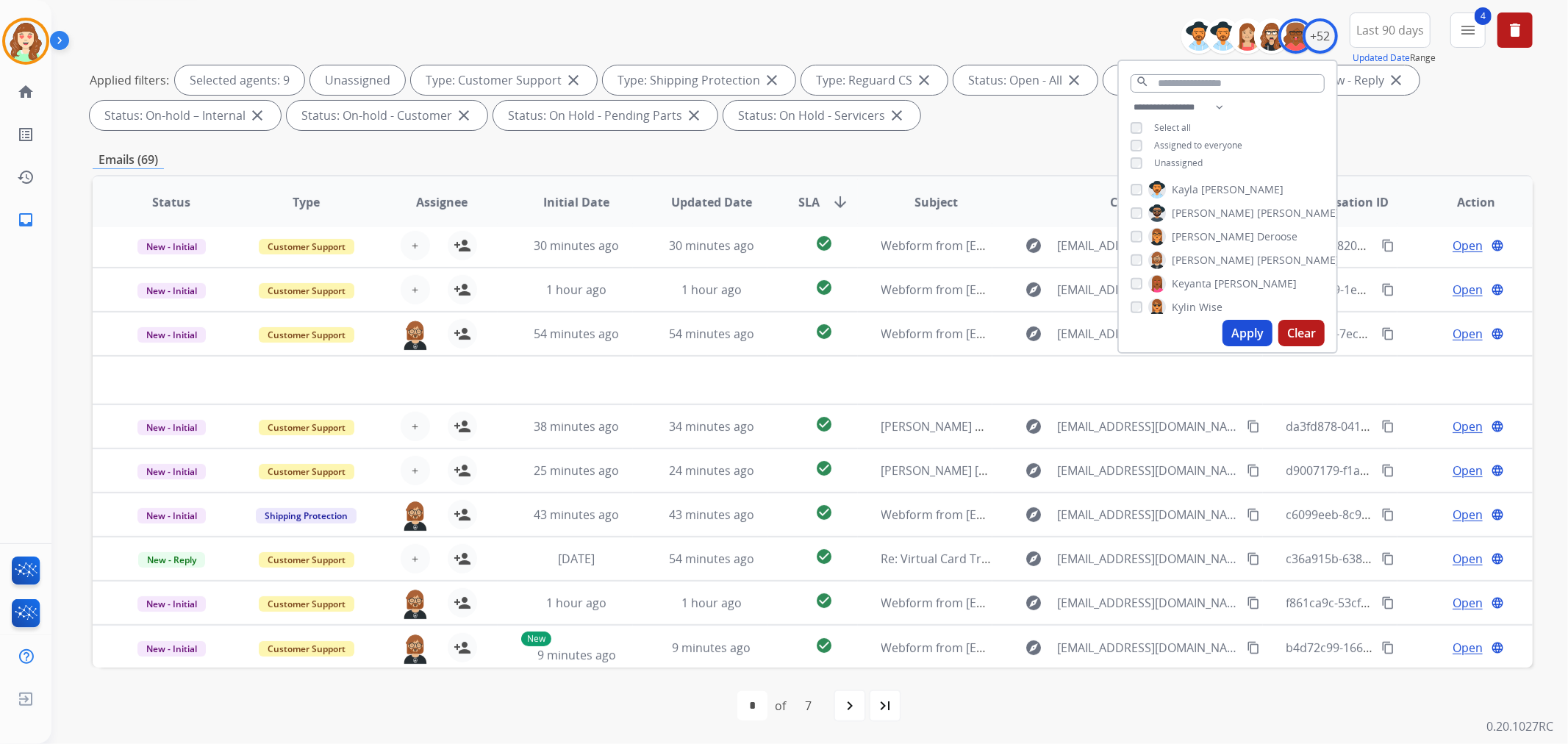
scroll to position [571, 0]
click at [1250, 327] on button "Apply" at bounding box center [1247, 333] width 50 height 27
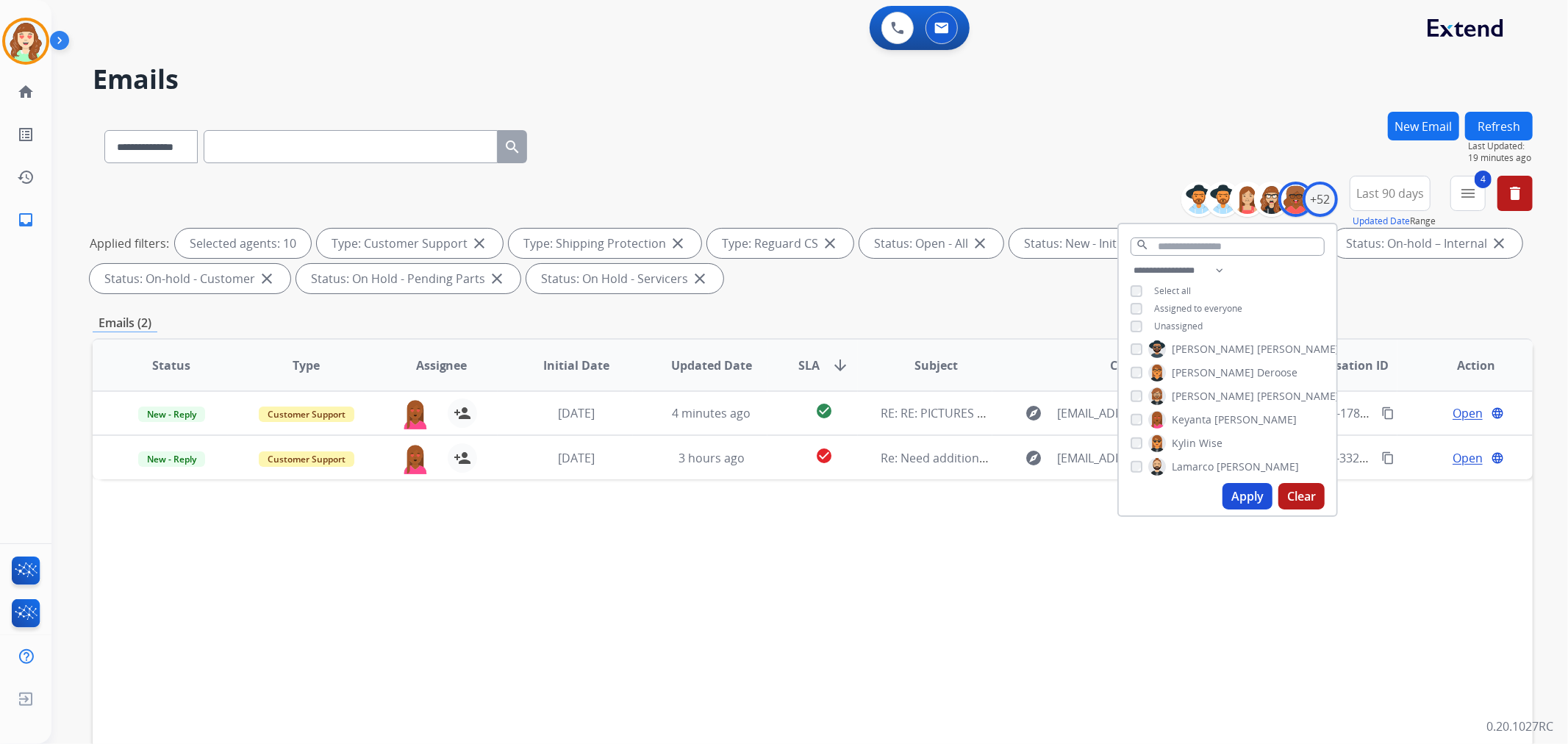
click at [1262, 497] on button "Apply" at bounding box center [1247, 496] width 50 height 27
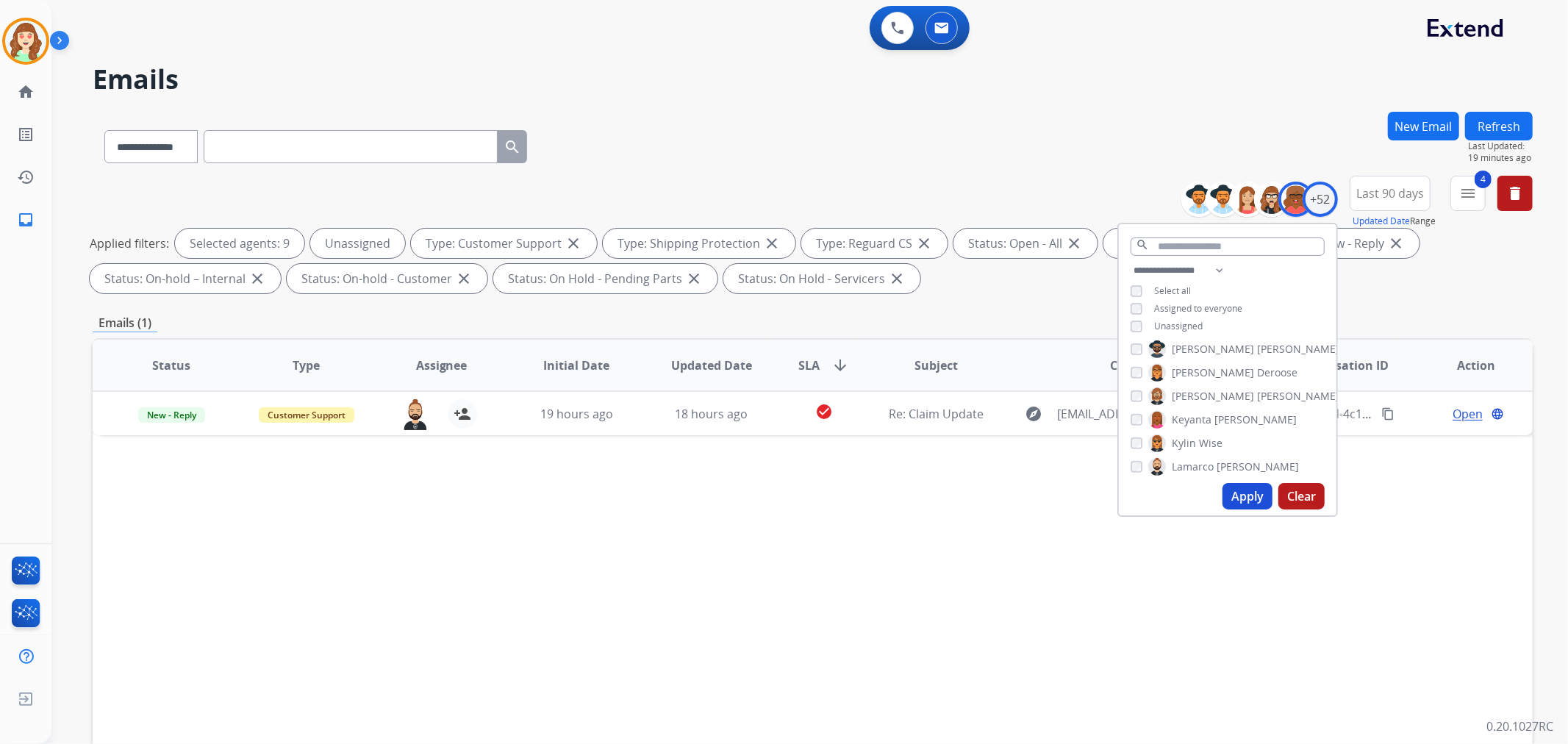
click at [1245, 501] on button "Apply" at bounding box center [1247, 496] width 50 height 27
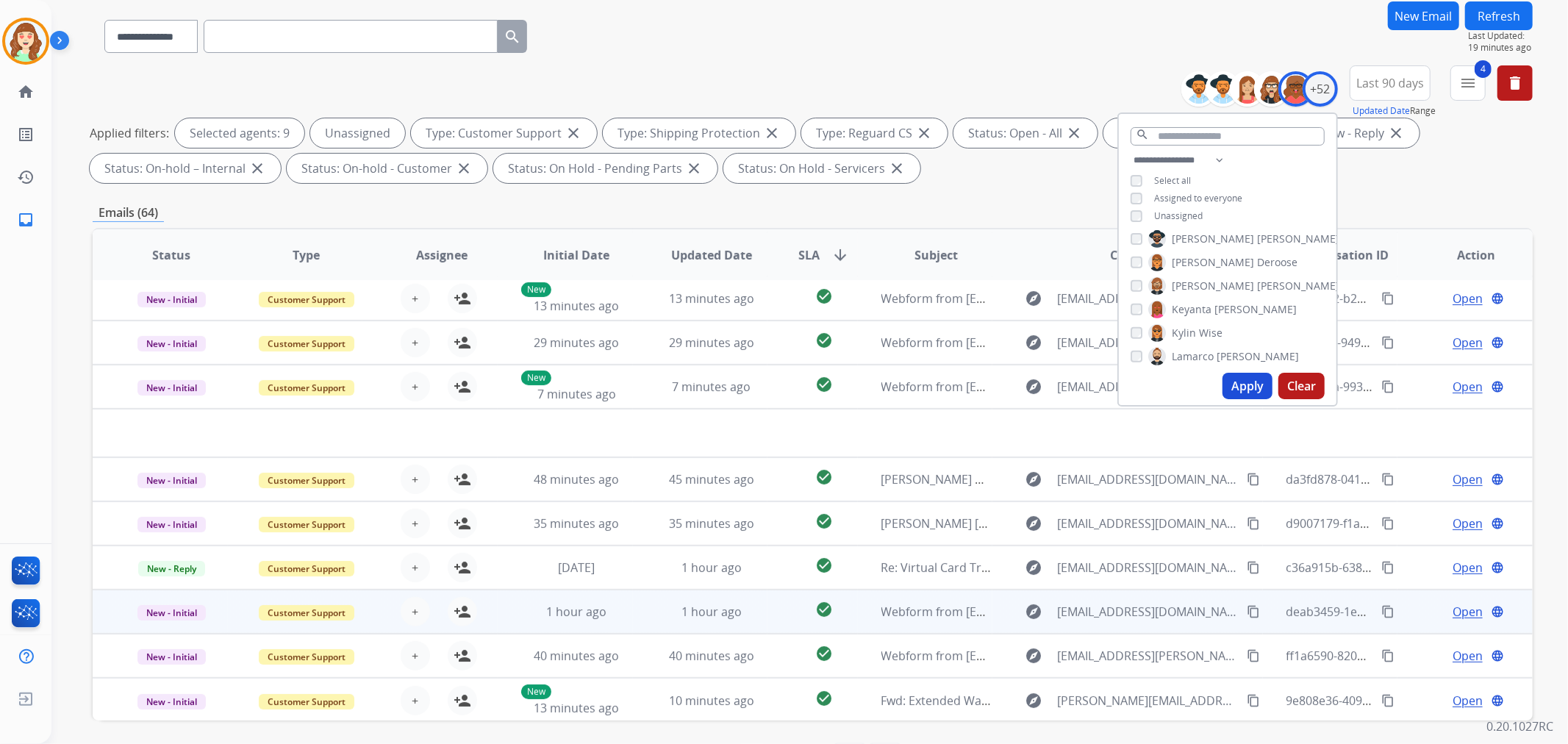
scroll to position [163, 0]
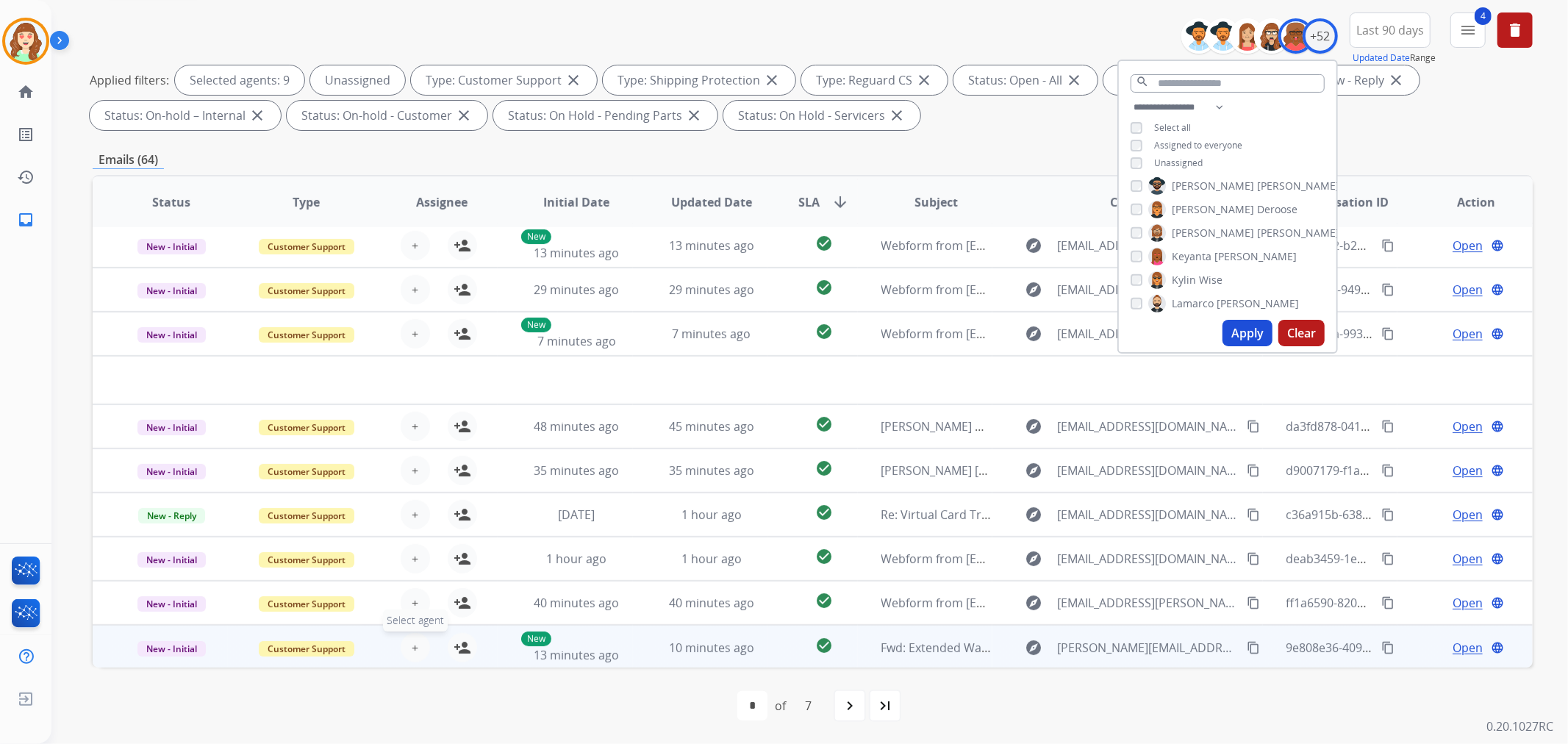
click at [419, 640] on button "+ Select agent" at bounding box center [416, 648] width 30 height 30
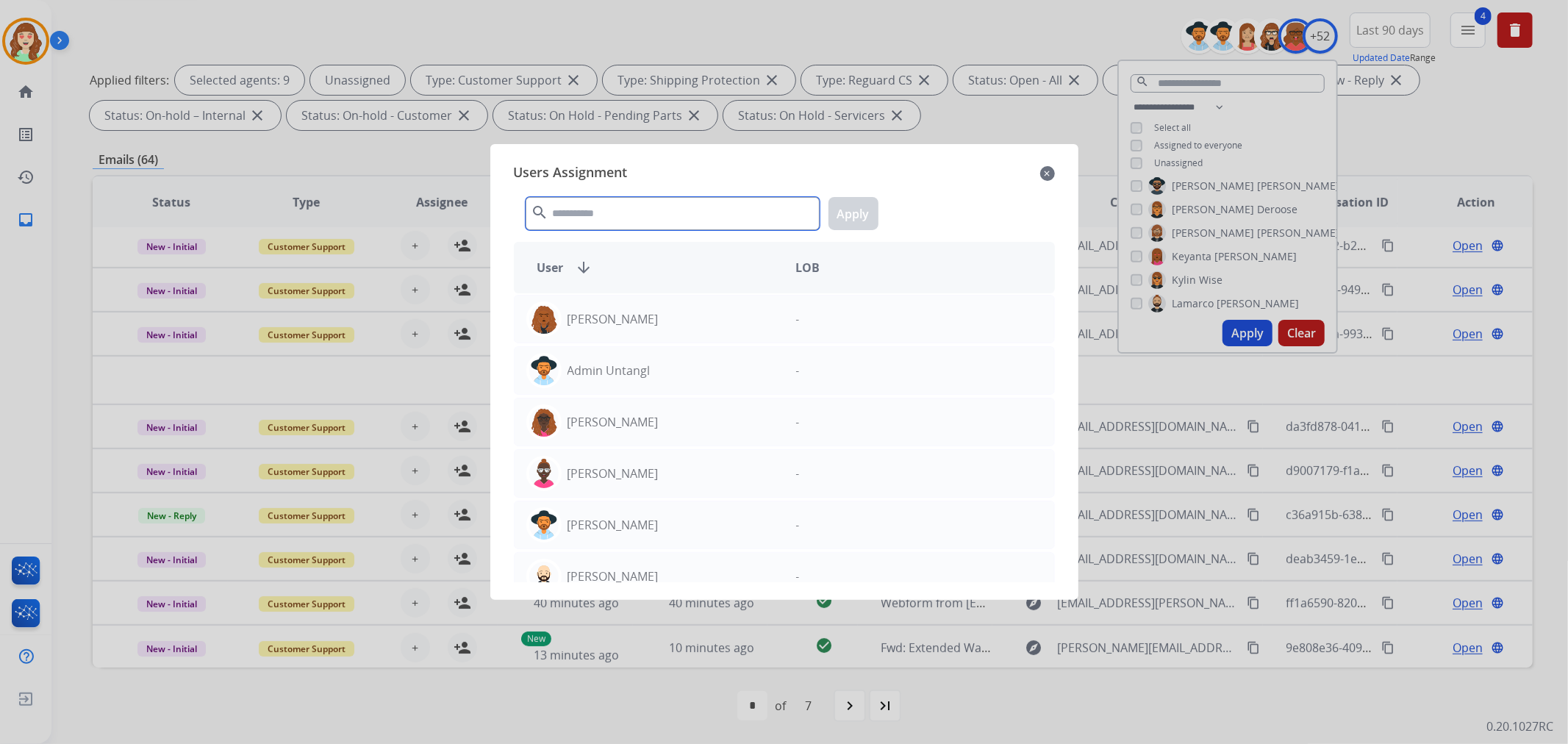
click at [648, 215] on input "text" at bounding box center [673, 212] width 294 height 33
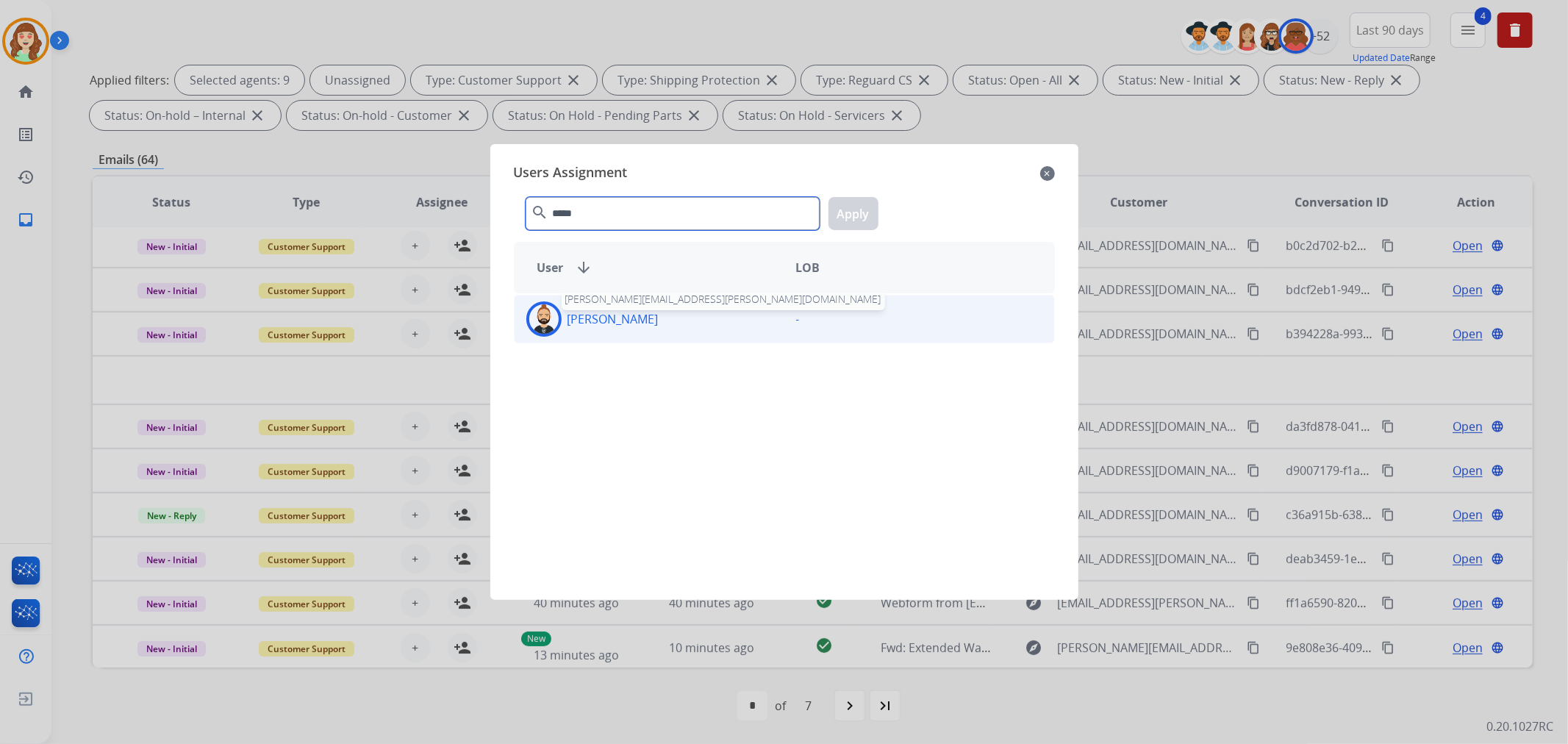
type input "*****"
click at [634, 322] on p "[PERSON_NAME]" at bounding box center [613, 319] width 91 height 18
drag, startPoint x: 840, startPoint y: 207, endPoint x: 686, endPoint y: 267, distance: 165.3
click at [840, 207] on button "Apply" at bounding box center [854, 212] width 50 height 33
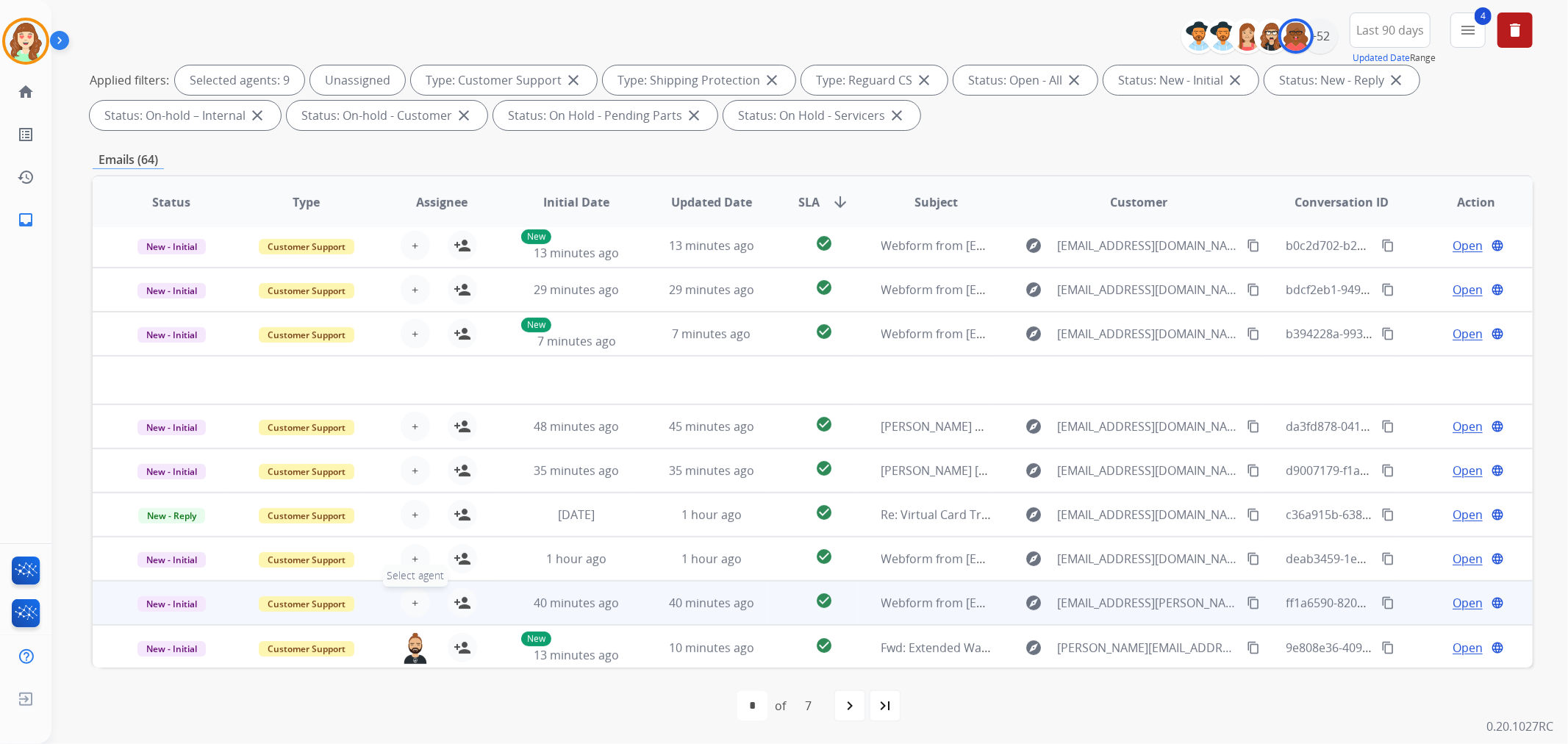
click at [412, 594] on span "+" at bounding box center [415, 603] width 7 height 18
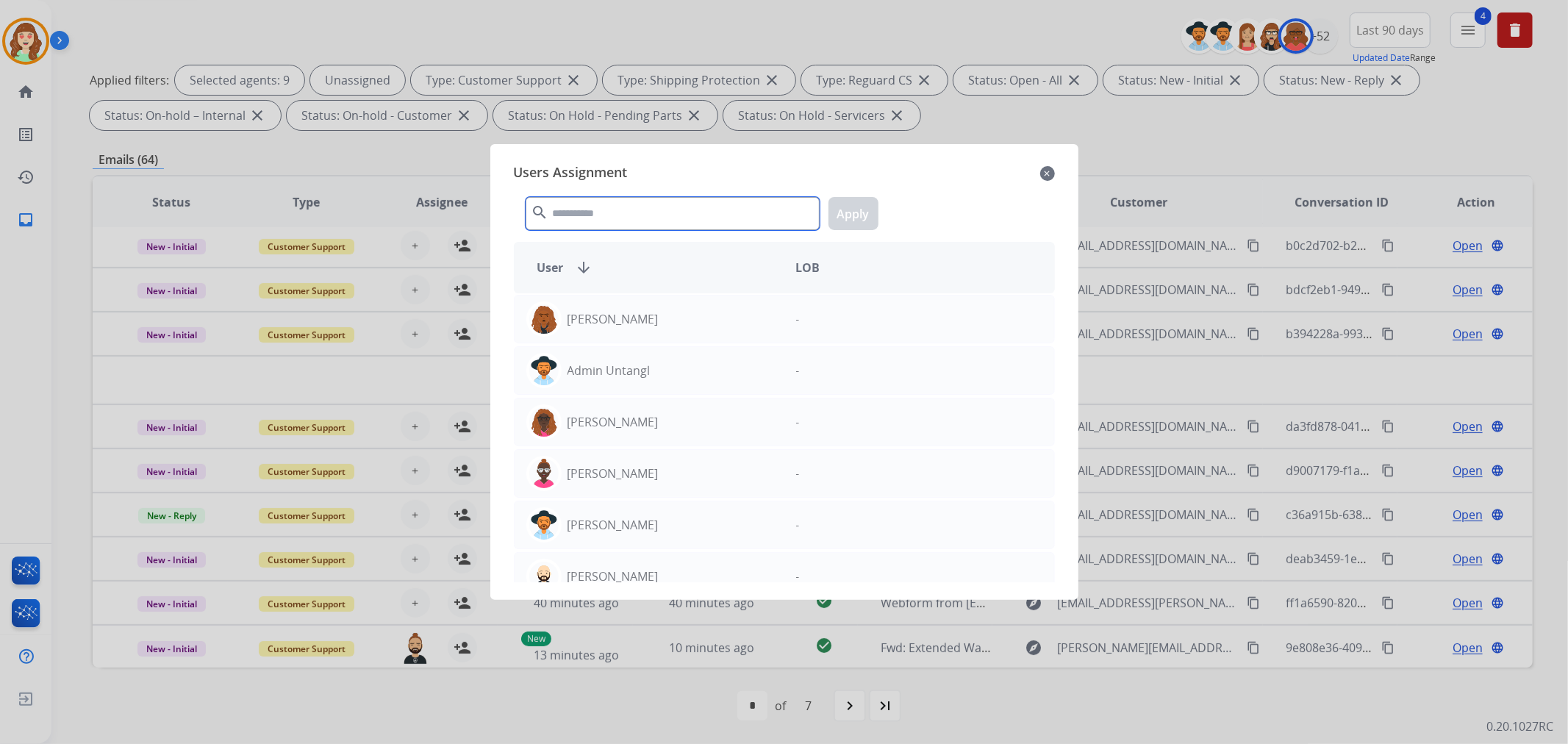
click at [648, 222] on input "text" at bounding box center [673, 212] width 294 height 33
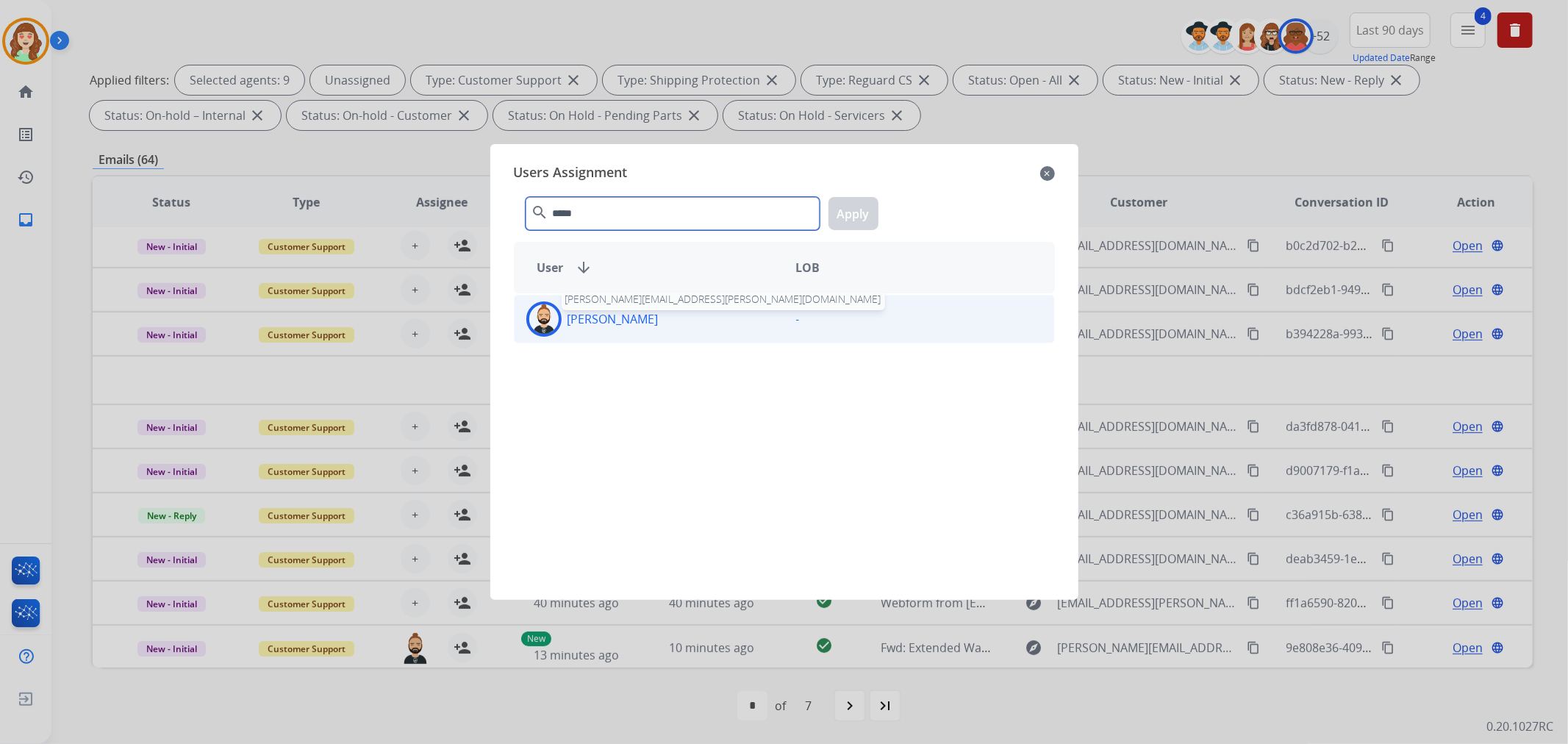
type input "*****"
click at [649, 325] on p "[PERSON_NAME]" at bounding box center [613, 319] width 91 height 18
click at [859, 207] on button "Apply" at bounding box center [854, 212] width 50 height 33
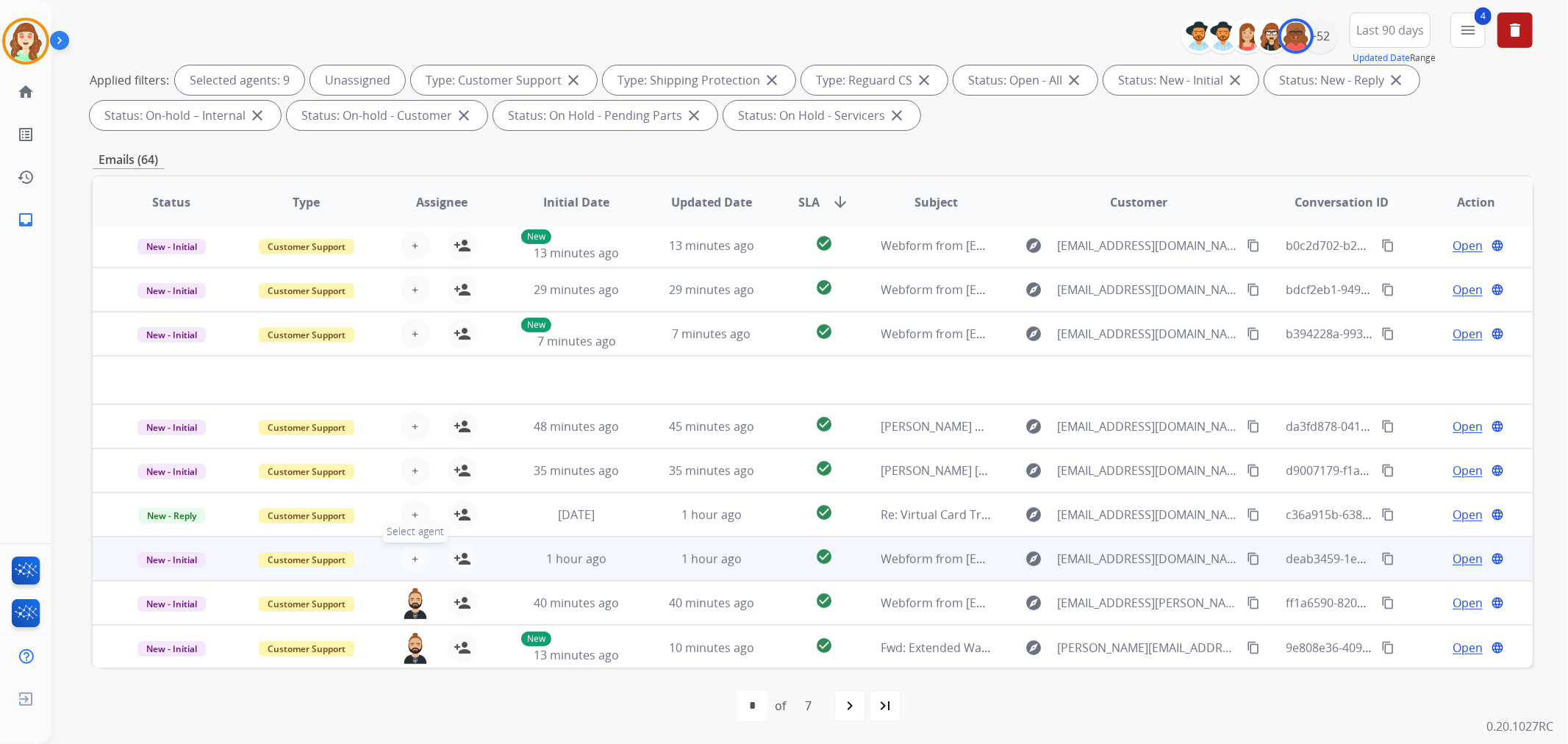
click at [414, 552] on span "+" at bounding box center [415, 559] width 7 height 18
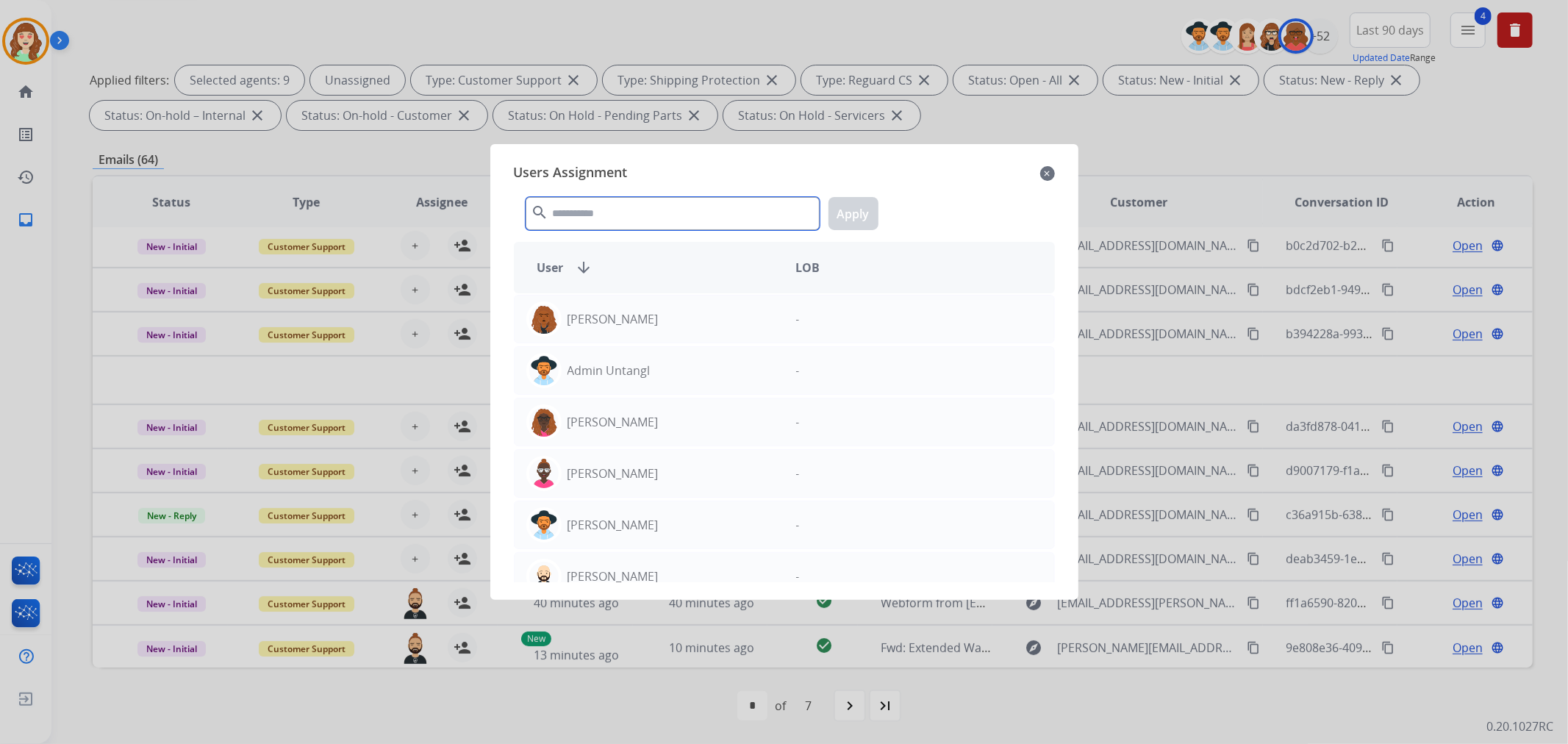
click at [665, 215] on input "text" at bounding box center [673, 212] width 294 height 33
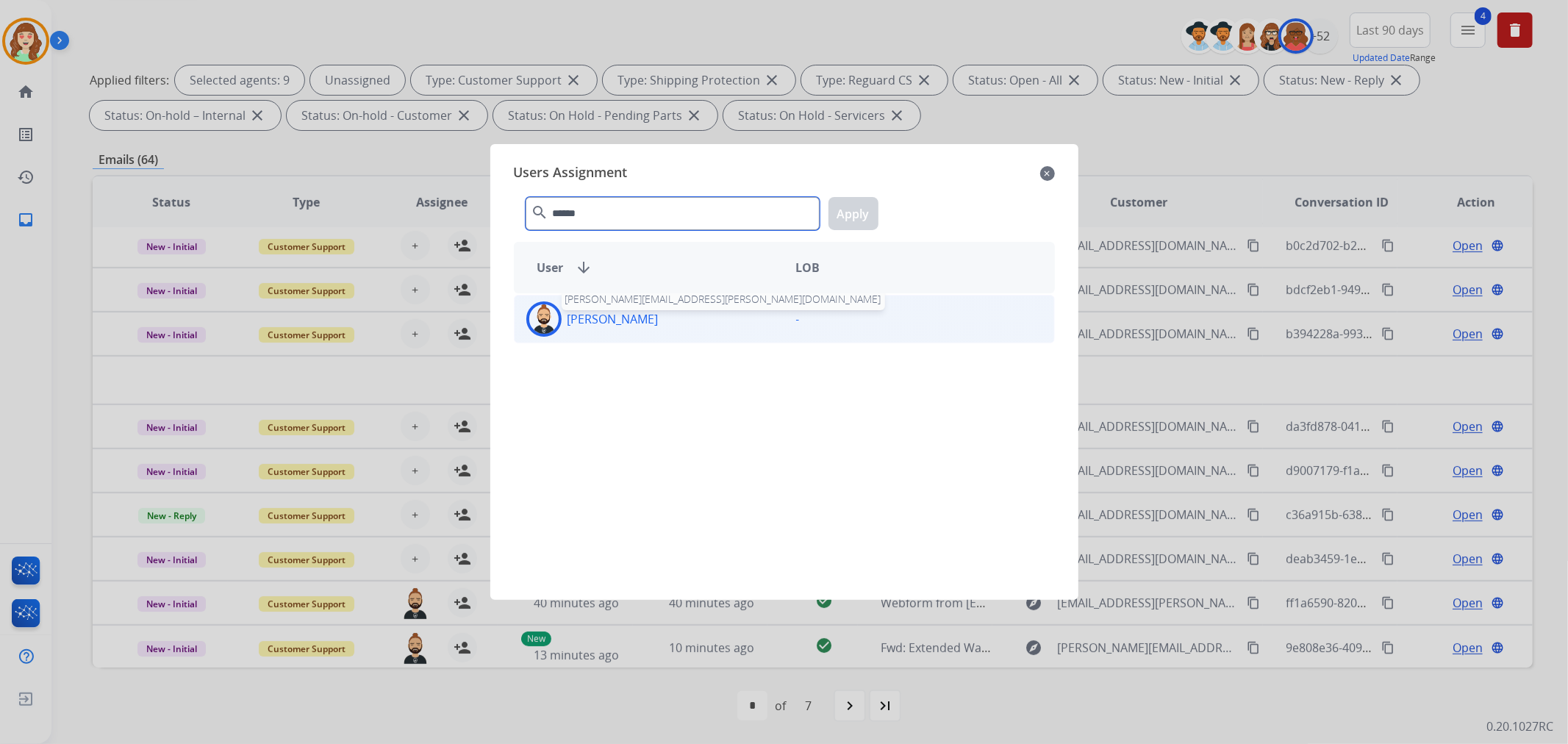
type input "******"
click at [651, 310] on p "[PERSON_NAME]" at bounding box center [613, 319] width 91 height 18
click at [850, 208] on button "Apply" at bounding box center [854, 212] width 50 height 33
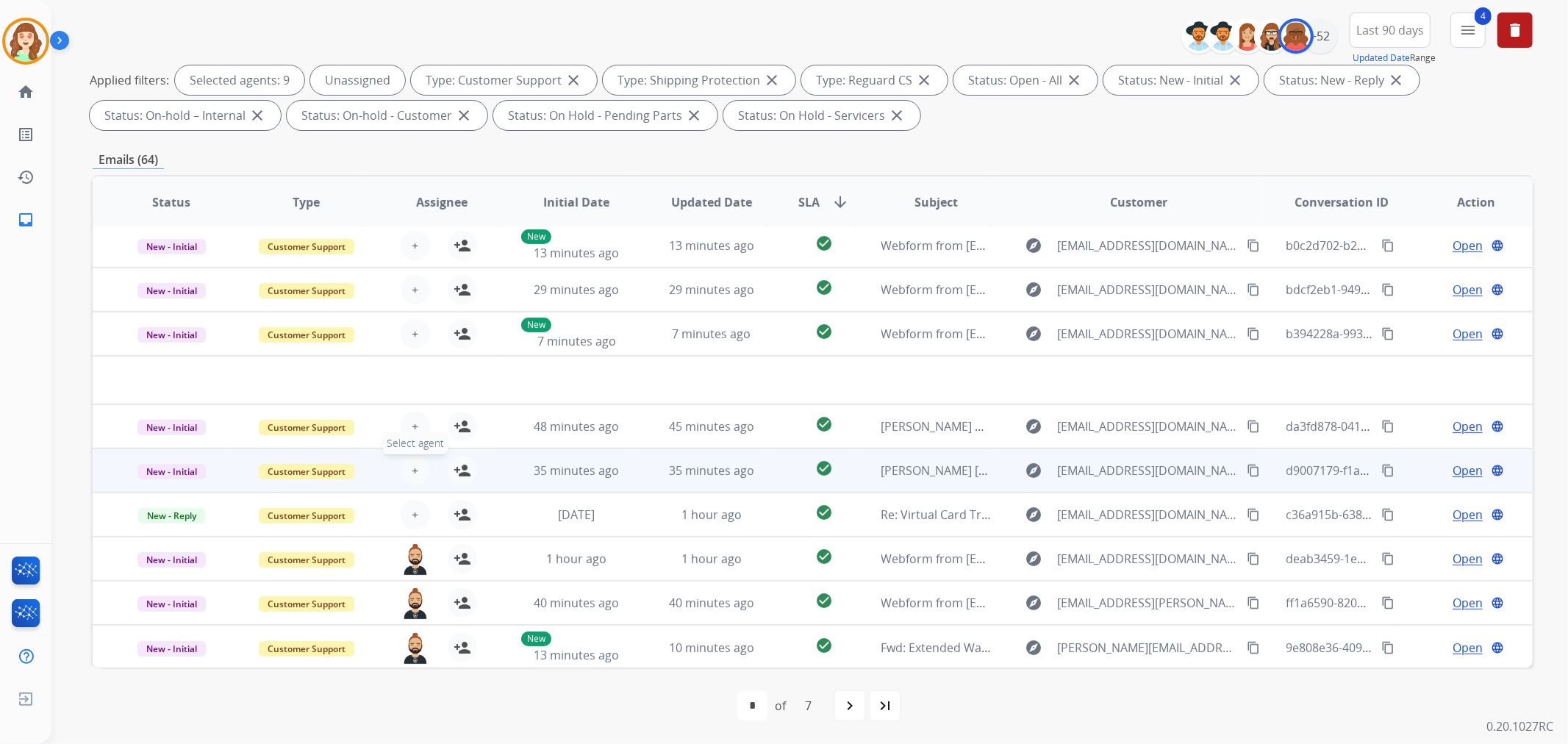
click at [412, 463] on span "+" at bounding box center [415, 470] width 7 height 18
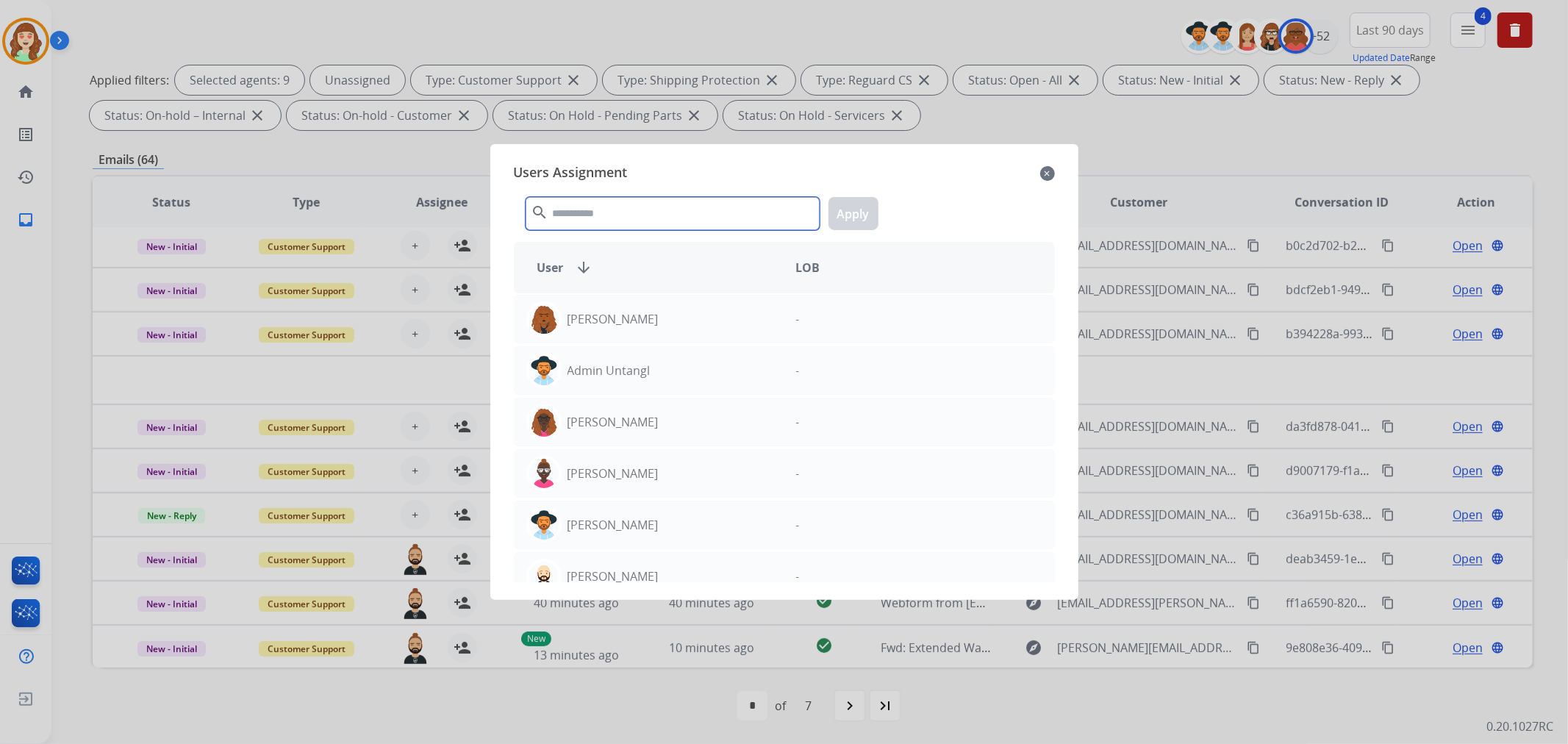
click at [677, 207] on input "text" at bounding box center [673, 212] width 294 height 33
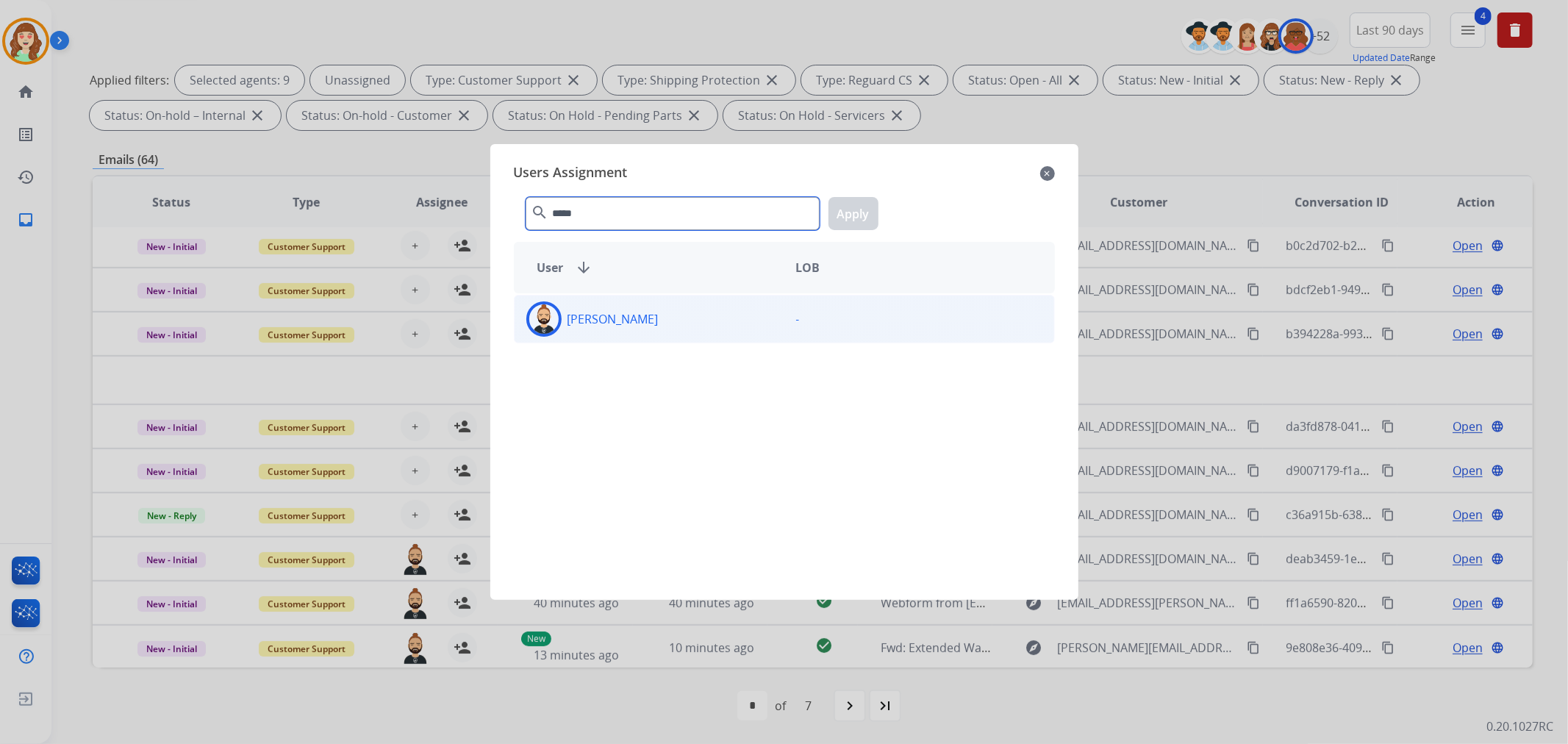
type input "*****"
click at [753, 325] on div "[PERSON_NAME]" at bounding box center [649, 319] width 270 height 36
click at [859, 210] on button "Apply" at bounding box center [854, 212] width 50 height 33
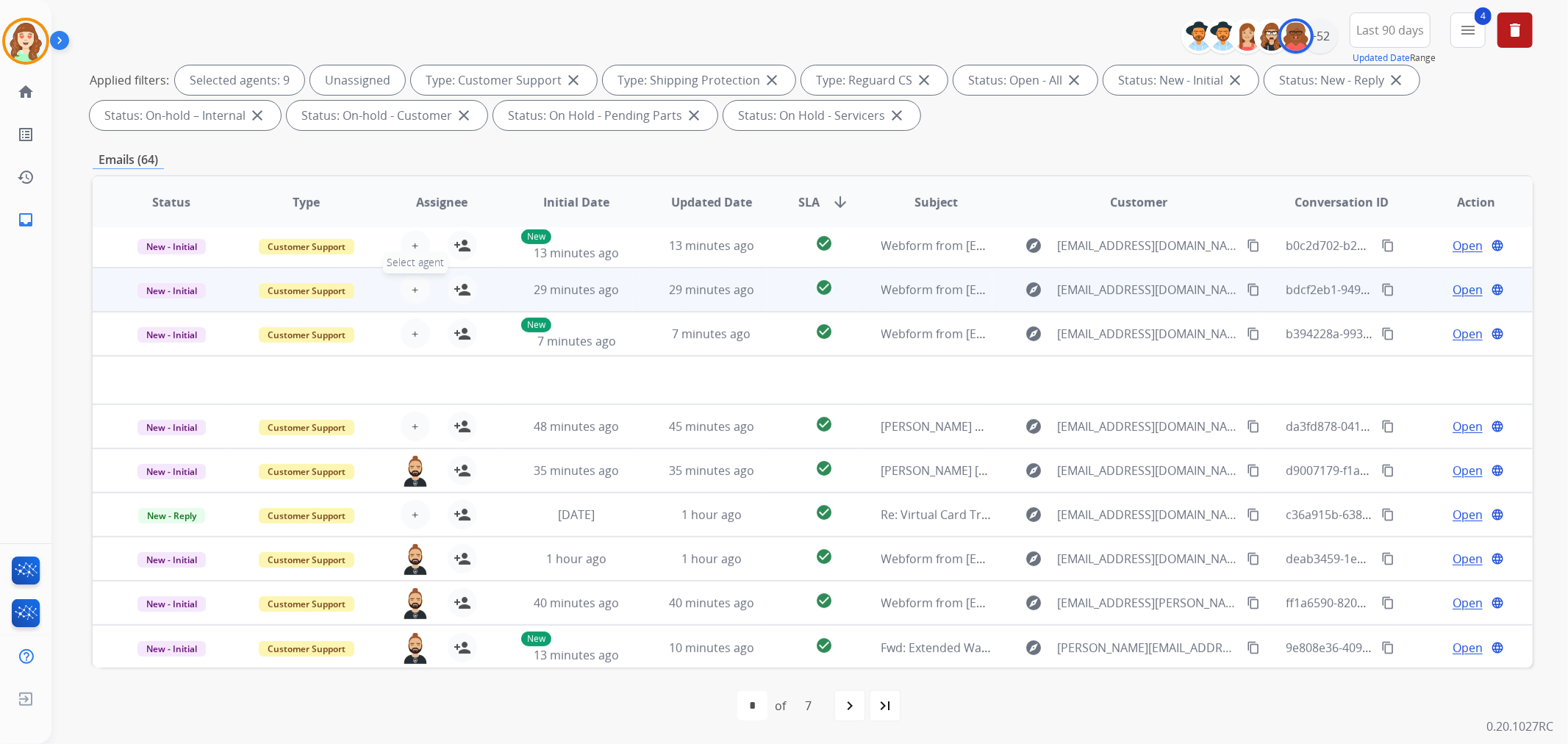
click at [412, 281] on span "+" at bounding box center [415, 289] width 7 height 18
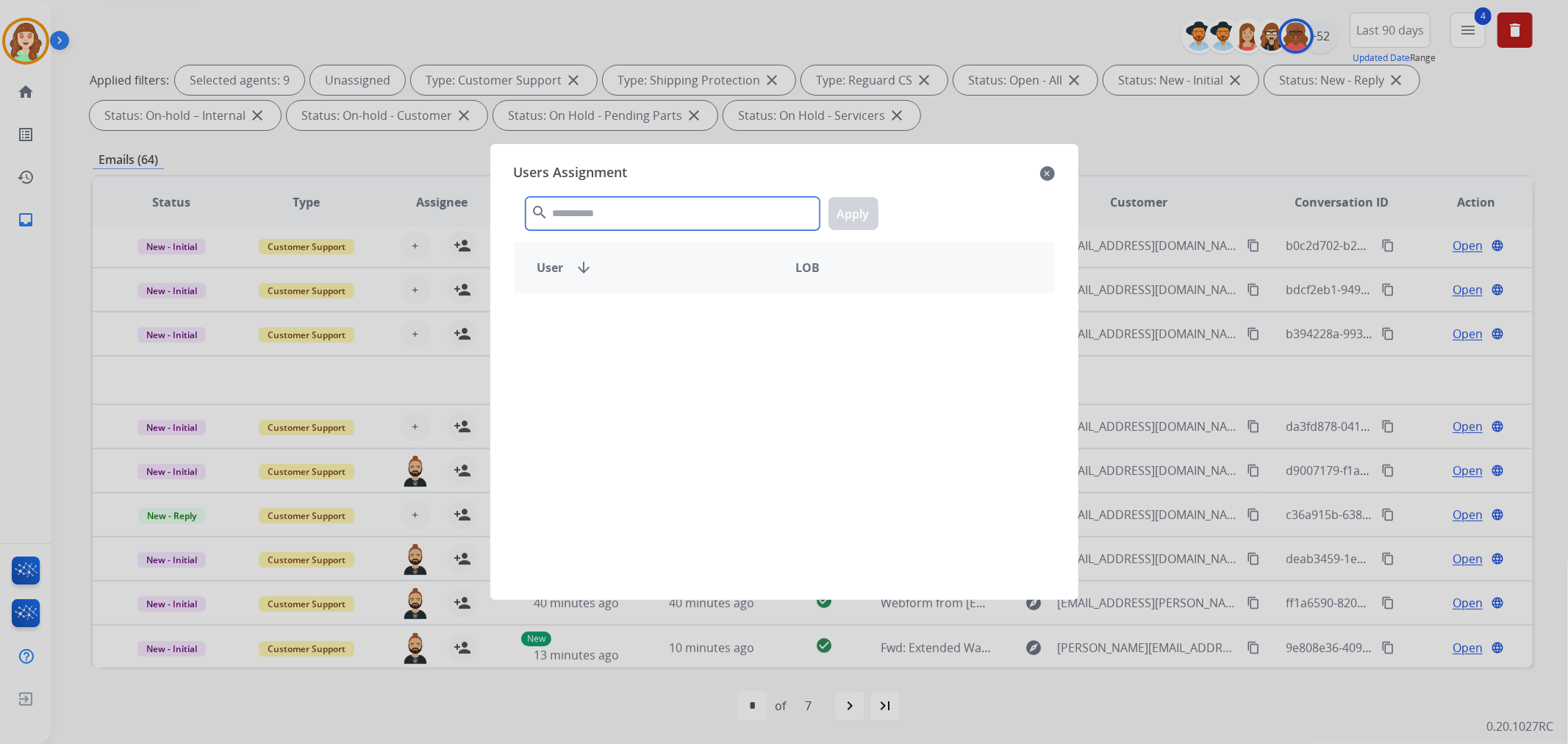
click at [607, 208] on input "text" at bounding box center [673, 212] width 294 height 33
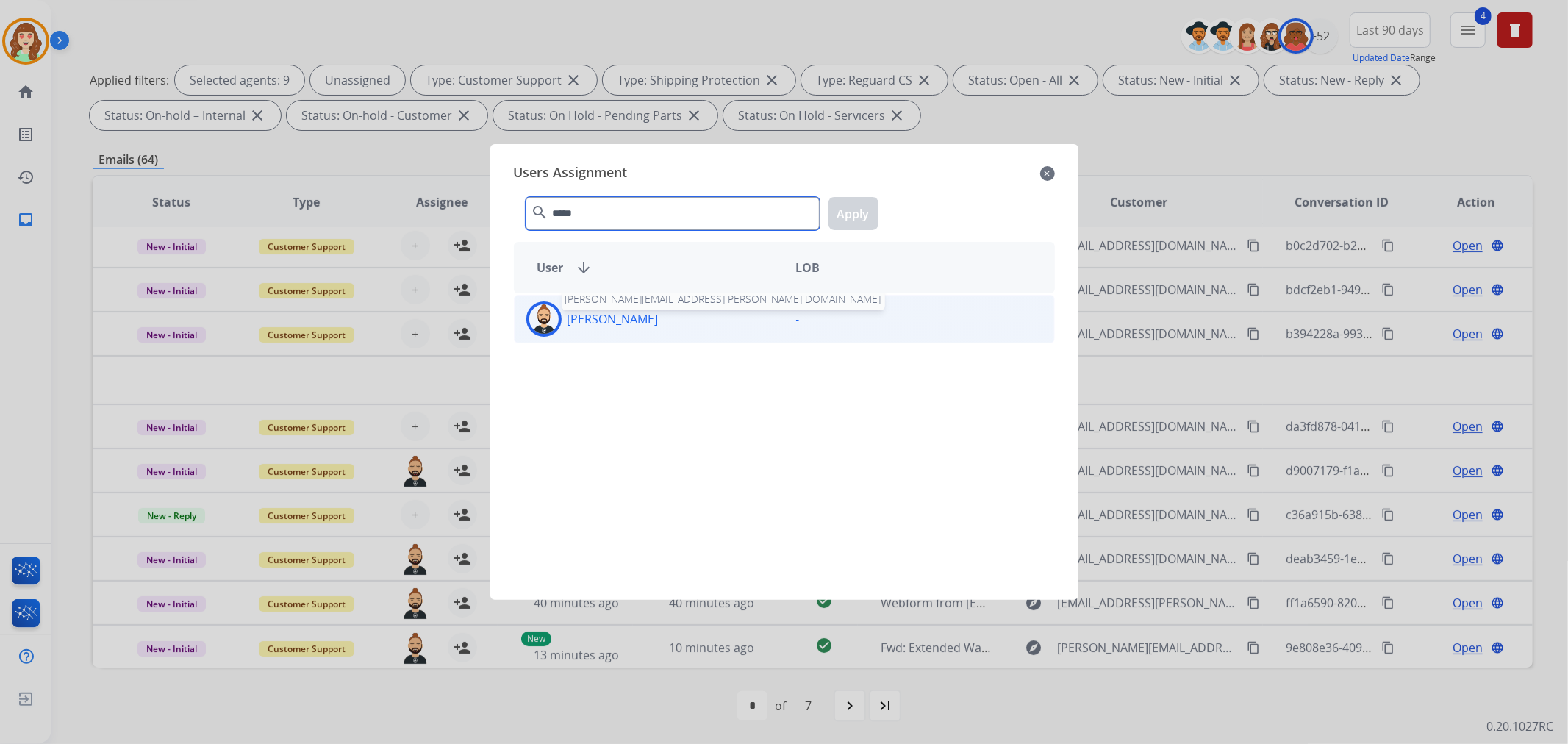
type input "*****"
click at [601, 317] on p "[PERSON_NAME]" at bounding box center [613, 319] width 91 height 18
click at [851, 205] on button "Apply" at bounding box center [854, 212] width 50 height 33
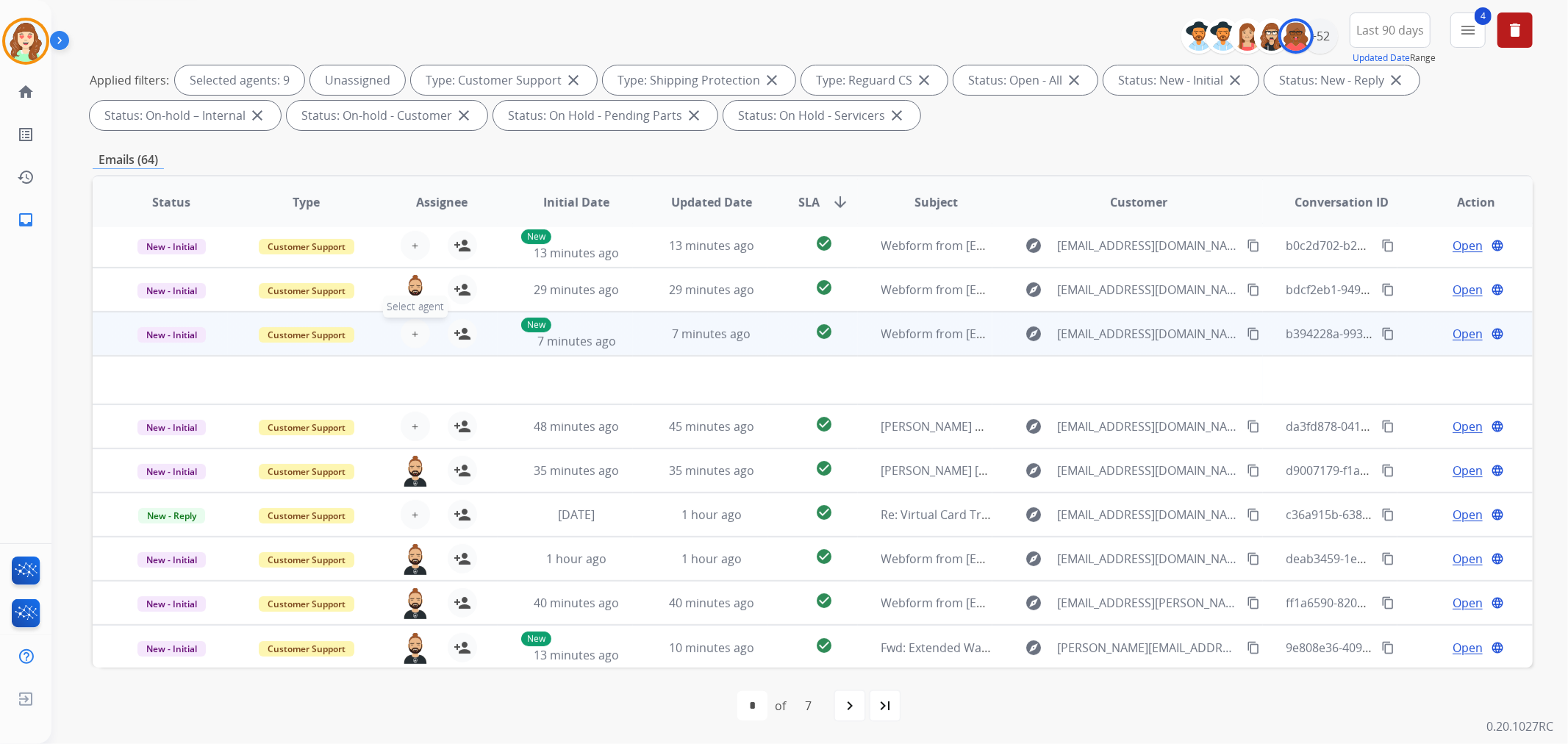
click at [415, 329] on button "+ Select agent" at bounding box center [416, 334] width 30 height 30
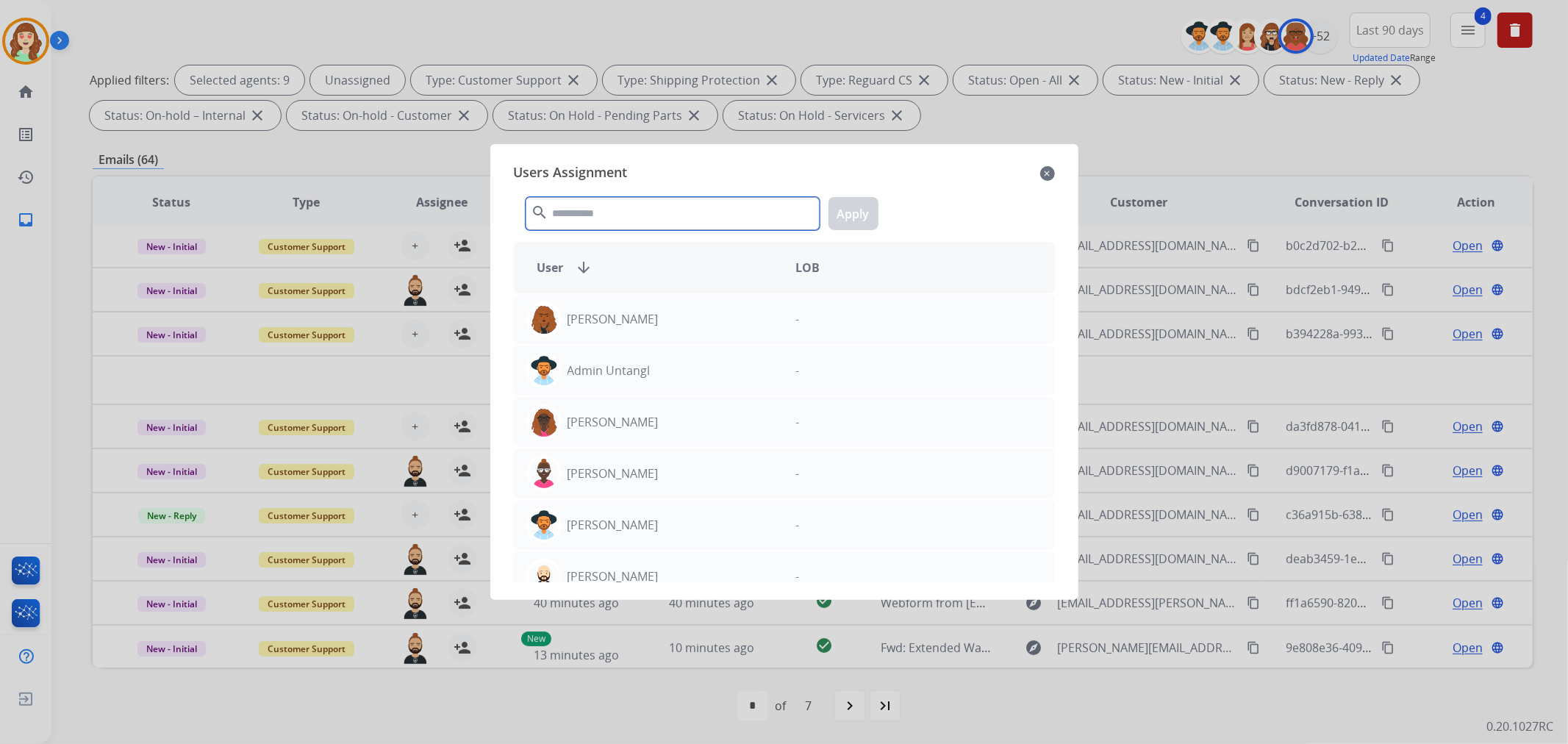
click at [650, 211] on input "text" at bounding box center [673, 212] width 294 height 33
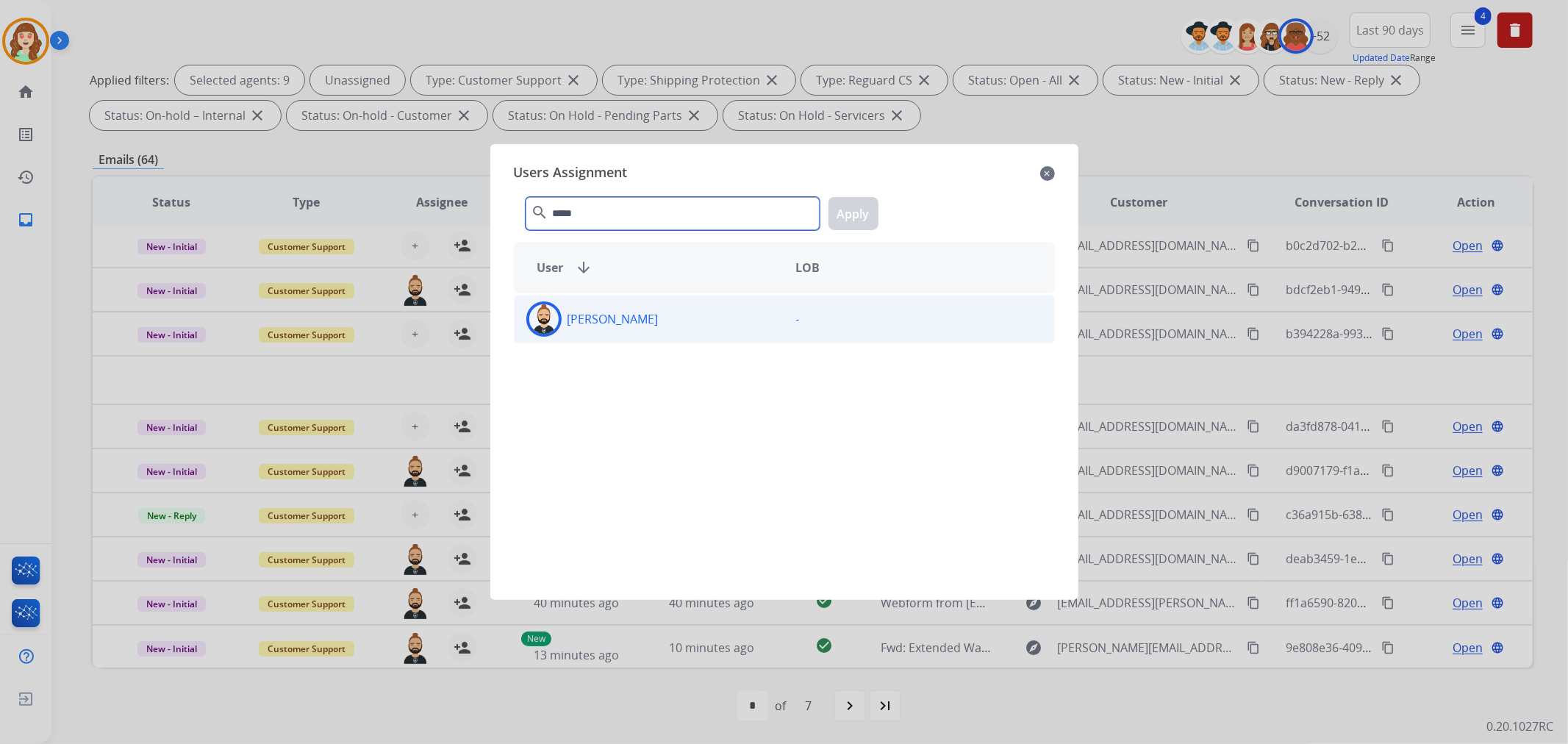
type input "*****"
drag, startPoint x: 671, startPoint y: 327, endPoint x: 827, endPoint y: 235, distance: 181.1
click at [671, 326] on div "[PERSON_NAME]" at bounding box center [649, 319] width 270 height 36
drag, startPoint x: 877, startPoint y: 211, endPoint x: 868, endPoint y: 211, distance: 9.0
click at [875, 211] on div "***** search Apply" at bounding box center [784, 210] width 541 height 50
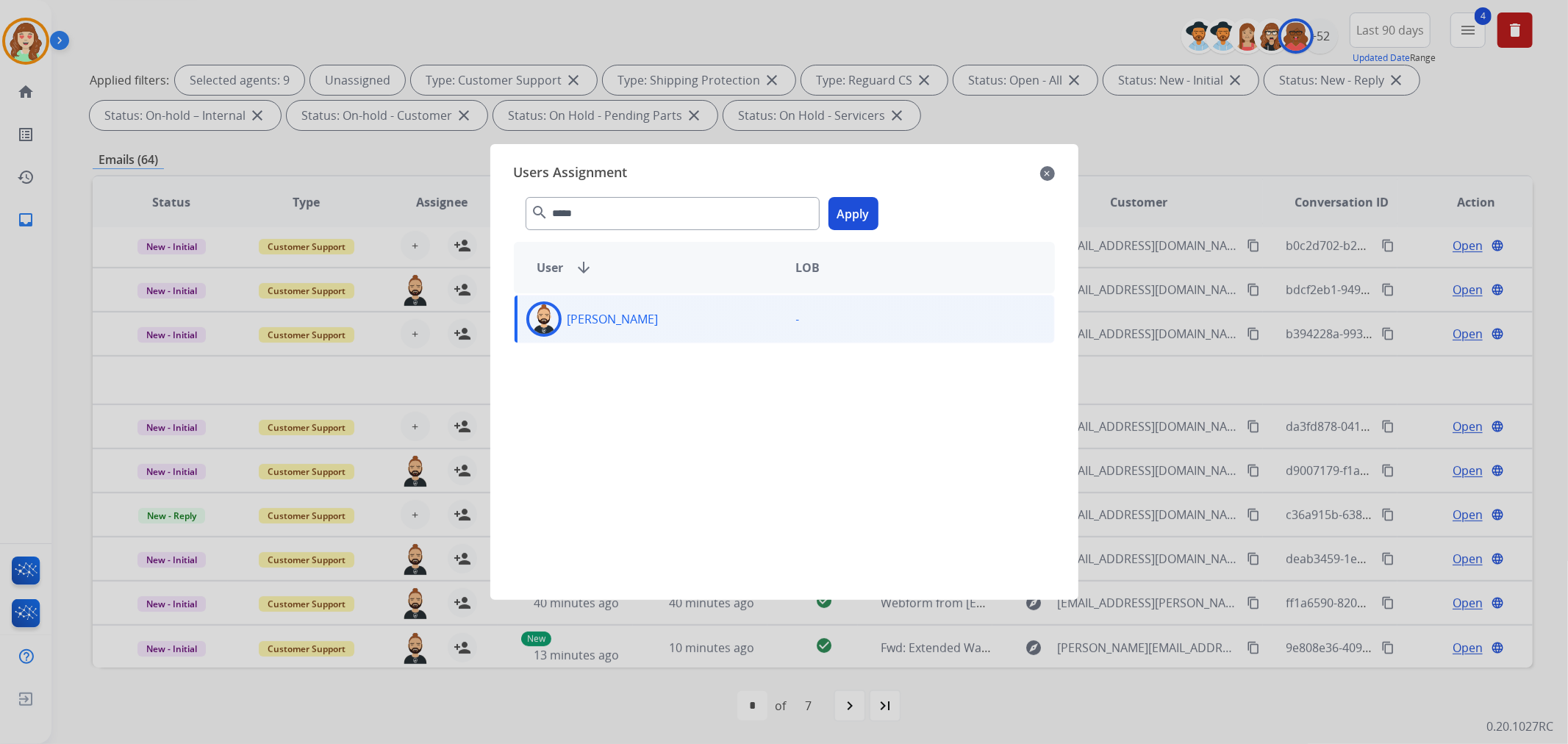
click at [843, 214] on button "Apply" at bounding box center [854, 212] width 50 height 33
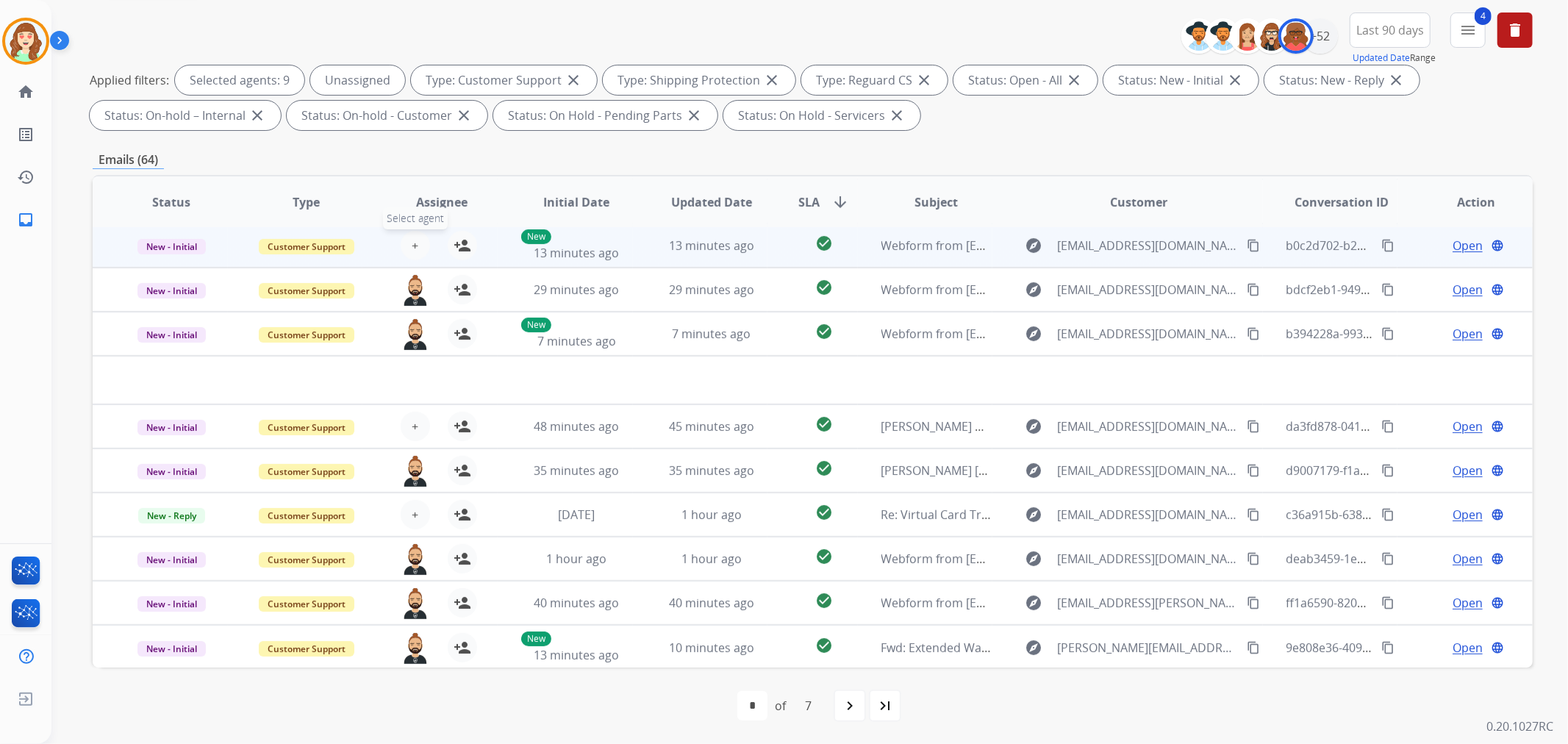
click at [418, 243] on button "+ Select agent" at bounding box center [416, 246] width 30 height 30
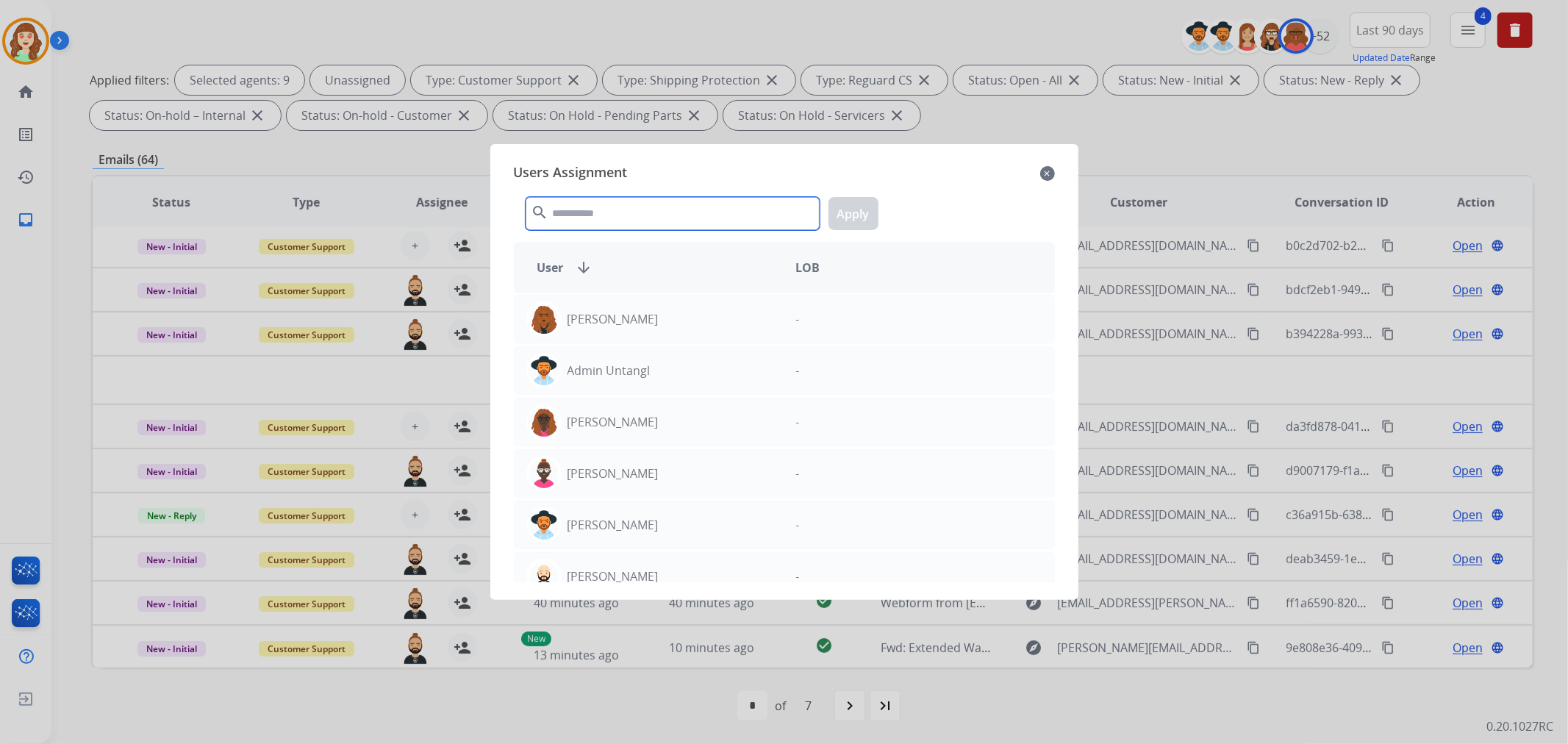
click at [647, 222] on input "text" at bounding box center [673, 212] width 294 height 33
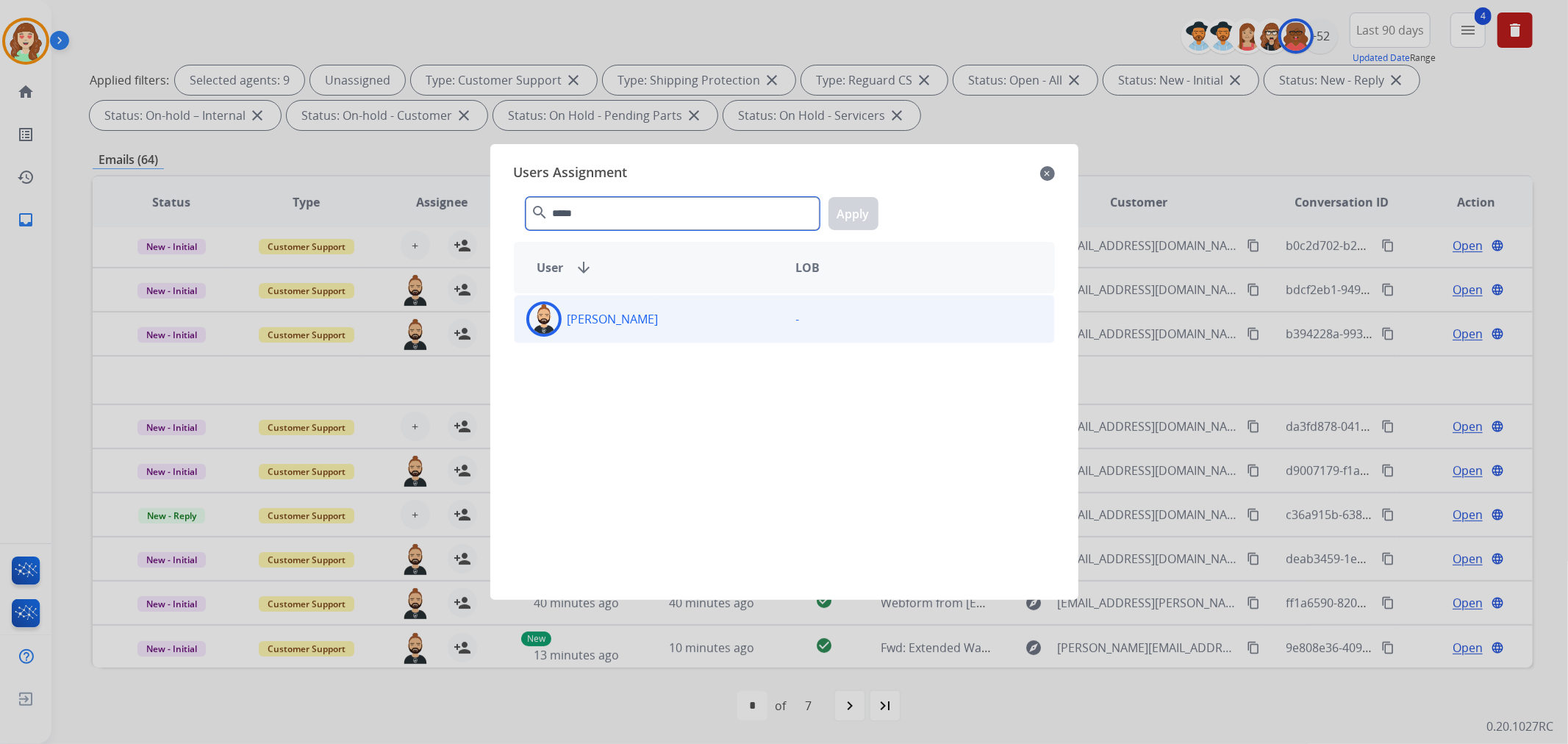
type input "*****"
drag, startPoint x: 657, startPoint y: 311, endPoint x: 665, endPoint y: 312, distance: 8.1
click at [665, 312] on div "[PERSON_NAME]" at bounding box center [649, 319] width 270 height 36
click at [855, 222] on button "Apply" at bounding box center [854, 212] width 50 height 33
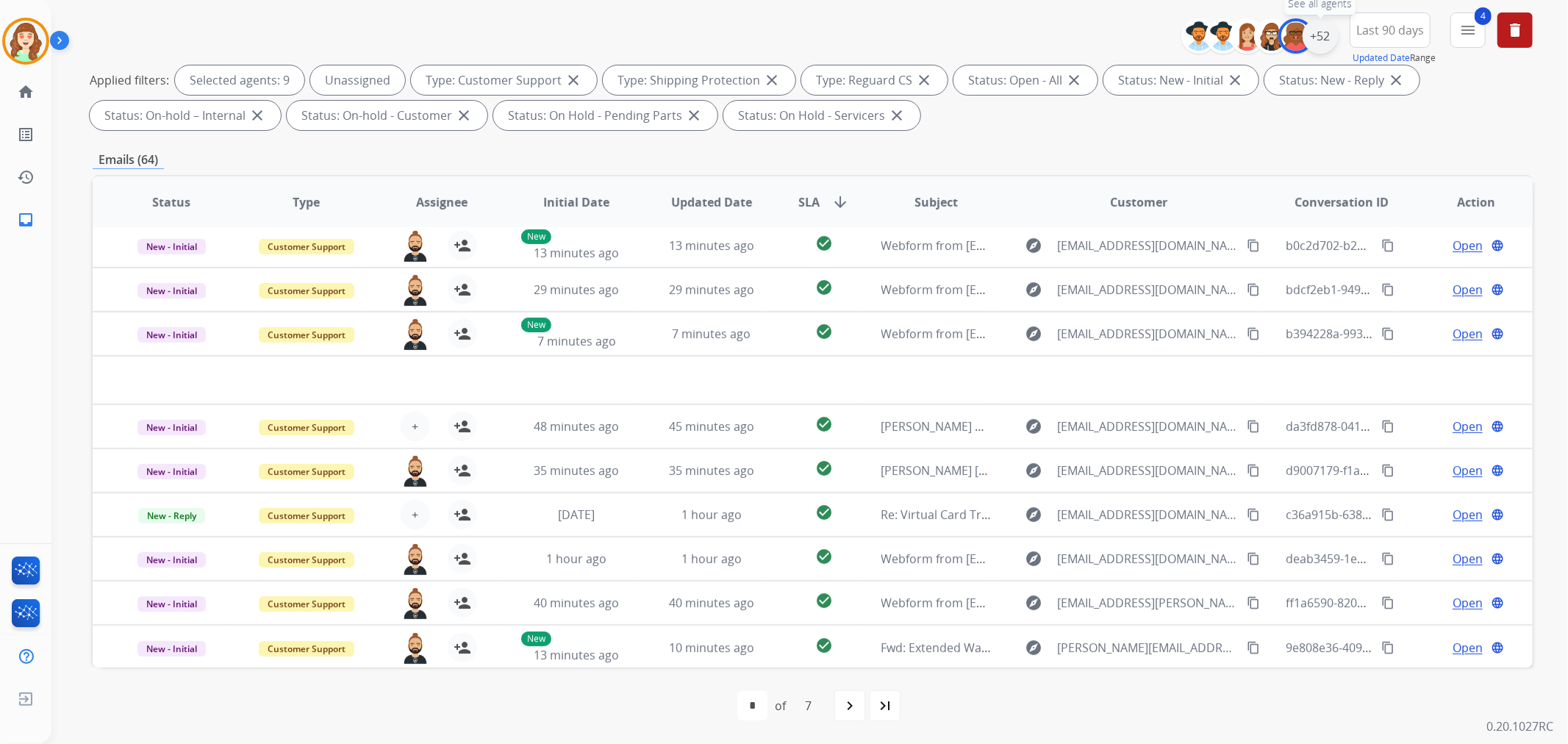
click at [1319, 39] on div "+52" at bounding box center [1320, 37] width 36 height 36
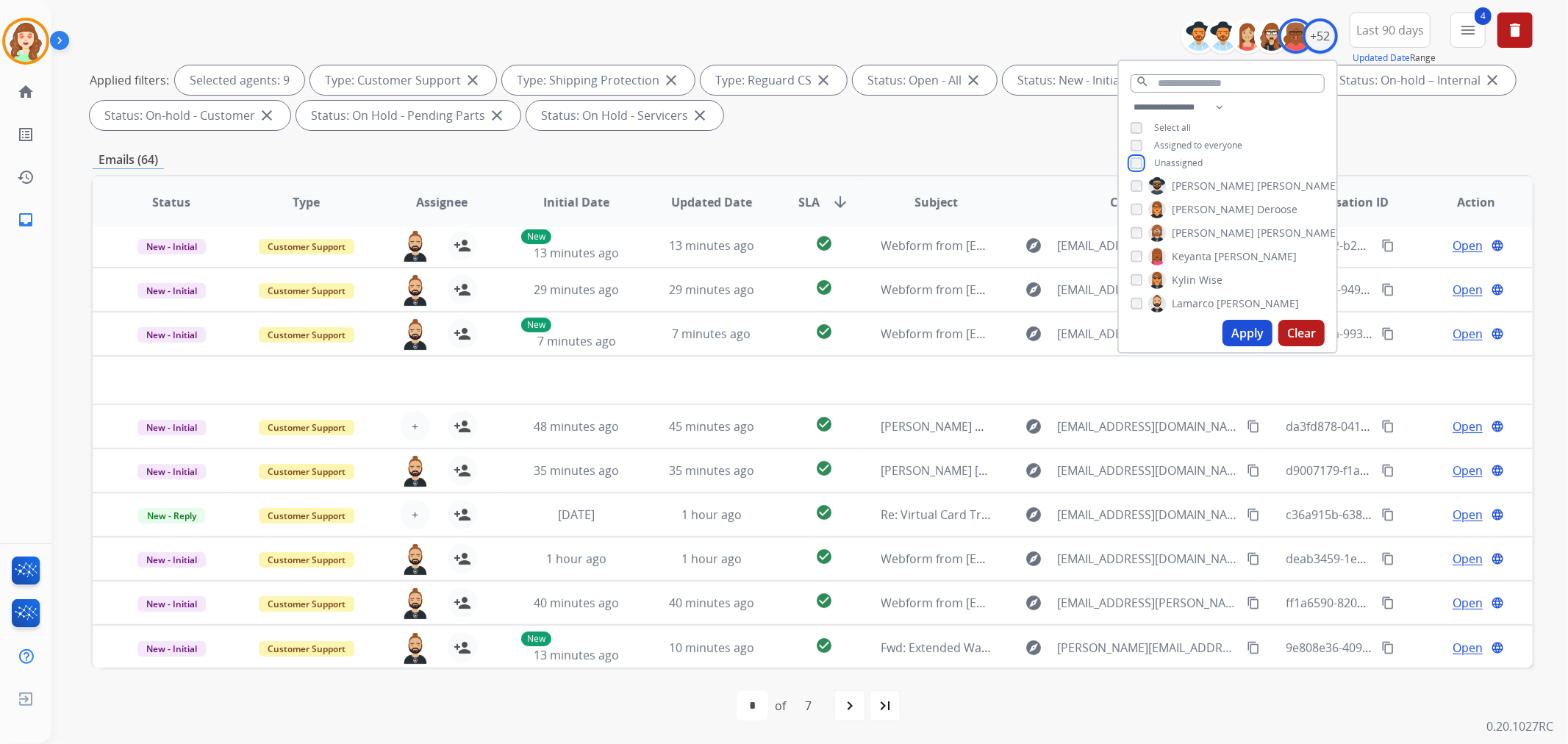
scroll to position [653, 0]
click at [1237, 332] on button "Apply" at bounding box center [1247, 333] width 50 height 27
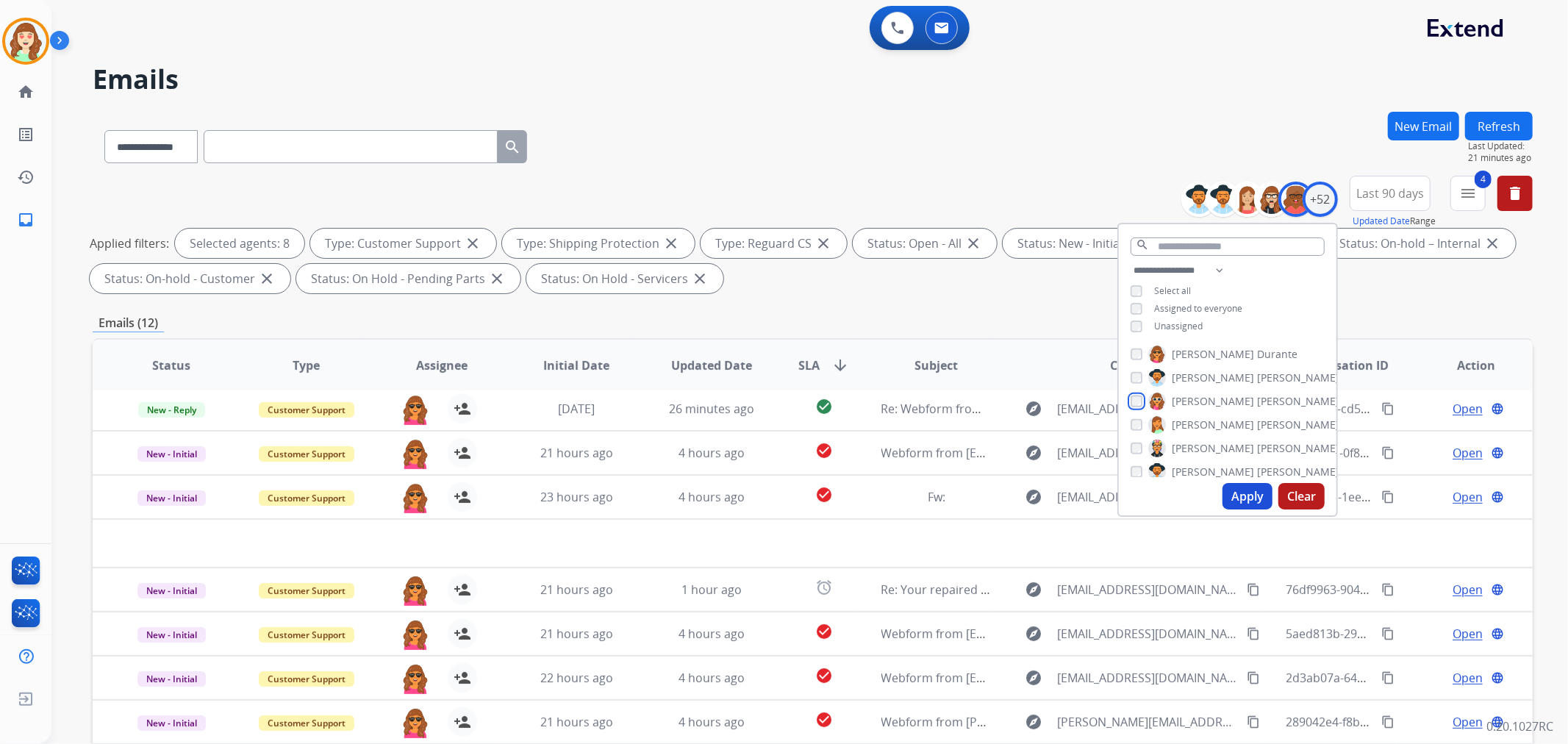
scroll to position [735, 0]
click at [1245, 495] on button "Apply" at bounding box center [1247, 496] width 50 height 27
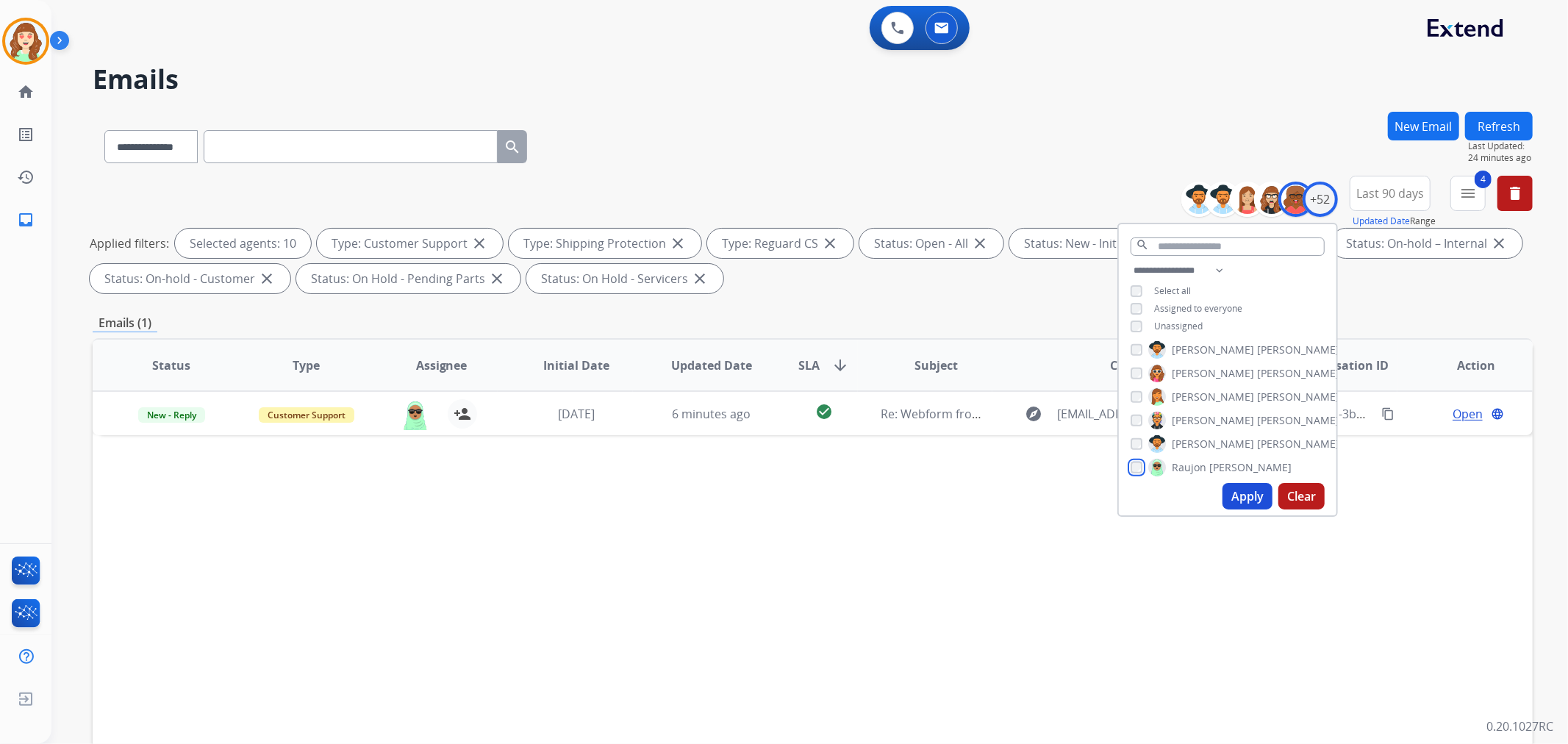
scroll to position [817, 0]
click at [1248, 498] on button "Apply" at bounding box center [1247, 496] width 50 height 27
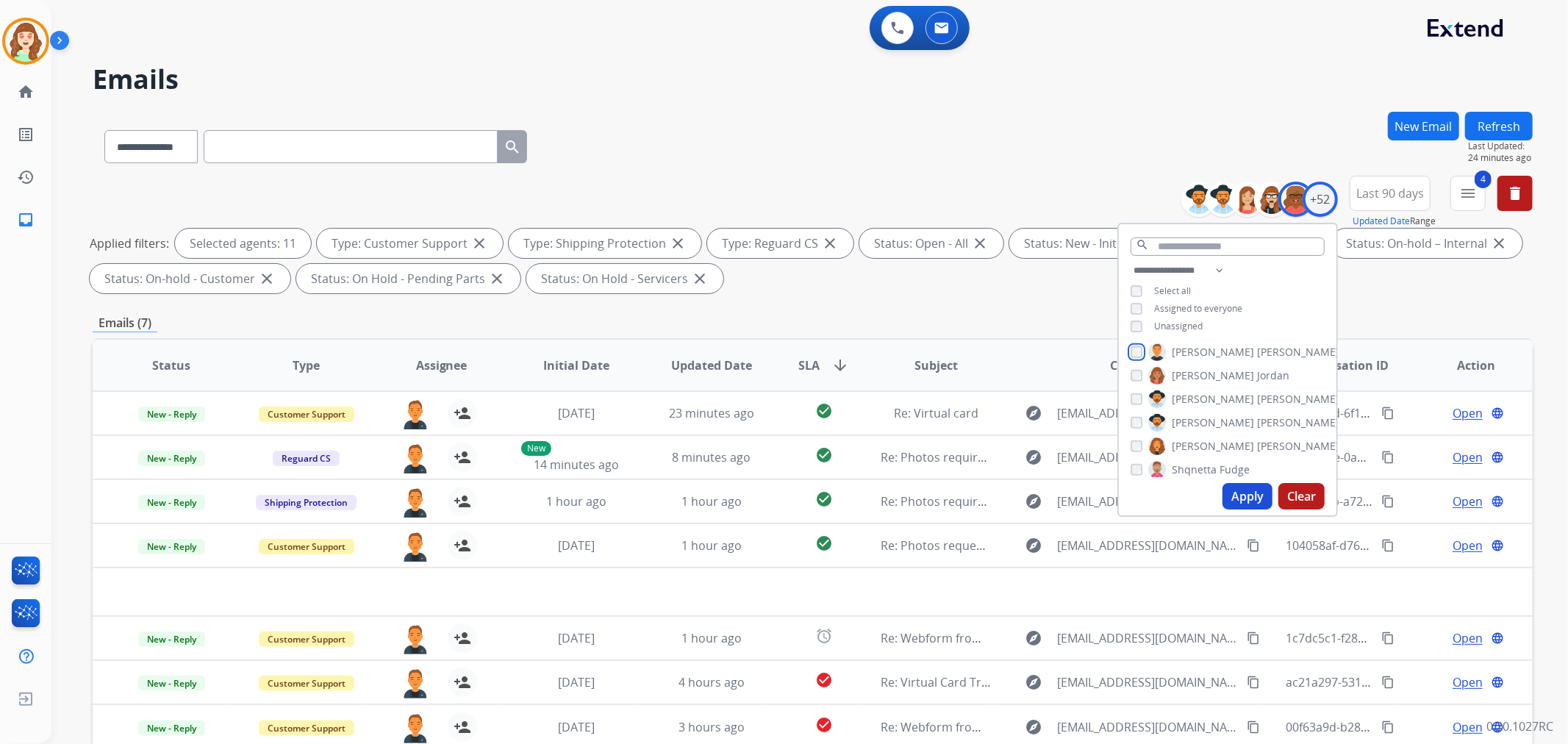
scroll to position [898, 0]
click at [1234, 495] on button "Apply" at bounding box center [1247, 496] width 50 height 27
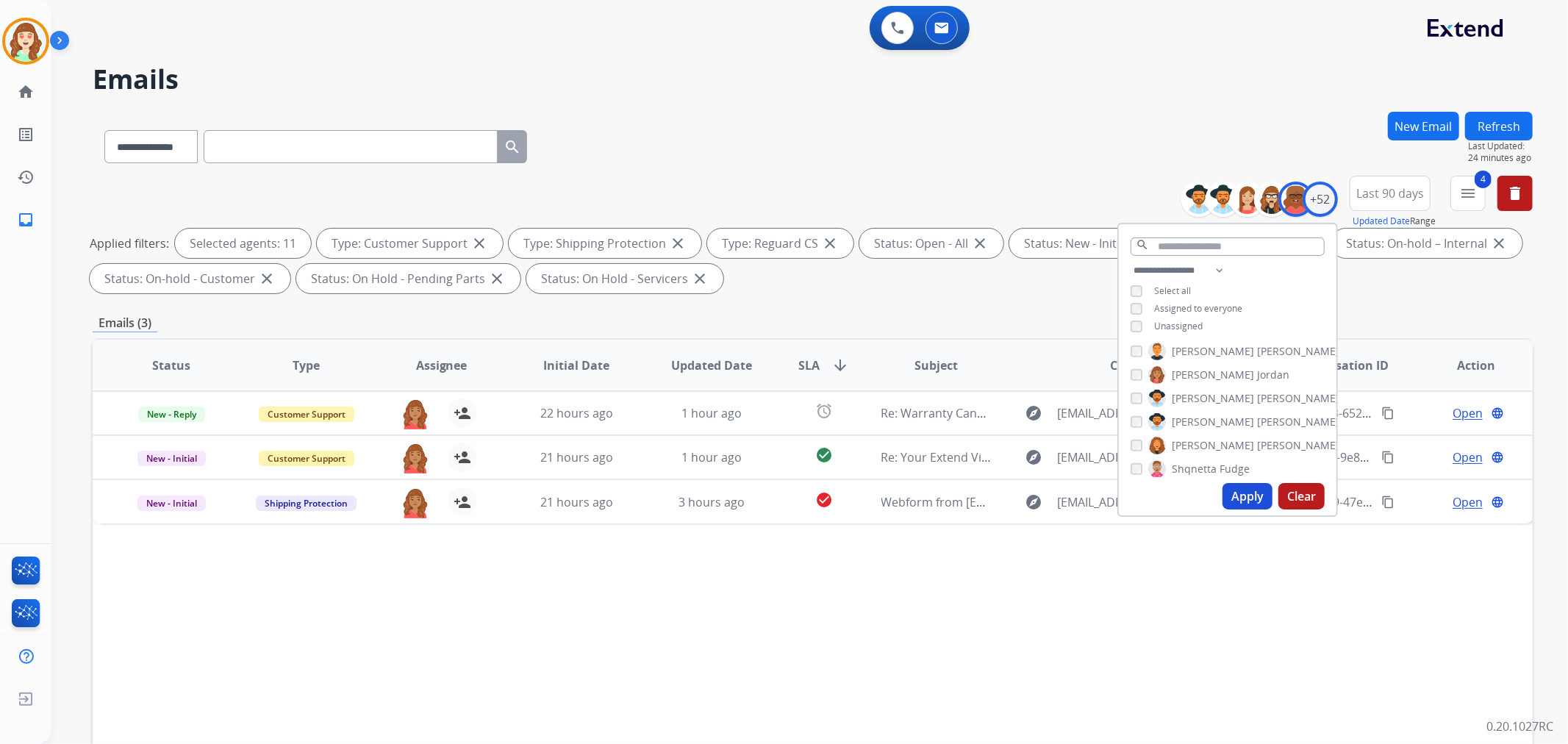
click at [1127, 471] on div "[PERSON_NAME] [PERSON_NAME] [PERSON_NAME] [PERSON_NAME] [PERSON_NAME] [PERSON_N…" at bounding box center [1227, 409] width 217 height 136
click at [1240, 487] on button "Apply" at bounding box center [1247, 496] width 50 height 27
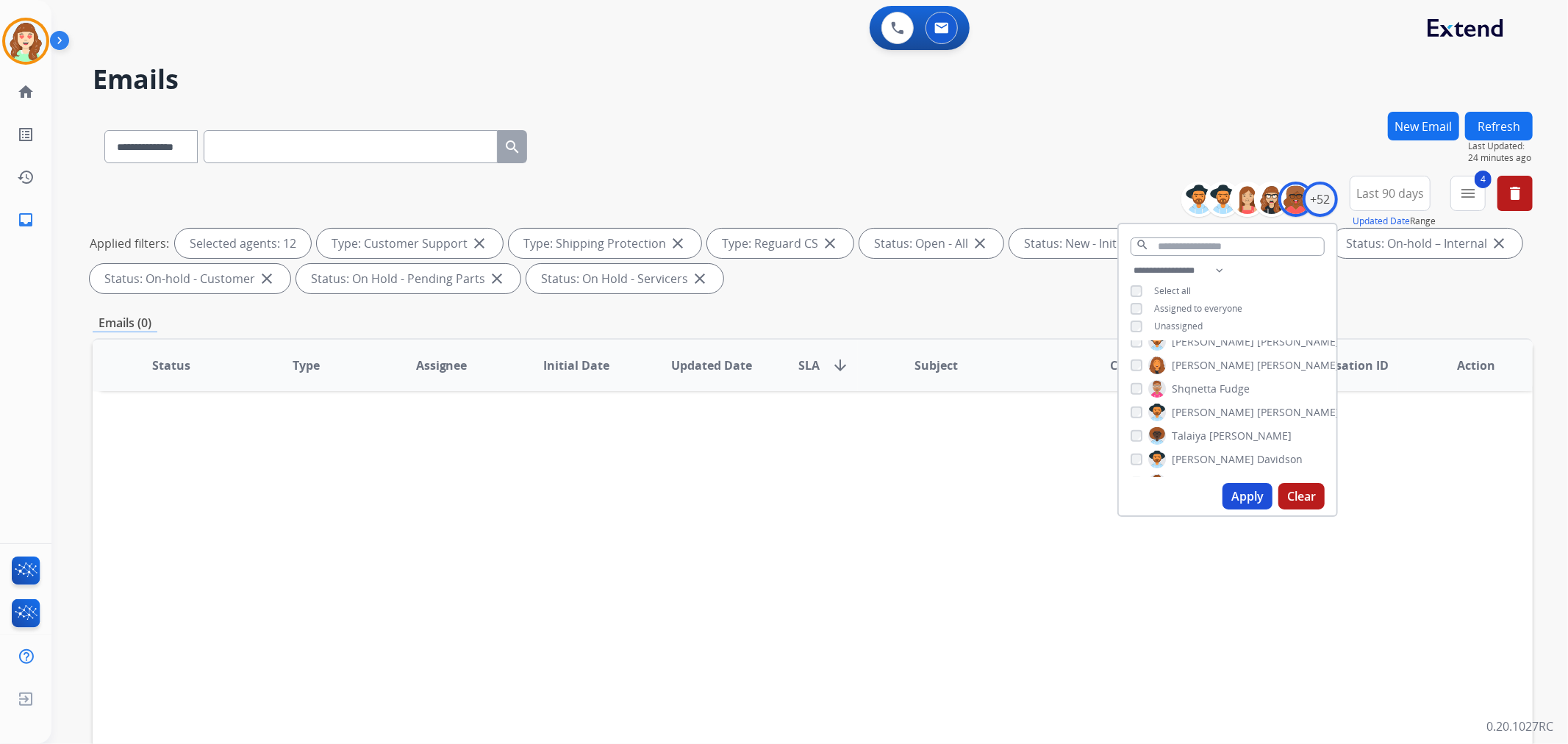
scroll to position [980, 0]
click at [1252, 498] on button "Apply" at bounding box center [1247, 496] width 50 height 27
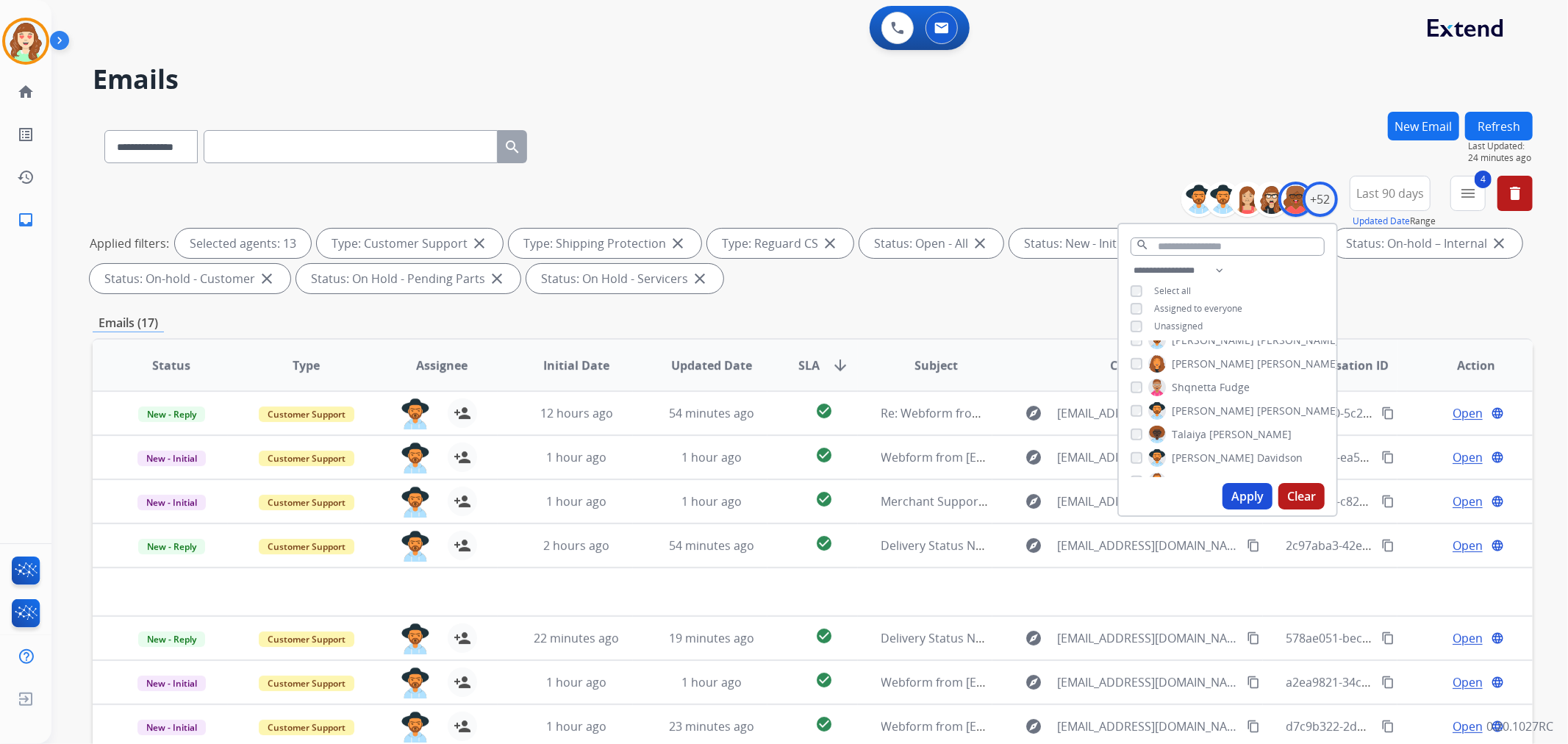
click at [1133, 378] on div "Shqnetta Fudge" at bounding box center [1190, 387] width 120 height 18
click at [1140, 378] on div "[PERSON_NAME]" at bounding box center [1216, 376] width 172 height 18
click at [1240, 495] on button "Apply" at bounding box center [1247, 496] width 50 height 27
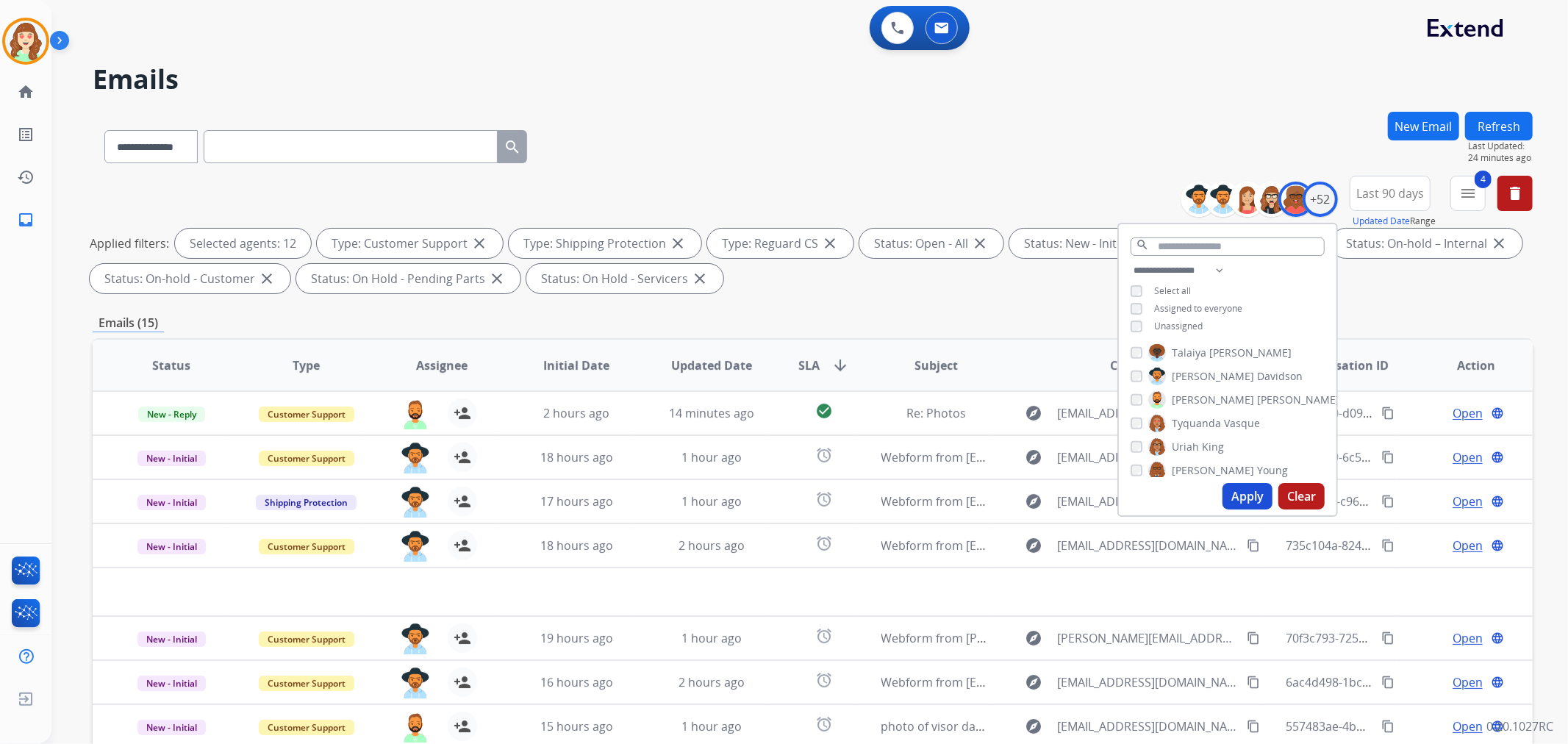
click at [1242, 493] on button "Apply" at bounding box center [1247, 496] width 50 height 27
click at [1255, 490] on button "Apply" at bounding box center [1247, 496] width 50 height 27
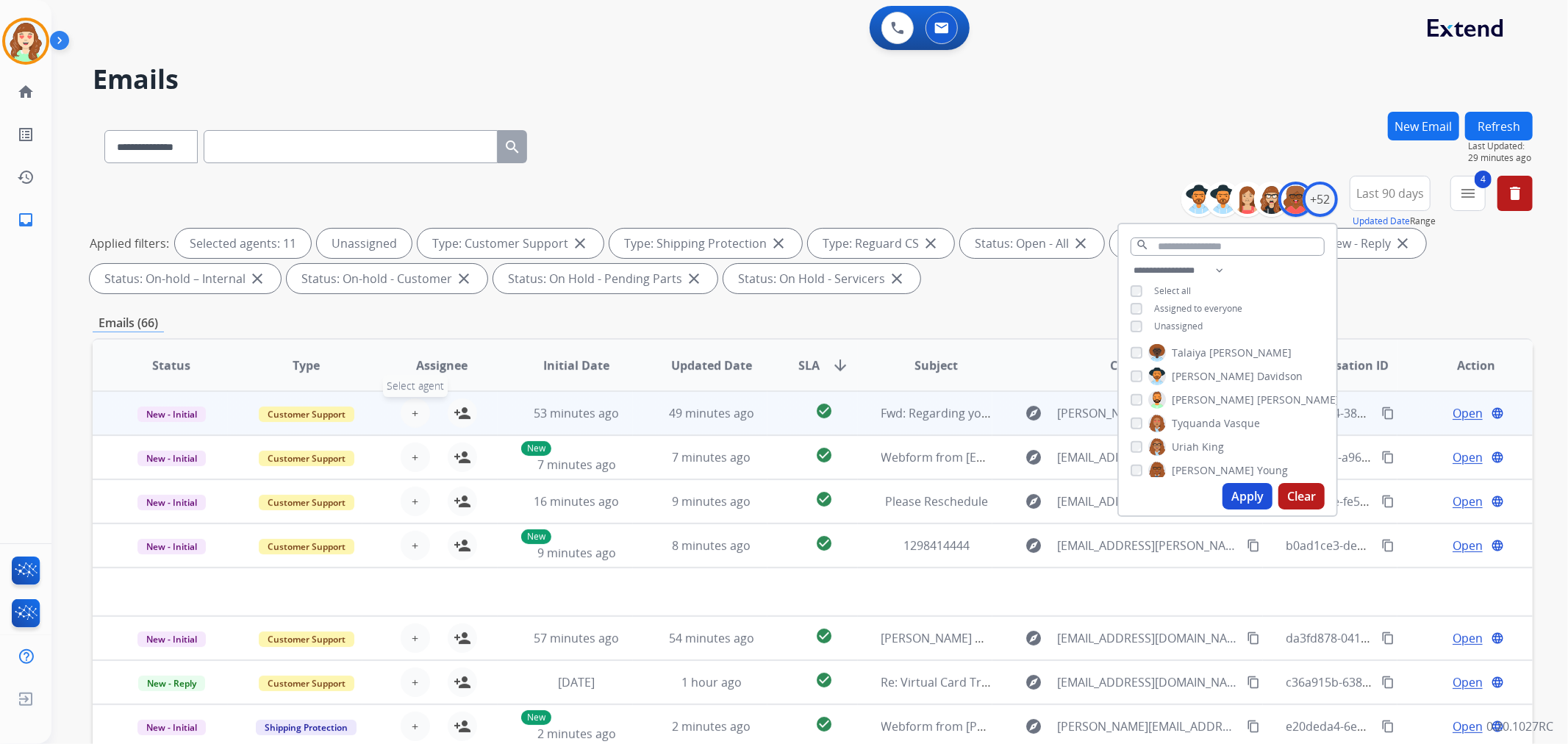
click at [421, 412] on button "+ Select agent" at bounding box center [416, 413] width 30 height 30
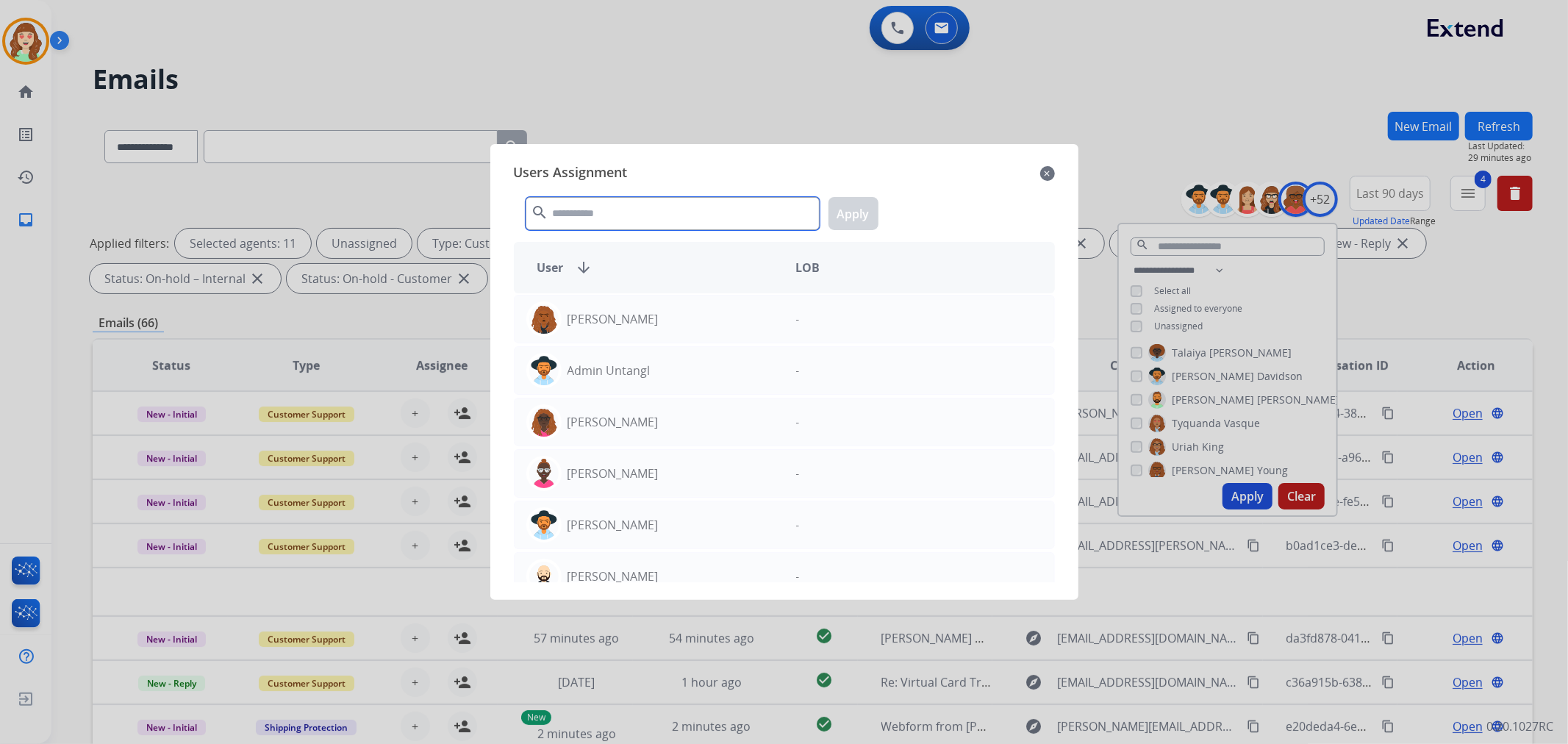
click at [645, 197] on input "text" at bounding box center [673, 212] width 294 height 33
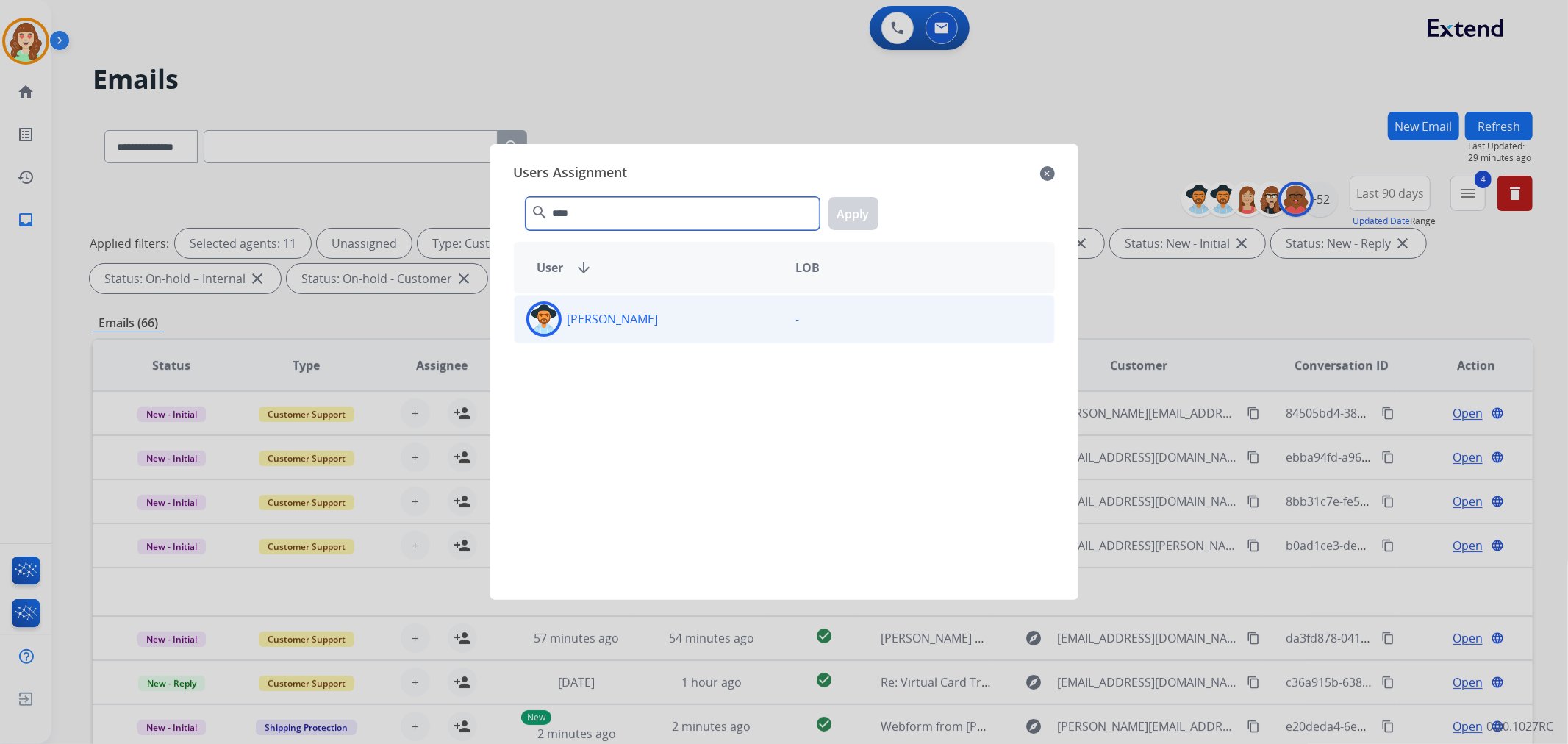
type input "****"
drag, startPoint x: 663, startPoint y: 320, endPoint x: 855, endPoint y: 231, distance: 211.6
click at [670, 320] on div "[PERSON_NAME]" at bounding box center [649, 319] width 270 height 36
click at [854, 208] on button "Apply" at bounding box center [854, 212] width 50 height 33
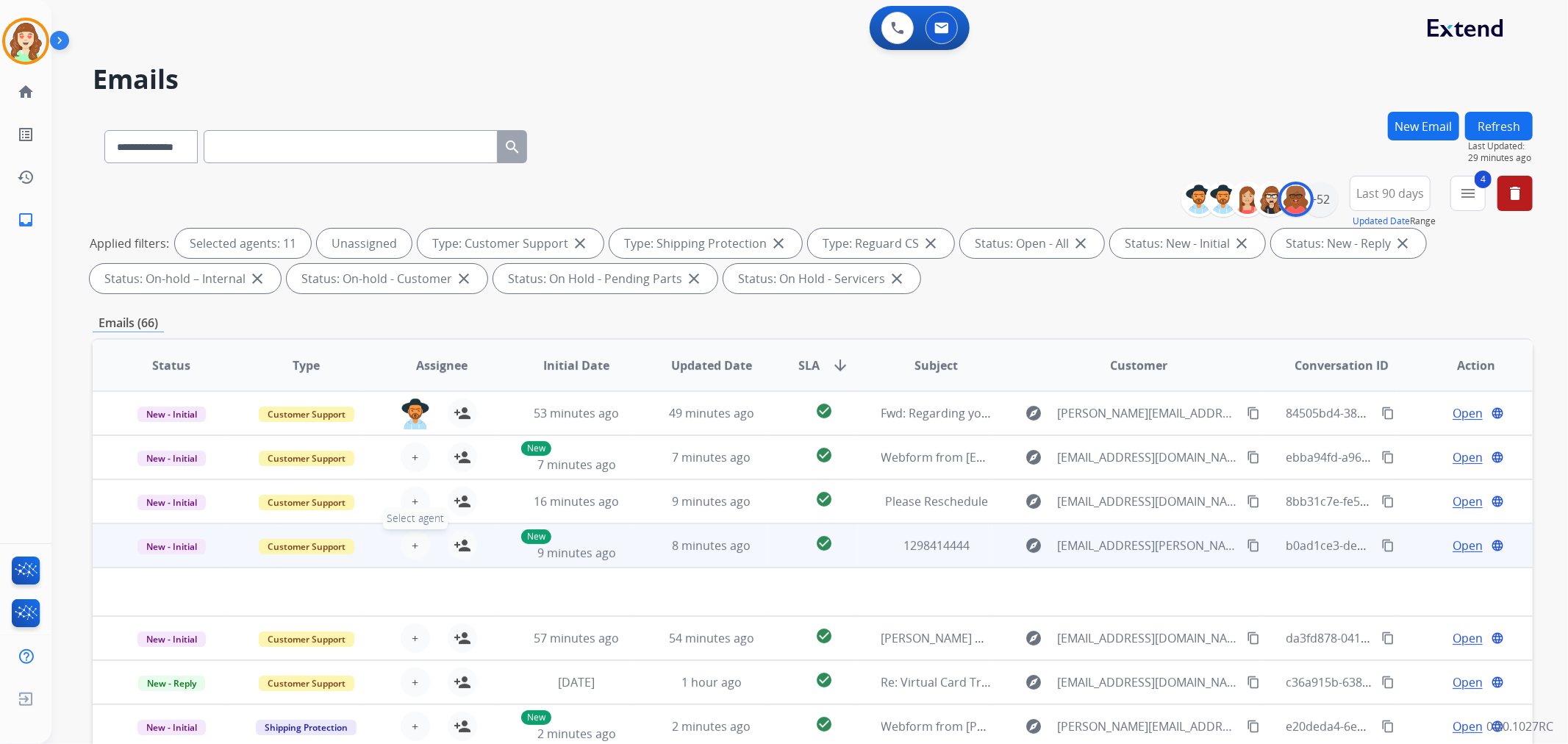
click at [402, 548] on button "+ Select agent" at bounding box center [416, 545] width 30 height 30
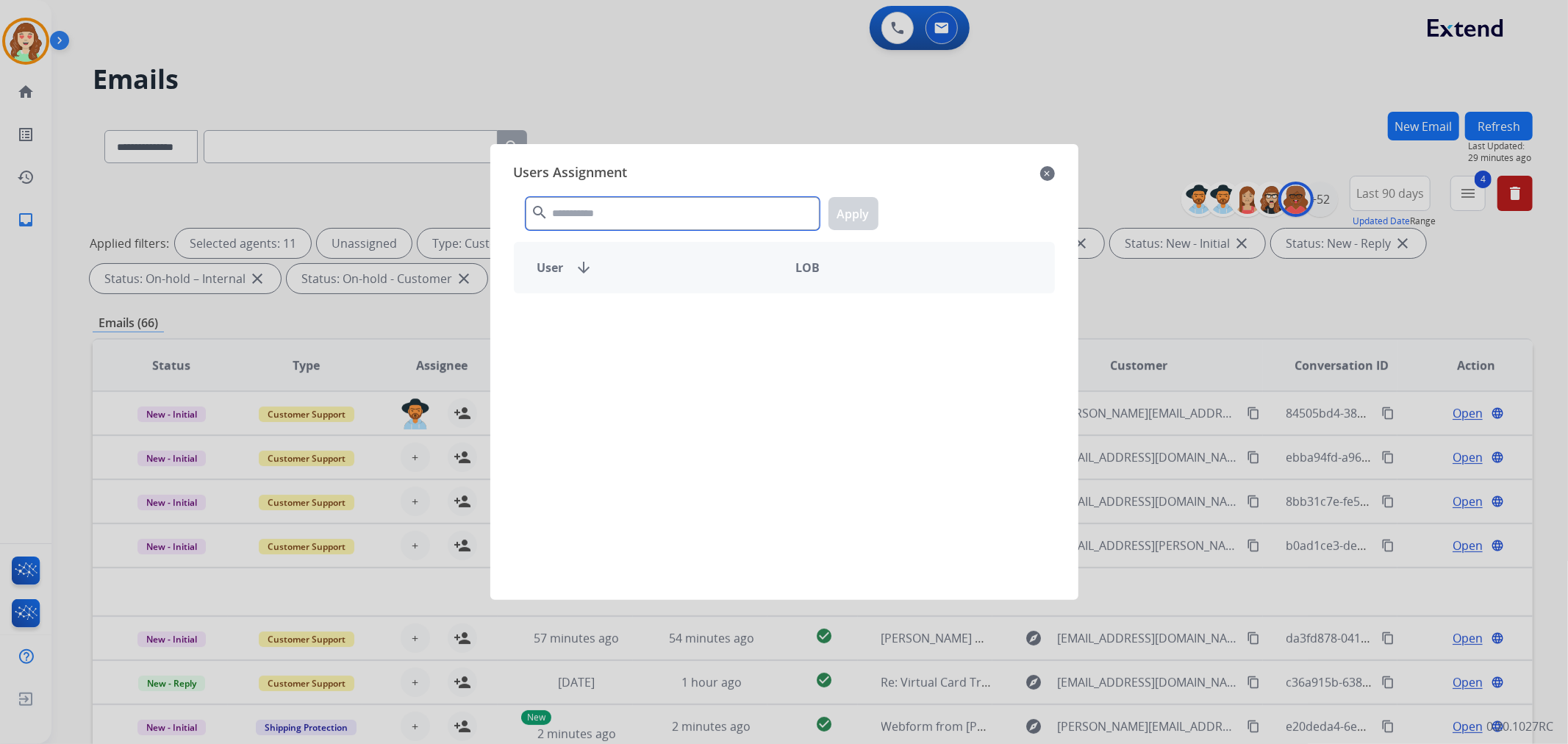
click at [586, 210] on input "text" at bounding box center [673, 212] width 294 height 33
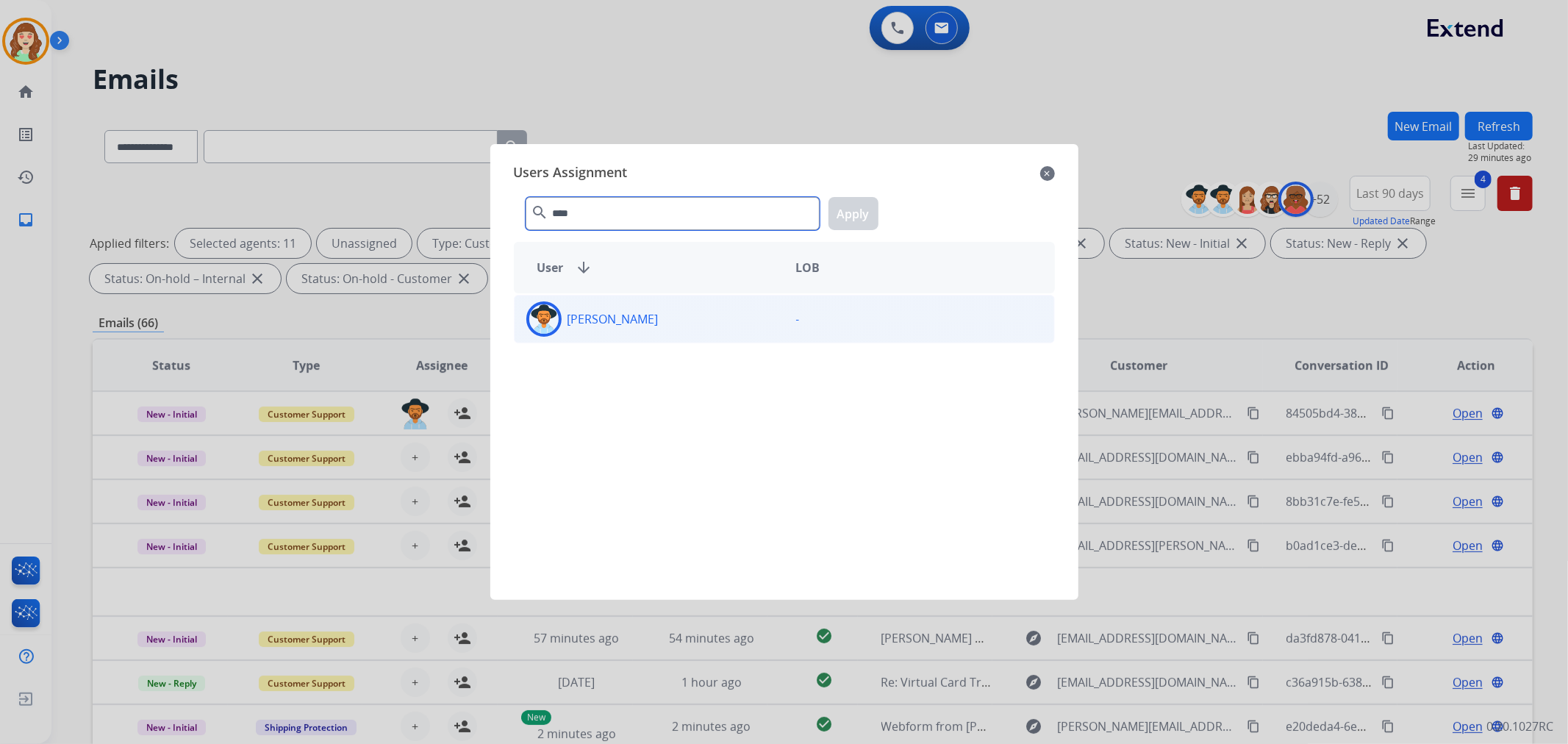
type input "****"
click at [625, 311] on p "[PERSON_NAME]" at bounding box center [613, 319] width 91 height 18
drag, startPoint x: 869, startPoint y: 214, endPoint x: 906, endPoint y: 204, distance: 38.3
click at [868, 214] on button "Apply" at bounding box center [854, 212] width 50 height 33
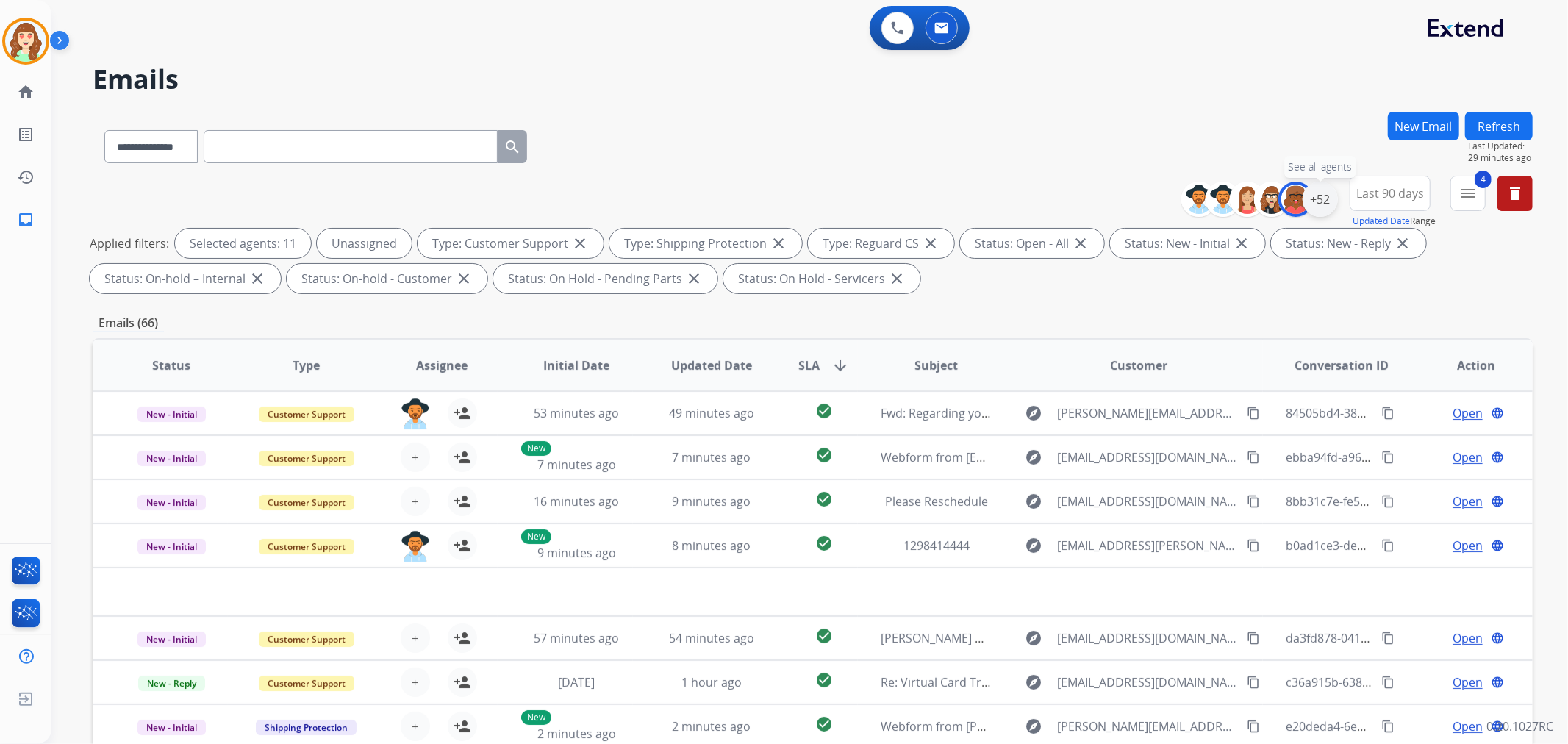
click at [1320, 200] on div "+52" at bounding box center [1320, 200] width 36 height 36
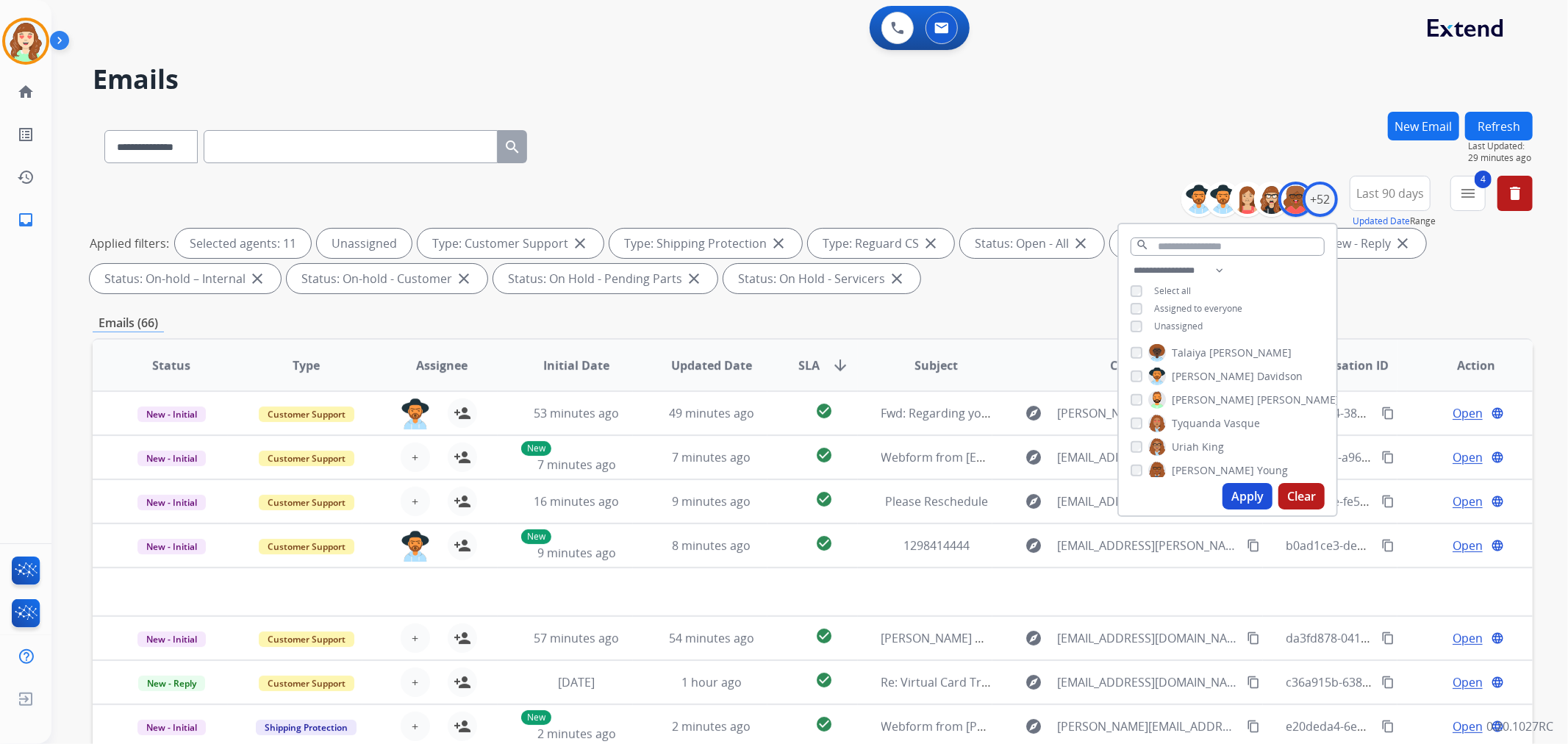
click at [1126, 371] on div "[PERSON_NAME] [PERSON_NAME] [PERSON_NAME] [PERSON_NAME] [PERSON_NAME] [PERSON_N…" at bounding box center [1227, 409] width 217 height 136
click at [1140, 394] on div "[PERSON_NAME]" at bounding box center [1234, 400] width 208 height 18
click at [1250, 498] on button "Apply" at bounding box center [1247, 496] width 50 height 27
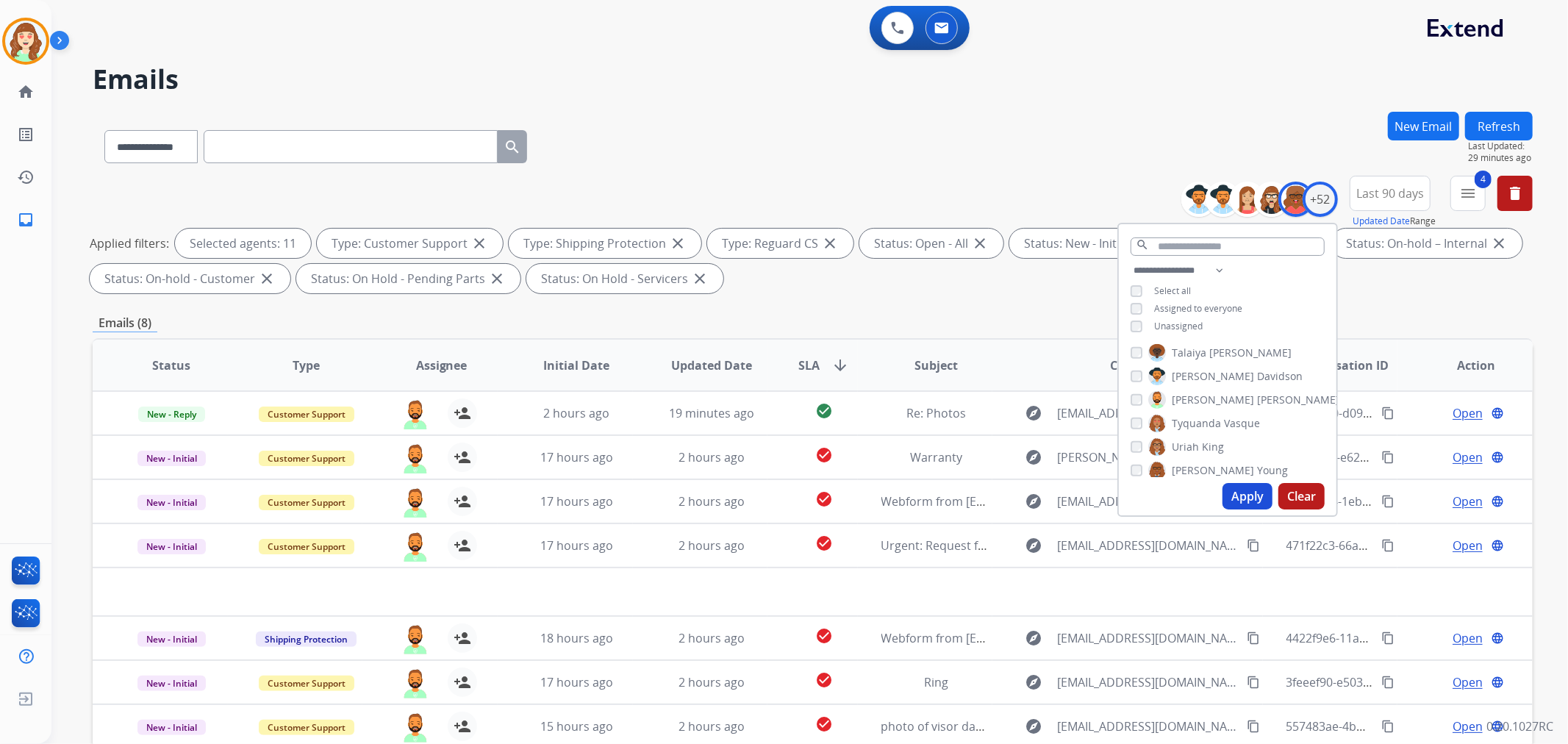
click at [1237, 496] on button "Apply" at bounding box center [1247, 496] width 50 height 27
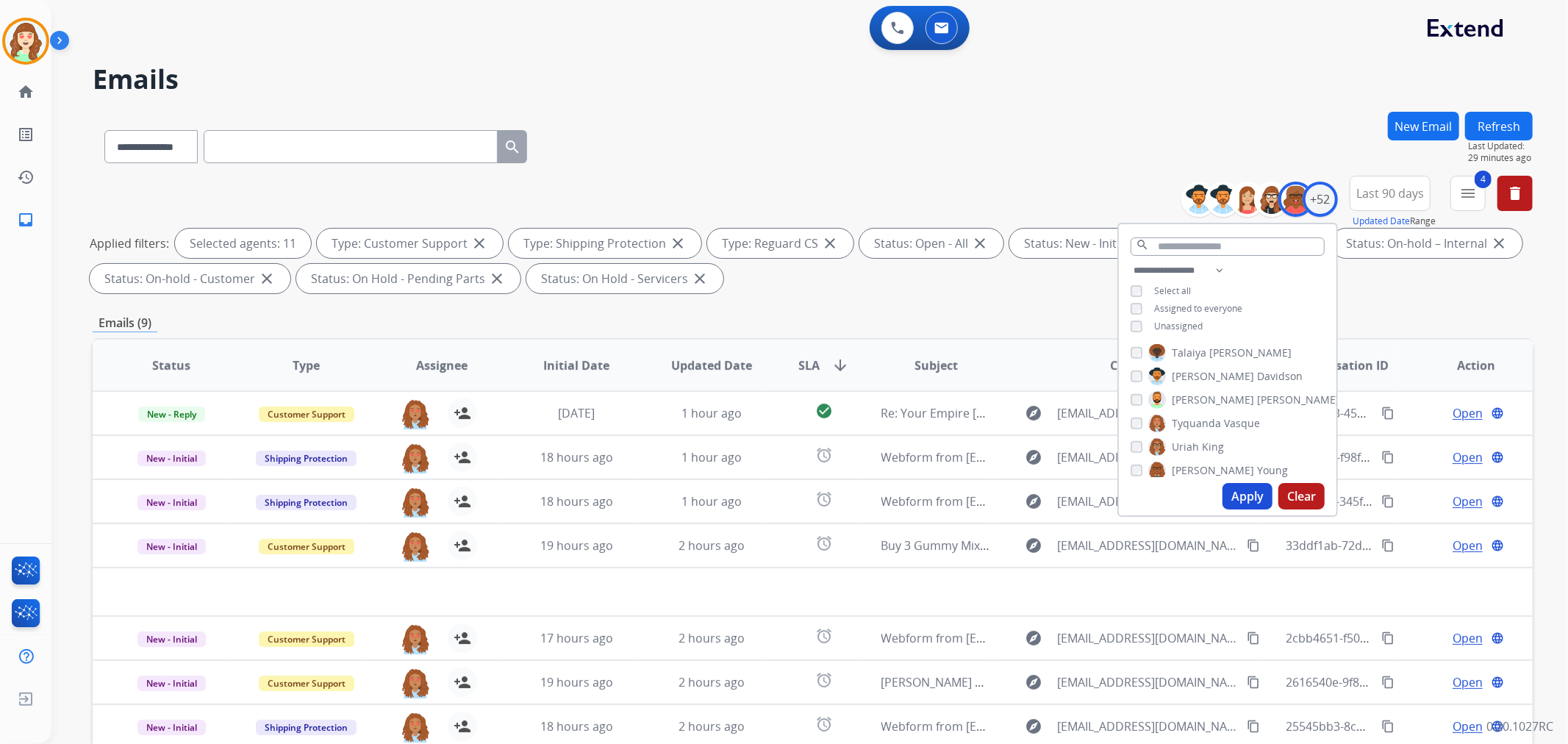
click at [1126, 445] on div "[PERSON_NAME] [PERSON_NAME] [PERSON_NAME] [PERSON_NAME] [PERSON_NAME] [PERSON_N…" at bounding box center [1227, 409] width 217 height 136
click at [1142, 444] on div "[PERSON_NAME]" at bounding box center [1177, 447] width 93 height 18
click at [1238, 487] on button "Apply" at bounding box center [1247, 496] width 50 height 27
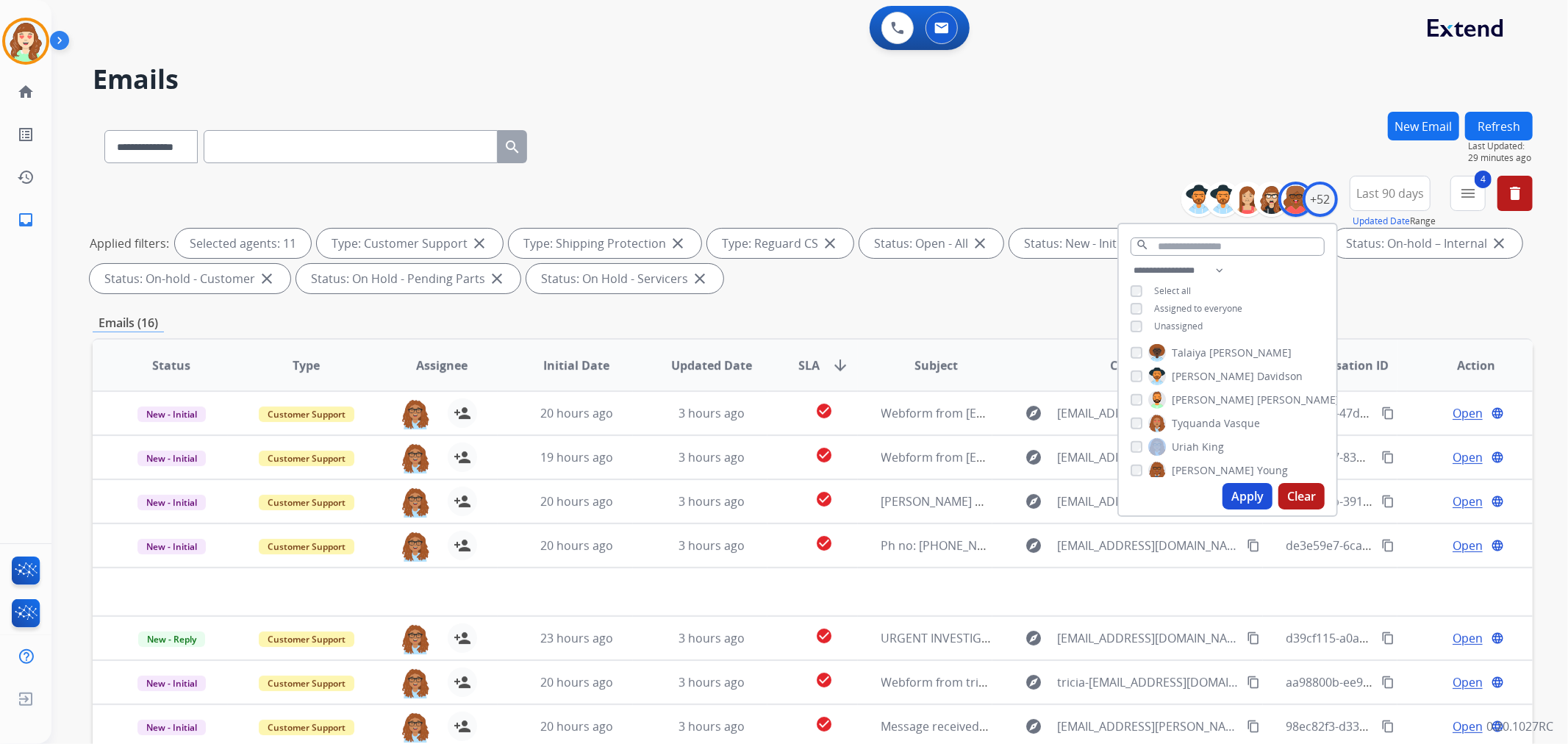
click at [1238, 491] on button "Apply" at bounding box center [1247, 496] width 50 height 27
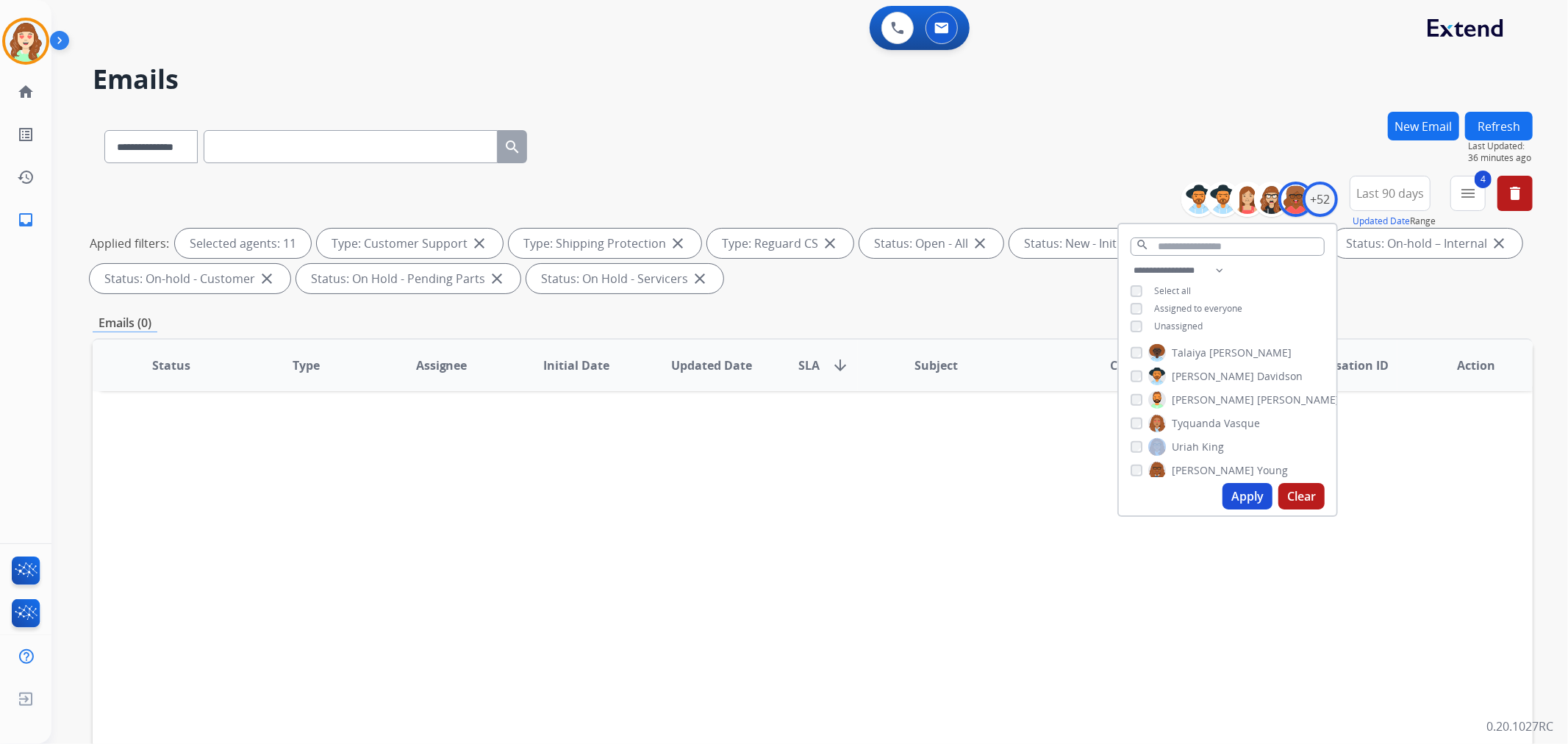
click at [1260, 505] on button "Apply" at bounding box center [1247, 496] width 50 height 27
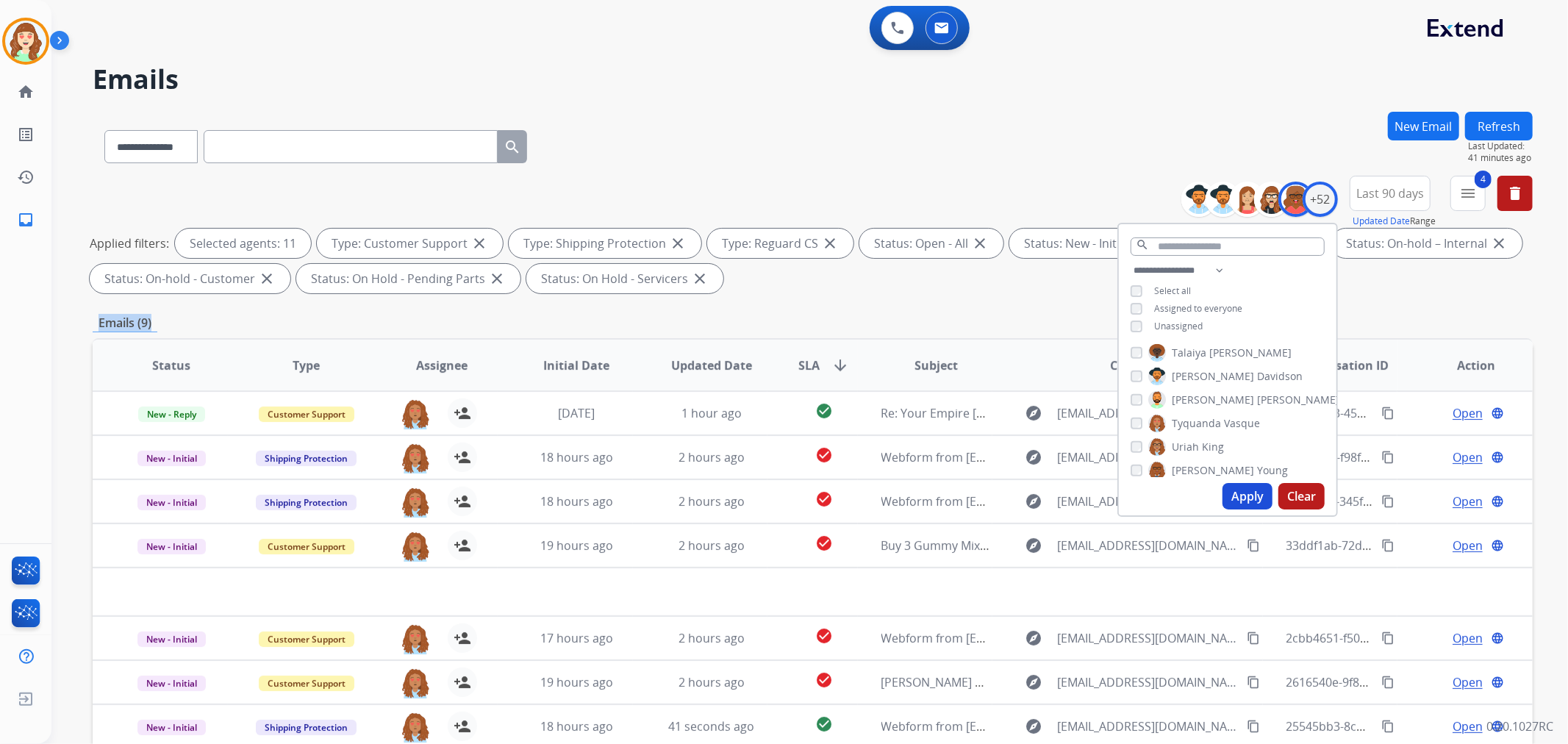
drag, startPoint x: 168, startPoint y: 335, endPoint x: 83, endPoint y: 325, distance: 85.6
click at [83, 325] on div "**********" at bounding box center [791, 425] width 1481 height 744
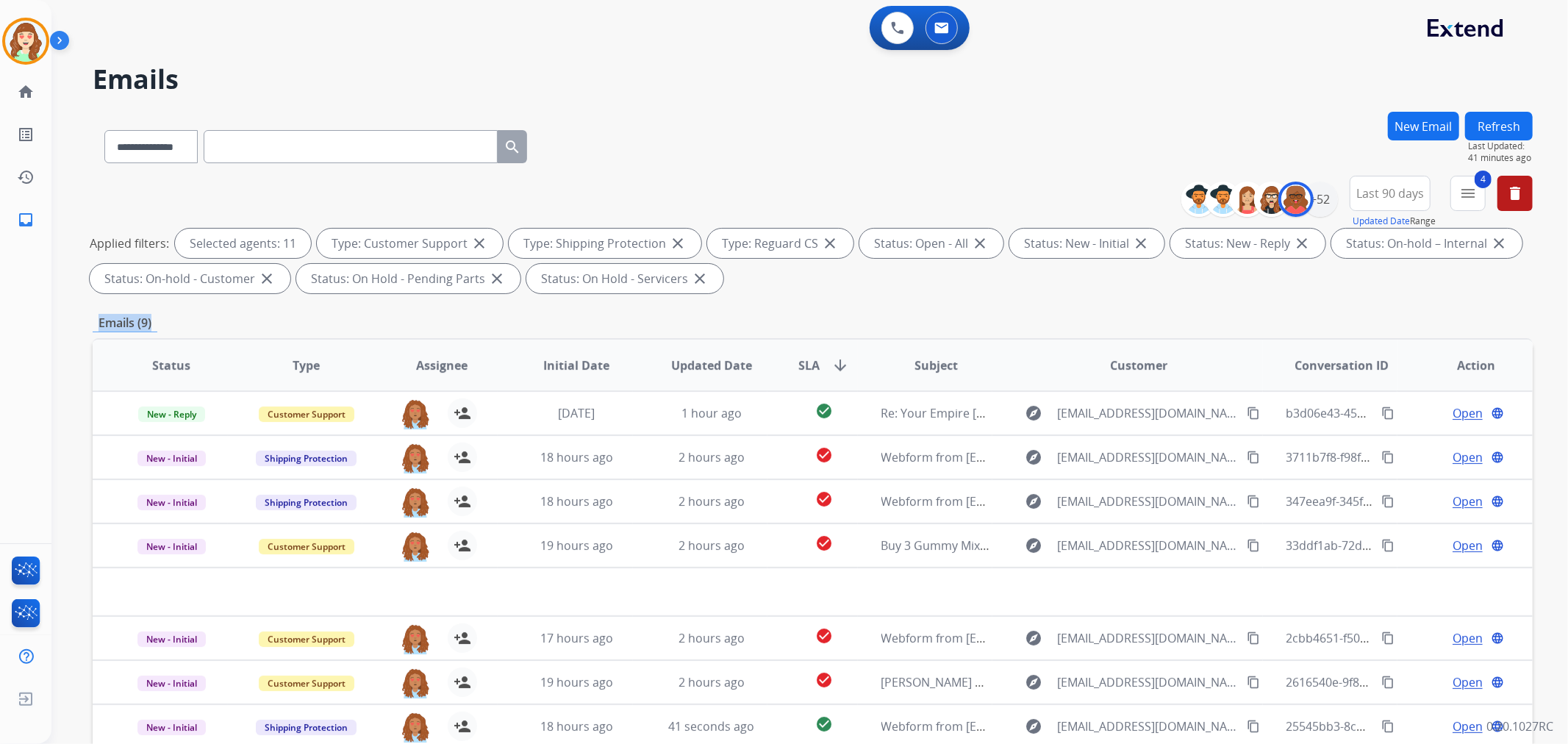
copy p "Emails (9)"
click at [197, 324] on div "Emails (9)" at bounding box center [813, 323] width 1441 height 19
drag, startPoint x: 159, startPoint y: 323, endPoint x: 93, endPoint y: 323, distance: 66.0
click at [93, 323] on div "Emails (9)" at bounding box center [813, 323] width 1441 height 19
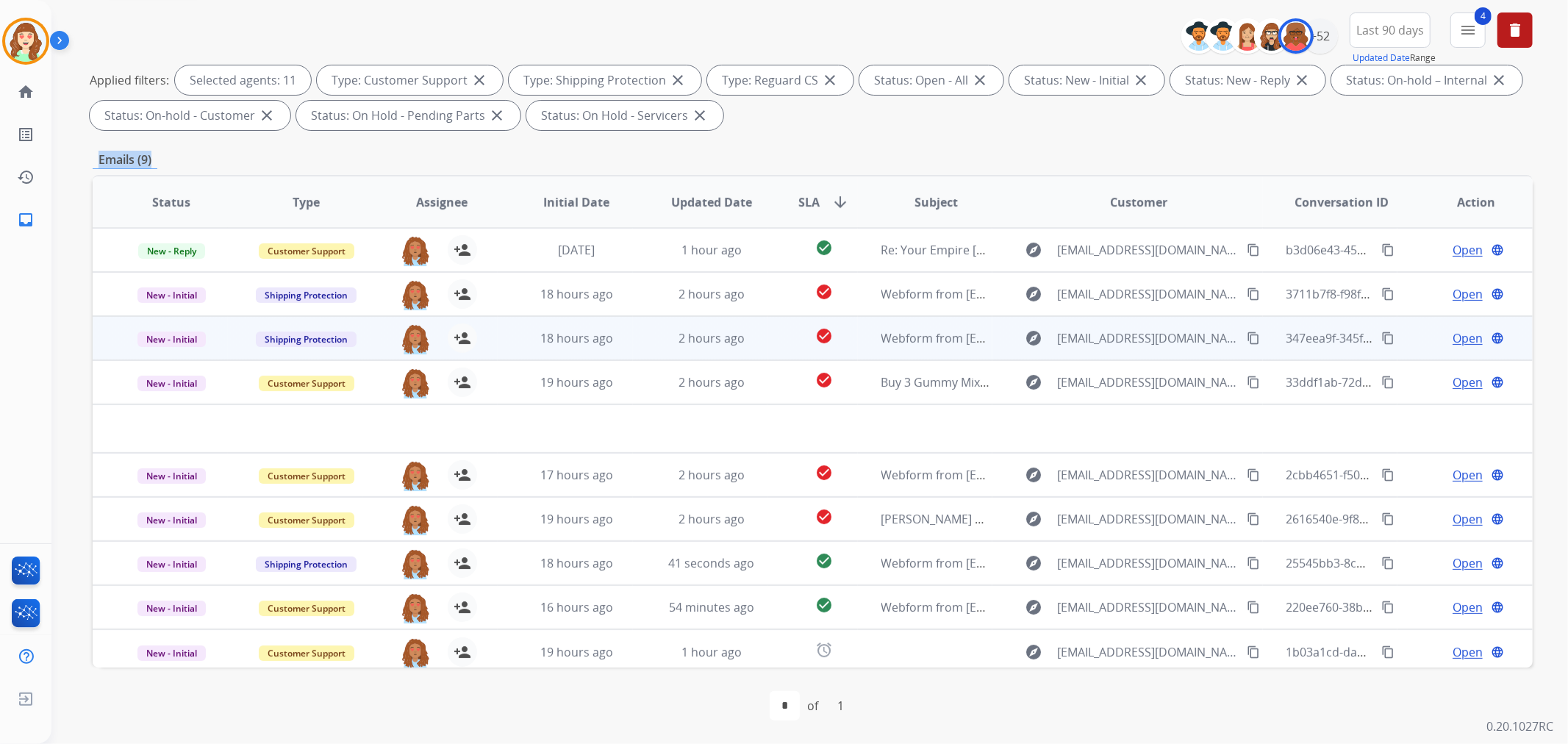
scroll to position [0, 0]
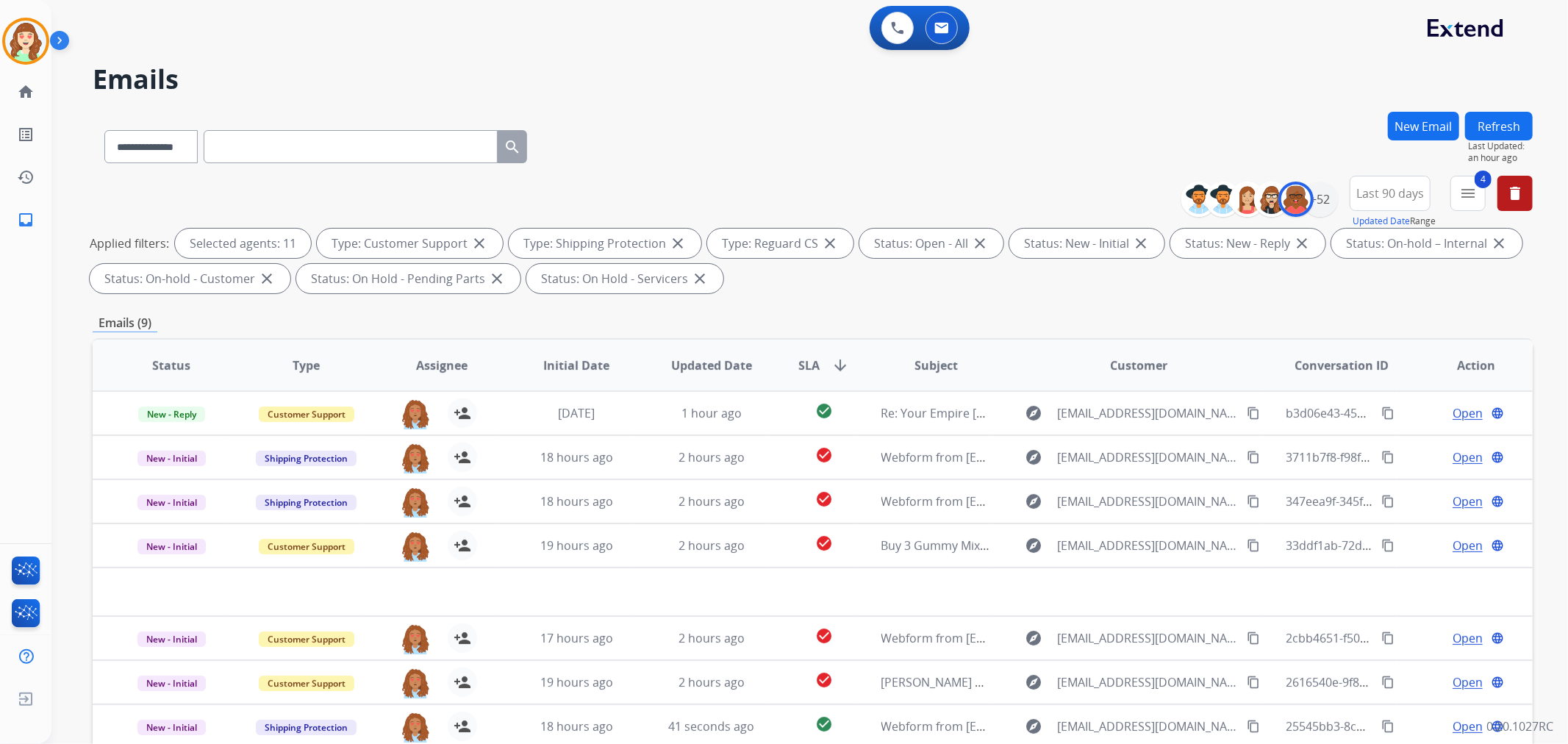
click at [246, 153] on input "text" at bounding box center [351, 146] width 294 height 33
paste input "**********"
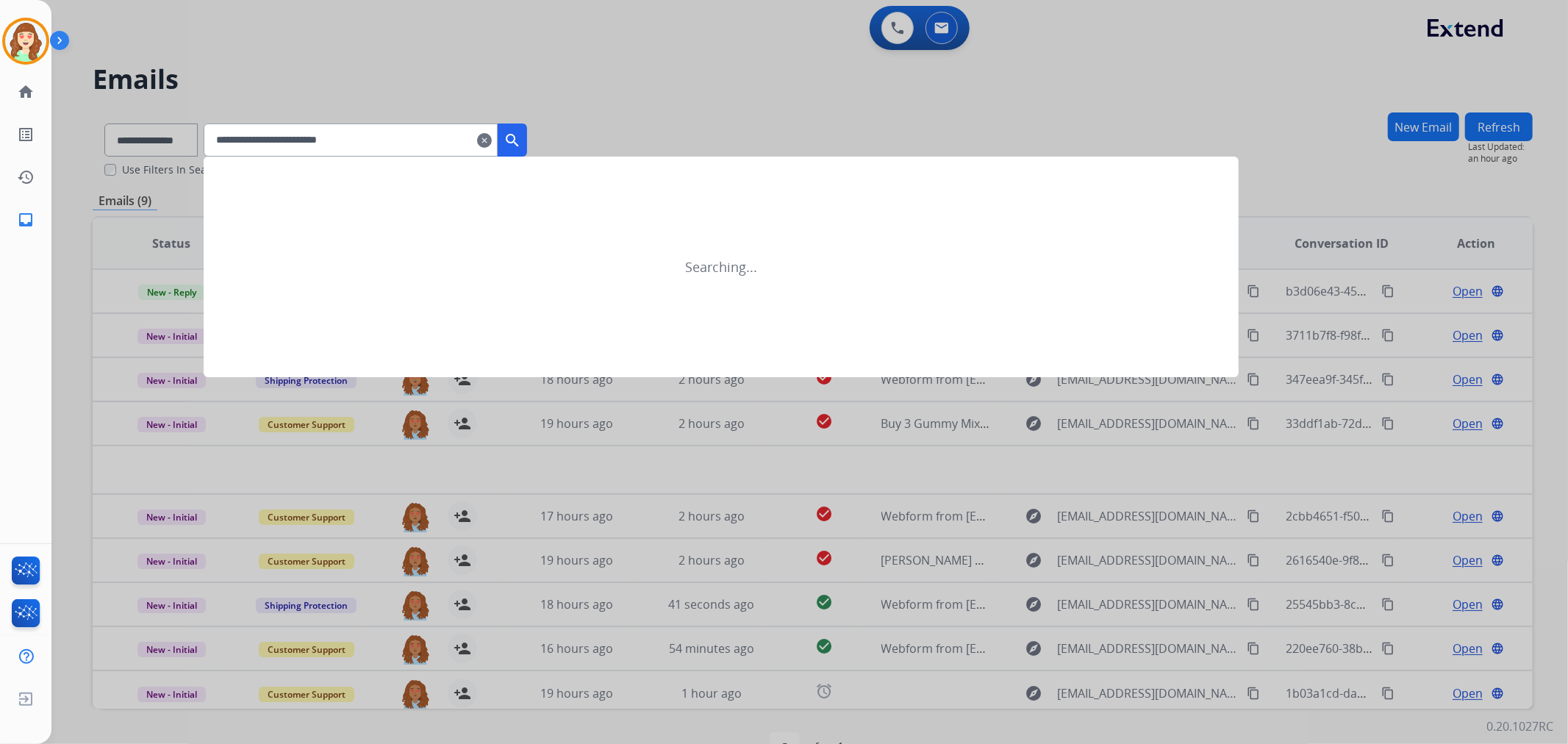
type input "**********"
click at [162, 142] on div at bounding box center [784, 372] width 1568 height 744
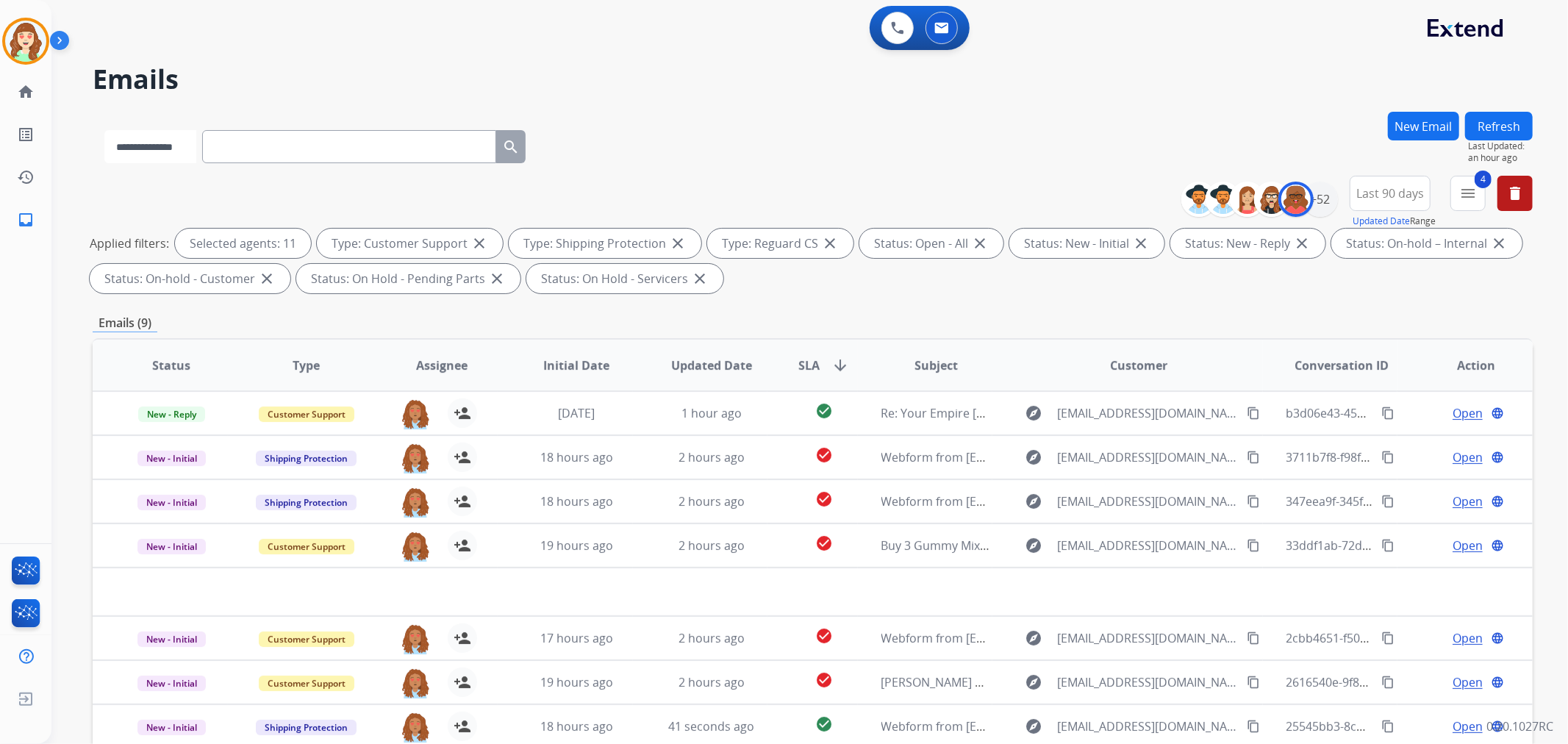
click at [180, 145] on select "**********" at bounding box center [150, 146] width 92 height 33
select select "**********"
click at [105, 130] on select "**********" at bounding box center [150, 146] width 92 height 33
paste input "**********"
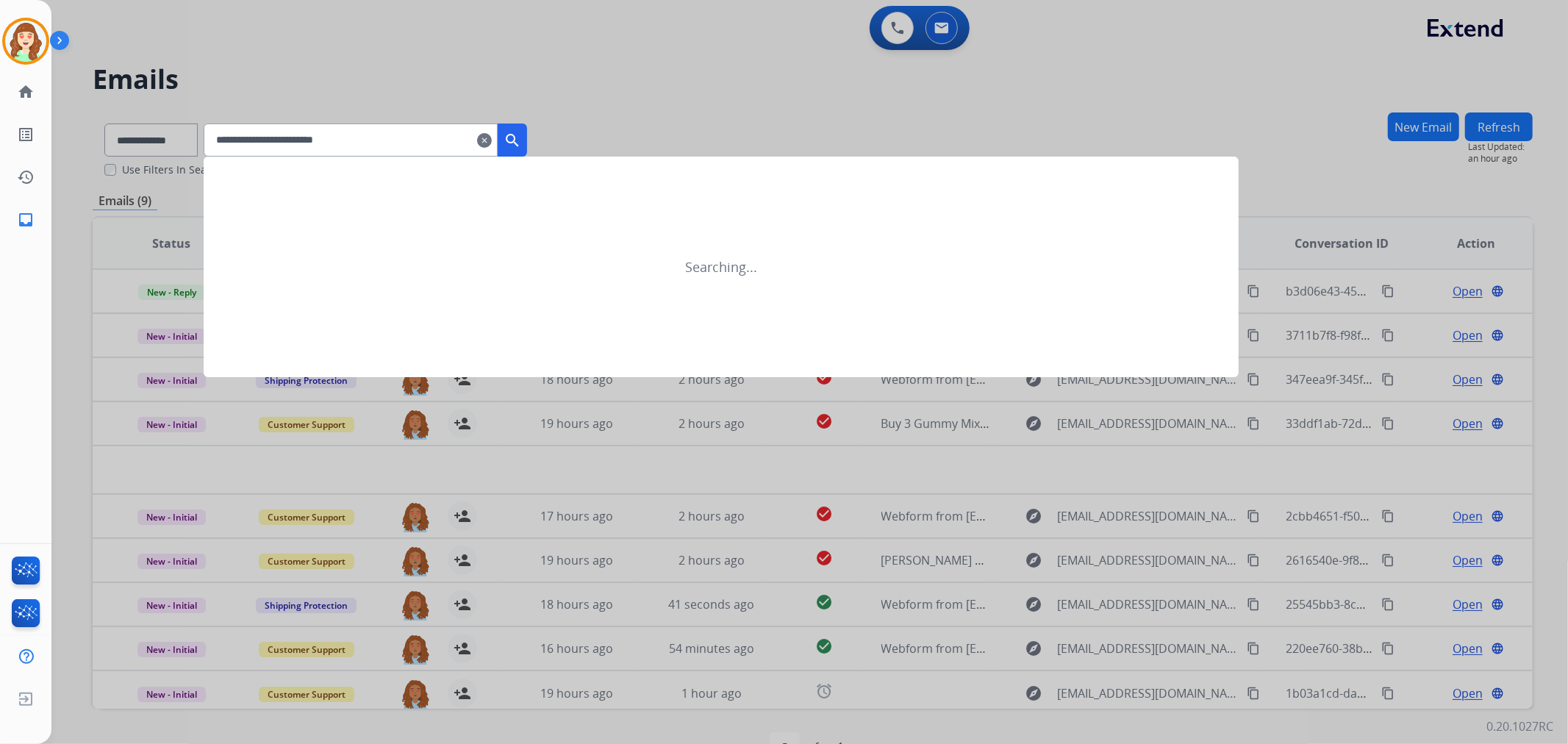
type input "**********"
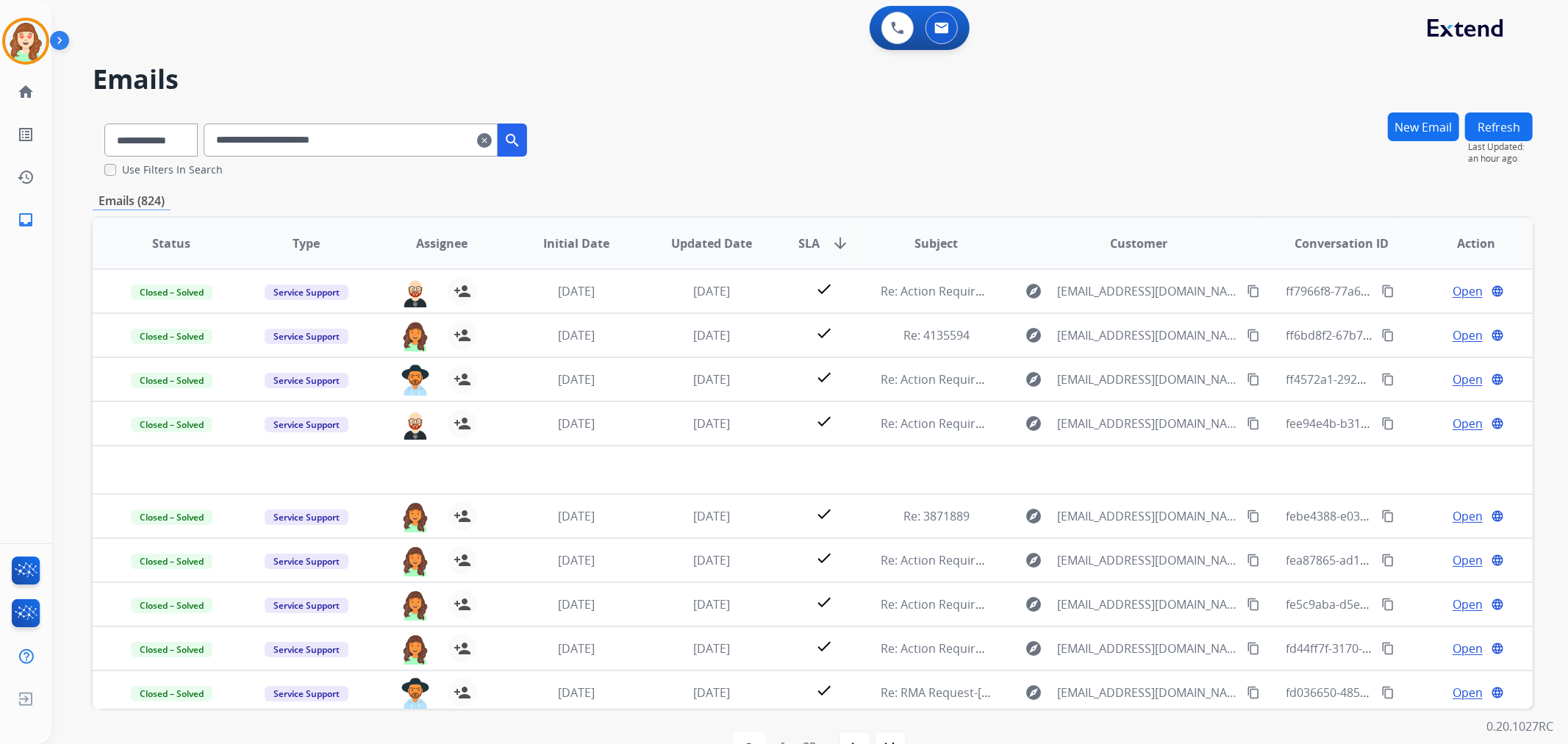
click at [822, 238] on span "SLA arrow_downward" at bounding box center [823, 243] width 50 height 18
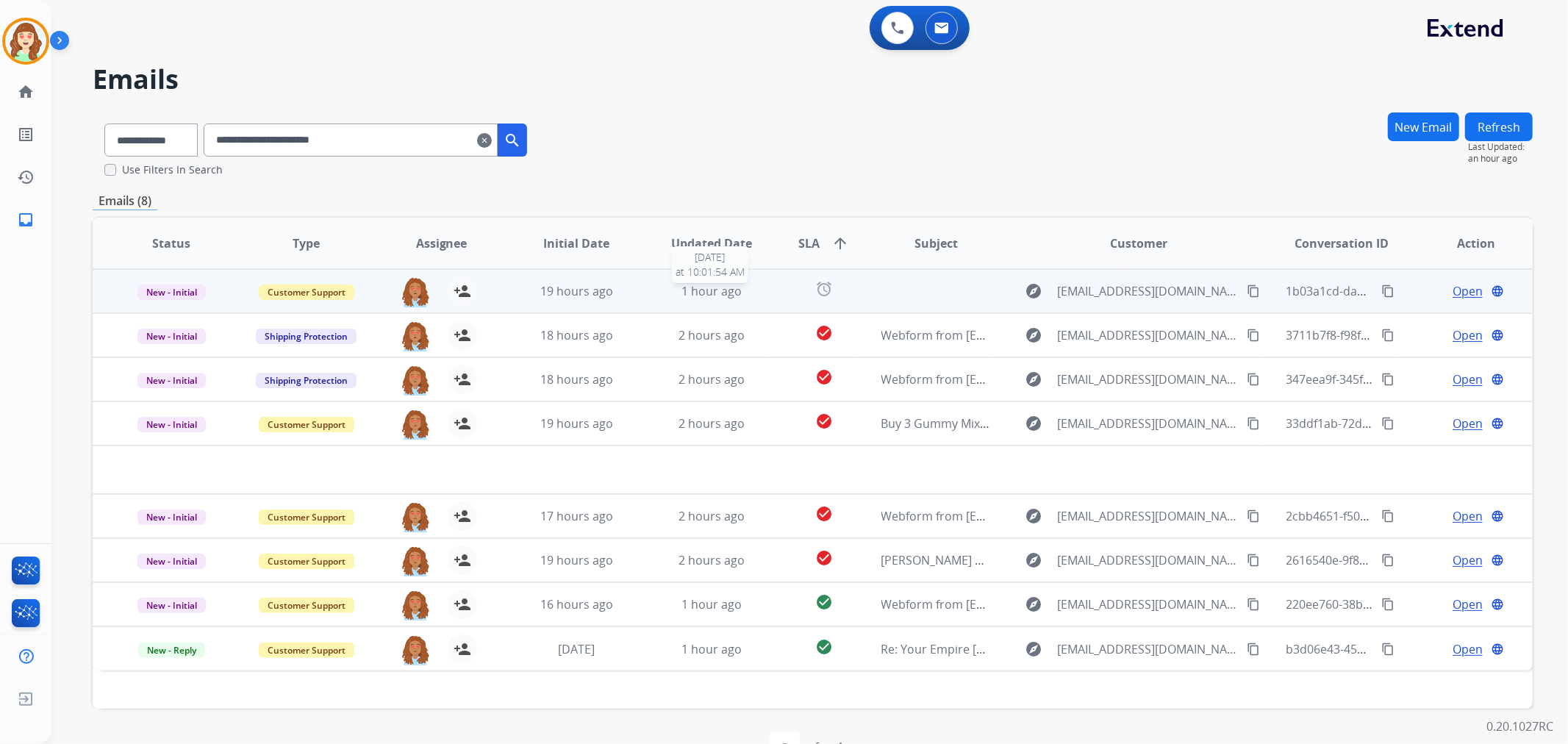
click at [719, 288] on span "1 hour ago" at bounding box center [711, 290] width 60 height 16
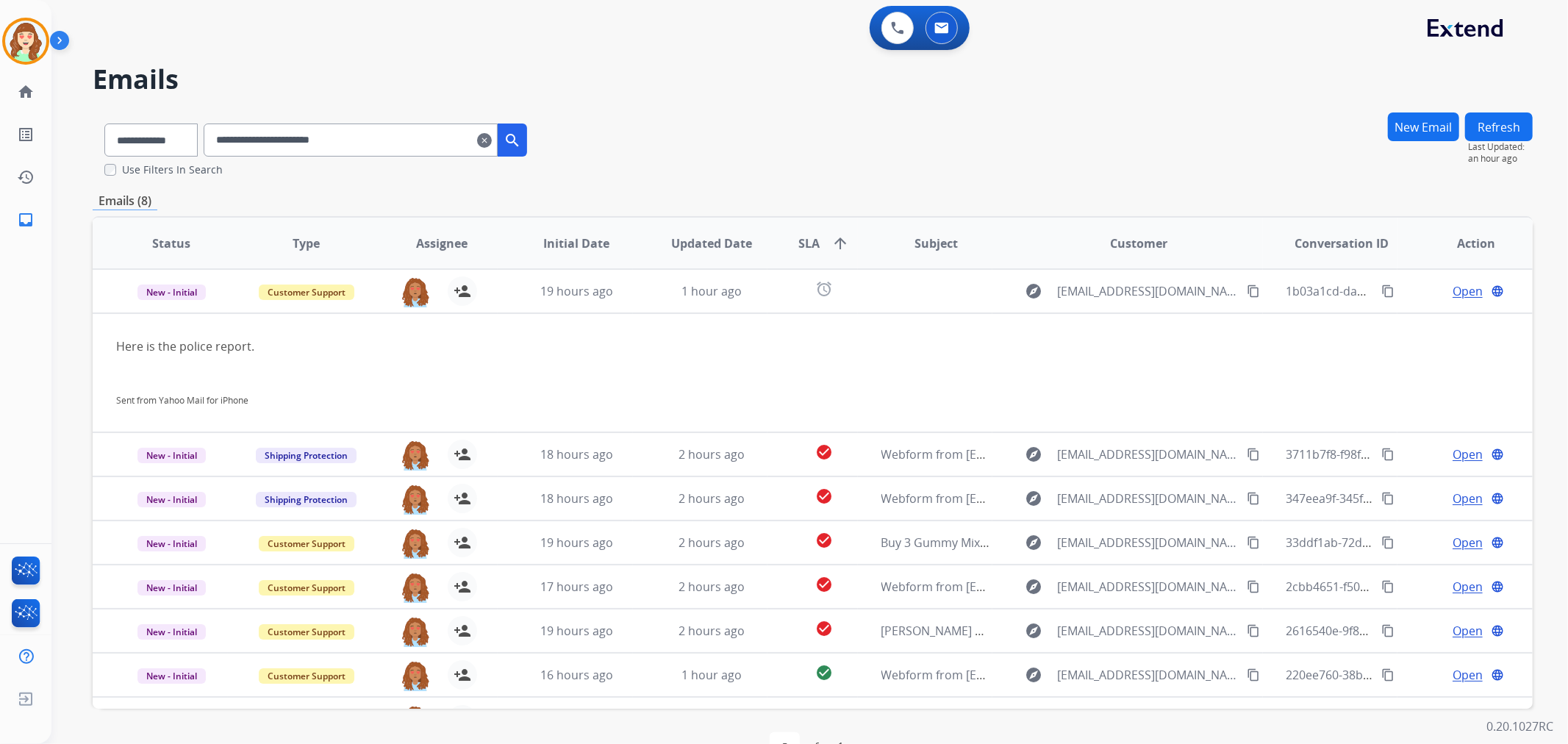
drag, startPoint x: 497, startPoint y: 140, endPoint x: 541, endPoint y: 130, distance: 45.1
click at [527, 125] on div "**********" at bounding box center [365, 139] width 323 height 33
click at [522, 136] on mat-icon "search" at bounding box center [513, 140] width 18 height 18
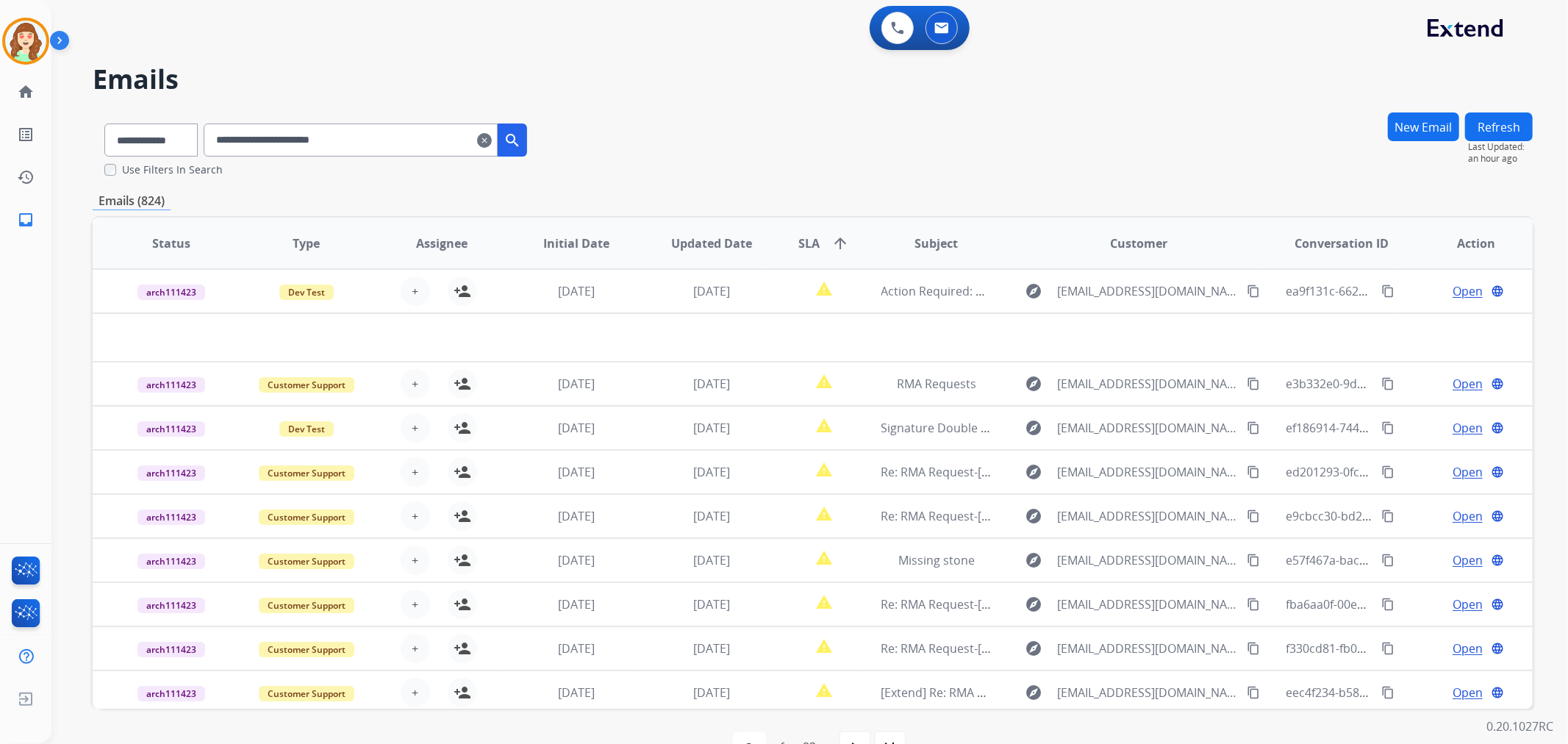
click at [239, 143] on input "**********" at bounding box center [351, 139] width 294 height 33
click at [492, 139] on mat-icon "clear" at bounding box center [484, 140] width 15 height 18
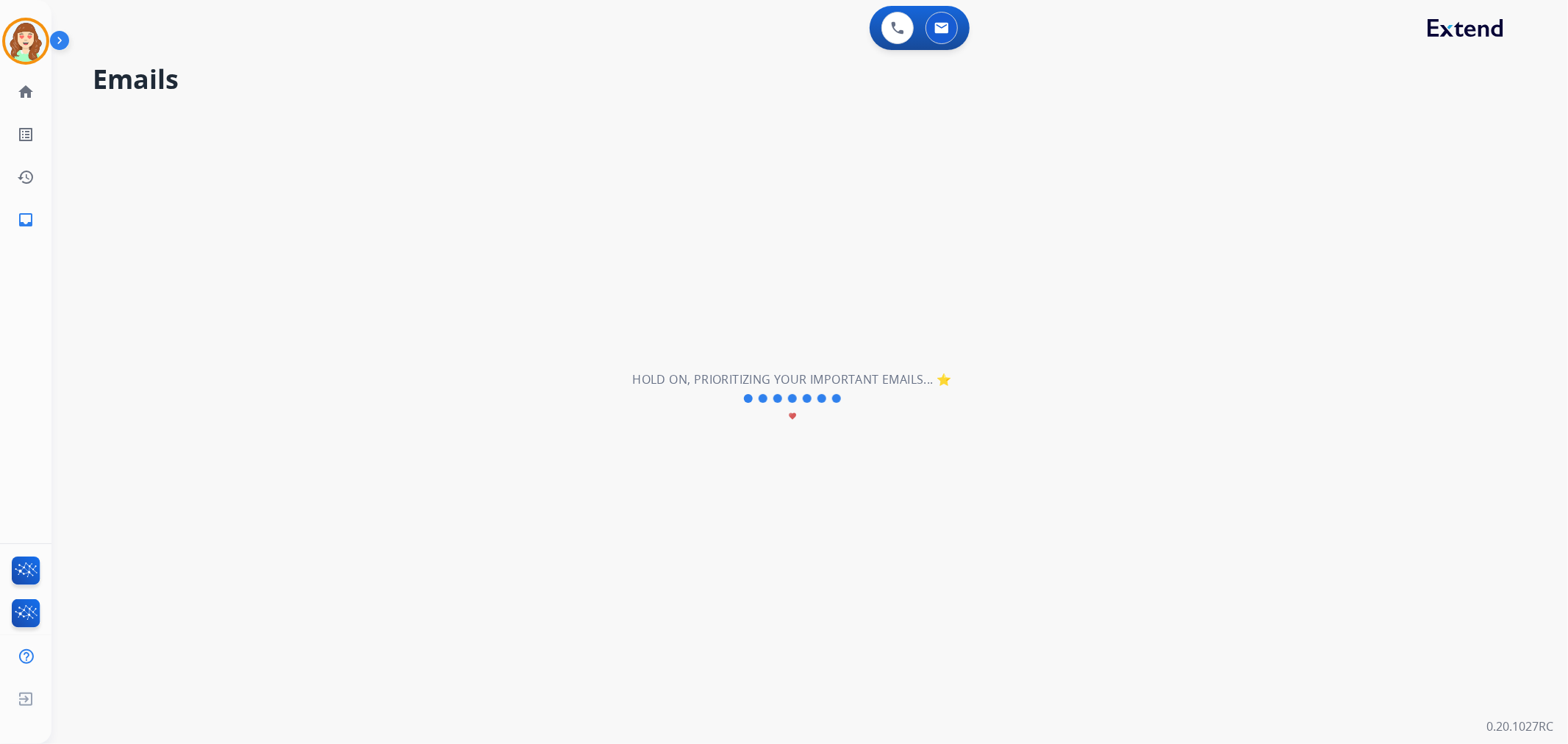
select select "**********"
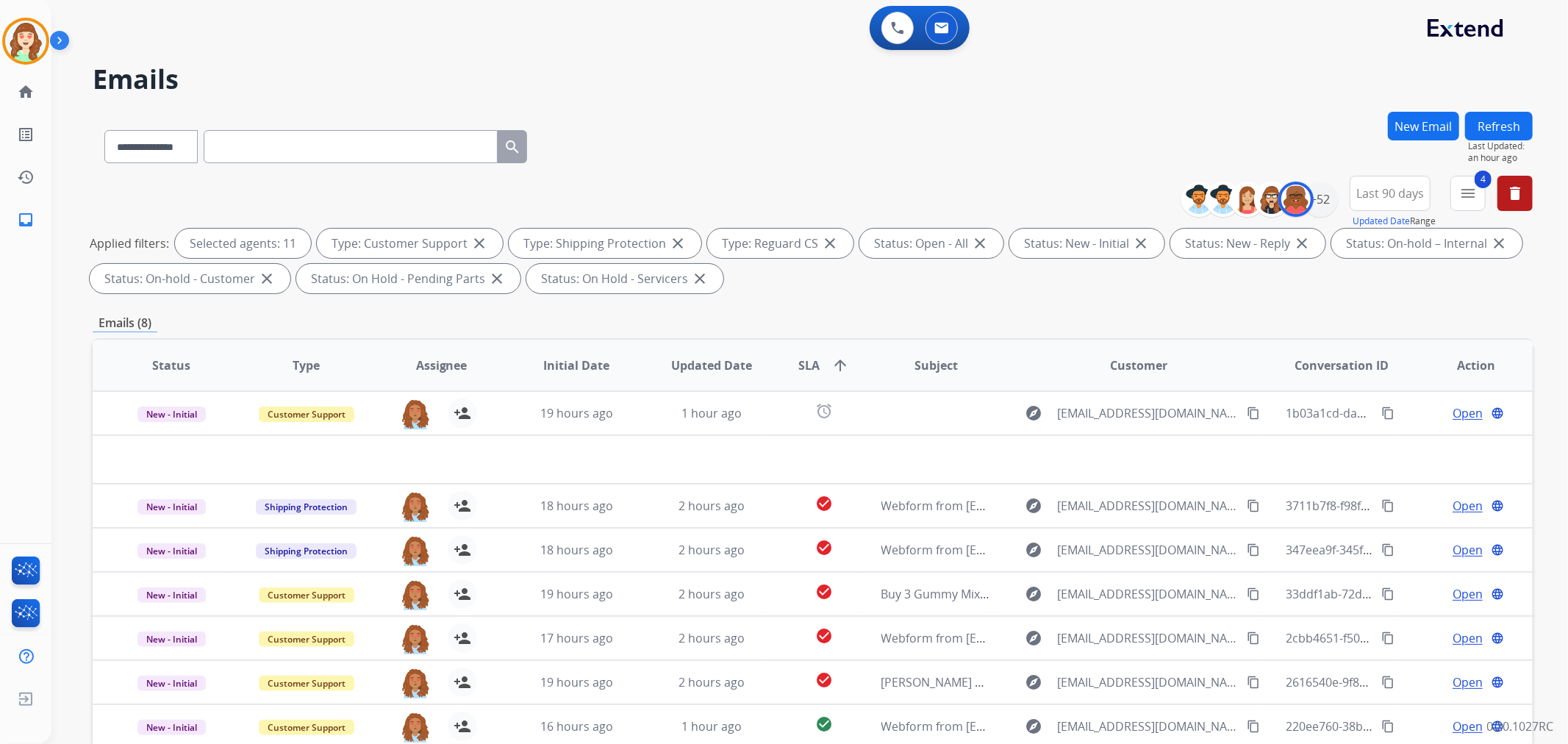
paste input "**********"
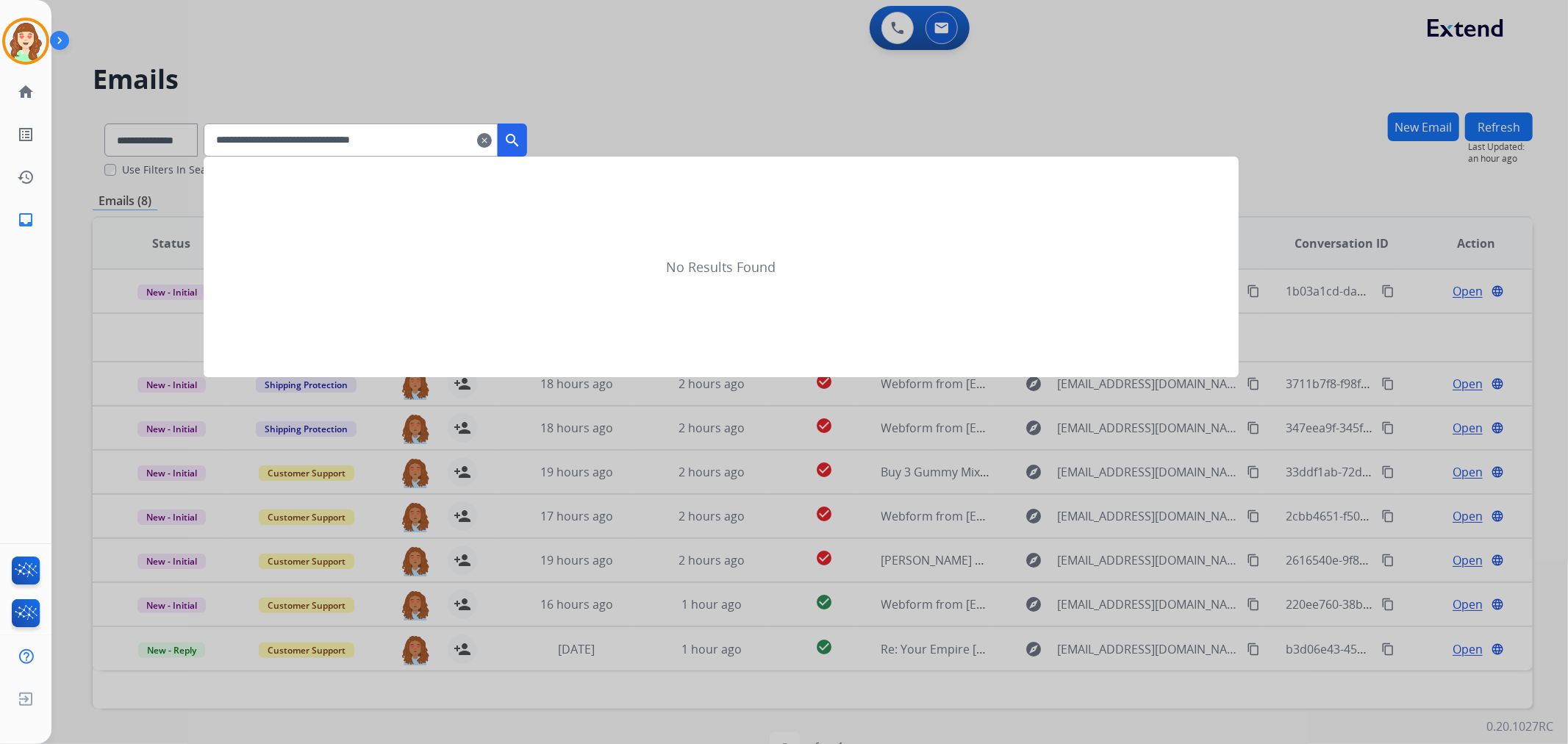
type input "**********"
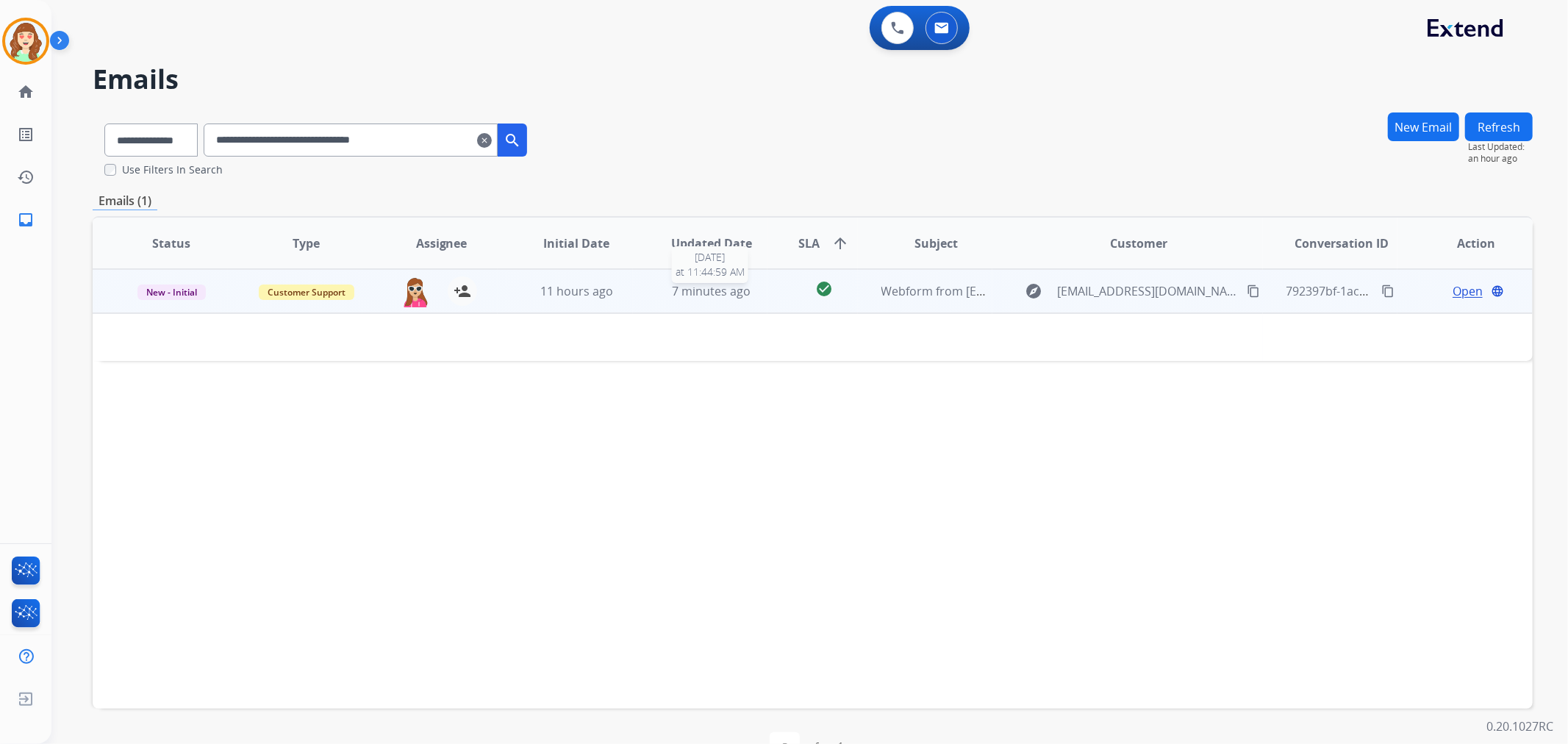
click at [711, 287] on span "7 minutes ago" at bounding box center [711, 290] width 79 height 16
click at [1464, 291] on span "Open" at bounding box center [1467, 291] width 31 height 18
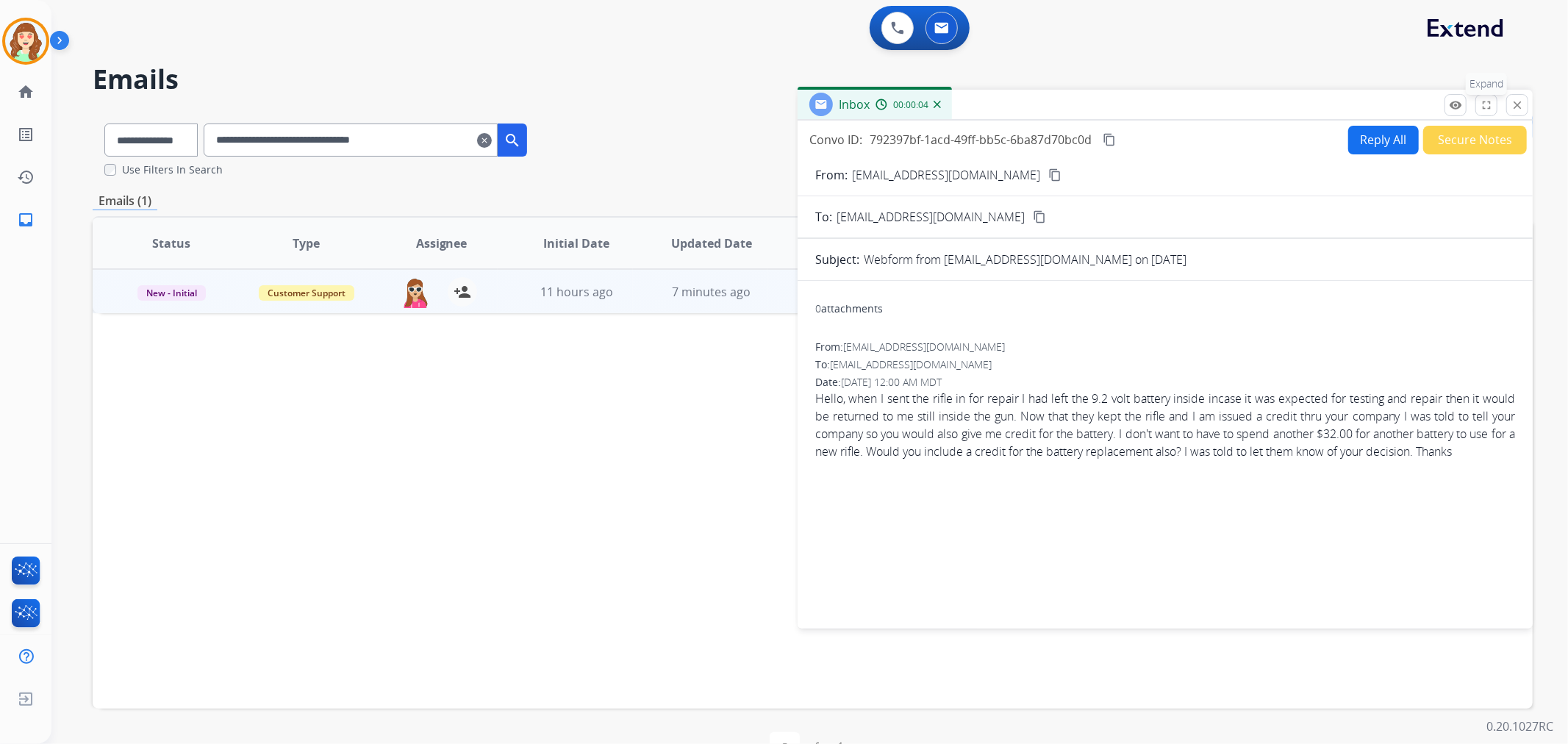
click at [1482, 104] on mat-icon "fullscreen" at bounding box center [1486, 105] width 13 height 13
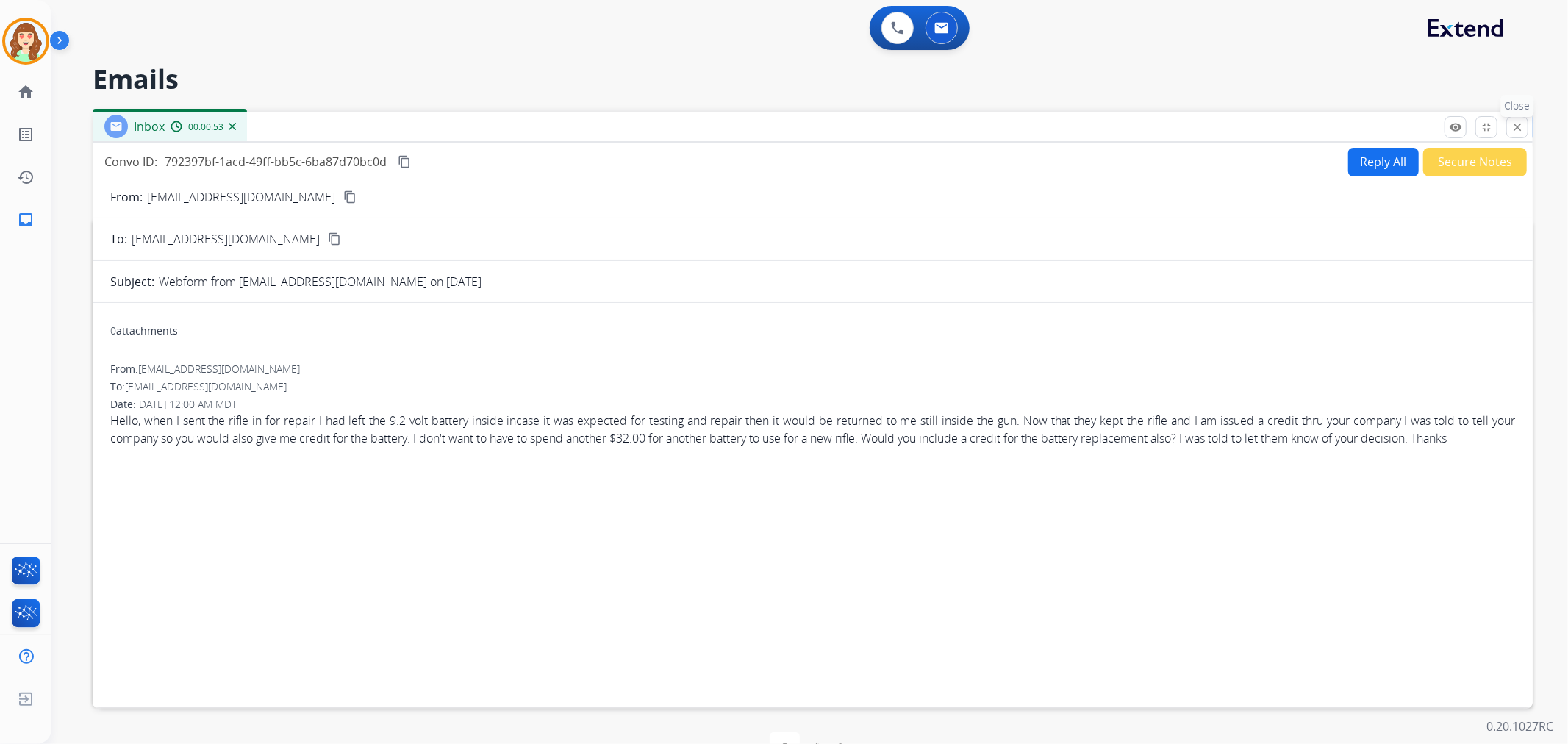
click at [1516, 127] on mat-icon "close" at bounding box center [1517, 126] width 13 height 13
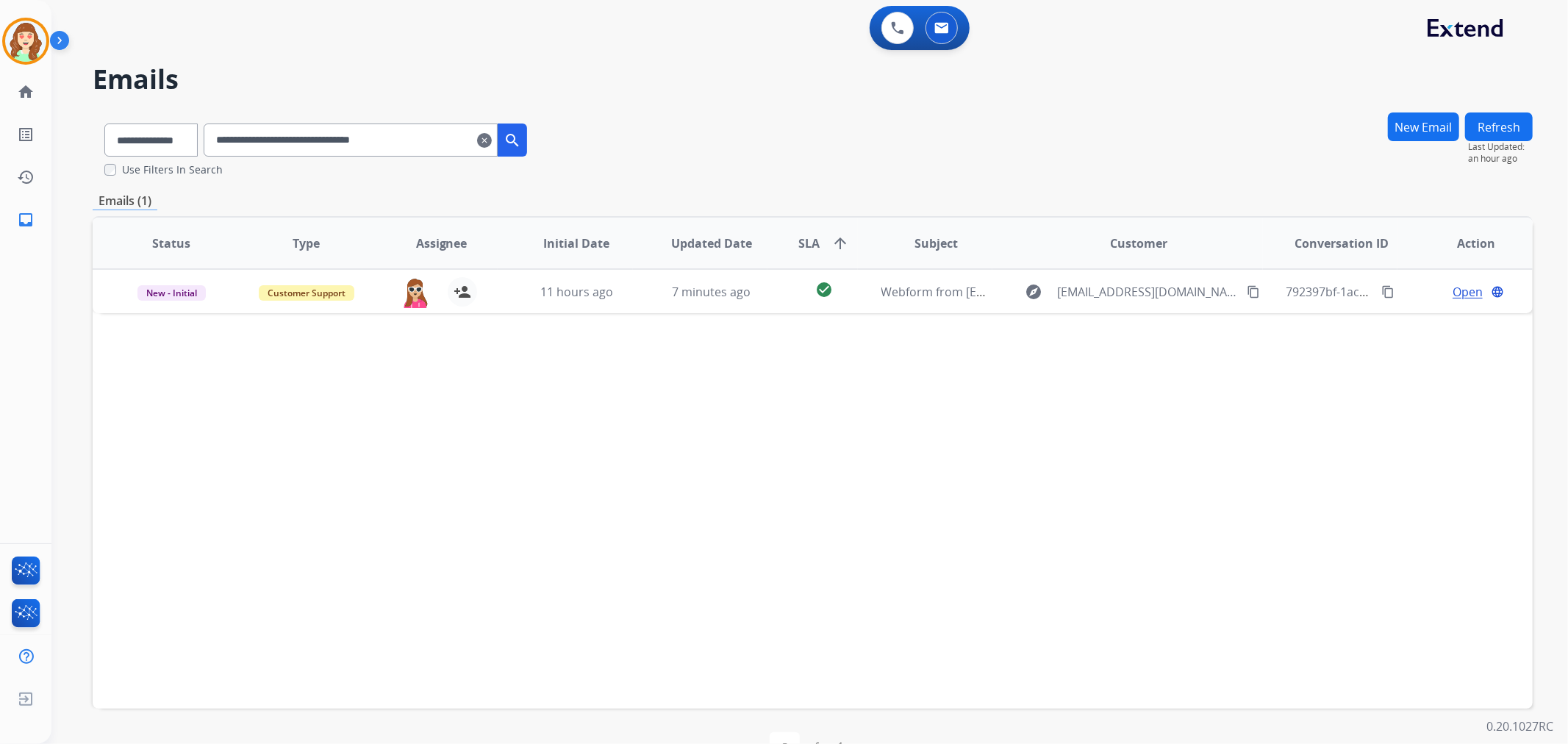
drag, startPoint x: 504, startPoint y: 138, endPoint x: 287, endPoint y: 140, distance: 217.0
click at [492, 138] on mat-icon "clear" at bounding box center [484, 140] width 15 height 18
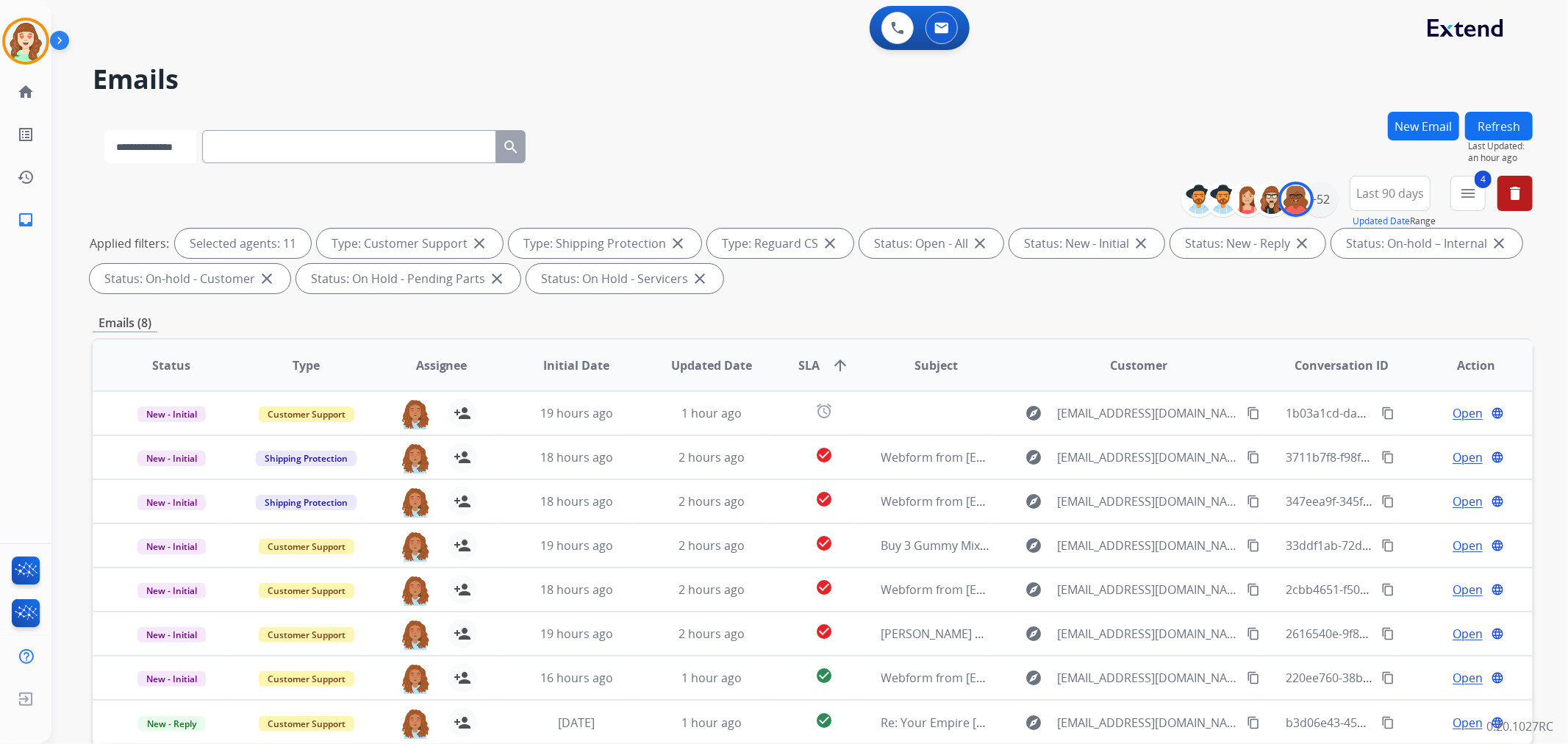
drag, startPoint x: 158, startPoint y: 145, endPoint x: 162, endPoint y: 157, distance: 12.6
click at [158, 145] on select "**********" at bounding box center [150, 146] width 92 height 33
select select "**********"
click at [105, 130] on select "**********" at bounding box center [150, 146] width 92 height 33
paste input "**********"
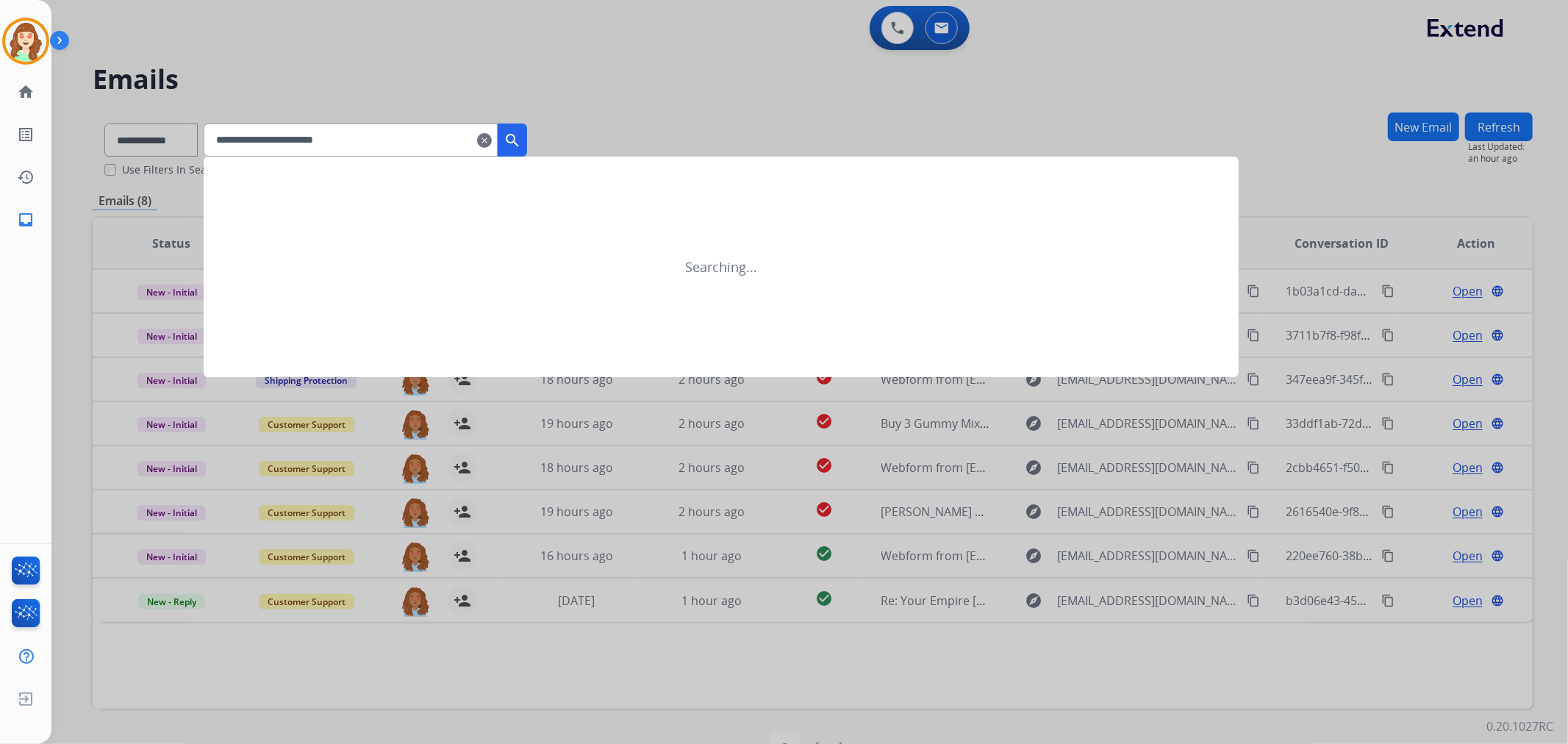
type input "**********"
click at [522, 136] on mat-icon "search" at bounding box center [513, 140] width 18 height 18
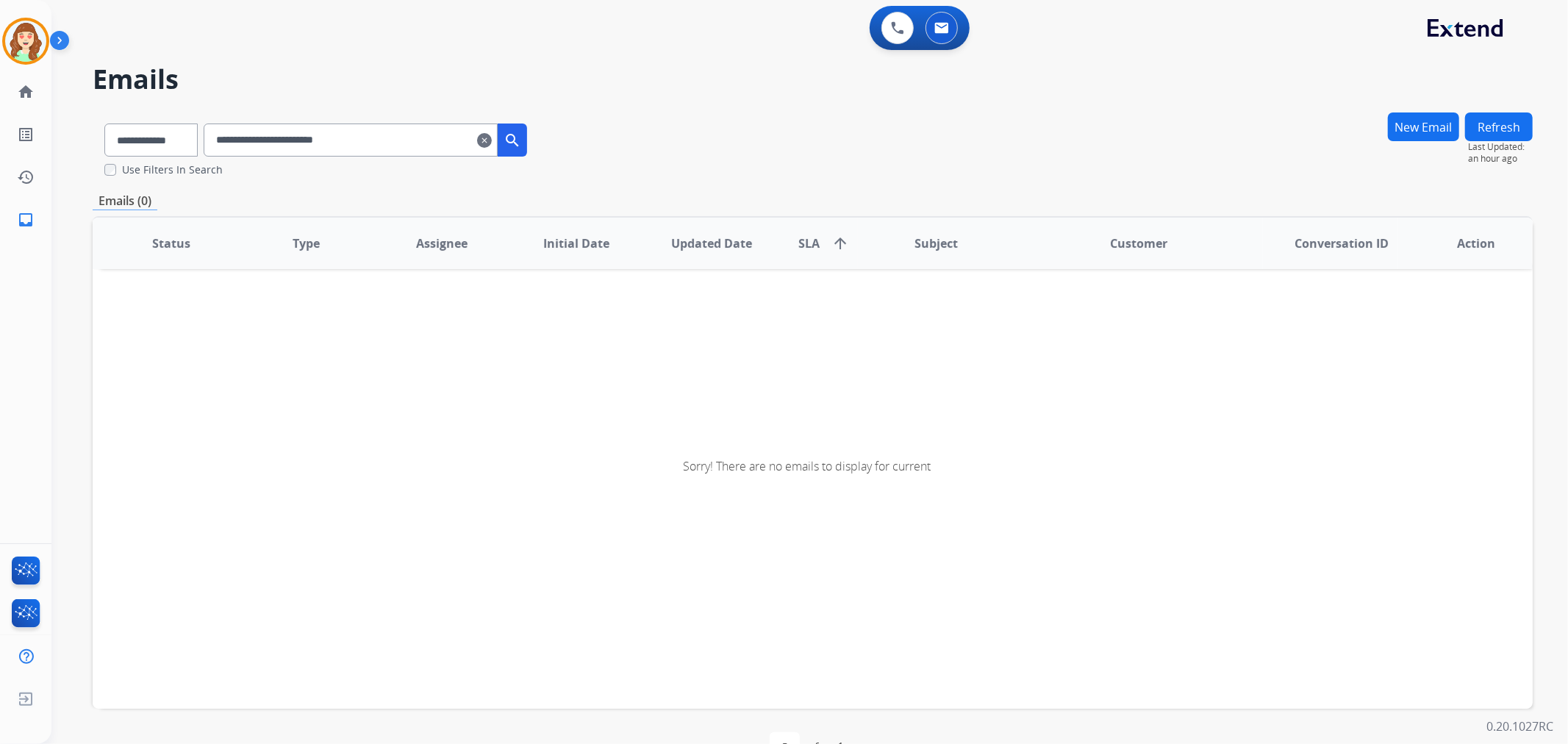
click at [237, 144] on input "**********" at bounding box center [351, 139] width 294 height 33
click at [538, 142] on div "**********" at bounding box center [316, 136] width 447 height 50
click at [527, 142] on button "search" at bounding box center [513, 139] width 30 height 33
drag, startPoint x: 421, startPoint y: 136, endPoint x: 173, endPoint y: 150, distance: 248.4
click at [173, 150] on div "**********" at bounding box center [316, 136] width 447 height 50
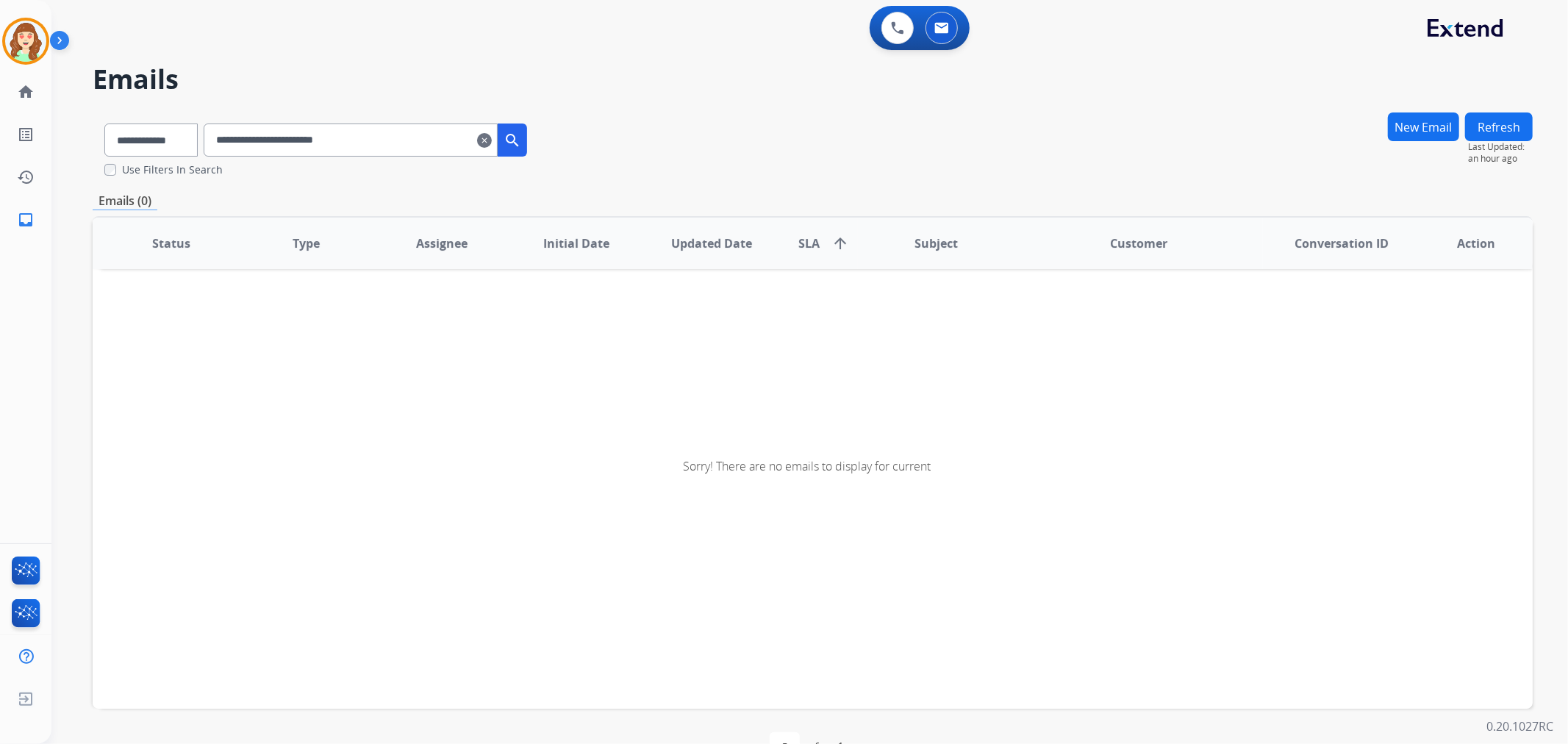
drag, startPoint x: 500, startPoint y: 144, endPoint x: 489, endPoint y: 143, distance: 11.0
click at [492, 143] on mat-icon "clear" at bounding box center [484, 140] width 15 height 18
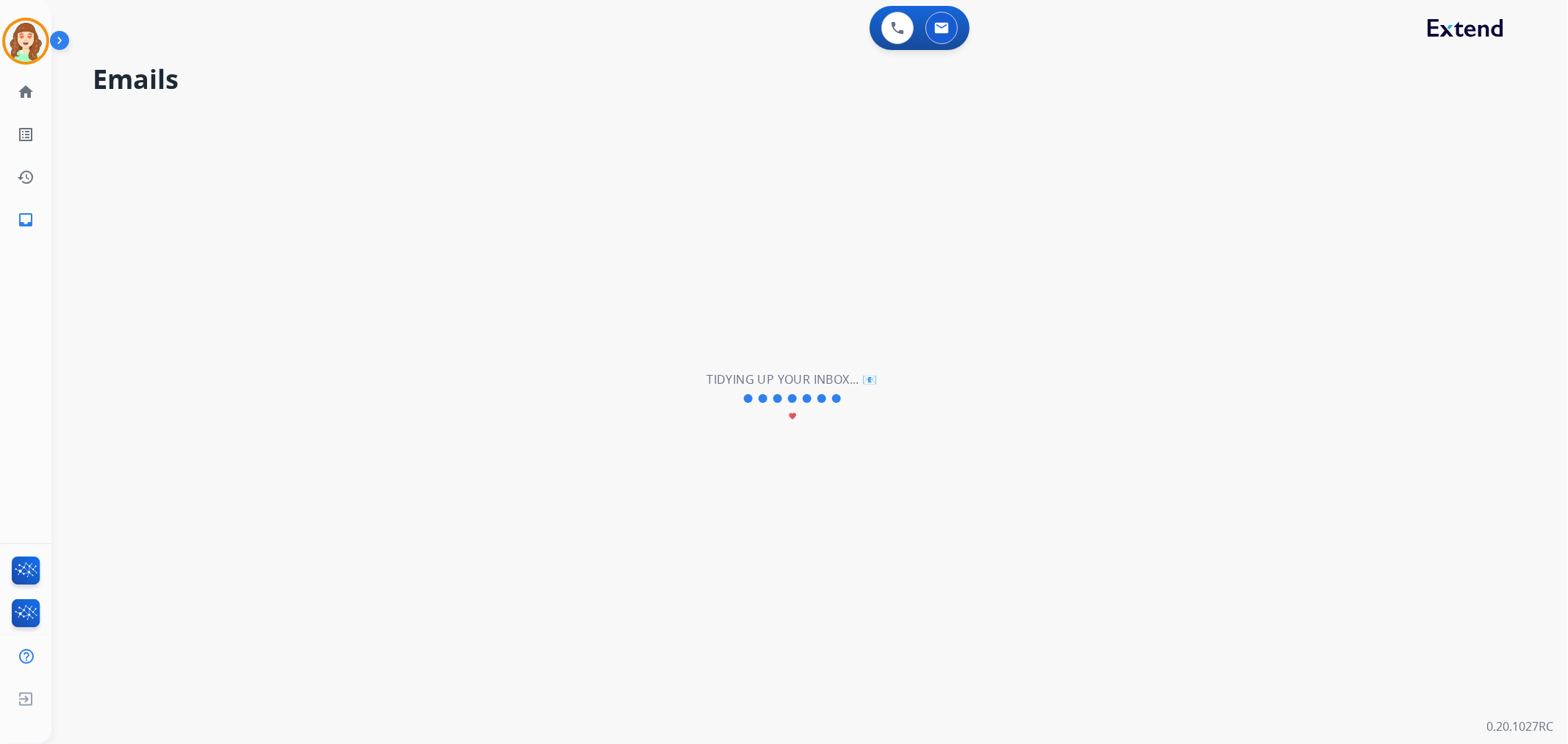
drag, startPoint x: 361, startPoint y: 143, endPoint x: 303, endPoint y: 165, distance: 62.0
click at [303, 165] on div "**********" at bounding box center [791, 398] width 1481 height 691
select select "**********"
